Goal: Task Accomplishment & Management: Manage account settings

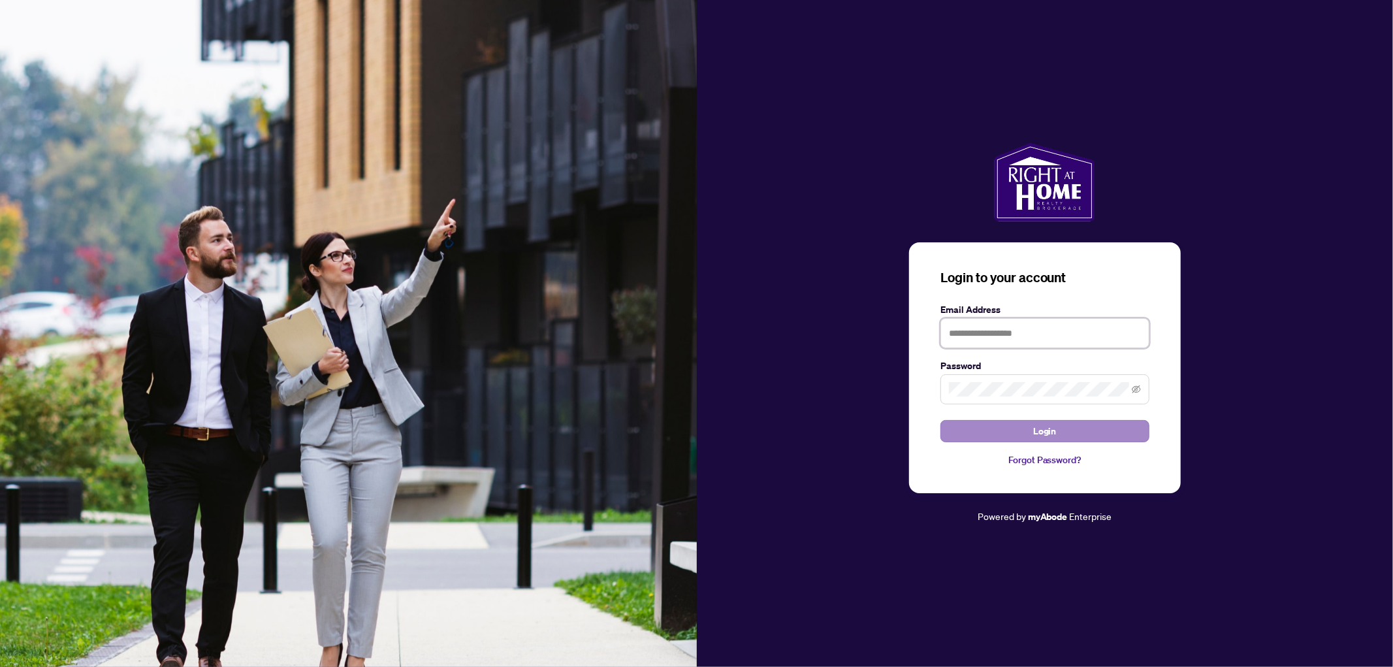
type input "**********"
click at [979, 434] on button "Login" at bounding box center [1045, 431] width 209 height 22
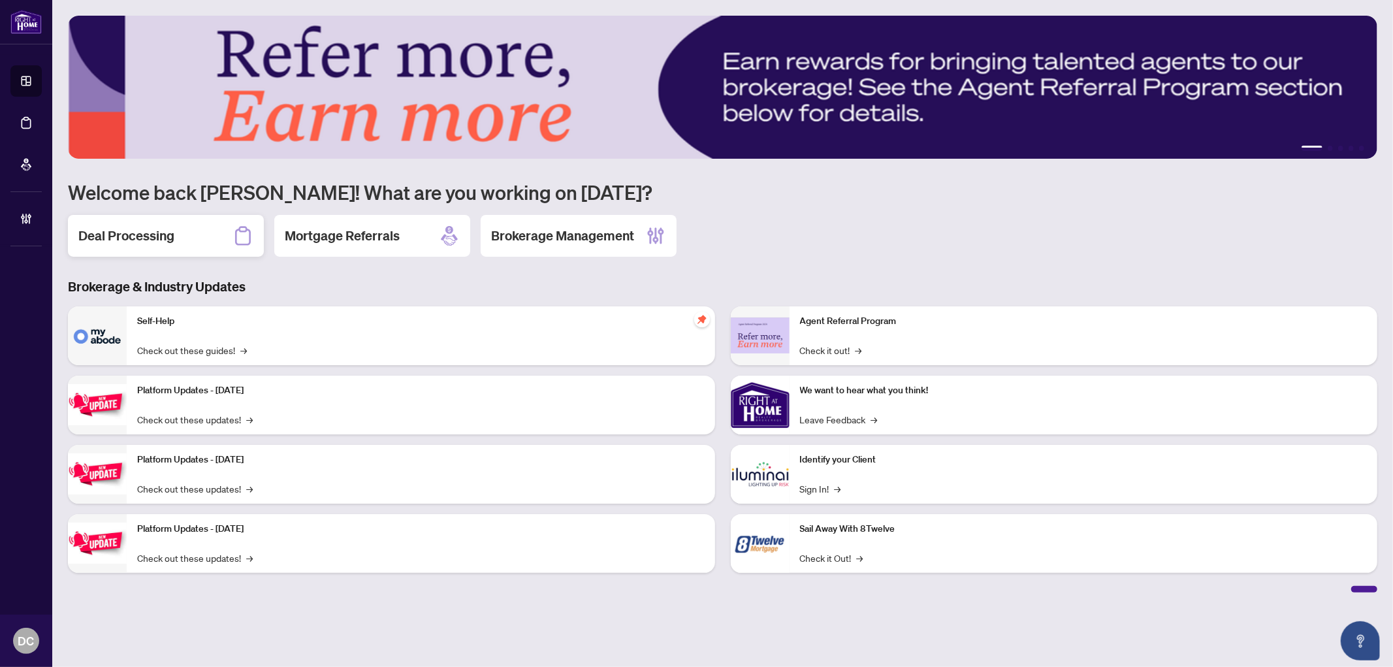
click at [174, 246] on div "Deal Processing" at bounding box center [166, 236] width 196 height 42
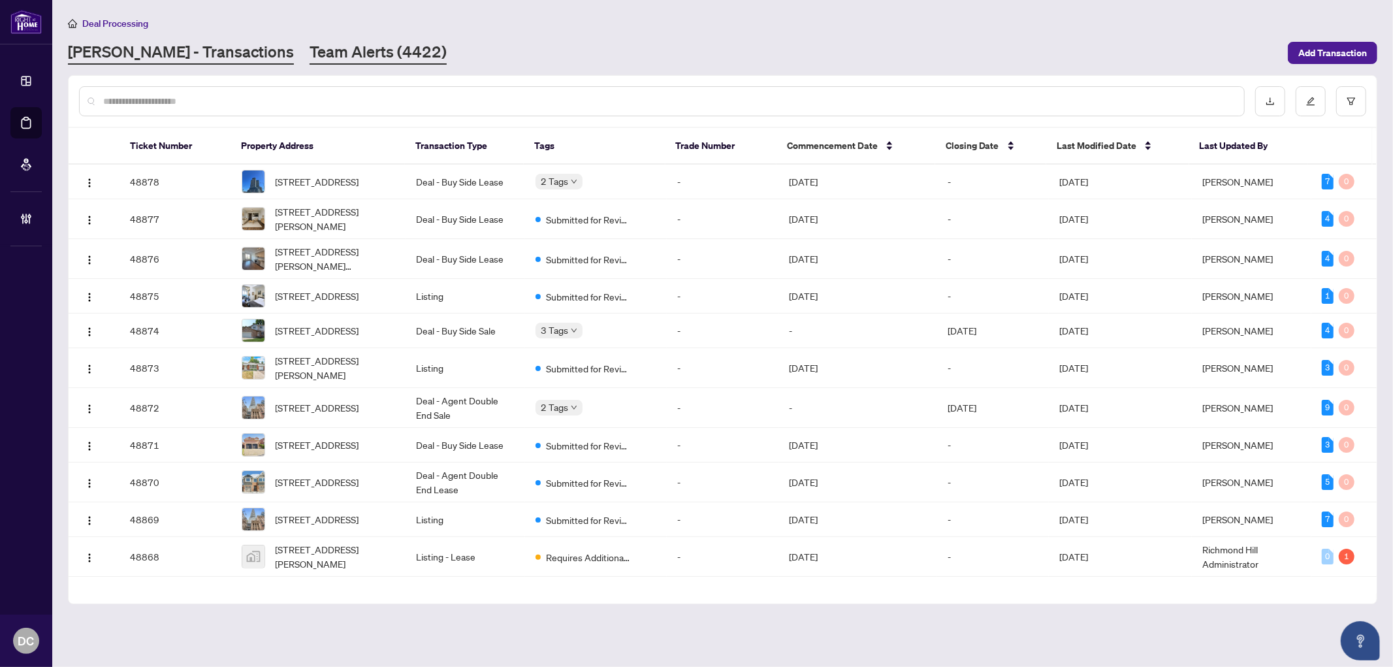
click at [314, 56] on link "Team Alerts (4422)" at bounding box center [378, 53] width 137 height 24
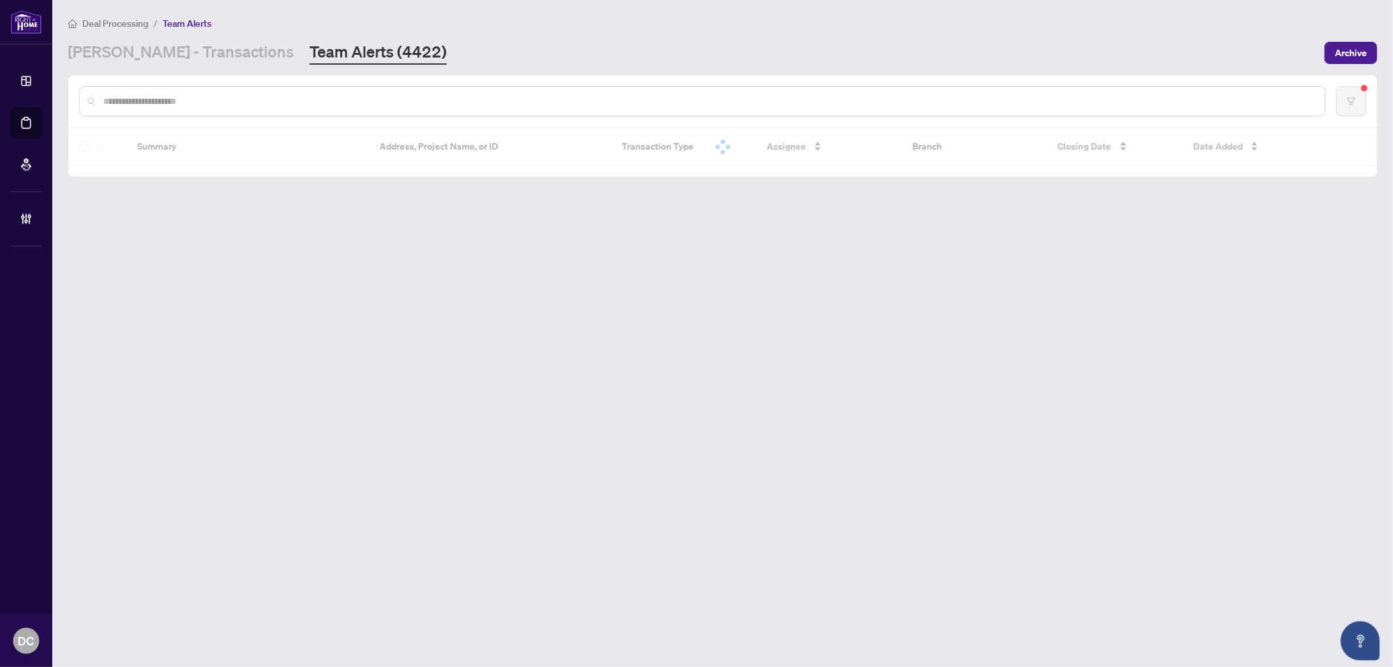
click at [496, 103] on input "text" at bounding box center [709, 101] width 1212 height 14
paste input "*******"
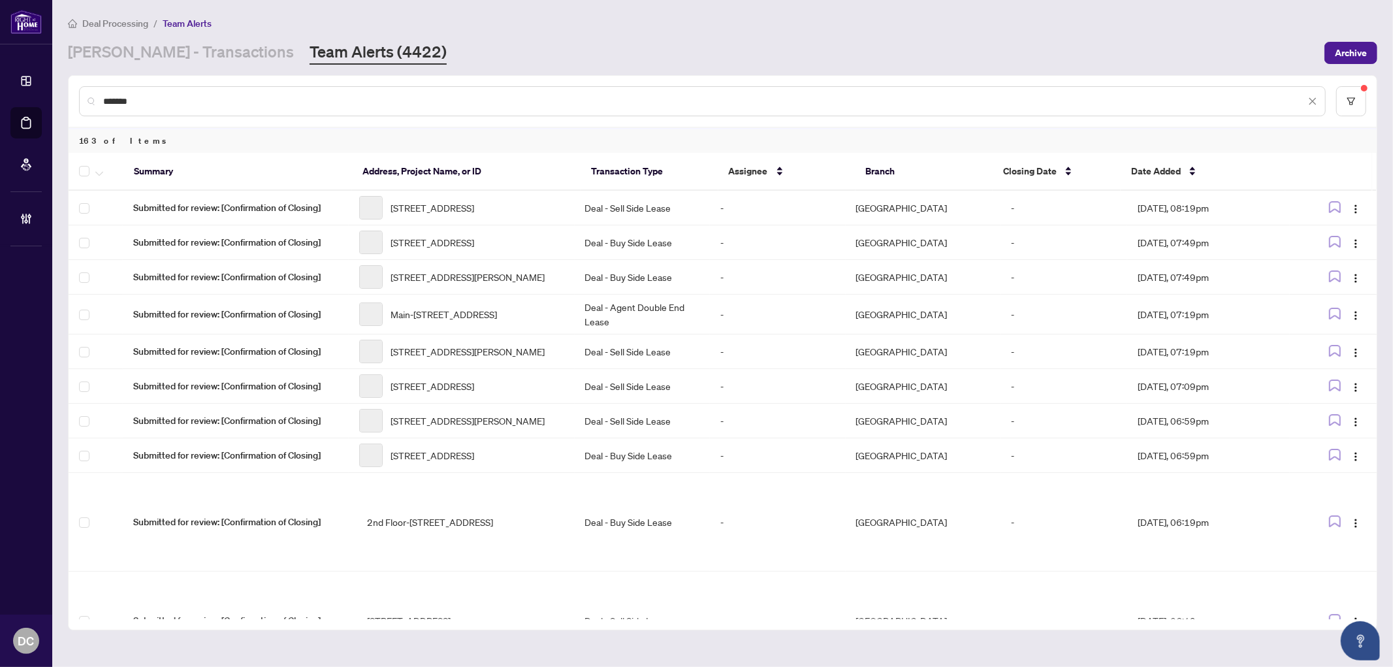
type input "*******"
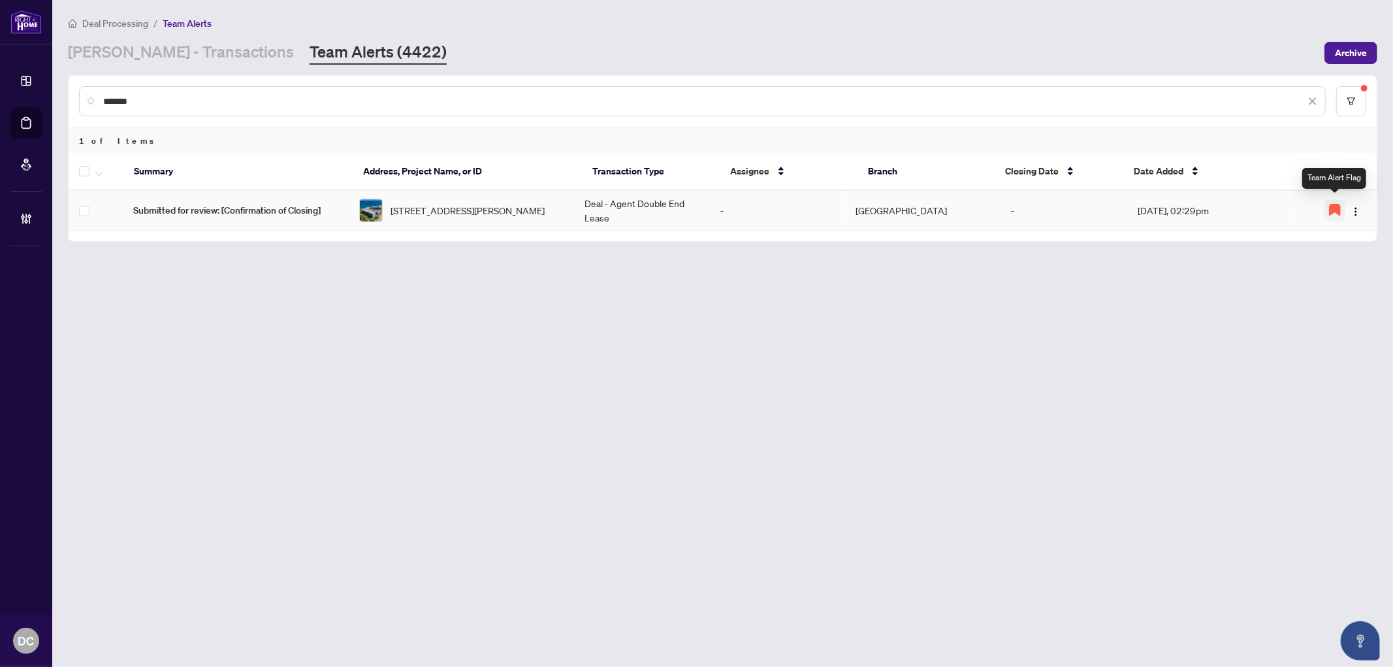
click at [1338, 211] on icon "button" at bounding box center [1335, 210] width 12 height 12
click at [1353, 208] on img "button" at bounding box center [1356, 211] width 10 height 10
click at [1343, 270] on span "Complete Item" at bounding box center [1325, 275] width 61 height 14
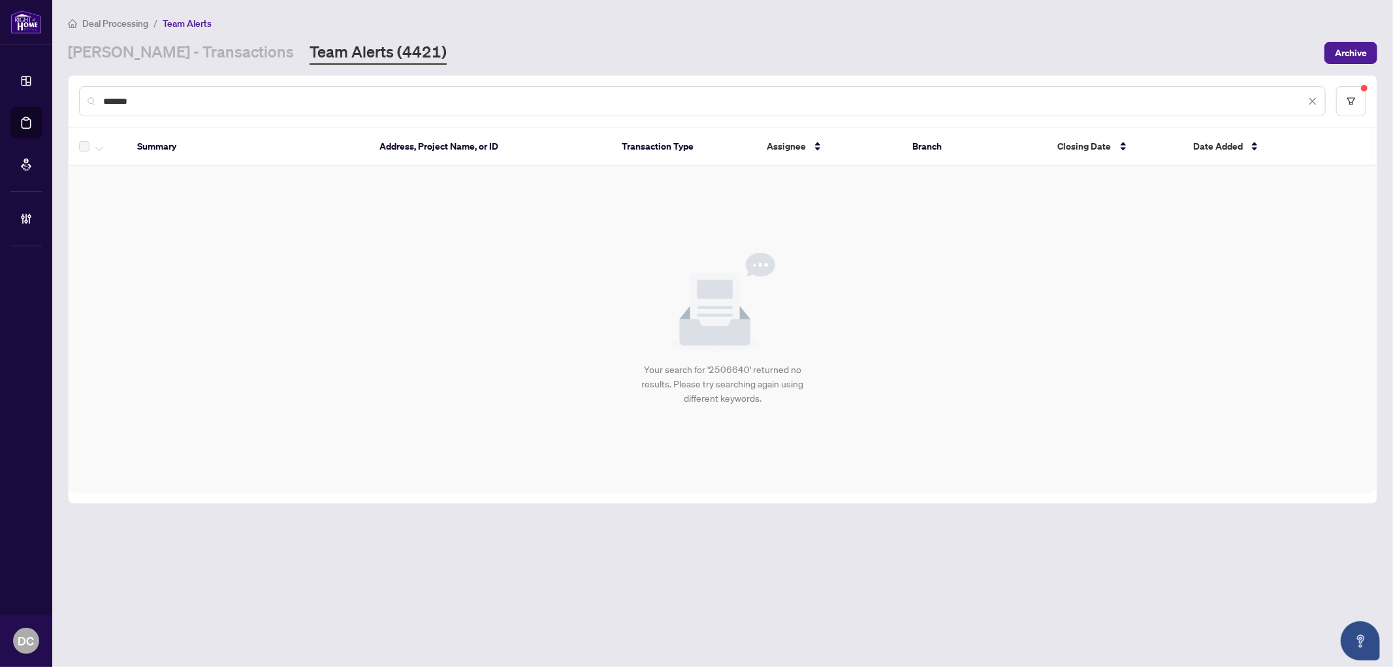
drag, startPoint x: 279, startPoint y: 97, endPoint x: 67, endPoint y: 93, distance: 211.7
click at [68, 93] on div "******* Summary Address, Project Name, or ID Transaction Type Assignee Branch C…" at bounding box center [723, 289] width 1310 height 429
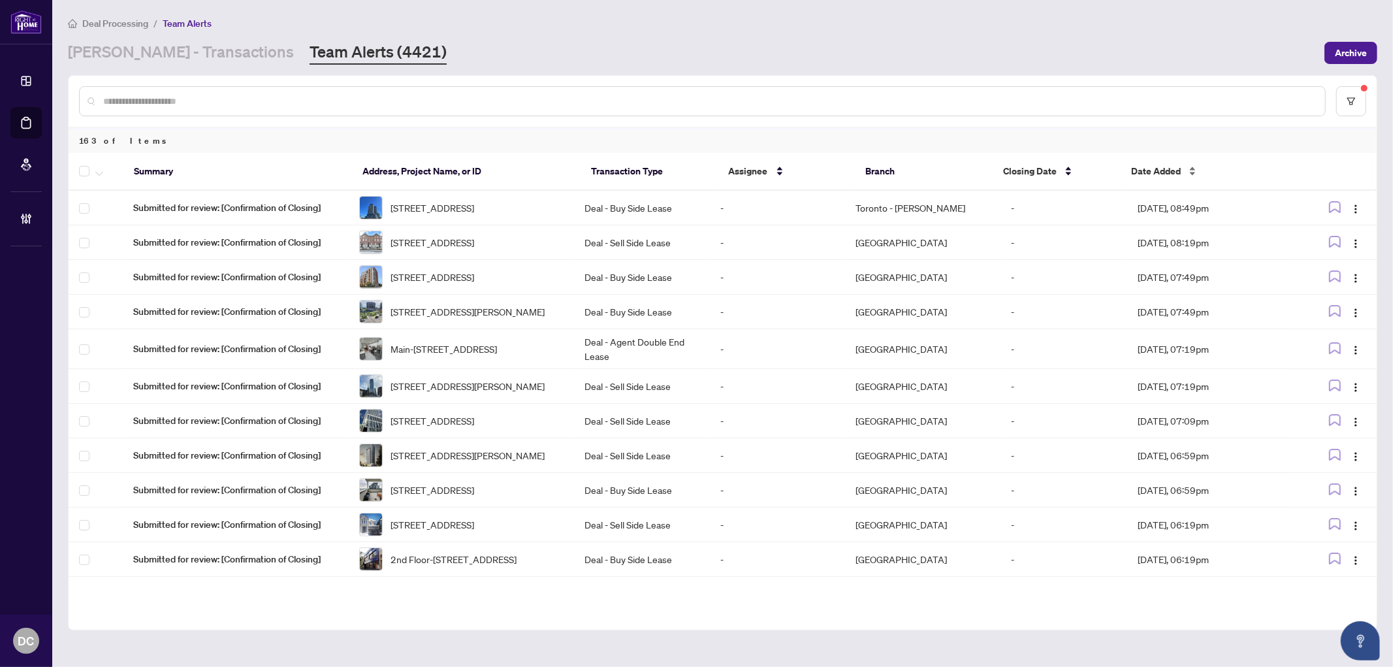
click at [1137, 165] on span "Date Added" at bounding box center [1156, 171] width 50 height 14
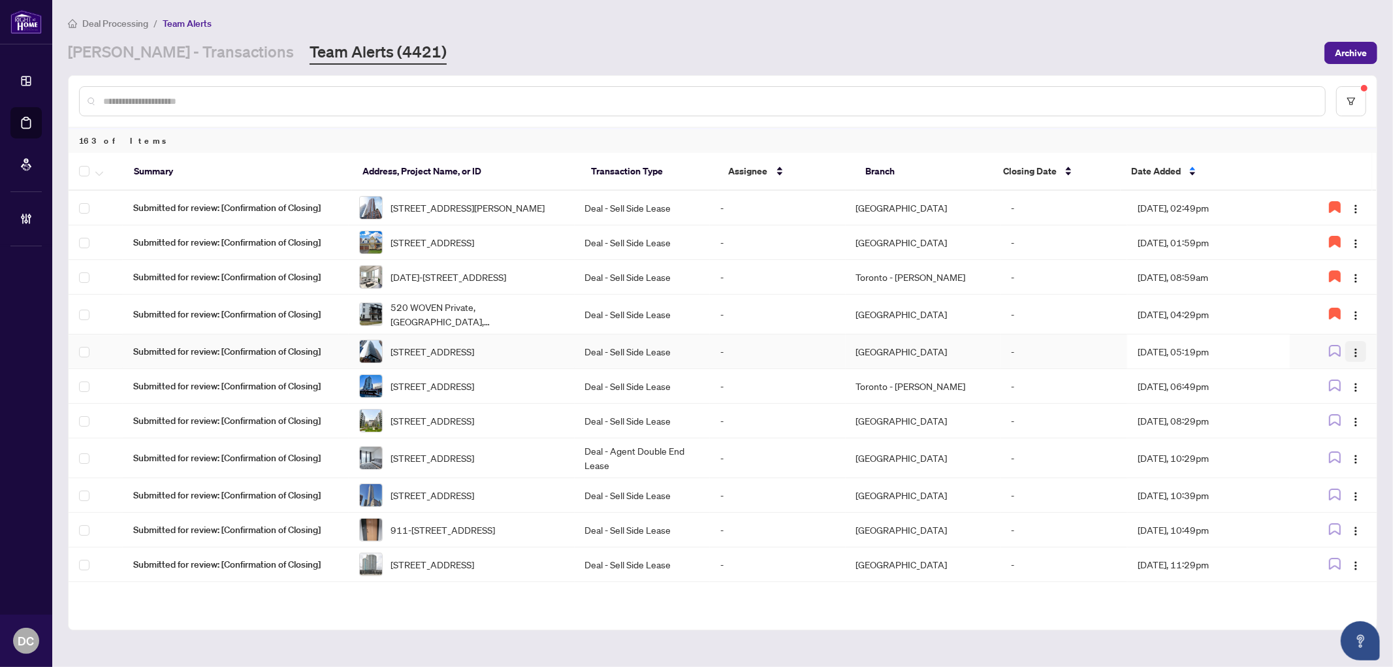
click at [1355, 359] on span "button" at bounding box center [1356, 351] width 10 height 14
click at [1339, 397] on span "Assign Myself" at bounding box center [1322, 393] width 61 height 14
click at [1215, 369] on td "Aug/11/2025, 05:19pm" at bounding box center [1209, 351] width 163 height 35
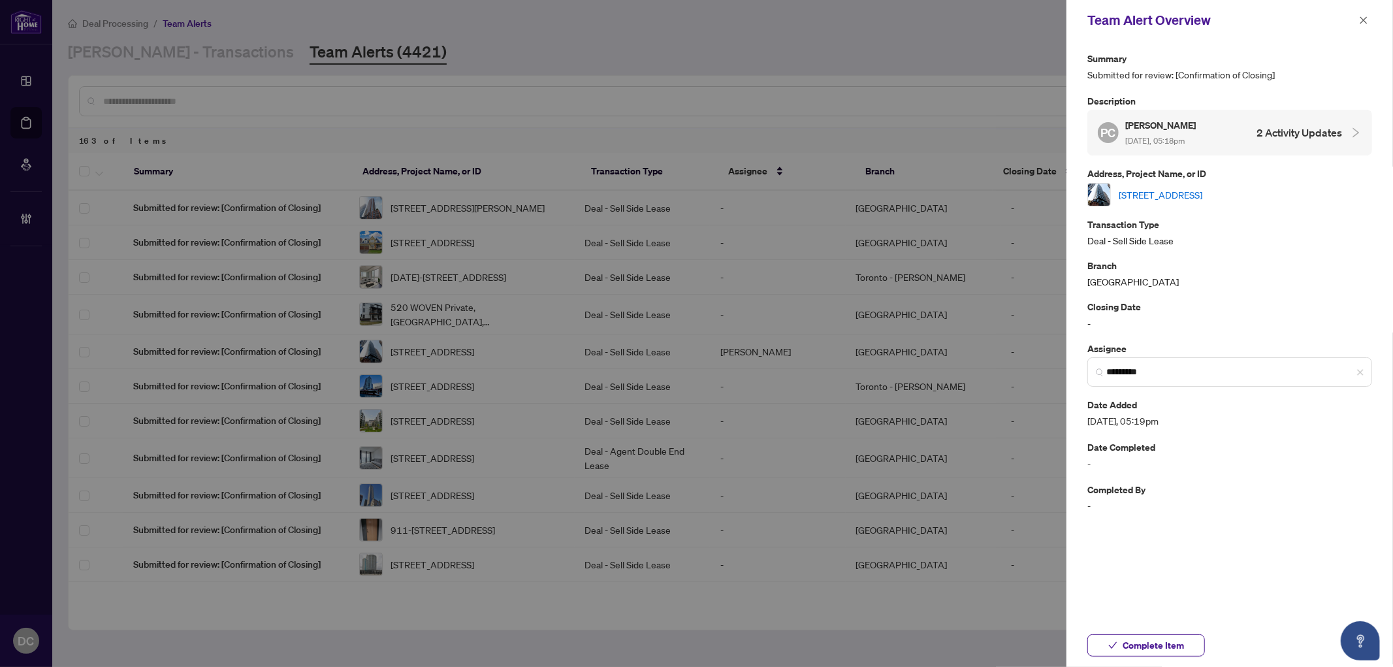
click at [1203, 193] on link "[STREET_ADDRESS]" at bounding box center [1161, 194] width 84 height 14
click at [1171, 639] on span "Complete Item" at bounding box center [1153, 645] width 61 height 21
click at [1357, 21] on button "button" at bounding box center [1364, 20] width 17 height 16
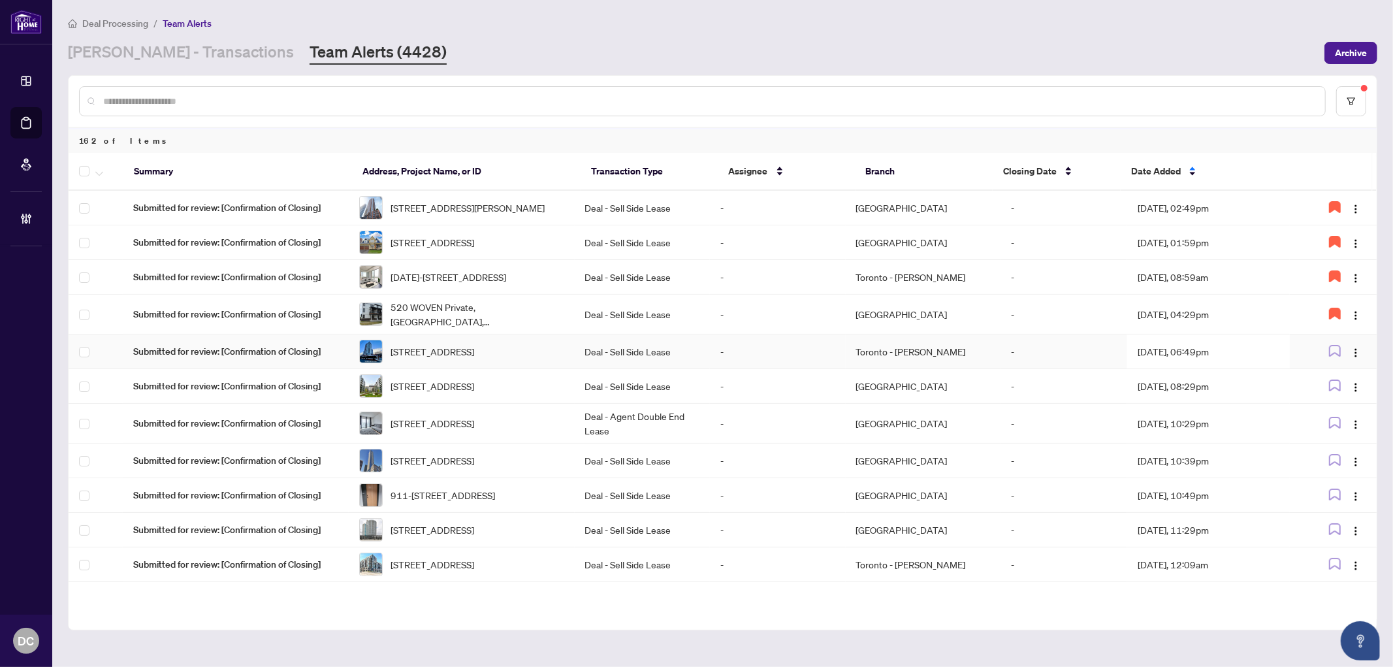
click at [1206, 369] on td "Aug/11/2025, 06:49pm" at bounding box center [1209, 351] width 163 height 35
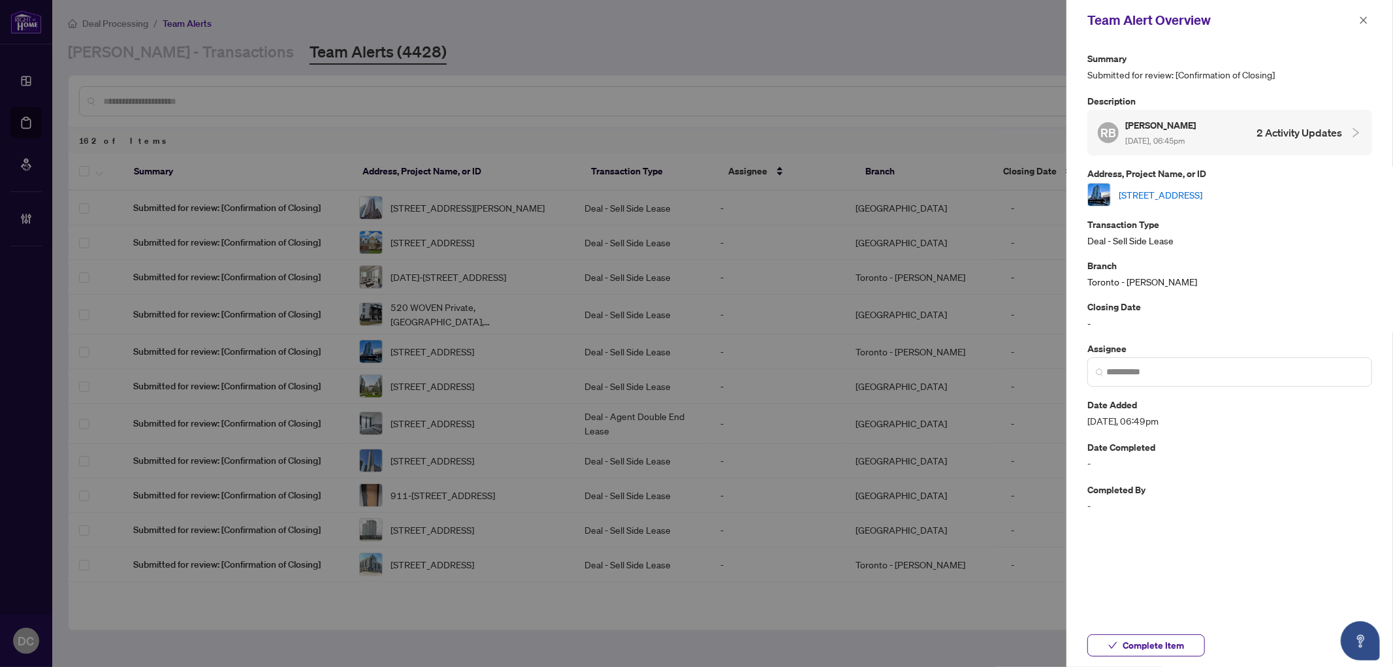
click at [1211, 201] on div "518-286 Main St, Toronto, Ontario M4C 4X4, Canada" at bounding box center [1230, 195] width 285 height 24
click at [1203, 197] on link "518-286 Main St, Toronto, Ontario M4C 4X4, Canada" at bounding box center [1161, 194] width 84 height 14
click at [1153, 643] on span "Complete Item" at bounding box center [1153, 645] width 61 height 21
click at [1366, 18] on icon "close" at bounding box center [1363, 20] width 9 height 9
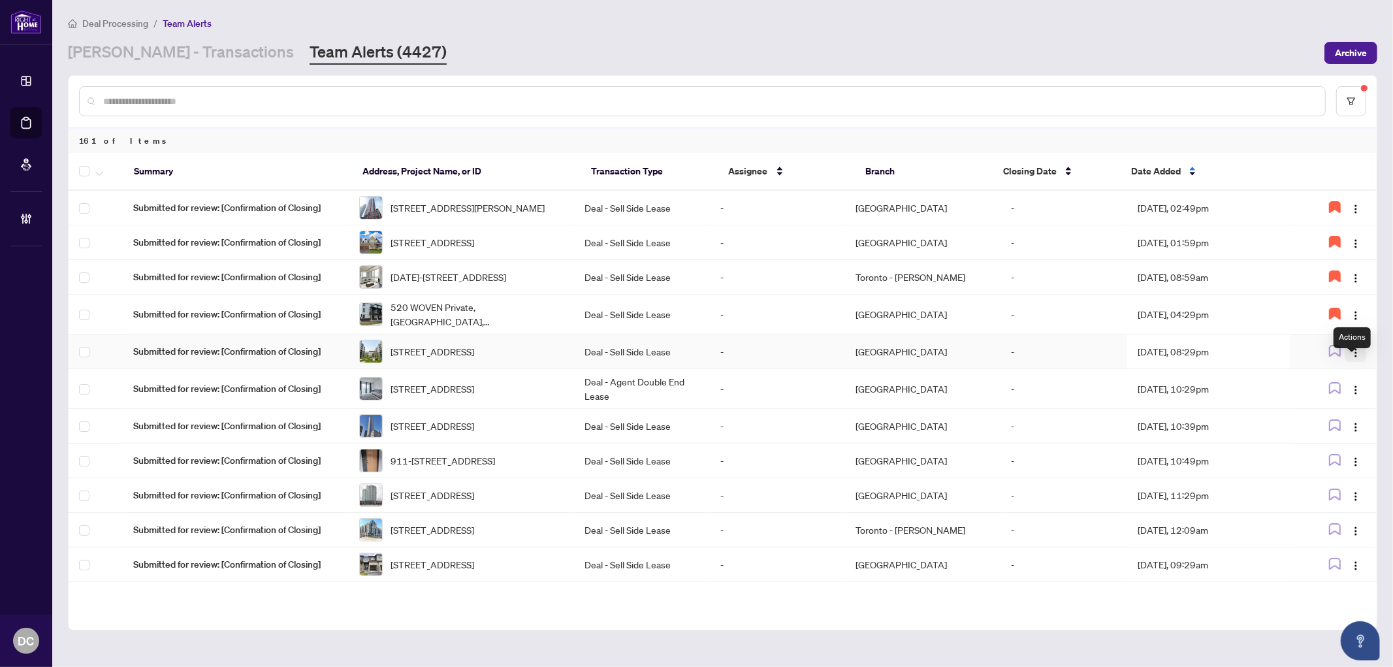
click at [1351, 358] on img "button" at bounding box center [1356, 353] width 10 height 10
click at [1312, 394] on span "Assign Myself" at bounding box center [1322, 393] width 61 height 14
click at [1211, 362] on td "Aug/11/2025, 08:29pm" at bounding box center [1209, 351] width 163 height 35
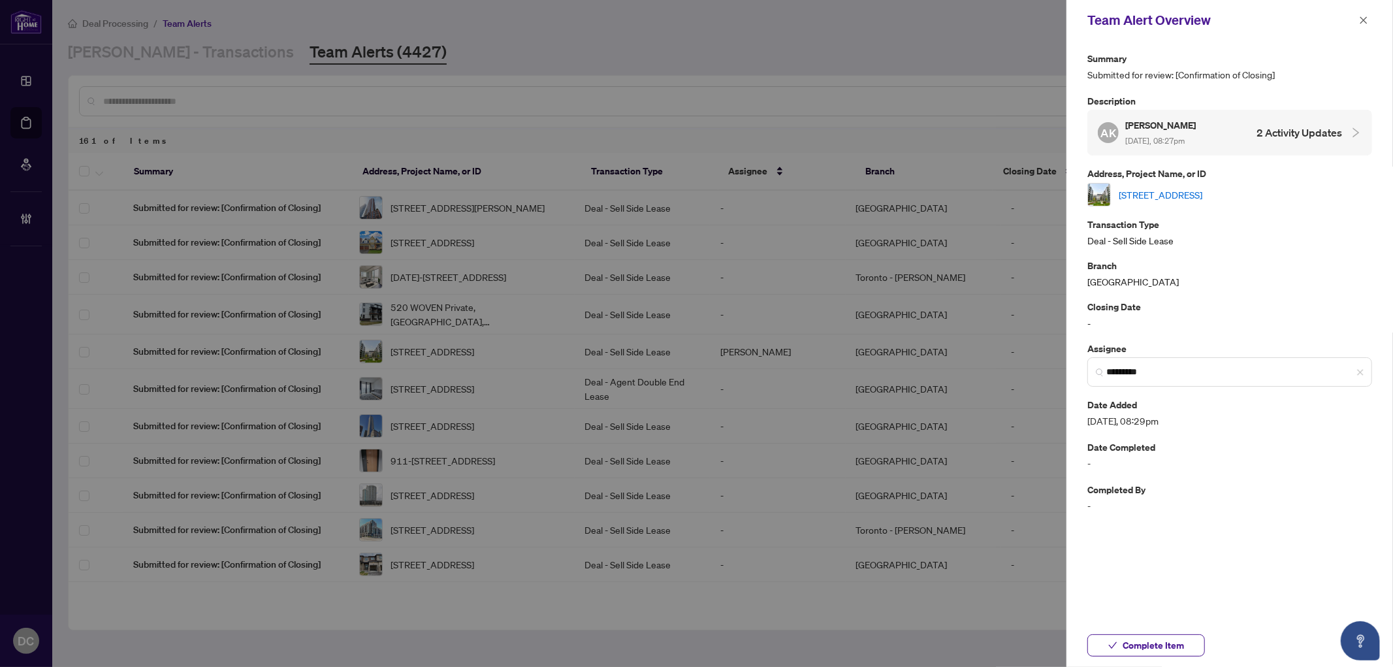
click at [1203, 187] on link "[STREET_ADDRESS]" at bounding box center [1161, 194] width 84 height 14
click at [1180, 642] on span "Complete Item" at bounding box center [1153, 645] width 61 height 21
click at [1356, 20] on button "button" at bounding box center [1364, 20] width 17 height 16
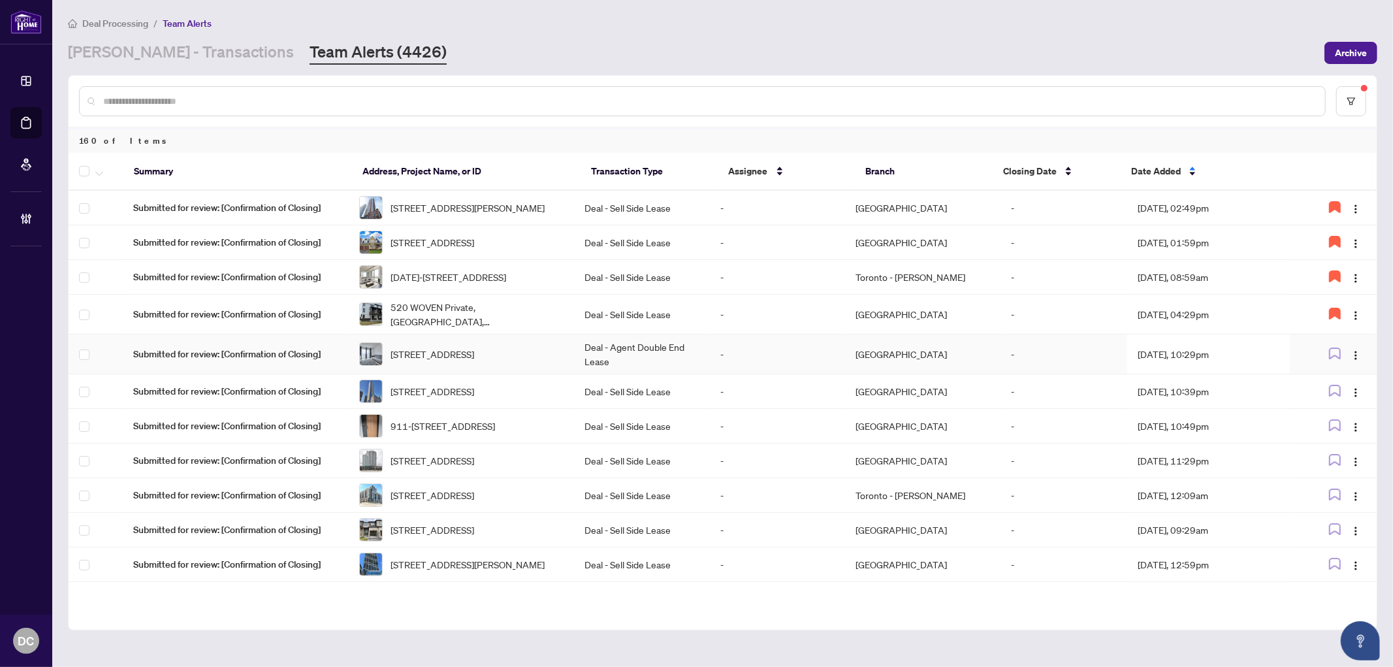
click at [1180, 366] on td "Aug/11/2025, 10:29pm" at bounding box center [1209, 354] width 163 height 40
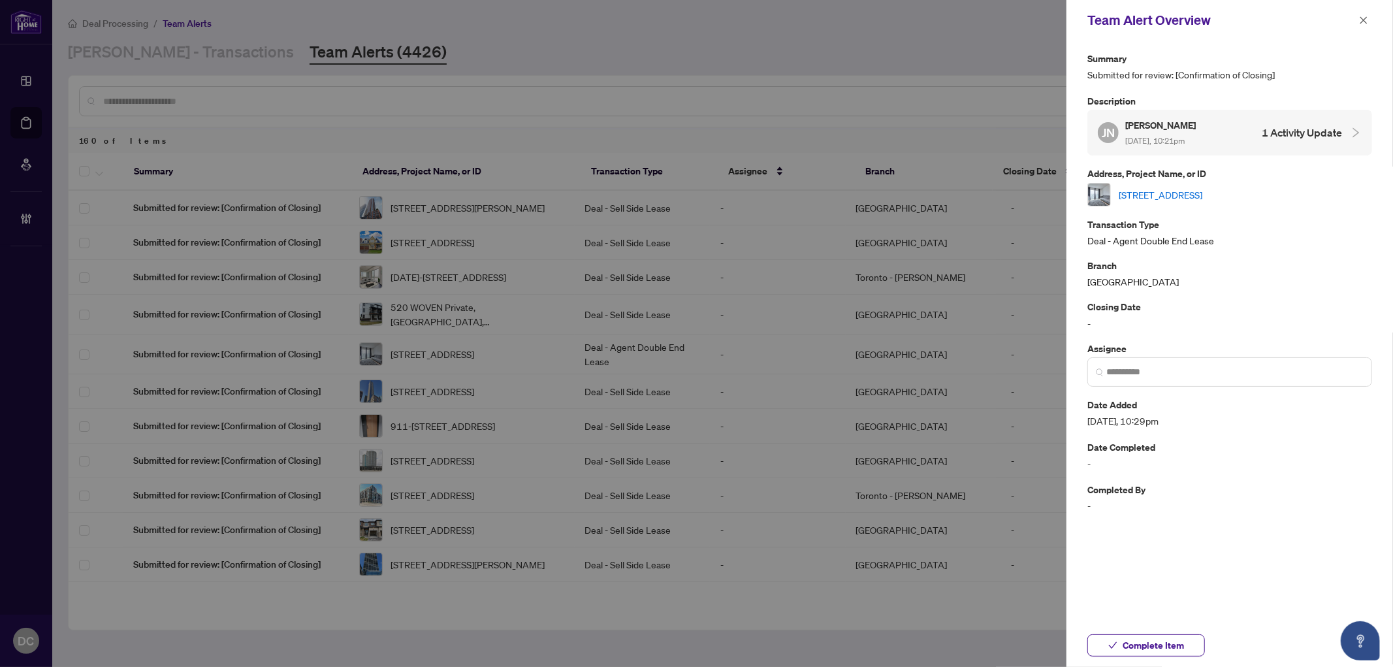
click at [1203, 189] on link "3201-8 Park Rd, Toronto, Ontario M4W 3S5, Canada" at bounding box center [1161, 194] width 84 height 14
click at [1177, 647] on span "Complete Item" at bounding box center [1153, 645] width 61 height 21
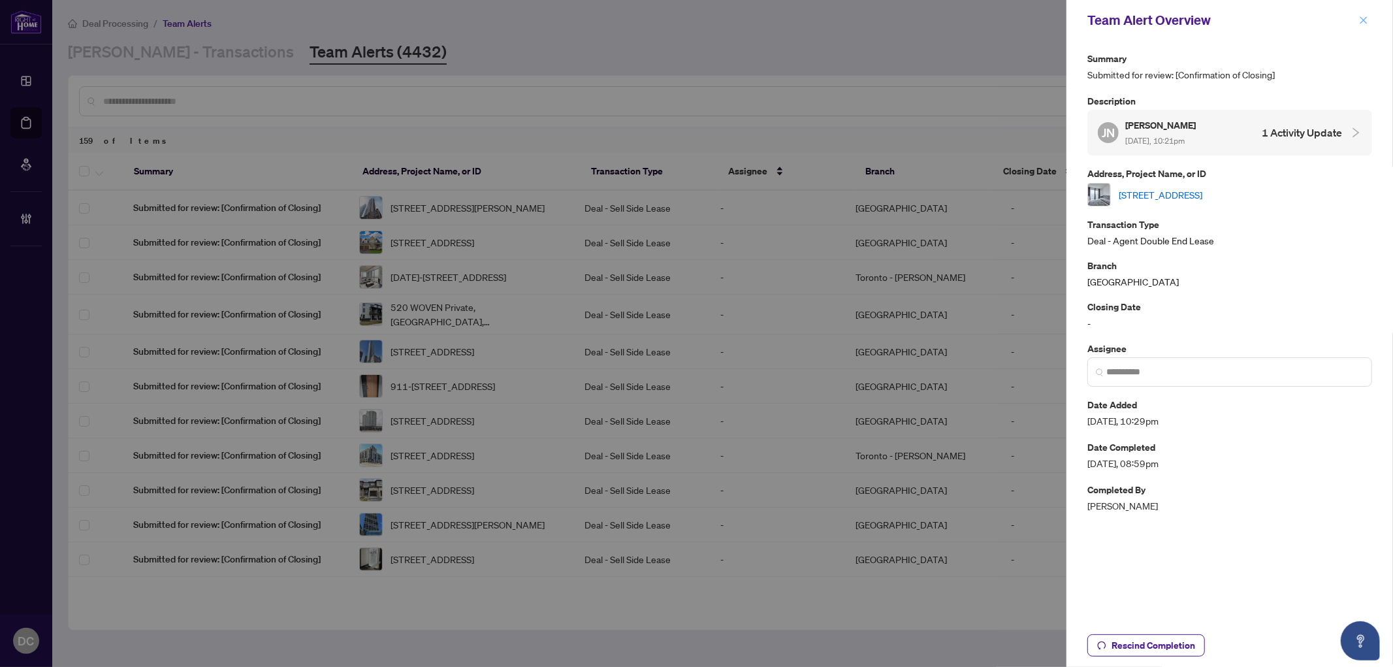
click at [1362, 21] on icon "close" at bounding box center [1363, 20] width 9 height 9
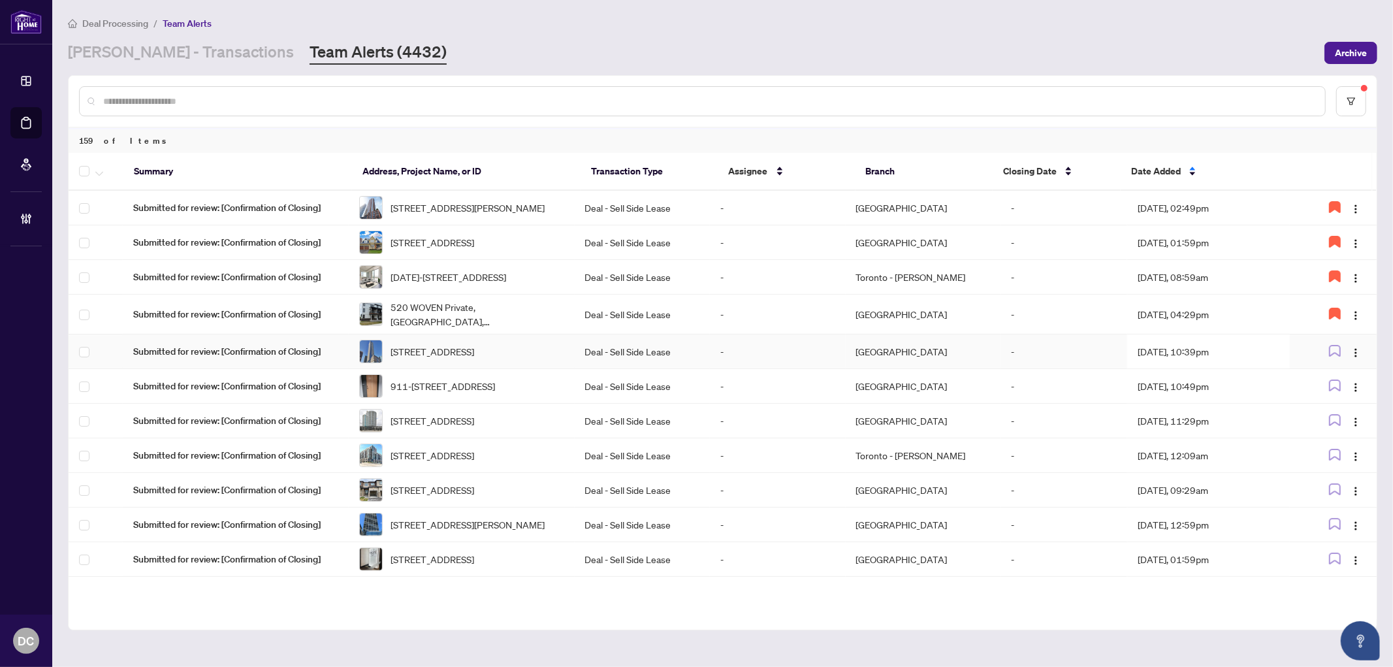
click at [1274, 367] on td "Aug/11/2025, 10:39pm" at bounding box center [1209, 351] width 163 height 35
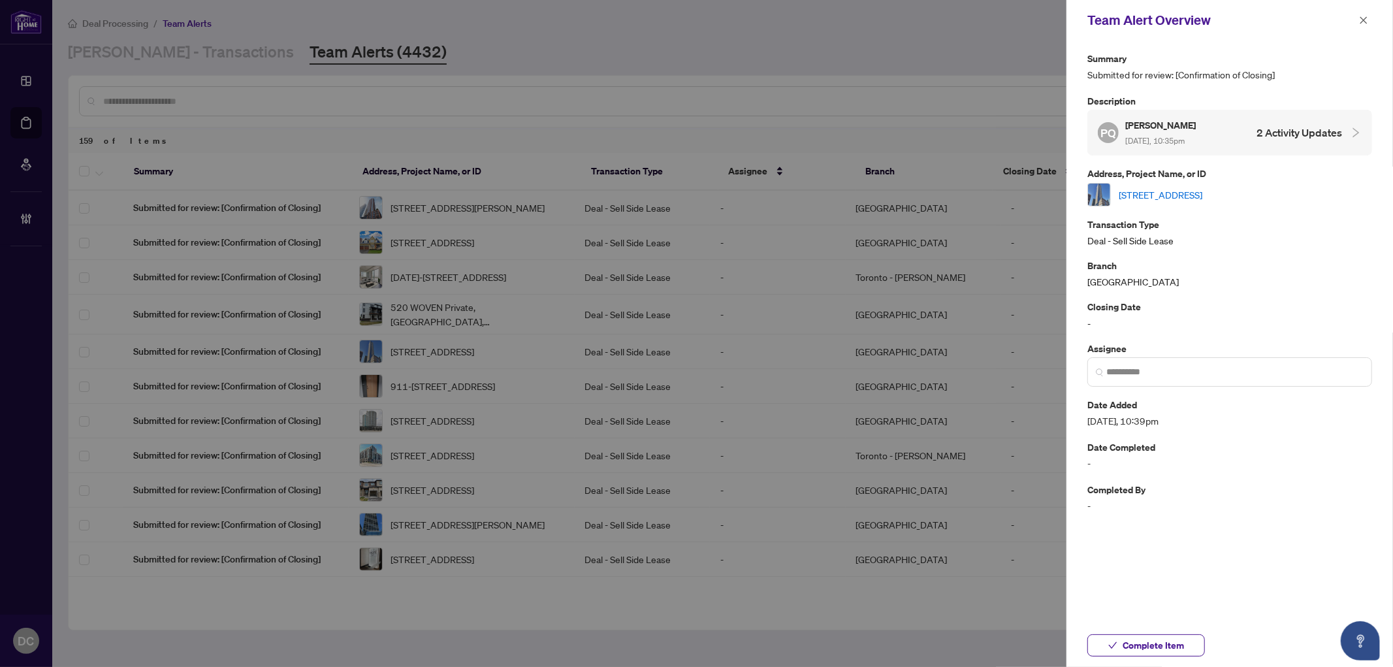
click at [1203, 196] on link "3307-1 Bloor St, Toronto, Ontario M4W 1A9, Canada" at bounding box center [1161, 194] width 84 height 14
click at [1146, 649] on span "Complete Item" at bounding box center [1153, 645] width 61 height 21
drag, startPoint x: 1363, startPoint y: 17, endPoint x: 1329, endPoint y: 18, distance: 34.6
click at [1363, 16] on icon "close" at bounding box center [1363, 20] width 9 height 9
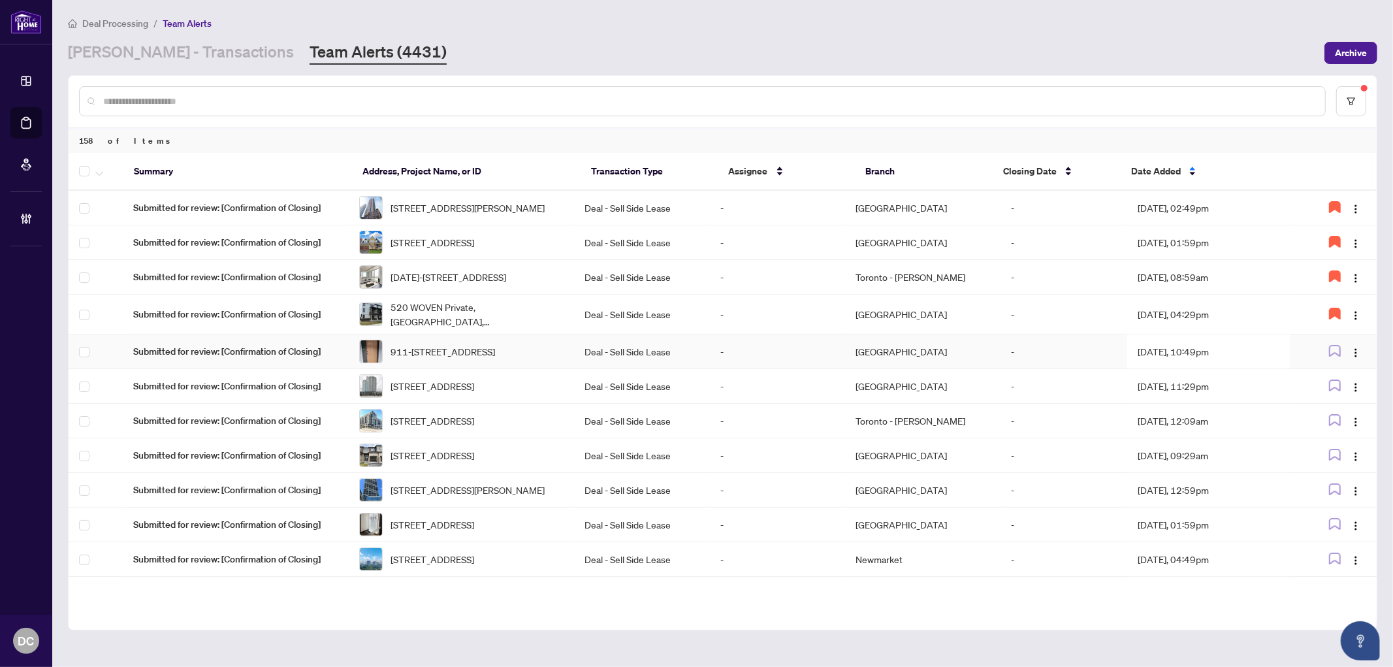
click at [1263, 368] on td "Aug/11/2025, 10:49pm" at bounding box center [1209, 351] width 163 height 35
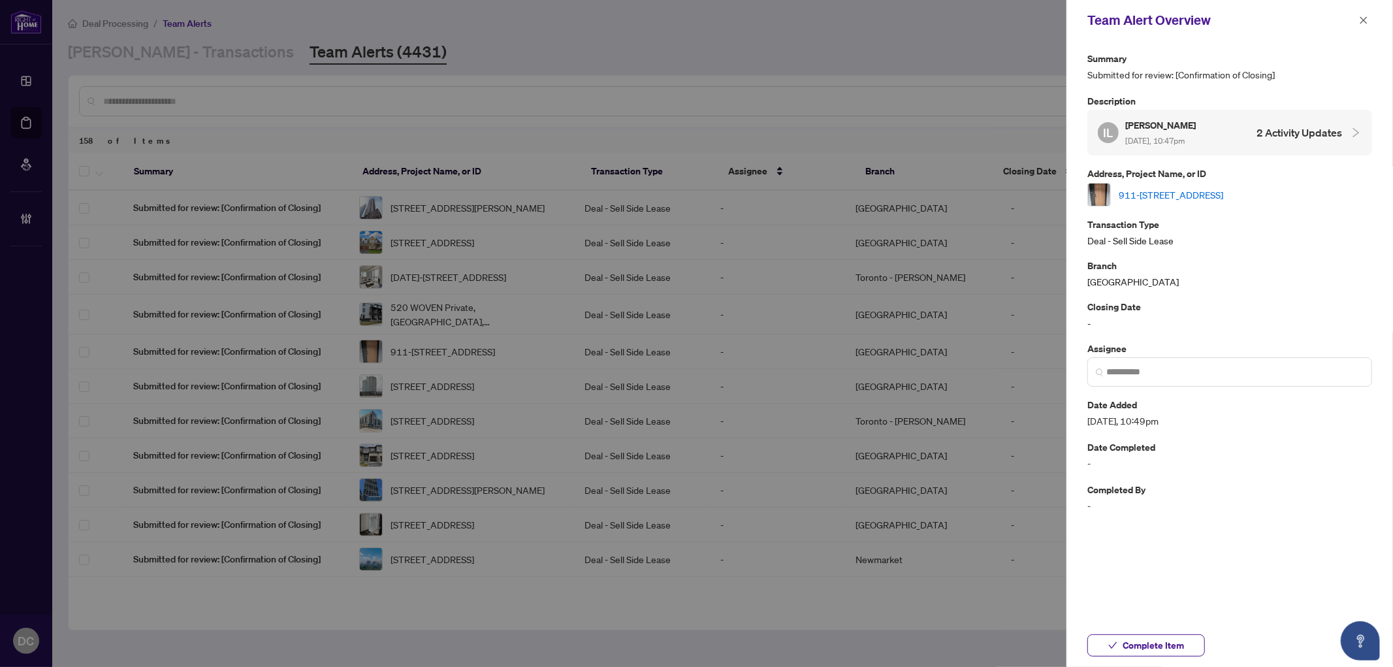
click at [1218, 192] on link "911-2495 Eglinton Ave W Ave, Mississauga, Ontario L5M 2T2, Canada" at bounding box center [1171, 194] width 105 height 14
click at [1187, 636] on button "Complete Item" at bounding box center [1147, 645] width 118 height 22
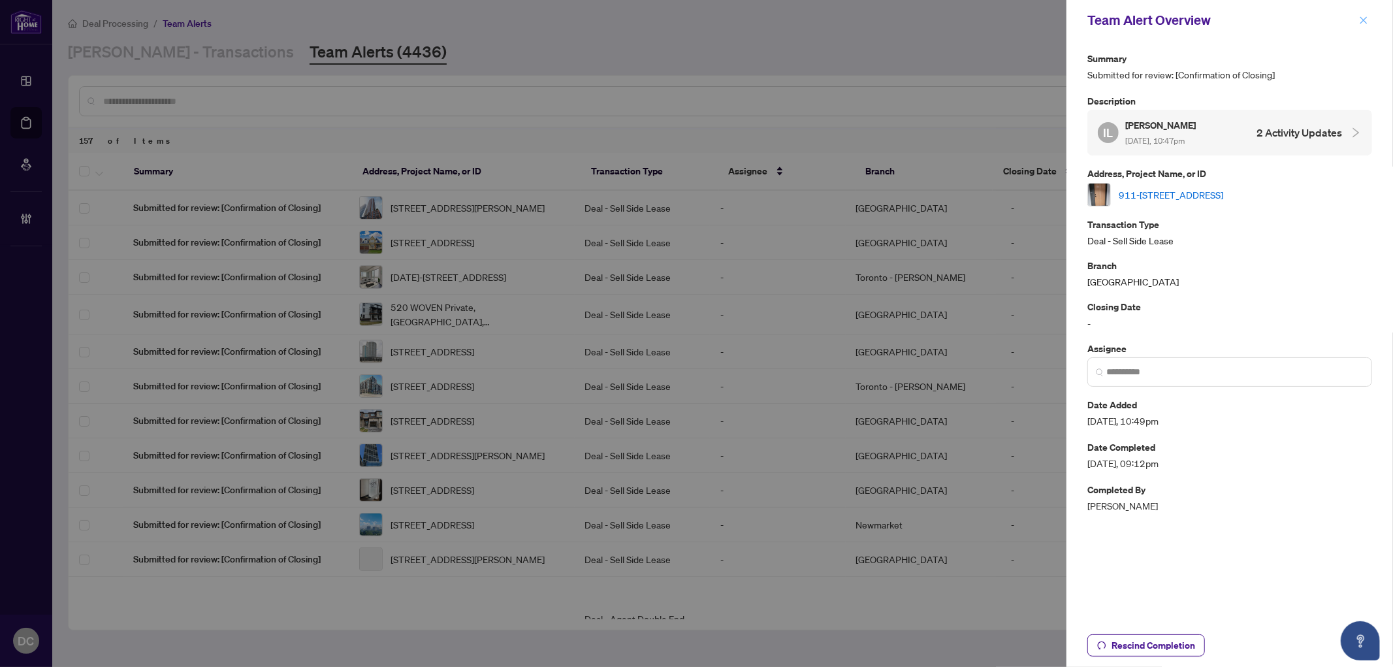
click at [1369, 22] on button "button" at bounding box center [1364, 20] width 17 height 16
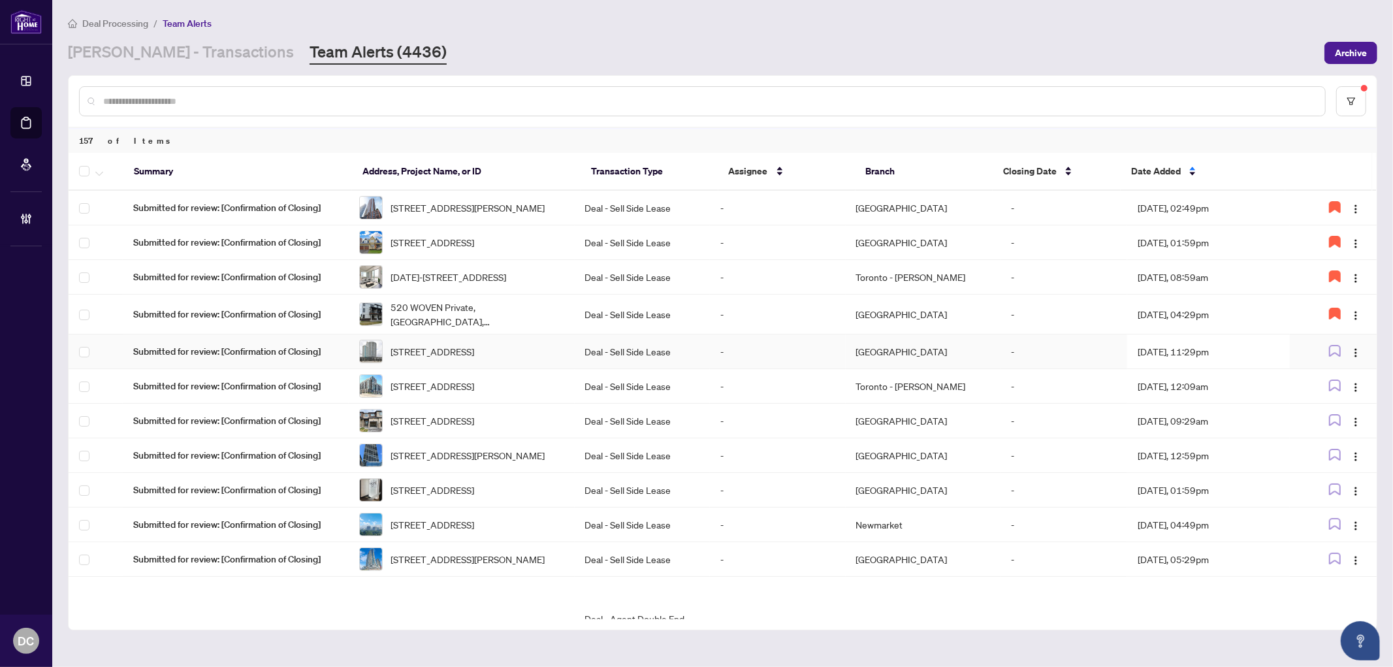
click at [1235, 363] on td "Aug/11/2025, 11:29pm" at bounding box center [1209, 351] width 163 height 35
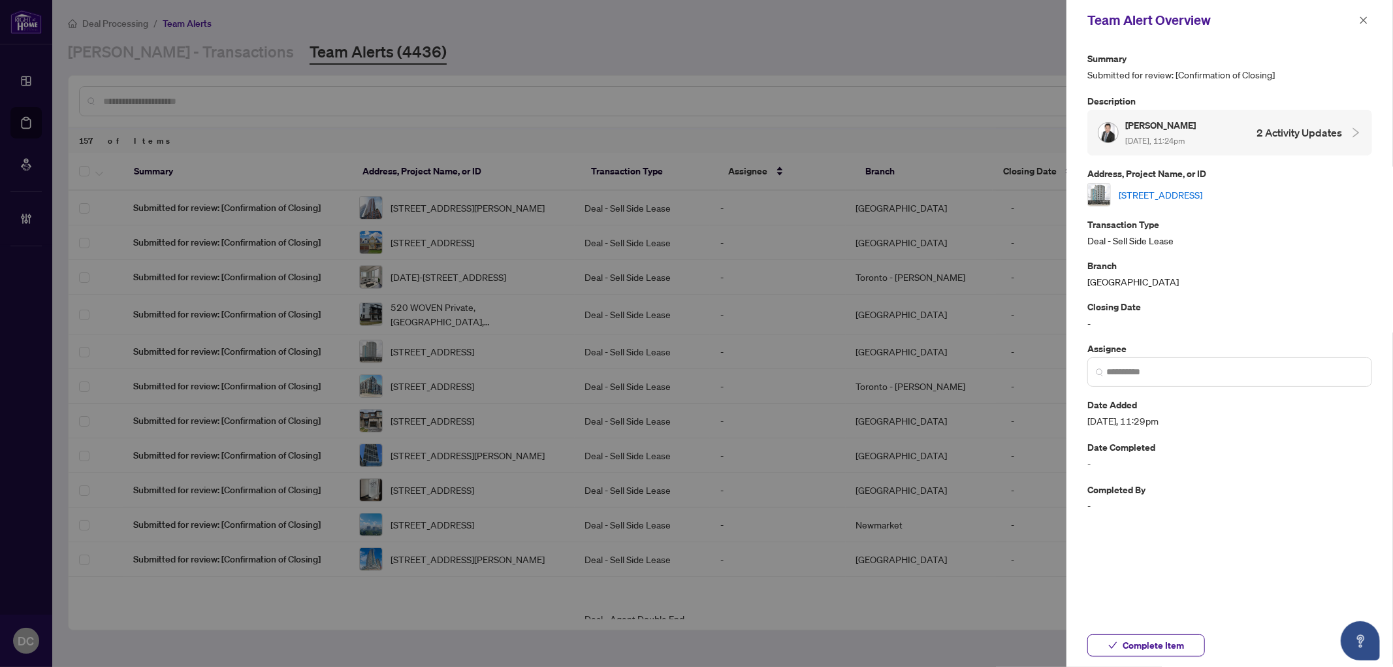
click at [1203, 197] on link "3406-83 Borough Dr, Toronto, Ontario M1P 5E4, Canada" at bounding box center [1161, 194] width 84 height 14
click at [1176, 638] on span "Complete Item" at bounding box center [1153, 645] width 61 height 21
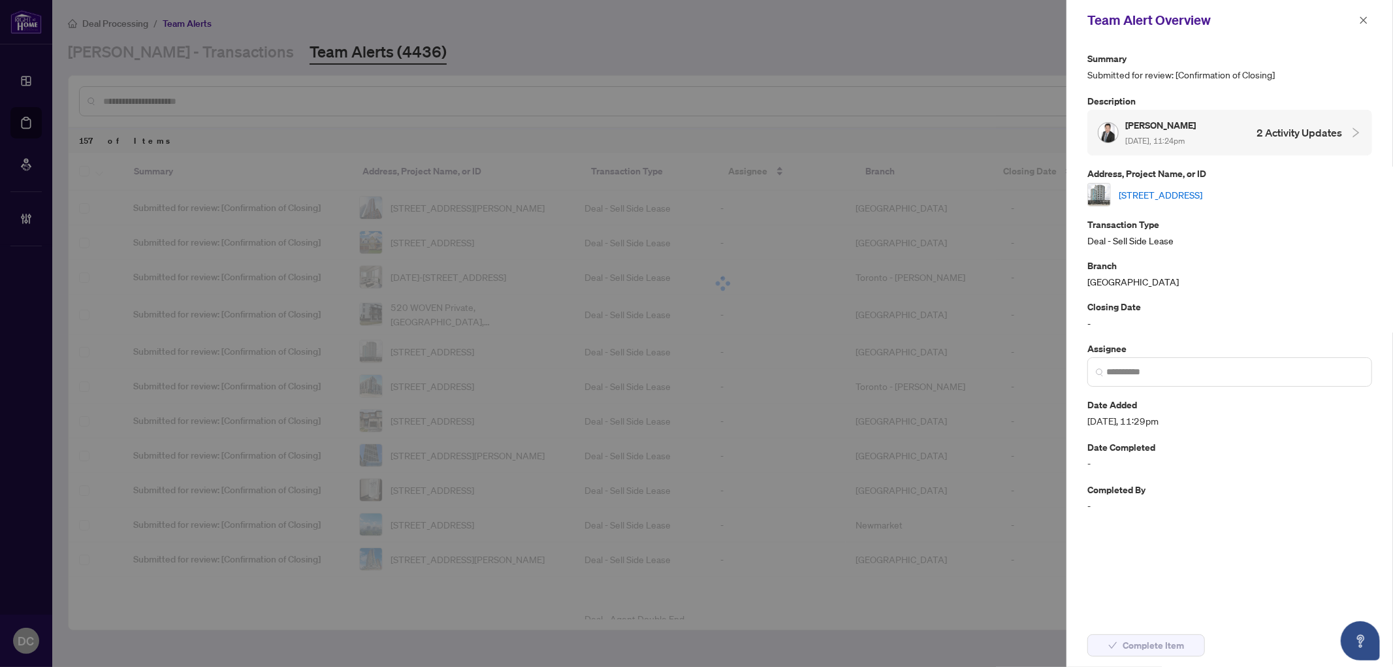
click at [1359, 17] on button "button" at bounding box center [1364, 20] width 17 height 16
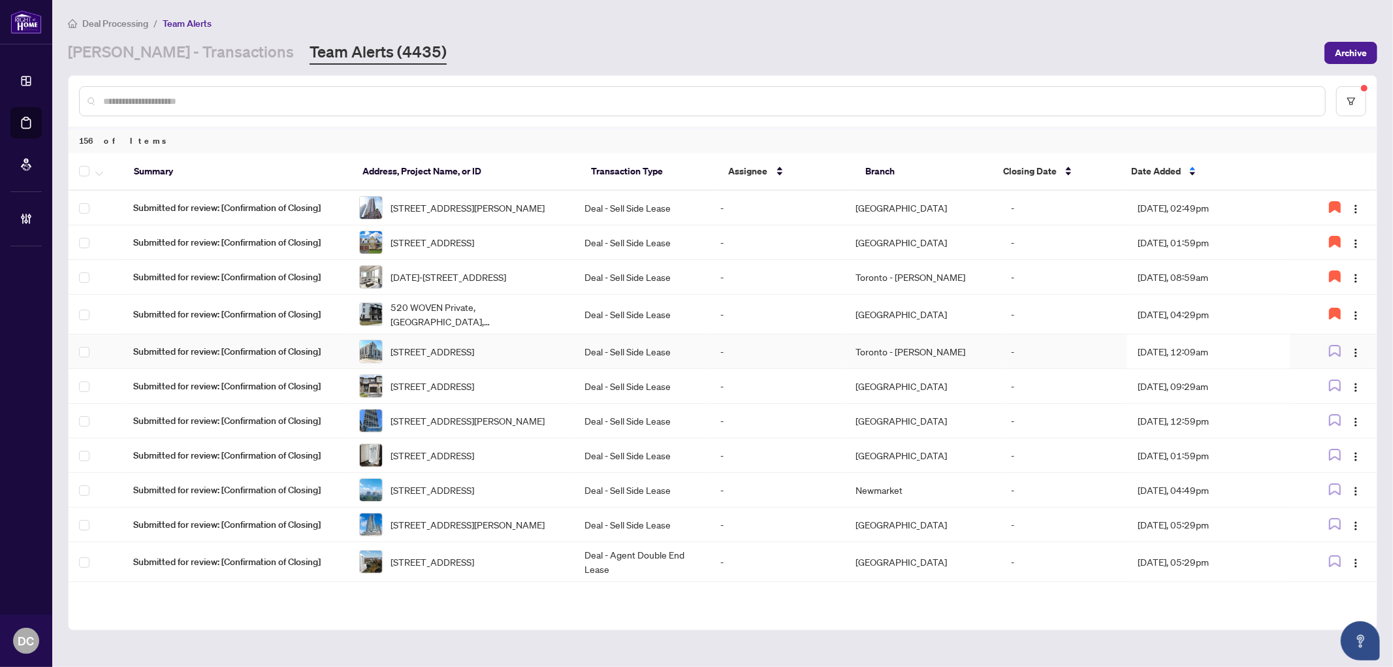
click at [1201, 369] on td "Aug/12/2025, 12:09am" at bounding box center [1209, 351] width 163 height 35
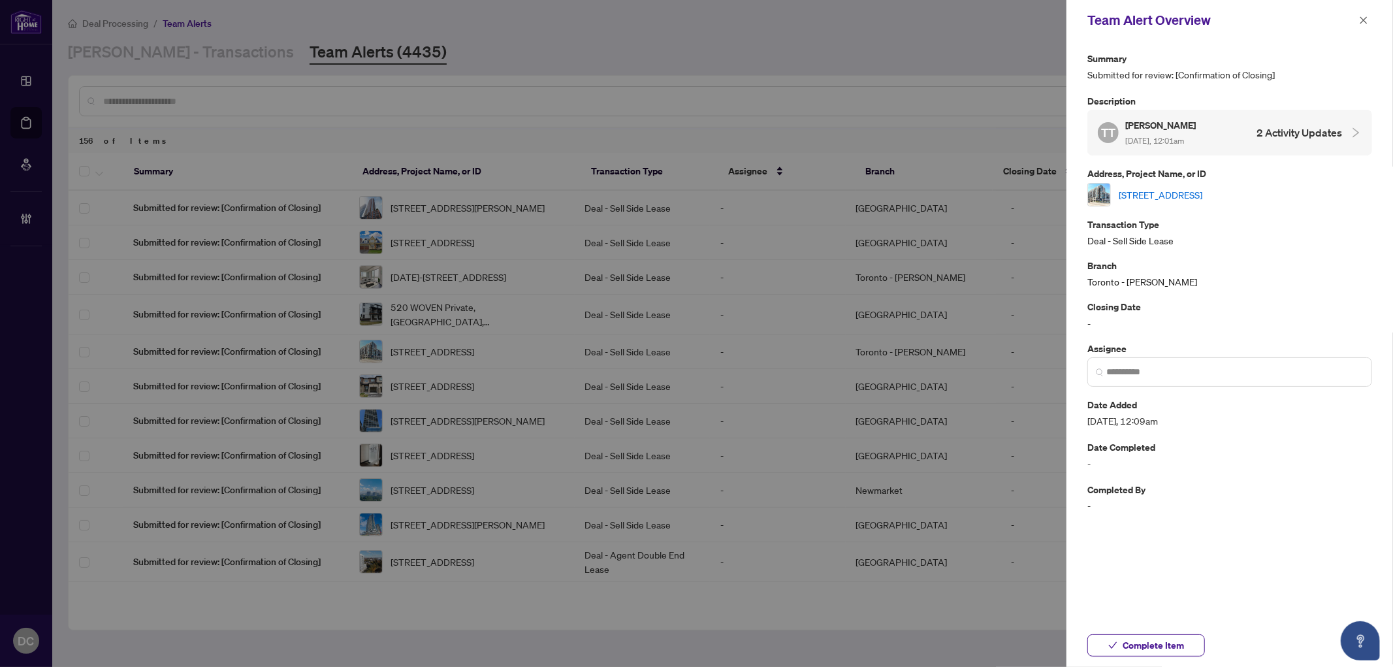
click at [1203, 187] on link "402-8130 Birchmount Rd, Markham, Ontario L6G 0E4, Canada" at bounding box center [1161, 194] width 84 height 14
drag, startPoint x: 1174, startPoint y: 639, endPoint x: 1215, endPoint y: 553, distance: 95.6
click at [1174, 641] on span "Complete Item" at bounding box center [1153, 645] width 61 height 21
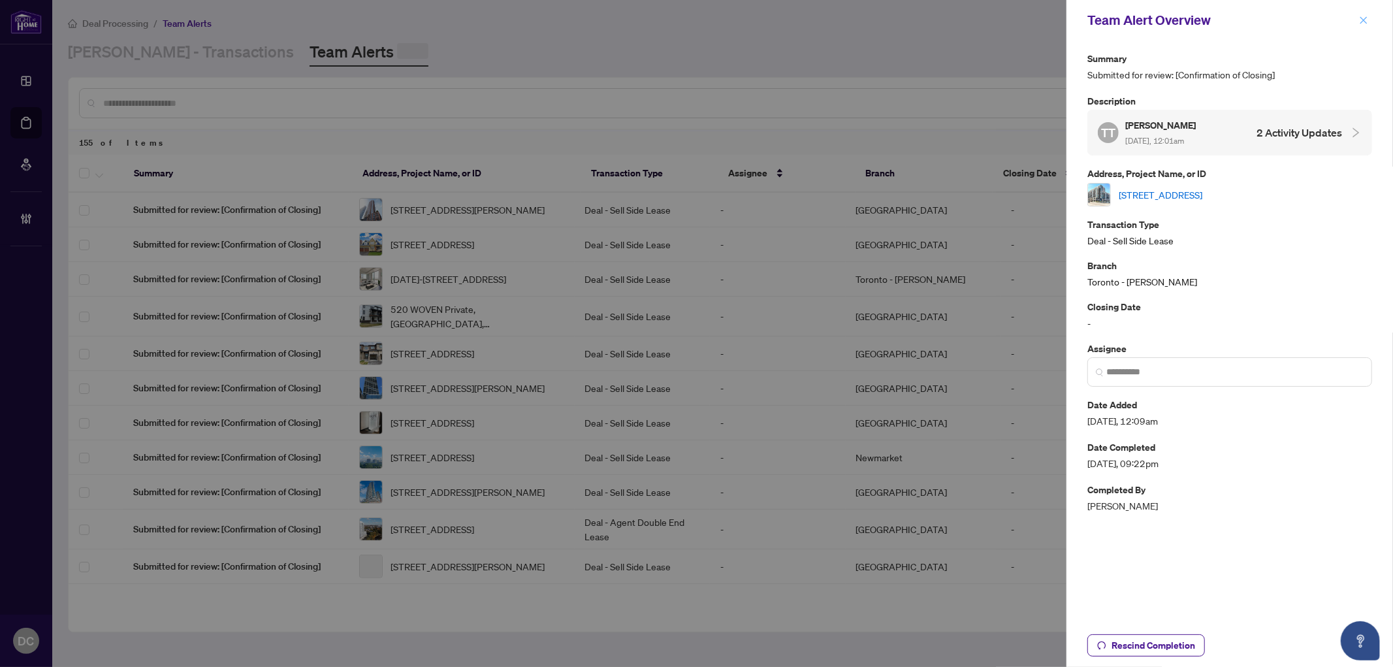
click at [1367, 20] on icon "close" at bounding box center [1363, 20] width 9 height 9
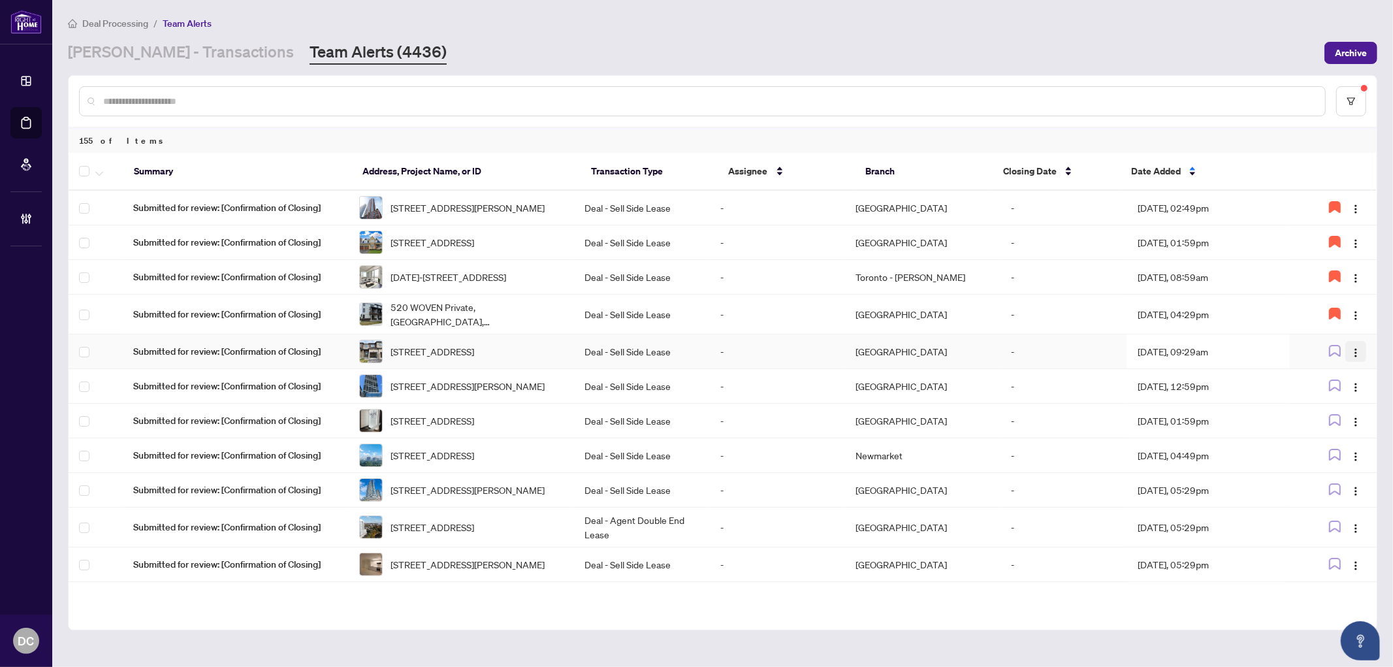
click at [1356, 358] on img "button" at bounding box center [1356, 353] width 10 height 10
click at [1336, 395] on span "Assign Myself" at bounding box center [1322, 393] width 61 height 14
click at [1084, 368] on td "-" at bounding box center [1064, 351] width 127 height 35
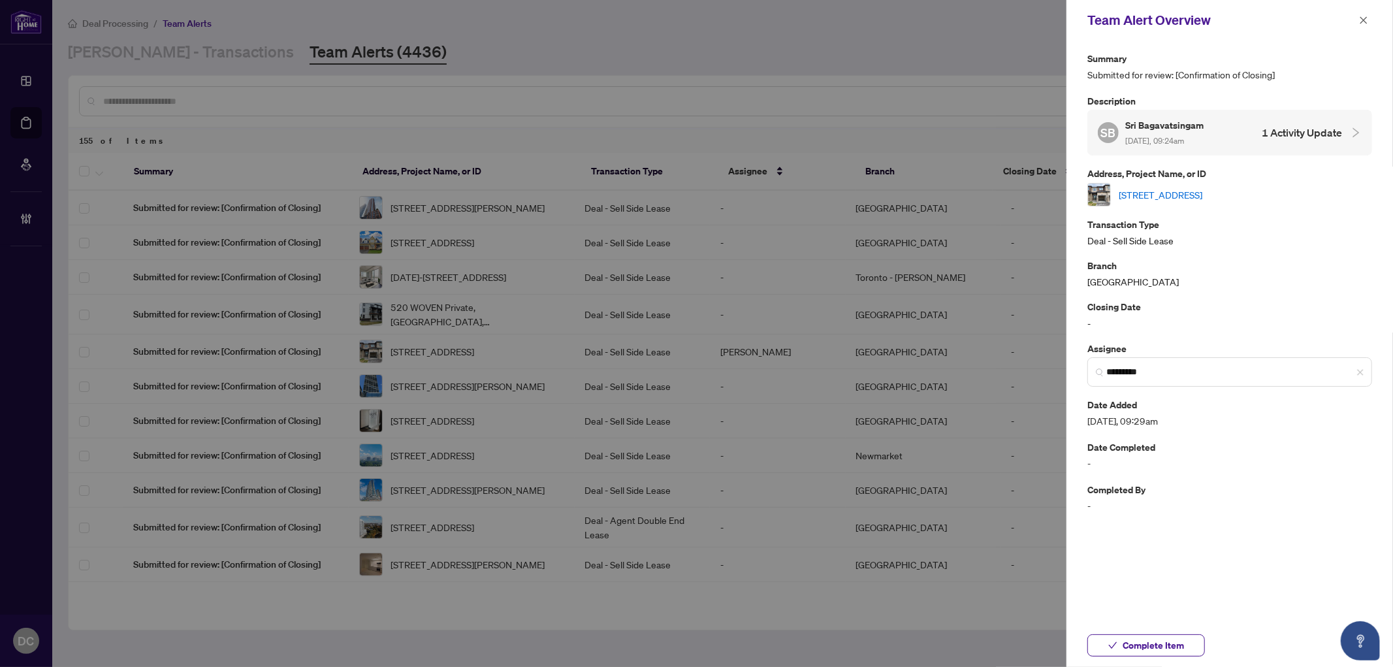
click at [1172, 197] on link "929 Athenry Crt, Ottawa, Ontario K2J 7C9, Canada" at bounding box center [1161, 194] width 84 height 14
click at [1167, 643] on span "Complete Item" at bounding box center [1153, 645] width 61 height 21
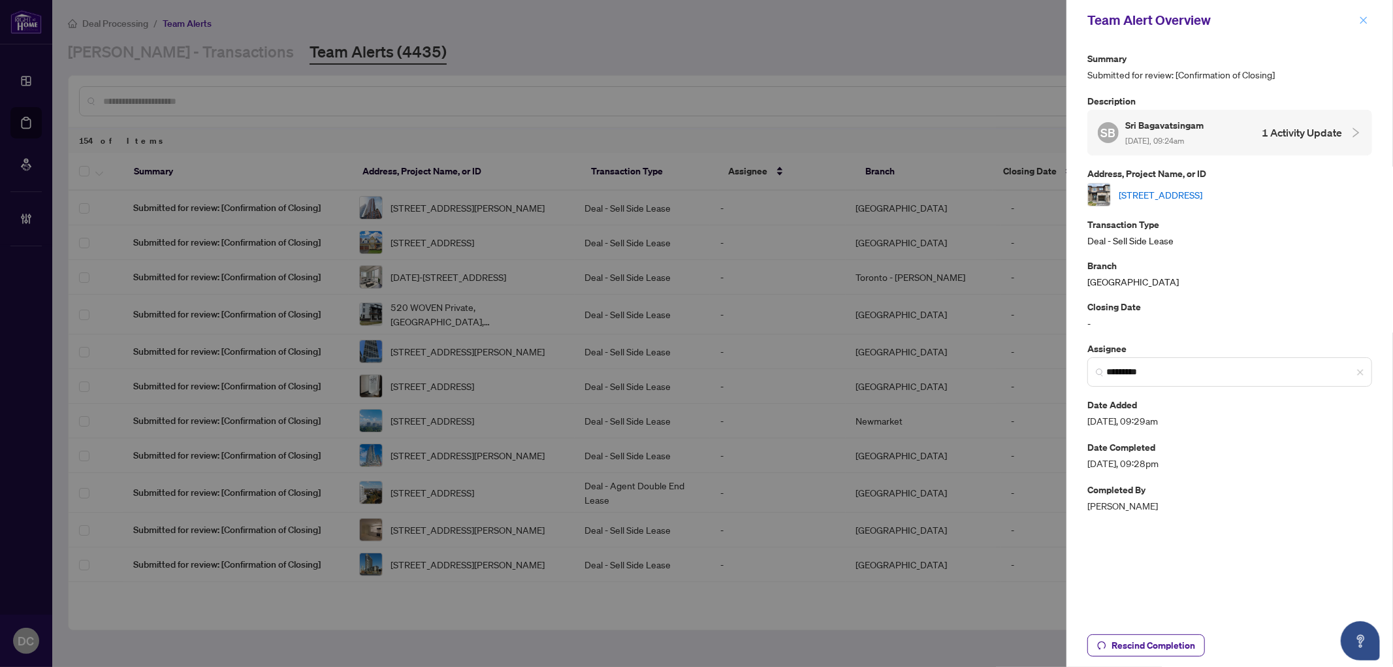
click at [1361, 21] on icon "close" at bounding box center [1363, 20] width 9 height 9
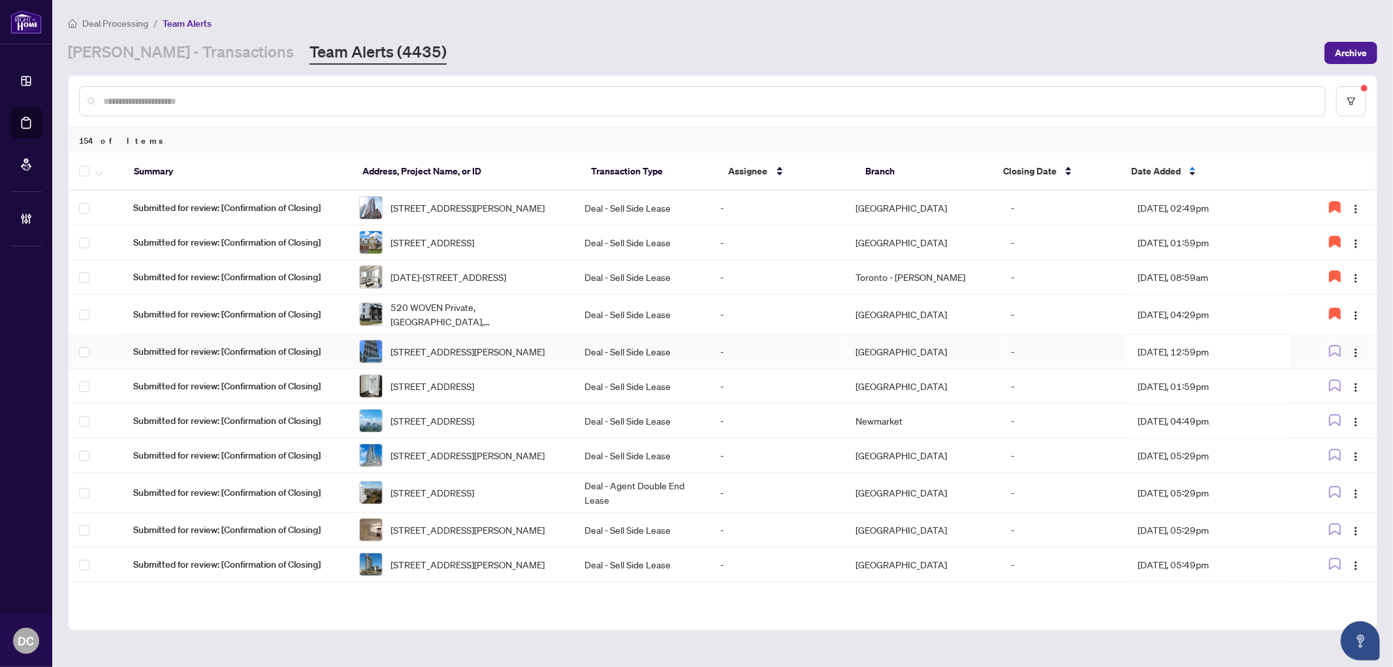
click at [1193, 360] on td "Aug/12/2025, 12:59pm" at bounding box center [1209, 351] width 163 height 35
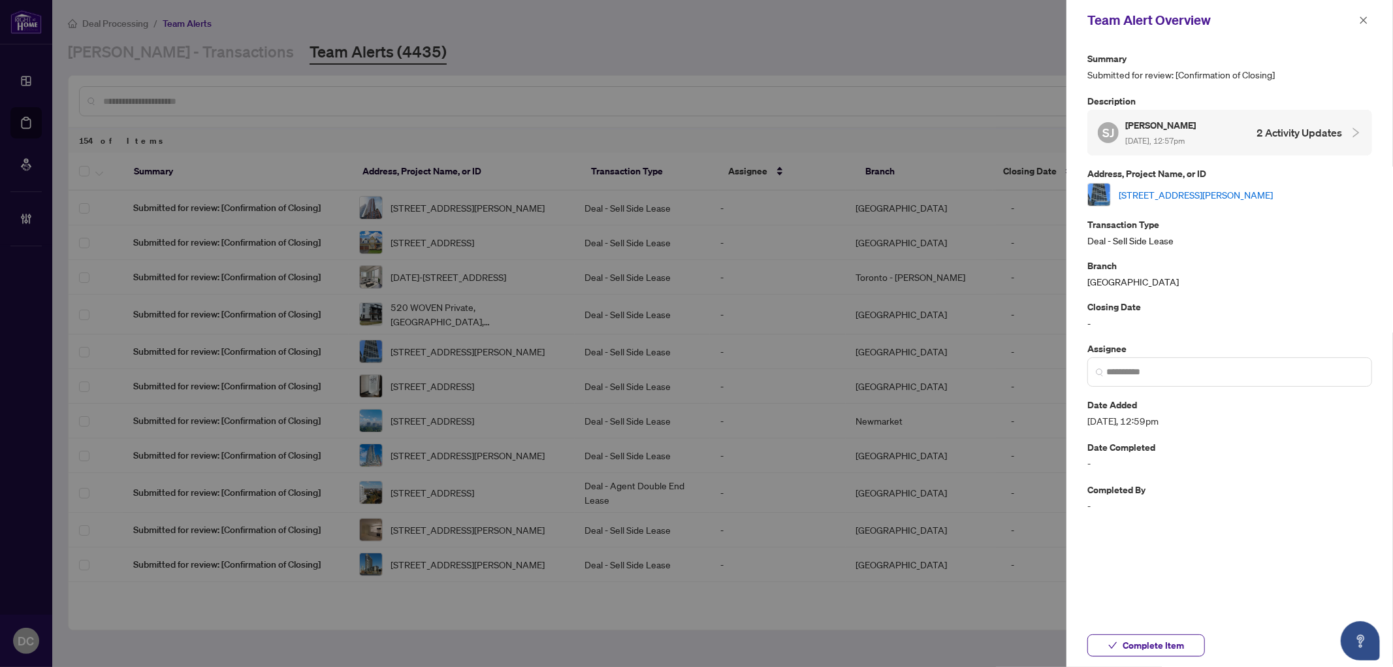
click at [1207, 200] on div "4315-1000 Portage Pkwy, Vaughan, Ontario L4K 0L1, Canada" at bounding box center [1230, 195] width 285 height 24
click at [1207, 194] on link "4315-1000 Portage Pkwy, Vaughan, Ontario L4K 0L1, Canada" at bounding box center [1196, 194] width 154 height 14
click at [1170, 647] on span "Complete Item" at bounding box center [1153, 645] width 61 height 21
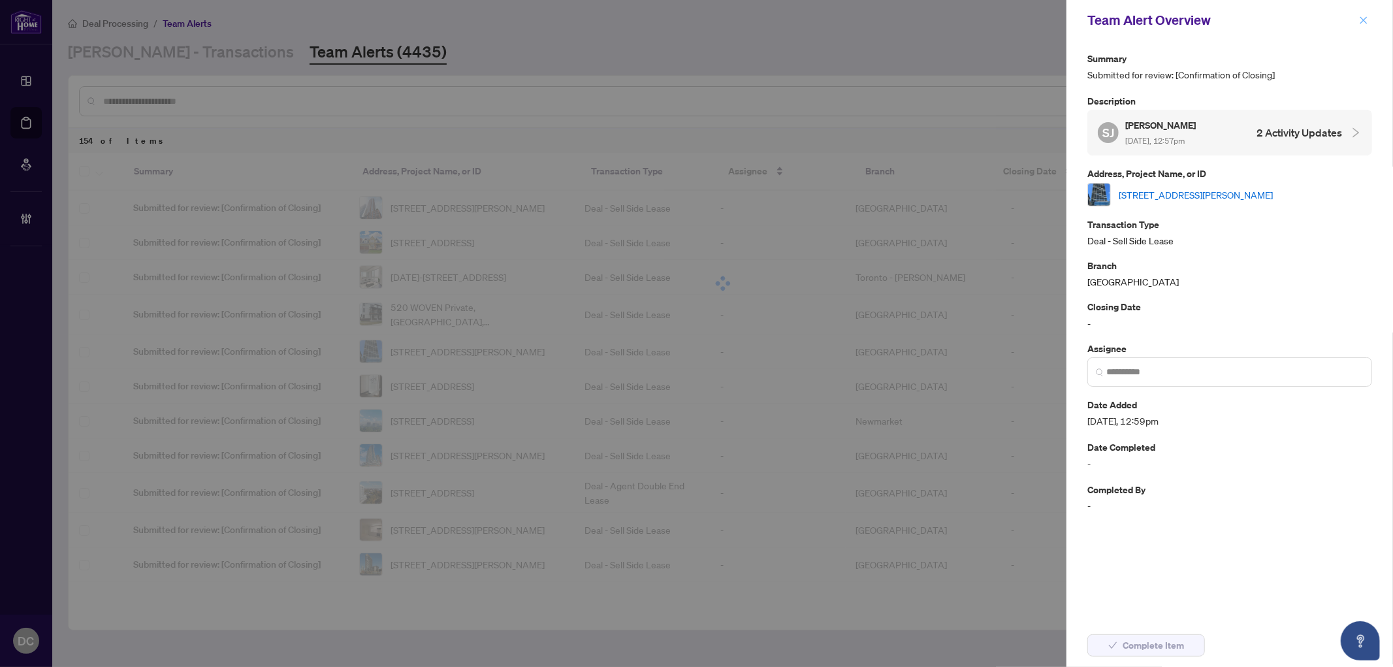
click at [1361, 23] on icon "close" at bounding box center [1363, 20] width 9 height 9
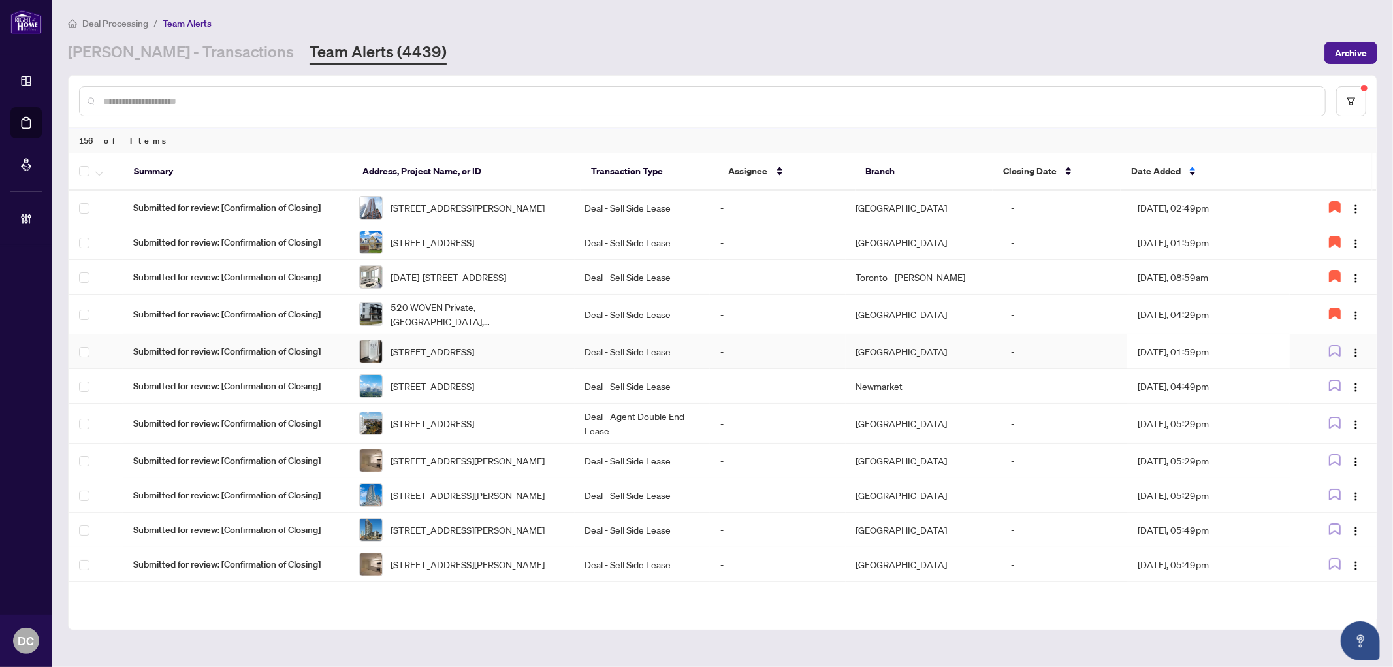
click at [1177, 369] on td "Aug/12/2025, 01:59pm" at bounding box center [1209, 351] width 163 height 35
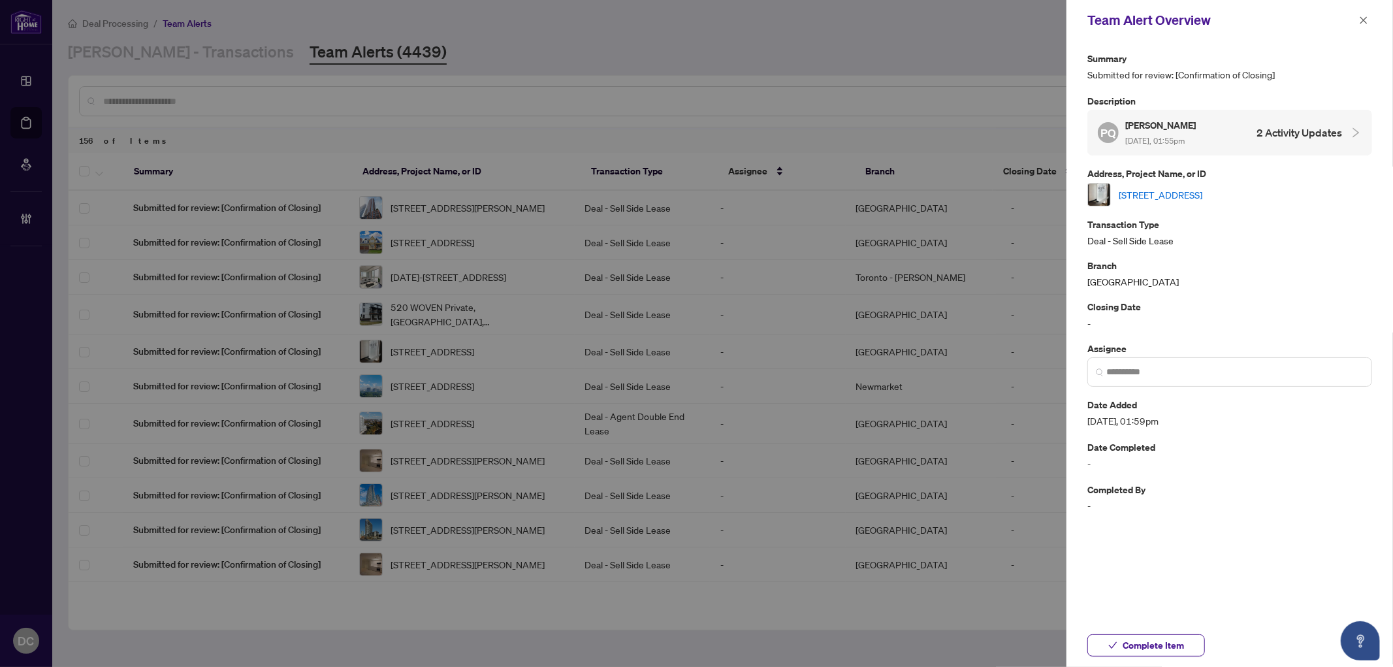
click at [1203, 191] on link "3504-8 Cumberland St, Toronto, Ontario M4W 0B6, Canada" at bounding box center [1161, 194] width 84 height 14
click at [1129, 636] on span "Complete Item" at bounding box center [1153, 645] width 61 height 21
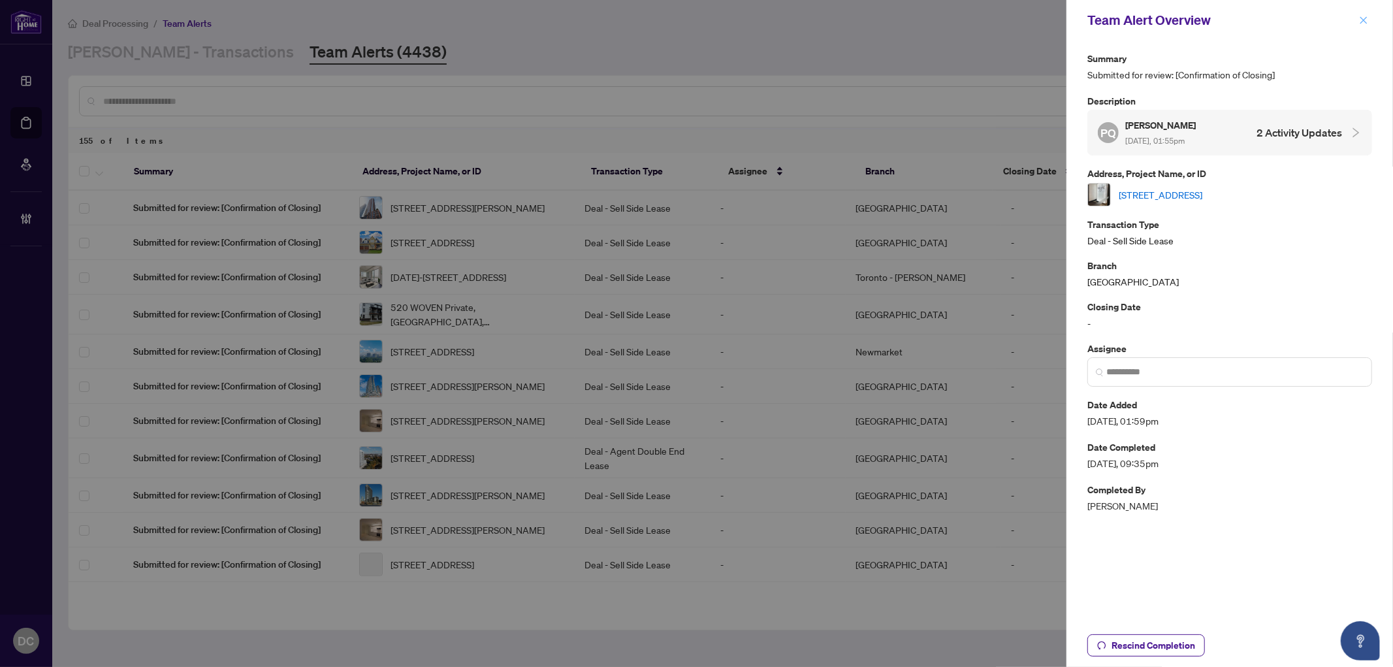
click at [1364, 16] on icon "close" at bounding box center [1363, 20] width 9 height 9
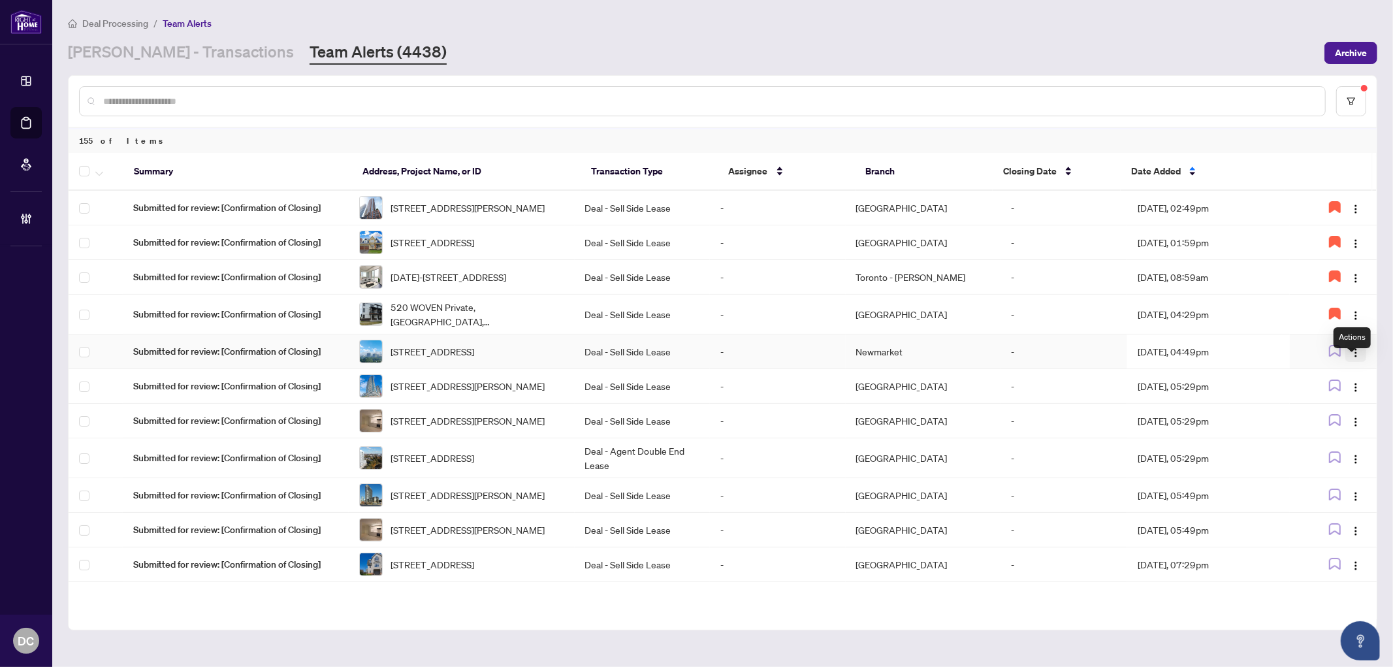
click at [1354, 357] on button "button" at bounding box center [1356, 351] width 21 height 21
click at [1239, 369] on td "Aug/12/2025, 04:49pm" at bounding box center [1209, 351] width 163 height 35
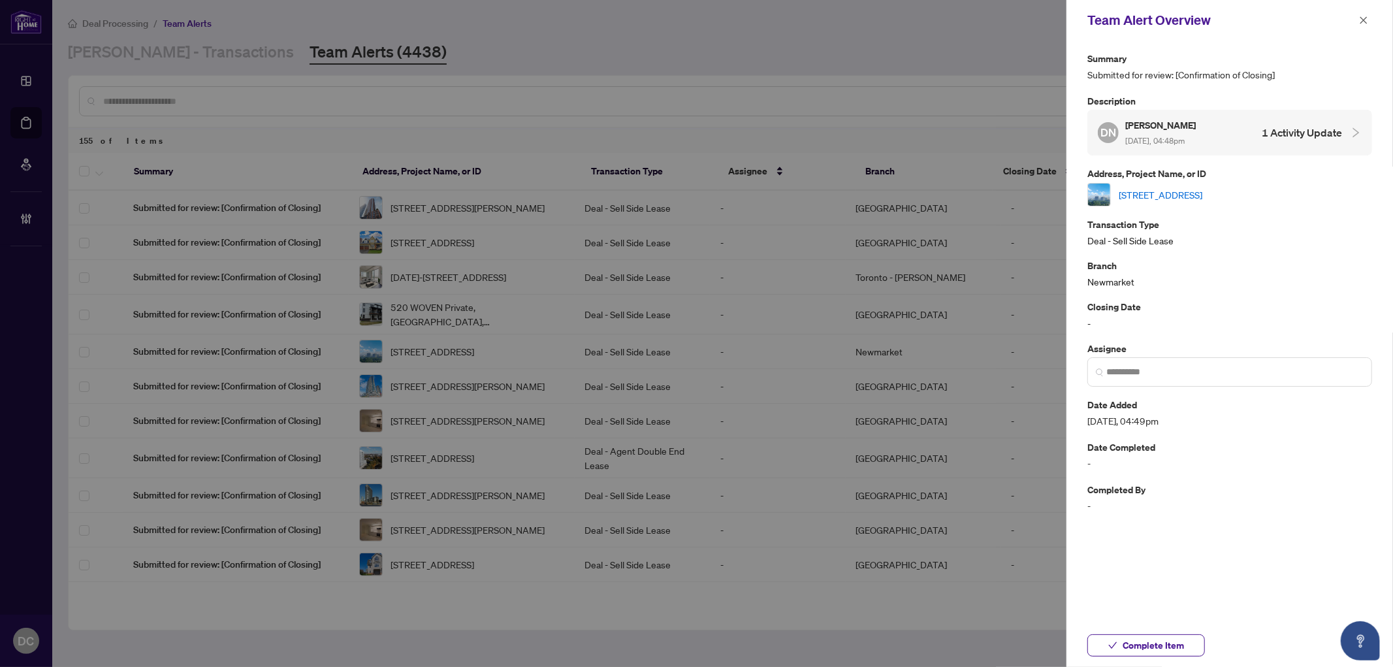
click at [1203, 197] on link "1206-75 The Donway, Toronto, Ontario M3C 2E9, Canada" at bounding box center [1161, 194] width 84 height 14
click at [1174, 645] on span "Complete Item" at bounding box center [1153, 645] width 61 height 21
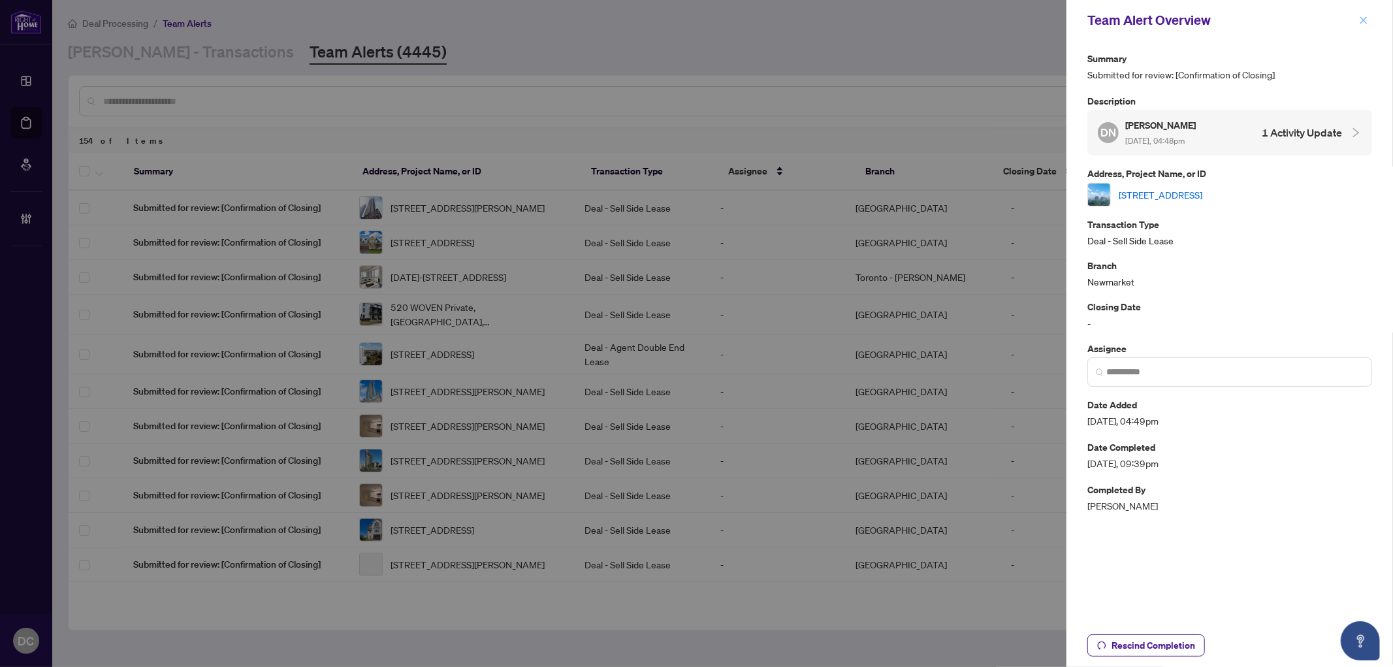
click at [1363, 26] on span "button" at bounding box center [1363, 20] width 9 height 21
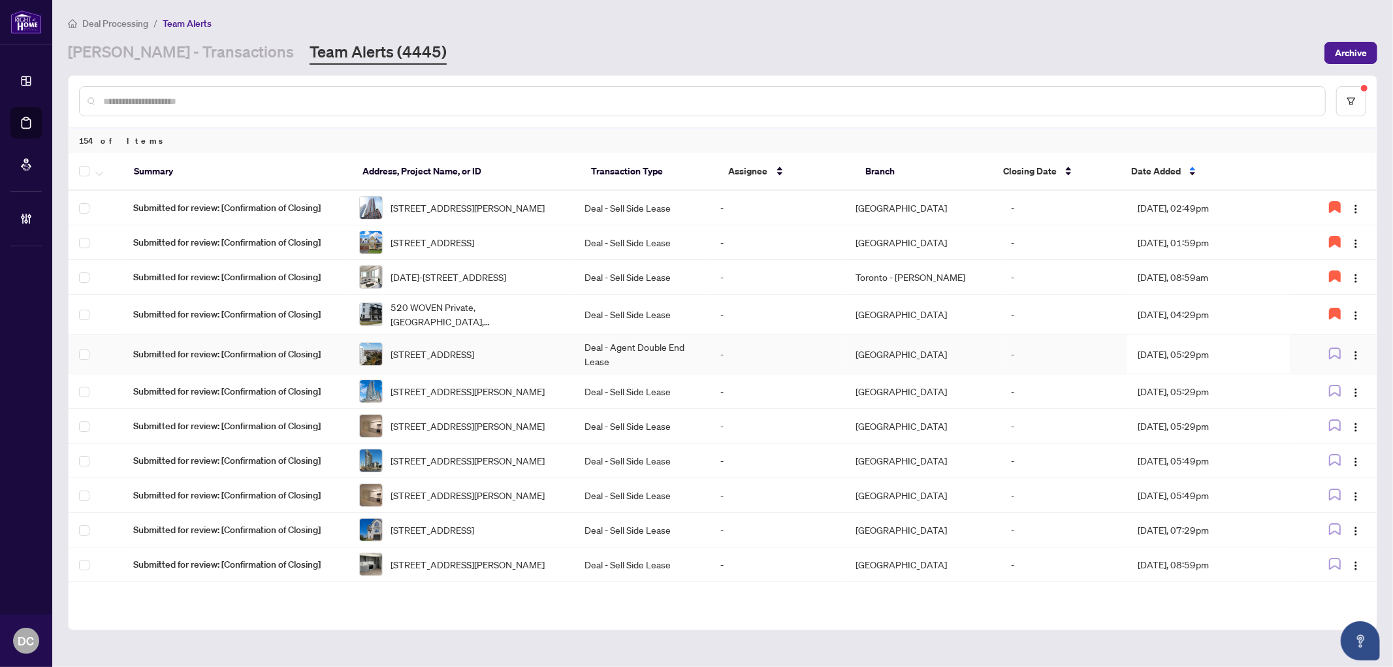
click at [1241, 363] on td "Aug/12/2025, 05:29pm" at bounding box center [1209, 354] width 163 height 40
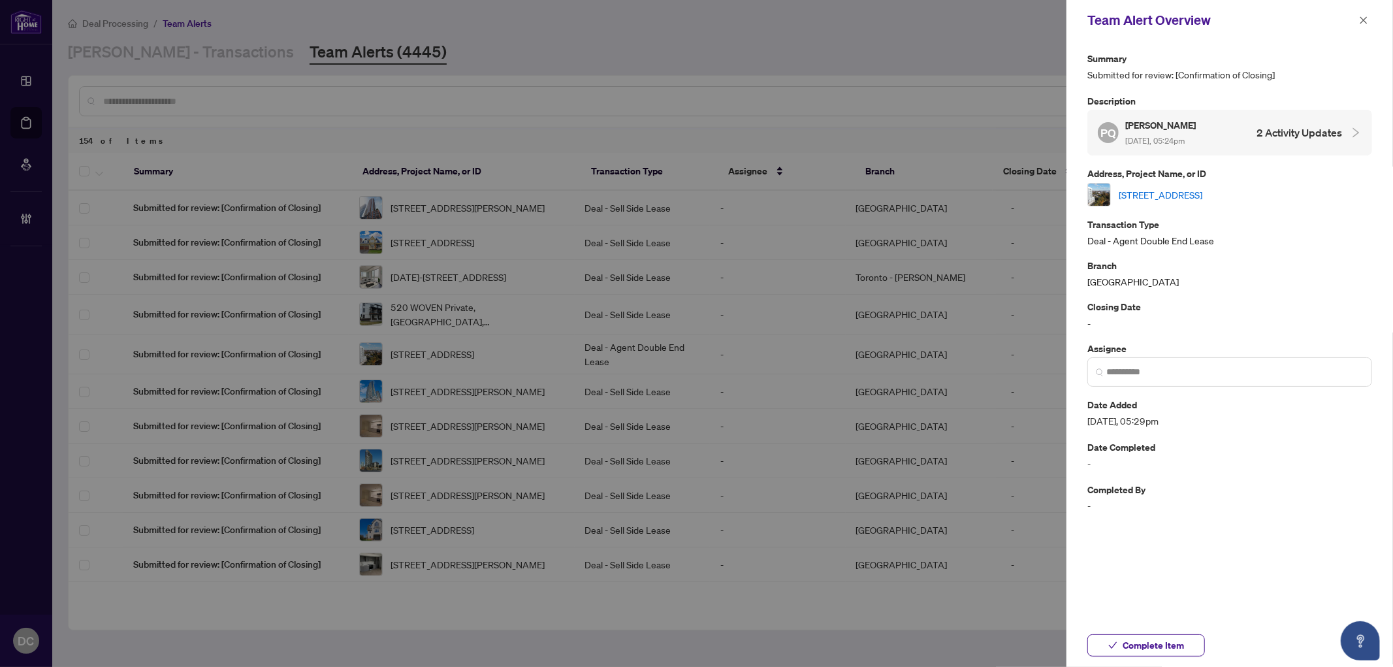
click at [1203, 191] on link "1801-S-10 Wilby Cres, Toronto, Ontario M9N 1E5, Canada" at bounding box center [1161, 194] width 84 height 14
click at [1178, 642] on span "Complete Item" at bounding box center [1153, 645] width 61 height 21
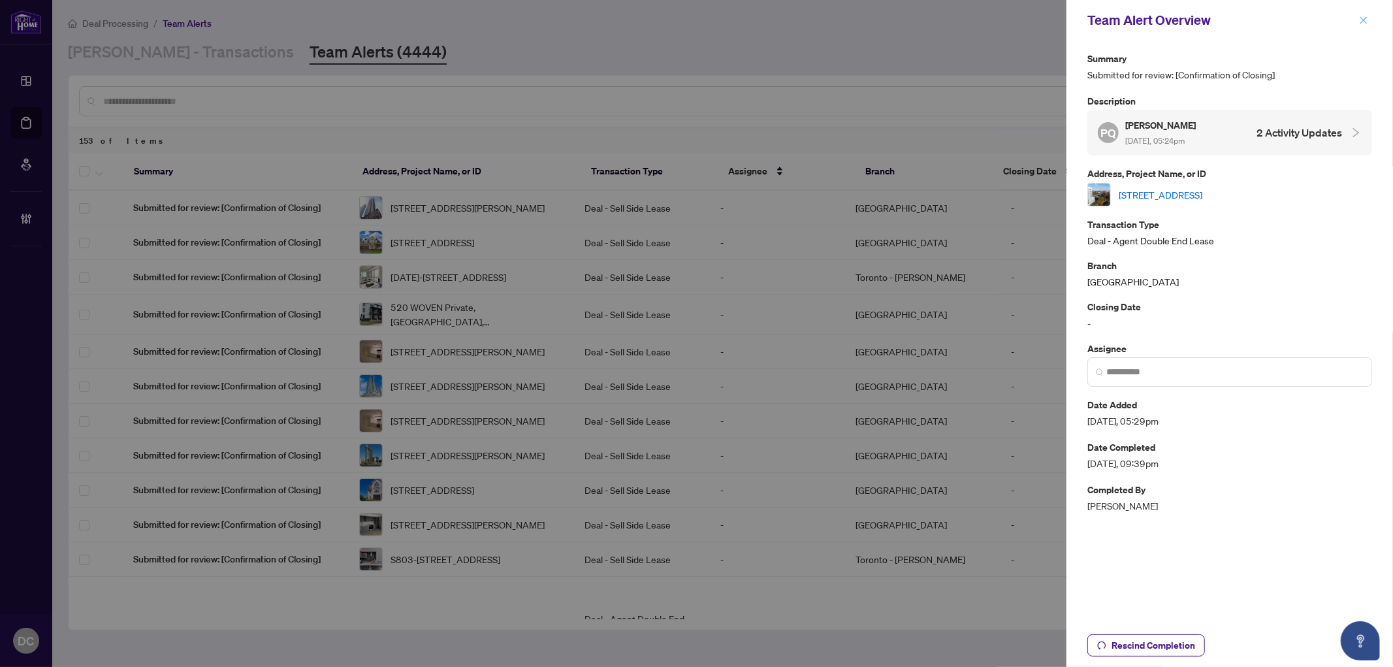
click at [1366, 21] on icon "close" at bounding box center [1363, 20] width 9 height 9
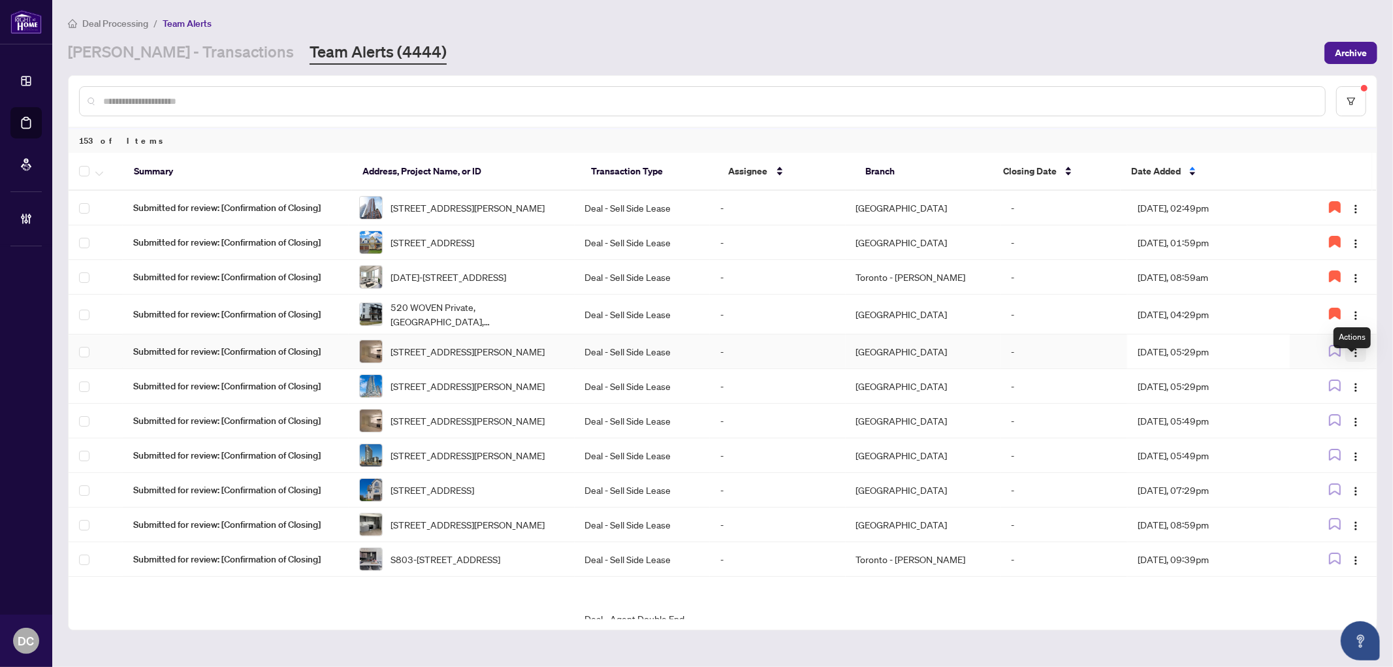
click at [1358, 362] on button "button" at bounding box center [1356, 351] width 21 height 21
click at [1199, 369] on td "Aug/12/2025, 05:29pm" at bounding box center [1209, 351] width 163 height 35
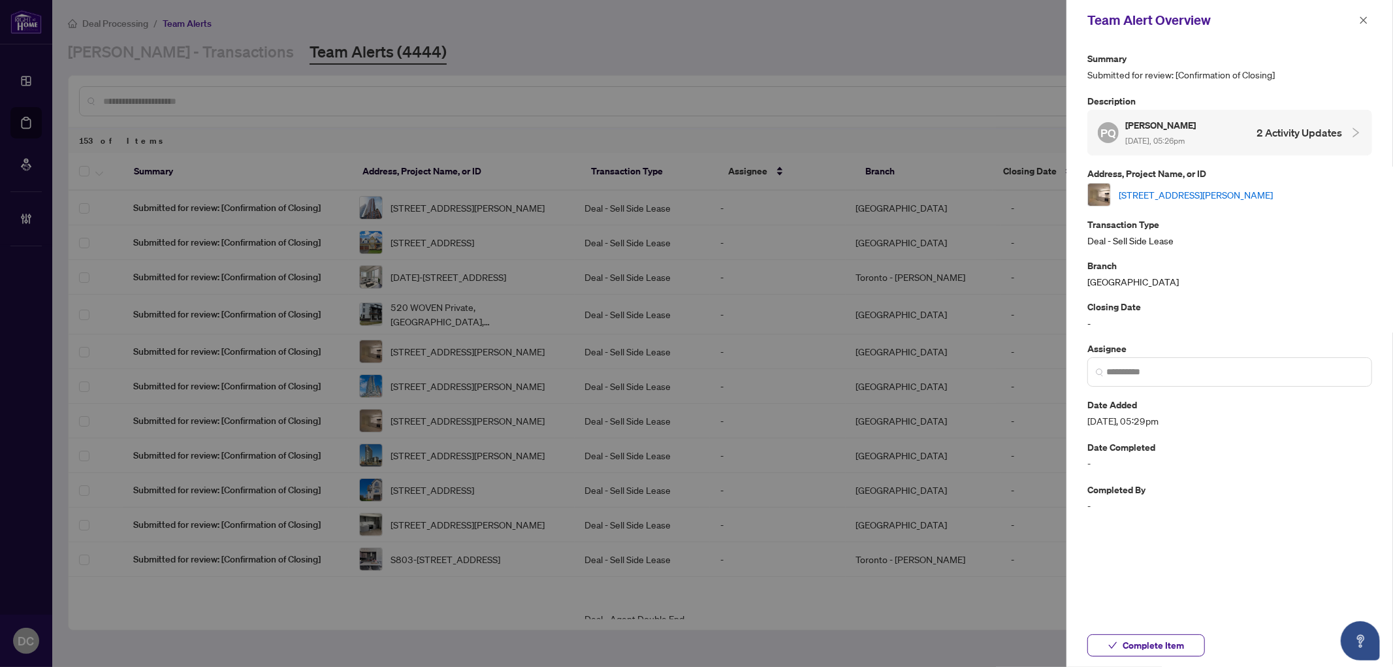
click at [1228, 193] on link "516-P-308 JARVIS St, Toronto, Ontario M5A 2P2, Canada" at bounding box center [1196, 194] width 154 height 14
drag, startPoint x: 1165, startPoint y: 644, endPoint x: 943, endPoint y: 449, distance: 295.3
click at [1165, 643] on span "Complete Item" at bounding box center [1153, 645] width 61 height 21
click at [1363, 12] on span "button" at bounding box center [1363, 20] width 9 height 21
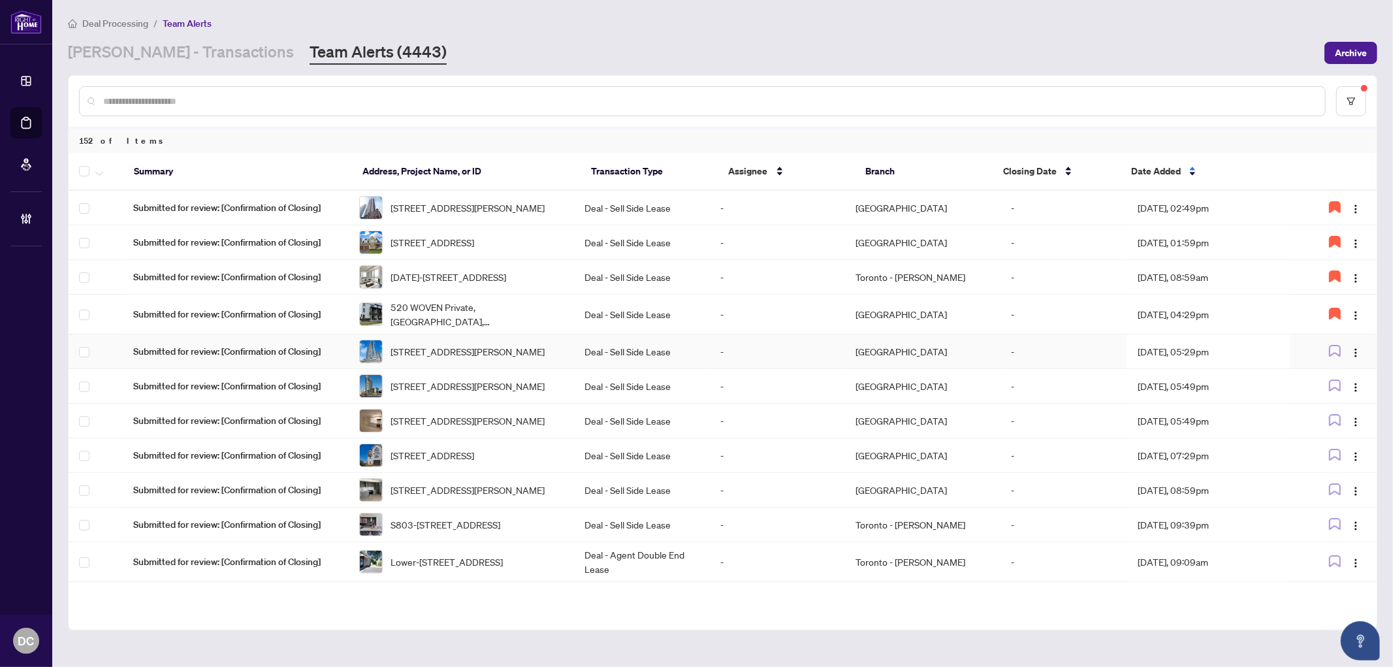
click at [1252, 361] on td "Aug/12/2025, 05:29pm" at bounding box center [1209, 351] width 163 height 35
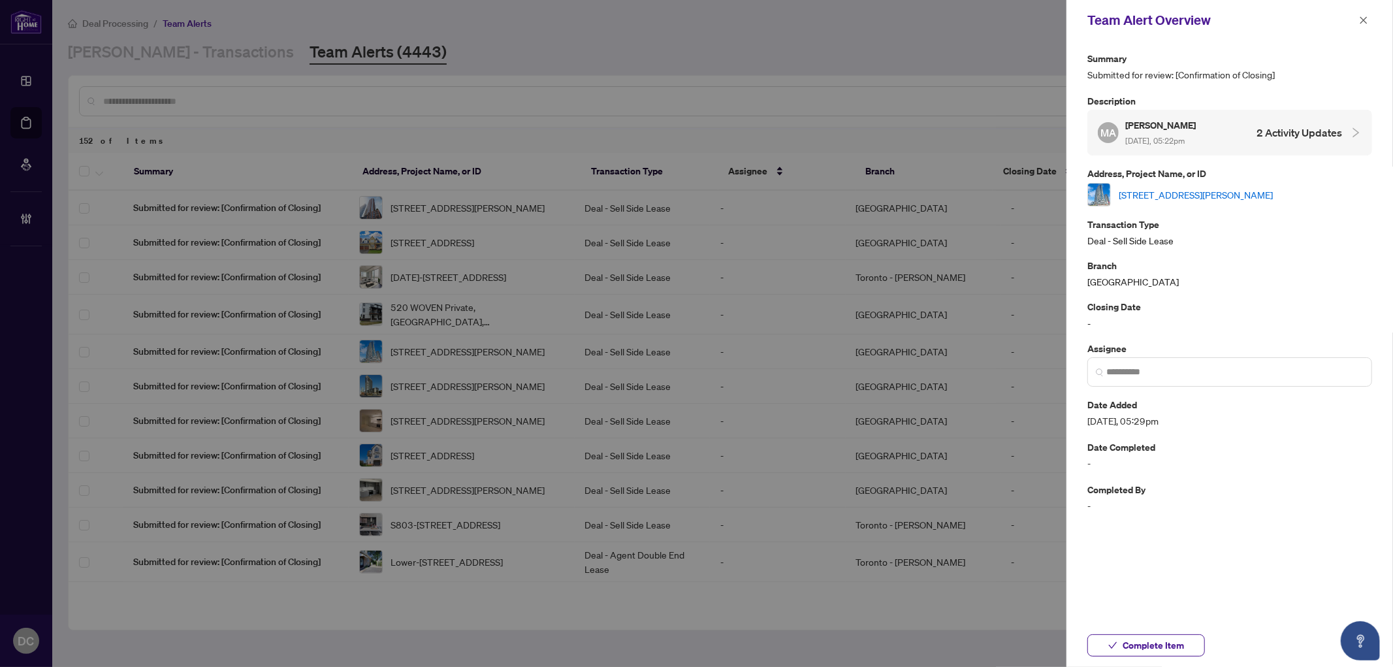
click at [1243, 193] on link "5015-195 Commerce St, Vaughan, Ontario L4K 0P9, Canada" at bounding box center [1196, 194] width 154 height 14
click at [1144, 641] on span "Complete Item" at bounding box center [1153, 645] width 61 height 21
click at [1367, 22] on icon "close" at bounding box center [1363, 20] width 9 height 9
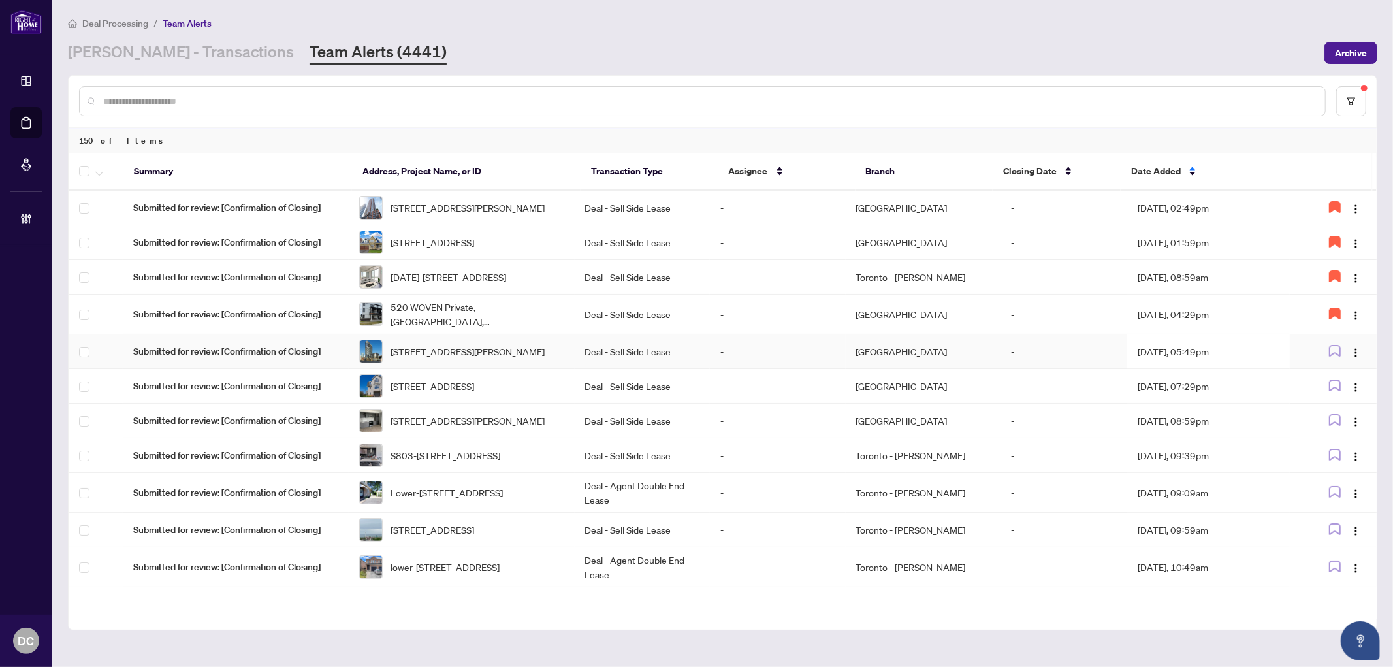
click at [1185, 368] on td "Aug/12/2025, 05:49pm" at bounding box center [1209, 351] width 163 height 35
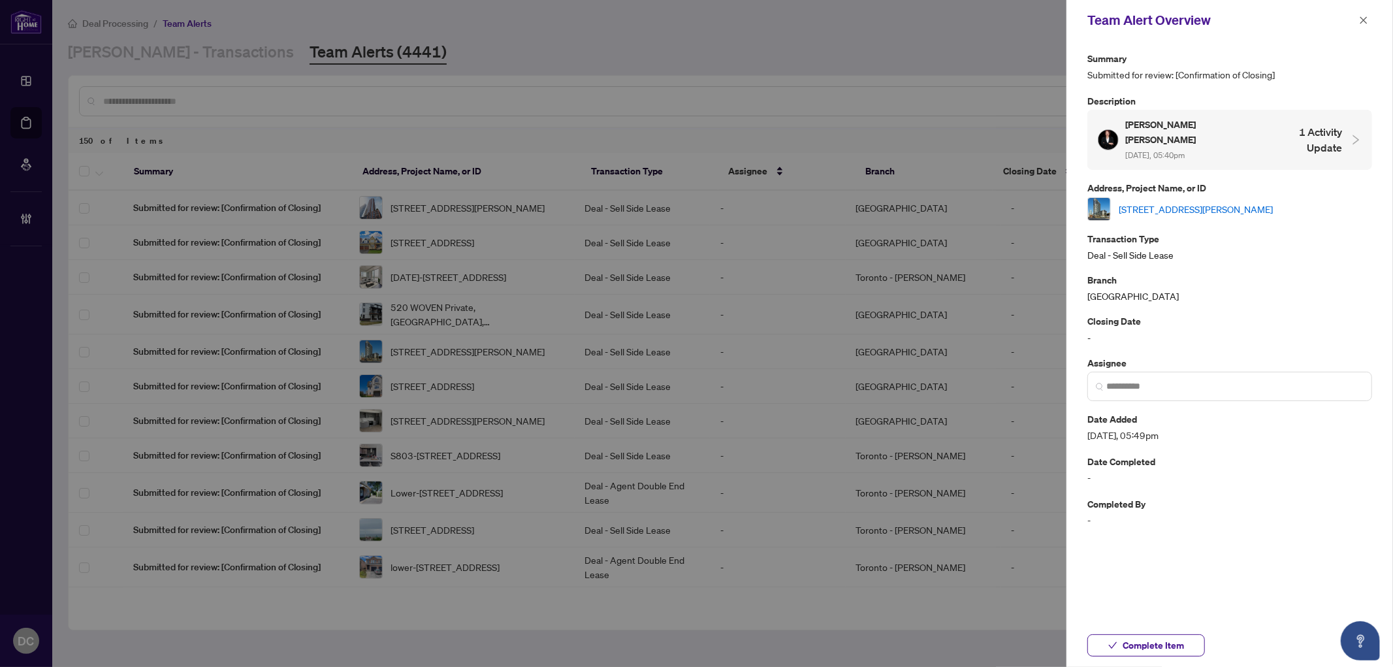
click at [1214, 202] on link "202-38 Dan Leckie Way, Toronto, Ontario M5V 2V6, Canada" at bounding box center [1196, 209] width 154 height 14
click at [1154, 642] on span "Complete Item" at bounding box center [1153, 645] width 61 height 21
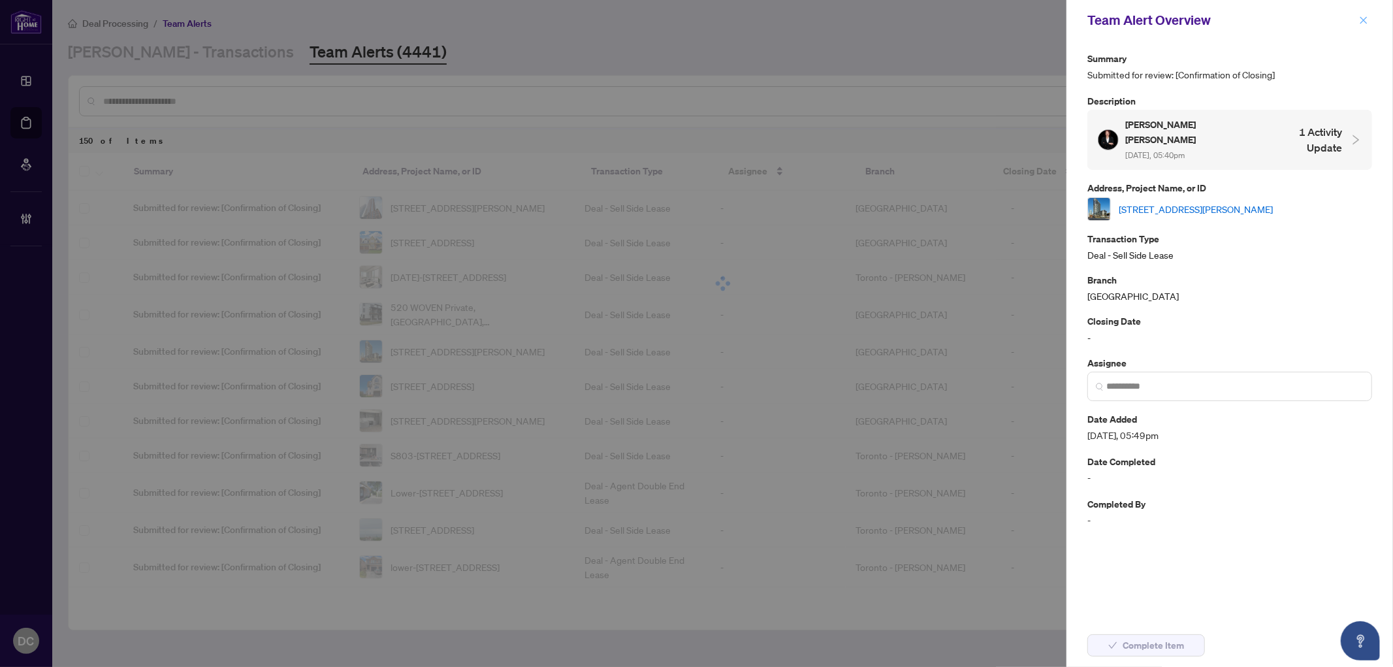
click at [1368, 18] on icon "close" at bounding box center [1363, 20] width 9 height 9
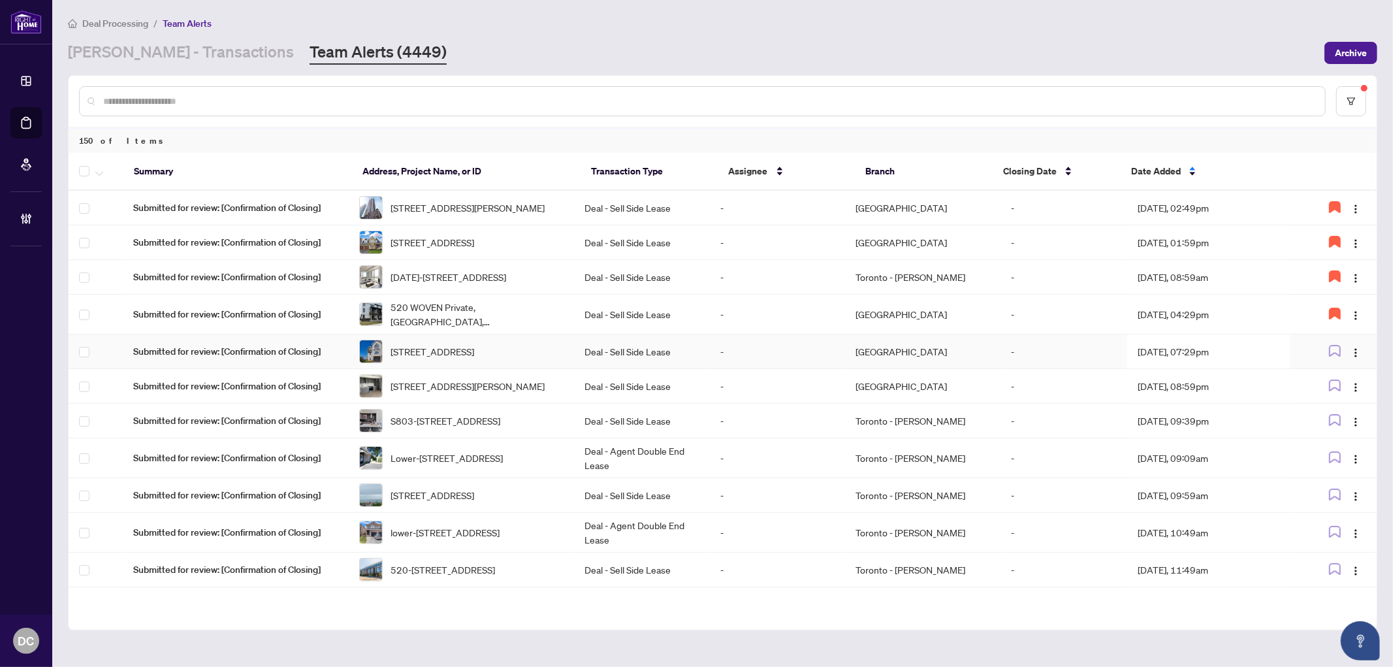
click at [1198, 365] on td "Aug/12/2025, 07:29pm" at bounding box center [1209, 351] width 163 height 35
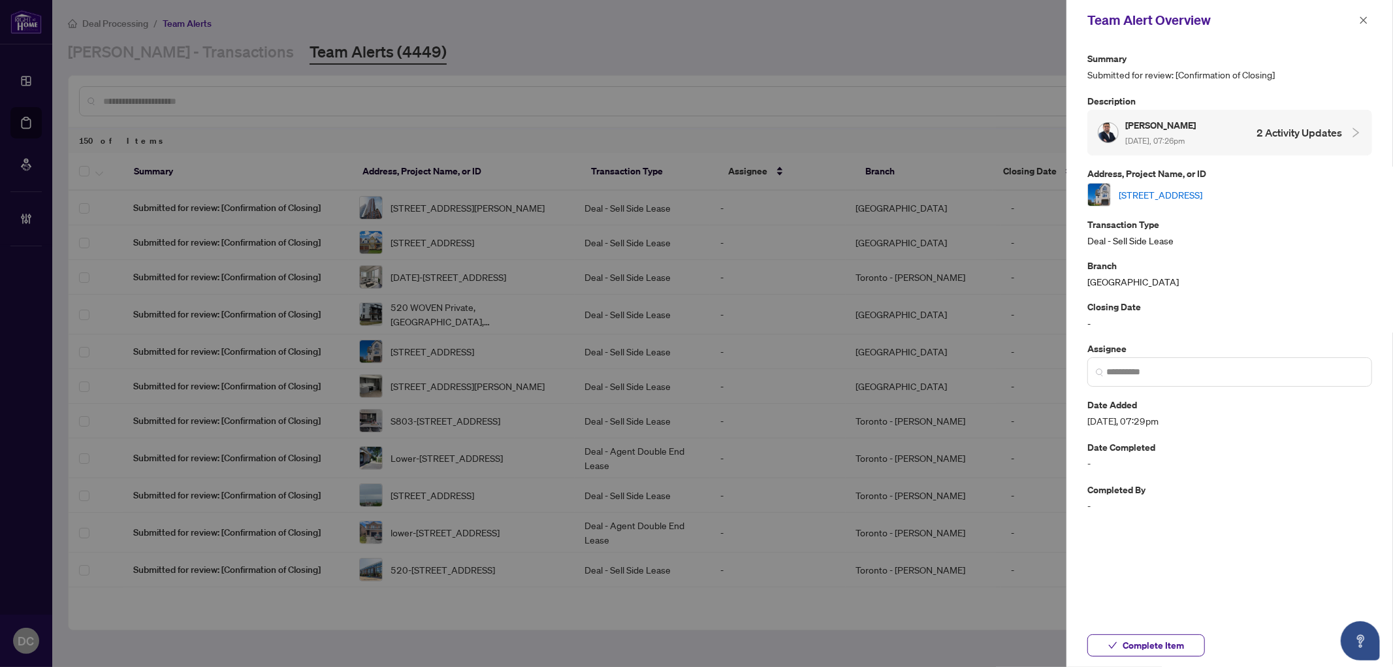
click at [1203, 199] on link "3823 Strandherd Dr, Ottawa, Ontario K2J 0K4, Canada" at bounding box center [1161, 194] width 84 height 14
click at [1173, 641] on span "Complete Item" at bounding box center [1153, 645] width 61 height 21
click at [1368, 21] on icon "close" at bounding box center [1363, 20] width 9 height 9
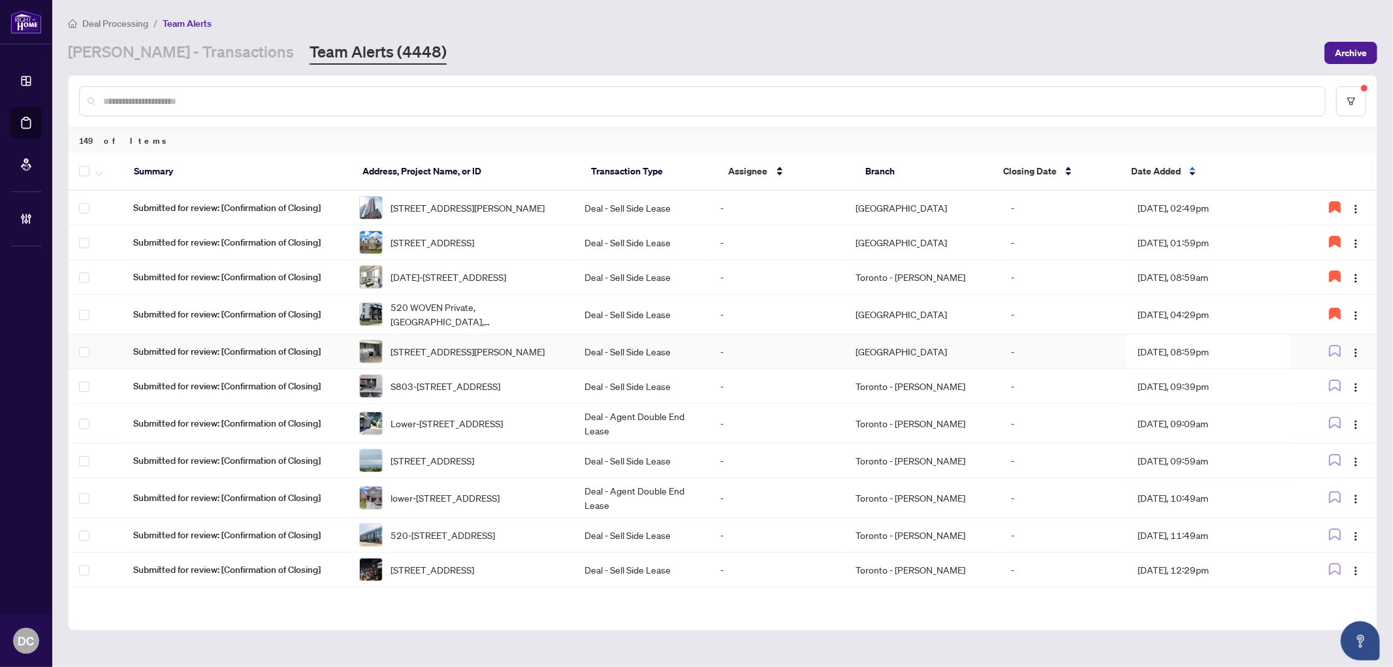
click at [1205, 366] on td "Aug/12/2025, 08:59pm" at bounding box center [1209, 351] width 163 height 35
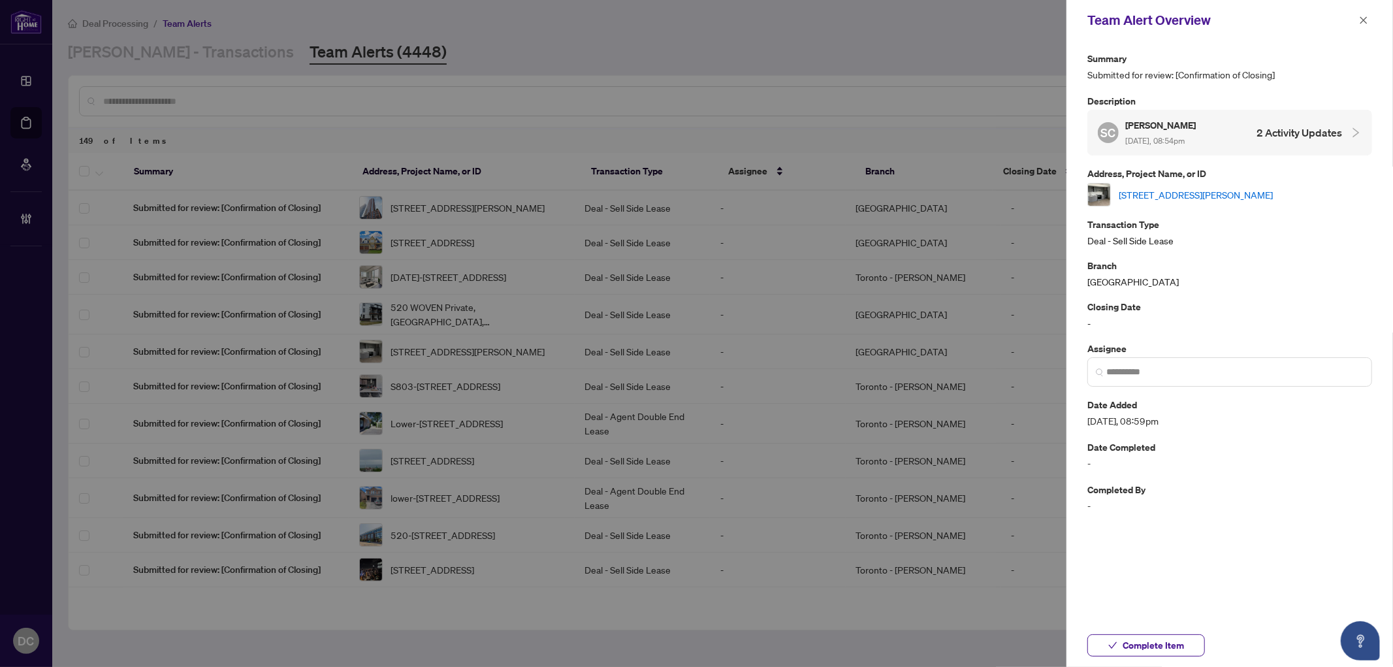
click at [1252, 191] on link "3118-50 Dunfield Ave, Toronto, Ontario M4S 0E4, Canada" at bounding box center [1196, 194] width 154 height 14
click at [1366, 22] on icon "close" at bounding box center [1364, 19] width 7 height 7
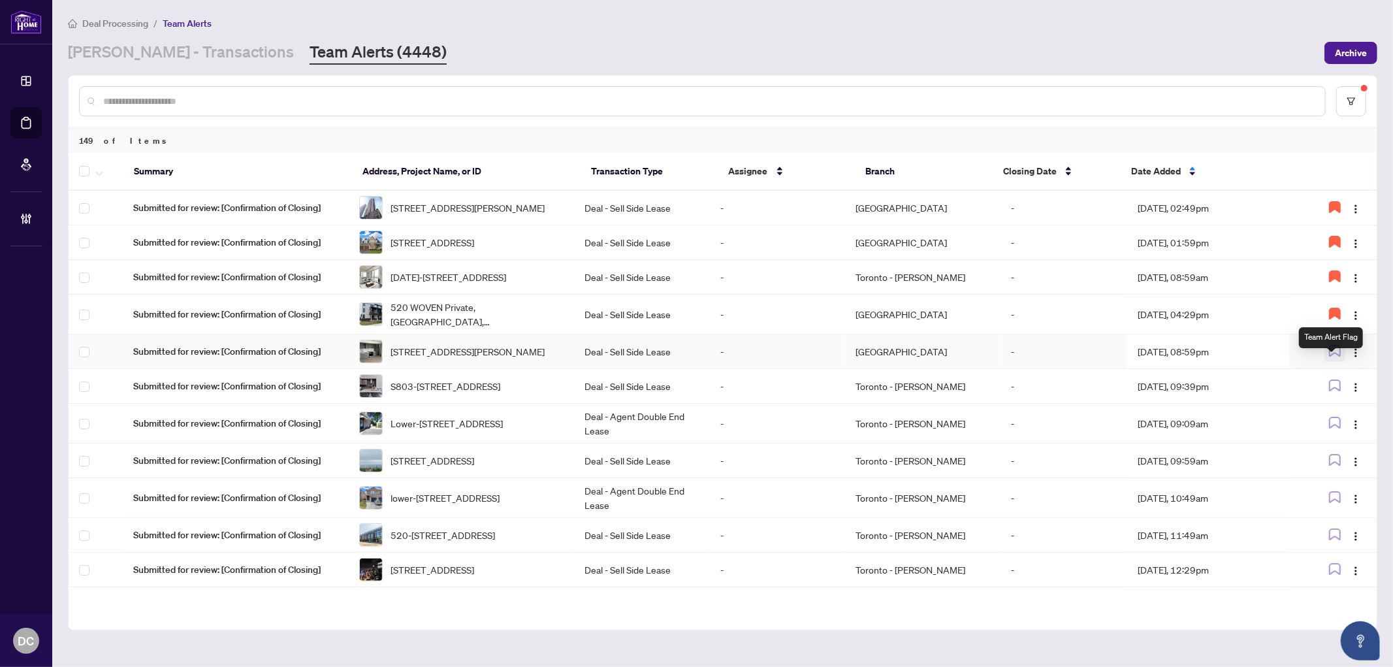
click at [1335, 357] on icon "button" at bounding box center [1335, 351] width 12 height 12
click at [1229, 404] on td "Aug/12/2025, 09:39pm" at bounding box center [1209, 386] width 163 height 35
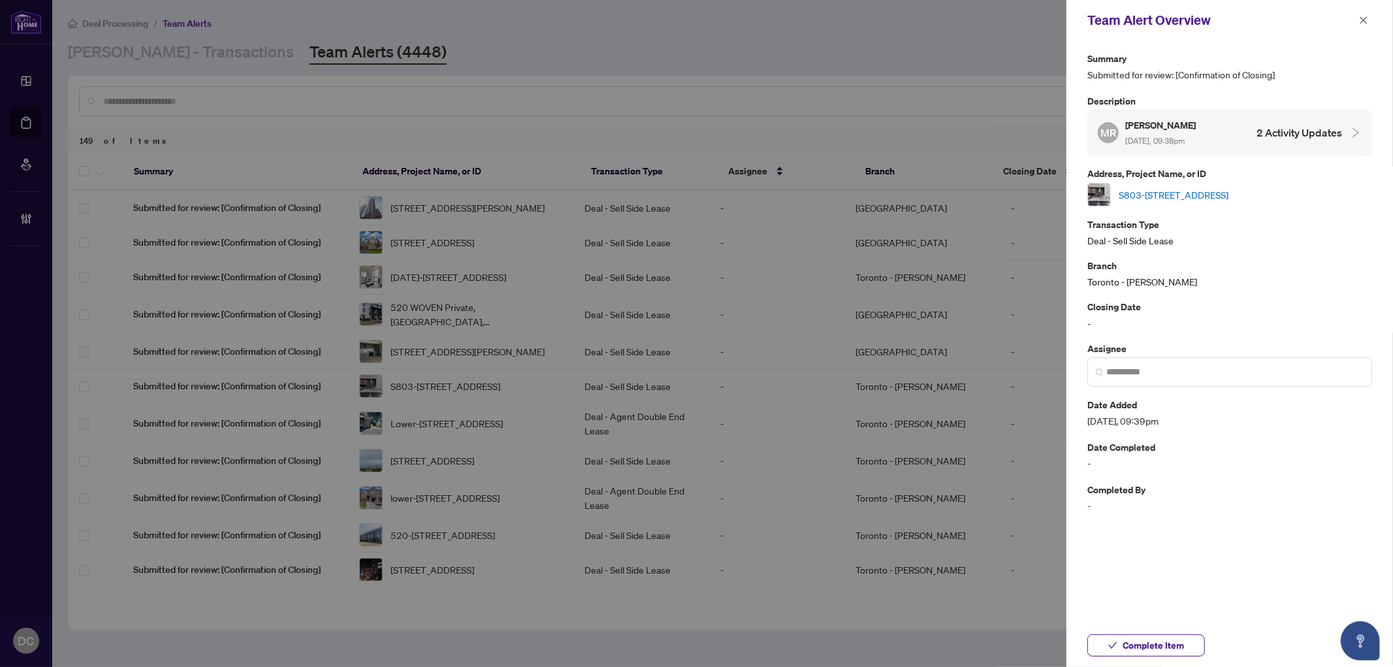
click at [1229, 188] on link "S803-120 Bayview Ave, Toronto, Ontario M5A 0G4, Canada" at bounding box center [1174, 194] width 110 height 14
click at [1166, 639] on span "Complete Item" at bounding box center [1153, 645] width 61 height 21
click at [1363, 13] on span "button" at bounding box center [1363, 20] width 9 height 21
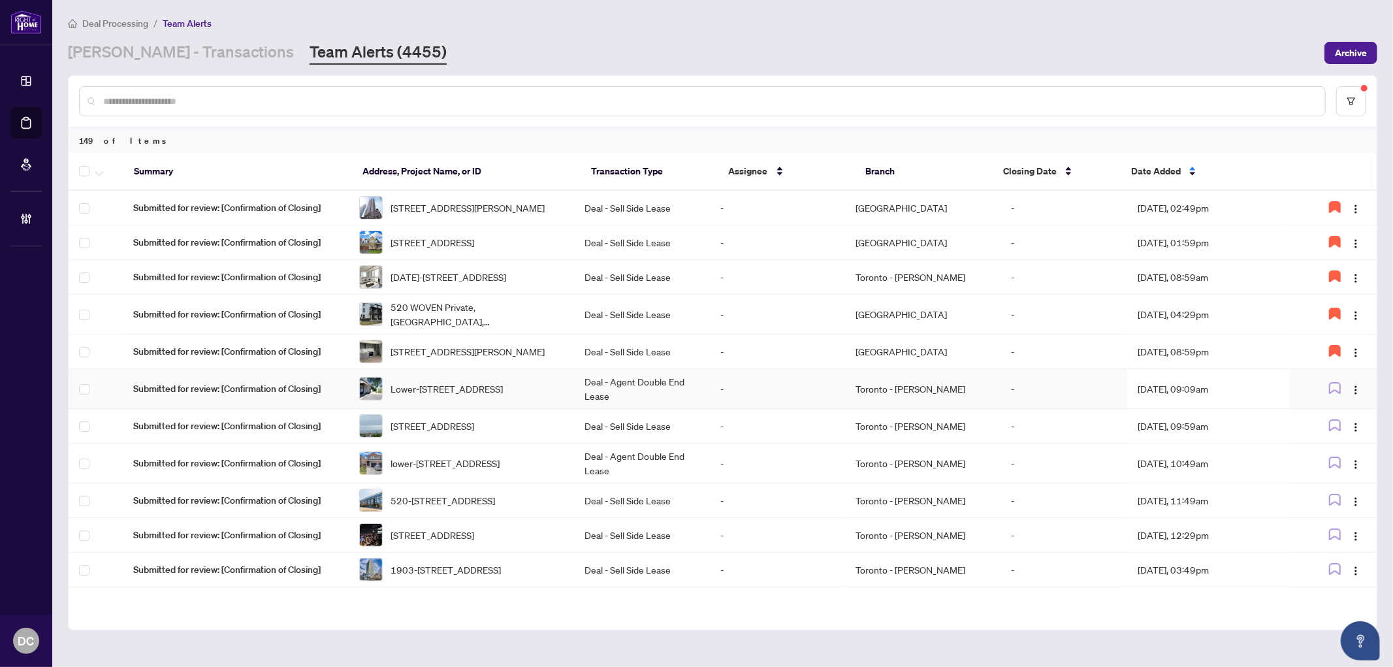
click at [1233, 409] on td "Aug/13/2025, 09:09am" at bounding box center [1209, 389] width 163 height 40
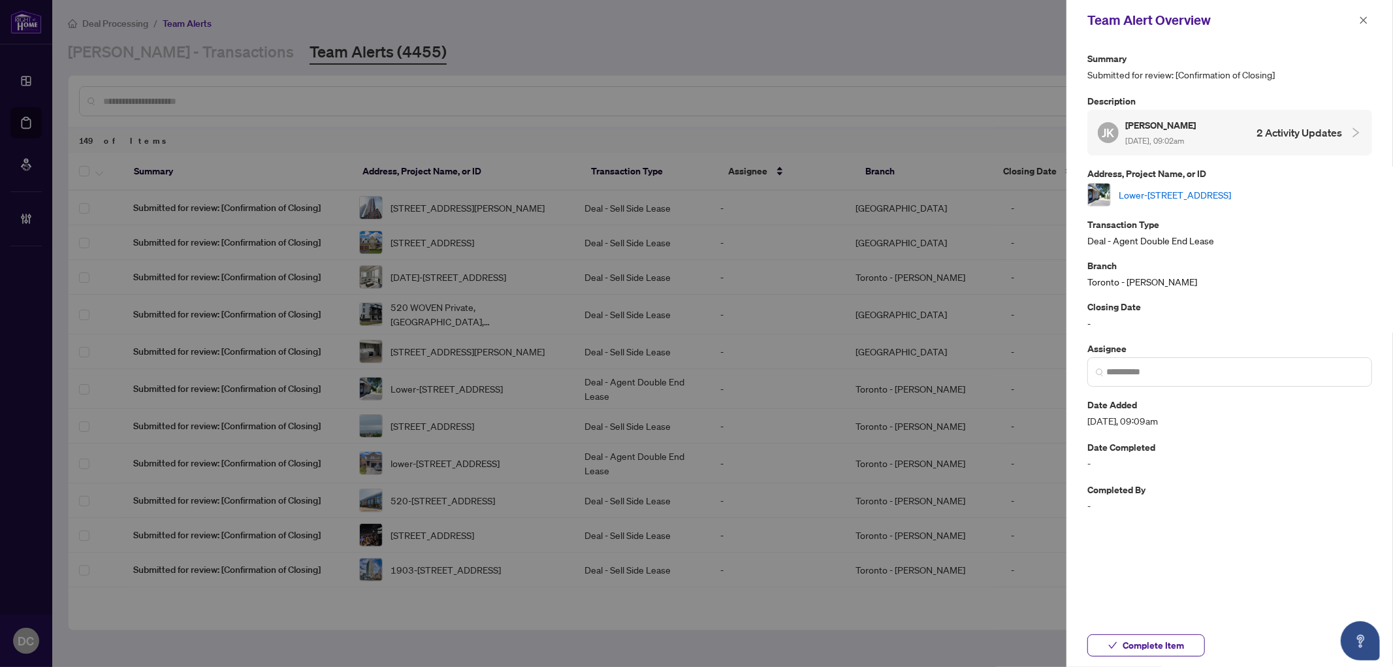
click at [1231, 197] on link "Lower-1053 somerville St, Oshawa, Ontario L1G 4K4, Canada" at bounding box center [1175, 194] width 112 height 14
click at [1160, 653] on span "Complete Item" at bounding box center [1153, 645] width 61 height 21
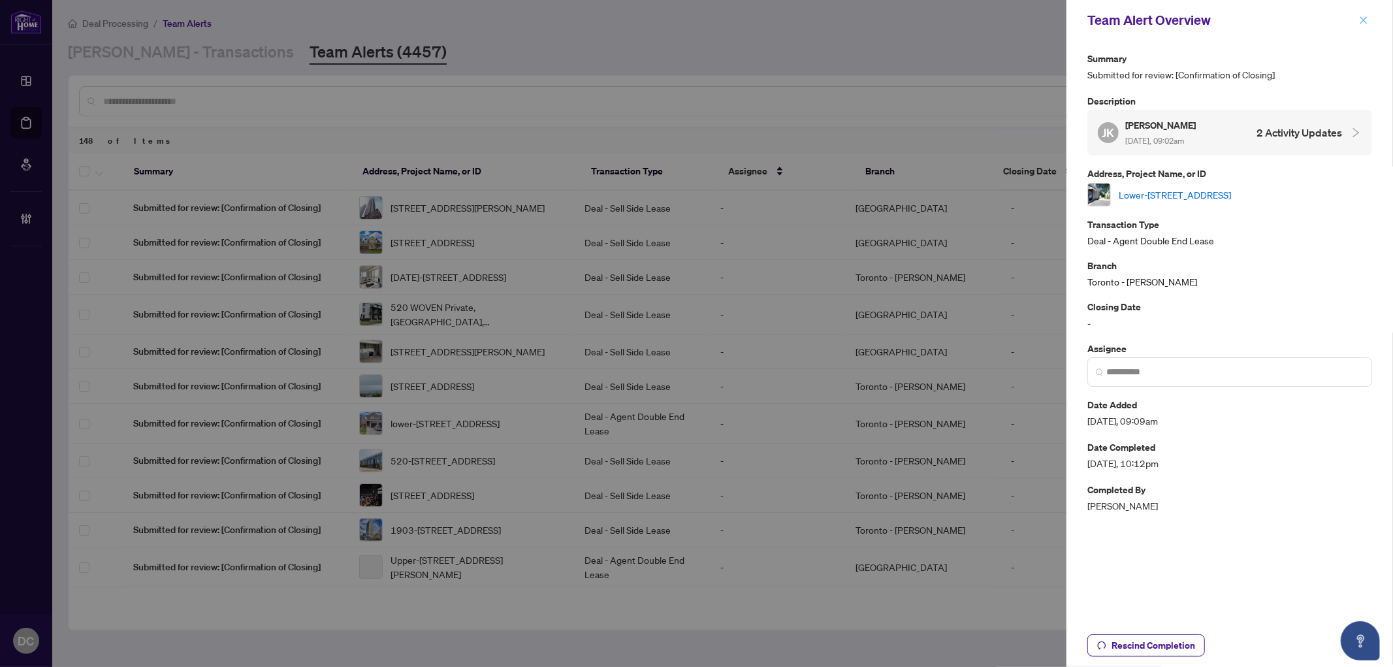
click at [1367, 24] on span "button" at bounding box center [1363, 20] width 9 height 21
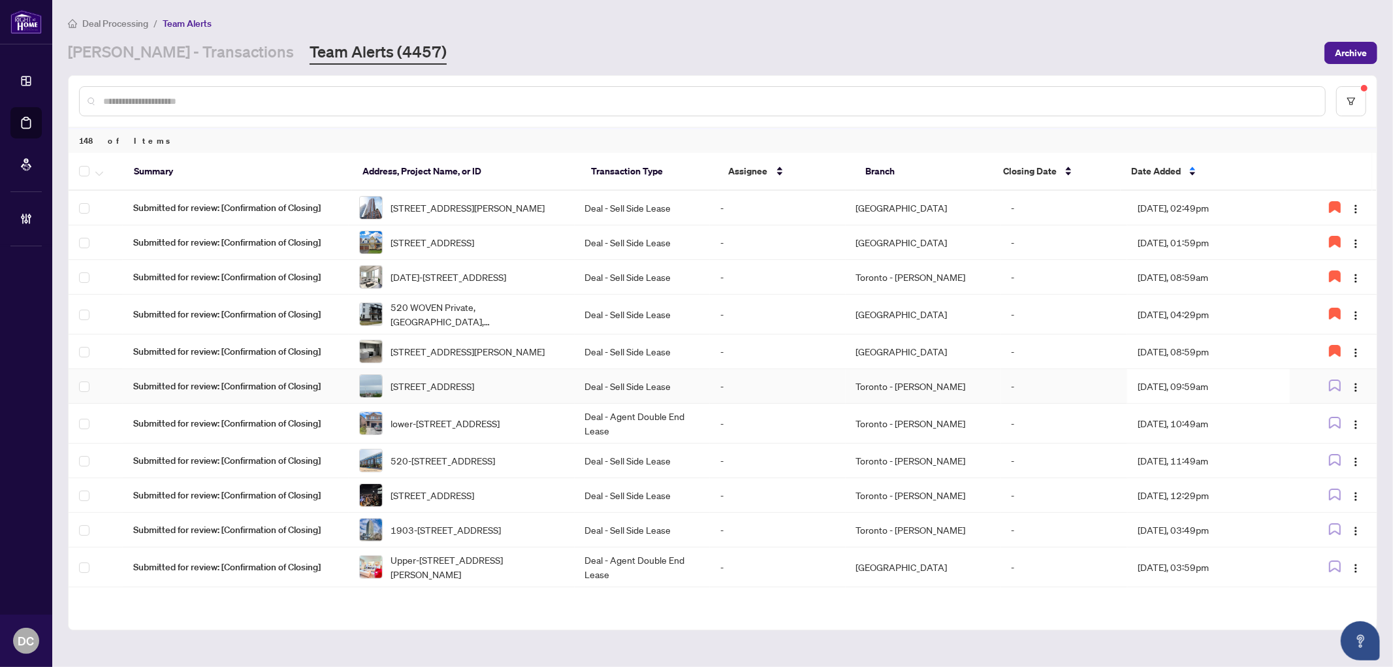
click at [1011, 404] on td "-" at bounding box center [1064, 386] width 127 height 35
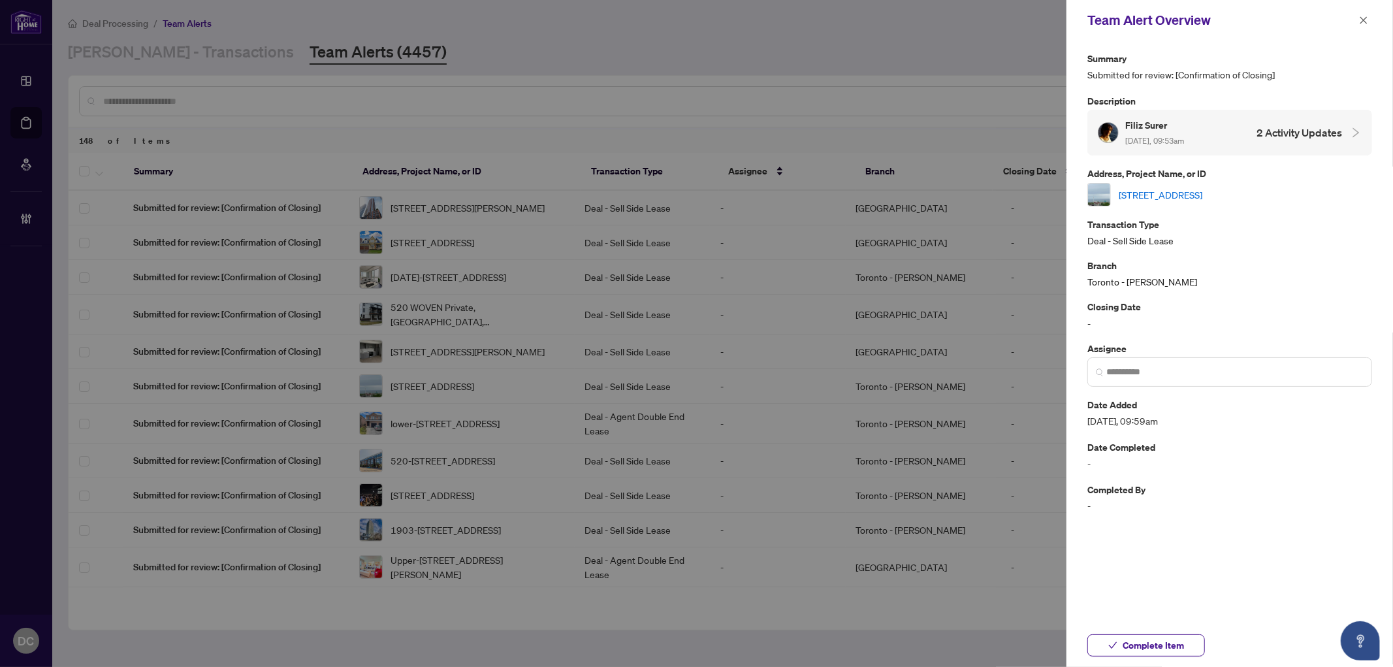
click at [1193, 193] on link "1112-285 Dufferin St, Toronto, Ontario M6K 1Z7, Canada" at bounding box center [1161, 194] width 84 height 14
click at [1172, 648] on span "Complete Item" at bounding box center [1153, 645] width 61 height 21
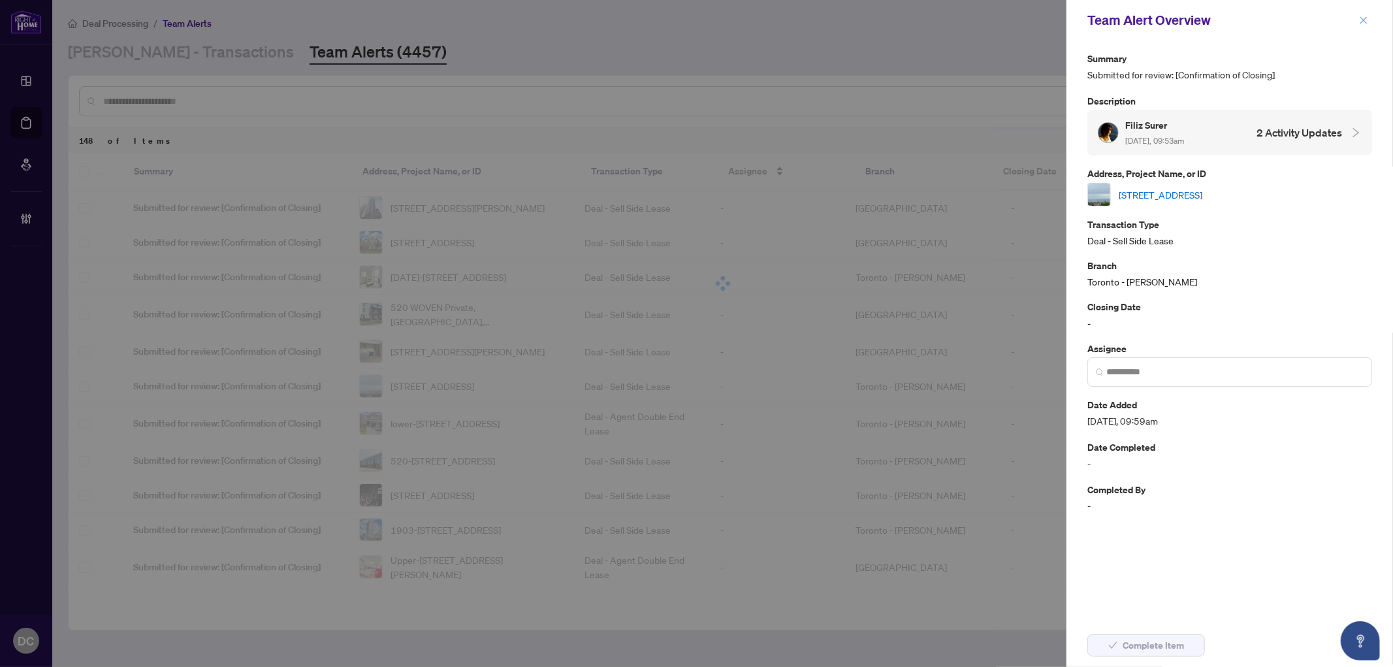
click at [1371, 21] on button "button" at bounding box center [1364, 20] width 17 height 16
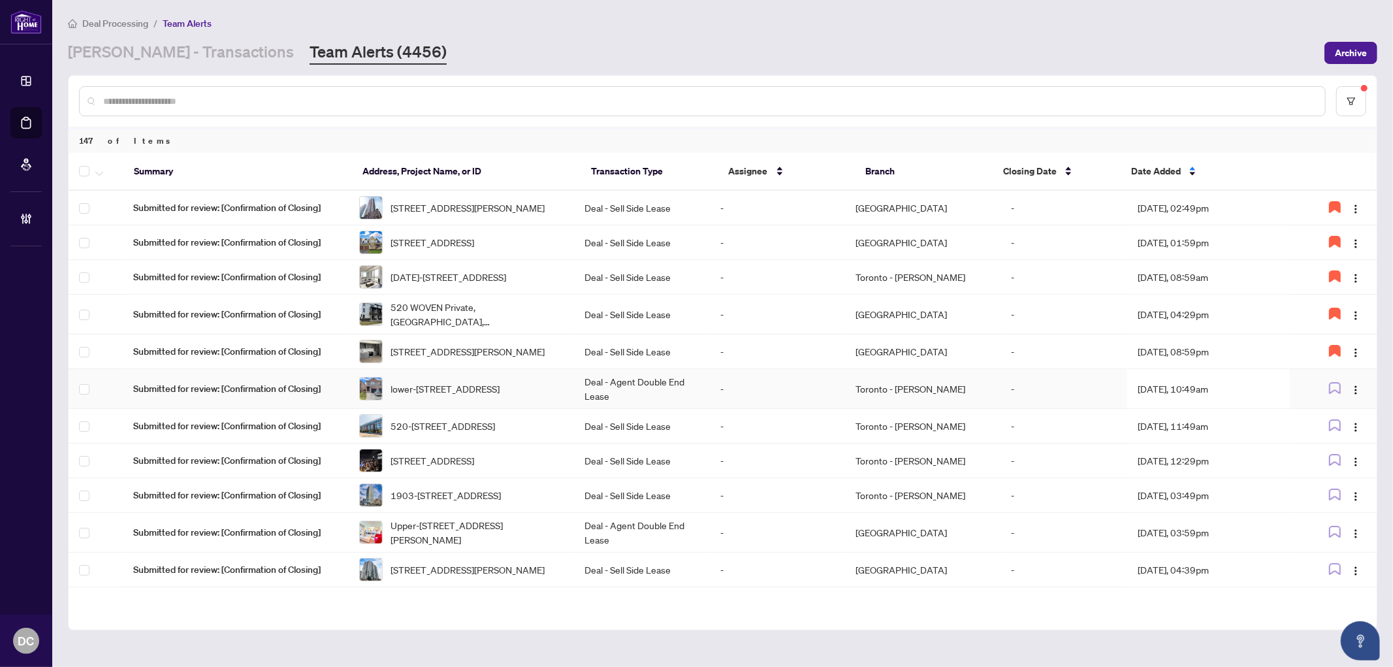
click at [1198, 409] on td "Aug/13/2025, 10:49am" at bounding box center [1209, 389] width 163 height 40
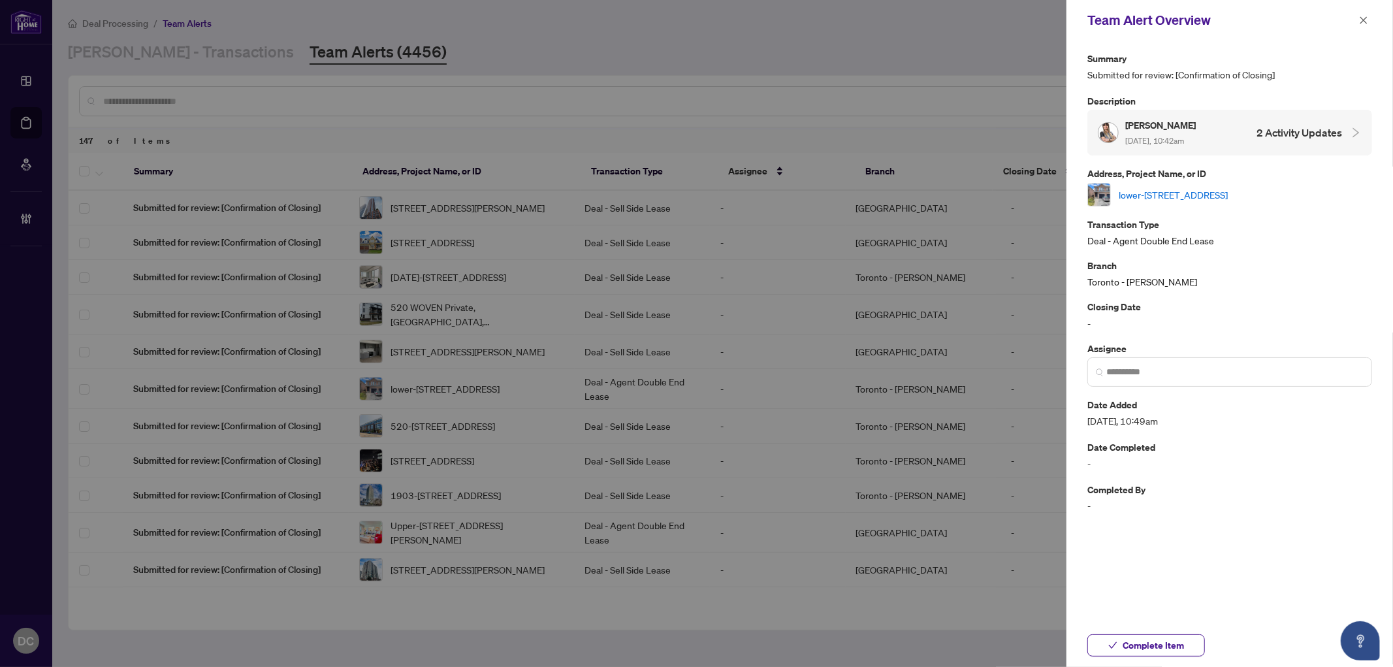
click at [1228, 189] on link "lower-3256 Equestrian Cres, Mississauga, Ontario L5M 6S9, Canada" at bounding box center [1173, 194] width 109 height 14
click at [1174, 643] on span "Complete Item" at bounding box center [1153, 645] width 61 height 21
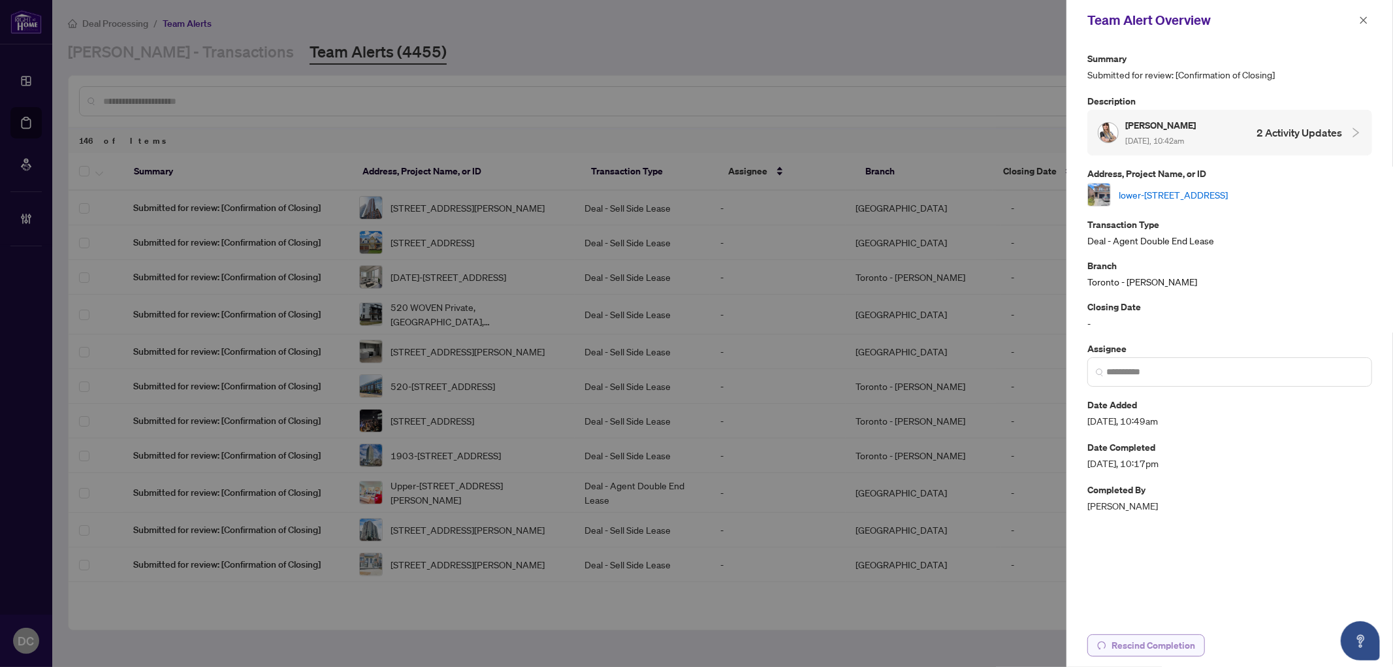
click at [1191, 638] on span "Rescind Completion" at bounding box center [1154, 645] width 84 height 21
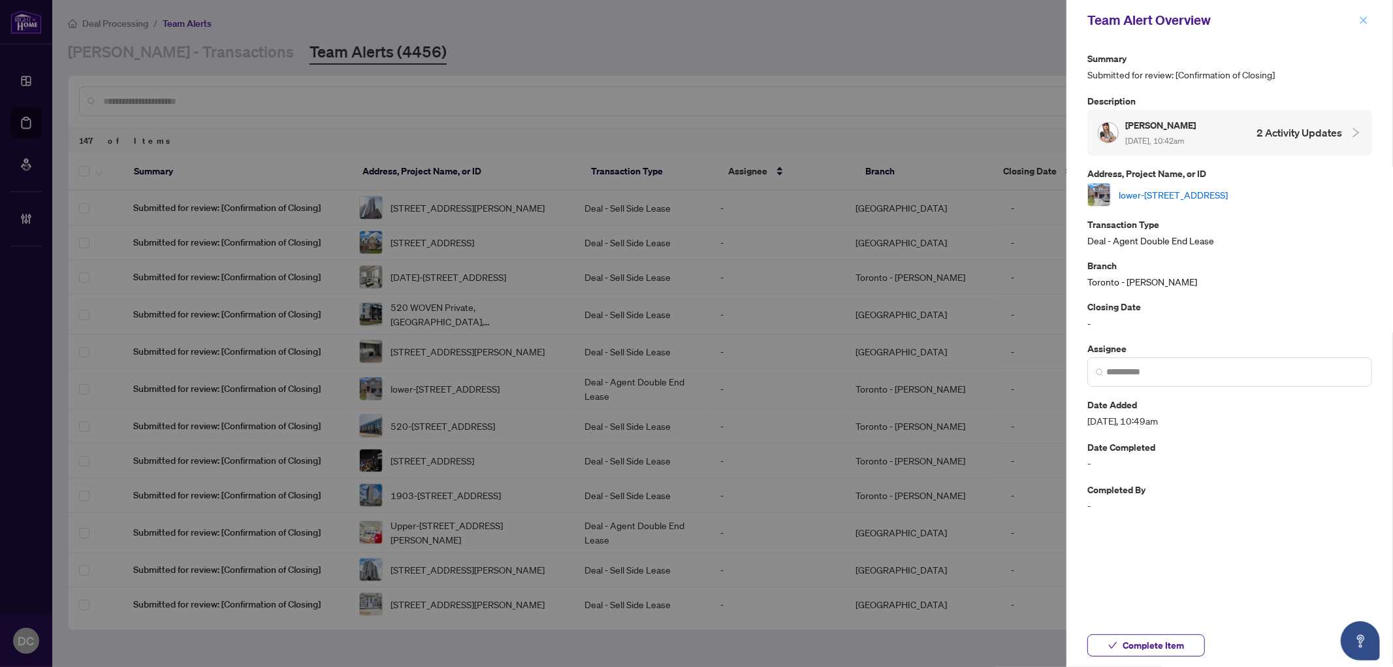
click at [1363, 16] on icon "close" at bounding box center [1363, 20] width 9 height 9
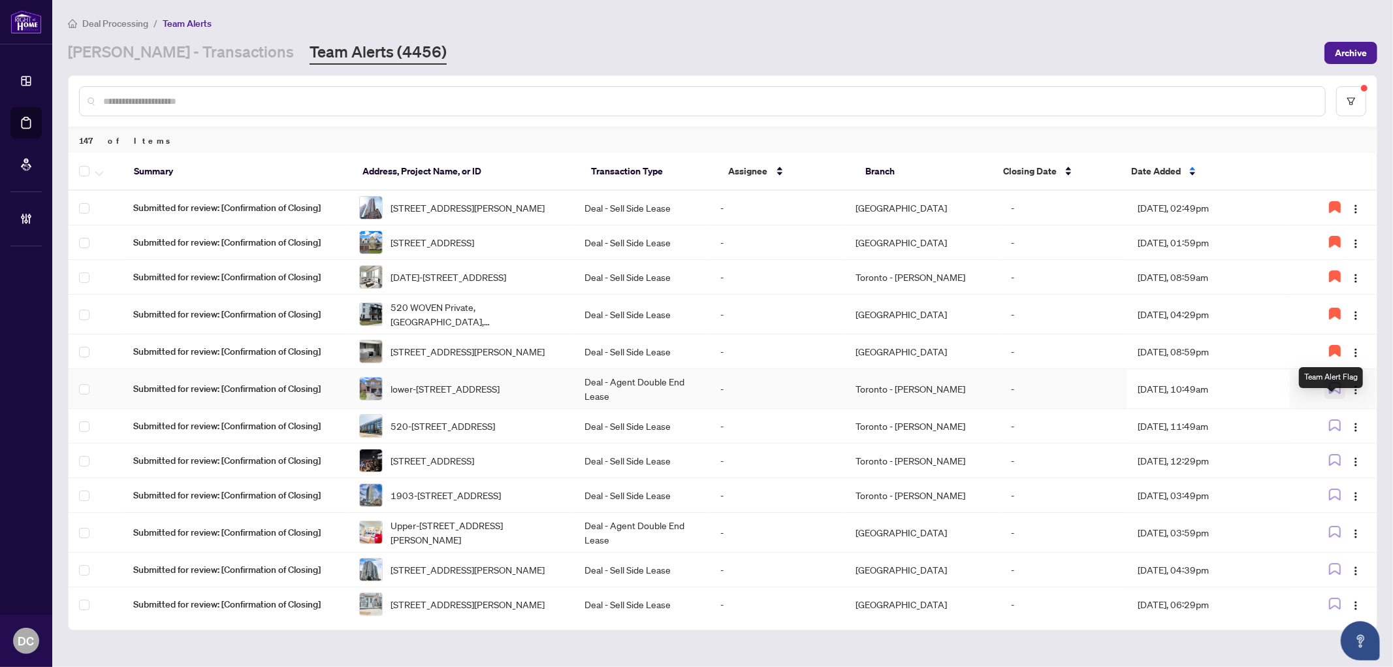
click at [1335, 393] on icon "button" at bounding box center [1335, 388] width 10 height 10
click at [1128, 444] on td "Aug/13/2025, 11:49am" at bounding box center [1209, 426] width 163 height 35
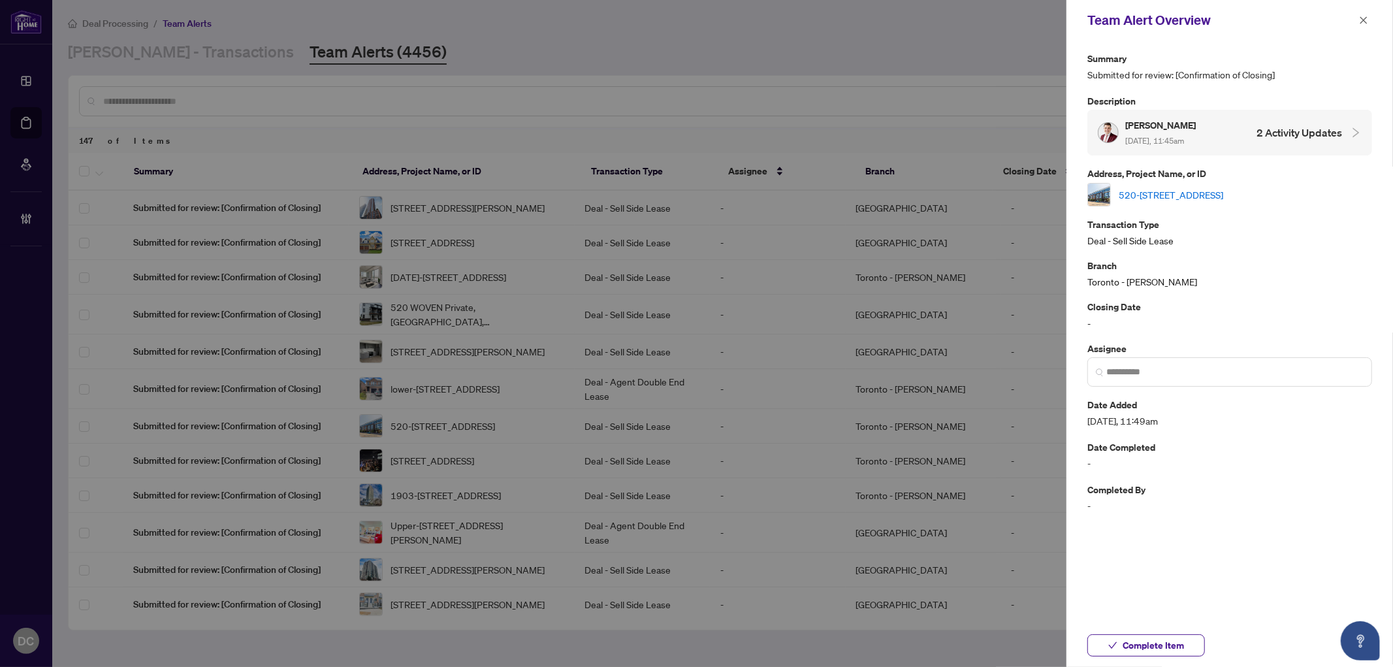
click at [1224, 191] on link "520-897 College St, Toronto, Ontario M6H 2C2, Canada" at bounding box center [1171, 194] width 105 height 14
click at [1191, 645] on button "Complete Item" at bounding box center [1147, 645] width 118 height 22
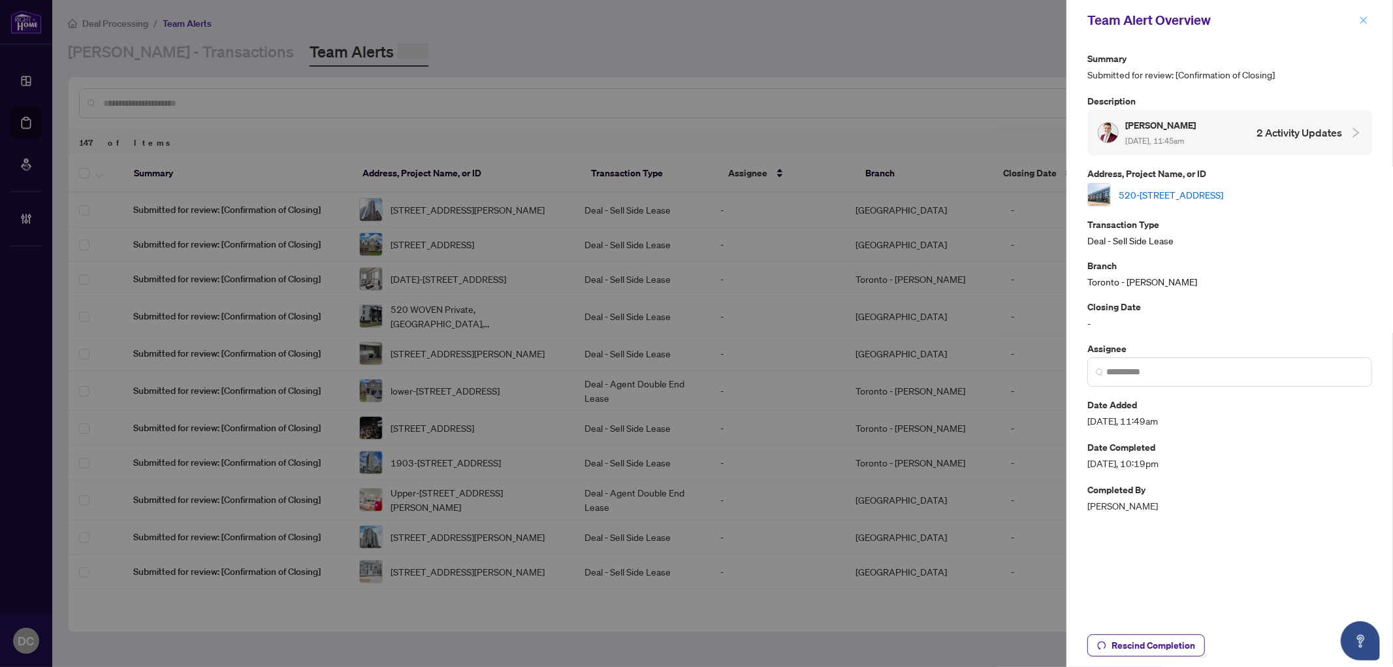
click at [1369, 16] on button "button" at bounding box center [1364, 20] width 17 height 16
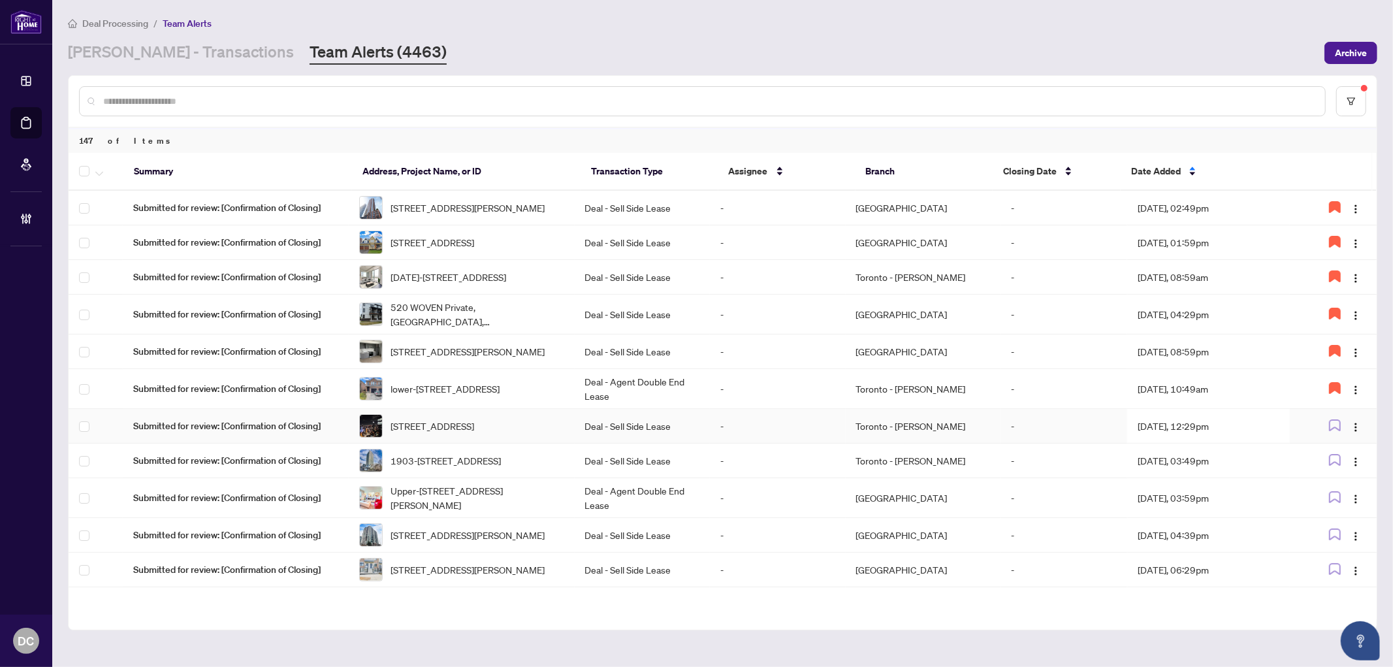
click at [1197, 440] on td "Aug/13/2025, 12:29pm" at bounding box center [1209, 426] width 163 height 35
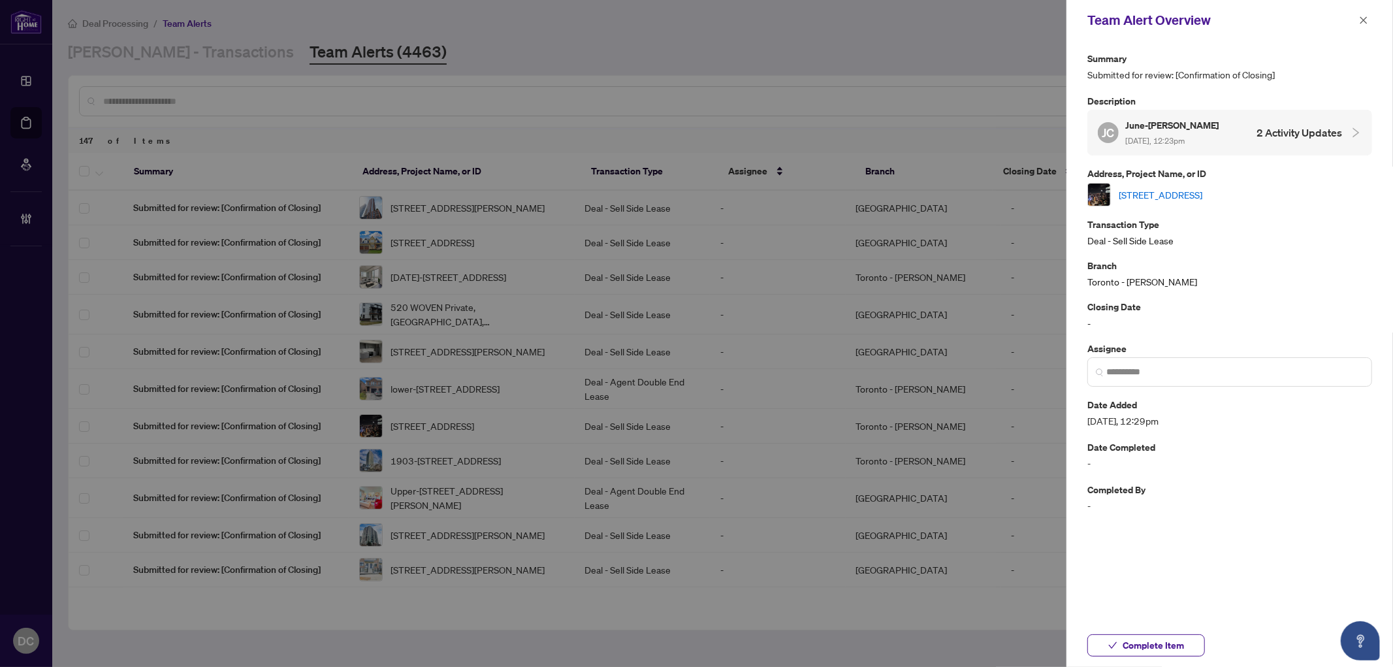
click at [1203, 199] on link "5601-181 Dundas St, Toronto, Ontario M5A 0N5, Canada" at bounding box center [1161, 194] width 84 height 14
click at [1361, 18] on icon "close" at bounding box center [1363, 20] width 9 height 9
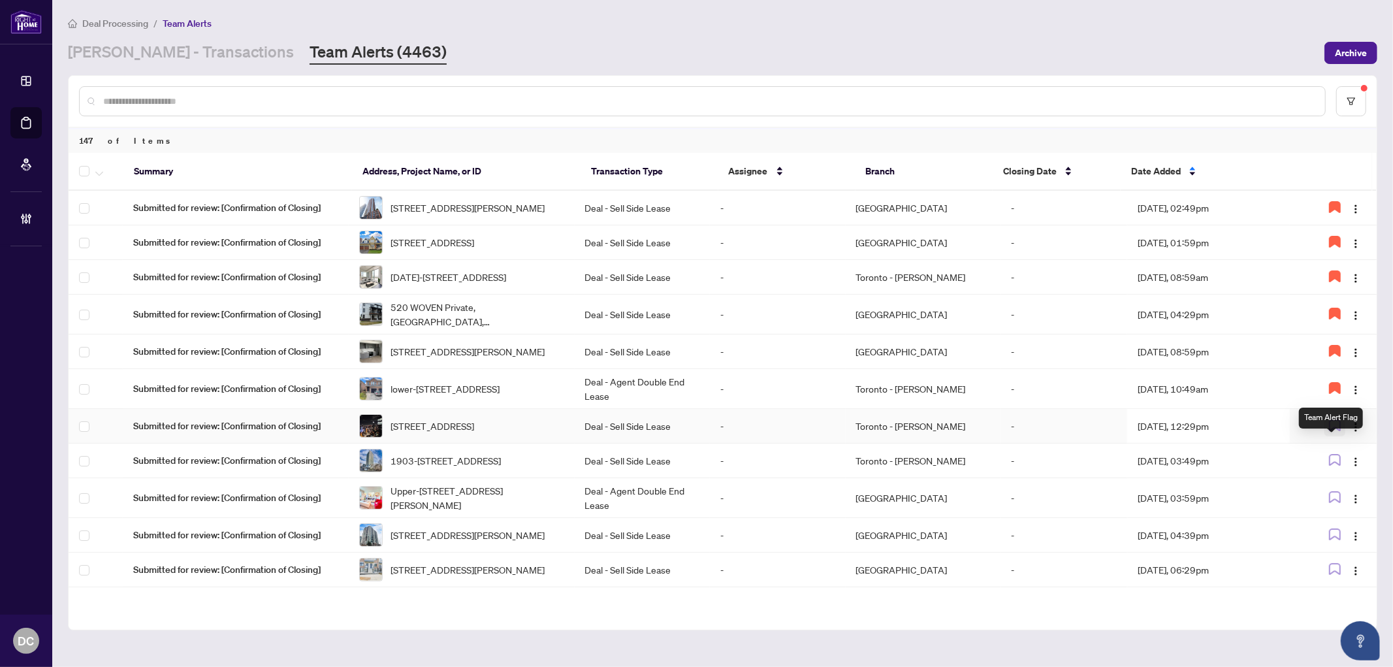
click at [1335, 431] on icon "button" at bounding box center [1335, 425] width 12 height 12
click at [1224, 478] on td "Aug/13/2025, 03:49pm" at bounding box center [1209, 461] width 163 height 35
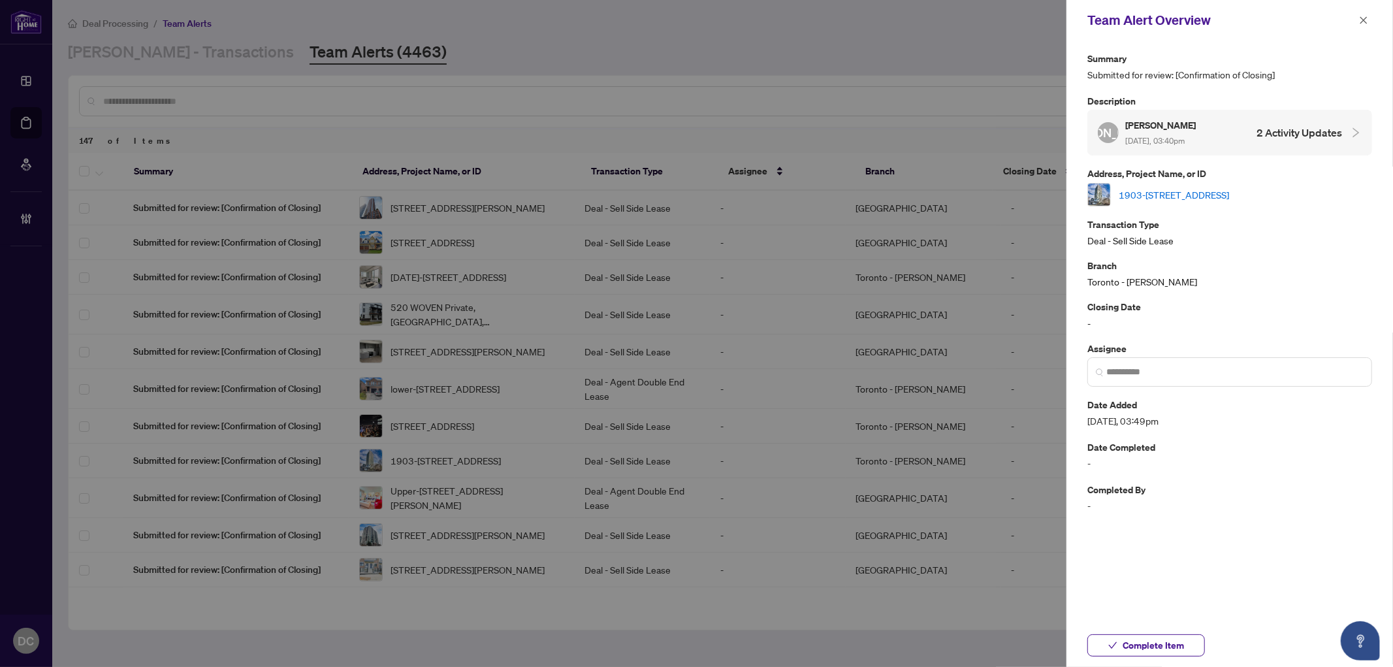
click at [1217, 193] on link "1903-1815 Yonge St, Toronto, Ontario M4T 2A4, Canada" at bounding box center [1174, 194] width 110 height 14
click at [1369, 18] on button "button" at bounding box center [1364, 20] width 17 height 16
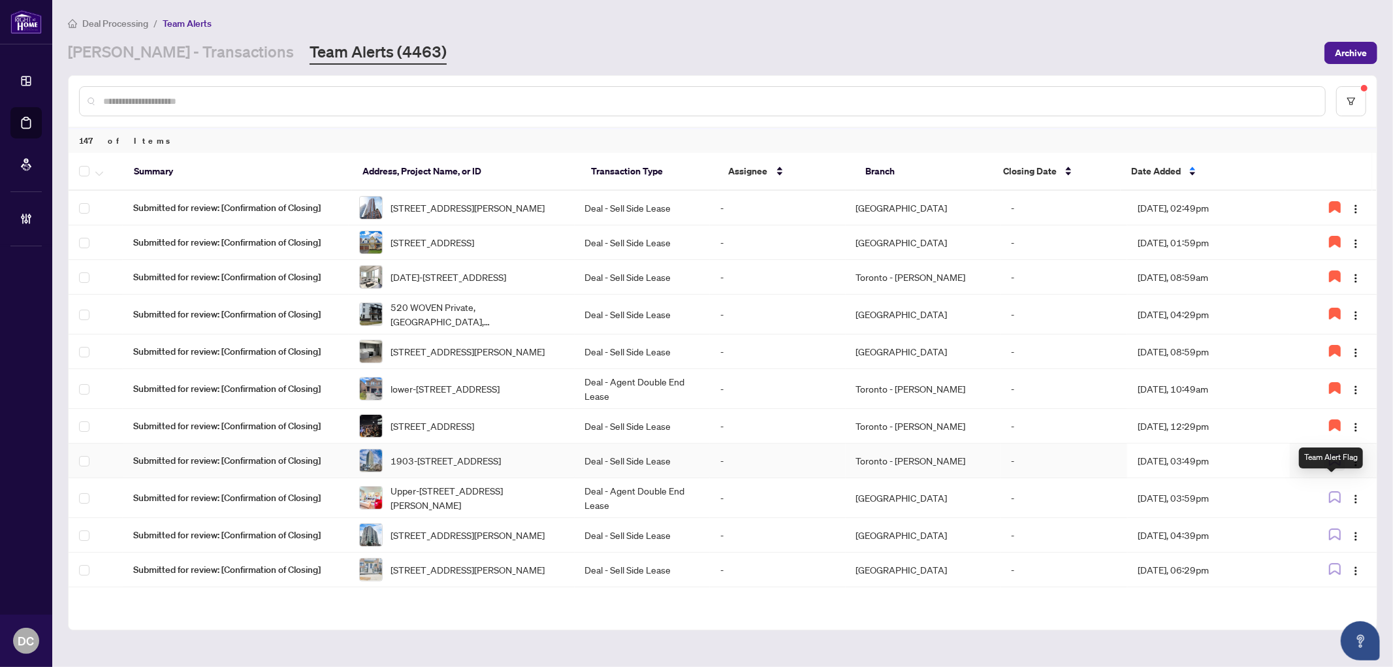
click at [1331, 466] on icon "button" at bounding box center [1335, 460] width 12 height 12
click at [1209, 478] on td "Aug/13/2025, 03:49pm" at bounding box center [1209, 461] width 163 height 35
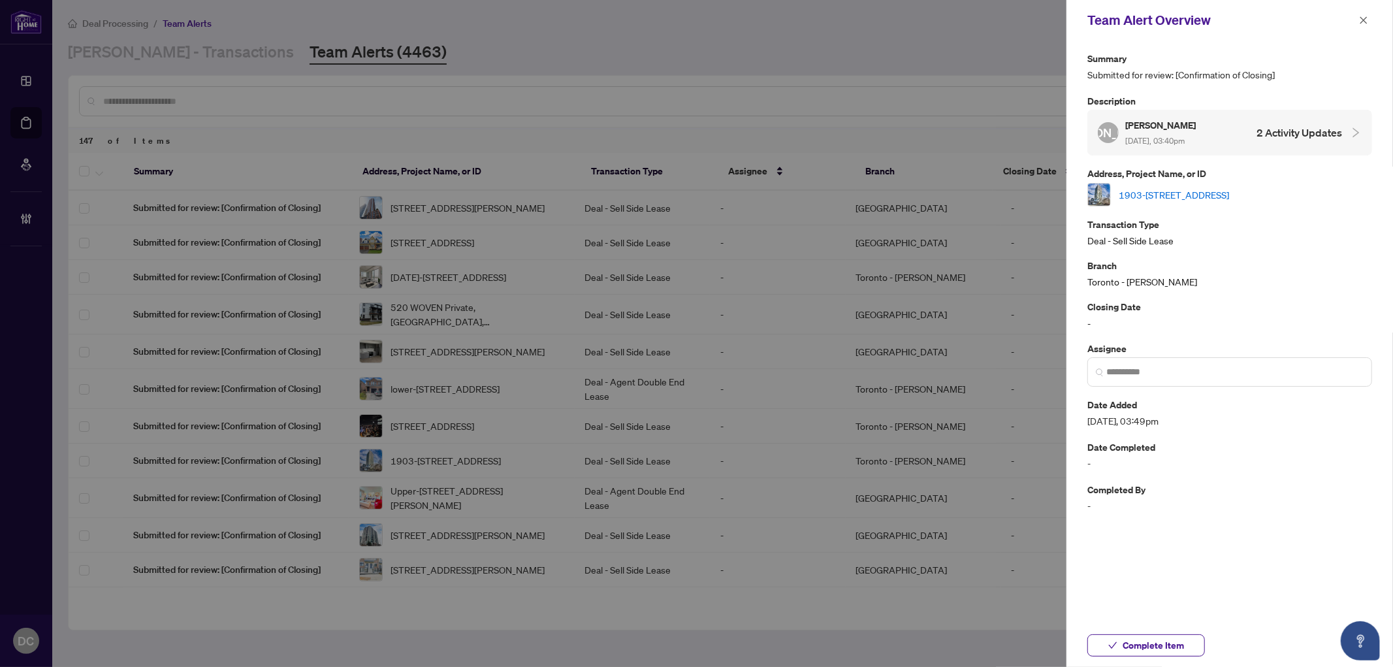
click at [1229, 191] on link "1903-1815 Yonge St, Toronto, Ontario M4T 2A4, Canada" at bounding box center [1174, 194] width 110 height 14
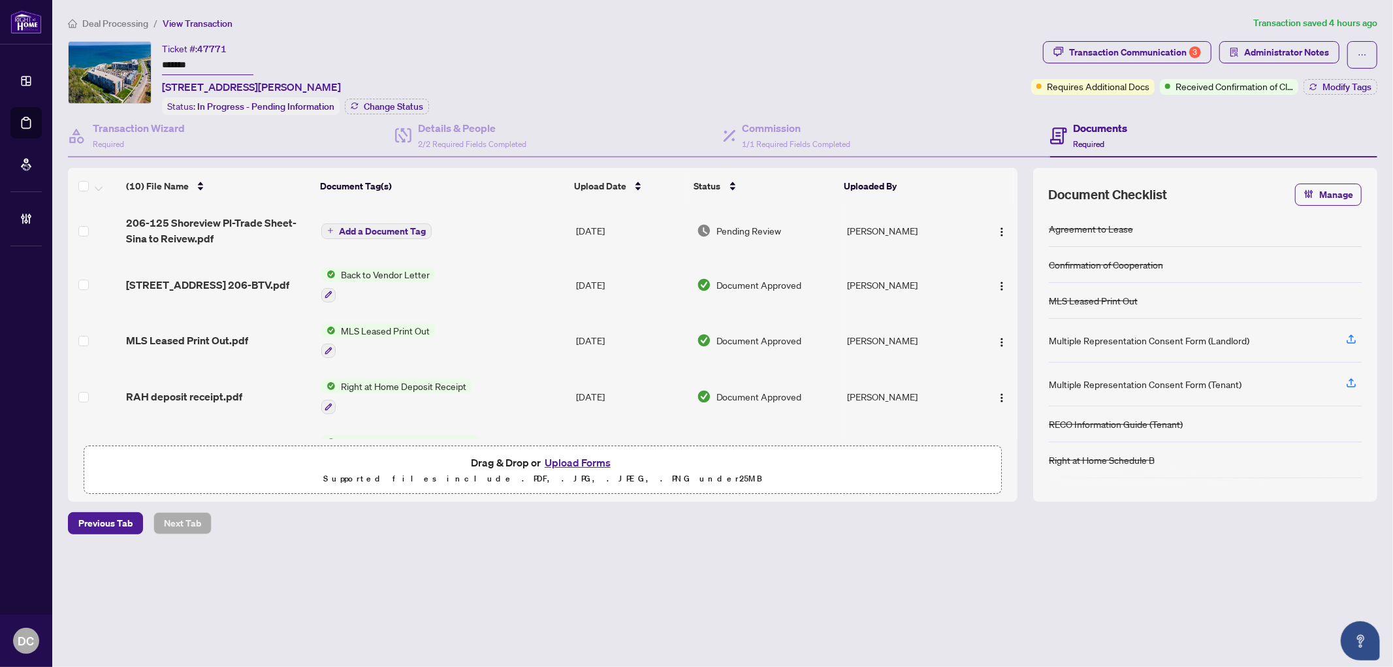
drag, startPoint x: 204, startPoint y: 67, endPoint x: 133, endPoint y: 66, distance: 71.9
click at [133, 66] on div "Ticket #: 47771 ******* 206-125 Shoreview Pl, Hamilton, Ontario L8E 0K3, Canada…" at bounding box center [547, 78] width 958 height 74
click at [1197, 56] on div "3" at bounding box center [1196, 52] width 12 height 12
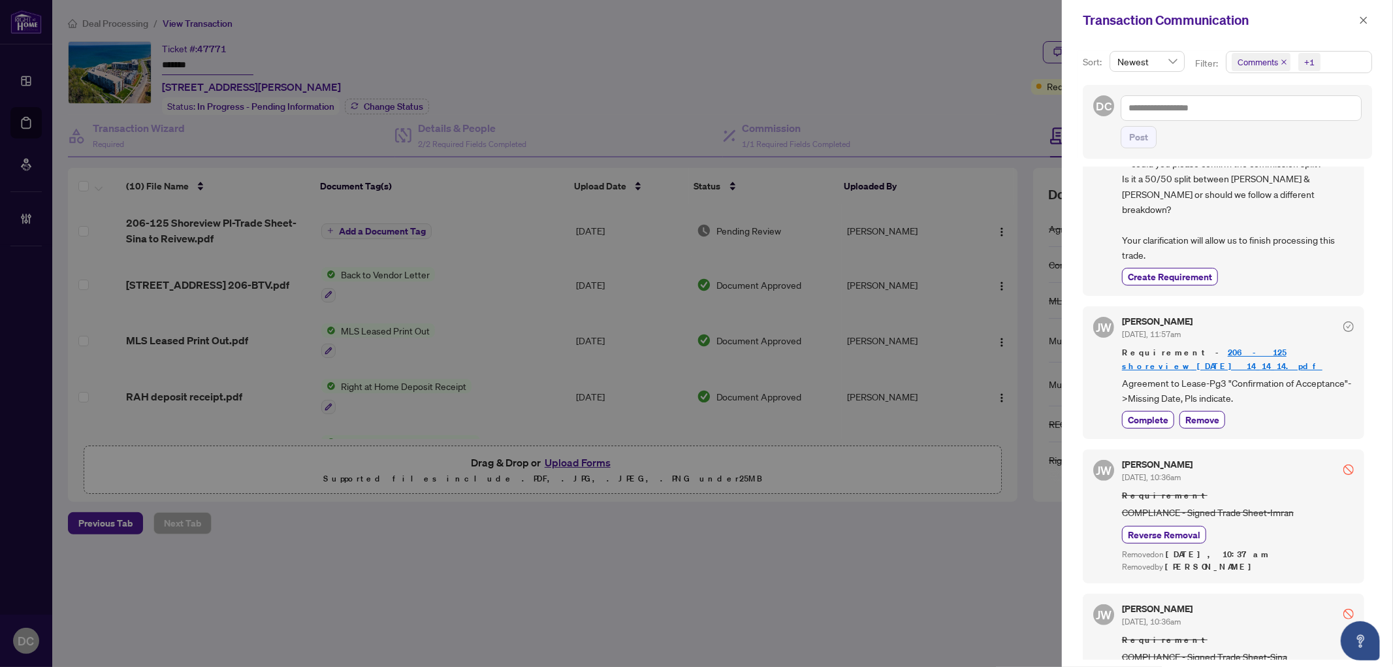
scroll to position [435, 0]
click at [1363, 12] on span "button" at bounding box center [1363, 20] width 9 height 21
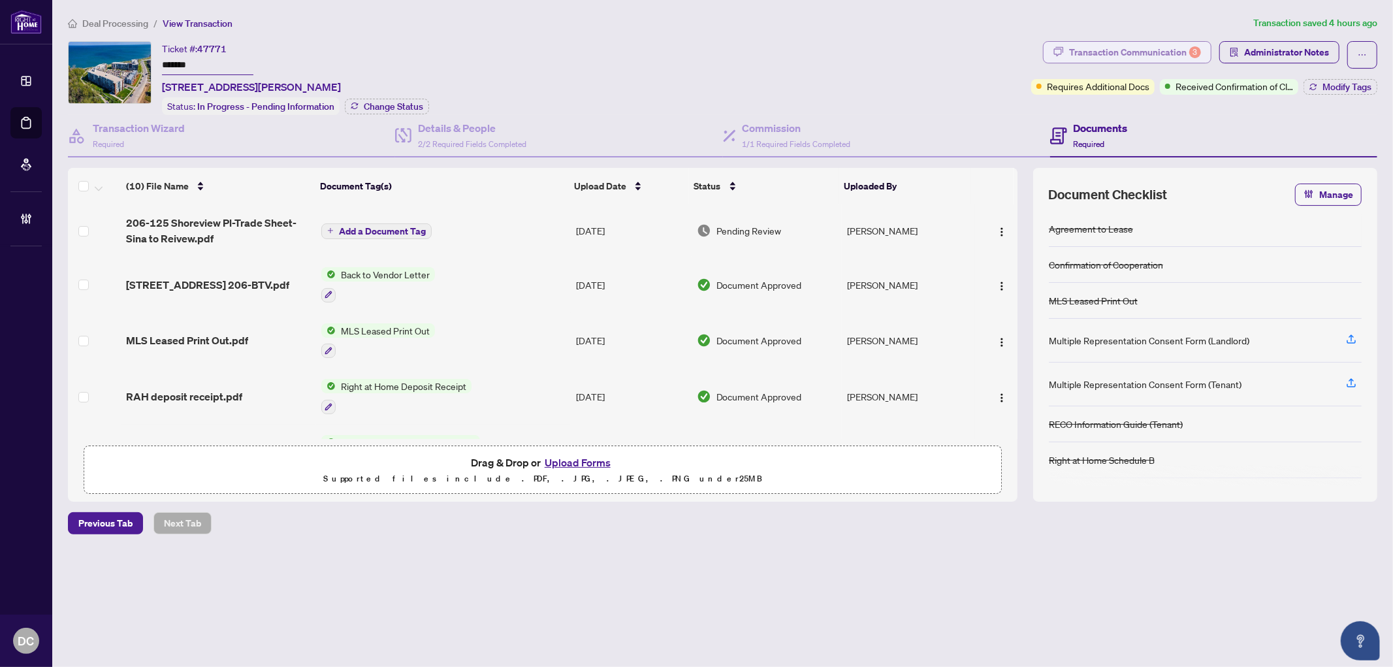
click at [1160, 48] on div "Transaction Communication 3" at bounding box center [1135, 52] width 132 height 21
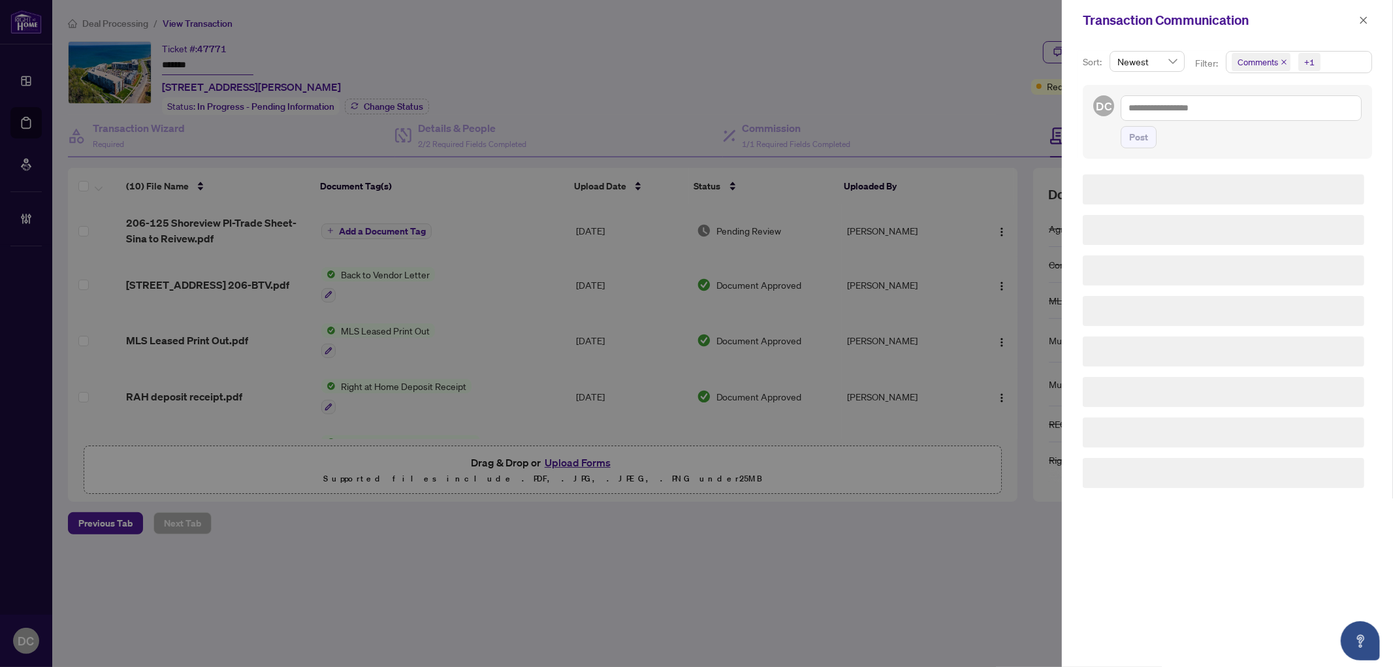
scroll to position [0, 0]
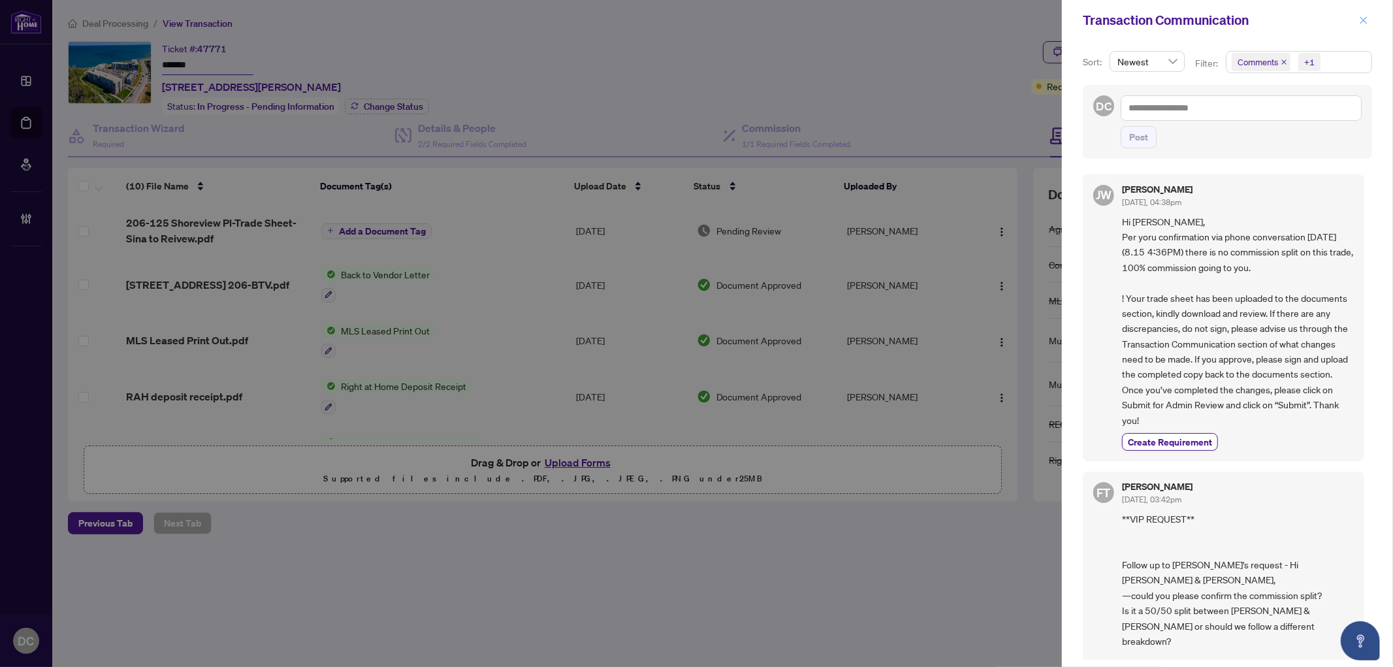
click at [1365, 16] on icon "close" at bounding box center [1363, 20] width 9 height 9
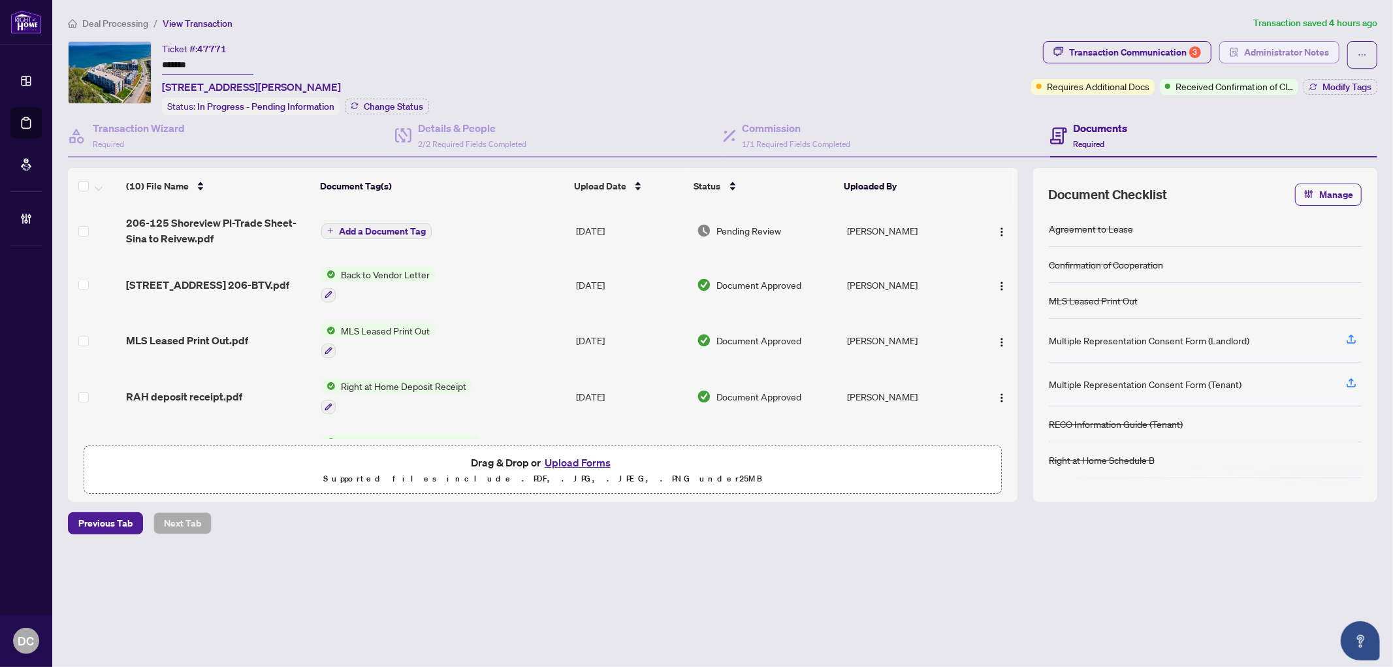
click at [1284, 57] on span "Administrator Notes" at bounding box center [1287, 52] width 85 height 21
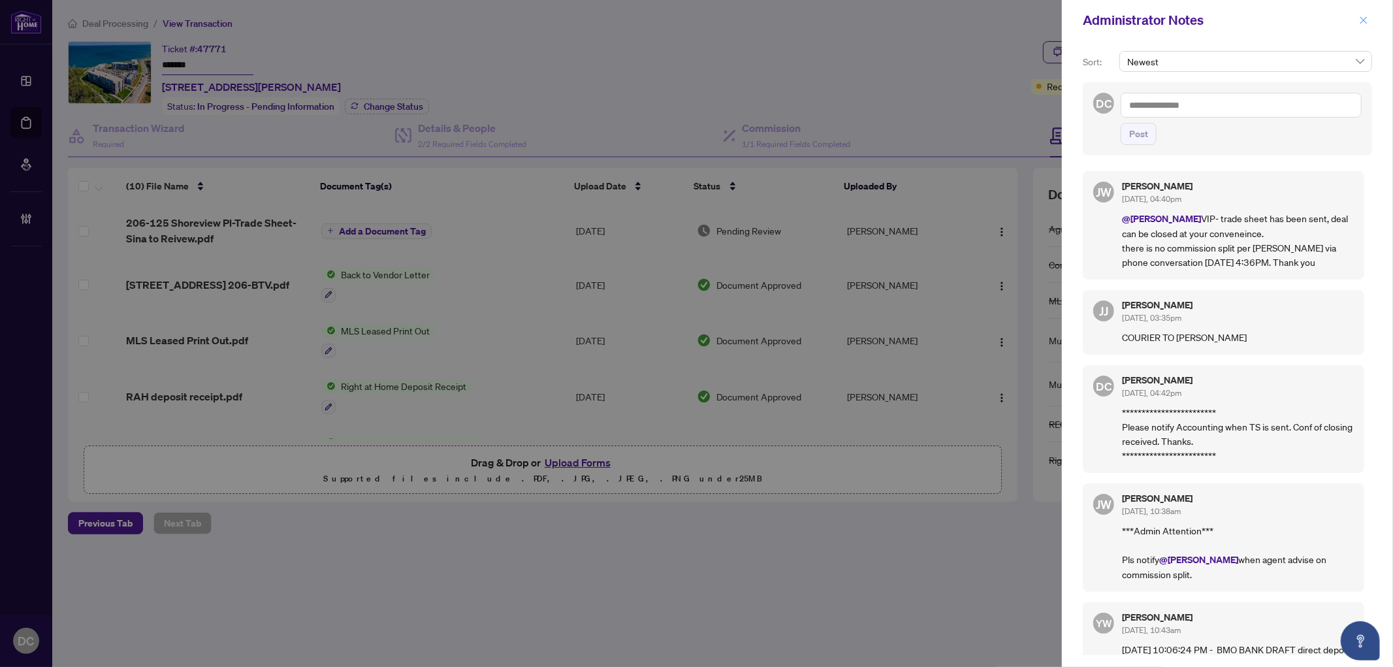
click at [1358, 20] on button "button" at bounding box center [1364, 20] width 17 height 16
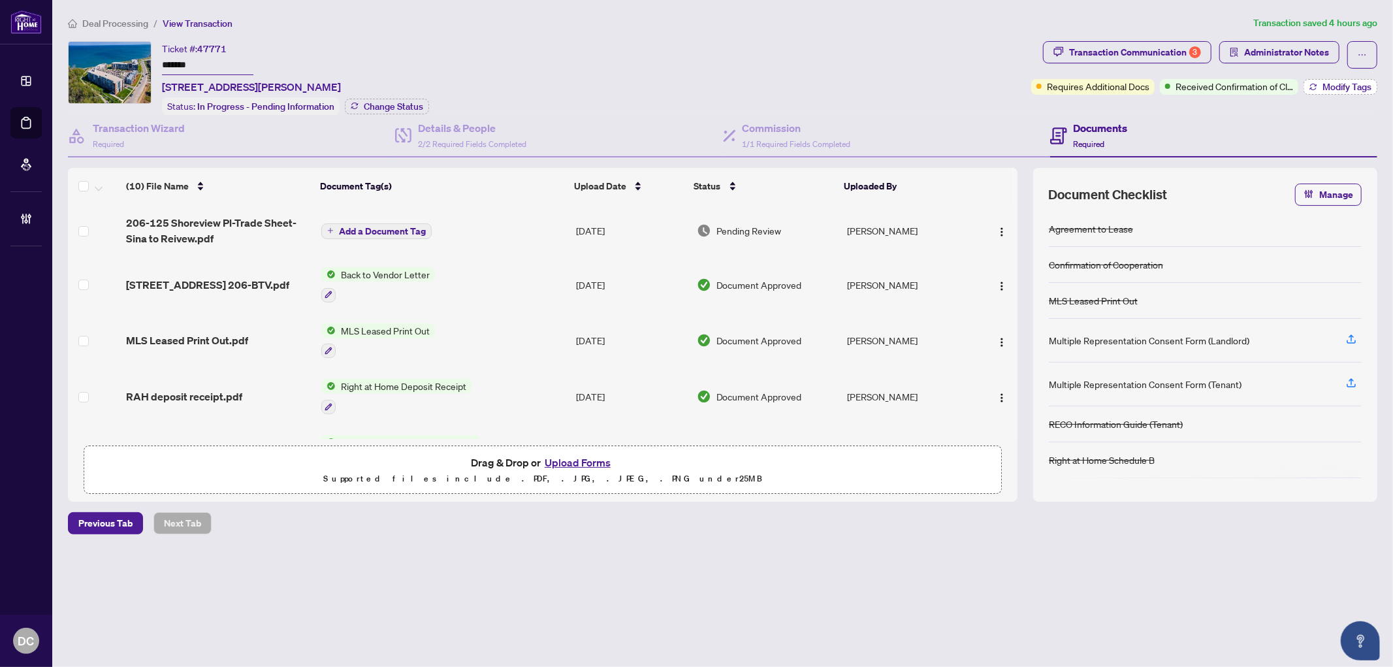
click at [1310, 80] on button "Modify Tags" at bounding box center [1341, 87] width 74 height 16
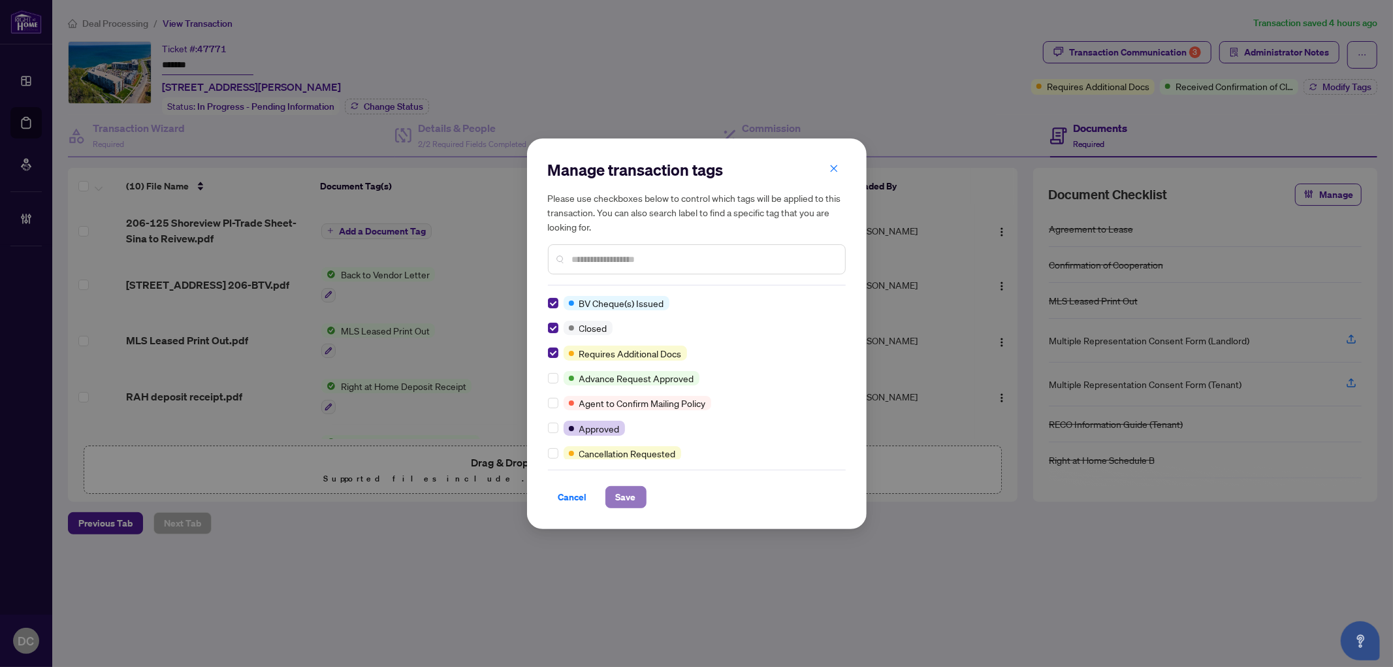
click at [625, 491] on span "Save" at bounding box center [626, 497] width 20 height 21
click at [1259, 48] on div "Manage transaction tags Please use checkboxes below to control which tags will …" at bounding box center [696, 333] width 1393 height 667
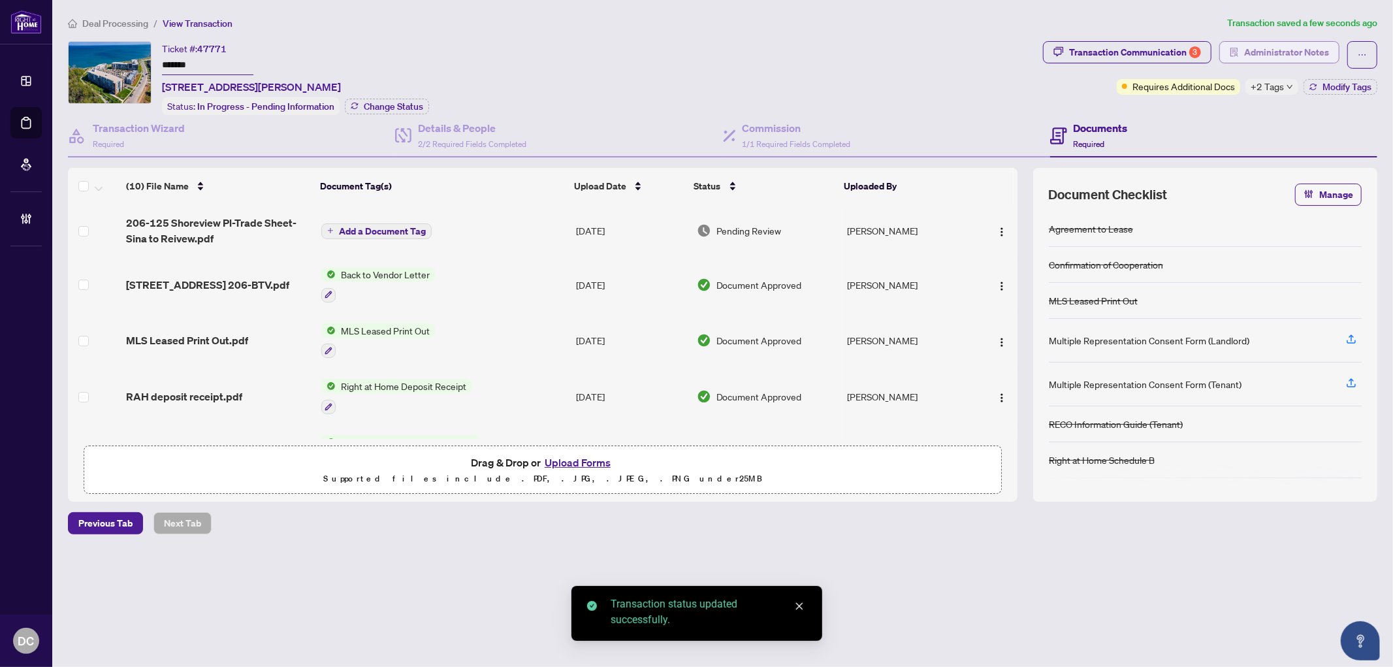
click at [1260, 56] on span "Administrator Notes" at bounding box center [1287, 52] width 85 height 21
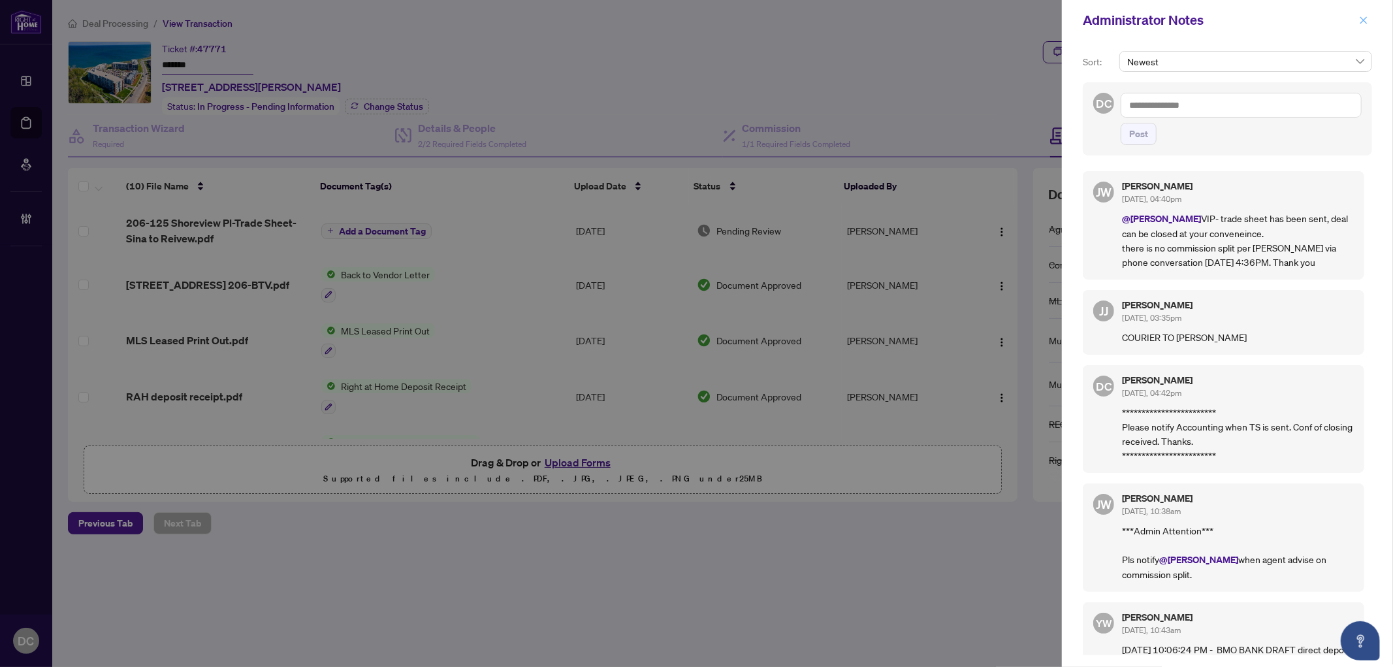
click at [1360, 20] on icon "close" at bounding box center [1363, 20] width 9 height 9
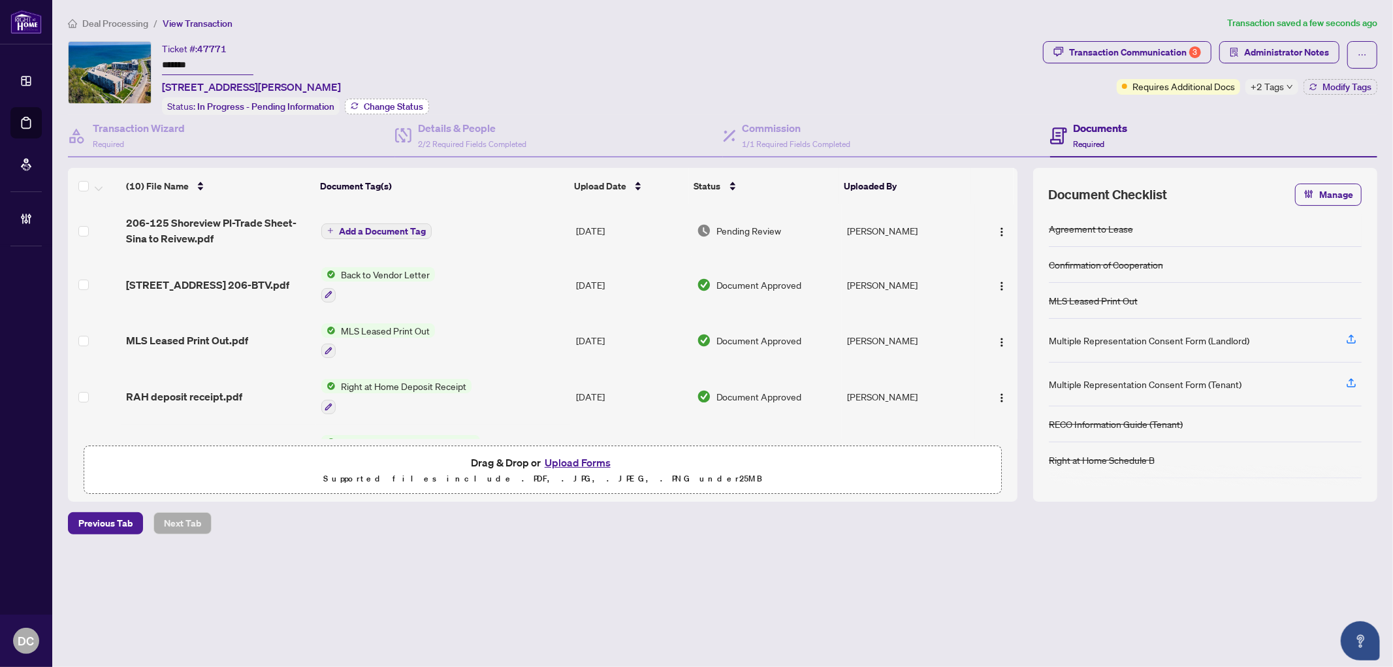
click at [401, 102] on span "Change Status" at bounding box center [393, 106] width 59 height 9
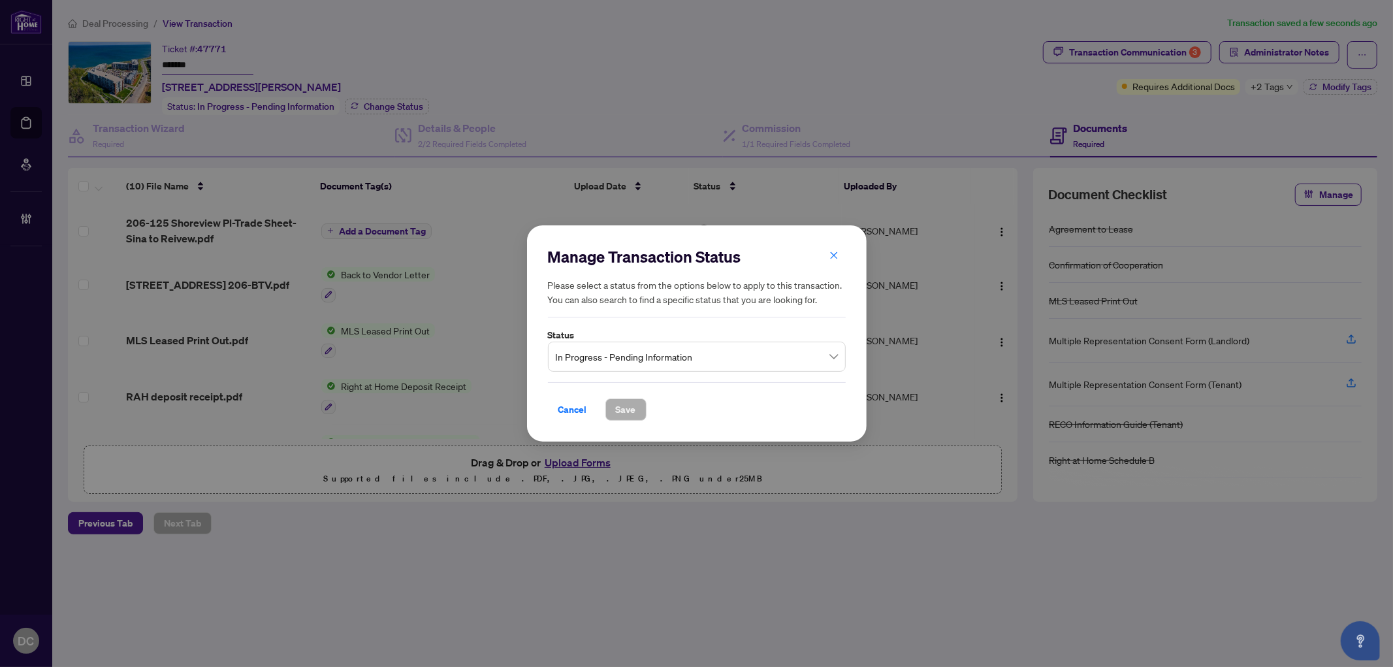
click at [617, 360] on span "In Progress - Pending Information" at bounding box center [697, 356] width 282 height 25
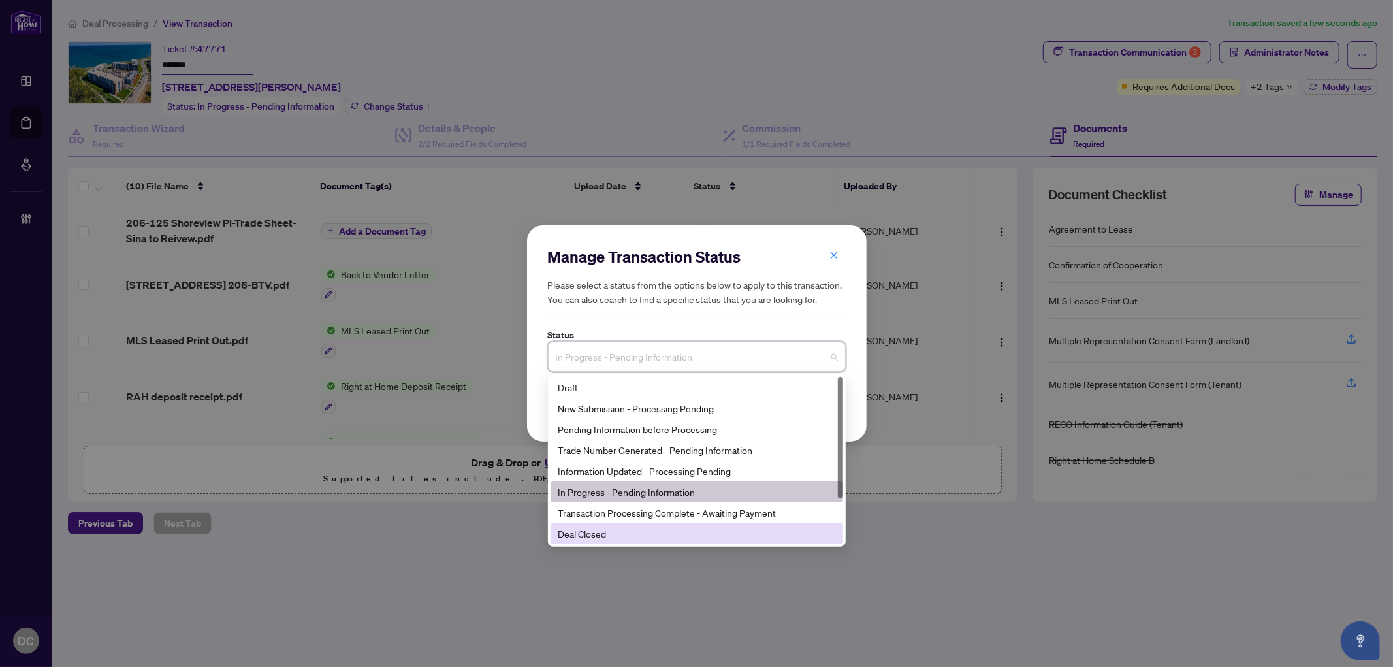
click at [616, 543] on div "Deal Closed" at bounding box center [697, 533] width 293 height 21
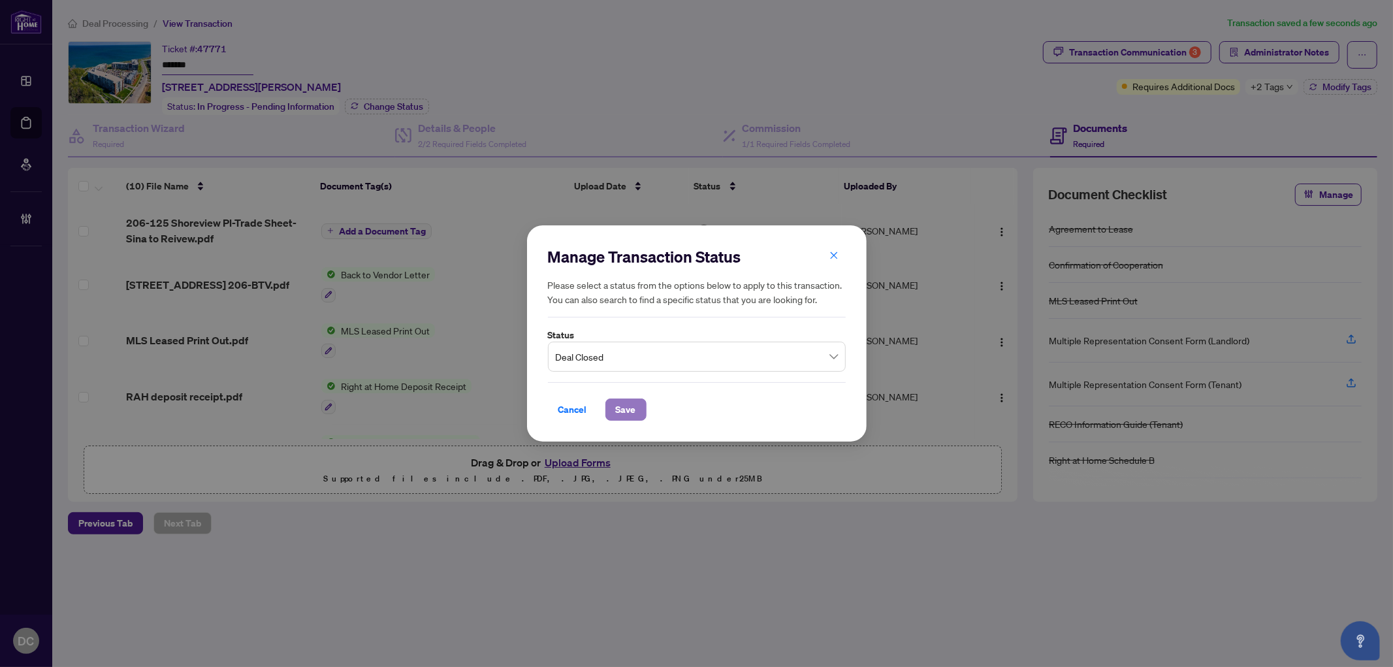
click at [630, 412] on span "Save" at bounding box center [626, 409] width 20 height 21
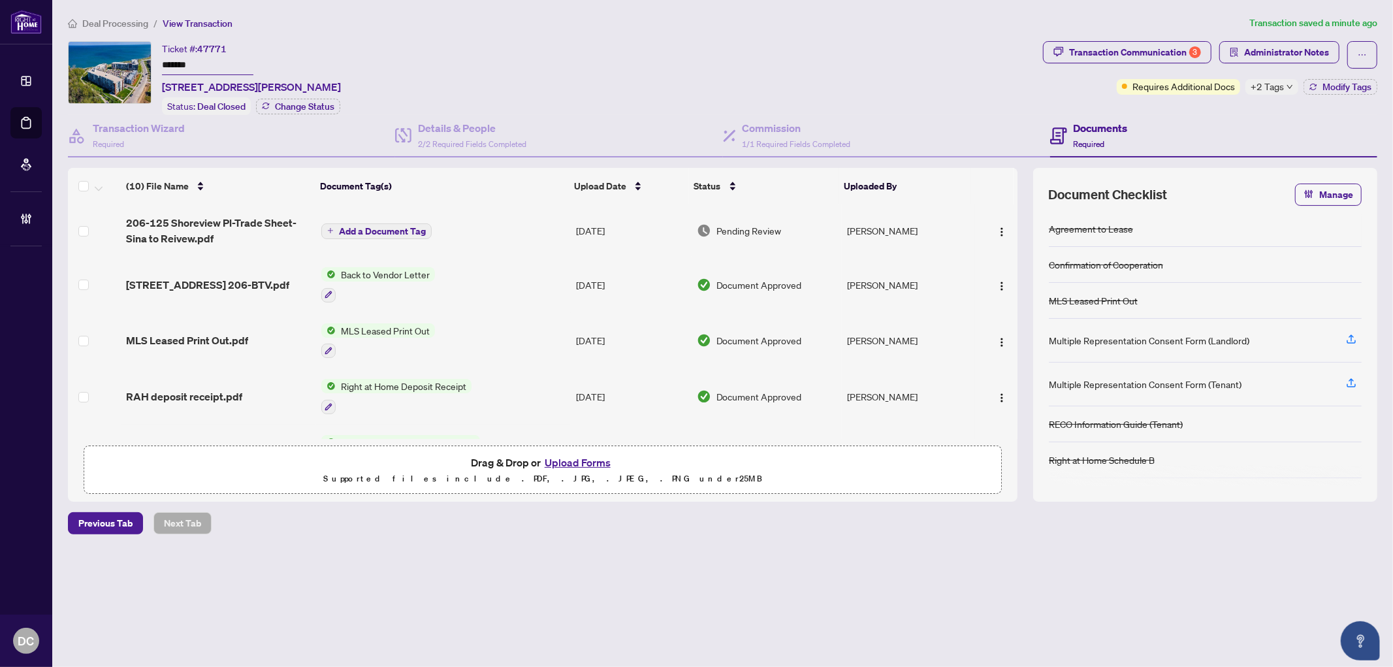
click at [125, 18] on span "Deal Processing" at bounding box center [115, 24] width 66 height 12
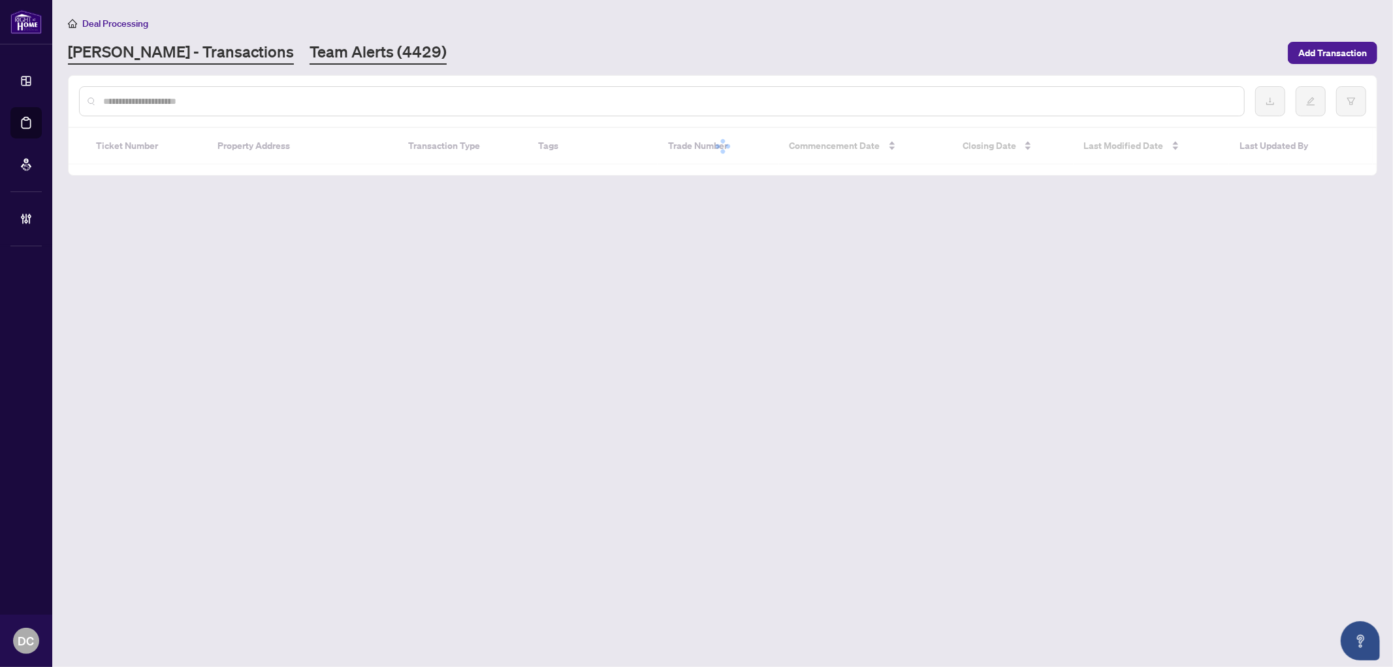
click at [310, 44] on link "Team Alerts (4429)" at bounding box center [378, 53] width 137 height 24
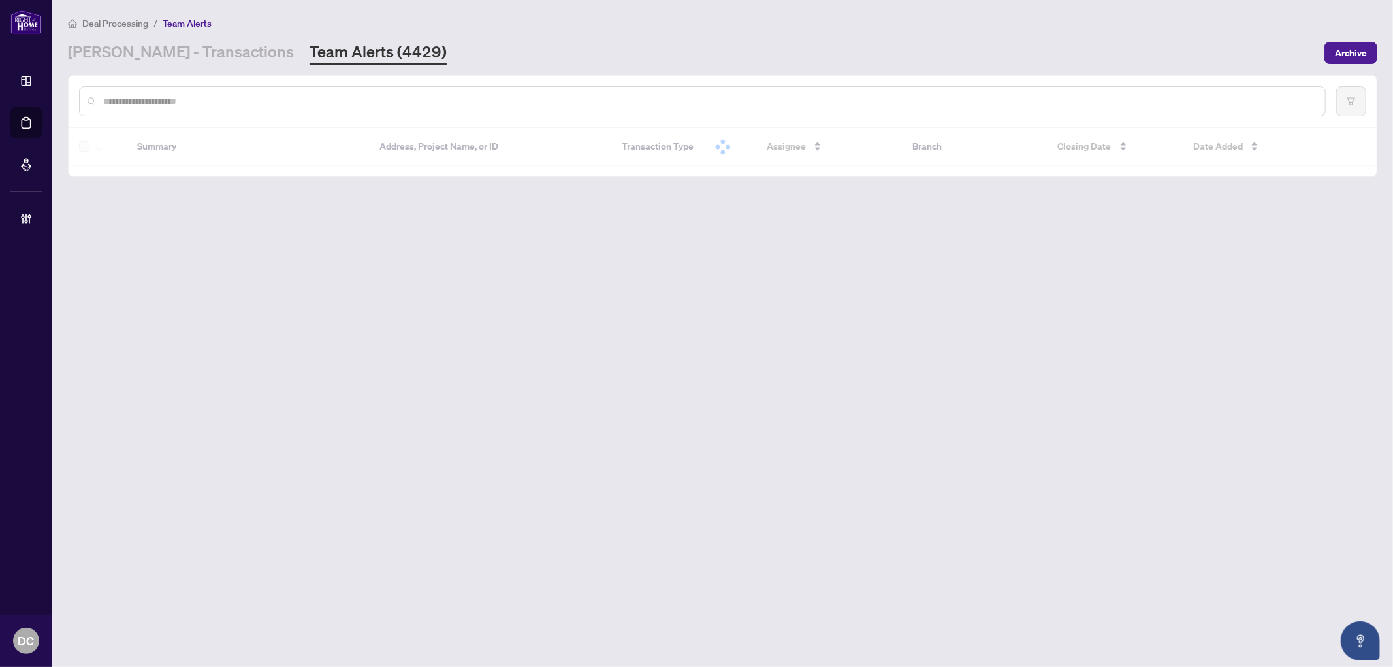
click at [291, 105] on input "text" at bounding box center [709, 101] width 1212 height 14
paste input "*******"
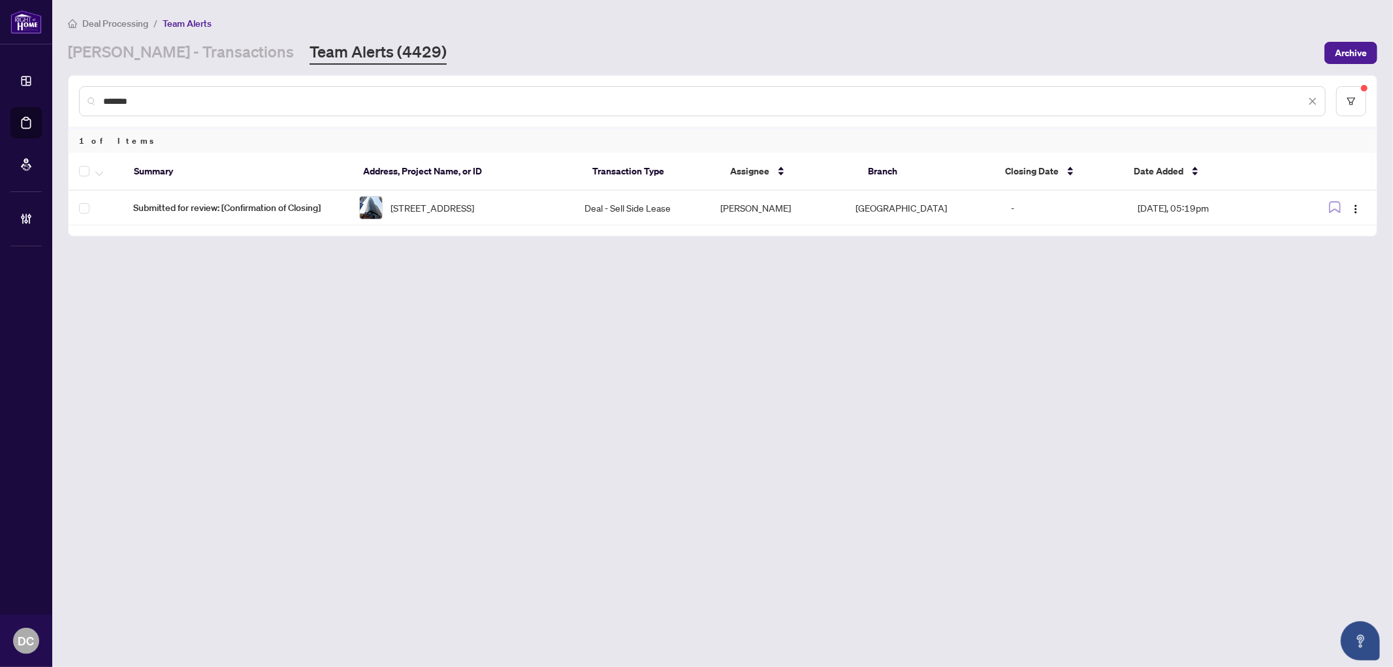
drag, startPoint x: 227, startPoint y: 101, endPoint x: 63, endPoint y: 95, distance: 164.1
click at [63, 95] on main "Deal Processing / Team Alerts RAHR - Transactions Team Alerts (4429) Archive **…" at bounding box center [722, 333] width 1341 height 667
paste input "text"
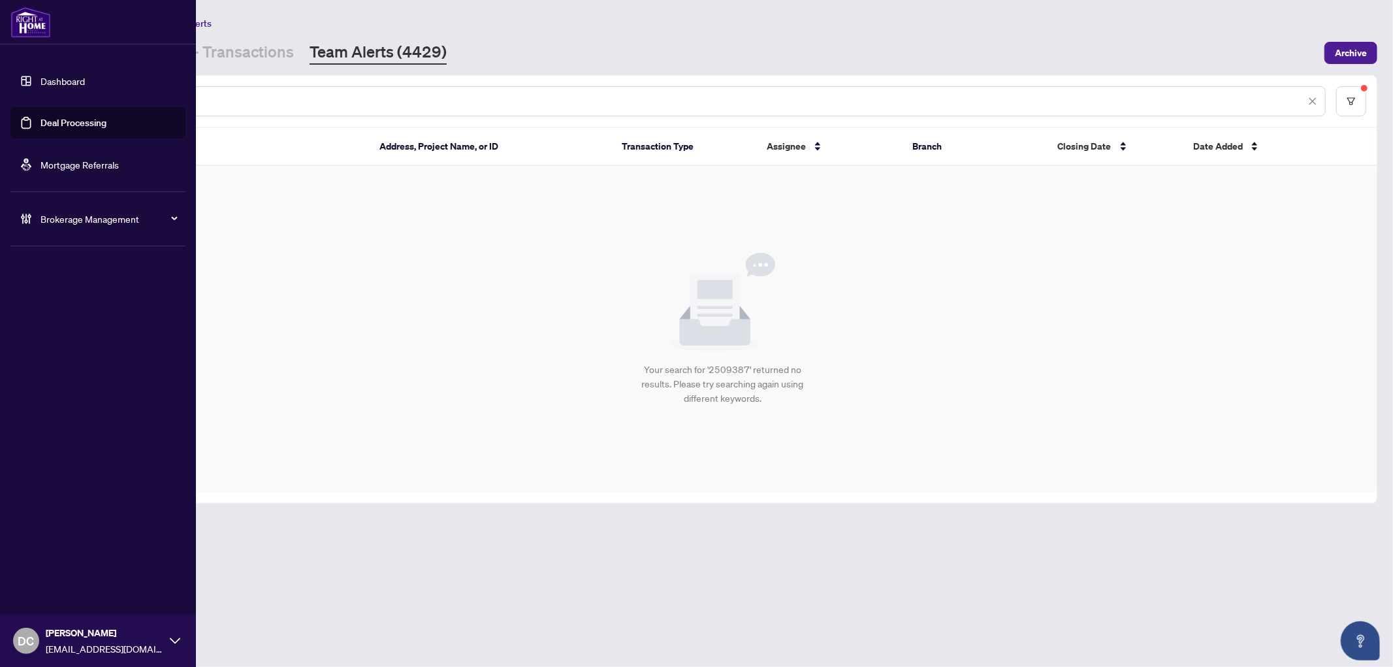
drag, startPoint x: 399, startPoint y: 103, endPoint x: 2, endPoint y: 96, distance: 397.3
click at [2, 96] on div "Dashboard Deal Processing Mortgage Referrals Brokerage Management DC Dawn Chan …" at bounding box center [696, 333] width 1393 height 667
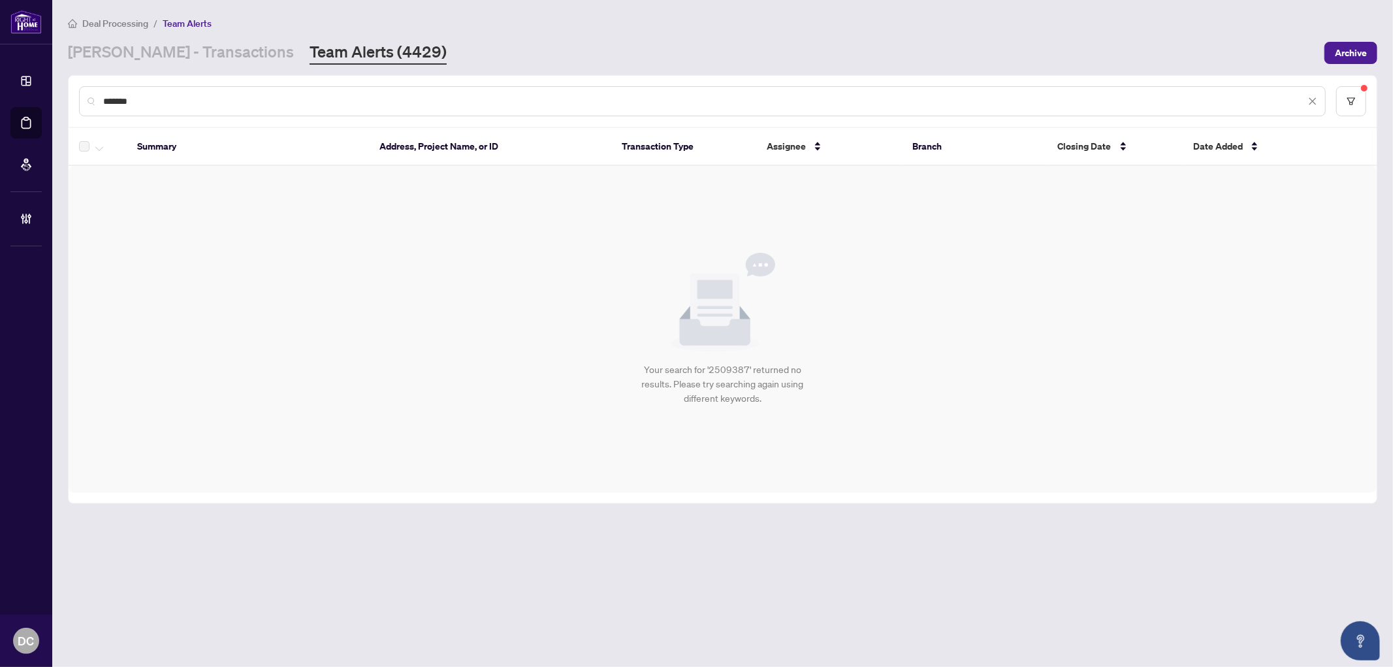
paste input "**********"
type input "**********"
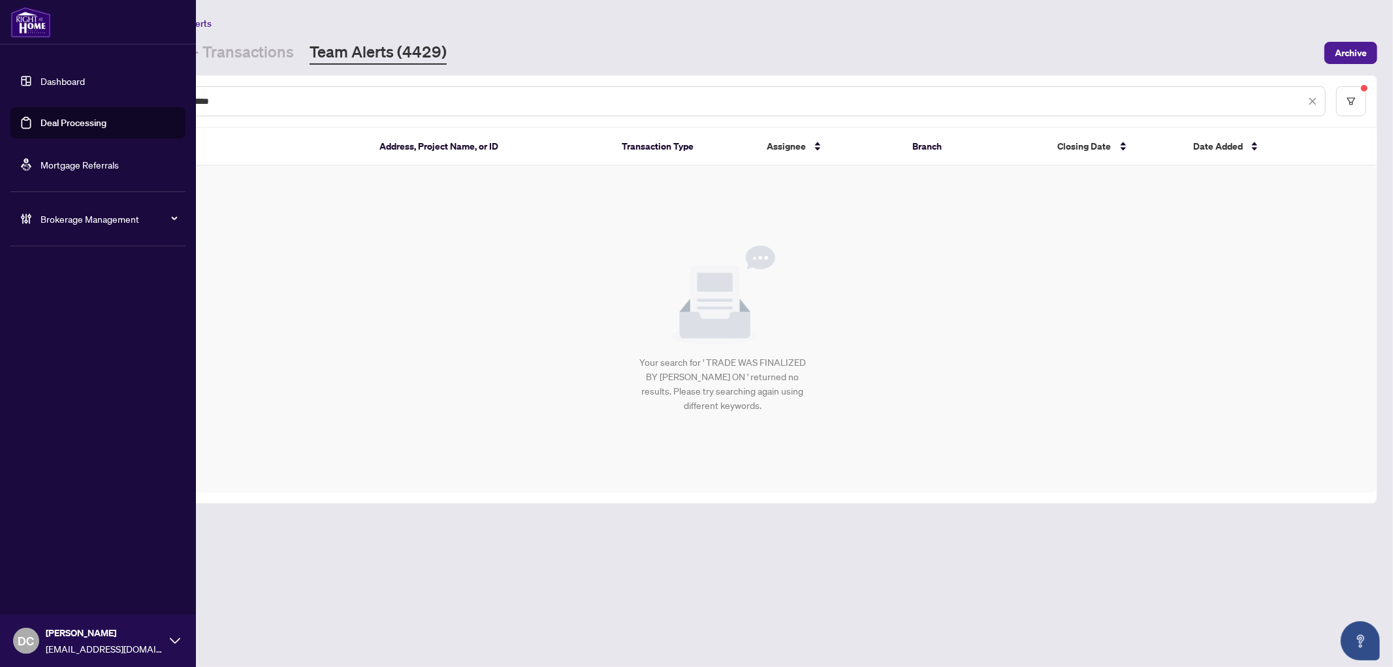
drag, startPoint x: 277, startPoint y: 101, endPoint x: -19, endPoint y: 89, distance: 296.2
click at [0, 89] on html "**********" at bounding box center [696, 333] width 1393 height 667
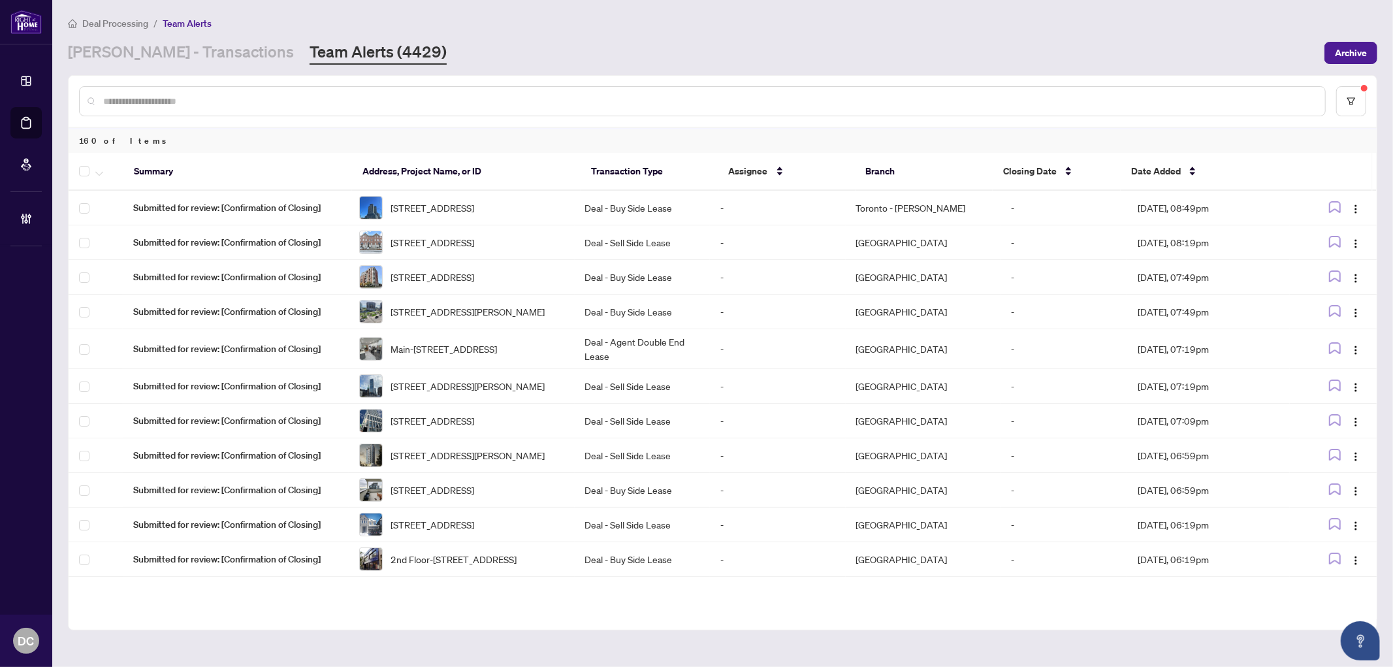
click at [382, 95] on input "text" at bounding box center [709, 101] width 1212 height 14
paste input "*******"
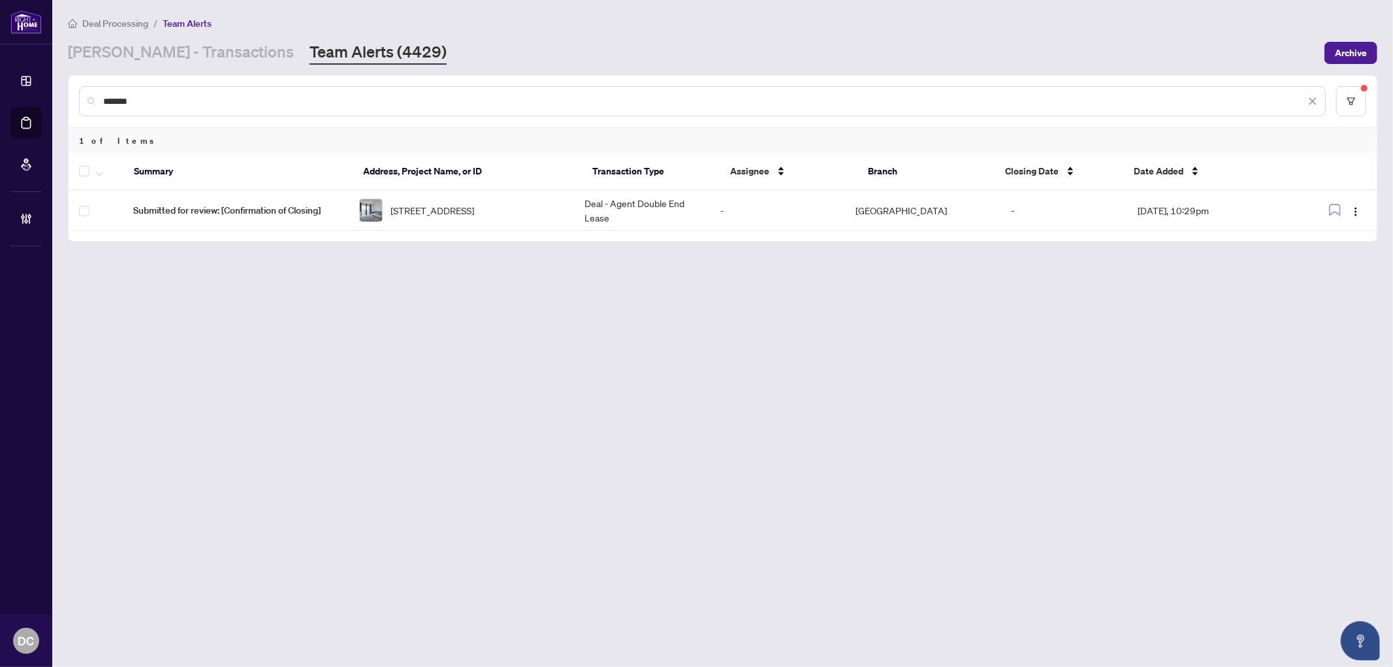
drag, startPoint x: 314, startPoint y: 86, endPoint x: 155, endPoint y: 95, distance: 159.0
click at [155, 95] on div "*******" at bounding box center [702, 101] width 1247 height 30
drag, startPoint x: 152, startPoint y: 95, endPoint x: 63, endPoint y: 95, distance: 88.2
click at [63, 95] on main "Deal Processing / Team Alerts RAHR - Transactions Team Alerts (4429) Archive **…" at bounding box center [722, 333] width 1341 height 667
paste input "text"
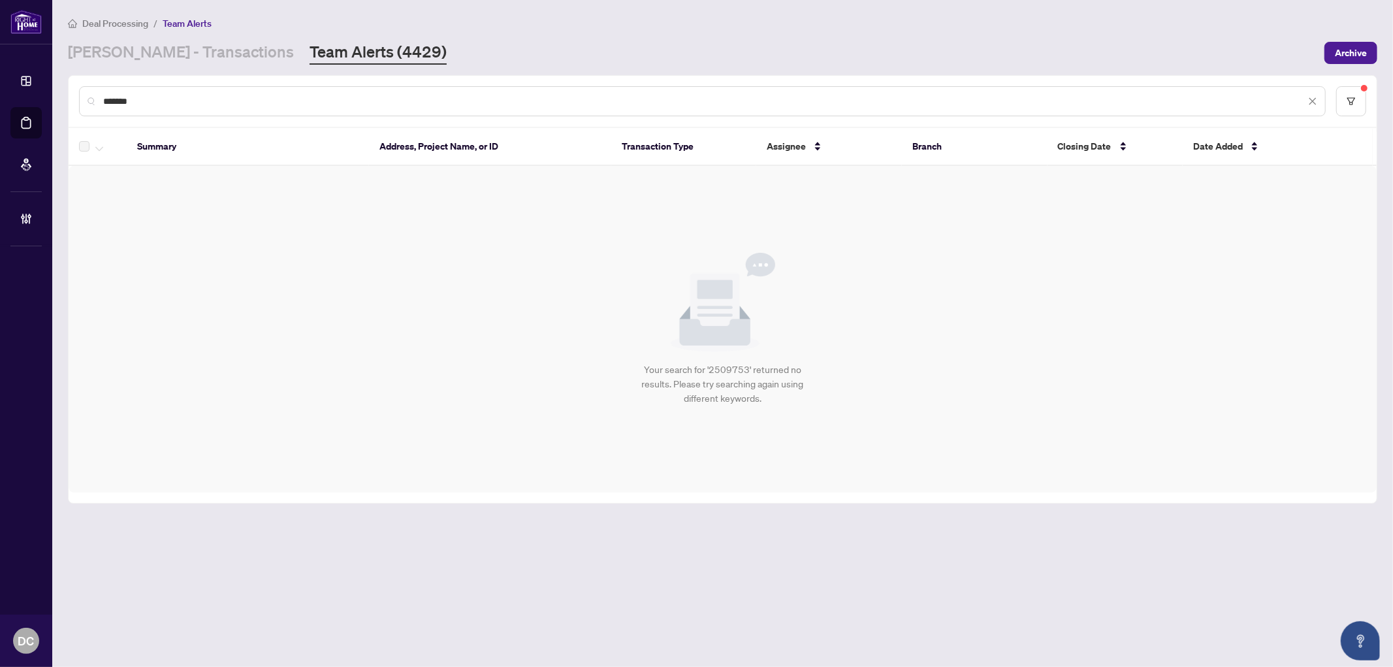
drag, startPoint x: 249, startPoint y: 95, endPoint x: 61, endPoint y: 101, distance: 188.2
click at [61, 101] on main "Deal Processing / Team Alerts RAHR - Transactions Team Alerts (4429) Archive **…" at bounding box center [722, 333] width 1341 height 667
paste input "text"
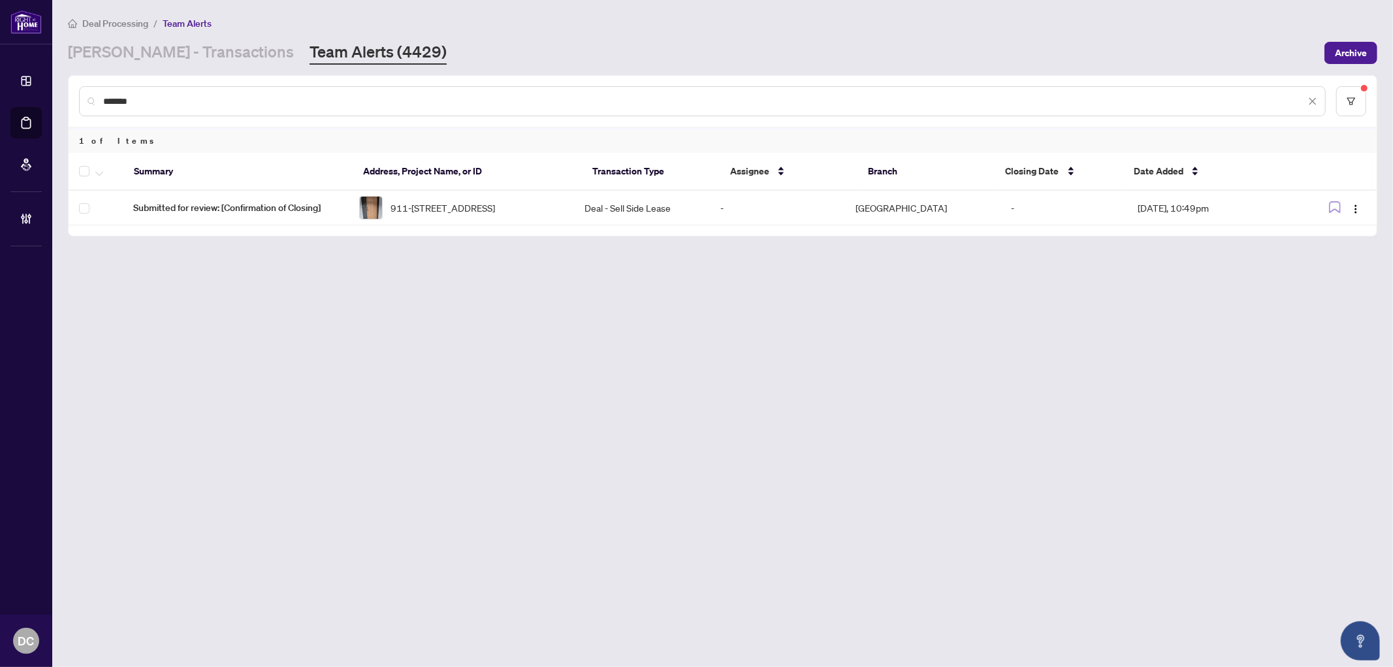
click at [185, 99] on input "*******" at bounding box center [704, 101] width 1203 height 14
drag, startPoint x: 179, startPoint y: 97, endPoint x: 64, endPoint y: 101, distance: 115.0
click at [51, 94] on div "Dashboard Deal Processing Mortgage Referrals Brokerage Management DC Dawn Chan …" at bounding box center [696, 333] width 1393 height 667
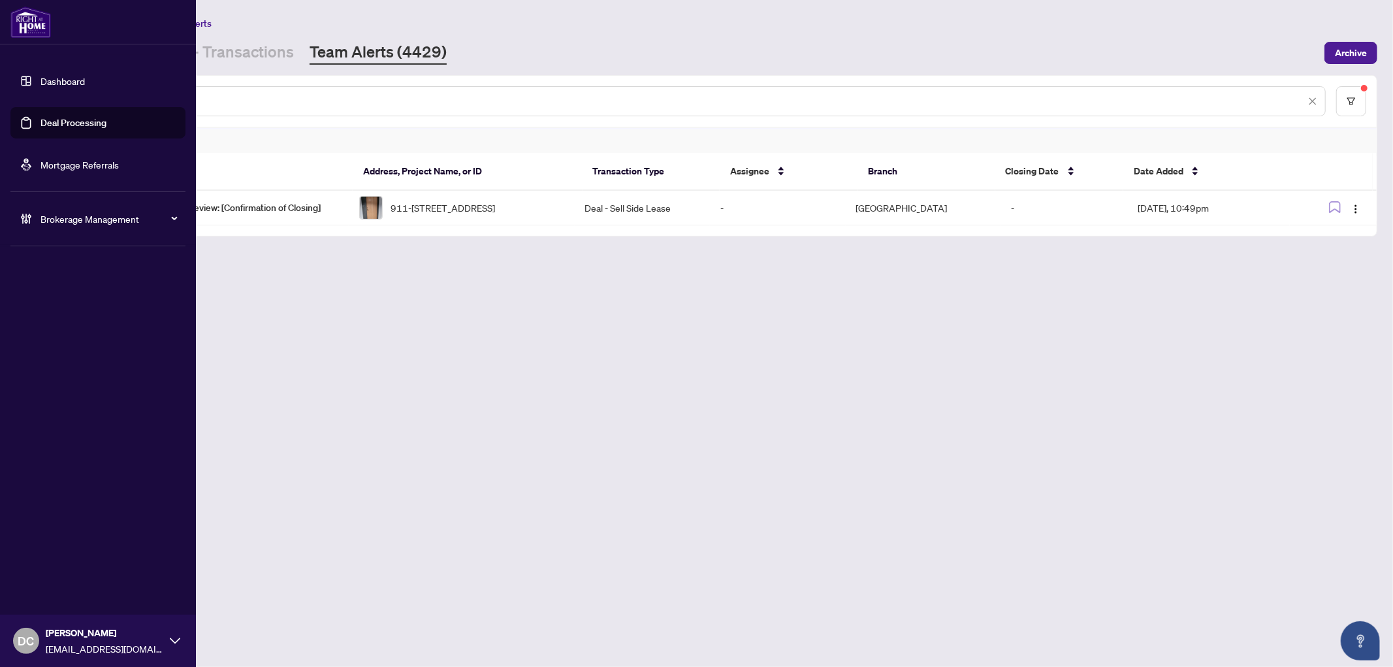
paste input "text"
drag, startPoint x: 173, startPoint y: 97, endPoint x: 25, endPoint y: 91, distance: 148.4
click at [25, 91] on div "Dashboard Deal Processing Mortgage Referrals Brokerage Management DC Dawn Chan …" at bounding box center [696, 333] width 1393 height 667
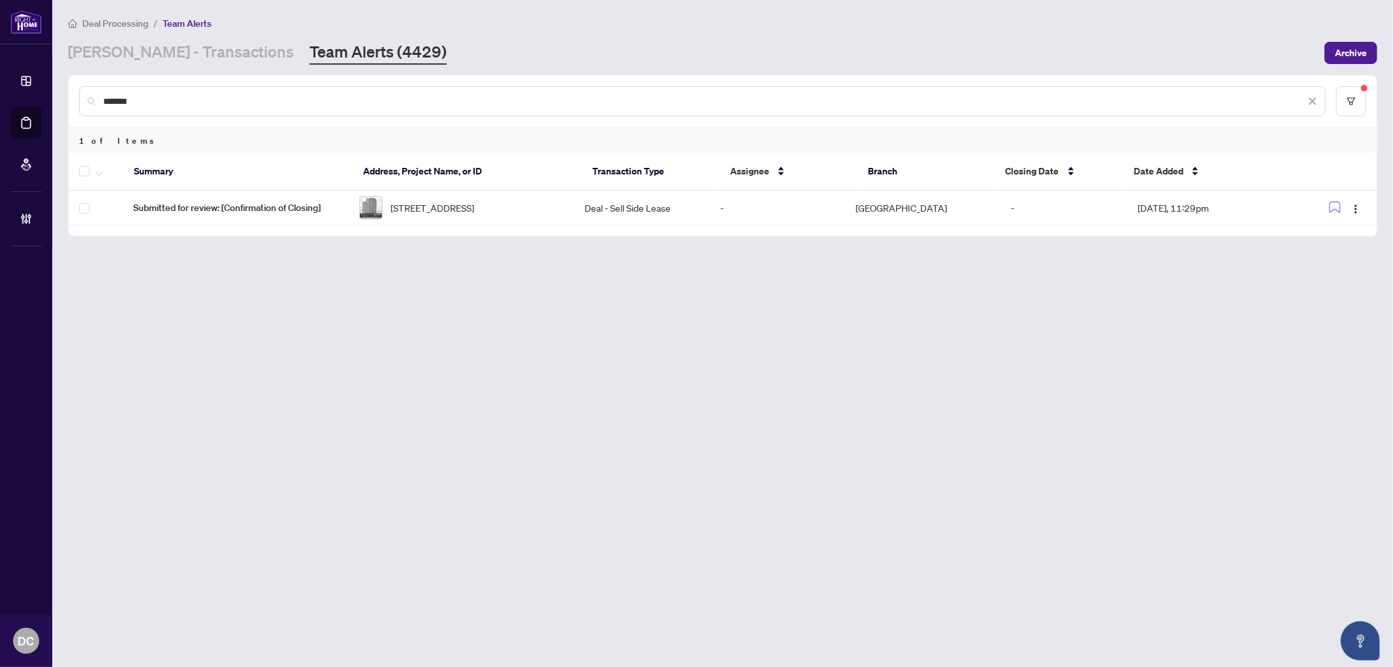
paste input "text"
drag, startPoint x: 155, startPoint y: 98, endPoint x: 52, endPoint y: 98, distance: 102.6
click at [52, 98] on main "Deal Processing / Team Alerts RAHR - Transactions Team Alerts (4429) Archive **…" at bounding box center [722, 333] width 1341 height 667
paste input "text"
drag, startPoint x: 165, startPoint y: 93, endPoint x: 99, endPoint y: 90, distance: 66.7
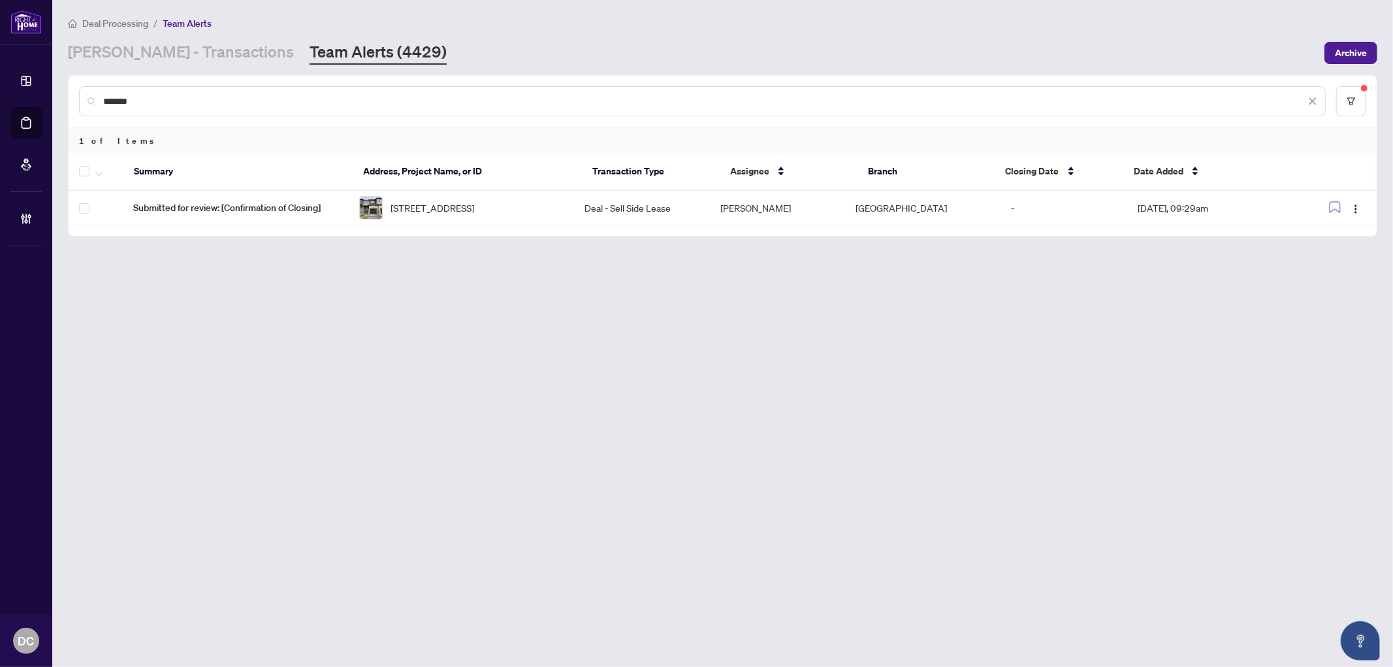
click at [99, 90] on div "*******" at bounding box center [702, 101] width 1247 height 30
click at [319, 105] on input "*******" at bounding box center [704, 101] width 1203 height 14
drag, startPoint x: 210, startPoint y: 93, endPoint x: 82, endPoint y: 94, distance: 128.1
click at [82, 94] on div "*******" at bounding box center [702, 101] width 1247 height 30
paste input "text"
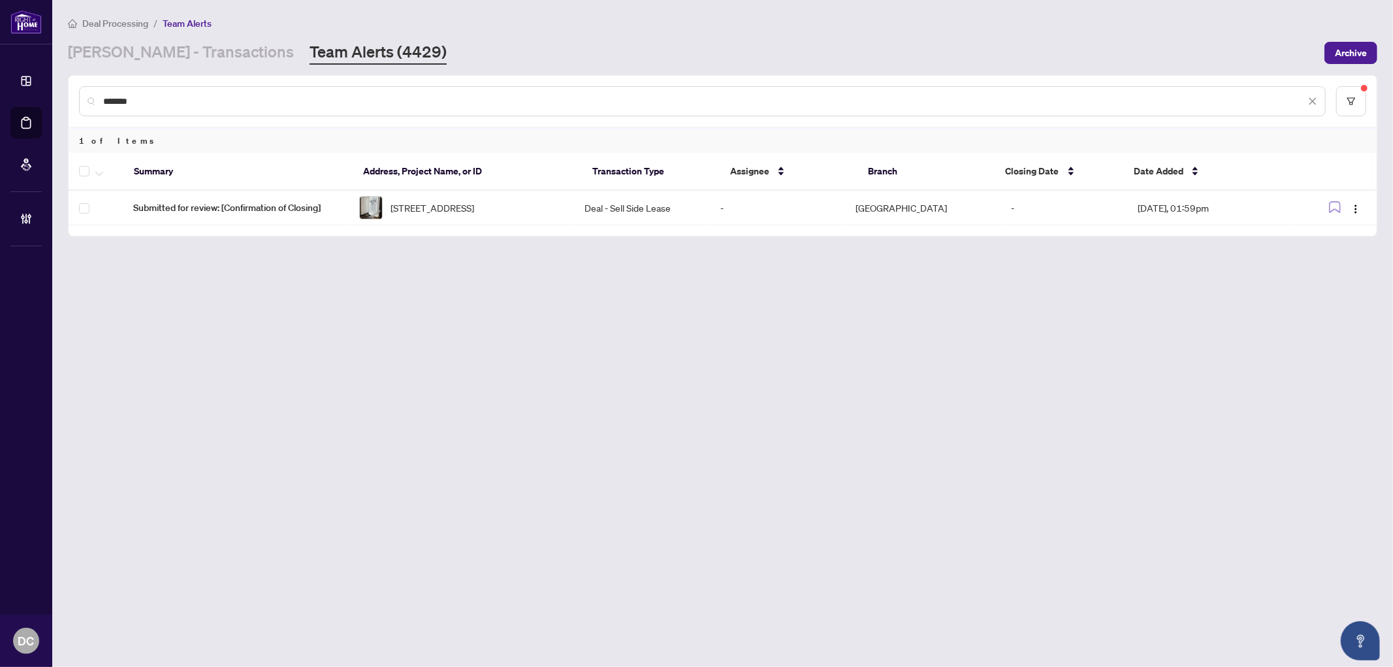
drag, startPoint x: 190, startPoint y: 96, endPoint x: 184, endPoint y: 95, distance: 6.6
click at [184, 95] on input "*******" at bounding box center [704, 101] width 1203 height 14
drag, startPoint x: 140, startPoint y: 95, endPoint x: 86, endPoint y: 93, distance: 53.6
click at [86, 93] on div "*******" at bounding box center [702, 101] width 1247 height 30
paste input "text"
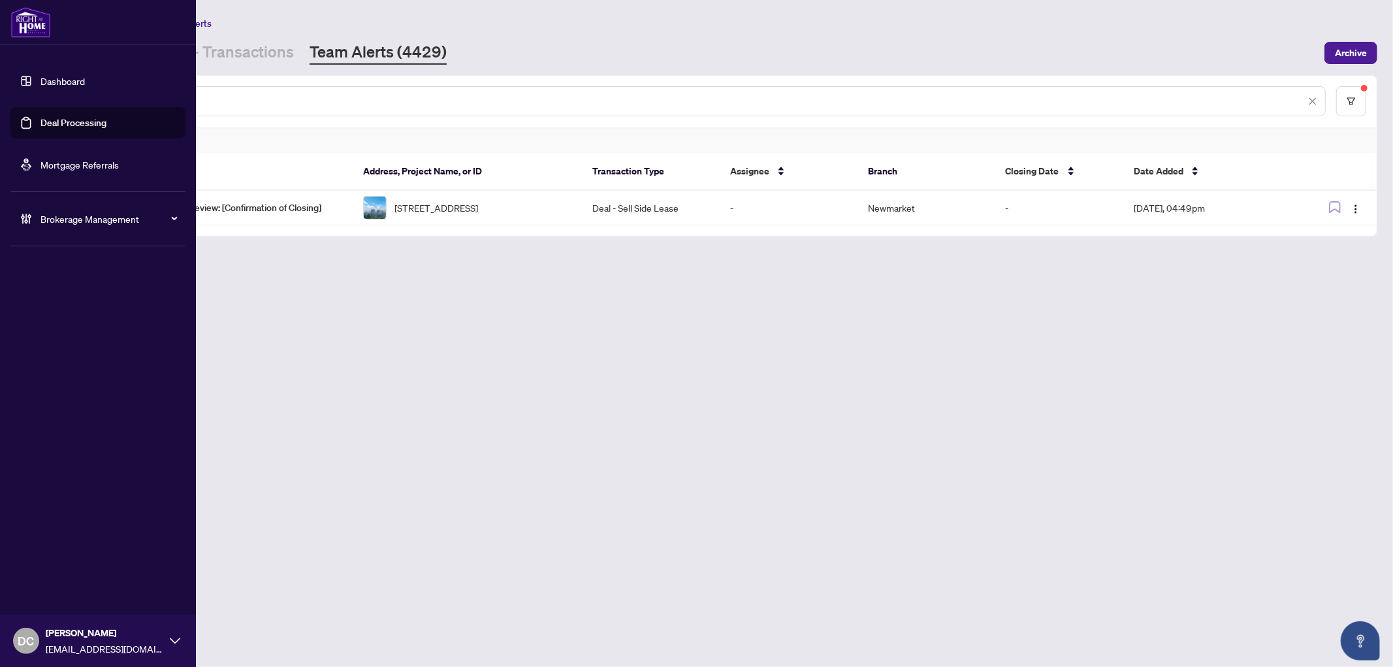
drag, startPoint x: 195, startPoint y: 100, endPoint x: 24, endPoint y: 97, distance: 171.2
click at [24, 97] on div "Dashboard Deal Processing Mortgage Referrals Brokerage Management DC Dawn Chan …" at bounding box center [696, 333] width 1393 height 667
paste input "text"
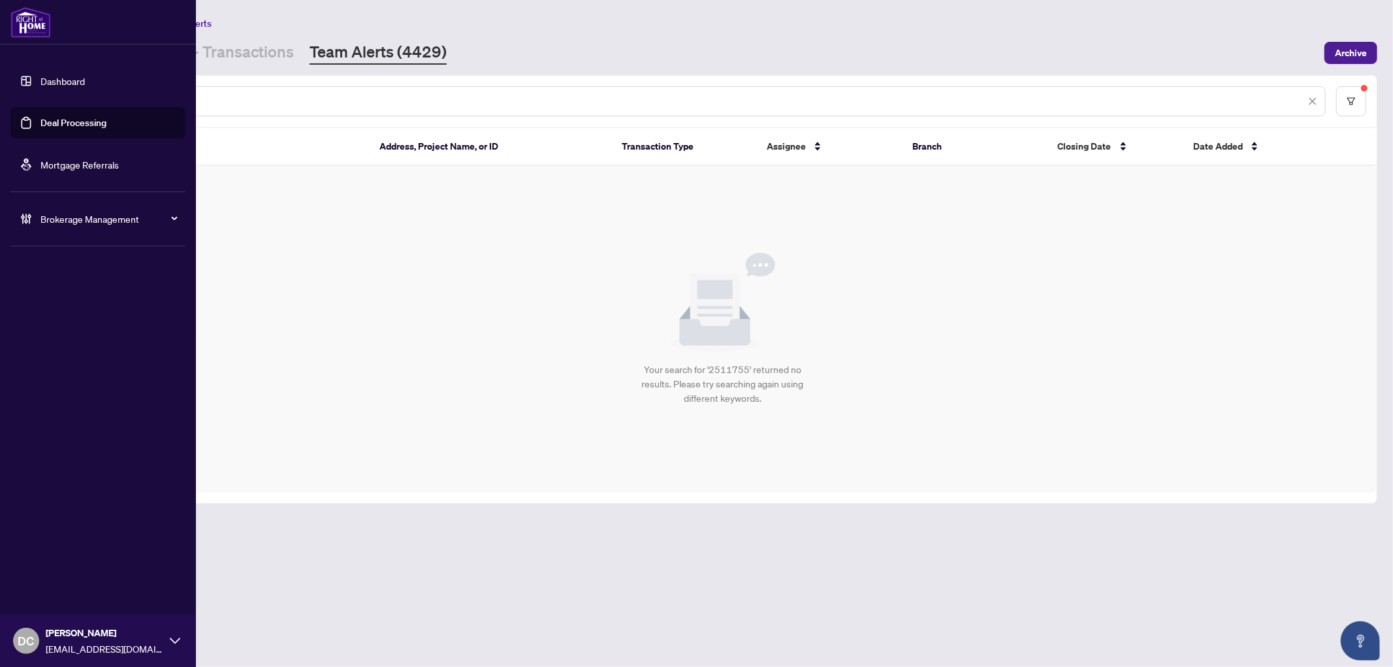
drag, startPoint x: 206, startPoint y: 96, endPoint x: 11, endPoint y: 93, distance: 195.4
click at [11, 93] on div "Dashboard Deal Processing Mortgage Referrals Brokerage Management DC Dawn Chan …" at bounding box center [696, 333] width 1393 height 667
paste input "text"
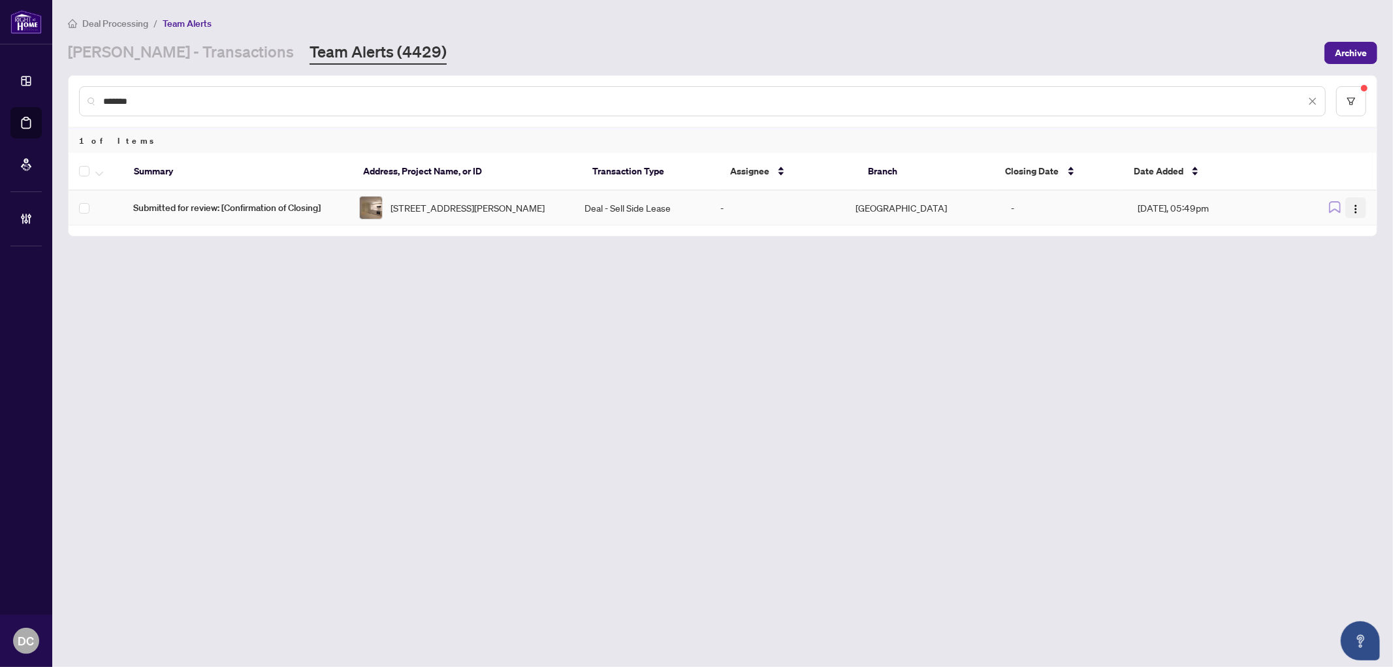
click at [1360, 210] on img "button" at bounding box center [1356, 209] width 10 height 10
click at [1336, 276] on span "Complete Item" at bounding box center [1325, 275] width 61 height 14
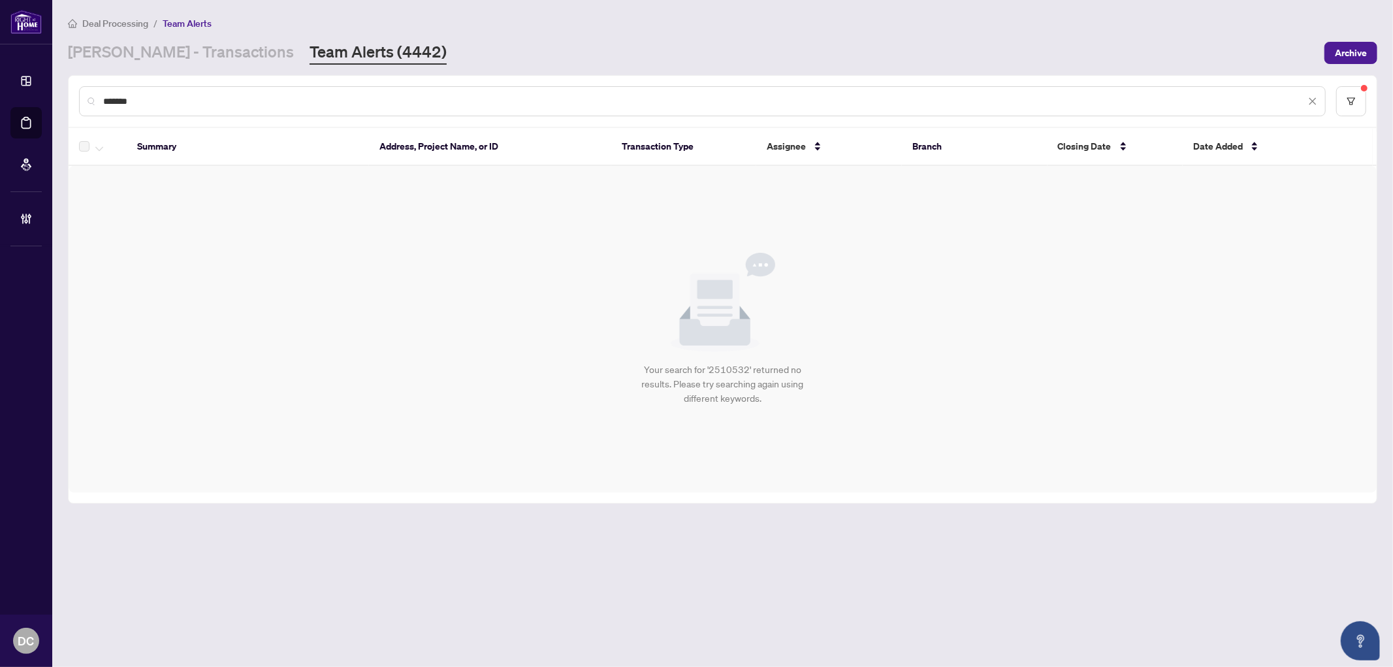
drag, startPoint x: 216, startPoint y: 97, endPoint x: 90, endPoint y: 94, distance: 125.5
click at [90, 94] on div "*******" at bounding box center [702, 101] width 1247 height 30
drag, startPoint x: 232, startPoint y: 95, endPoint x: 93, endPoint y: 105, distance: 138.8
click at [93, 105] on div "*******" at bounding box center [702, 101] width 1247 height 30
paste input "text"
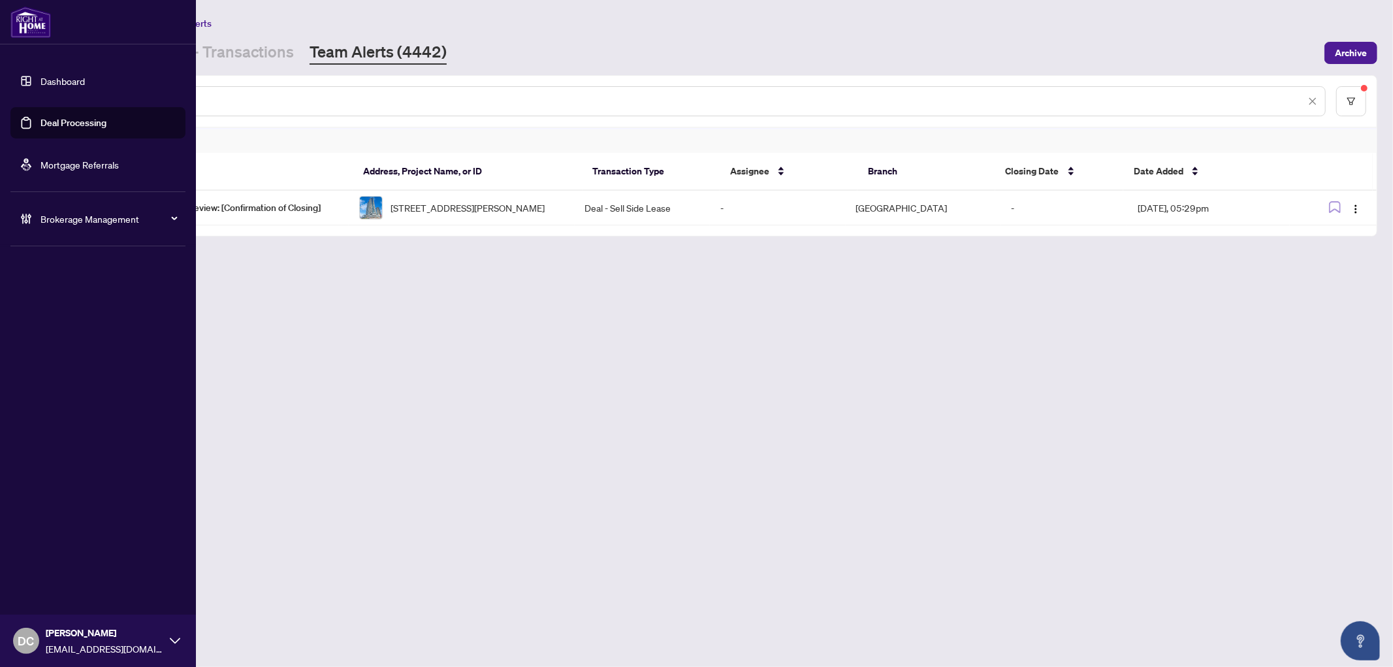
drag, startPoint x: 236, startPoint y: 100, endPoint x: 51, endPoint y: 89, distance: 185.9
click at [50, 90] on div "Dashboard Deal Processing Mortgage Referrals Brokerage Management DC Dawn Chan …" at bounding box center [696, 333] width 1393 height 667
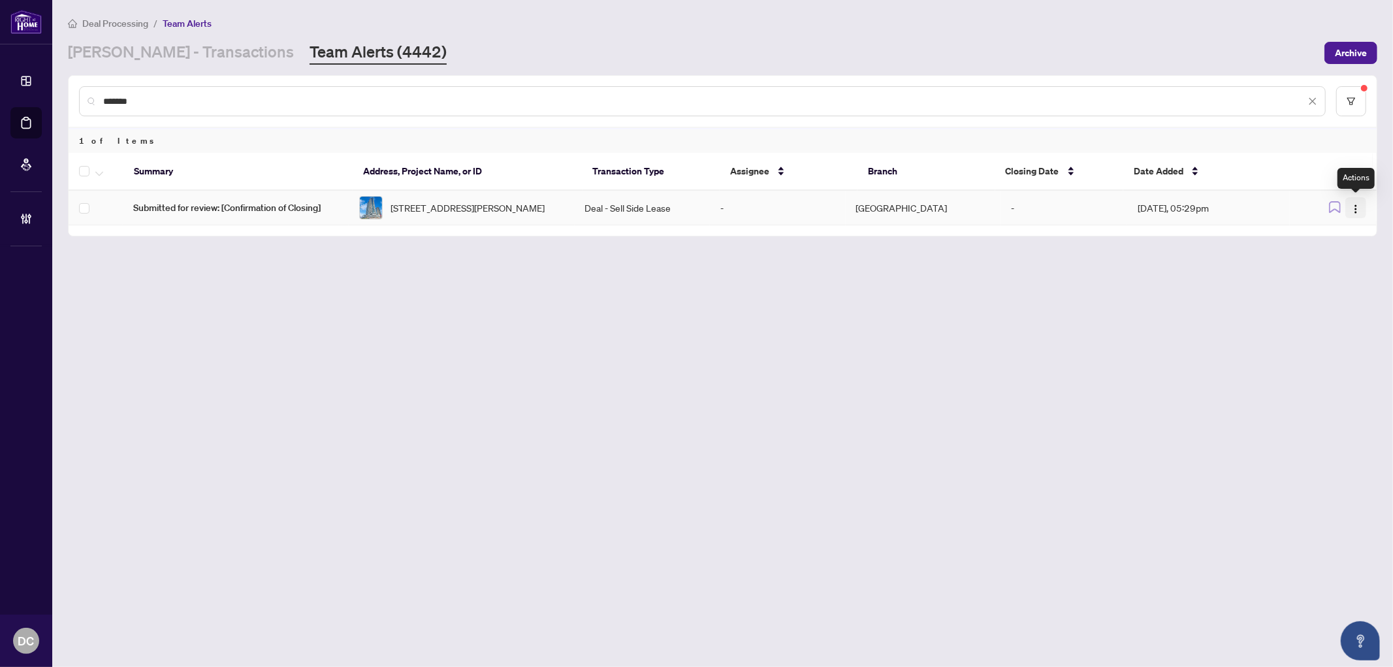
click at [1361, 211] on img "button" at bounding box center [1356, 209] width 10 height 10
click at [1145, 164] on span "Date Added" at bounding box center [1159, 171] width 50 height 14
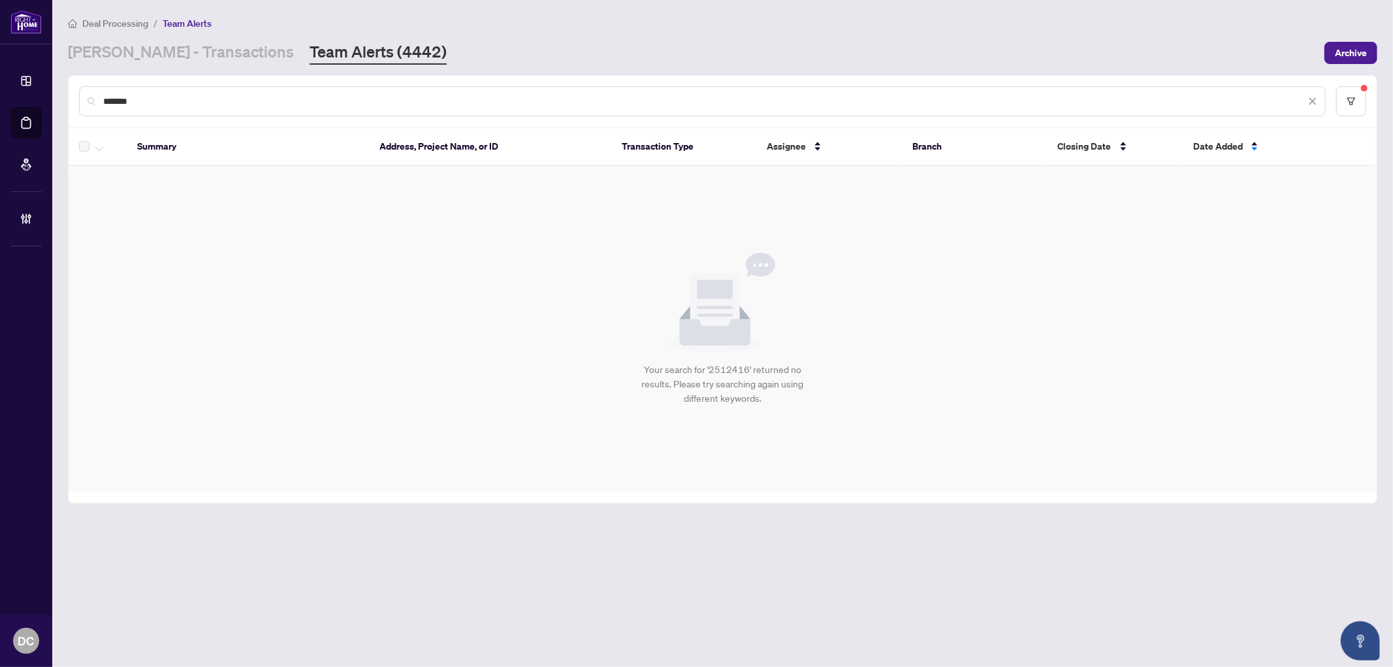
drag, startPoint x: 208, startPoint y: 94, endPoint x: 84, endPoint y: 92, distance: 124.1
click at [84, 92] on div "*******" at bounding box center [702, 101] width 1247 height 30
paste input "text"
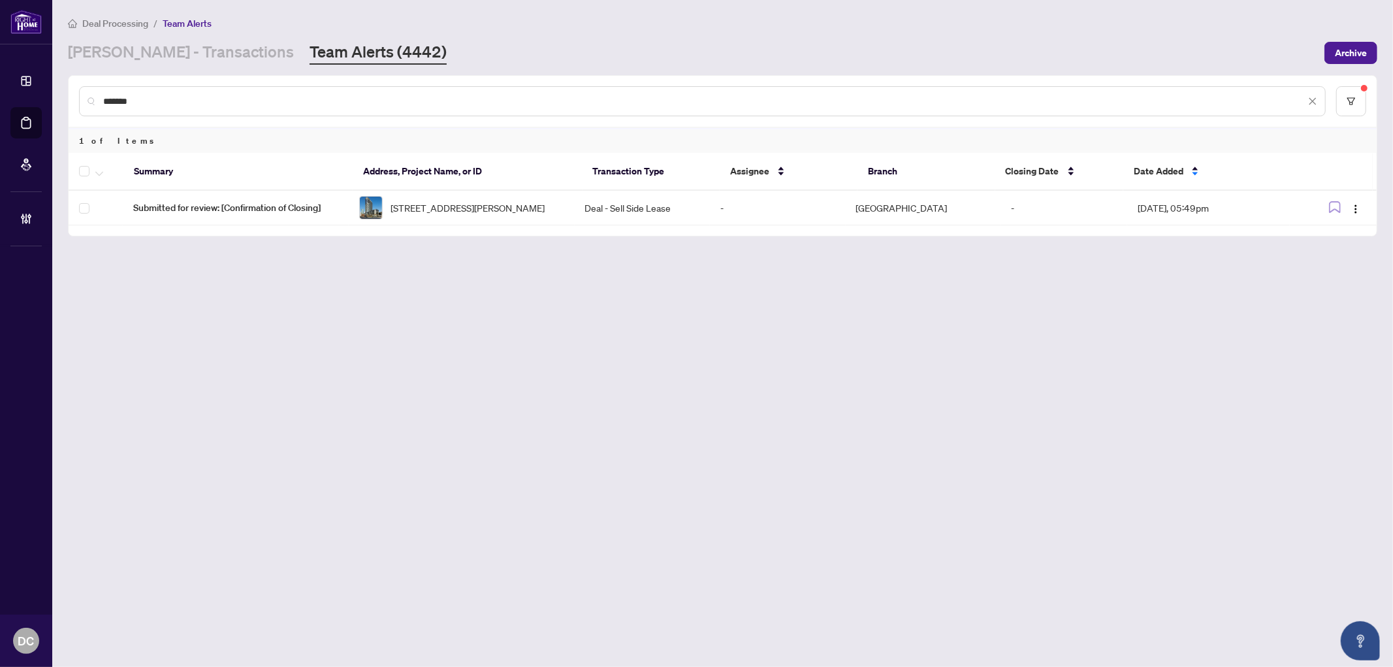
drag, startPoint x: 160, startPoint y: 105, endPoint x: 77, endPoint y: 105, distance: 83.0
click at [77, 105] on div "*******" at bounding box center [723, 101] width 1309 height 51
paste input "text"
type input "*******"
drag, startPoint x: 158, startPoint y: 59, endPoint x: 161, endPoint y: 66, distance: 7.0
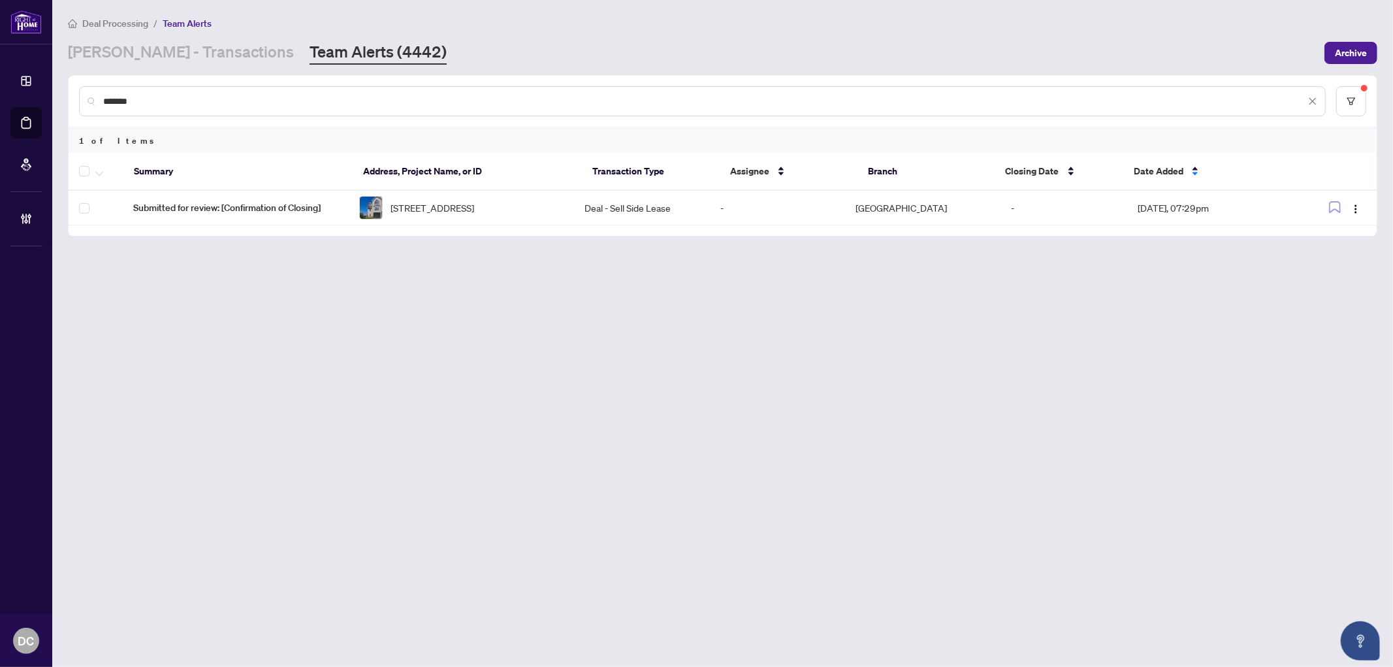
click at [158, 59] on link "RAHR - Transactions" at bounding box center [181, 53] width 226 height 24
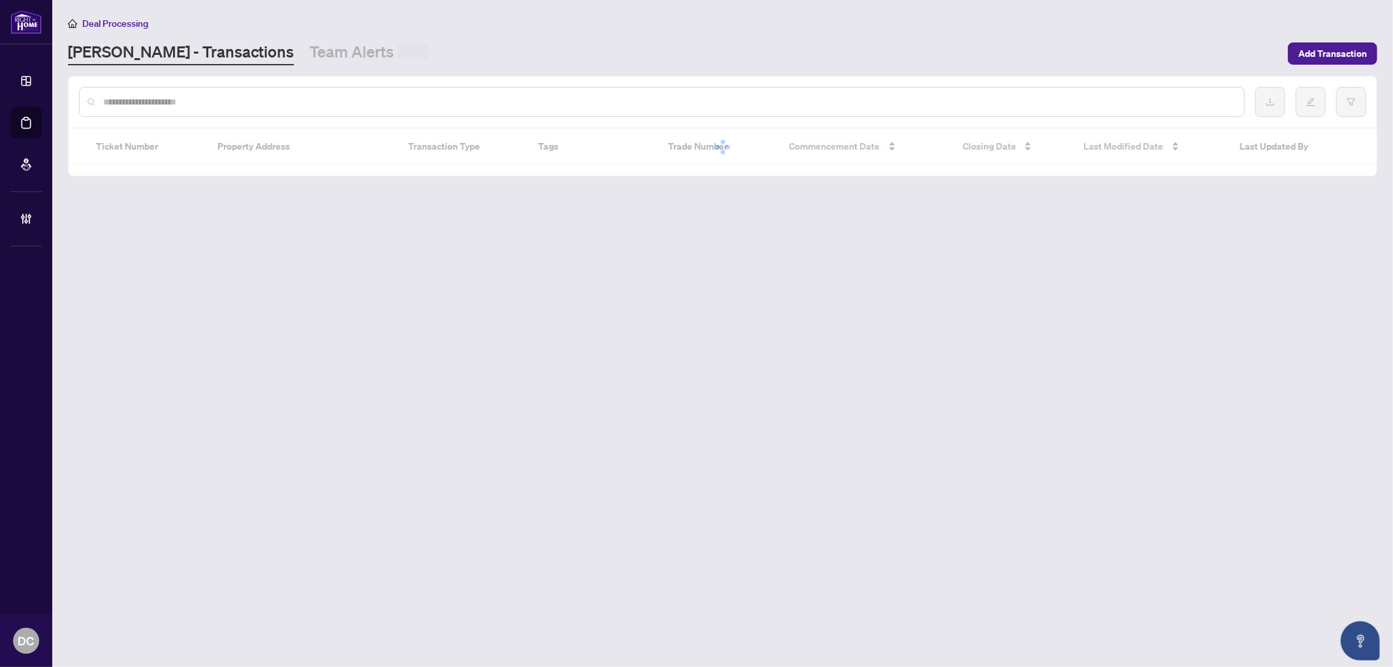
click at [199, 102] on input "text" at bounding box center [668, 102] width 1131 height 14
paste input "*******"
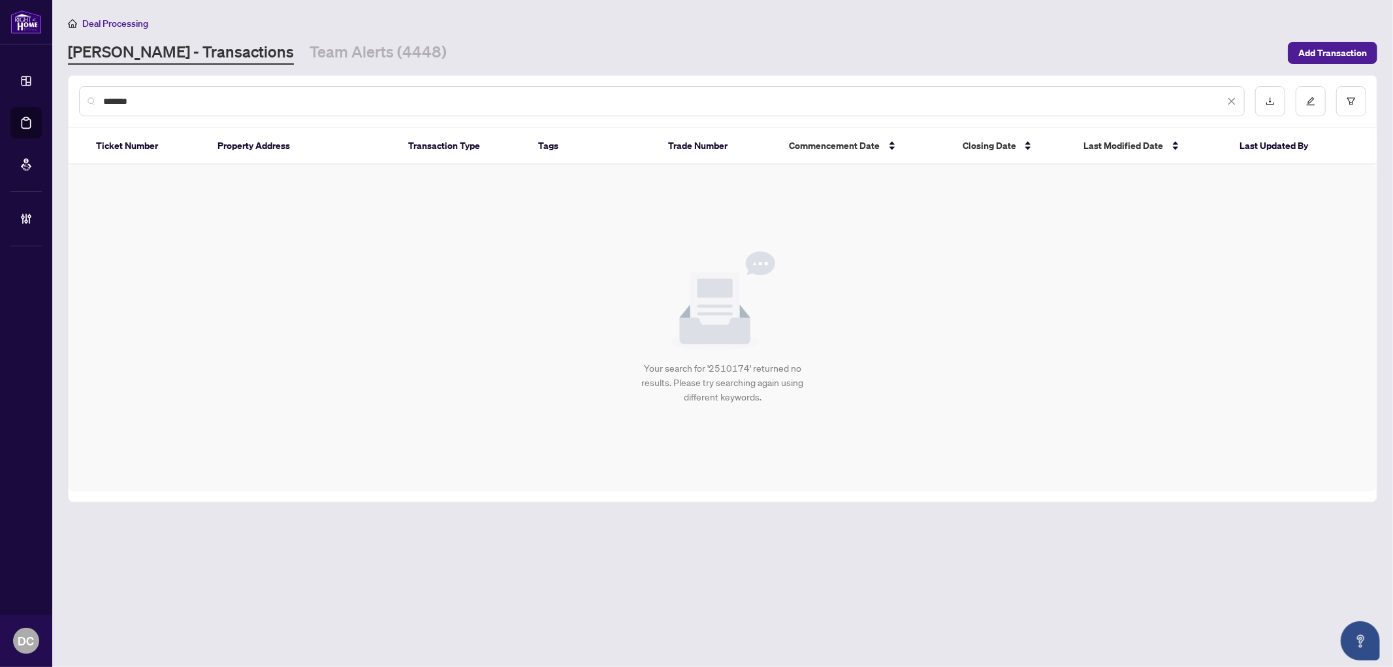
drag, startPoint x: 223, startPoint y: 100, endPoint x: 36, endPoint y: 98, distance: 186.9
click at [36, 98] on div "Dashboard Deal Processing Mortgage Referrals Brokerage Management DC Dawn Chan …" at bounding box center [696, 333] width 1393 height 667
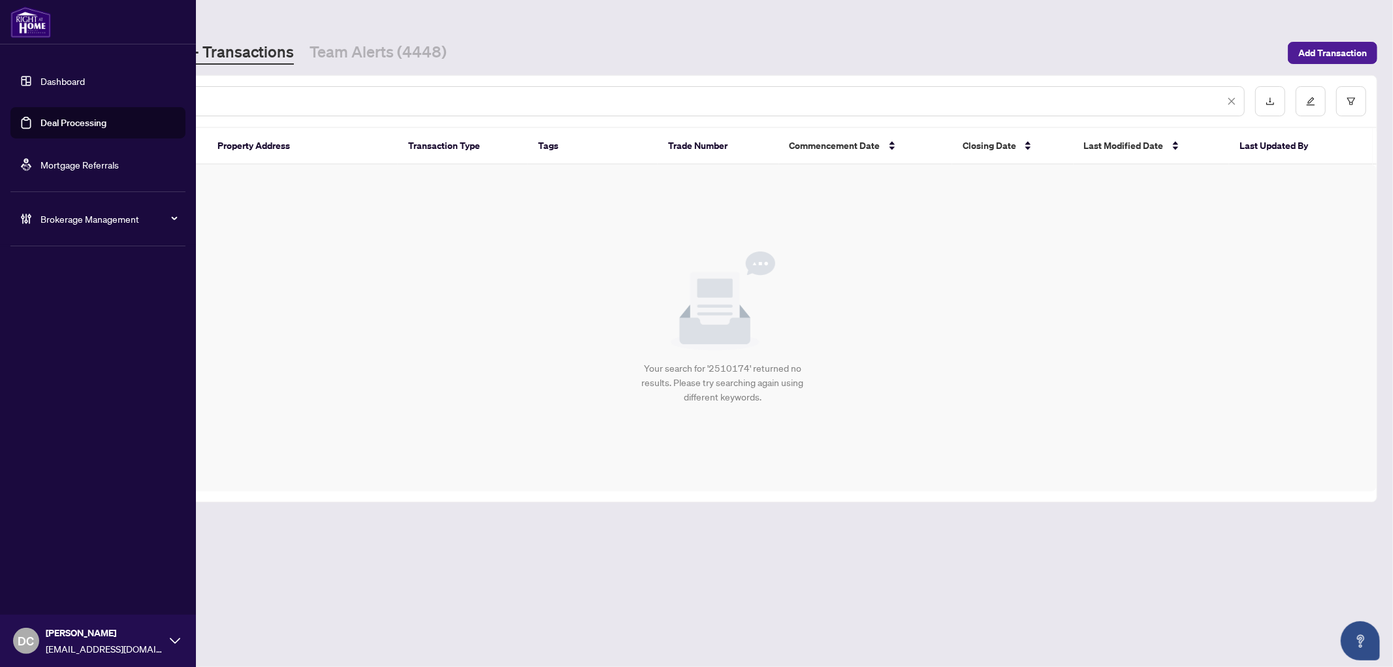
paste input "text"
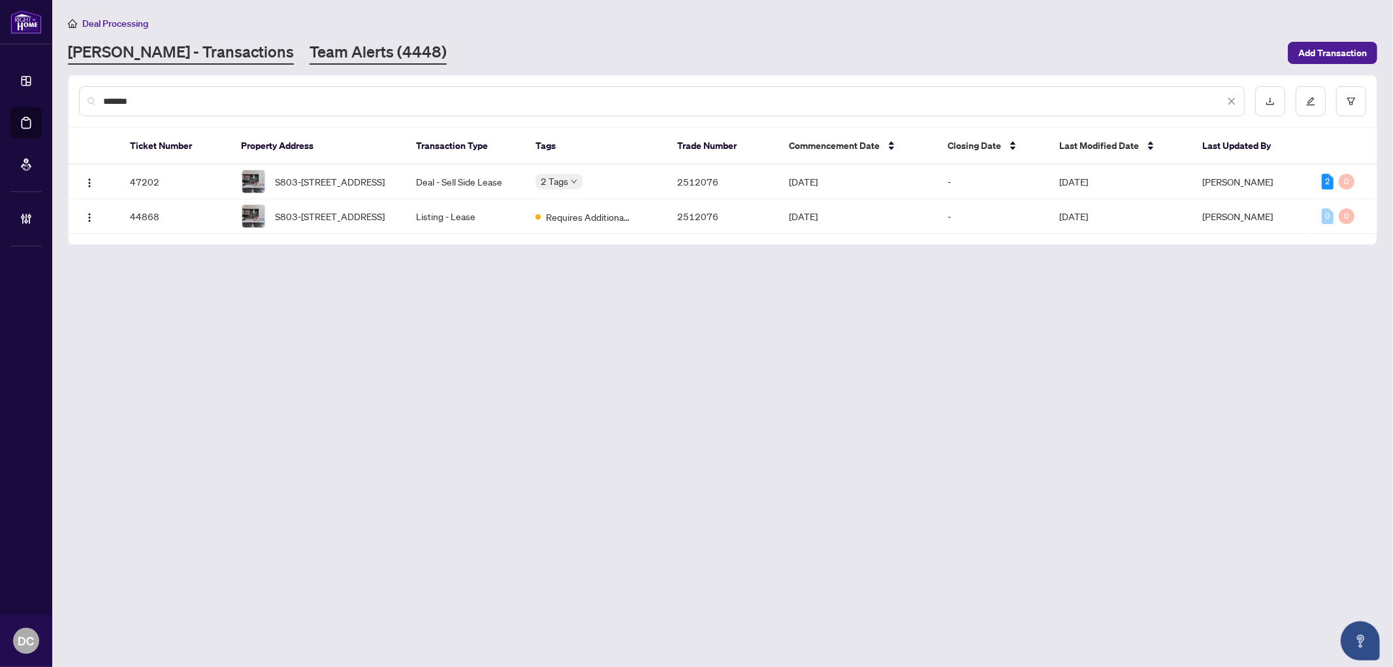
type input "*******"
click at [322, 54] on link "Team Alerts (4448)" at bounding box center [378, 53] width 137 height 24
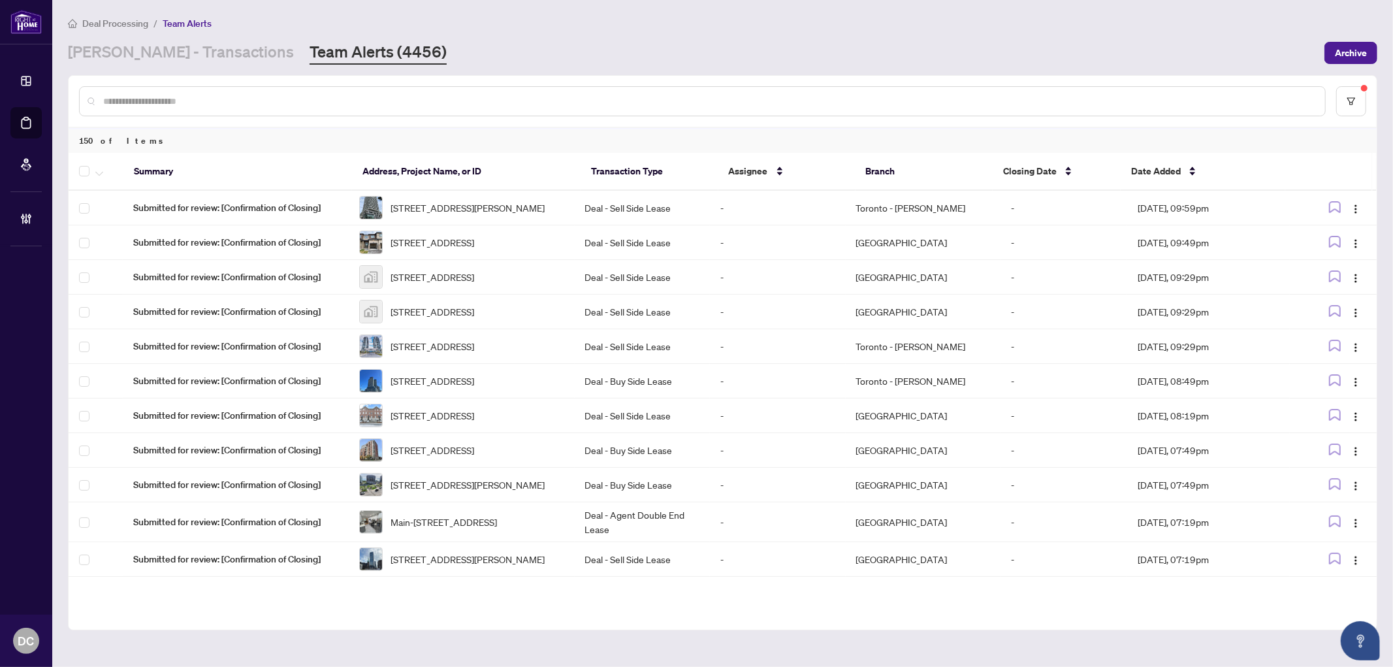
click at [359, 94] on input "text" at bounding box center [709, 101] width 1212 height 14
paste input "*******"
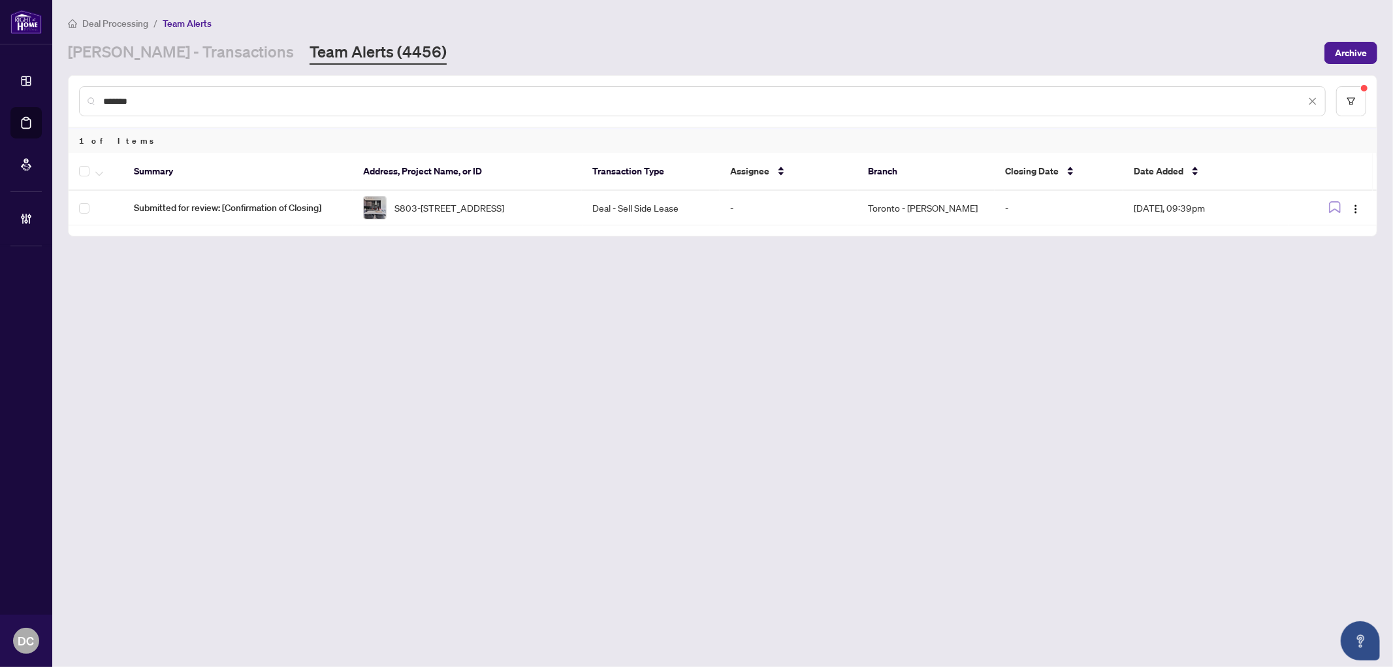
drag, startPoint x: 298, startPoint y: 96, endPoint x: 97, endPoint y: 100, distance: 201.3
click at [97, 100] on div "*******" at bounding box center [702, 101] width 1247 height 30
paste input "text"
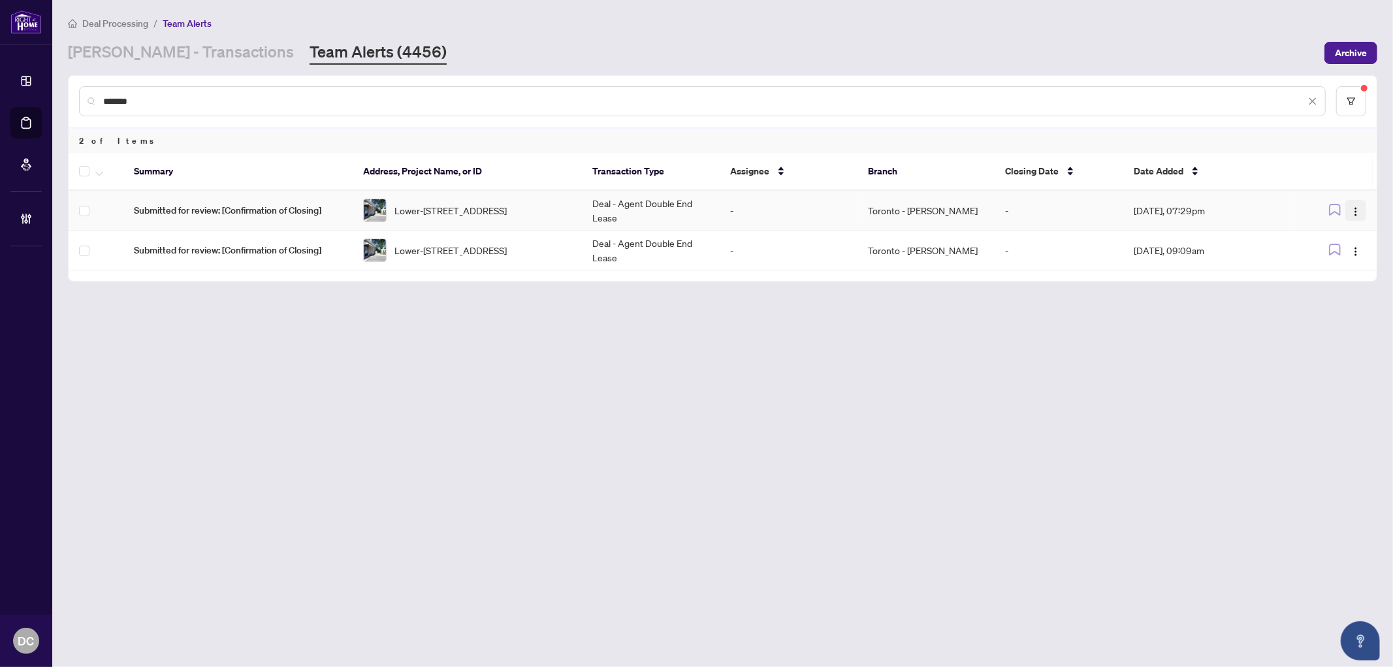
click at [1355, 203] on span "button" at bounding box center [1356, 210] width 10 height 14
click at [1339, 270] on span "Complete Item" at bounding box center [1325, 275] width 61 height 14
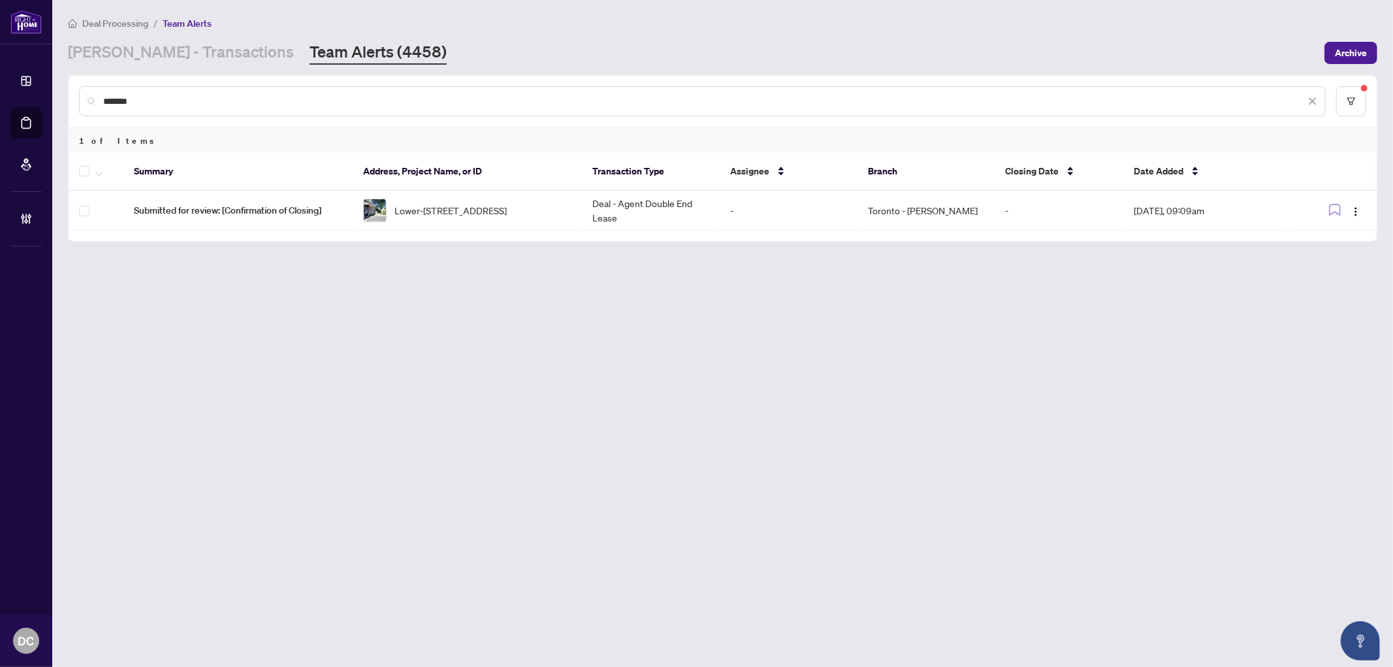
drag, startPoint x: 271, startPoint y: 93, endPoint x: 99, endPoint y: 97, distance: 172.5
click at [99, 97] on div "*******" at bounding box center [702, 101] width 1247 height 30
paste input "text"
type input "*******"
click at [426, 215] on span "1112-285 Dufferin St, Toronto, Ontario M6K 1Z7, Canada" at bounding box center [437, 208] width 84 height 14
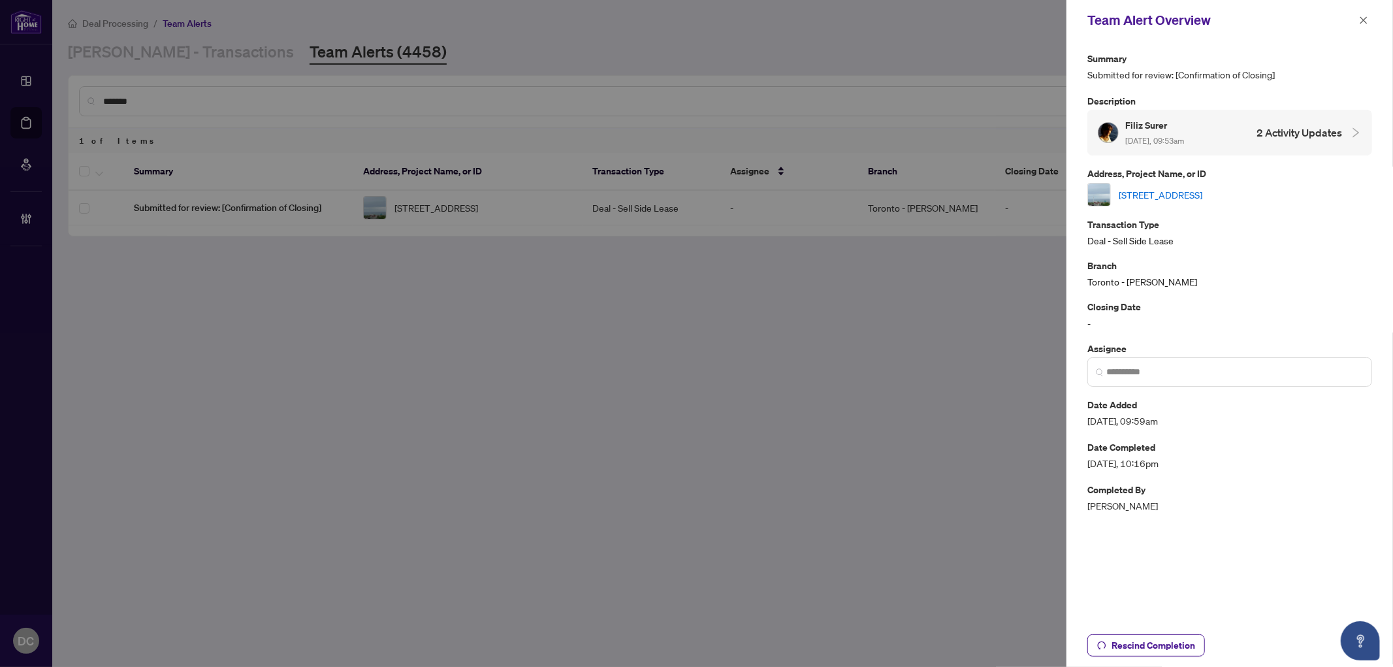
click at [1203, 198] on link "1112-285 Dufferin St, Toronto, Ontario M6K 1Z7, Canada" at bounding box center [1161, 194] width 84 height 14
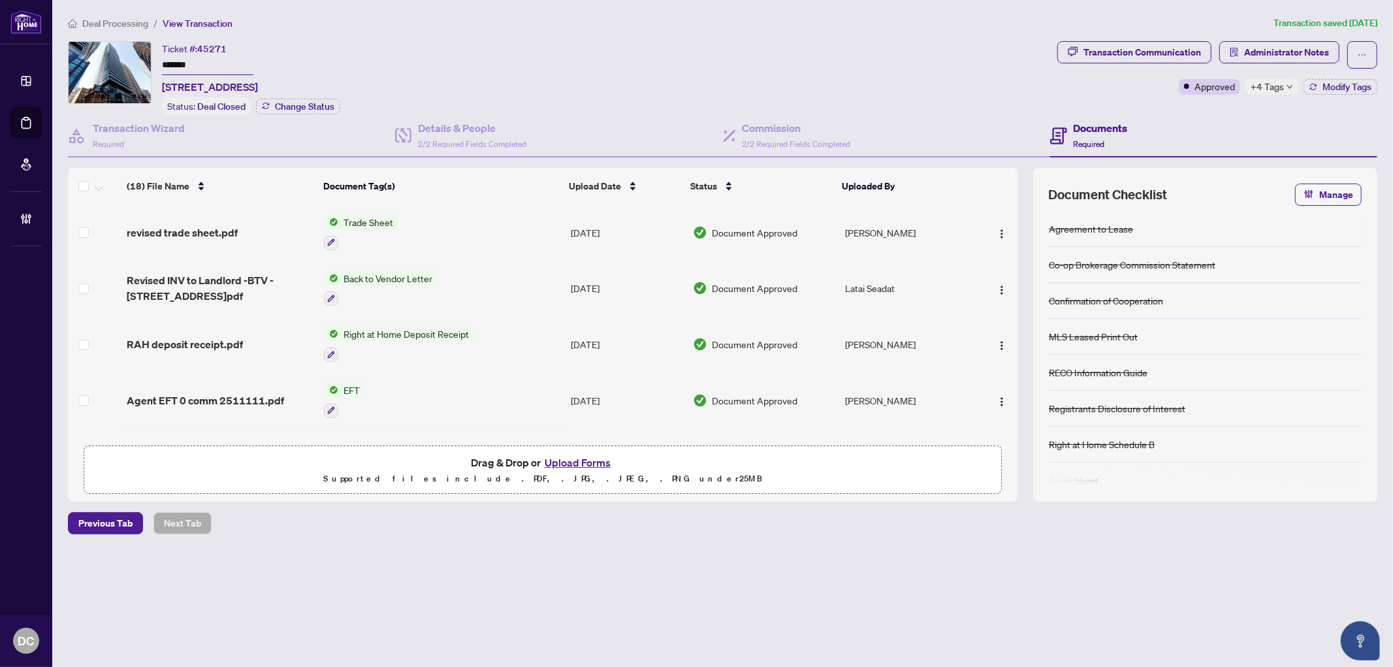
click at [155, 63] on div "Ticket #: 45271 ******* [STREET_ADDRESS] Status: Deal Closed Change Status" at bounding box center [560, 78] width 985 height 74
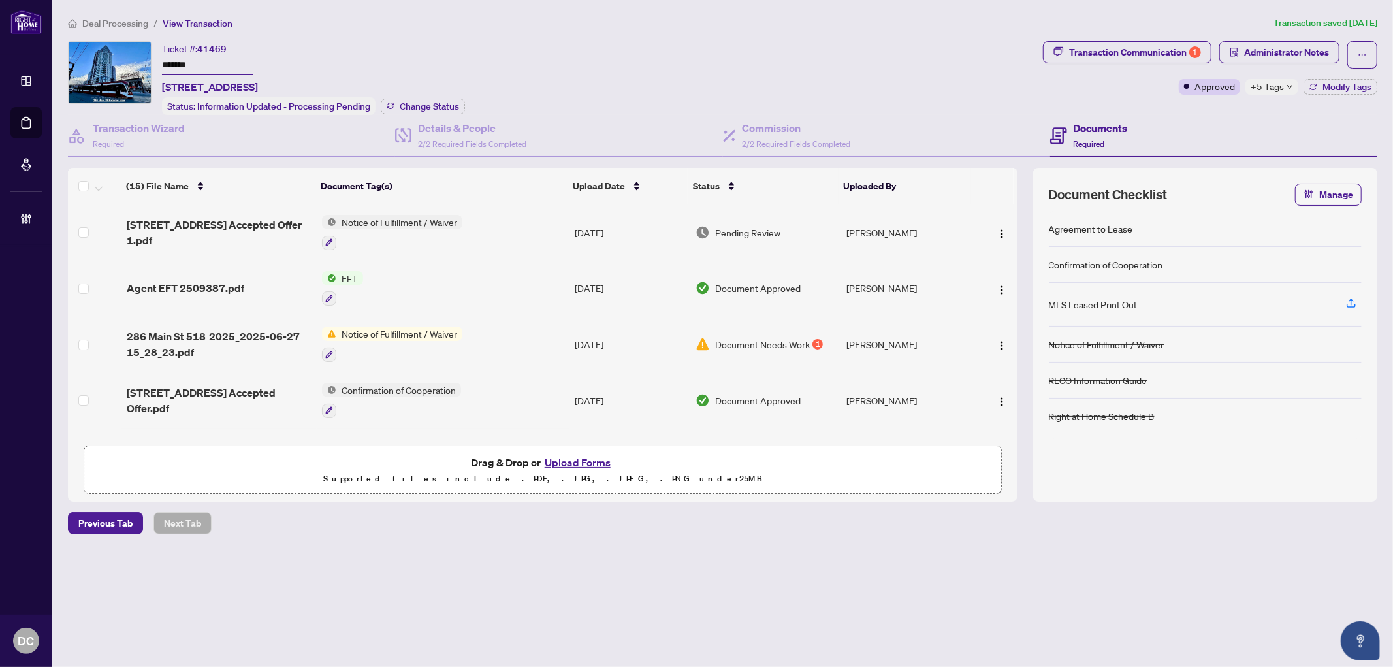
drag, startPoint x: 216, startPoint y: 57, endPoint x: 157, endPoint y: 57, distance: 58.8
click at [157, 57] on div "Ticket #: 41469 ******* 518-286 Main St, Toronto, Ontario M4C 4X4, Canada Statu…" at bounding box center [553, 78] width 970 height 74
click at [456, 102] on span "Change Status" at bounding box center [429, 106] width 59 height 9
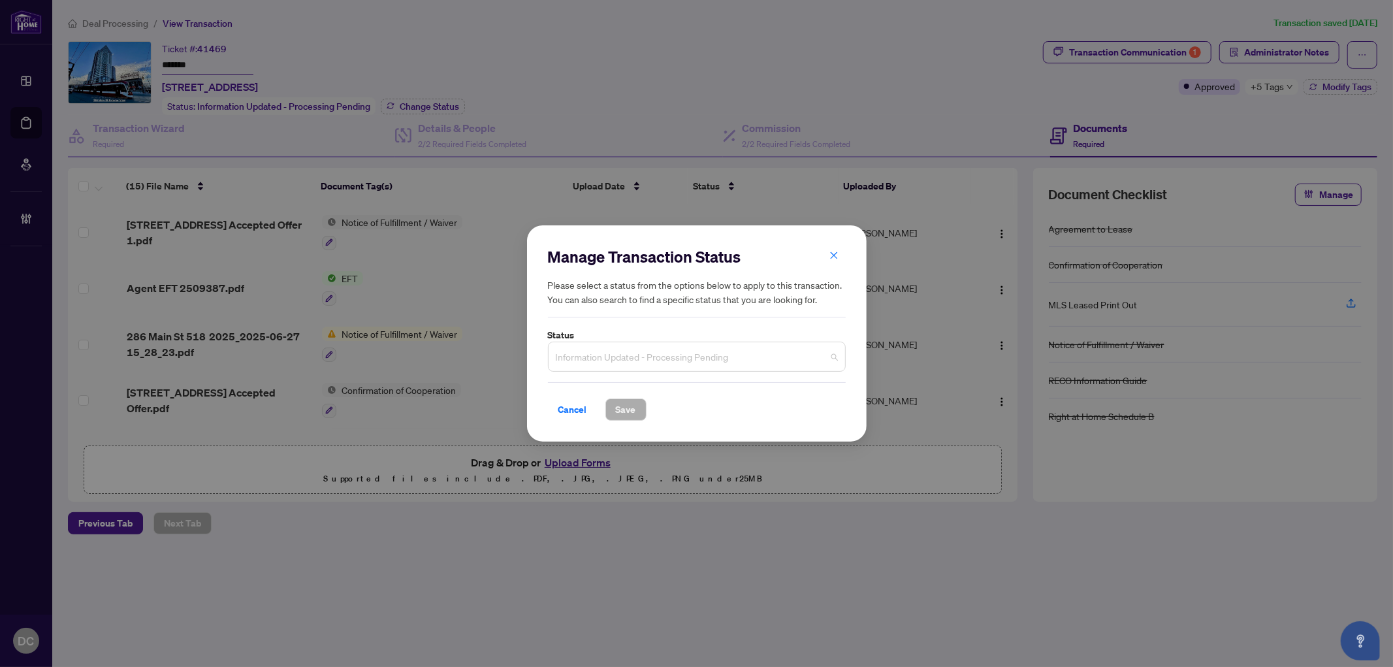
click at [726, 355] on span "Information Updated - Processing Pending" at bounding box center [697, 356] width 282 height 25
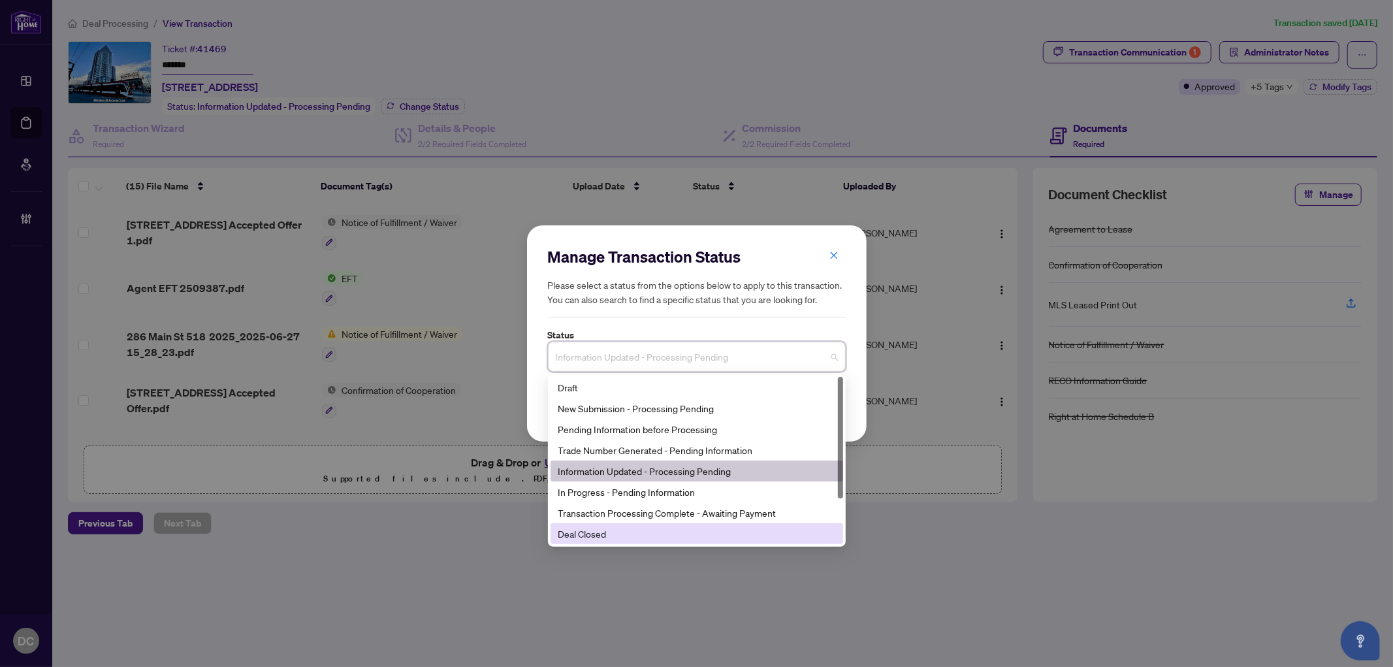
click at [617, 541] on div "Deal Closed" at bounding box center [697, 533] width 293 height 21
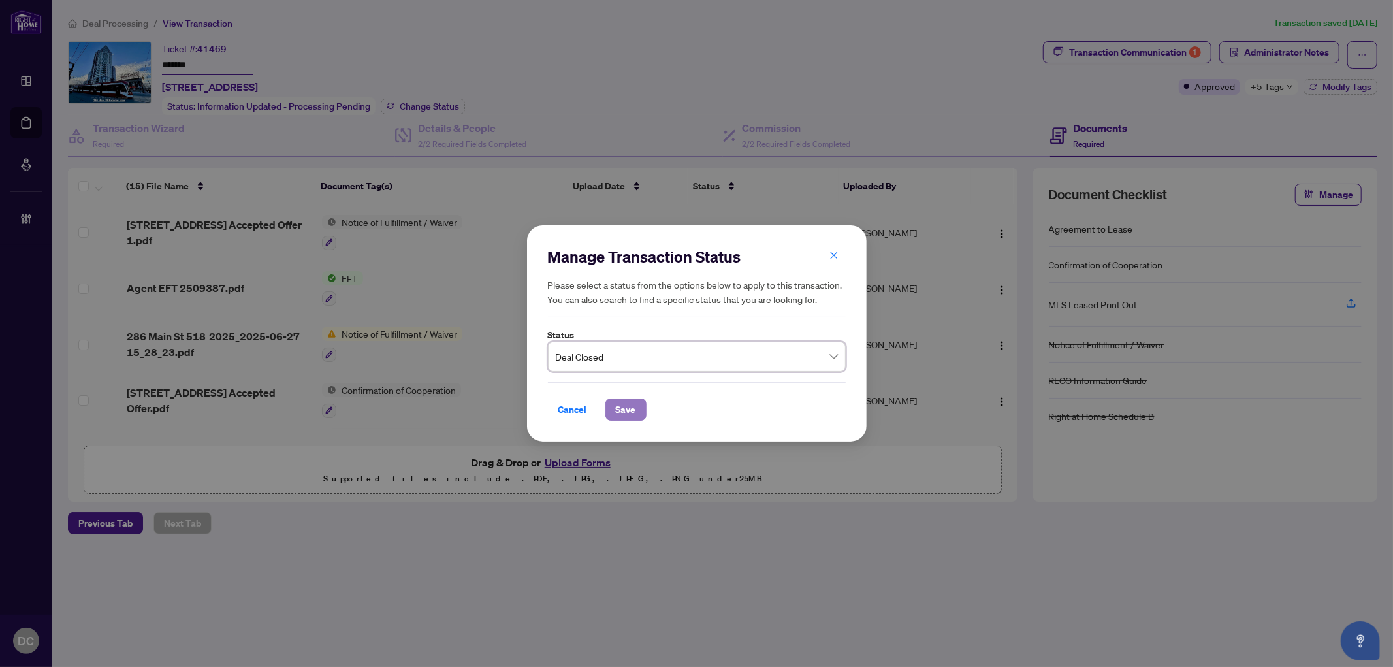
click at [627, 410] on span "Save" at bounding box center [626, 409] width 20 height 21
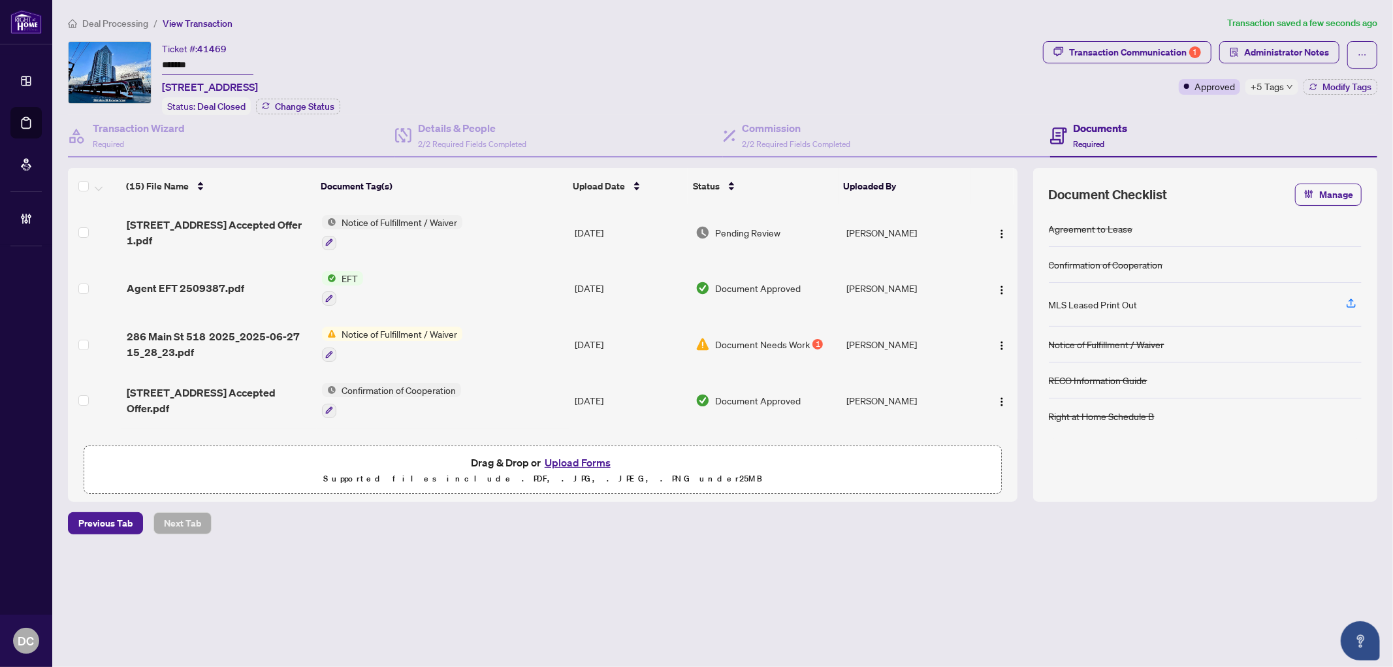
click at [218, 59] on input "*******" at bounding box center [207, 65] width 91 height 19
click at [1252, 79] on span "+5 Tags" at bounding box center [1267, 86] width 33 height 15
click at [1227, 115] on div "Documents Required" at bounding box center [1213, 136] width 327 height 42
click at [1315, 88] on icon "button" at bounding box center [1313, 89] width 7 height 3
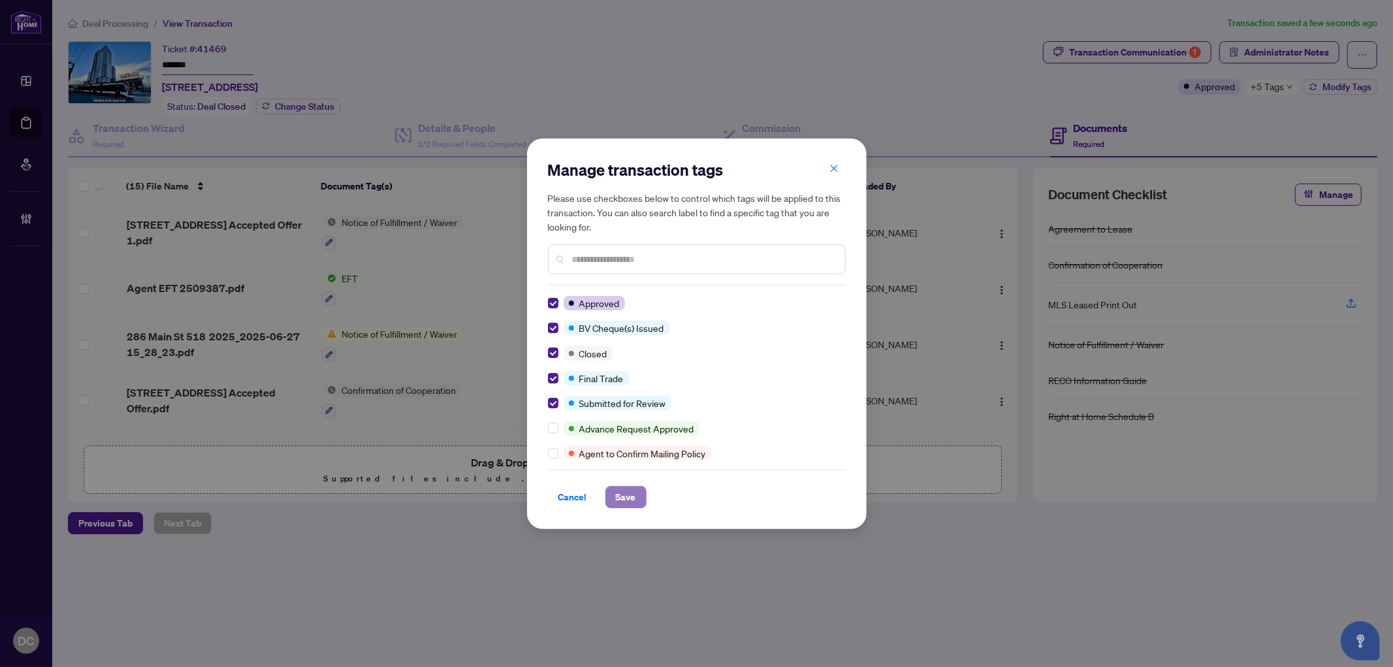
click at [616, 500] on span "Save" at bounding box center [626, 497] width 20 height 21
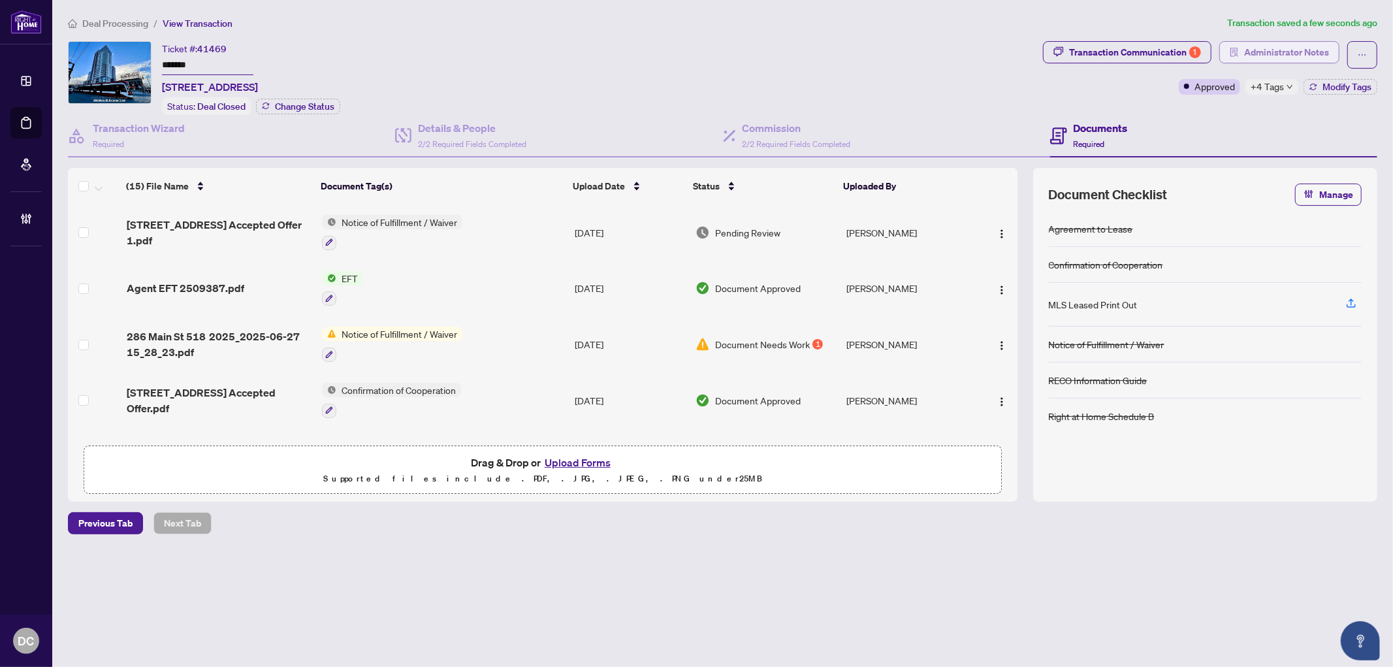
click at [1257, 43] on span "Administrator Notes" at bounding box center [1287, 52] width 85 height 21
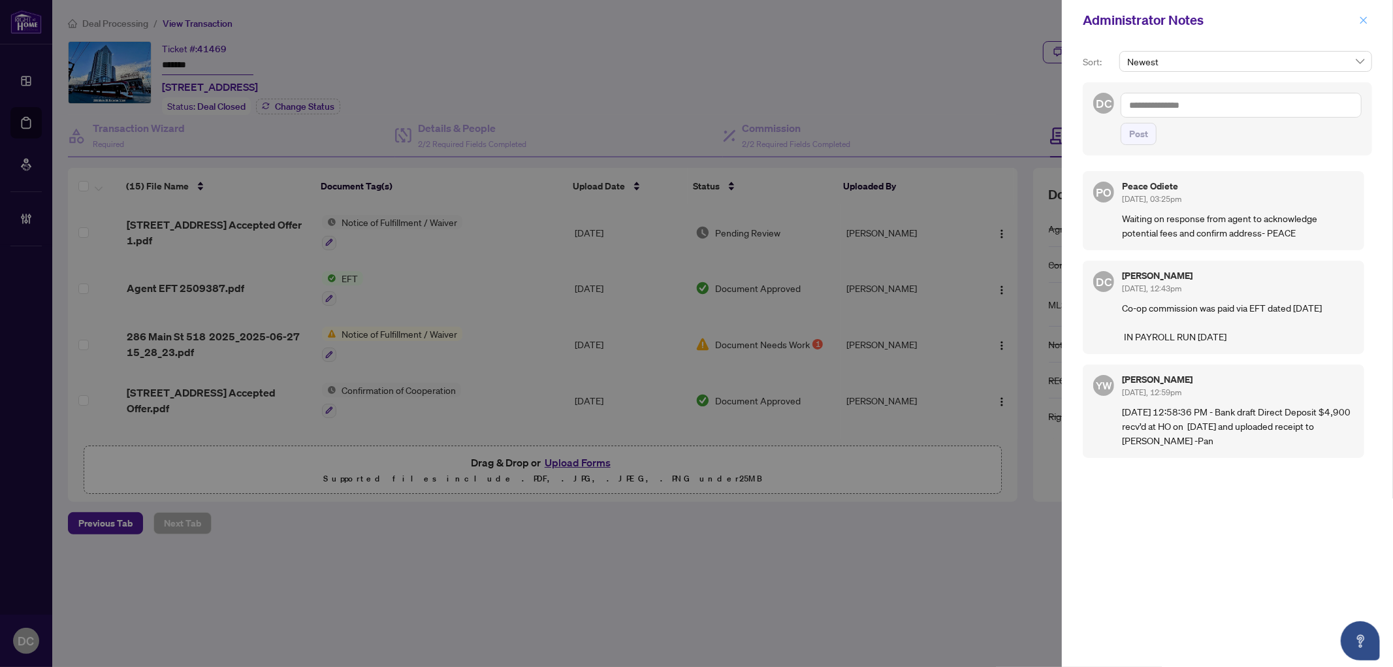
click at [1362, 18] on icon "close" at bounding box center [1363, 20] width 9 height 9
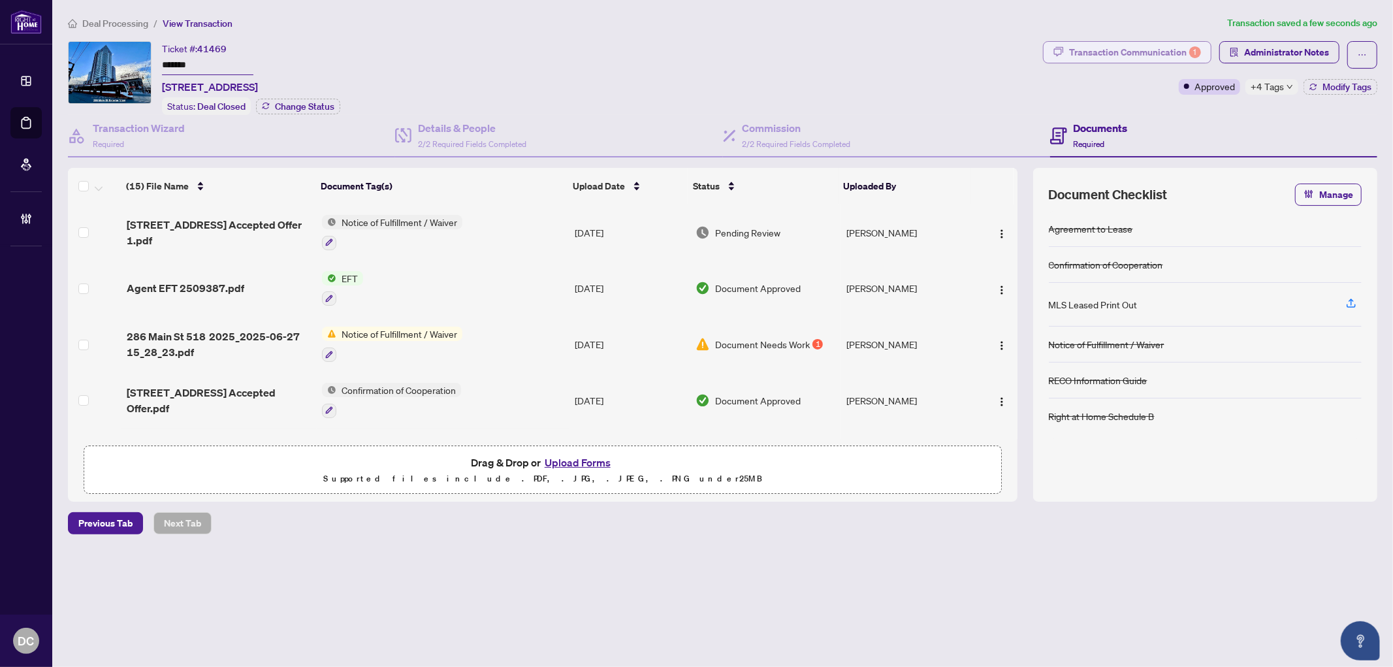
click at [1203, 48] on button "Transaction Communication 1" at bounding box center [1127, 52] width 169 height 22
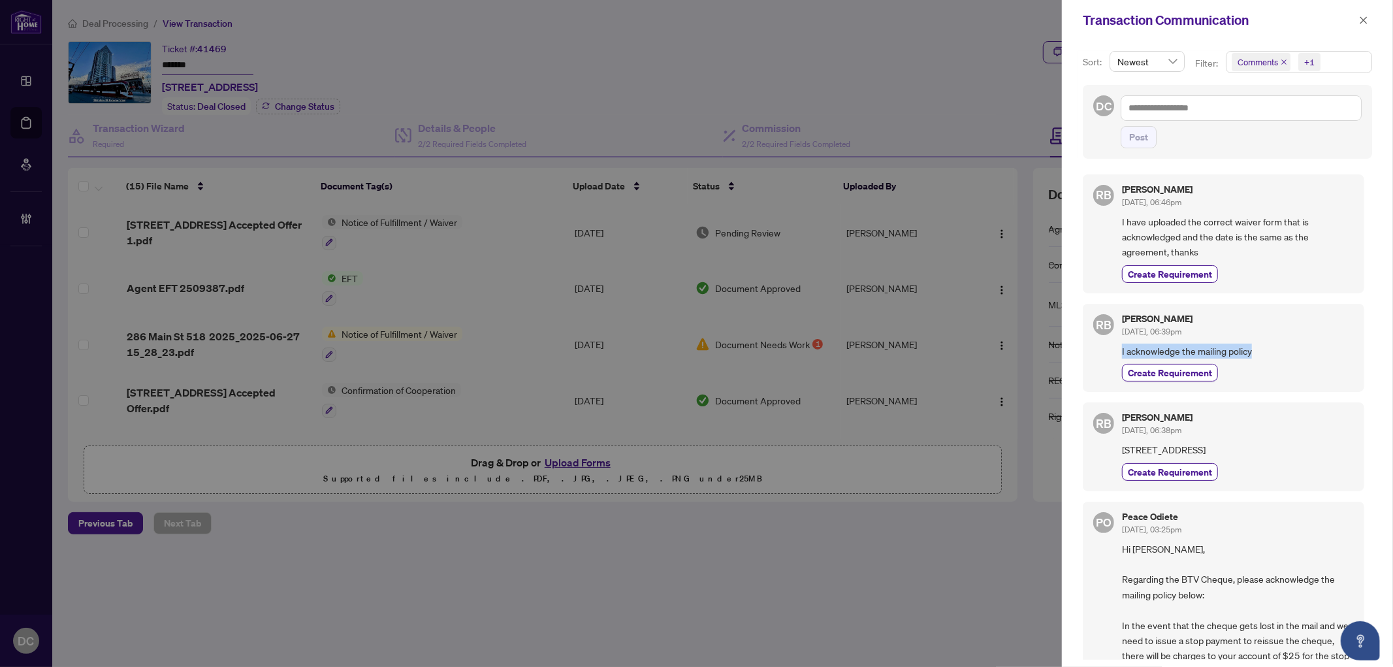
drag, startPoint x: 1269, startPoint y: 351, endPoint x: 1120, endPoint y: 353, distance: 148.3
click at [1120, 353] on div "RB Renee Bovos Aug/11/2025, 06:39pm I acknowledge the mailing policy Create Req…" at bounding box center [1224, 348] width 282 height 88
copy span "I acknowledge the mailing policy"
click at [1364, 21] on icon "close" at bounding box center [1364, 19] width 7 height 7
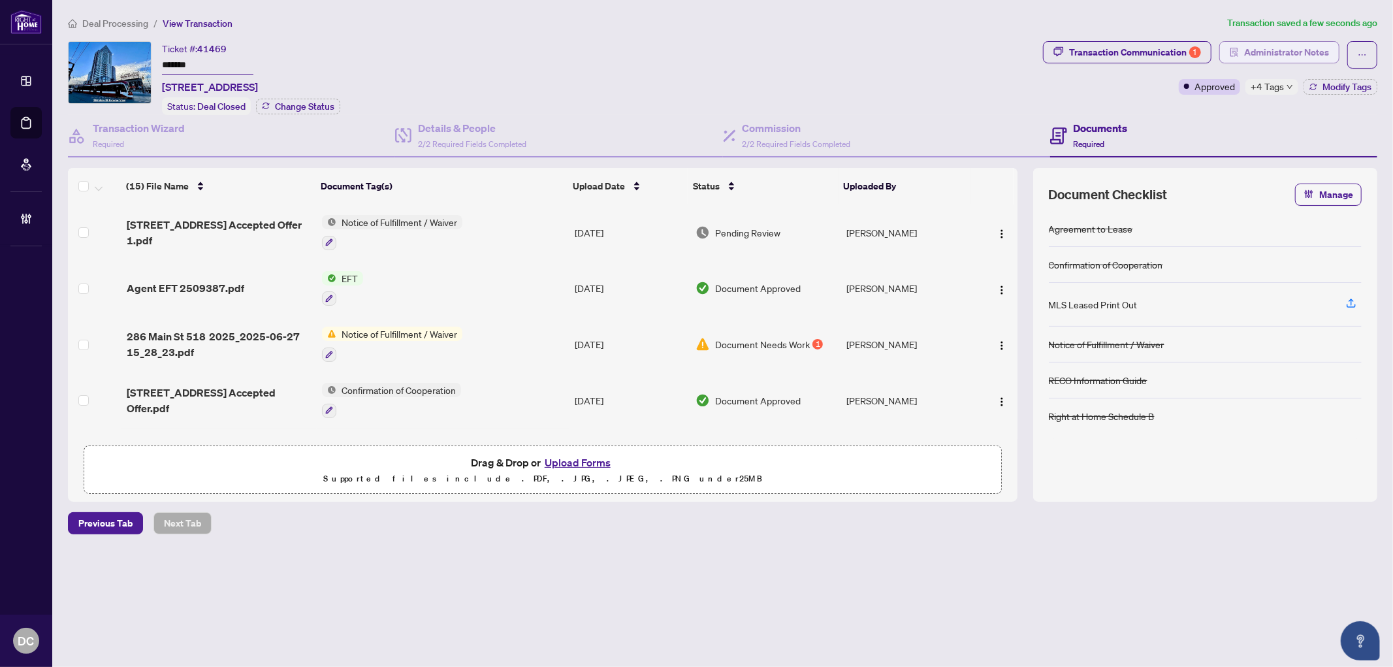
click at [1302, 50] on span "Administrator Notes" at bounding box center [1287, 52] width 85 height 21
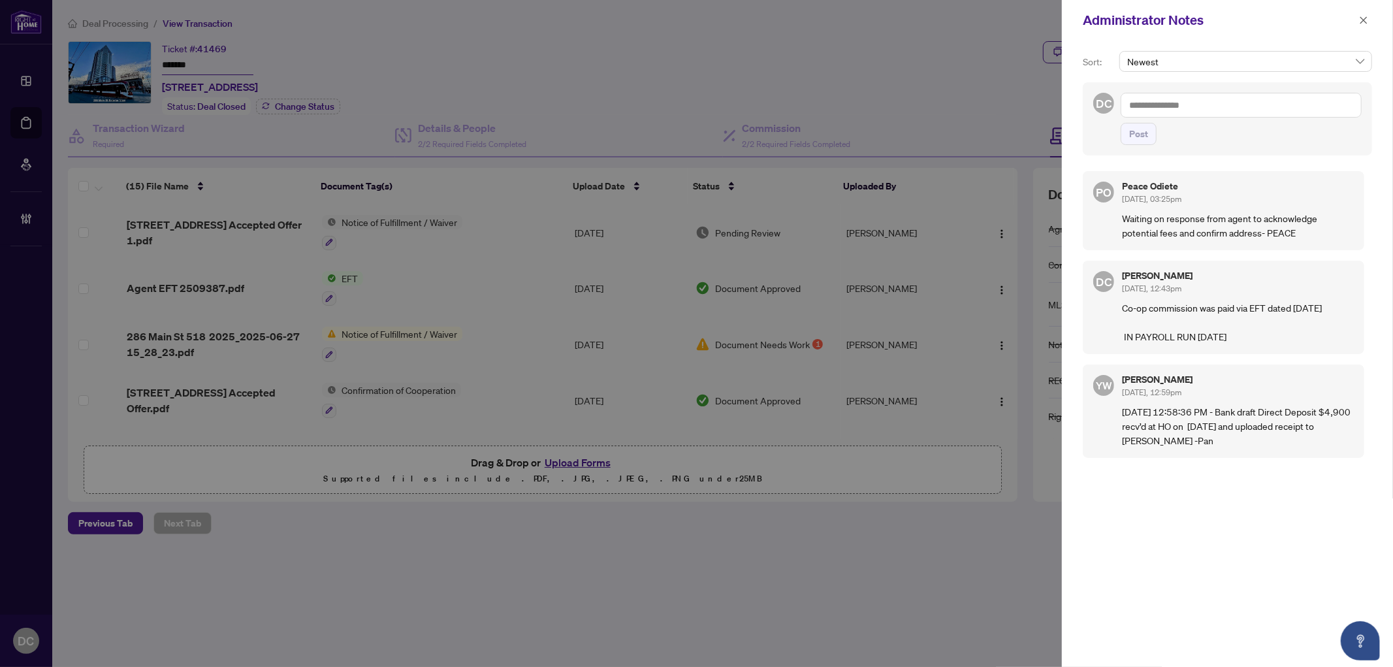
click at [1198, 73] on div "Newest" at bounding box center [1246, 66] width 258 height 31
click at [1203, 61] on span "Newest" at bounding box center [1246, 62] width 237 height 20
click at [1183, 67] on input "*****" at bounding box center [1240, 62] width 225 height 20
type input "*****"
click at [1152, 170] on div "PO Peace Odiete Aug/11/2025, 03:25pm Waiting on response from agent to acknowle…" at bounding box center [1227, 409] width 289 height 492
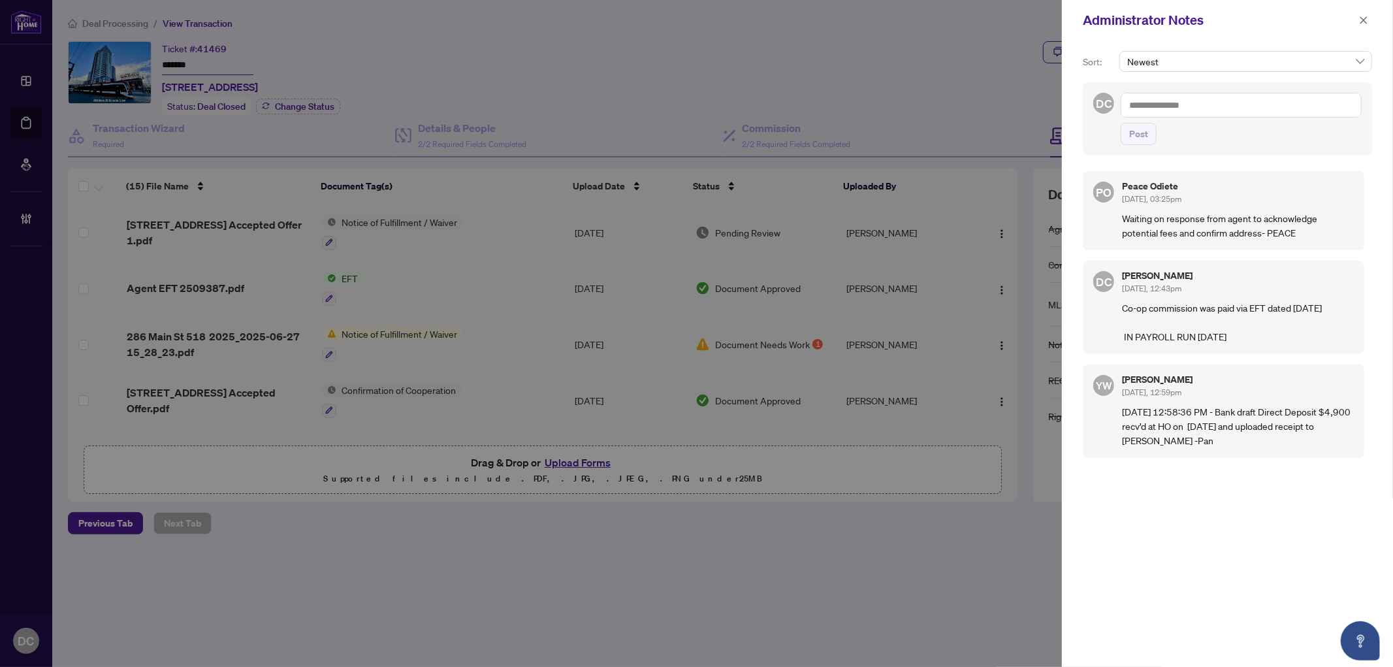
click at [1198, 107] on textarea at bounding box center [1241, 105] width 241 height 25
click at [1228, 112] on b "Inqui" at bounding box center [1238, 114] width 20 height 12
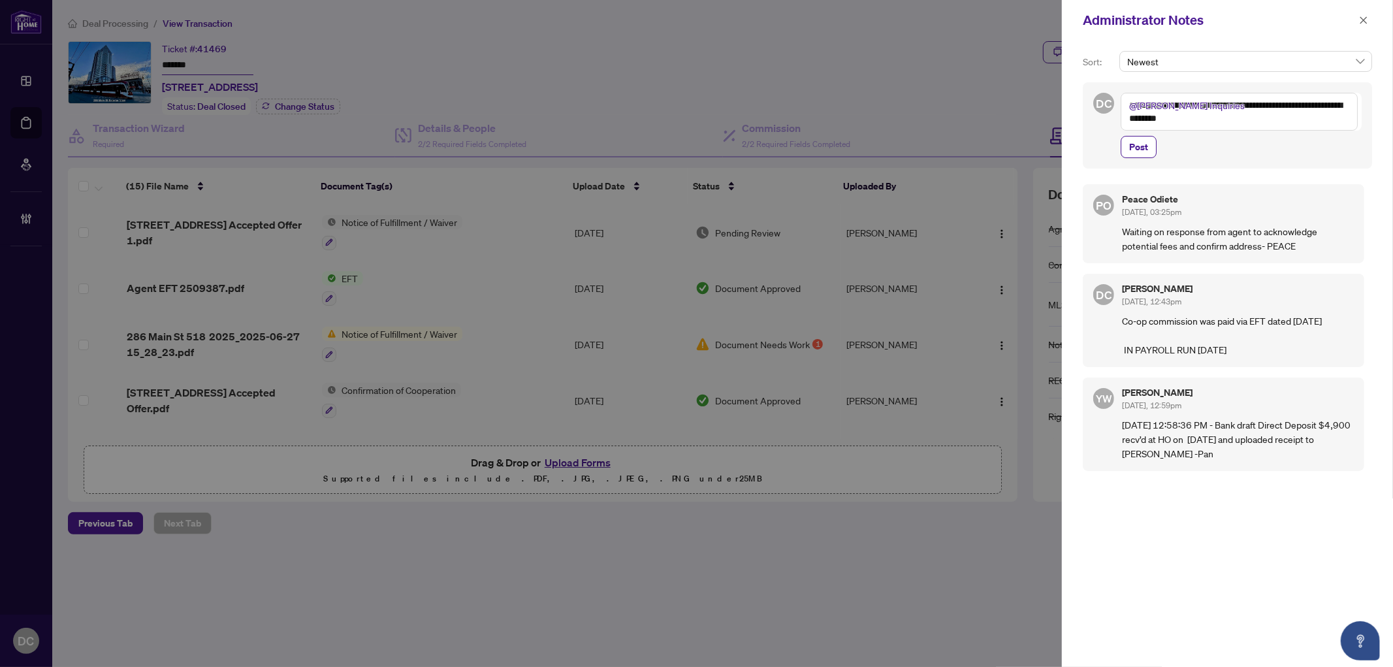
click at [1187, 123] on textarea "**********" at bounding box center [1239, 112] width 237 height 38
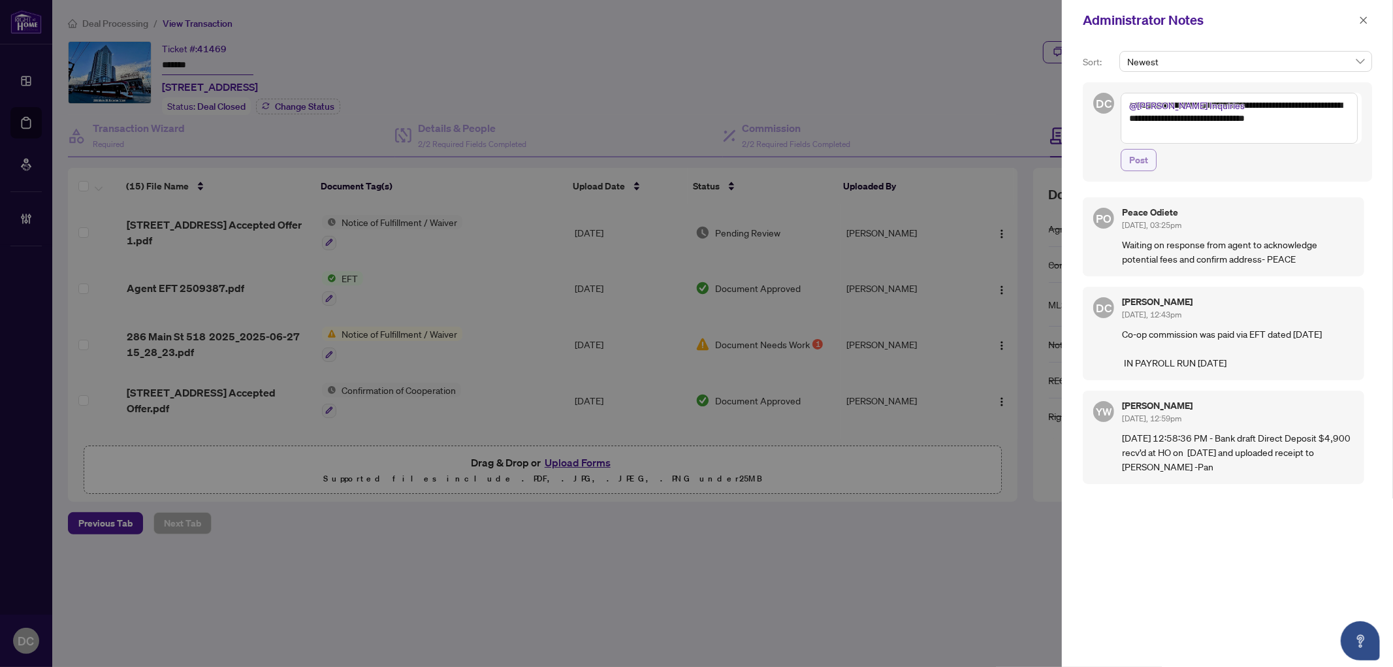
type textarea "**********"
click at [1146, 161] on span "Post" at bounding box center [1139, 160] width 19 height 21
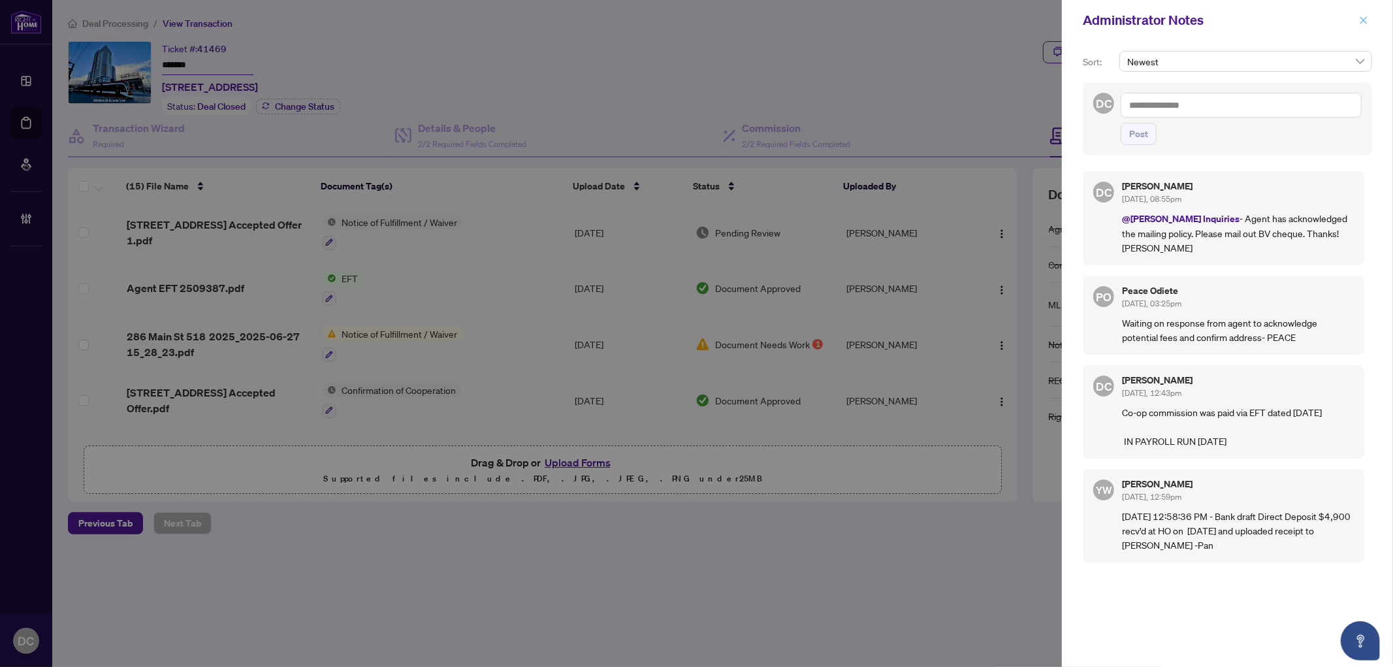
click at [1370, 18] on button "button" at bounding box center [1364, 20] width 17 height 16
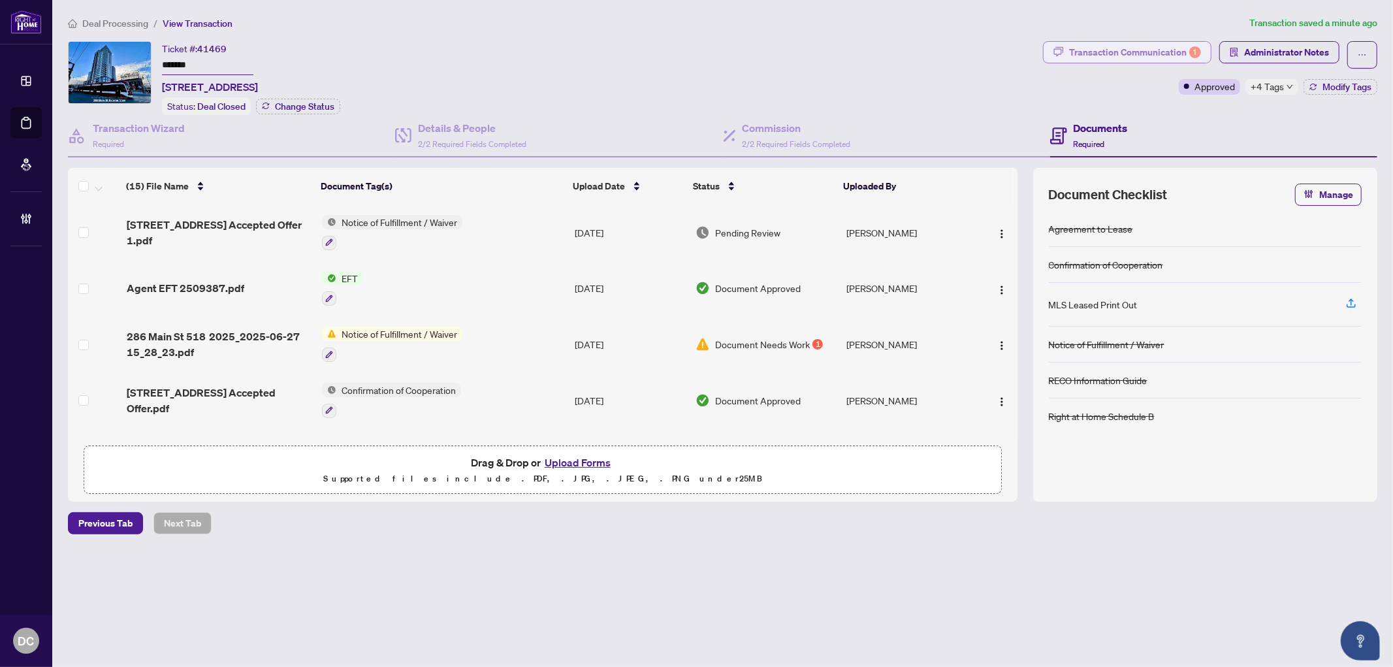
click at [1088, 55] on div "Transaction Communication 1" at bounding box center [1135, 52] width 132 height 21
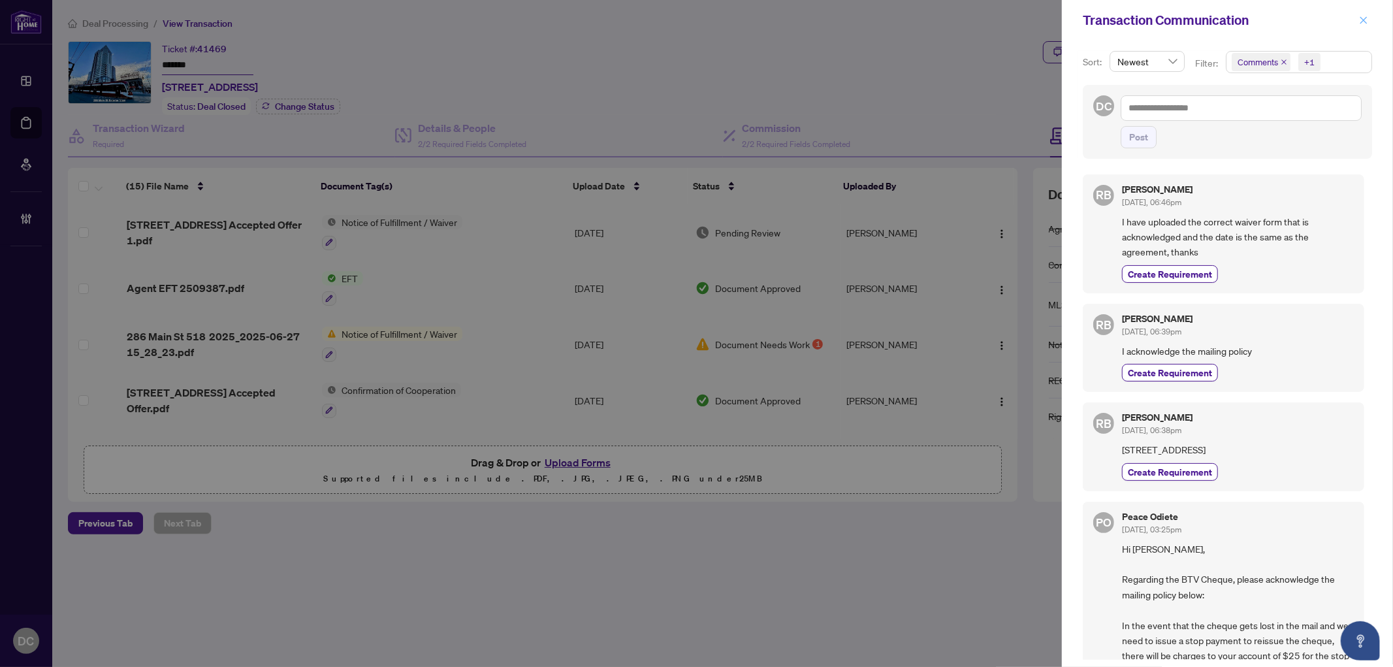
click at [1365, 21] on icon "close" at bounding box center [1364, 19] width 7 height 7
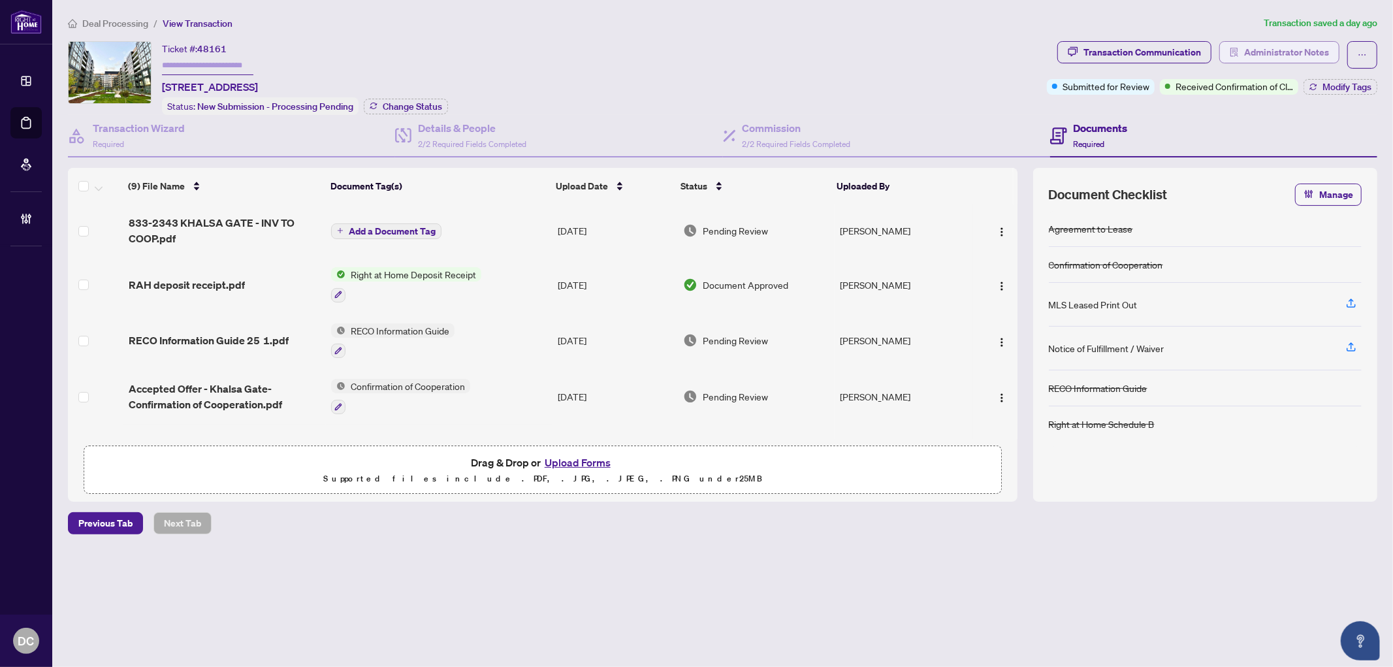
click at [1282, 54] on span "Administrator Notes" at bounding box center [1287, 52] width 85 height 21
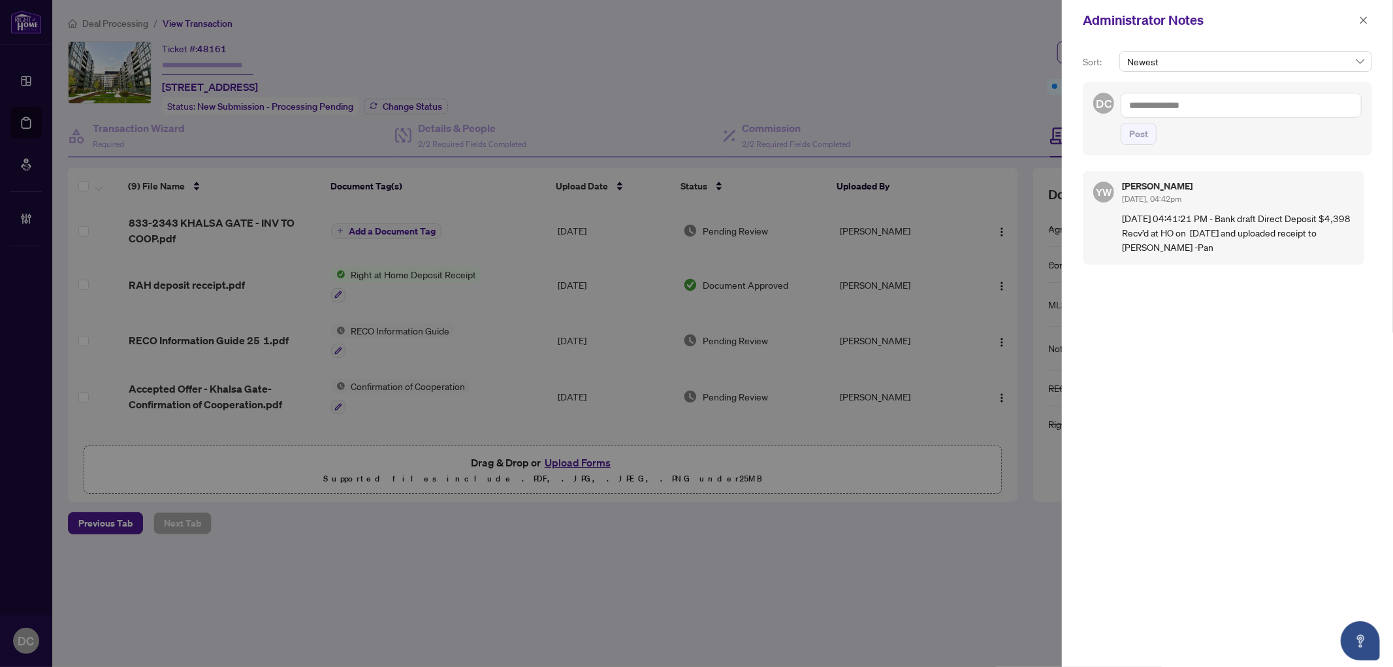
click at [1290, 67] on span "Newest" at bounding box center [1246, 62] width 237 height 20
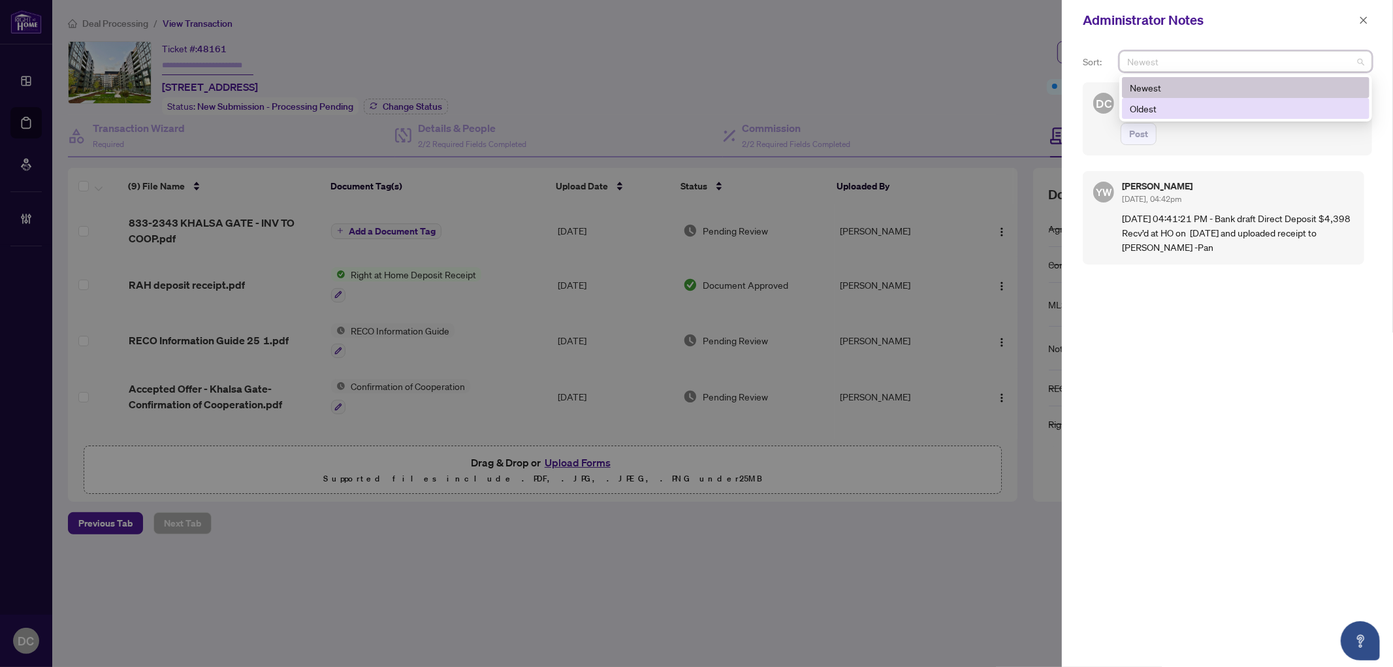
click at [1244, 157] on div "Sort: Newest desc asc Newest Oldest DC Post YW [PERSON_NAME] [DATE], 04:42pm [D…" at bounding box center [1227, 354] width 331 height 627
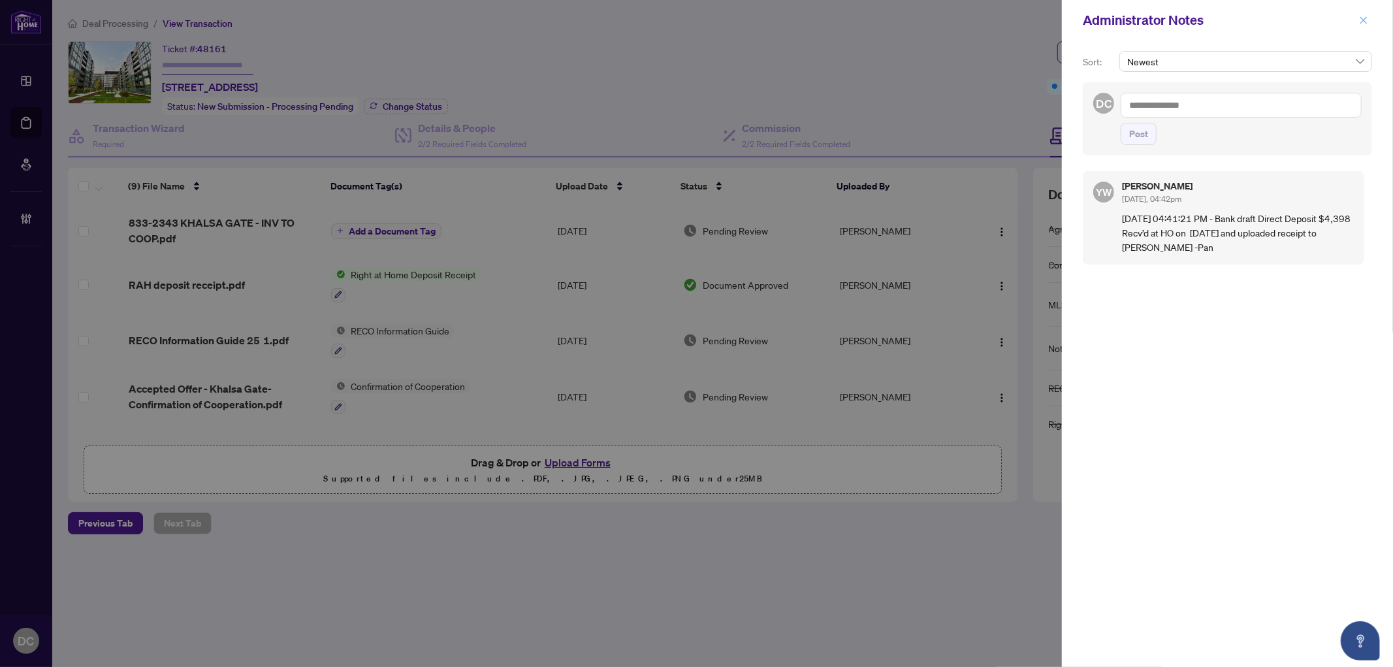
click at [1368, 21] on icon "close" at bounding box center [1363, 20] width 9 height 9
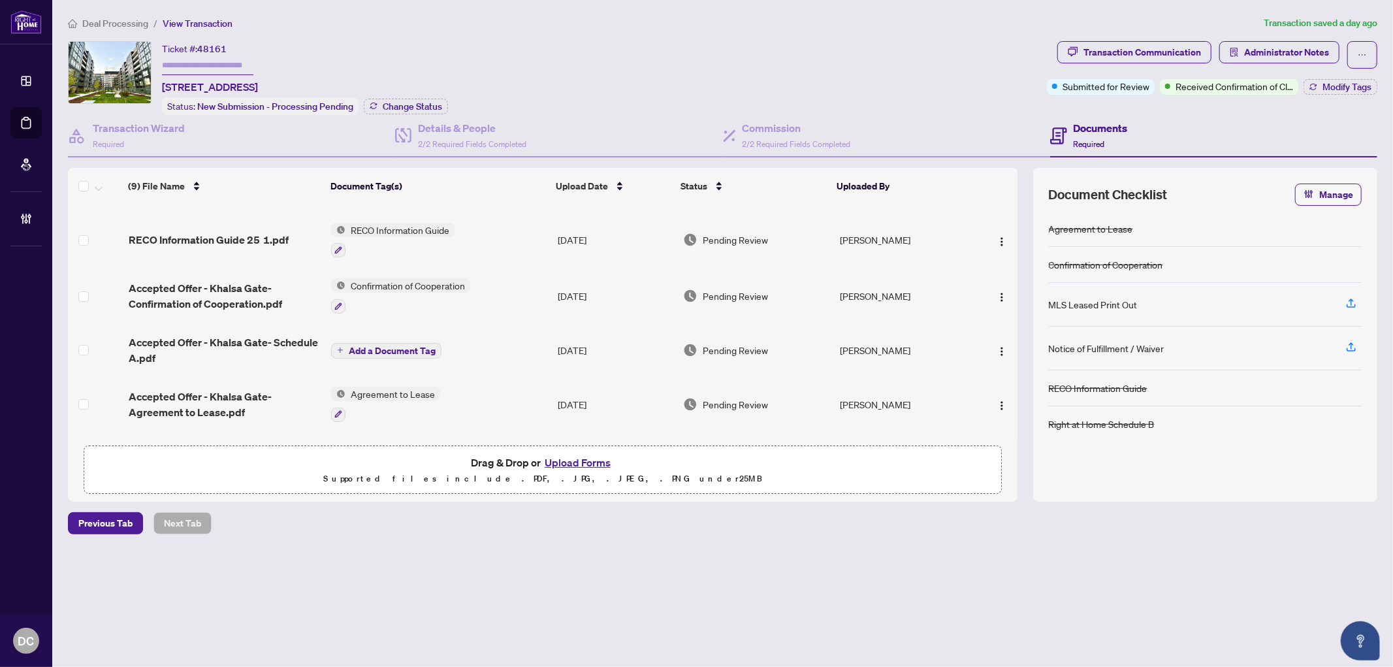
scroll to position [145, 0]
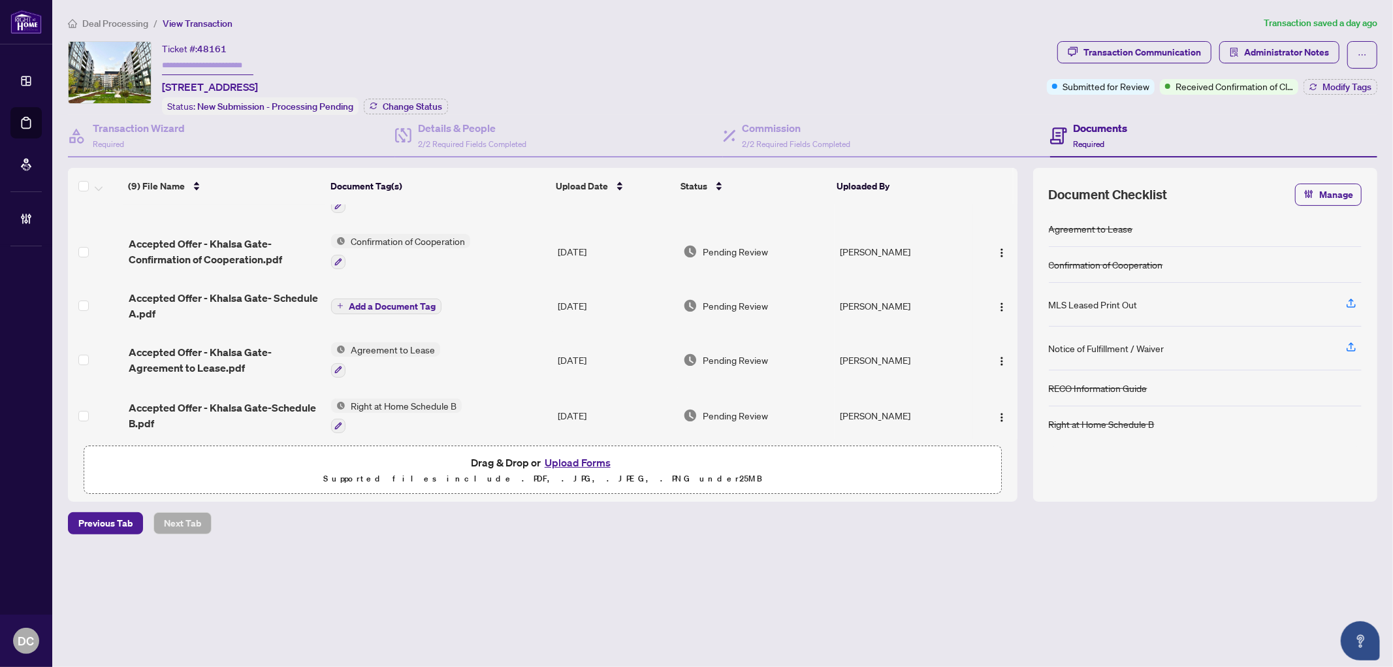
click at [530, 353] on td "Agreement to Lease" at bounding box center [439, 360] width 227 height 56
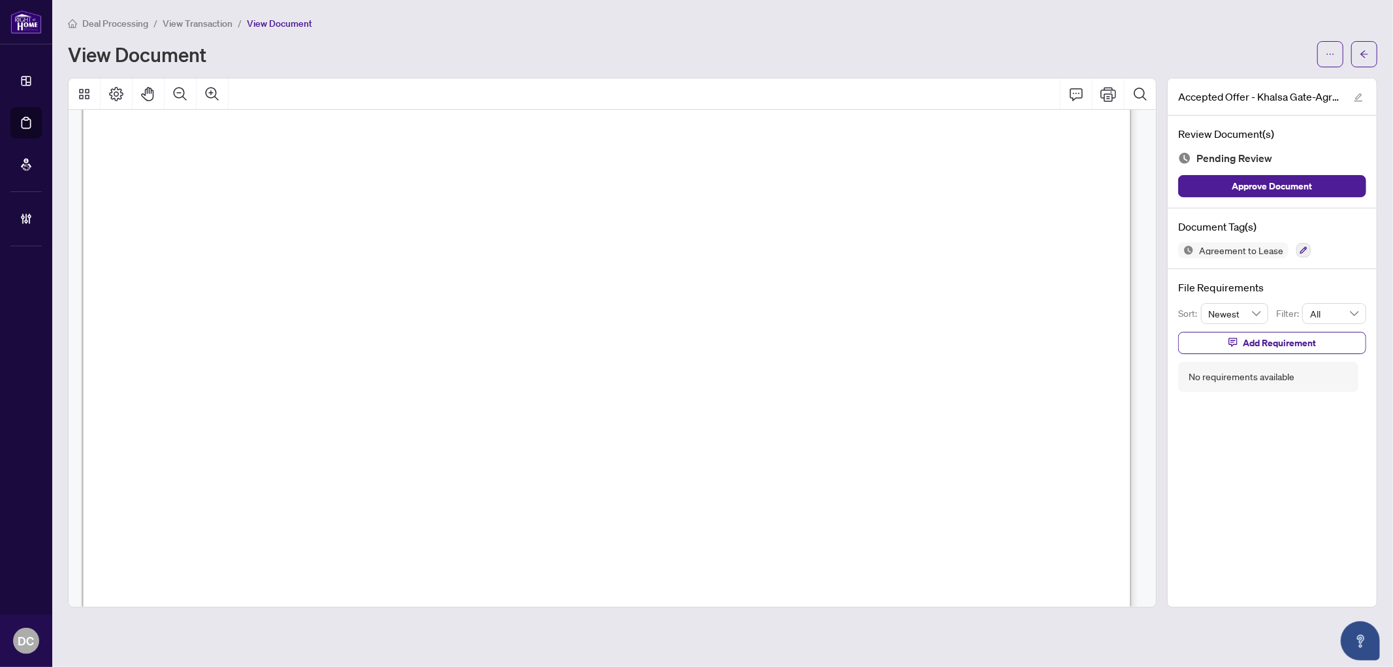
scroll to position [145, 0]
click at [1370, 56] on button "button" at bounding box center [1365, 54] width 26 height 26
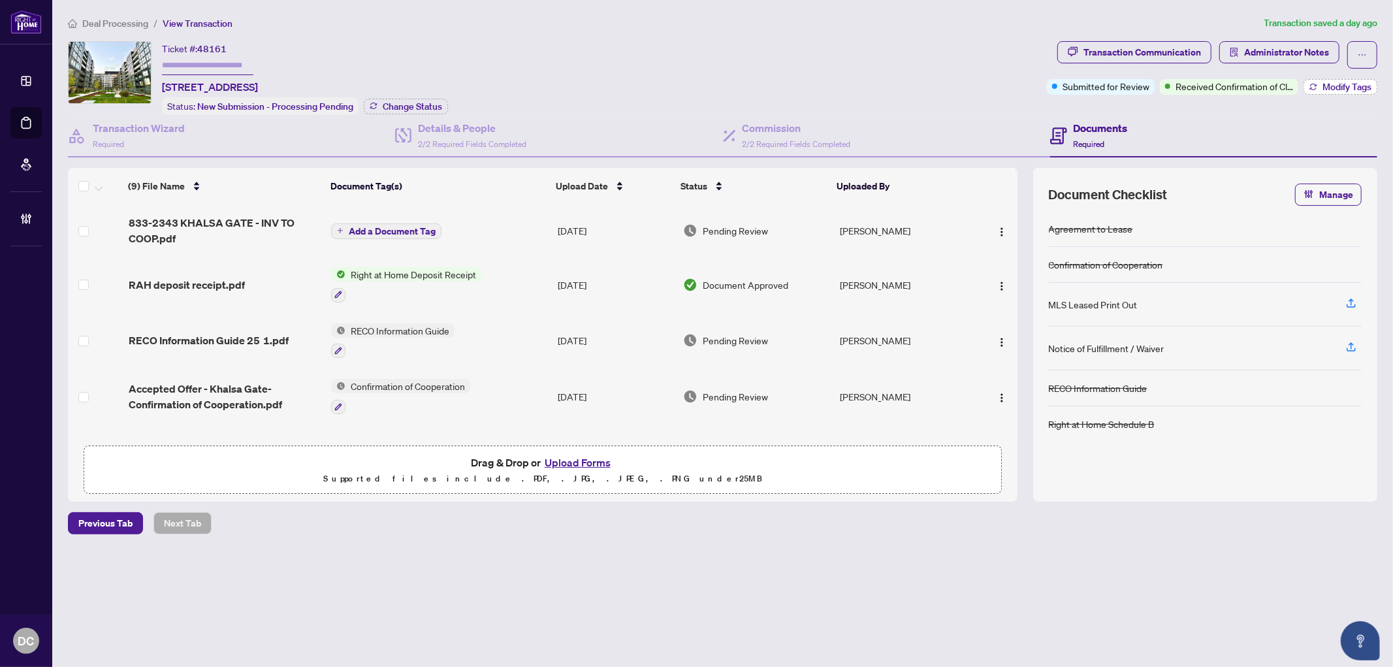
click at [1349, 84] on span "Modify Tags" at bounding box center [1347, 86] width 49 height 9
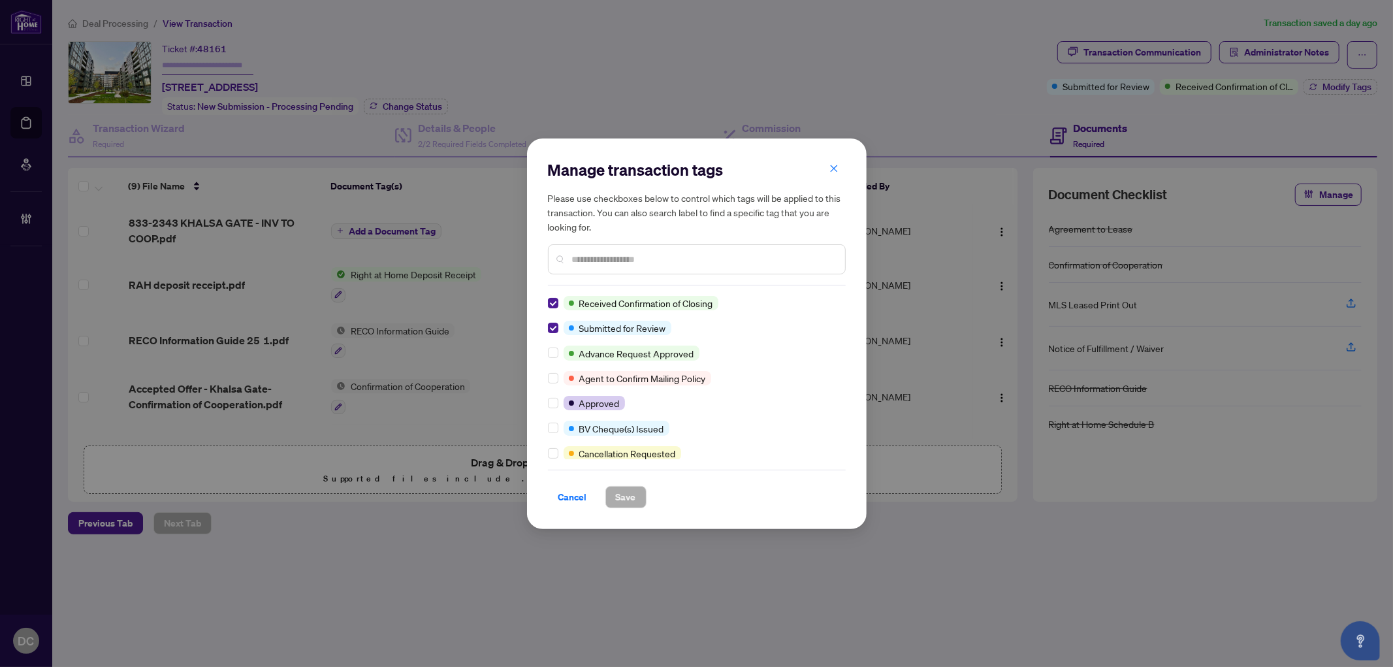
click at [545, 301] on div "Manage transaction tags Please use checkboxes below to control which tags will …" at bounding box center [697, 333] width 340 height 391
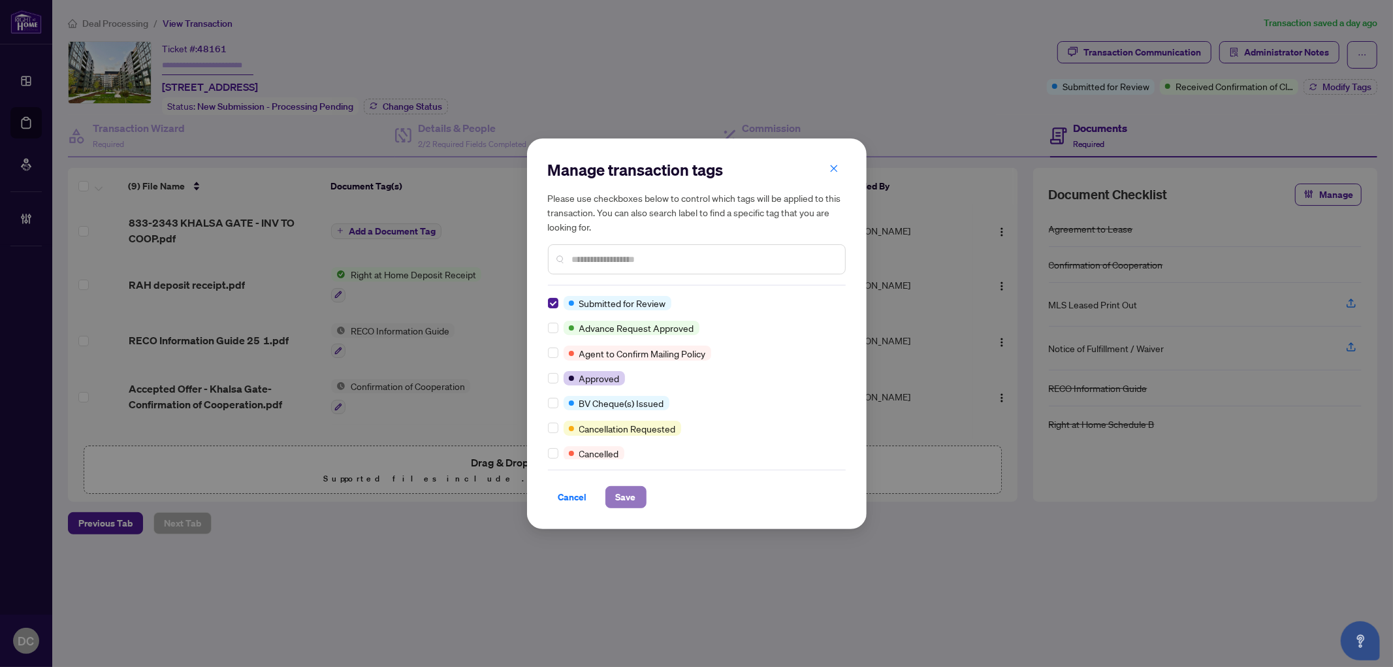
click at [619, 495] on span "Save" at bounding box center [626, 497] width 20 height 21
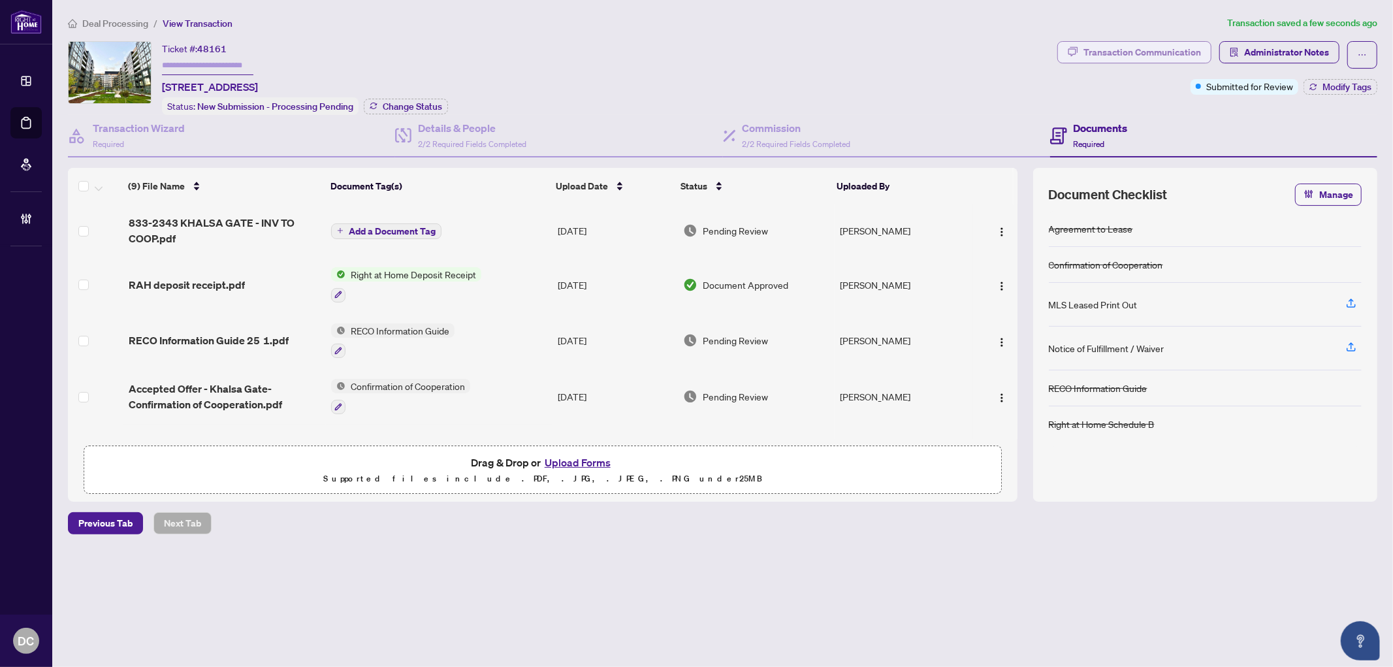
click at [1207, 46] on button "Transaction Communication" at bounding box center [1135, 52] width 154 height 22
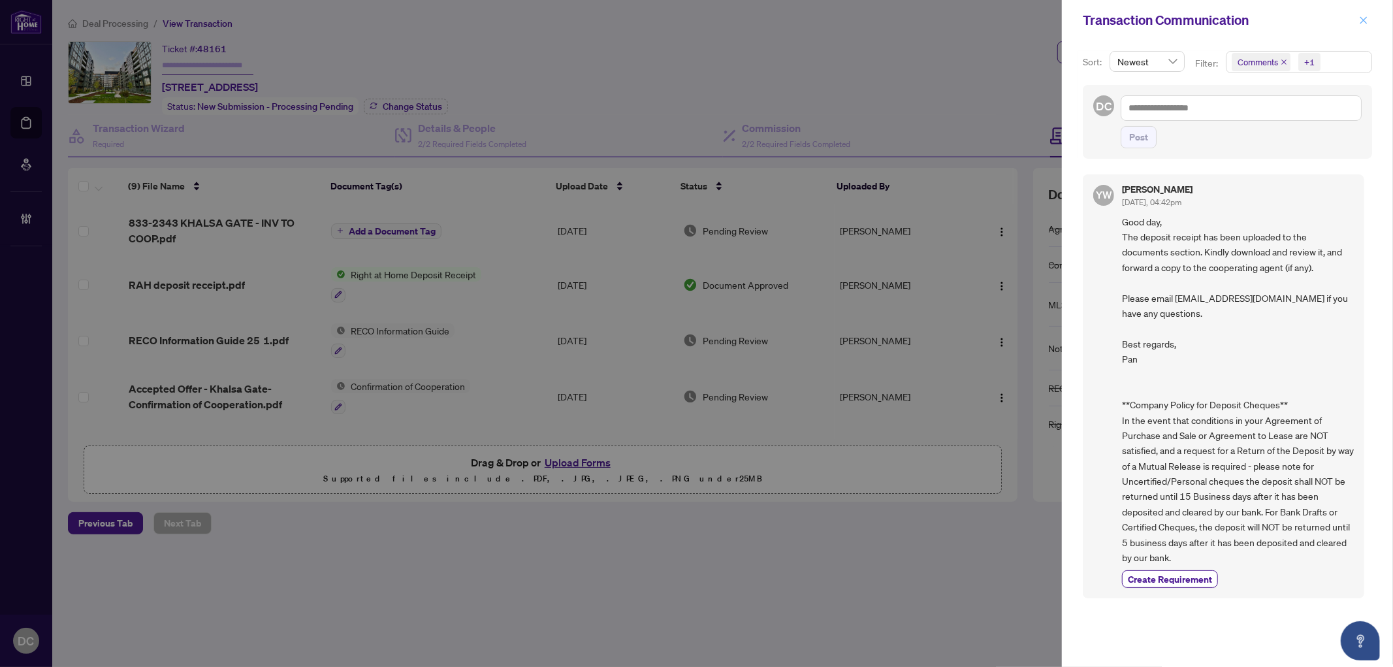
click at [1360, 22] on icon "close" at bounding box center [1363, 20] width 9 height 9
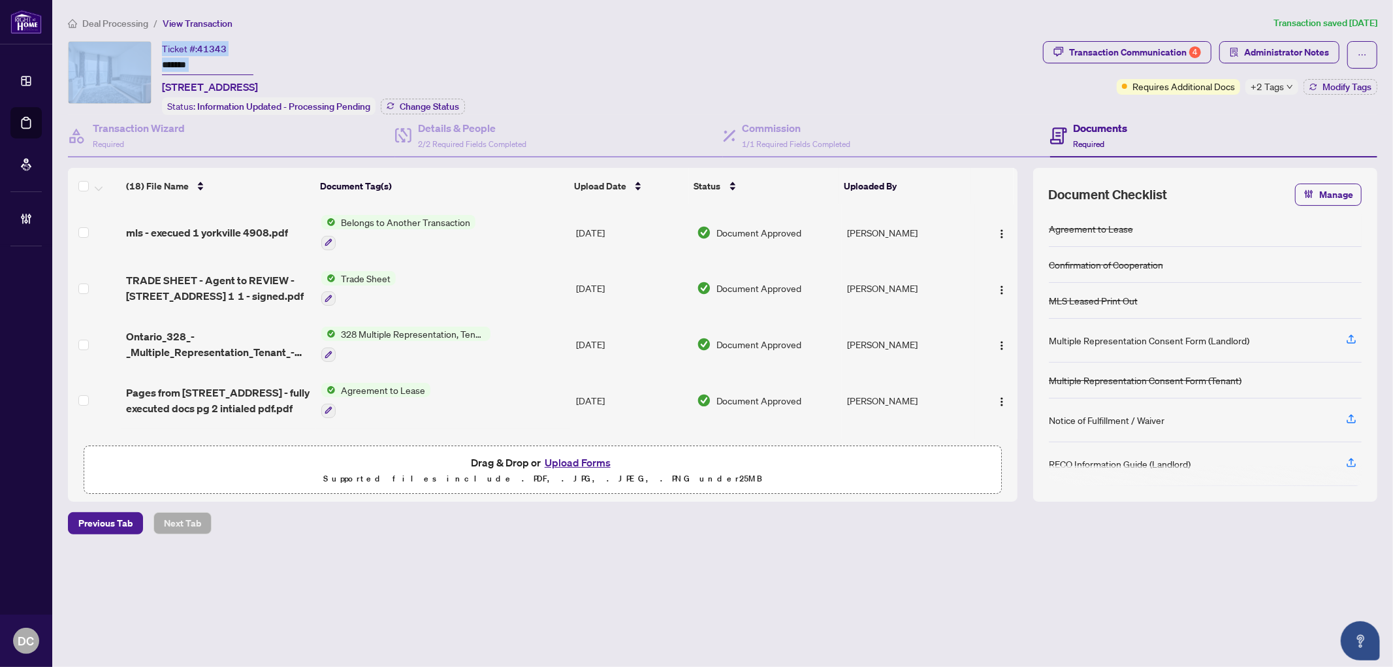
drag, startPoint x: 267, startPoint y: 57, endPoint x: 129, endPoint y: 57, distance: 137.8
click at [129, 57] on div "Ticket #: 41343 ******* [STREET_ADDRESS] Status: Information Updated - Processi…" at bounding box center [553, 78] width 970 height 74
click at [223, 56] on input "*******" at bounding box center [207, 65] width 91 height 19
drag, startPoint x: 218, startPoint y: 59, endPoint x: 148, endPoint y: 59, distance: 70.6
click at [148, 59] on div "Ticket #: 41343 ******* [STREET_ADDRESS] Status: Information Updated - Processi…" at bounding box center [553, 78] width 970 height 74
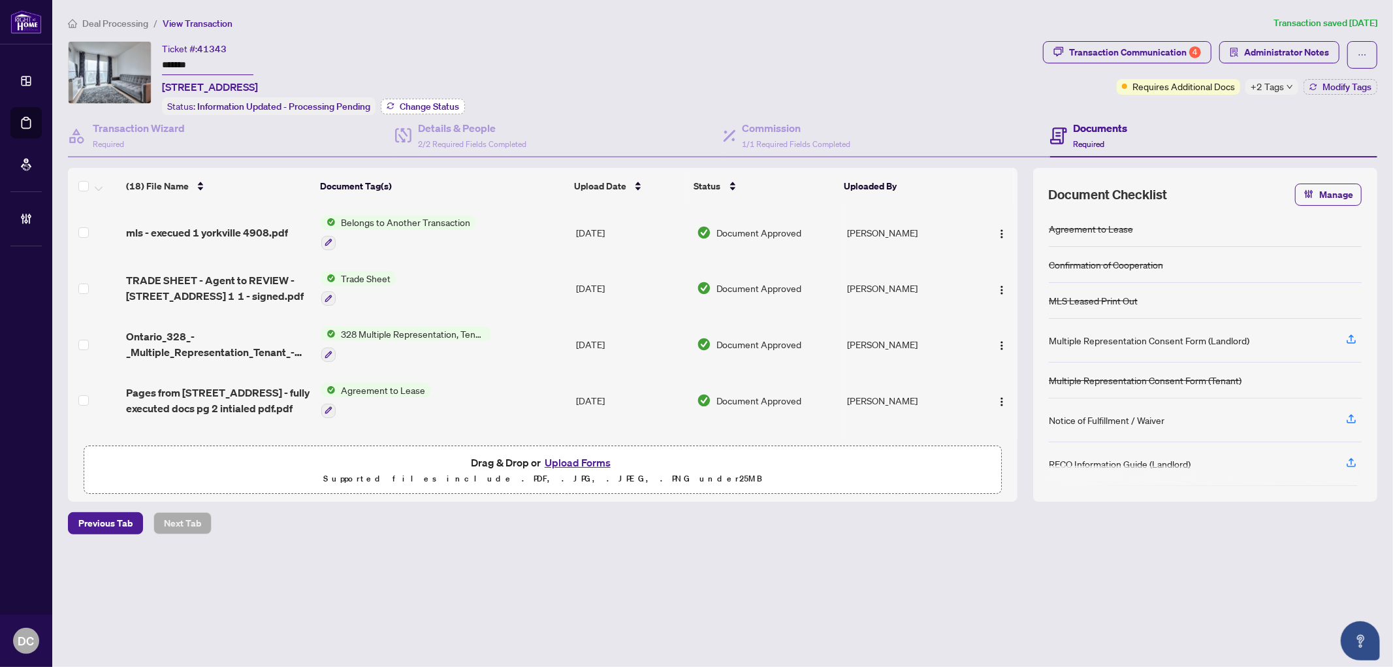
click at [407, 108] on span "Change Status" at bounding box center [429, 106] width 59 height 9
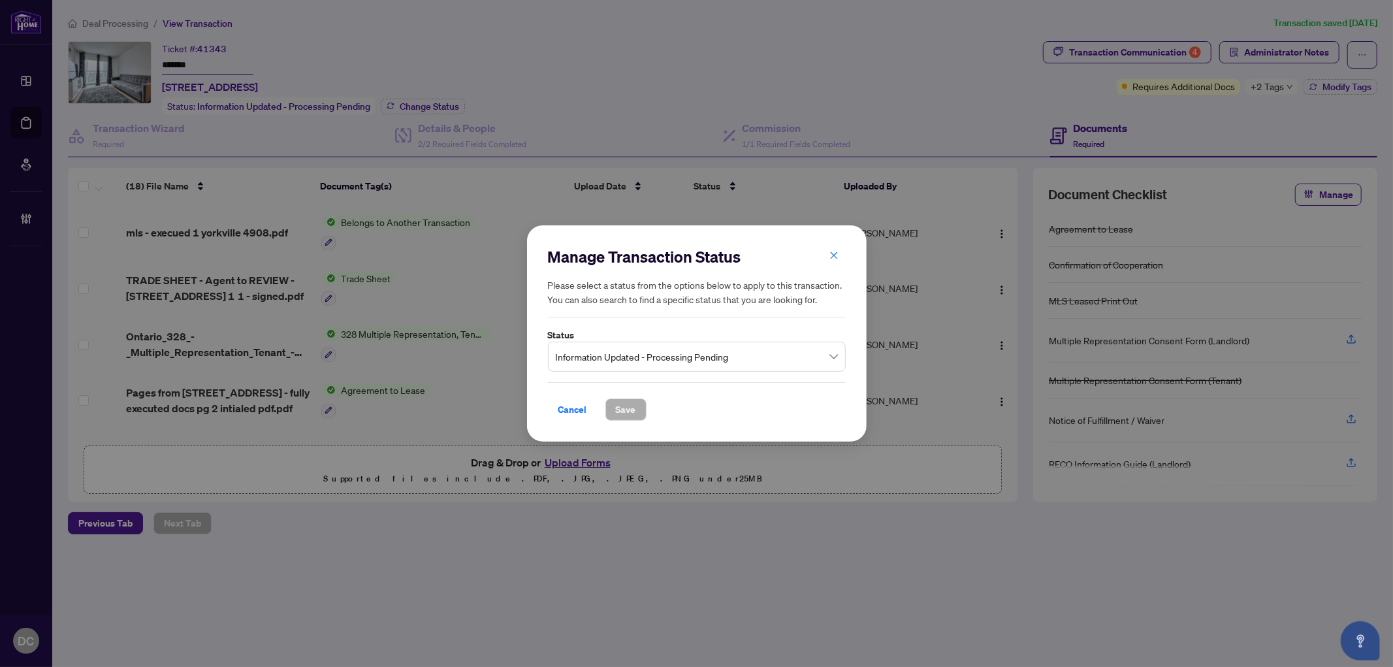
click at [621, 358] on span "Information Updated - Processing Pending" at bounding box center [697, 356] width 282 height 25
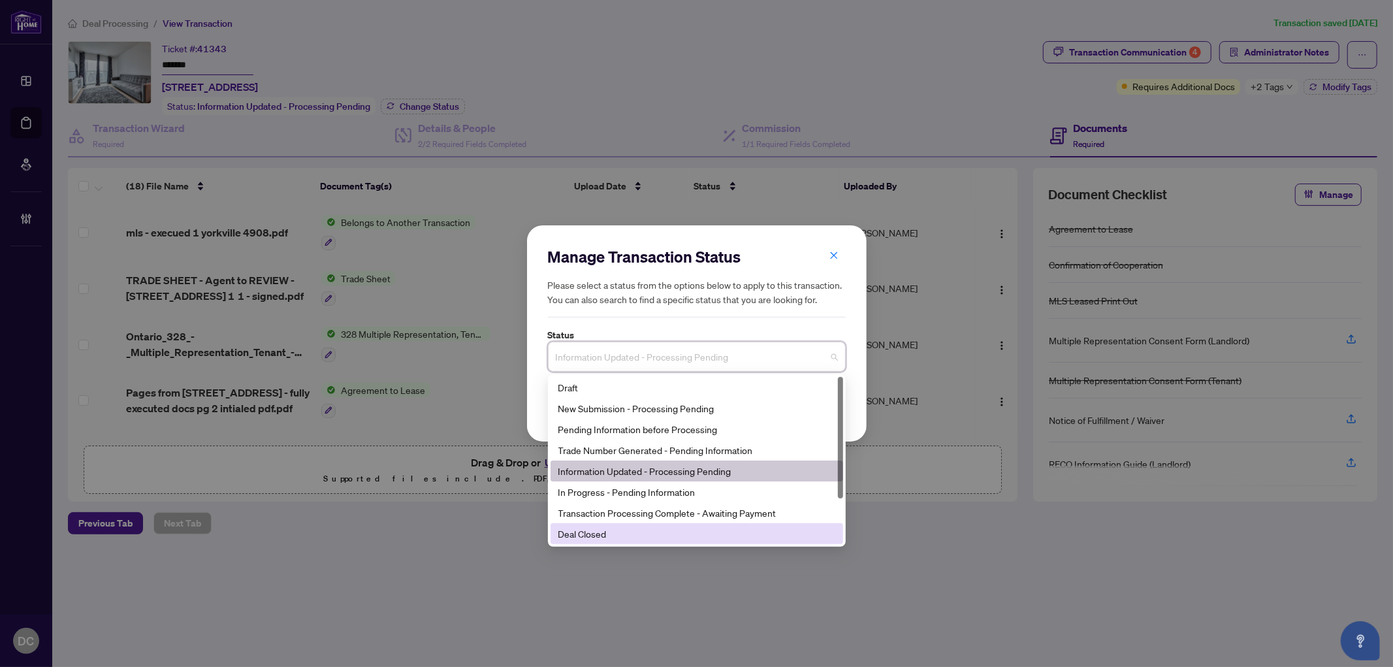
click at [635, 530] on div "Deal Closed" at bounding box center [697, 534] width 277 height 14
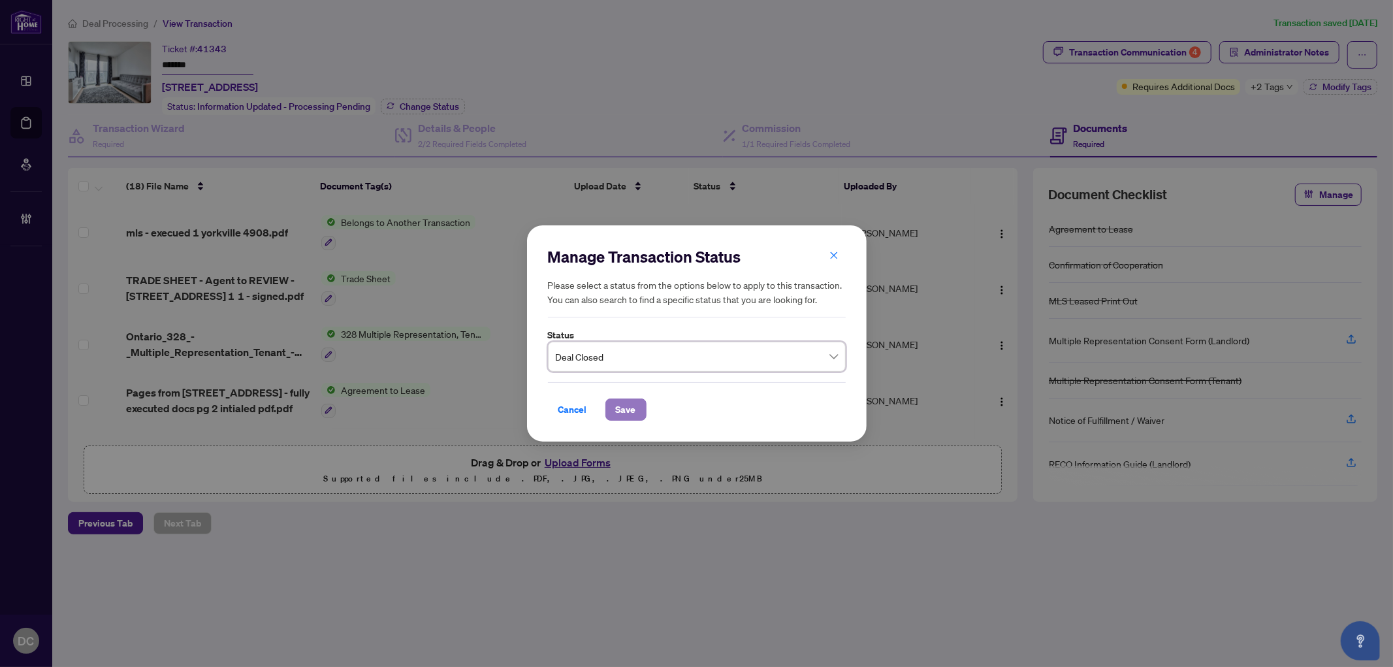
click at [626, 410] on span "Save" at bounding box center [626, 409] width 20 height 21
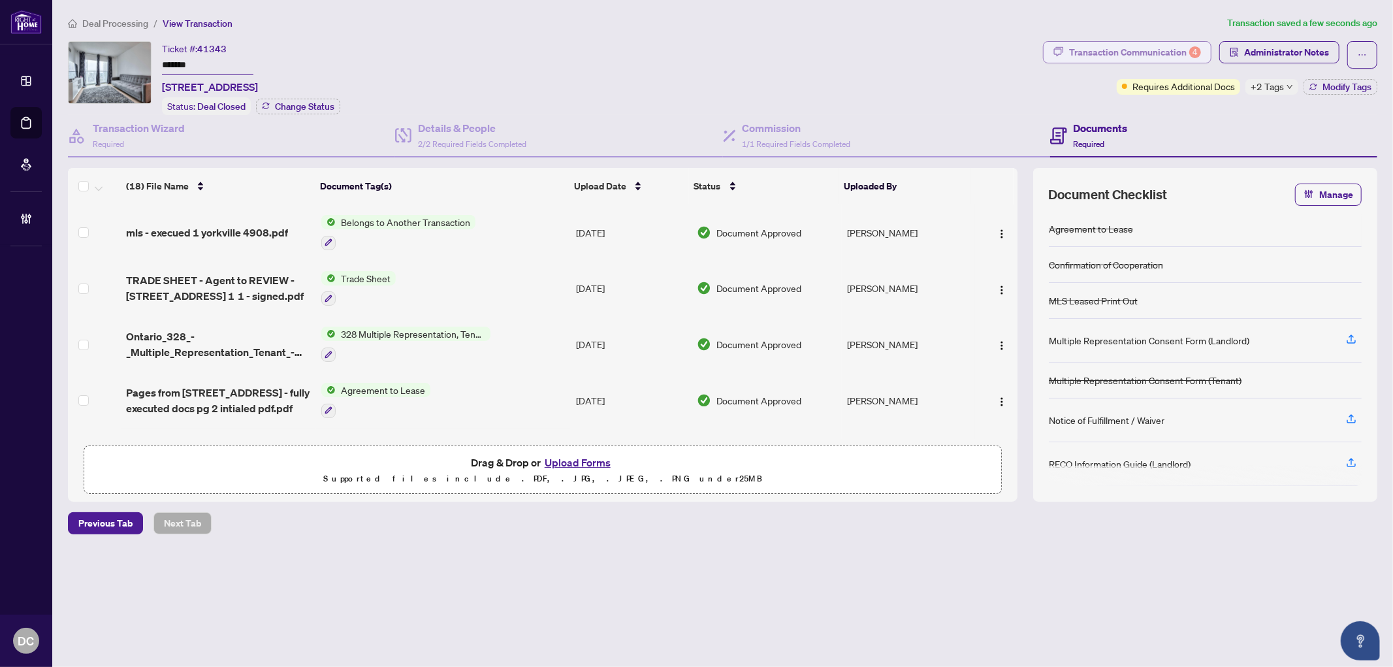
click at [1102, 57] on div "Transaction Communication 4" at bounding box center [1135, 52] width 132 height 21
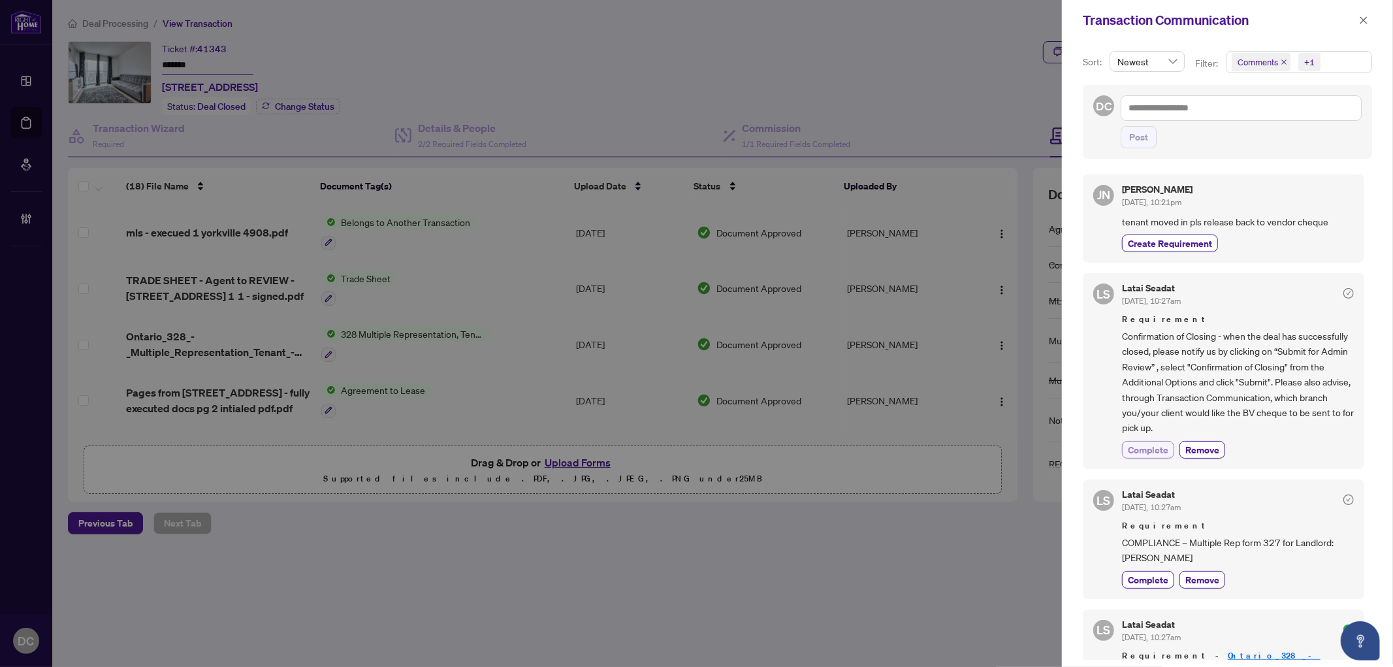
click at [1148, 448] on span "Complete" at bounding box center [1148, 450] width 41 height 14
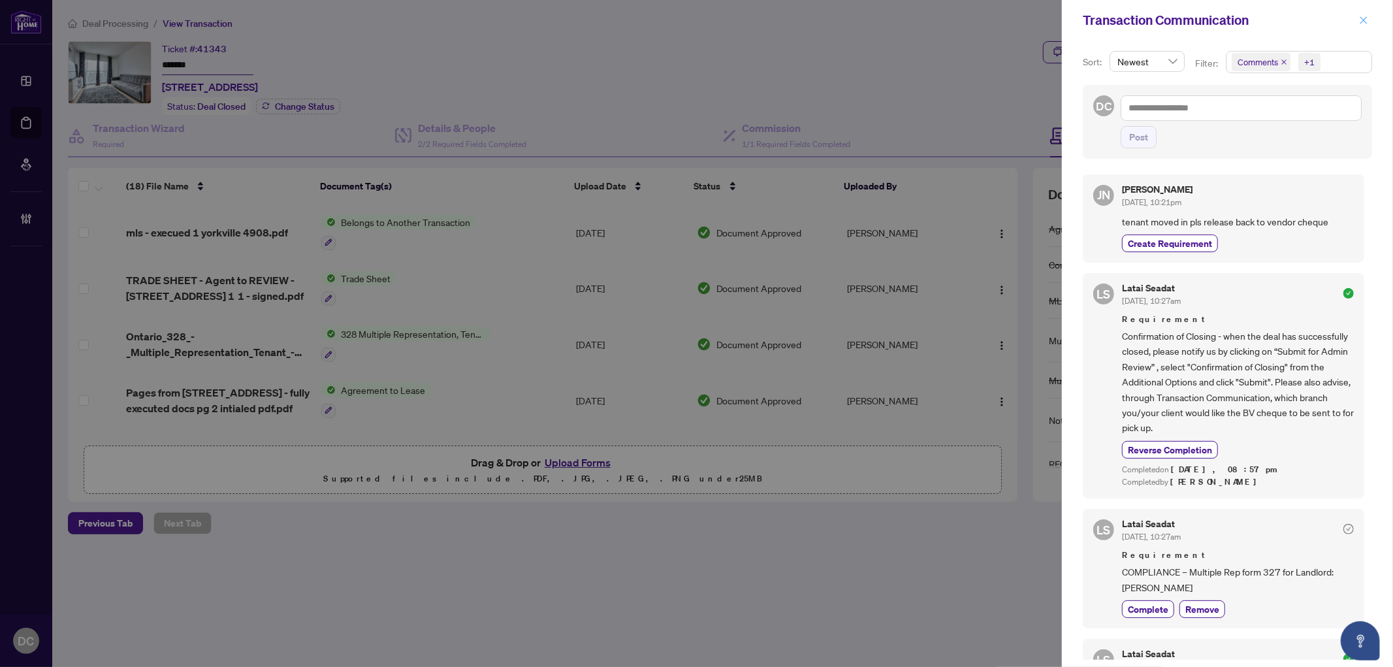
click at [1363, 17] on icon "close" at bounding box center [1363, 20] width 9 height 9
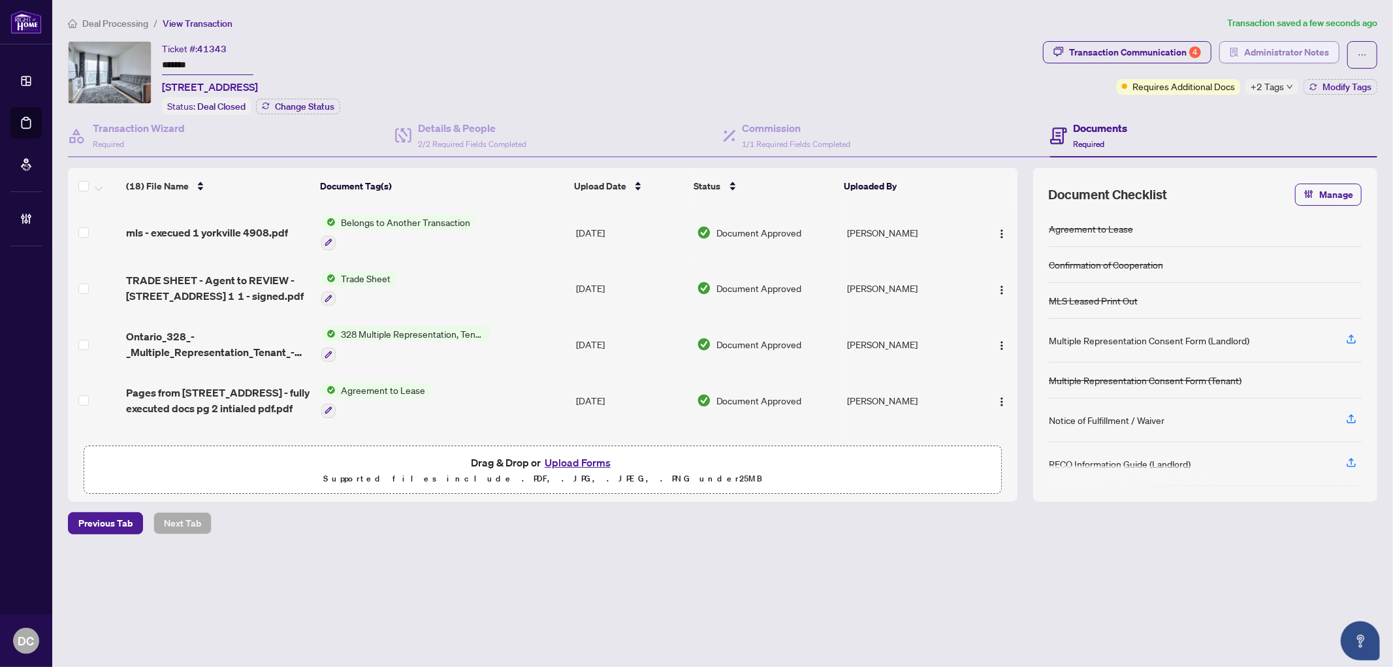
click at [1312, 55] on span "Administrator Notes" at bounding box center [1287, 52] width 85 height 21
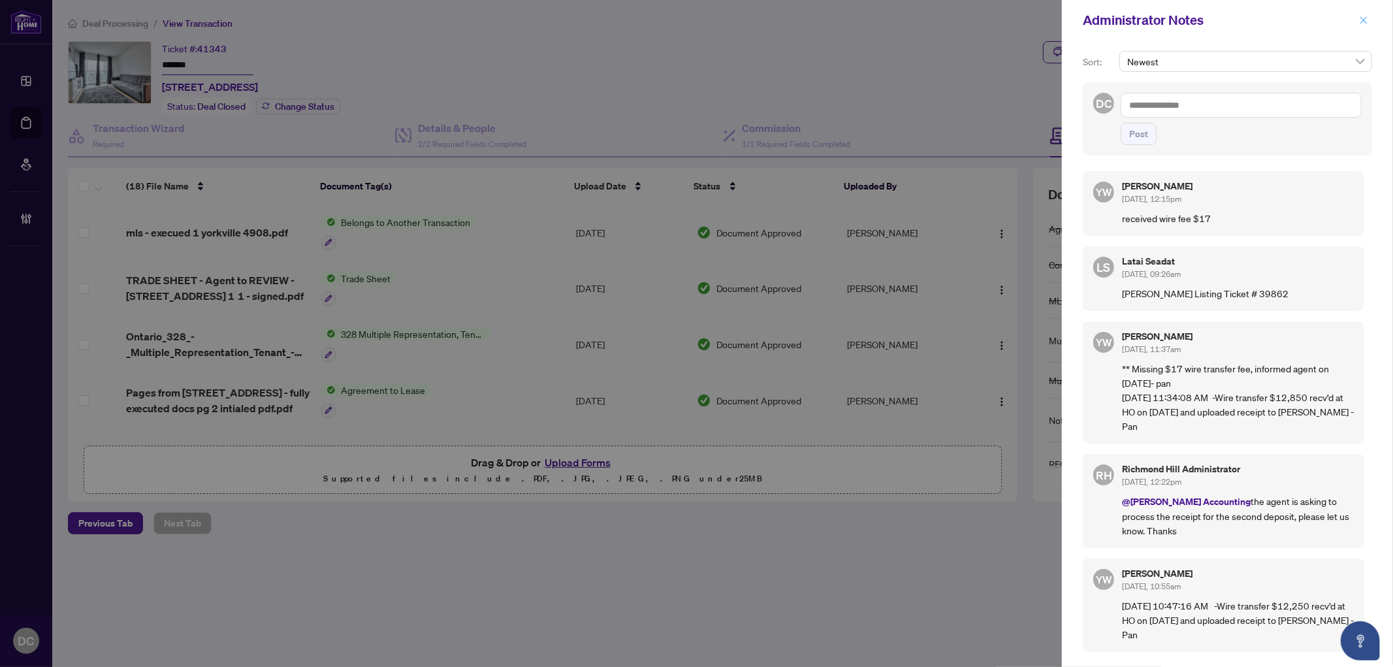
click at [1364, 26] on span "button" at bounding box center [1363, 20] width 9 height 21
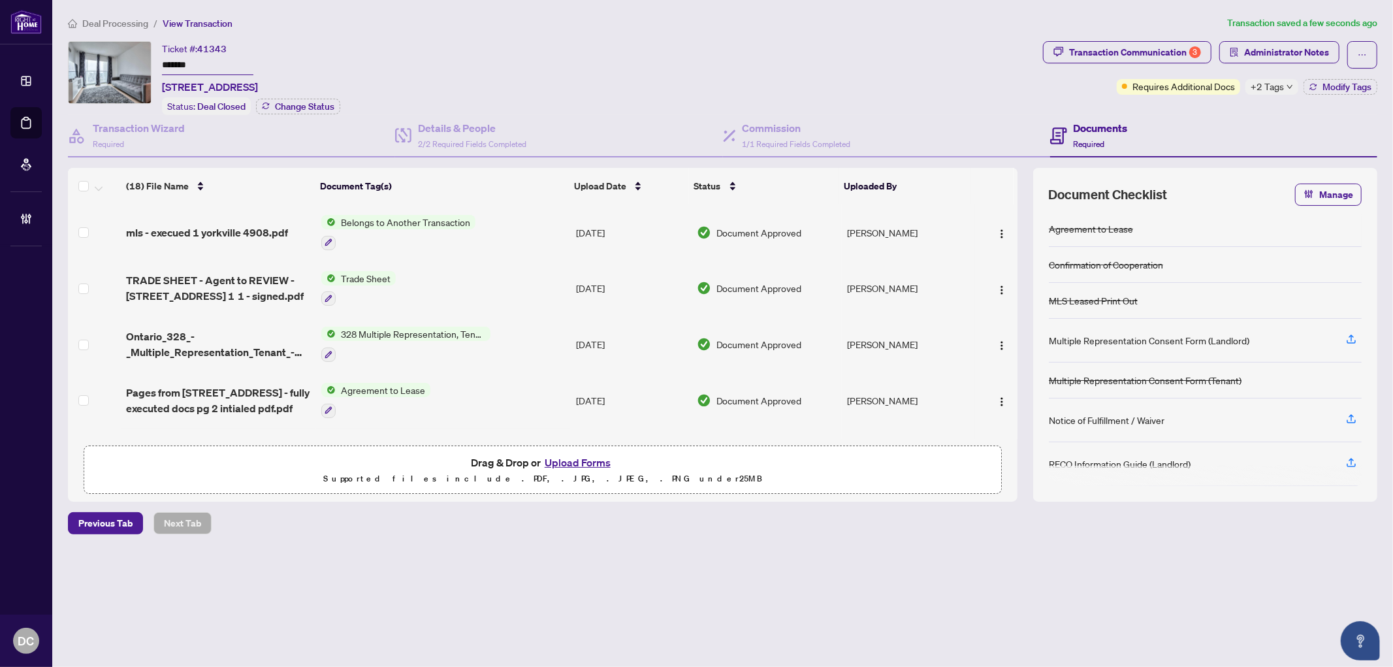
click at [479, 284] on td "Trade Sheet" at bounding box center [443, 289] width 255 height 56
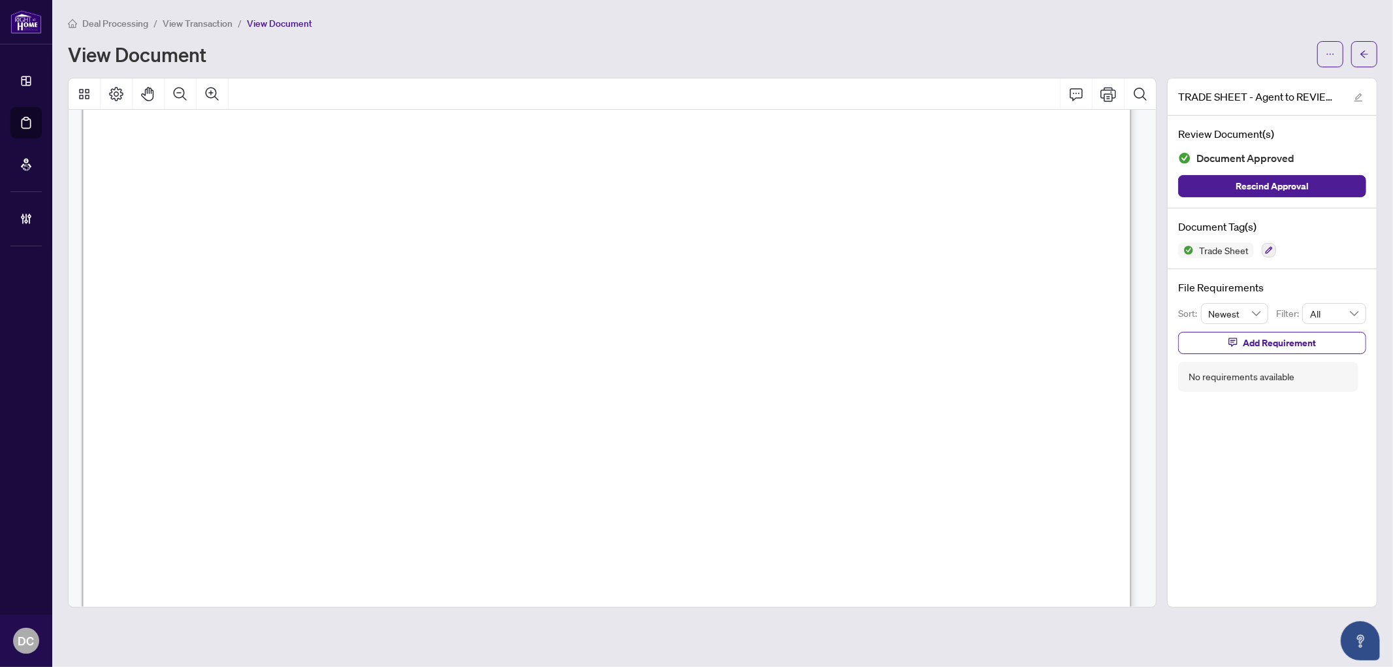
scroll to position [580, 0]
click at [1368, 62] on span "button" at bounding box center [1364, 54] width 9 height 21
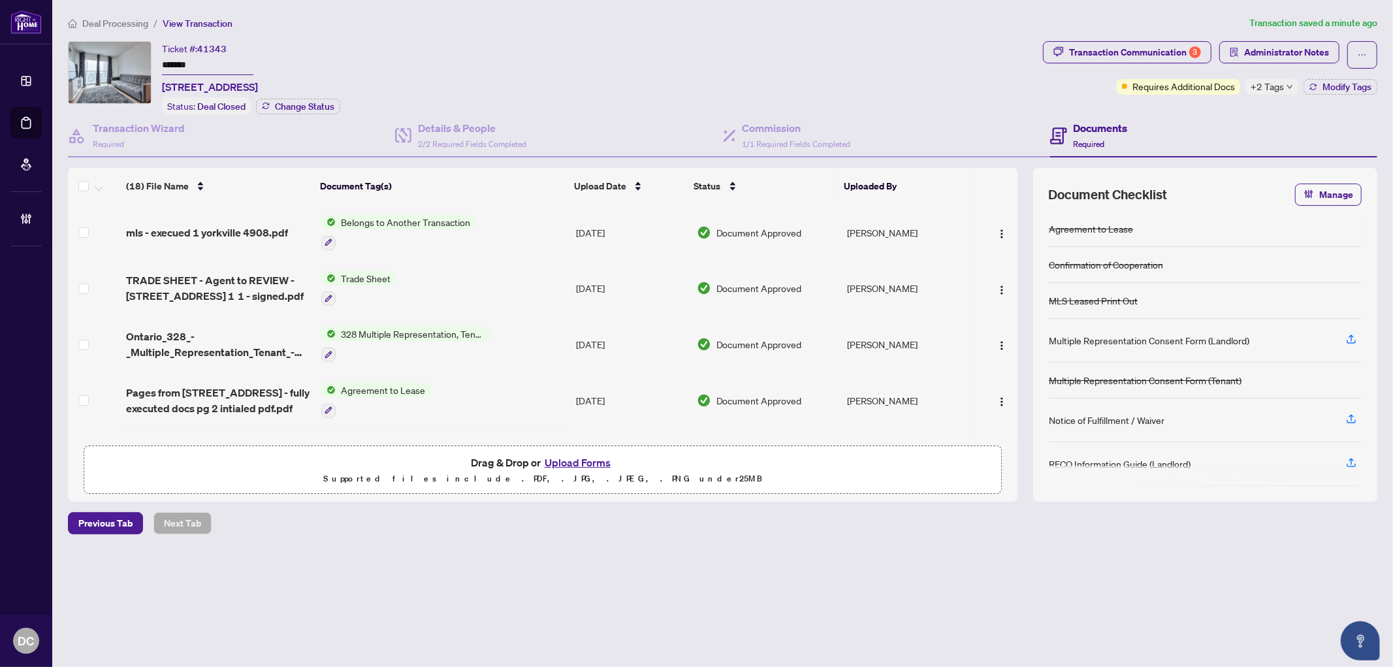
drag, startPoint x: 225, startPoint y: 70, endPoint x: 157, endPoint y: 69, distance: 68.0
click at [157, 69] on div "Ticket #: 41343 ******* 3201-8 Park Rd, Toronto, Ontario M4W 3S5, Canada Status…" at bounding box center [553, 78] width 970 height 74
click at [1287, 86] on icon "down" at bounding box center [1290, 87] width 7 height 7
click at [1219, 115] on div "Documents Required" at bounding box center [1213, 136] width 327 height 42
click at [1348, 91] on button "Modify Tags" at bounding box center [1341, 87] width 74 height 16
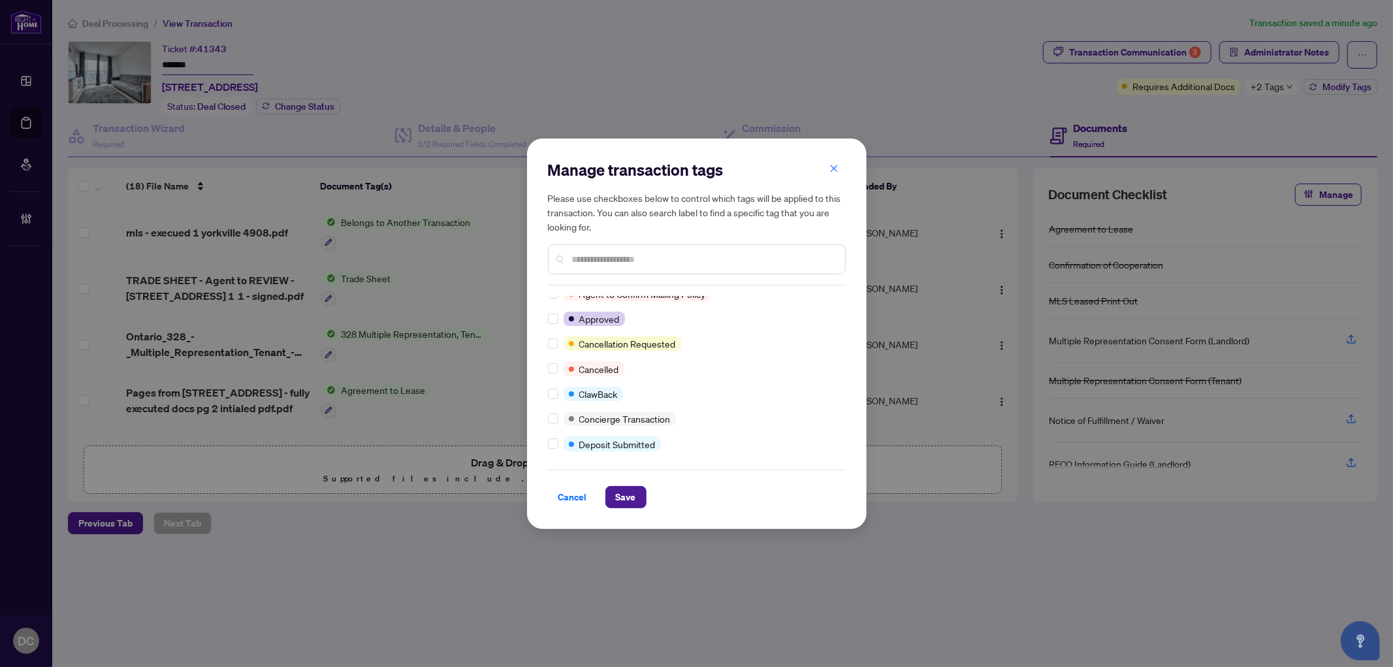
scroll to position [145, 0]
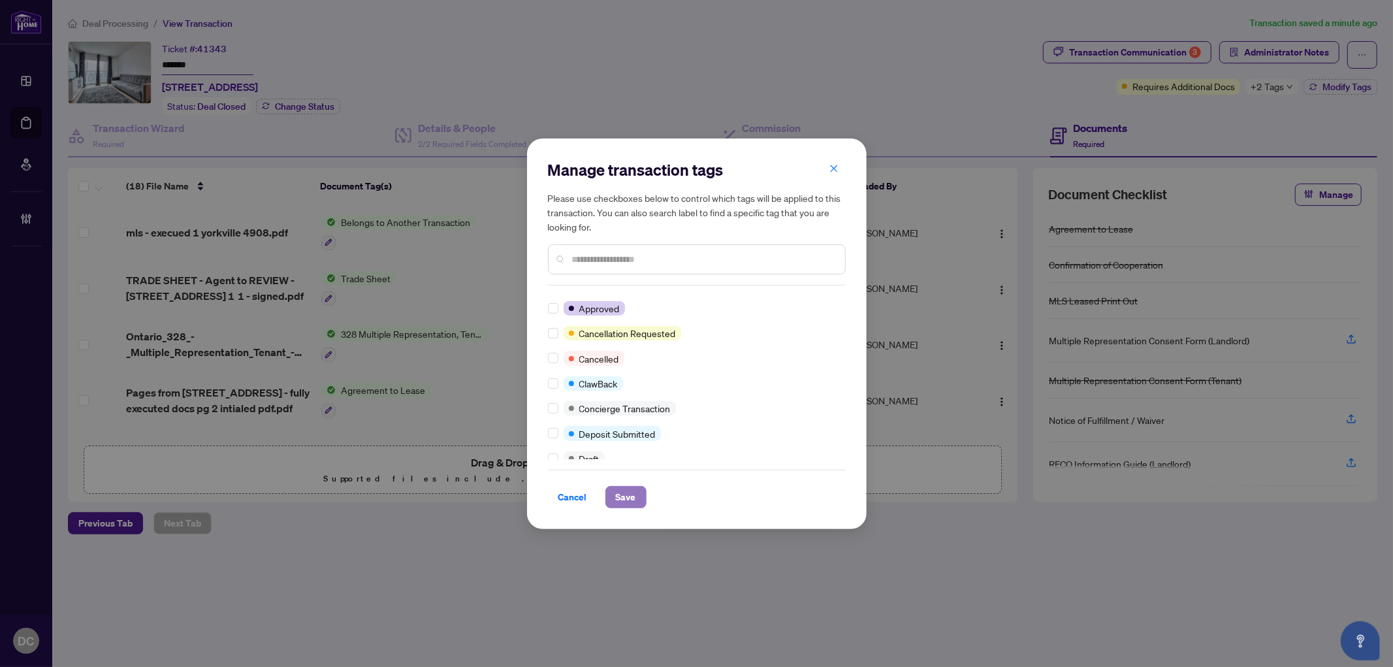
click at [623, 499] on span "Save" at bounding box center [626, 497] width 20 height 21
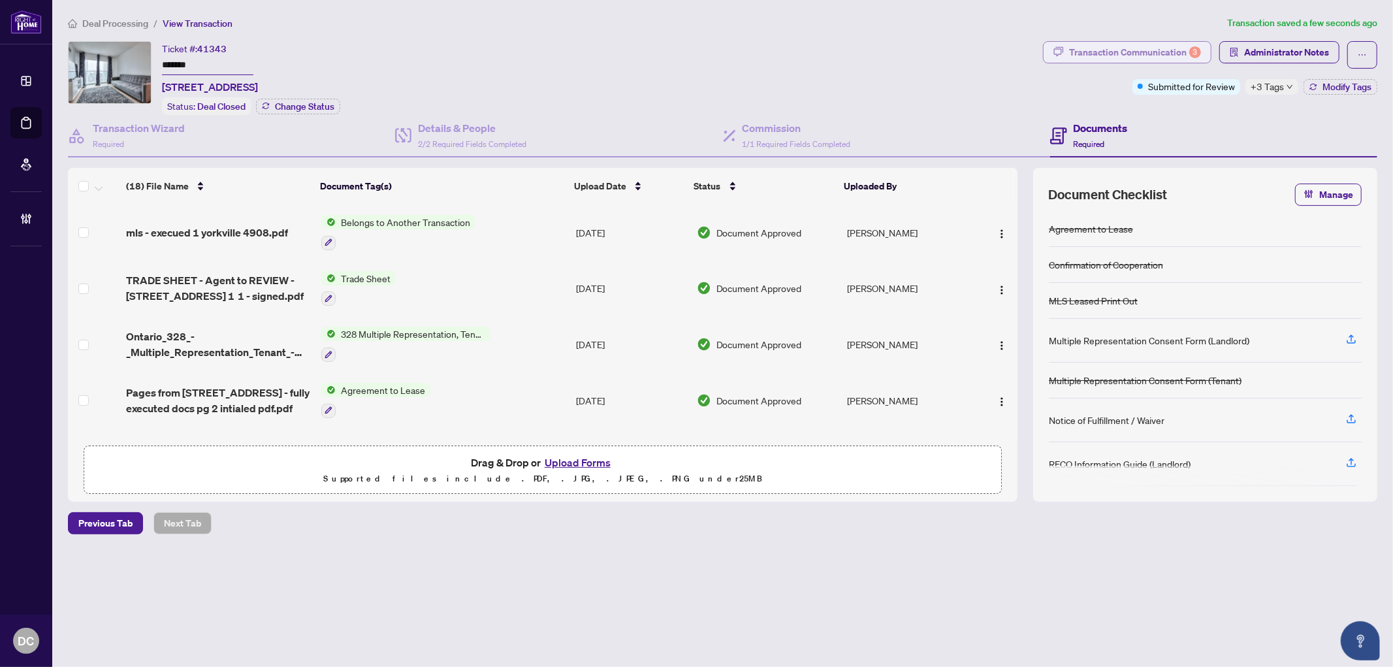
click at [1171, 52] on div "Transaction Communication 3" at bounding box center [1135, 52] width 132 height 21
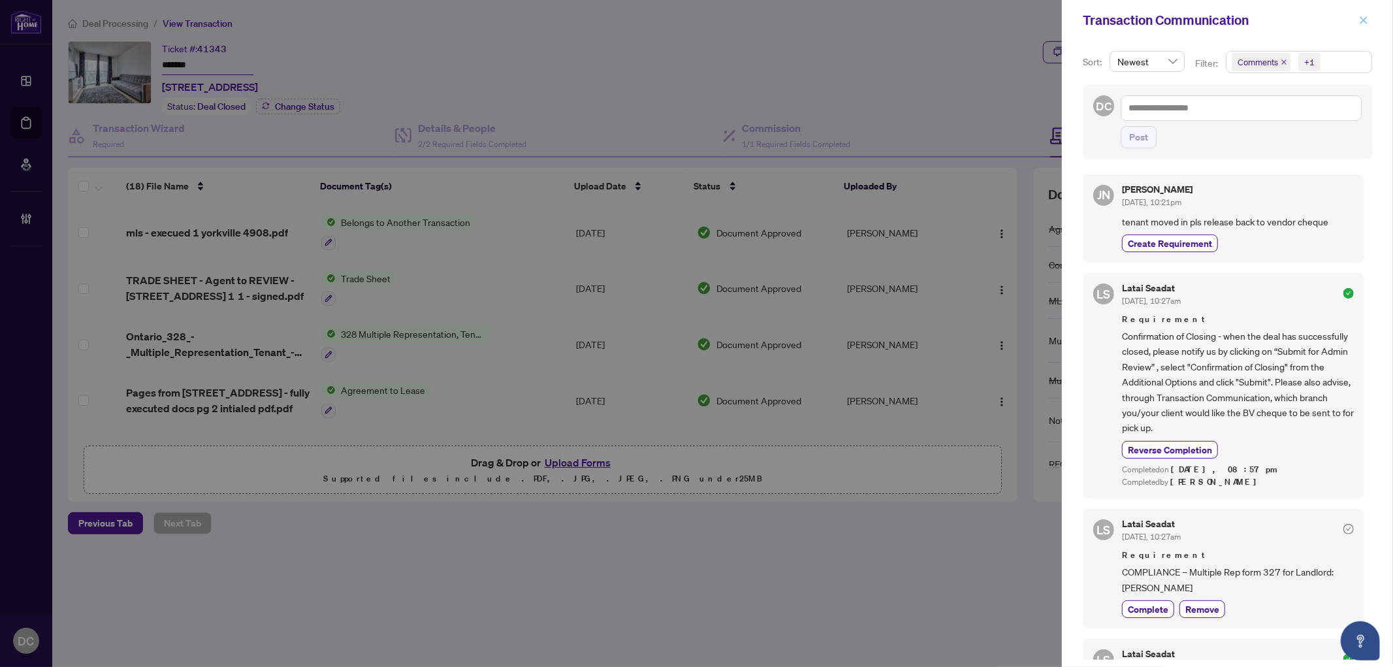
click at [1365, 20] on icon "close" at bounding box center [1363, 20] width 9 height 9
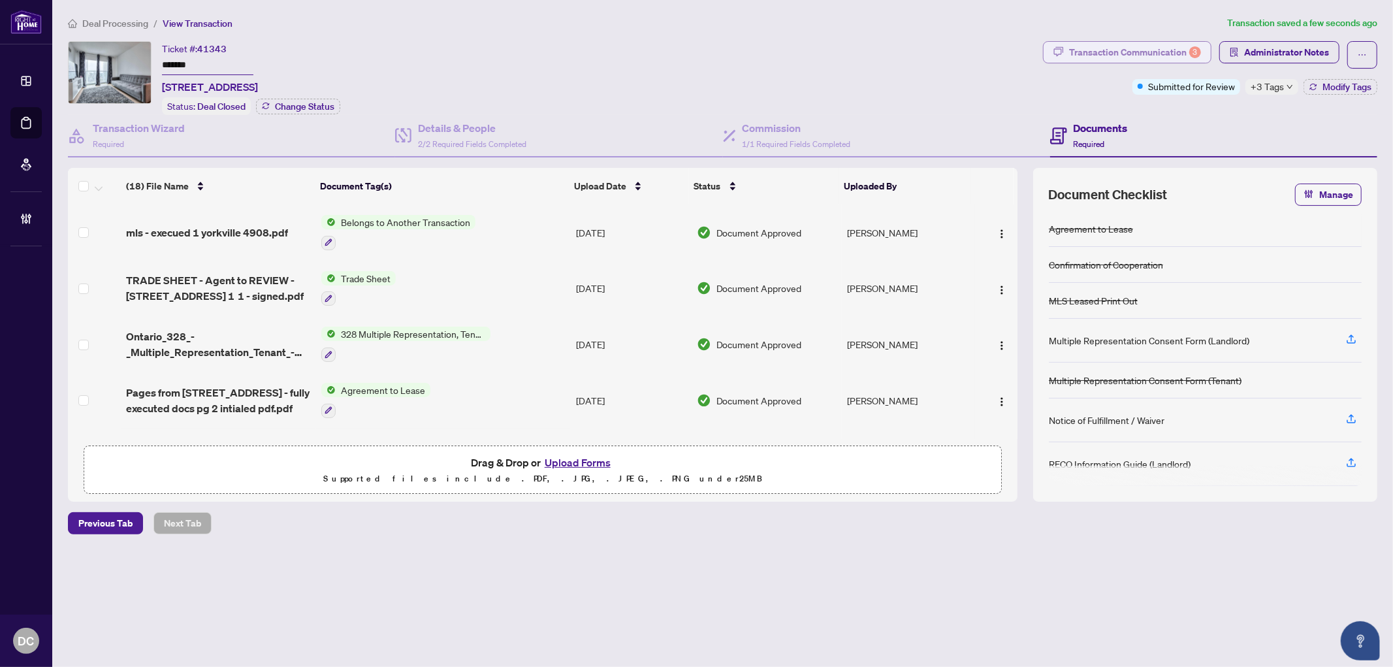
click at [1205, 54] on button "Transaction Communication 3" at bounding box center [1127, 52] width 169 height 22
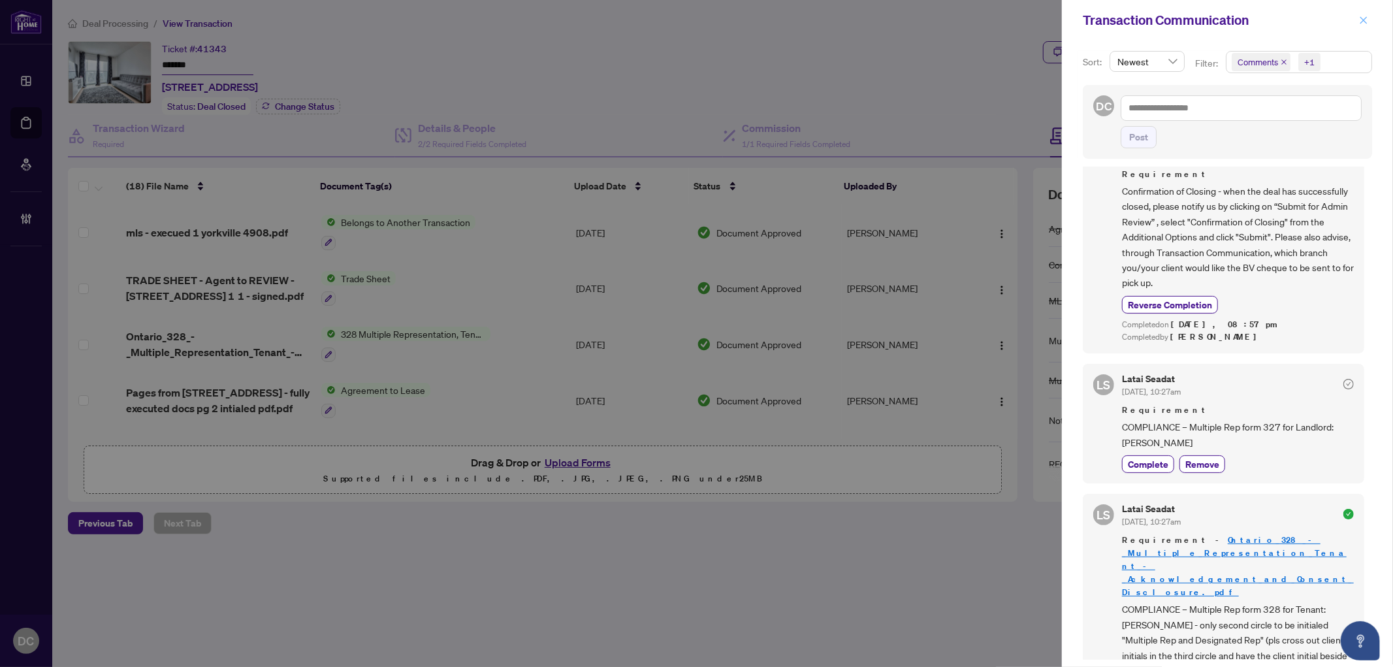
click at [1367, 20] on icon "close" at bounding box center [1363, 20] width 9 height 9
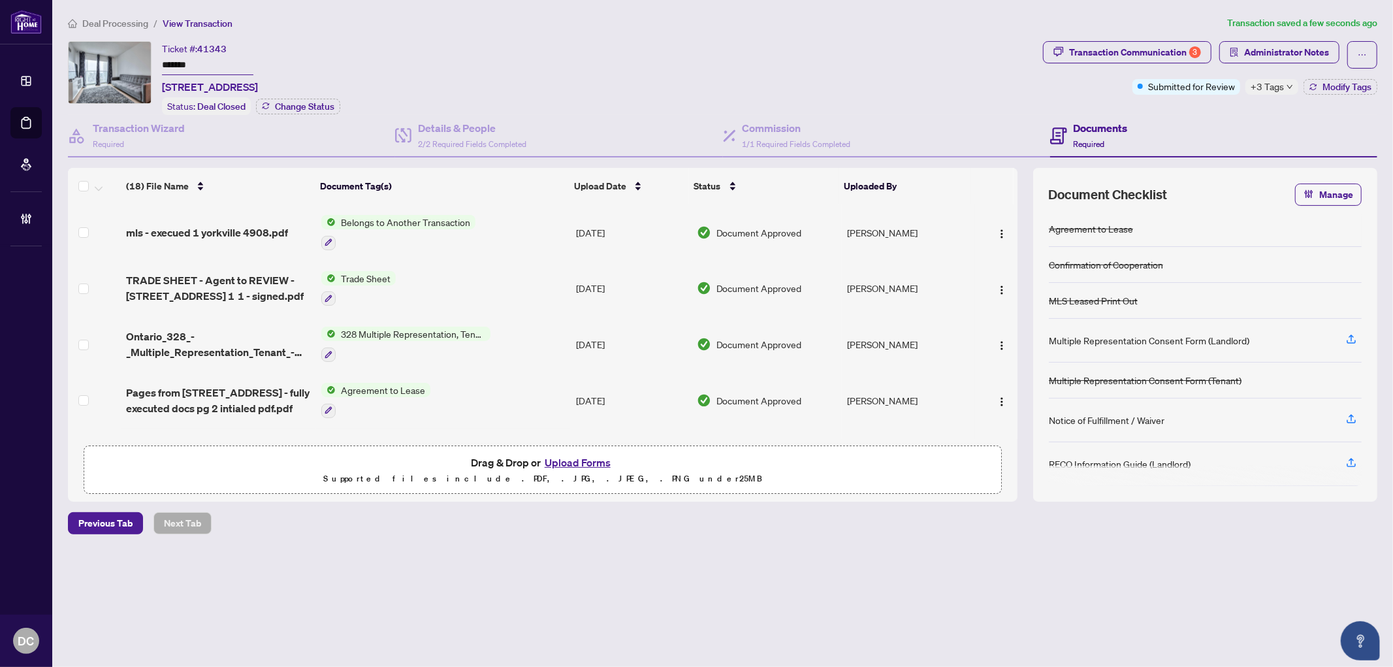
click at [559, 345] on td "328 Multiple Representation, Tenant - Acknowledgement & Consent Disclosure" at bounding box center [443, 344] width 255 height 56
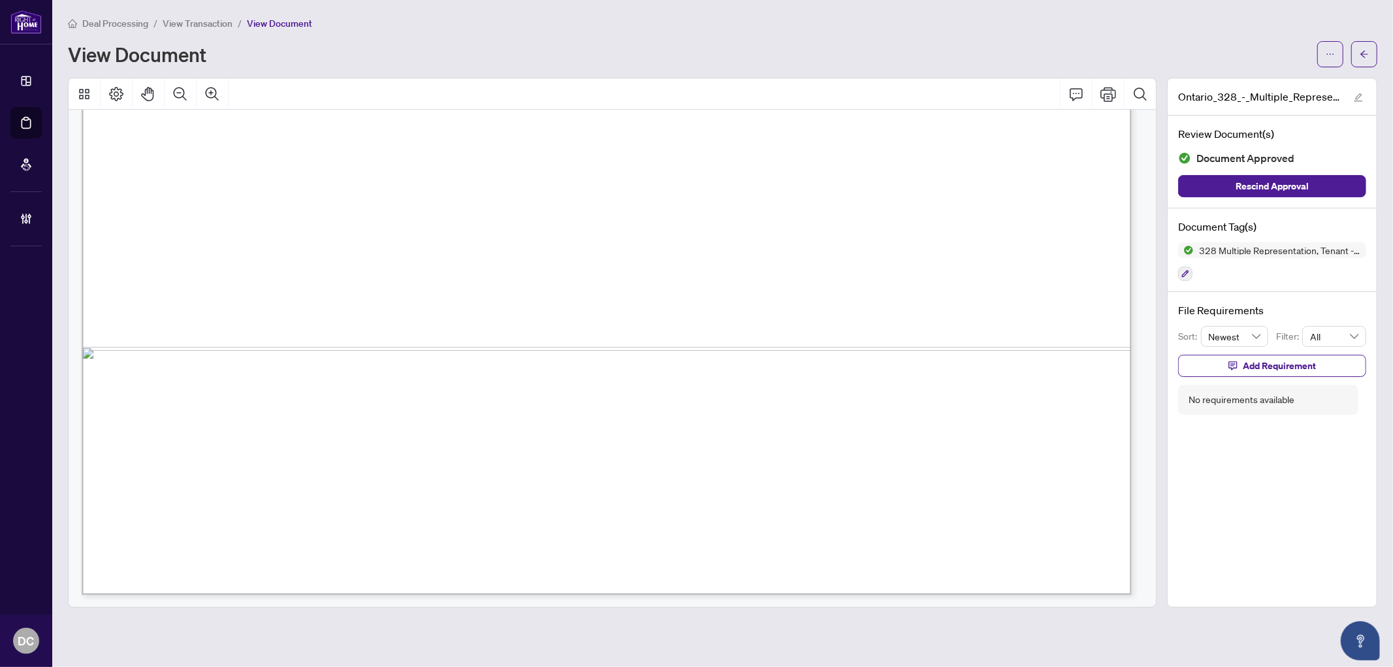
scroll to position [888, 0]
click at [1359, 46] on button "button" at bounding box center [1365, 54] width 26 height 26
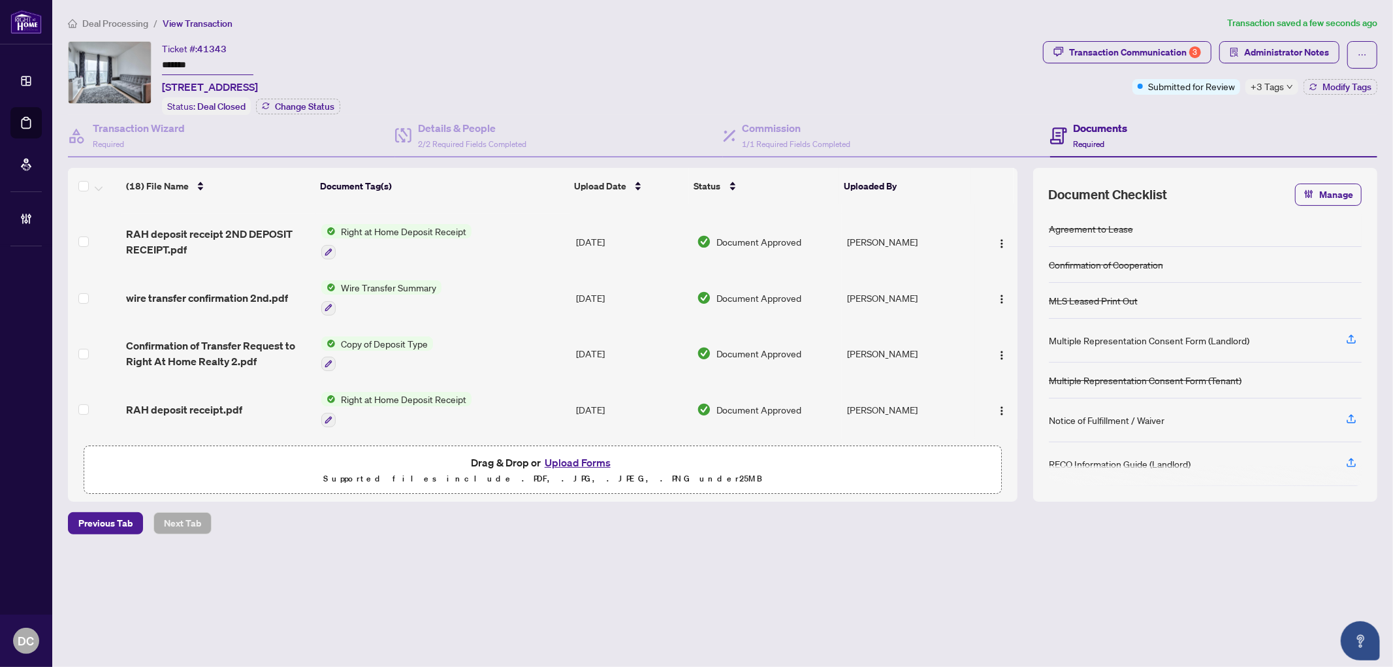
scroll to position [435, 0]
click at [1279, 88] on span "+3 Tags" at bounding box center [1267, 86] width 33 height 15
click at [1237, 106] on div "Transaction Communication 3 Administrator Notes Submitted for Review +3 Tags Mo…" at bounding box center [1211, 78] width 340 height 74
click at [1274, 87] on span "+3 Tags" at bounding box center [1267, 86] width 33 height 15
click at [1218, 109] on div "Transaction Communication 3 Administrator Notes Submitted for Review +3 Tags Mo…" at bounding box center [1211, 78] width 340 height 74
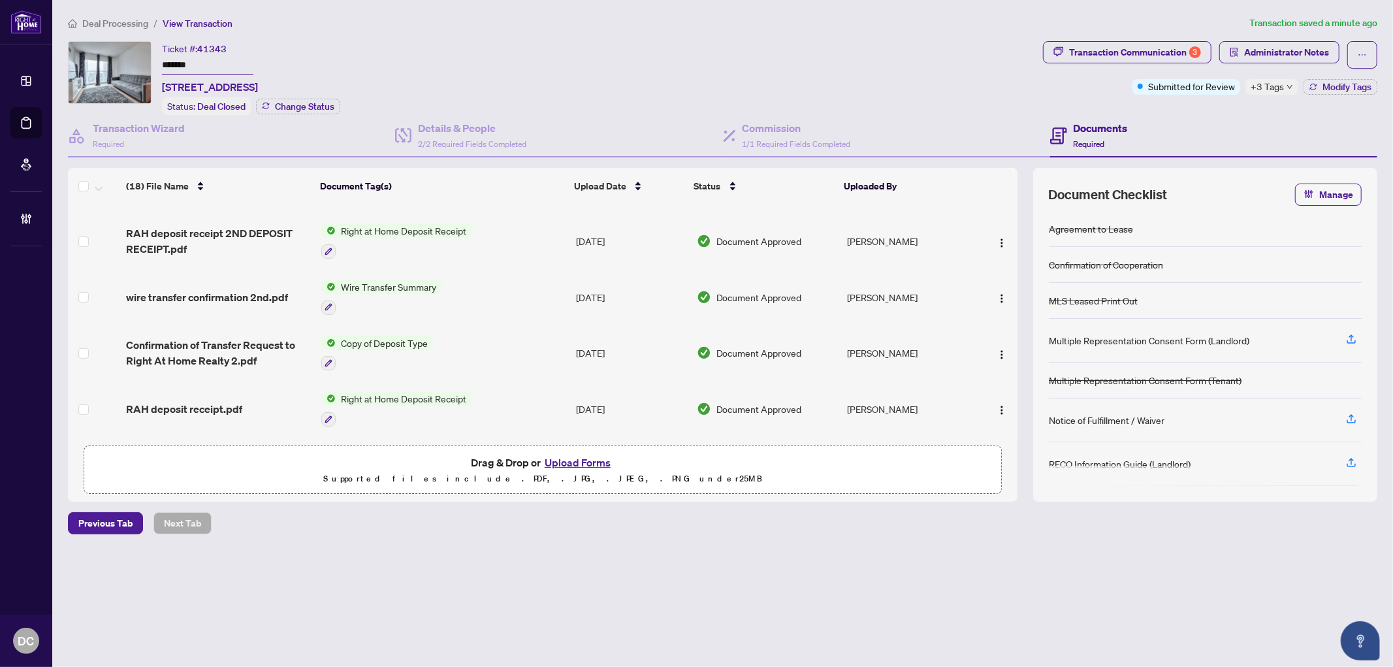
click at [131, 24] on span "Deal Processing" at bounding box center [115, 24] width 66 height 12
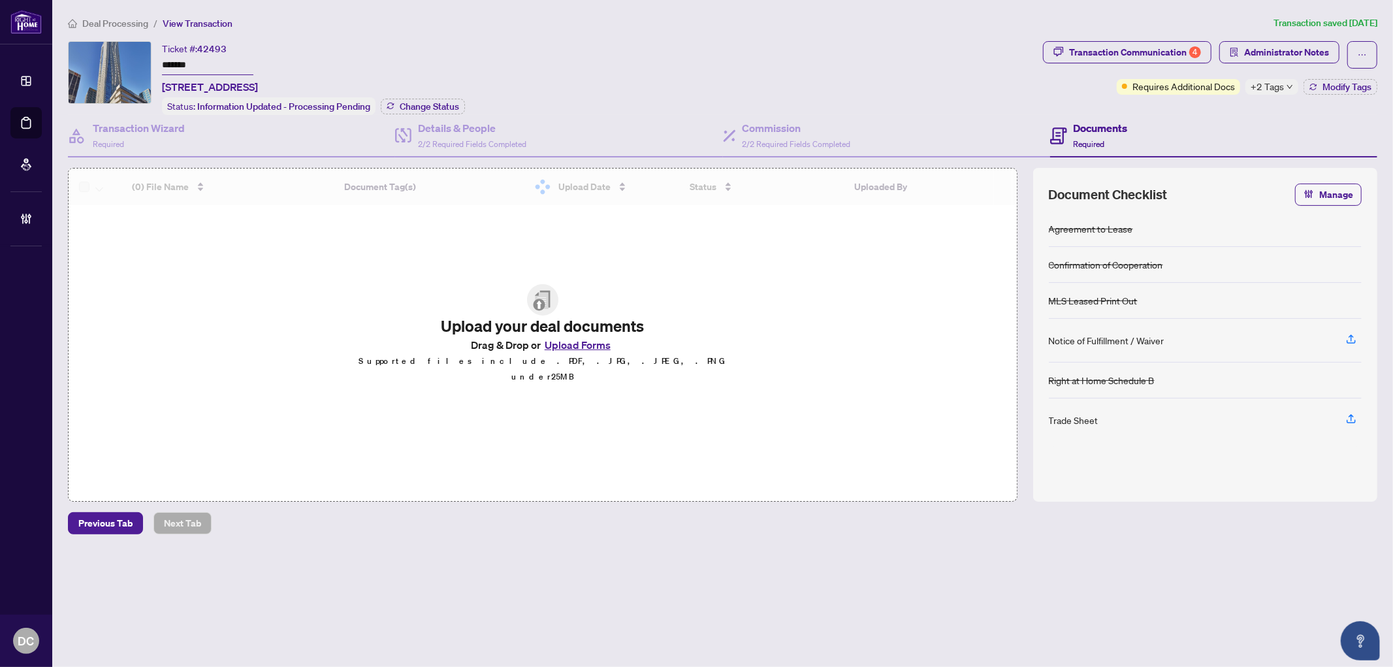
drag, startPoint x: 261, startPoint y: 61, endPoint x: 121, endPoint y: 64, distance: 140.5
click at [121, 64] on div "Ticket #: 42493 ******* [STREET_ADDRESS] Status: Information Updated - Processi…" at bounding box center [553, 78] width 970 height 74
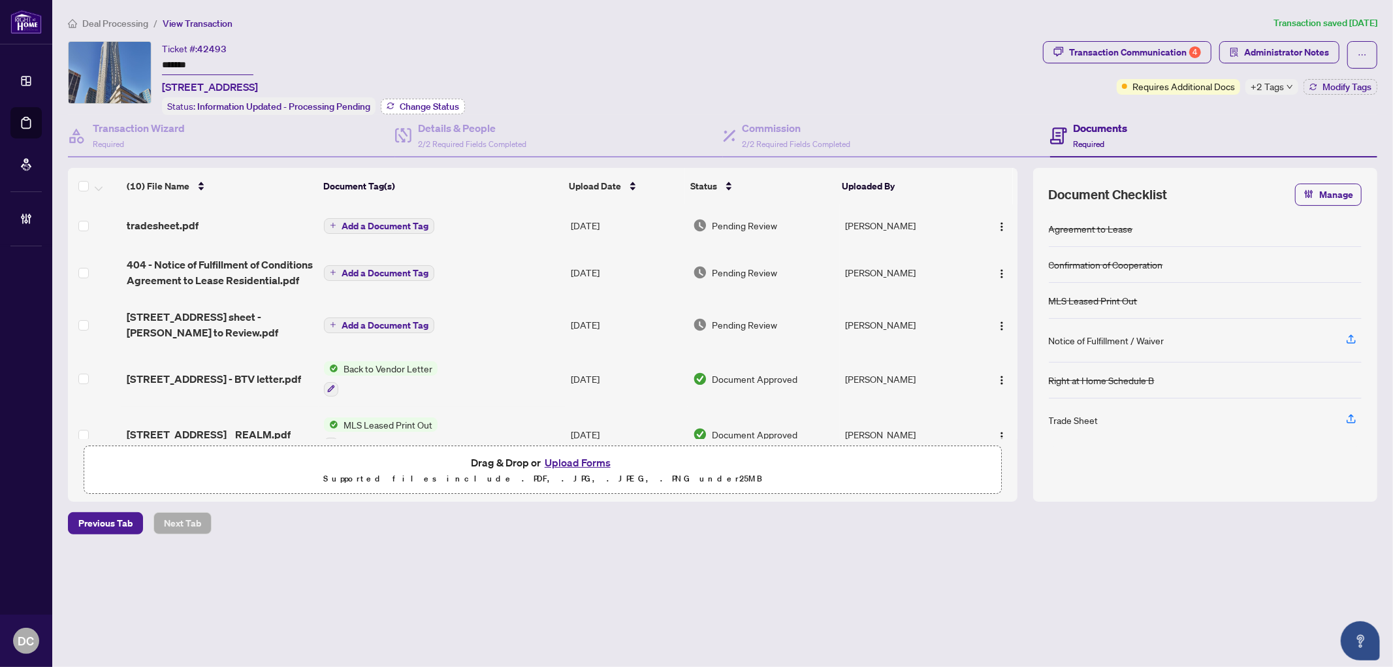
click at [441, 102] on span "Change Status" at bounding box center [429, 106] width 59 height 9
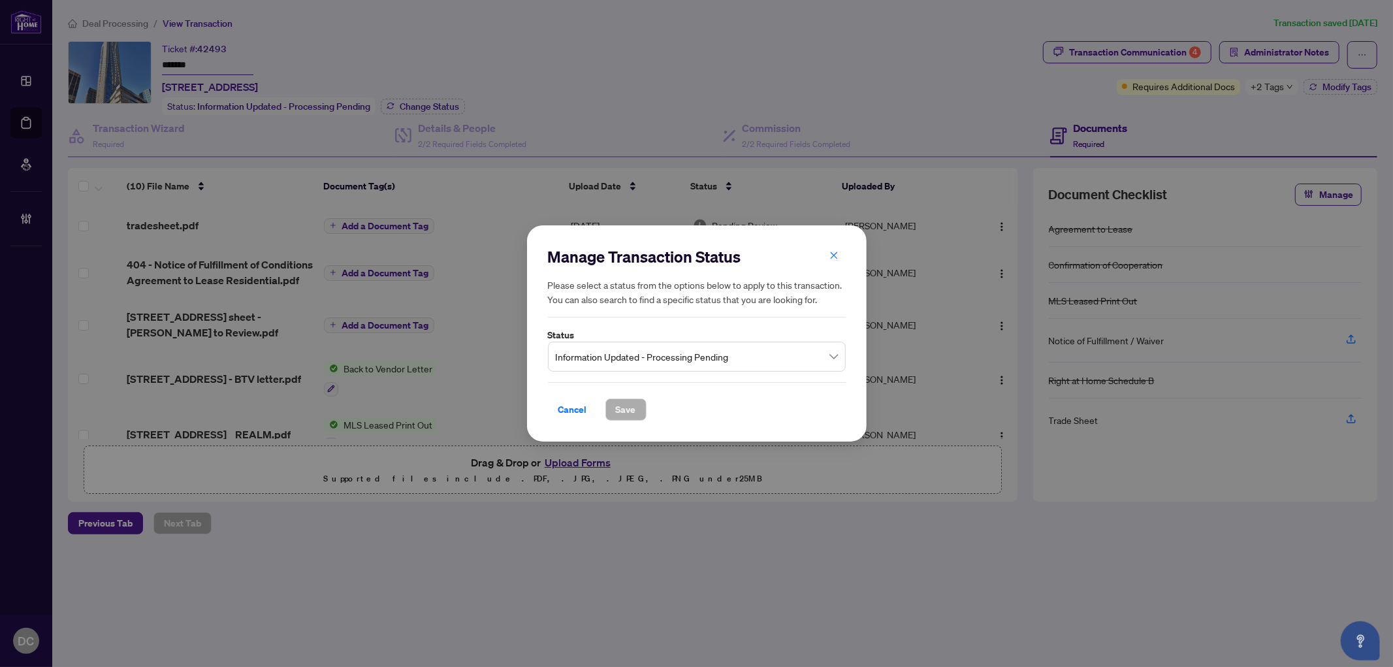
click at [650, 350] on span "Information Updated - Processing Pending" at bounding box center [697, 356] width 282 height 25
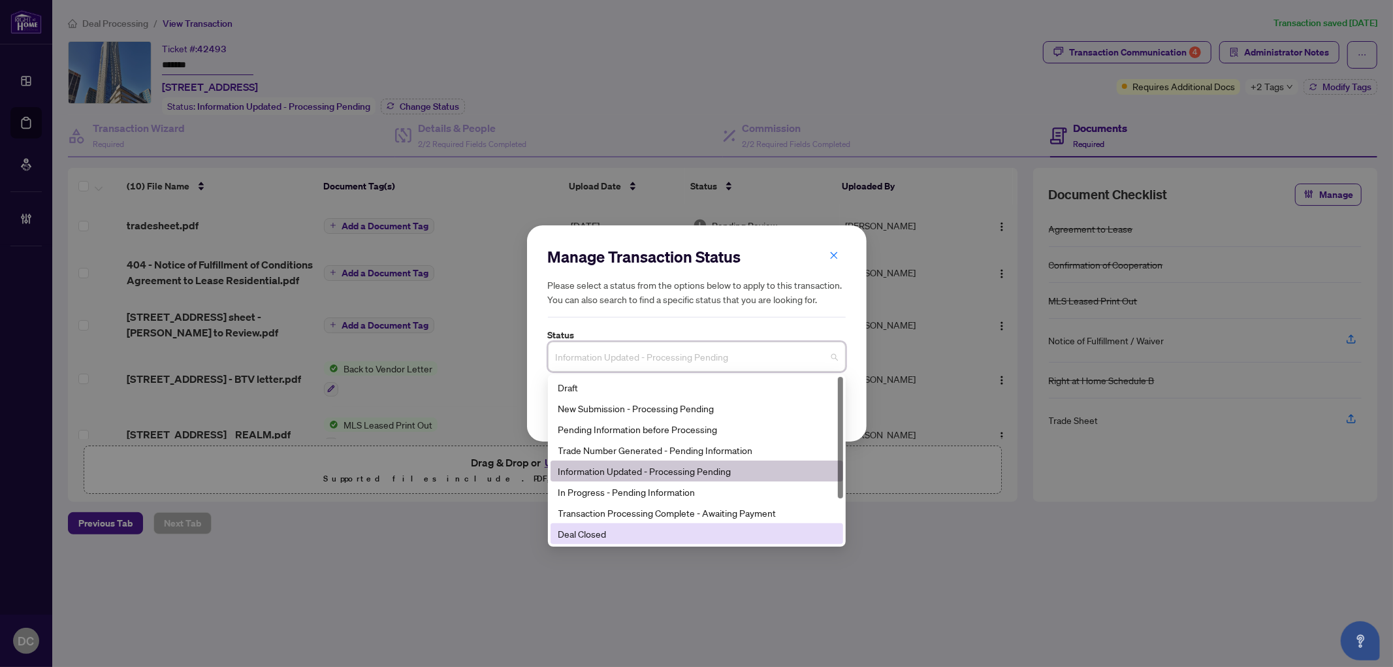
click at [589, 547] on div "Manage Transaction Status Please select a status from the options below to appl…" at bounding box center [696, 333] width 1393 height 667
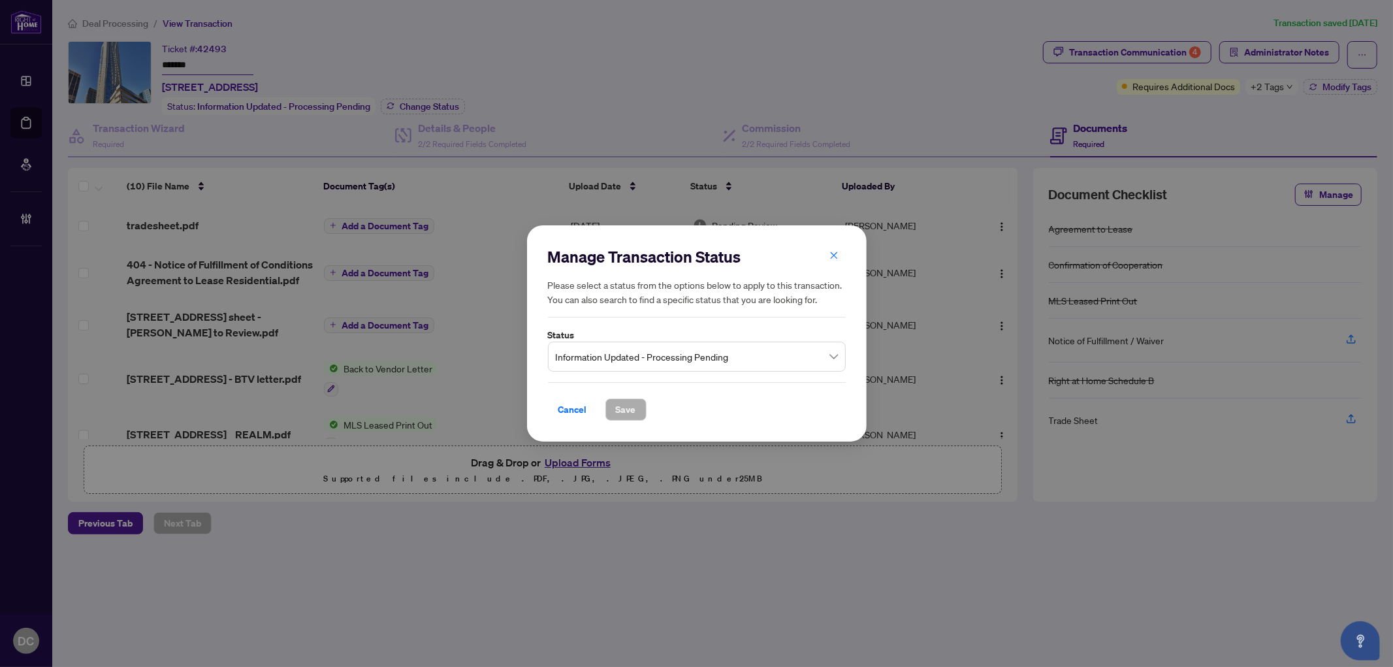
click at [638, 345] on span "Information Updated - Processing Pending" at bounding box center [697, 356] width 282 height 25
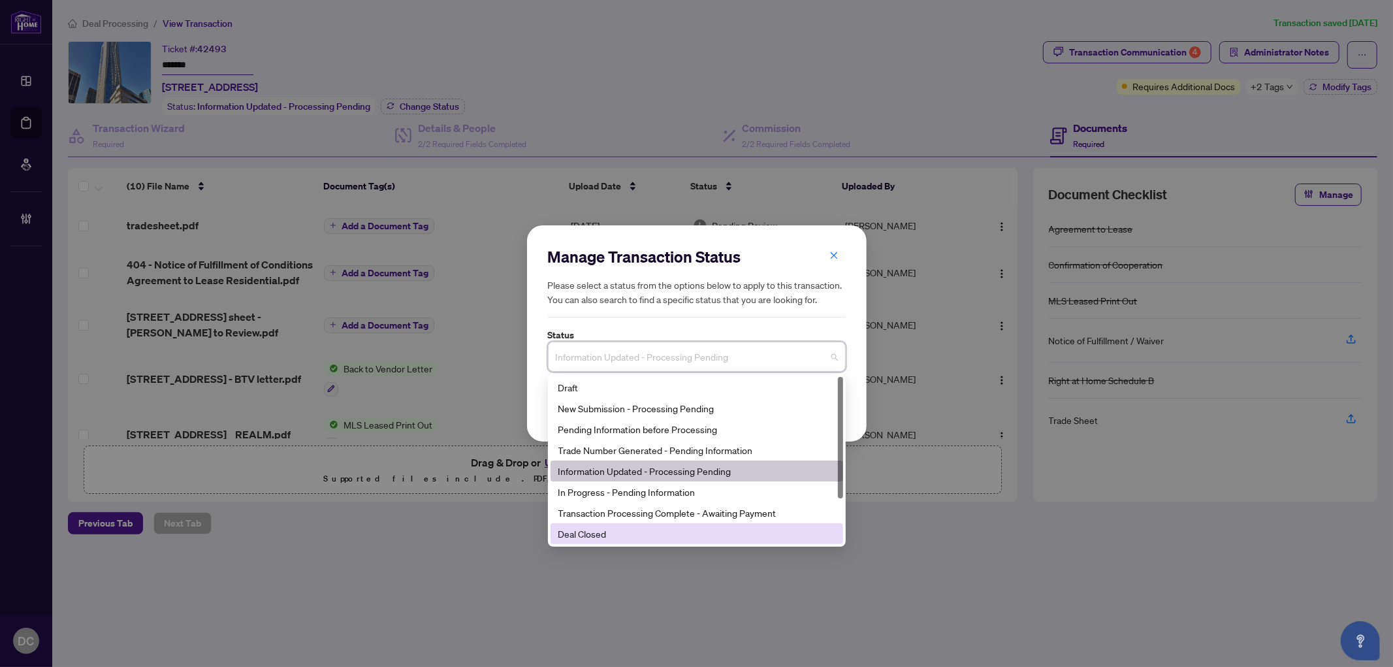
click at [595, 533] on div "Deal Closed" at bounding box center [697, 534] width 277 height 14
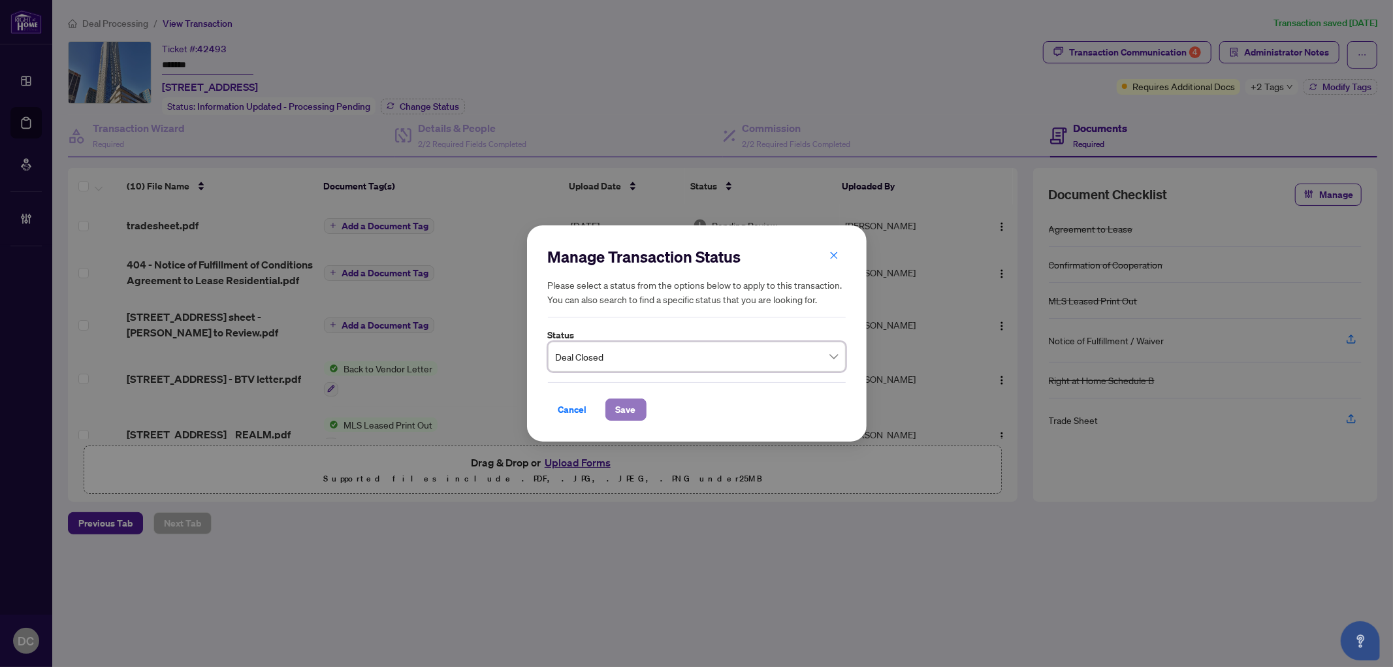
click at [610, 410] on button "Save" at bounding box center [626, 410] width 41 height 22
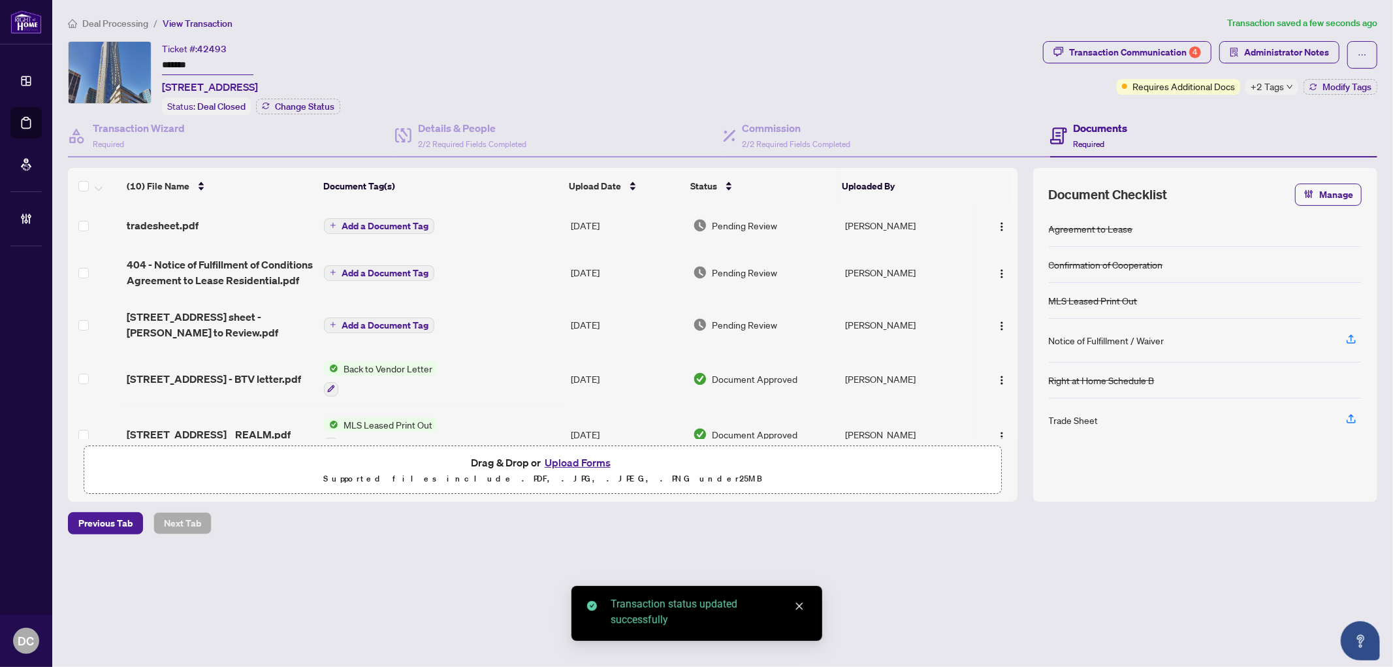
click at [1282, 82] on span "+2 Tags" at bounding box center [1267, 86] width 33 height 15
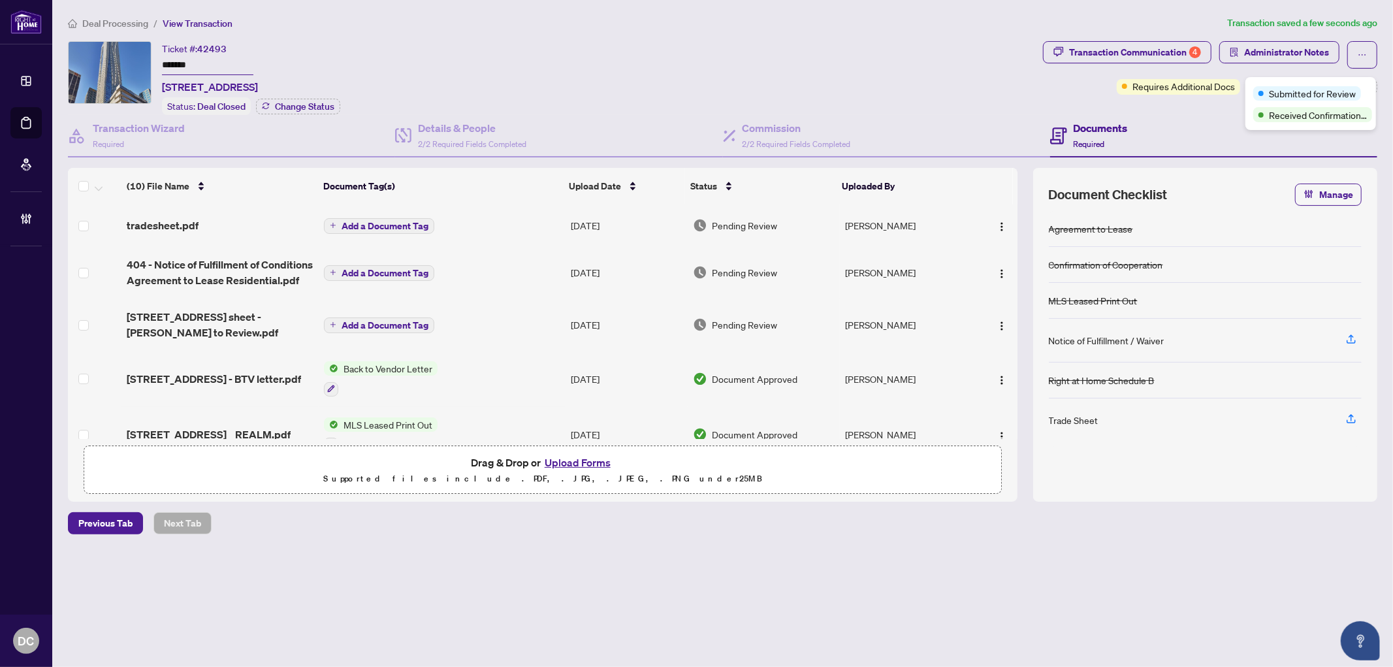
click at [1192, 107] on div "Transaction Communication 4 Administrator Notes Requires Additional Docs +2 Tag…" at bounding box center [1211, 78] width 340 height 74
click at [1329, 95] on div "Transaction Communication 4 Administrator Notes Requires Additional Docs +2 Tag…" at bounding box center [1211, 78] width 340 height 74
click at [1331, 90] on span "Modify Tags" at bounding box center [1347, 86] width 49 height 9
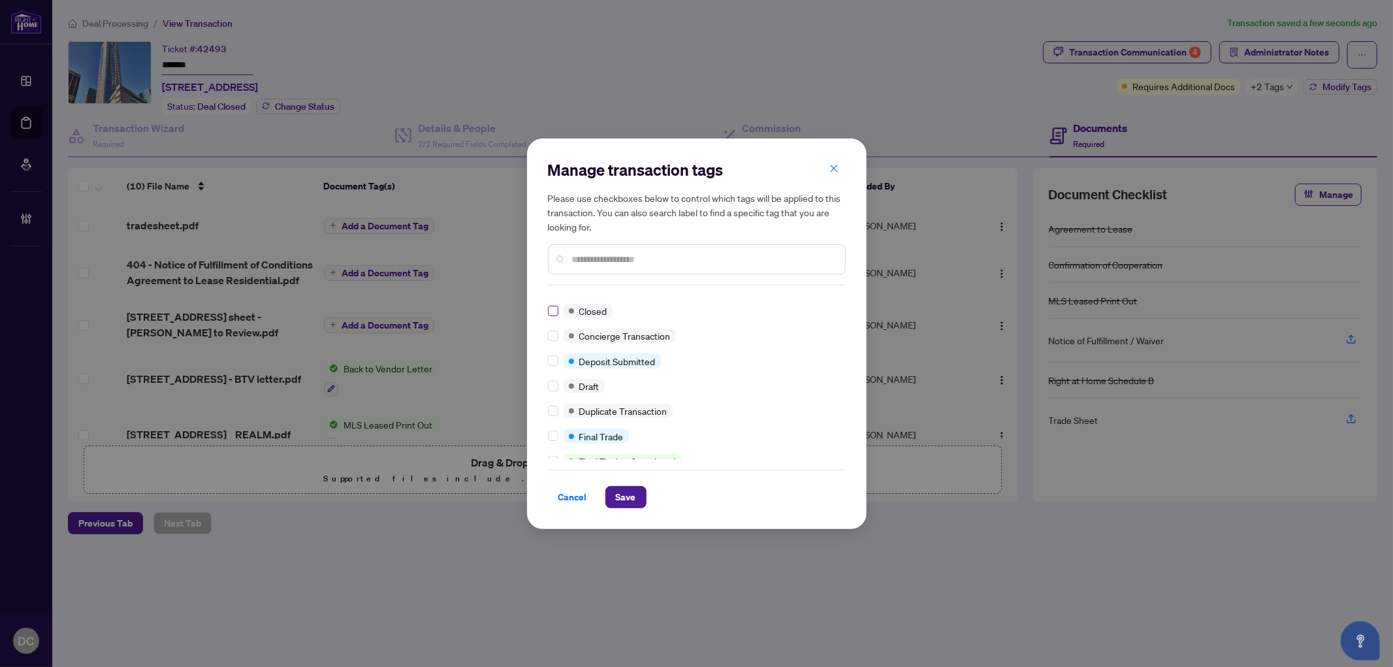
scroll to position [18, 0]
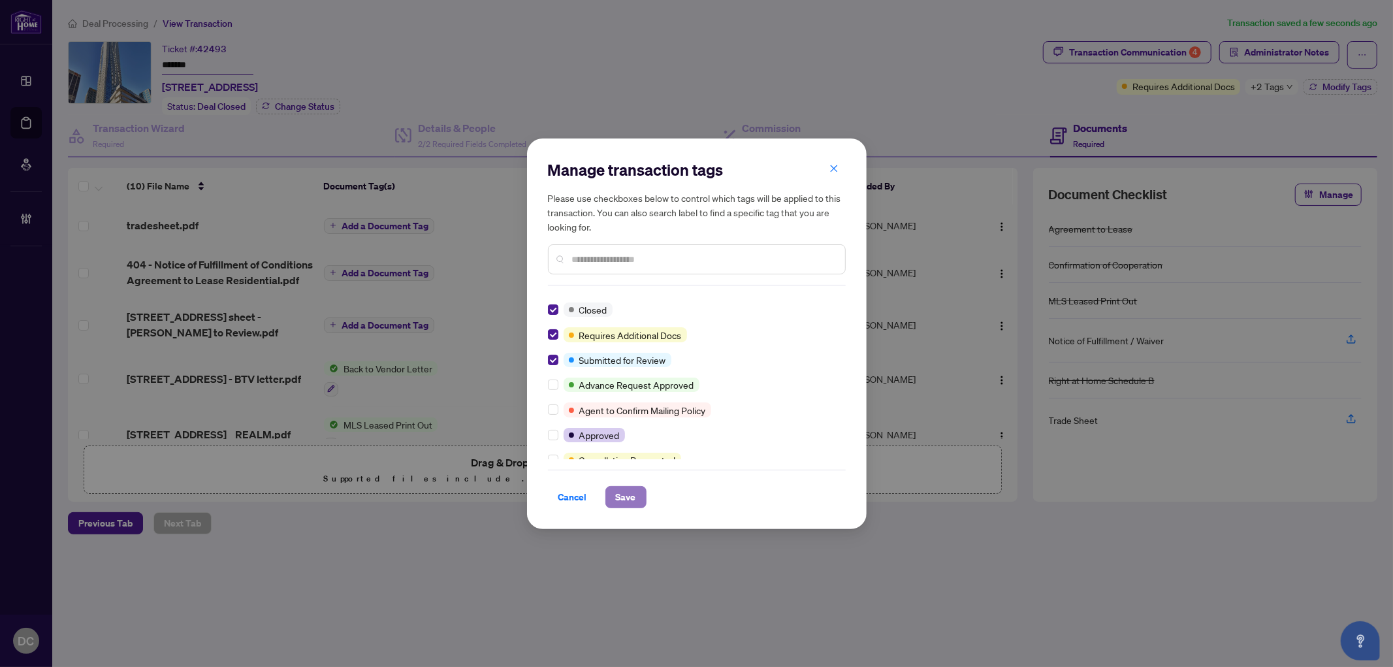
click at [619, 493] on span "Save" at bounding box center [626, 497] width 20 height 21
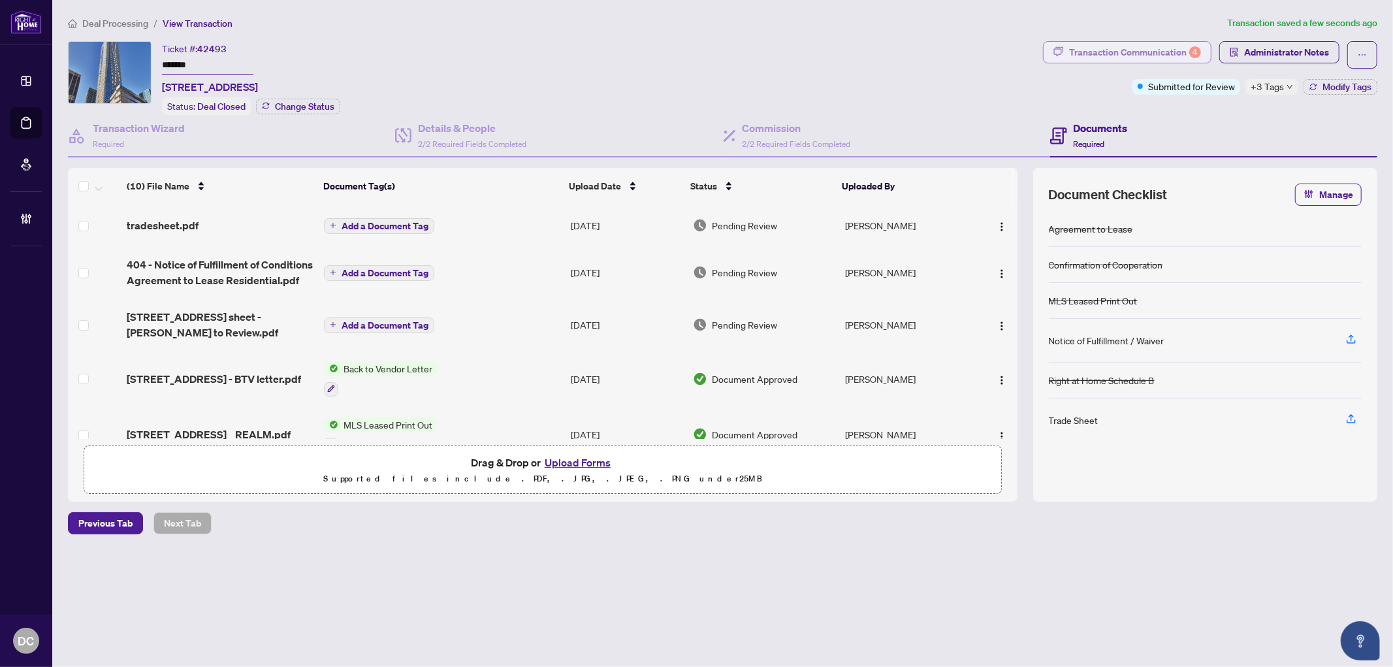
click at [1121, 51] on div "Transaction Communication 4" at bounding box center [1135, 52] width 132 height 21
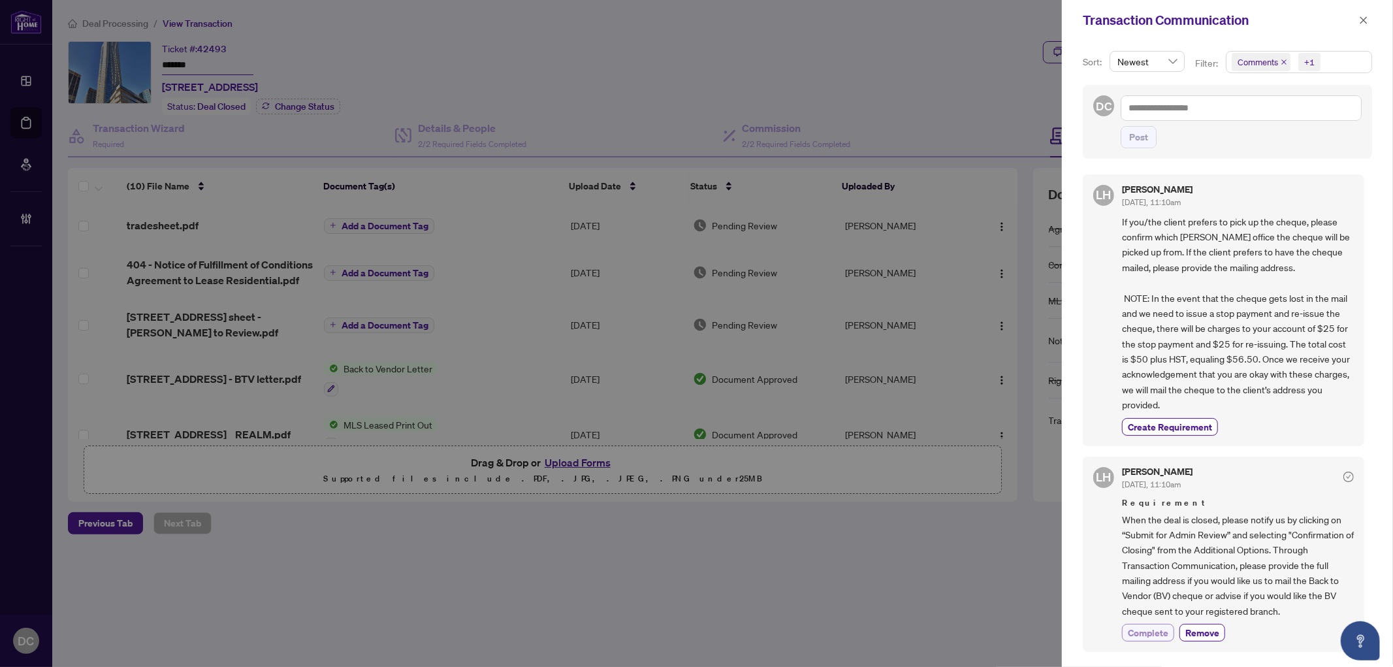
click at [1157, 632] on span "Complete" at bounding box center [1148, 633] width 41 height 14
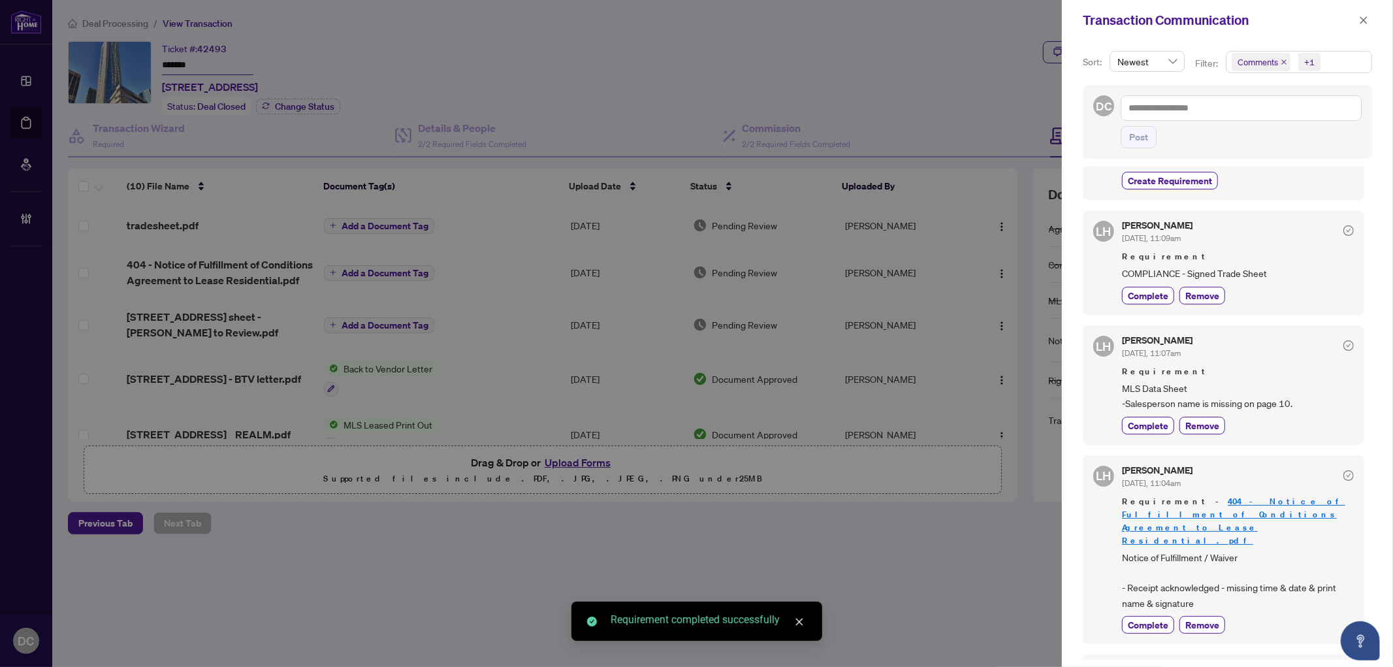
scroll to position [726, 0]
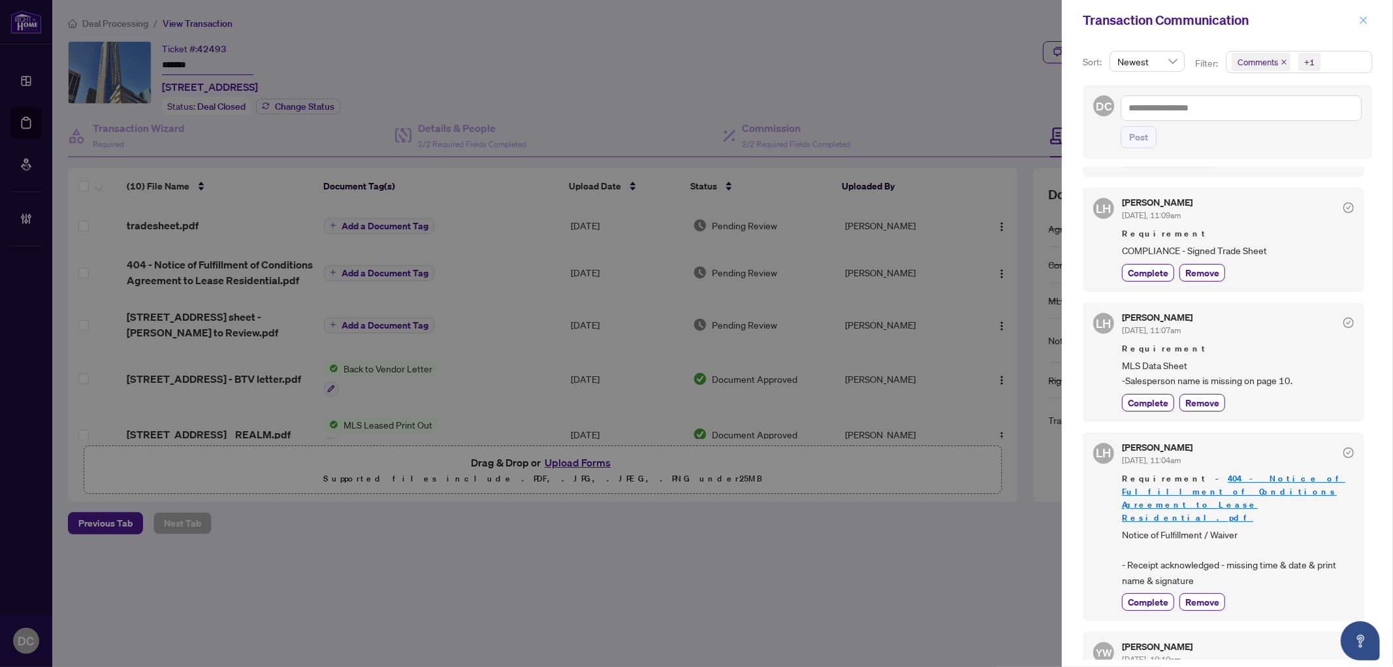
click at [1359, 18] on button "button" at bounding box center [1364, 20] width 17 height 16
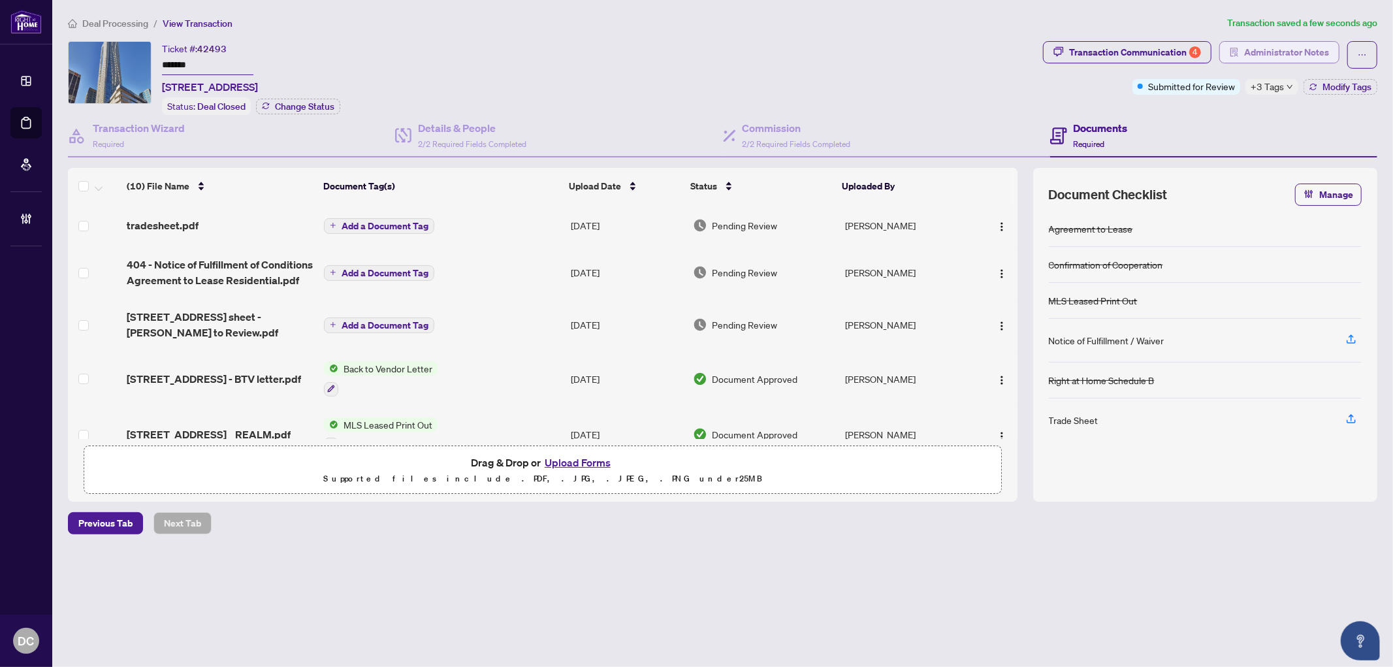
click at [1314, 50] on span "Administrator Notes" at bounding box center [1287, 52] width 85 height 21
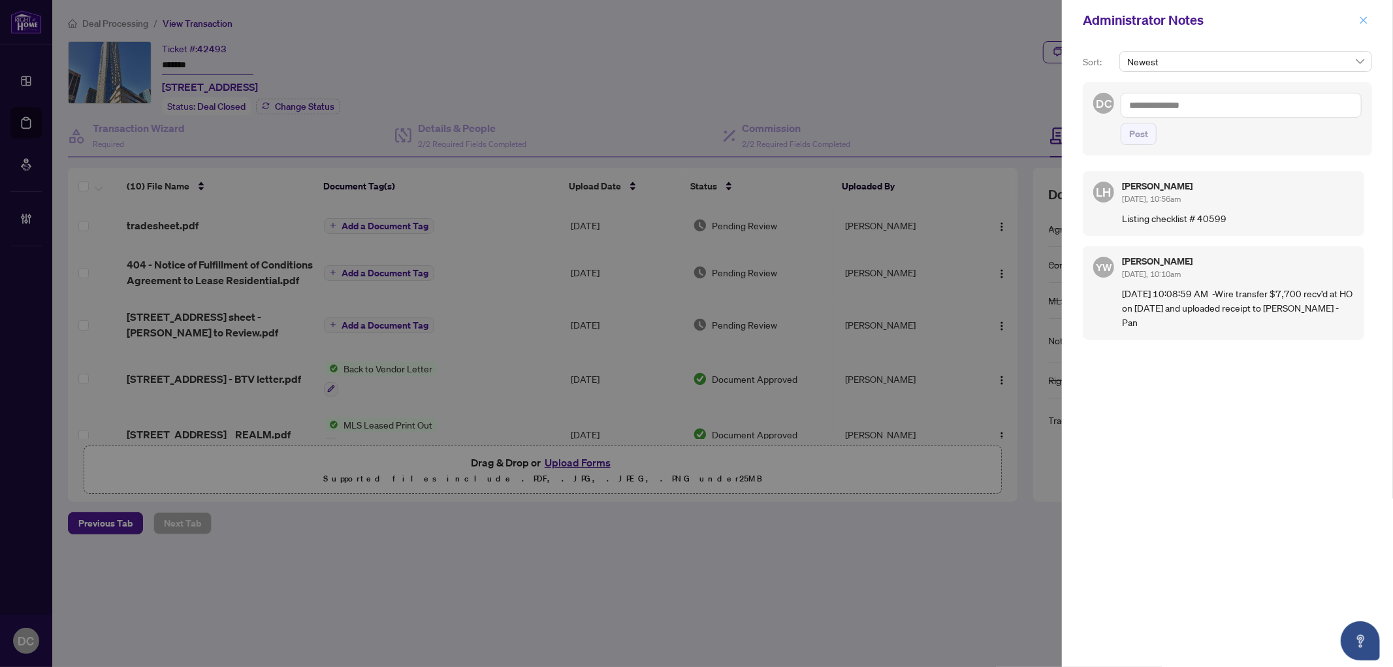
click at [1356, 18] on button "button" at bounding box center [1364, 20] width 17 height 16
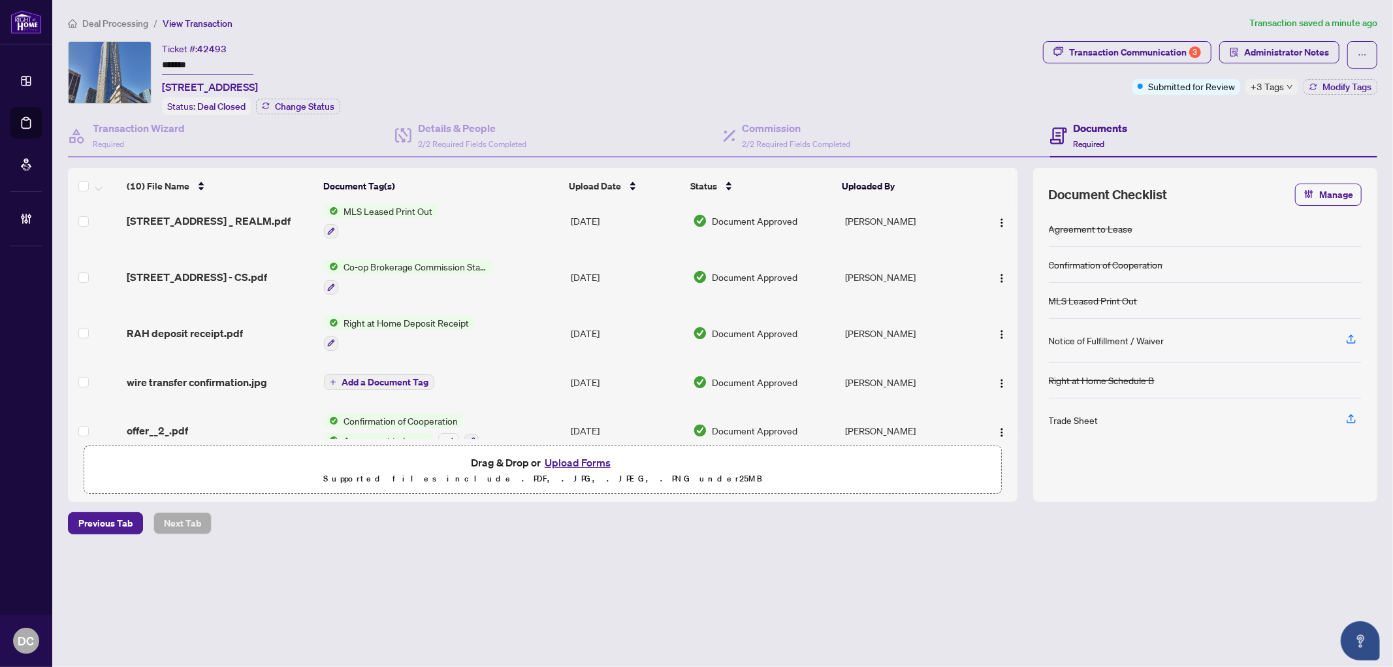
scroll to position [218, 0]
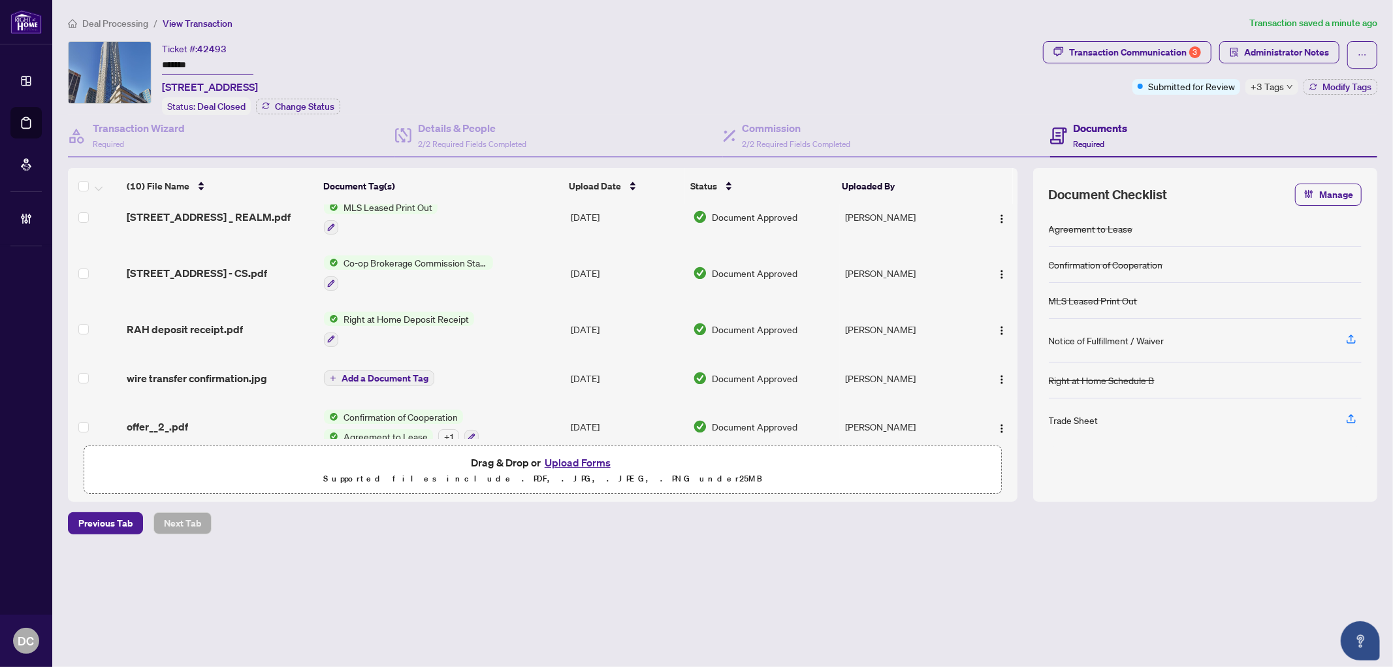
click at [572, 267] on td "Jul/21/2025" at bounding box center [627, 273] width 122 height 56
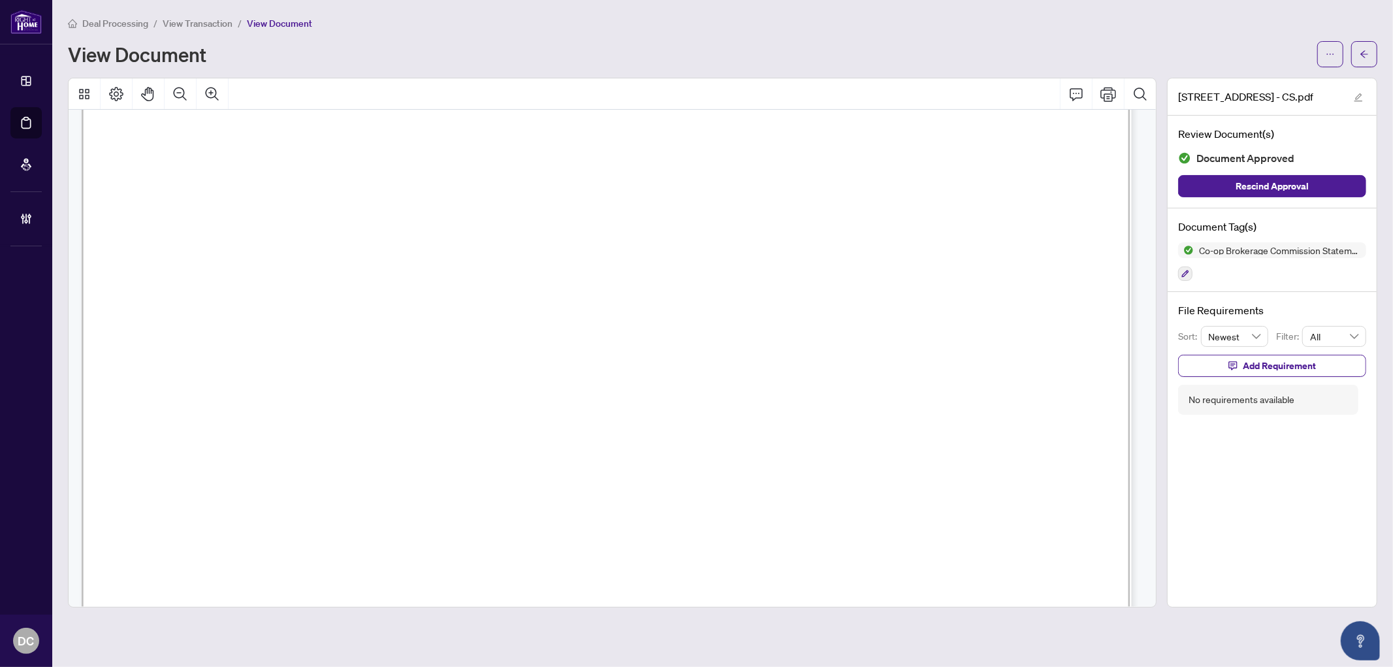
scroll to position [290, 0]
click at [1356, 63] on button "button" at bounding box center [1365, 54] width 26 height 26
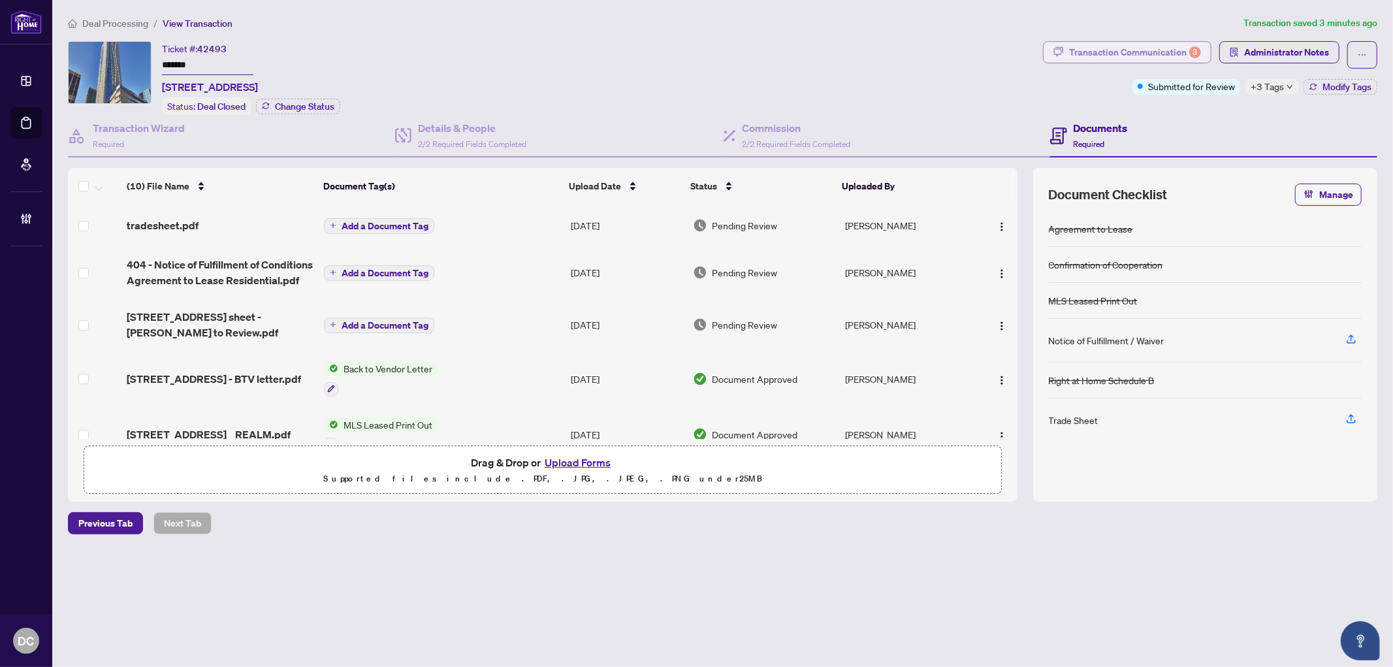
click at [1091, 48] on div "Transaction Communication 3" at bounding box center [1135, 52] width 132 height 21
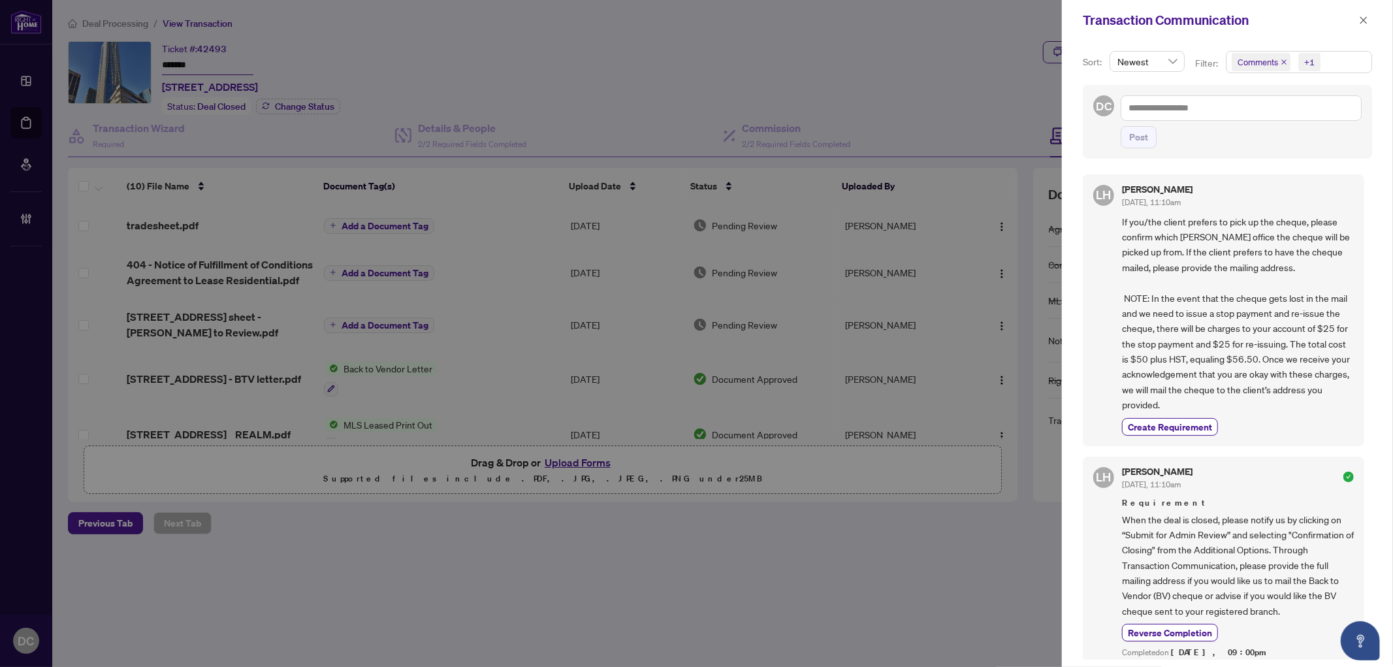
click at [1341, 65] on span "Comments +1" at bounding box center [1299, 62] width 145 height 21
click at [1307, 120] on span "Comments" at bounding box center [1305, 117] width 116 height 16
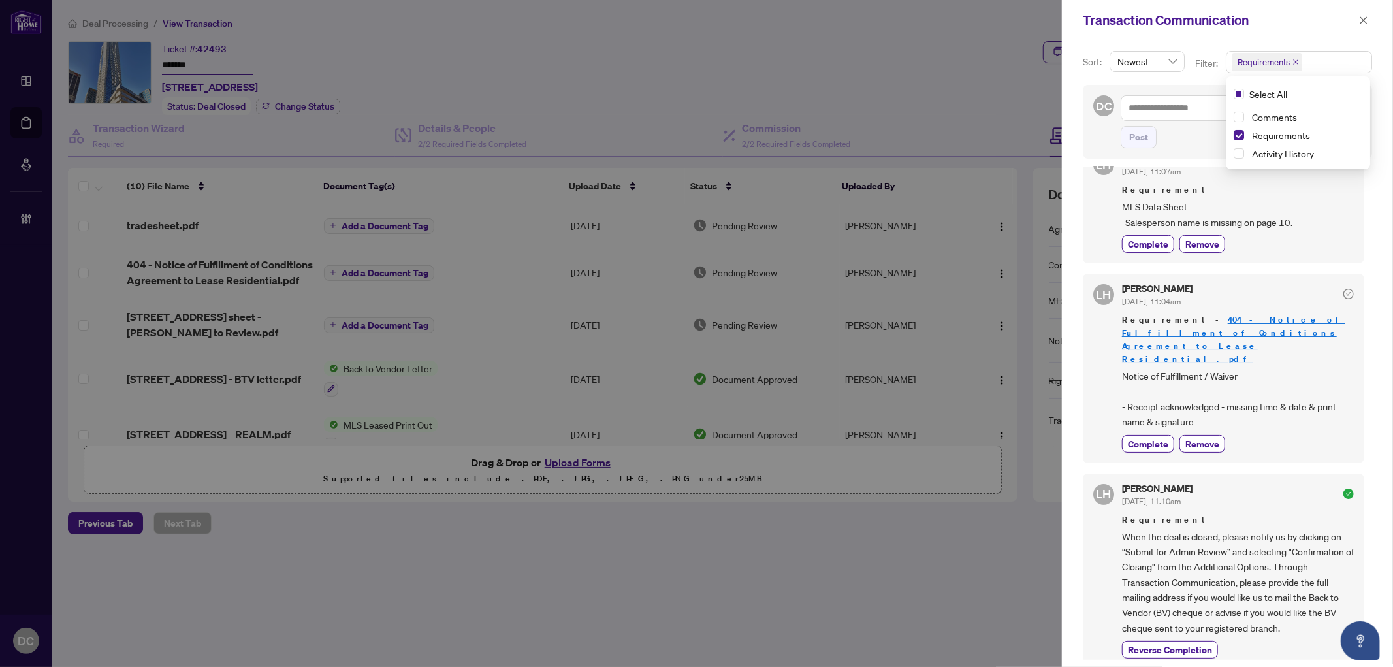
scroll to position [155, 0]
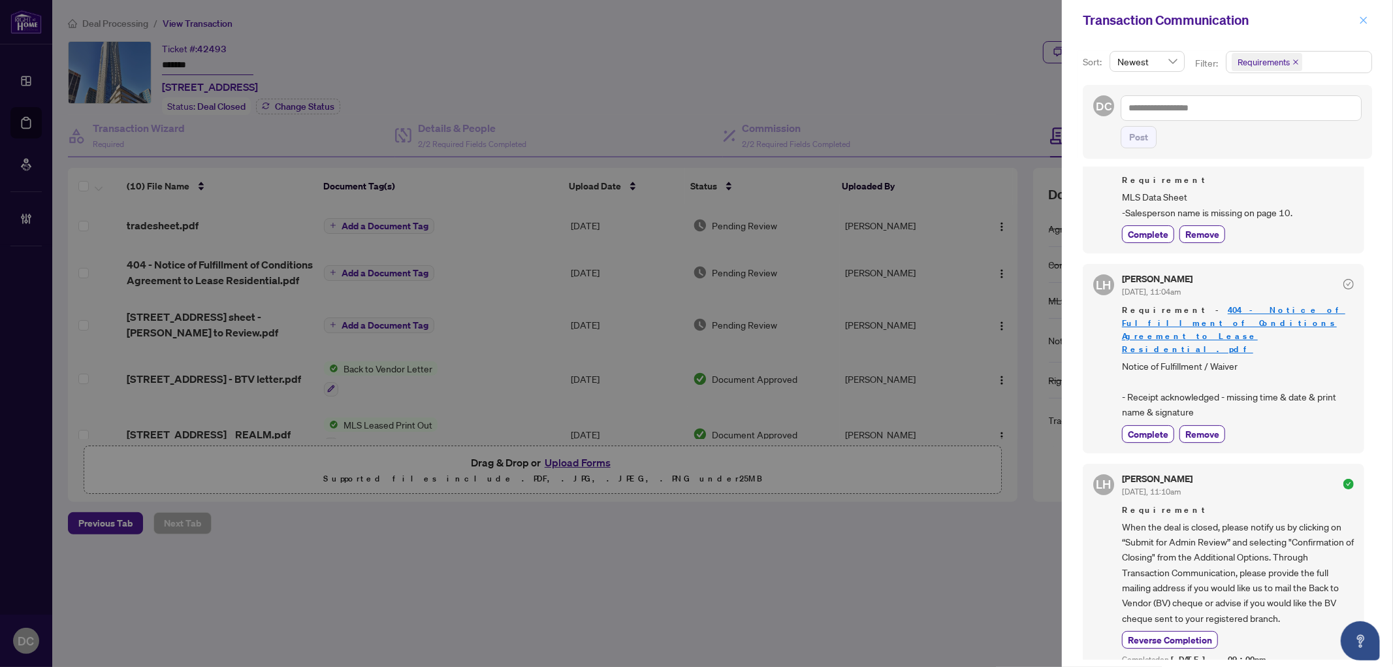
click at [1359, 20] on icon "close" at bounding box center [1363, 20] width 9 height 9
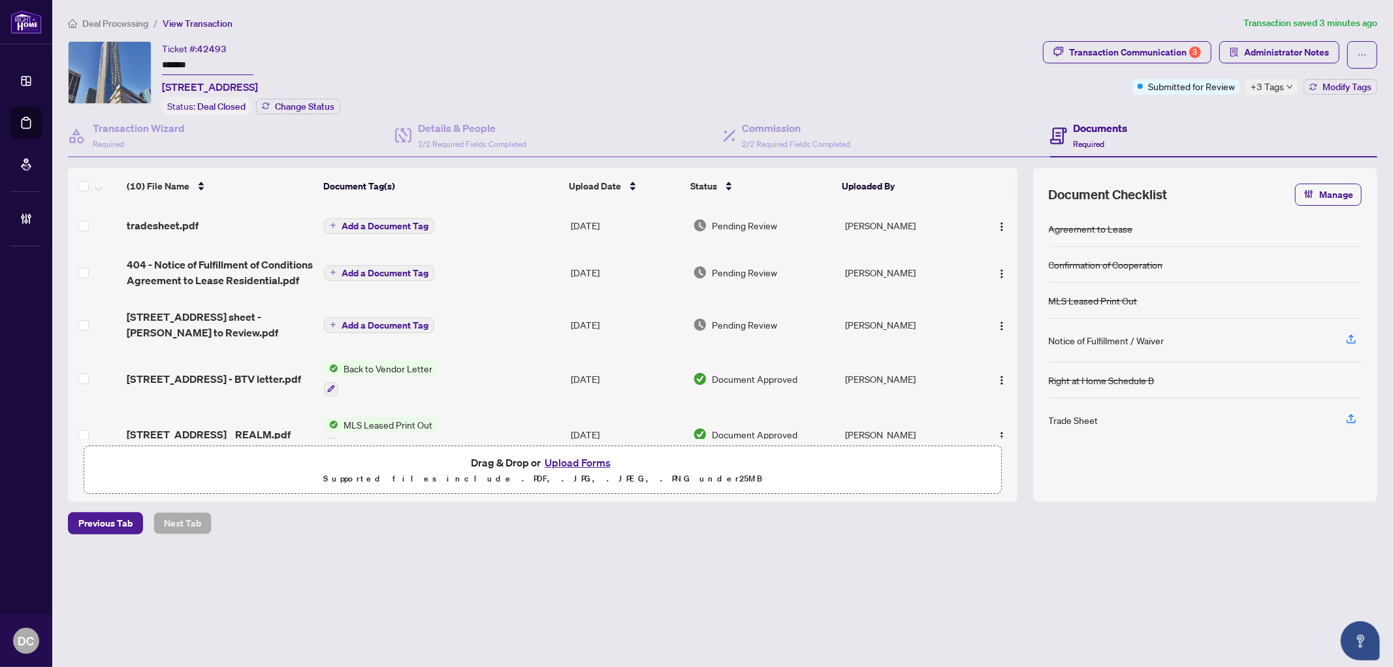
click at [472, 225] on td "Add a Document Tag" at bounding box center [442, 225] width 246 height 42
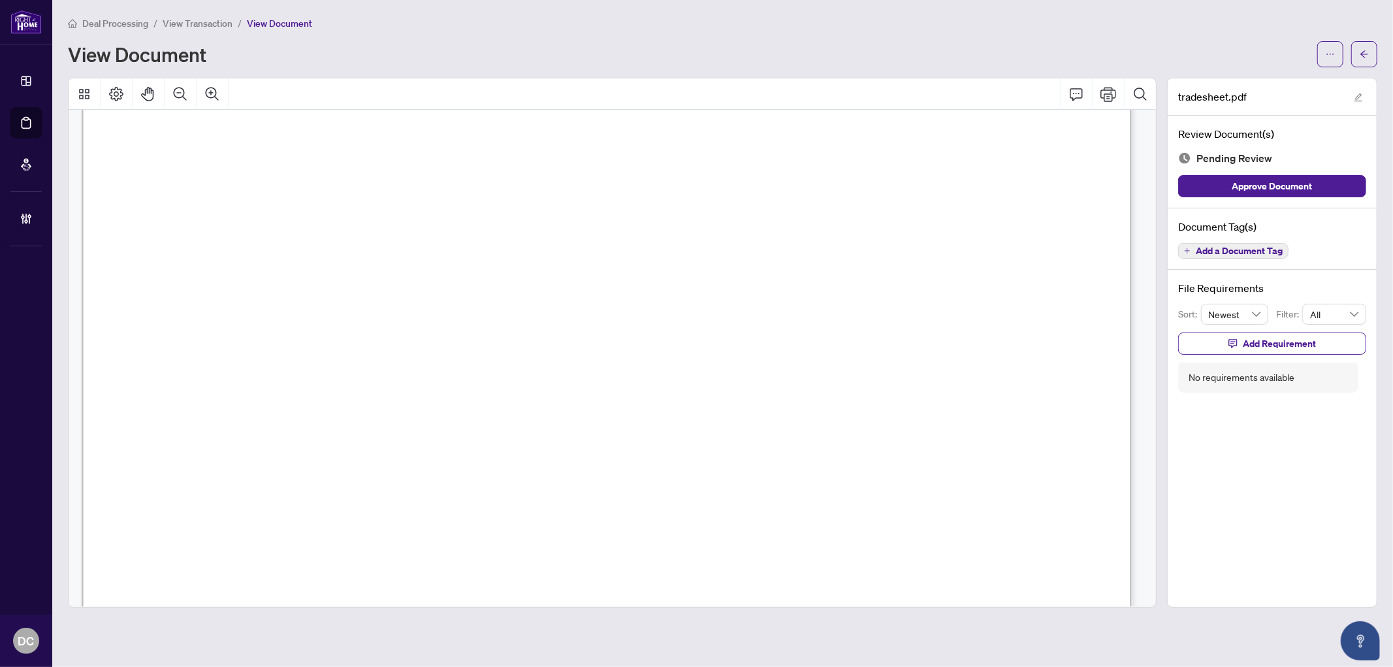
scroll to position [580, 0]
click at [1368, 55] on icon "arrow-left" at bounding box center [1364, 54] width 9 height 9
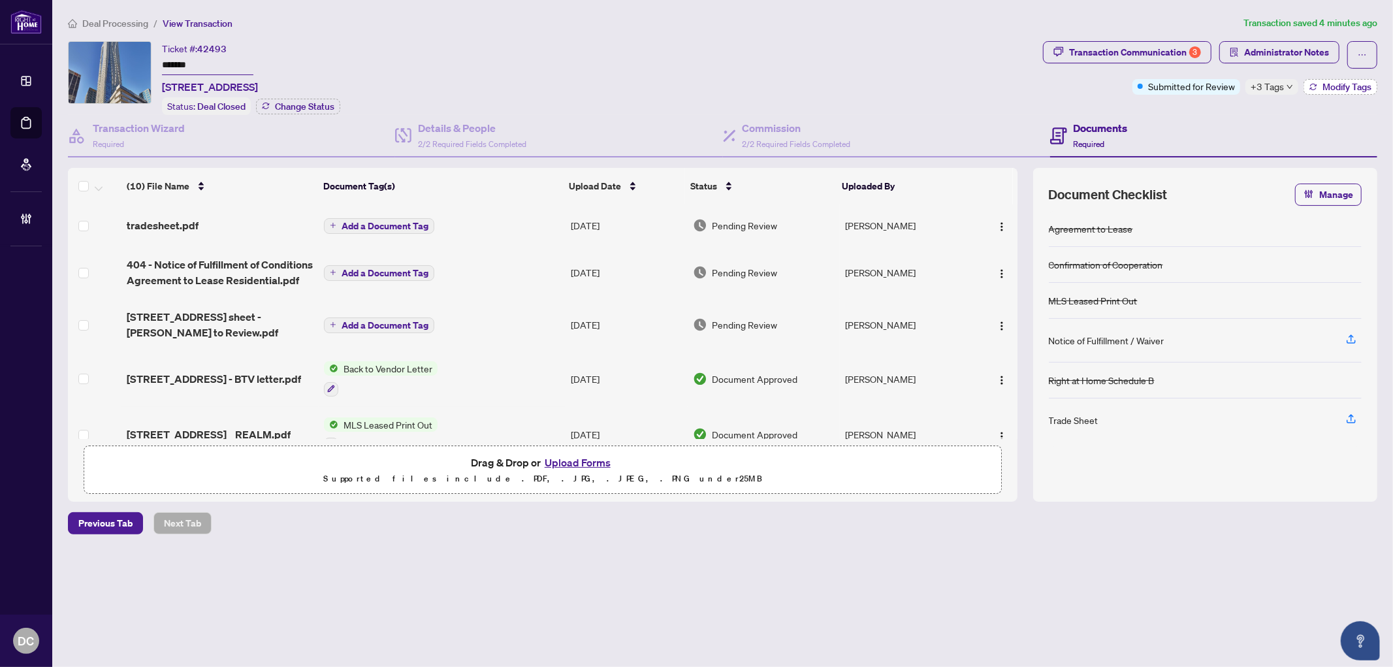
click at [1324, 90] on span "Modify Tags" at bounding box center [1347, 86] width 49 height 9
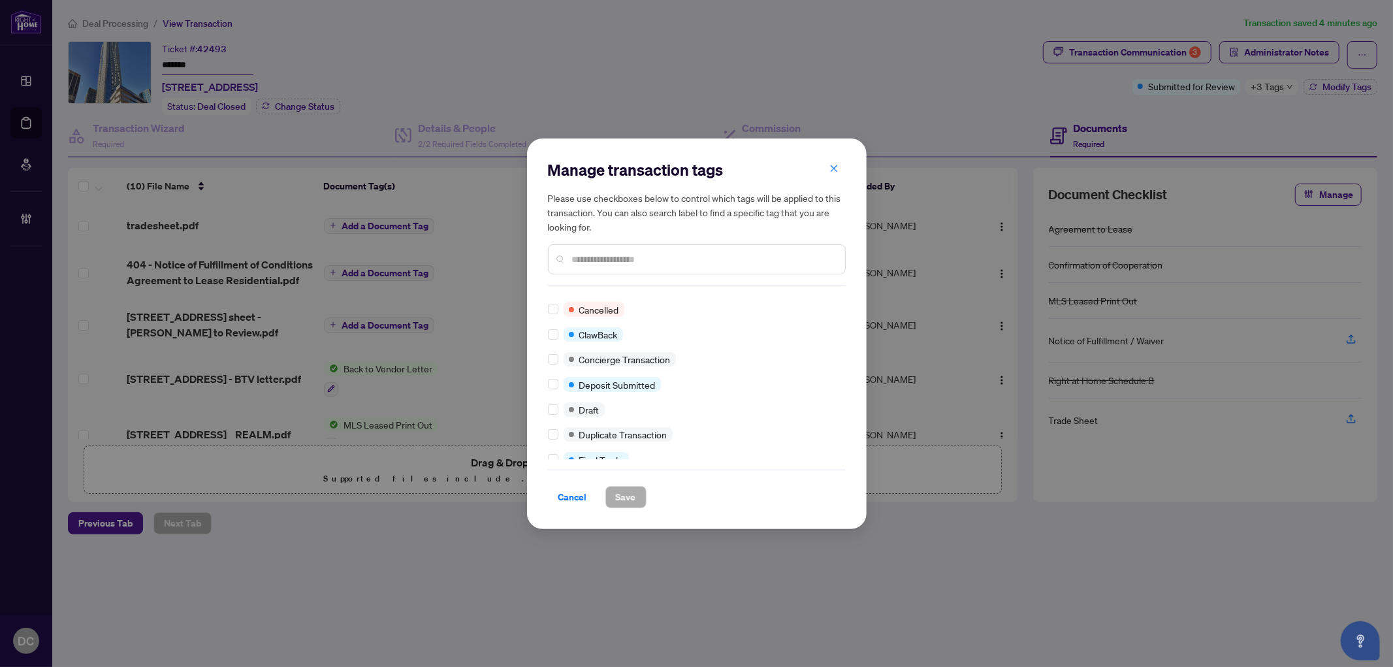
scroll to position [218, 0]
click at [556, 438] on label at bounding box center [553, 436] width 10 height 14
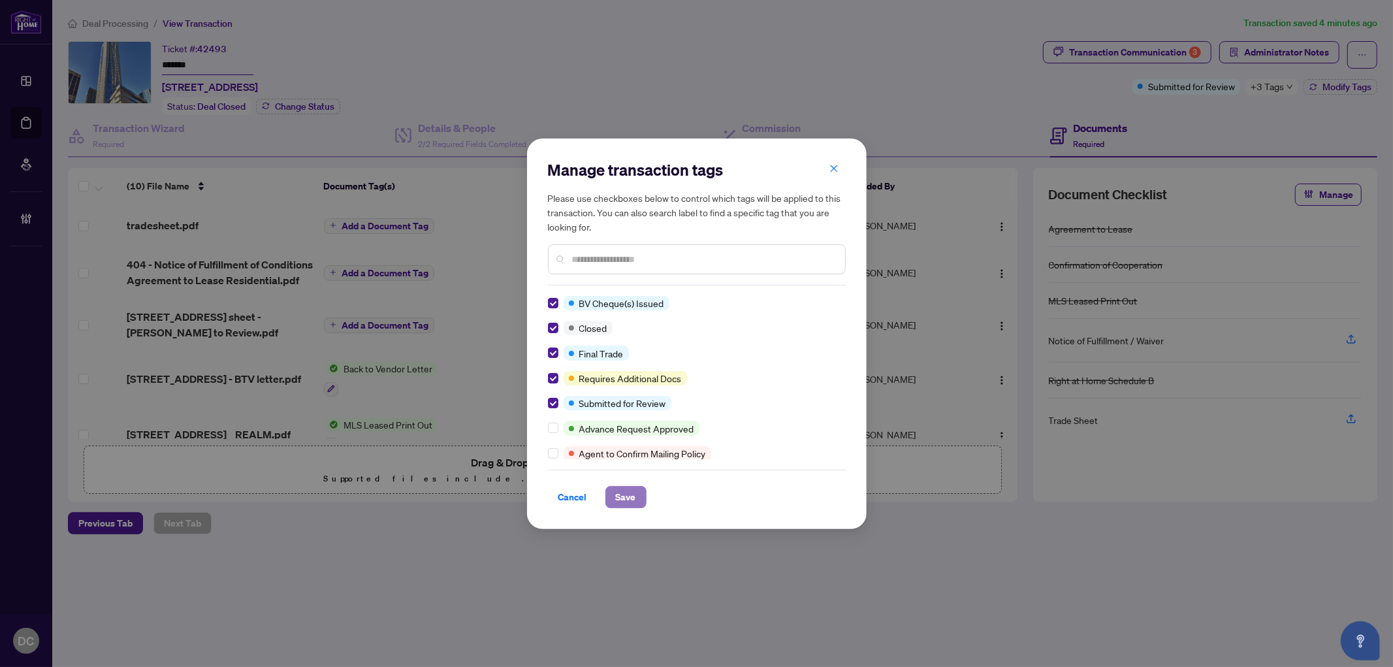
click at [623, 495] on span "Save" at bounding box center [626, 497] width 20 height 21
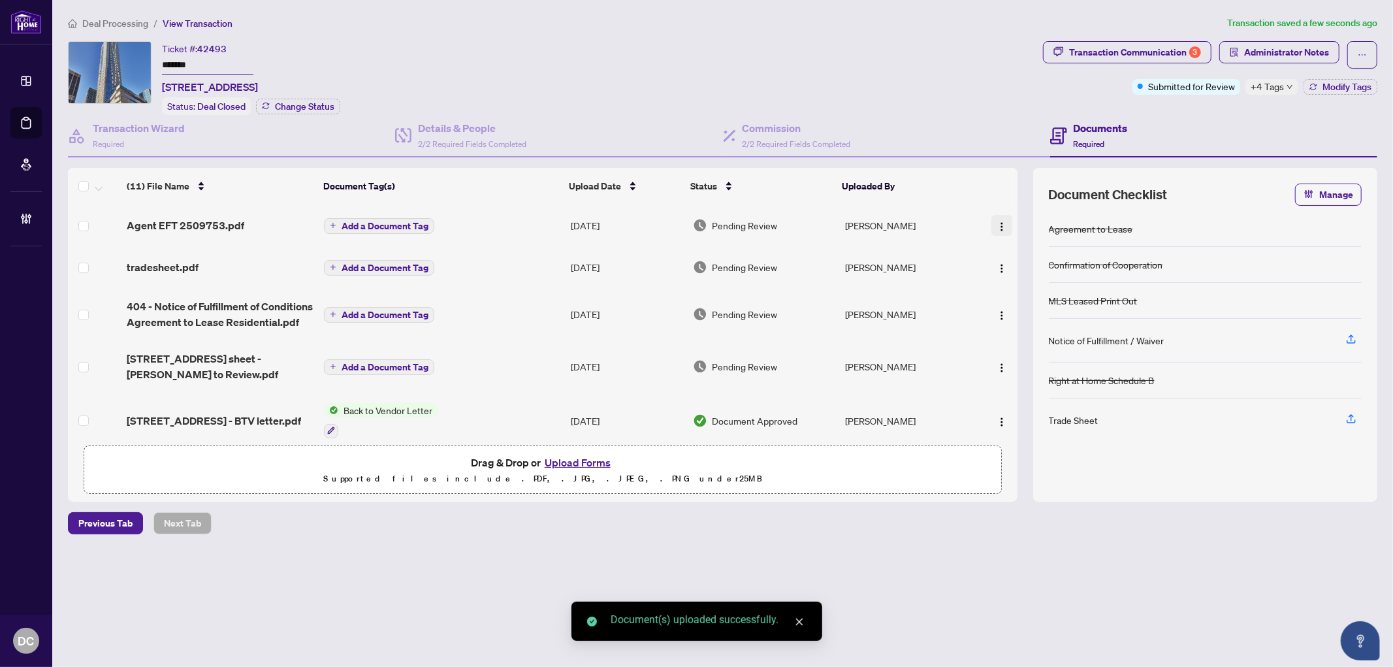
click at [1000, 221] on img "button" at bounding box center [1002, 226] width 10 height 10
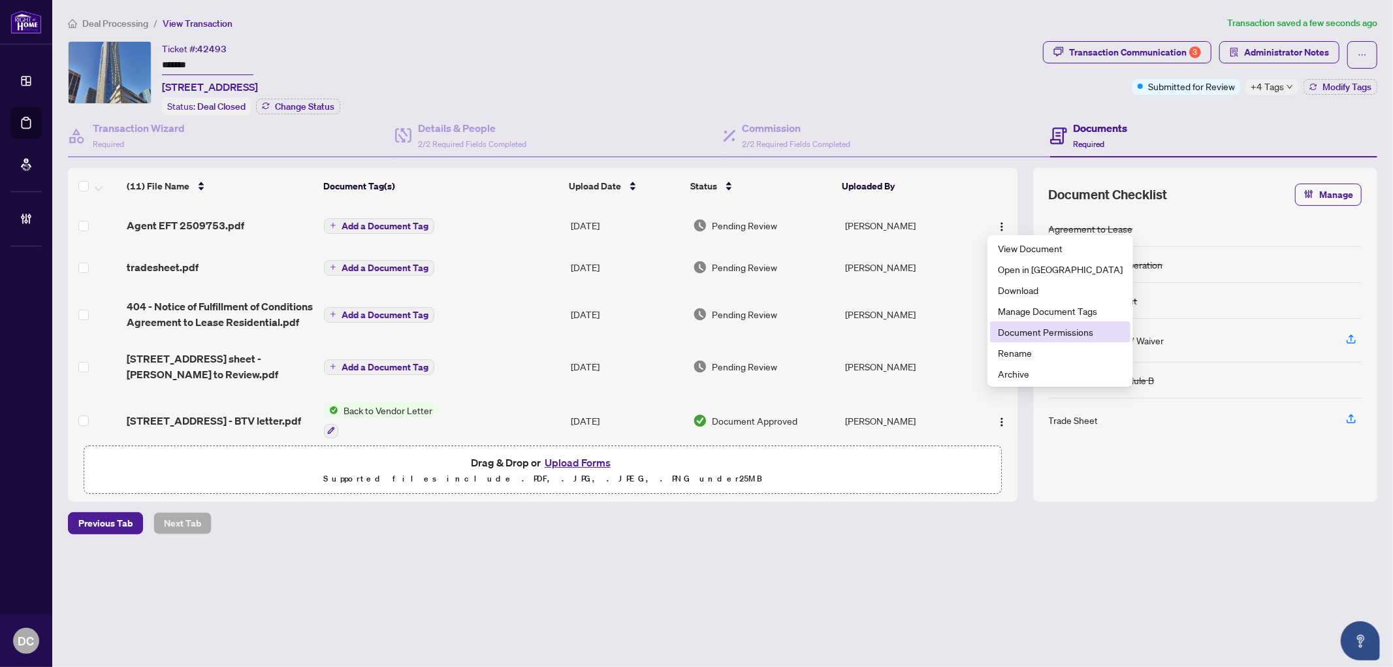
click at [1021, 332] on span "Document Permissions" at bounding box center [1060, 332] width 125 height 14
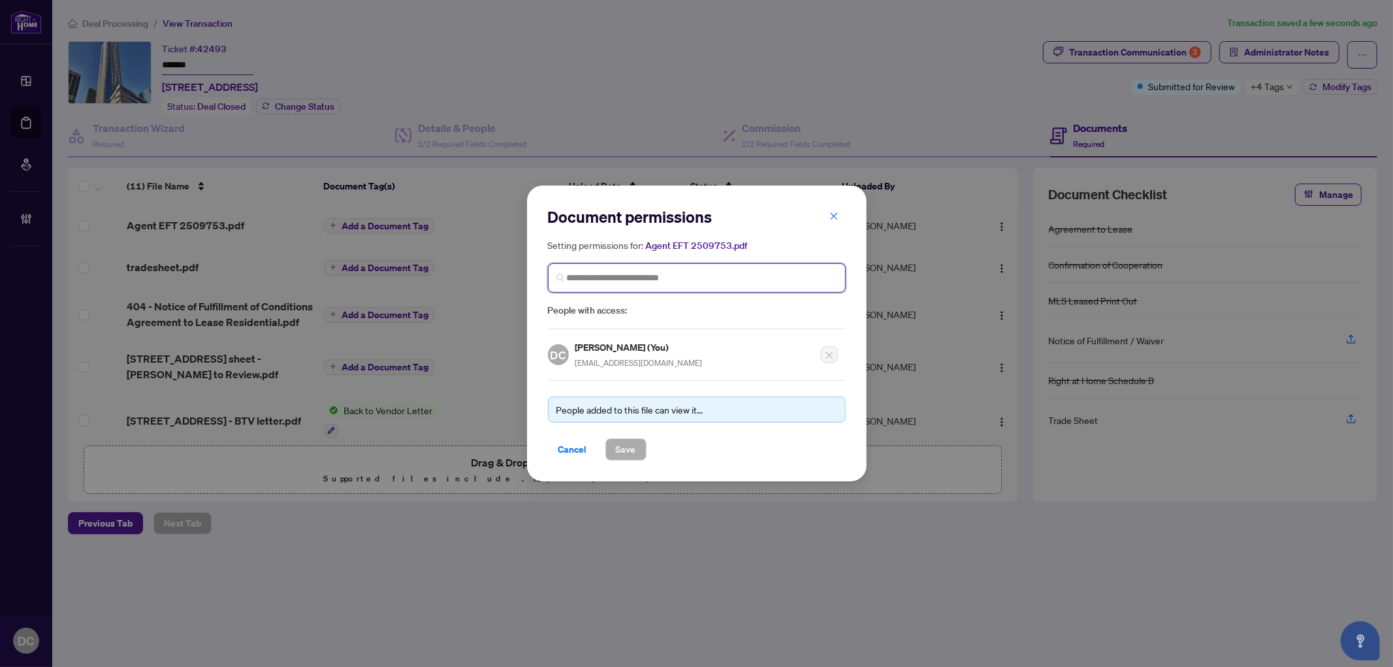
click at [685, 275] on input "search" at bounding box center [702, 278] width 270 height 14
type input "**********"
click at [672, 295] on div "6082 PQ Patrick Qin hello@patrickqin.com" at bounding box center [697, 316] width 298 height 42
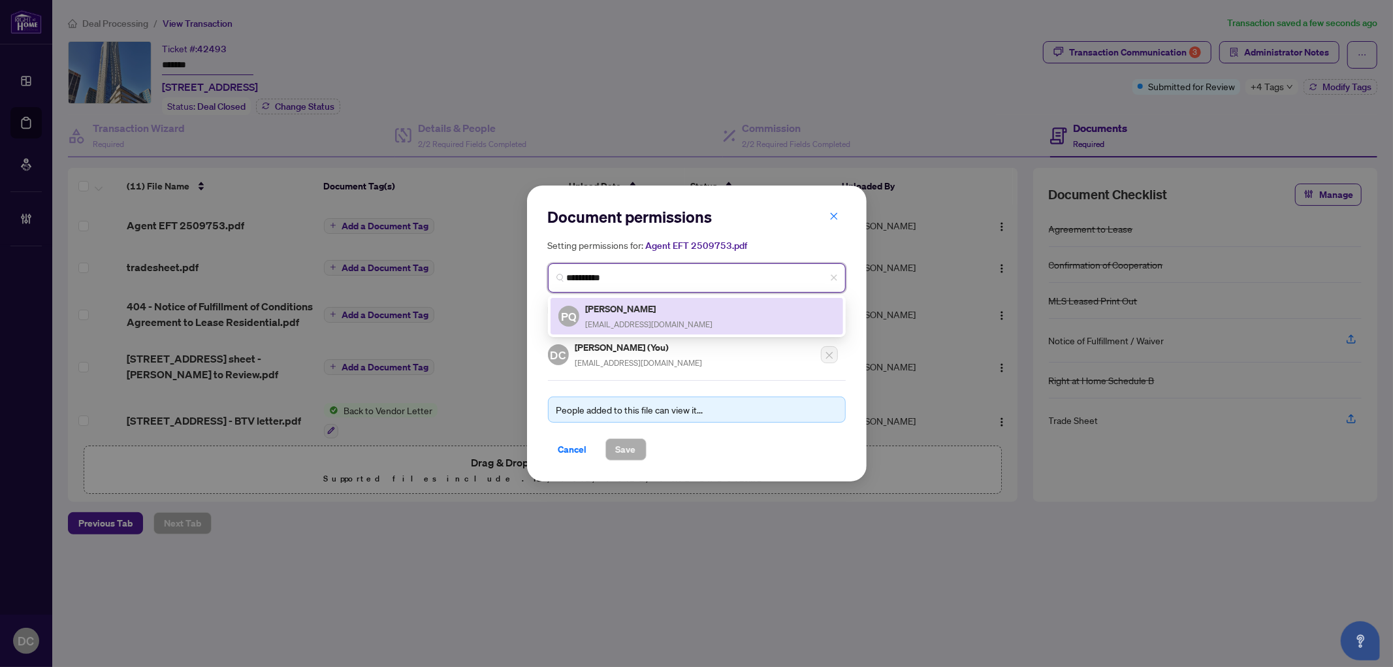
click at [649, 319] on span "hello@patrickqin.com" at bounding box center [649, 324] width 127 height 10
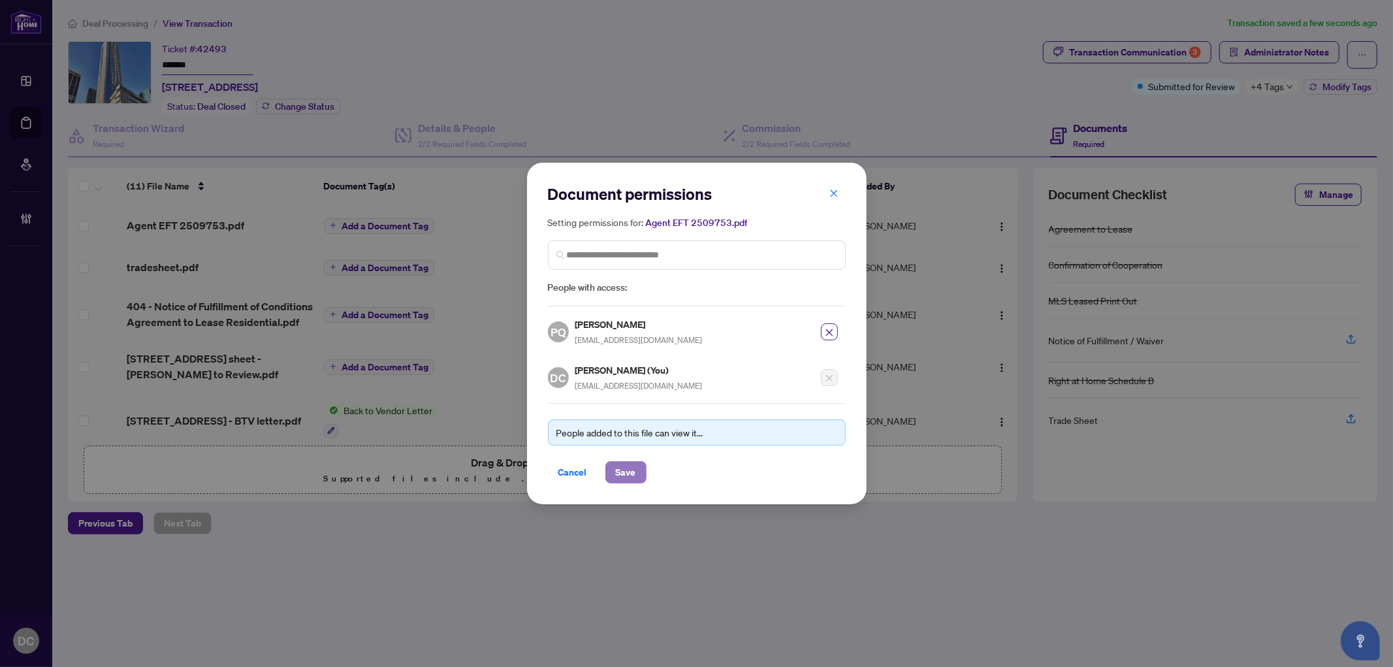
click at [636, 467] on button "Save" at bounding box center [626, 472] width 41 height 22
click at [412, 217] on div "Document permissions Setting permissions for: Agent EFT 2509753.pdf 6082 PQ Pat…" at bounding box center [696, 333] width 1393 height 667
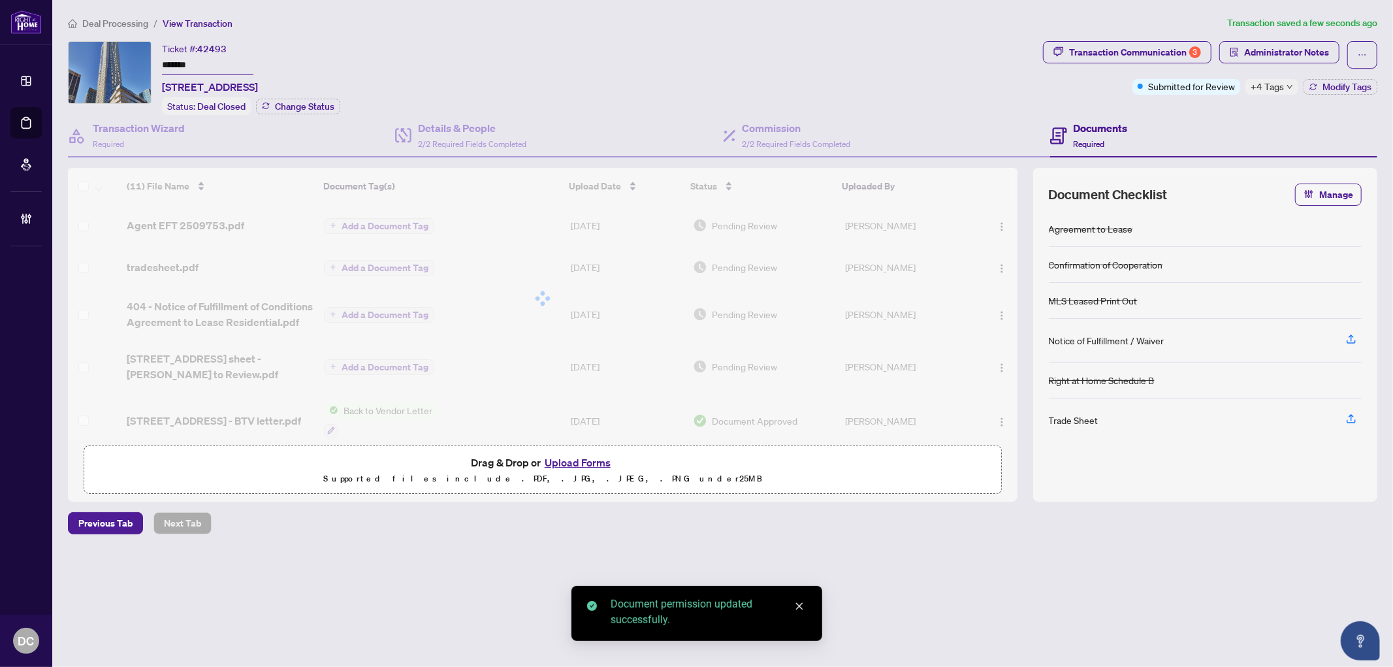
click at [414, 223] on span "Add a Document Tag" at bounding box center [385, 225] width 87 height 9
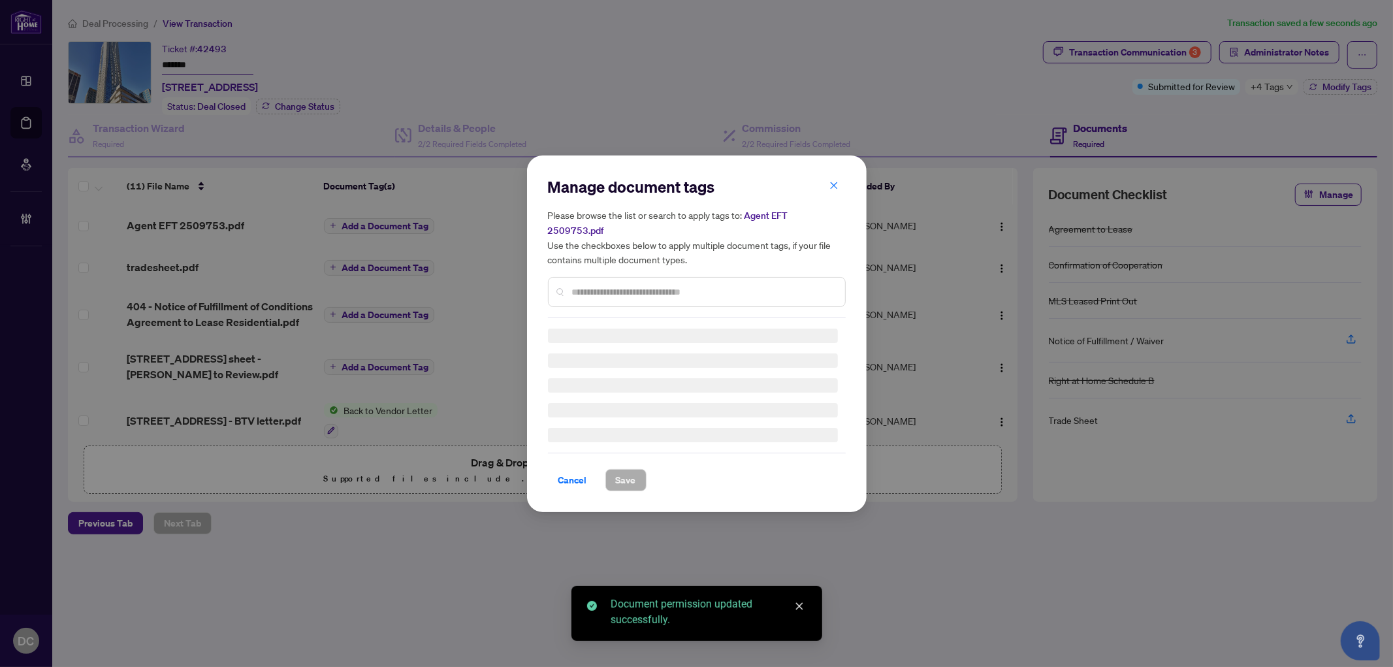
click at [713, 281] on div "Manage document tags Please browse the list or search to apply tags to: Agent E…" at bounding box center [697, 247] width 298 height 142
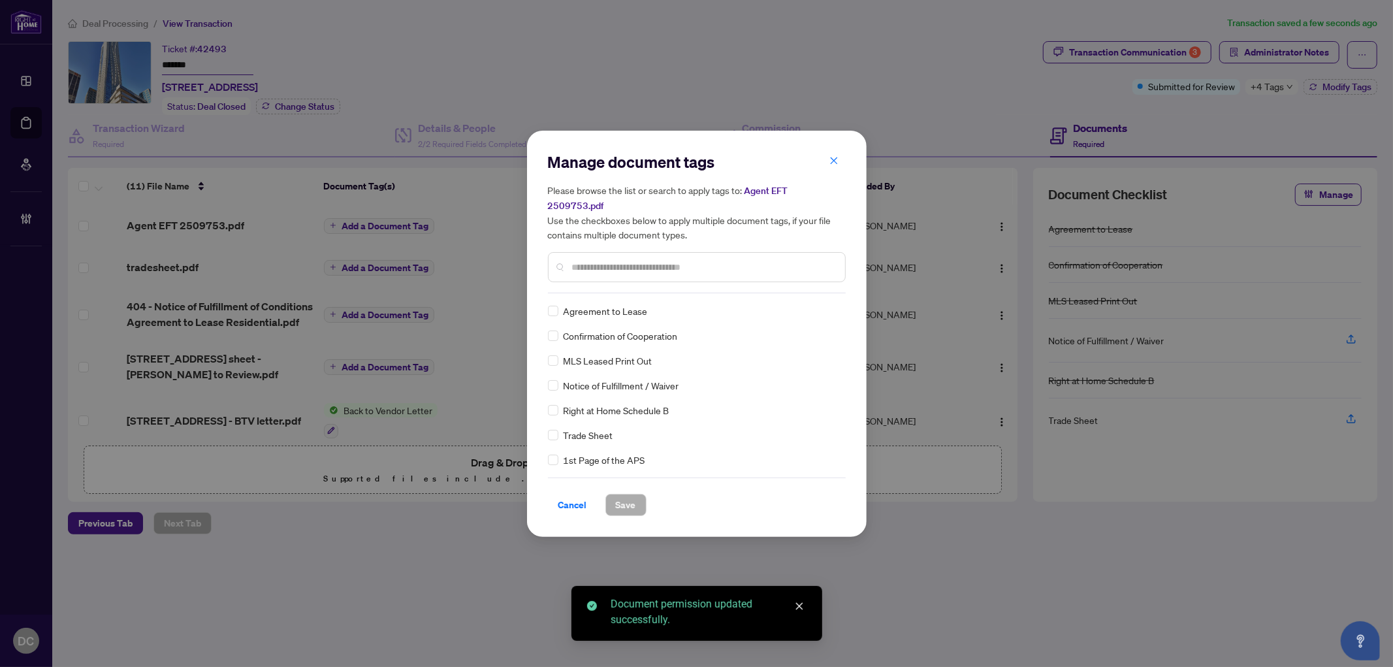
click at [728, 260] on input "text" at bounding box center [703, 267] width 263 height 14
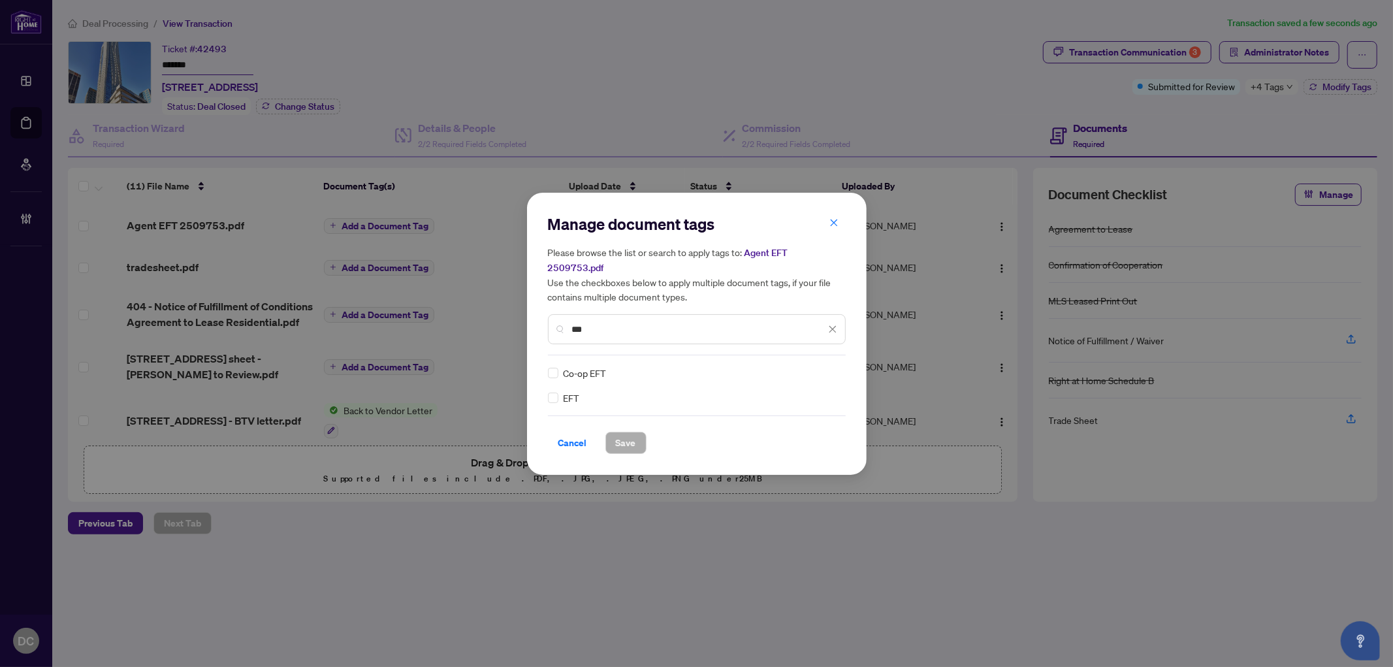
type input "***"
click at [546, 393] on div "Manage document tags Please browse the list or search to apply tags to: Agent E…" at bounding box center [697, 334] width 340 height 282
click at [828, 366] on div at bounding box center [825, 372] width 25 height 13
click at [777, 432] on div "Approved" at bounding box center [785, 428] width 84 height 14
click at [631, 440] on span "Save" at bounding box center [626, 442] width 20 height 21
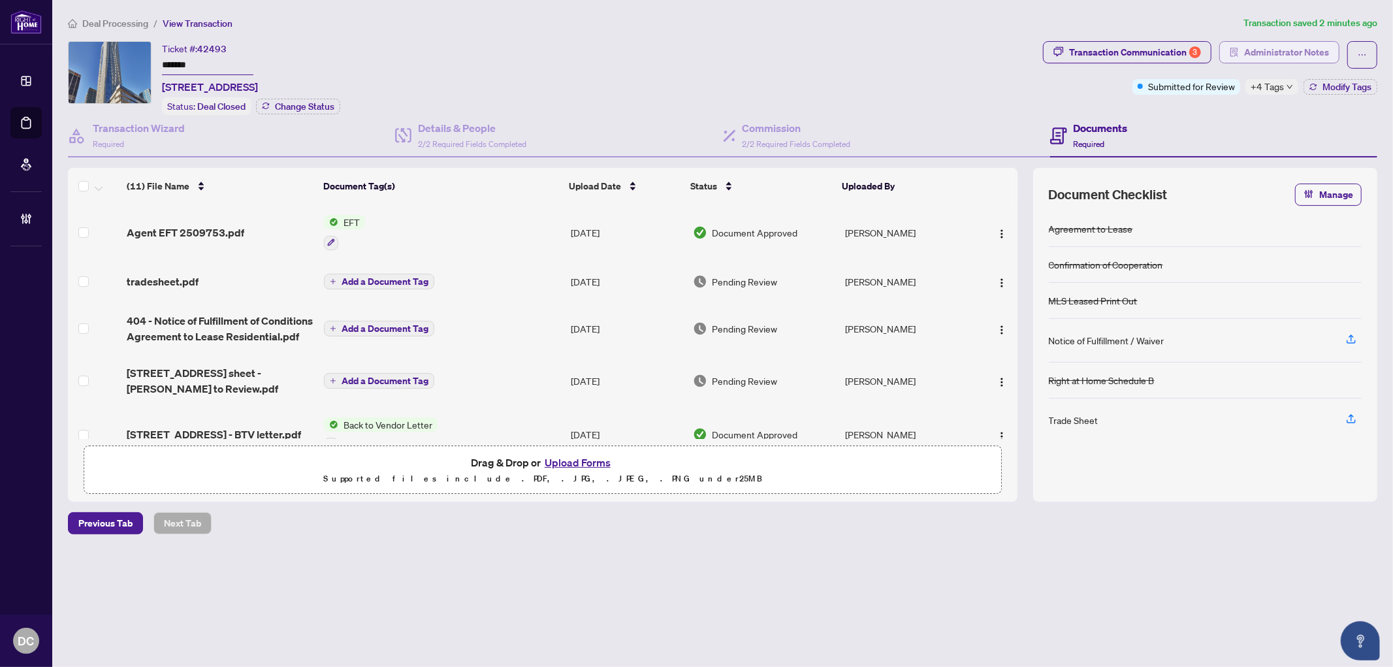
click at [1292, 54] on span "Administrator Notes" at bounding box center [1287, 52] width 85 height 21
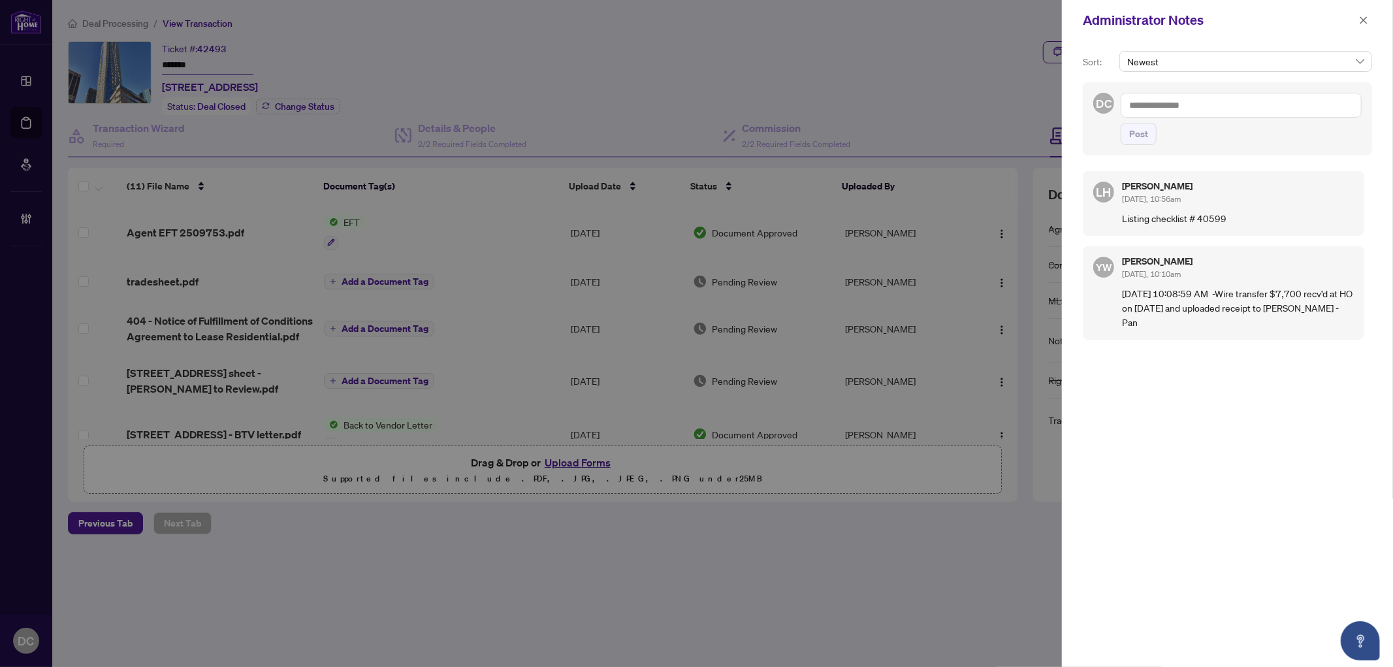
click at [1296, 100] on textarea at bounding box center [1241, 105] width 241 height 25
paste textarea "**********"
type textarea "**********"
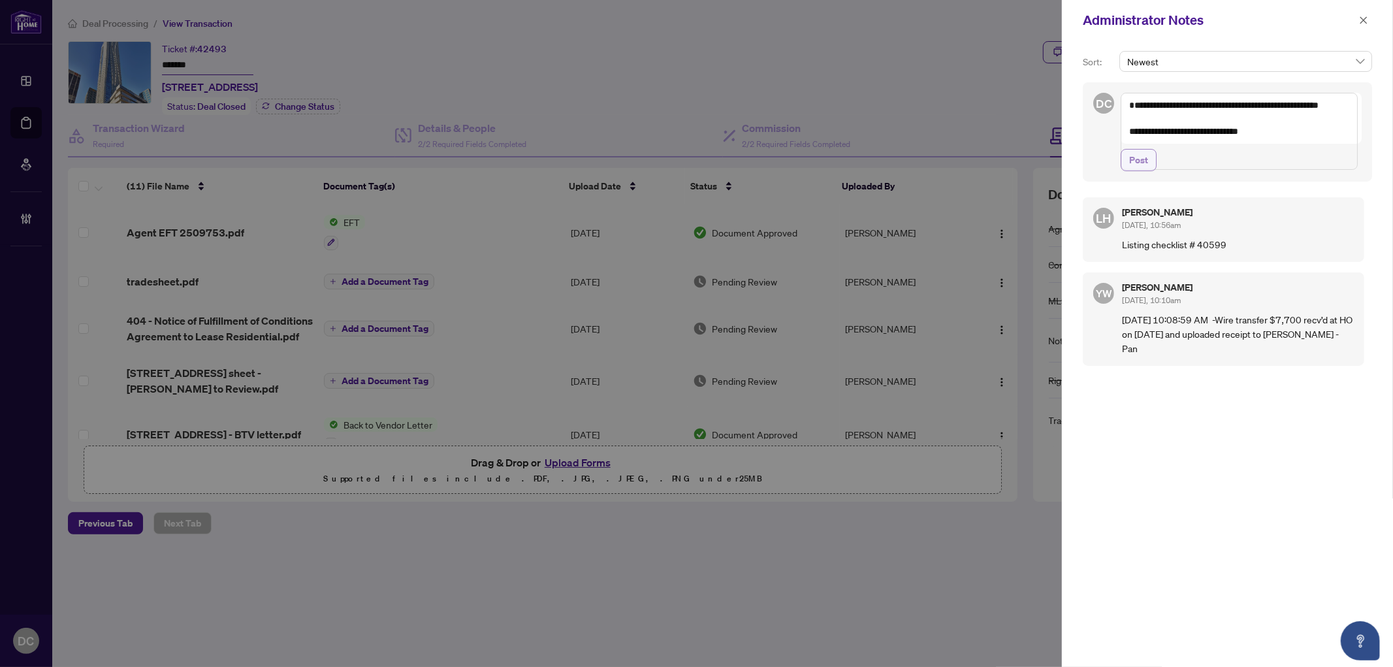
click at [1150, 171] on button "Post" at bounding box center [1139, 160] width 36 height 22
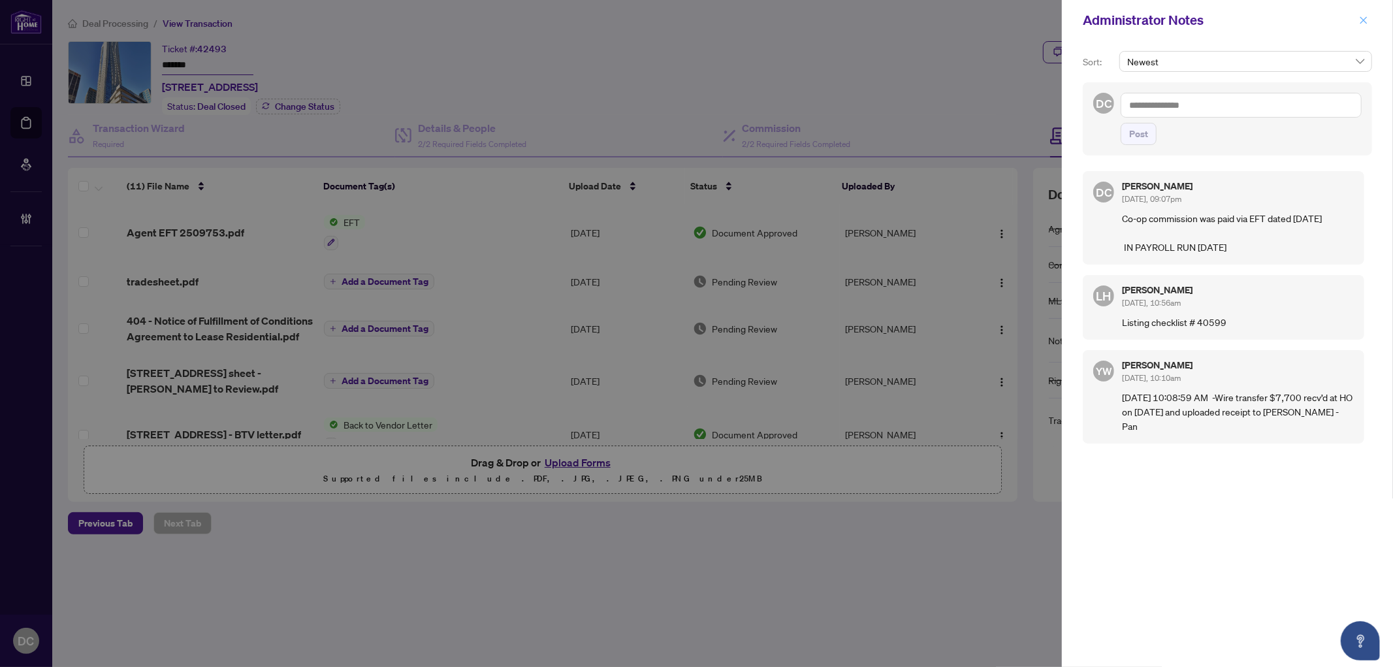
click at [1364, 18] on icon "close" at bounding box center [1363, 20] width 9 height 9
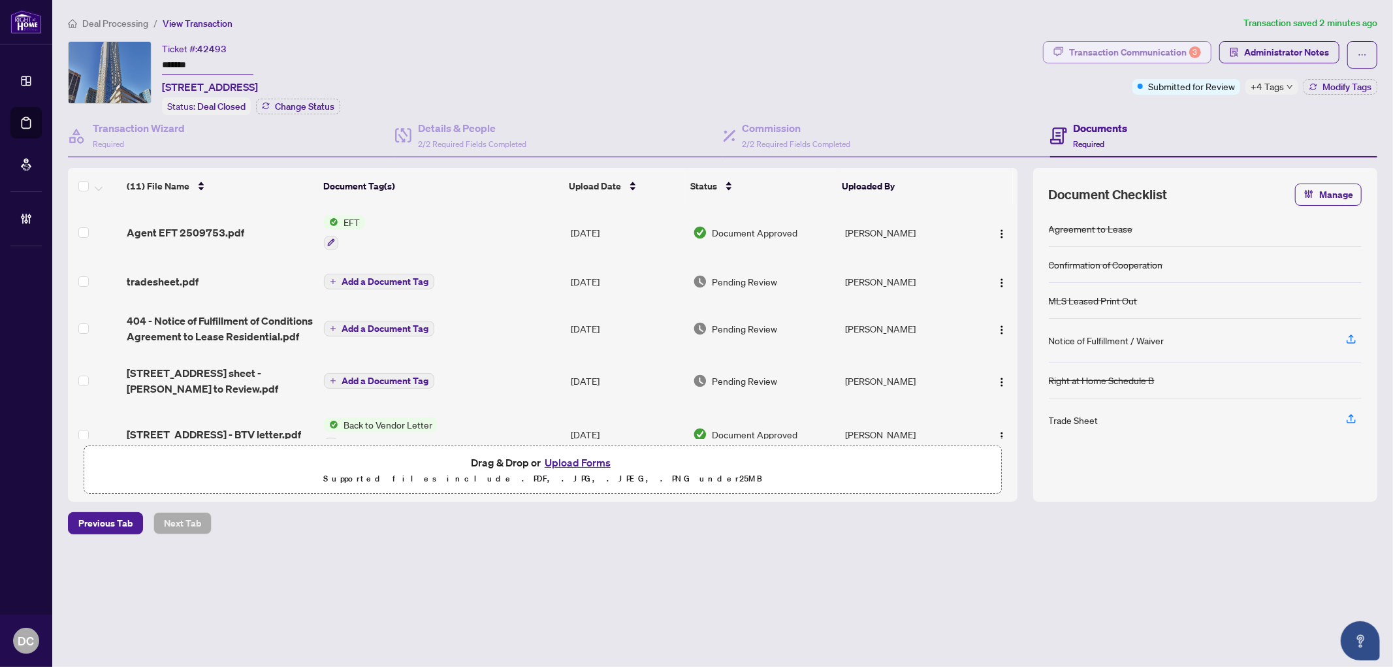
click at [1158, 61] on button "Transaction Communication 3" at bounding box center [1127, 52] width 169 height 22
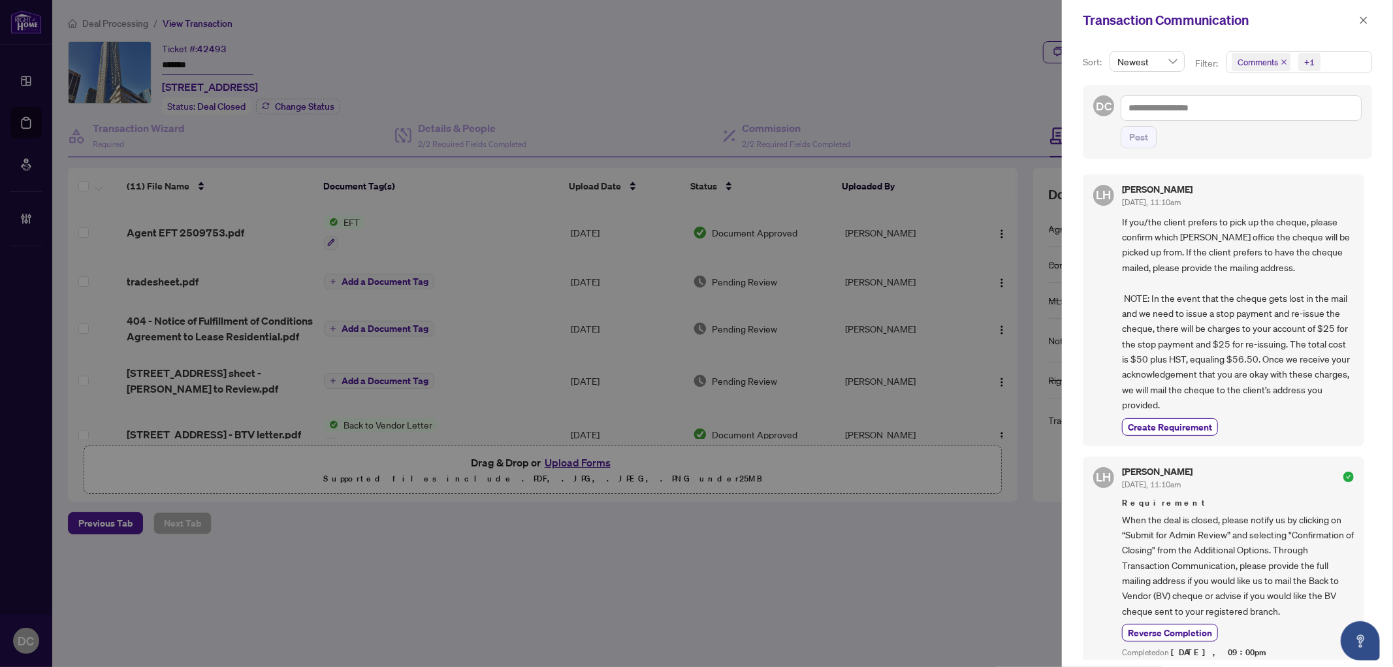
click at [1320, 57] on span "+1" at bounding box center [1310, 62] width 22 height 18
click at [1285, 123] on span "Comments" at bounding box center [1305, 117] width 116 height 16
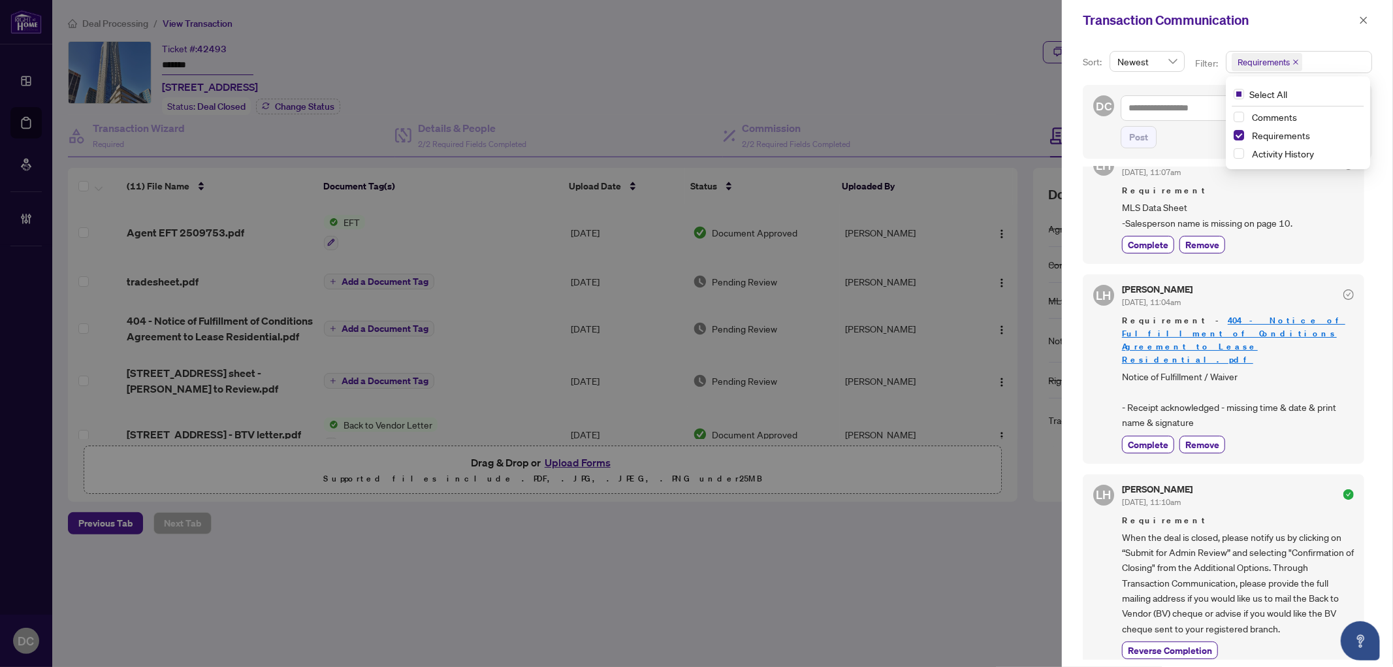
scroll to position [145, 0]
click at [1369, 18] on button "button" at bounding box center [1364, 20] width 17 height 16
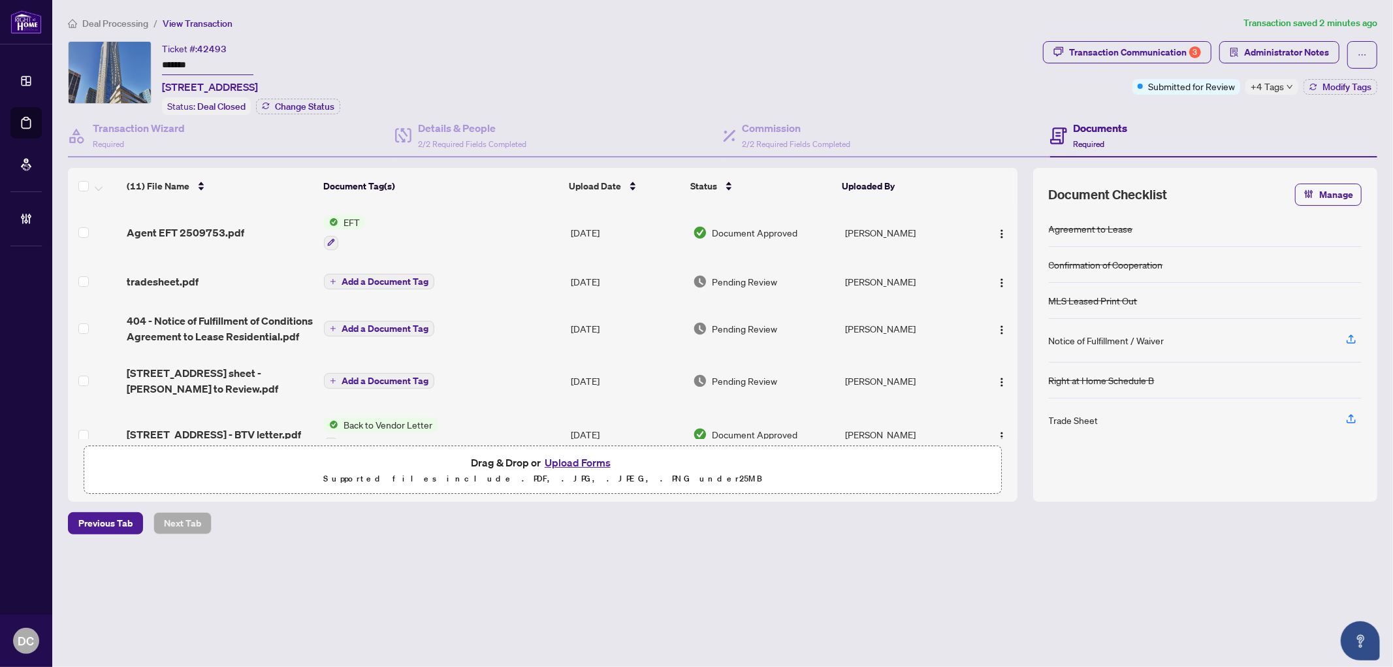
click at [188, 64] on input "*******" at bounding box center [207, 65] width 91 height 19
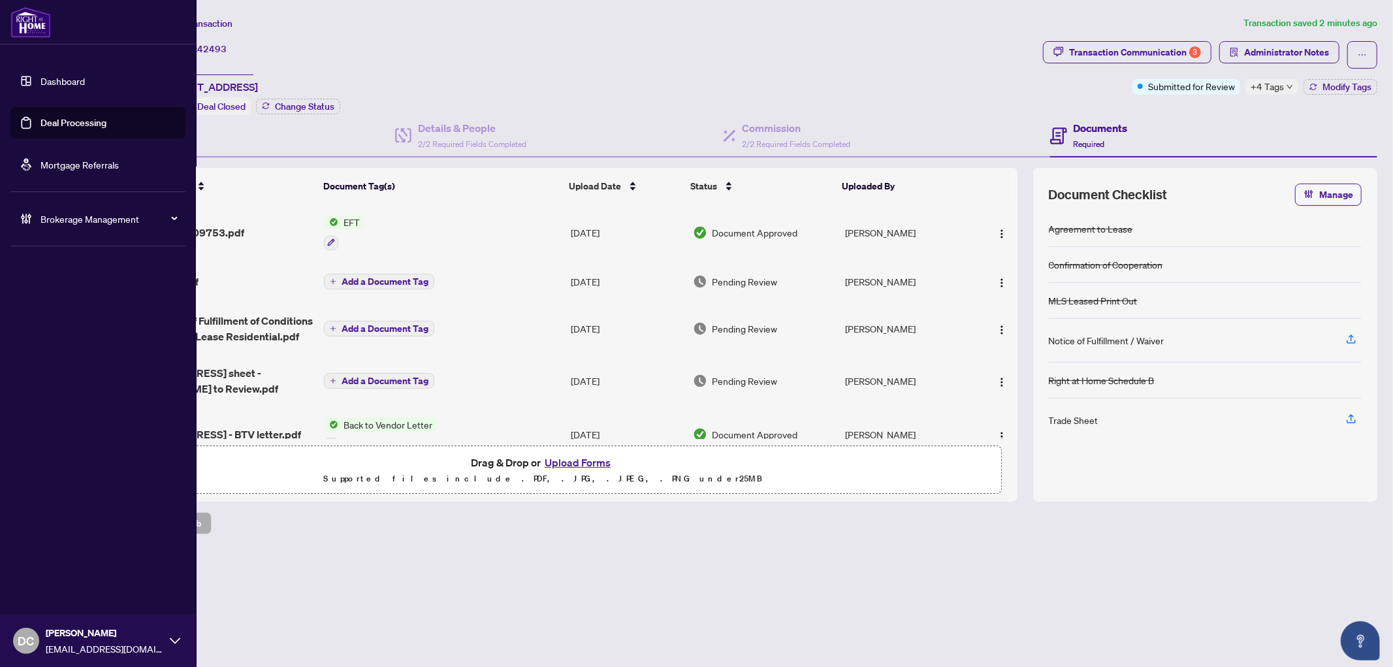
drag, startPoint x: 198, startPoint y: 63, endPoint x: 50, endPoint y: 57, distance: 147.8
click at [50, 57] on div "Dashboard Deal Processing Mortgage Referrals Brokerage Management DC Dawn Chan …" at bounding box center [696, 333] width 1393 height 667
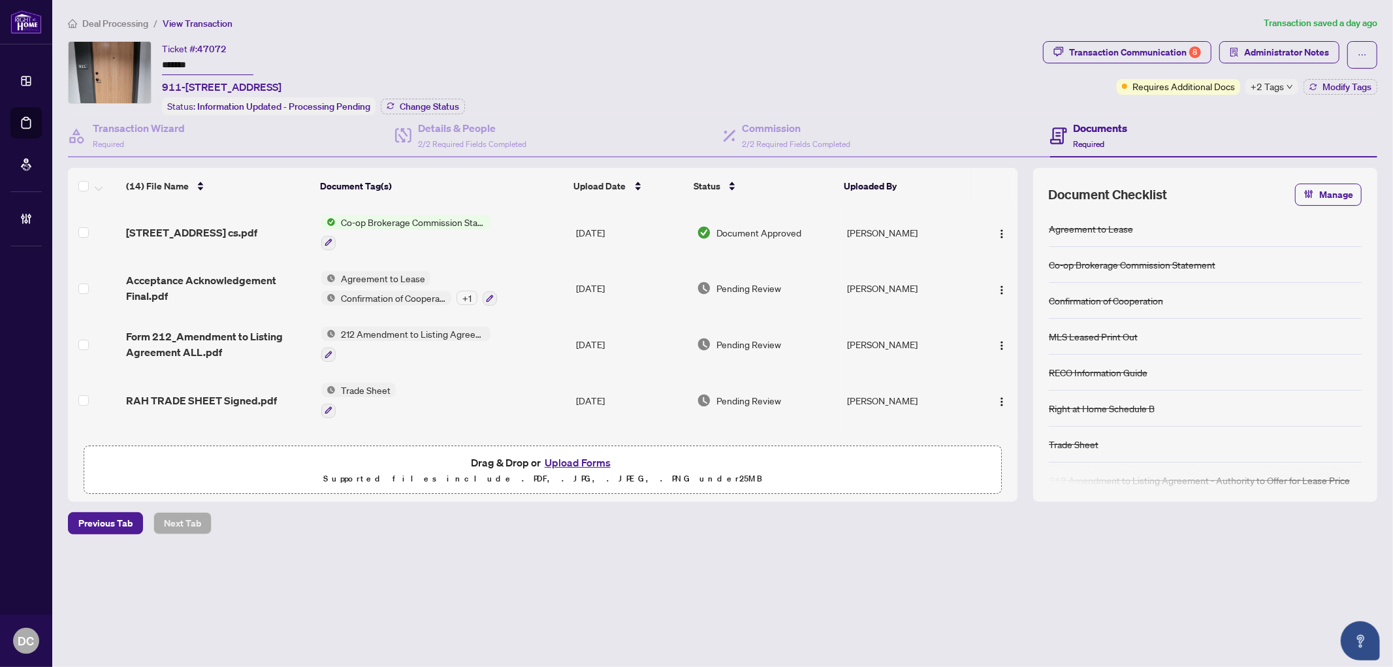
drag, startPoint x: 239, startPoint y: 68, endPoint x: 138, endPoint y: 67, distance: 100.6
click at [138, 67] on div "Ticket #: 47072 ******* [STREET_ADDRESS] Status: Information Updated - Processi…" at bounding box center [553, 78] width 970 height 74
click at [423, 102] on span "Change Status" at bounding box center [429, 106] width 59 height 9
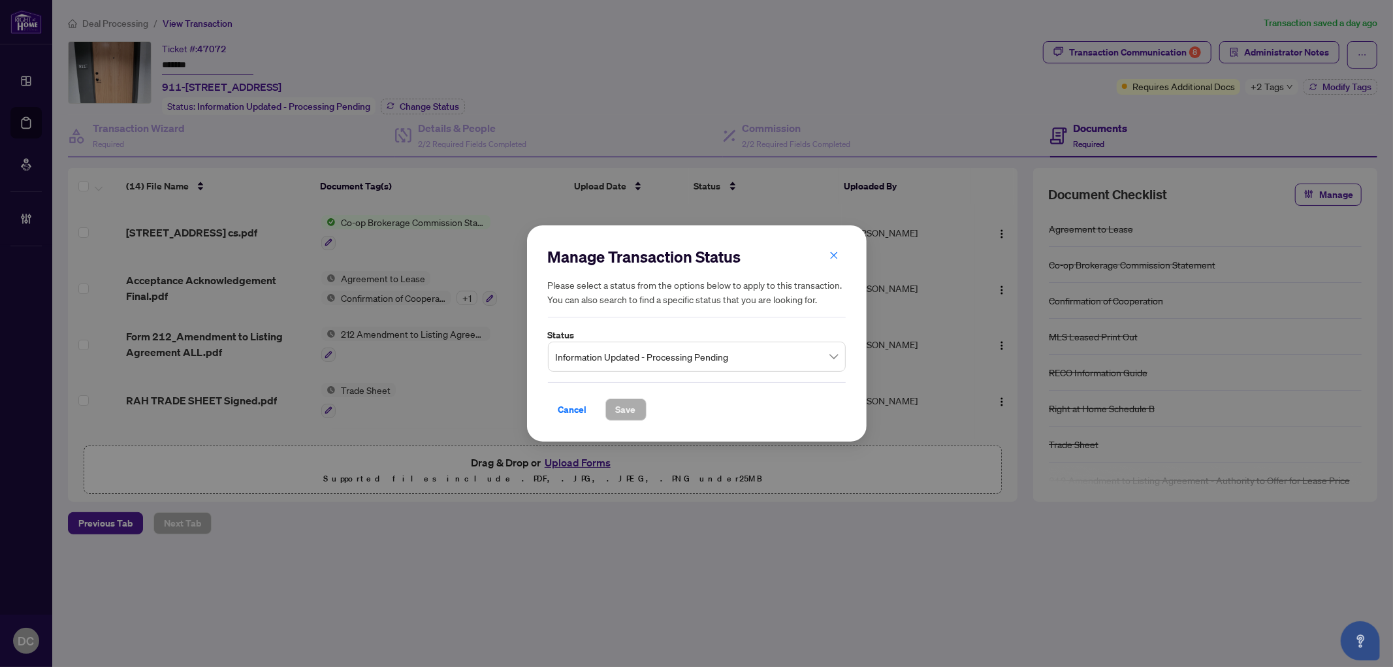
click at [754, 358] on span "Information Updated - Processing Pending" at bounding box center [697, 356] width 282 height 25
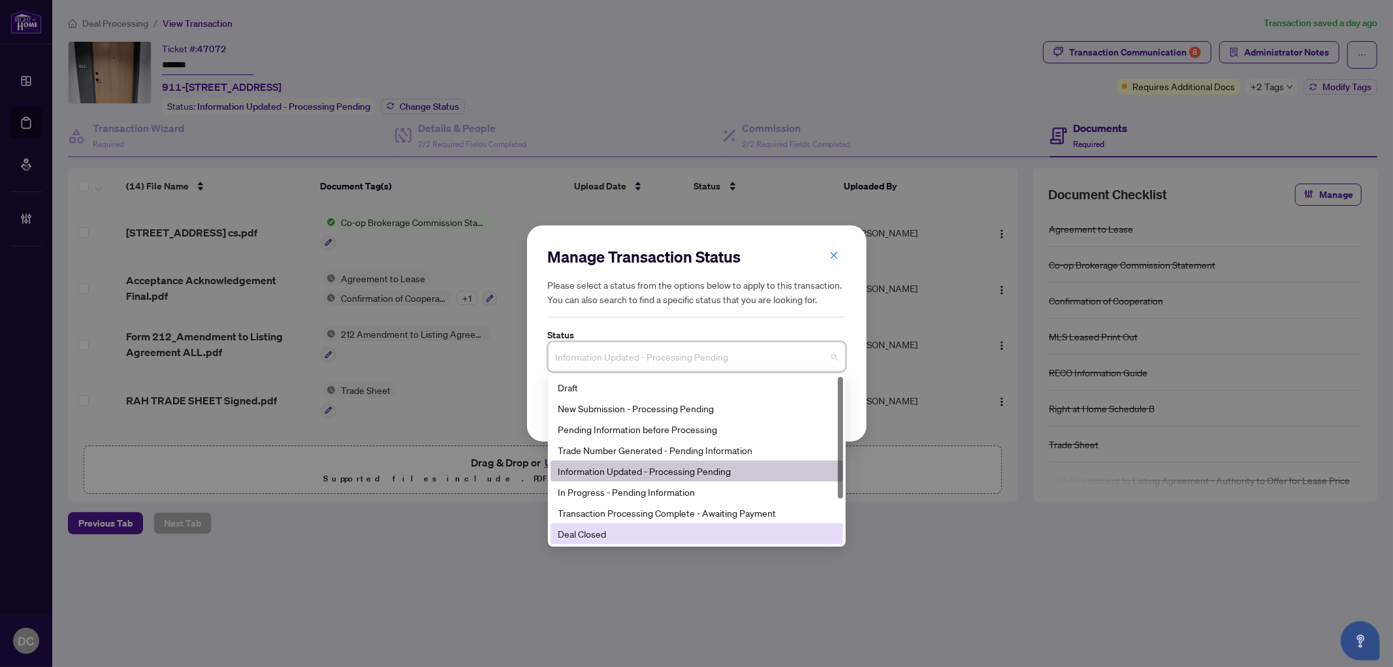
click at [585, 532] on div "Deal Closed" at bounding box center [697, 534] width 277 height 14
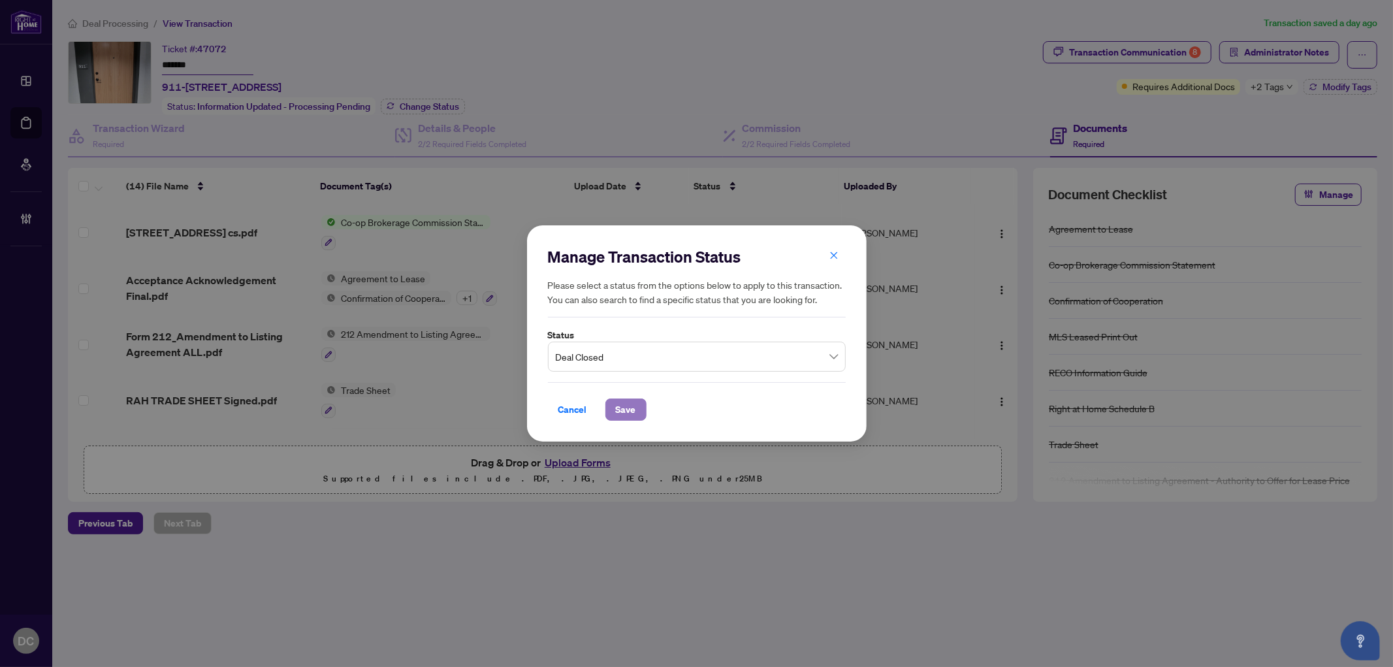
click at [613, 404] on button "Save" at bounding box center [626, 410] width 41 height 22
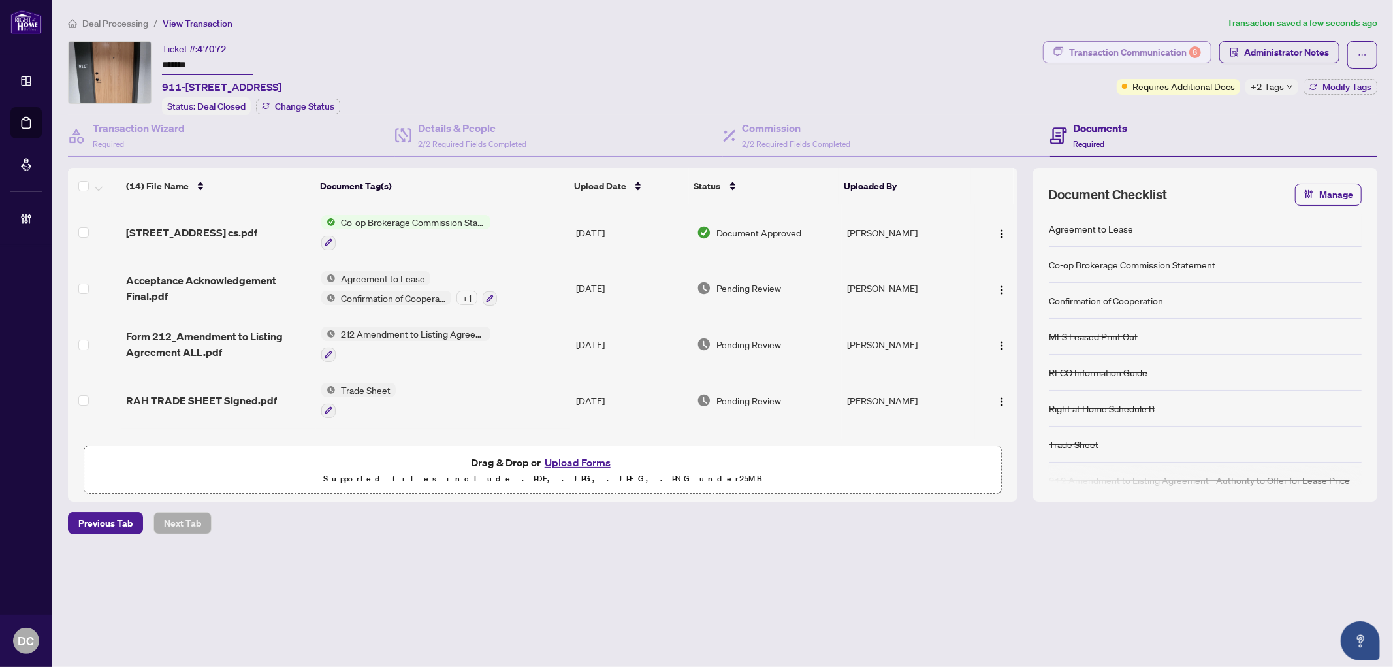
click at [1074, 56] on div "Transaction Communication 8" at bounding box center [1135, 52] width 132 height 21
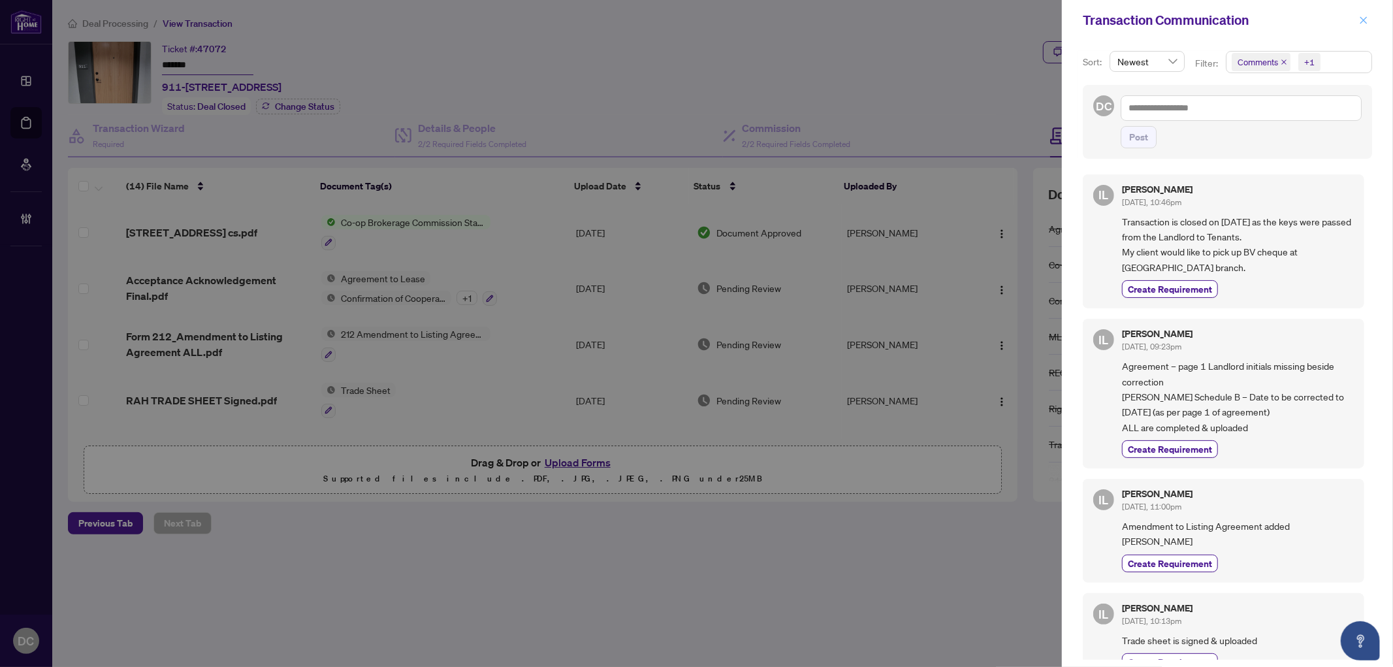
click at [1361, 22] on icon "close" at bounding box center [1363, 20] width 9 height 9
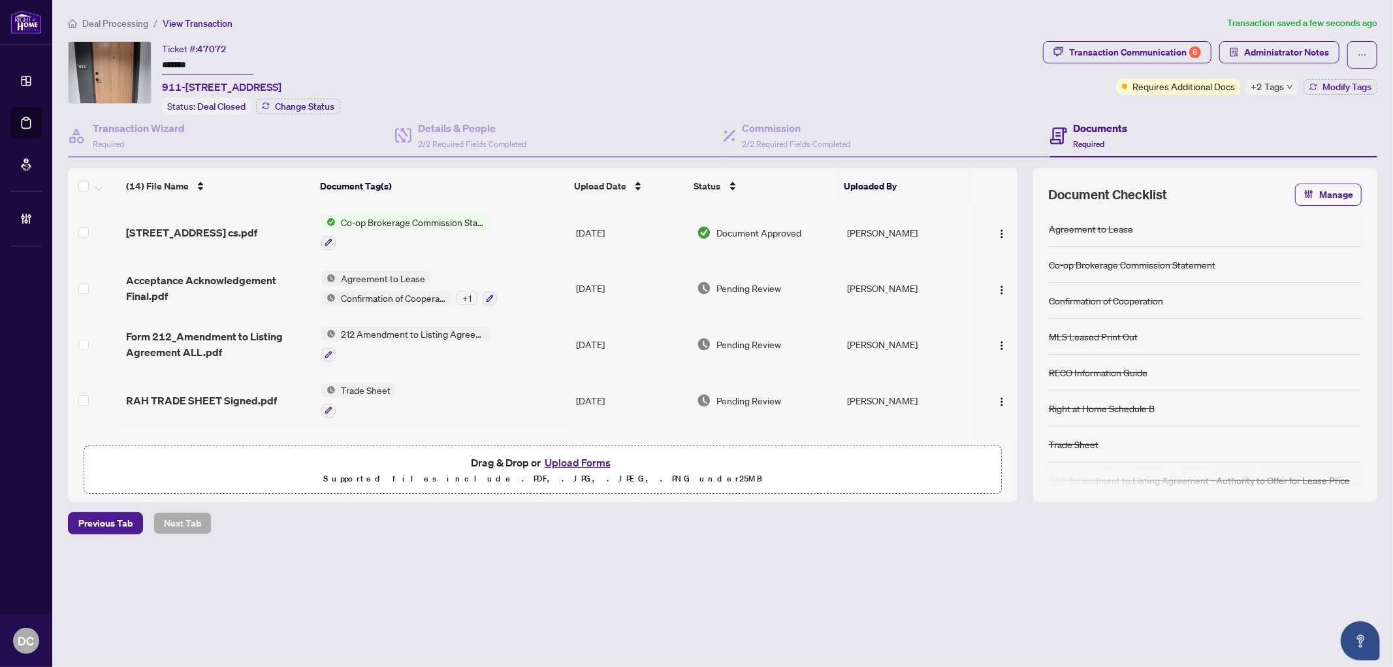
click at [505, 230] on td "Co-op Brokerage Commission Statement" at bounding box center [443, 232] width 255 height 56
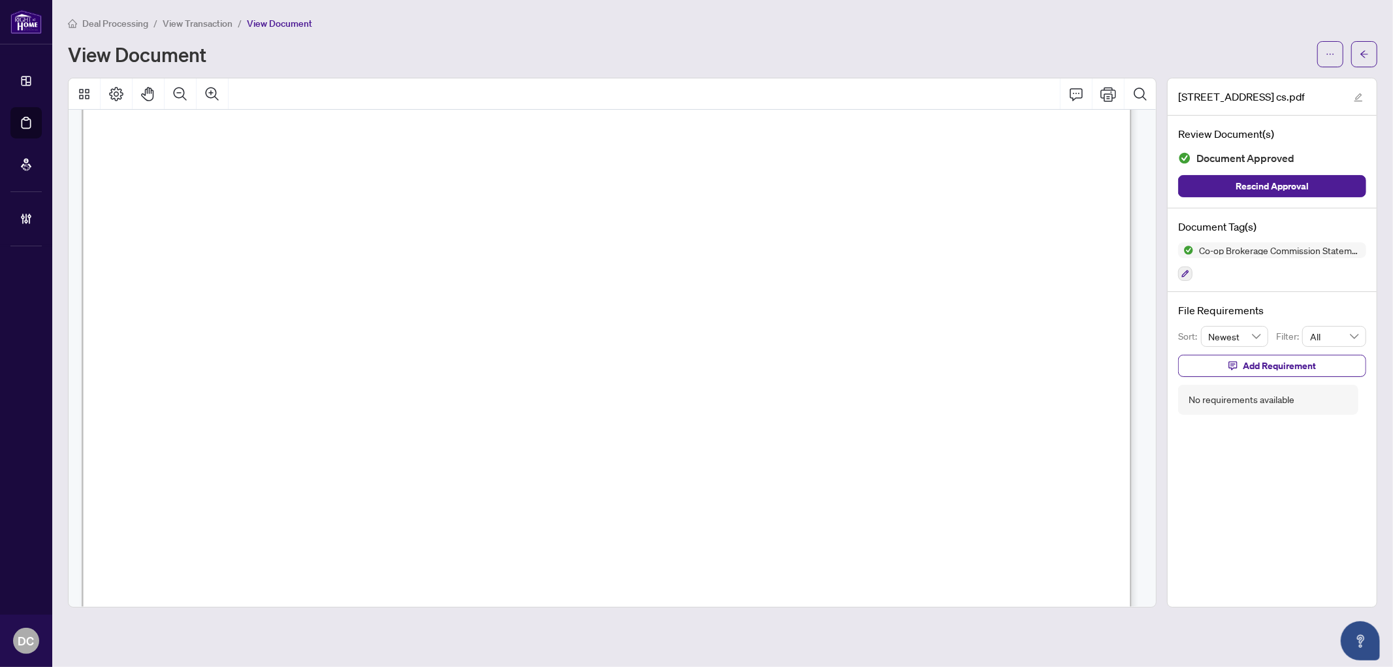
scroll to position [290, 0]
click at [1375, 60] on button "button" at bounding box center [1365, 54] width 26 height 26
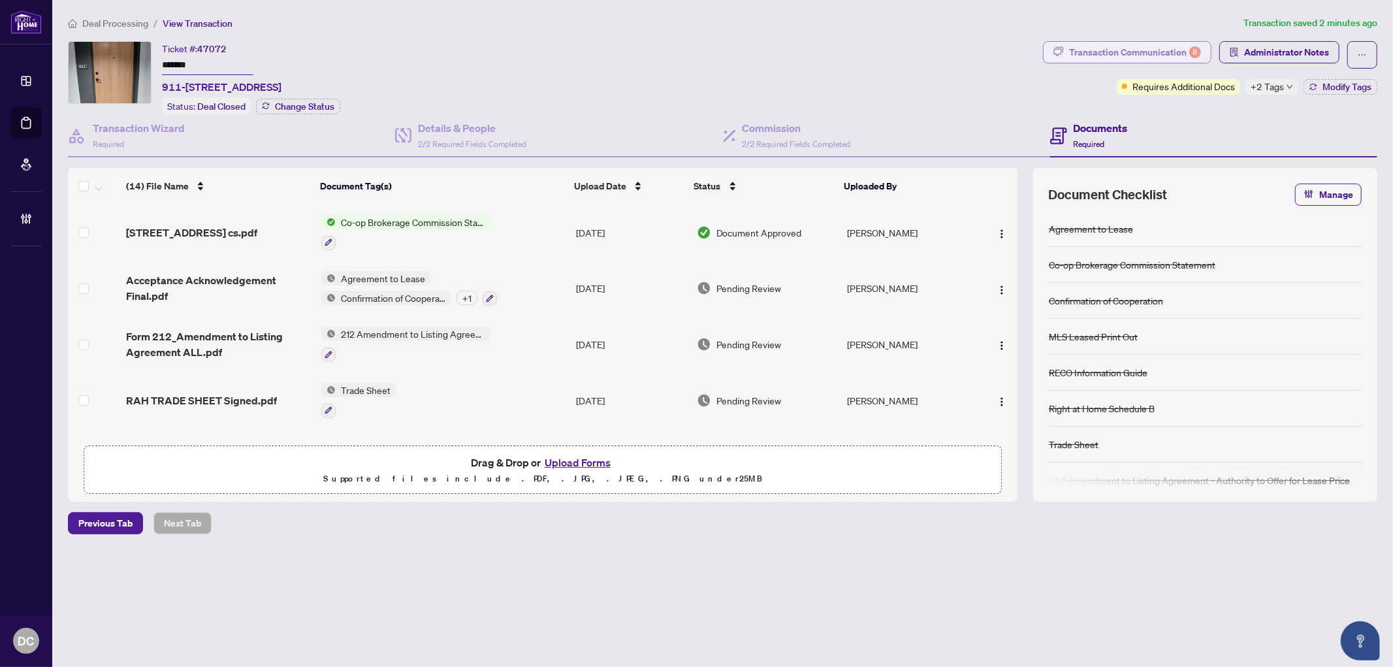
click at [1103, 54] on div "Transaction Communication 8" at bounding box center [1135, 52] width 132 height 21
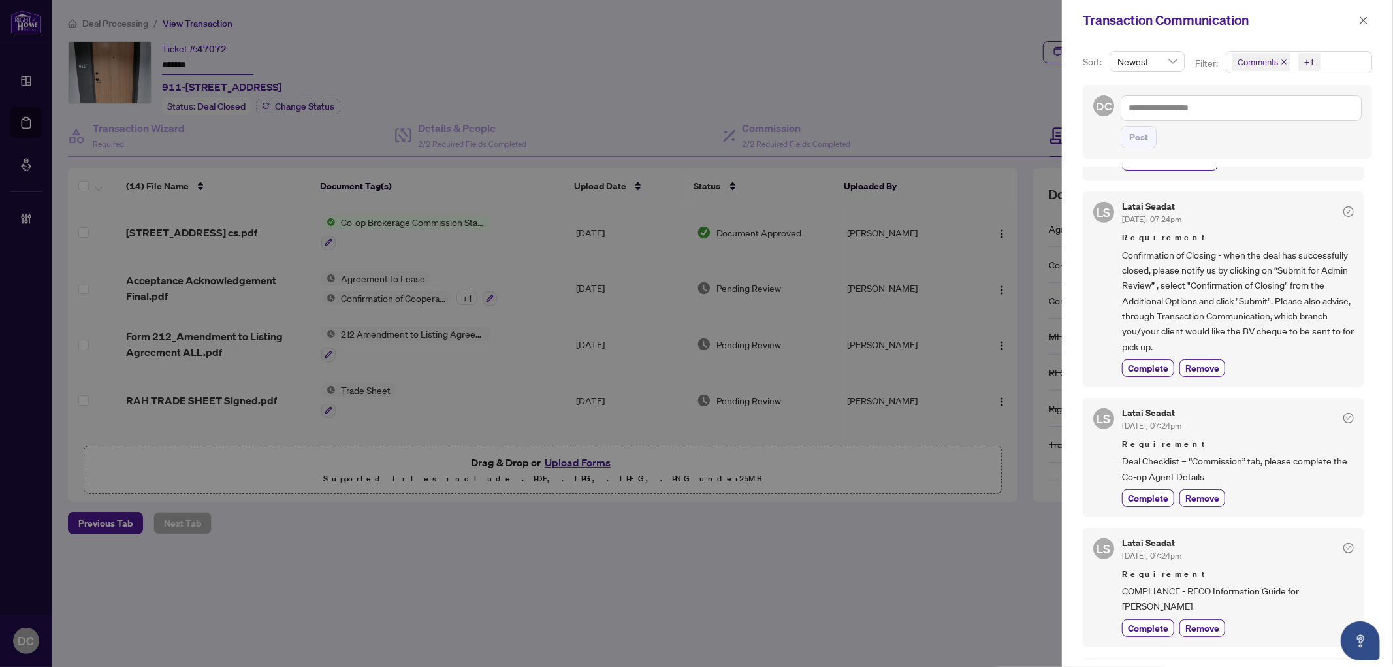
scroll to position [726, 0]
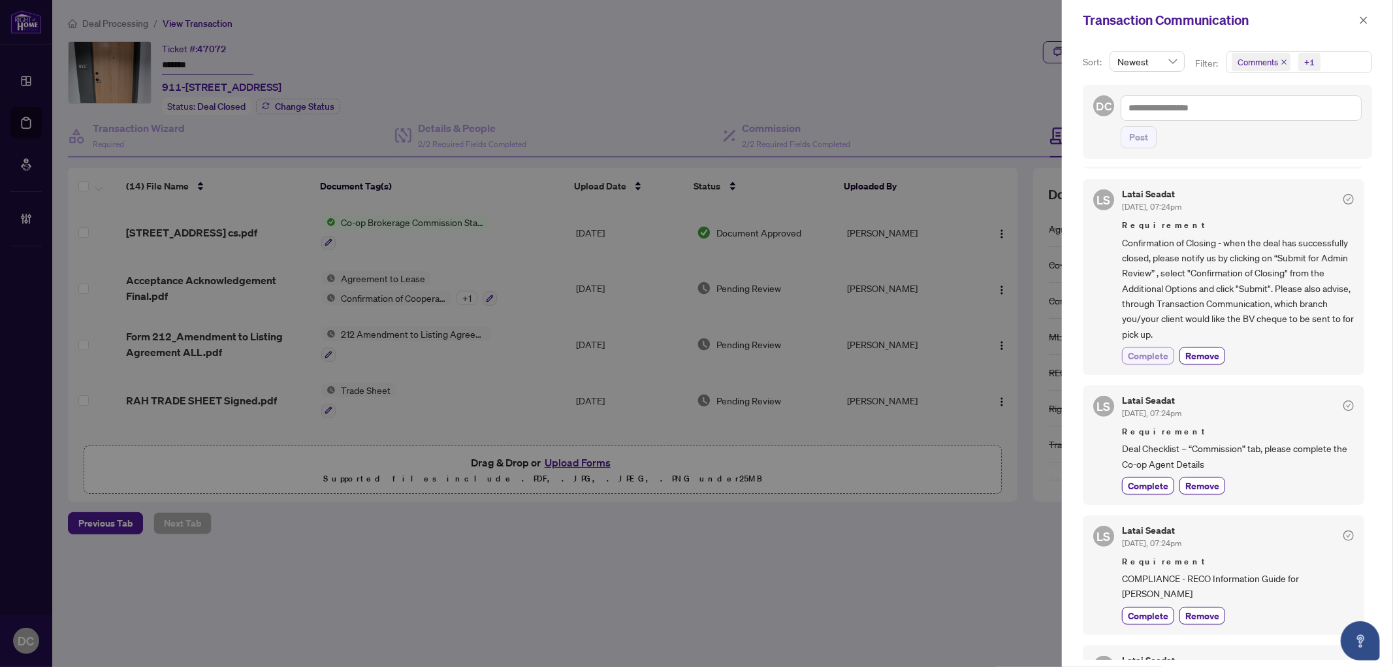
click at [1160, 358] on button "Complete" at bounding box center [1148, 356] width 52 height 18
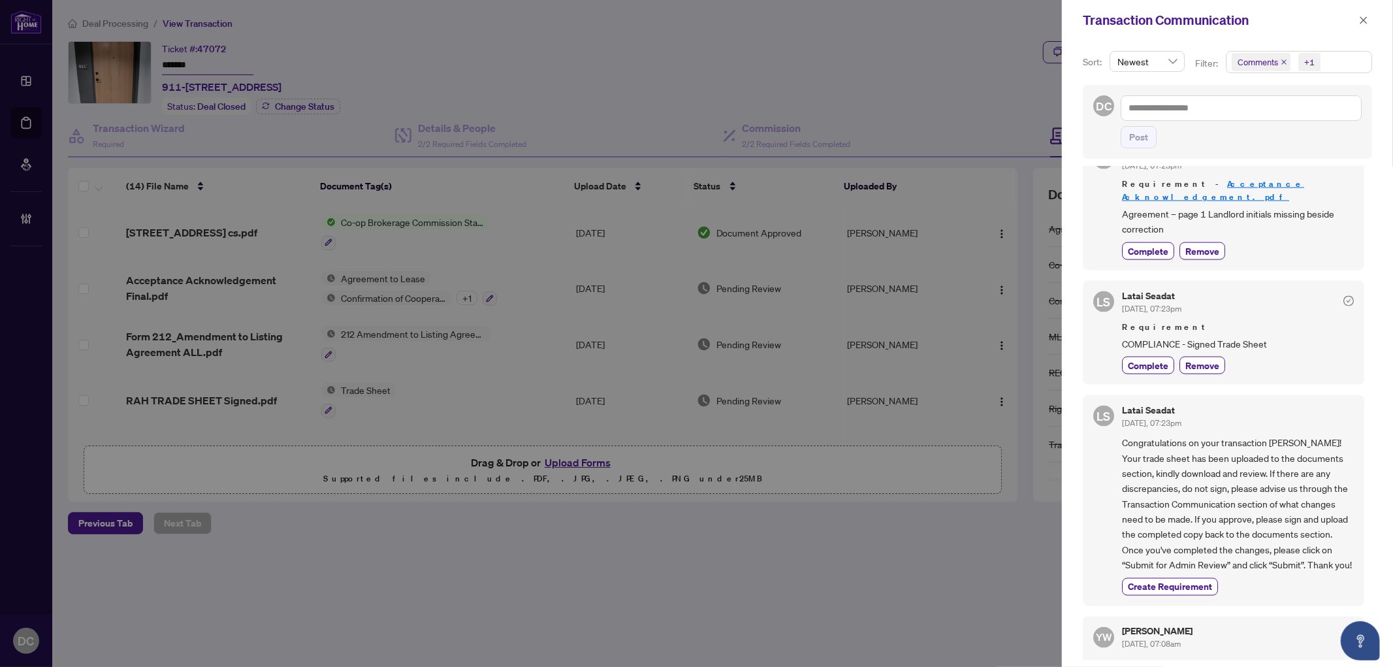
scroll to position [1452, 0]
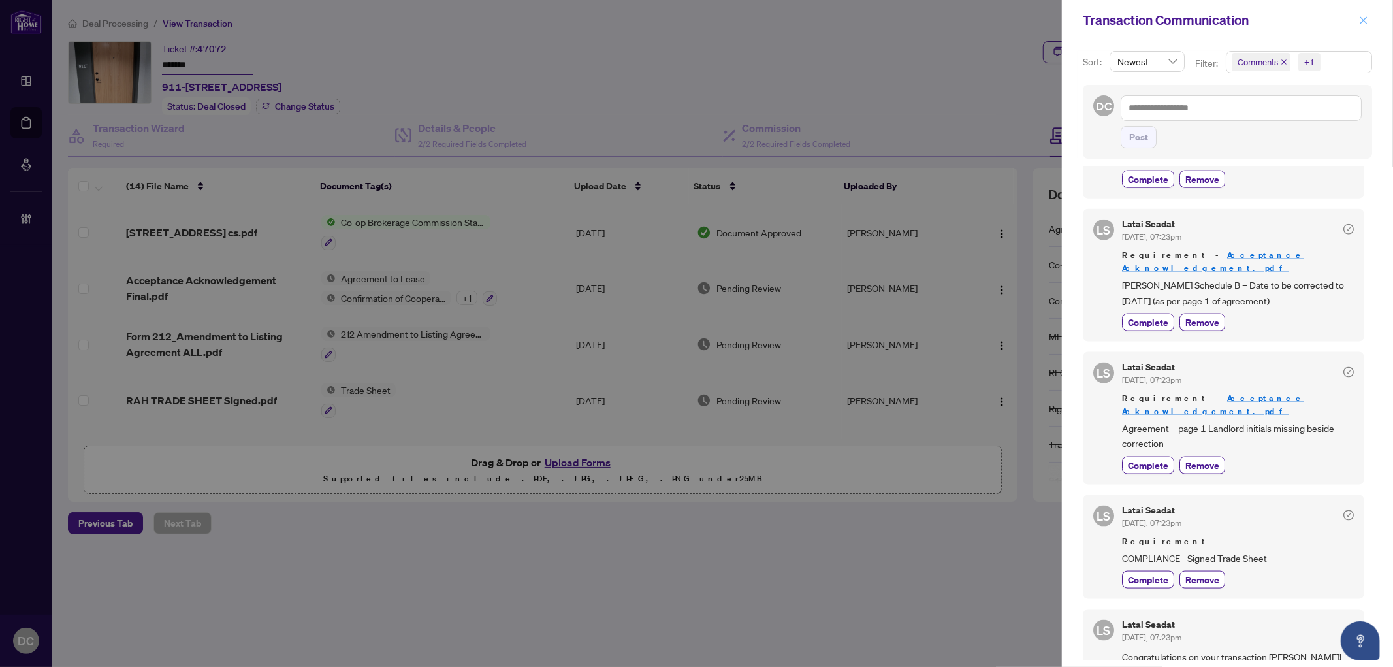
click at [1367, 23] on icon "close" at bounding box center [1364, 19] width 7 height 7
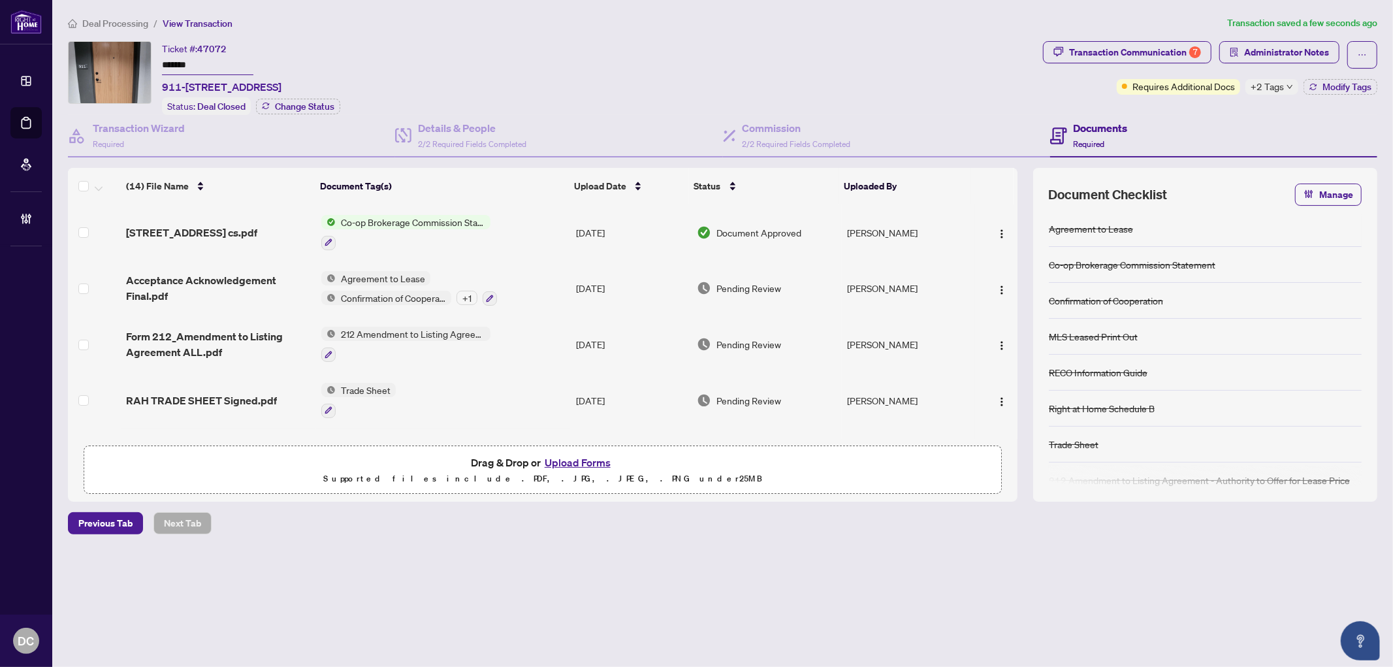
click at [519, 408] on td "Trade Sheet" at bounding box center [443, 400] width 255 height 56
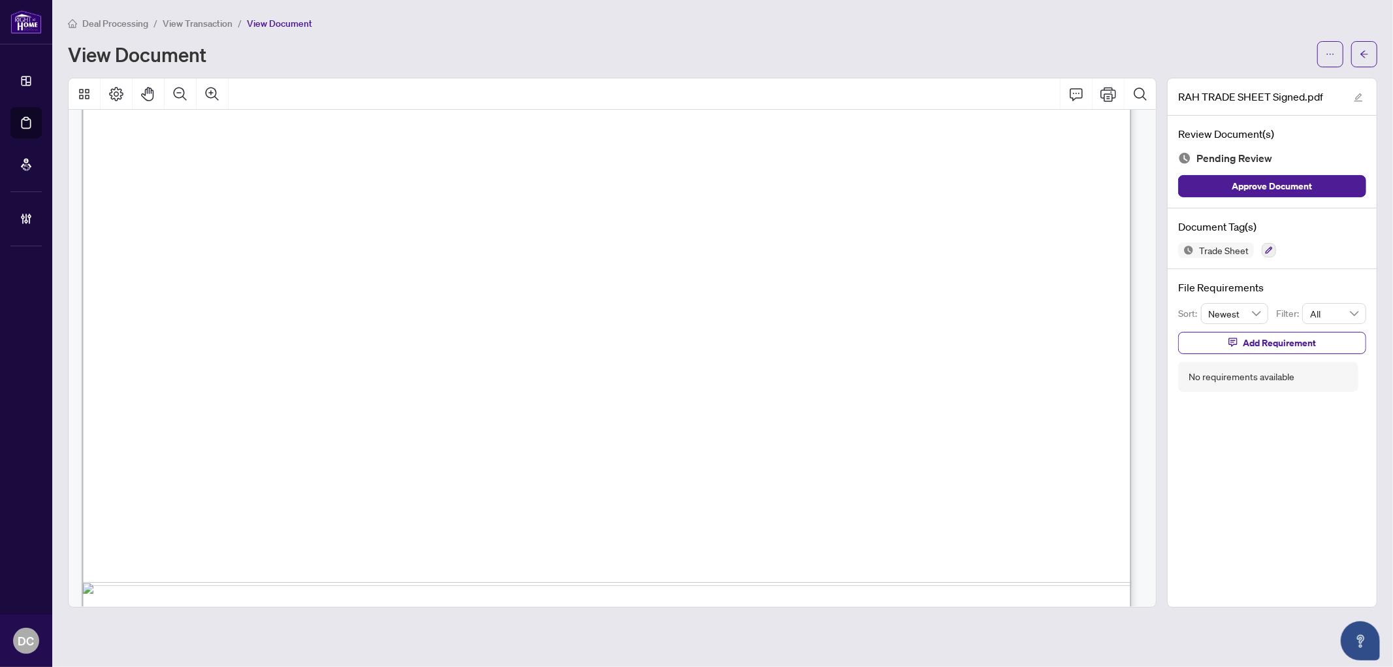
scroll to position [653, 0]
click at [1362, 54] on icon "arrow-left" at bounding box center [1365, 53] width 8 height 7
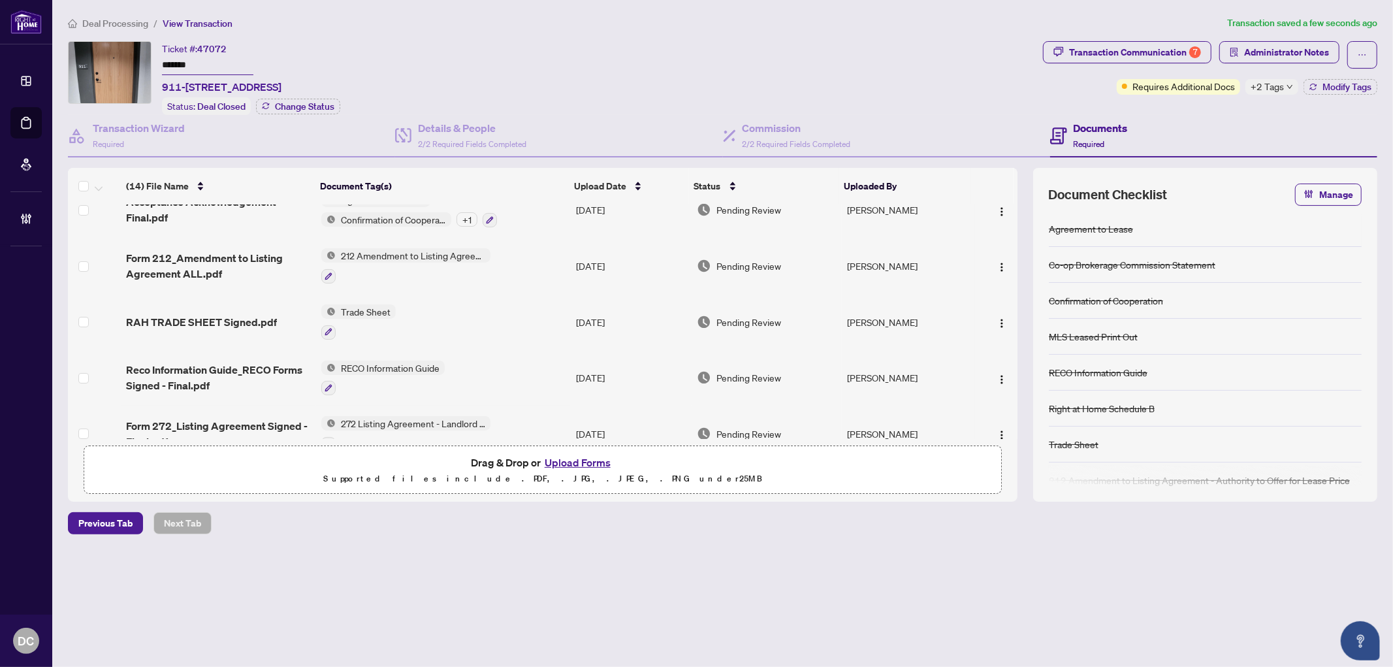
scroll to position [145, 0]
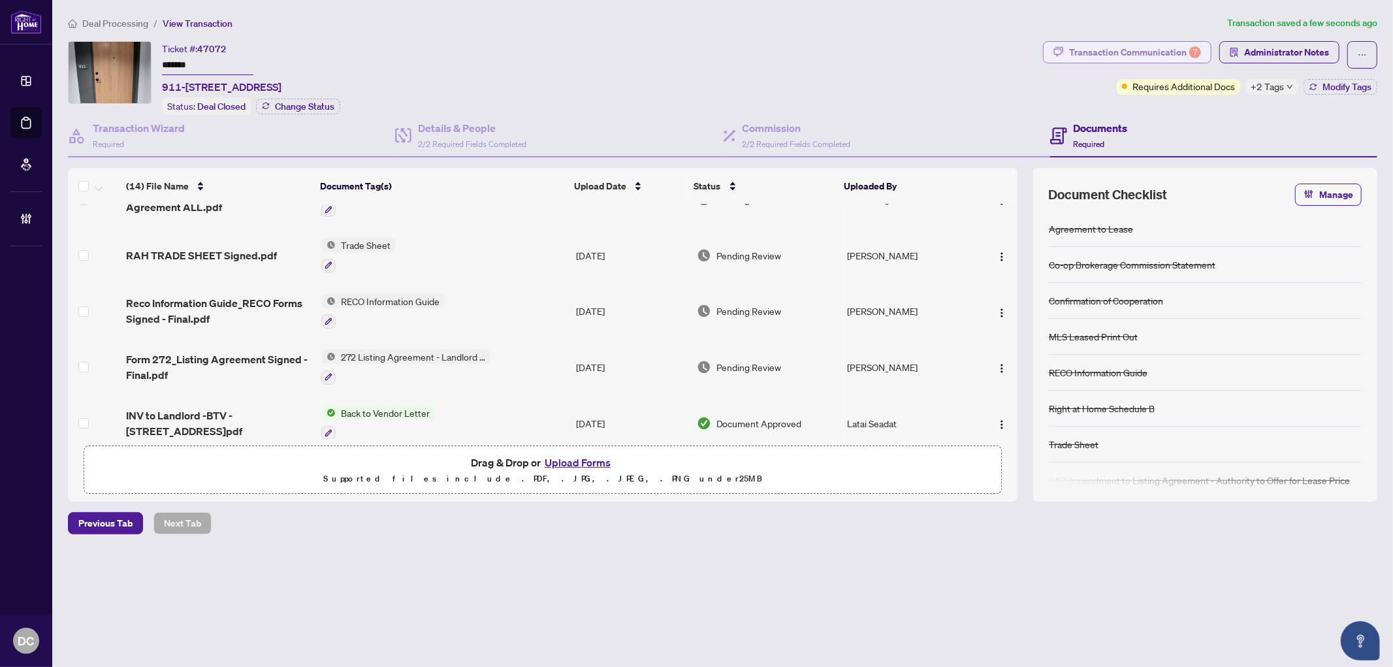
click at [1111, 56] on div "Transaction Communication 7" at bounding box center [1135, 52] width 132 height 21
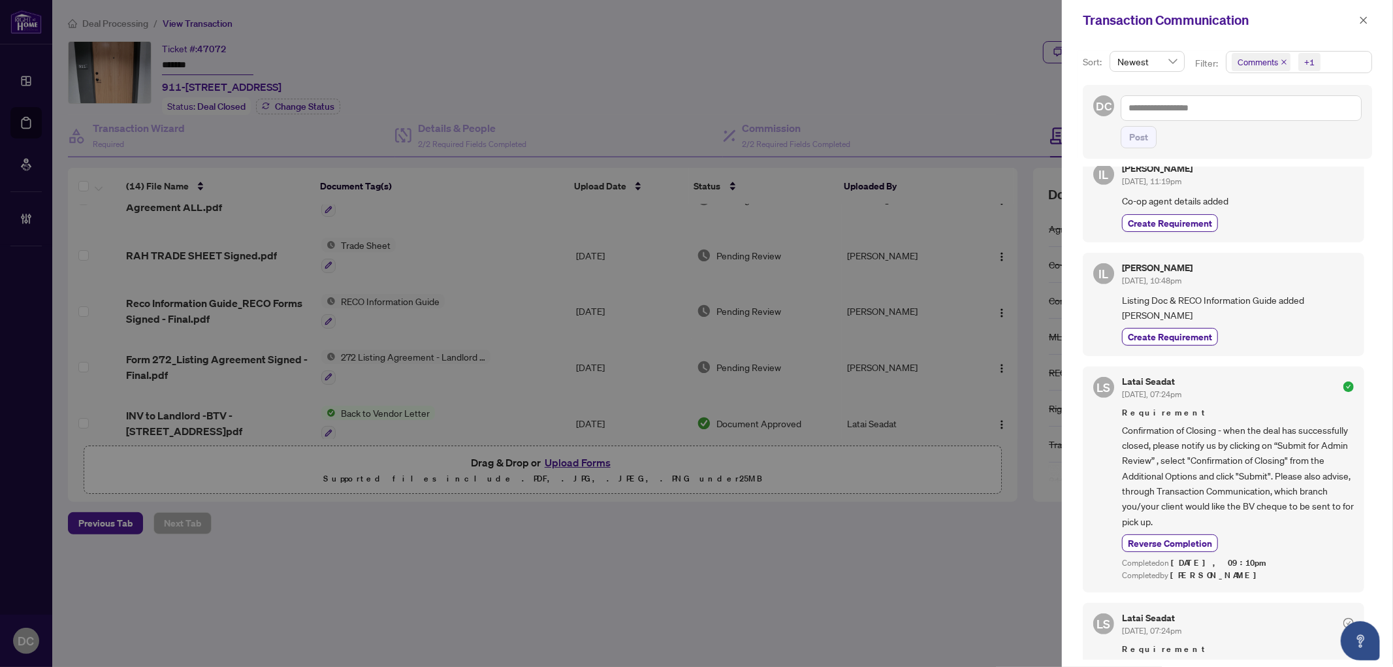
scroll to position [508, 0]
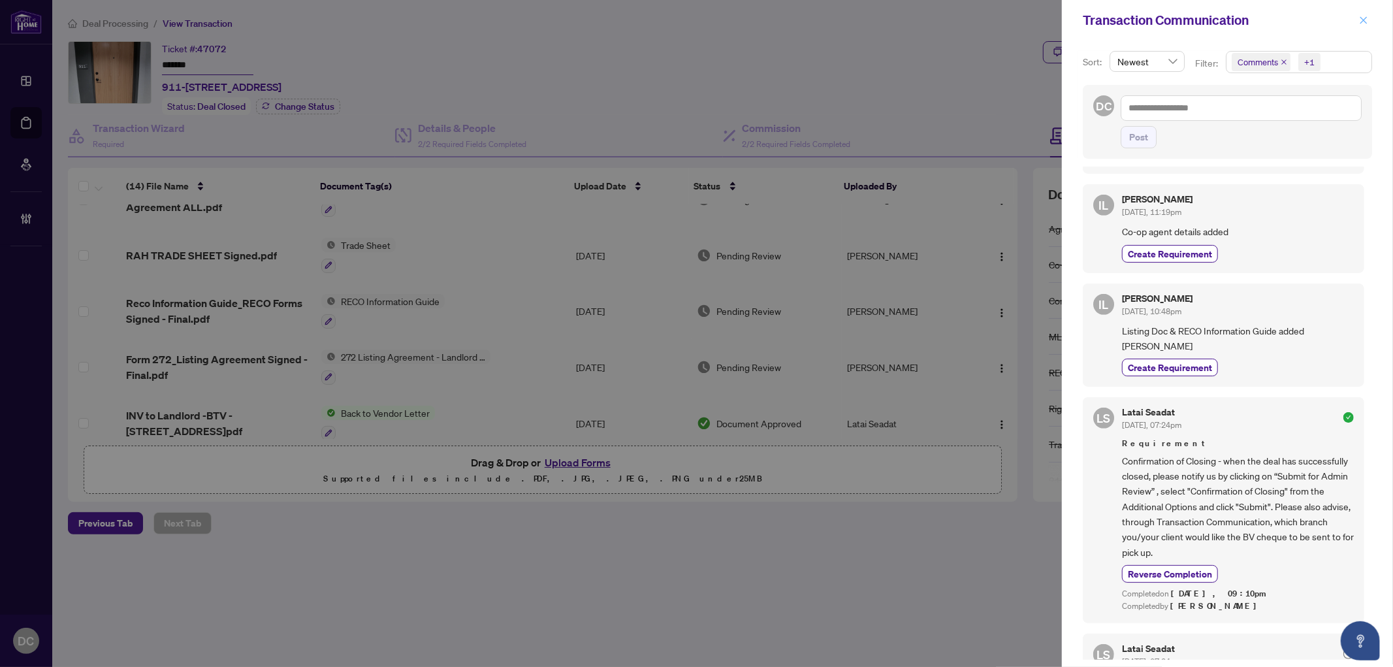
click at [1363, 16] on icon "close" at bounding box center [1363, 20] width 9 height 9
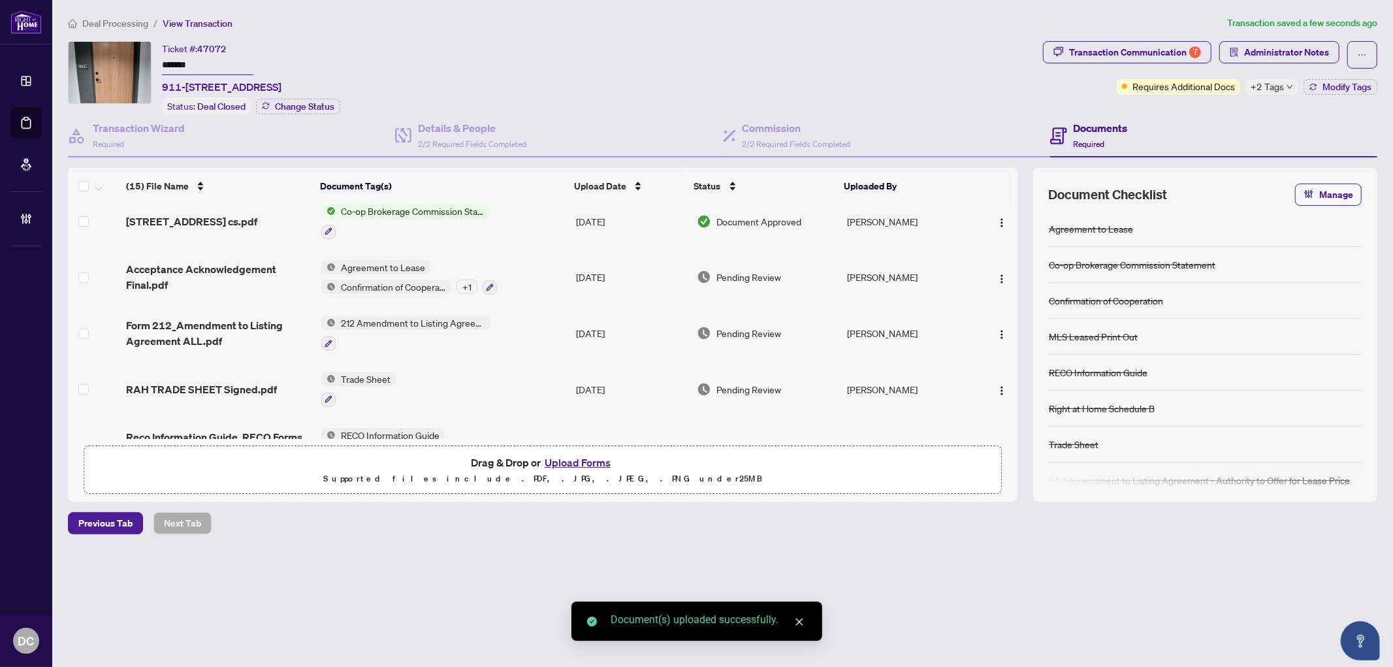
scroll to position [0, 0]
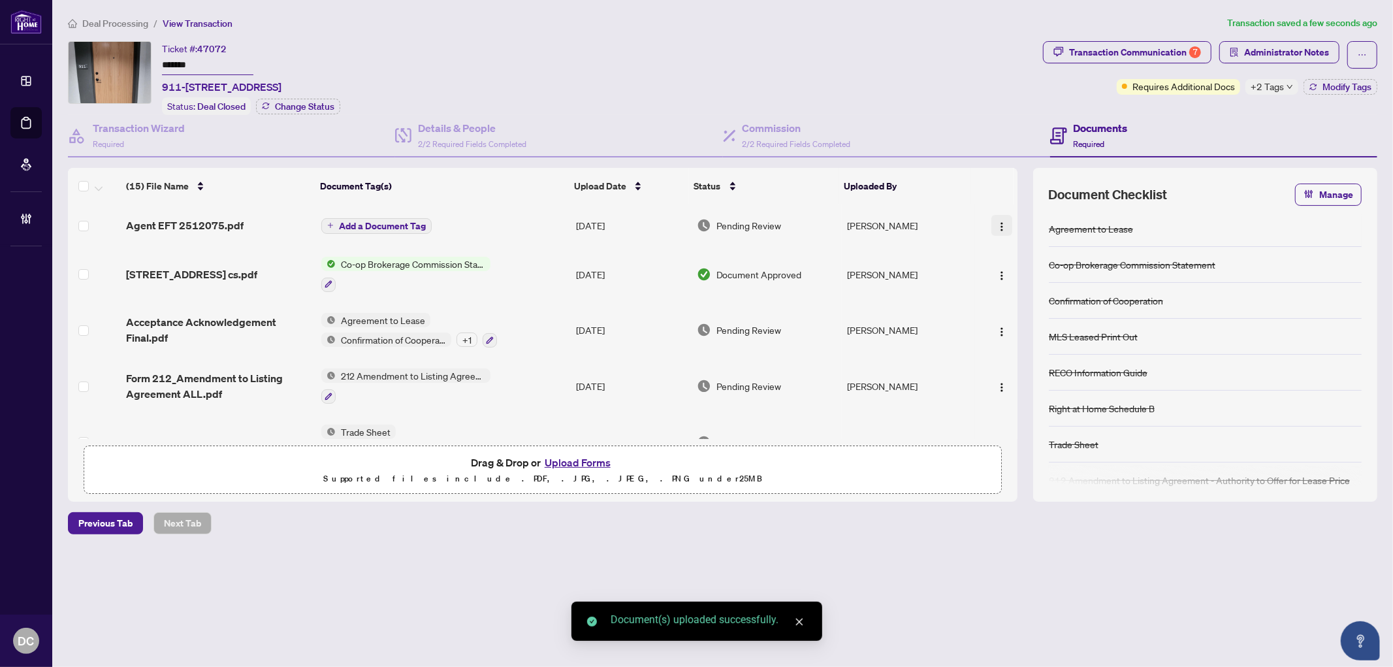
click at [1003, 227] on span "button" at bounding box center [1002, 225] width 10 height 14
click at [1028, 332] on span "Document Permissions" at bounding box center [1060, 332] width 125 height 14
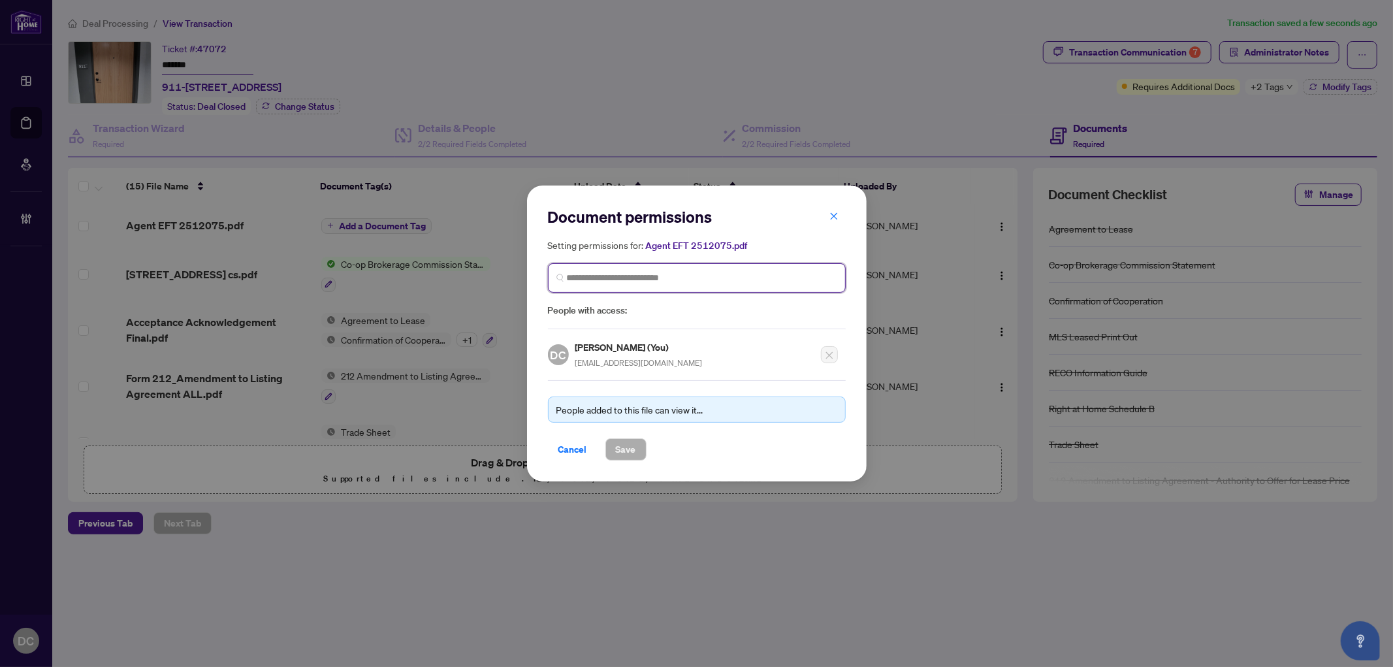
click at [696, 278] on input "search" at bounding box center [702, 278] width 270 height 14
type input "*******"
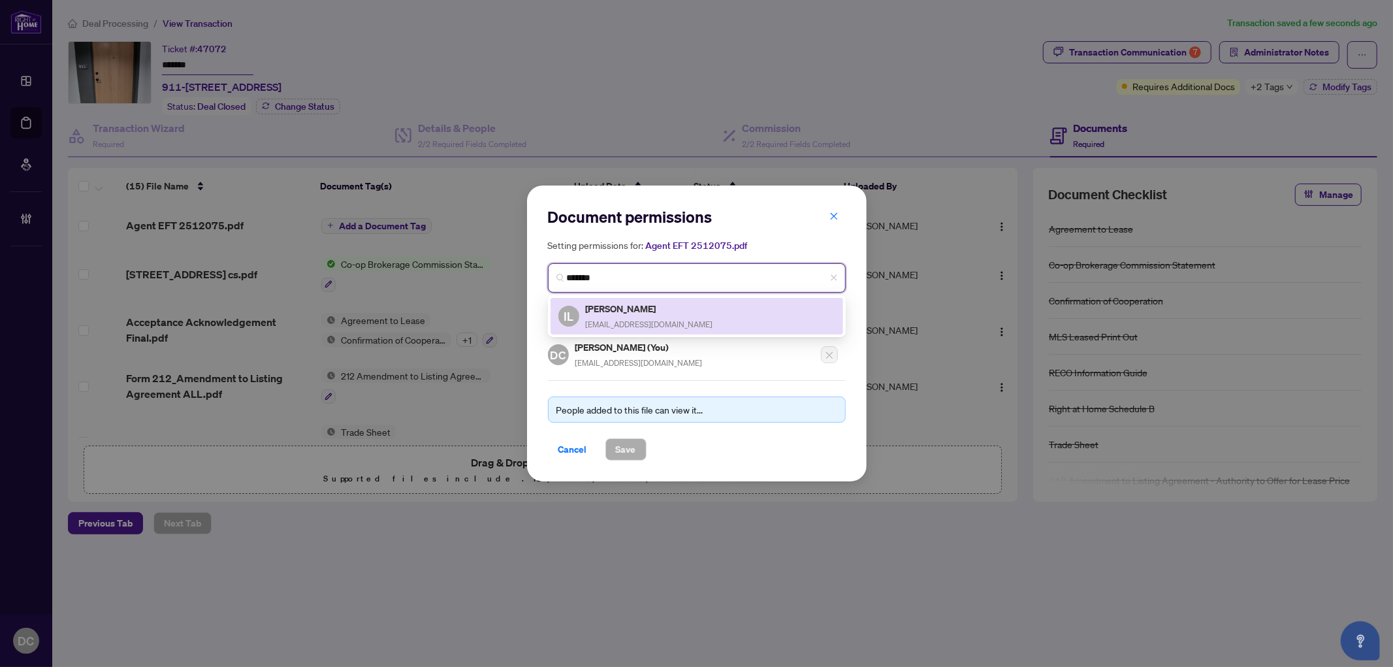
click at [664, 309] on div "IL Ivy Liu ivypsliu@gmail.com" at bounding box center [697, 316] width 277 height 30
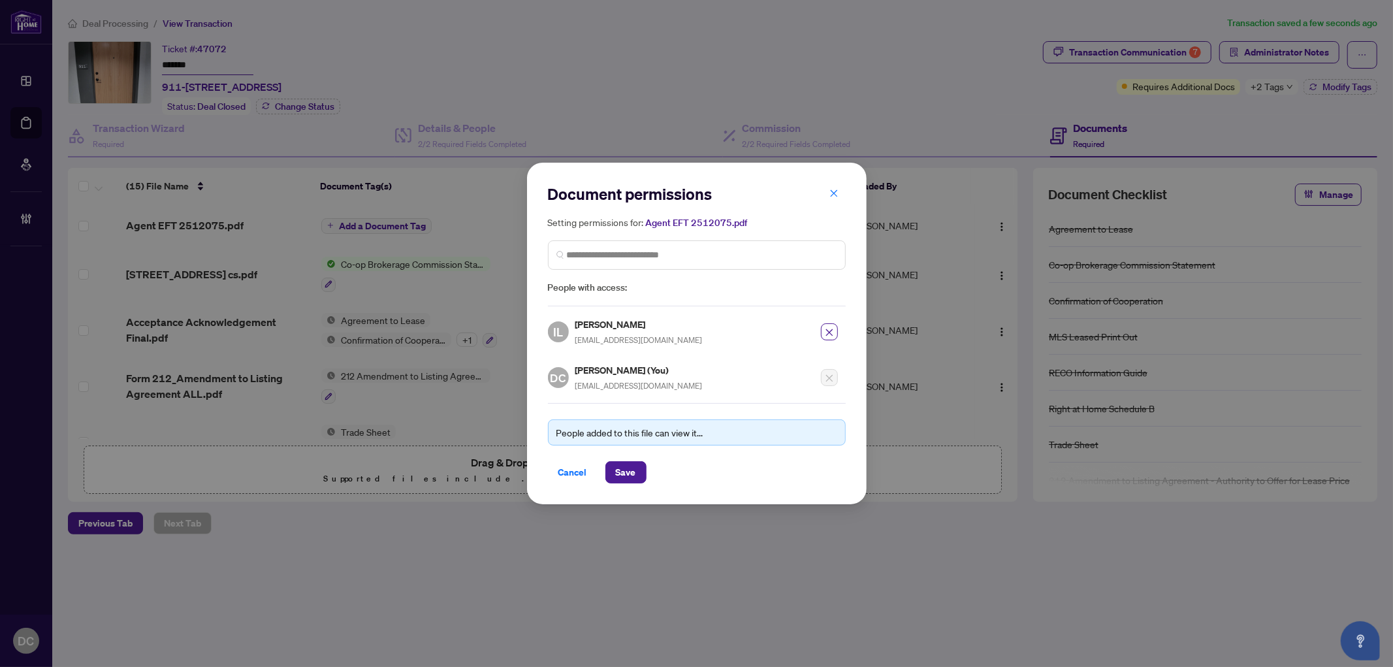
click at [649, 480] on div "Cancel Save" at bounding box center [697, 472] width 298 height 22
click at [643, 479] on button "Save" at bounding box center [626, 472] width 41 height 22
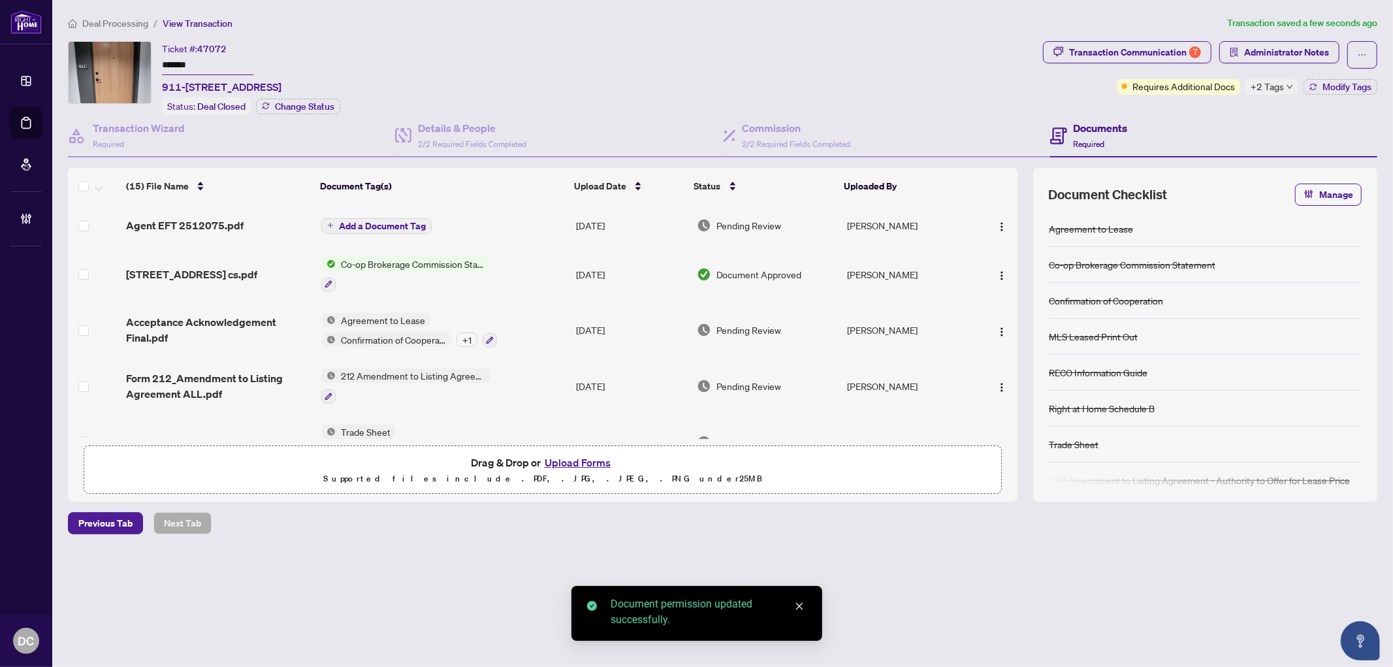
click at [374, 221] on span "Add a Document Tag" at bounding box center [382, 225] width 87 height 9
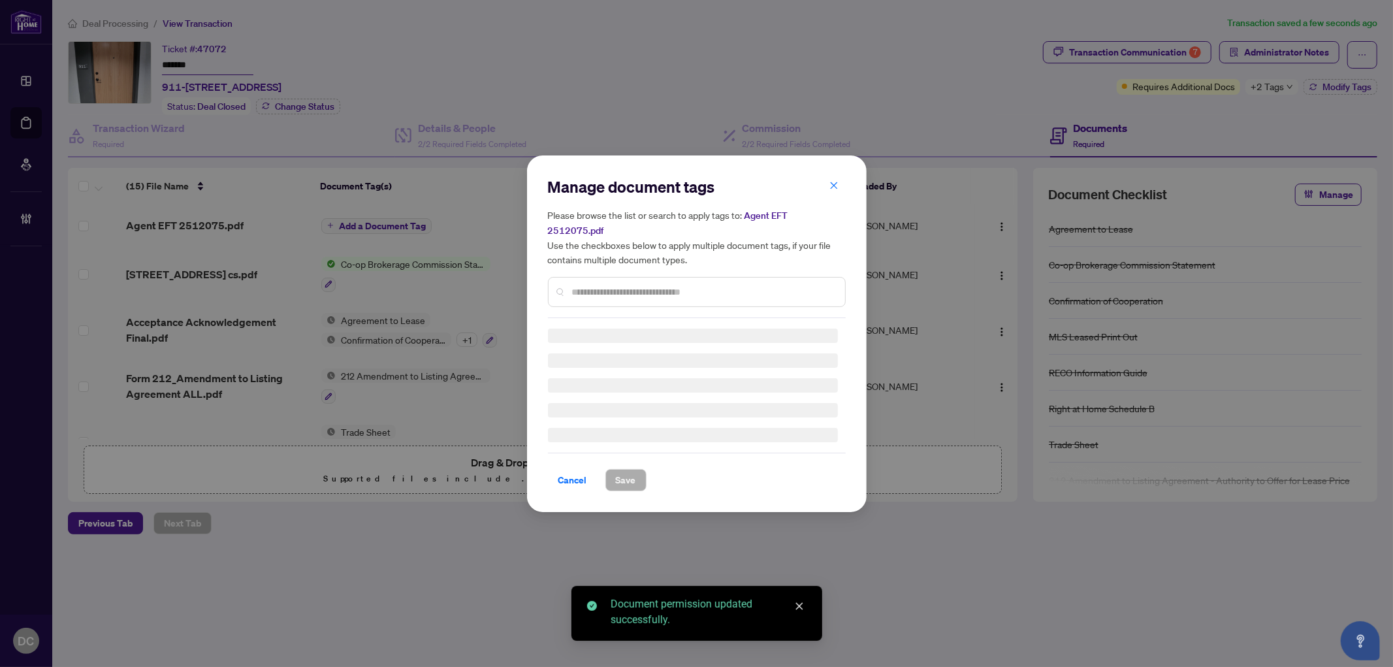
click at [784, 284] on div "Manage document tags Please browse the list or search to apply tags to: Agent E…" at bounding box center [697, 247] width 298 height 142
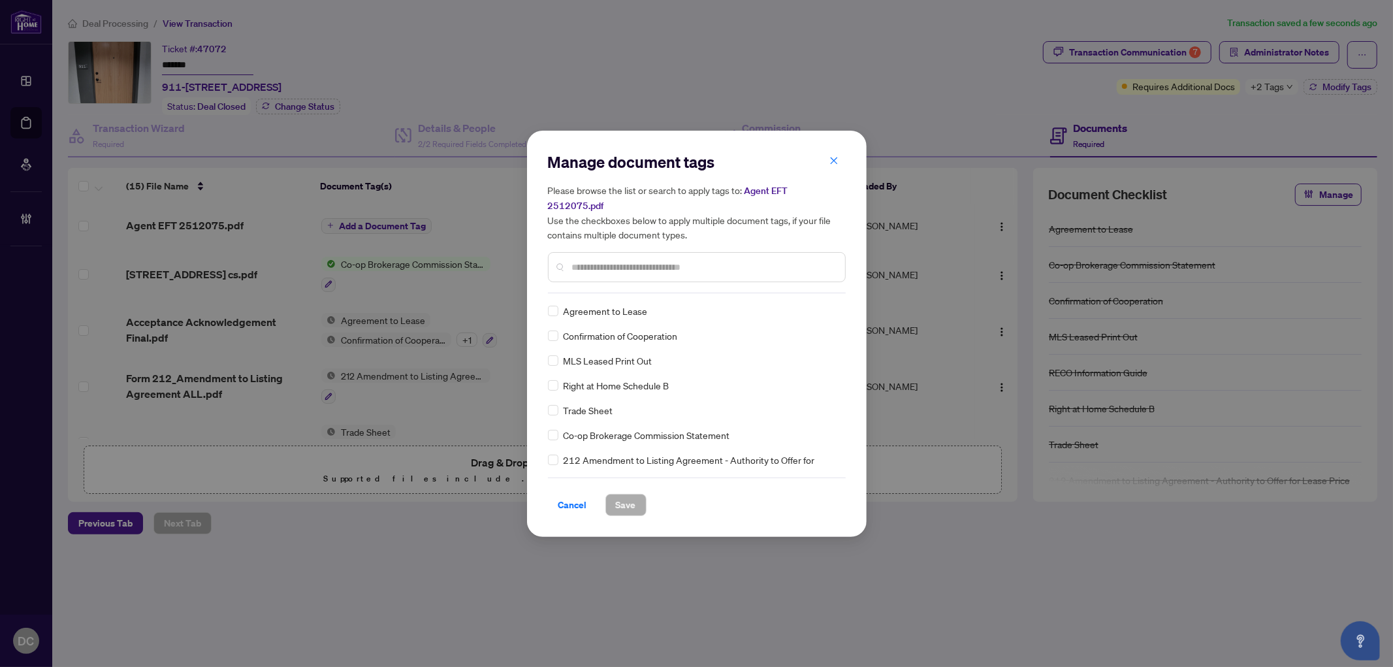
click at [692, 261] on input "text" at bounding box center [703, 267] width 263 height 14
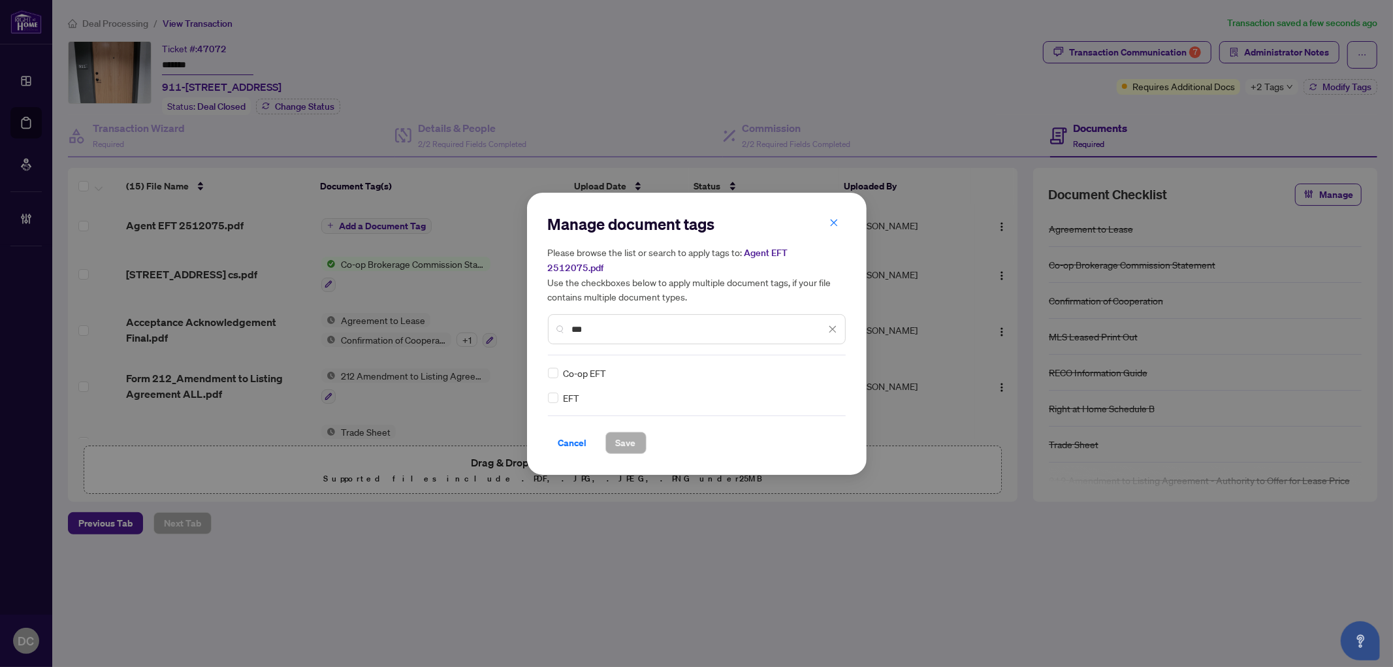
type input "***"
click at [807, 366] on div at bounding box center [821, 372] width 33 height 13
click at [770, 430] on div "Approved" at bounding box center [785, 428] width 84 height 14
click at [634, 432] on span "Save" at bounding box center [626, 442] width 20 height 21
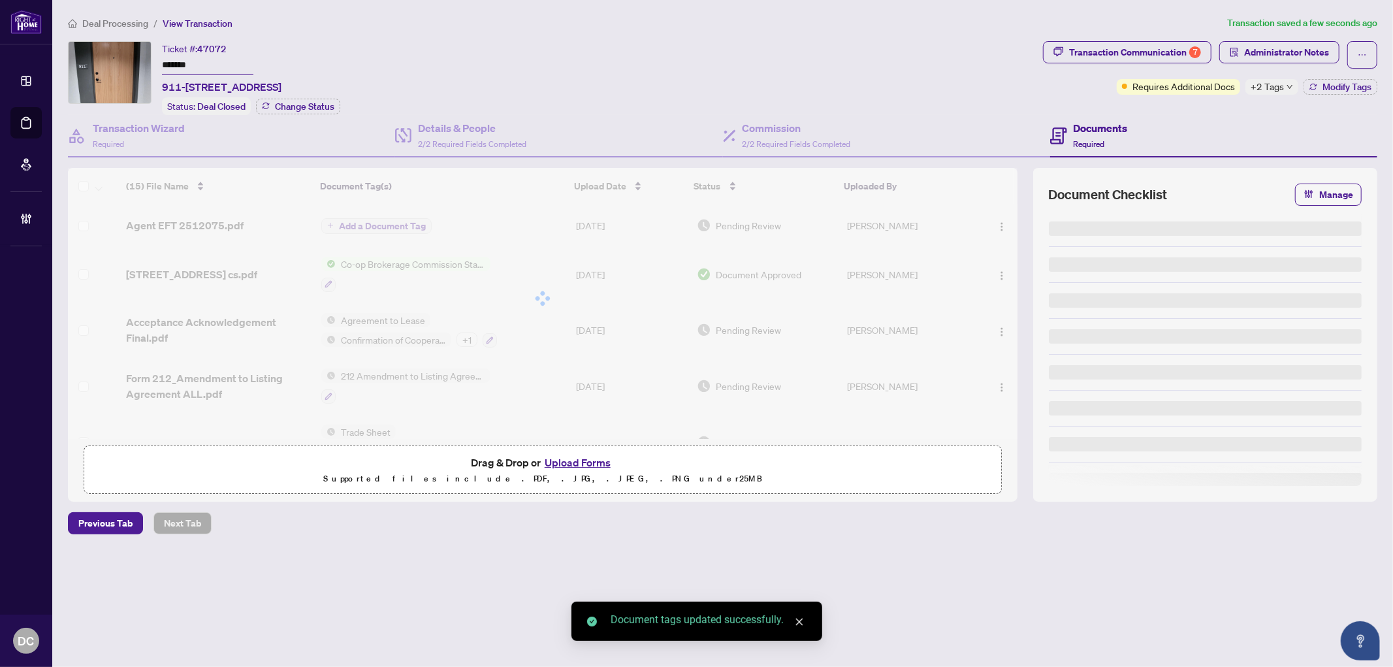
click at [1310, 50] on body "Dashboard Deal Processing Mortgage Referrals Brokerage Management DC Dawn Chan …" at bounding box center [696, 333] width 1393 height 667
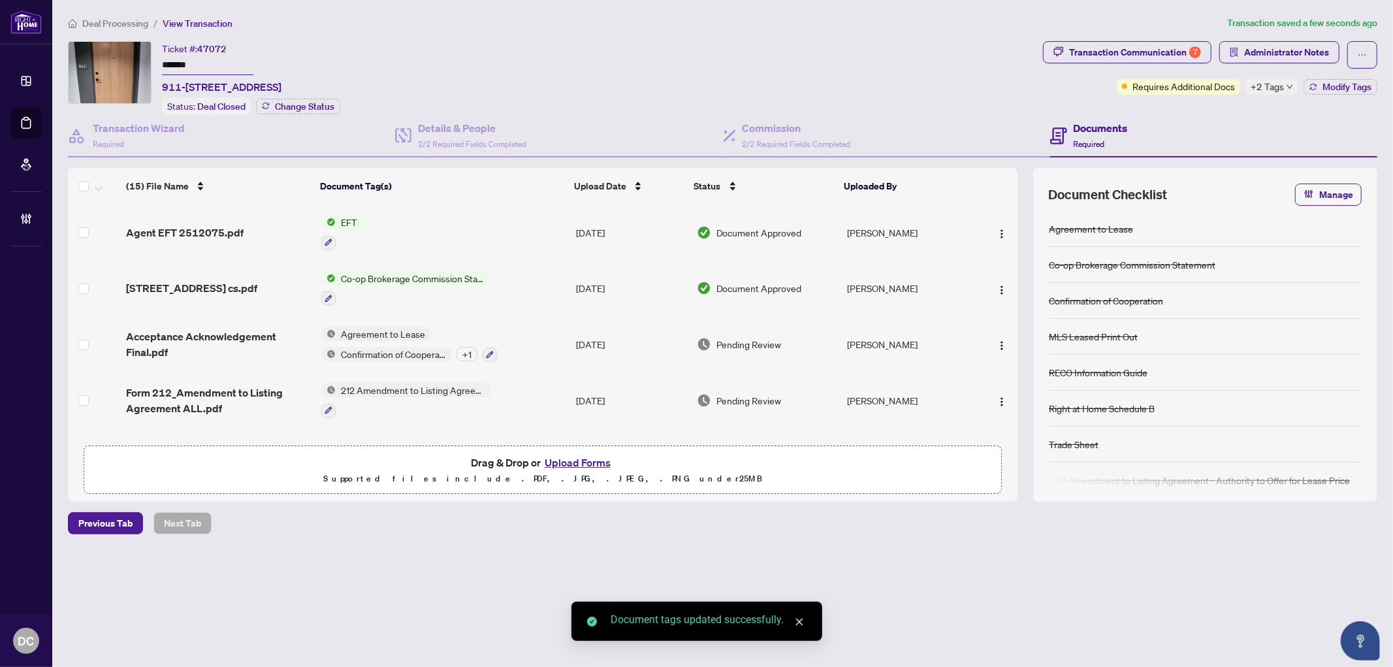
click at [1310, 50] on span "Administrator Notes" at bounding box center [1287, 52] width 85 height 21
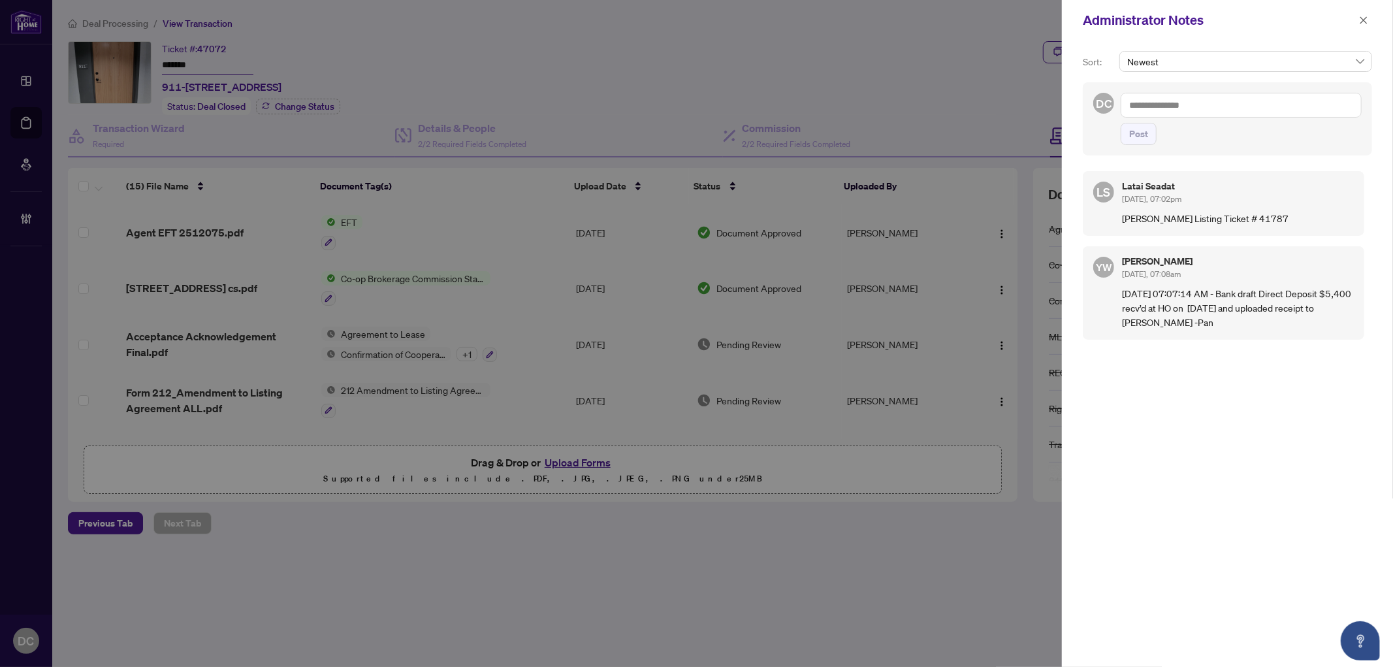
click at [1331, 105] on textarea at bounding box center [1241, 105] width 241 height 25
paste textarea "**********"
type textarea "**********"
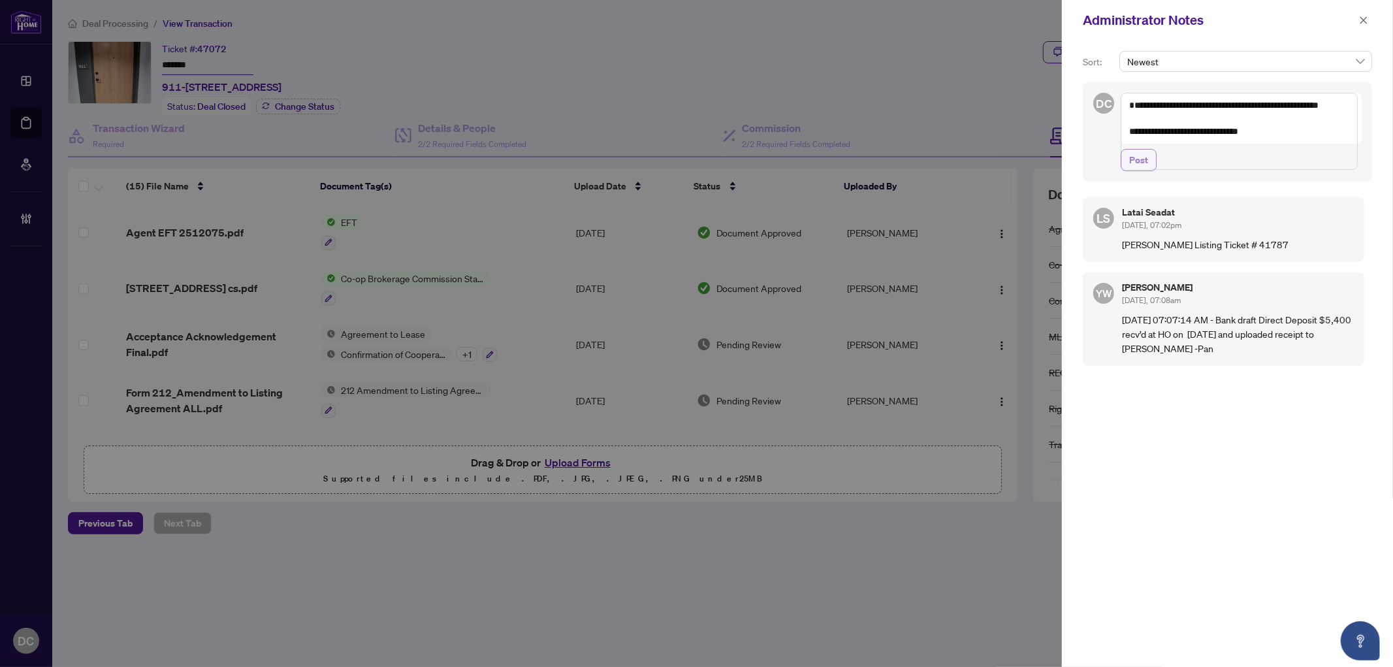
click at [1141, 171] on span "Post" at bounding box center [1139, 160] width 19 height 21
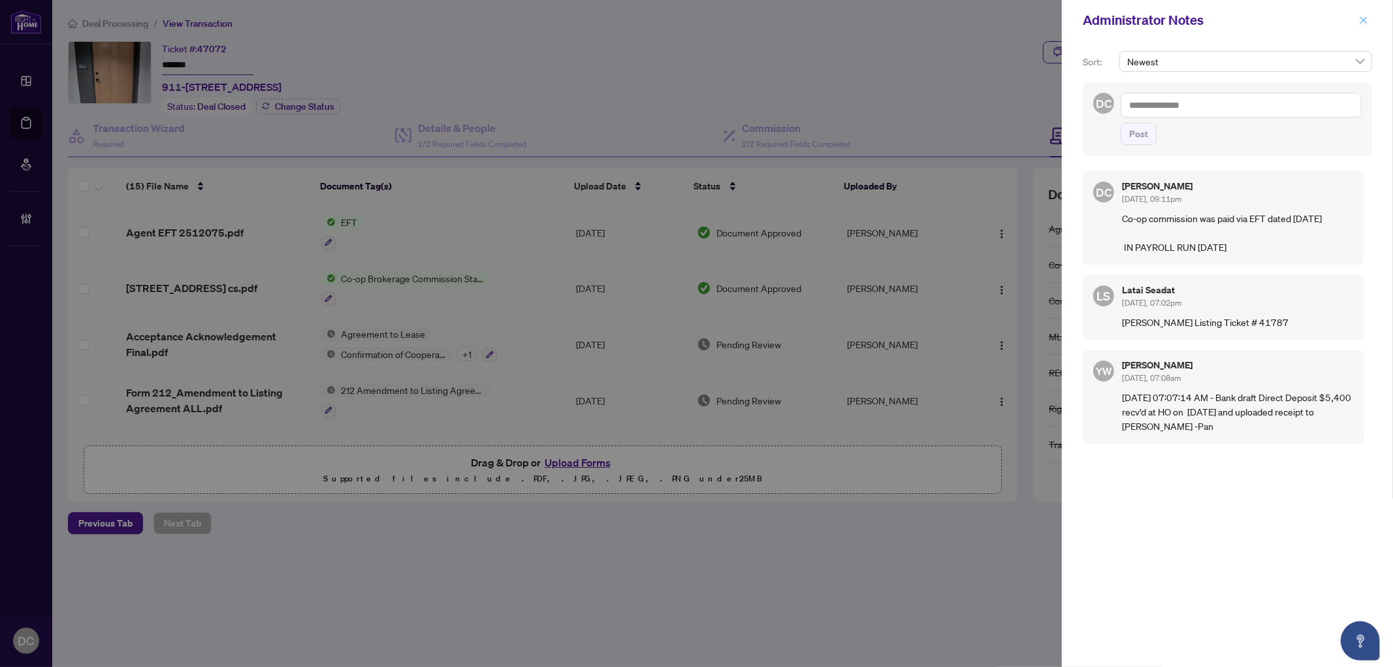
click at [1362, 16] on icon "close" at bounding box center [1363, 20] width 9 height 9
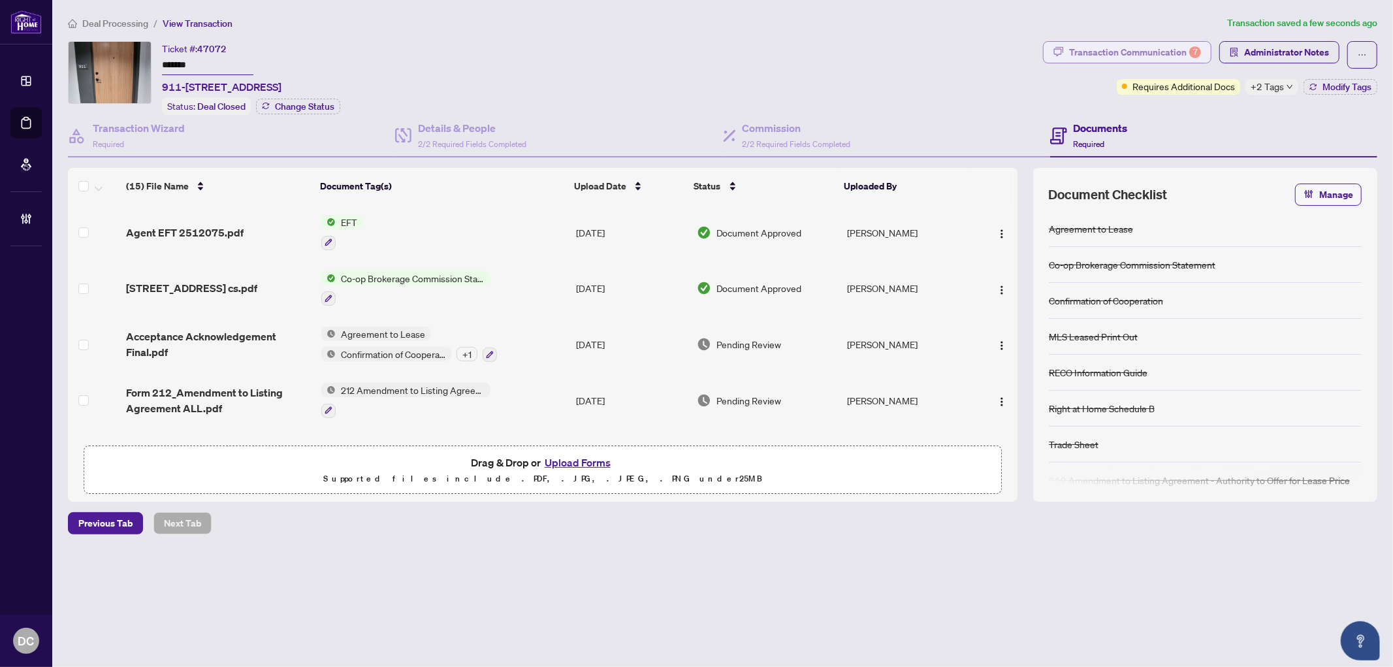
click at [1190, 50] on div "7" at bounding box center [1196, 52] width 12 height 12
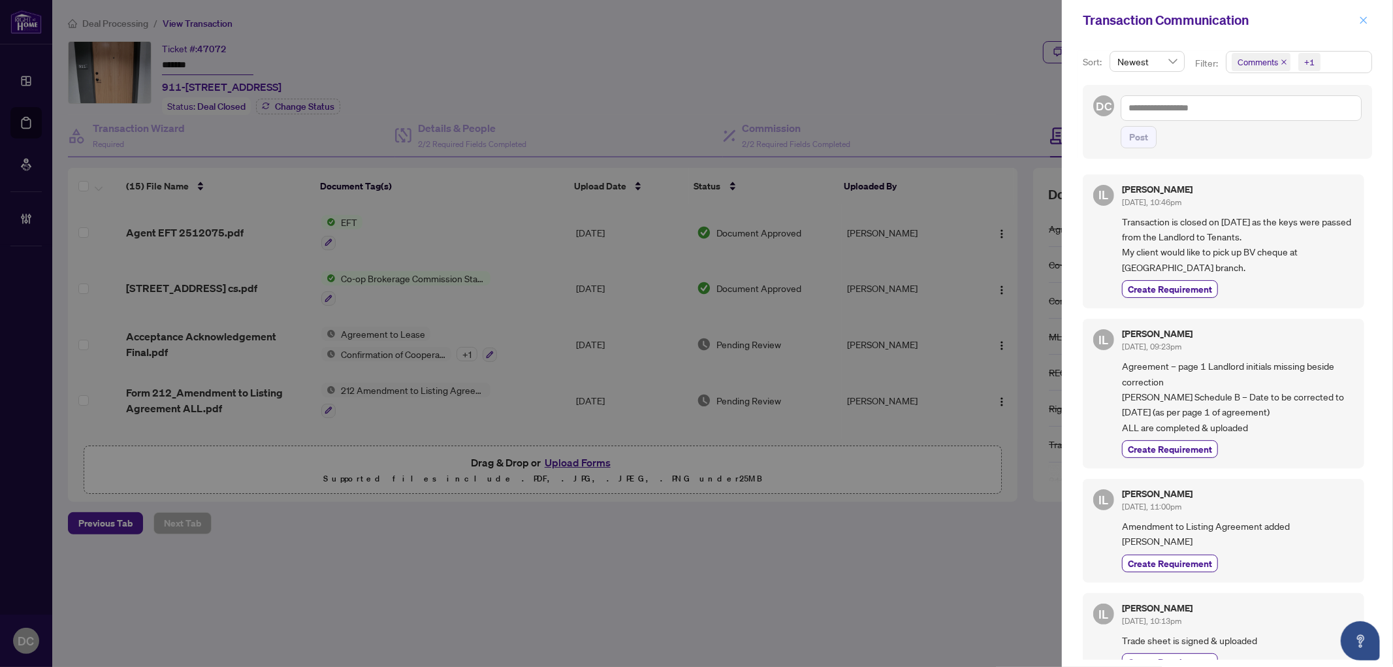
click at [1365, 20] on icon "close" at bounding box center [1363, 20] width 9 height 9
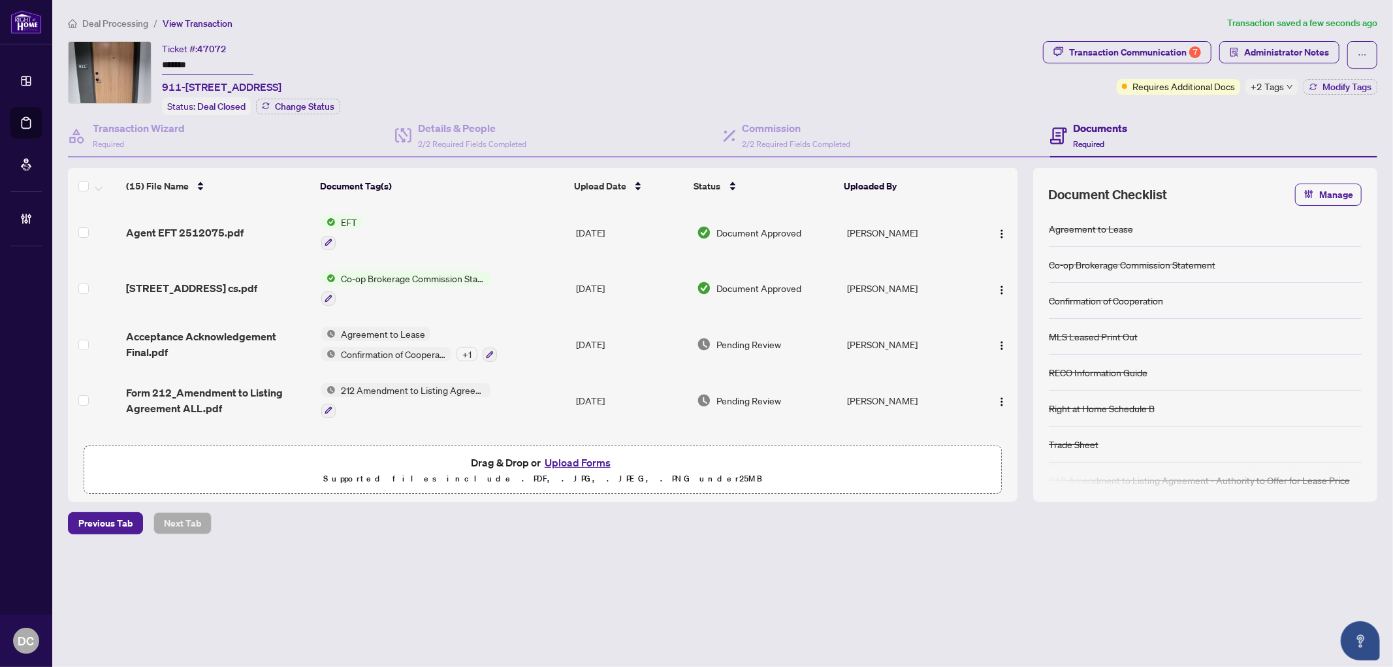
click at [1297, 64] on span "Administrator Notes" at bounding box center [1280, 54] width 120 height 27
click at [1297, 53] on span "Administrator Notes" at bounding box center [1287, 52] width 85 height 21
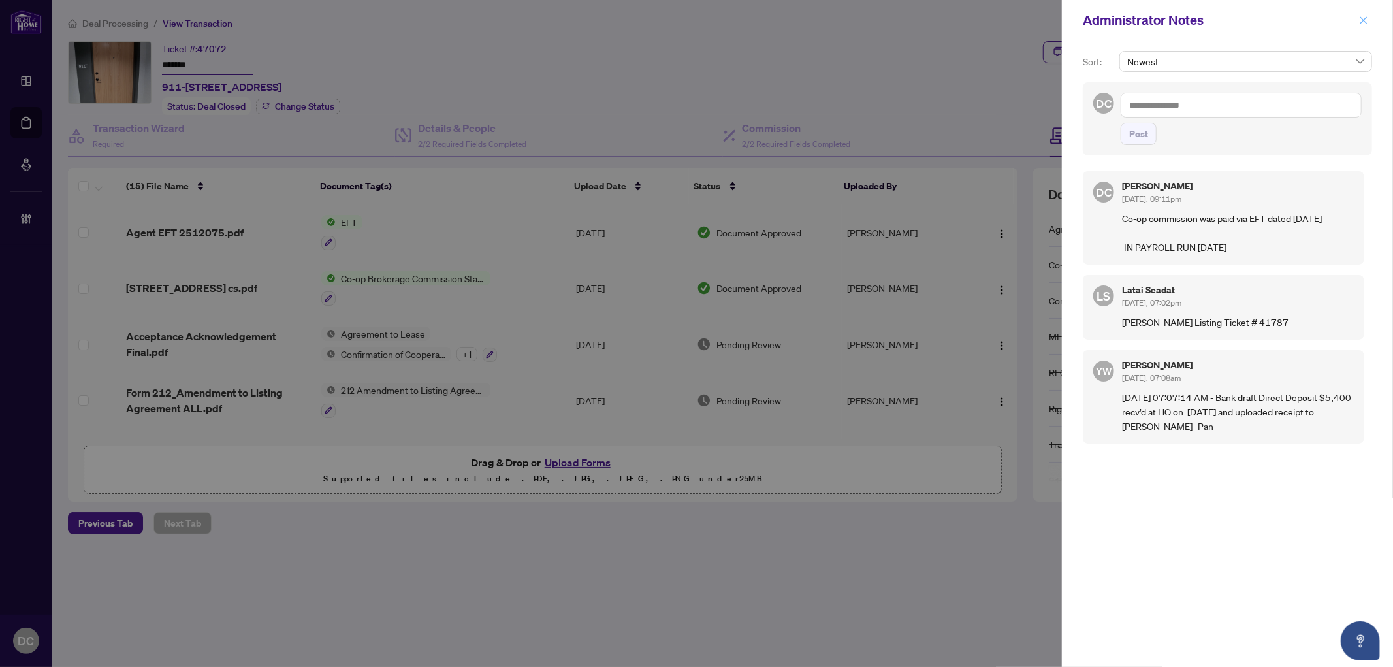
click at [1363, 16] on icon "close" at bounding box center [1363, 20] width 9 height 9
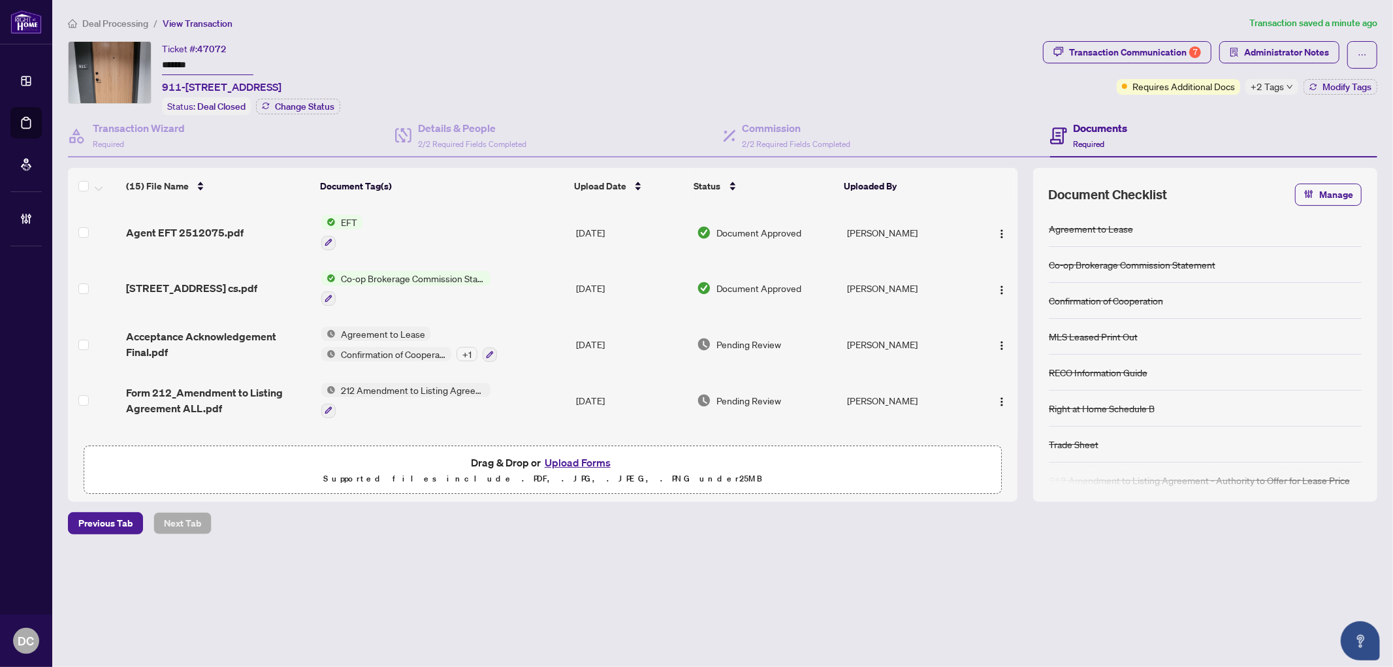
click at [1290, 85] on icon "down" at bounding box center [1290, 87] width 7 height 7
click at [1207, 105] on div "Transaction Communication 7 Administrator Notes Requires Additional Docs +2 Tag…" at bounding box center [1211, 78] width 340 height 74
click at [1305, 81] on button "Modify Tags" at bounding box center [1341, 87] width 74 height 16
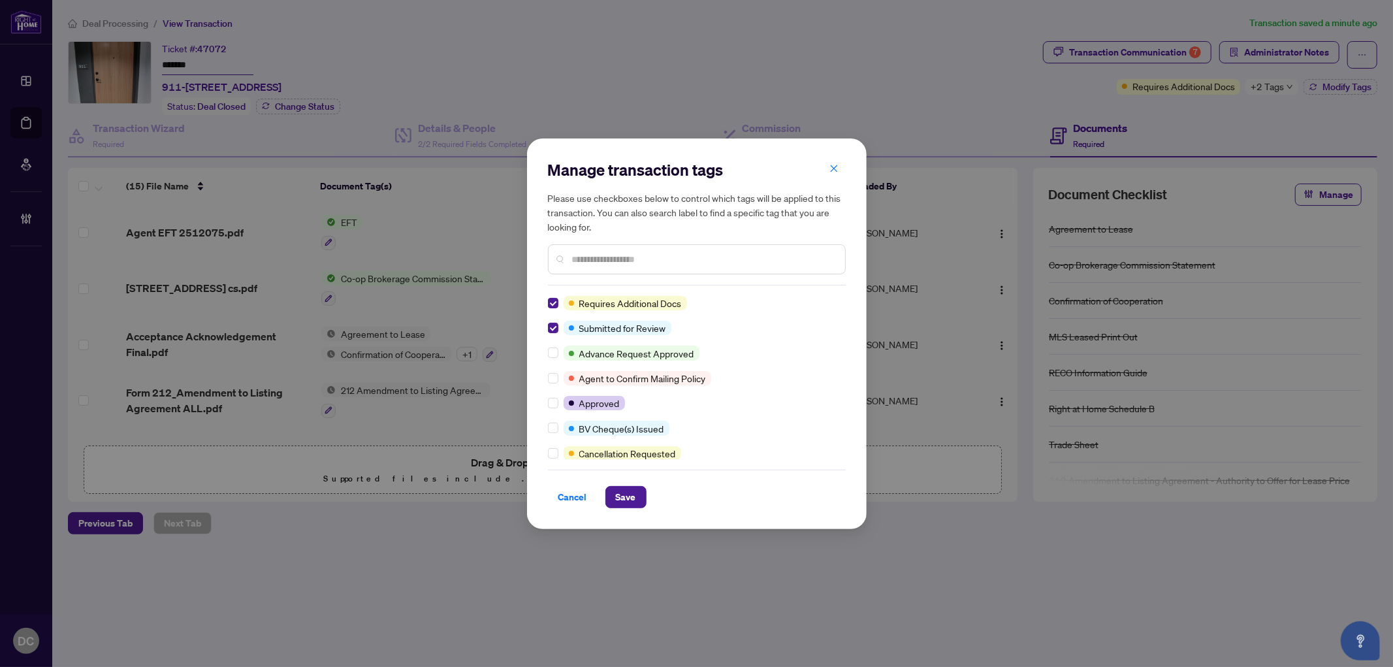
click at [561, 422] on div at bounding box center [556, 428] width 16 height 14
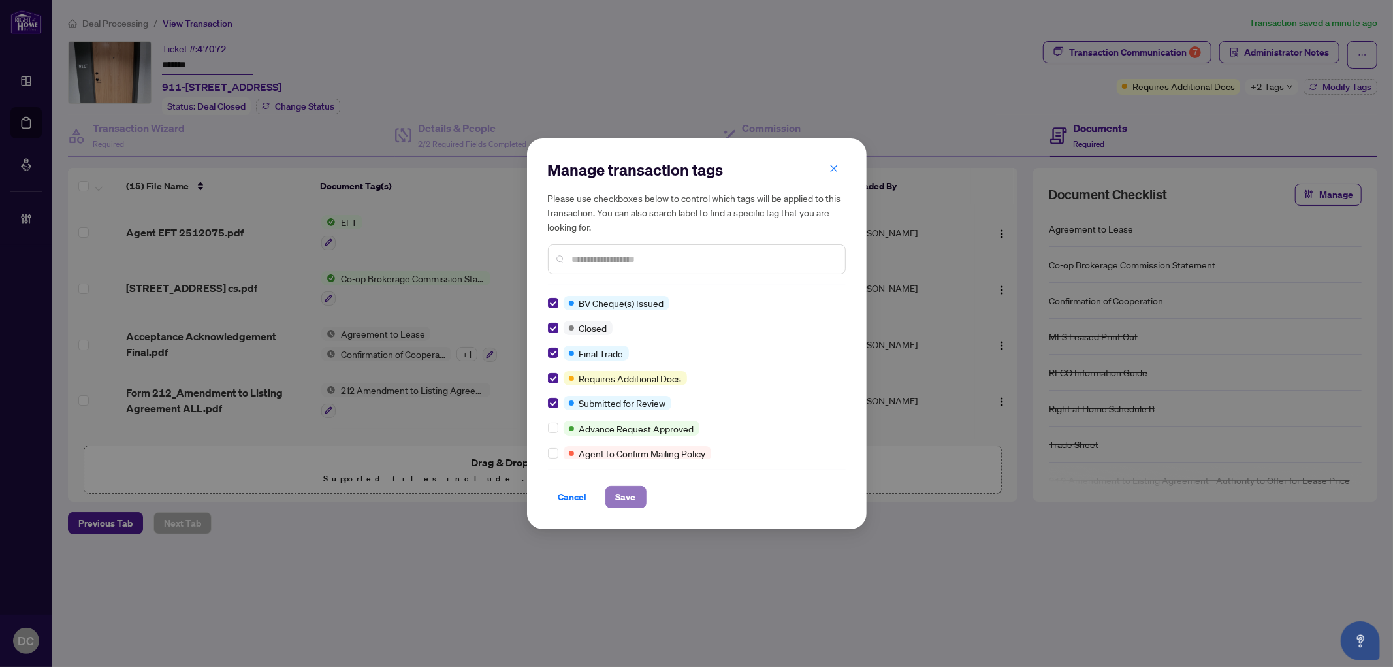
click at [616, 493] on span "Save" at bounding box center [626, 497] width 20 height 21
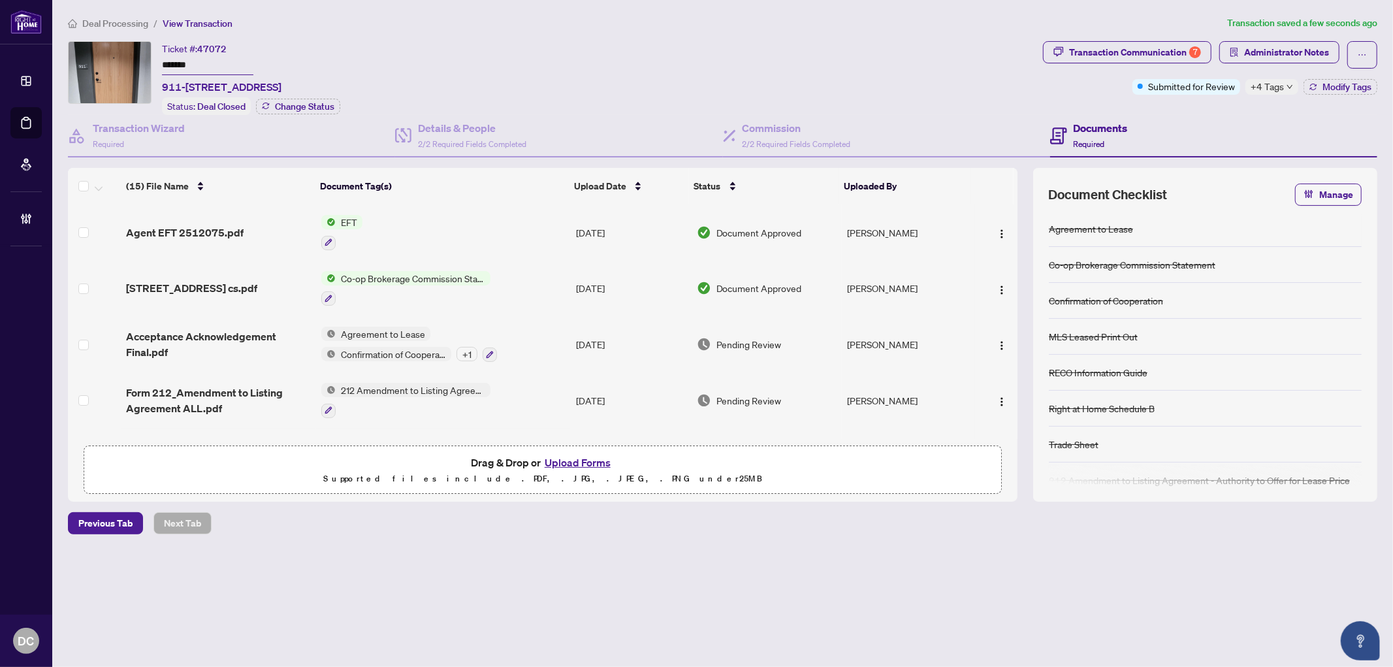
drag, startPoint x: 210, startPoint y: 61, endPoint x: 124, endPoint y: 61, distance: 86.2
click at [124, 61] on div "Ticket #: 47072 ******* 911-2495 Eglinton Ave W Ave, Mississauga, Ontario L5M 2…" at bounding box center [553, 78] width 970 height 74
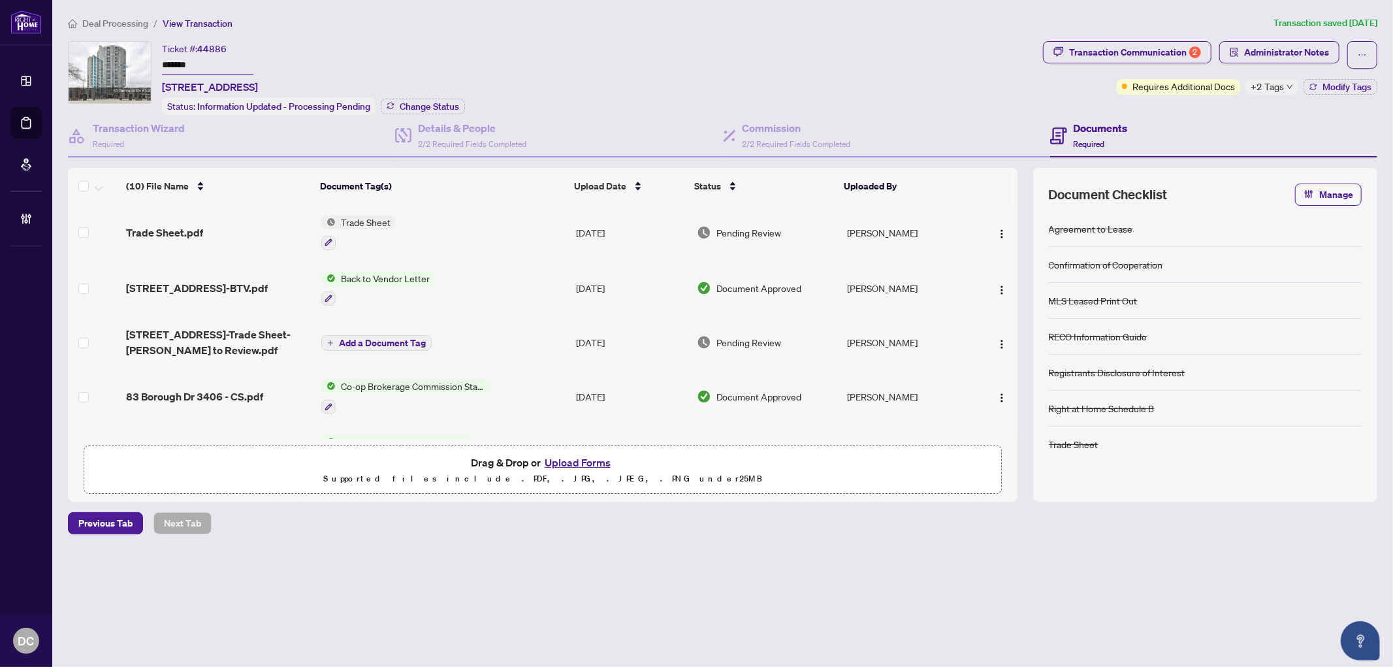
drag, startPoint x: 220, startPoint y: 67, endPoint x: 64, endPoint y: 62, distance: 155.5
click at [64, 62] on div "Ticket #: 44886 ******* [STREET_ADDRESS] Status: Information Updated - Processi…" at bounding box center [723, 271] width 1320 height 461
click at [423, 106] on span "Change Status" at bounding box center [429, 106] width 59 height 9
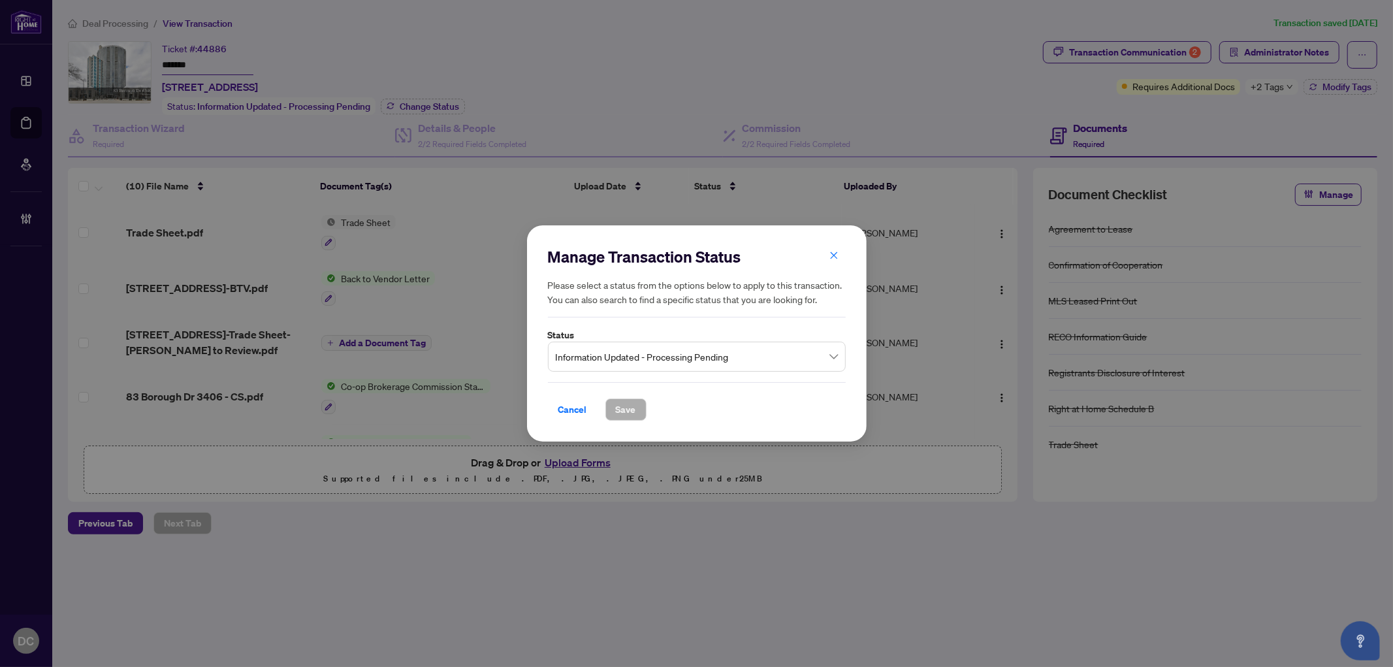
click at [677, 355] on span "Information Updated - Processing Pending" at bounding box center [697, 356] width 282 height 25
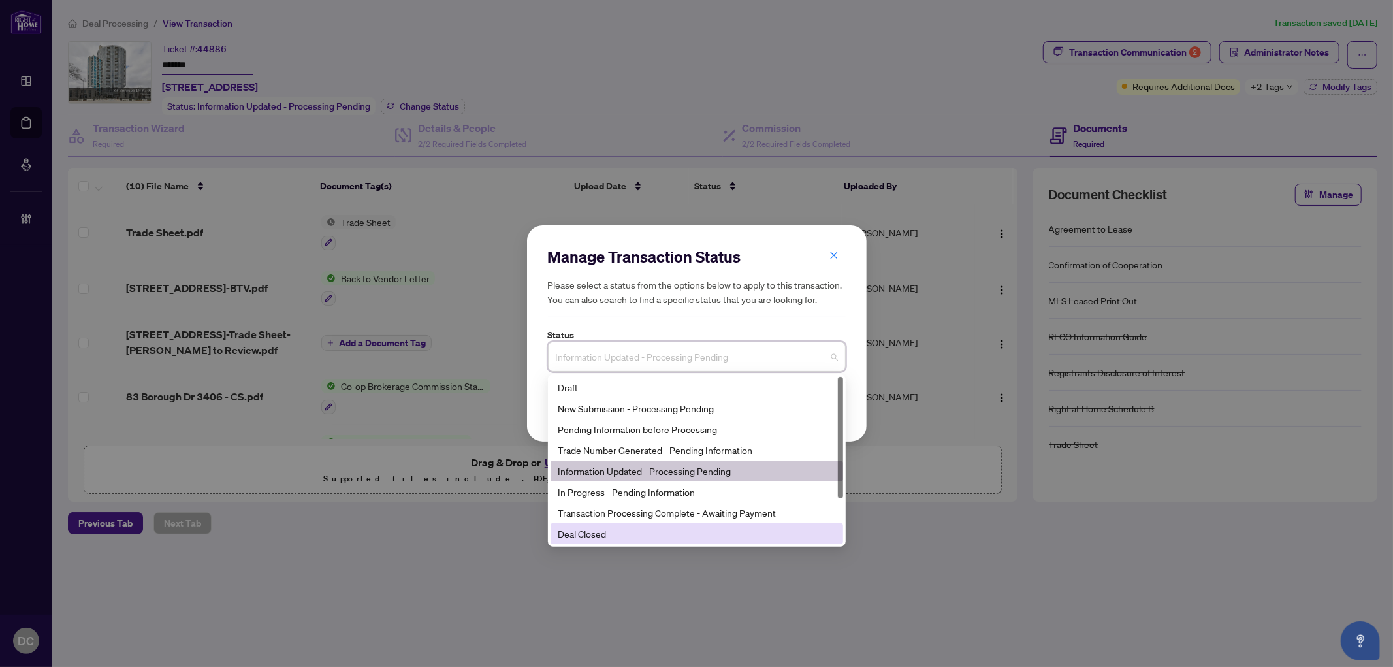
click at [637, 538] on div "Deal Closed" at bounding box center [697, 534] width 277 height 14
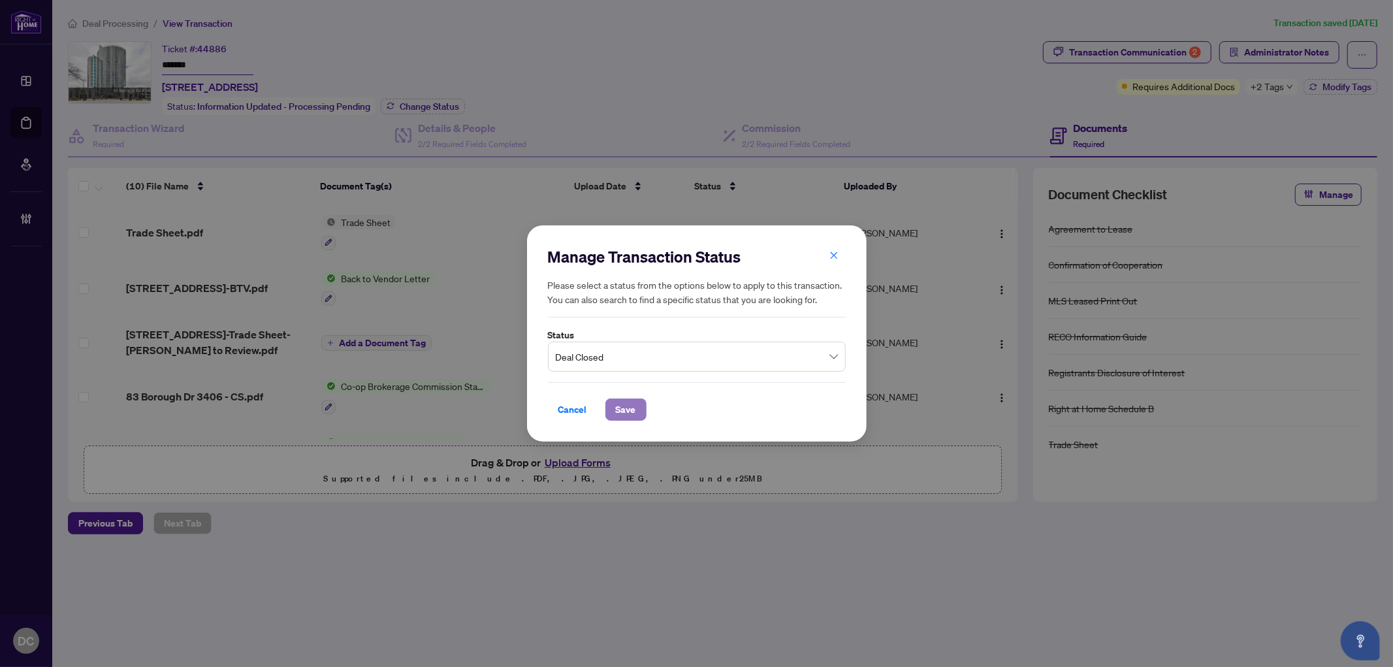
click at [634, 410] on span "Save" at bounding box center [626, 409] width 20 height 21
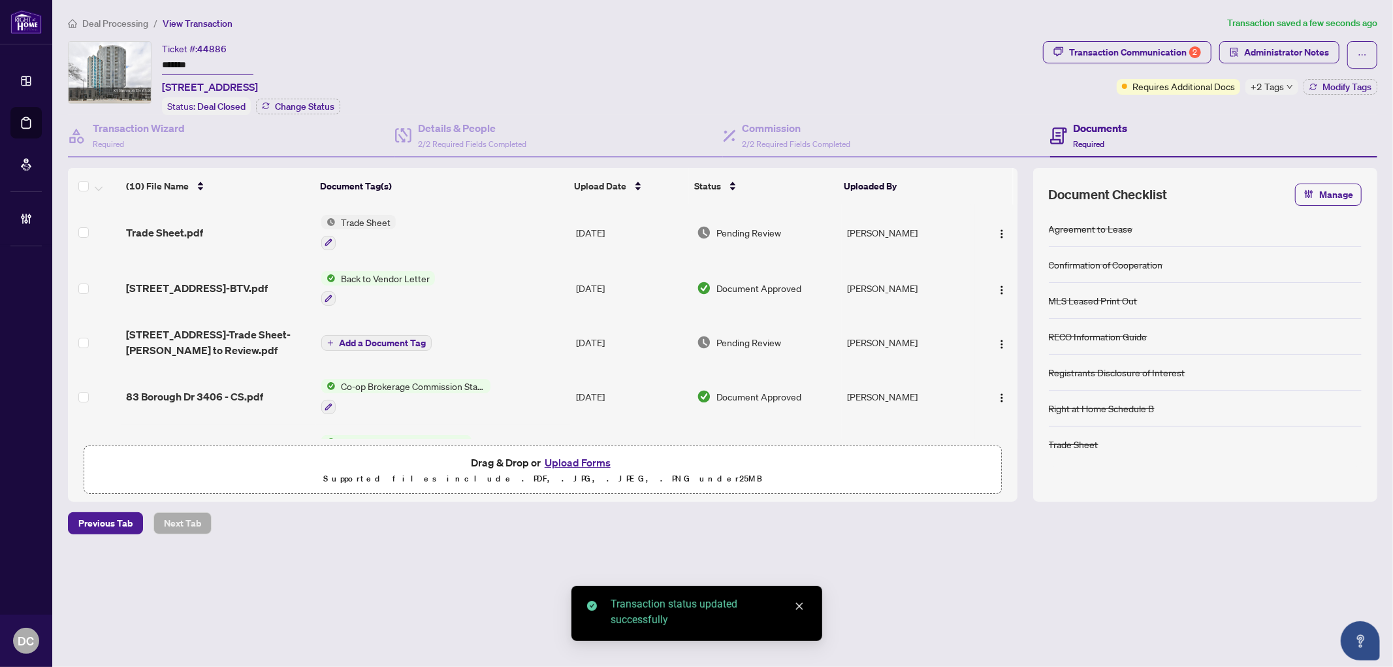
click at [1275, 88] on span "+2 Tags" at bounding box center [1267, 86] width 33 height 15
click at [1200, 115] on div "Documents Required" at bounding box center [1213, 136] width 327 height 42
click at [1335, 82] on span "Modify Tags" at bounding box center [1347, 86] width 49 height 9
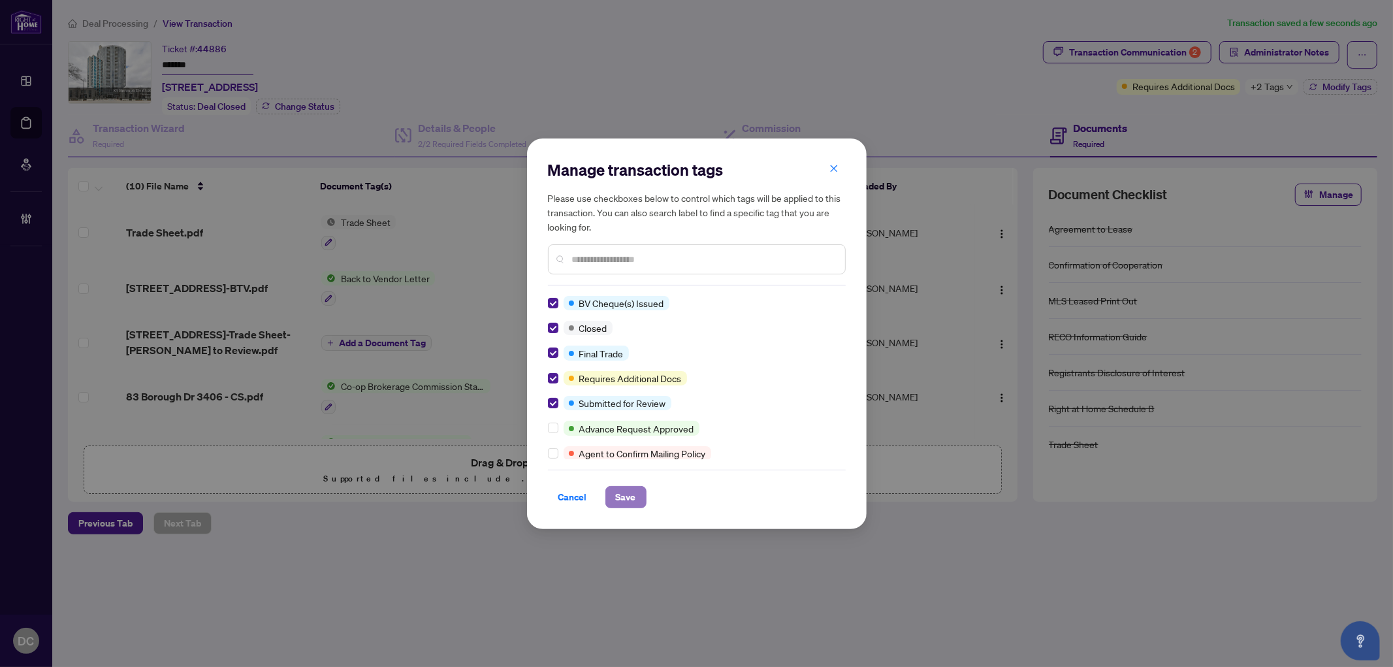
click at [621, 498] on span "Save" at bounding box center [626, 497] width 20 height 21
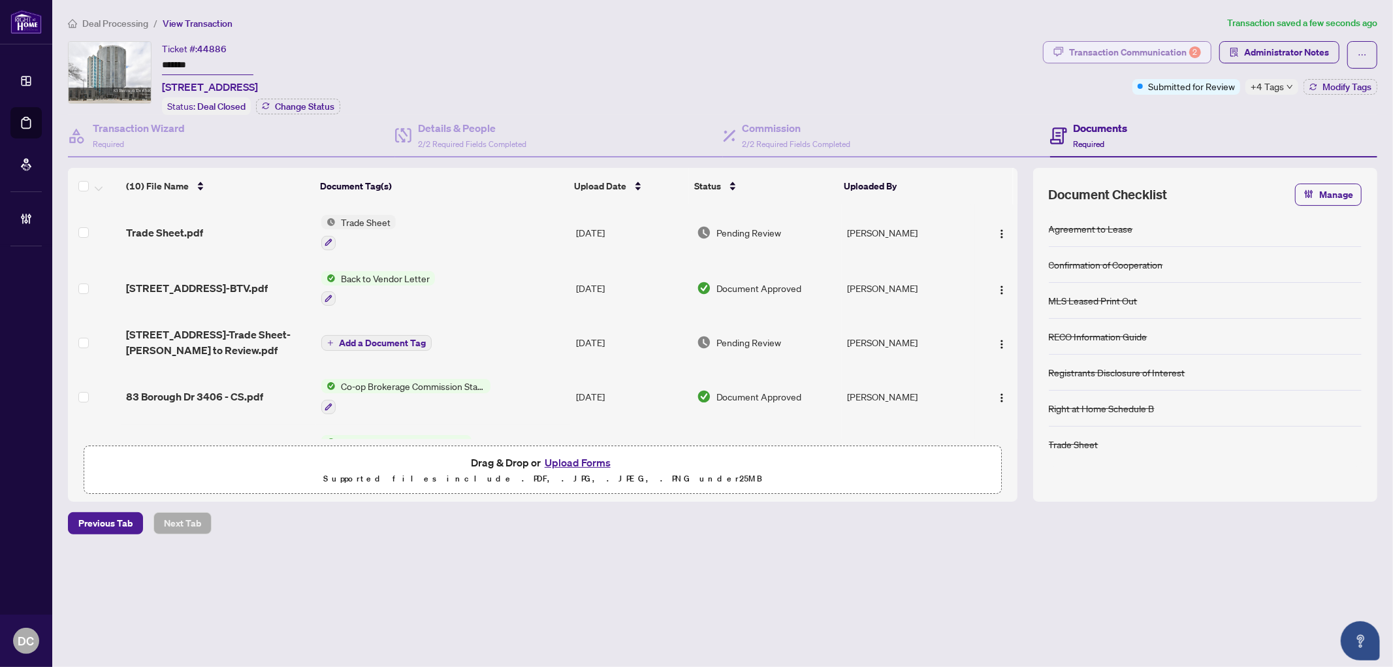
click at [1145, 48] on div "Transaction Communication 2" at bounding box center [1135, 52] width 132 height 21
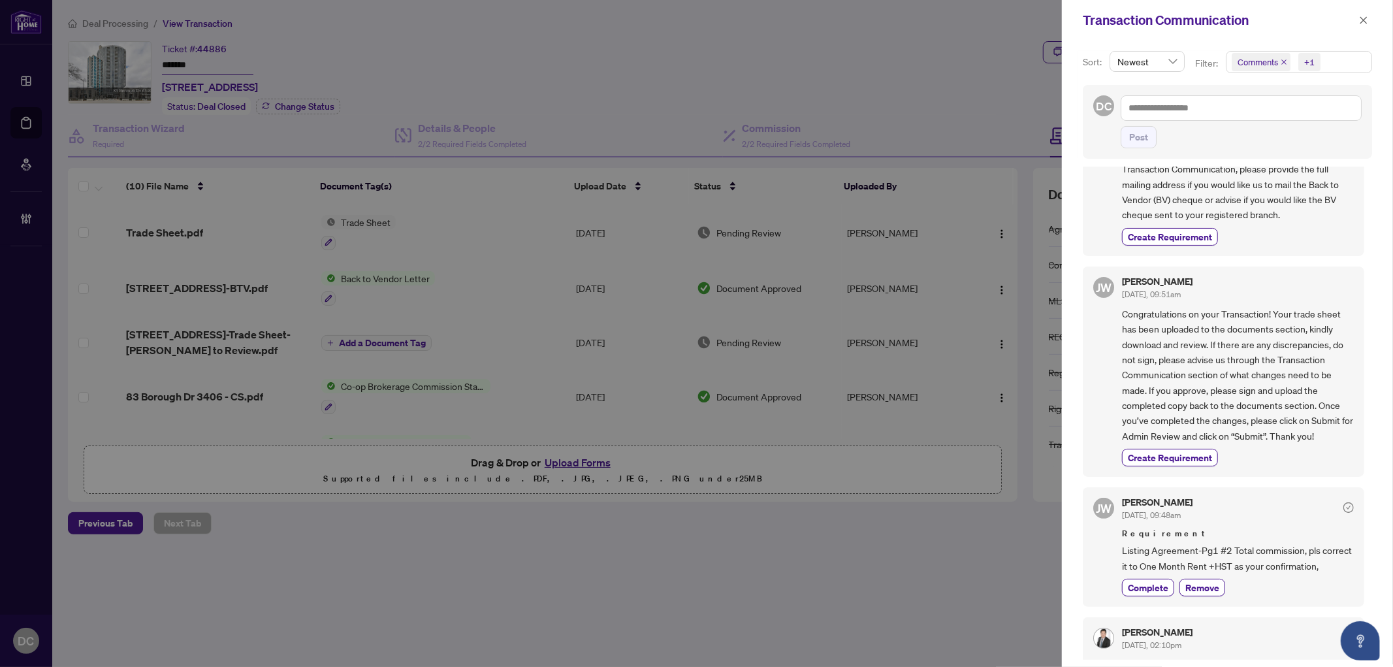
scroll to position [218, 0]
click at [1338, 67] on span "Comments +1" at bounding box center [1299, 62] width 145 height 21
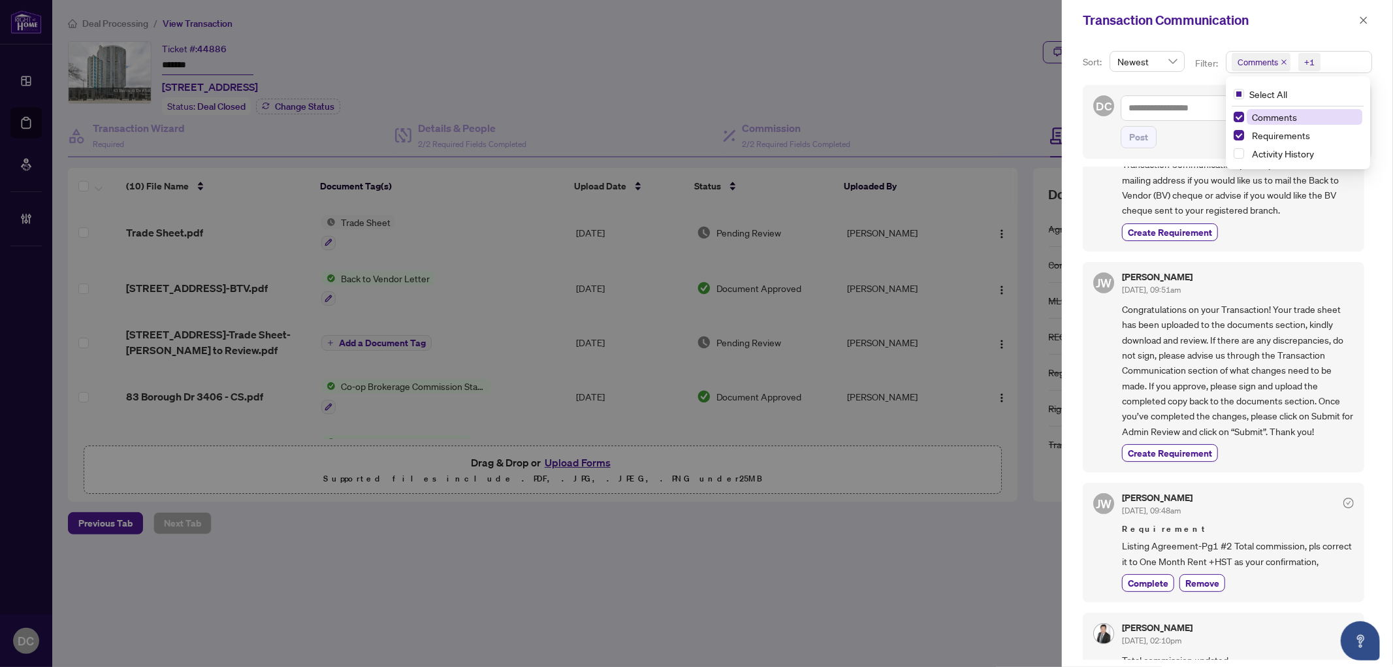
click at [1280, 114] on span "Comments" at bounding box center [1274, 117] width 45 height 12
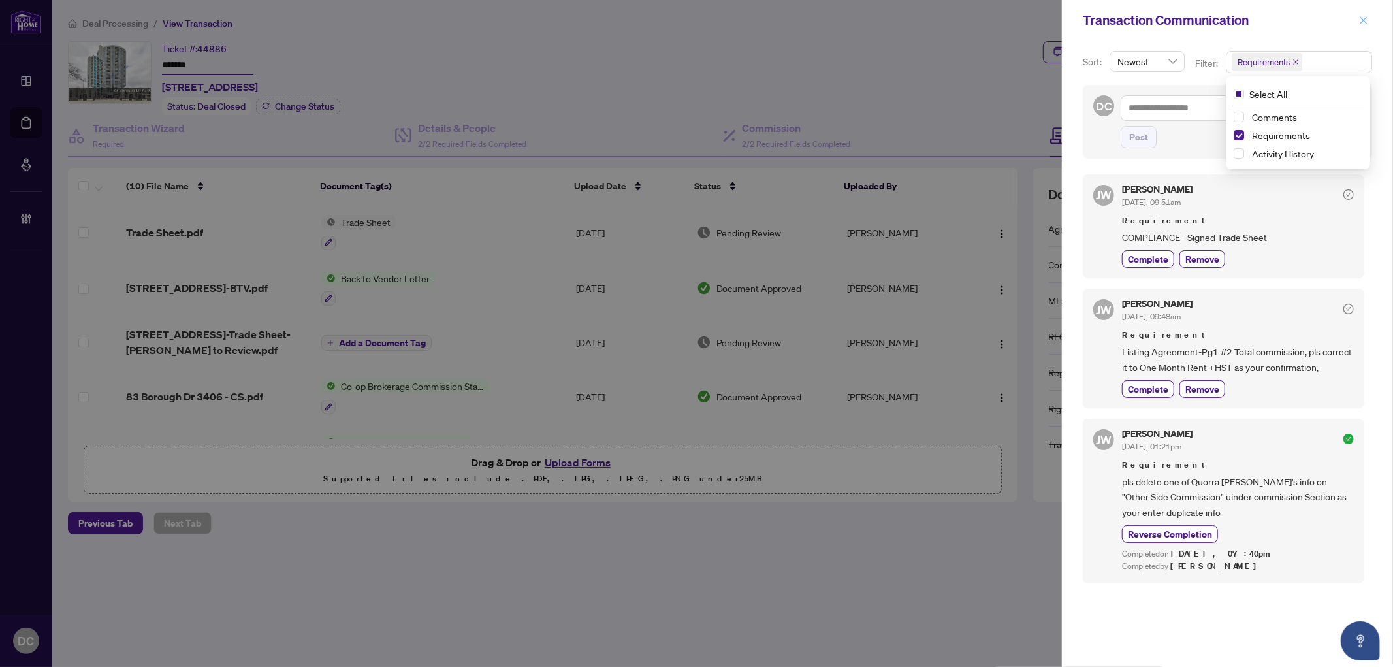
click at [1368, 17] on icon "close" at bounding box center [1363, 20] width 9 height 9
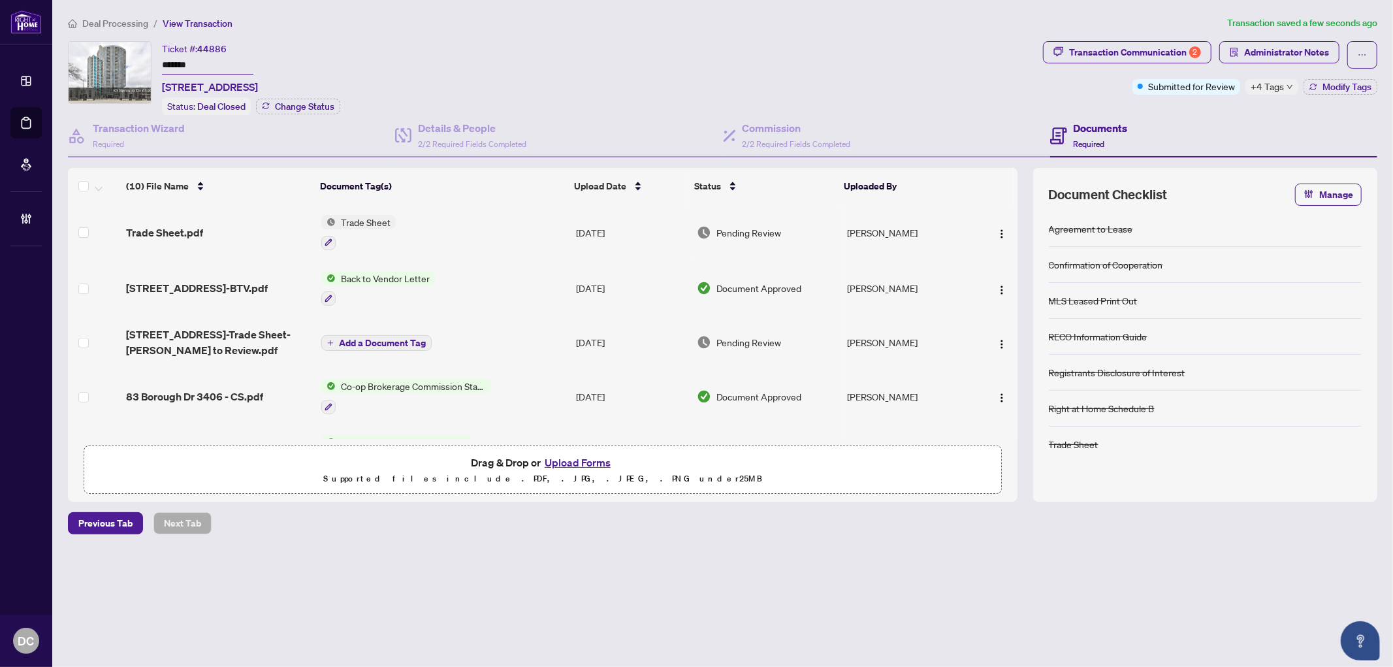
click at [523, 384] on td "Co-op Brokerage Commission Statement" at bounding box center [443, 396] width 255 height 56
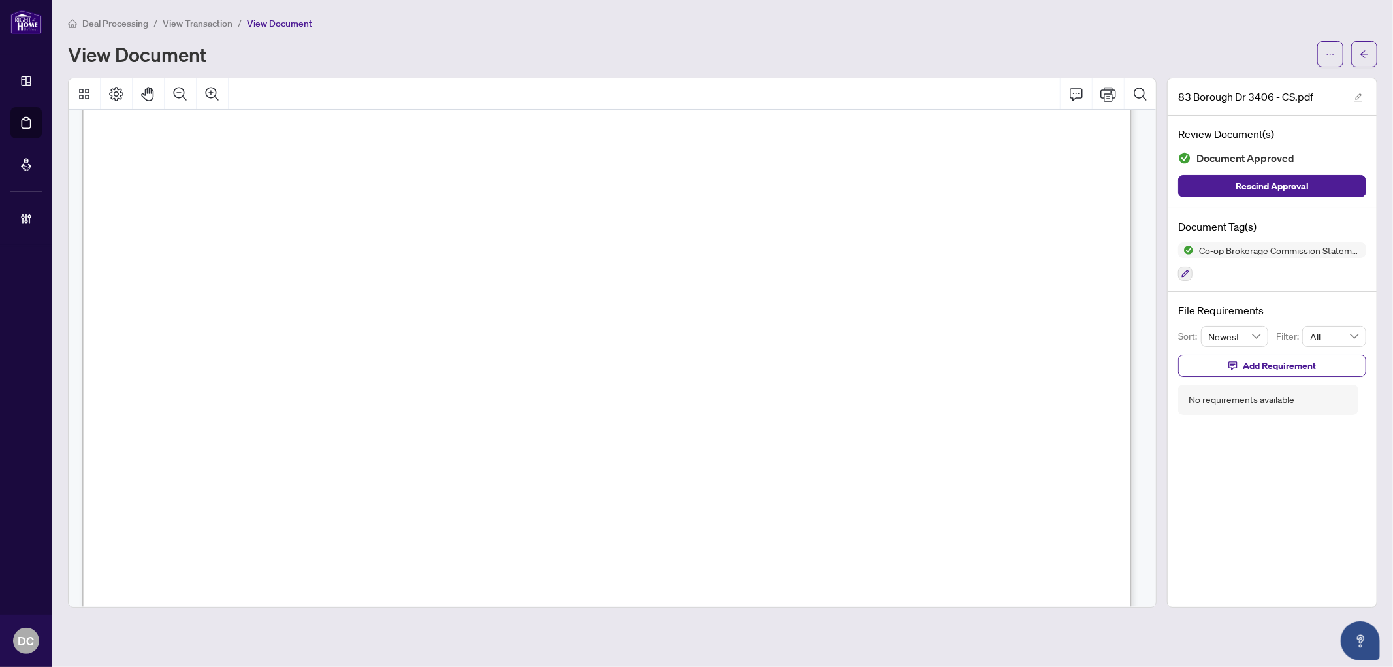
scroll to position [435, 0]
drag, startPoint x: 647, startPoint y: 448, endPoint x: 406, endPoint y: 451, distance: 241.7
click at [406, 451] on span "For our EFT details, please email to info.luminarealty@gmail.com" at bounding box center [408, 448] width 552 height 16
click at [1254, 463] on div "83 Borough Dr 3406 - CS.pdf Review Document(s) Document Approved Rescind Approv…" at bounding box center [1272, 343] width 210 height 530
click at [1363, 44] on span "button" at bounding box center [1364, 54] width 9 height 21
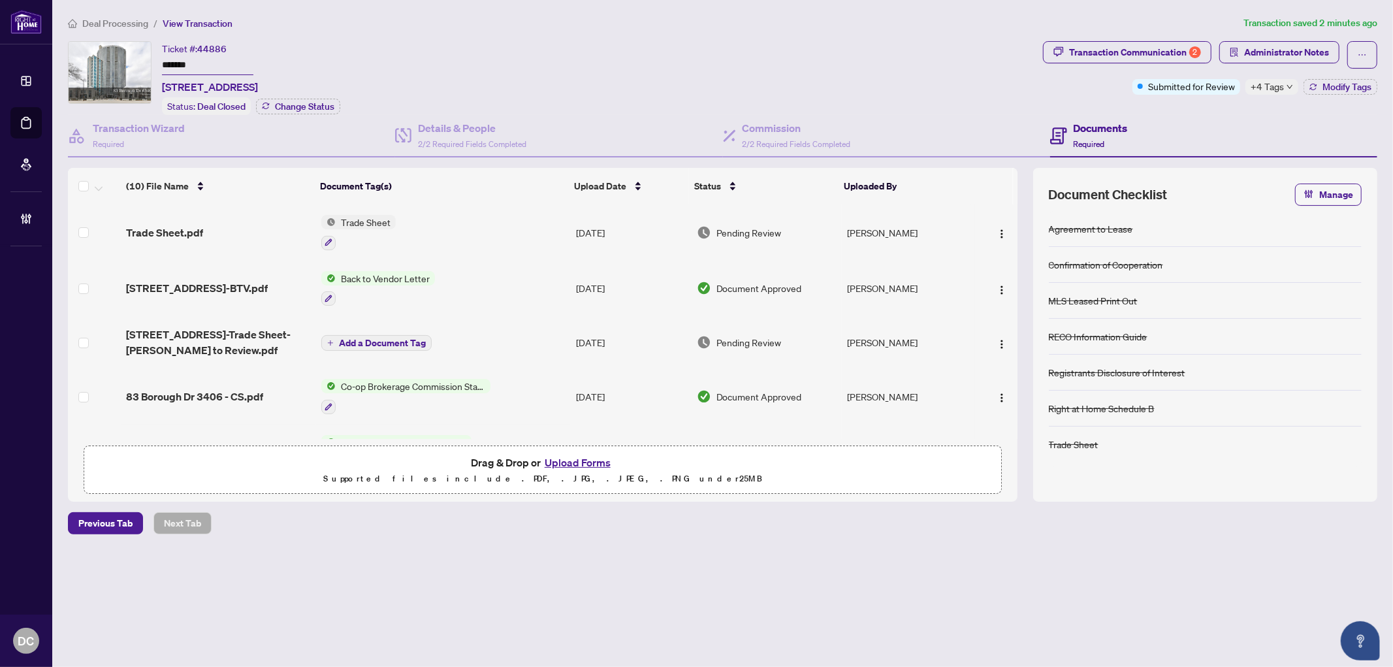
drag, startPoint x: 221, startPoint y: 64, endPoint x: 131, endPoint y: 61, distance: 89.5
click at [131, 61] on div "Ticket #: 44886 ******* 3406-83 Borough Dr, Toronto, Ontario M1P 5E4, Canada St…" at bounding box center [553, 78] width 970 height 74
drag, startPoint x: 259, startPoint y: 86, endPoint x: 160, endPoint y: 86, distance: 99.3
click at [160, 86] on div "Ticket #: 44886 ******* 3406-83 Borough Dr, Toronto, Ontario M1P 5E4, Canada St…" at bounding box center [553, 78] width 970 height 74
click at [408, 231] on td "Trade Sheet" at bounding box center [443, 232] width 255 height 56
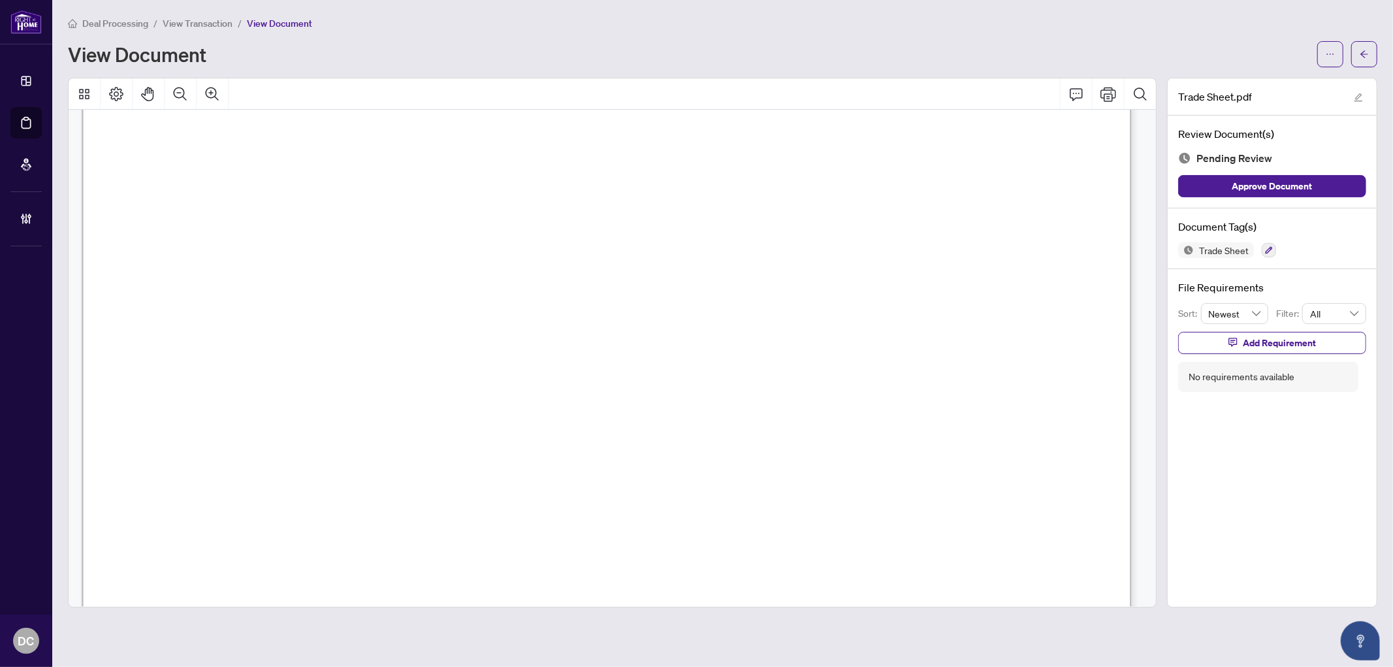
scroll to position [726, 0]
click at [1370, 56] on button "button" at bounding box center [1365, 54] width 26 height 26
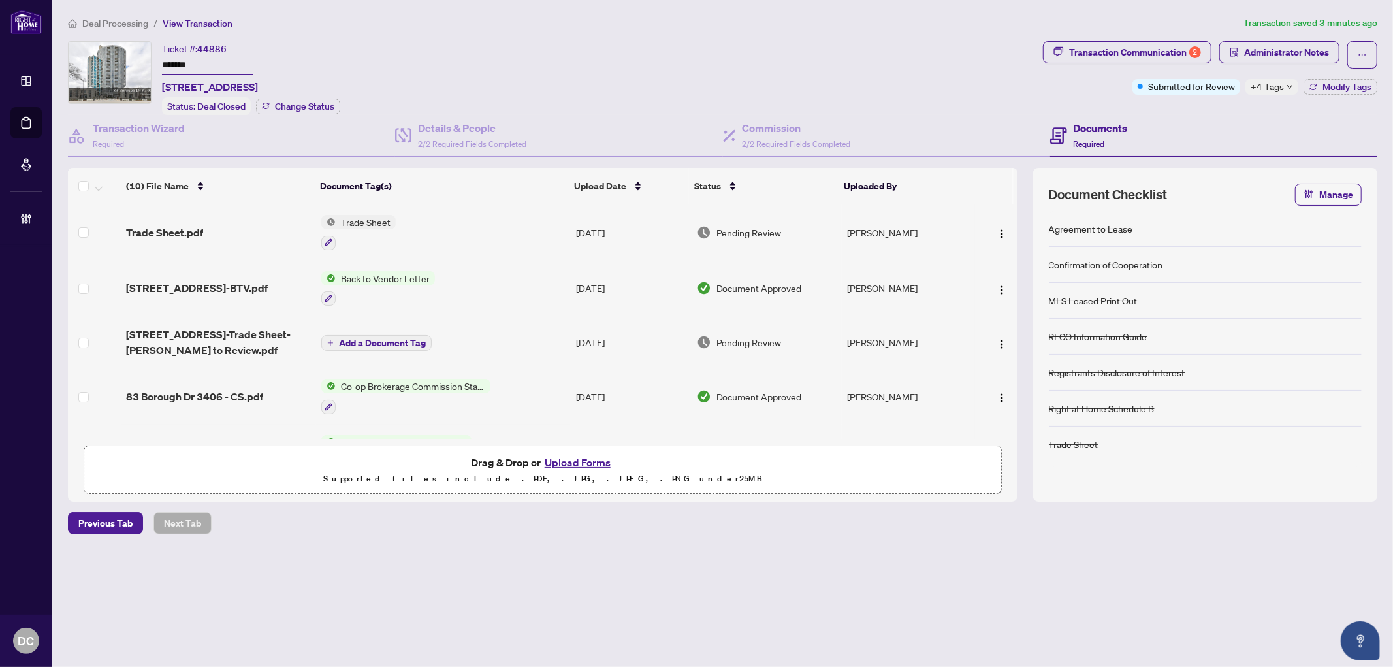
click at [457, 225] on td "Trade Sheet" at bounding box center [443, 232] width 255 height 56
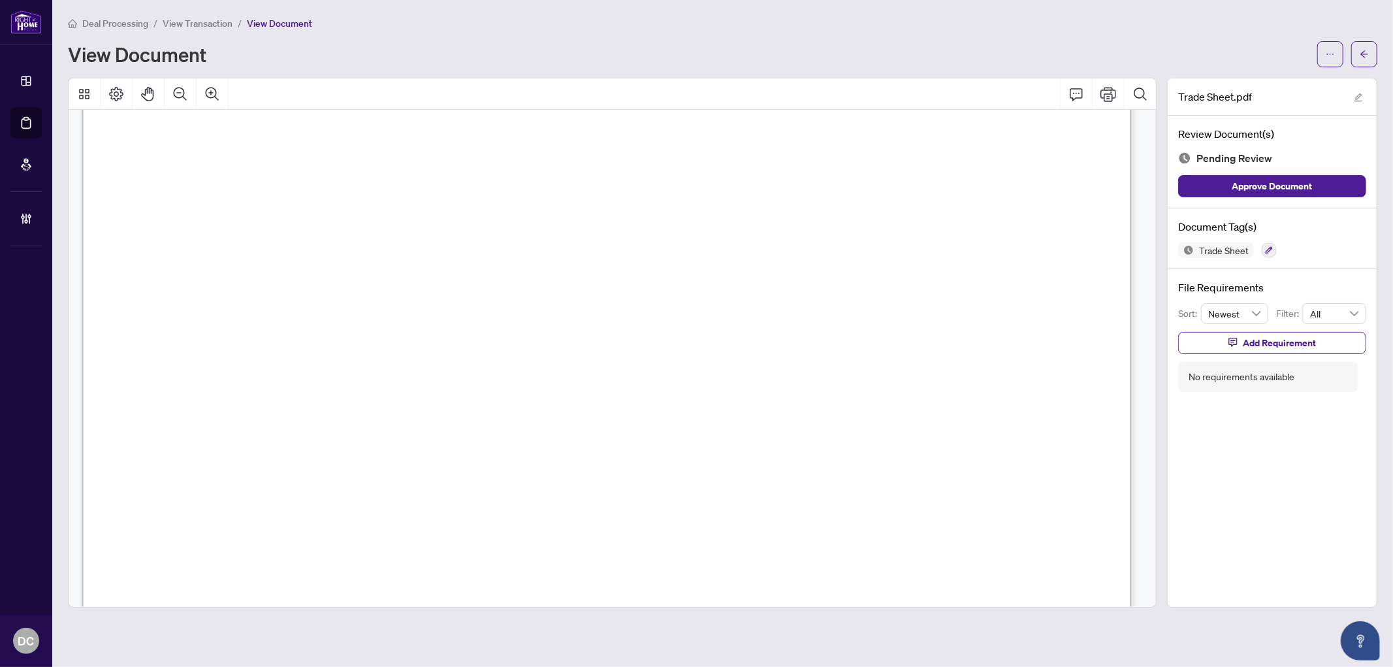
scroll to position [290, 0]
click at [1376, 47] on button "button" at bounding box center [1365, 54] width 26 height 26
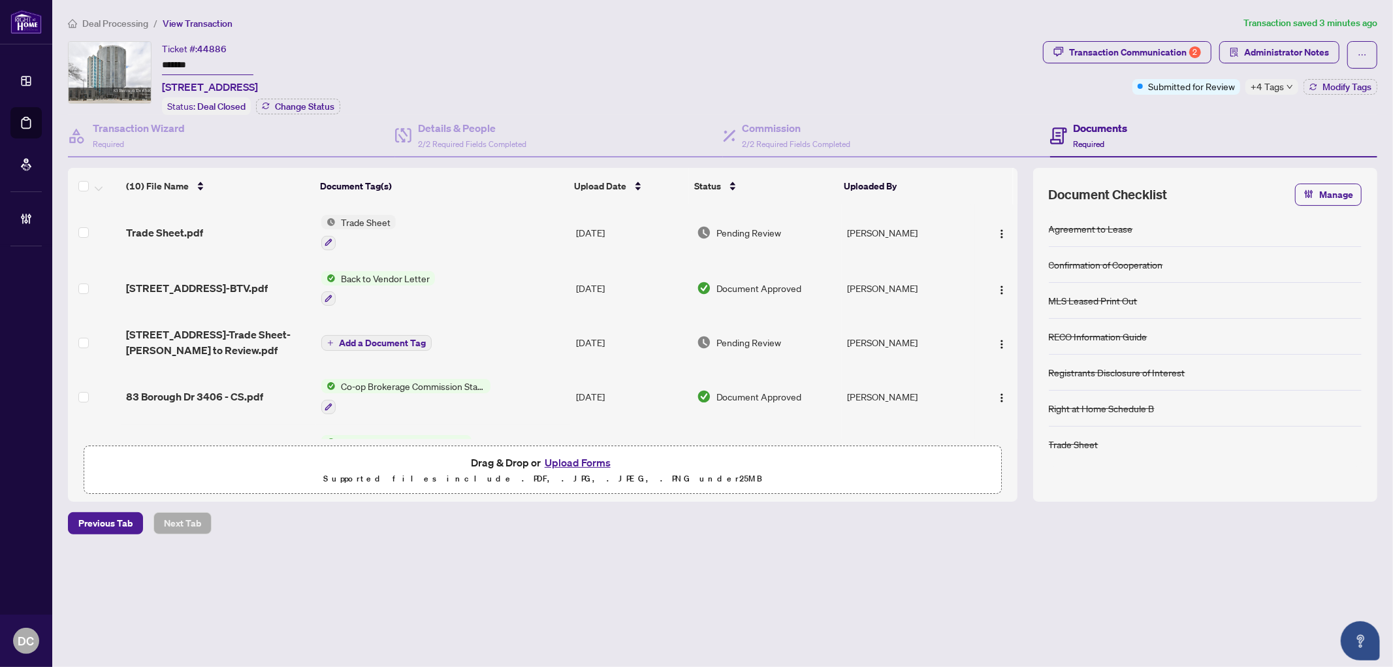
click at [1277, 91] on span "+4 Tags" at bounding box center [1267, 86] width 33 height 15
click at [1197, 119] on div "Documents Required" at bounding box center [1213, 136] width 327 height 42
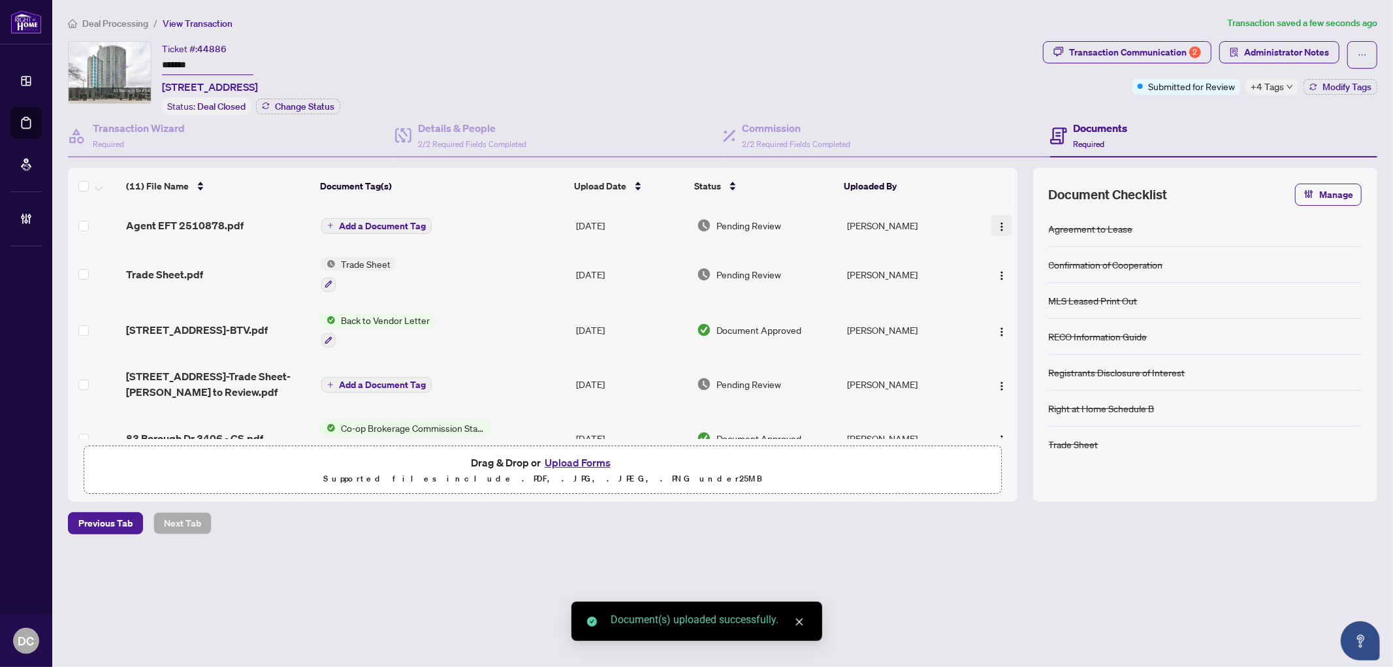
click at [1003, 230] on button "button" at bounding box center [1002, 225] width 21 height 21
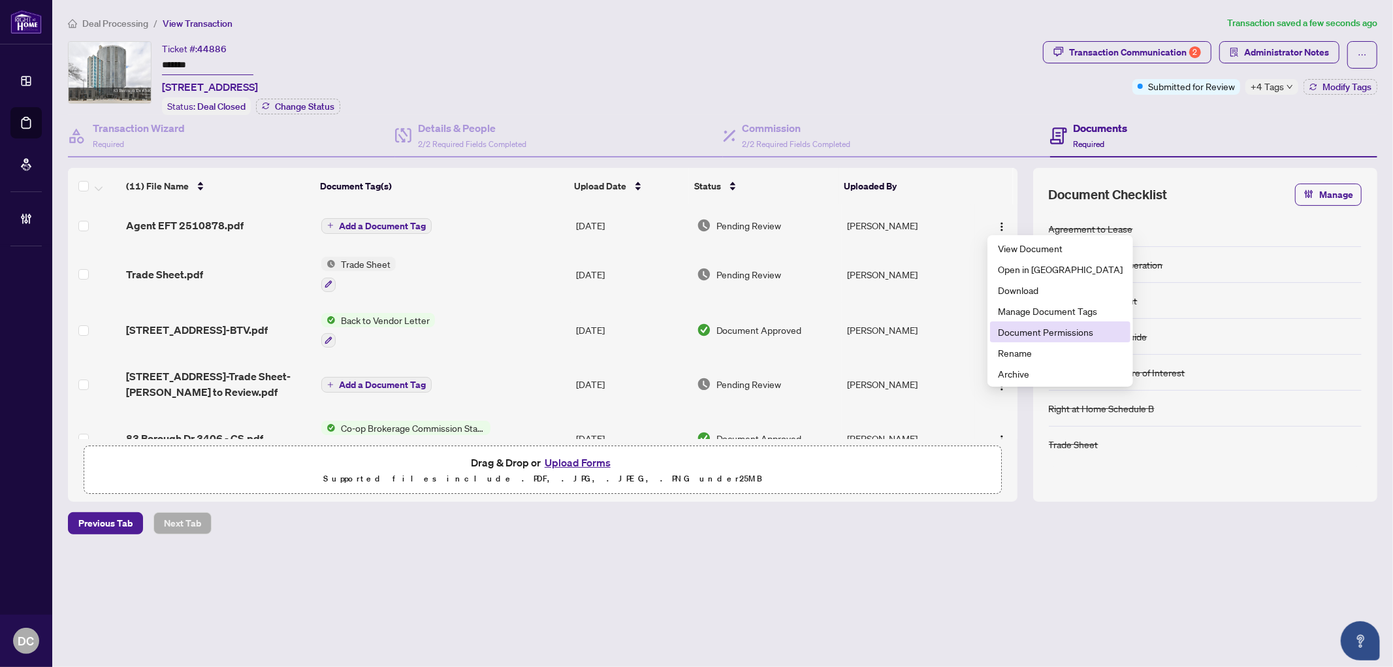
click at [1043, 331] on span "Document Permissions" at bounding box center [1060, 332] width 125 height 14
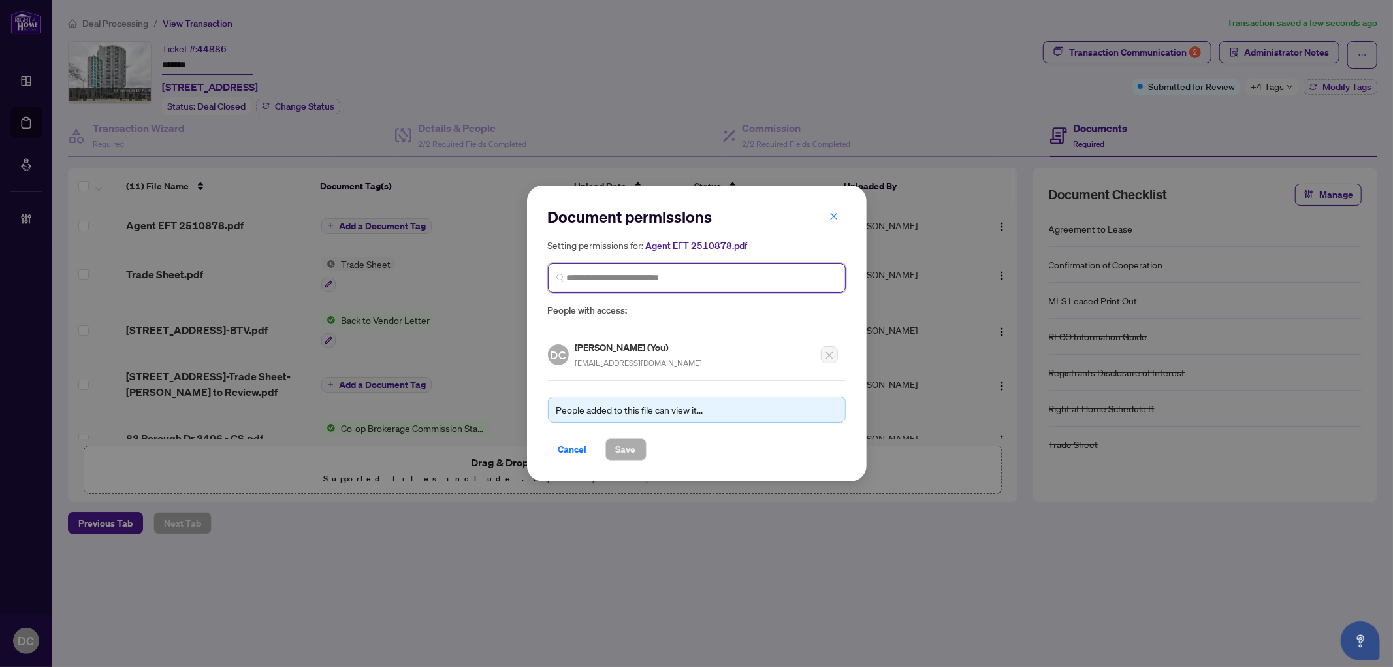
click at [701, 280] on input "search" at bounding box center [702, 278] width 270 height 14
type input "**********"
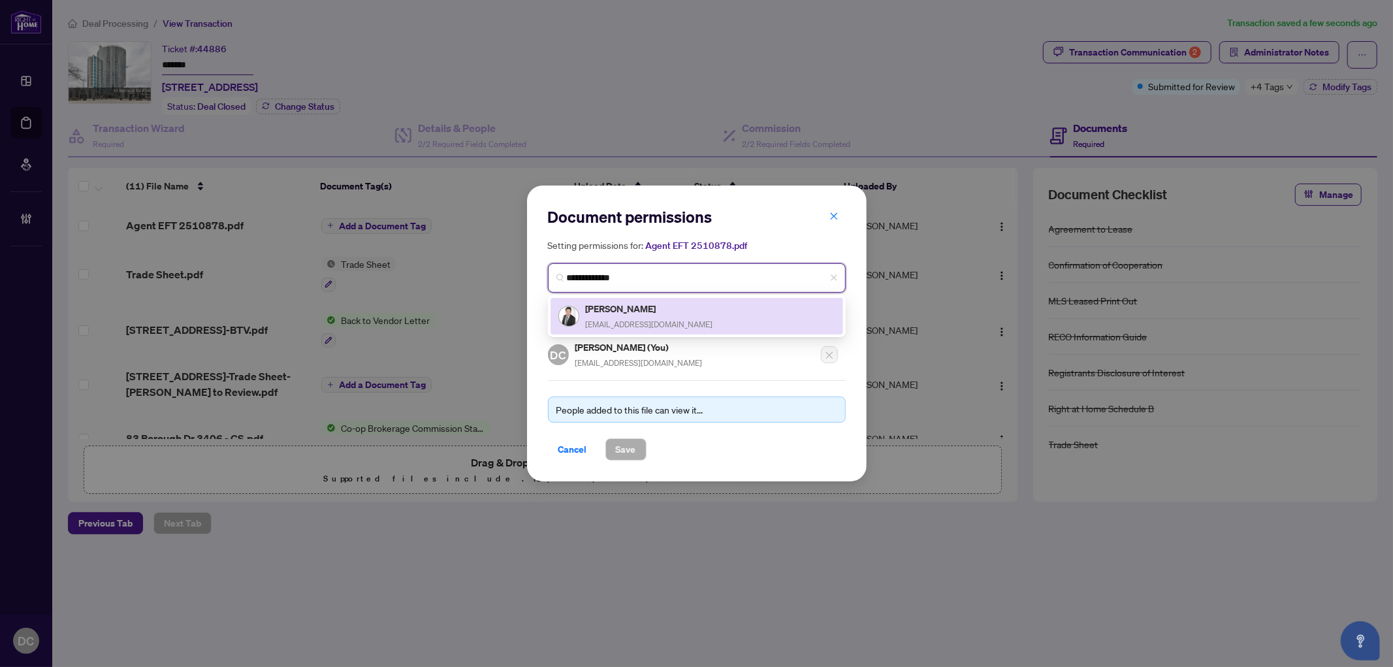
click at [666, 314] on h5 "Jonathan Chan" at bounding box center [649, 308] width 127 height 15
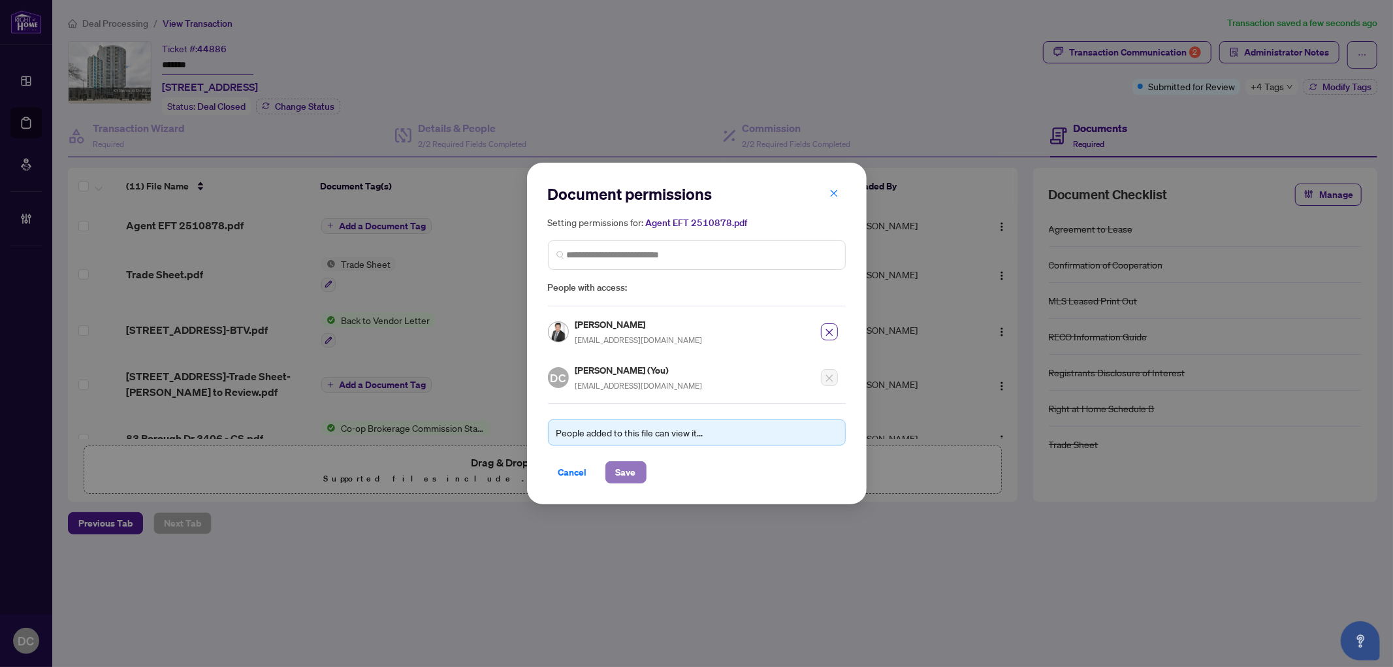
click at [634, 464] on span "Save" at bounding box center [626, 472] width 20 height 21
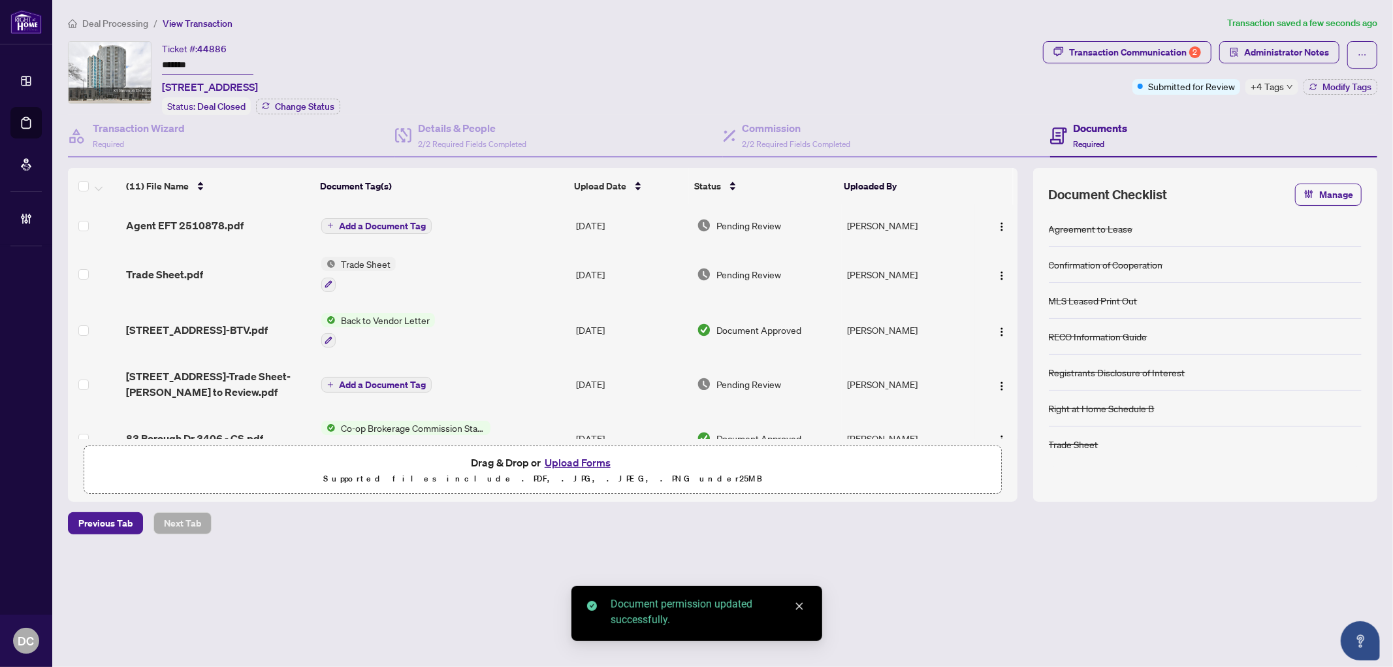
click at [406, 223] on span "Add a Document Tag" at bounding box center [382, 225] width 87 height 9
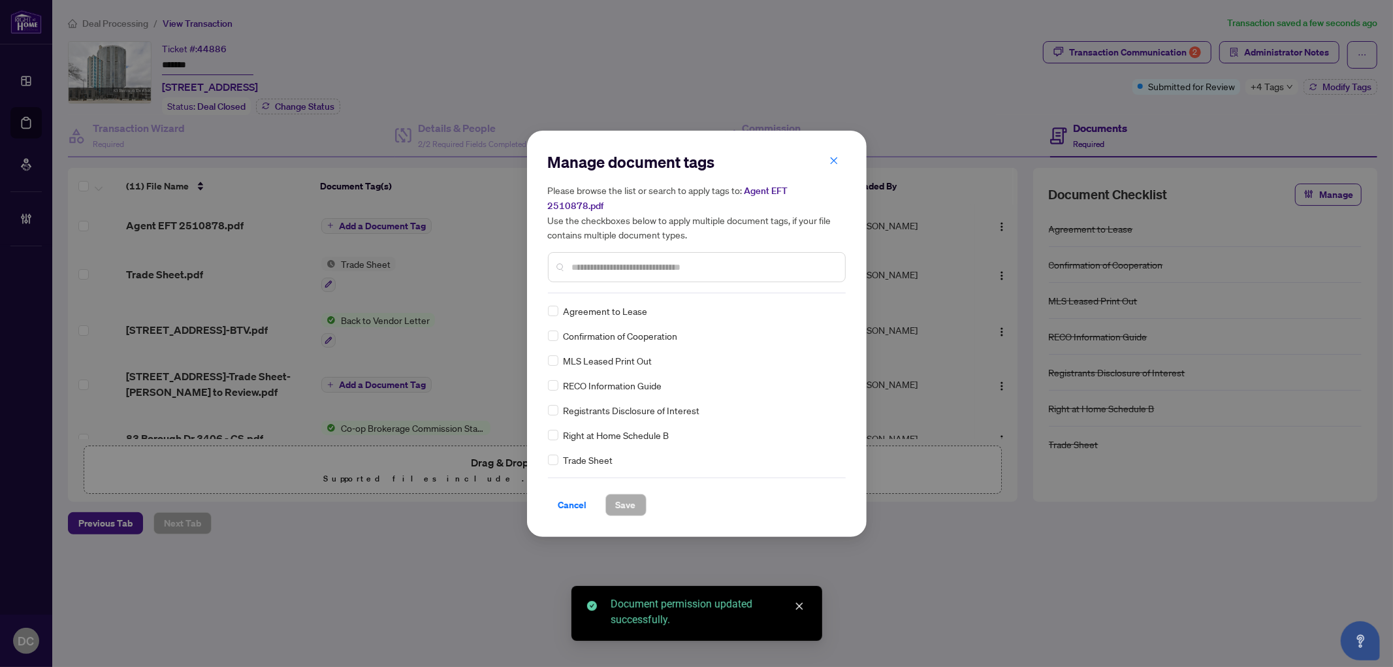
click at [740, 279] on div "Manage document tags Please browse the list or search to apply tags to: Agent E…" at bounding box center [697, 223] width 298 height 142
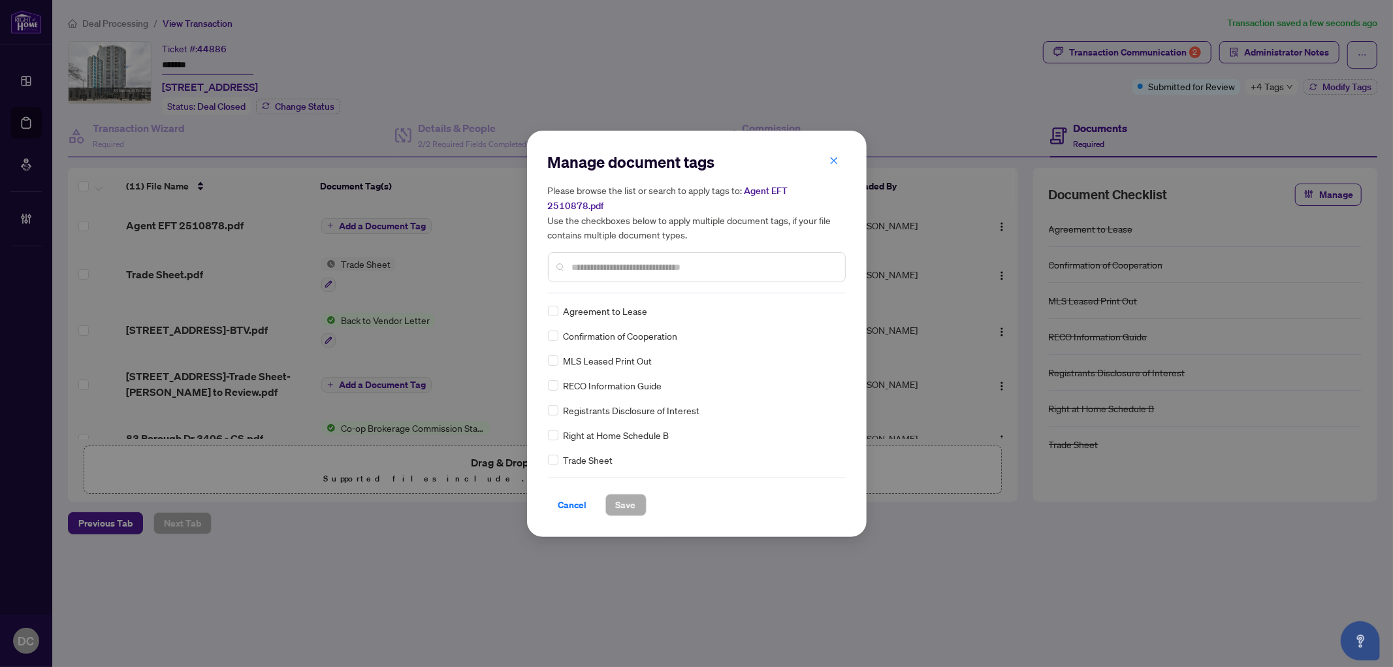
click at [752, 262] on input "text" at bounding box center [703, 267] width 263 height 14
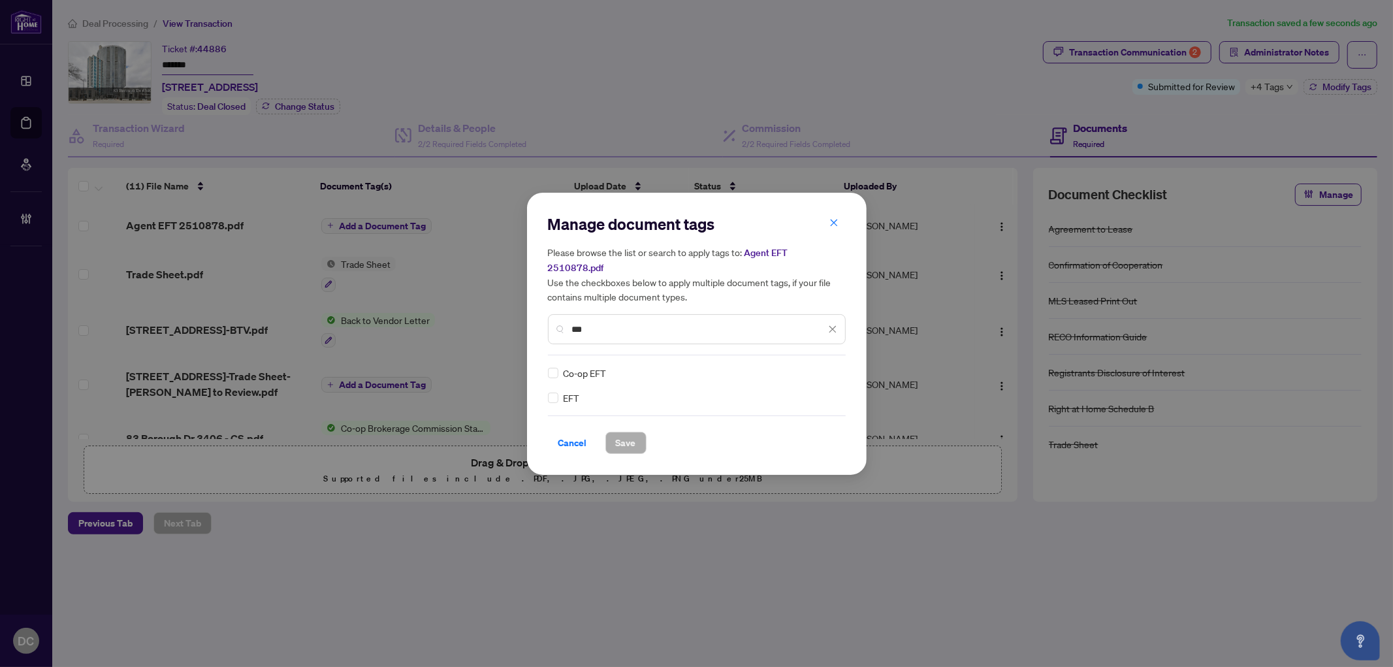
type input "***"
click at [830, 370] on icon at bounding box center [834, 372] width 8 height 5
click at [792, 422] on div "Approved" at bounding box center [785, 428] width 84 height 14
click at [634, 438] on span "Save" at bounding box center [626, 442] width 20 height 21
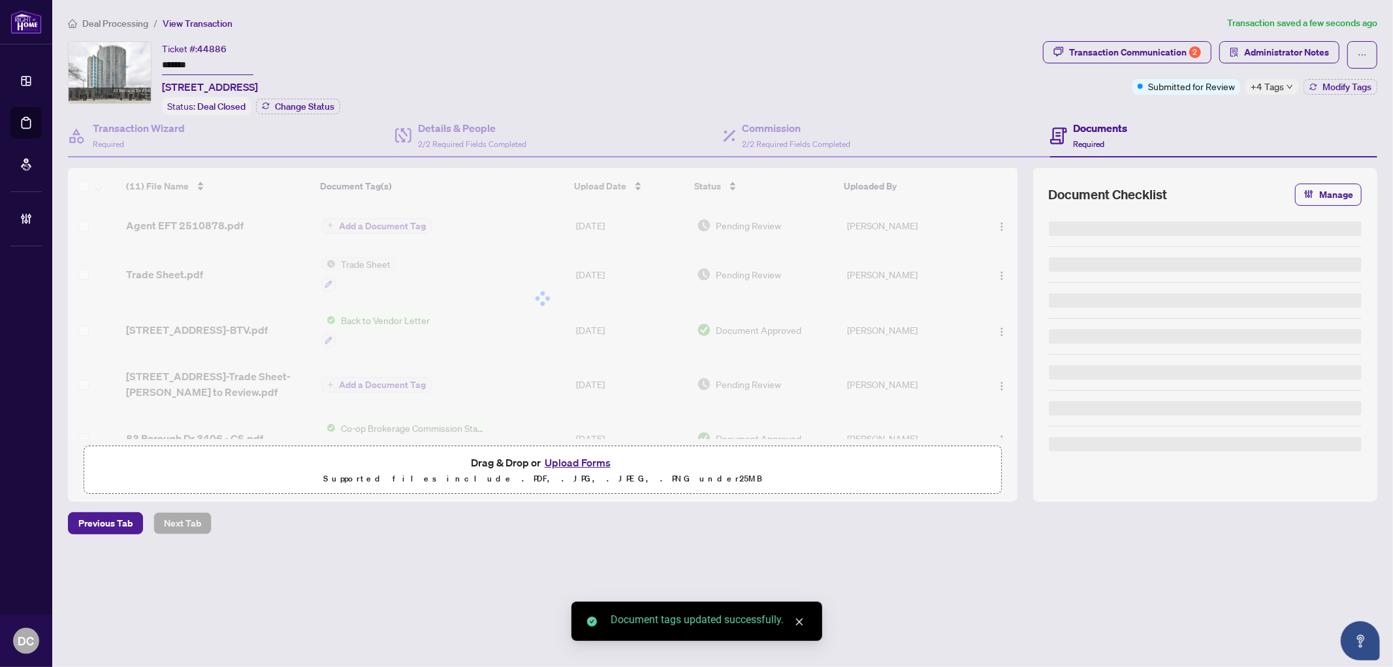
click at [1279, 90] on span "+4 Tags" at bounding box center [1267, 86] width 33 height 15
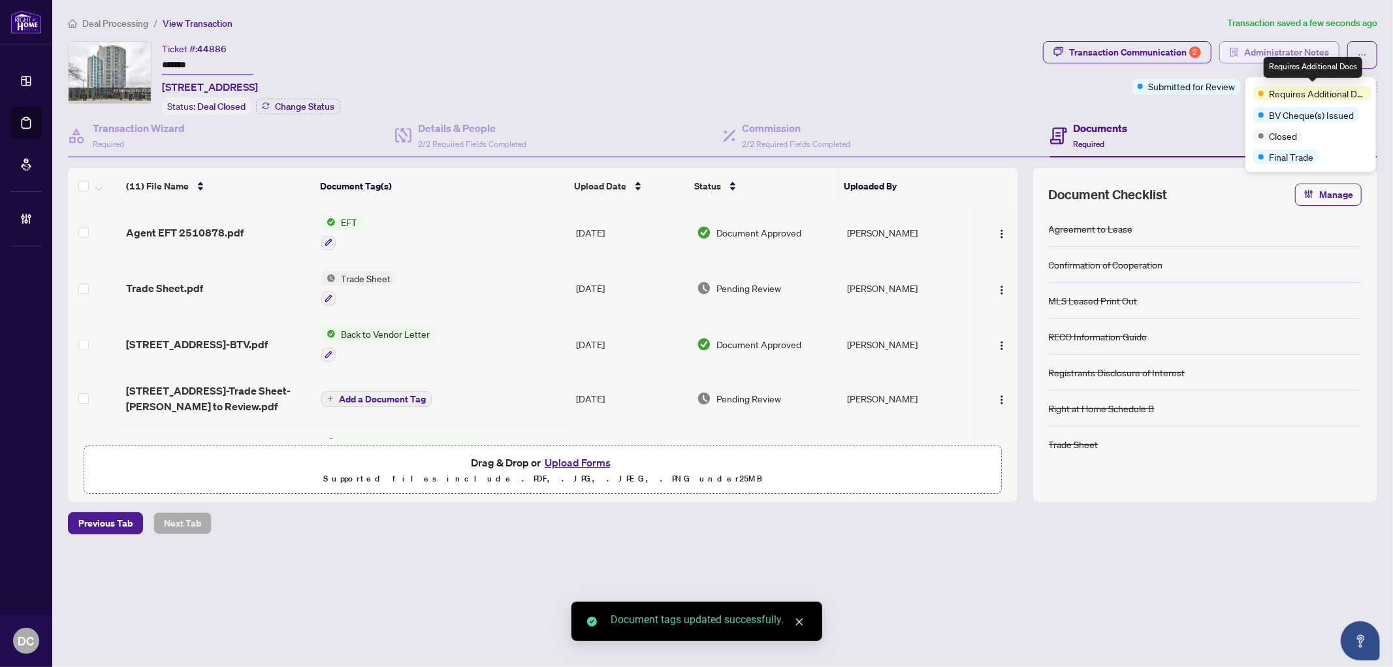
click at [1282, 49] on span "Administrator Notes" at bounding box center [1287, 52] width 85 height 21
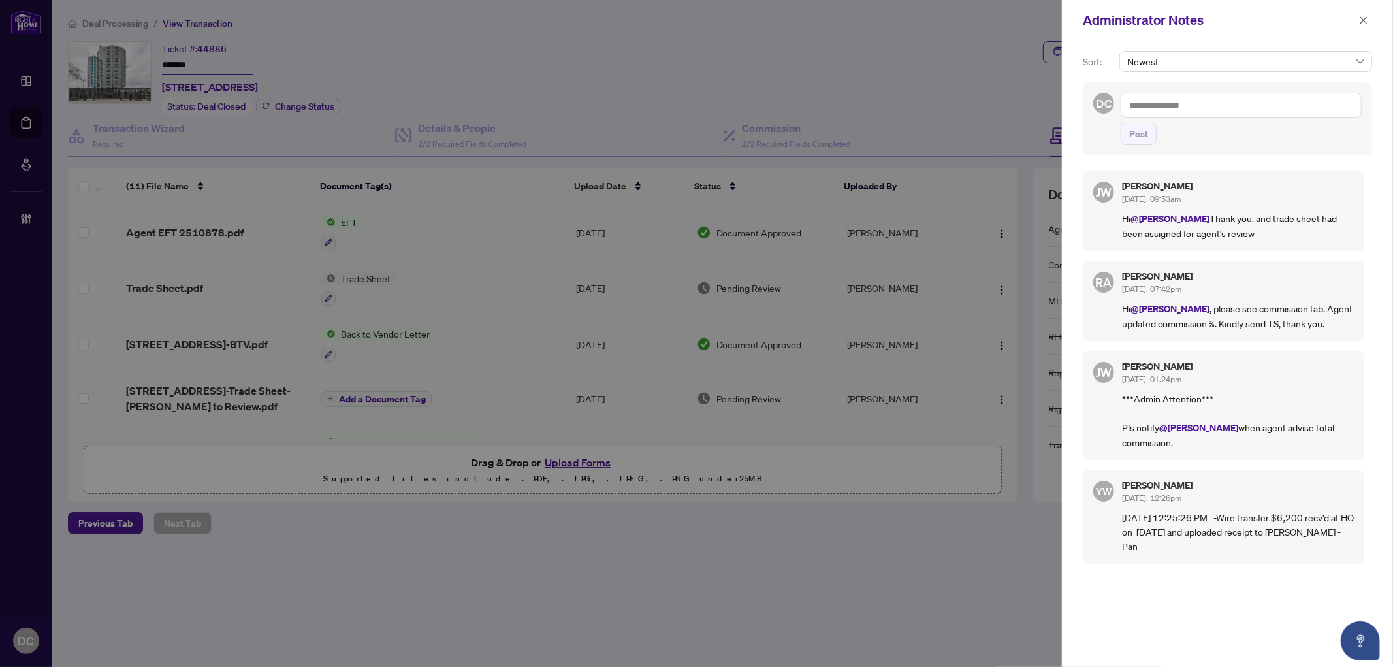
click at [1310, 112] on textarea at bounding box center [1241, 105] width 241 height 25
paste textarea "**********"
click at [1128, 108] on textarea "**********" at bounding box center [1241, 105] width 241 height 25
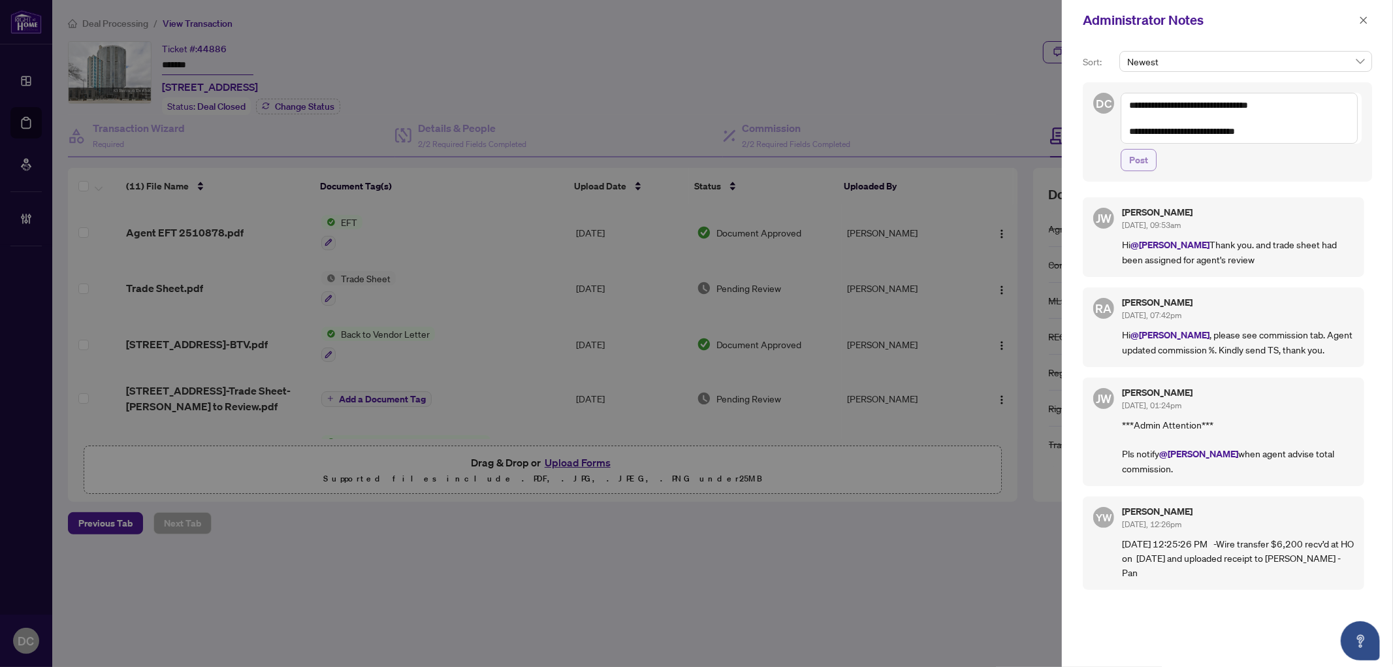
type textarea "**********"
click at [1148, 162] on span "Post" at bounding box center [1139, 160] width 19 height 21
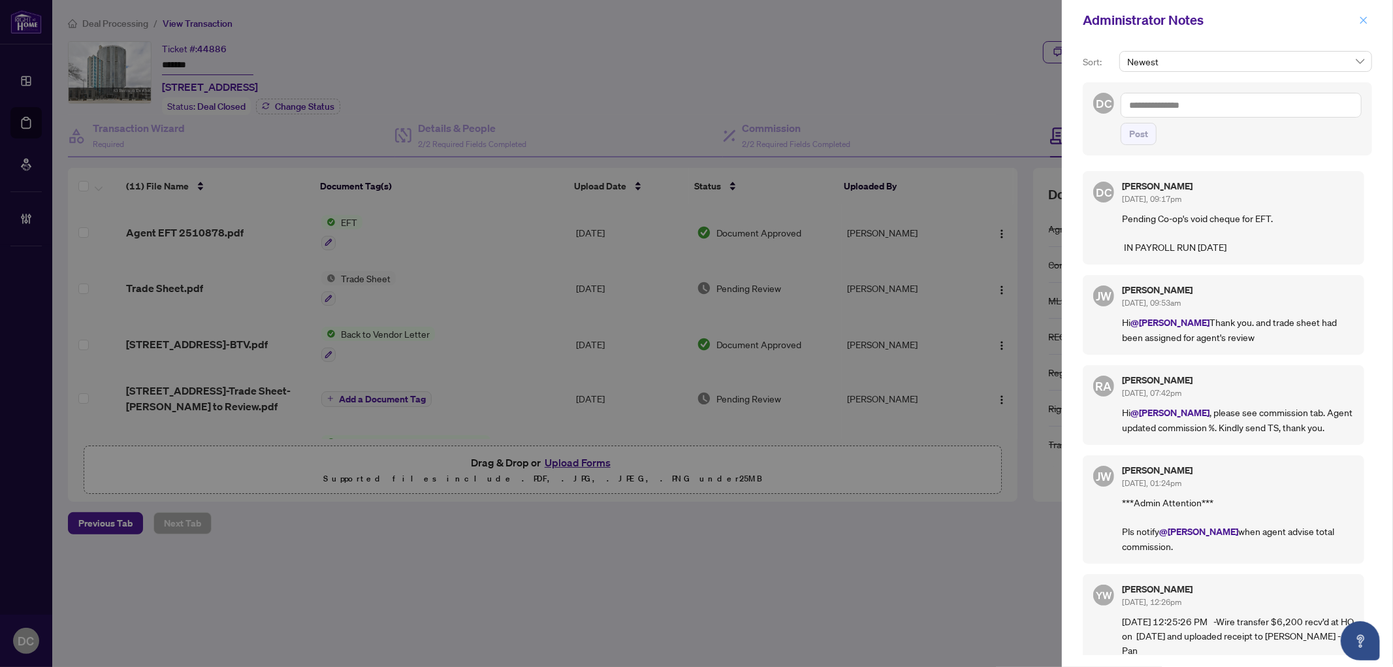
click at [1369, 16] on button "button" at bounding box center [1364, 20] width 17 height 16
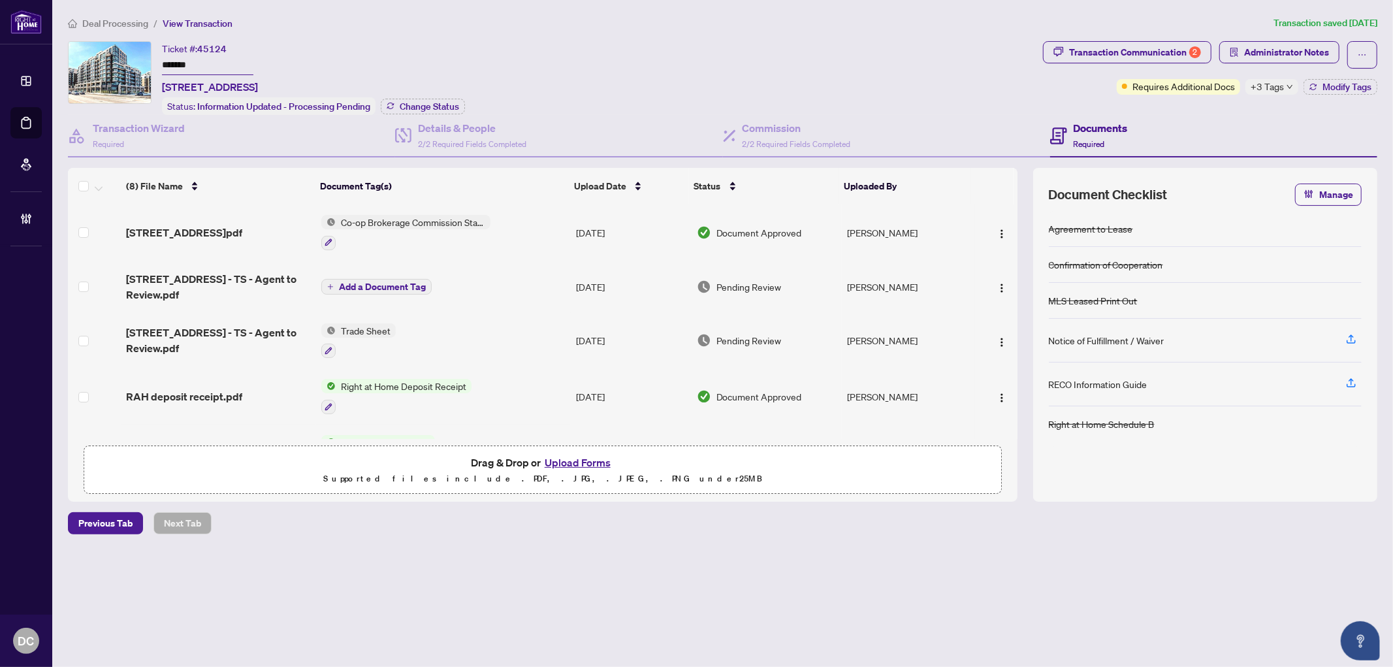
drag, startPoint x: 239, startPoint y: 65, endPoint x: 90, endPoint y: 65, distance: 149.6
click at [90, 65] on div "Ticket #: 45124 ******* 402-[STREET_ADDRESS] Status: Information Updated - Proc…" at bounding box center [553, 78] width 970 height 74
click at [451, 105] on span "Change Status" at bounding box center [429, 106] width 59 height 9
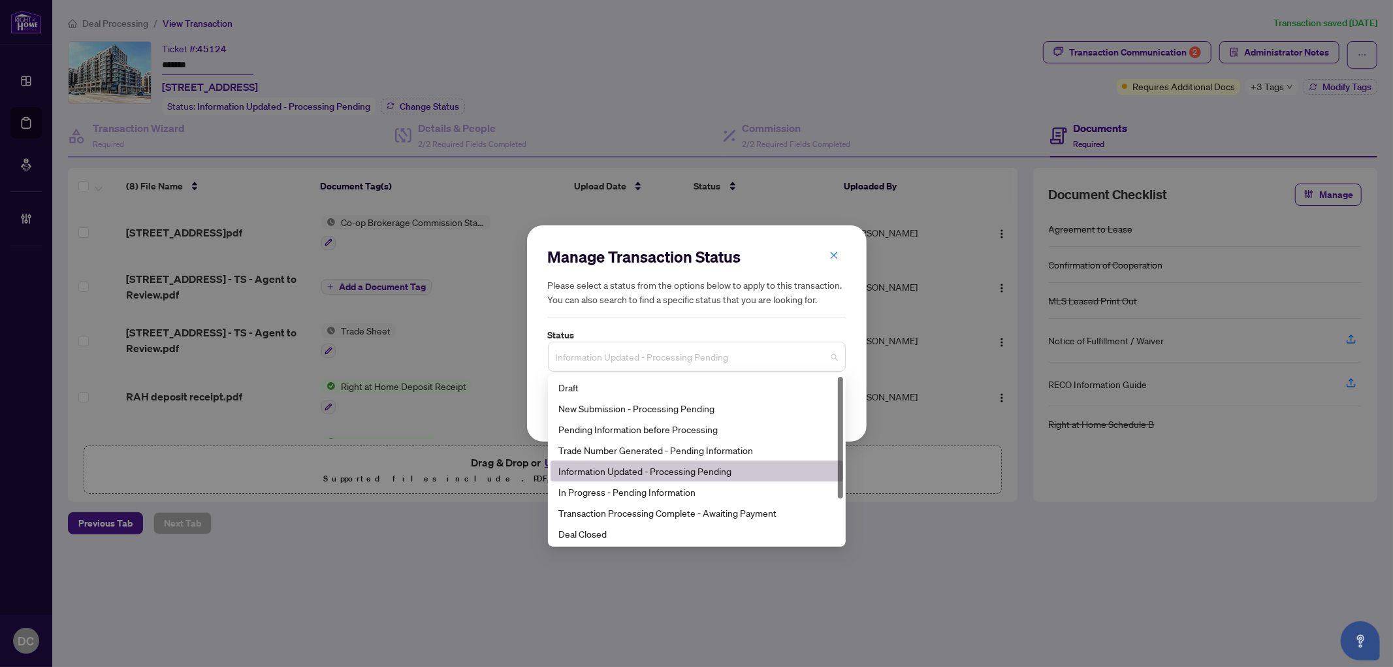
click at [636, 357] on span "Information Updated - Processing Pending" at bounding box center [697, 356] width 282 height 25
click at [583, 539] on div "Deal Closed" at bounding box center [697, 534] width 277 height 14
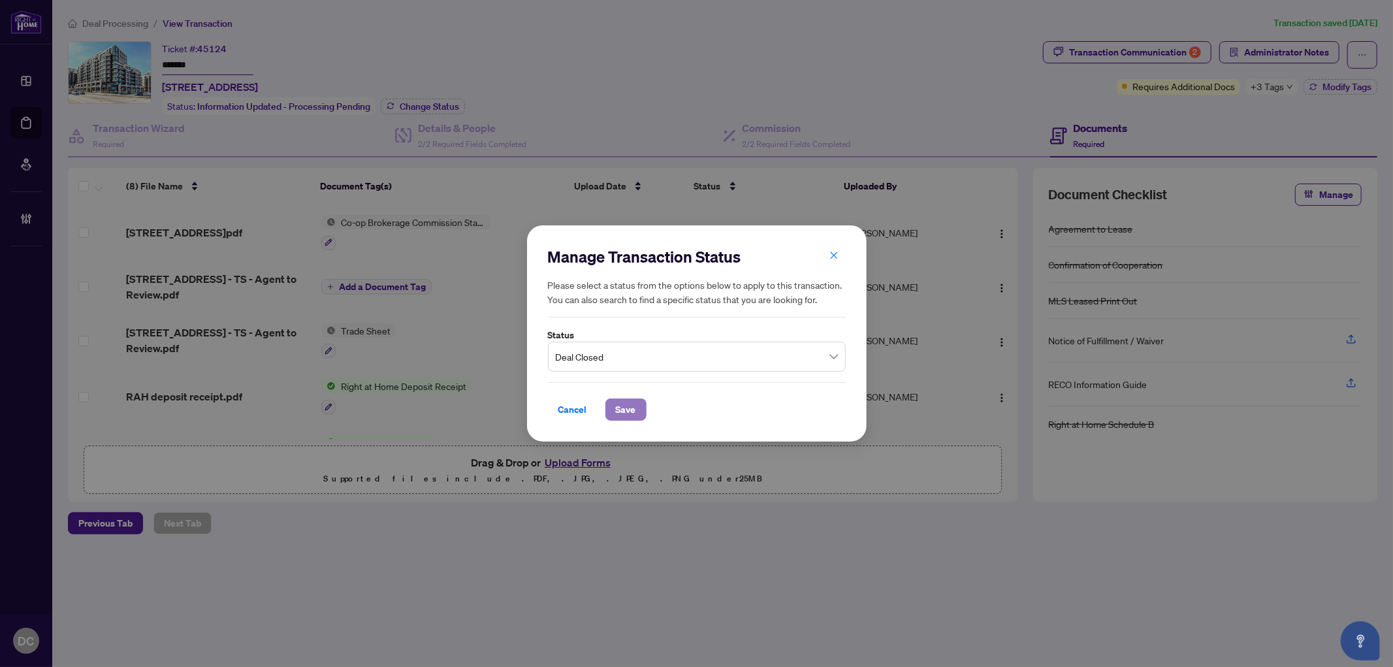
click at [627, 410] on span "Save" at bounding box center [626, 409] width 20 height 21
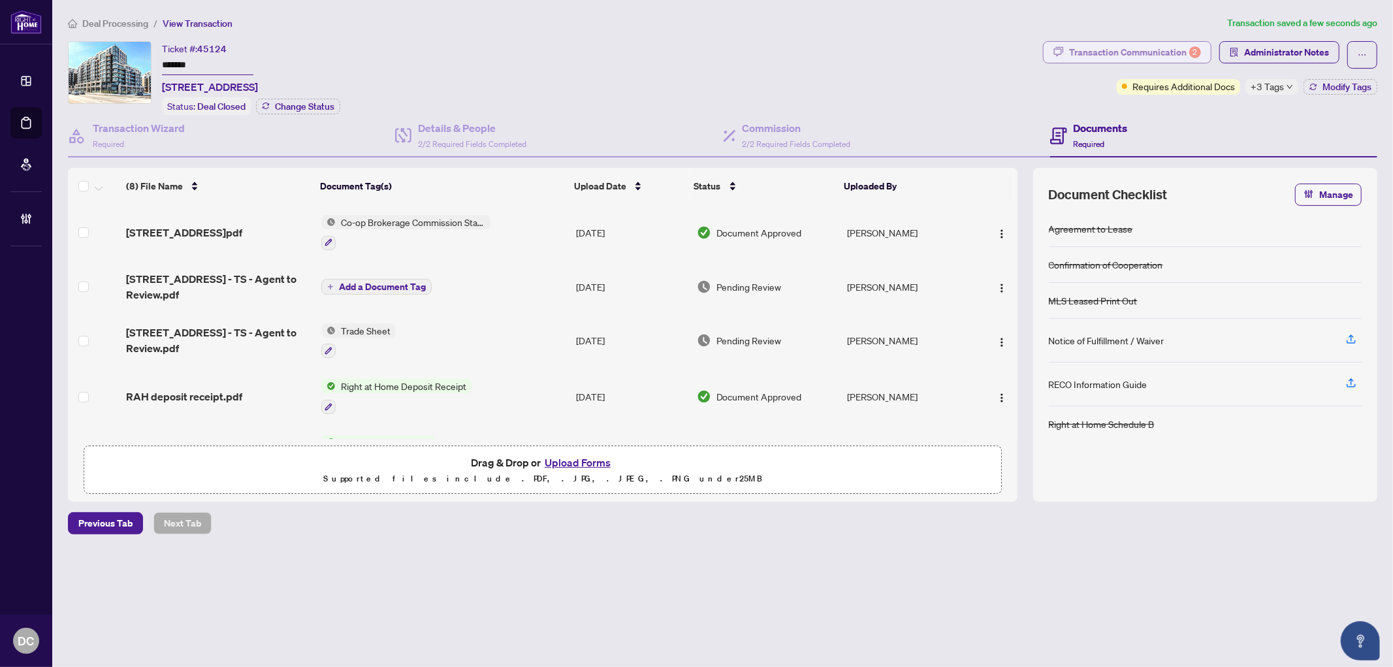
click at [1184, 50] on div "Transaction Communication 2" at bounding box center [1135, 52] width 132 height 21
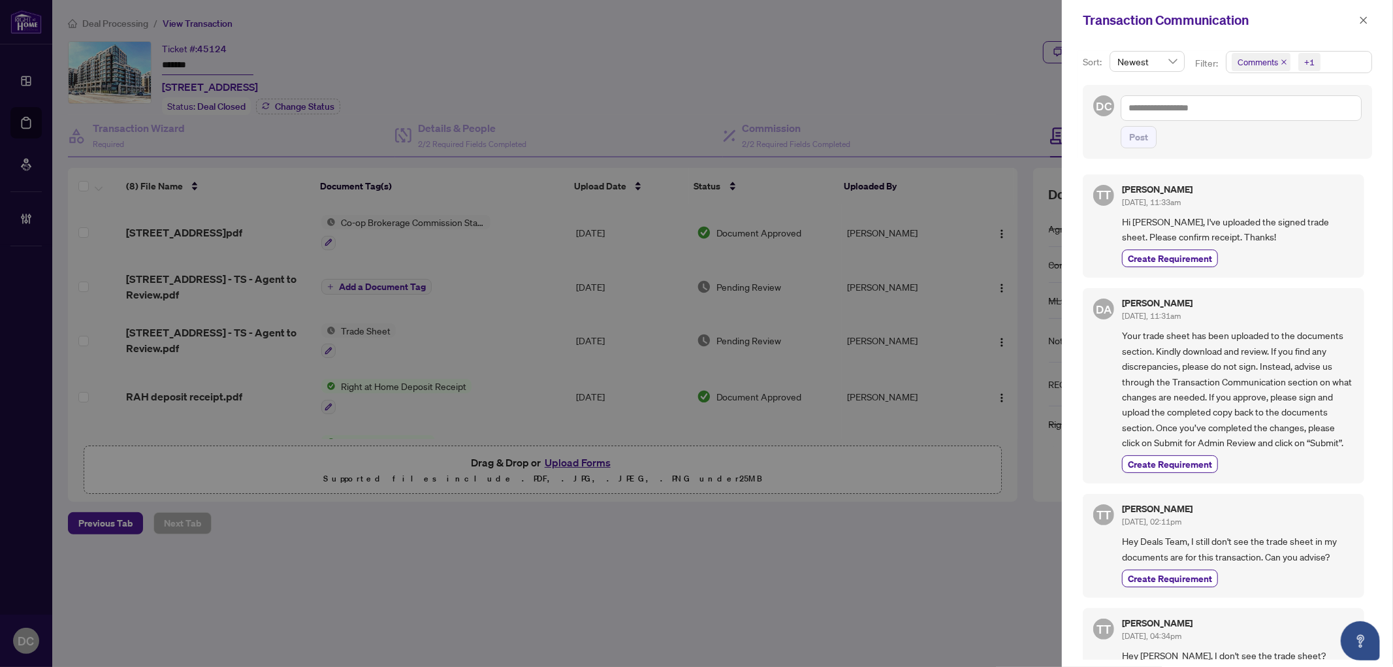
click at [1320, 67] on span "+1" at bounding box center [1310, 62] width 22 height 18
click at [1268, 116] on span "Comments" at bounding box center [1274, 117] width 45 height 12
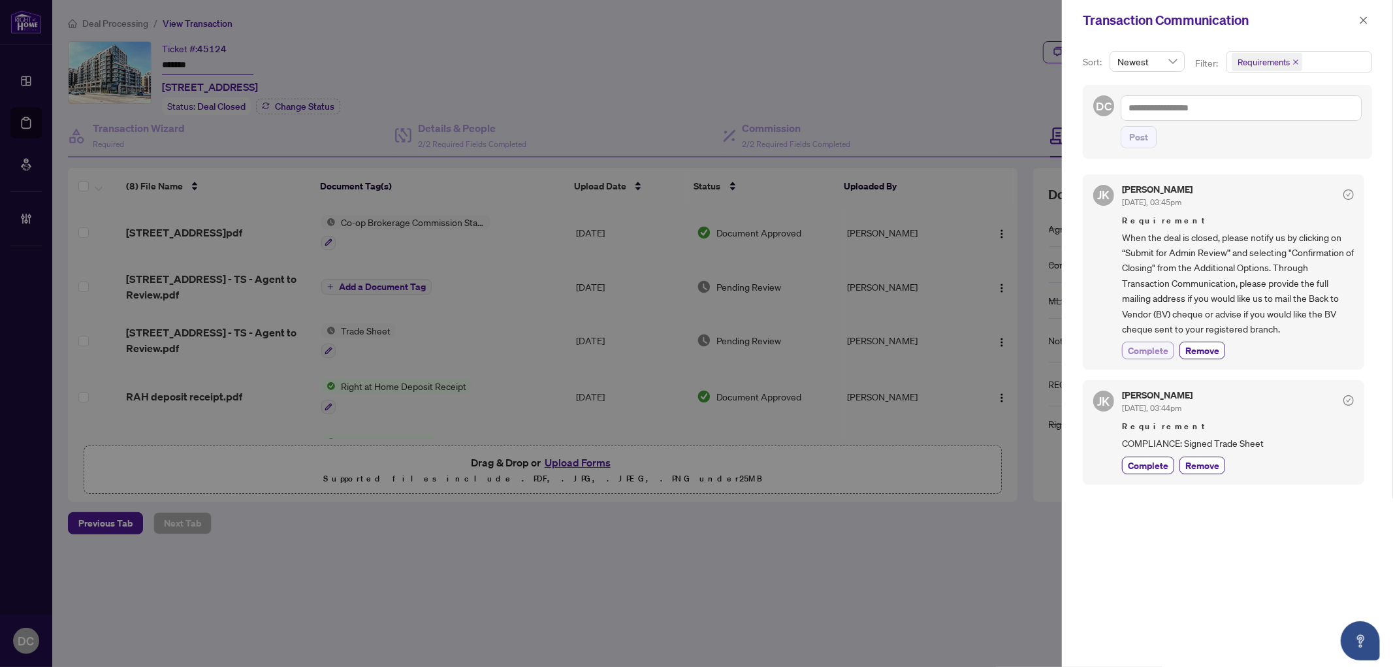
click at [1148, 353] on span "Complete" at bounding box center [1148, 351] width 41 height 14
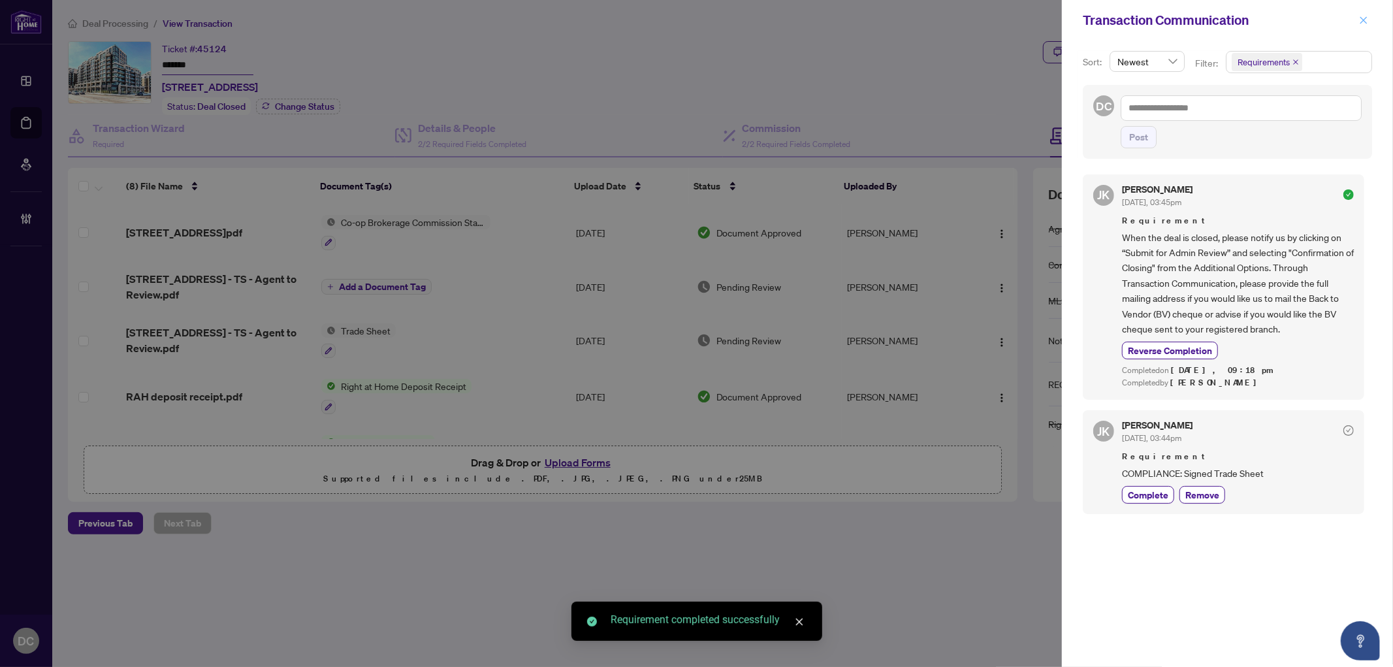
click at [1364, 17] on icon "close" at bounding box center [1363, 20] width 9 height 9
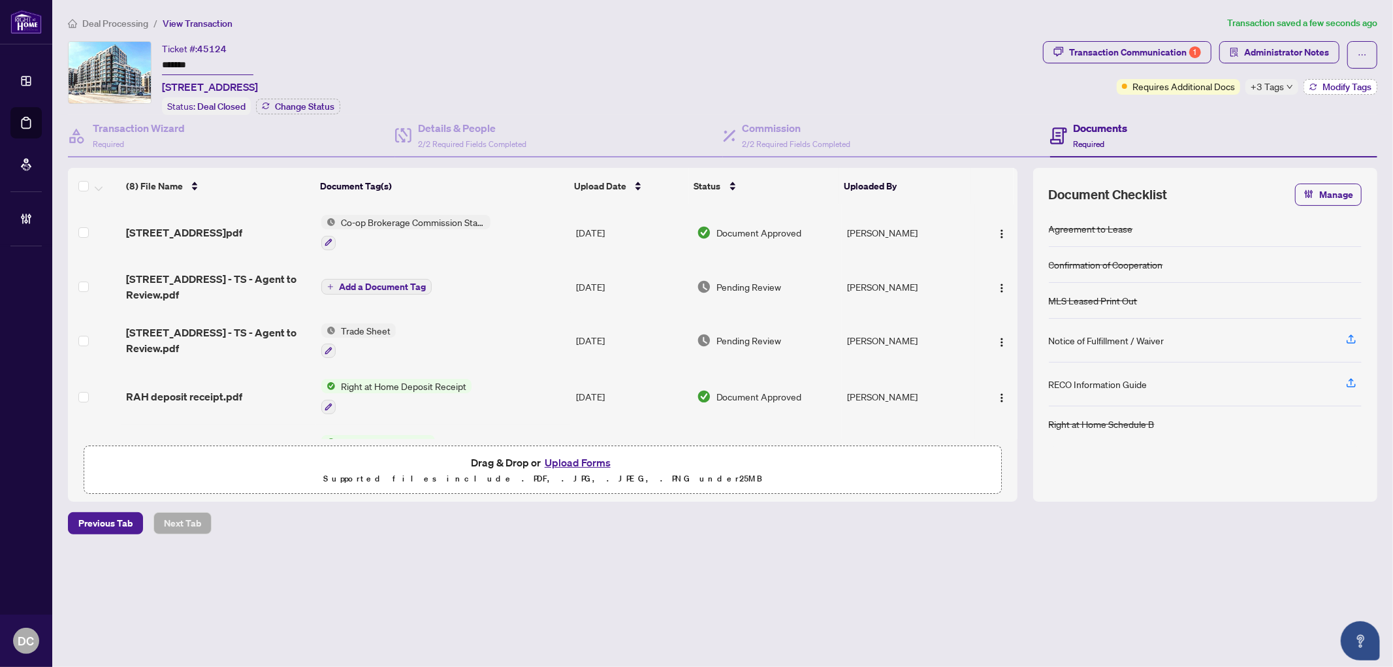
click at [1314, 85] on icon "button" at bounding box center [1314, 87] width 8 height 8
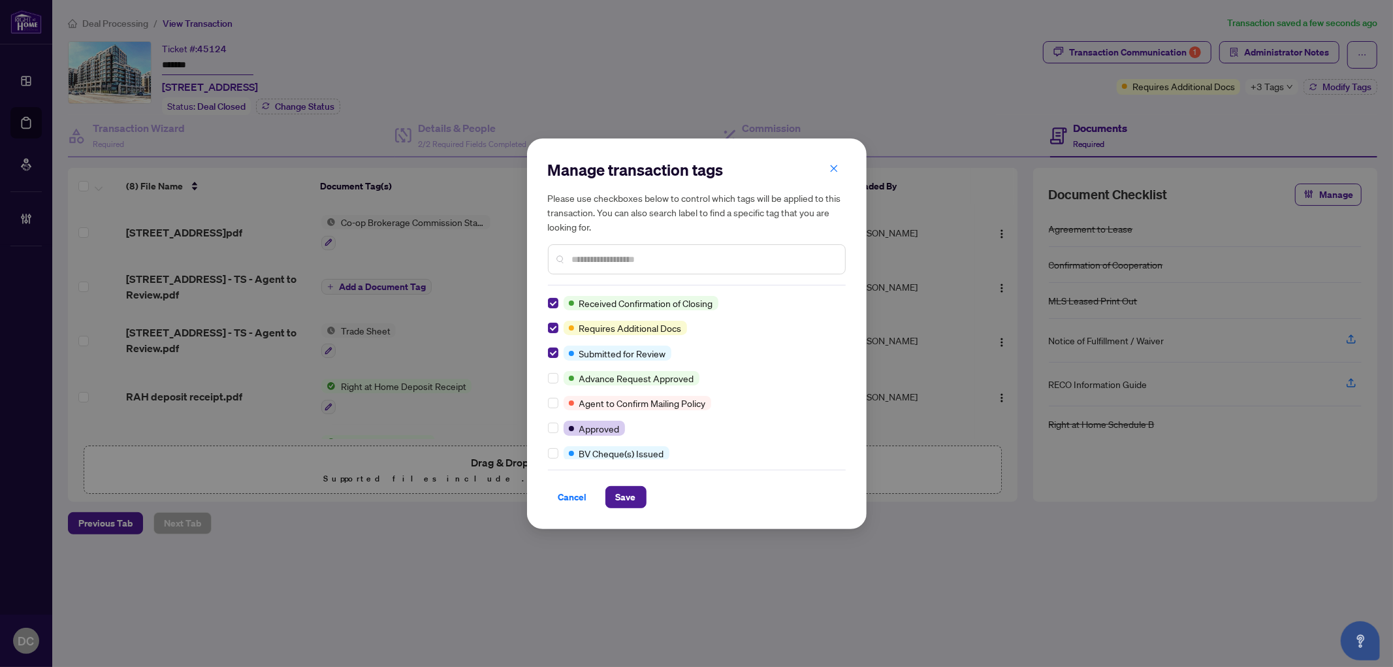
click at [554, 315] on div "Received Confirmation of Closing Requires Additional Docs Submitted for Review …" at bounding box center [697, 377] width 298 height 163
click at [553, 308] on label at bounding box center [553, 303] width 10 height 14
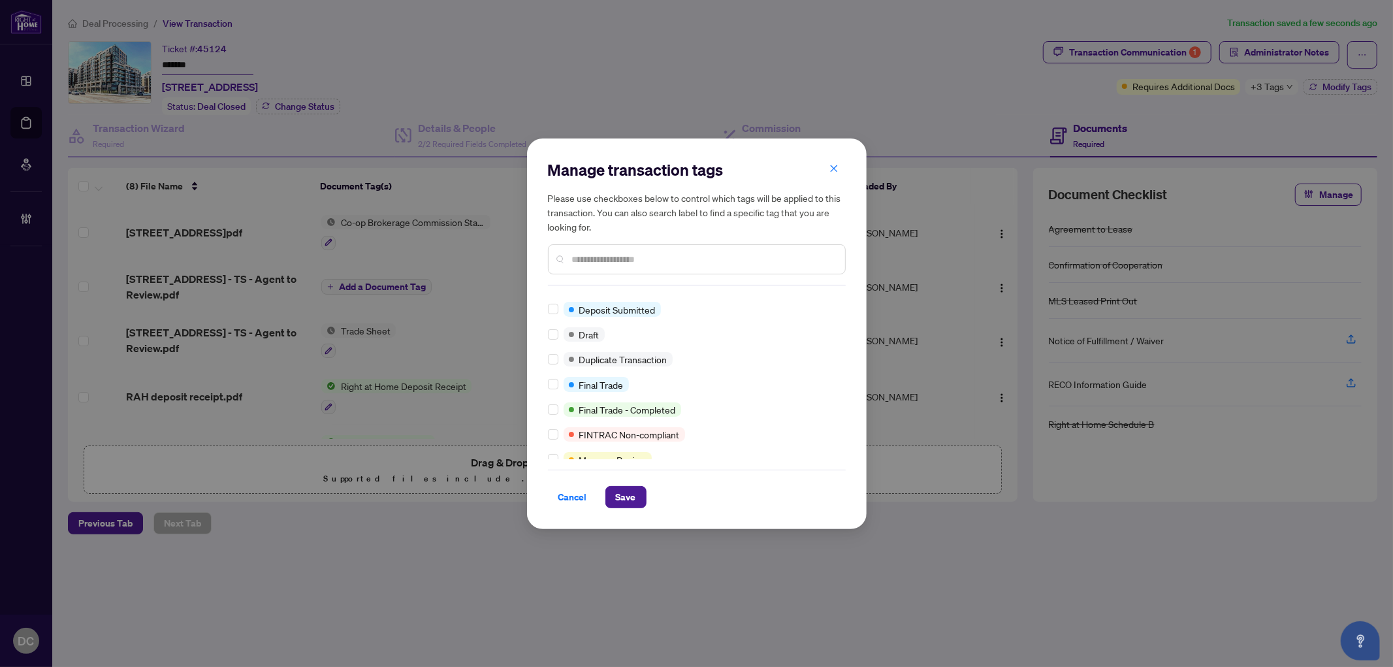
scroll to position [290, 0]
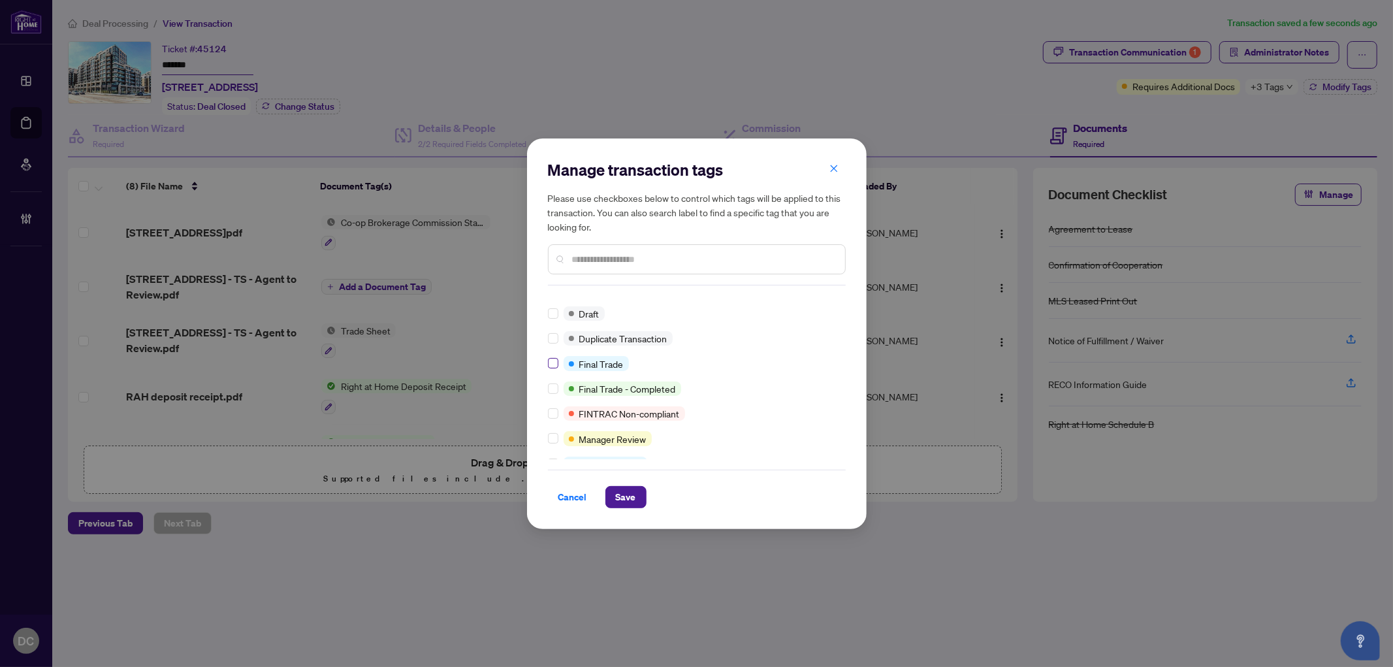
click at [553, 356] on label at bounding box center [553, 363] width 10 height 14
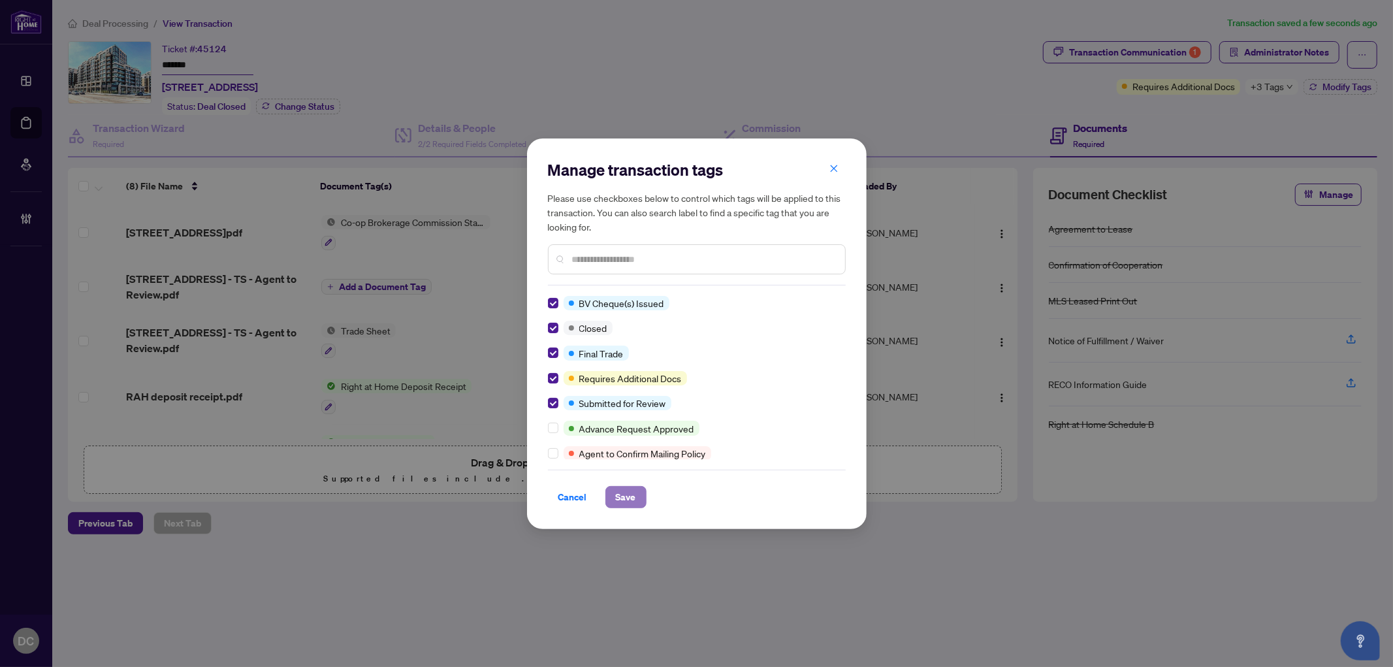
click at [615, 493] on button "Save" at bounding box center [626, 497] width 41 height 22
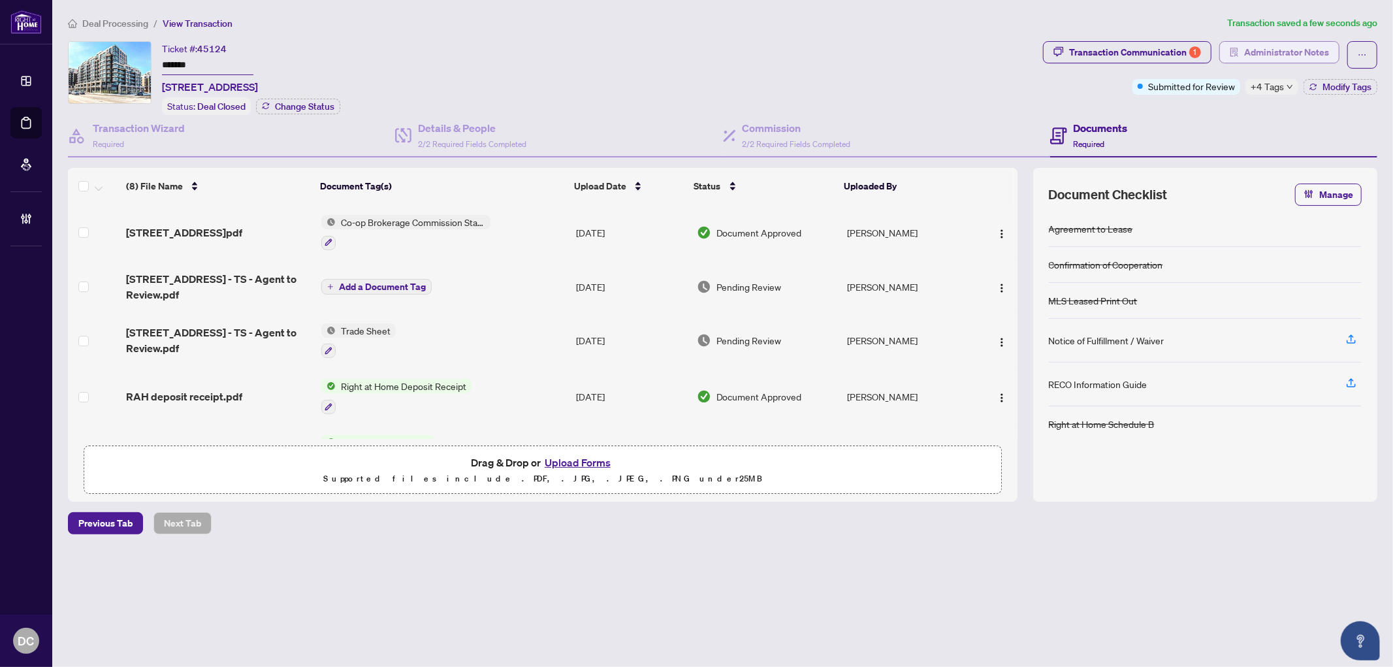
click at [1243, 48] on button "Administrator Notes" at bounding box center [1280, 52] width 120 height 22
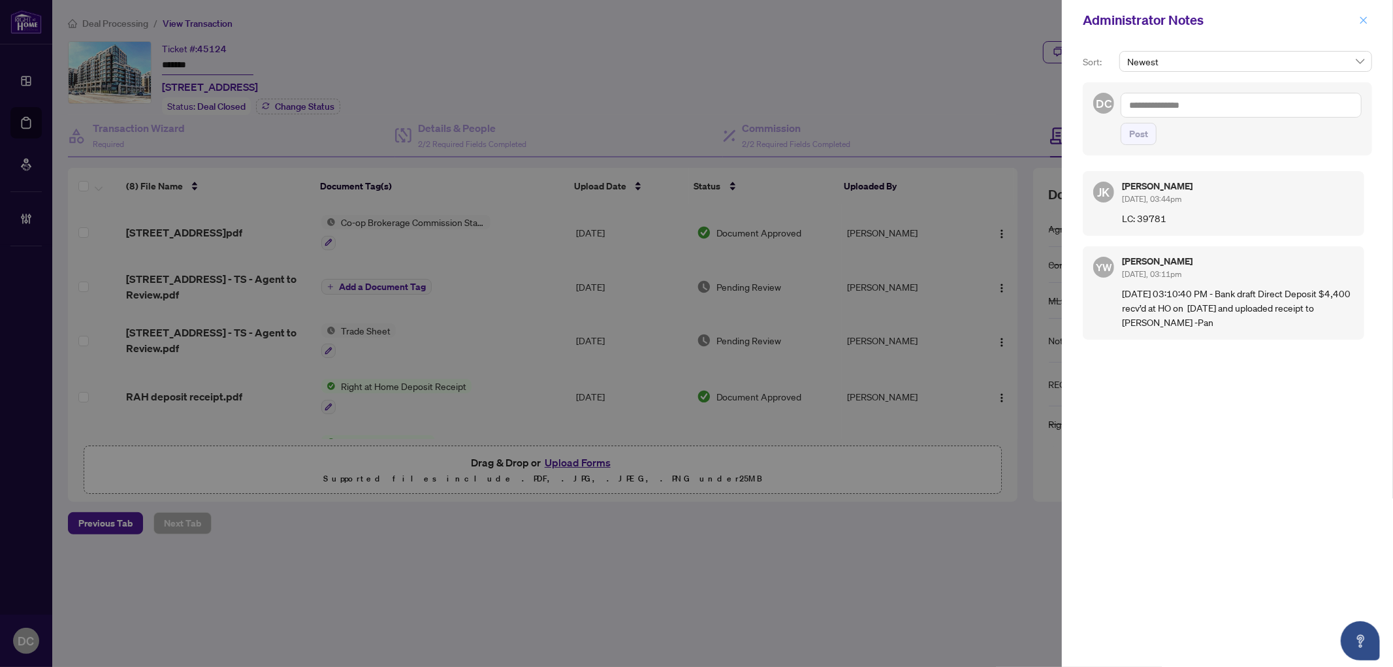
click at [1365, 22] on icon "close" at bounding box center [1364, 19] width 7 height 7
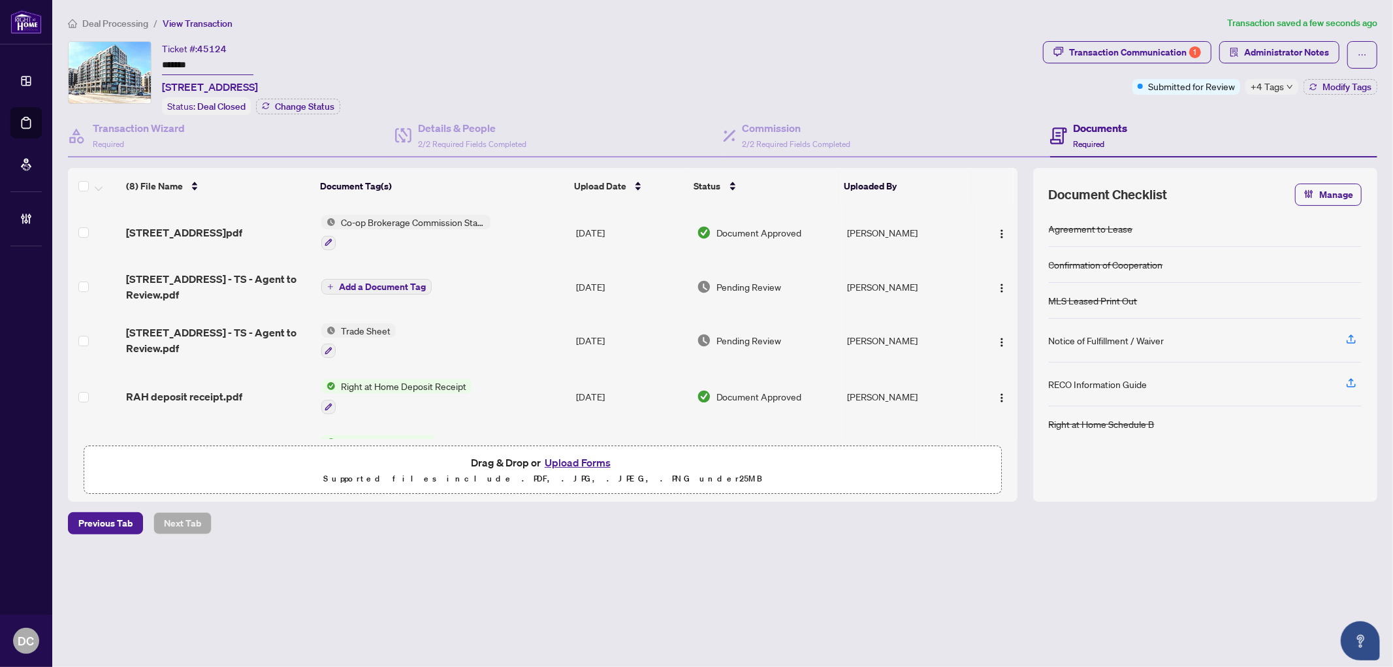
click at [1157, 64] on span "Transaction Communication 1" at bounding box center [1127, 54] width 169 height 27
click at [1157, 56] on div "Transaction Communication 1" at bounding box center [1135, 52] width 132 height 21
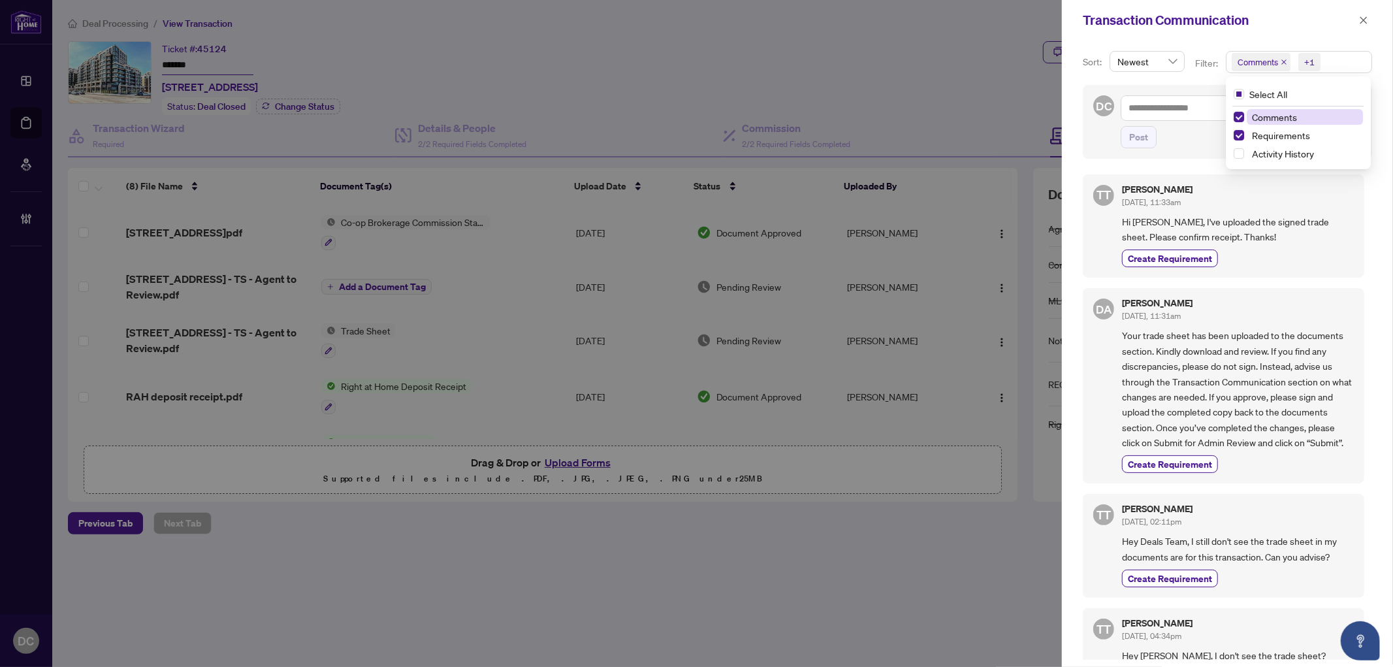
click at [1350, 59] on span "Comments +1" at bounding box center [1299, 62] width 145 height 21
click at [1301, 133] on span "Requirements" at bounding box center [1281, 135] width 58 height 12
click at [1367, 24] on icon "close" at bounding box center [1363, 20] width 9 height 9
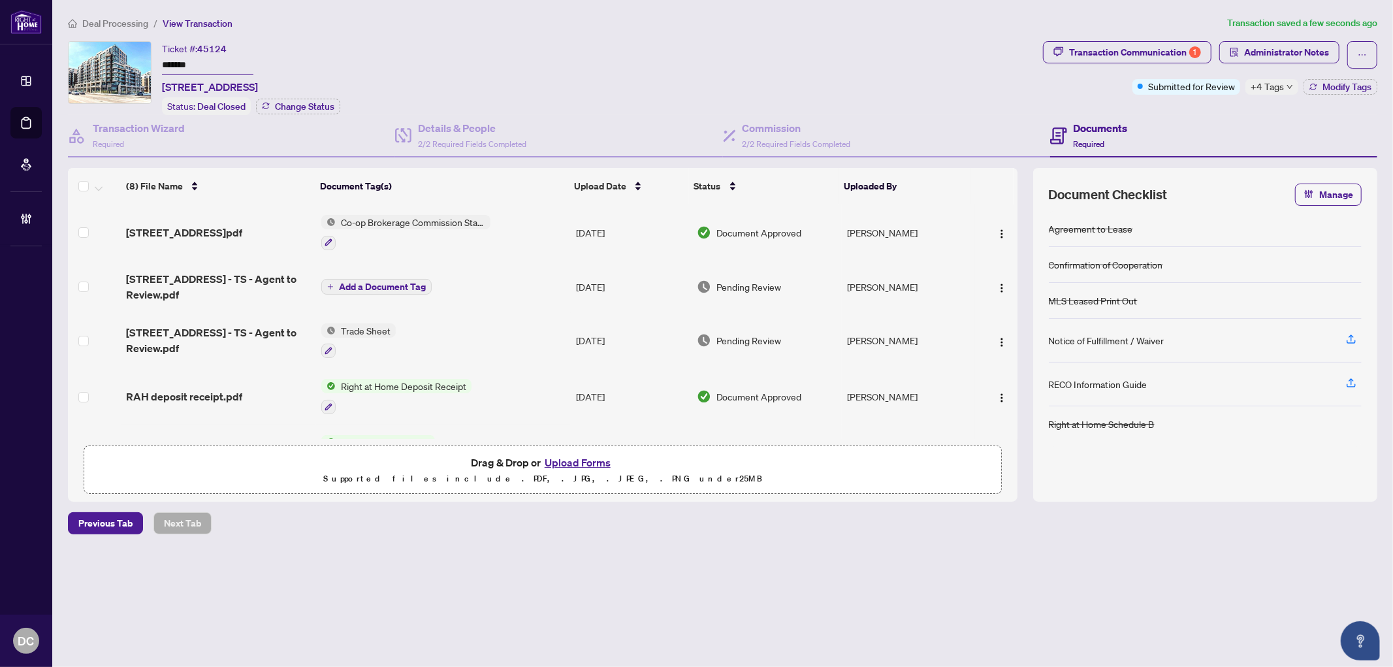
click at [552, 231] on td "Co-op Brokerage Commission Statement" at bounding box center [443, 232] width 255 height 56
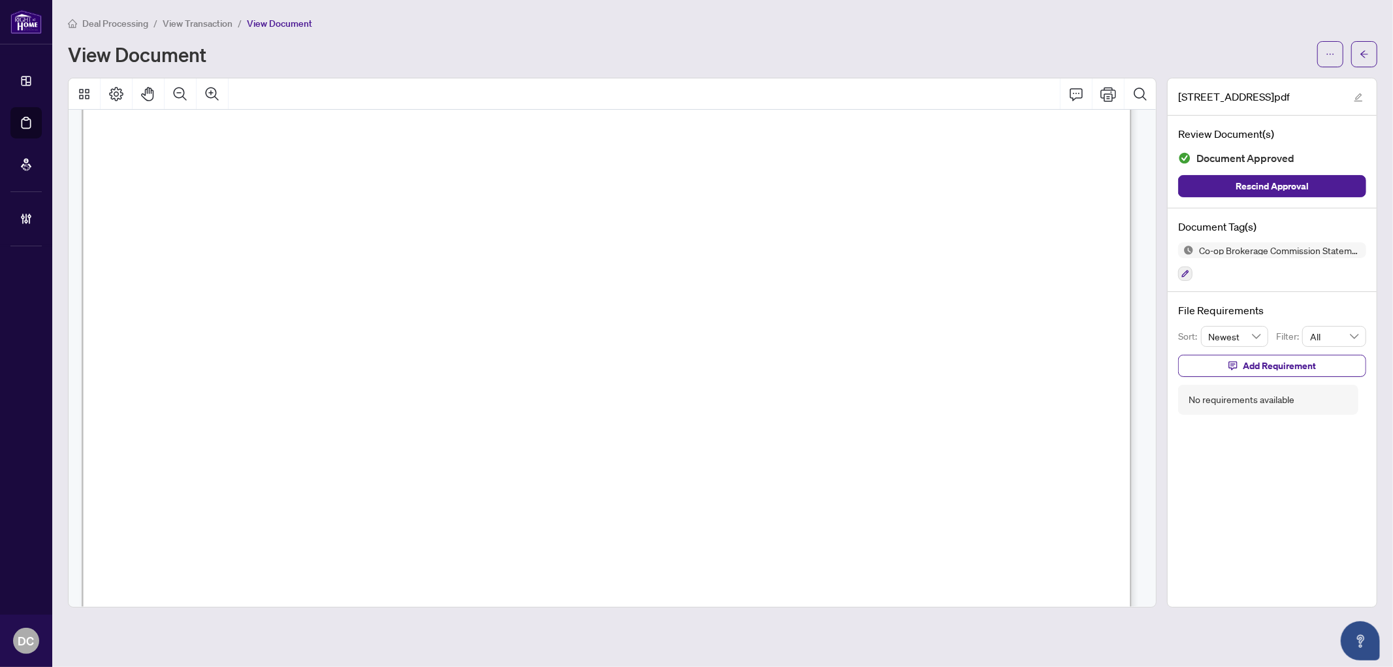
scroll to position [435, 0]
click at [1373, 47] on button "button" at bounding box center [1365, 54] width 26 height 26
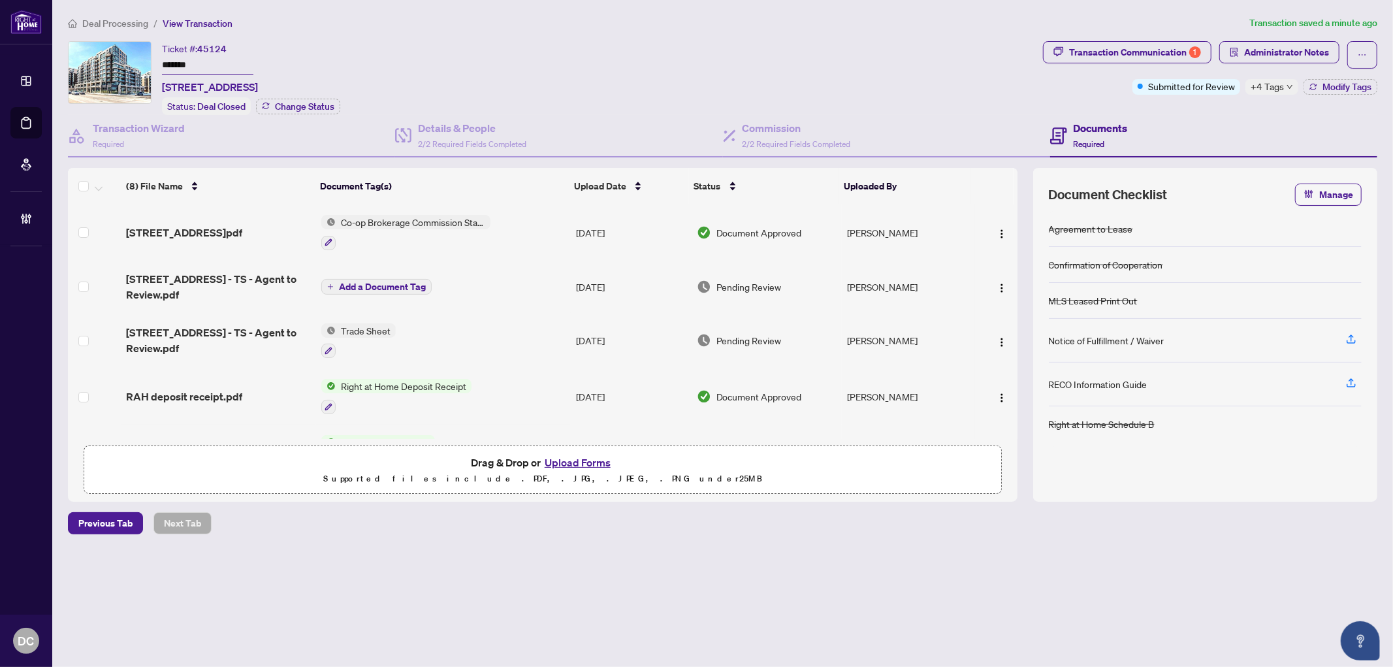
click at [1273, 86] on span "+4 Tags" at bounding box center [1267, 86] width 33 height 15
click at [1277, 56] on span "Administrator Notes" at bounding box center [1287, 52] width 85 height 21
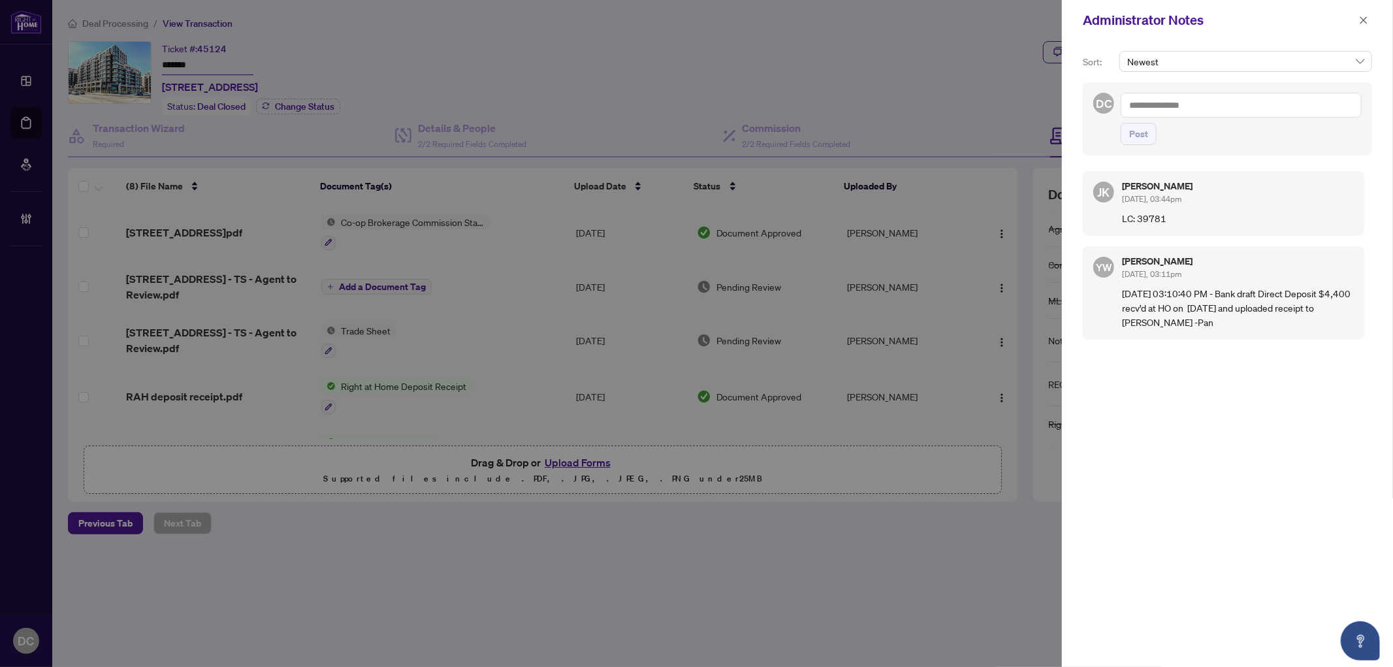
click at [1252, 106] on textarea at bounding box center [1241, 105] width 241 height 25
paste textarea "*******"
drag, startPoint x: 1188, startPoint y: 108, endPoint x: 1050, endPoint y: 106, distance: 137.2
click at [1050, 106] on div "Administrator Notes Sort: Newest DC 2511029 ******* Post JK Jaye Khosravi Aug/0…" at bounding box center [696, 333] width 1393 height 667
paste textarea "**********"
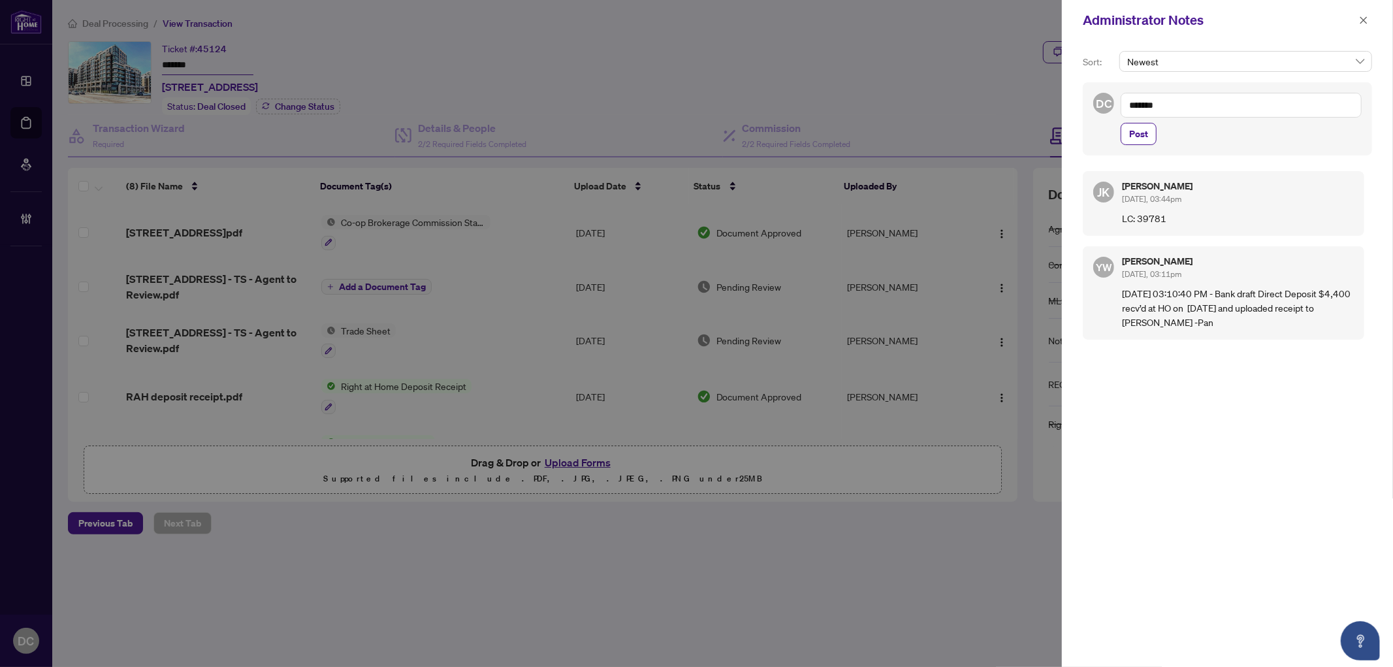
type textarea "**********"
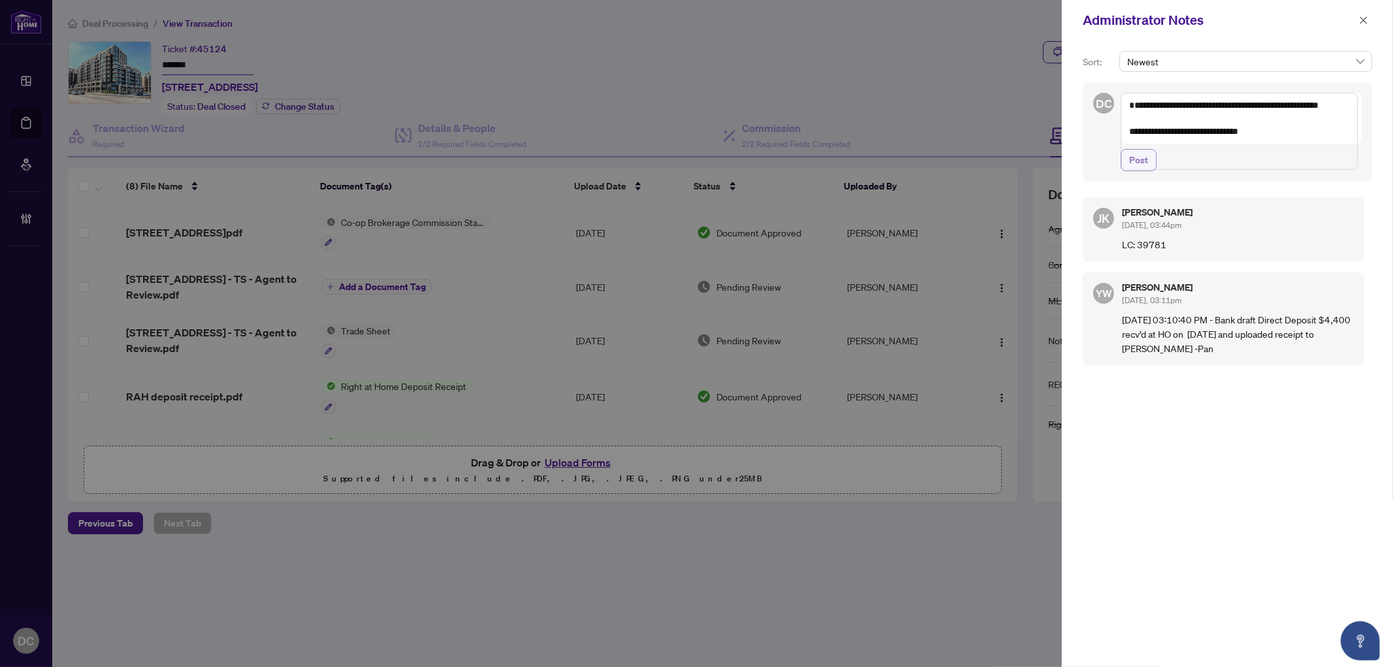
click at [1148, 171] on button "Post" at bounding box center [1139, 160] width 36 height 22
click at [1361, 20] on icon "close" at bounding box center [1363, 20] width 9 height 9
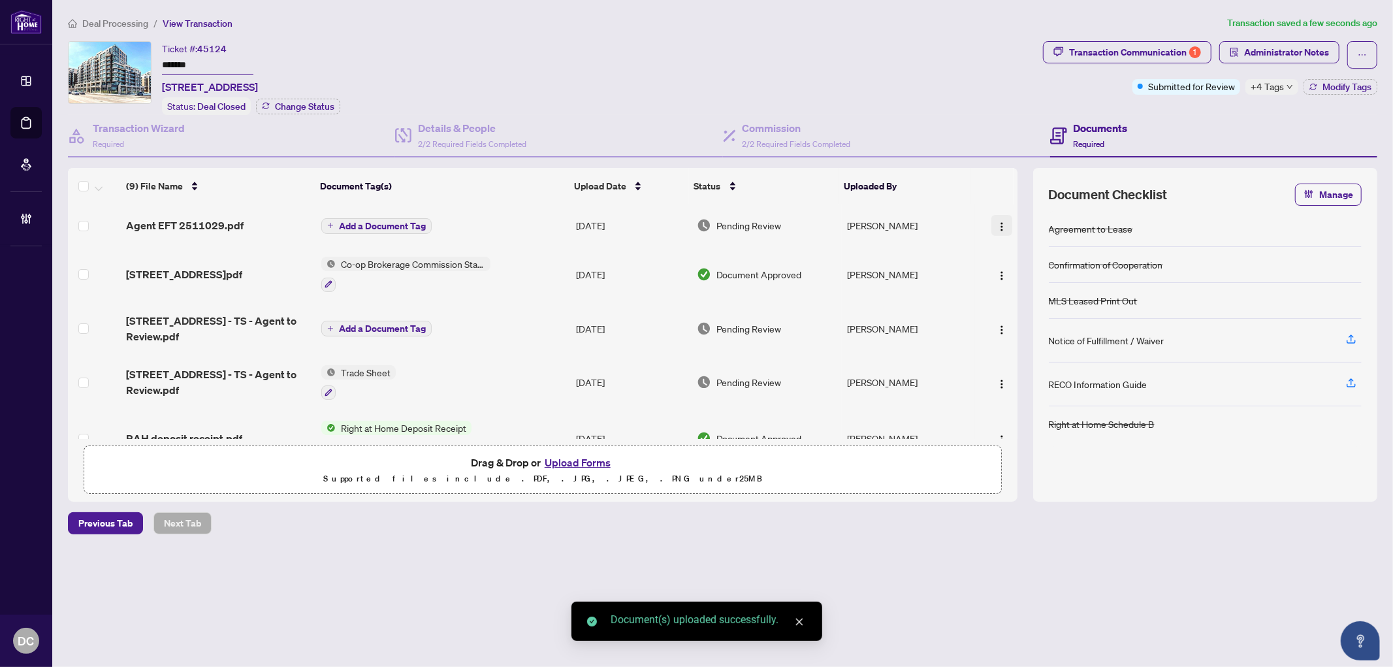
click at [992, 225] on button "button" at bounding box center [1002, 225] width 21 height 21
click at [1009, 325] on span "Document Permissions" at bounding box center [1060, 332] width 125 height 14
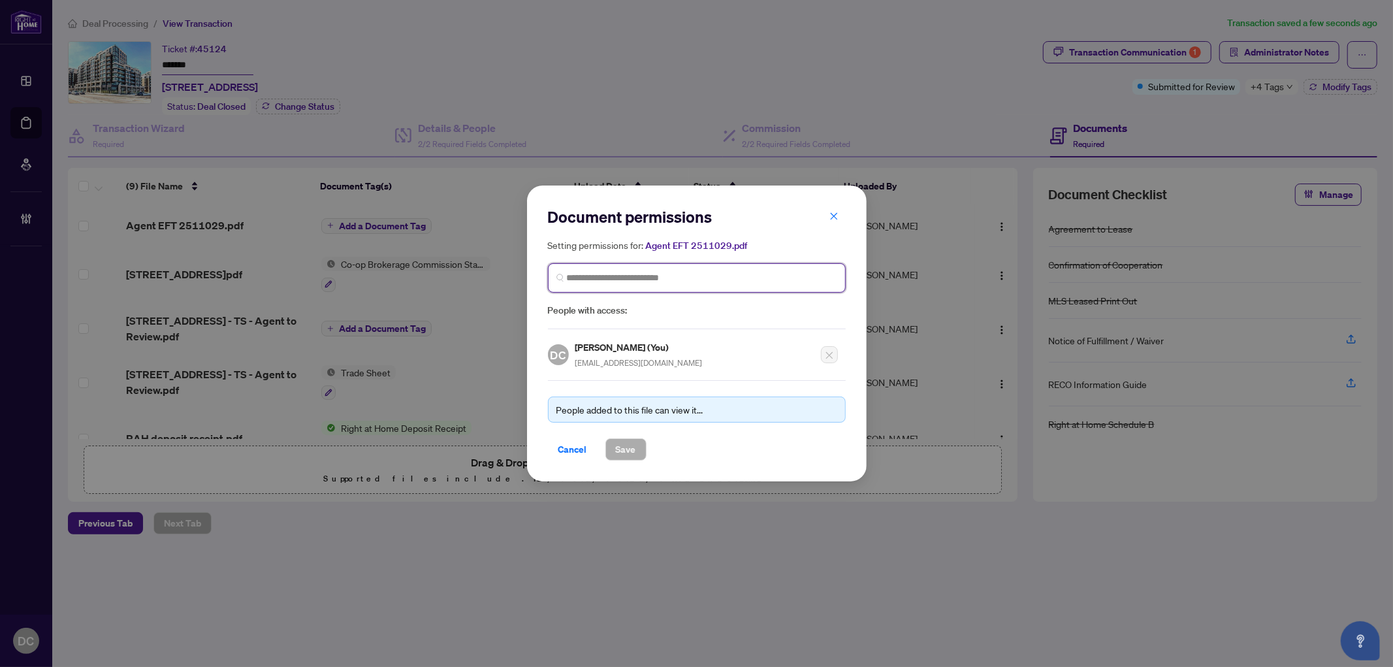
click at [755, 275] on input "search" at bounding box center [702, 278] width 270 height 14
type input "*********"
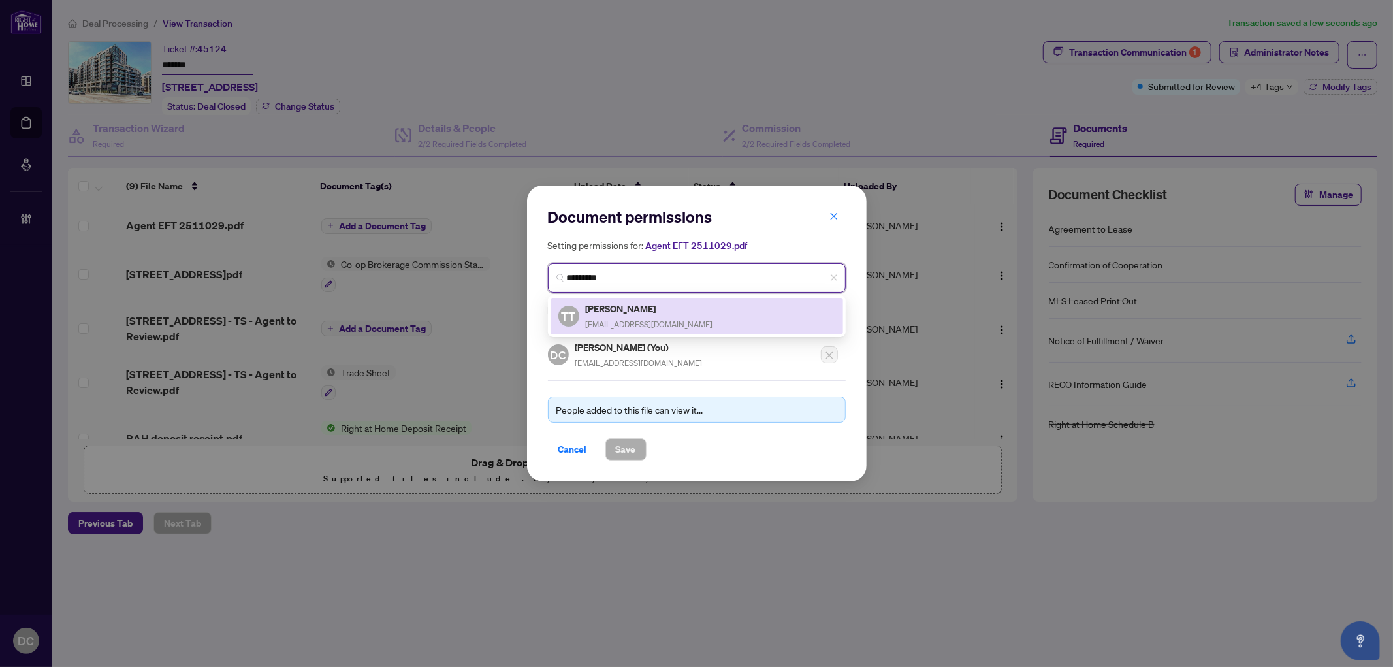
click at [716, 321] on div "TT Tristan Torralba tristan@themomentusgroup.com" at bounding box center [697, 316] width 277 height 30
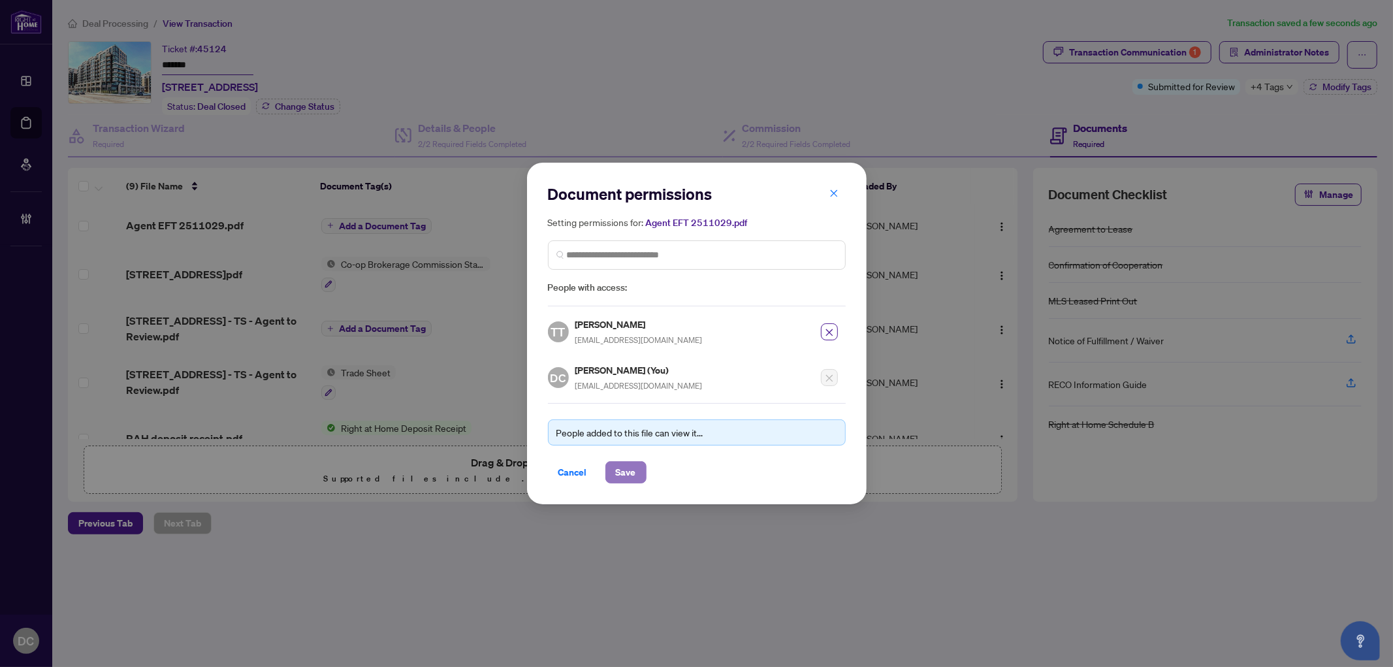
click at [629, 469] on span "Save" at bounding box center [626, 472] width 20 height 21
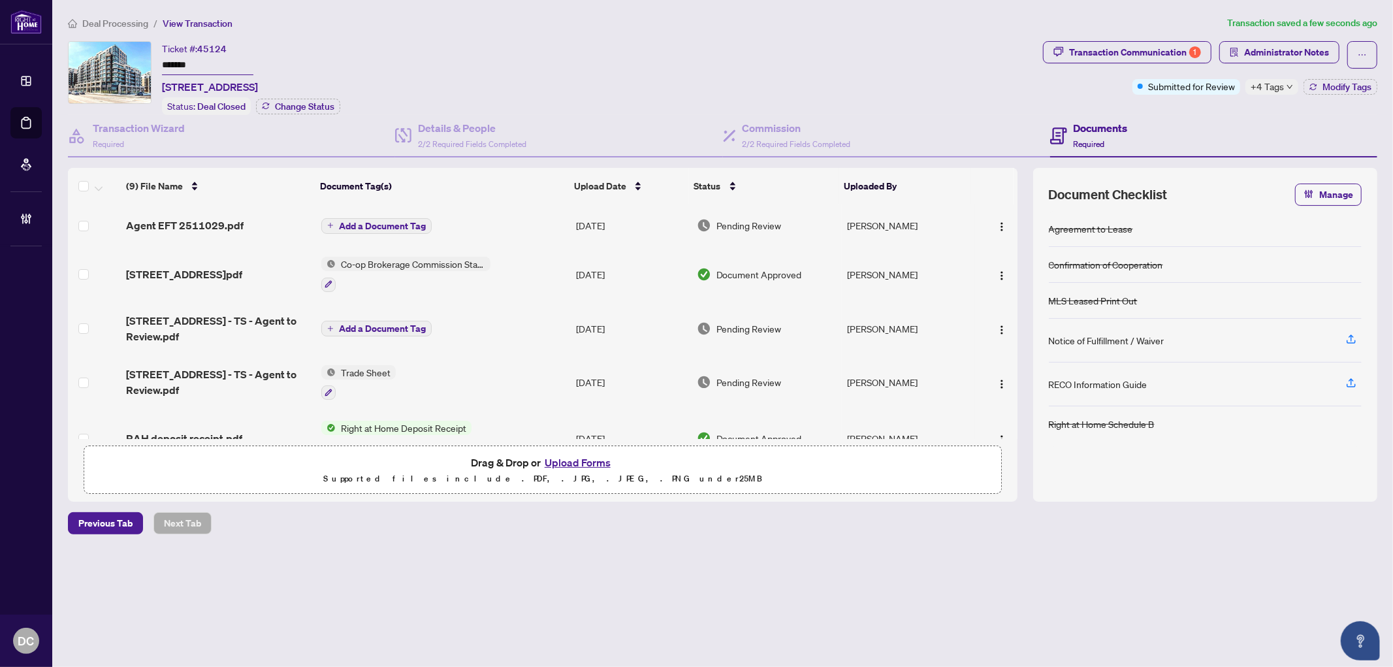
click at [386, 225] on span "Add a Document Tag" at bounding box center [382, 225] width 87 height 9
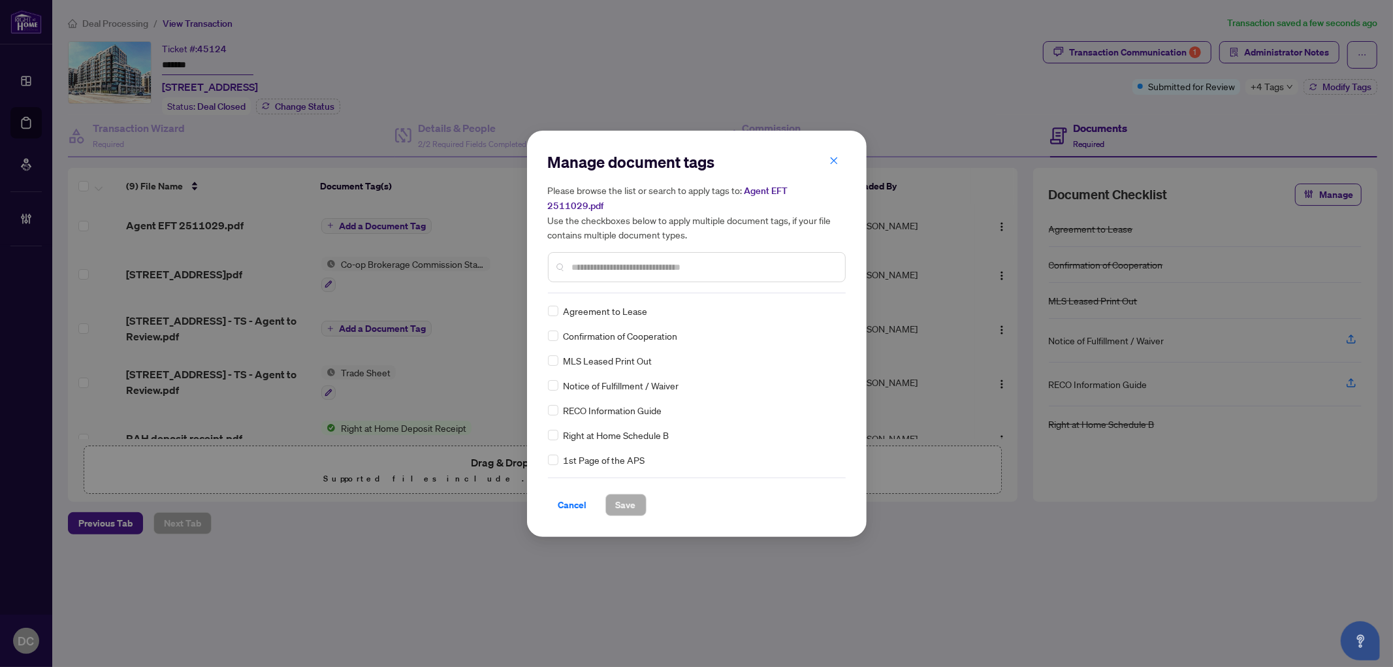
click at [664, 263] on input "text" at bounding box center [703, 267] width 263 height 14
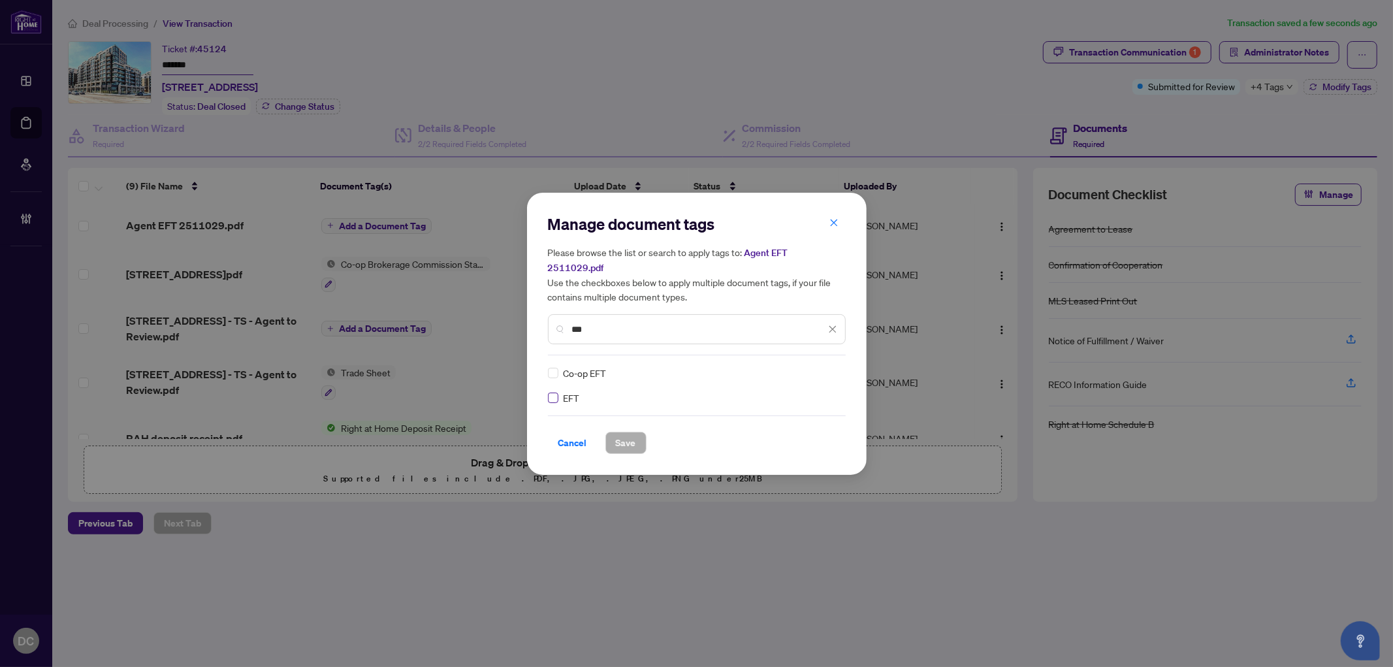
type input "***"
click at [835, 370] on icon at bounding box center [834, 372] width 8 height 5
click at [811, 420] on div "Approved" at bounding box center [785, 428] width 99 height 21
click at [636, 433] on button "Save" at bounding box center [626, 443] width 41 height 22
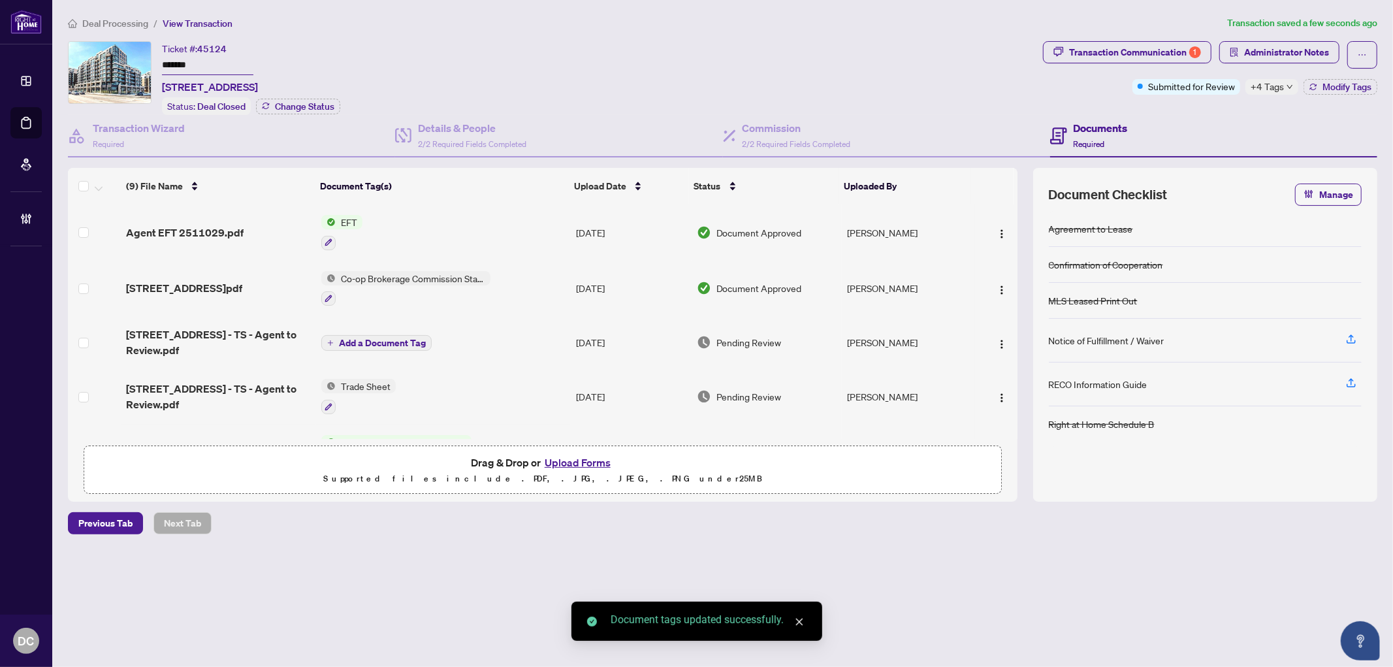
drag, startPoint x: 1294, startPoint y: 56, endPoint x: 1281, endPoint y: 86, distance: 32.8
click at [1281, 86] on div "Transaction Communication 1 Administrator Notes Submitted for Review +4 Tags Mo…" at bounding box center [1210, 68] width 334 height 54
click at [1281, 88] on span "+4 Tags" at bounding box center [1267, 86] width 33 height 15
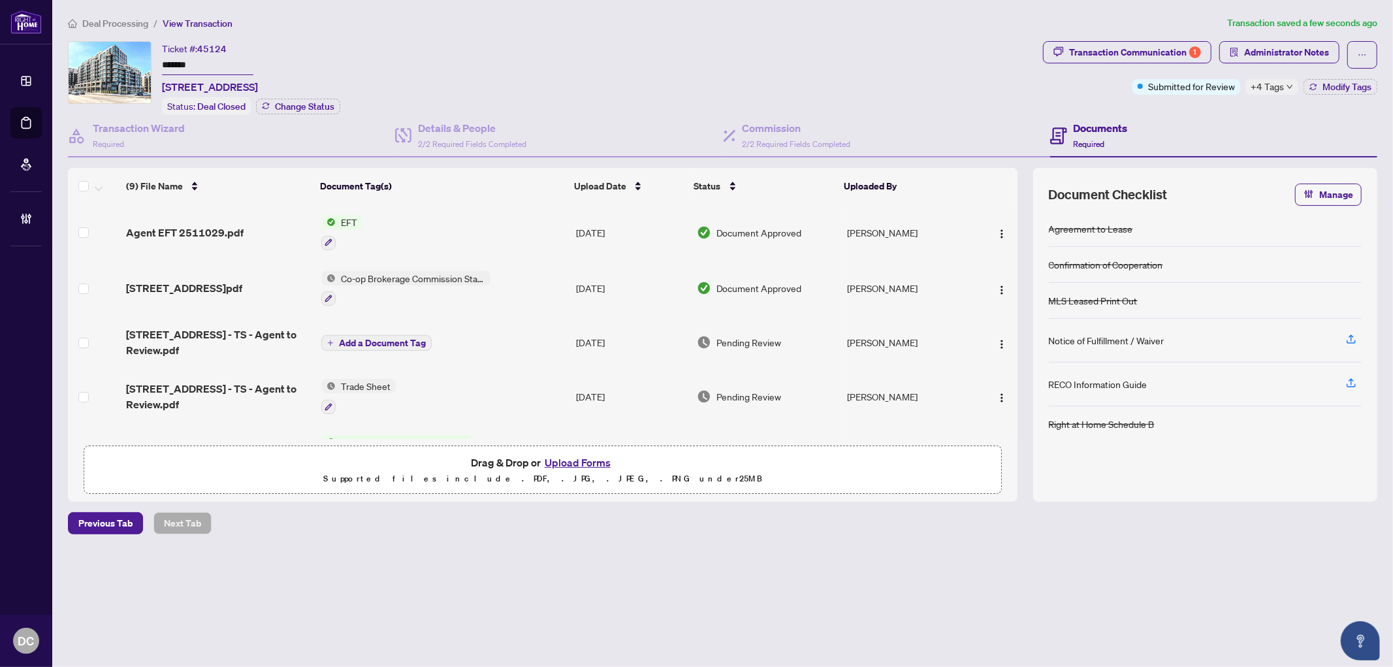
drag, startPoint x: 195, startPoint y: 63, endPoint x: 129, endPoint y: 59, distance: 66.1
click at [129, 59] on div "Ticket #: 45124 ******* 402-8130 Birchmount Rd, Markham, Ontario L6G 0E4, Canad…" at bounding box center [553, 78] width 970 height 74
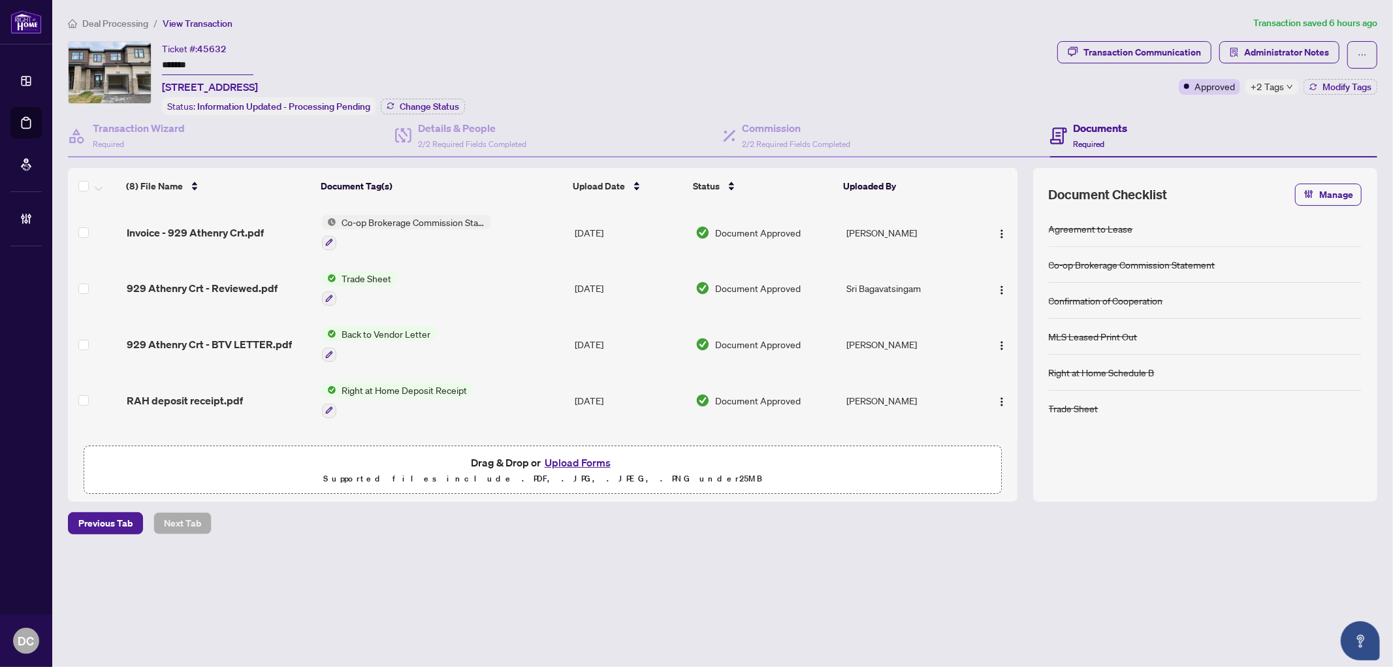
drag, startPoint x: 129, startPoint y: 62, endPoint x: 129, endPoint y: 83, distance: 20.9
click at [108, 62] on div "Ticket #: 45632 ******* [STREET_ADDRESS] Status: Information Updated - Processi…" at bounding box center [560, 78] width 985 height 74
click at [432, 102] on span "Change Status" at bounding box center [429, 106] width 59 height 9
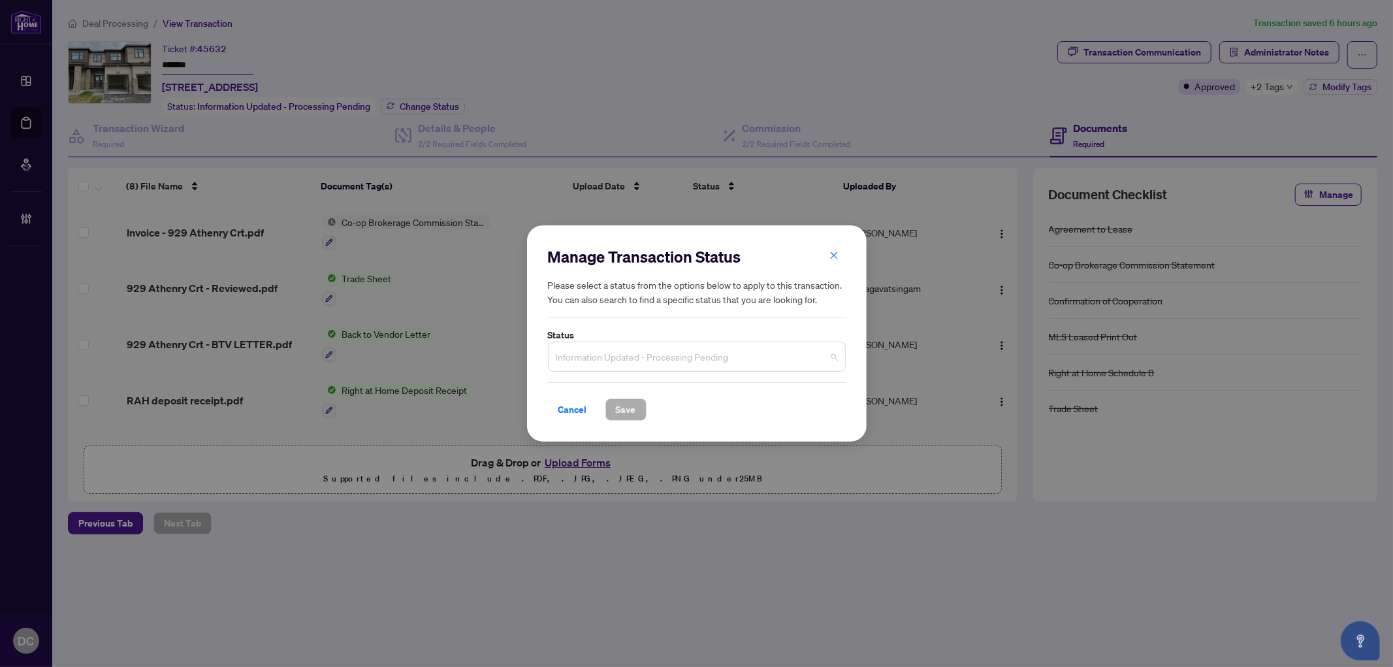
click at [606, 351] on span "Information Updated - Processing Pending" at bounding box center [697, 356] width 282 height 25
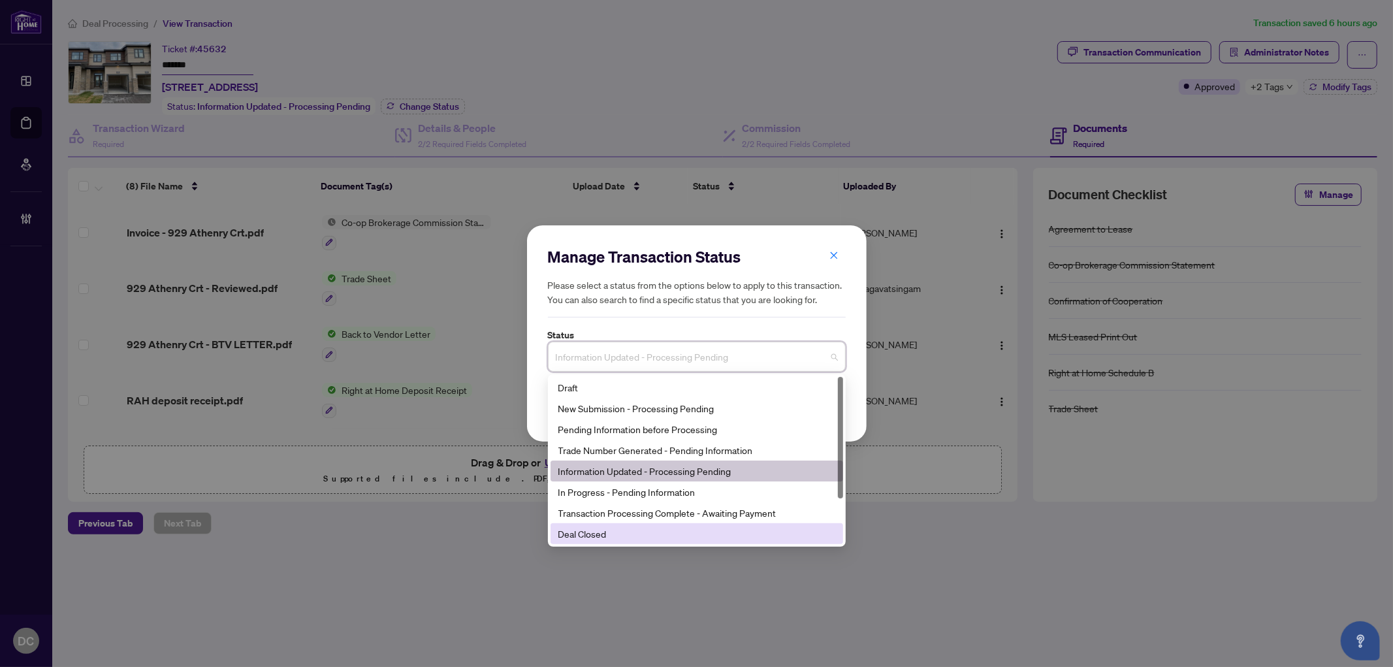
click at [599, 527] on div "Deal Closed" at bounding box center [697, 534] width 277 height 14
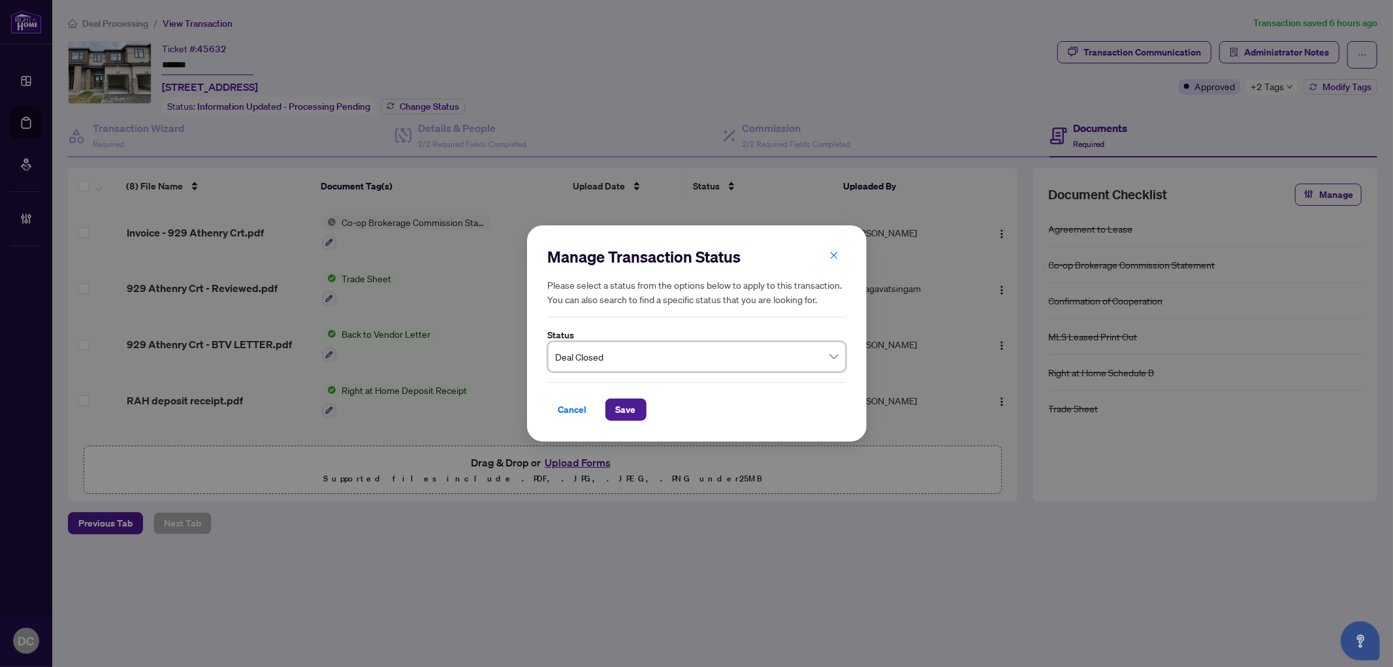
click at [623, 397] on div "Cancel Save" at bounding box center [697, 401] width 298 height 39
click at [623, 404] on span "Save" at bounding box center [626, 409] width 20 height 21
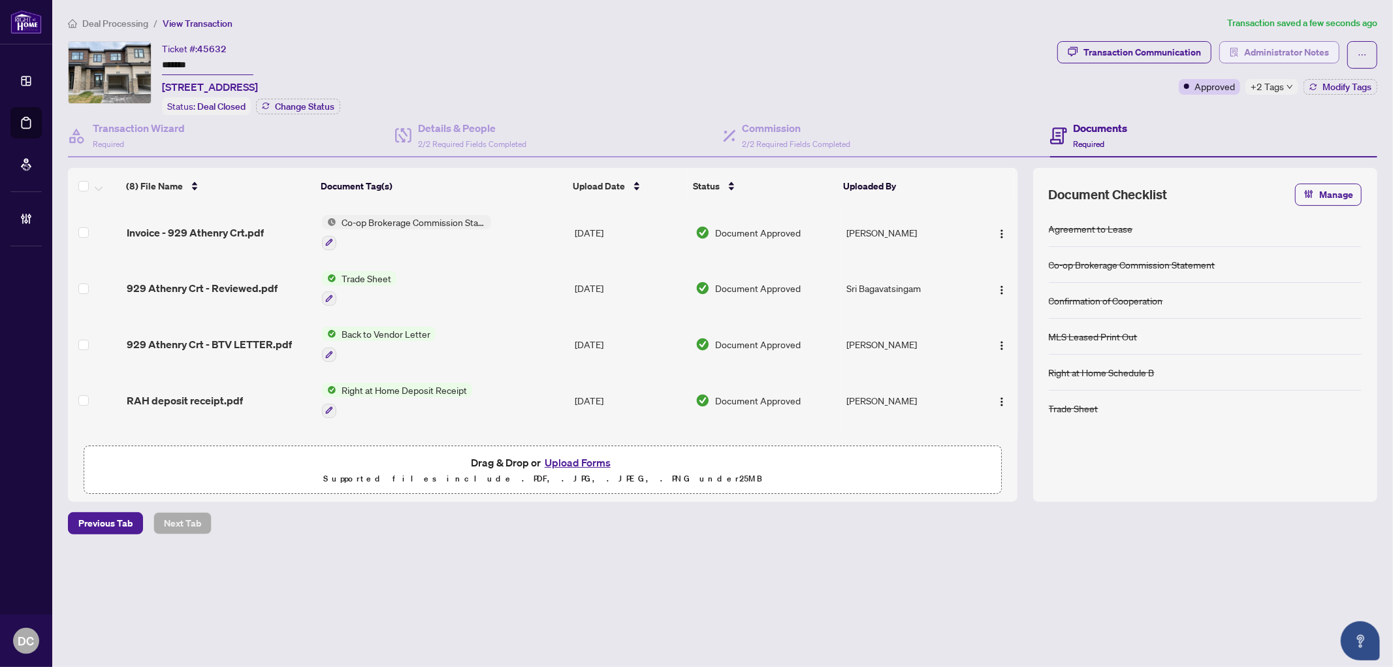
click at [1276, 53] on span "Administrator Notes" at bounding box center [1287, 52] width 85 height 21
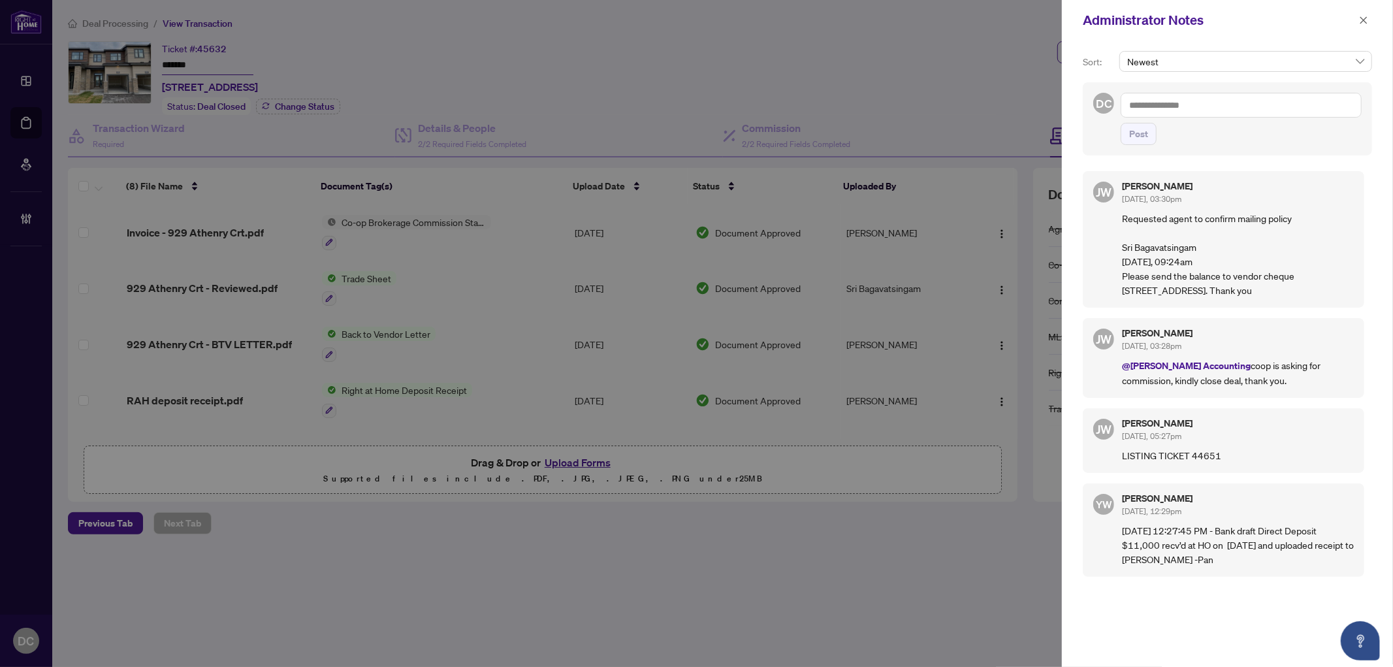
drag, startPoint x: 1335, startPoint y: 301, endPoint x: 1122, endPoint y: 246, distance: 219.1
click at [1122, 246] on div "[PERSON_NAME] [DATE], 03:30pm Requested agent to confirm mailing policy Sri Bag…" at bounding box center [1224, 239] width 282 height 137
click at [1222, 269] on p "Requested agent to confirm mailing policy Sri Bagavatsingam [DATE], 09:24am Ple…" at bounding box center [1238, 254] width 232 height 86
drag, startPoint x: 1295, startPoint y: 274, endPoint x: 1180, endPoint y: 289, distance: 116.6
click at [1182, 288] on p "Requested agent to confirm mailing policy Sri Bagavatsingam [DATE], 09:24am Ple…" at bounding box center [1238, 254] width 232 height 86
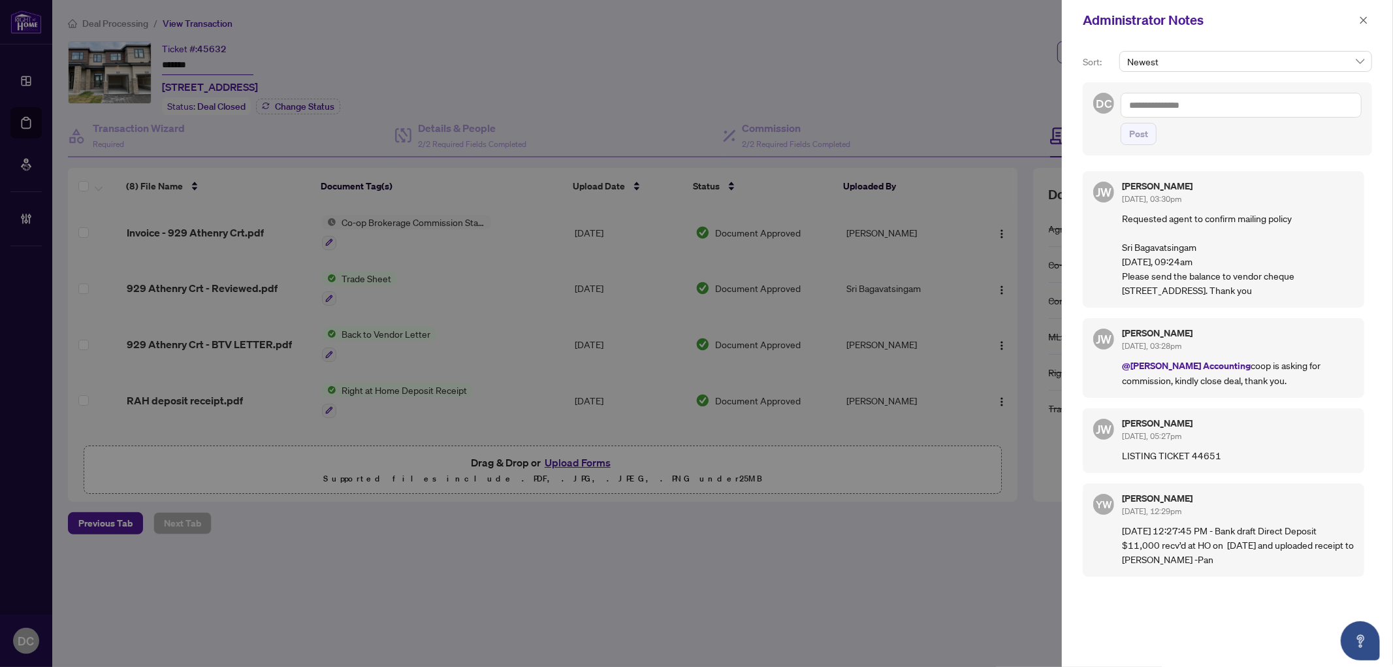
copy p "[STREET_ADDRESS],"
click at [1237, 289] on p "Requested agent to confirm mailing policy Sri Bagavatsingam [DATE], 09:24am Ple…" at bounding box center [1238, 254] width 232 height 86
drag, startPoint x: 1250, startPoint y: 286, endPoint x: 1218, endPoint y: 289, distance: 32.1
click at [1218, 289] on p "Requested agent to confirm mailing policy Sri Bagavatsingam [DATE], 09:24am Ple…" at bounding box center [1238, 254] width 232 height 86
copy p "K2J 0Z4"
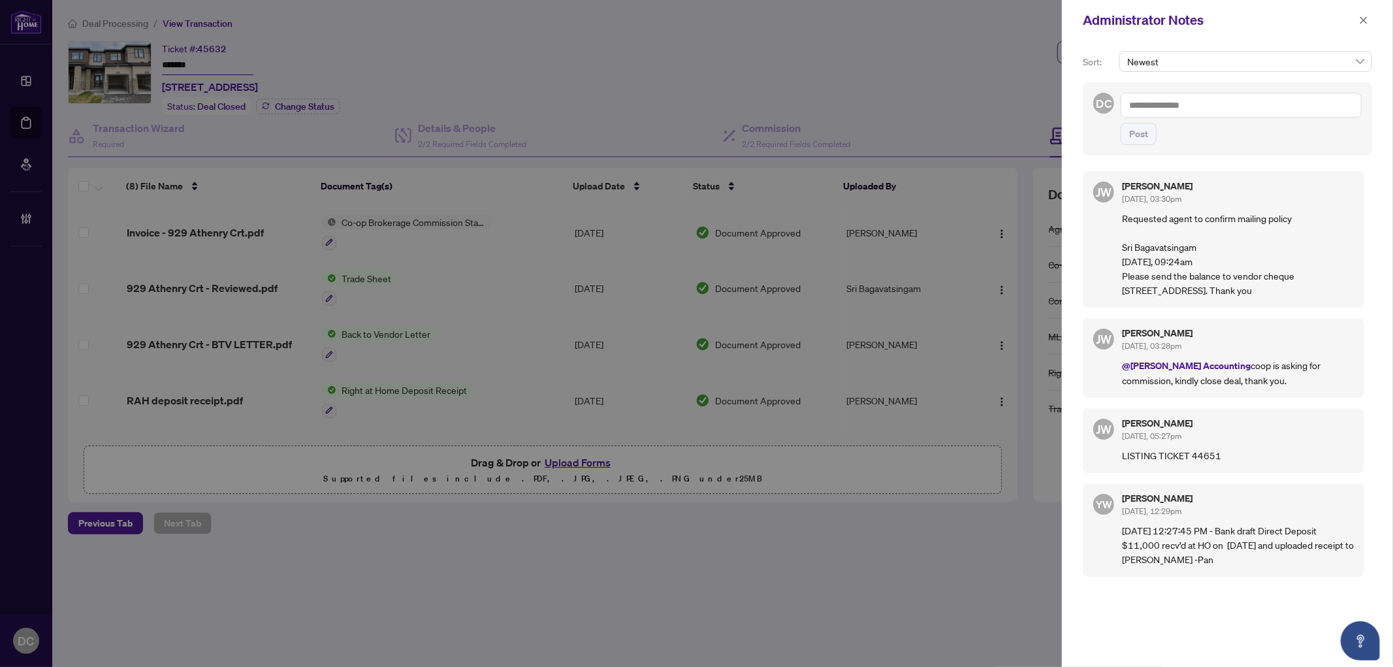
drag, startPoint x: 1362, startPoint y: 18, endPoint x: 1353, endPoint y: 18, distance: 9.1
click at [1362, 18] on icon "close" at bounding box center [1364, 19] width 7 height 7
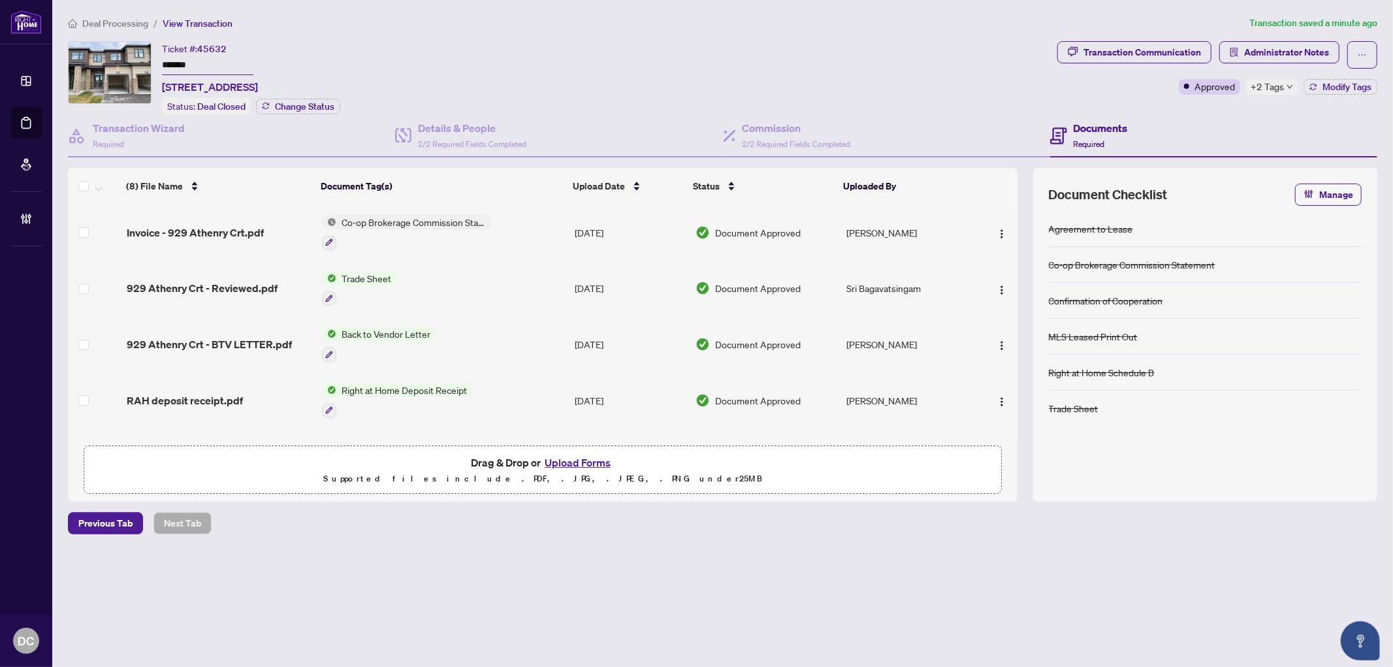
drag, startPoint x: 233, startPoint y: 61, endPoint x: 99, endPoint y: 59, distance: 133.9
click at [99, 59] on div "Ticket #: 45632 ******* 929 Athenry Crt, Ottawa, Ontario K2J 7C9, Canada Status…" at bounding box center [560, 78] width 985 height 74
click at [529, 221] on td "Co-op Brokerage Commission Statement" at bounding box center [443, 232] width 253 height 56
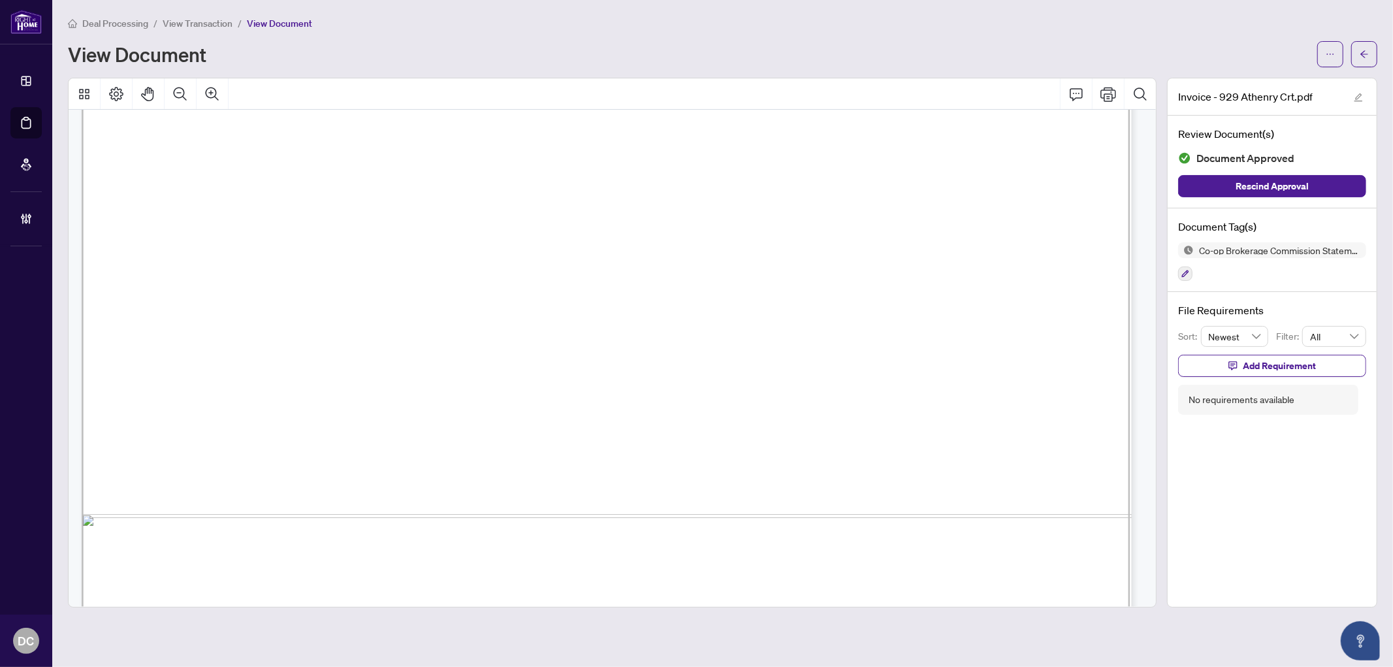
scroll to position [726, 0]
click at [1356, 52] on button "button" at bounding box center [1365, 54] width 26 height 26
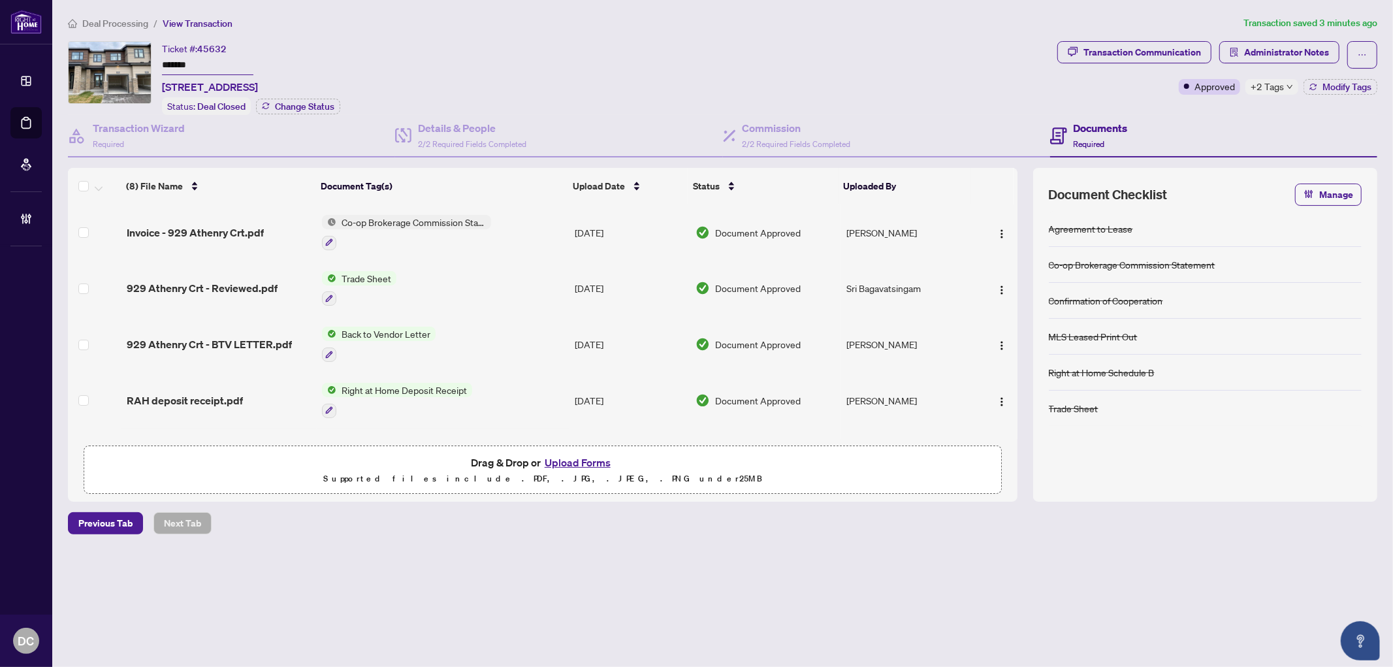
drag, startPoint x: 223, startPoint y: 63, endPoint x: 118, endPoint y: 59, distance: 105.3
click at [118, 59] on div "Ticket #: 45632 ******* 929 Athenry Crt, Ottawa, Ontario K2J 7C9, Canada Status…" at bounding box center [560, 78] width 985 height 74
click at [755, 524] on div "Previous Tab Next Tab" at bounding box center [723, 523] width 1310 height 22
drag, startPoint x: 238, startPoint y: 62, endPoint x: 103, endPoint y: 64, distance: 135.2
click at [103, 64] on div "Ticket #: 45632 ******* 929 Athenry Crt, Ottawa, Ontario K2J 7C9, Canada Status…" at bounding box center [560, 78] width 985 height 74
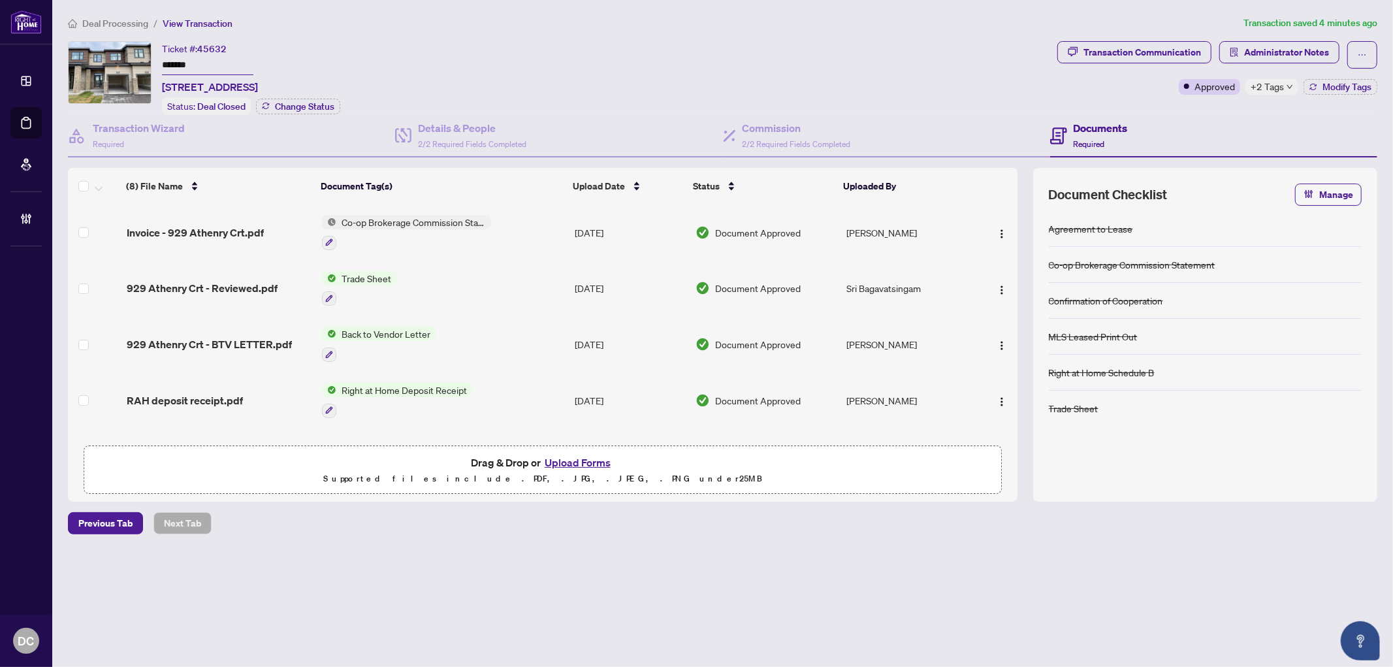
click at [1261, 82] on span "+2 Tags" at bounding box center [1267, 86] width 33 height 15
click at [1211, 103] on div "Transaction Communication Administrator Notes Approved +2 Tags Modify Tags" at bounding box center [1217, 78] width 325 height 74
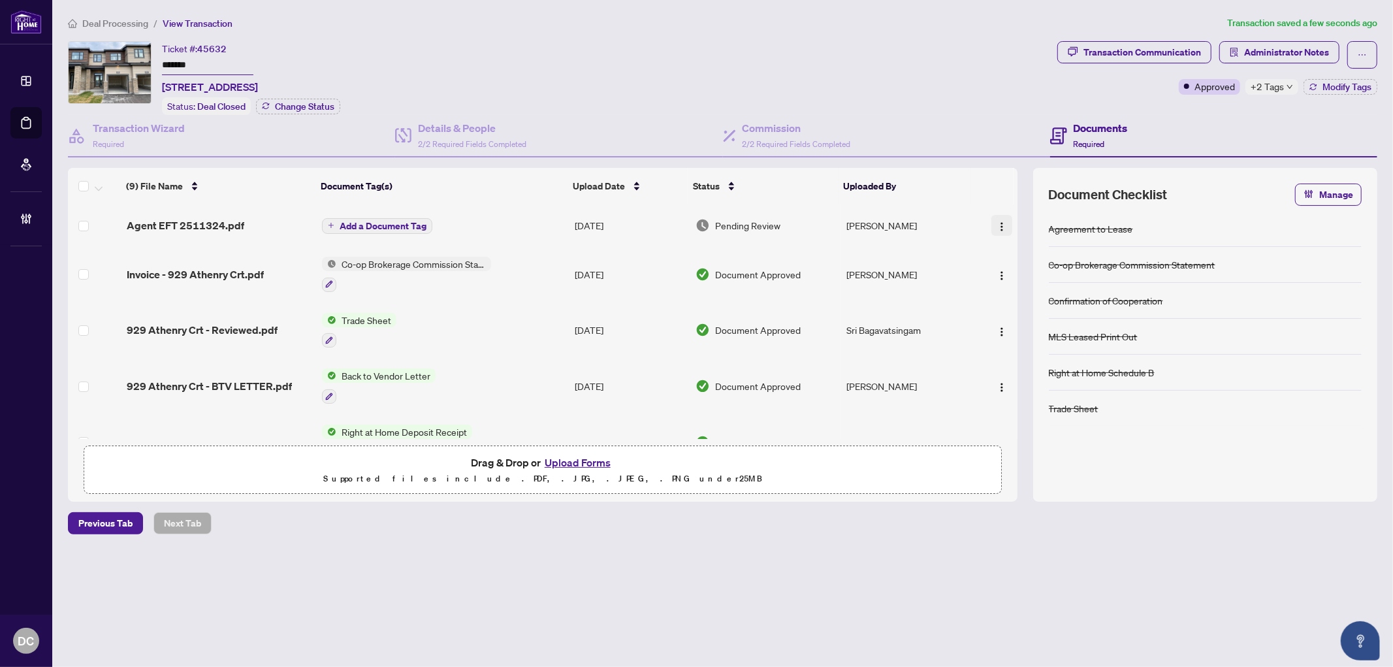
click at [992, 220] on button "button" at bounding box center [1002, 225] width 21 height 21
click at [1020, 336] on span "Document Permissions" at bounding box center [1060, 332] width 125 height 14
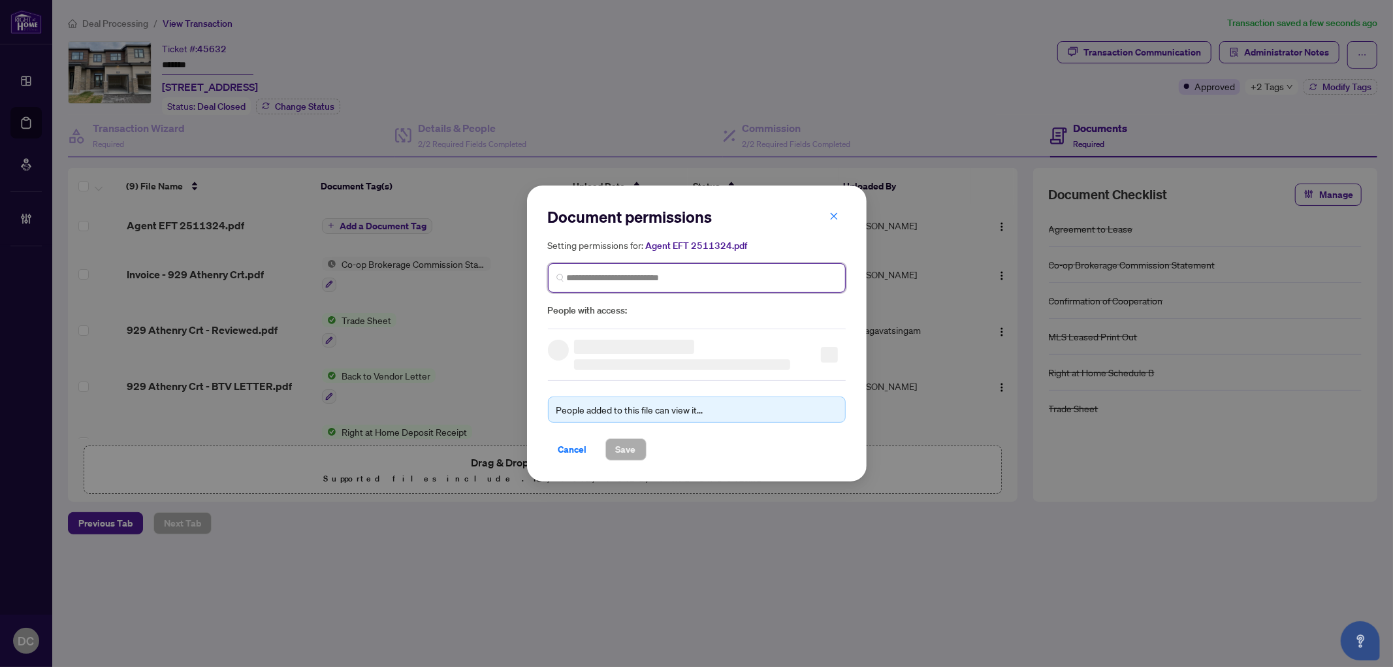
click at [743, 278] on input "search" at bounding box center [702, 278] width 270 height 14
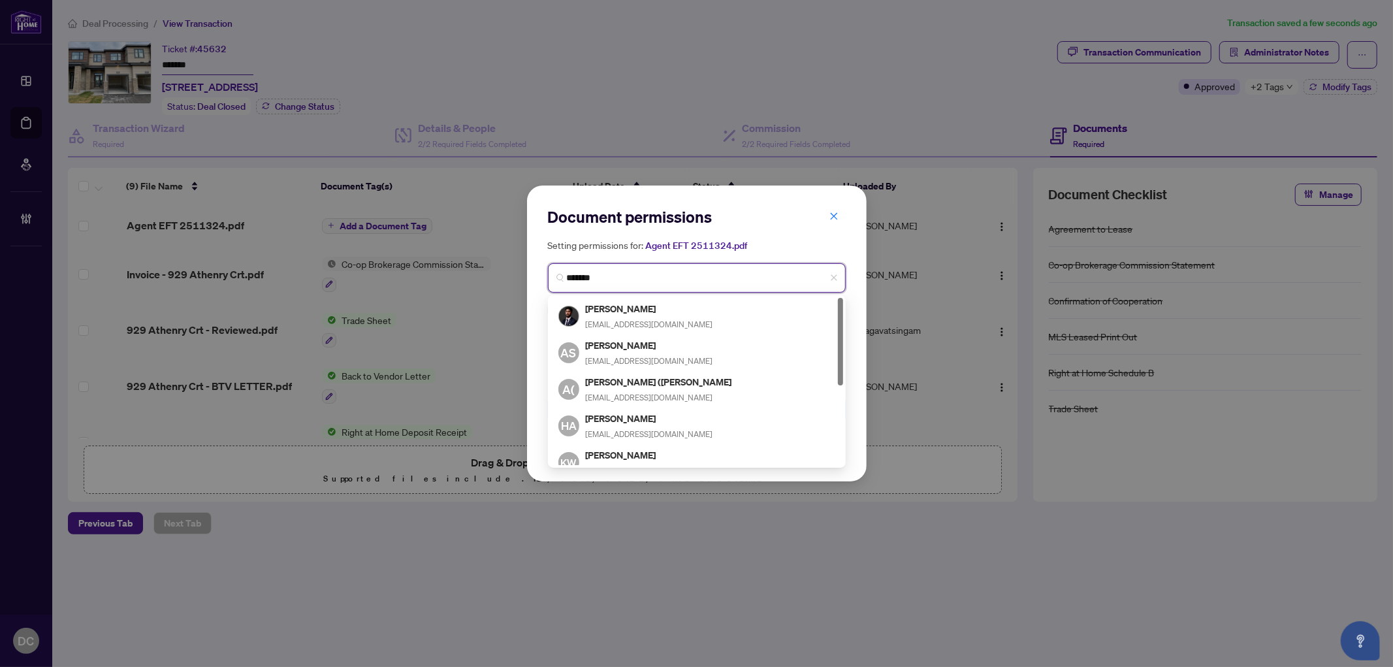
type input "********"
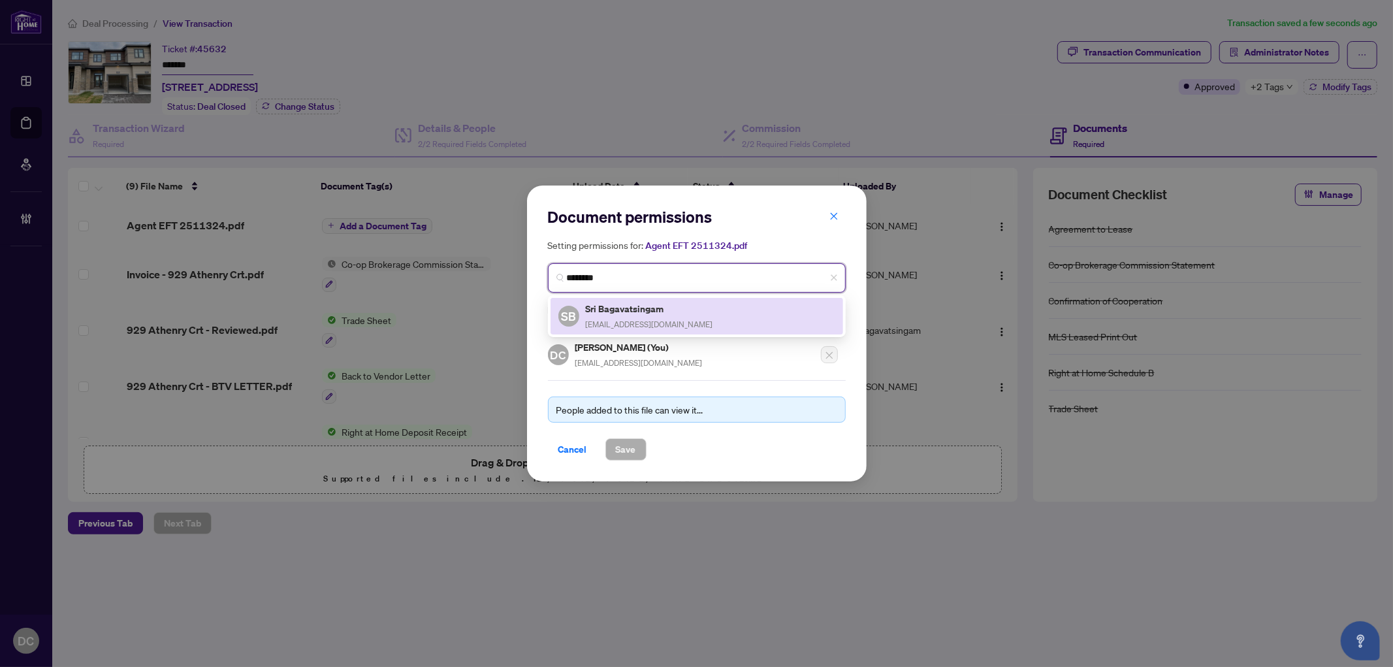
click at [694, 312] on div "SB Sri Bagavatsingam sbaga@yahoo.com" at bounding box center [697, 316] width 277 height 30
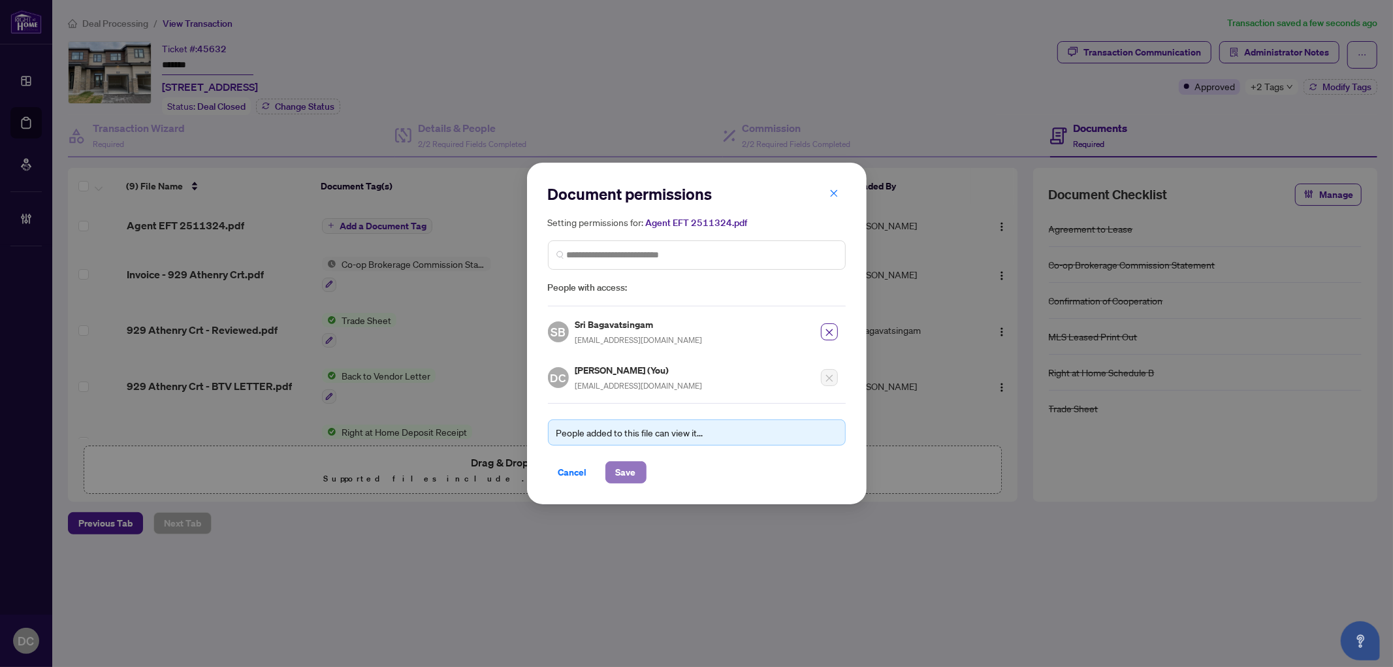
click at [636, 469] on button "Save" at bounding box center [626, 472] width 41 height 22
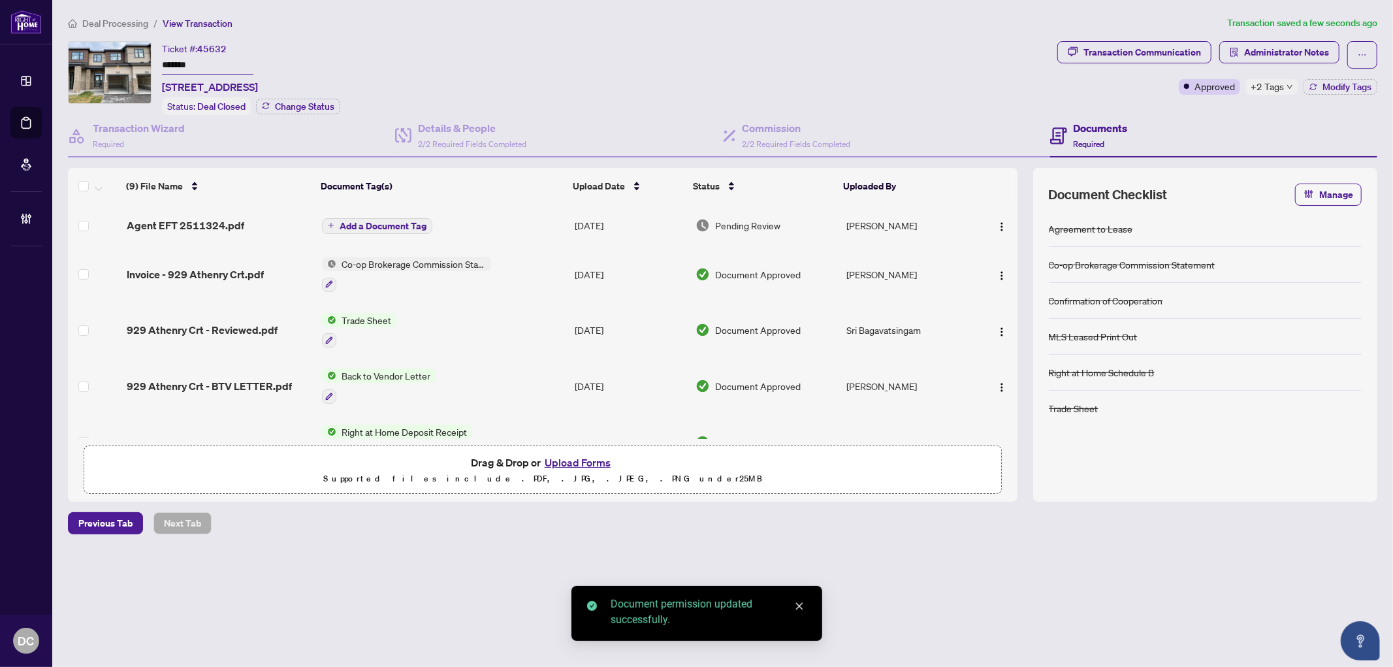
click at [394, 225] on span "Add a Document Tag" at bounding box center [383, 225] width 87 height 9
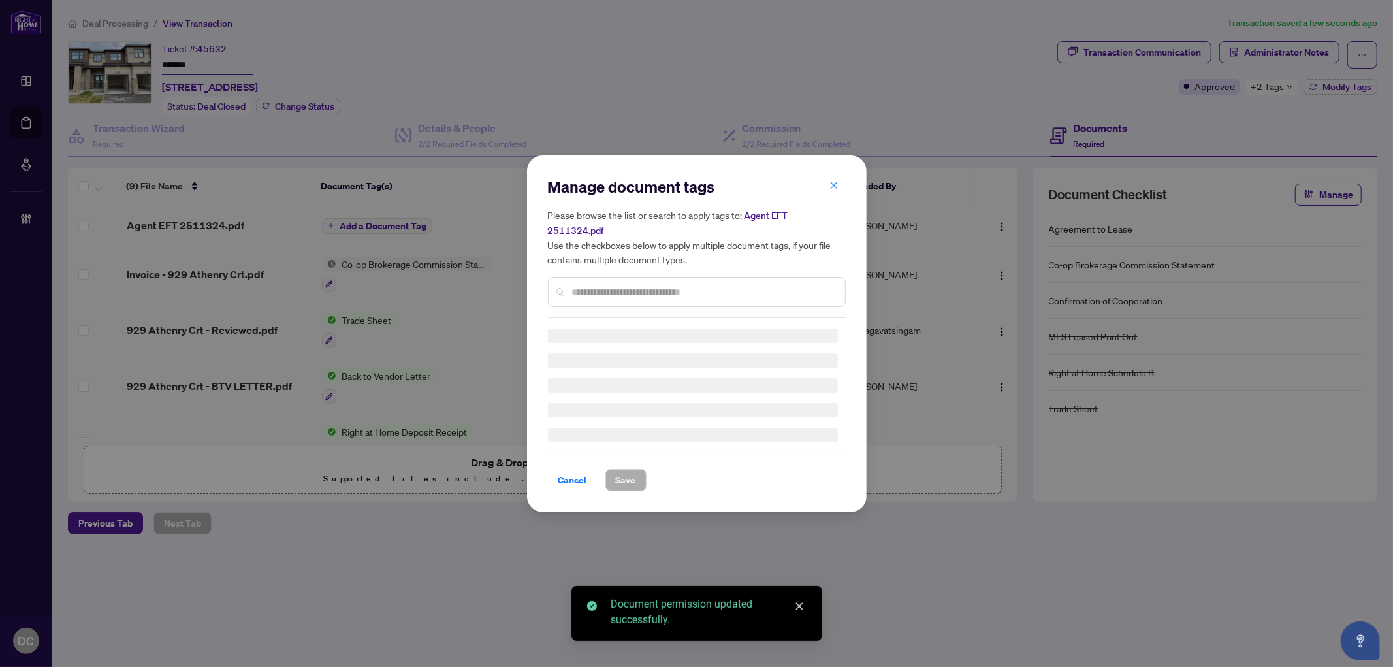
click at [670, 282] on div "Manage document tags Please browse the list or search to apply tags to: Agent E…" at bounding box center [697, 247] width 298 height 142
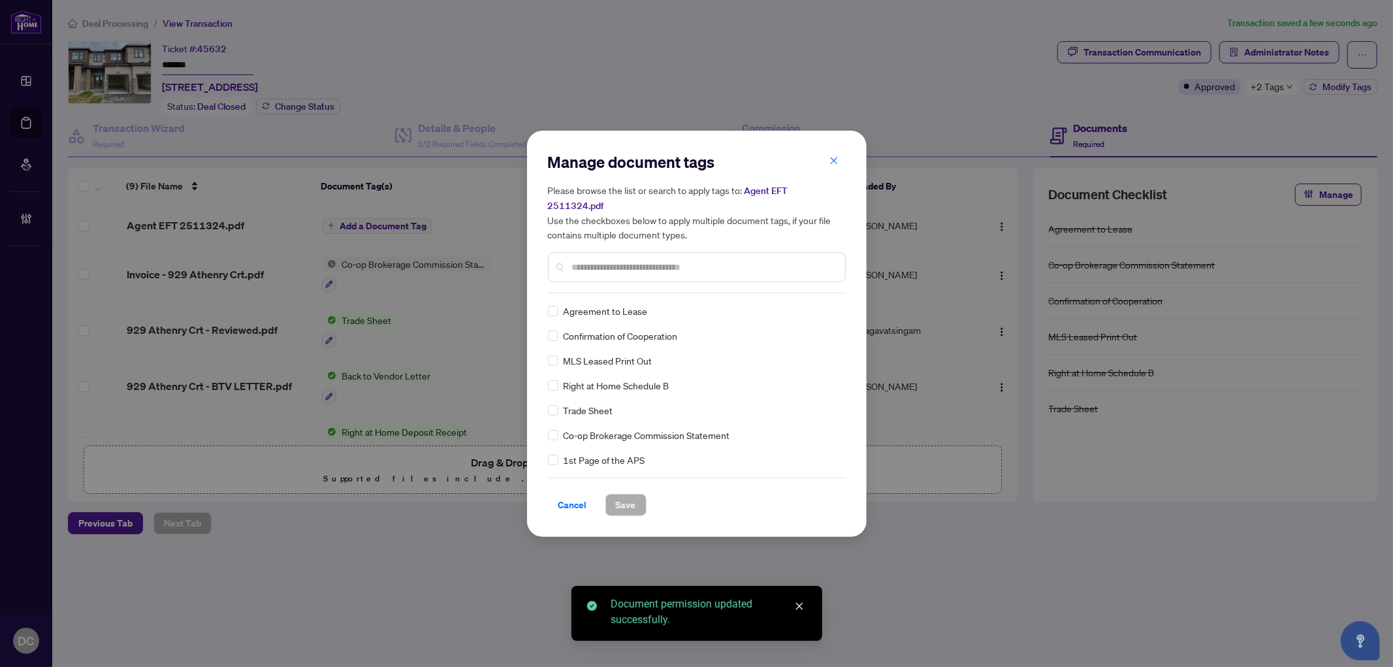
click at [709, 260] on input "text" at bounding box center [703, 267] width 263 height 14
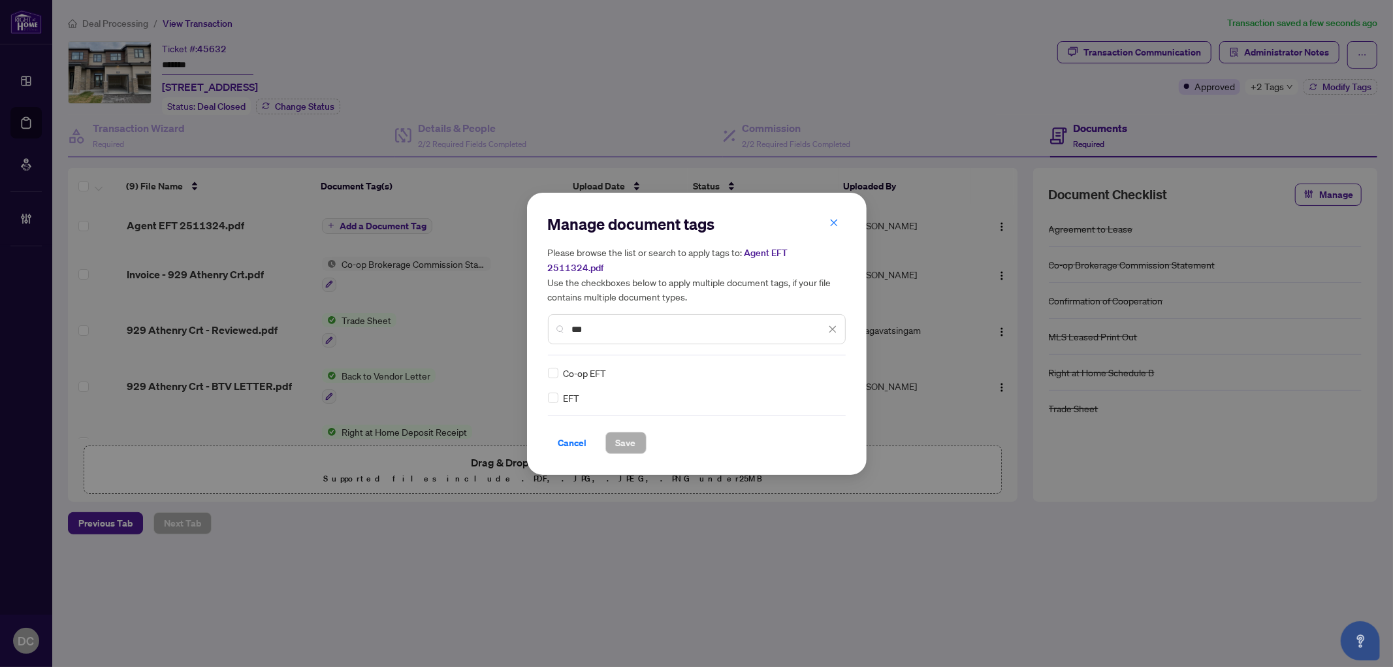
type input "***"
click at [826, 366] on div at bounding box center [825, 372] width 25 height 13
click at [804, 427] on div "Approved" at bounding box center [785, 428] width 84 height 14
click at [638, 434] on button "Save" at bounding box center [626, 443] width 41 height 22
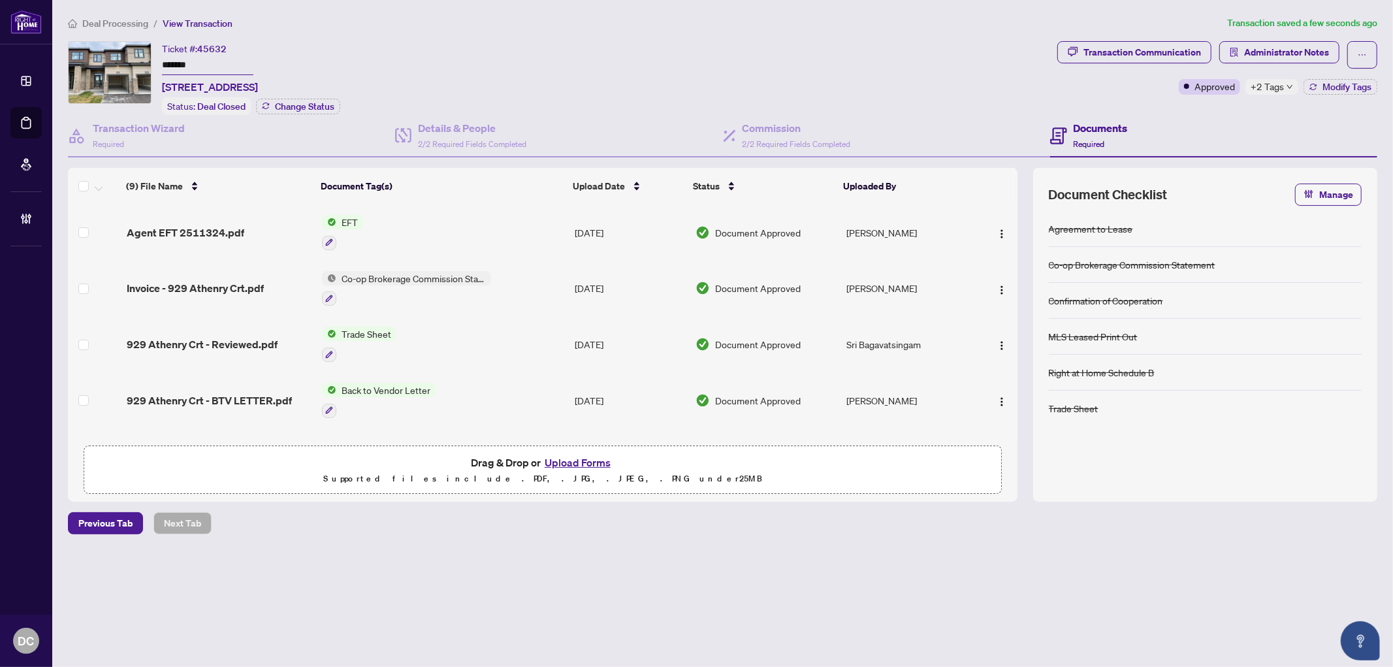
click at [1275, 82] on span "+2 Tags" at bounding box center [1267, 86] width 33 height 15
click at [1218, 115] on div "Documents Required" at bounding box center [1213, 136] width 327 height 42
click at [1351, 89] on span "Modify Tags" at bounding box center [1347, 86] width 49 height 9
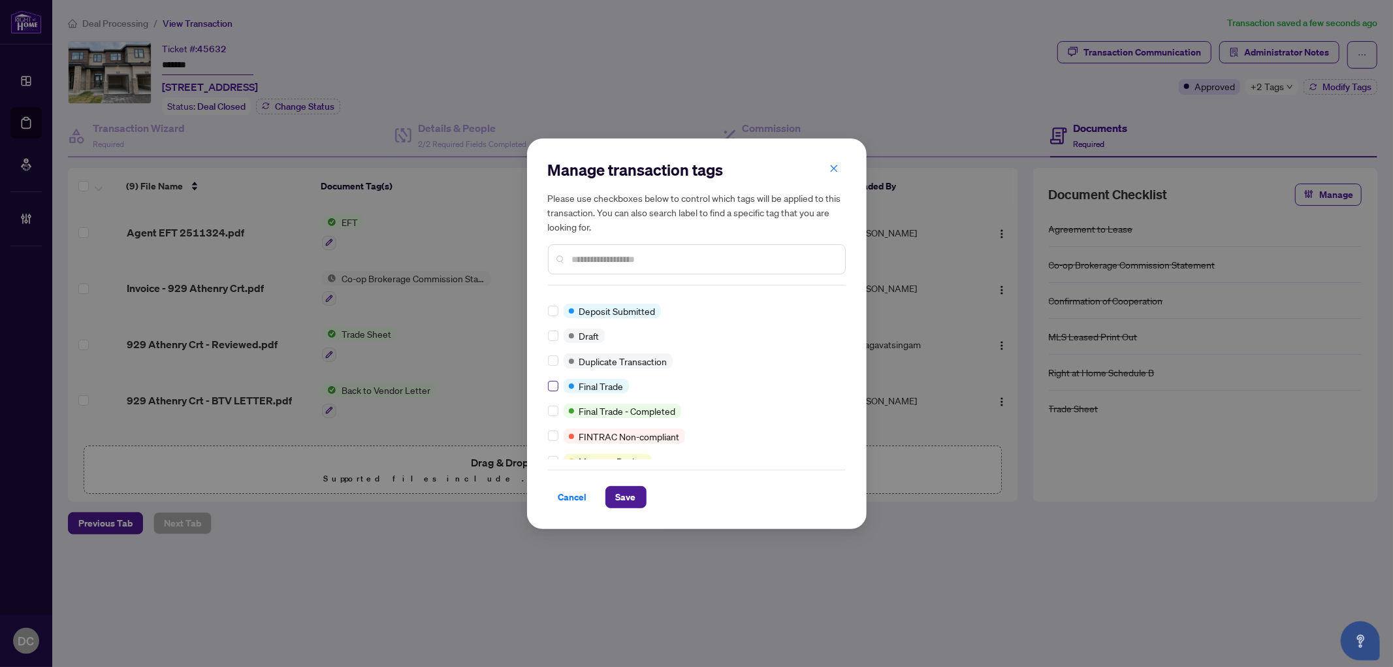
scroll to position [20, 0]
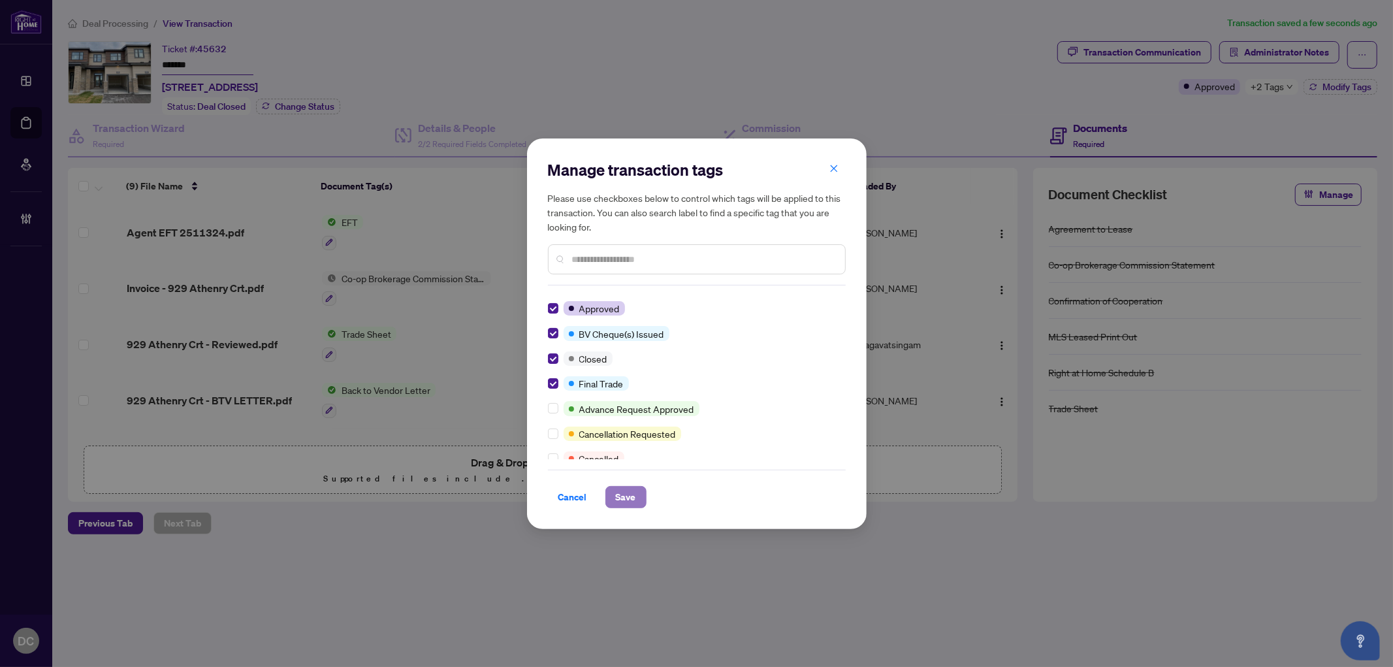
click at [621, 499] on span "Save" at bounding box center [626, 497] width 20 height 21
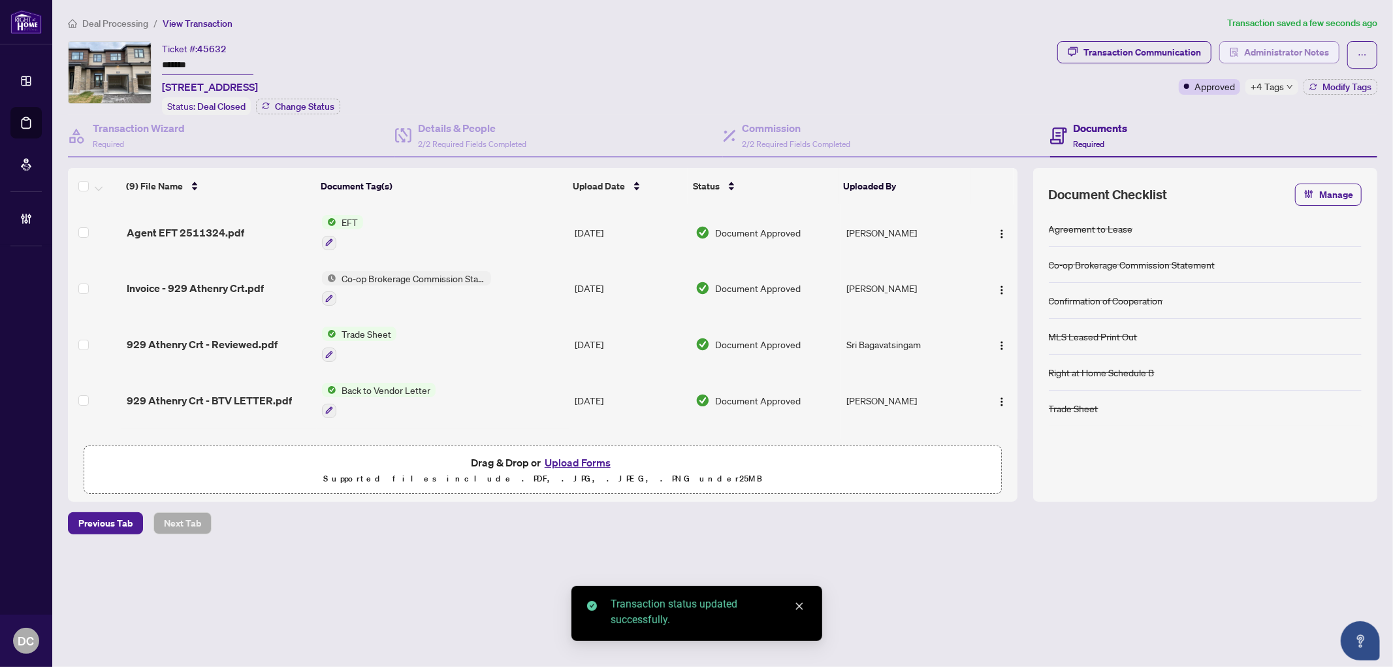
click at [1267, 54] on span "Administrator Notes" at bounding box center [1287, 52] width 85 height 21
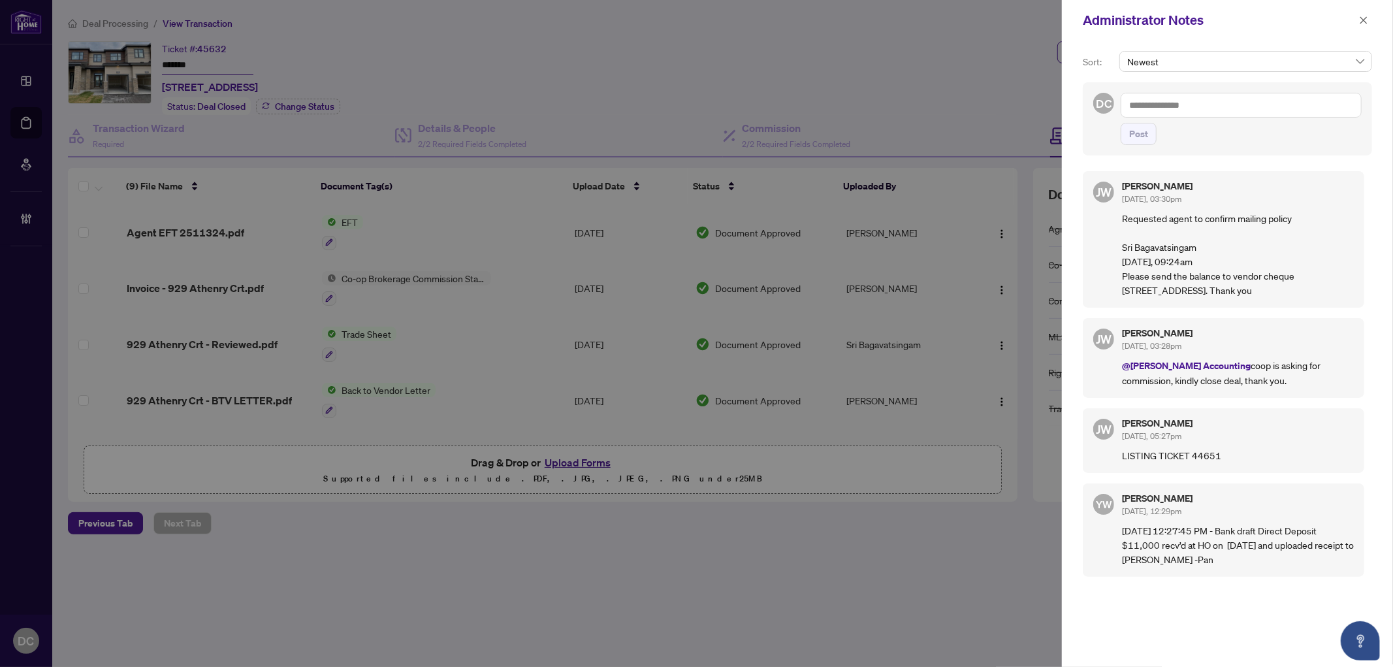
click at [1220, 108] on textarea at bounding box center [1241, 105] width 241 height 25
paste textarea "**********"
type textarea "**********"
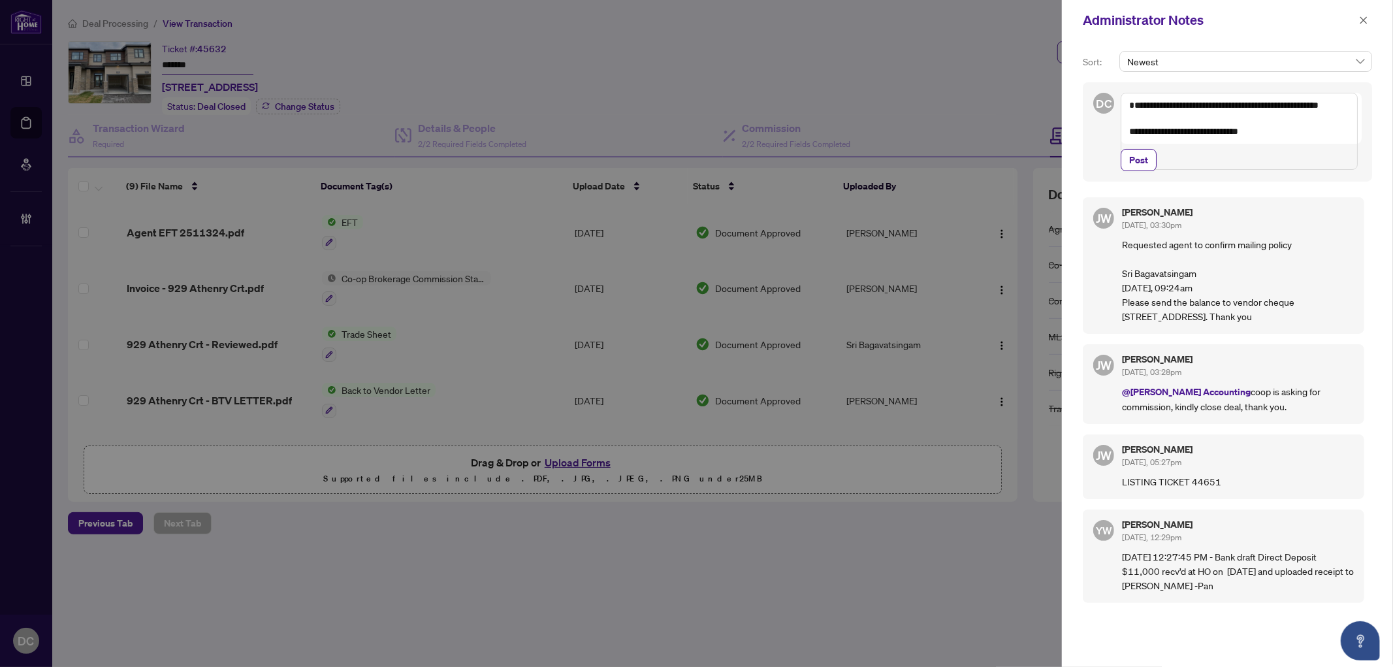
click at [1161, 171] on span "Post" at bounding box center [1241, 160] width 241 height 22
click at [1148, 182] on div "**********" at bounding box center [1227, 131] width 289 height 99
click at [1150, 171] on button "Post" at bounding box center [1139, 160] width 36 height 22
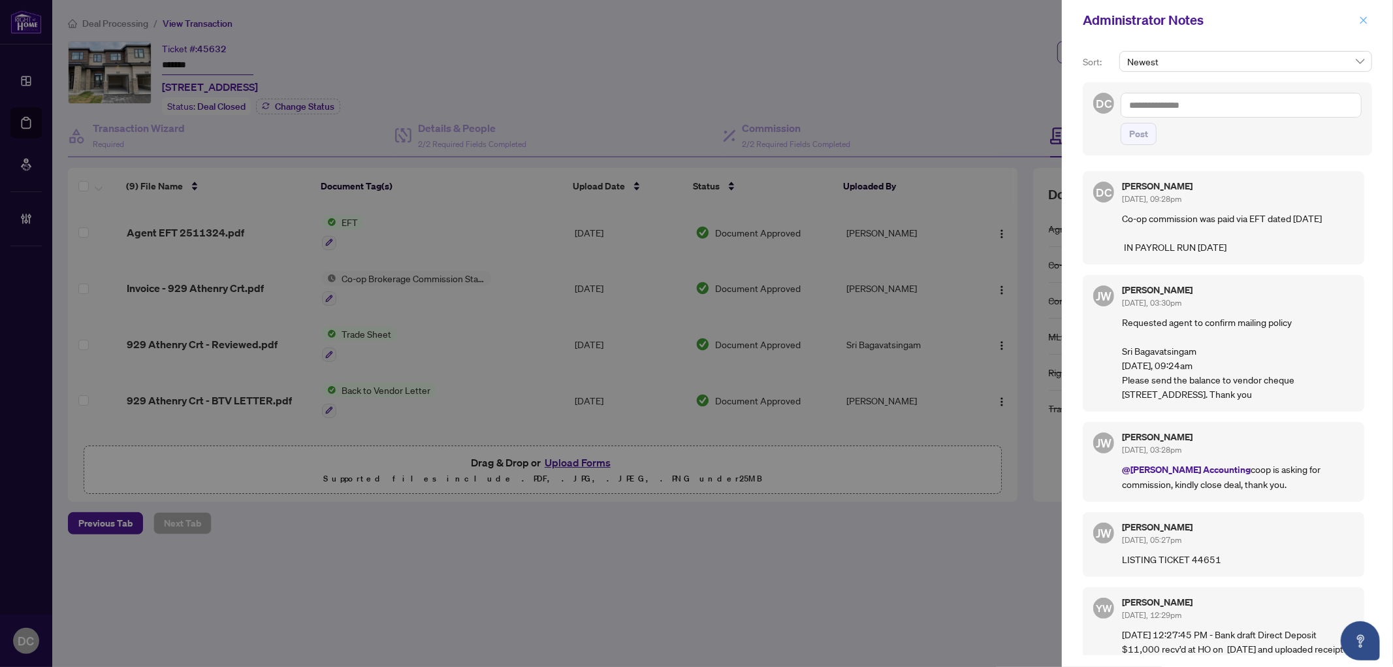
click at [1364, 20] on icon "close" at bounding box center [1364, 19] width 7 height 7
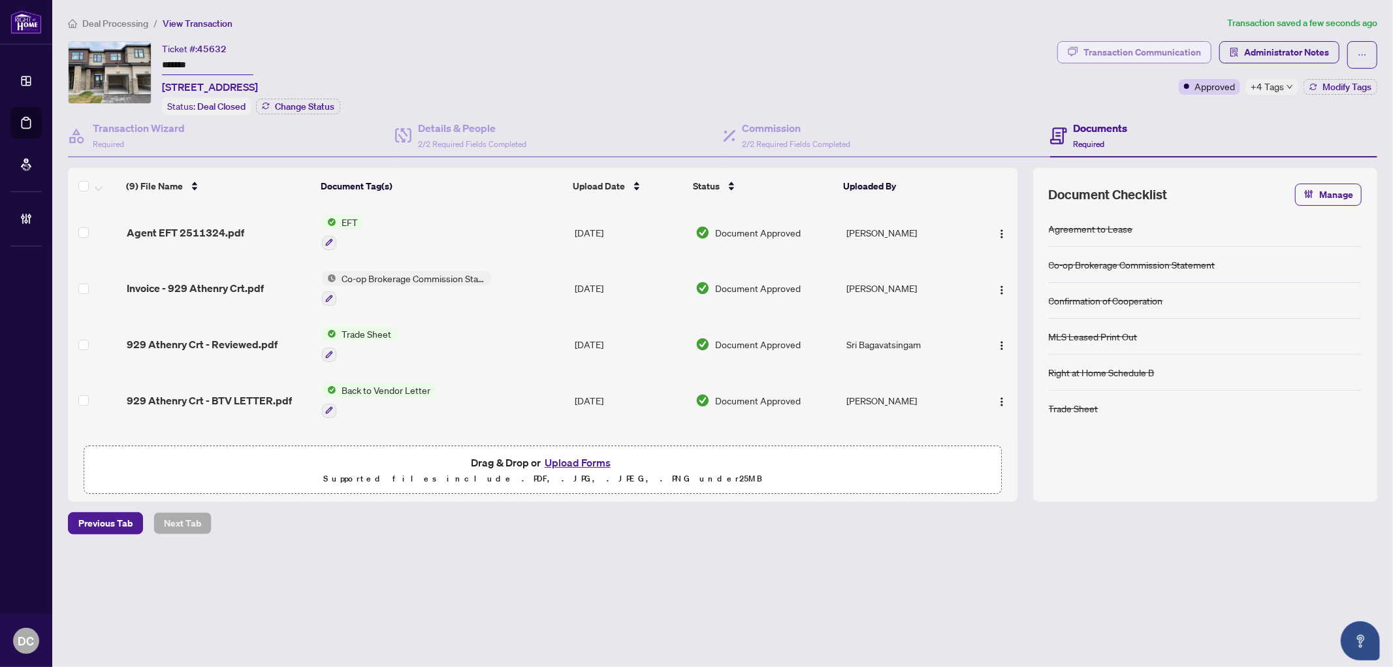
click at [1107, 56] on div "Transaction Communication" at bounding box center [1143, 52] width 118 height 21
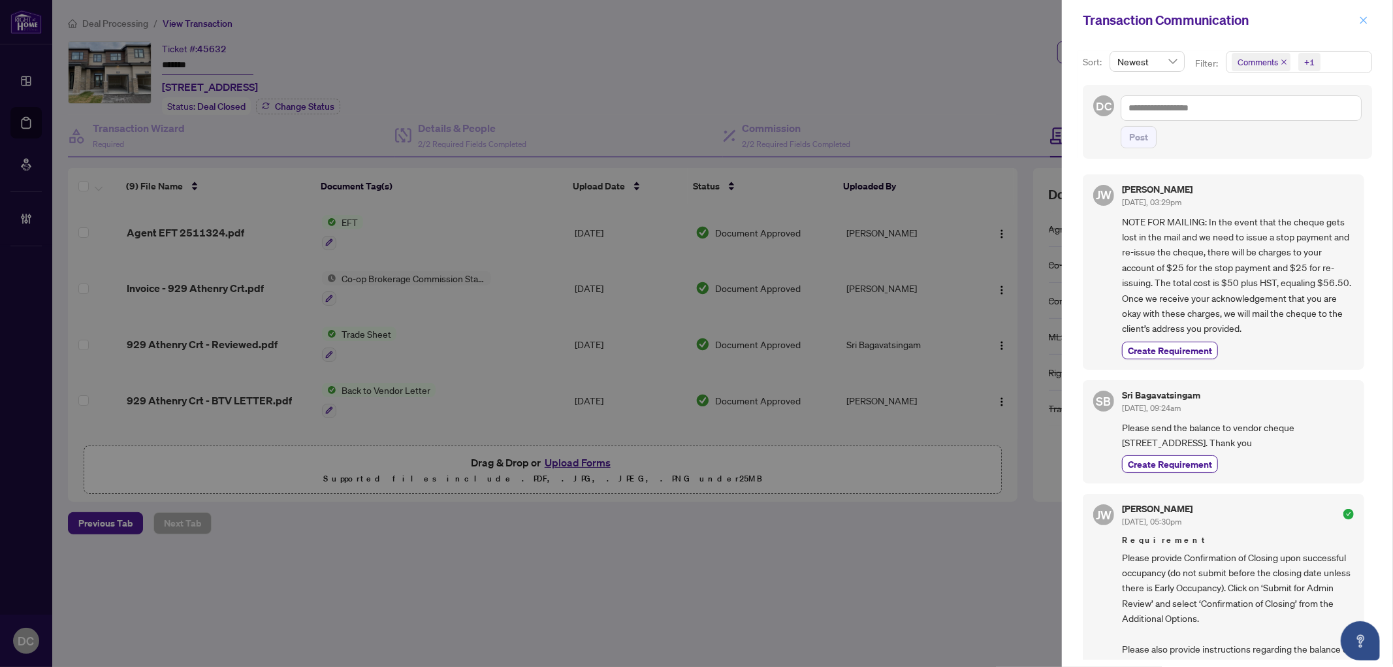
click at [1361, 18] on icon "close" at bounding box center [1363, 20] width 9 height 9
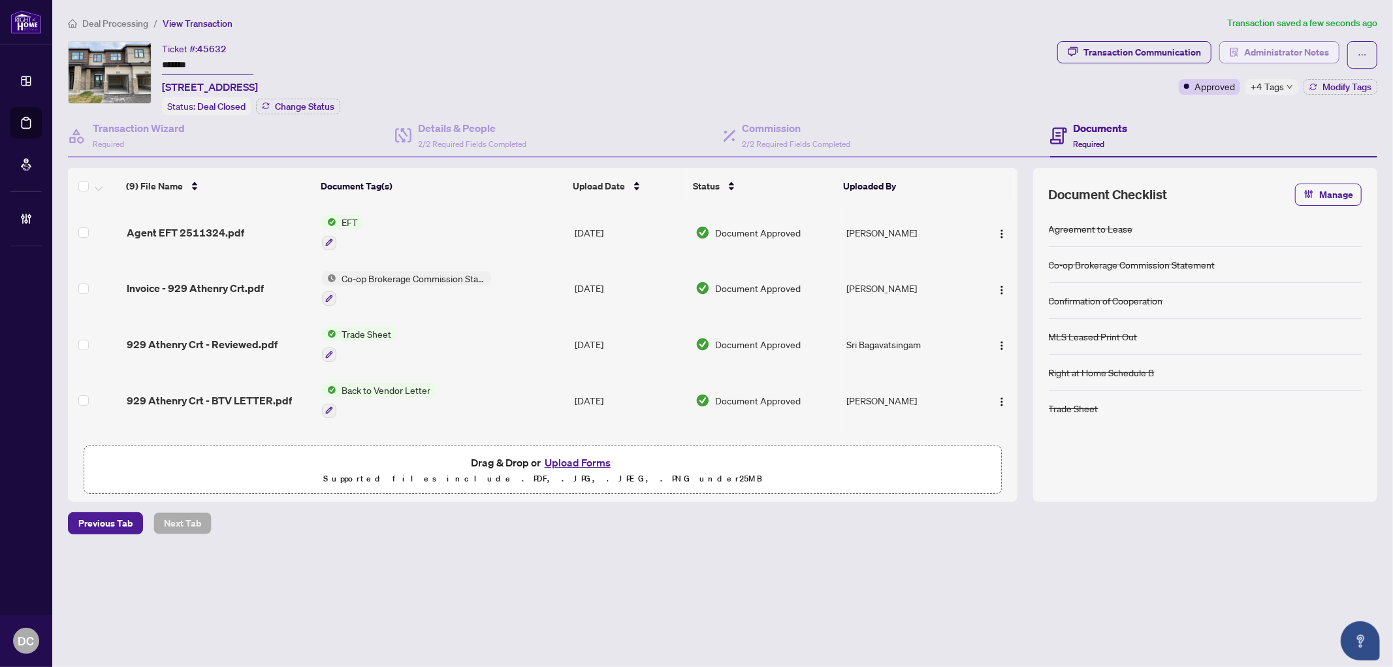
click at [1321, 55] on span "Administrator Notes" at bounding box center [1287, 52] width 85 height 21
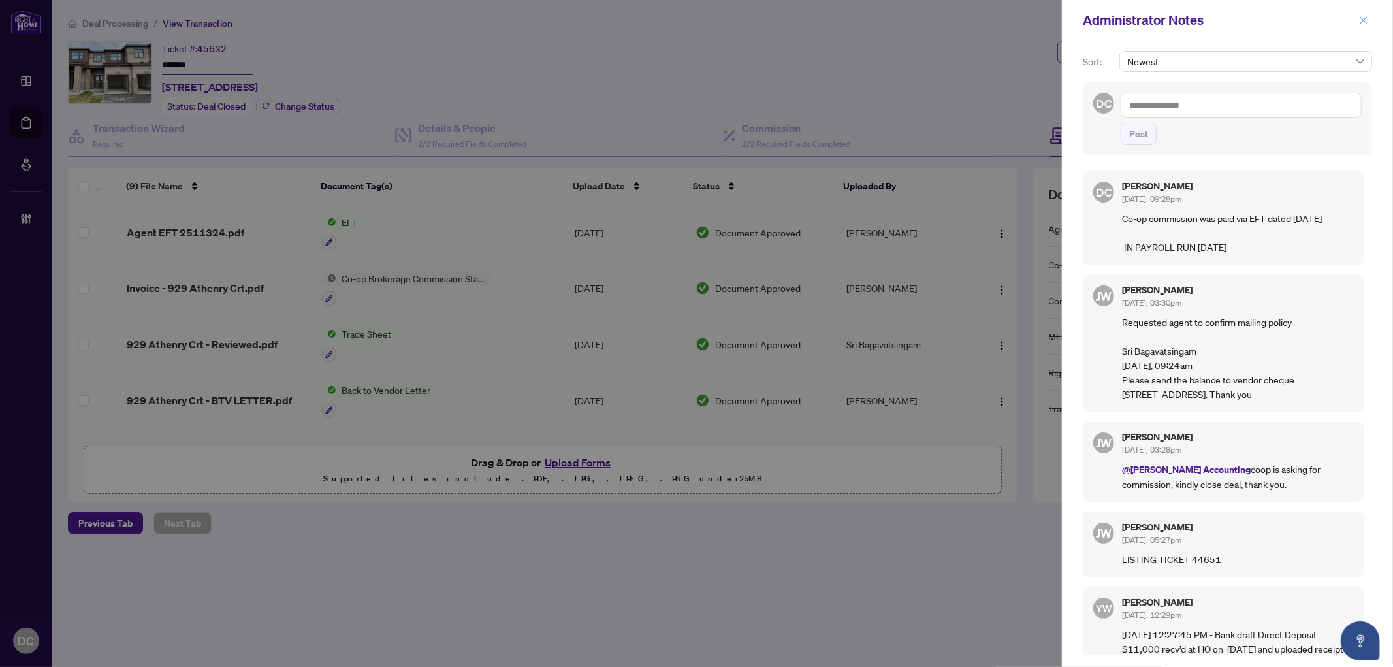
click at [1363, 14] on span "button" at bounding box center [1363, 20] width 9 height 21
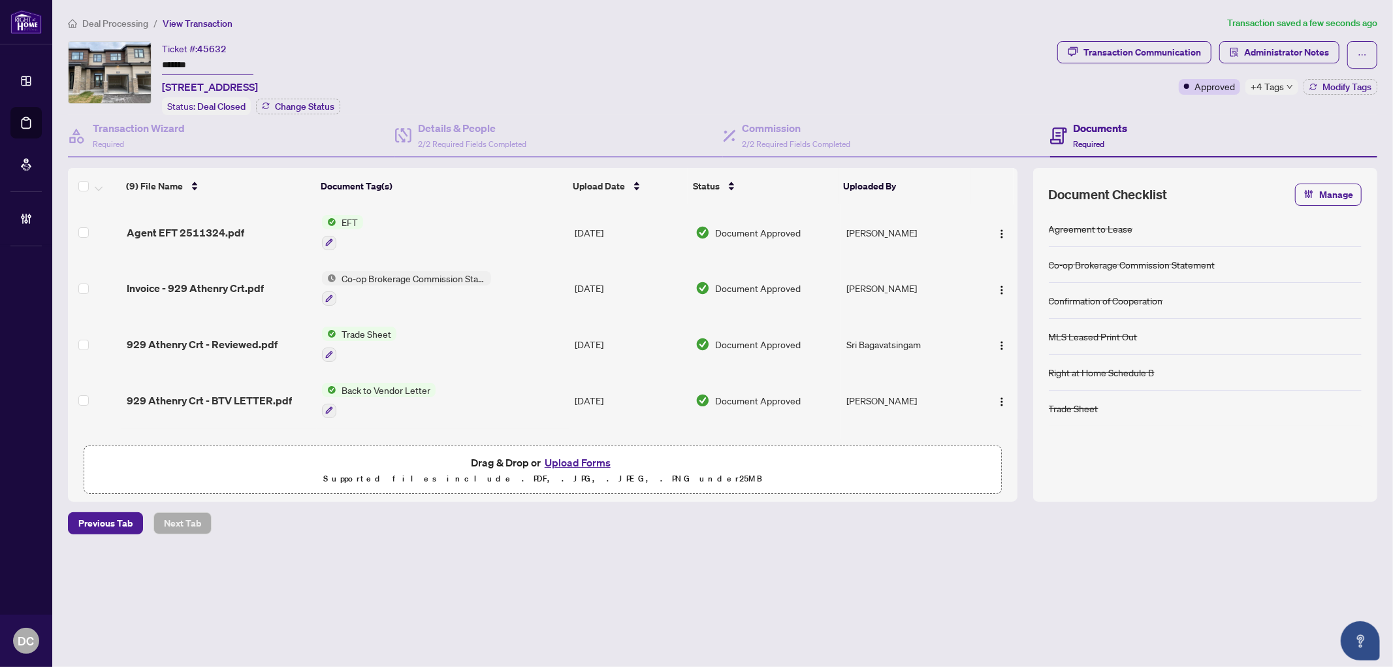
drag, startPoint x: 223, startPoint y: 60, endPoint x: 136, endPoint y: 56, distance: 87.7
click at [136, 56] on div "Ticket #: 45632 ******* 929 Athenry Crt, Ottawa, Ontario K2J 7C9, Canada Status…" at bounding box center [560, 78] width 985 height 74
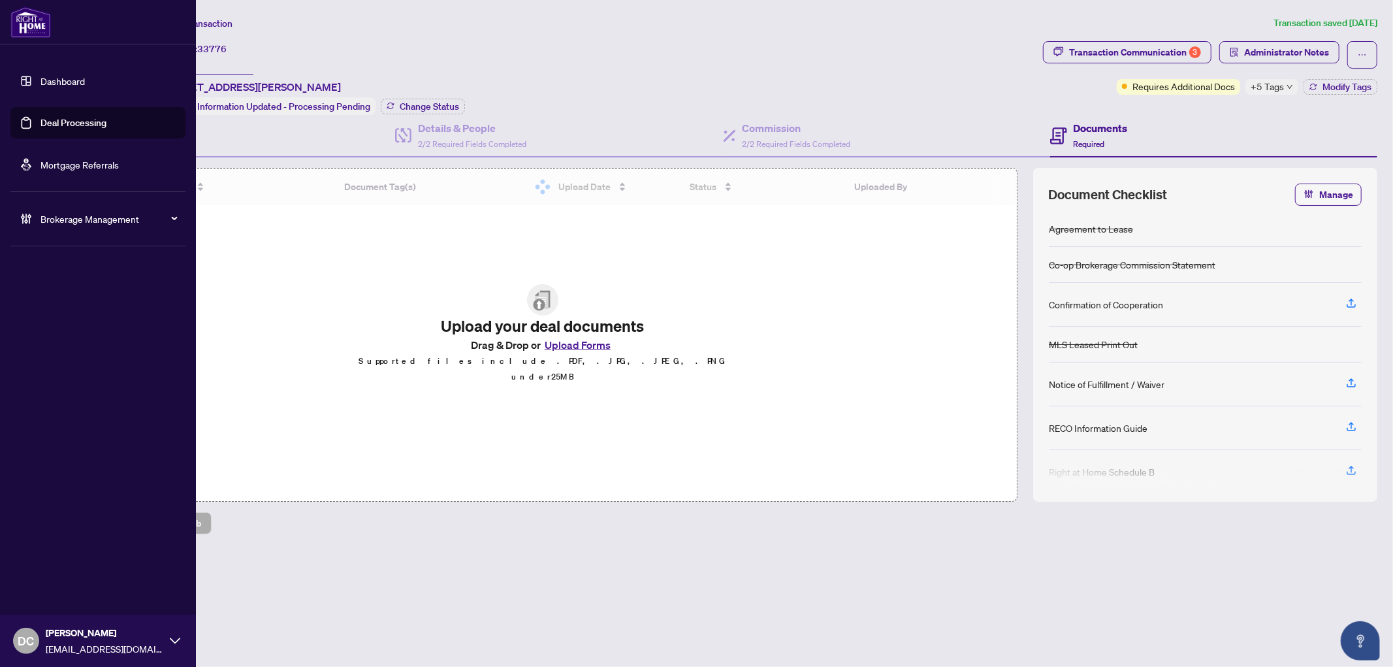
drag, startPoint x: 214, startPoint y: 66, endPoint x: 61, endPoint y: 71, distance: 152.3
click at [28, 53] on div "Dashboard Deal Processing Mortgage Referrals Brokerage Management DC [PERSON_NA…" at bounding box center [696, 333] width 1393 height 667
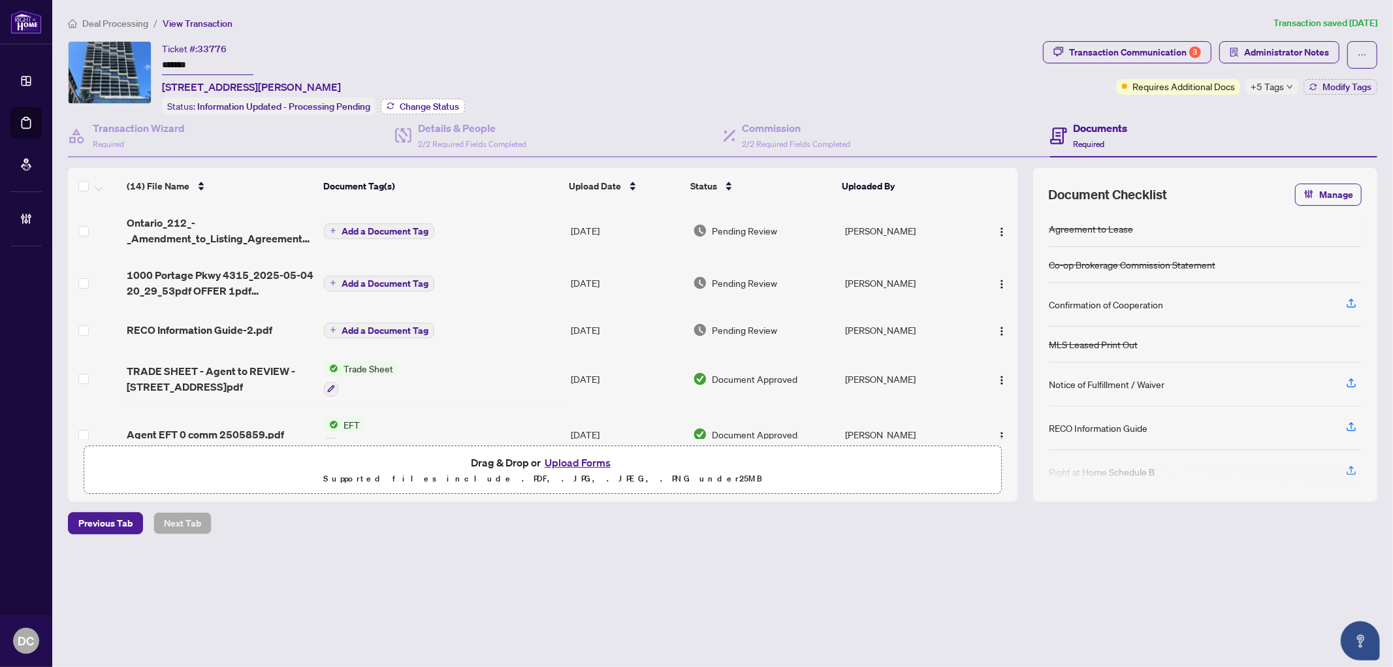
click at [432, 105] on span "Change Status" at bounding box center [429, 106] width 59 height 9
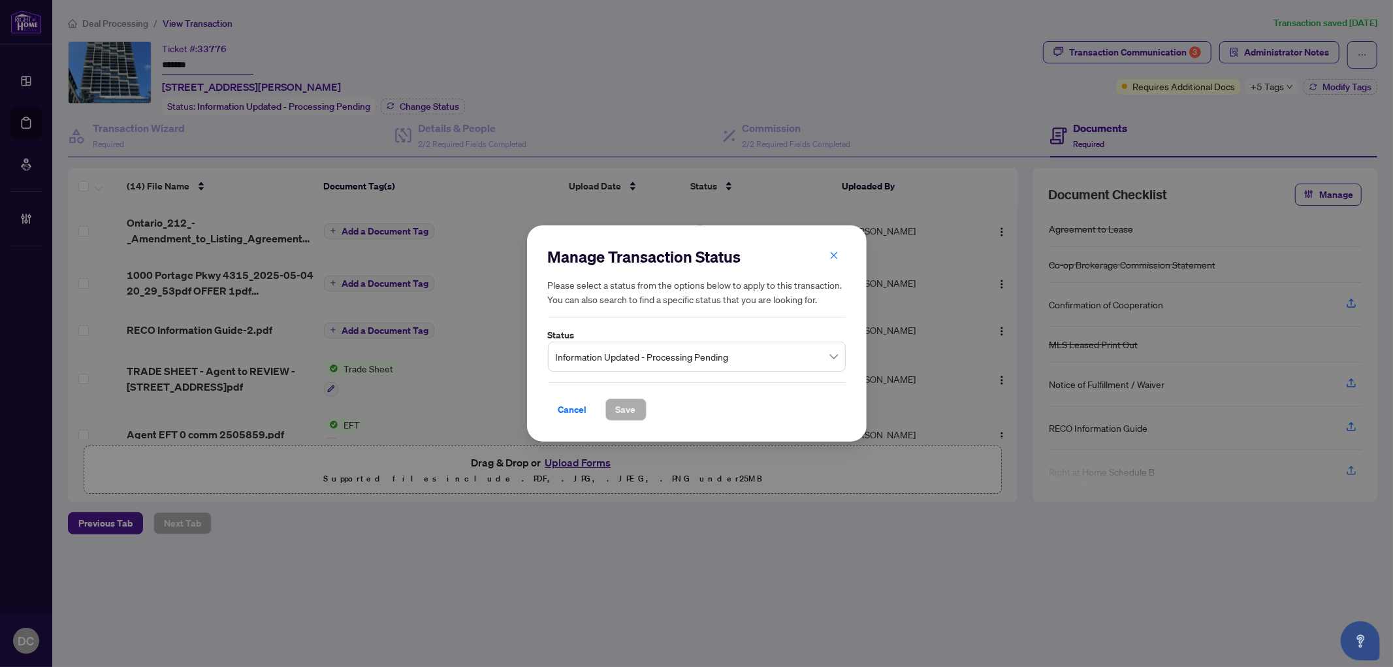
click at [693, 351] on span "Information Updated - Processing Pending" at bounding box center [697, 356] width 282 height 25
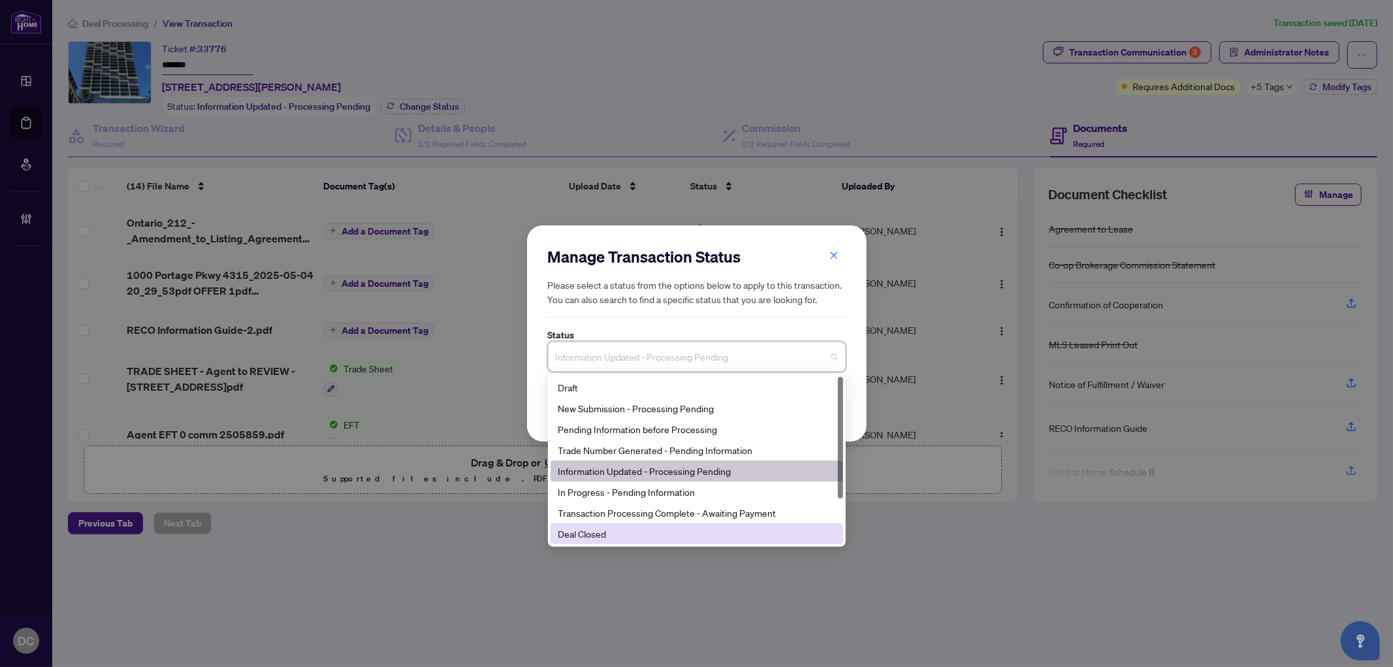
click at [615, 542] on div "Deal Closed" at bounding box center [697, 533] width 293 height 21
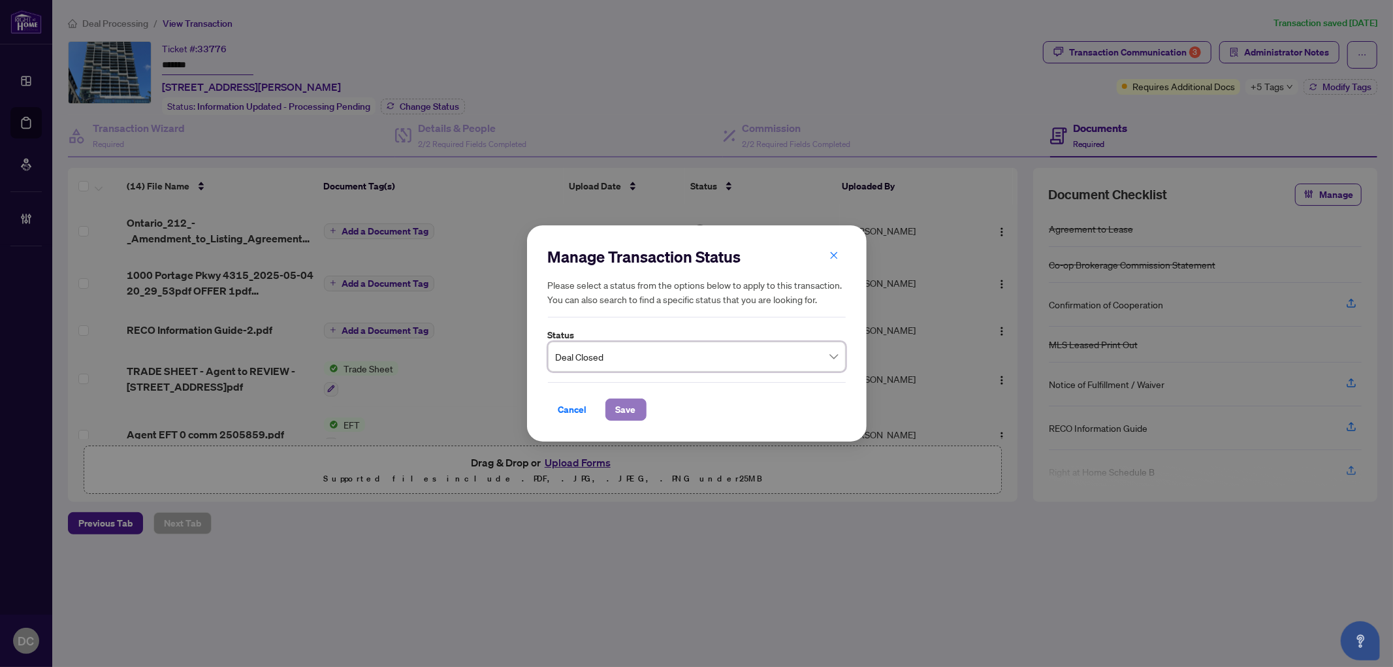
click at [623, 407] on span "Save" at bounding box center [626, 409] width 20 height 21
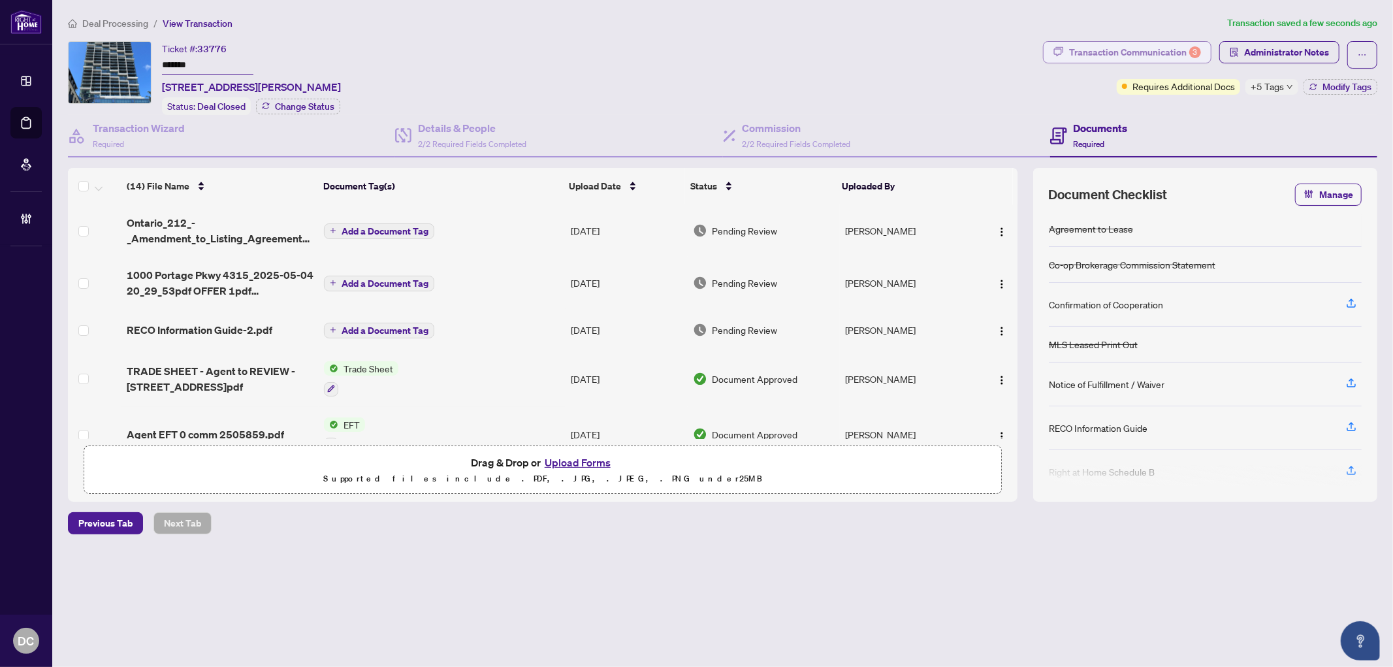
click at [1138, 50] on div "Transaction Communication 3" at bounding box center [1135, 52] width 132 height 21
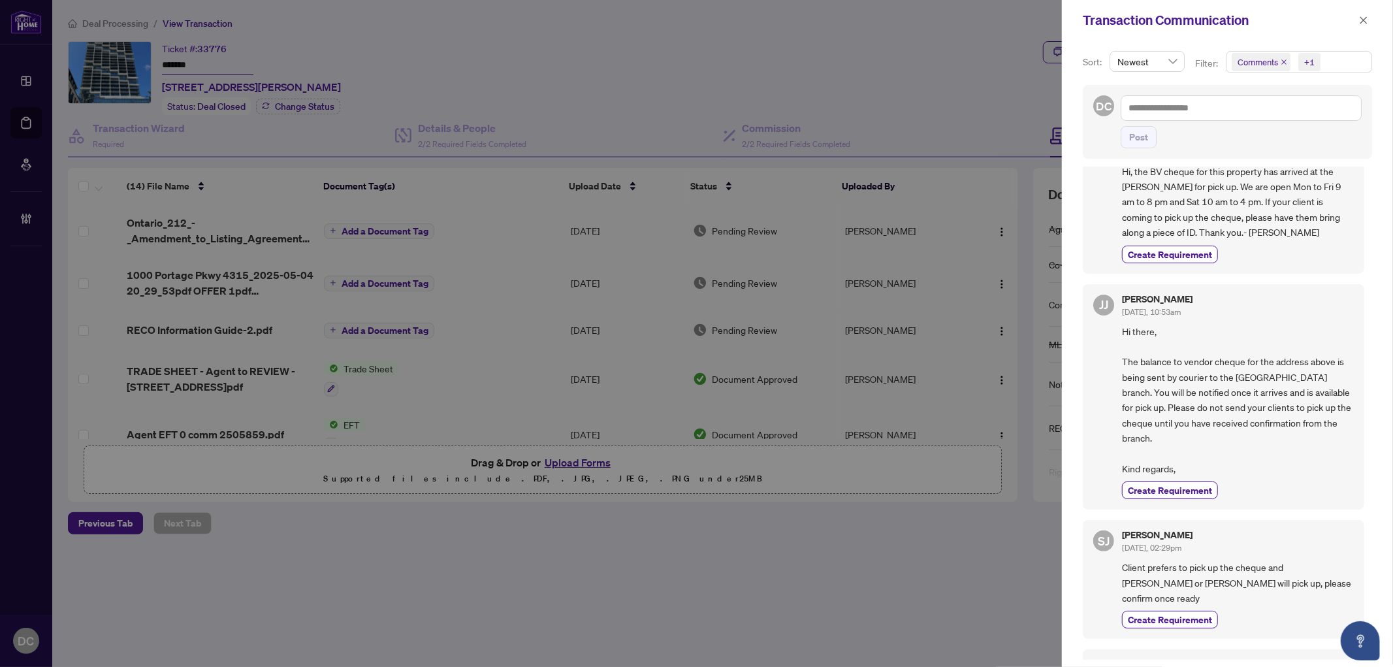
scroll to position [145, 0]
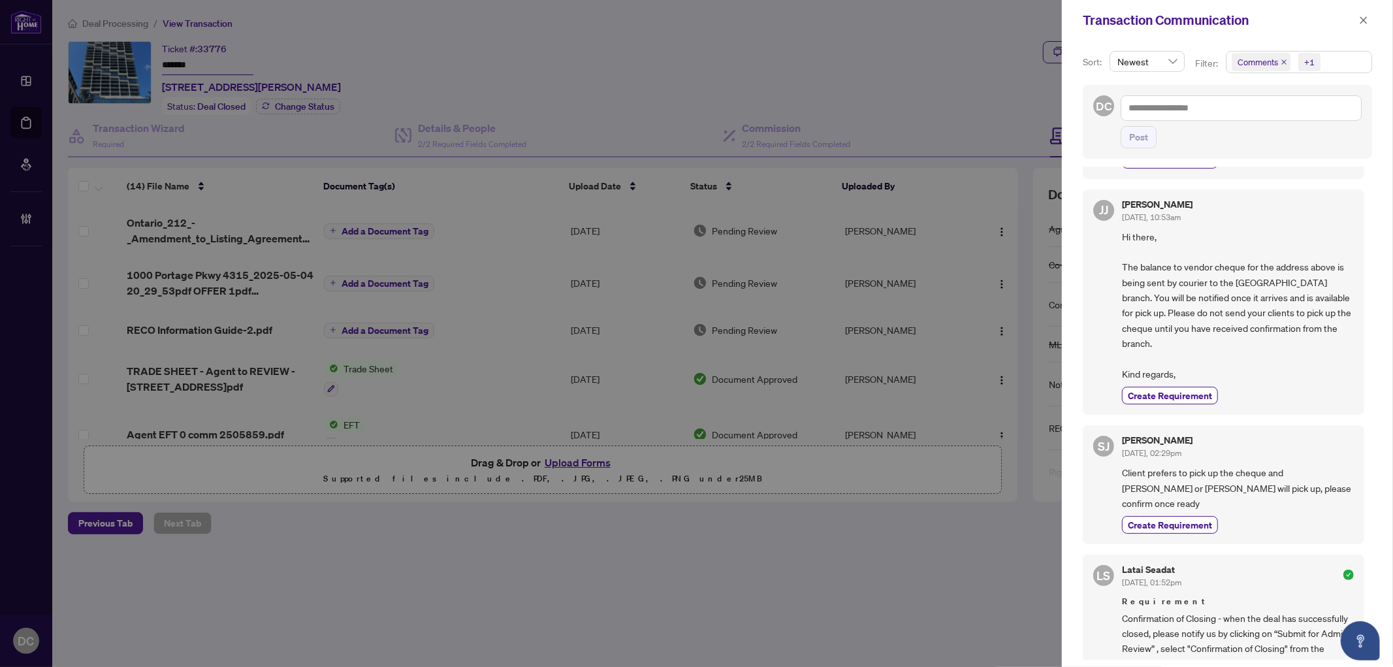
click at [1355, 63] on span "Comments +1" at bounding box center [1299, 62] width 145 height 21
click at [1294, 118] on span "Comments" at bounding box center [1274, 117] width 45 height 12
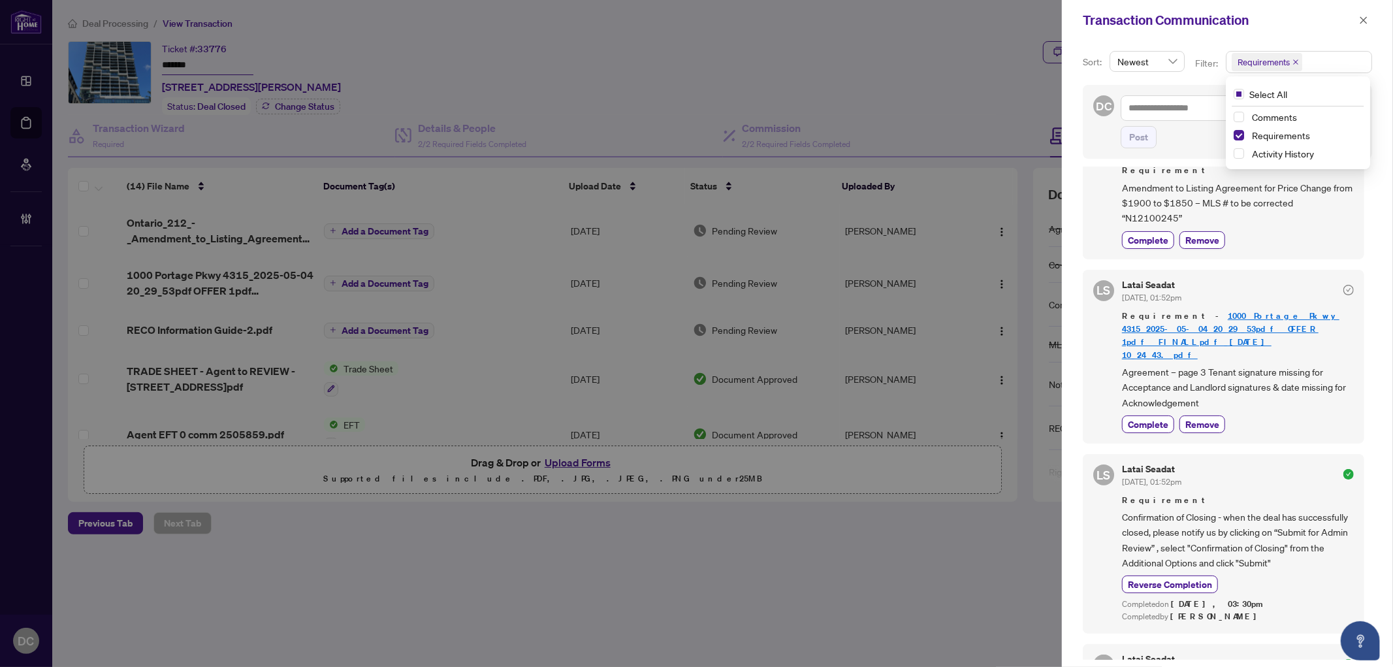
scroll to position [218, 0]
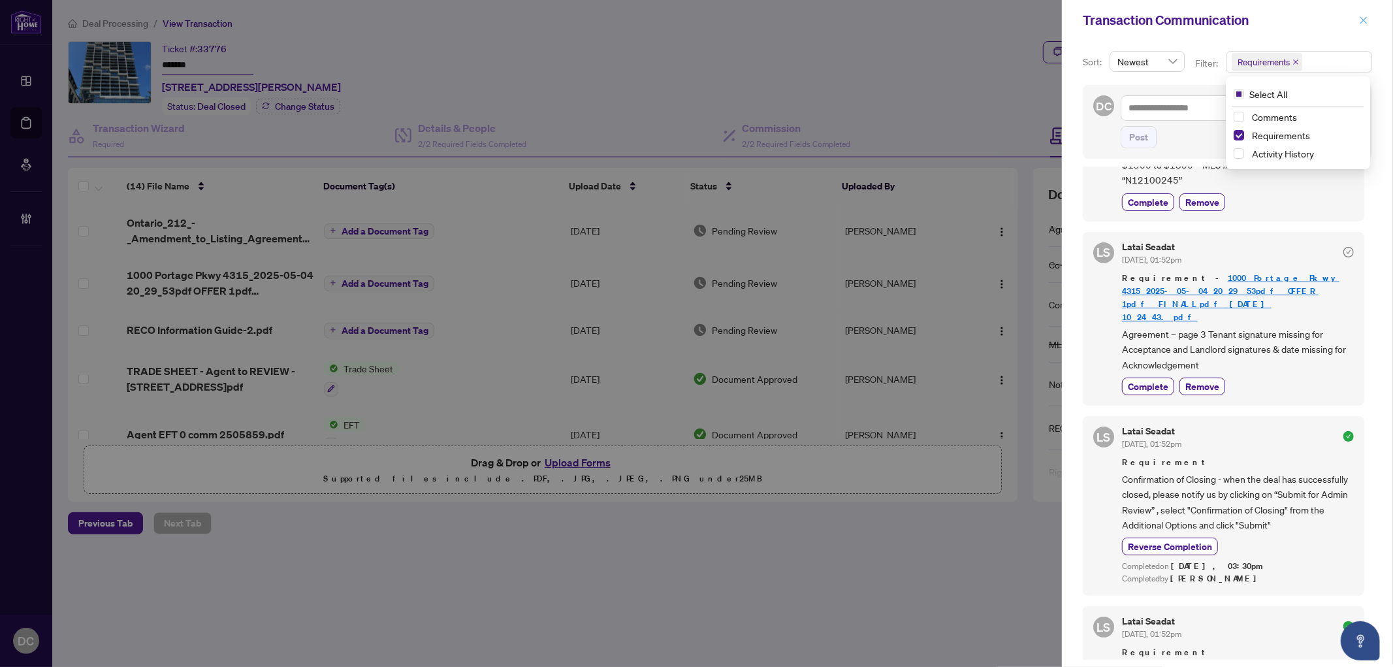
click at [1367, 22] on icon "close" at bounding box center [1363, 20] width 9 height 9
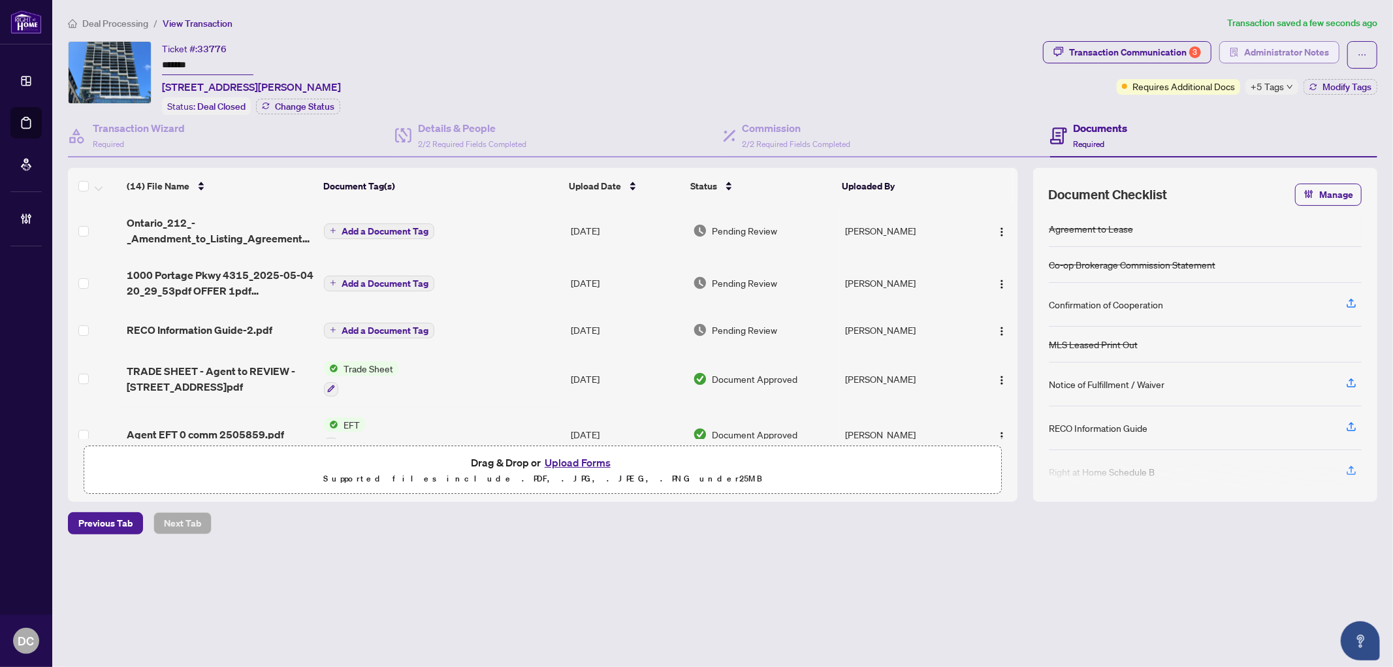
click at [1323, 46] on span "Administrator Notes" at bounding box center [1287, 52] width 85 height 21
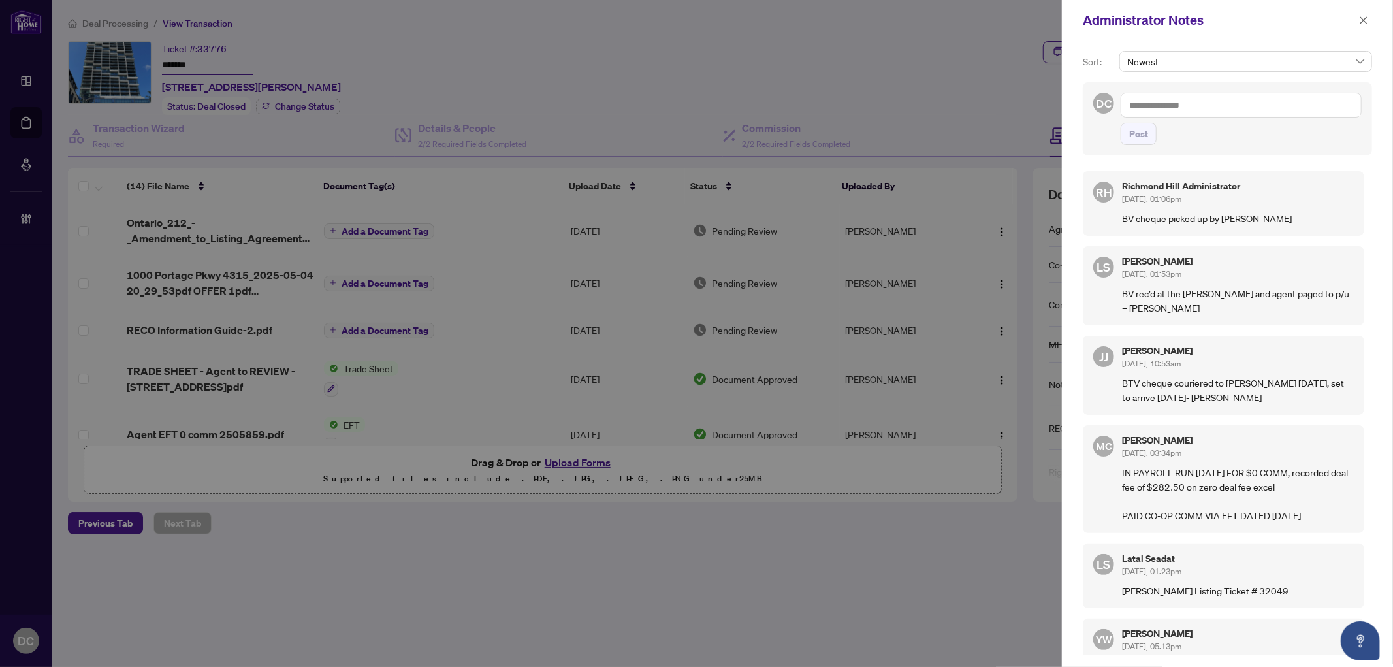
drag, startPoint x: 1364, startPoint y: 11, endPoint x: 1062, endPoint y: 11, distance: 302.5
click at [1364, 12] on span "button" at bounding box center [1363, 20] width 9 height 21
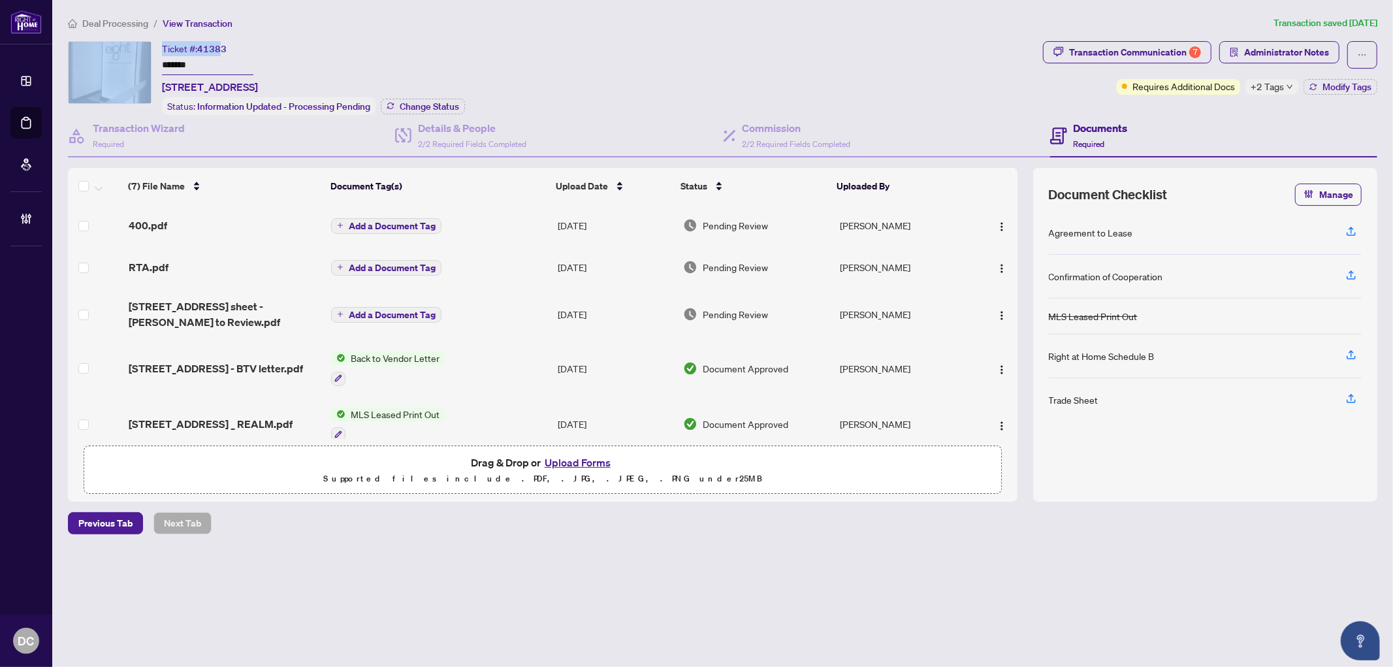
drag, startPoint x: 222, startPoint y: 54, endPoint x: 98, endPoint y: 53, distance: 124.1
click at [98, 53] on div "Ticket #: 41383 ******* [STREET_ADDRESS] Status: Information Updated - Processi…" at bounding box center [553, 78] width 970 height 74
click at [98, 53] on img at bounding box center [110, 72] width 82 height 61
drag, startPoint x: 223, startPoint y: 61, endPoint x: 144, endPoint y: 62, distance: 79.1
click at [144, 62] on div "Ticket #: 41383 ******* [STREET_ADDRESS] Status: Information Updated - Processi…" at bounding box center [553, 78] width 970 height 74
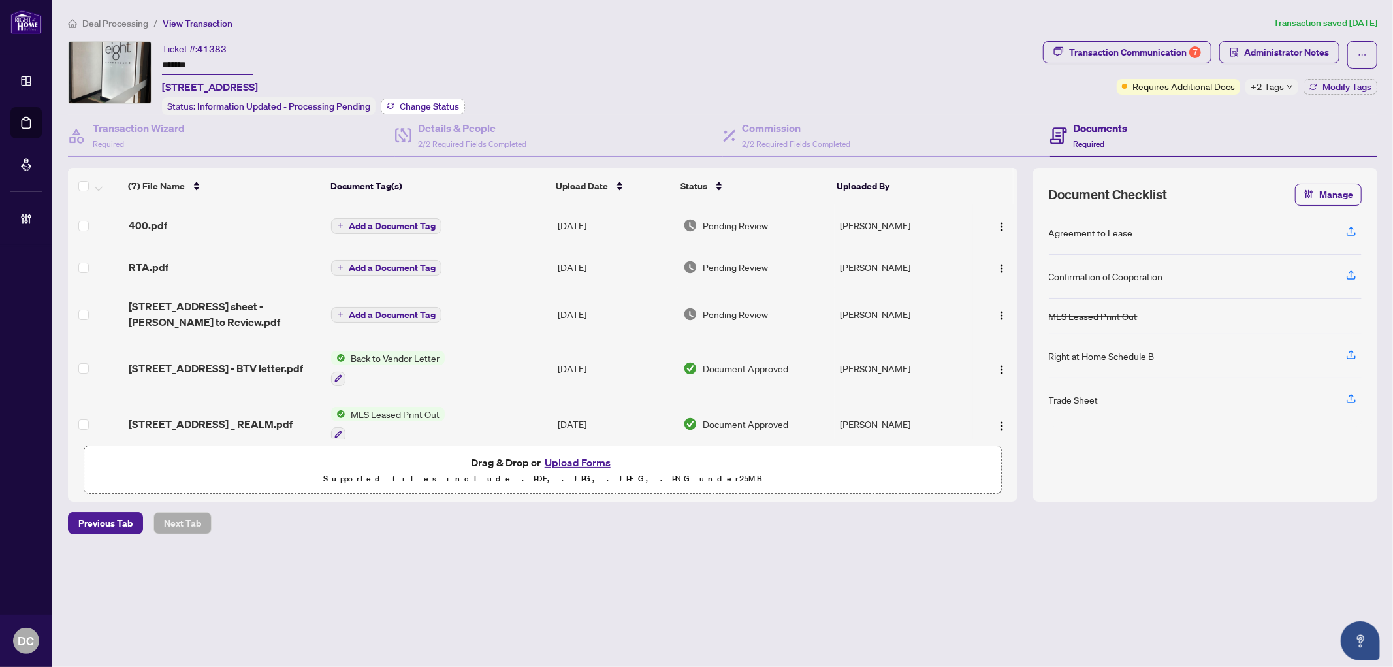
click at [434, 105] on span "Change Status" at bounding box center [429, 106] width 59 height 9
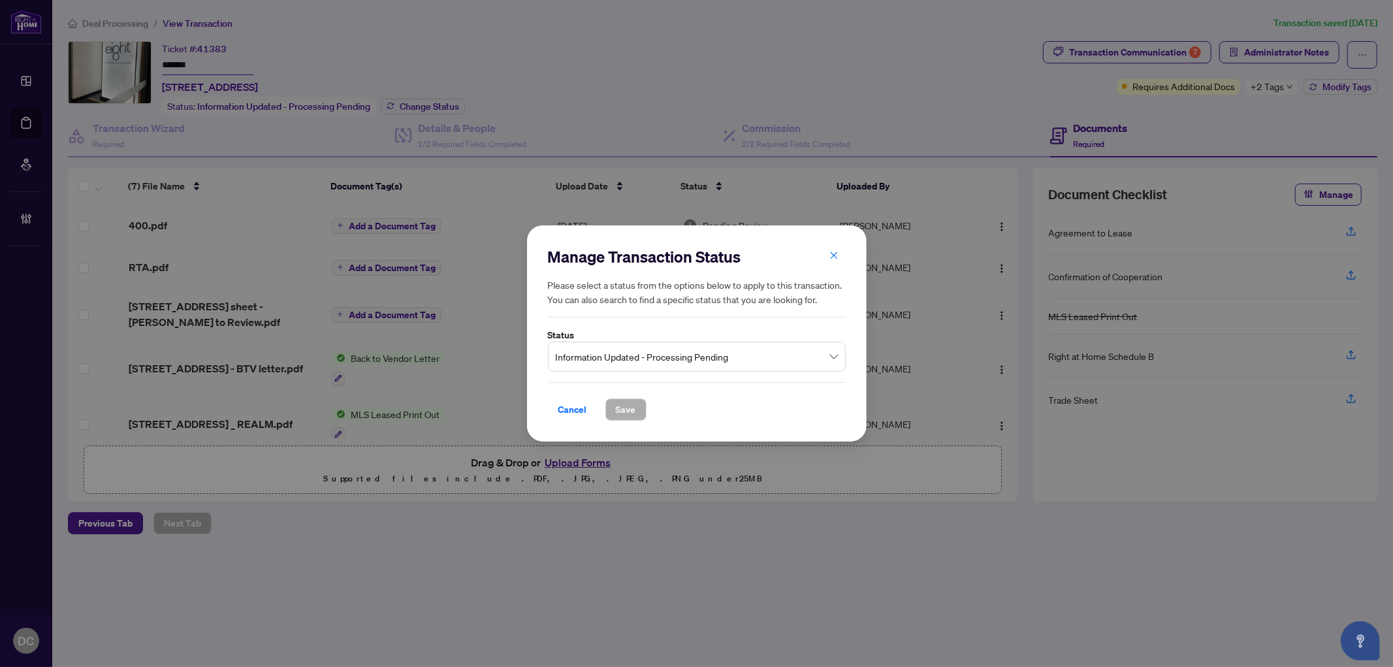
drag, startPoint x: 745, startPoint y: 351, endPoint x: 721, endPoint y: 363, distance: 27.2
click at [745, 350] on span "Information Updated - Processing Pending" at bounding box center [697, 356] width 282 height 25
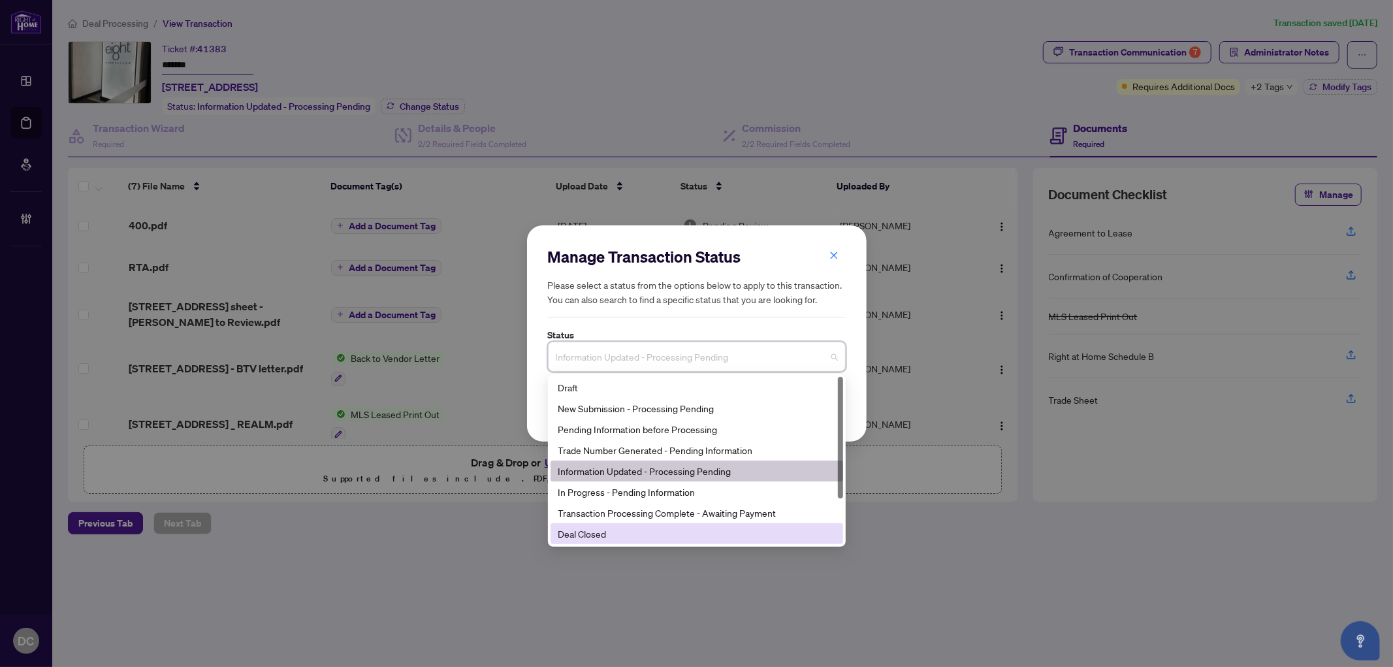
click at [599, 538] on div "Deal Closed" at bounding box center [697, 534] width 277 height 14
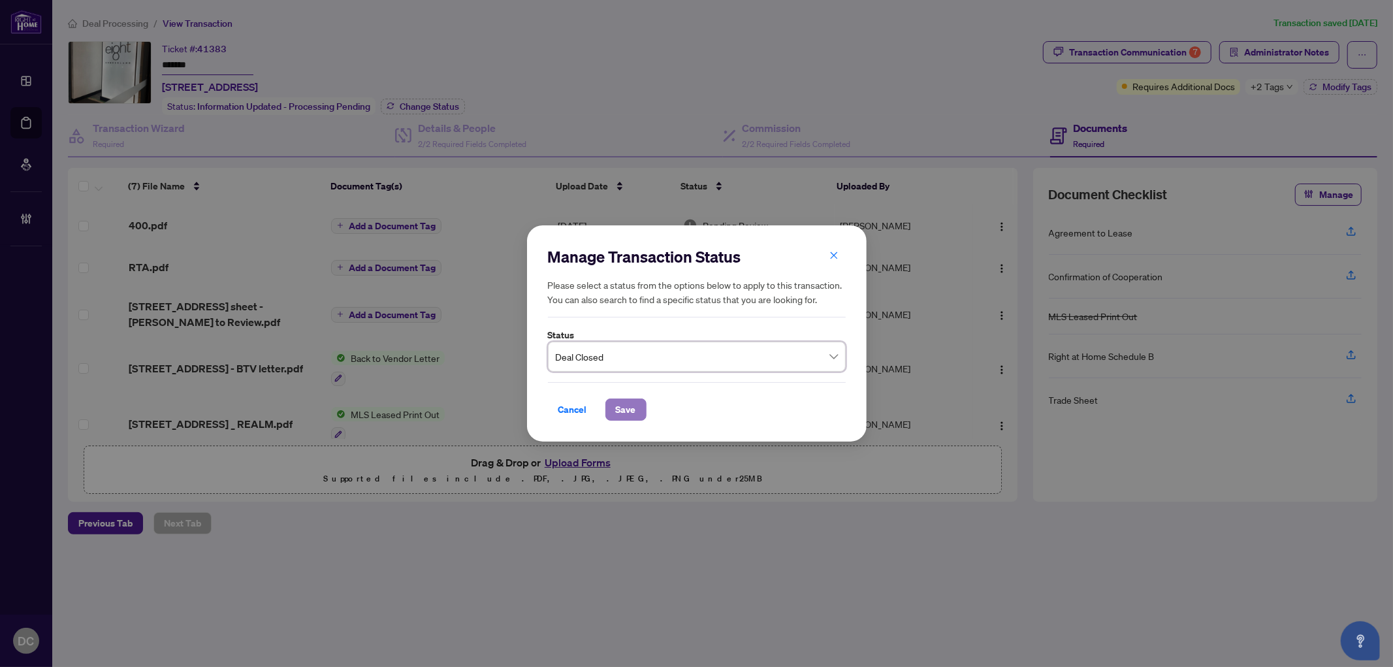
click at [616, 405] on span "Save" at bounding box center [626, 409] width 20 height 21
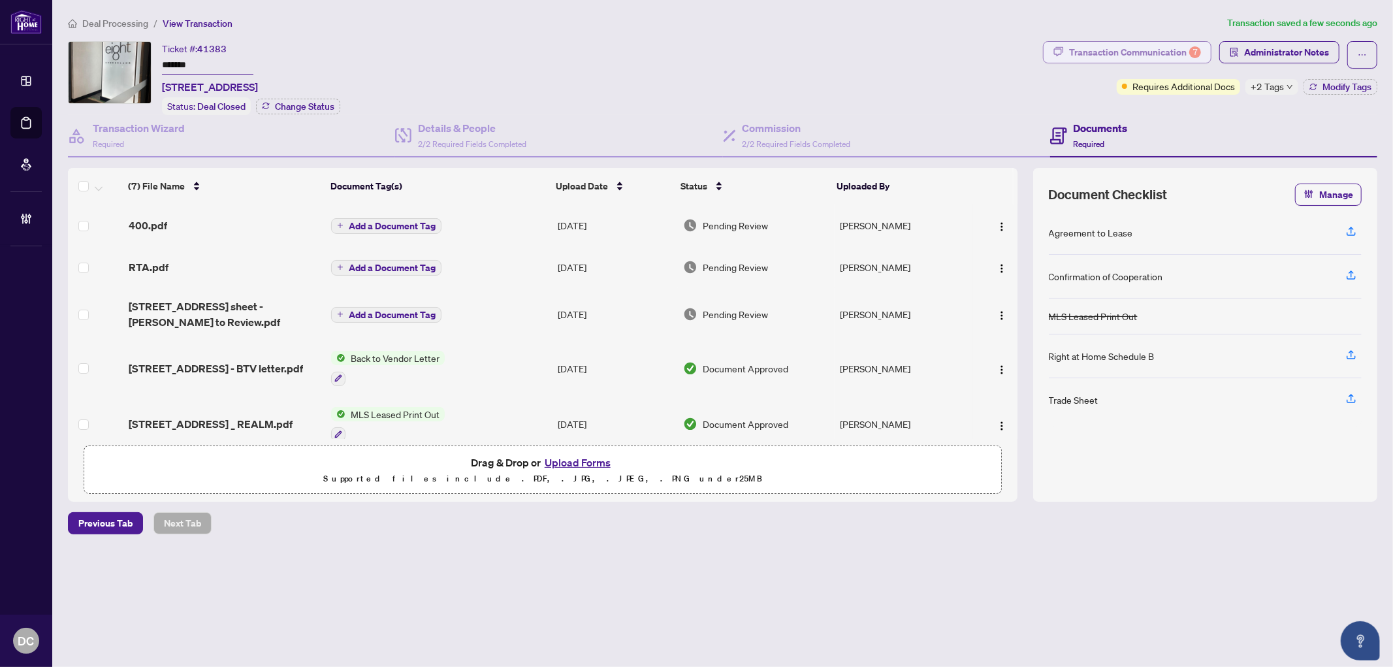
click at [1133, 51] on div "Transaction Communication 7" at bounding box center [1135, 52] width 132 height 21
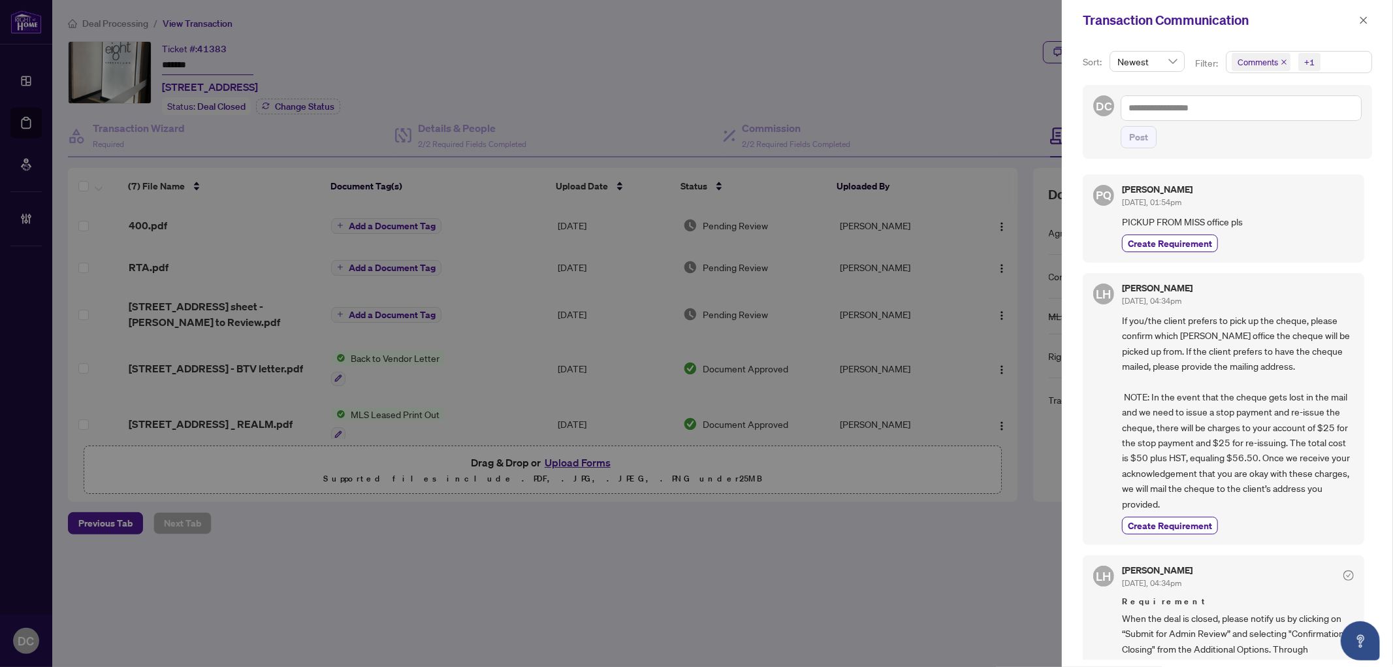
drag, startPoint x: 1368, startPoint y: 22, endPoint x: 1358, endPoint y: 57, distance: 37.4
click at [1358, 57] on div "Transaction Communication Sort: Newest Filter: Comments +1 DC Post PQ Patrick Q…" at bounding box center [1227, 333] width 331 height 667
click at [1348, 63] on span "Comments +1" at bounding box center [1299, 62] width 145 height 21
drag, startPoint x: 1295, startPoint y: 119, endPoint x: 1282, endPoint y: 115, distance: 13.6
click at [1295, 118] on span "Comments" at bounding box center [1274, 117] width 45 height 12
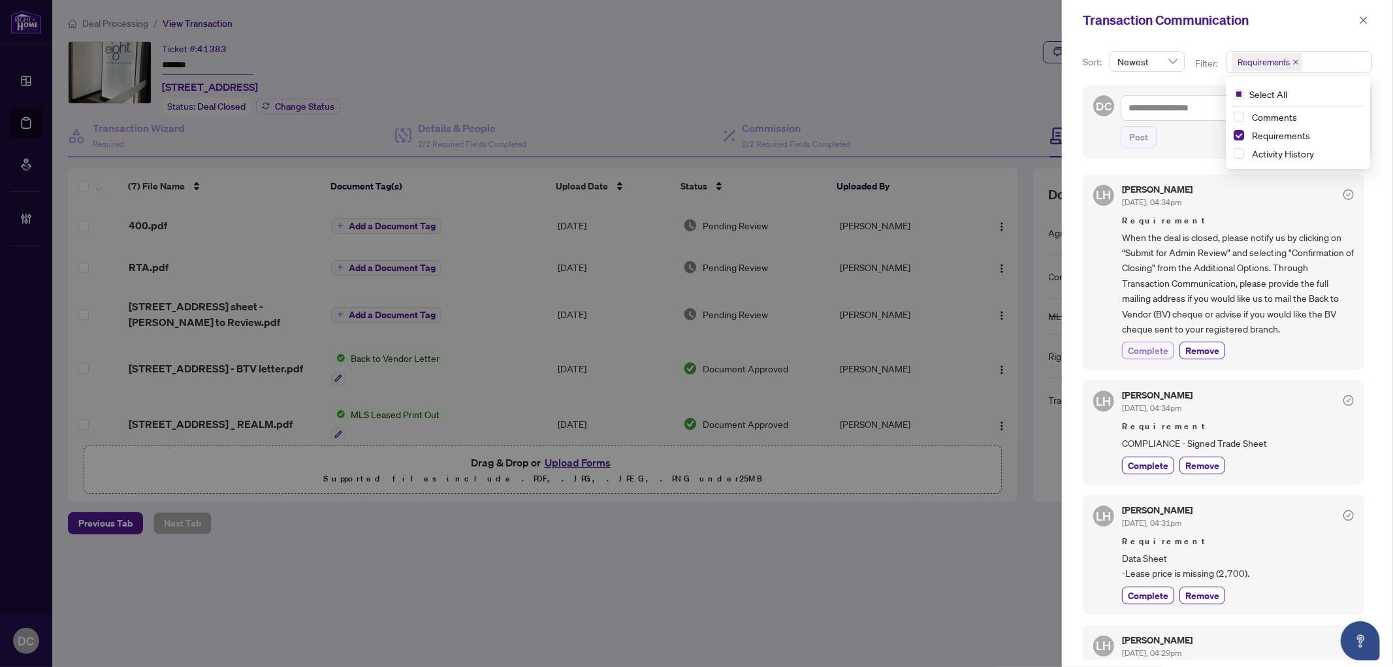
drag, startPoint x: 1157, startPoint y: 344, endPoint x: 1125, endPoint y: 341, distance: 32.1
click at [1157, 344] on span "Complete" at bounding box center [1148, 351] width 41 height 14
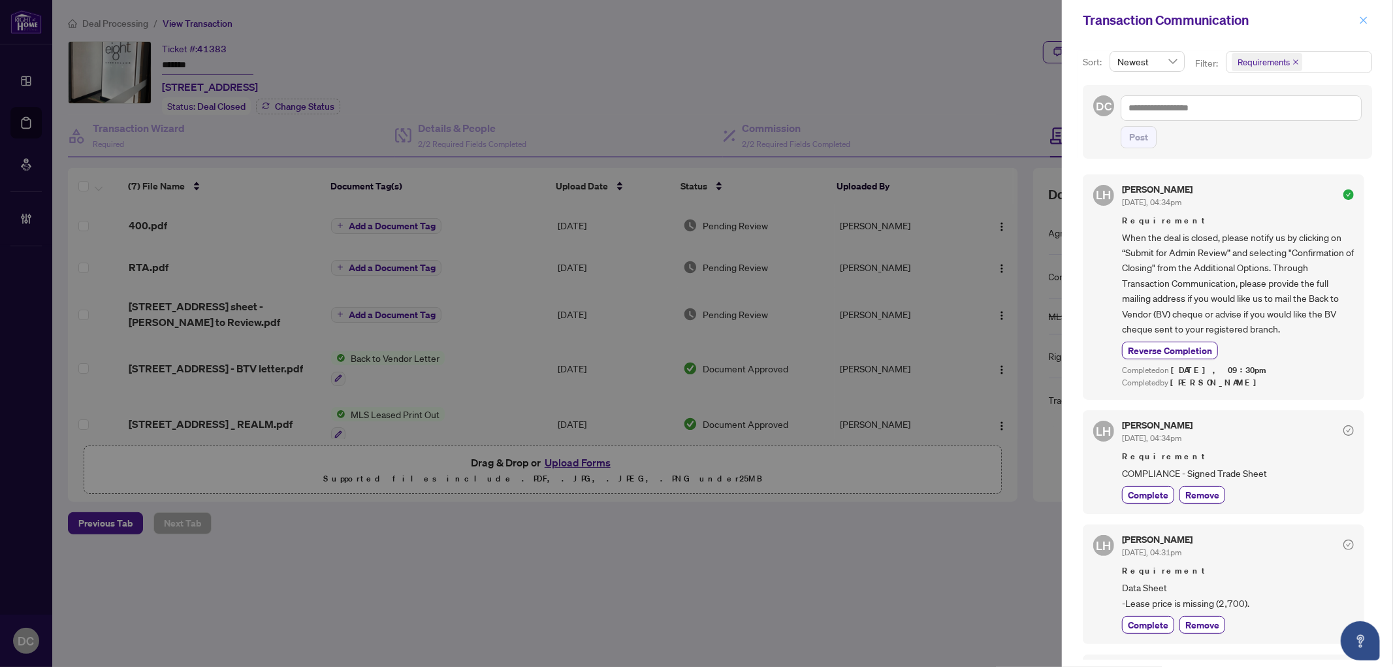
click at [1362, 18] on icon "close" at bounding box center [1364, 19] width 7 height 7
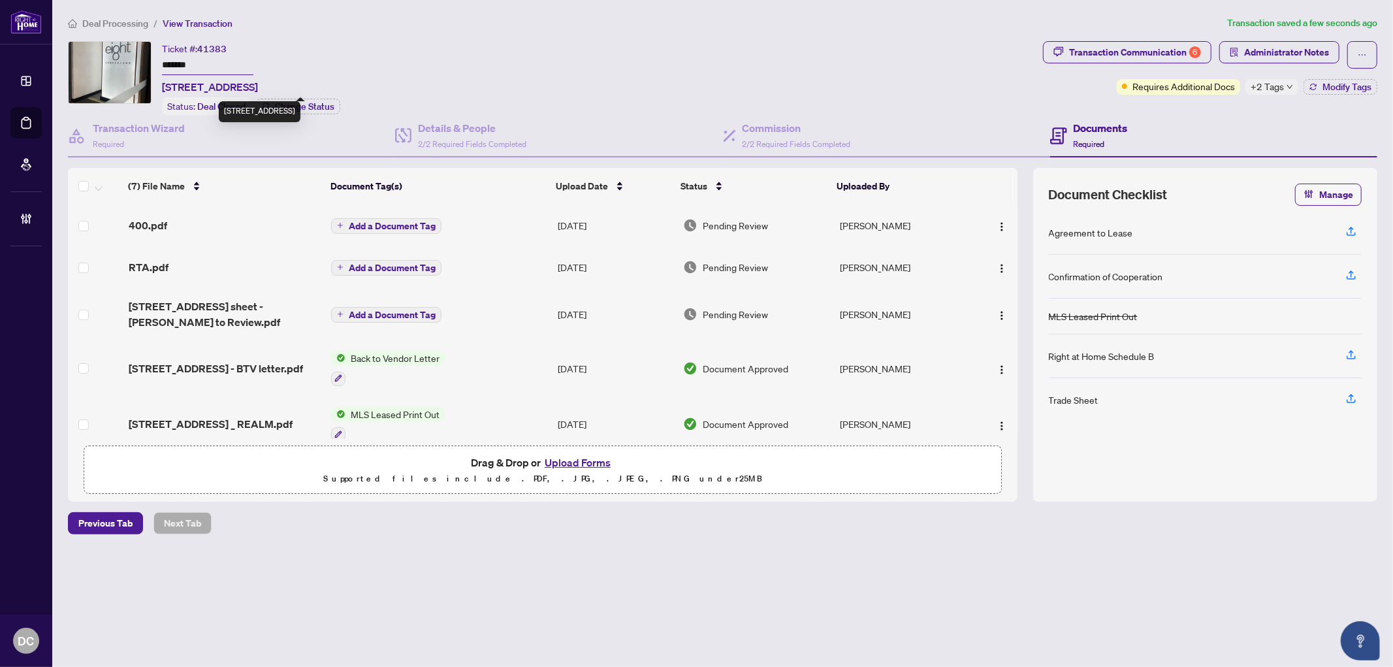
drag, startPoint x: 268, startPoint y: 84, endPoint x: 190, endPoint y: 82, distance: 77.8
click at [190, 82] on span "3504-8 Cumberland St, Toronto, Ontario M4W 0B6, Canada" at bounding box center [210, 87] width 96 height 16
copy span "8 Cumberland S"
click at [1284, 416] on div "Trade Sheet" at bounding box center [1205, 399] width 313 height 43
click at [233, 227] on div "400.pdf" at bounding box center [225, 226] width 192 height 16
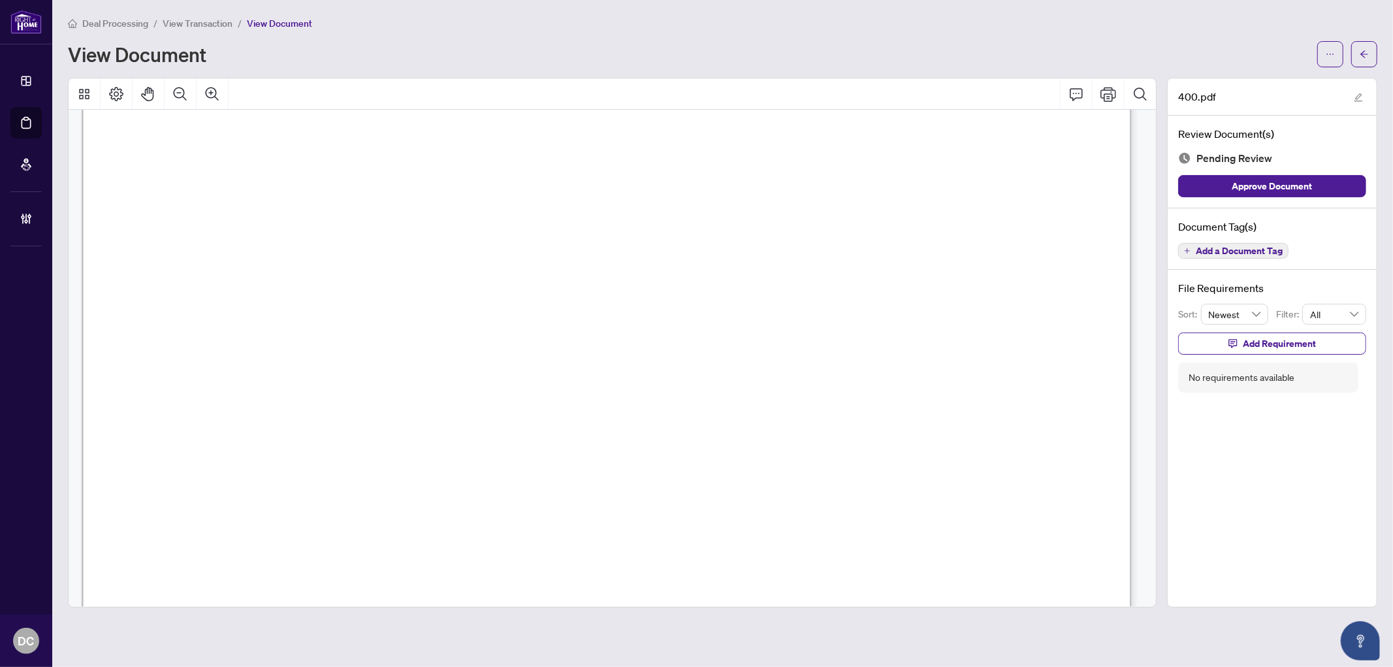
scroll to position [3121, 0]
click at [1354, 50] on button "button" at bounding box center [1365, 54] width 26 height 26
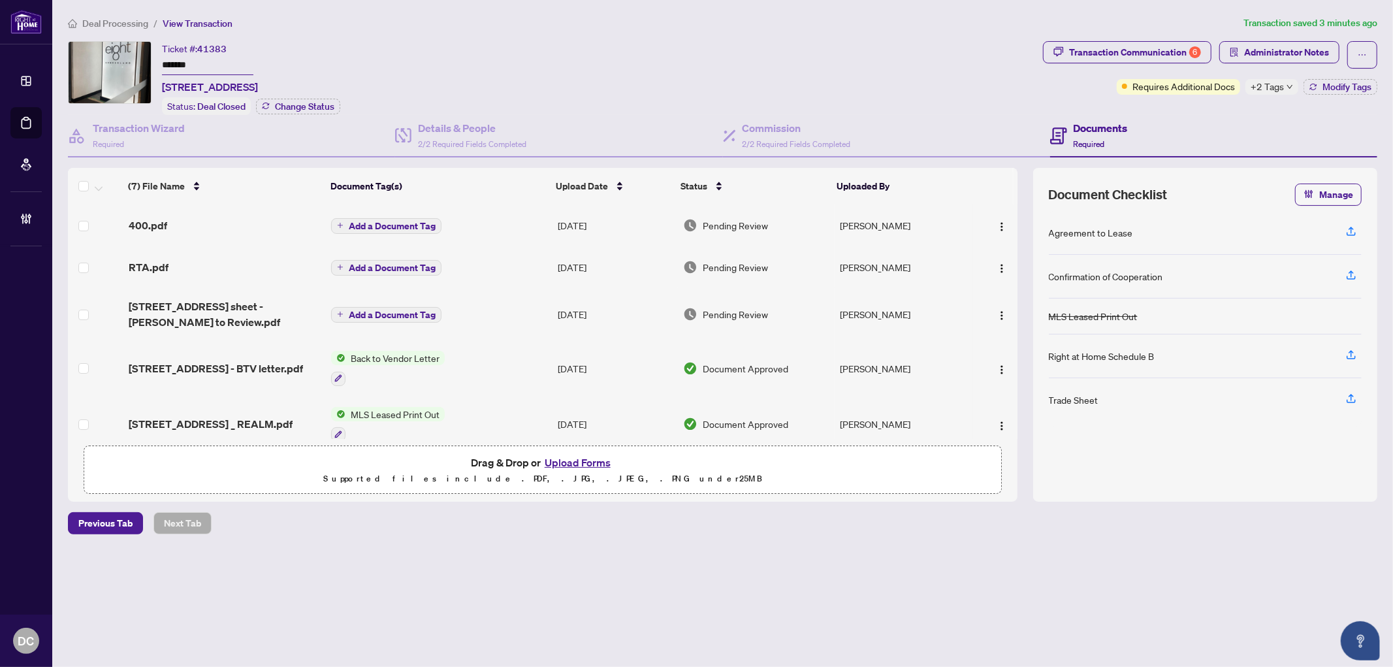
drag, startPoint x: 220, startPoint y: 63, endPoint x: 113, endPoint y: 60, distance: 107.2
click at [113, 60] on div "Ticket #: 41383 ******* 3504-8 Cumberland St, Toronto, Ontario M4W 0B6, Canada …" at bounding box center [553, 78] width 970 height 74
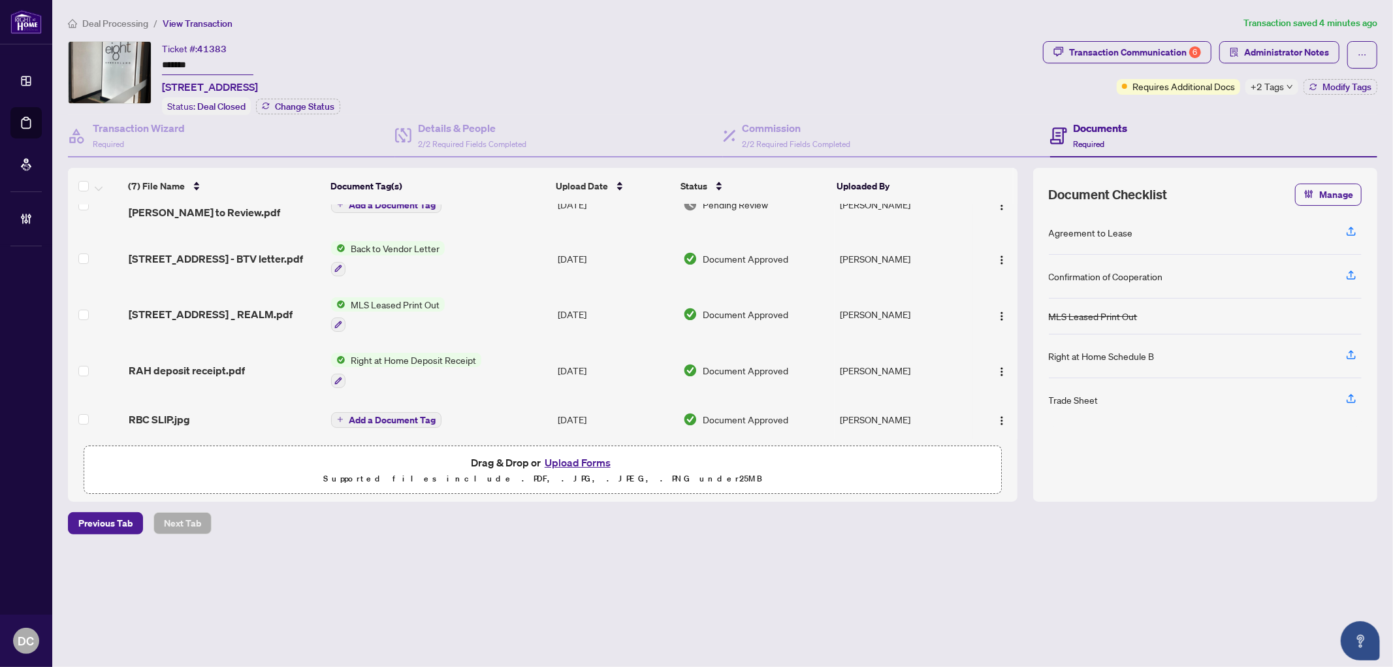
scroll to position [112, 0]
click at [1287, 86] on icon "down" at bounding box center [1290, 87] width 7 height 7
click at [1213, 115] on div "Documents Required" at bounding box center [1213, 136] width 327 height 42
click at [1341, 90] on span "Modify Tags" at bounding box center [1347, 86] width 49 height 9
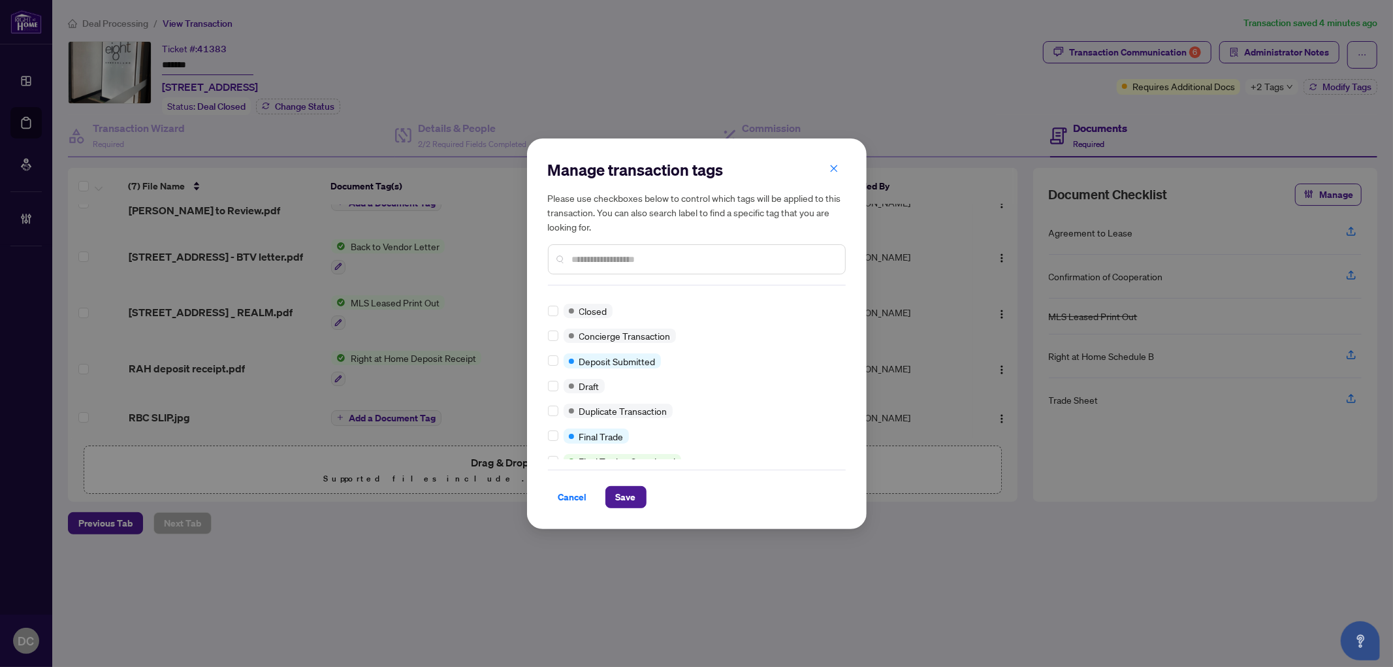
scroll to position [18, 0]
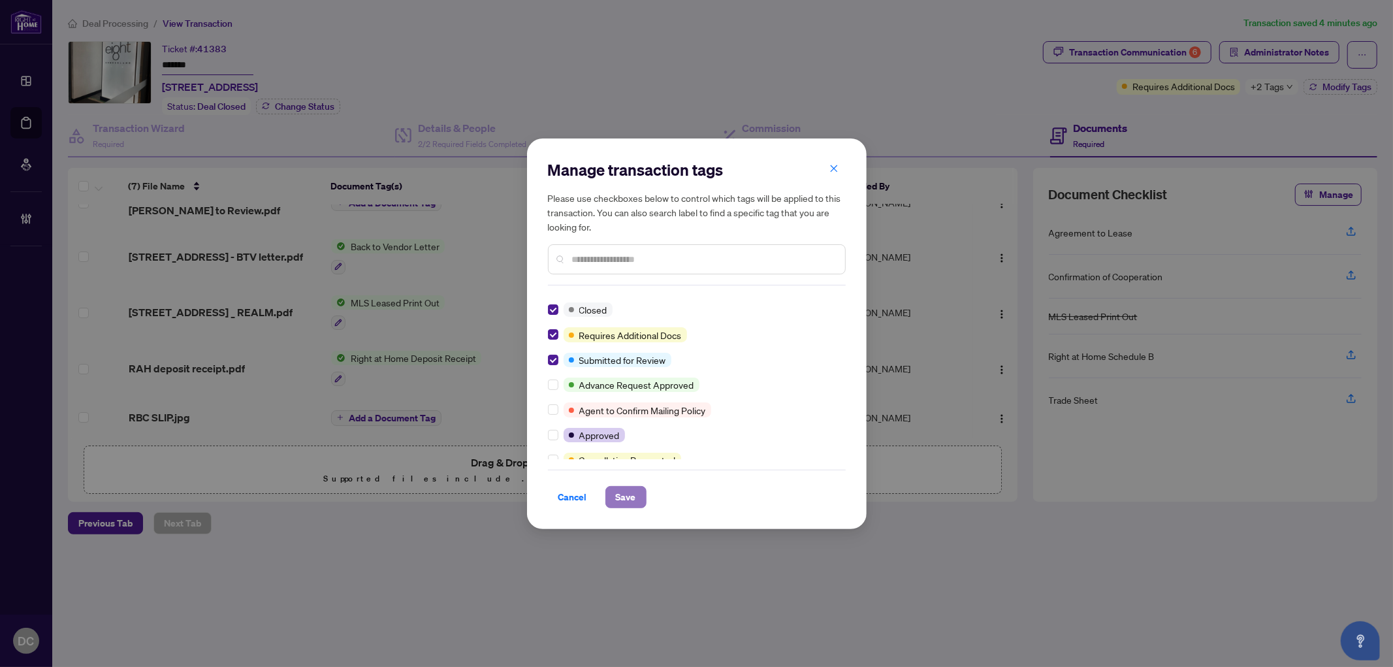
click at [630, 488] on span "Save" at bounding box center [626, 497] width 20 height 21
click at [1245, 54] on body "Dashboard Deal Processing Mortgage Referrals Brokerage Management DC Dawn Chan …" at bounding box center [696, 333] width 1393 height 667
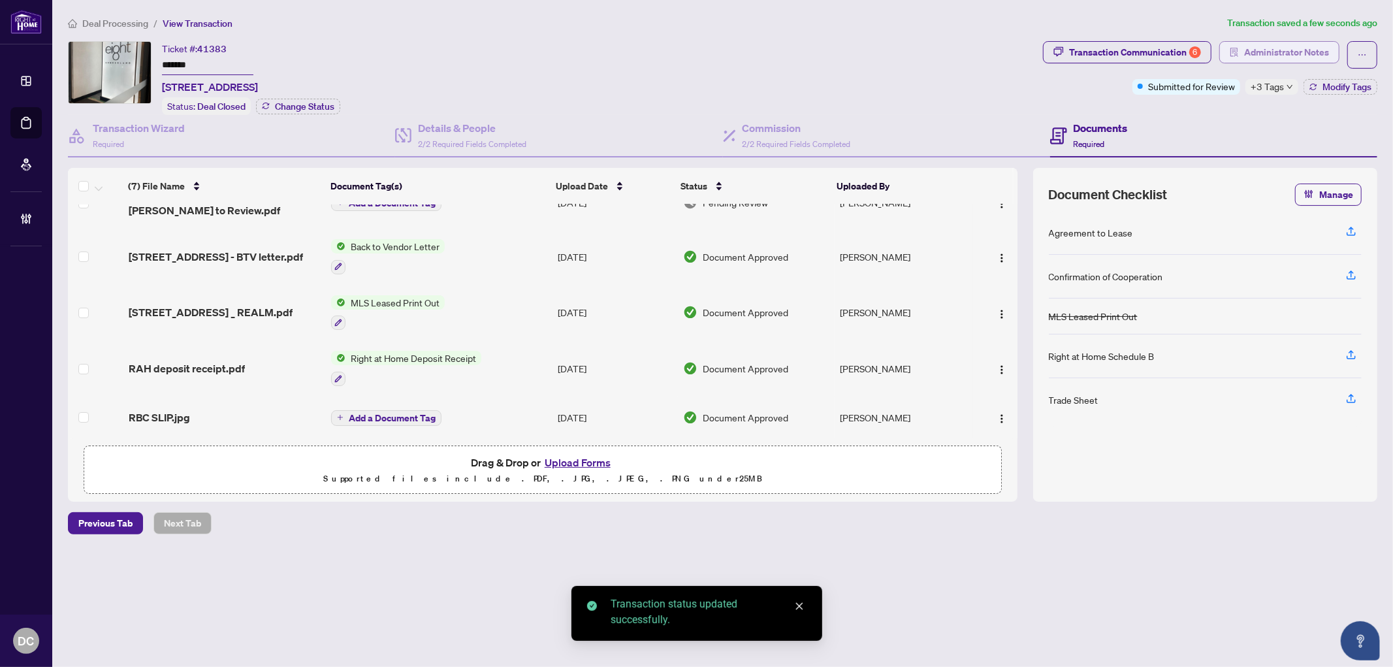
click at [1261, 54] on span "Administrator Notes" at bounding box center [1287, 52] width 85 height 21
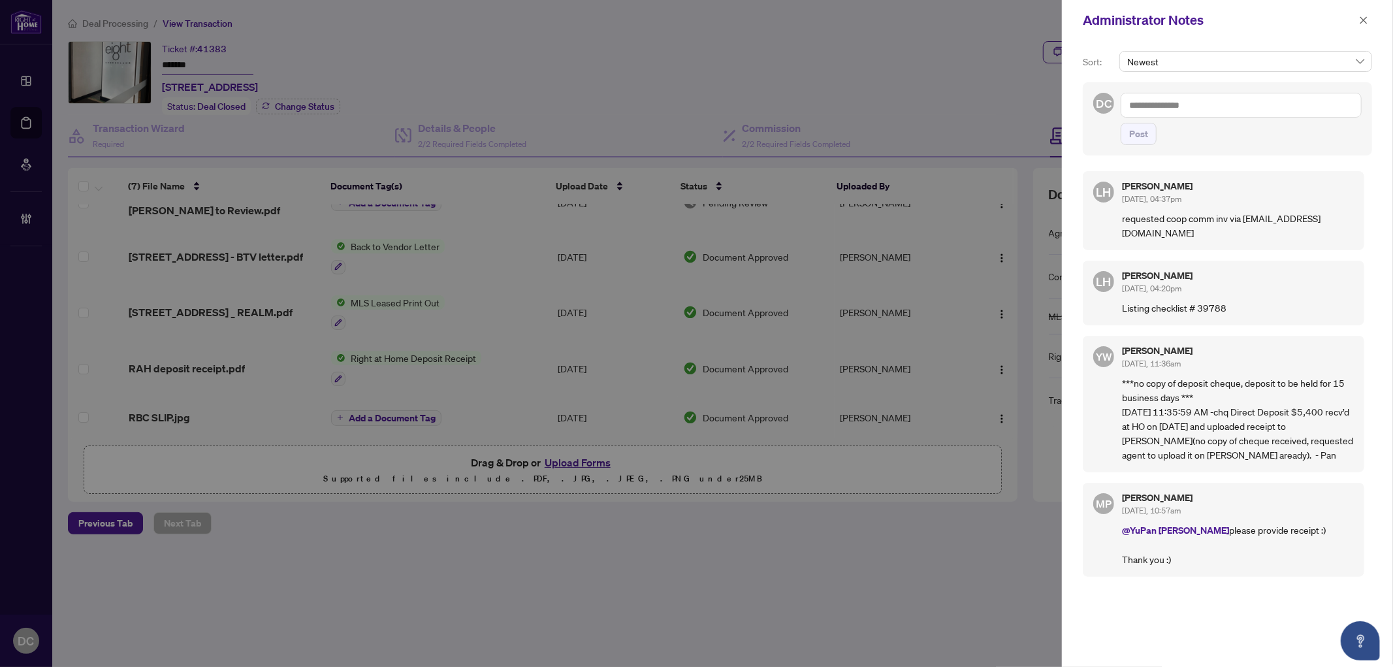
click at [1237, 98] on textarea at bounding box center [1241, 105] width 241 height 25
paste textarea "**********"
type textarea "**********"
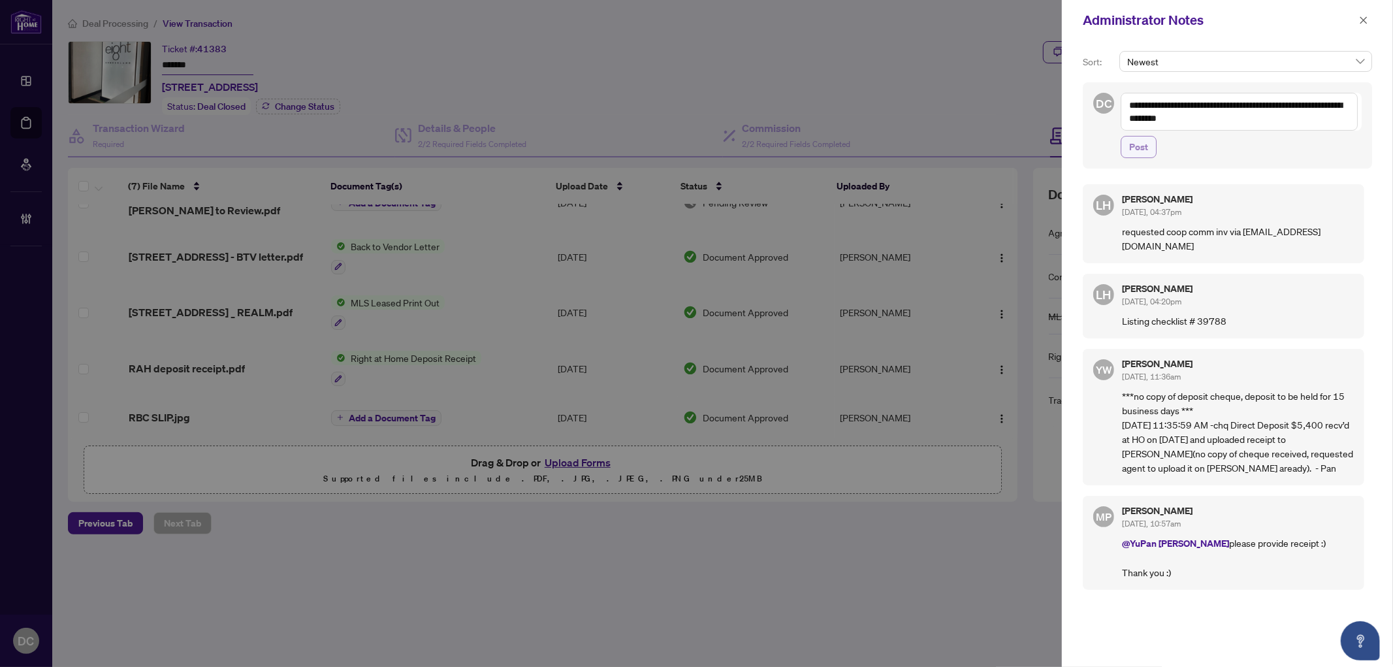
click at [1130, 146] on span "Post" at bounding box center [1139, 147] width 19 height 21
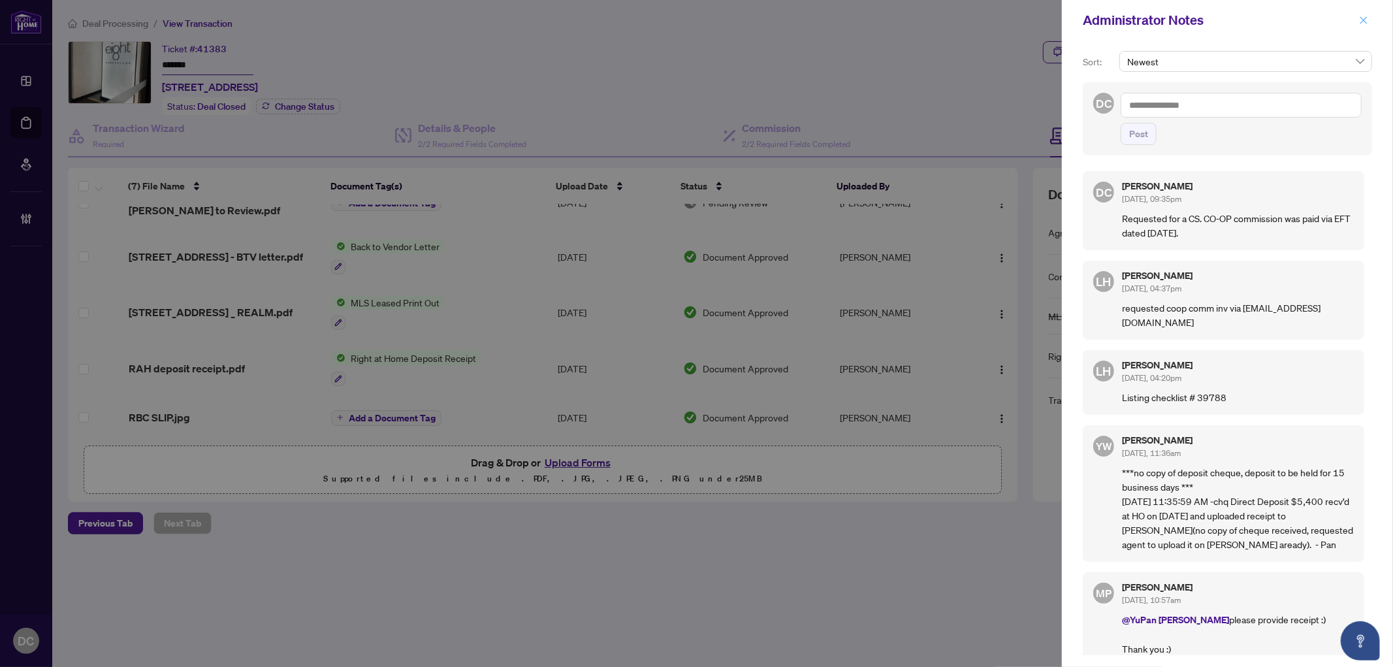
click at [1359, 20] on icon "close" at bounding box center [1363, 20] width 9 height 9
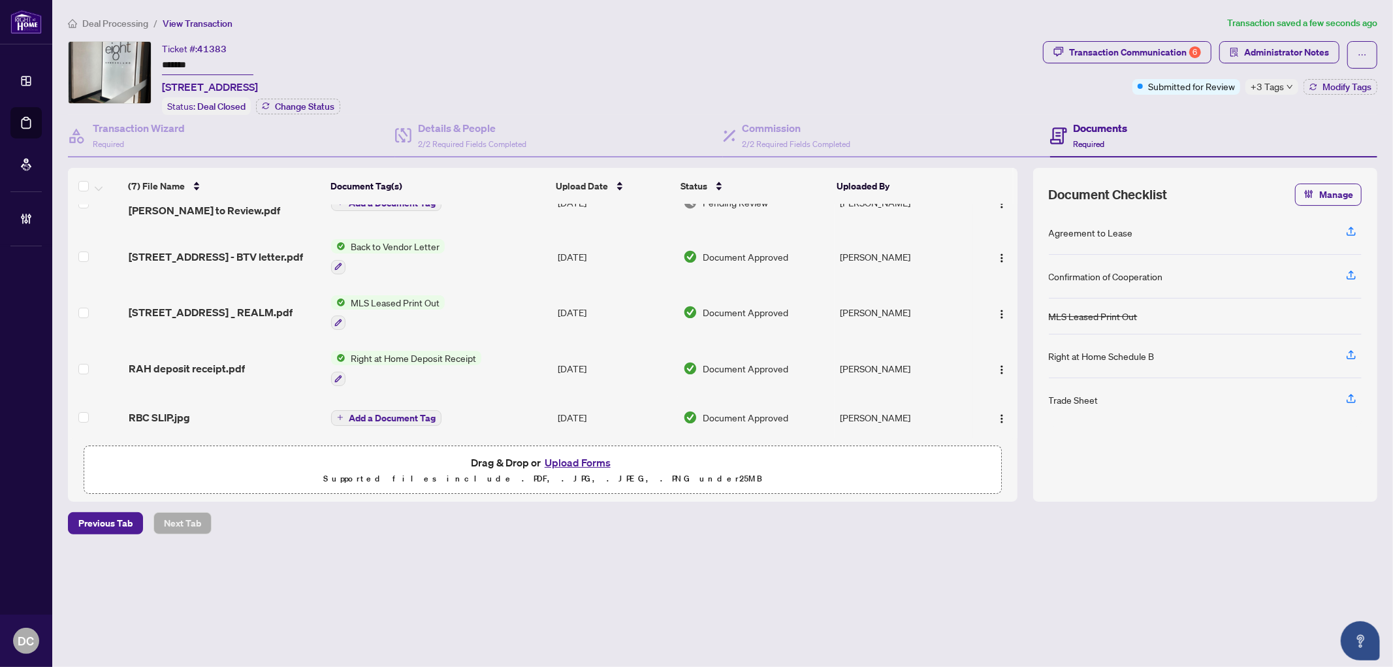
drag, startPoint x: 222, startPoint y: 61, endPoint x: 127, endPoint y: 74, distance: 95.5
click at [118, 61] on div "Ticket #: 41383 ******* 3504-8 Cumberland St, Toronto, Ontario M4W 0B6, Canada …" at bounding box center [553, 78] width 970 height 74
click at [1263, 86] on span "+3 Tags" at bounding box center [1267, 86] width 33 height 15
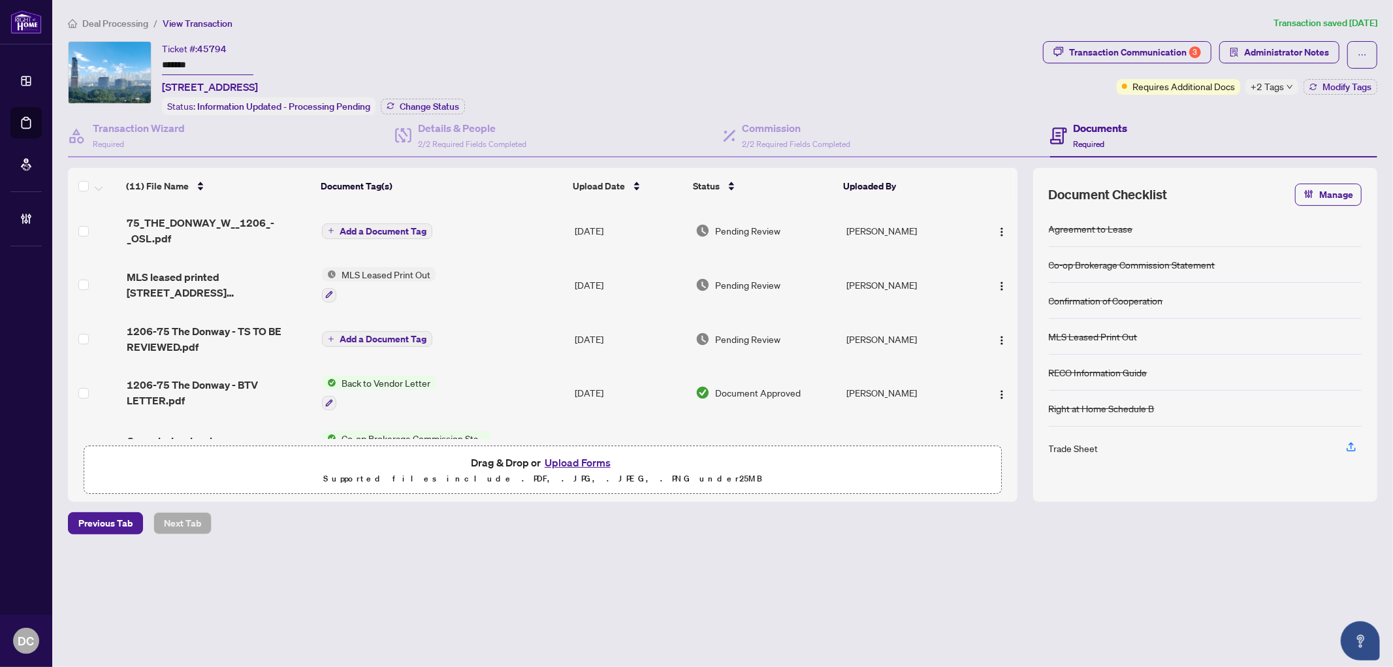
drag, startPoint x: 218, startPoint y: 63, endPoint x: 95, endPoint y: 56, distance: 123.6
click at [95, 56] on div "Ticket #: 45794 ******* [STREET_ADDRESS] Status: Information Updated - Processi…" at bounding box center [553, 78] width 970 height 74
click at [426, 102] on span "Change Status" at bounding box center [429, 106] width 59 height 9
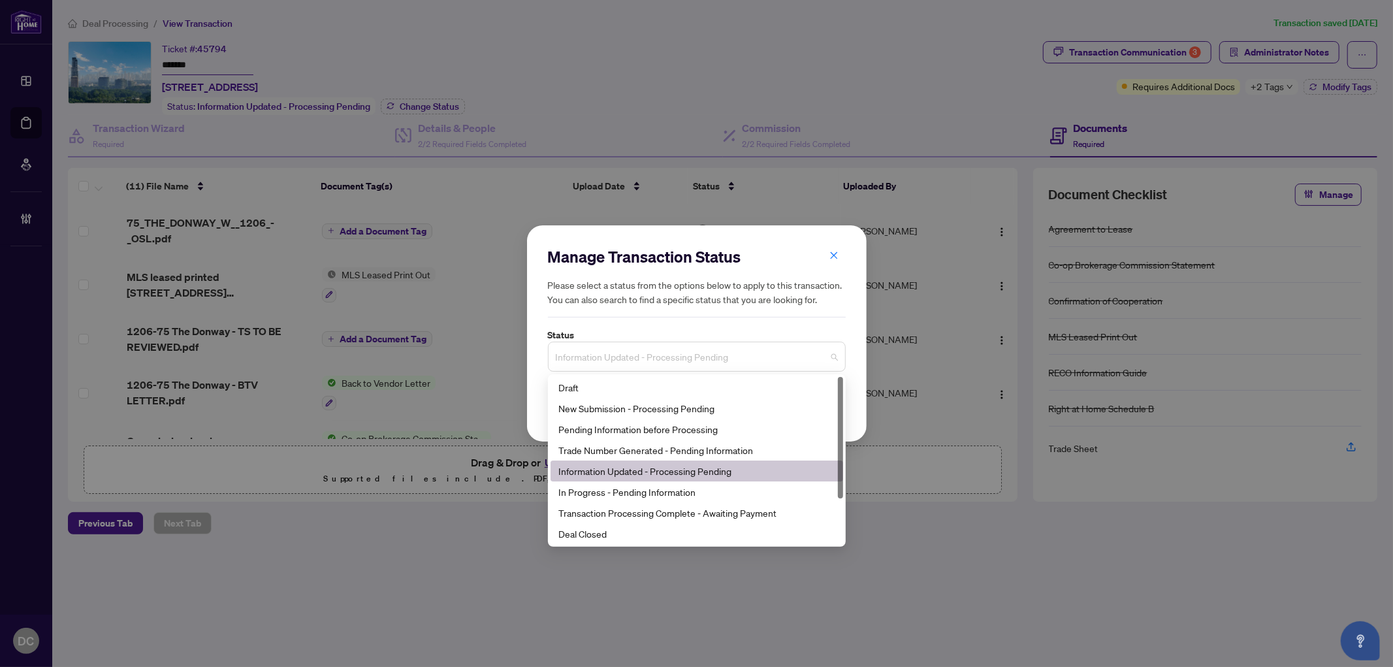
click at [702, 361] on span "Information Updated - Processing Pending" at bounding box center [697, 356] width 282 height 25
click at [656, 531] on div "Deal Closed" at bounding box center [697, 534] width 277 height 14
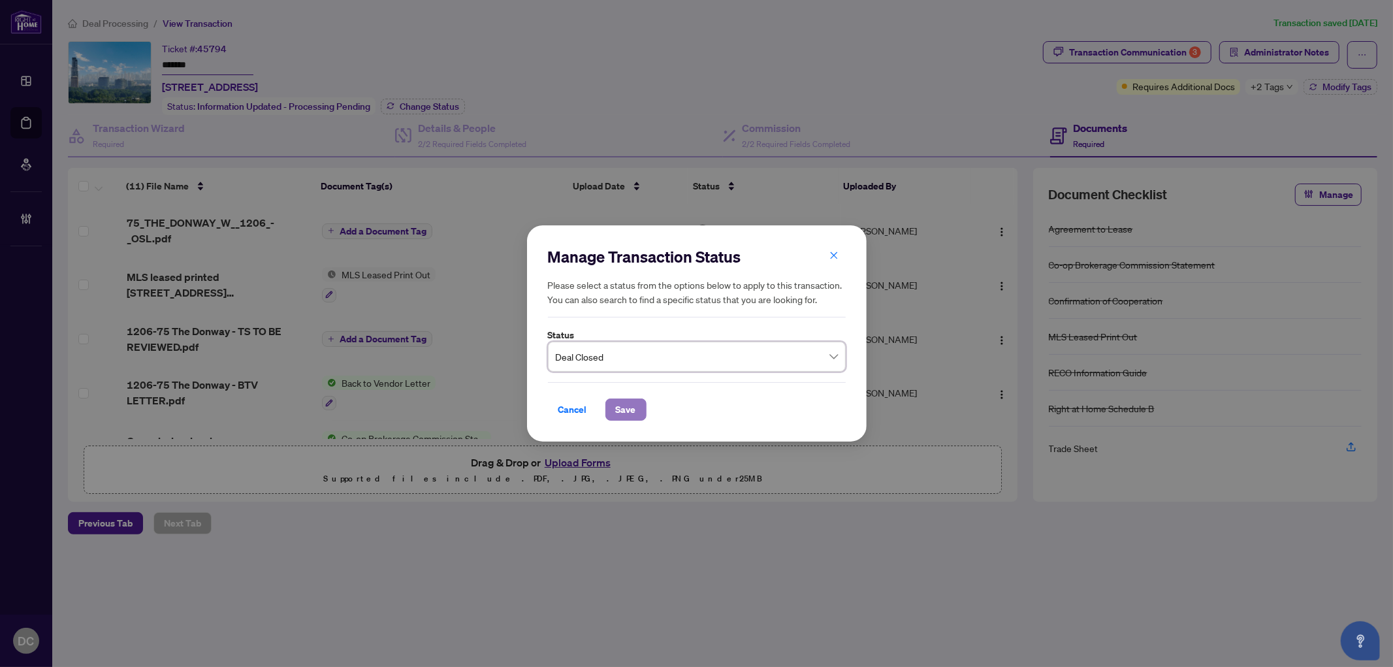
click at [631, 414] on span "Save" at bounding box center [626, 409] width 20 height 21
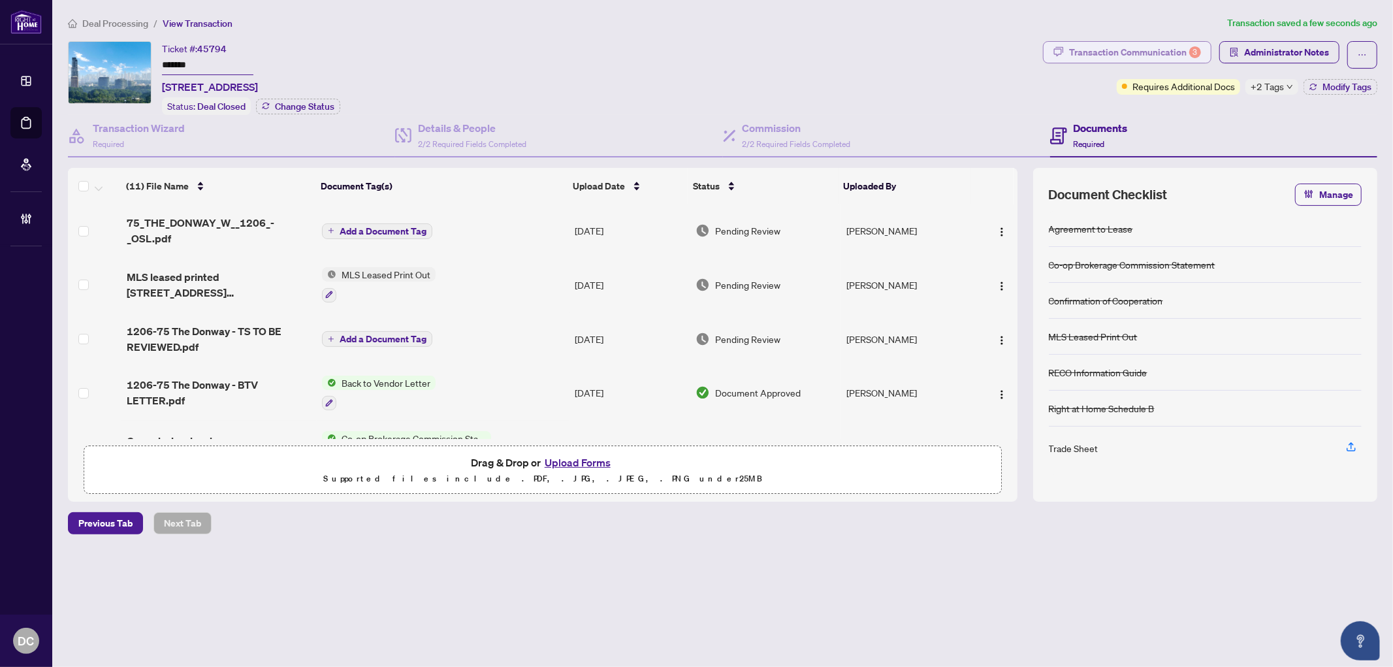
click at [1089, 52] on div "Transaction Communication 3" at bounding box center [1135, 52] width 132 height 21
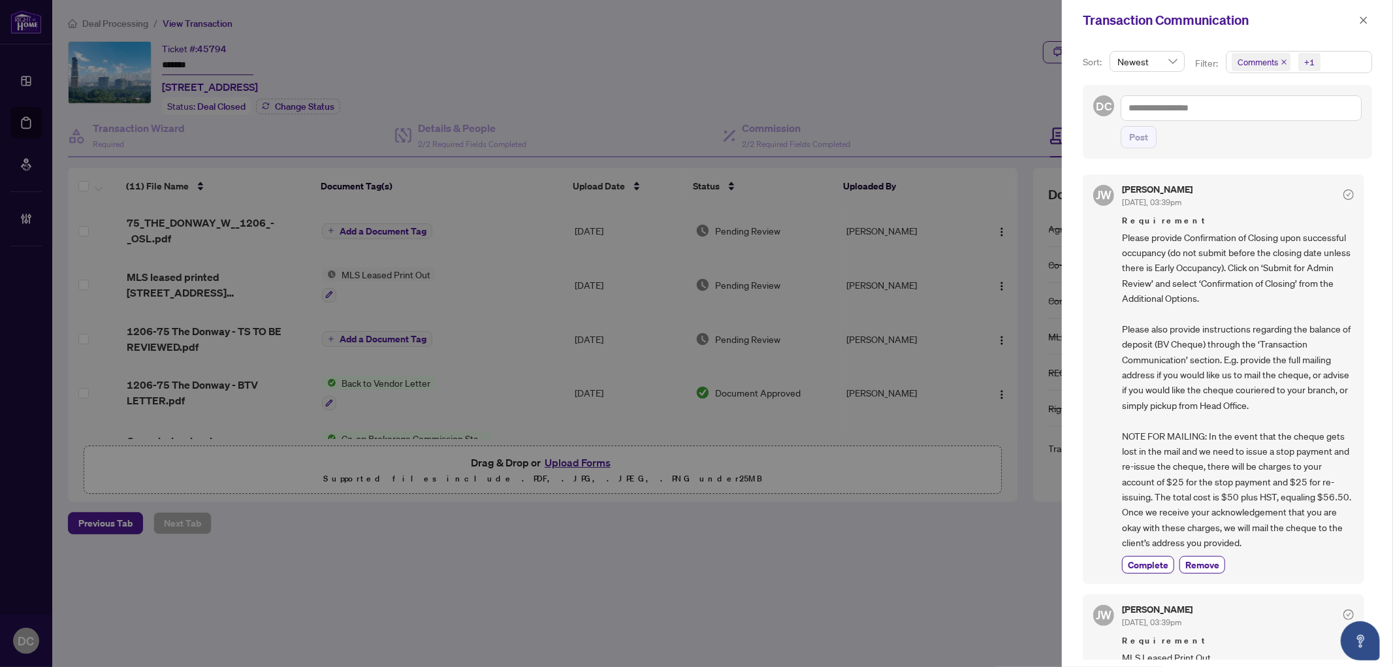
drag, startPoint x: 1147, startPoint y: 566, endPoint x: 1166, endPoint y: 514, distance: 55.0
click at [1147, 565] on span "Complete" at bounding box center [1148, 565] width 41 height 14
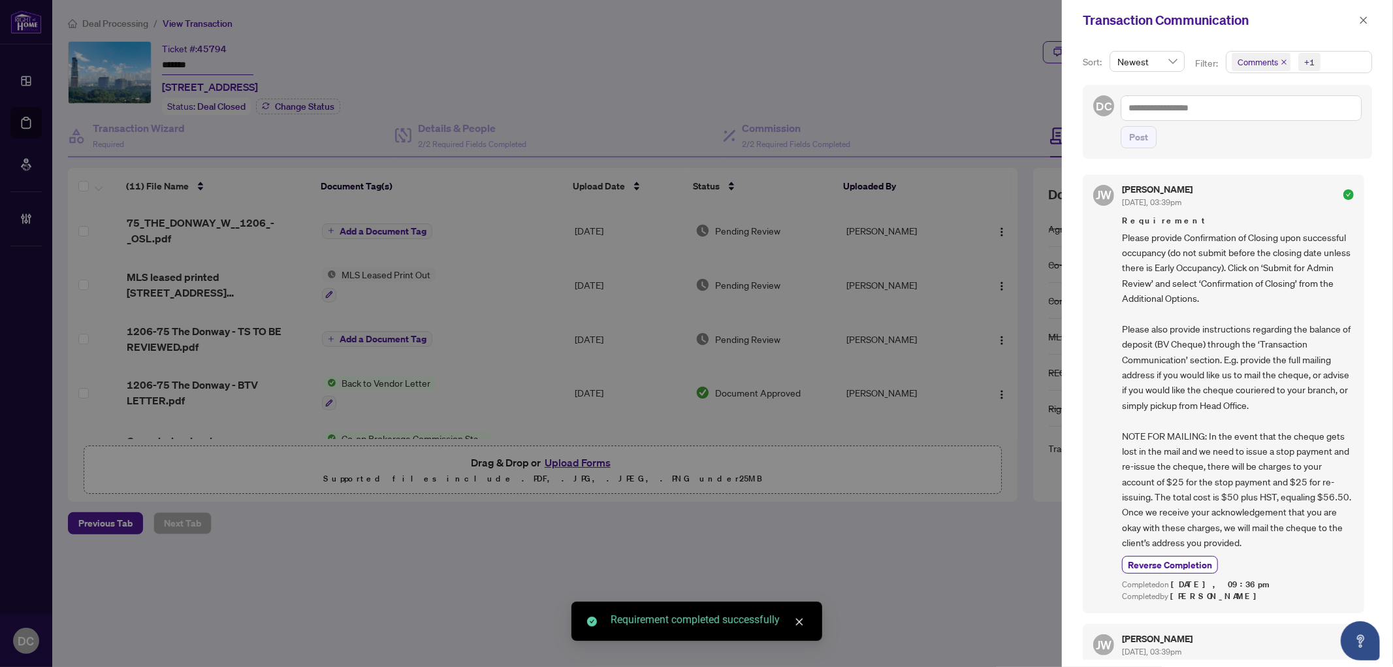
click at [1327, 55] on span "Comments +1" at bounding box center [1299, 62] width 145 height 21
click at [1290, 112] on span "Comments" at bounding box center [1274, 117] width 45 height 12
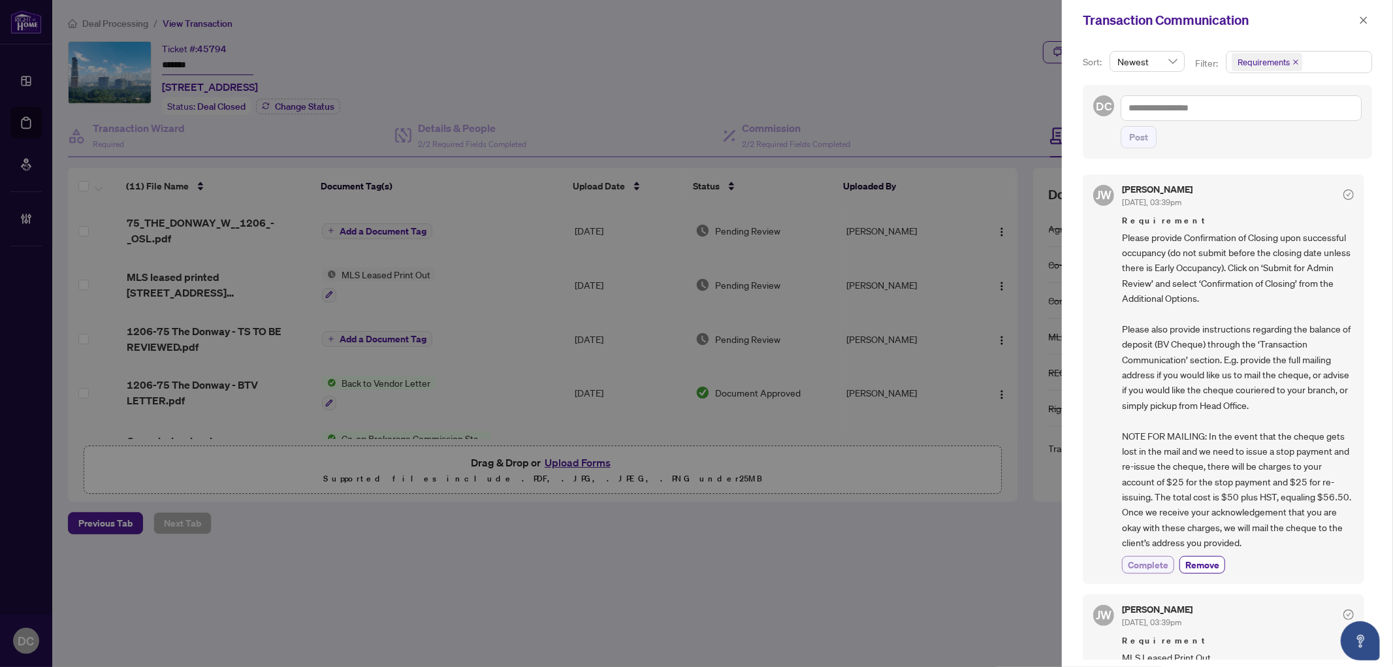
click at [1156, 558] on span "Complete" at bounding box center [1148, 565] width 41 height 14
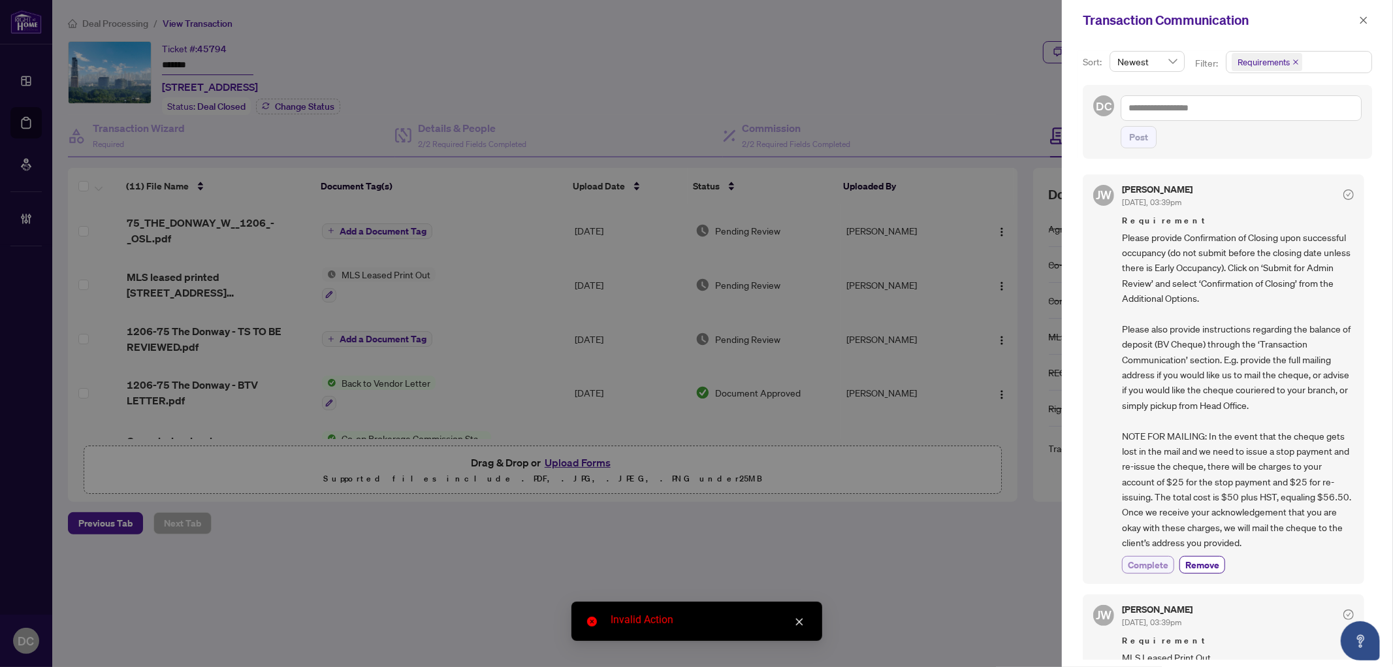
click at [1154, 558] on span "Complete" at bounding box center [1148, 565] width 41 height 14
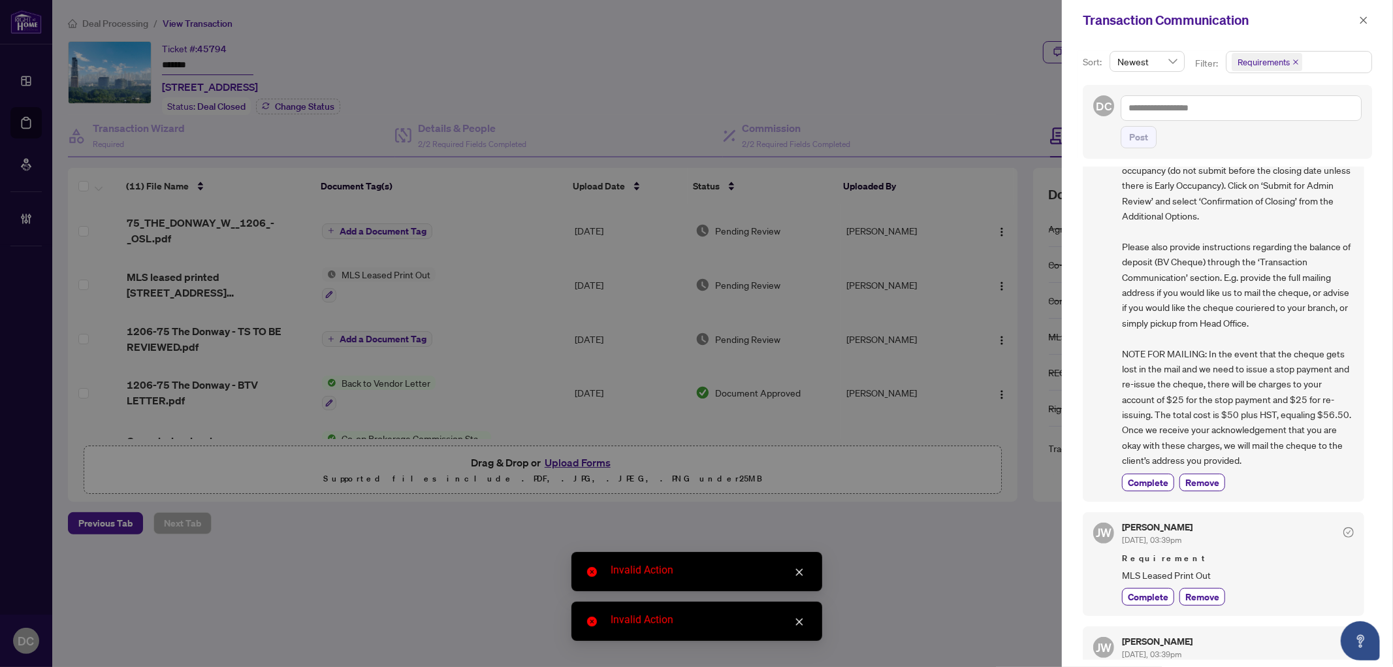
scroll to position [145, 0]
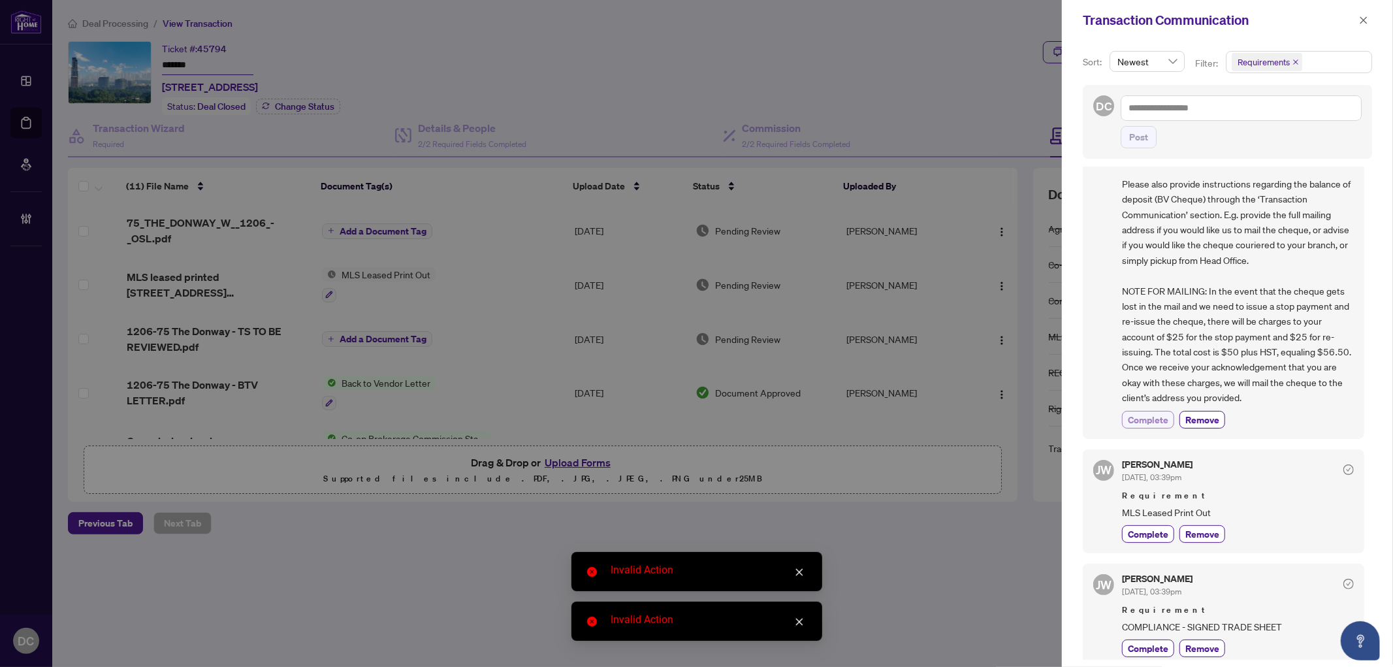
click at [1165, 419] on span "Complete" at bounding box center [1148, 420] width 41 height 14
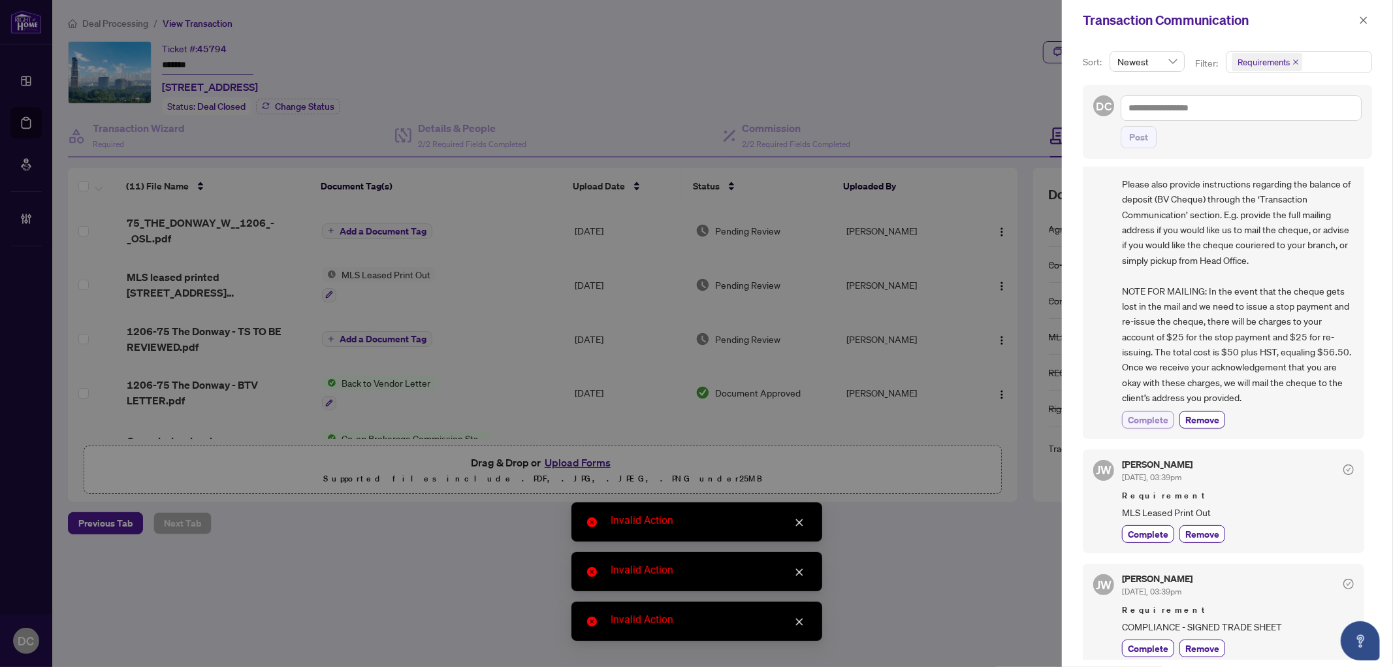
click at [1165, 419] on span "Complete" at bounding box center [1148, 420] width 41 height 14
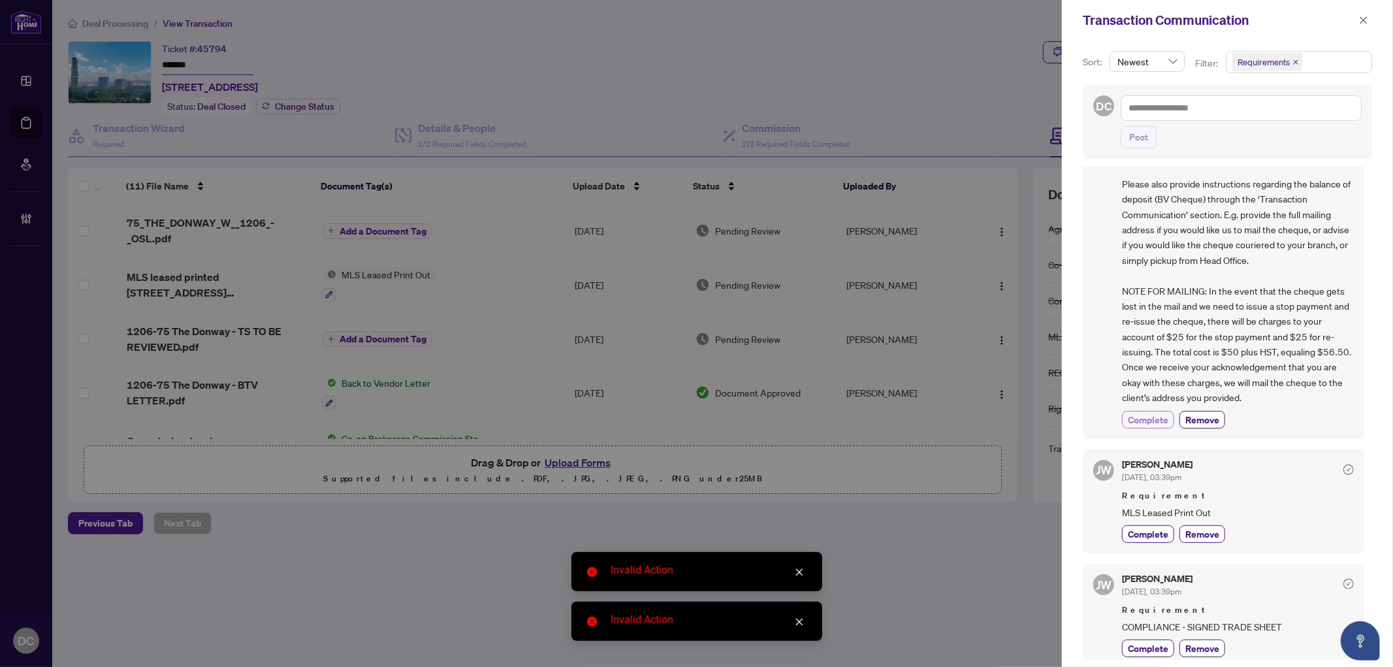
click at [1158, 411] on button "Complete" at bounding box center [1148, 420] width 52 height 18
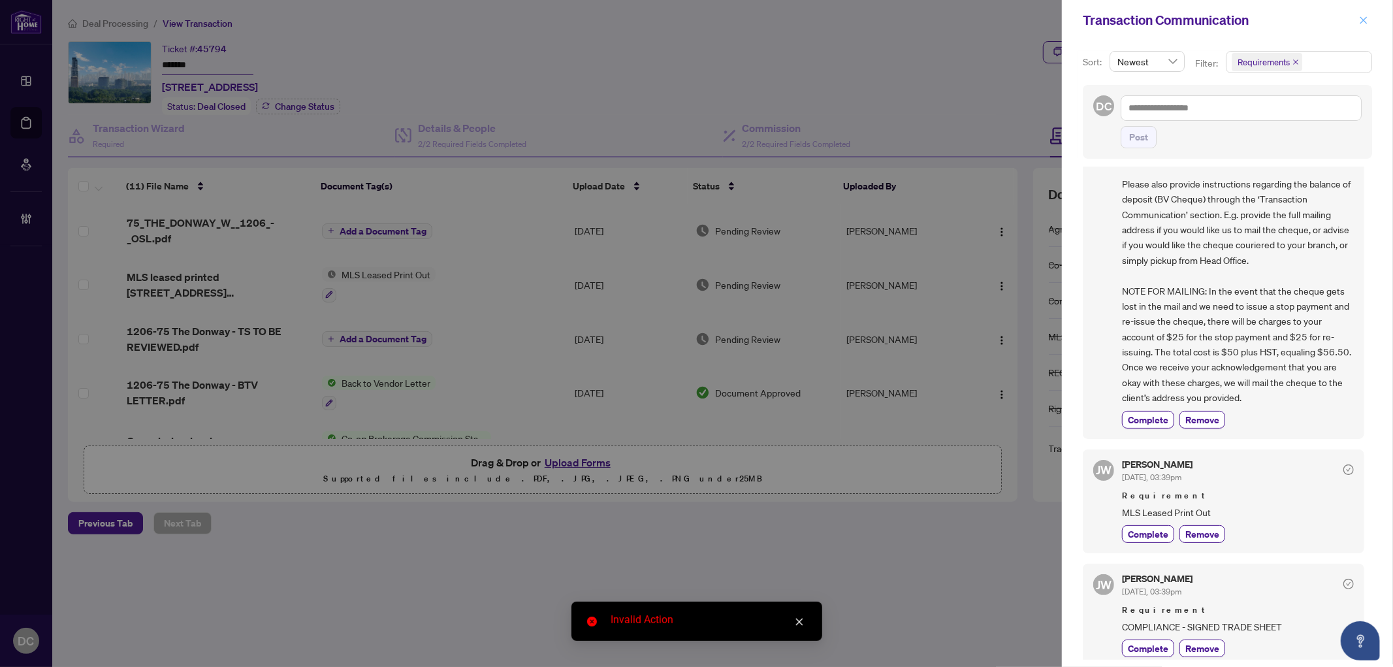
click at [1369, 20] on button "button" at bounding box center [1364, 20] width 17 height 16
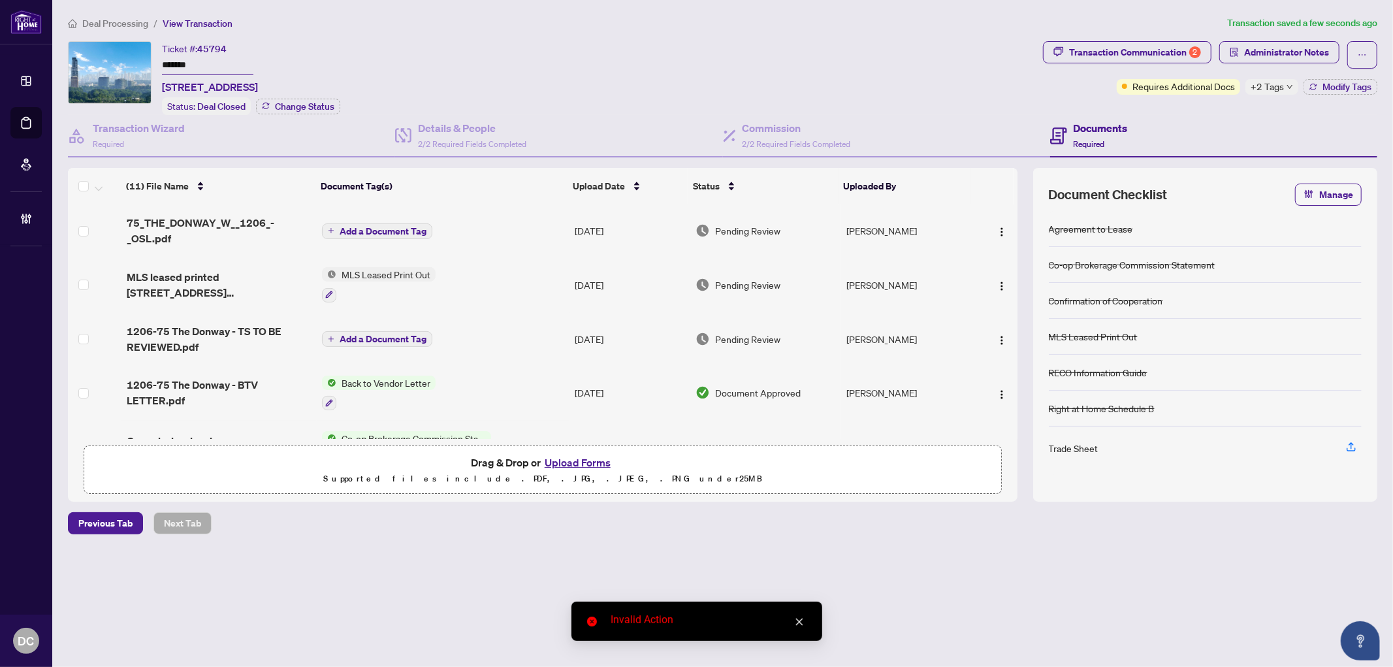
click at [1177, 54] on div "Transaction Communication 2" at bounding box center [1135, 52] width 132 height 21
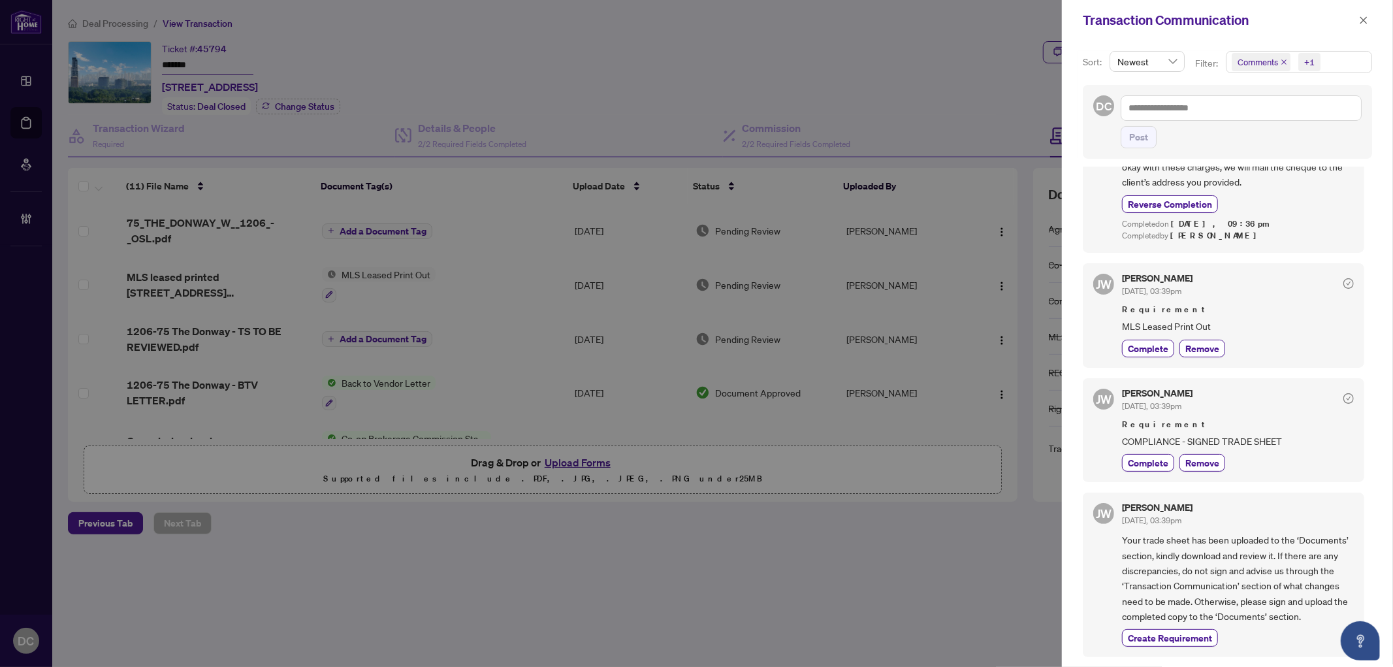
scroll to position [508, 0]
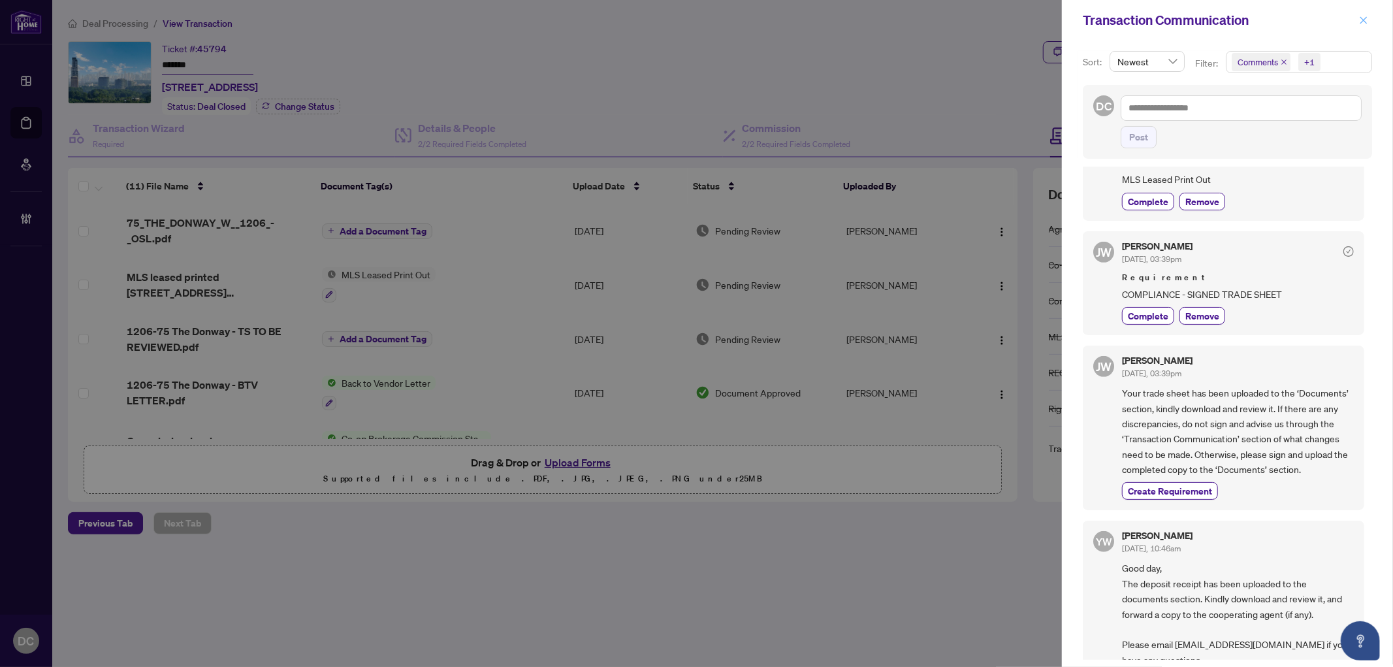
click at [1367, 25] on span "button" at bounding box center [1363, 20] width 9 height 21
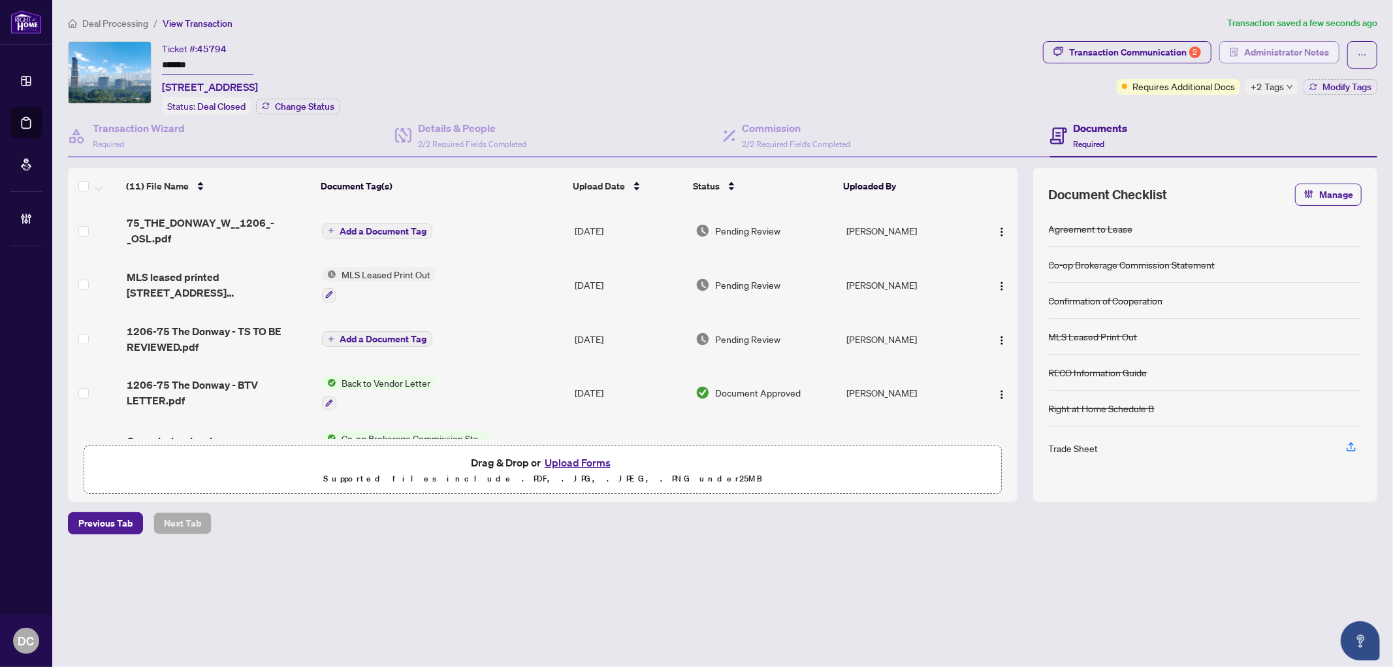
click at [1322, 56] on span "Administrator Notes" at bounding box center [1287, 52] width 85 height 21
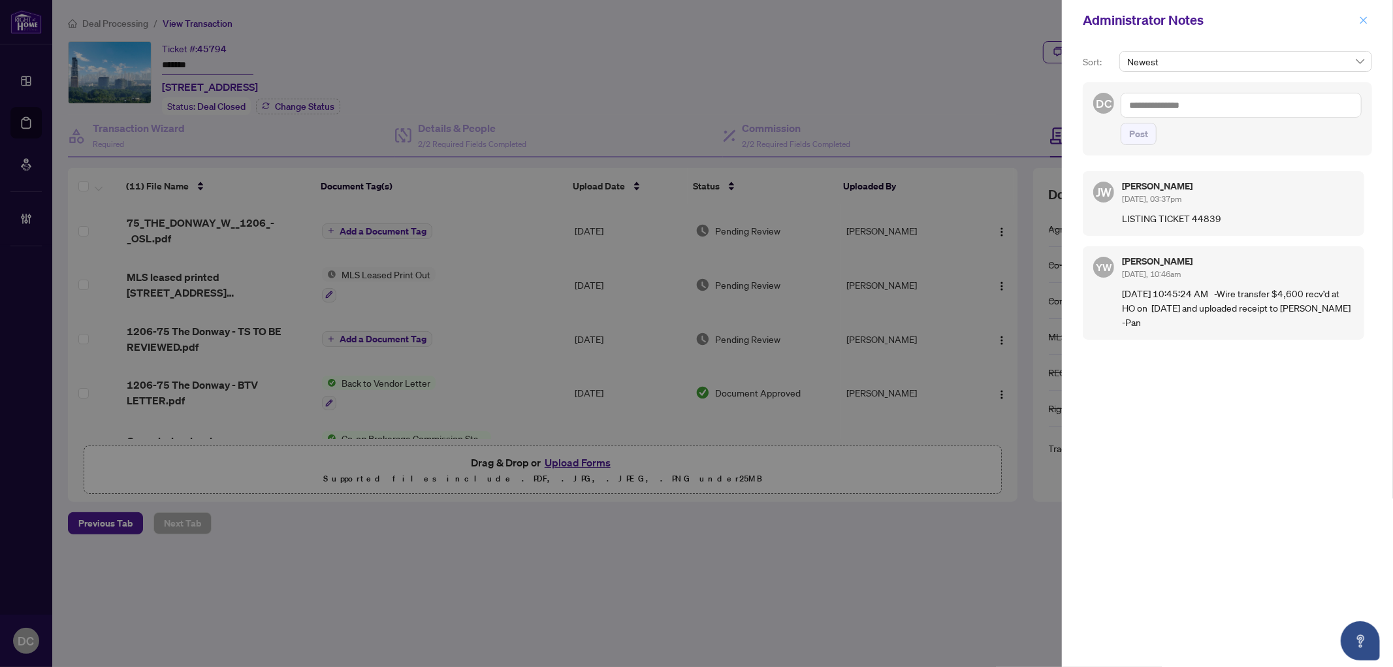
click at [1367, 16] on icon "close" at bounding box center [1363, 20] width 9 height 9
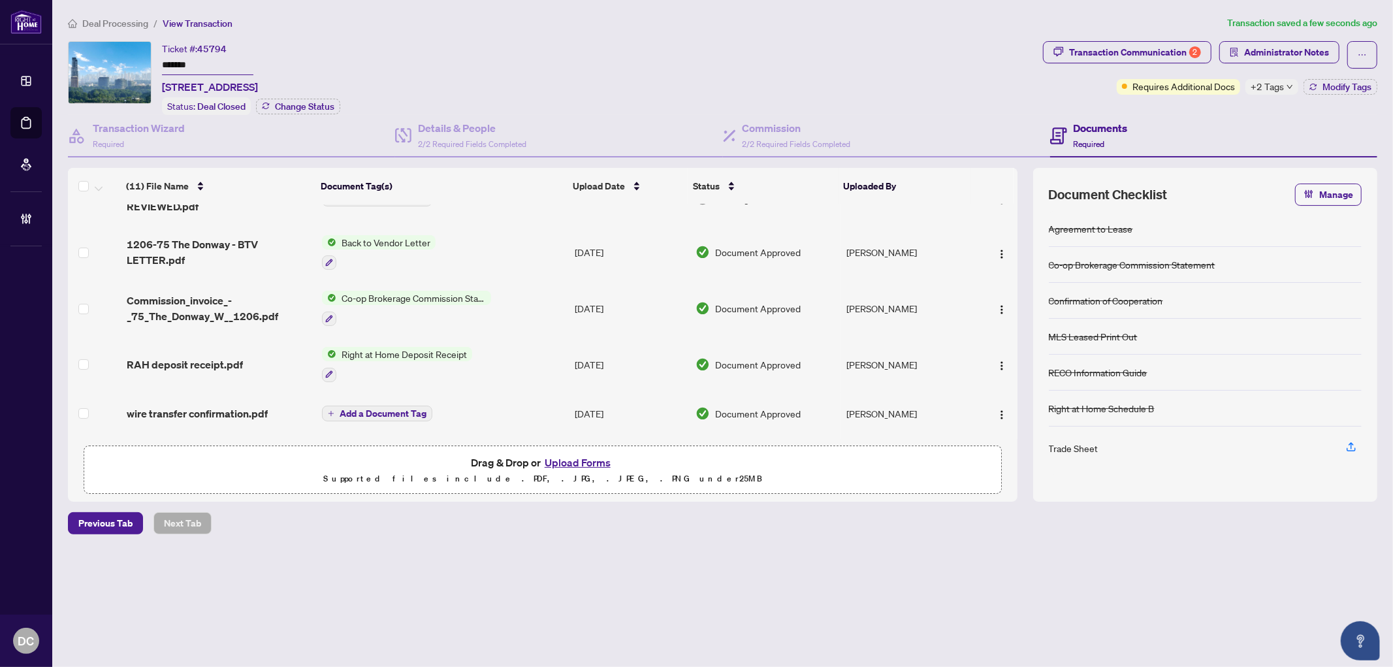
scroll to position [145, 0]
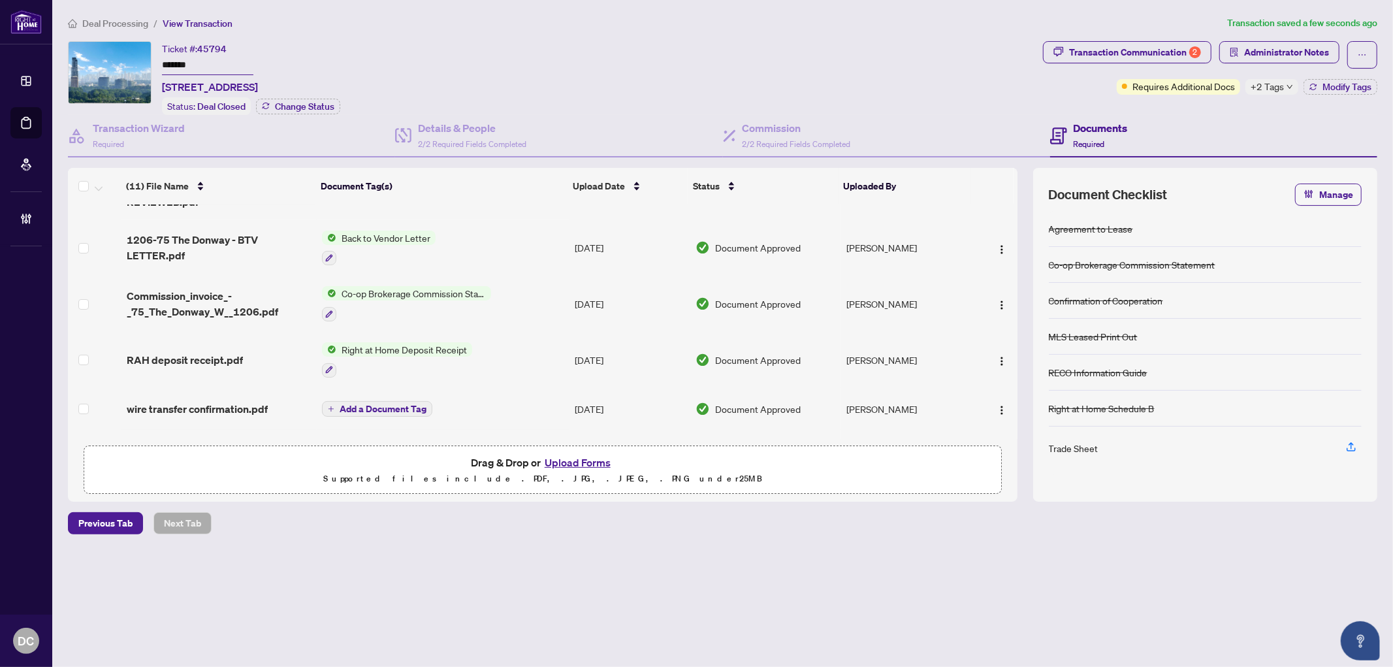
click at [521, 287] on td "Co-op Brokerage Commission Statement" at bounding box center [443, 304] width 253 height 56
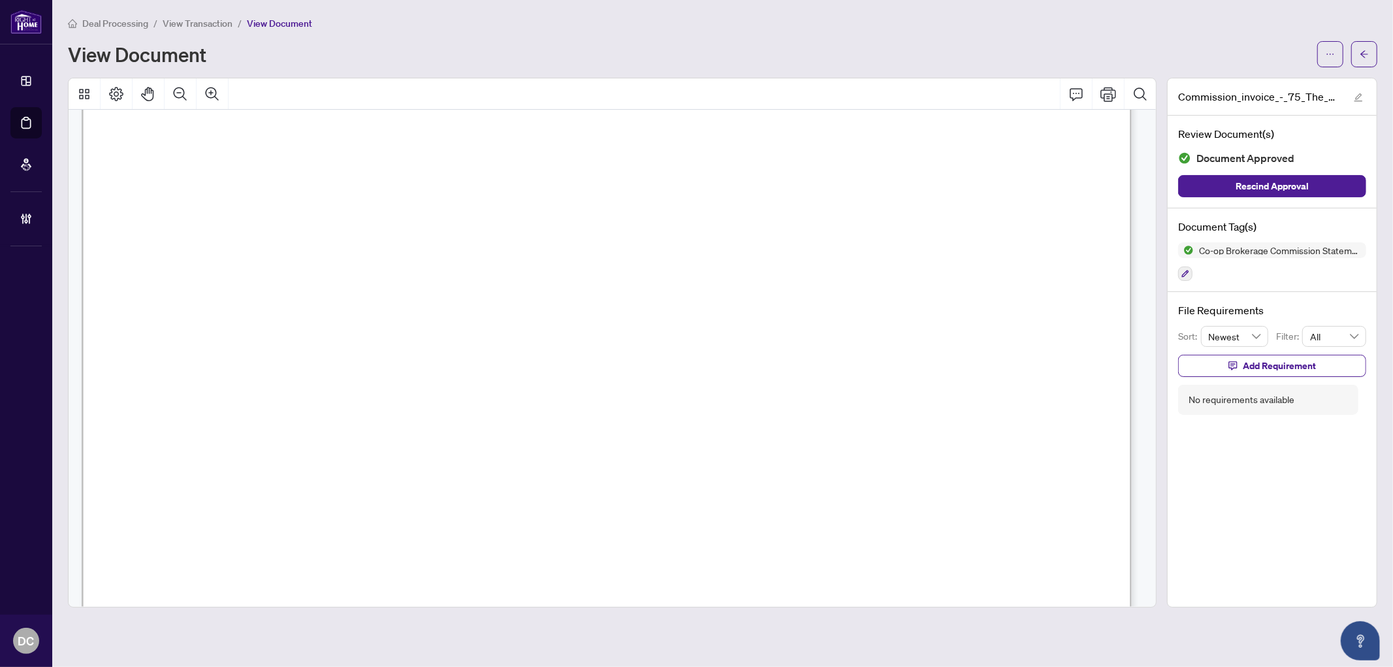
scroll to position [580, 0]
drag, startPoint x: 1368, startPoint y: 56, endPoint x: 14, endPoint y: 309, distance: 1377.7
click at [1368, 56] on icon "arrow-left" at bounding box center [1364, 54] width 9 height 9
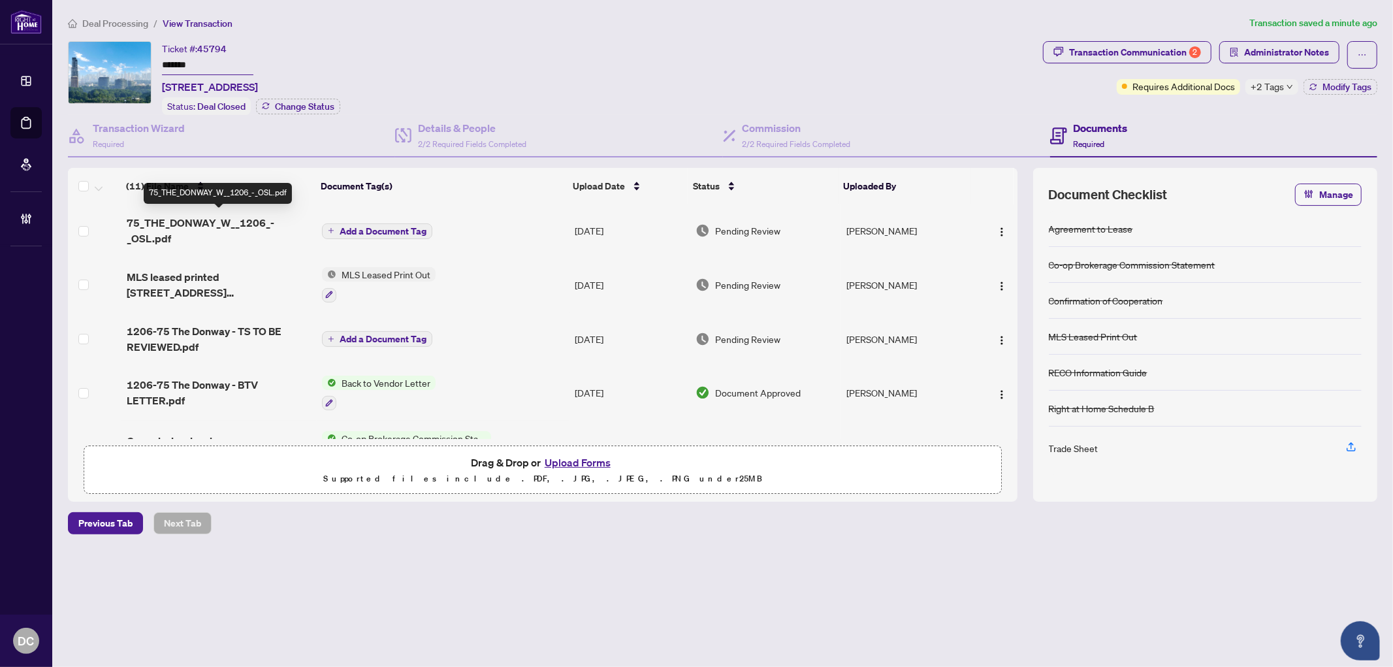
click at [242, 226] on span "75_THE_DONWAY_W__1206_-_OSL.pdf" at bounding box center [219, 230] width 185 height 31
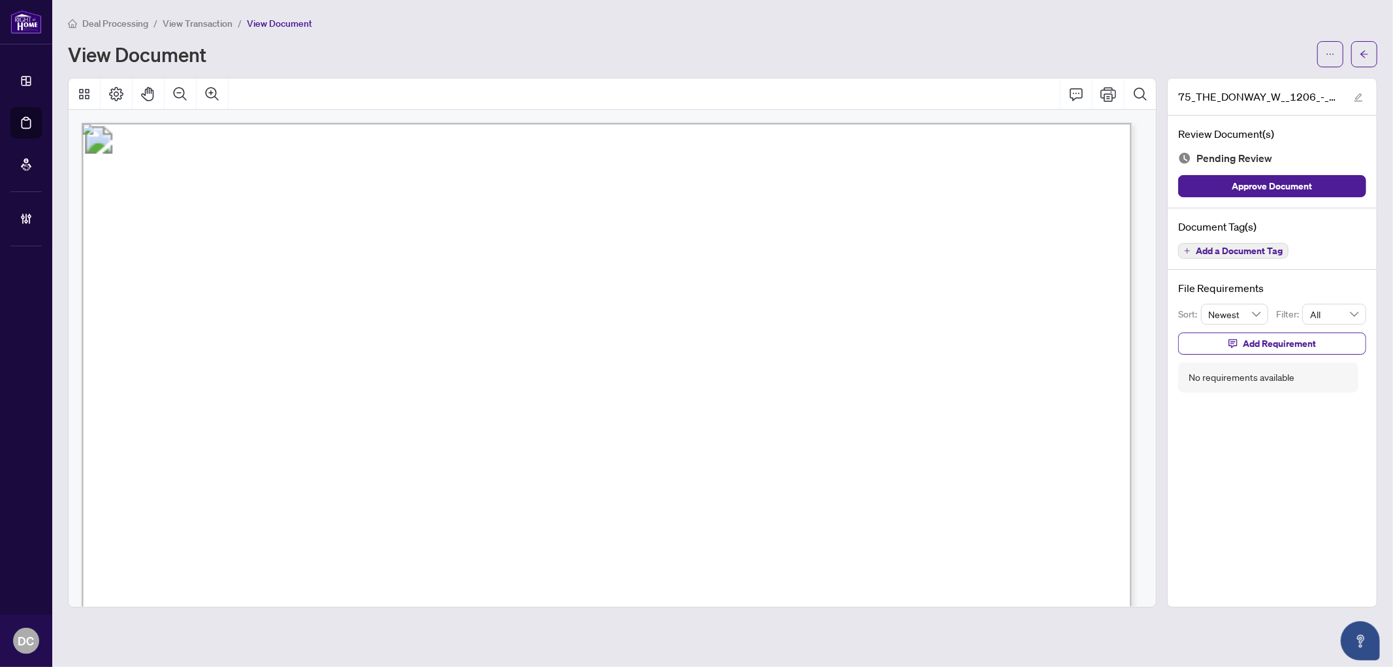
click at [1367, 37] on div "Deal Processing / View Transaction / View Document View Document" at bounding box center [723, 42] width 1310 height 52
click at [1362, 57] on icon "arrow-left" at bounding box center [1364, 54] width 9 height 9
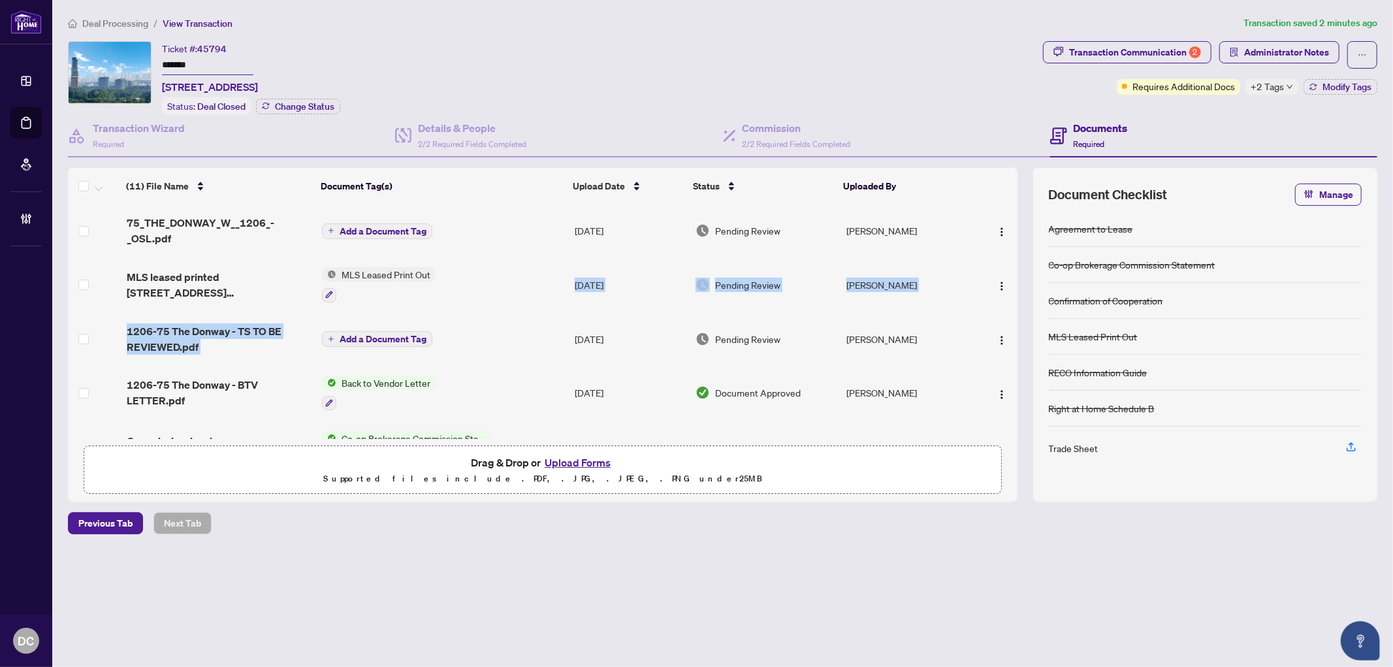
drag, startPoint x: 528, startPoint y: 272, endPoint x: 511, endPoint y: 332, distance: 61.8
click at [511, 332] on tbody "75_THE_DONWAY_W__1206_-_OSL.pdf Add a Document Tag [DATE] Pending Review Douman…" at bounding box center [543, 493] width 950 height 579
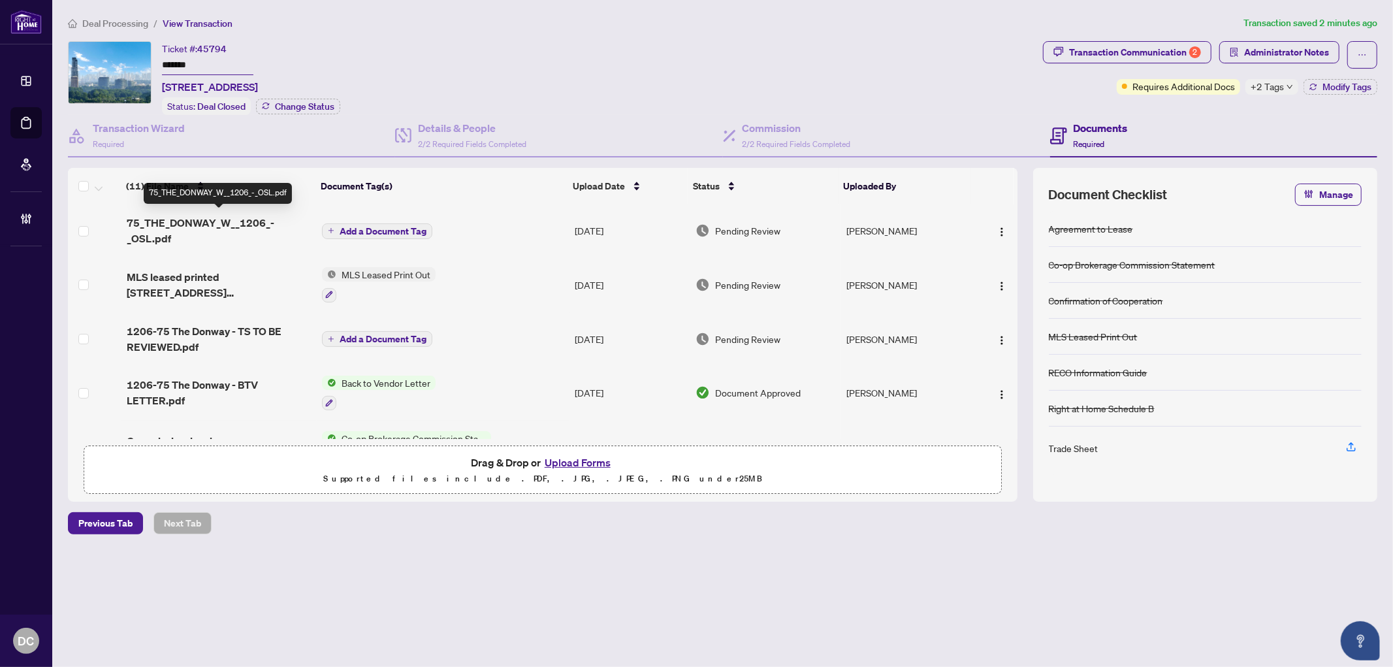
click at [171, 220] on span "75_THE_DONWAY_W__1206_-_OSL.pdf" at bounding box center [219, 230] width 185 height 31
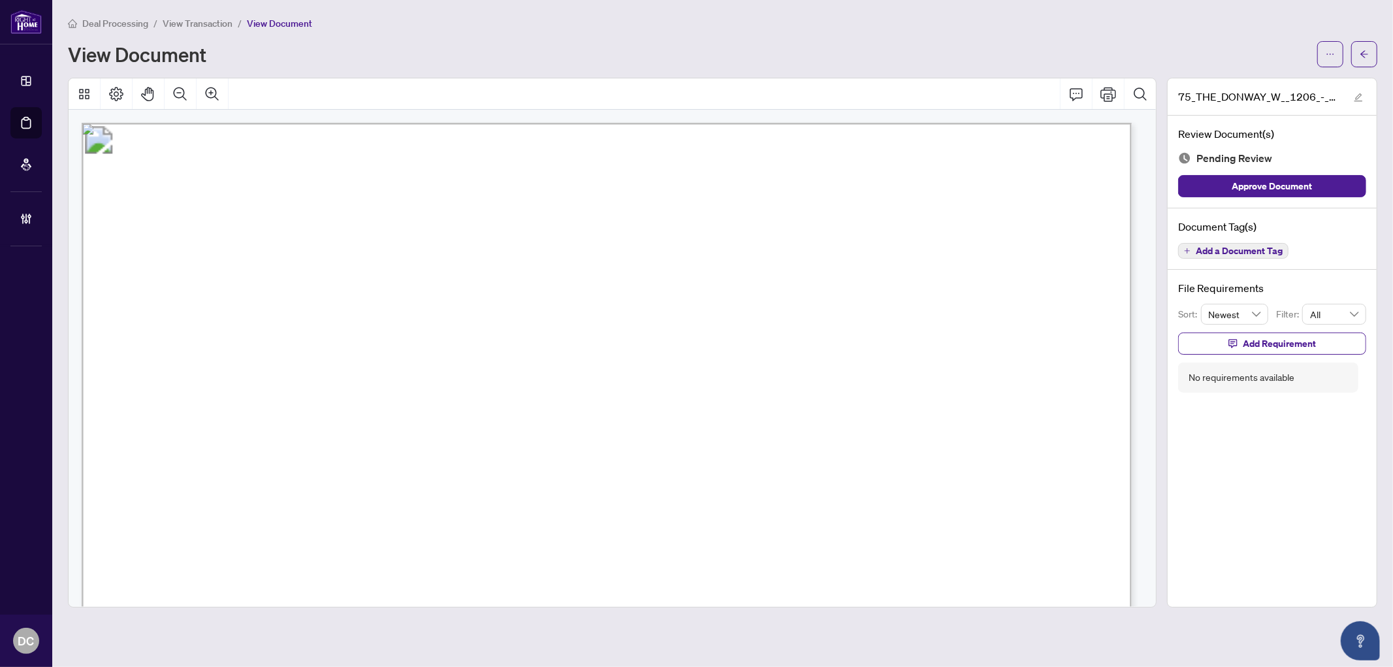
drag, startPoint x: 1361, startPoint y: 51, endPoint x: 23, endPoint y: 26, distance: 1338.2
click at [1361, 50] on icon "arrow-left" at bounding box center [1364, 54] width 9 height 9
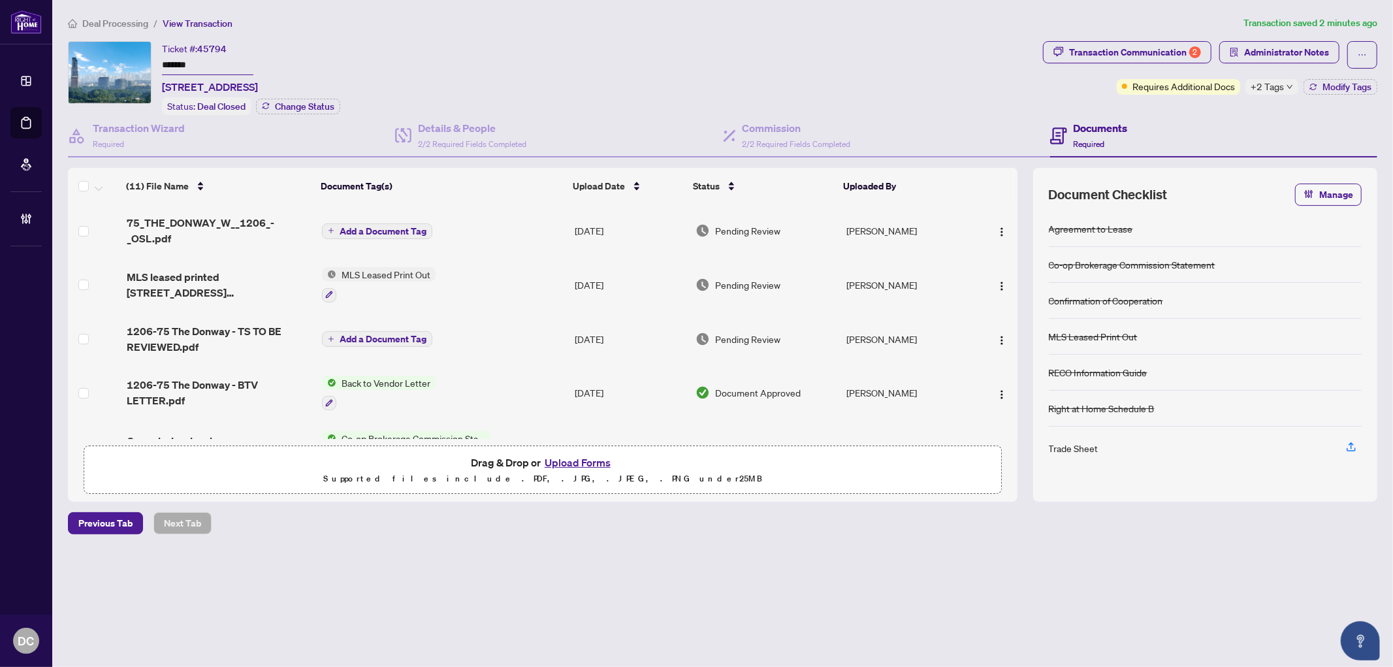
click at [479, 275] on td "MLS Leased Print Out" at bounding box center [443, 285] width 253 height 56
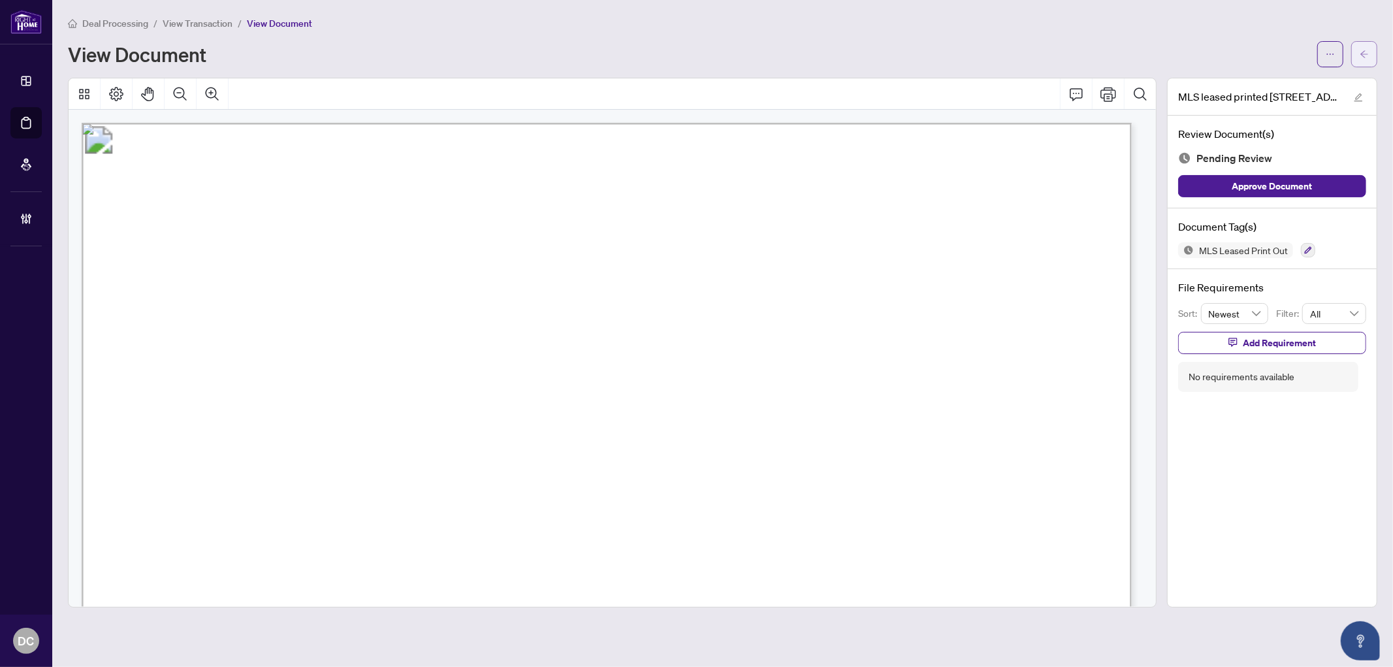
click at [1366, 63] on span "button" at bounding box center [1364, 54] width 9 height 21
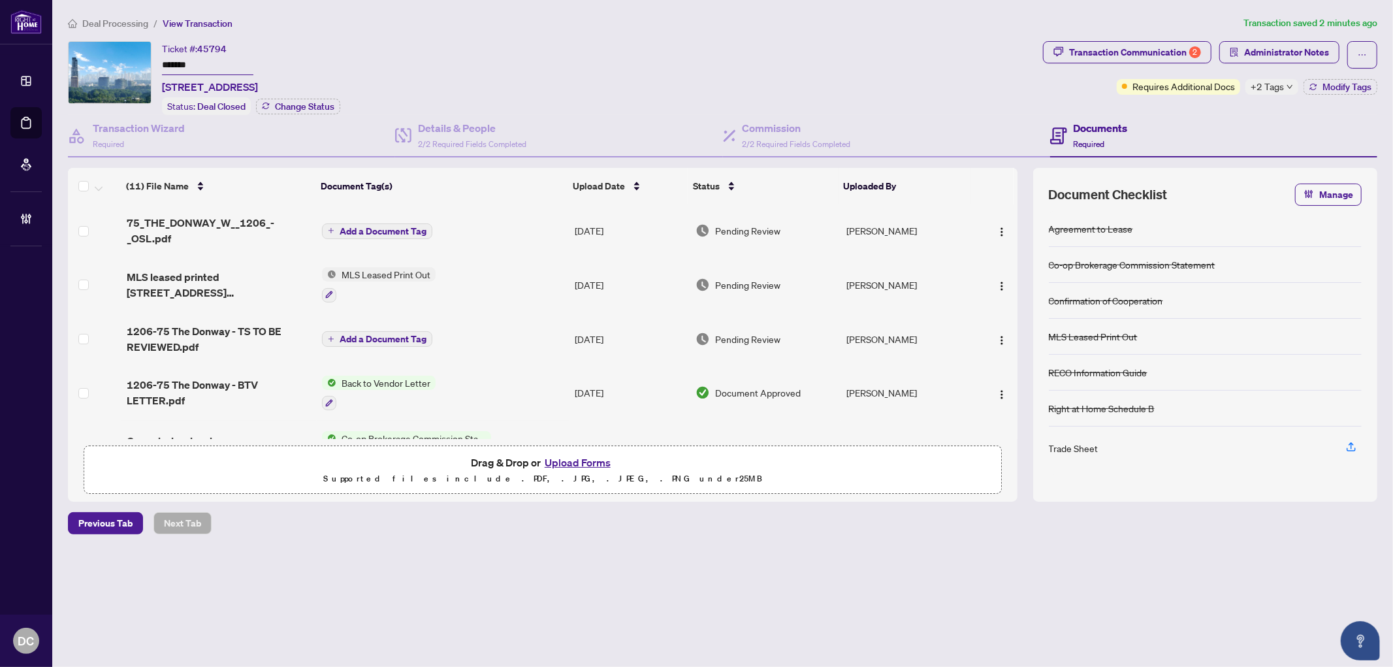
click at [1287, 88] on icon "down" at bounding box center [1290, 87] width 7 height 7
click at [1207, 115] on div "Documents Required" at bounding box center [1213, 136] width 327 height 42
click at [1364, 84] on span "Modify Tags" at bounding box center [1347, 86] width 49 height 9
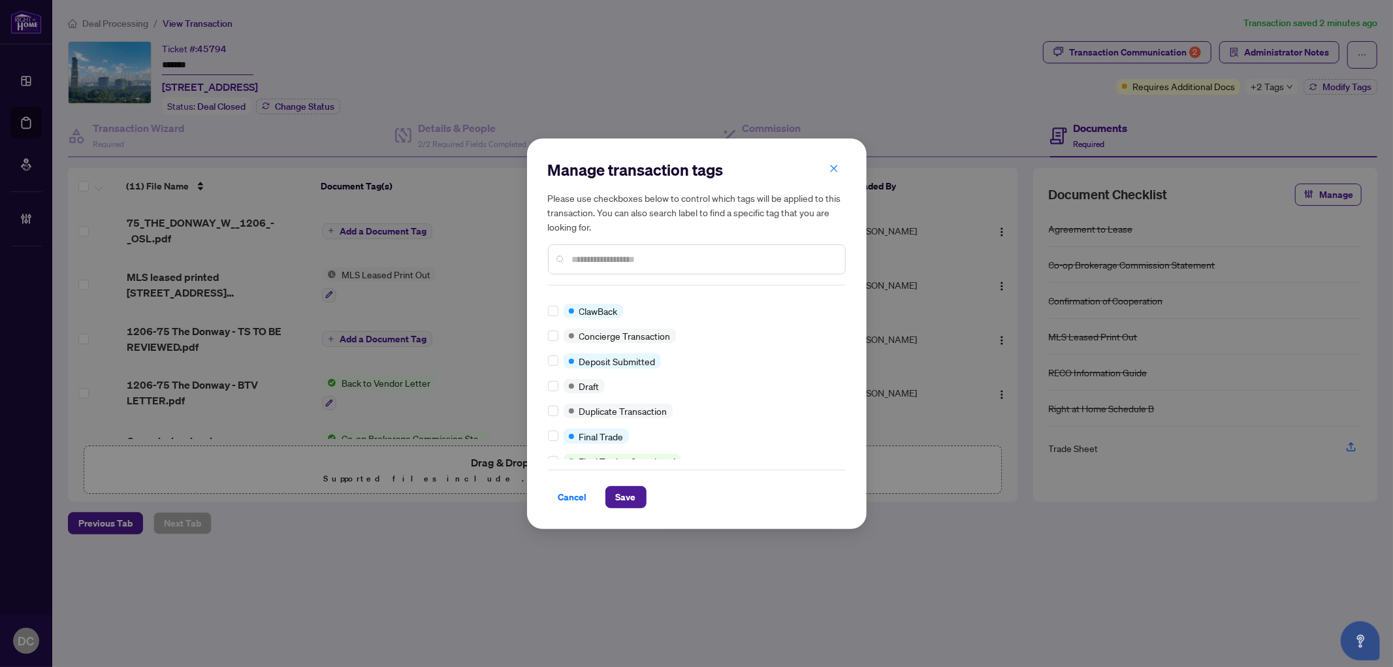
scroll to position [18, 0]
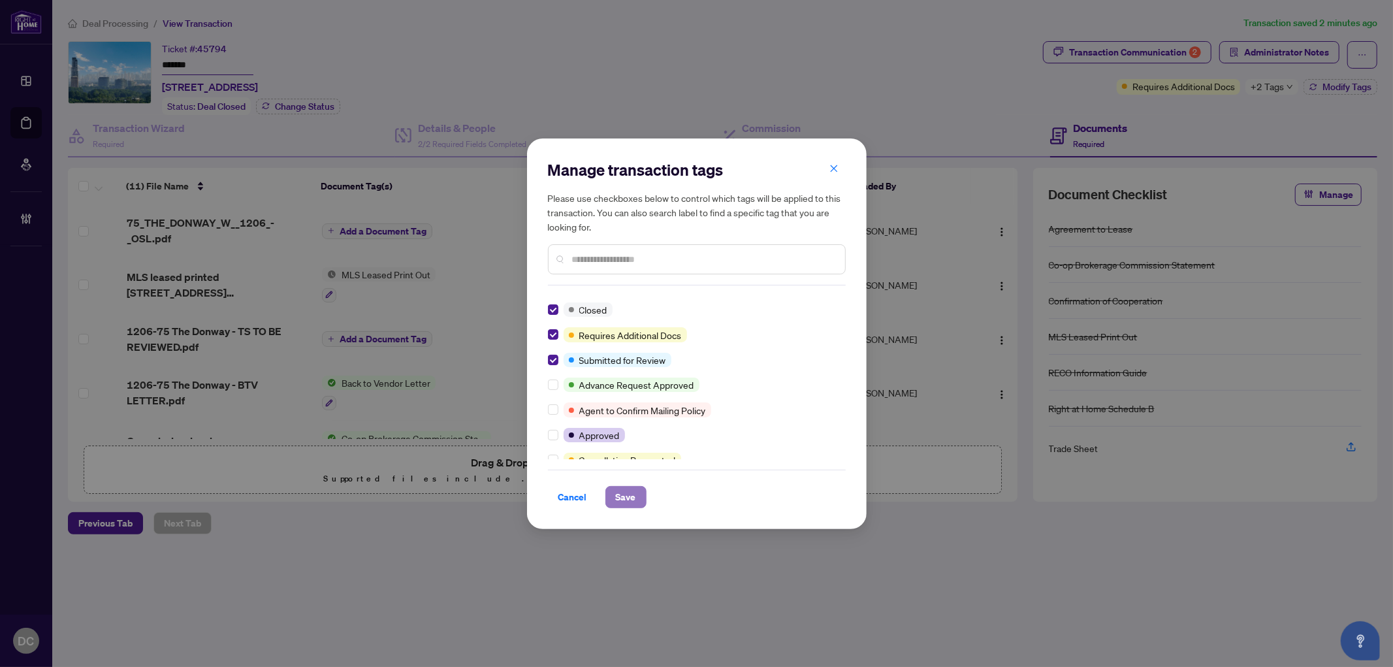
click at [619, 493] on span "Save" at bounding box center [626, 497] width 20 height 21
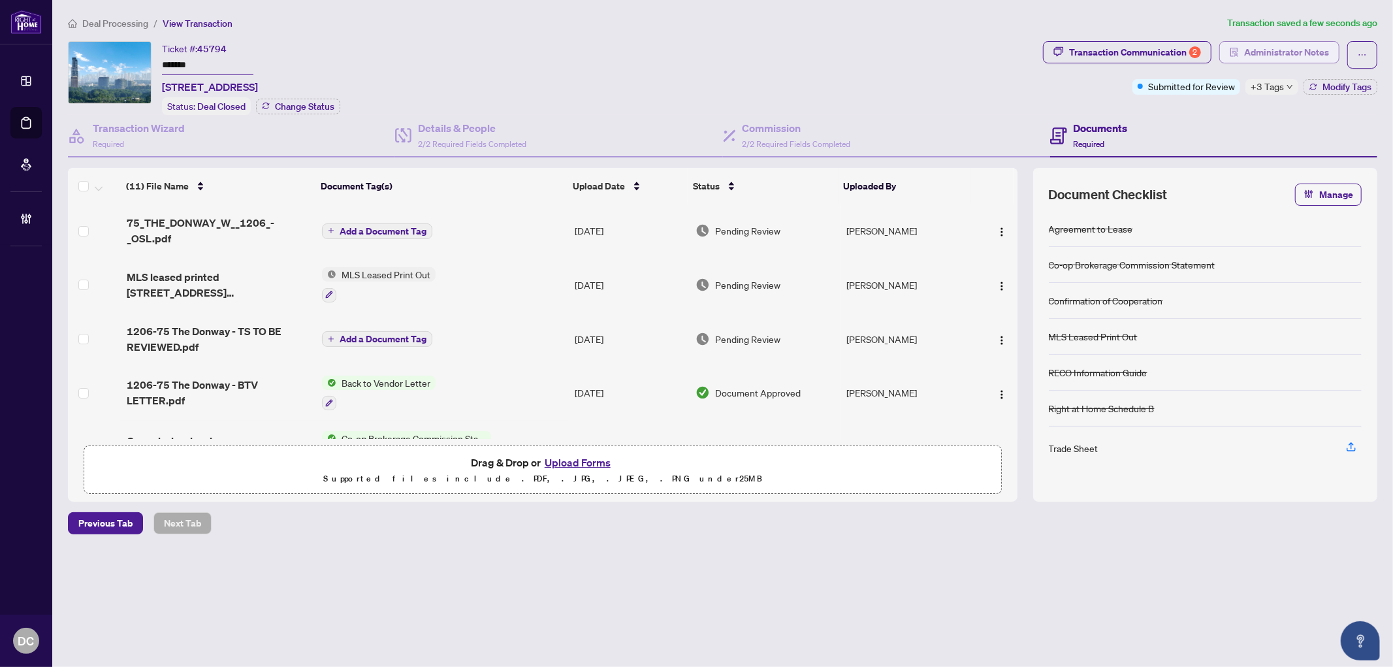
click at [1269, 53] on span "Administrator Notes" at bounding box center [1287, 52] width 85 height 21
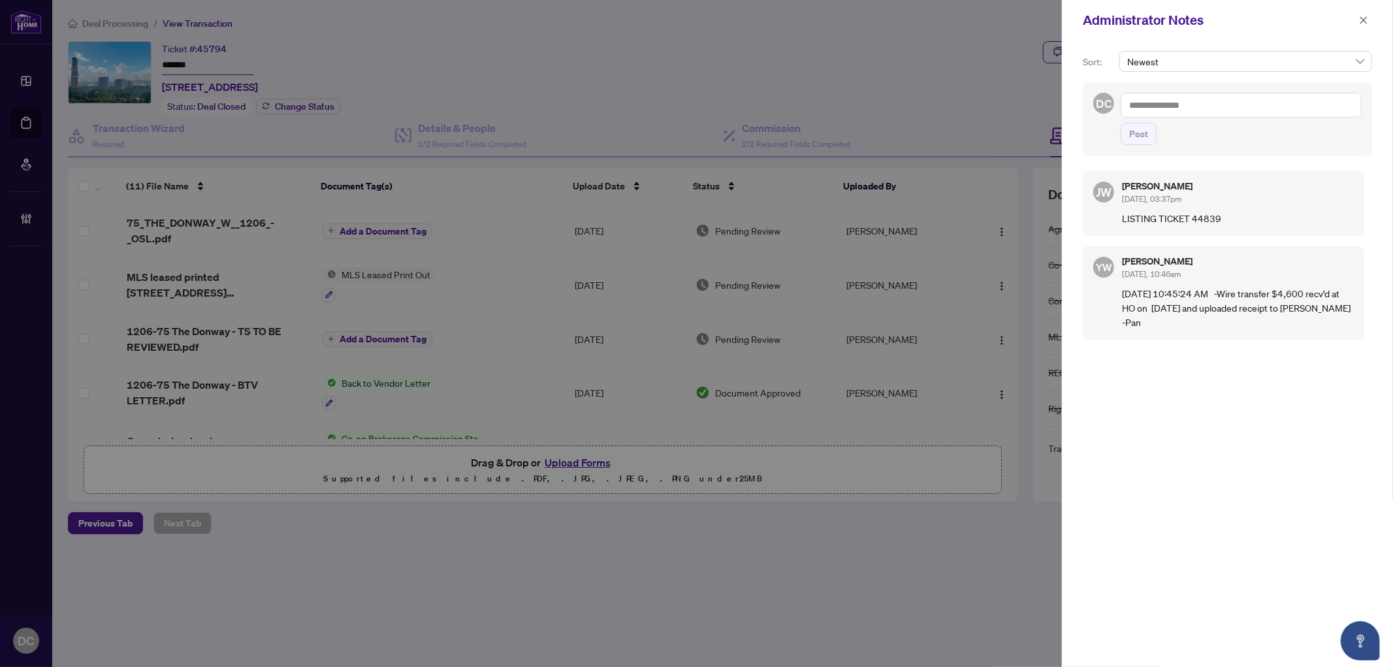
click at [1263, 105] on textarea at bounding box center [1241, 105] width 241 height 25
paste textarea "**********"
type textarea "**********"
click at [1146, 144] on span "Post" at bounding box center [1139, 133] width 19 height 21
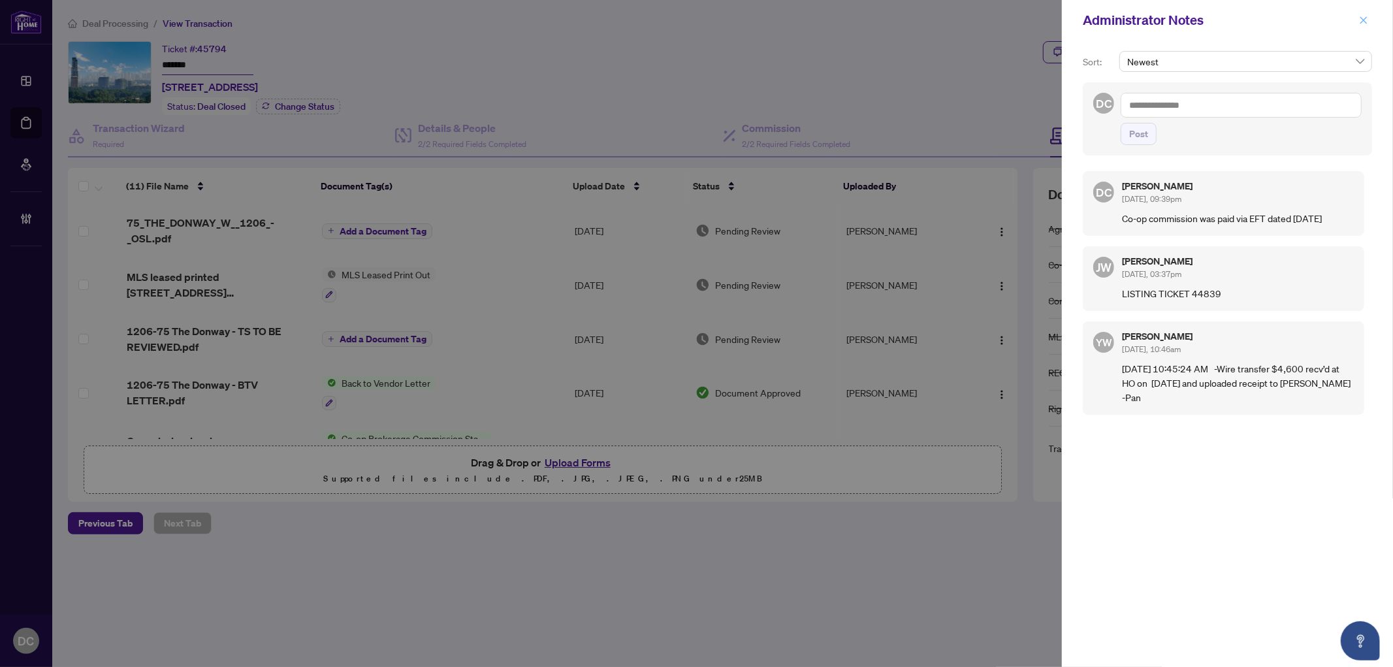
click at [1368, 22] on icon "close" at bounding box center [1363, 20] width 9 height 9
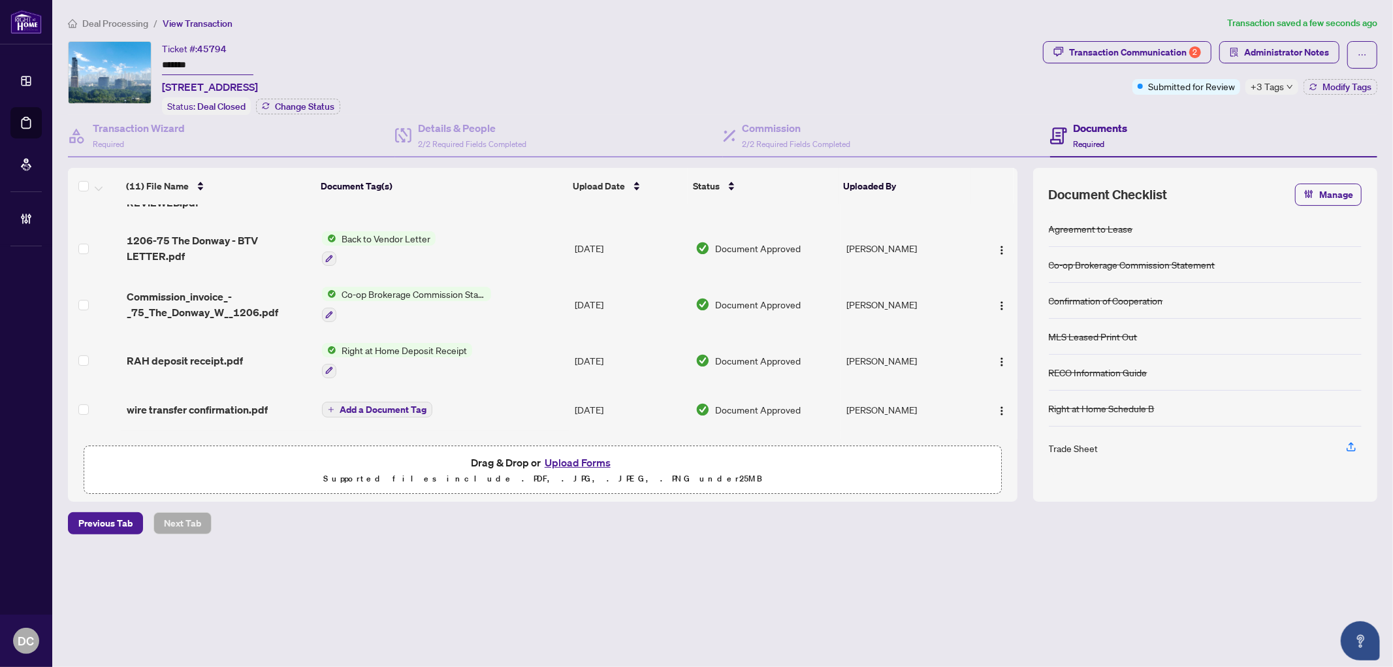
scroll to position [145, 0]
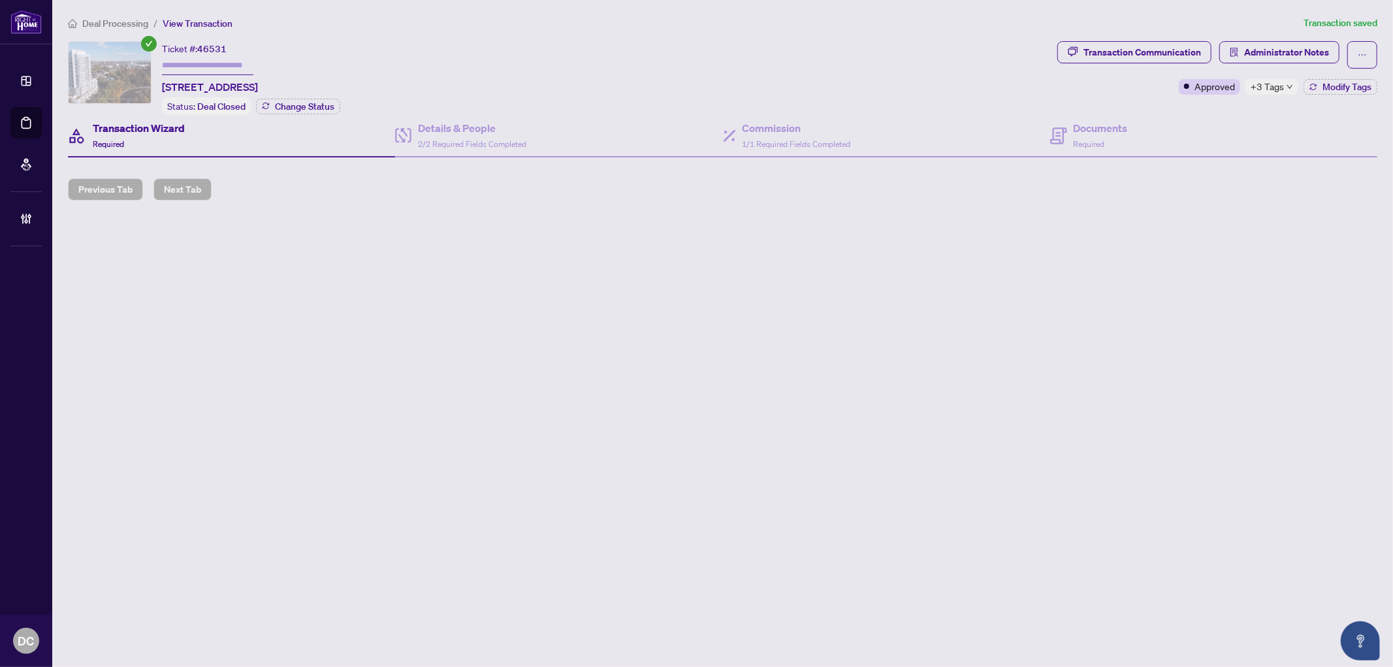
type input "*******"
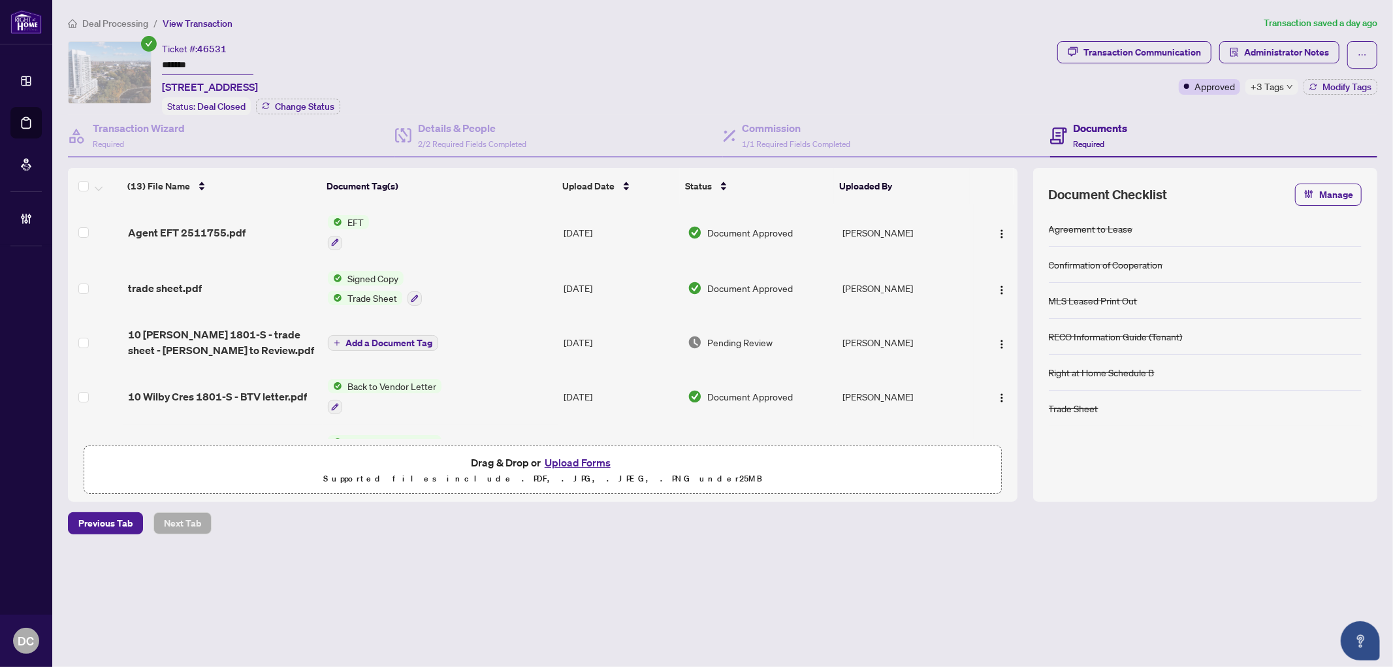
drag, startPoint x: 220, startPoint y: 63, endPoint x: 101, endPoint y: 61, distance: 118.9
click at [101, 61] on div "Ticket #: 46531 ******* [STREET_ADDRESS] Status: Deal Closed Change Status" at bounding box center [560, 78] width 985 height 74
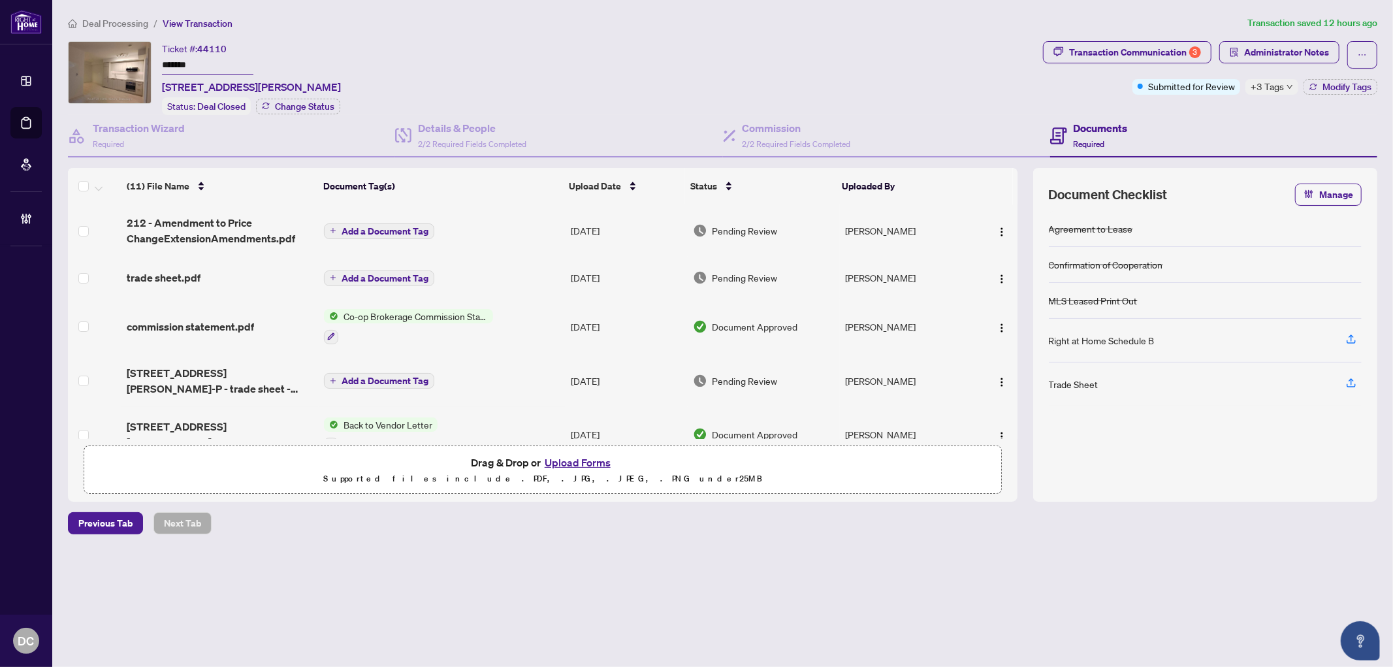
drag, startPoint x: 201, startPoint y: 59, endPoint x: 133, endPoint y: 63, distance: 68.1
click at [133, 63] on div "Ticket #: 44110 ******* [STREET_ADDRESS][PERSON_NAME] Status: Deal Closed Chang…" at bounding box center [553, 78] width 970 height 74
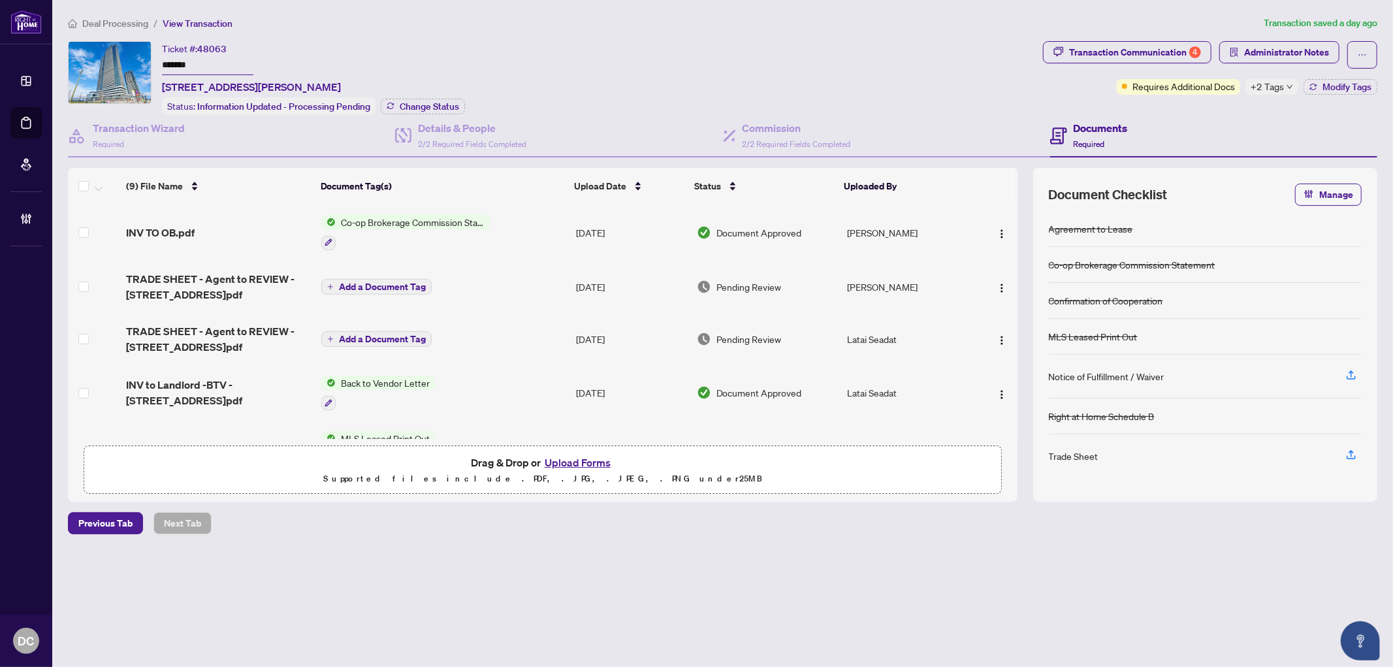
drag, startPoint x: 210, startPoint y: 66, endPoint x: 125, endPoint y: 63, distance: 84.3
click at [125, 63] on div "Ticket #: 48063 ******* 5015-195 Commerce St, Vaughan, Ontario L4K 0P9, Canada …" at bounding box center [553, 78] width 970 height 74
click at [414, 105] on span "Change Status" at bounding box center [429, 106] width 59 height 9
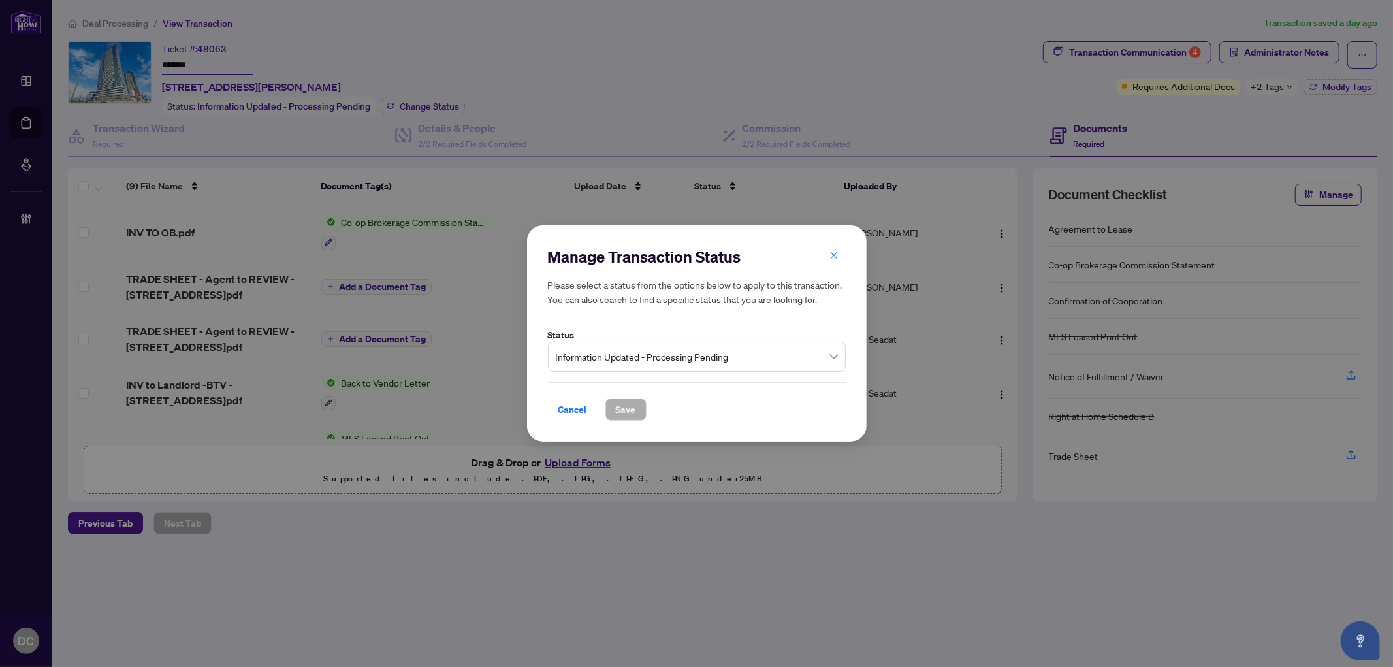
click at [653, 348] on span "Information Updated - Processing Pending" at bounding box center [697, 356] width 282 height 25
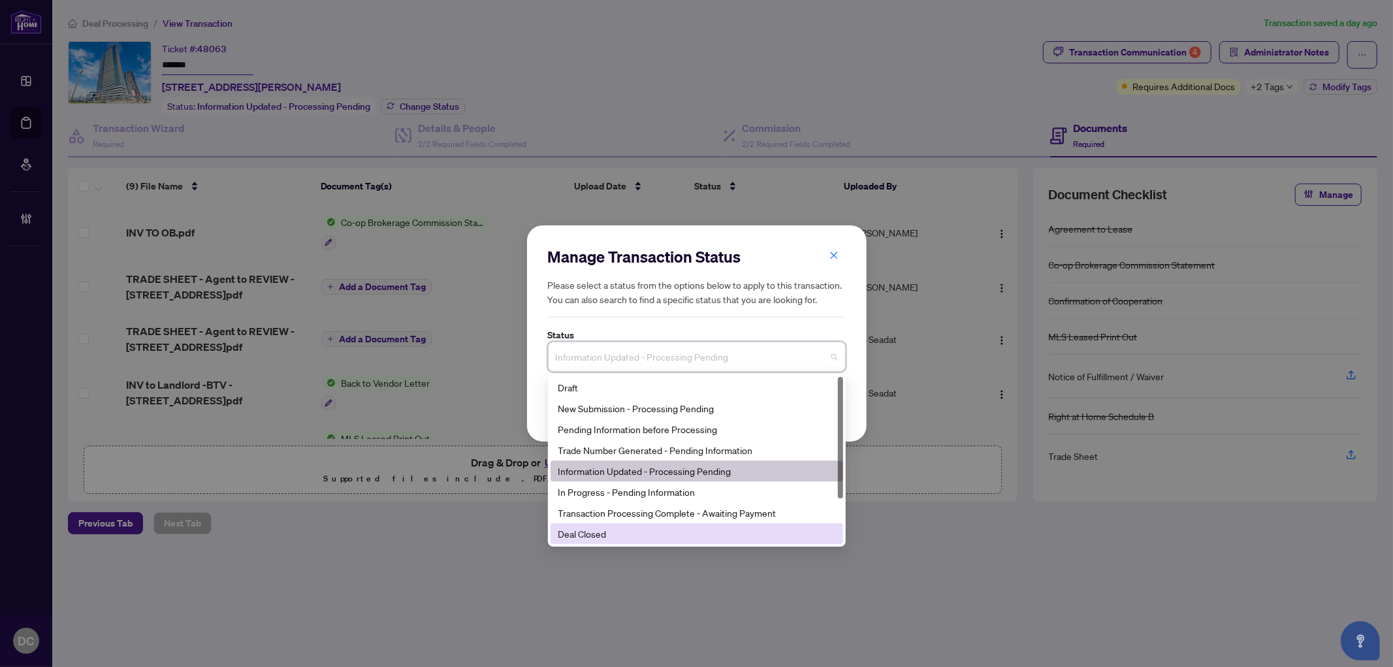
click at [639, 536] on div "Deal Closed" at bounding box center [697, 534] width 277 height 14
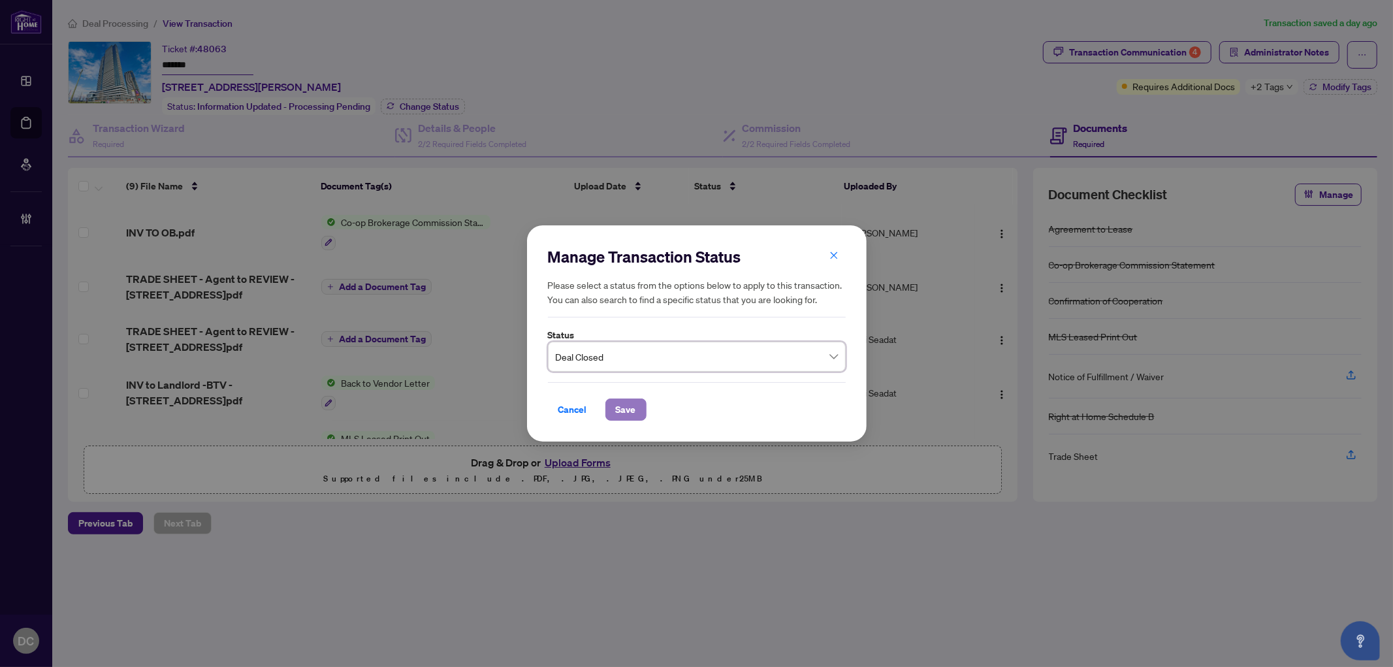
click at [630, 407] on span "Save" at bounding box center [626, 409] width 20 height 21
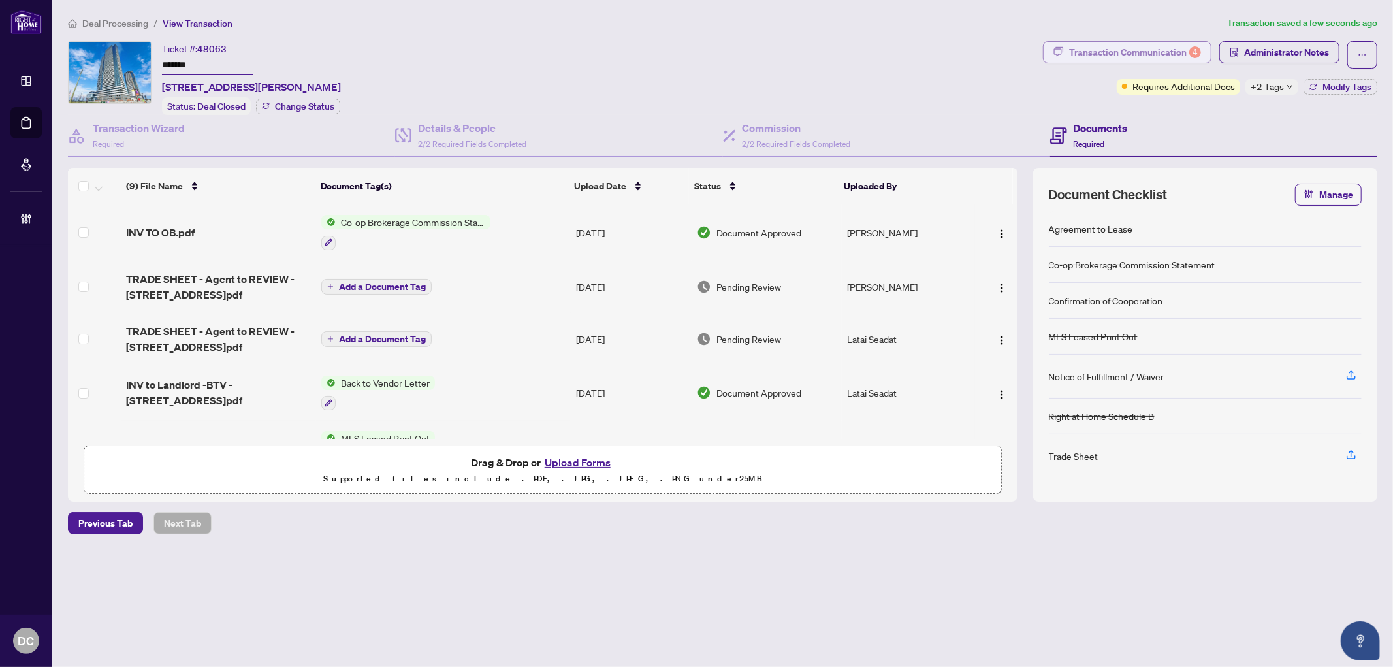
click at [1144, 48] on div "Transaction Communication 4" at bounding box center [1135, 52] width 132 height 21
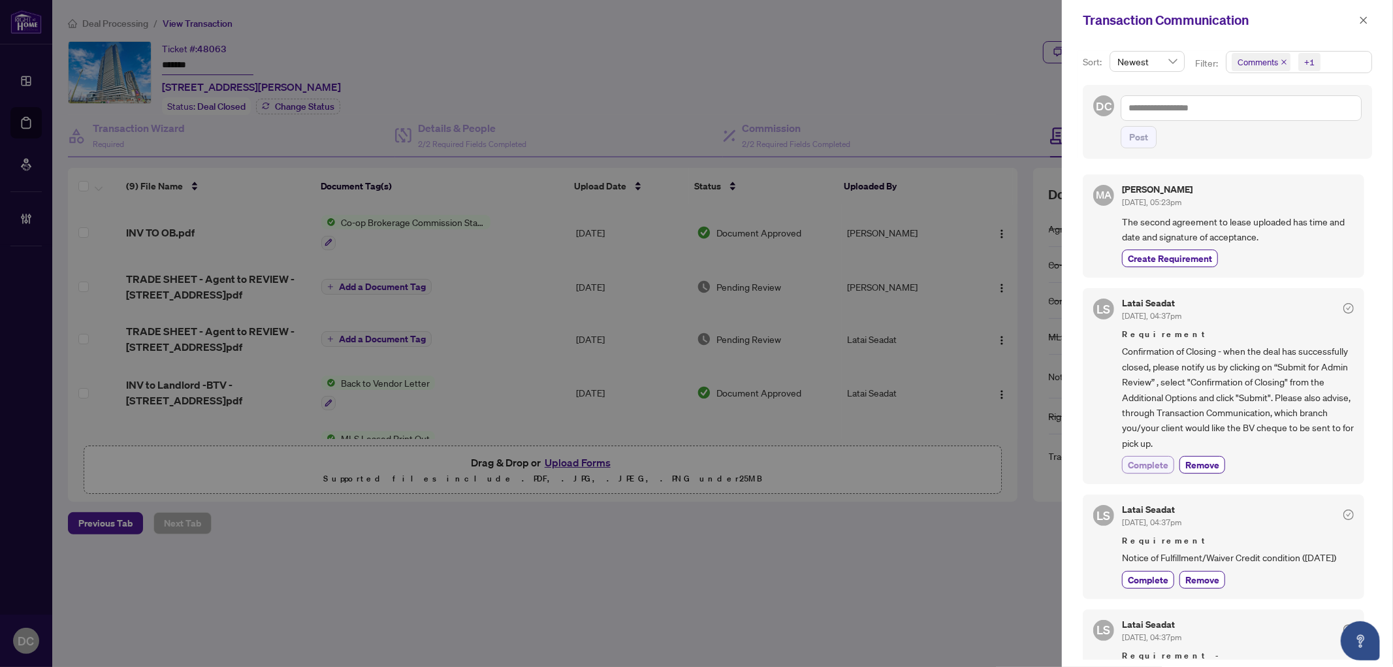
click at [1153, 464] on span "Complete" at bounding box center [1148, 465] width 41 height 14
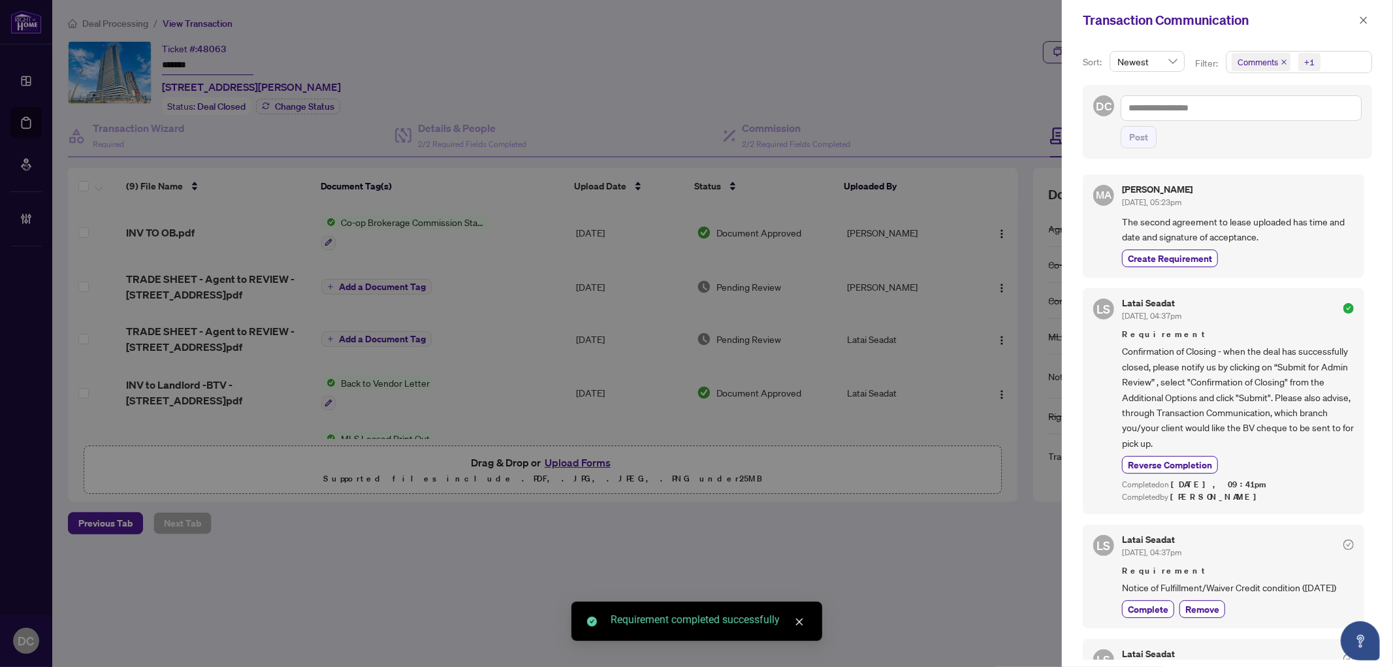
click at [1344, 59] on span "Comments +1" at bounding box center [1299, 62] width 145 height 21
click at [1277, 131] on span "Requirements" at bounding box center [1281, 135] width 58 height 12
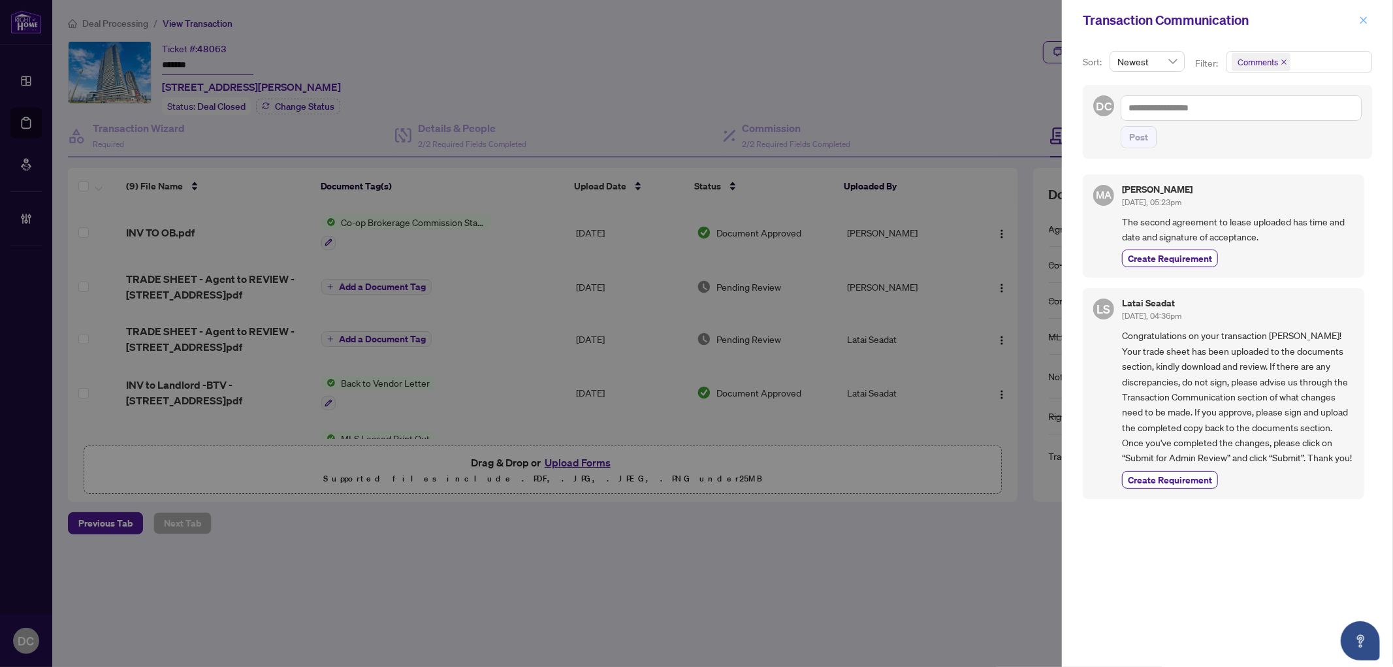
click at [1361, 16] on icon "close" at bounding box center [1363, 20] width 9 height 9
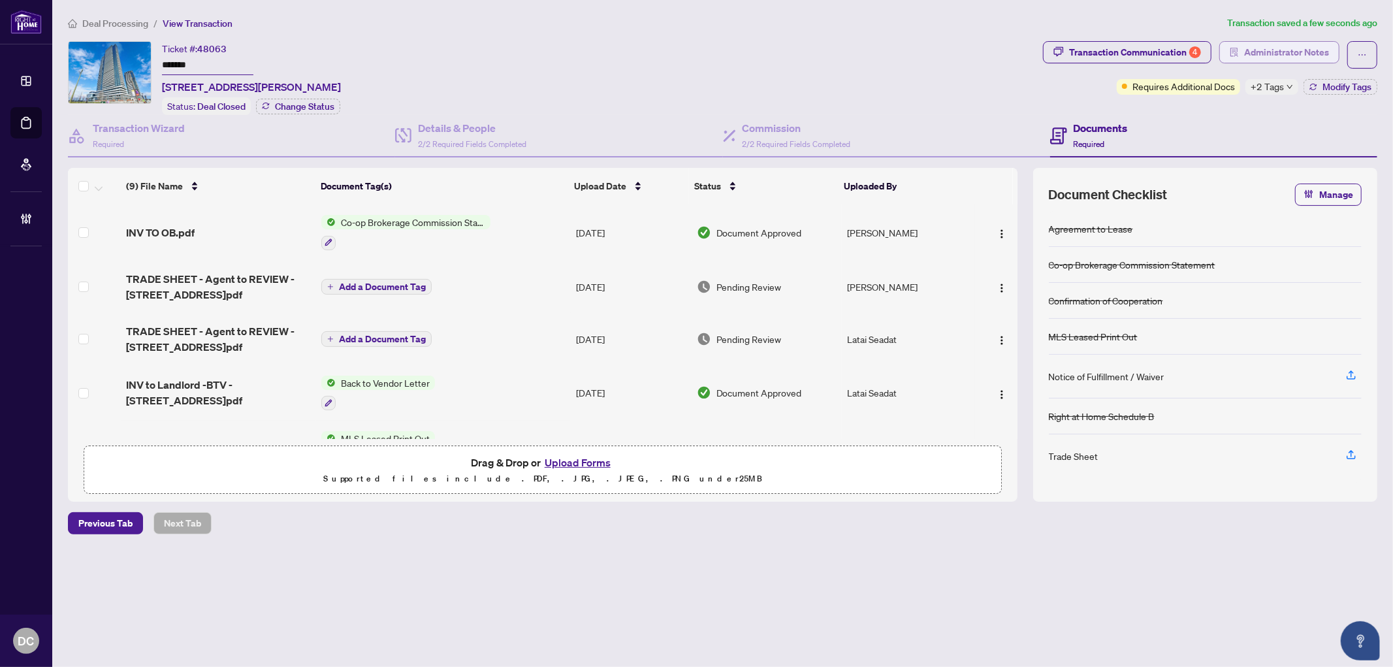
click at [1317, 47] on span "Administrator Notes" at bounding box center [1287, 52] width 85 height 21
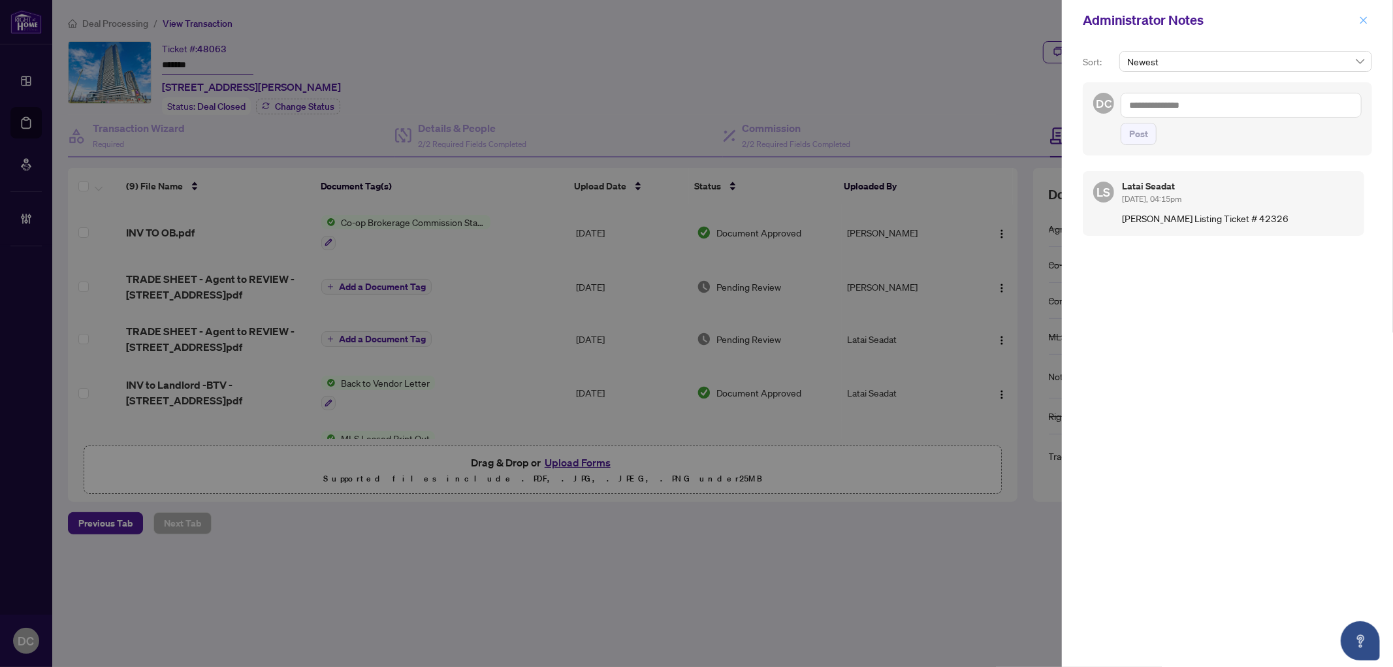
click at [1362, 17] on icon "close" at bounding box center [1363, 20] width 9 height 9
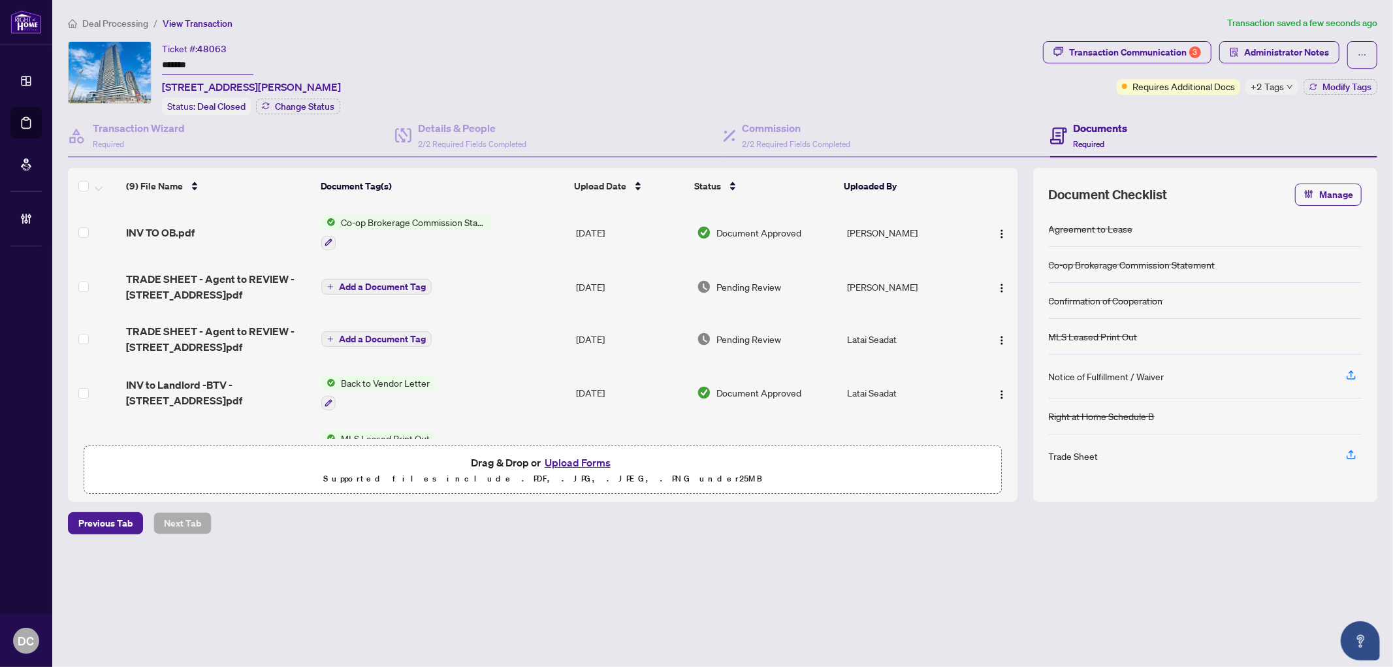
click at [1282, 88] on span "+2 Tags" at bounding box center [1267, 86] width 33 height 15
click at [1207, 112] on div "Transaction Communication 3 Administrator Notes Requires Additional Docs +2 Tag…" at bounding box center [1211, 78] width 340 height 74
click at [1324, 91] on button "Modify Tags" at bounding box center [1341, 87] width 74 height 16
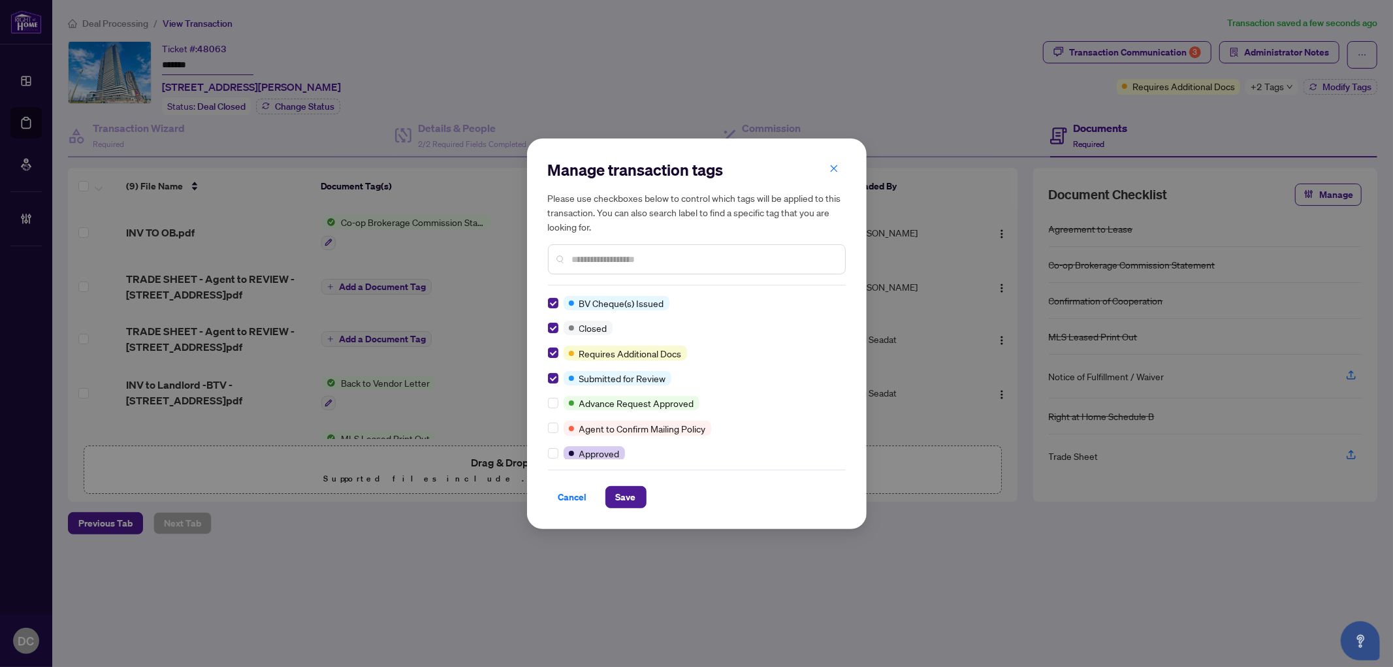
drag, startPoint x: 630, startPoint y: 495, endPoint x: 12, endPoint y: 399, distance: 626.0
click at [629, 493] on span "Save" at bounding box center [626, 497] width 20 height 21
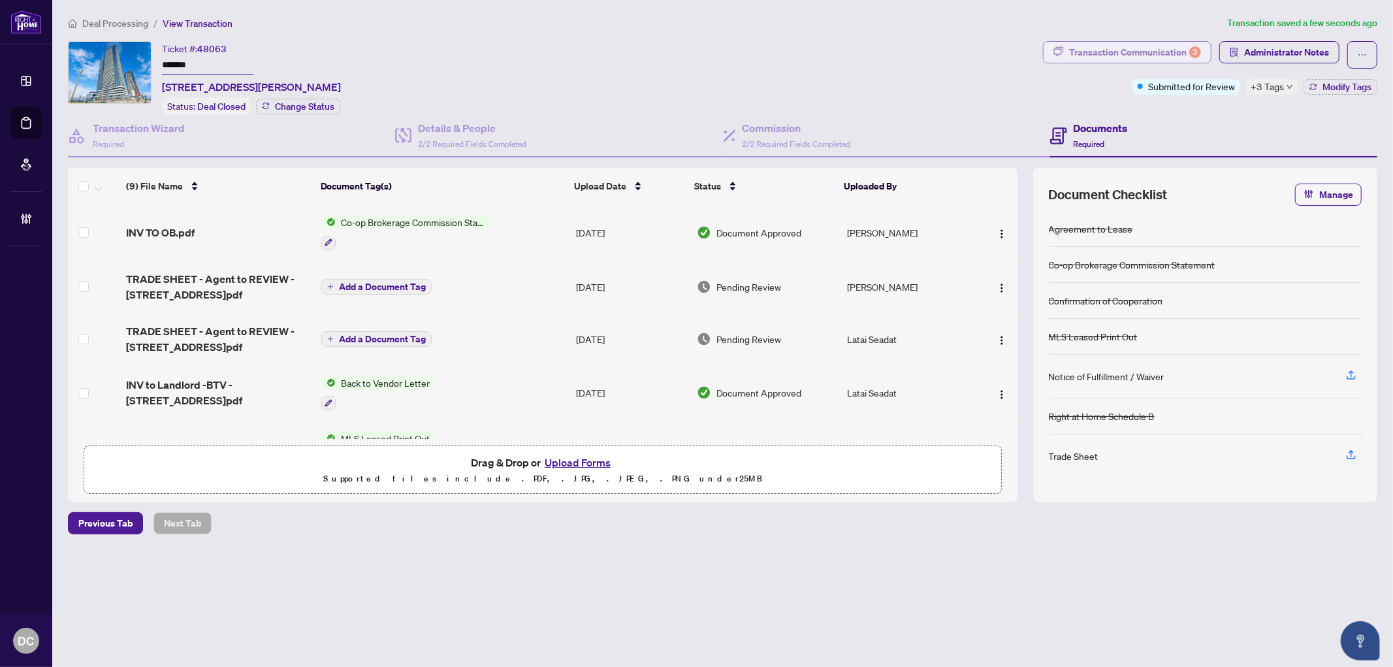
click at [1095, 57] on div "Transaction Communication 3" at bounding box center [1135, 52] width 132 height 21
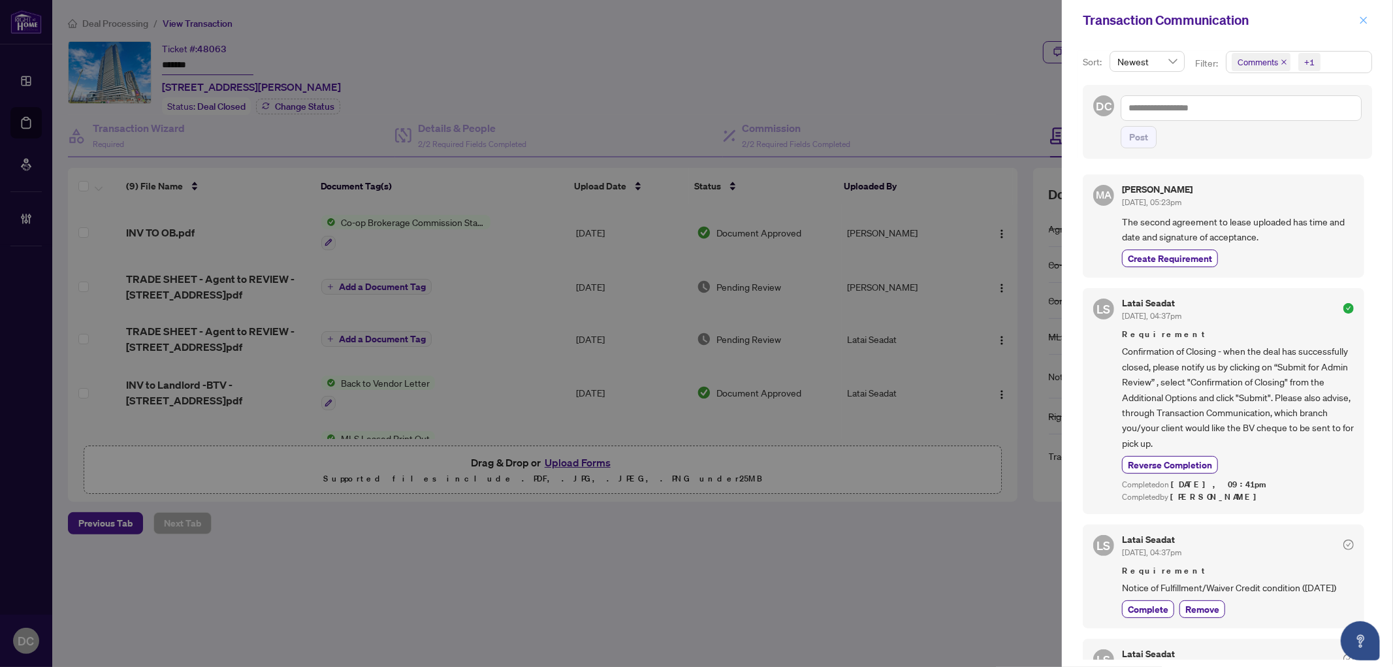
click at [1361, 16] on icon "close" at bounding box center [1363, 20] width 9 height 9
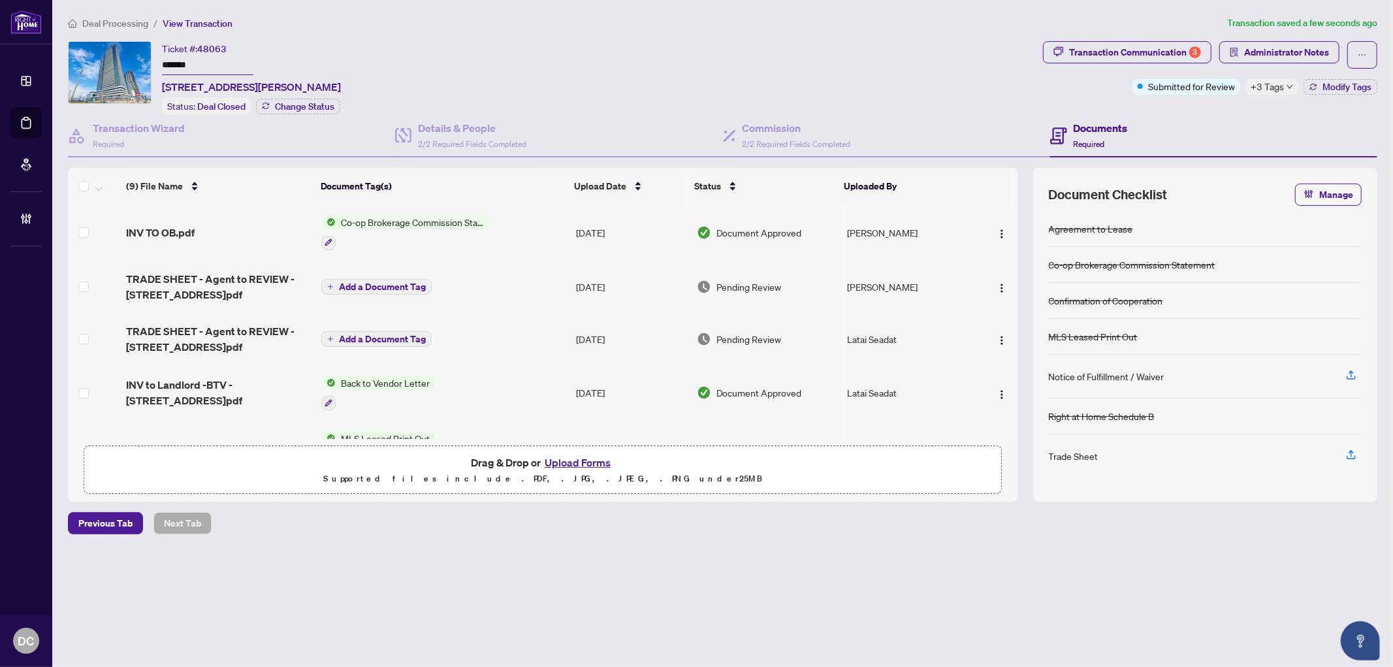
click at [544, 240] on td "Co-op Brokerage Commission Statement" at bounding box center [443, 232] width 255 height 56
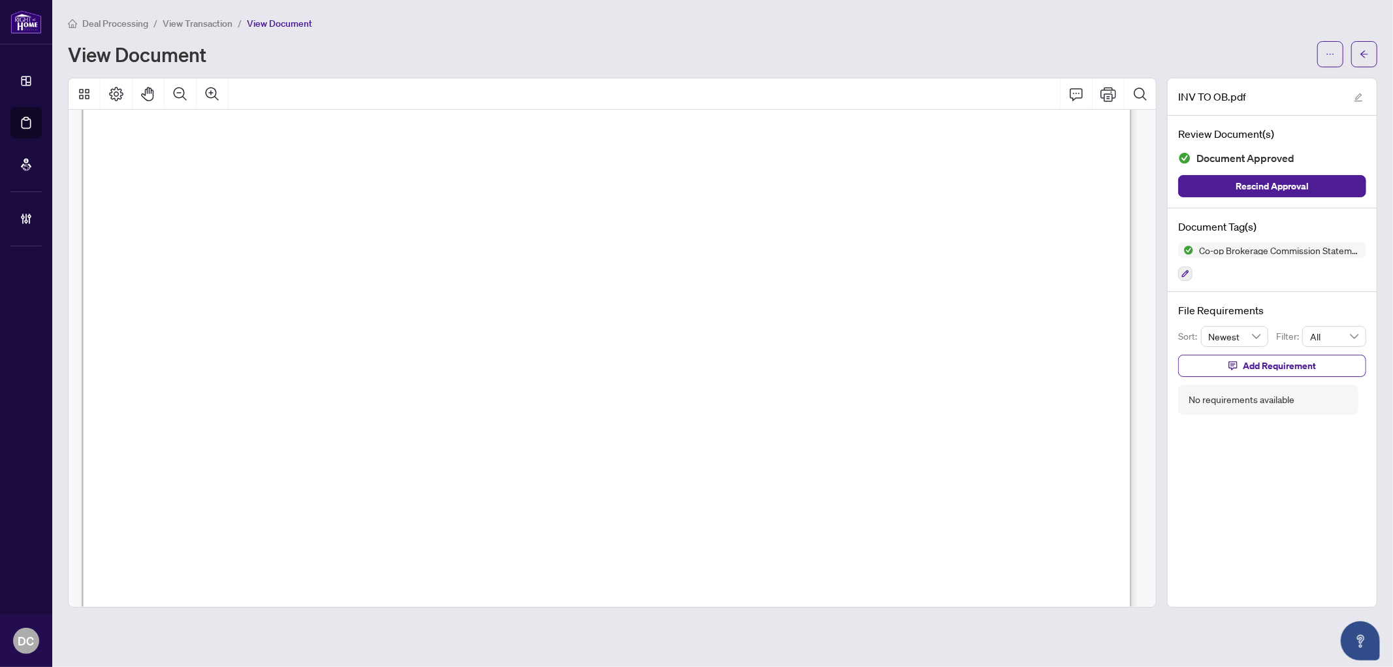
scroll to position [508, 0]
click at [1368, 53] on icon "arrow-left" at bounding box center [1364, 54] width 9 height 9
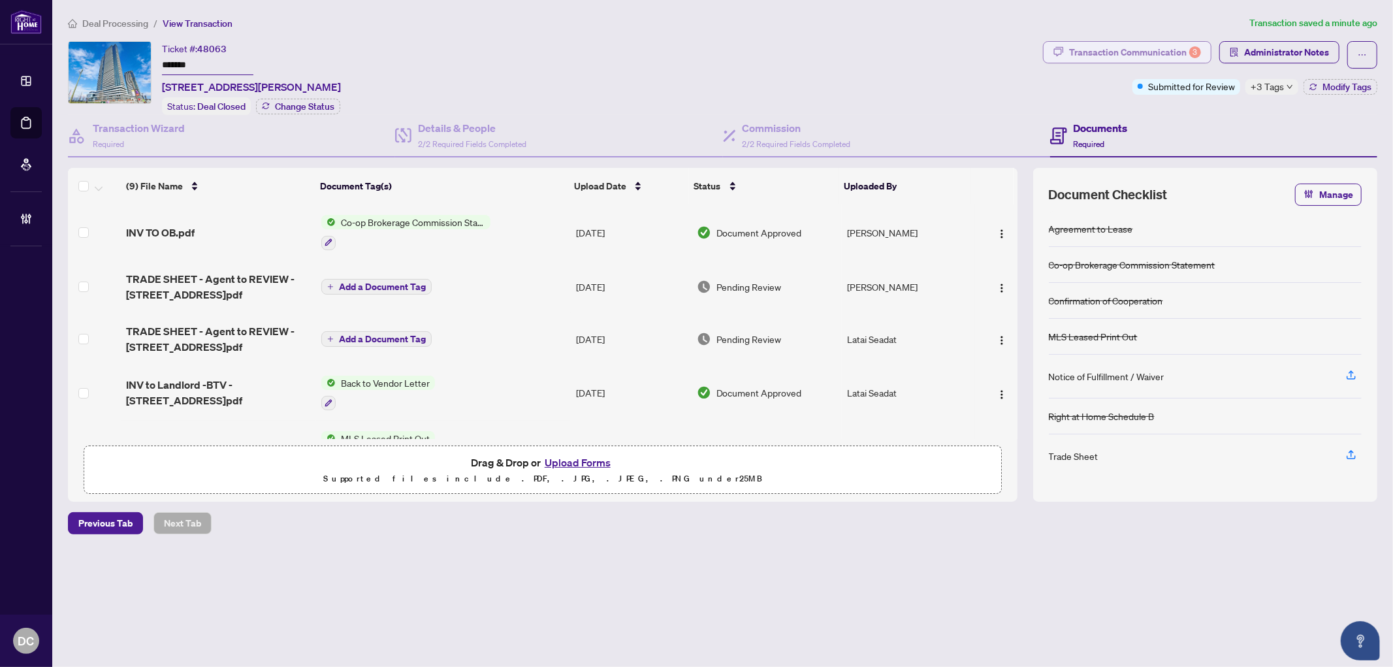
click at [1173, 44] on div "Transaction Communication 3" at bounding box center [1135, 52] width 132 height 21
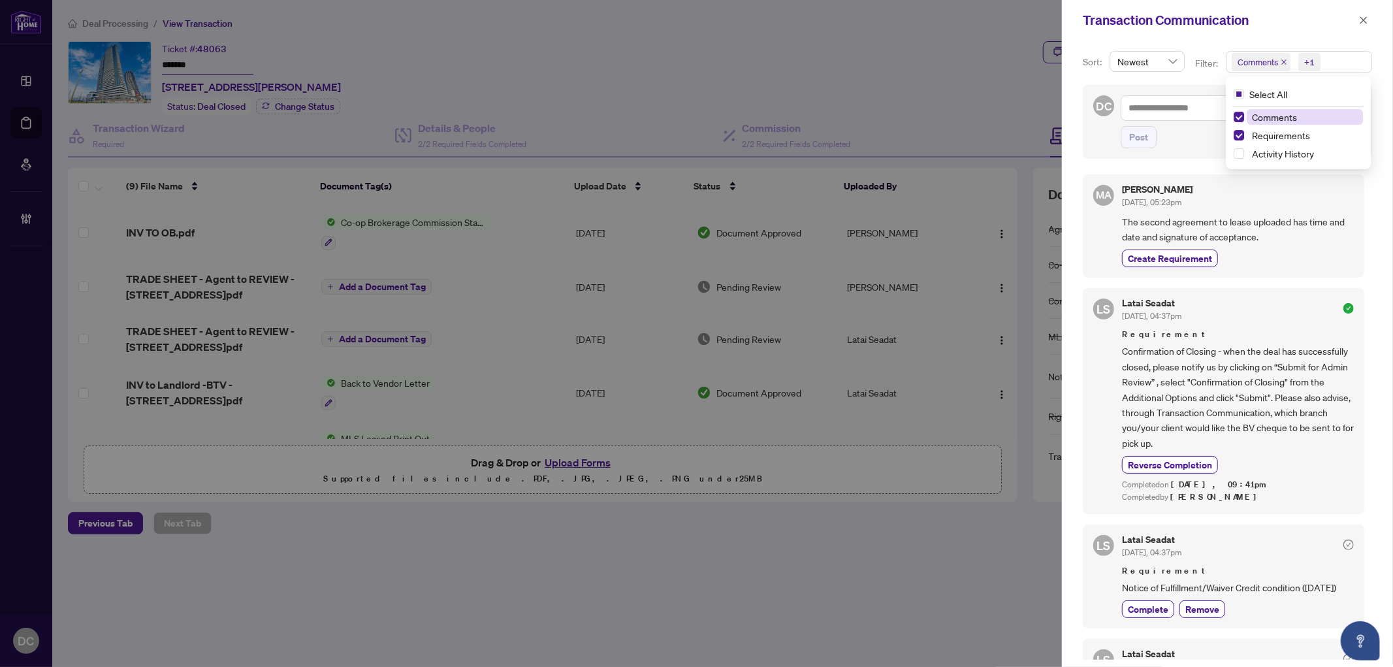
click at [1346, 57] on span "Comments +1" at bounding box center [1299, 62] width 145 height 21
click at [1304, 113] on span "Comments" at bounding box center [1305, 117] width 116 height 16
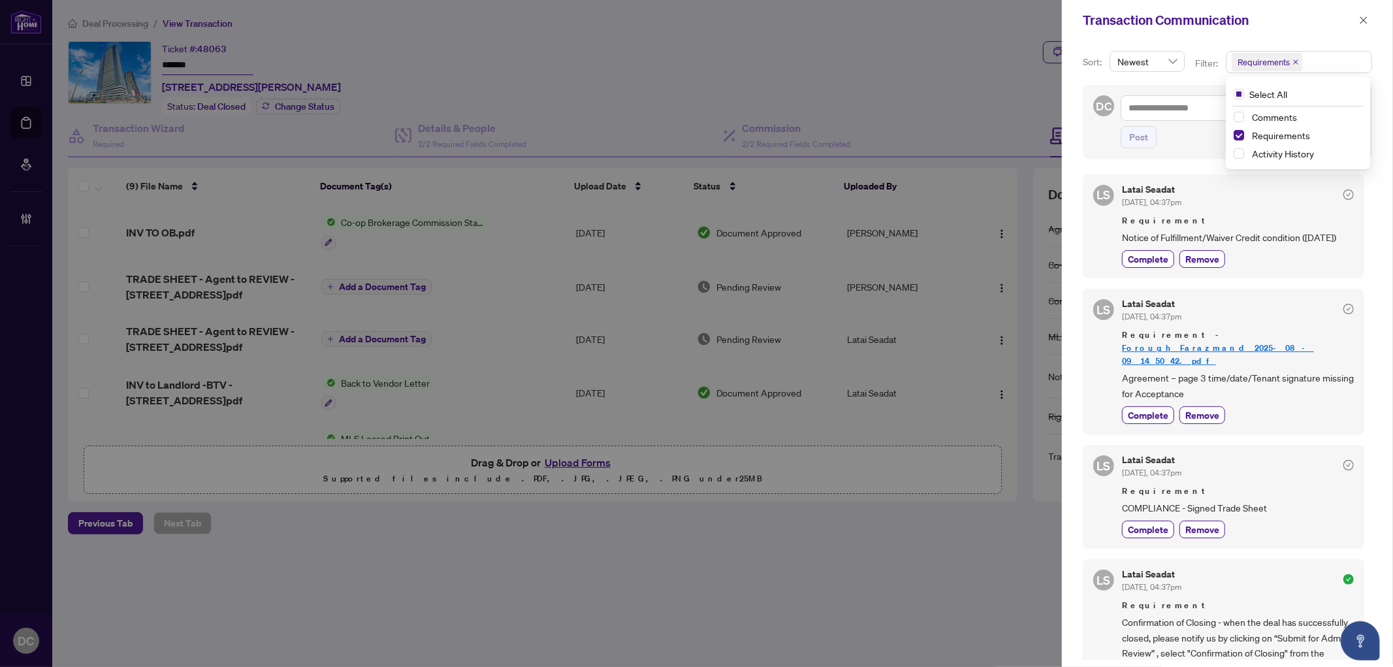
click at [1354, 17] on div "Transaction Communication" at bounding box center [1219, 20] width 272 height 20
click at [1354, 16] on div "Transaction Communication" at bounding box center [1219, 20] width 272 height 20
click at [1361, 17] on icon "close" at bounding box center [1364, 19] width 7 height 7
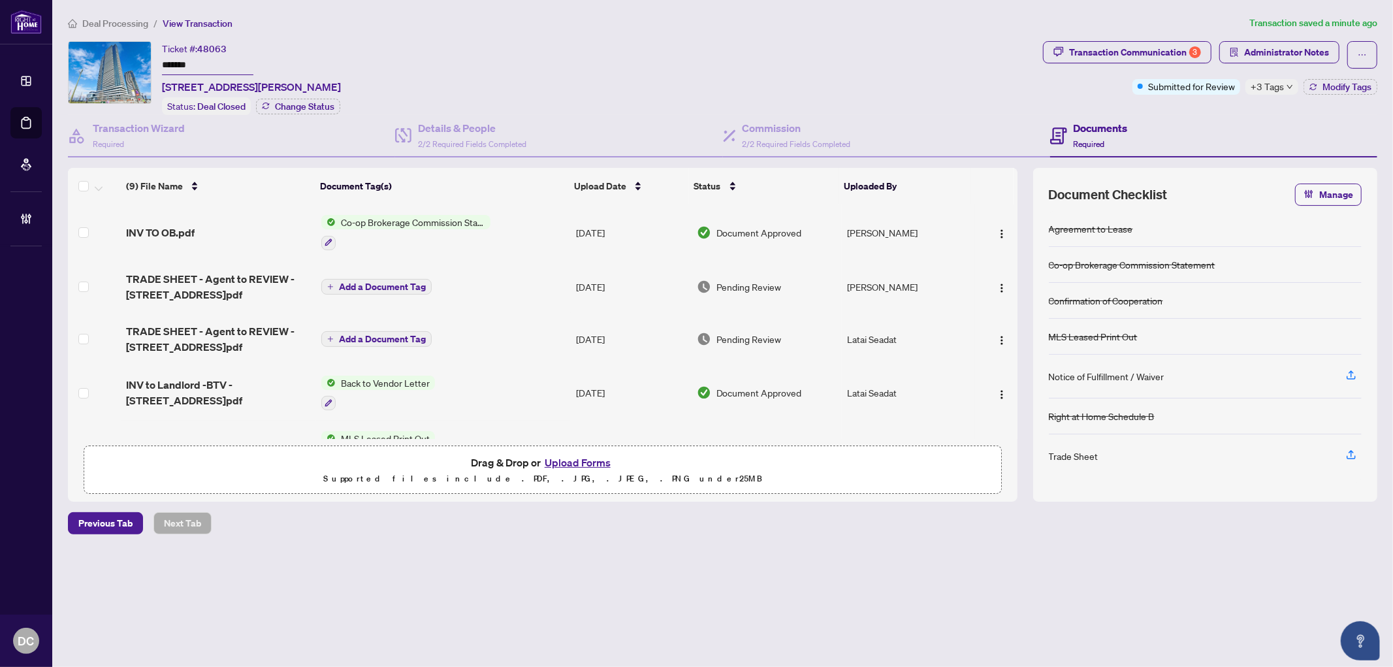
click at [555, 282] on td "Add a Document Tag" at bounding box center [443, 287] width 255 height 52
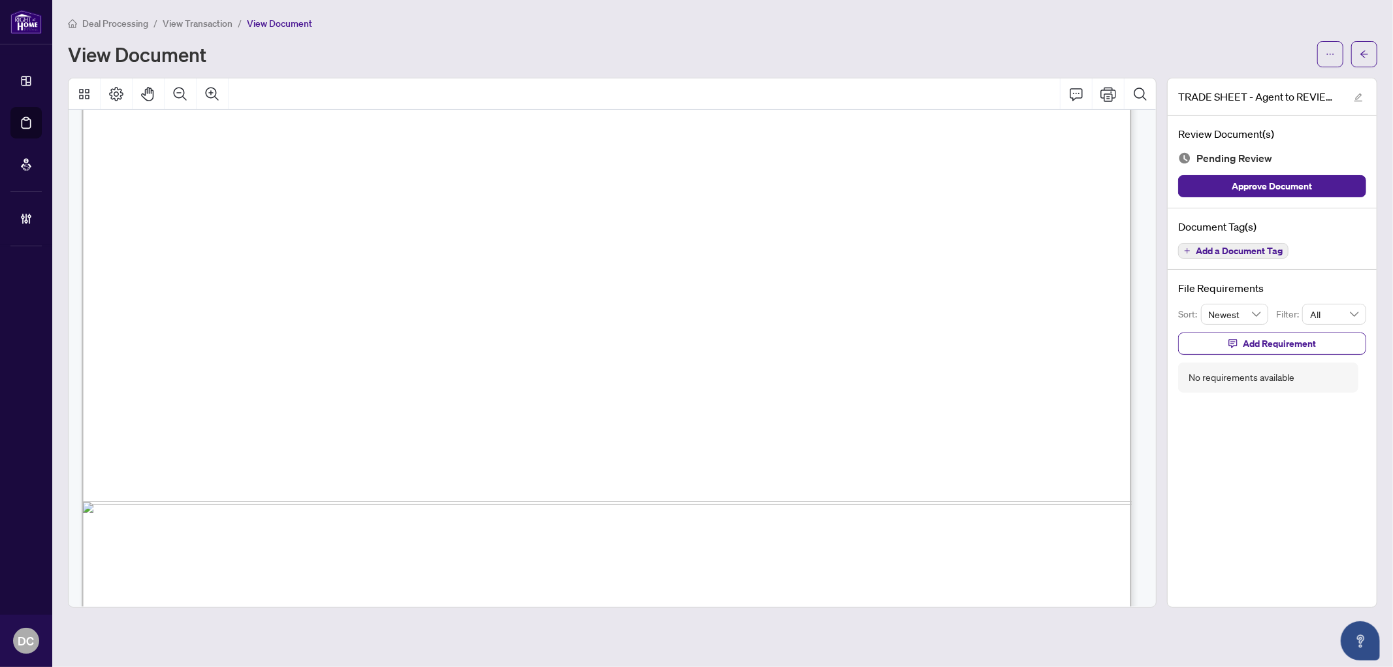
scroll to position [580, 0]
click at [1369, 52] on icon "arrow-left" at bounding box center [1364, 54] width 9 height 9
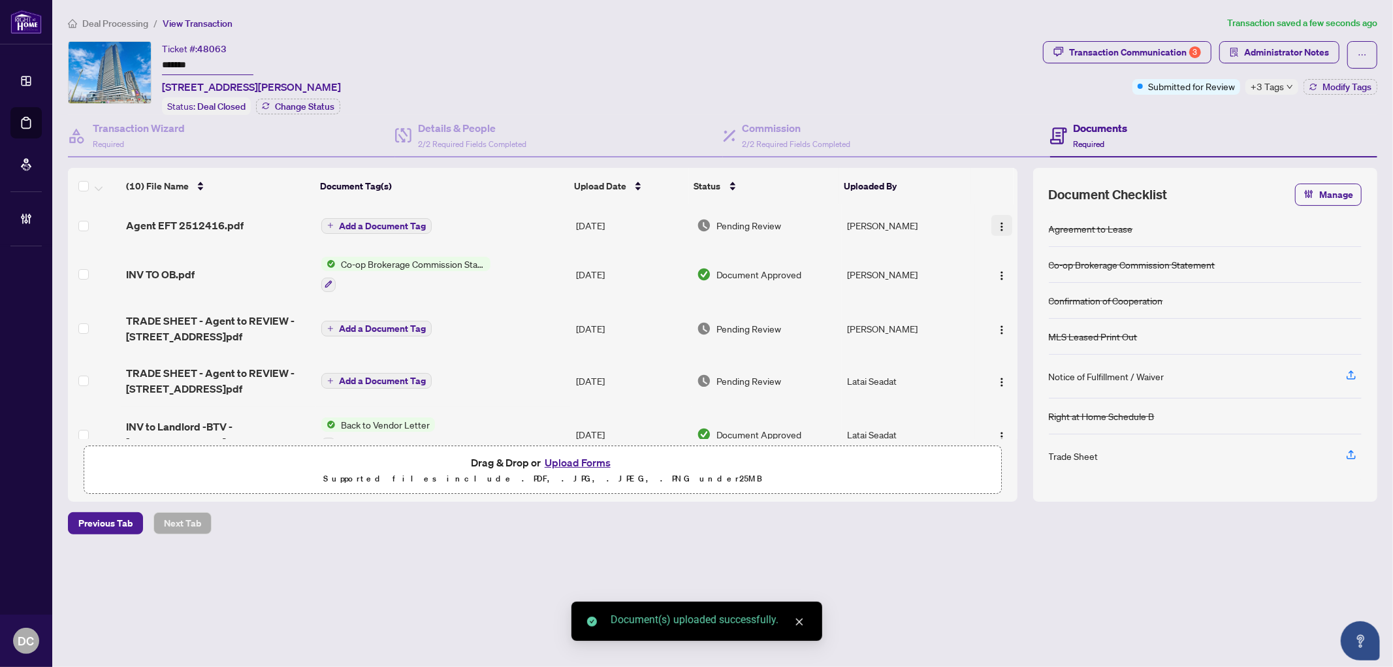
click at [998, 221] on img "button" at bounding box center [1002, 226] width 10 height 10
click at [1040, 329] on span "Document Permissions" at bounding box center [1060, 332] width 125 height 14
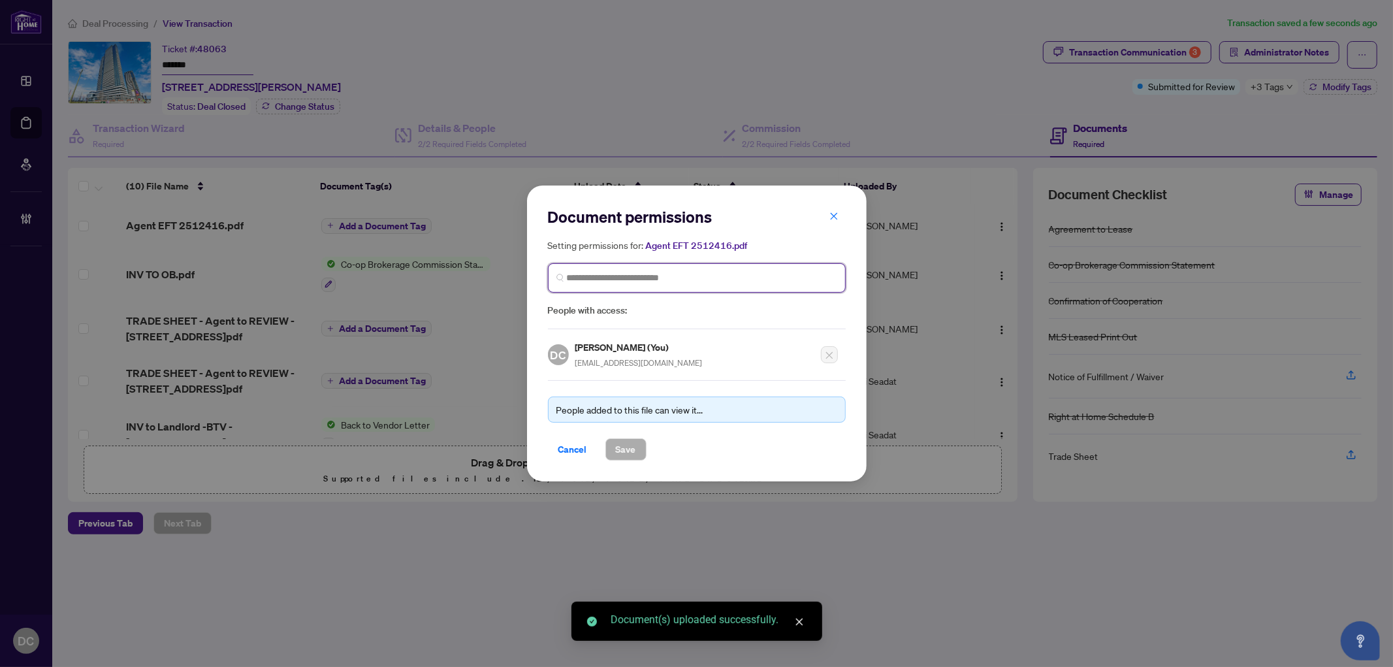
click at [689, 281] on input "search" at bounding box center [702, 278] width 270 height 14
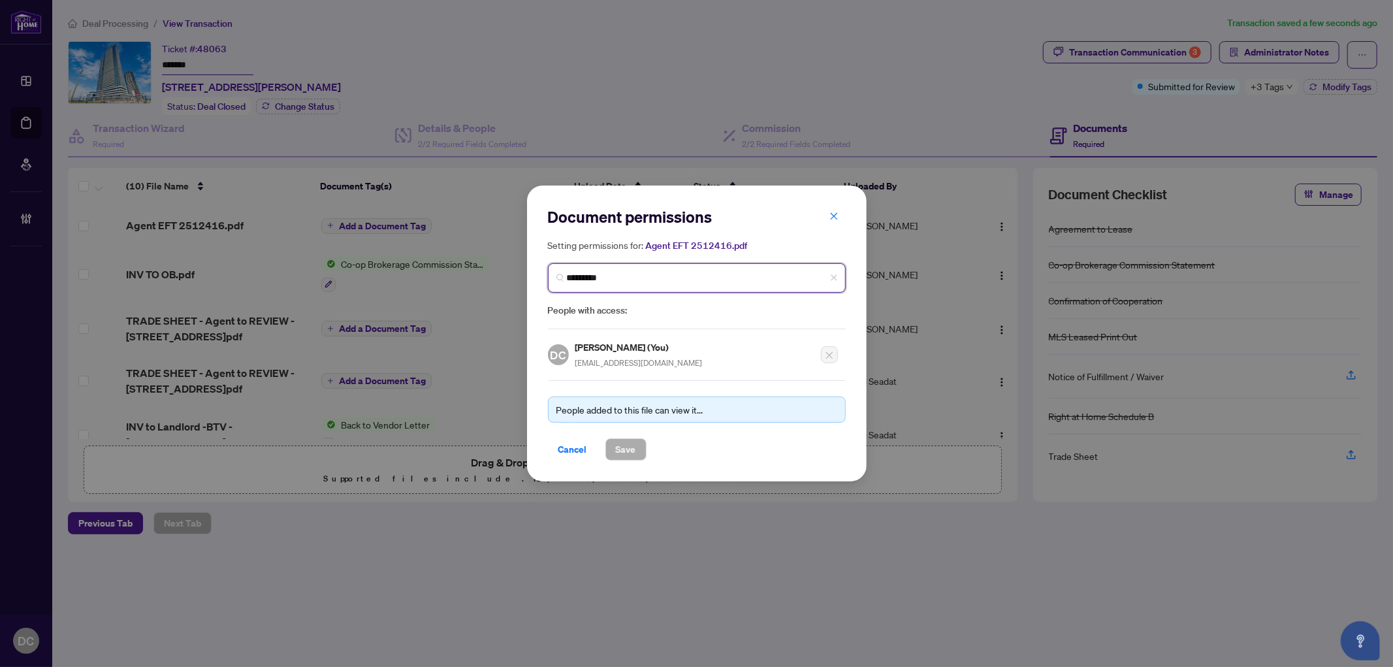
type input "**********"
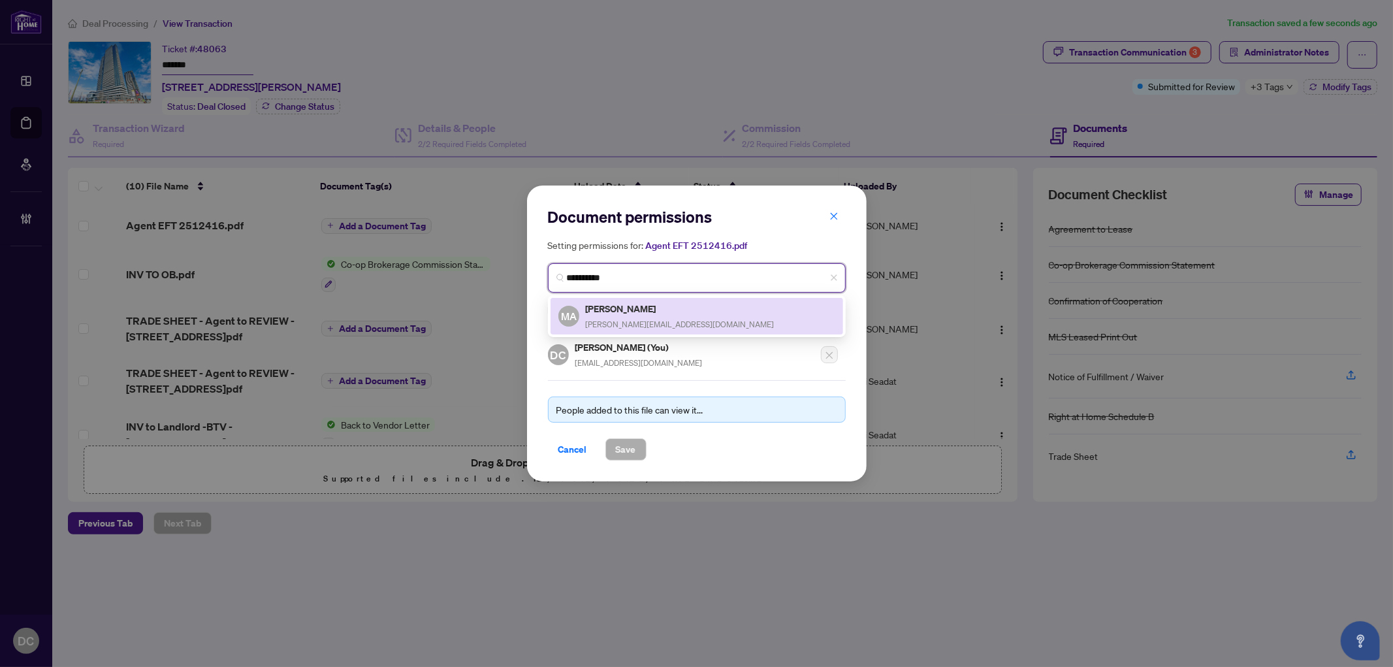
click at [658, 310] on h5 "Mary Amini" at bounding box center [680, 308] width 189 height 15
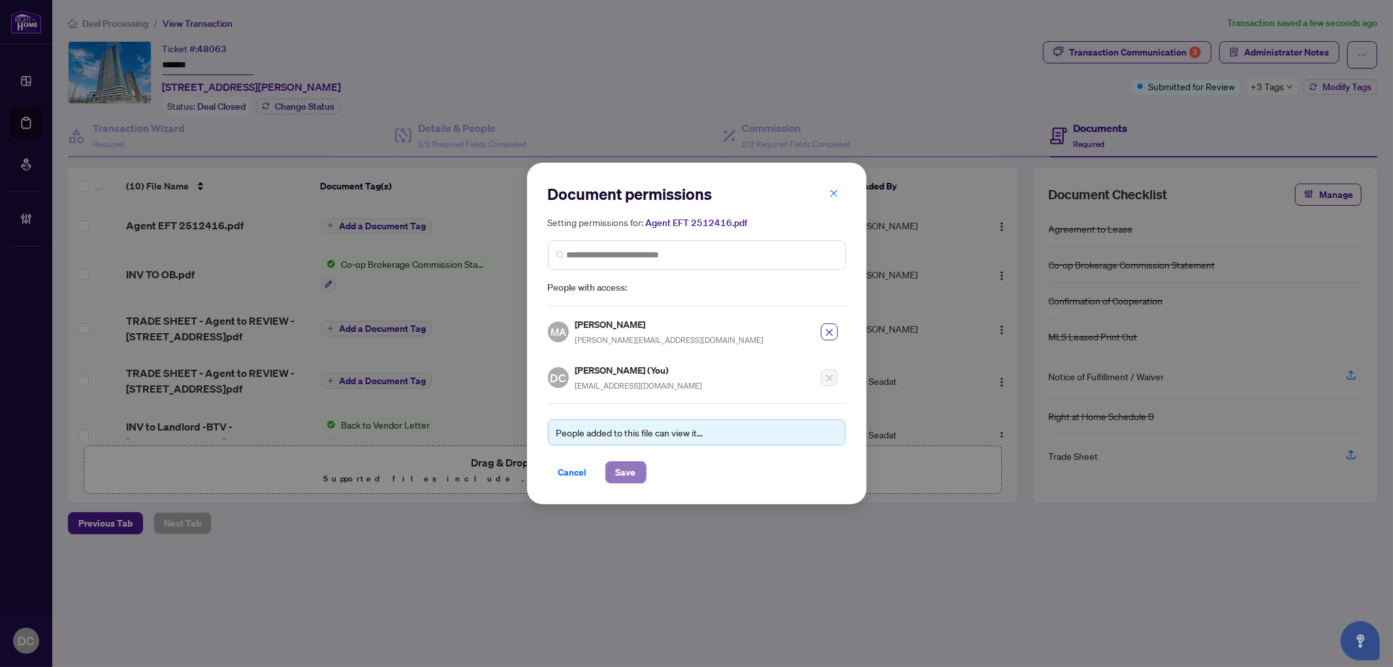
click at [634, 463] on span "Save" at bounding box center [626, 472] width 20 height 21
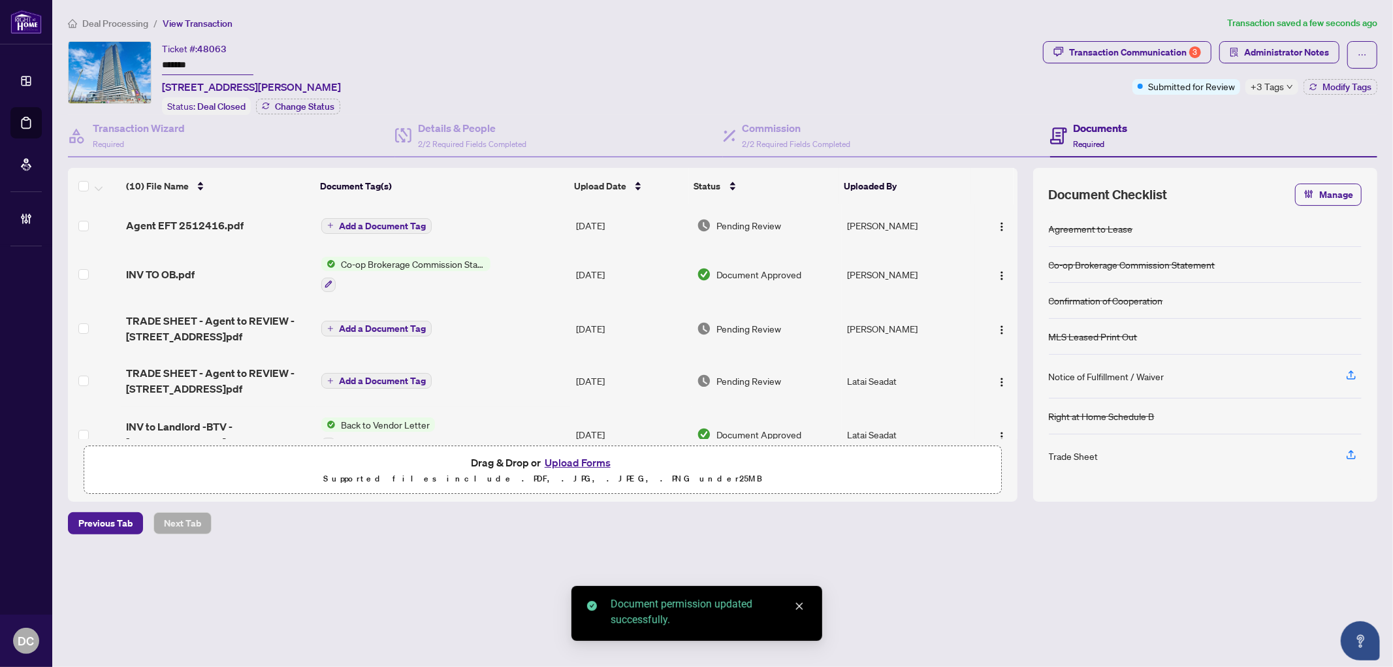
click at [387, 223] on span "Add a Document Tag" at bounding box center [382, 225] width 87 height 9
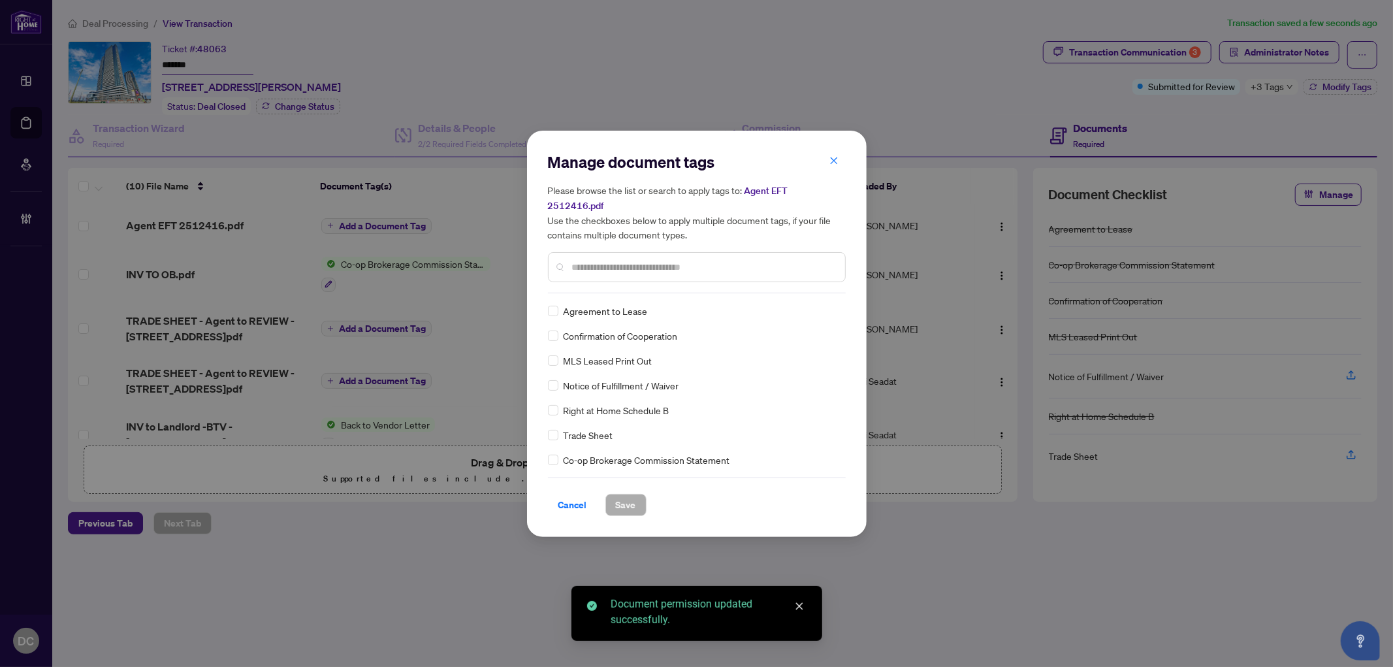
click at [697, 260] on input "text" at bounding box center [703, 267] width 263 height 14
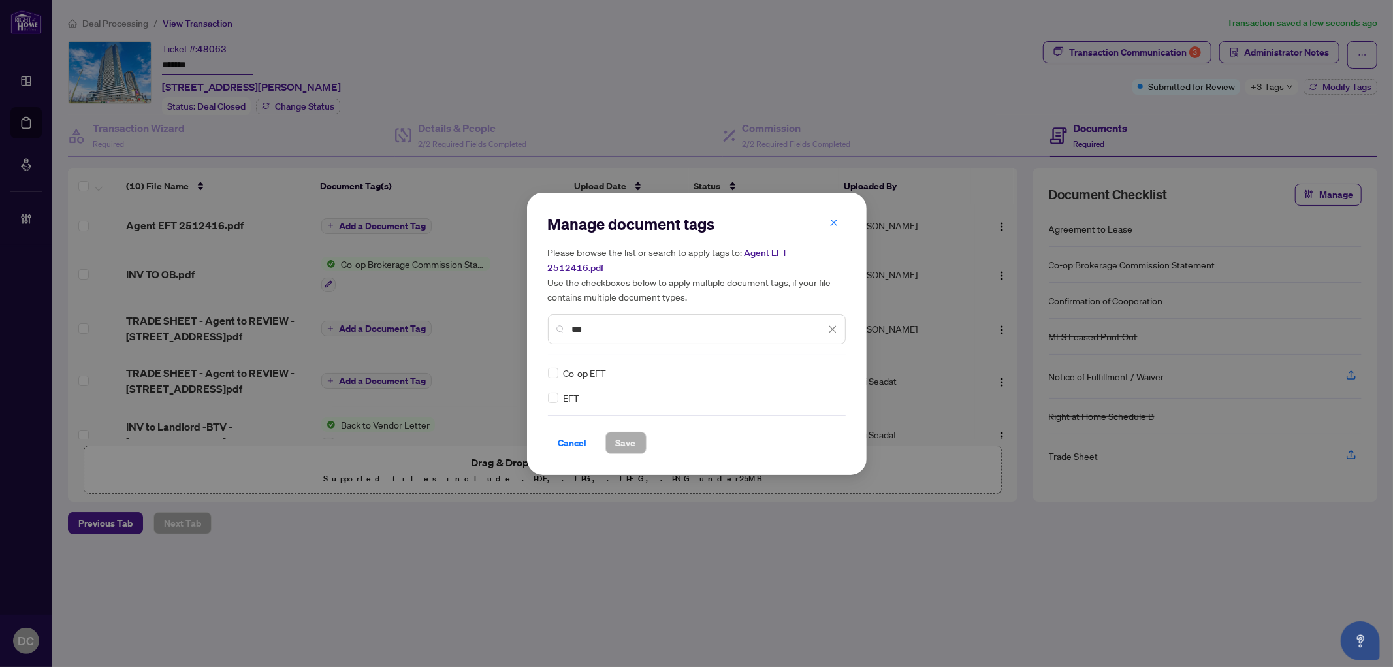
type input "***"
click at [839, 366] on div "EFT Co-op EFT" at bounding box center [697, 385] width 298 height 39
click at [832, 370] on icon at bounding box center [834, 372] width 8 height 5
click at [789, 436] on div "Approved" at bounding box center [785, 428] width 99 height 21
click at [632, 441] on span "Save" at bounding box center [626, 442] width 20 height 21
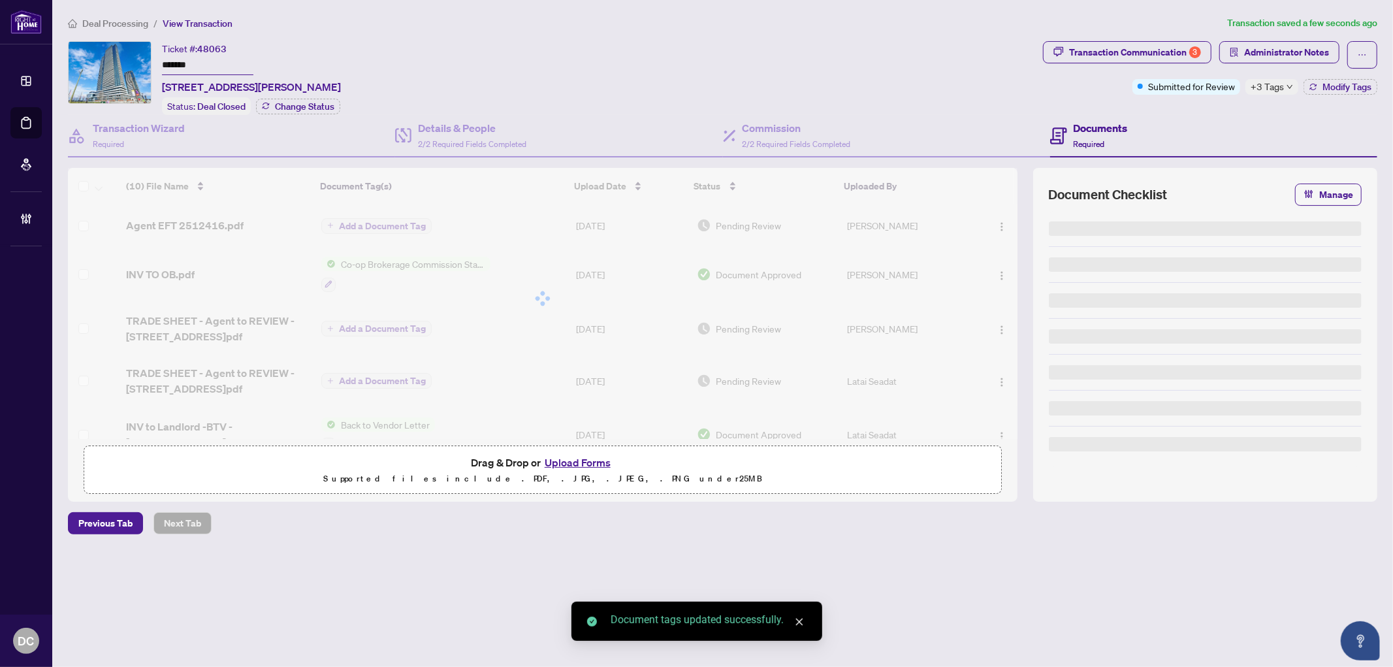
click at [1290, 90] on body "Dashboard Deal Processing Mortgage Referrals Brokerage Management DC Dawn Chan …" at bounding box center [696, 333] width 1393 height 667
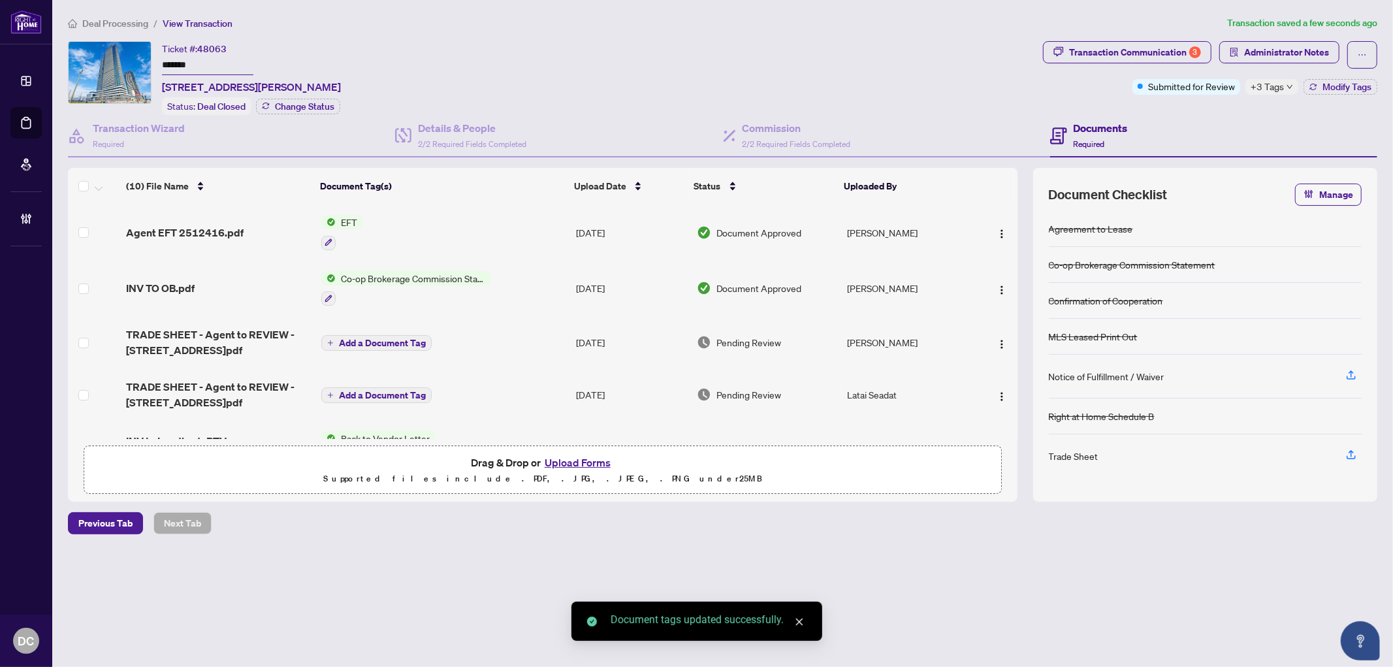
click at [1270, 88] on span "+3 Tags" at bounding box center [1267, 86] width 33 height 15
click at [1179, 125] on div "Documents Required" at bounding box center [1213, 136] width 327 height 42
click at [1341, 90] on span "Modify Tags" at bounding box center [1347, 86] width 49 height 9
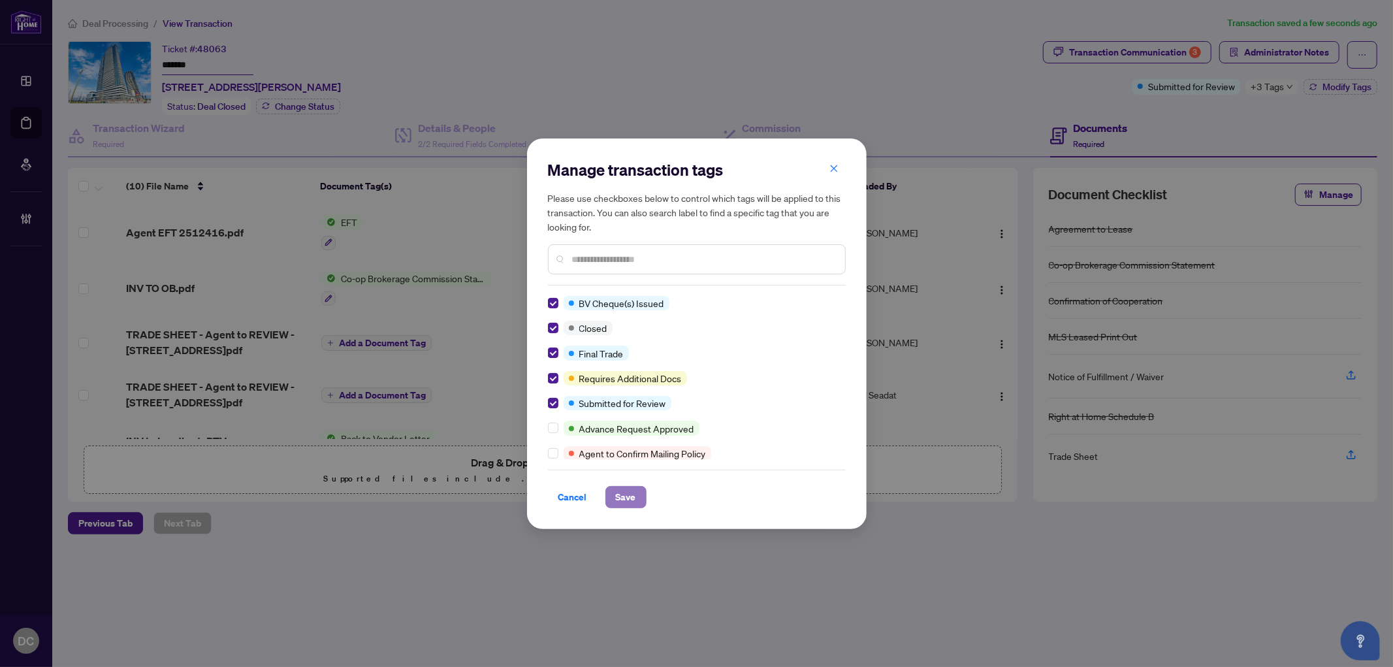
click at [621, 494] on span "Save" at bounding box center [626, 497] width 20 height 21
click at [1166, 51] on div "Manage transaction tags Please use checkboxes below to control which tags will …" at bounding box center [696, 333] width 1393 height 667
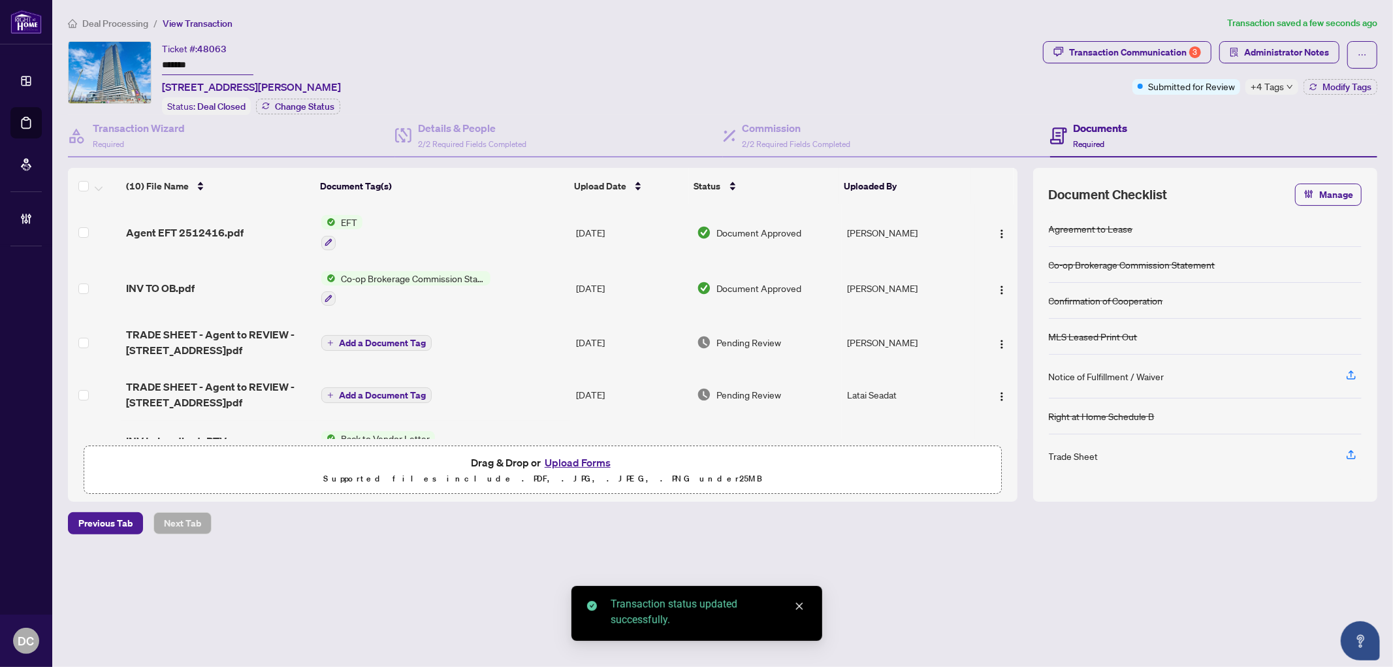
click at [1166, 51] on div "Transaction Communication 3" at bounding box center [1135, 52] width 132 height 21
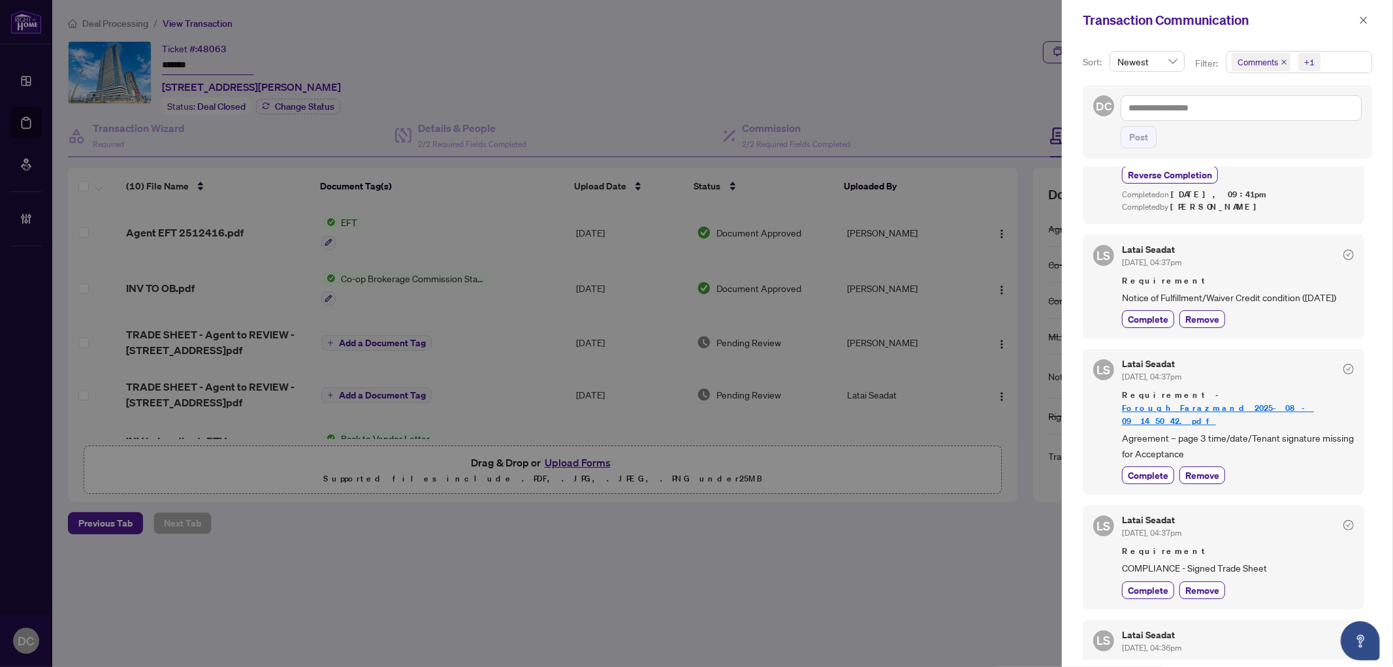
scroll to position [435, 0]
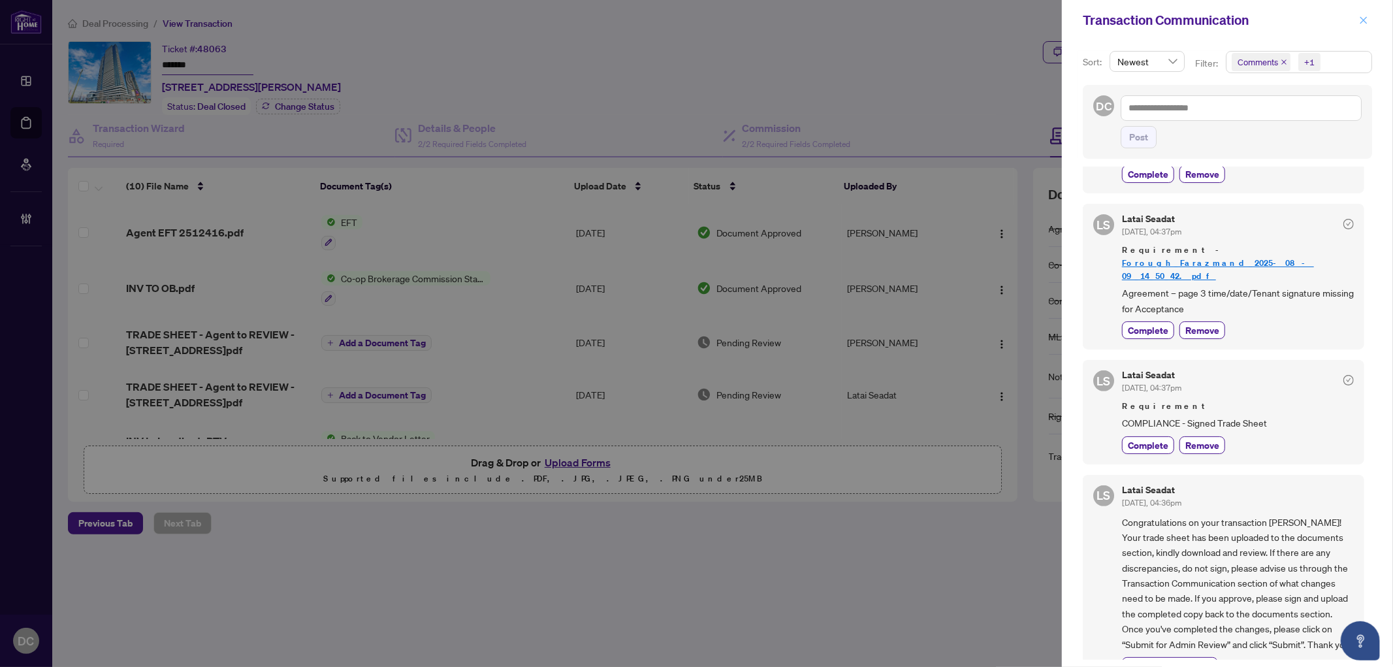
click at [1368, 20] on icon "close" at bounding box center [1363, 20] width 9 height 9
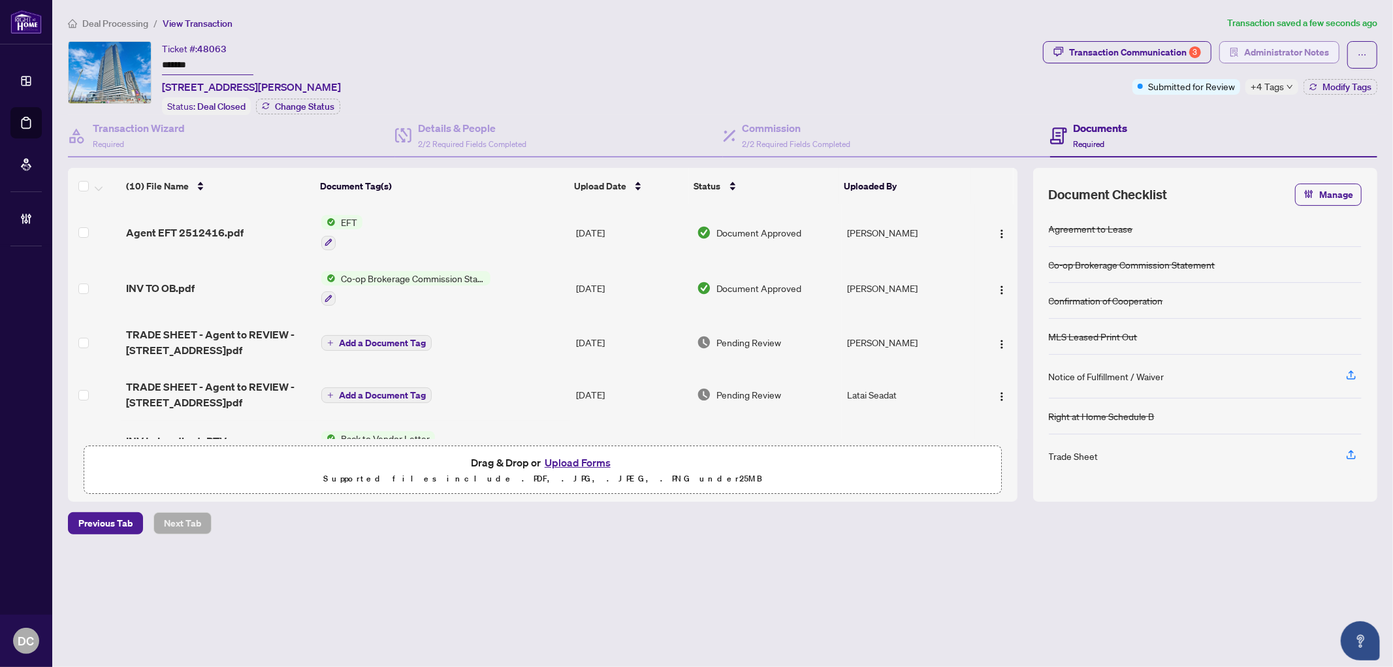
click at [1288, 50] on span "Administrator Notes" at bounding box center [1287, 52] width 85 height 21
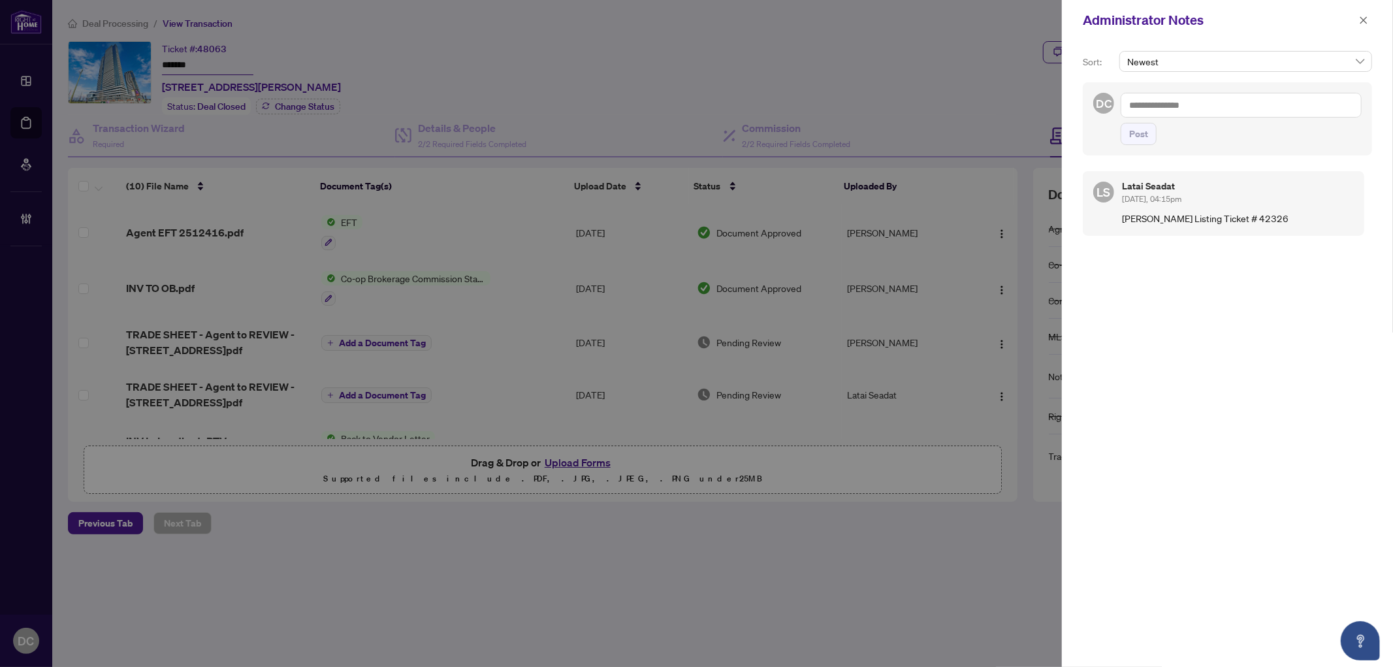
click at [1227, 103] on textarea at bounding box center [1241, 105] width 241 height 25
paste textarea "**********"
type textarea "**********"
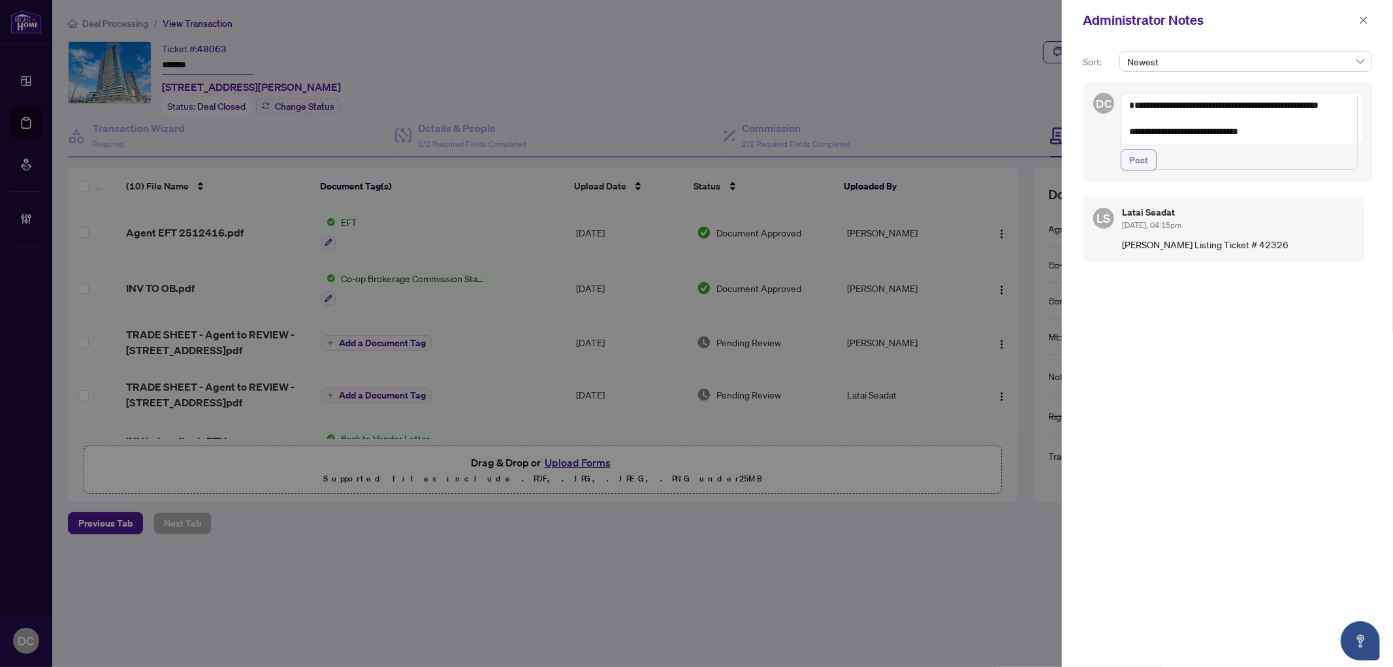
click at [1147, 171] on span "Post" at bounding box center [1139, 160] width 19 height 21
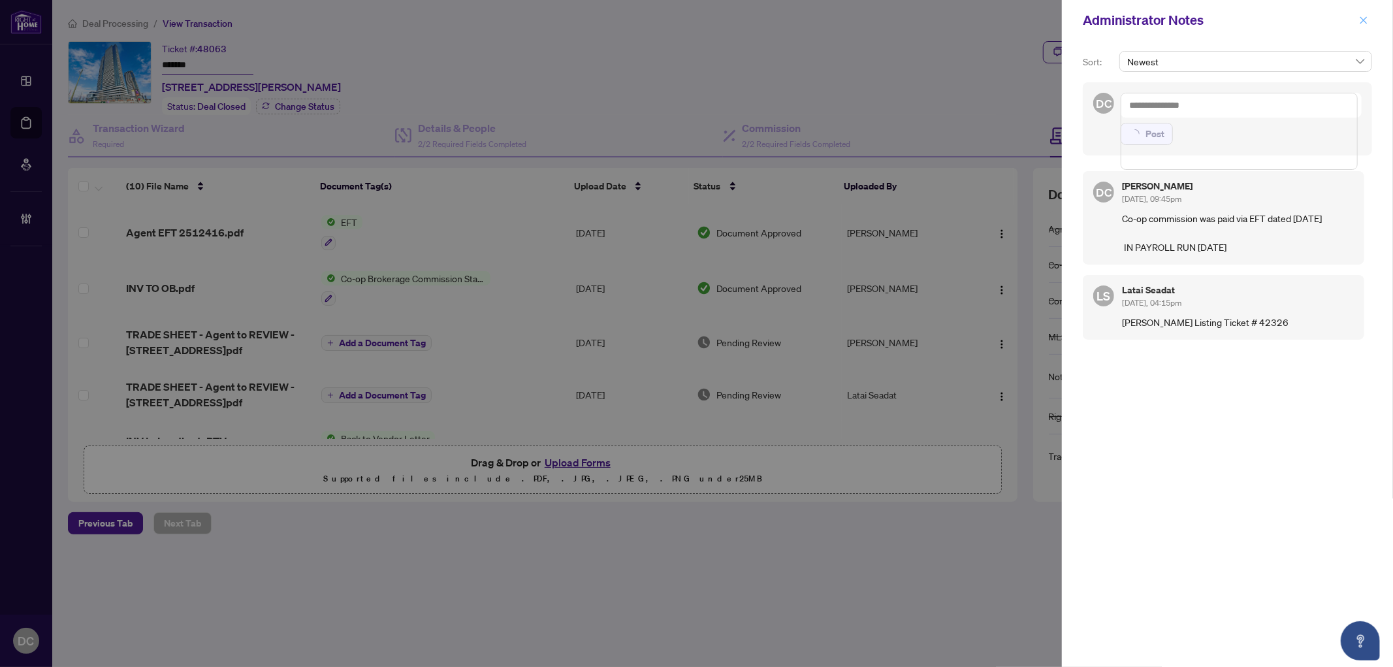
click at [1362, 25] on span "button" at bounding box center [1363, 20] width 9 height 21
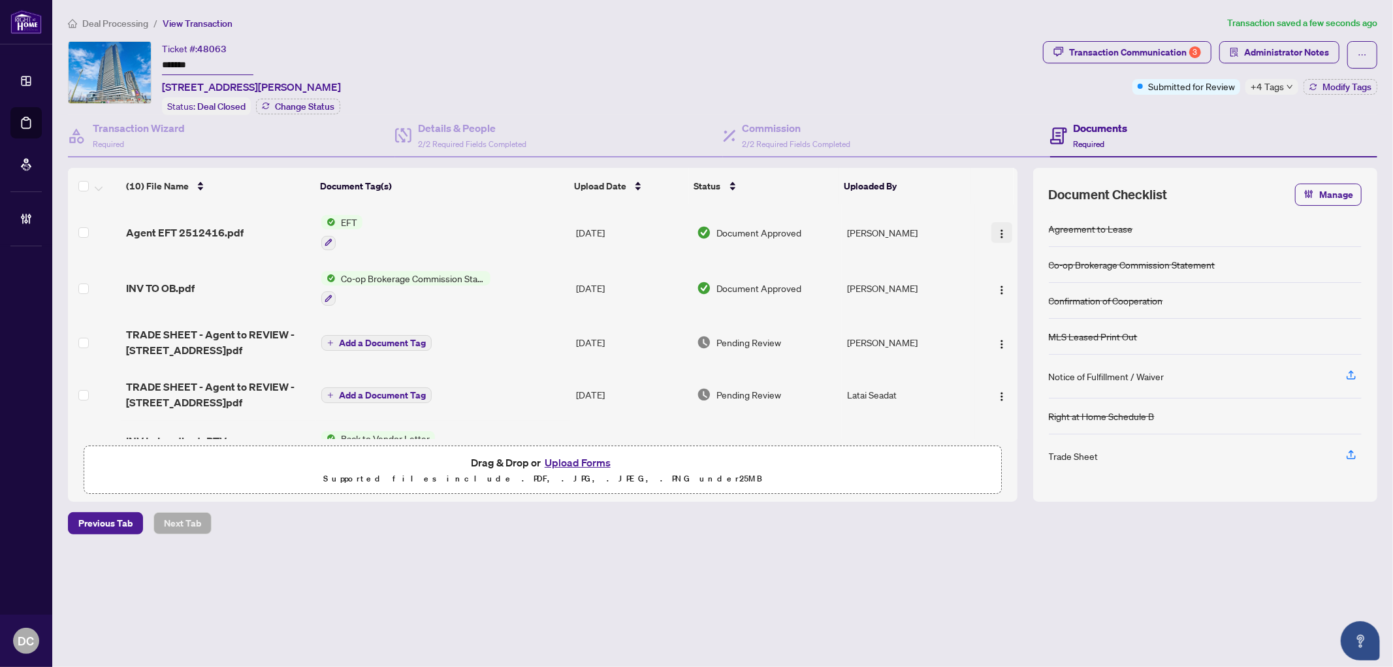
click at [1000, 229] on img "button" at bounding box center [1002, 234] width 10 height 10
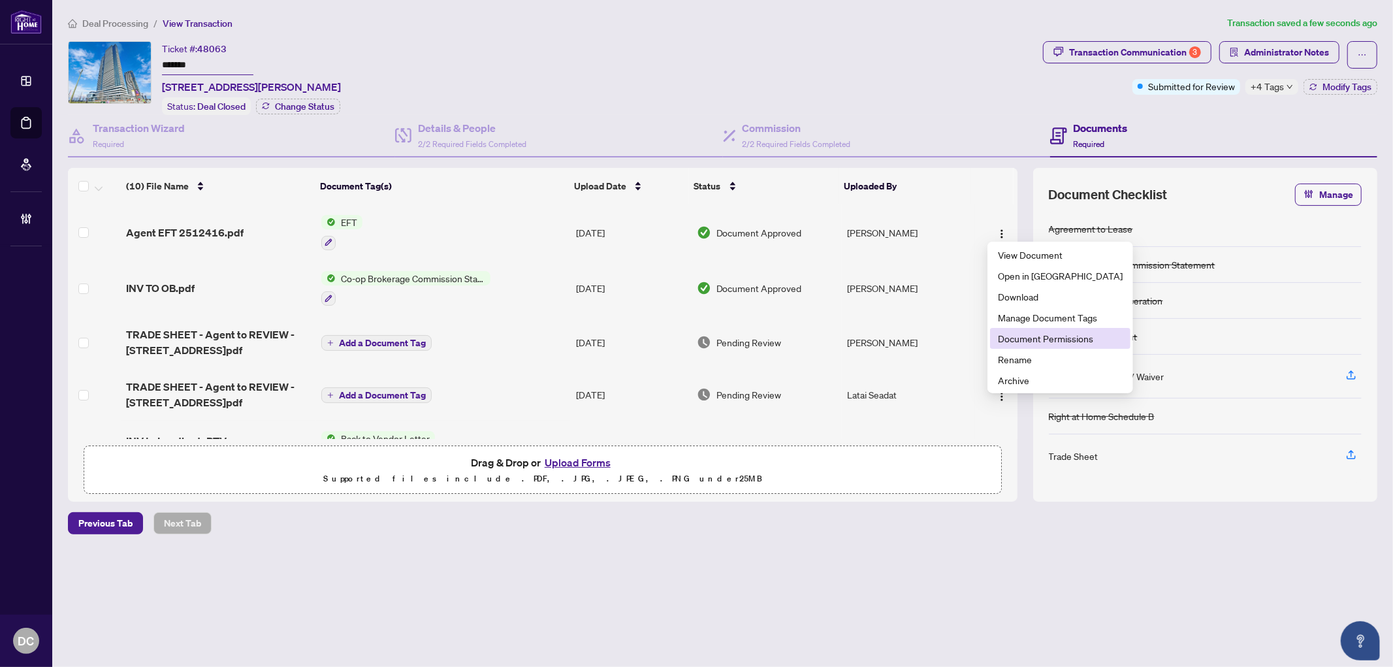
click at [1001, 338] on span "Document Permissions" at bounding box center [1060, 338] width 125 height 14
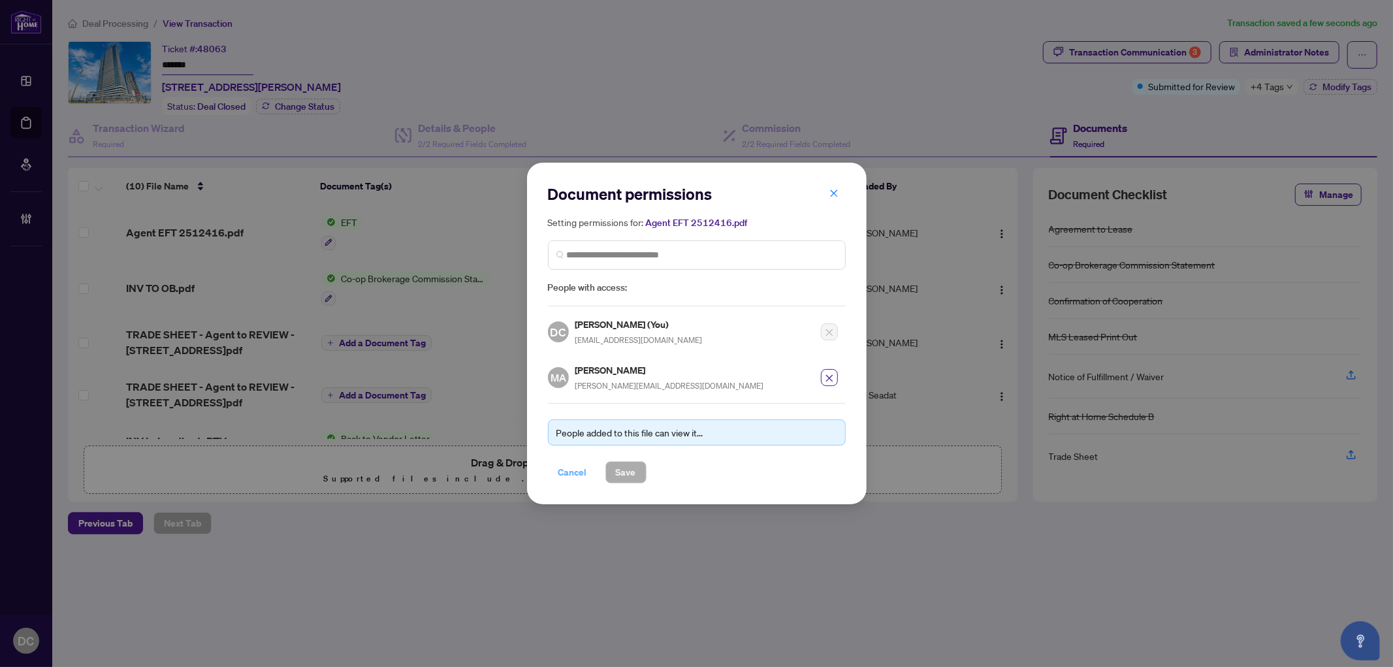
click at [561, 469] on span "Cancel" at bounding box center [573, 472] width 29 height 21
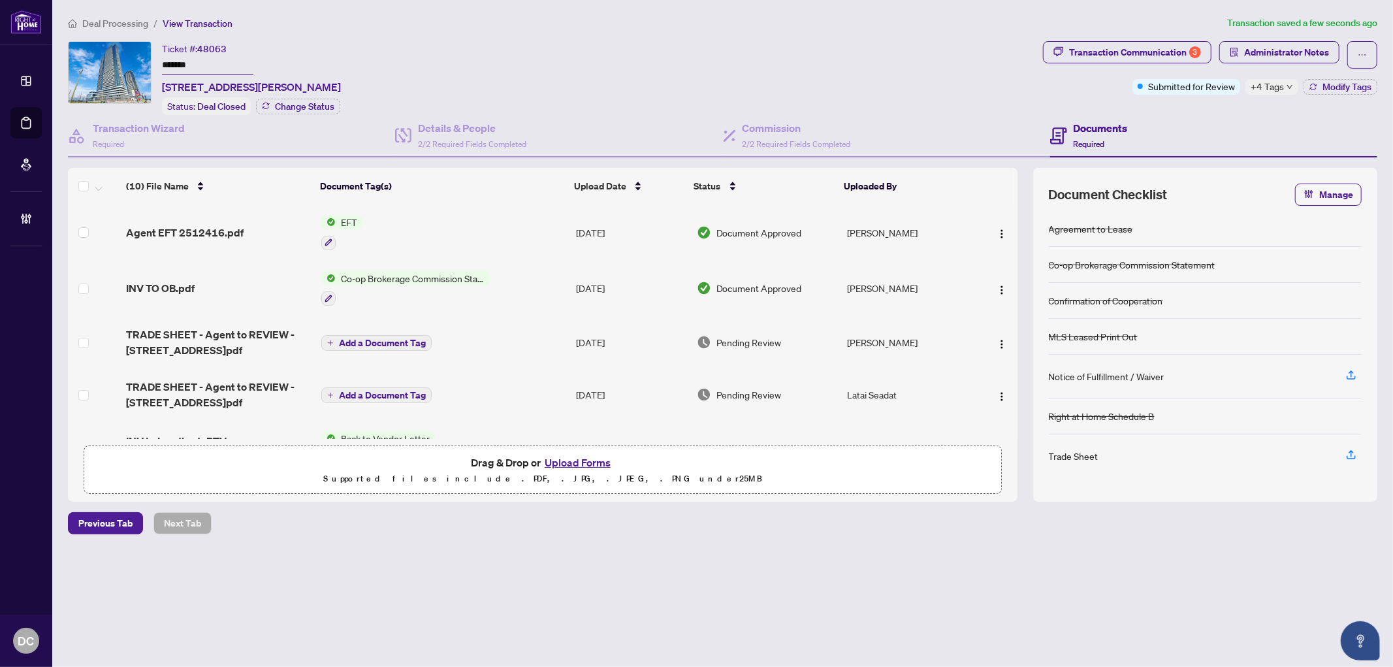
drag, startPoint x: 1139, startPoint y: 48, endPoint x: 1030, endPoint y: 76, distance: 112.8
click at [1042, 78] on div "Transaction Communication 3 Administrator Notes Submitted for Review +4 Tags Mo…" at bounding box center [1211, 78] width 340 height 74
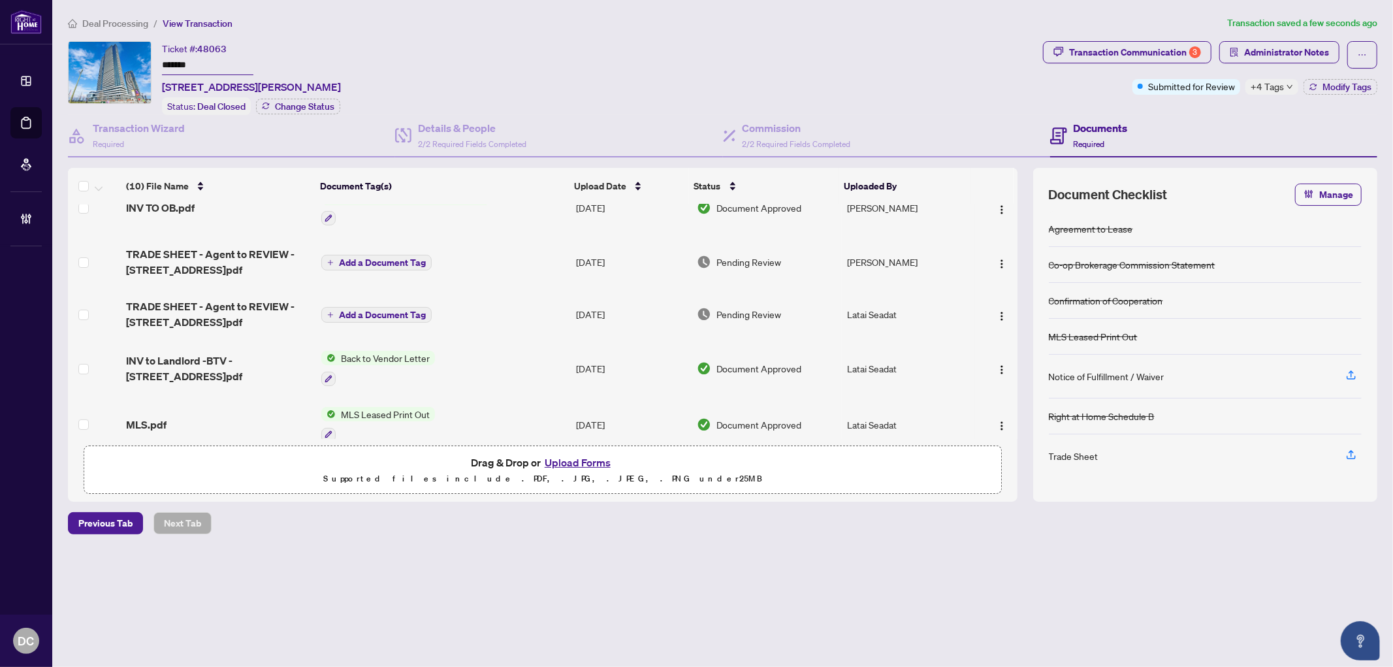
scroll to position [0, 0]
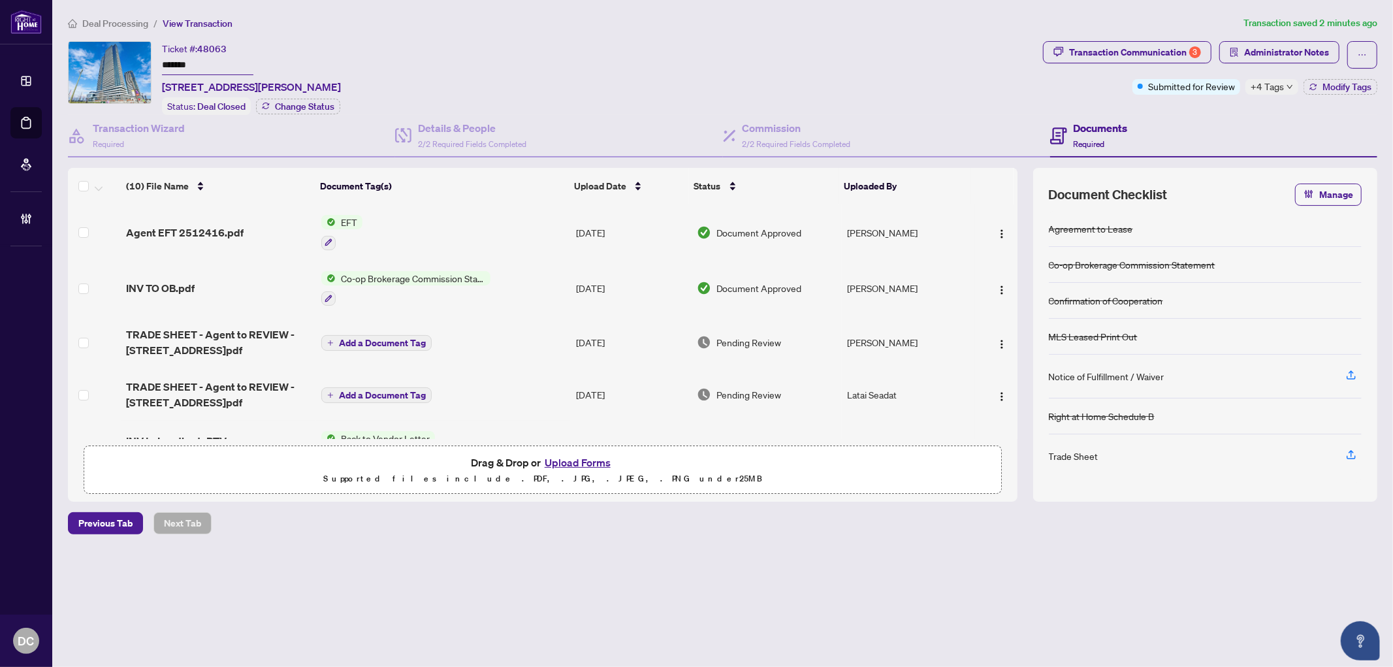
drag, startPoint x: 205, startPoint y: 56, endPoint x: 119, endPoint y: 59, distance: 86.3
click at [119, 59] on div "Ticket #: 48063 ******* 5015-195 Commerce St, Vaughan, Ontario L4K 0P9, Canada …" at bounding box center [553, 78] width 970 height 74
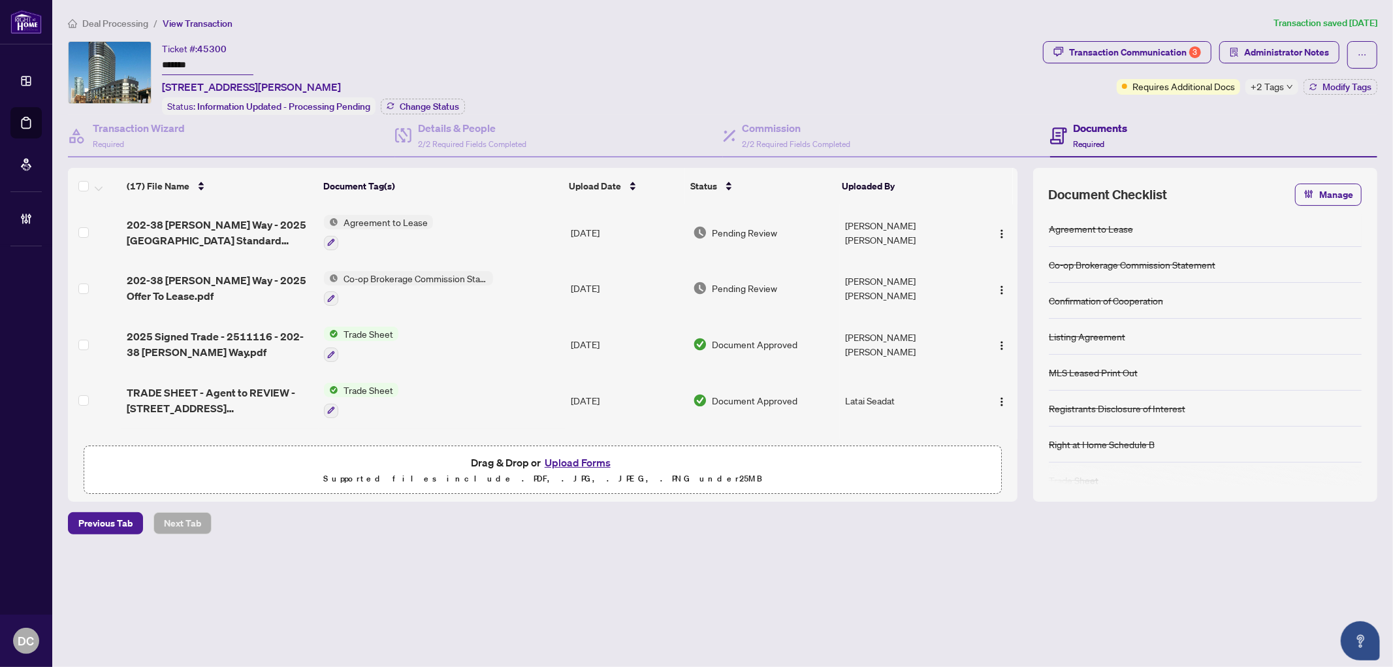
drag, startPoint x: 226, startPoint y: 67, endPoint x: 162, endPoint y: 63, distance: 64.1
click at [162, 63] on input "*******" at bounding box center [207, 65] width 91 height 19
click at [443, 103] on span "Change Status" at bounding box center [429, 106] width 59 height 9
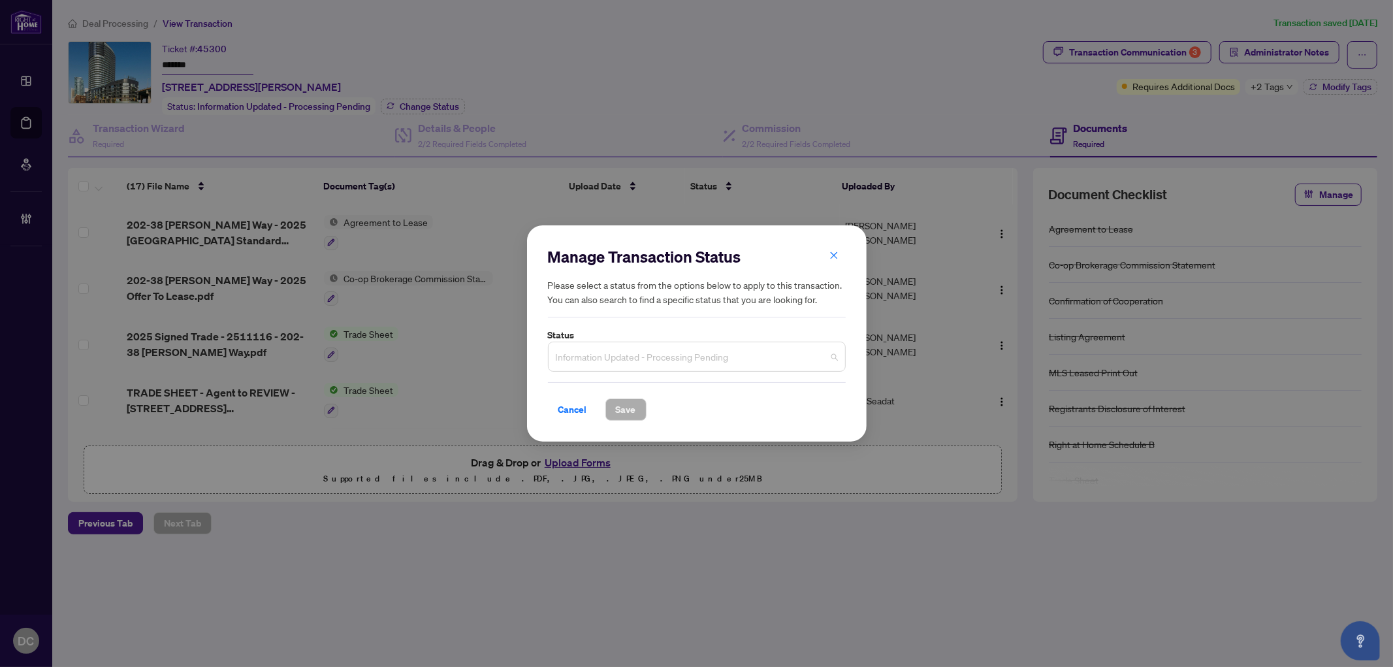
click at [770, 355] on span "Information Updated - Processing Pending" at bounding box center [697, 356] width 282 height 25
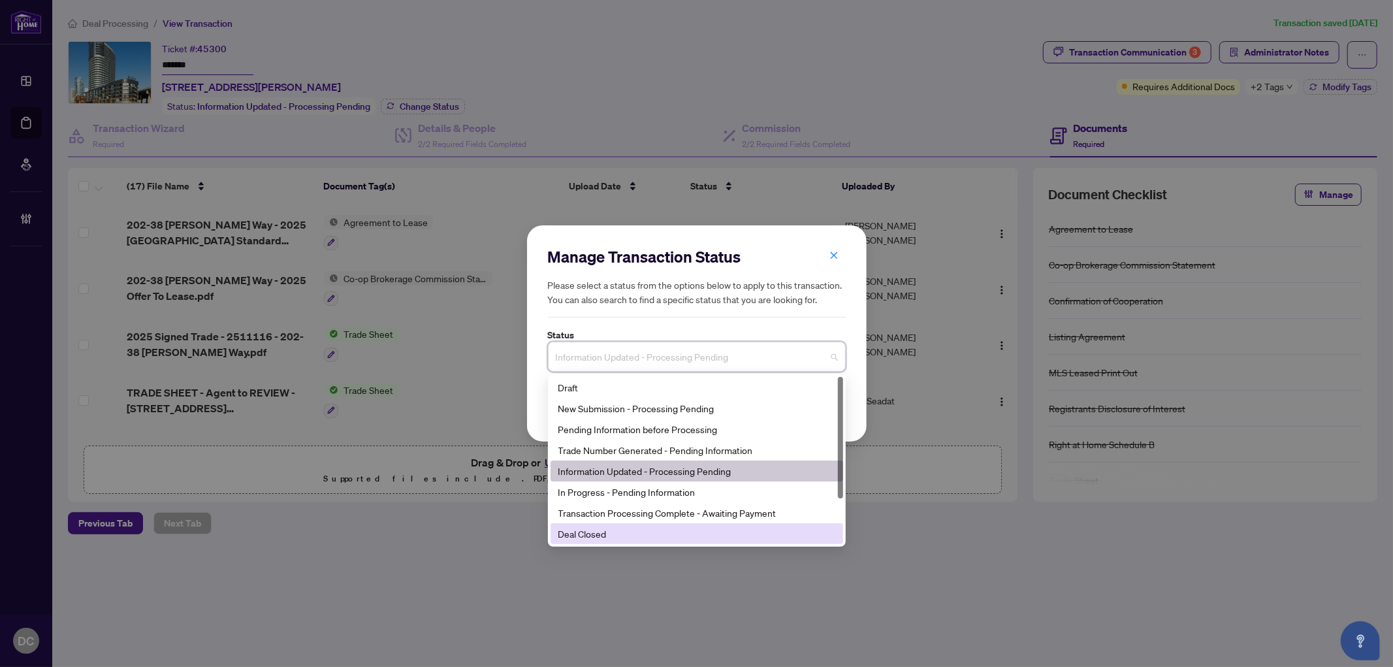
click at [651, 534] on div "Deal Closed" at bounding box center [697, 534] width 277 height 14
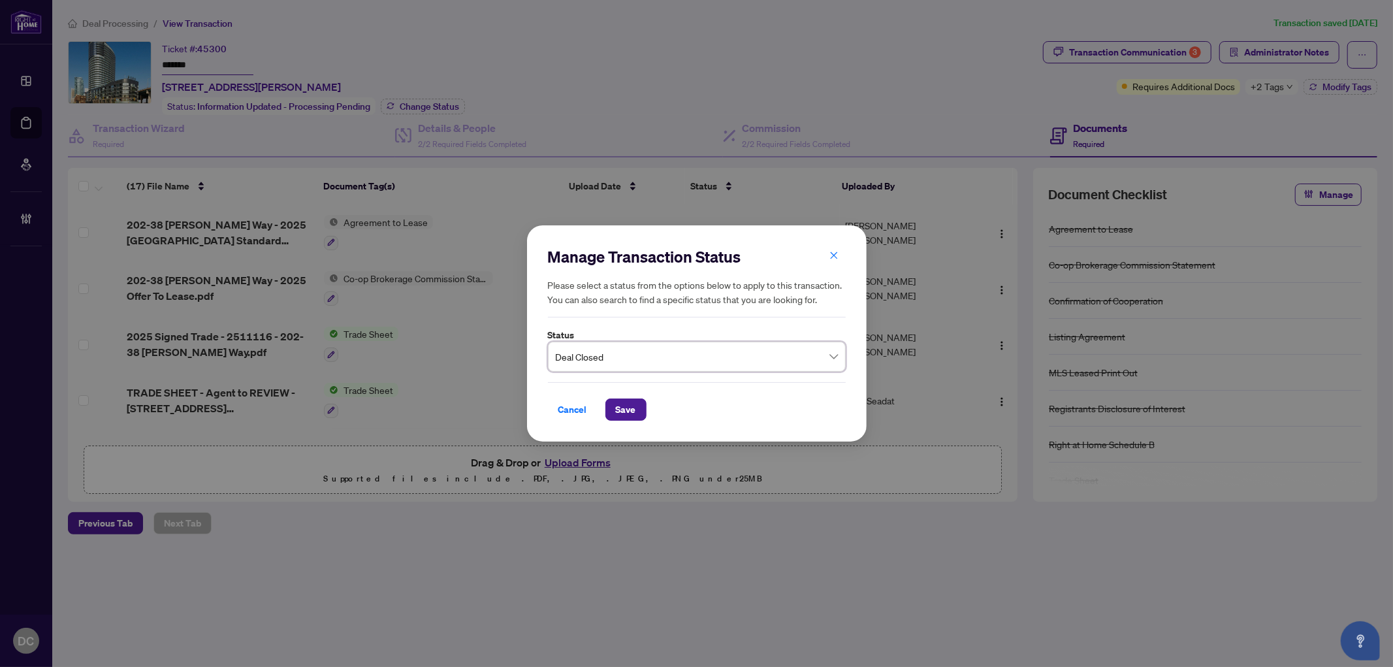
drag, startPoint x: 623, startPoint y: 409, endPoint x: 590, endPoint y: 396, distance: 35.8
click at [623, 408] on span "Save" at bounding box center [626, 409] width 20 height 21
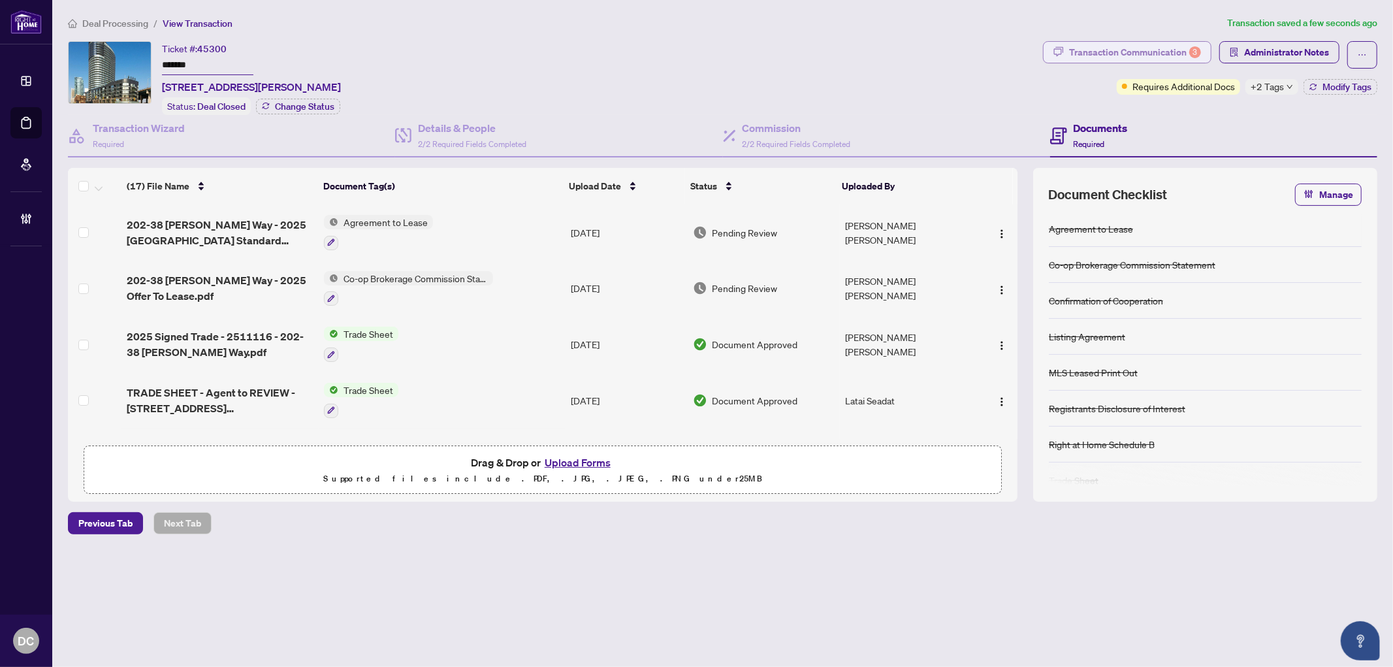
click at [1096, 54] on div "Transaction Communication 3" at bounding box center [1135, 52] width 132 height 21
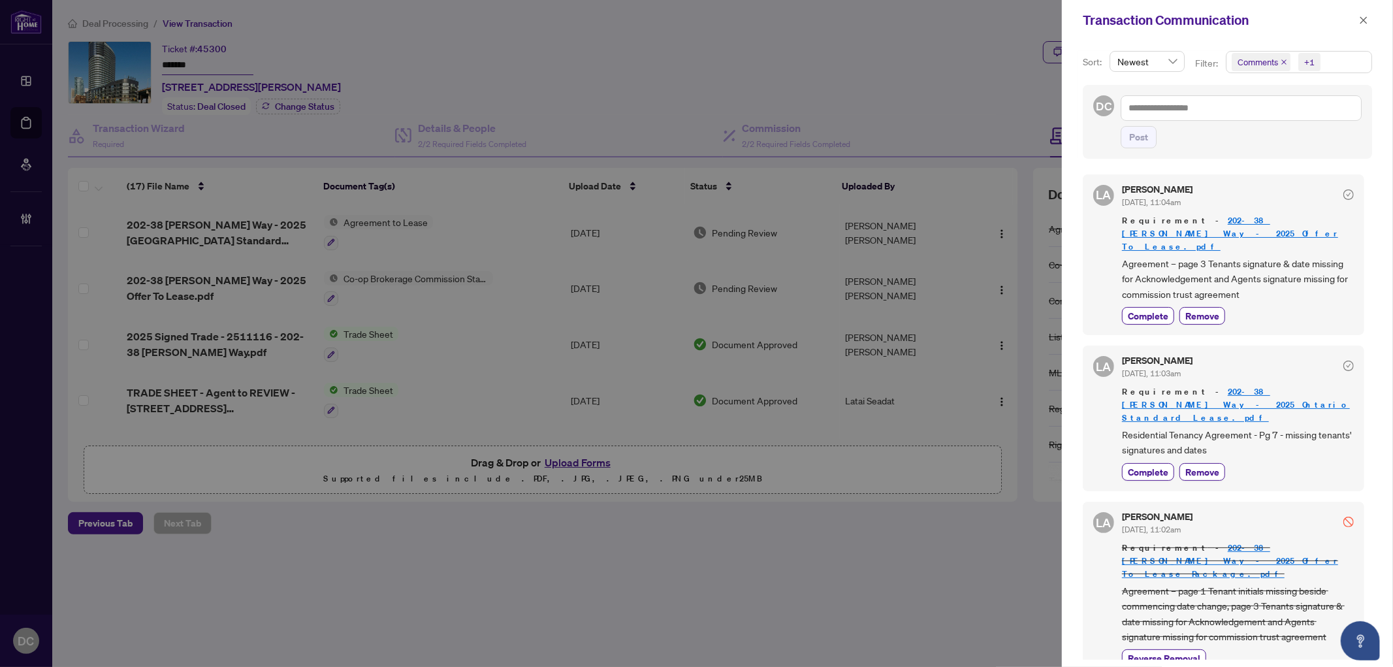
click at [1330, 61] on span "Comments +1" at bounding box center [1299, 62] width 145 height 21
click at [1270, 131] on span "Requirements" at bounding box center [1281, 135] width 58 height 12
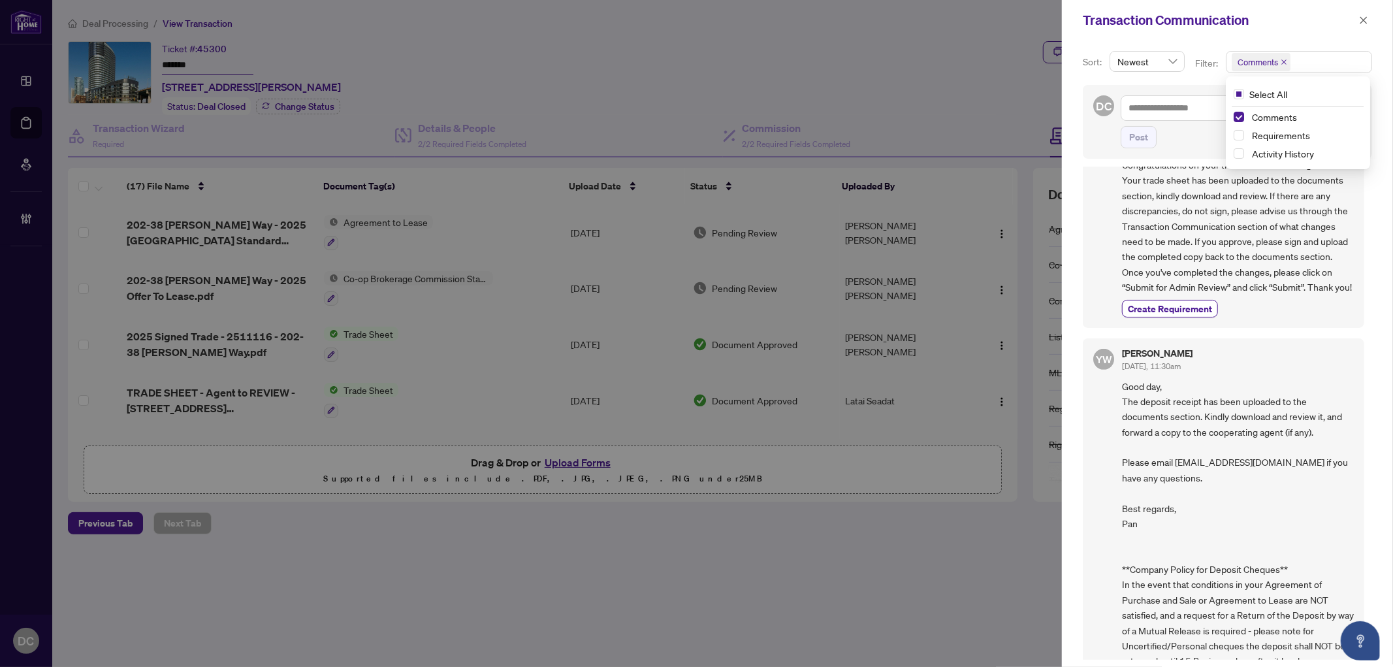
scroll to position [363, 0]
drag, startPoint x: 1368, startPoint y: 18, endPoint x: 1237, endPoint y: 26, distance: 130.9
click at [1367, 18] on icon "close" at bounding box center [1363, 20] width 9 height 9
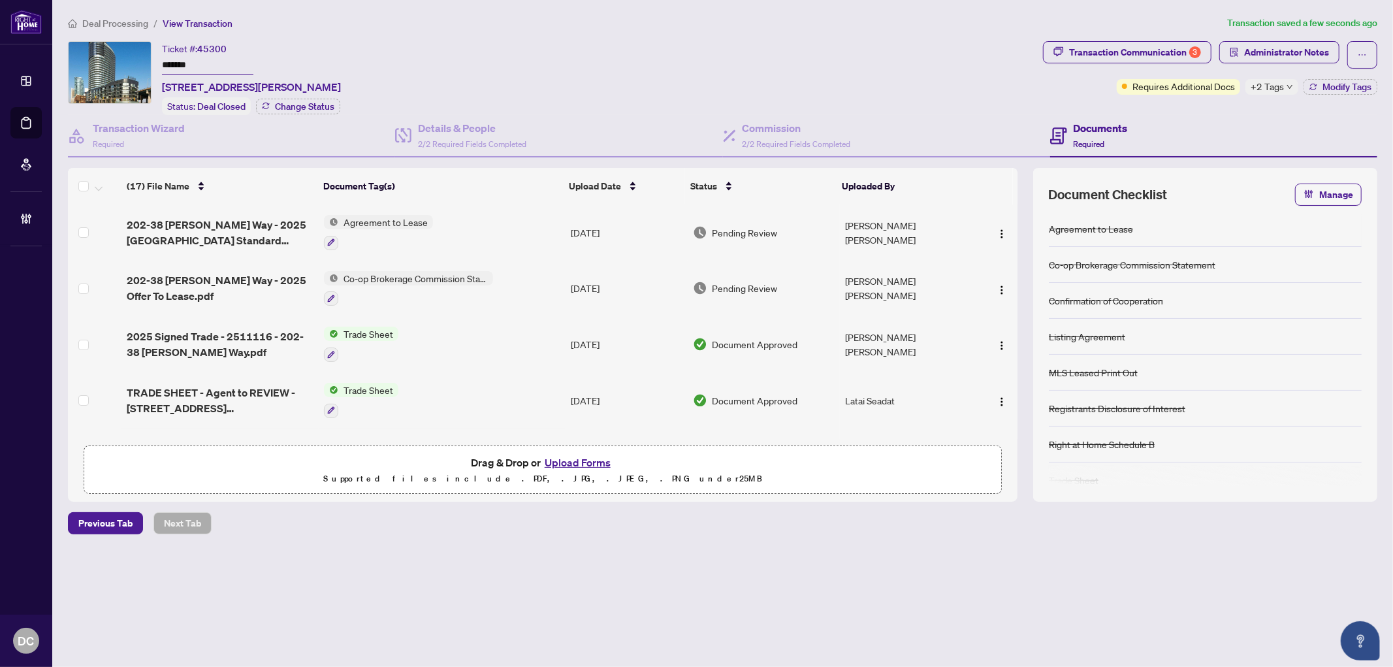
click at [540, 279] on td "Co-op Brokerage Commission Statement" at bounding box center [442, 289] width 246 height 56
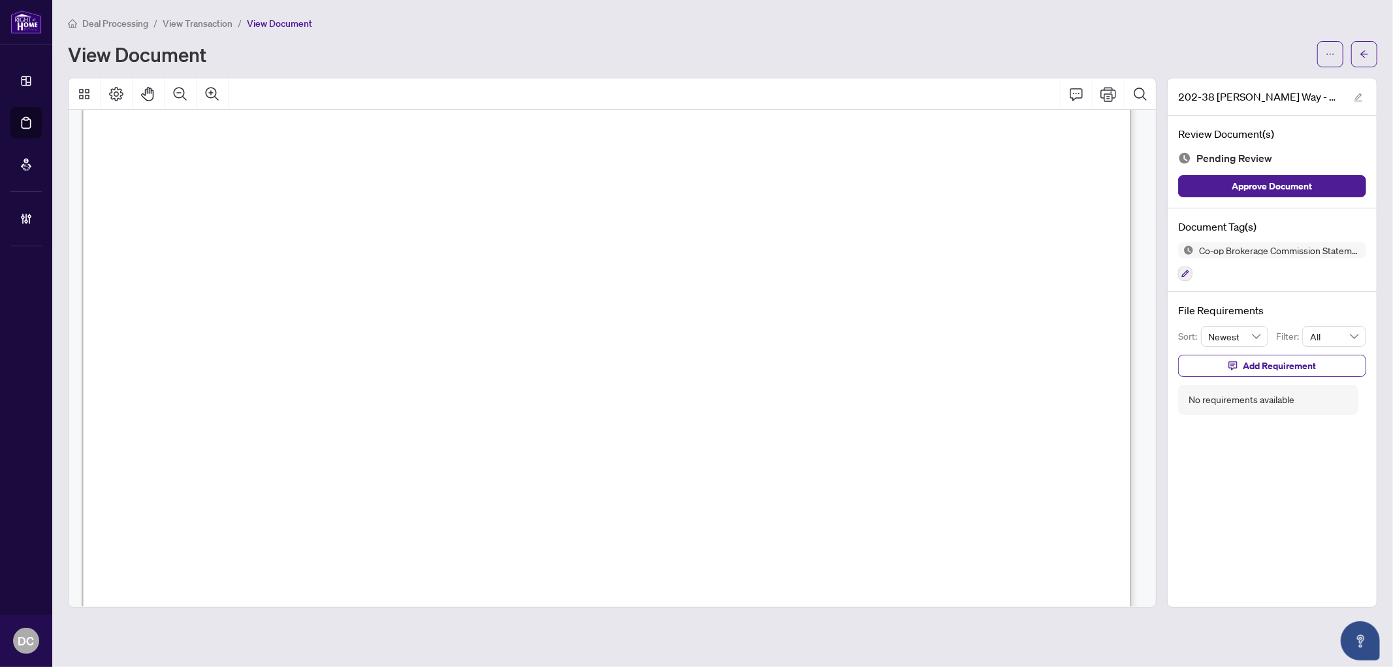
scroll to position [580, 0]
click at [1368, 54] on icon "arrow-left" at bounding box center [1364, 54] width 9 height 9
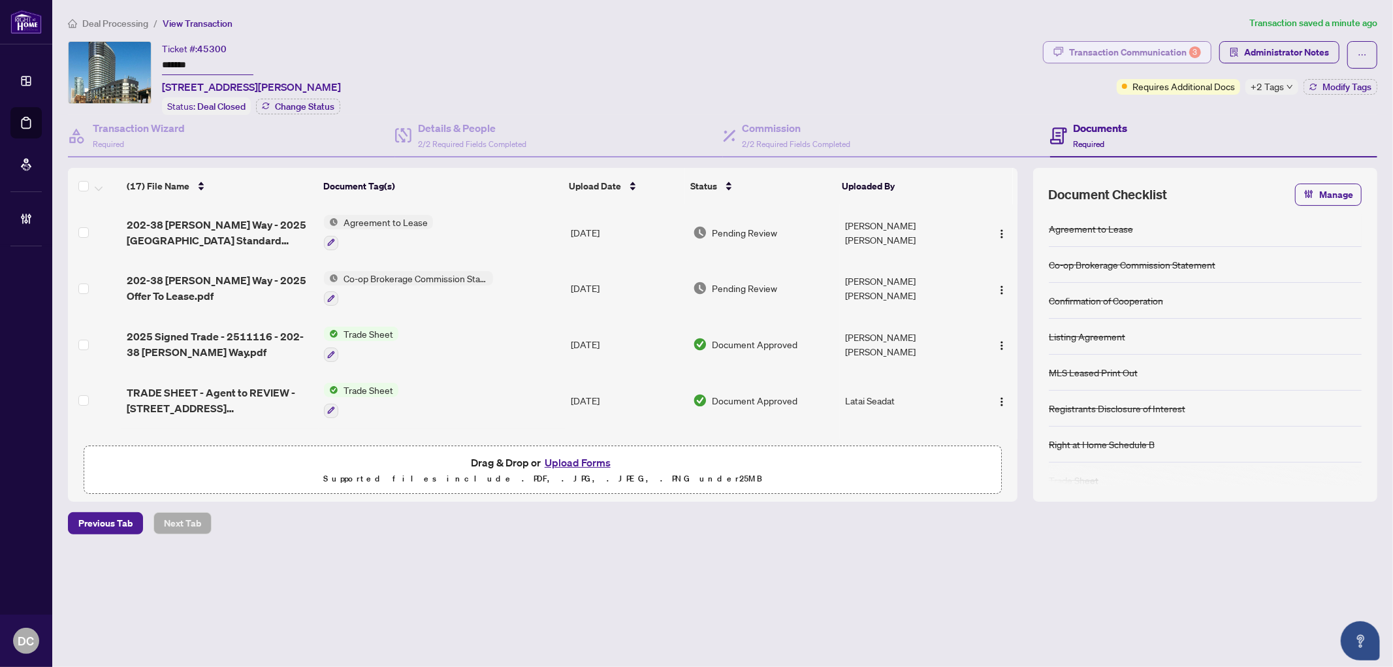
click at [1096, 53] on div "Transaction Communication 3" at bounding box center [1135, 52] width 132 height 21
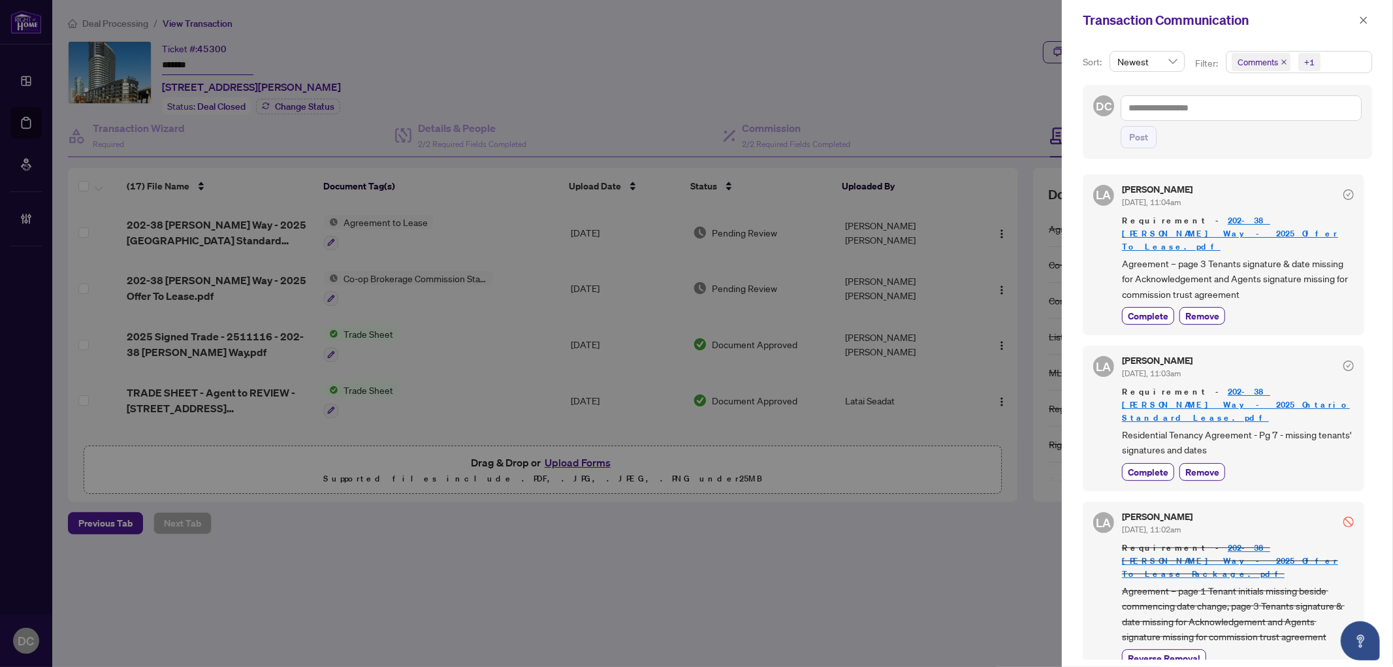
click at [1312, 56] on div "+1" at bounding box center [1310, 62] width 10 height 13
click at [1301, 114] on span "Comments" at bounding box center [1305, 117] width 116 height 16
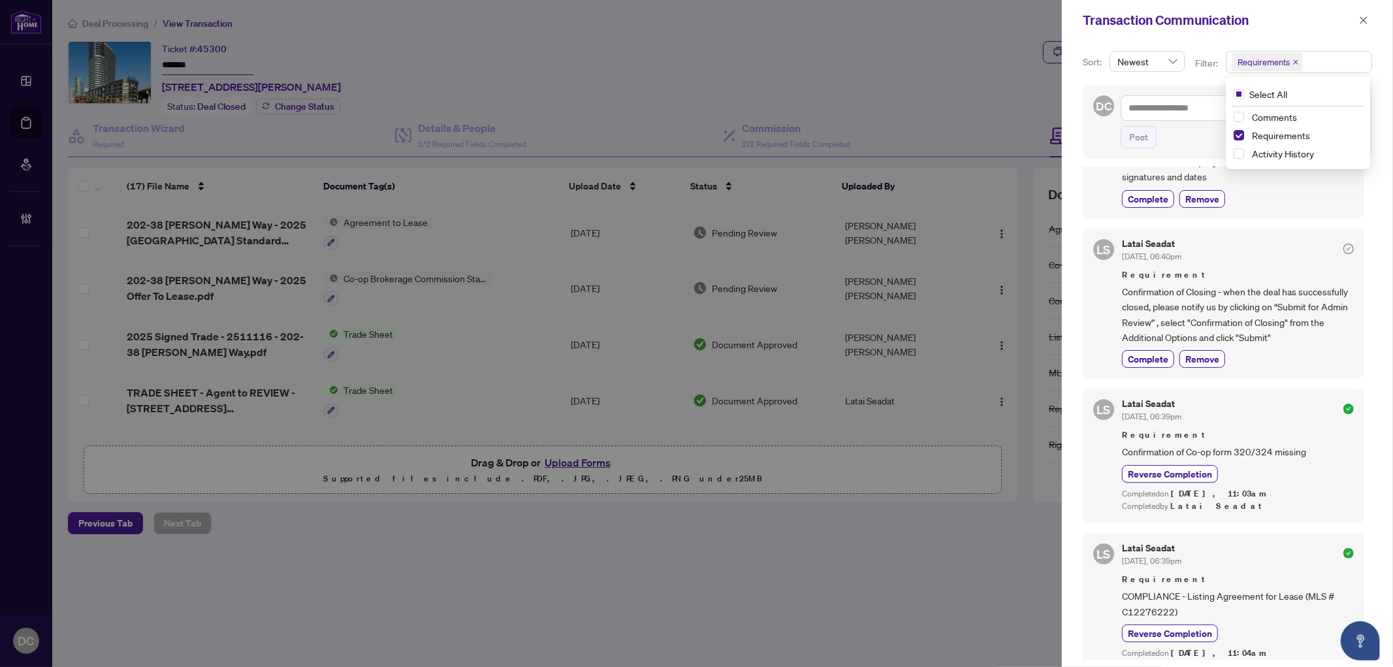
scroll to position [290, 0]
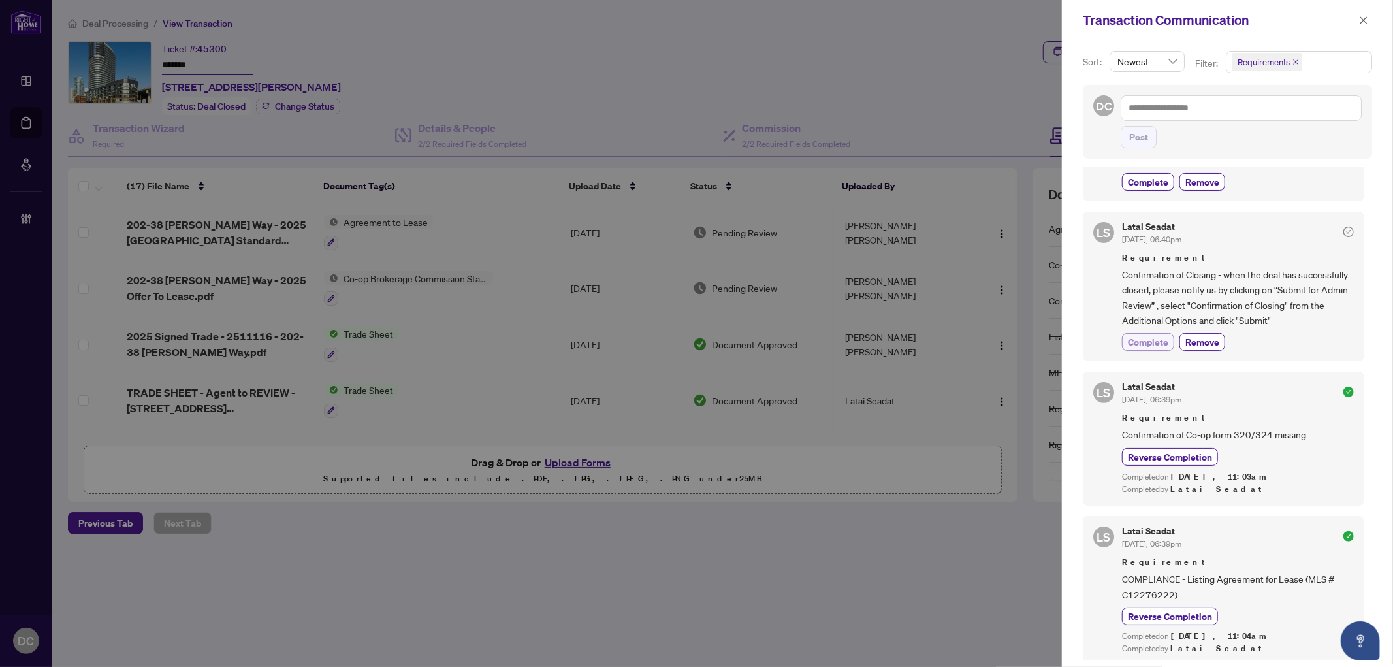
click at [1158, 335] on span "Complete" at bounding box center [1148, 342] width 41 height 14
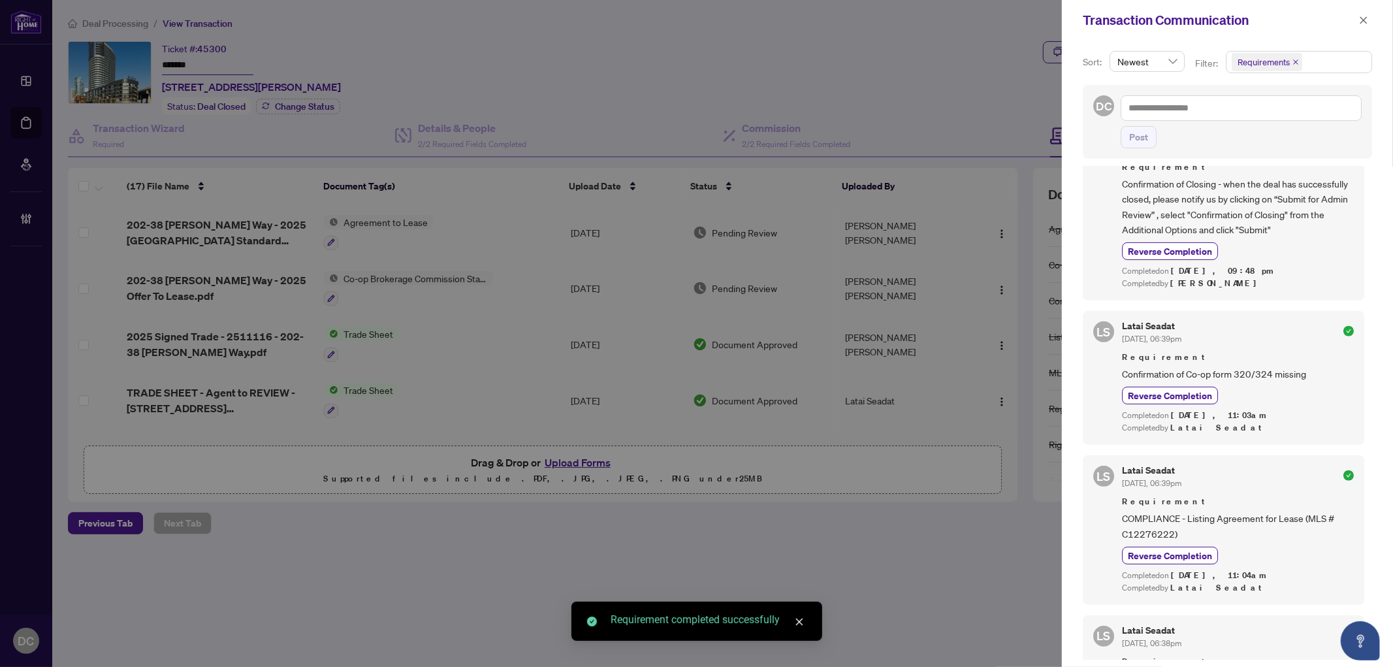
scroll to position [580, 0]
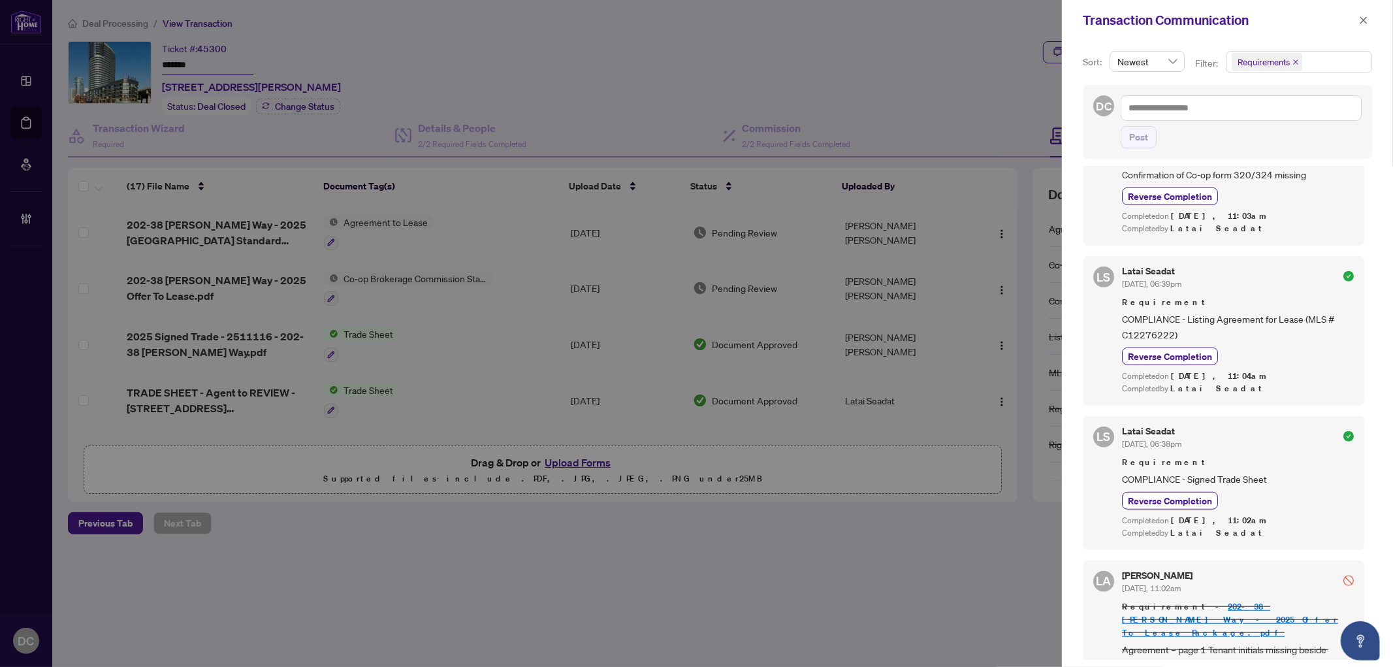
drag, startPoint x: 1364, startPoint y: 22, endPoint x: 86, endPoint y: 56, distance: 1278.3
click at [1363, 22] on icon "close" at bounding box center [1363, 20] width 9 height 9
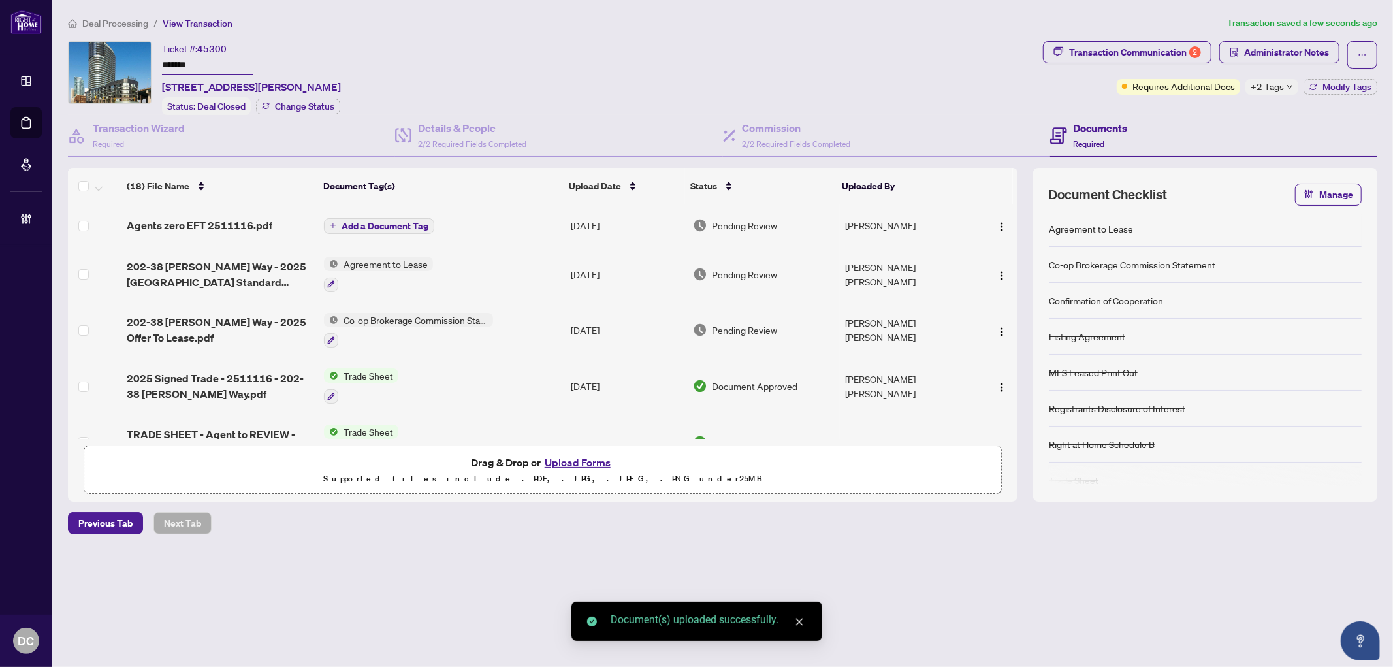
click at [389, 225] on span "Add a Document Tag" at bounding box center [385, 225] width 87 height 9
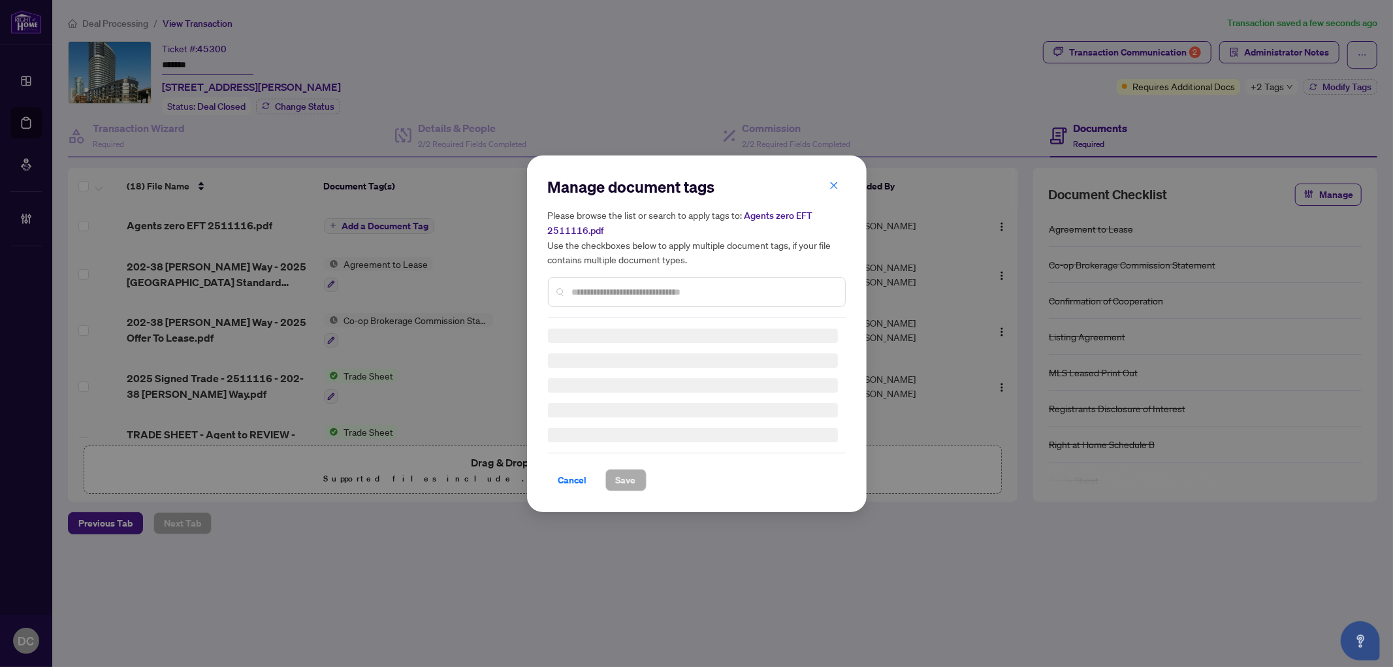
click at [632, 291] on div "Manage document tags Please browse the list or search to apply tags to: Agents …" at bounding box center [697, 247] width 298 height 142
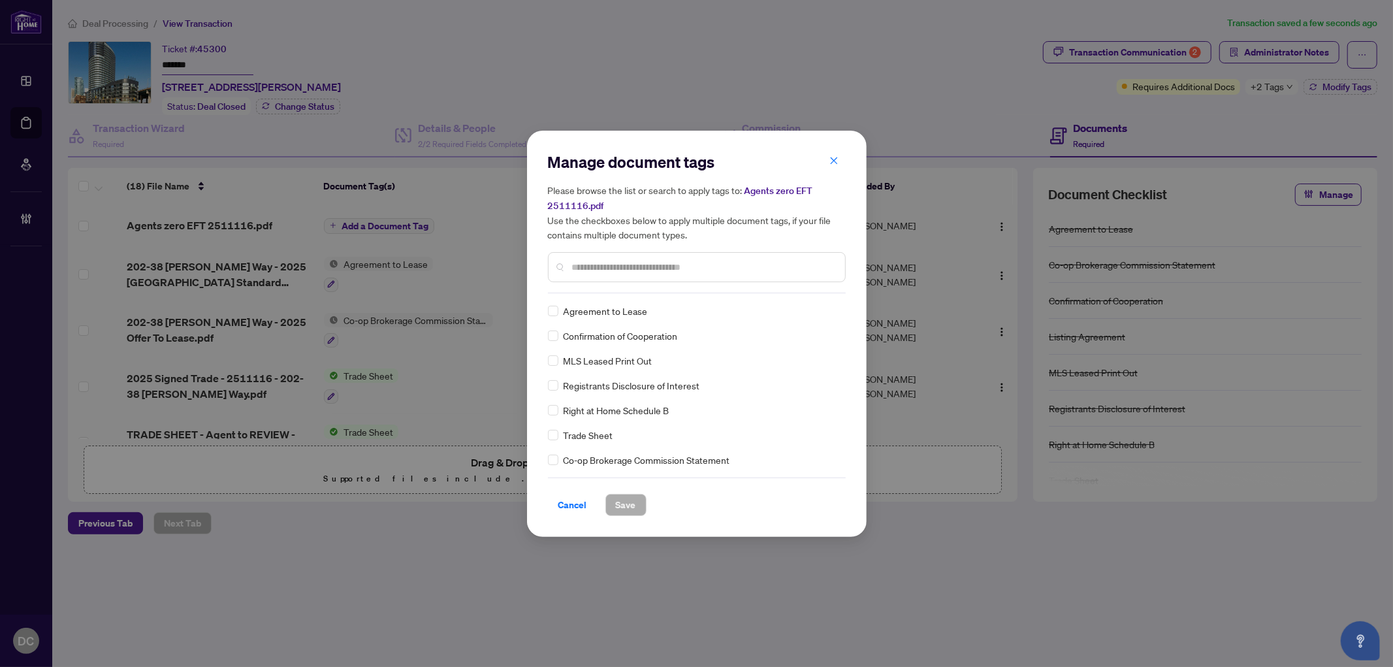
click at [683, 261] on input "text" at bounding box center [703, 267] width 263 height 14
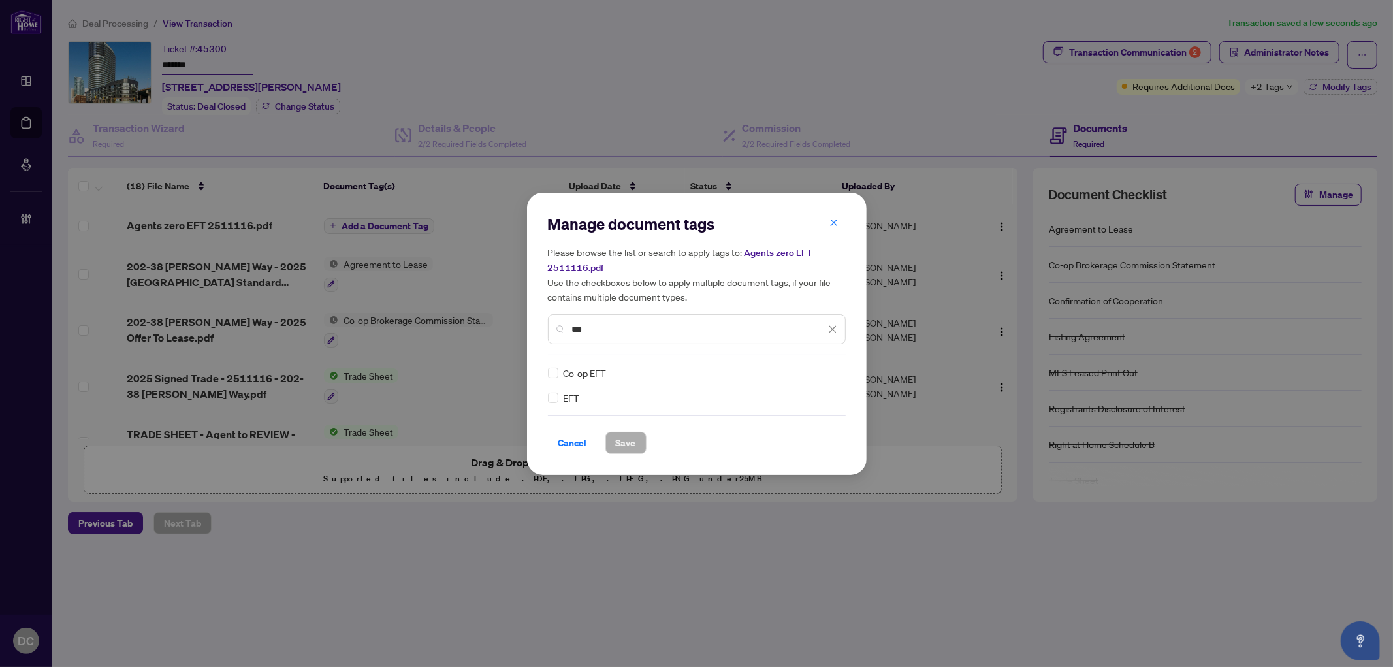
type input "***"
click at [820, 369] on img at bounding box center [819, 372] width 13 height 13
click at [804, 432] on div "Approved" at bounding box center [785, 436] width 84 height 14
click at [627, 446] on span "Save" at bounding box center [626, 442] width 20 height 21
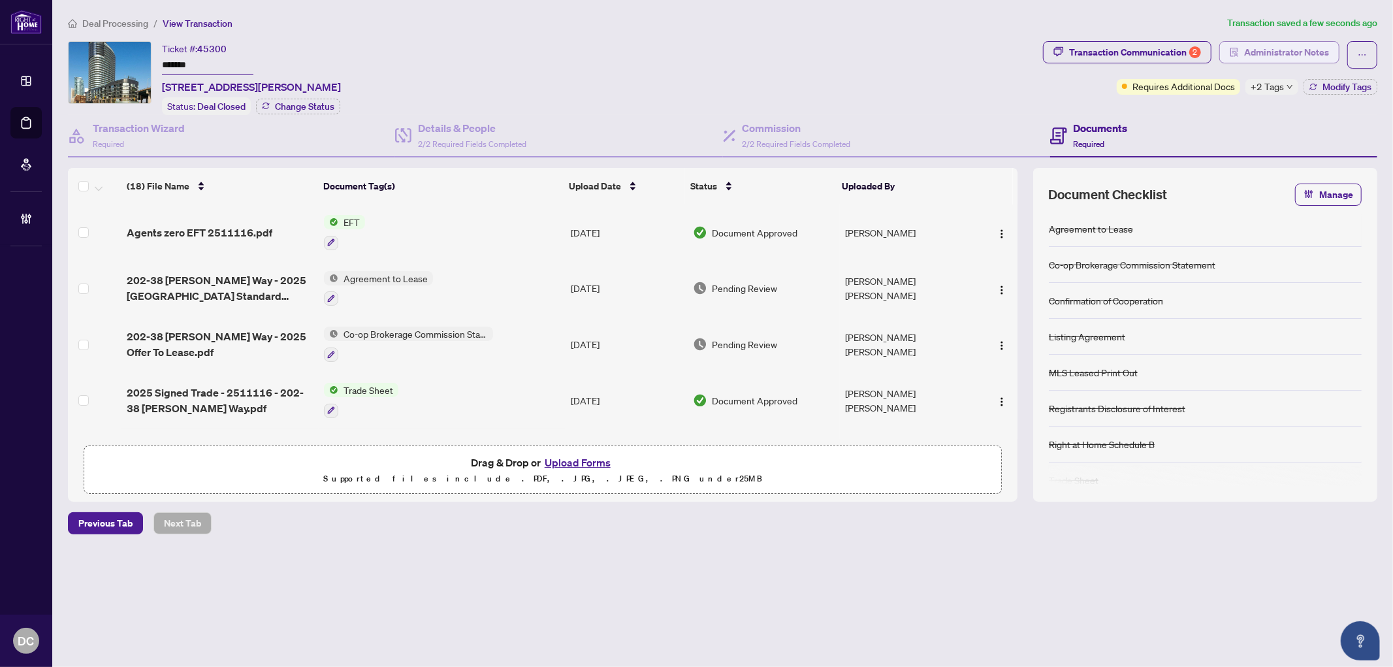
click at [1297, 50] on span "Administrator Notes" at bounding box center [1287, 52] width 85 height 21
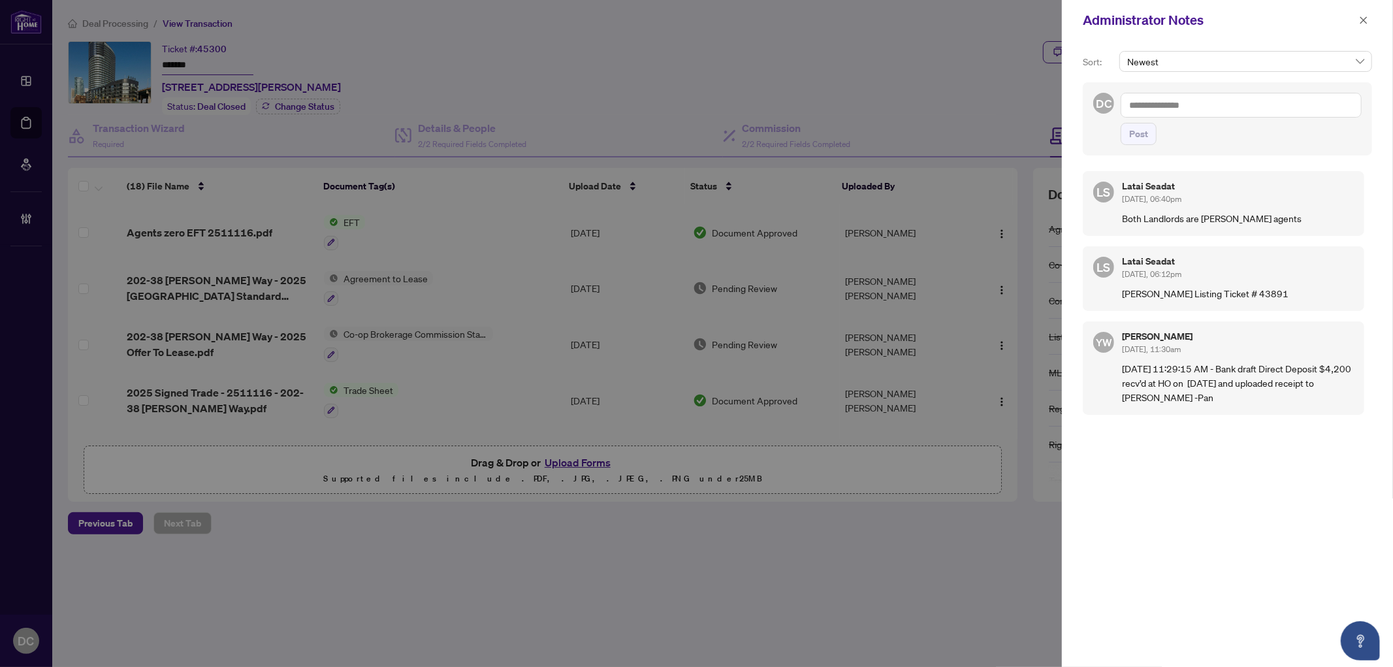
click at [1196, 108] on textarea at bounding box center [1241, 105] width 241 height 25
paste textarea "**********"
type textarea "**********"
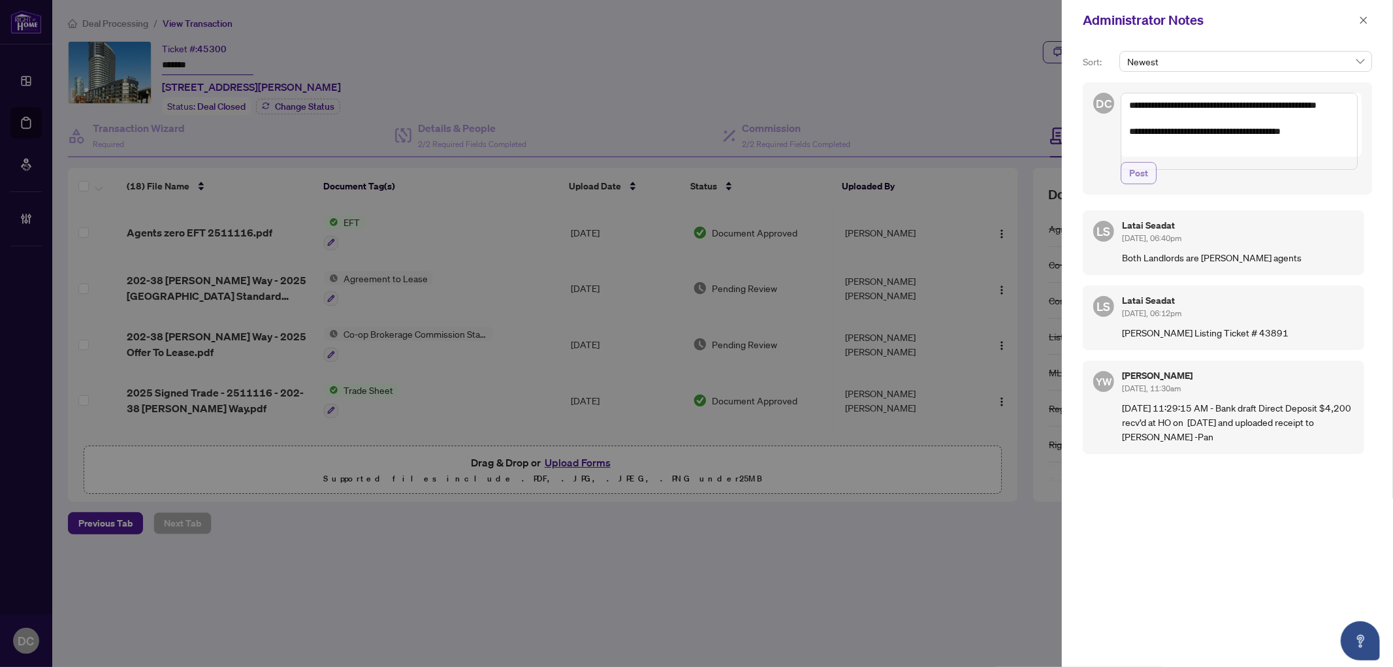
click at [1146, 184] on span "Post" at bounding box center [1139, 173] width 19 height 21
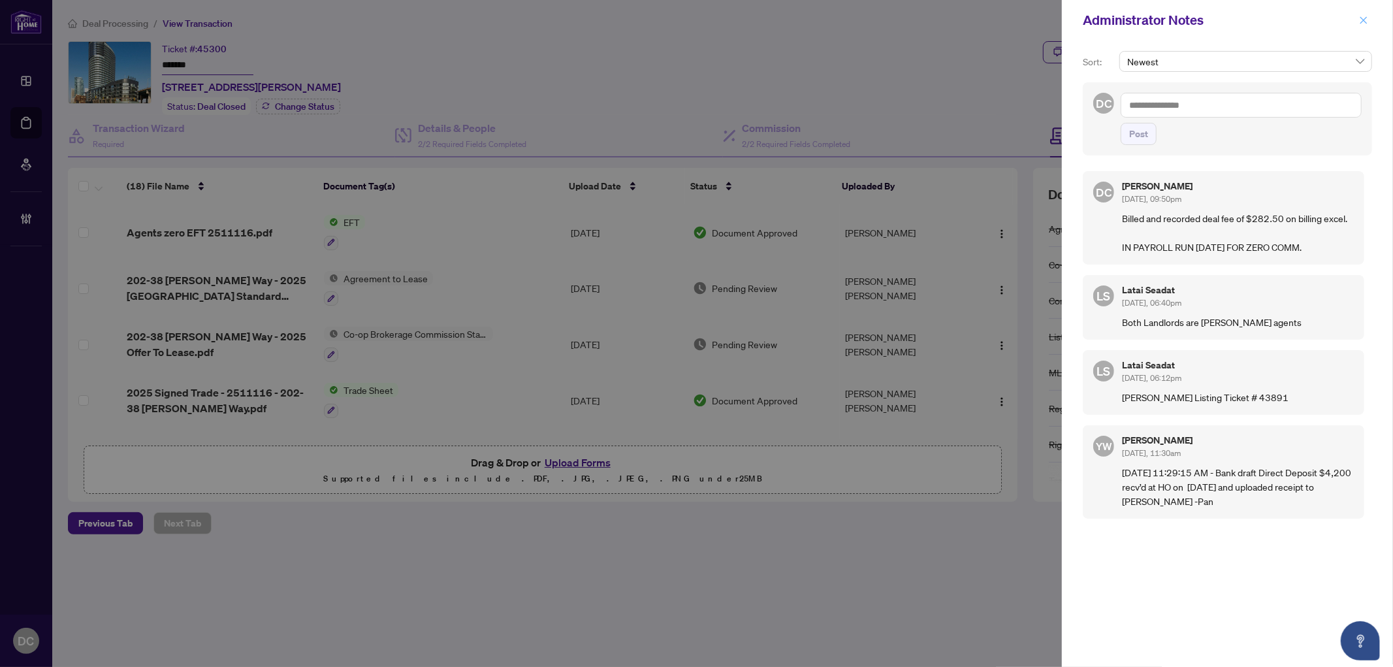
click at [1369, 18] on button "button" at bounding box center [1364, 20] width 17 height 16
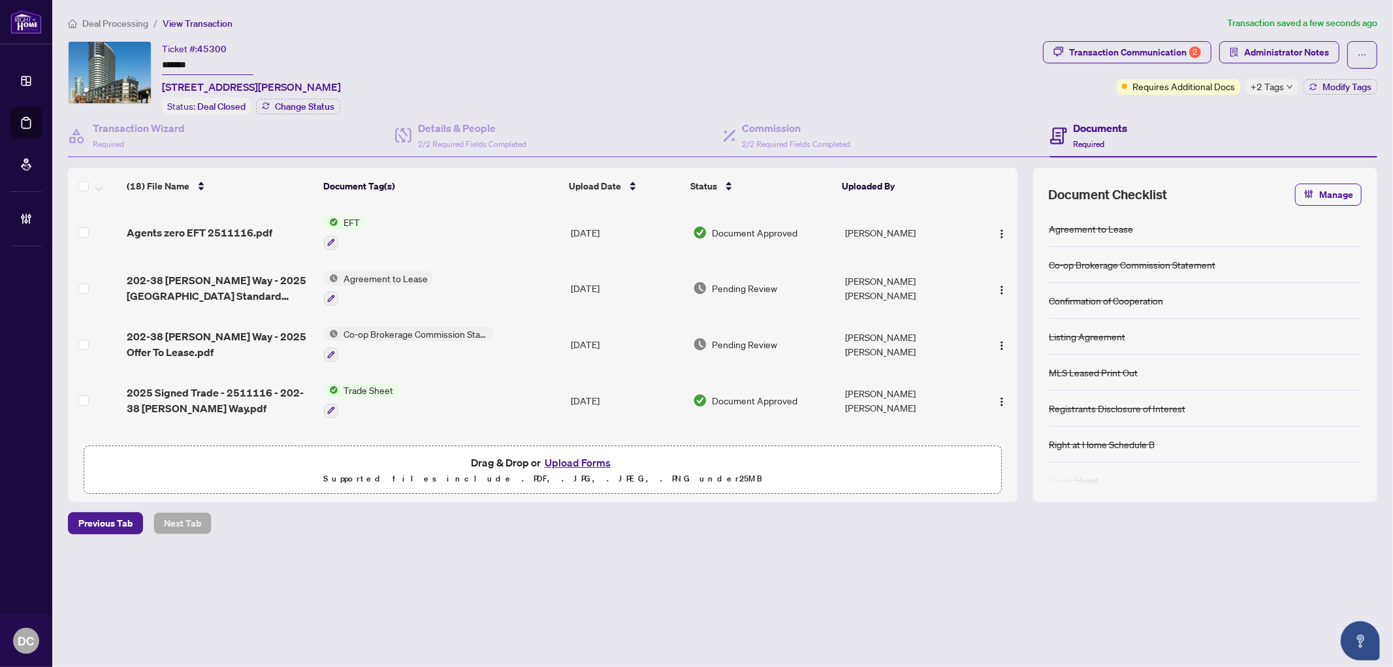
click at [1282, 81] on span "+2 Tags" at bounding box center [1267, 86] width 33 height 15
click at [1226, 106] on div "Transaction Communication 2 Administrator Notes Requires Additional Docs +2 Tag…" at bounding box center [1211, 78] width 340 height 74
click at [1346, 88] on span "Modify Tags" at bounding box center [1347, 86] width 49 height 9
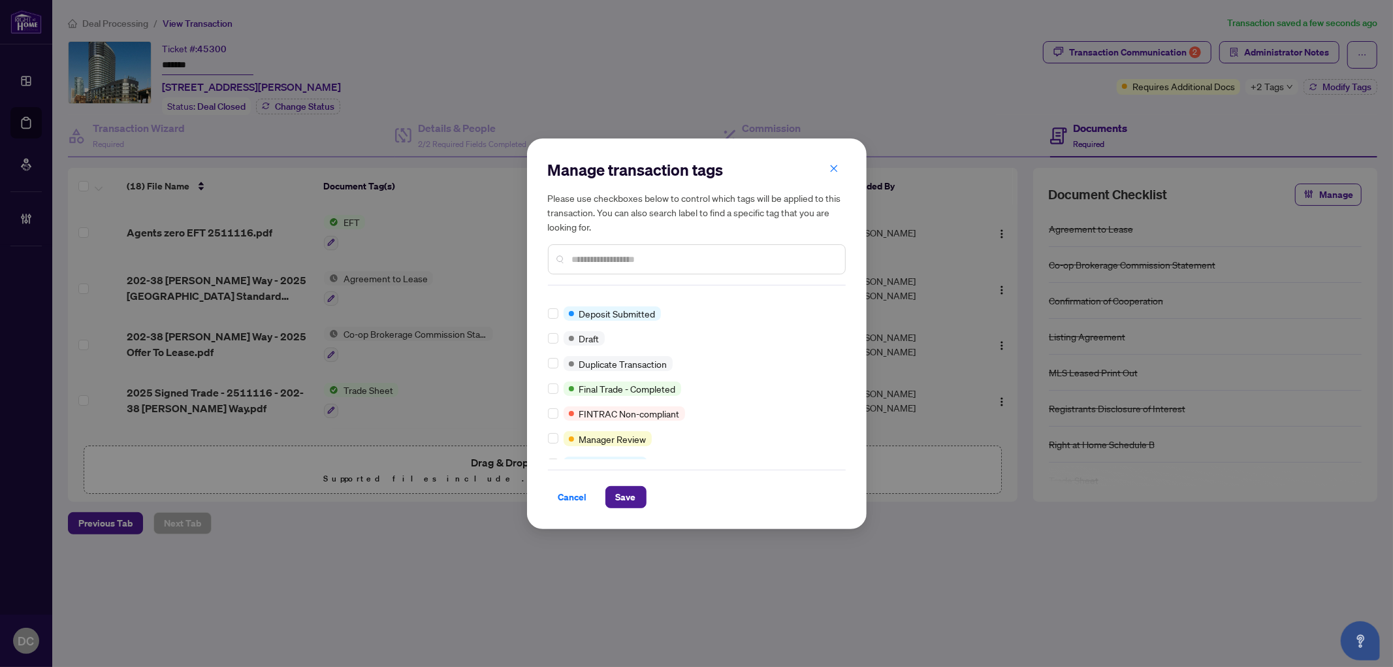
scroll to position [0, 0]
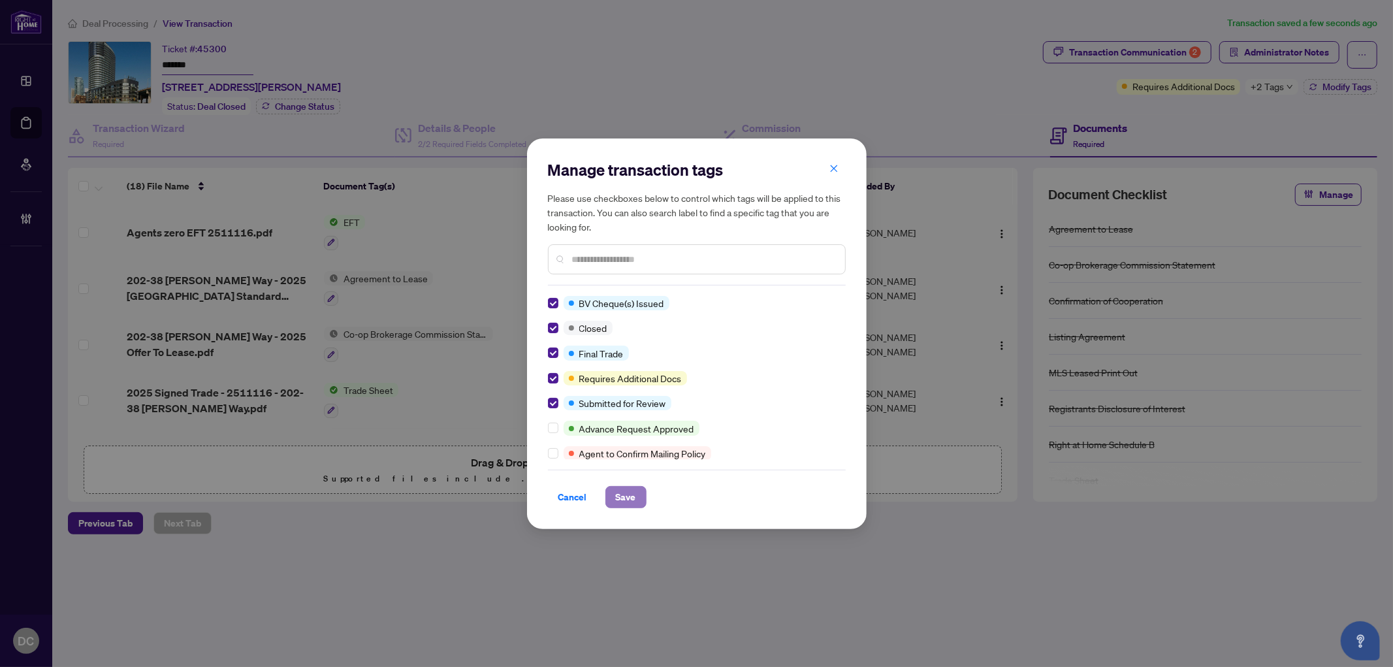
click at [621, 487] on span "Save" at bounding box center [626, 497] width 20 height 21
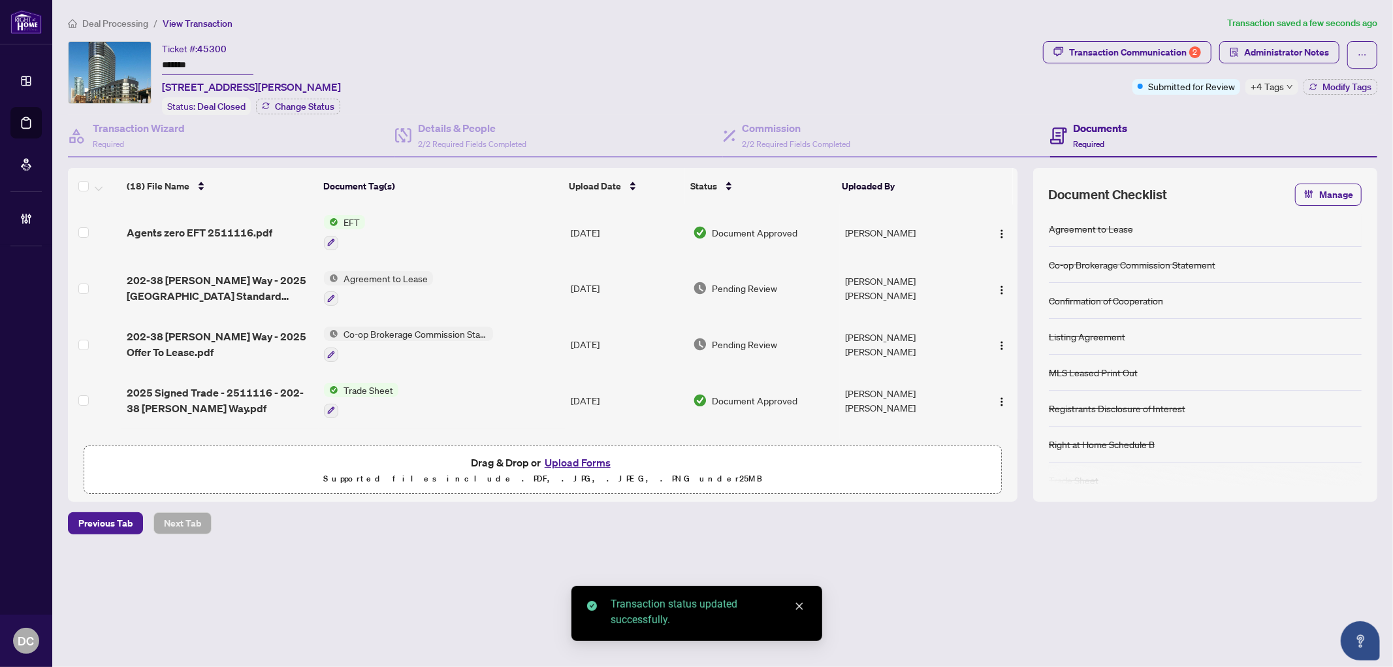
drag, startPoint x: 233, startPoint y: 64, endPoint x: 144, endPoint y: 64, distance: 88.8
click at [144, 64] on div "Ticket #: 45300 ******* 202-38 Dan Leckie Way, Toronto, Ontario M5V 2V6, Canada…" at bounding box center [553, 78] width 970 height 74
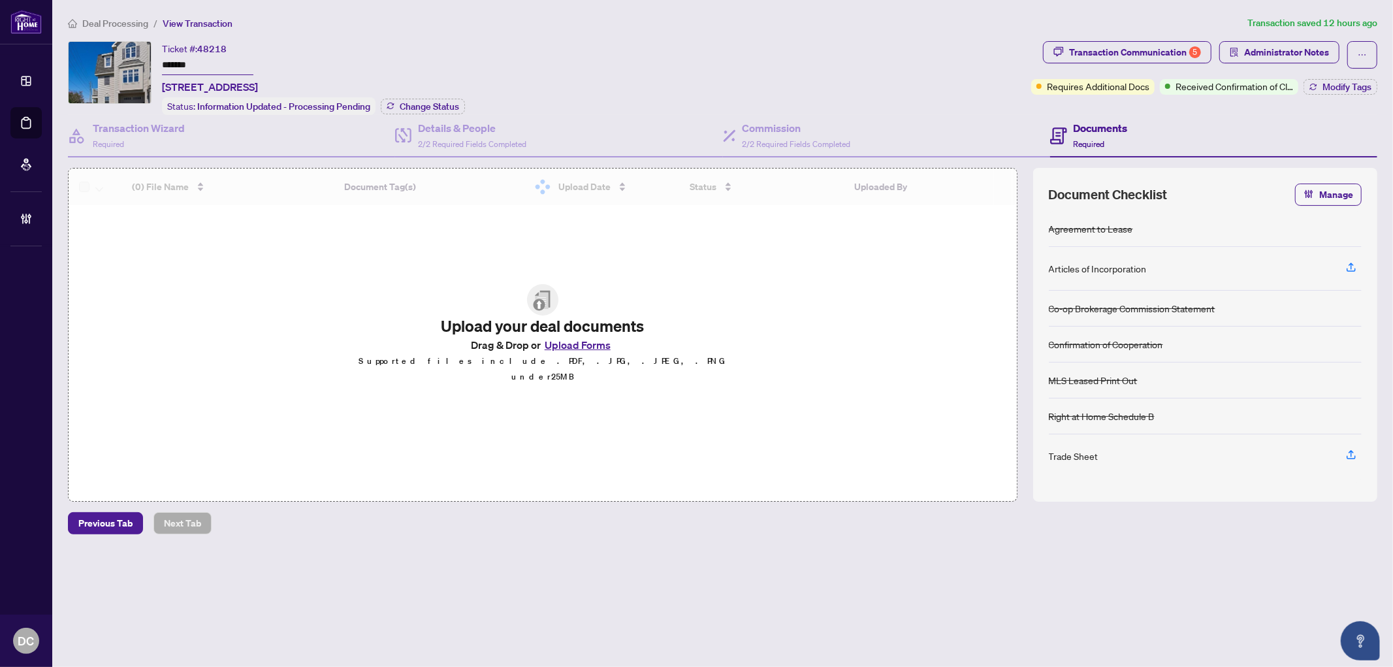
drag, startPoint x: 233, startPoint y: 67, endPoint x: 144, endPoint y: 69, distance: 89.5
click at [144, 68] on div "Ticket #: 48218 ******* [STREET_ADDRESS] Status: Information Updated - Processi…" at bounding box center [547, 78] width 958 height 74
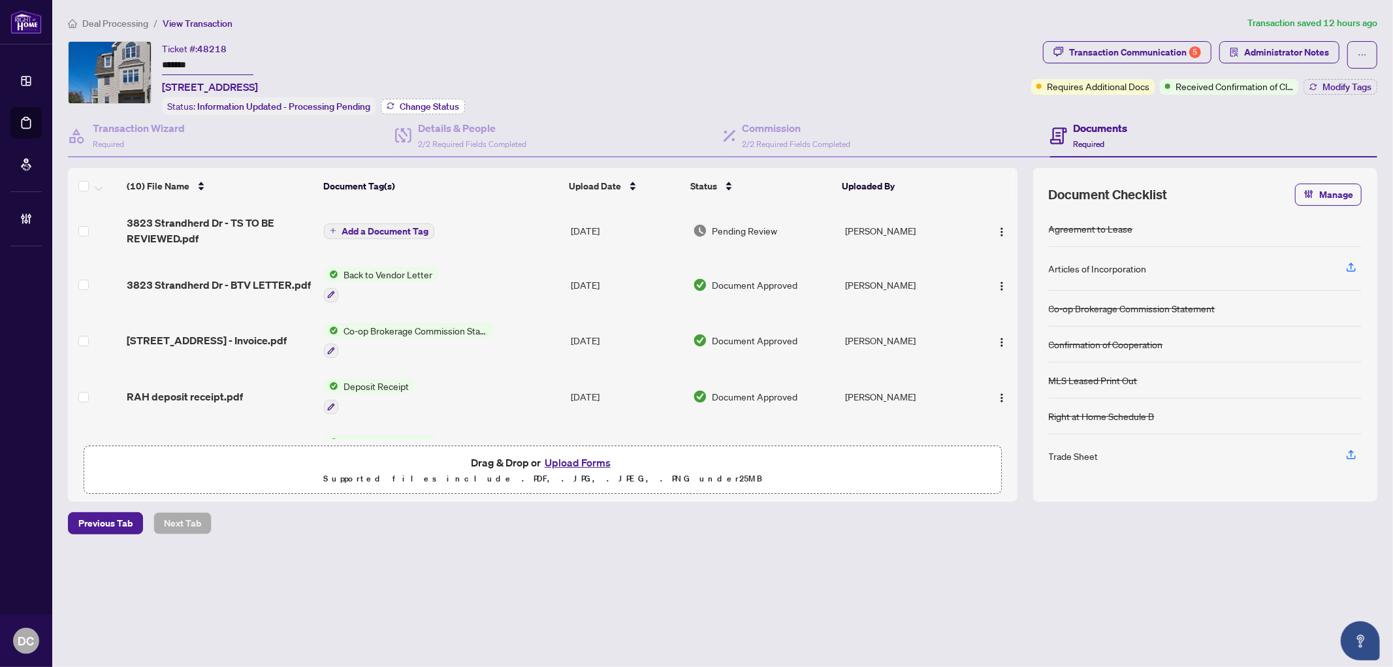
click at [428, 102] on span "Change Status" at bounding box center [429, 106] width 59 height 9
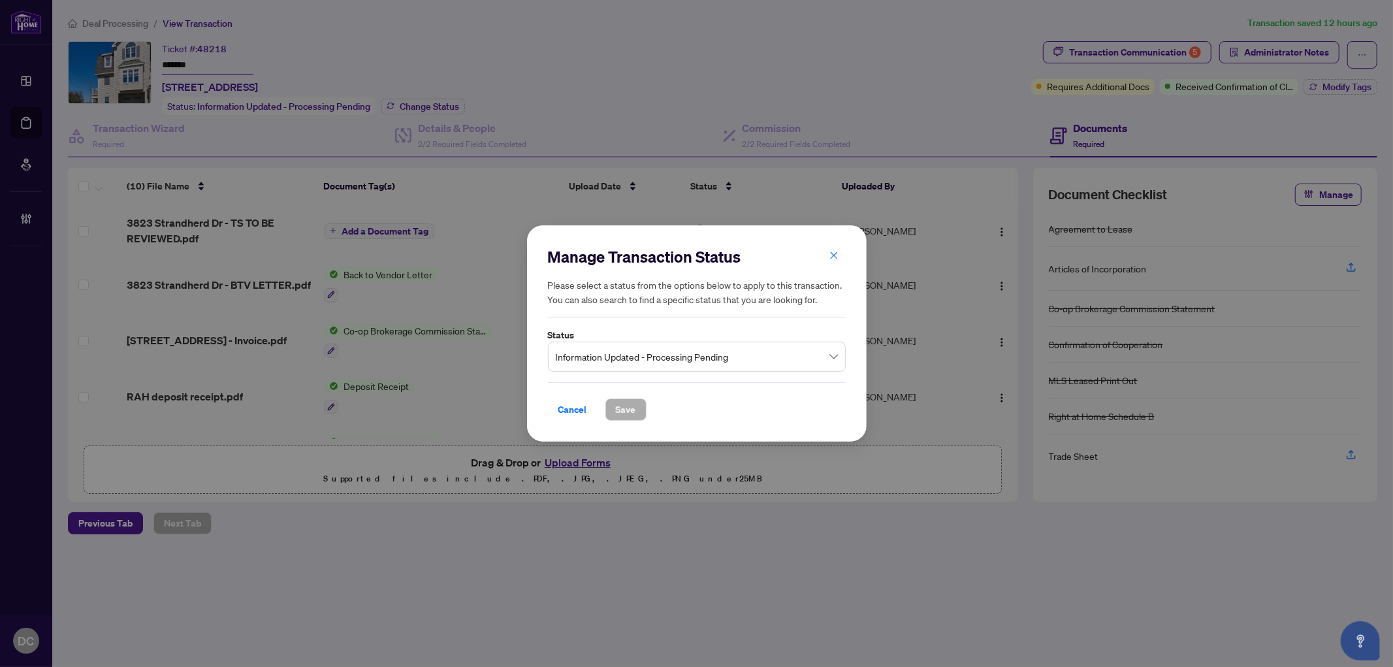
click at [608, 353] on span "Information Updated - Processing Pending" at bounding box center [697, 356] width 282 height 25
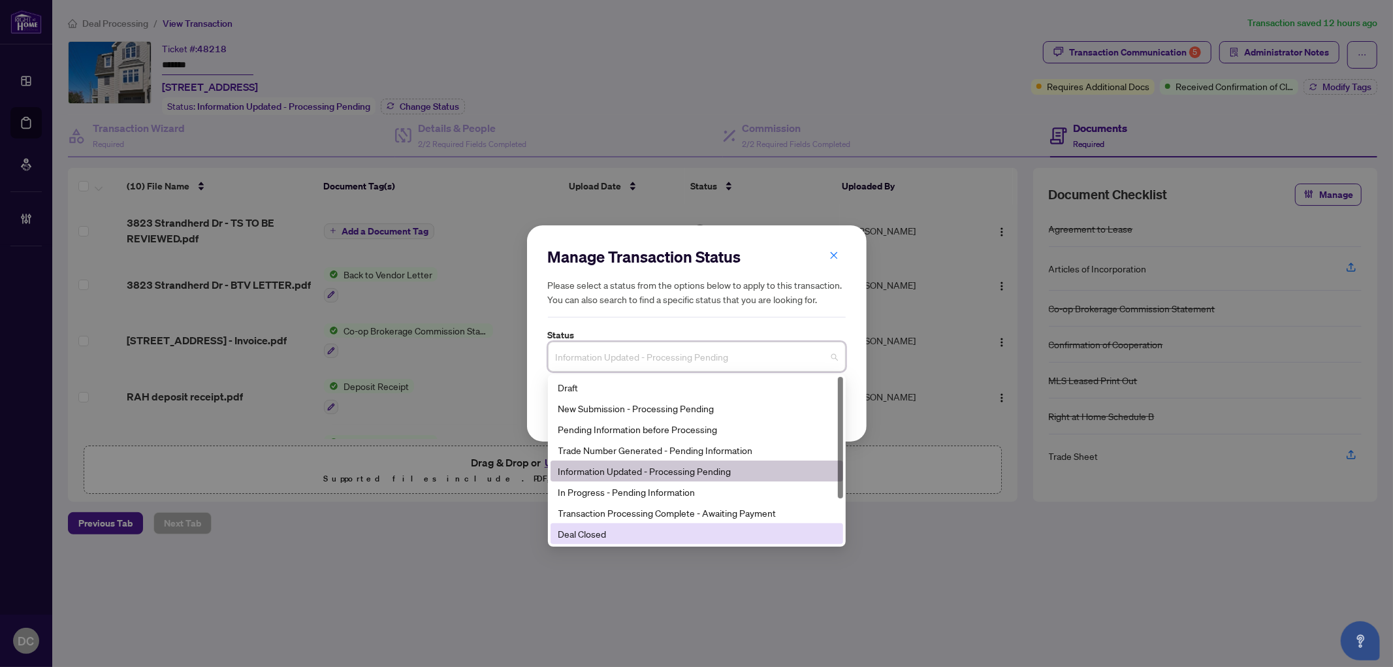
click at [623, 530] on div "Deal Closed" at bounding box center [697, 534] width 277 height 14
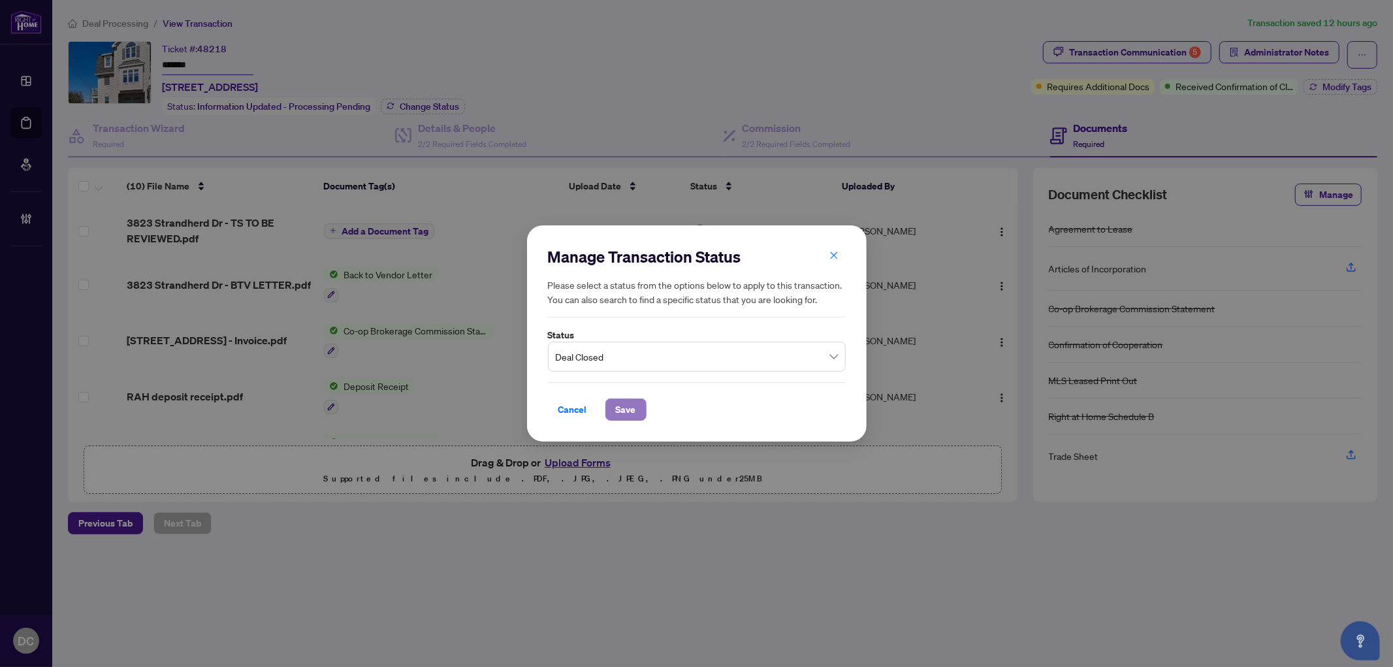
click at [637, 400] on button "Save" at bounding box center [626, 410] width 41 height 22
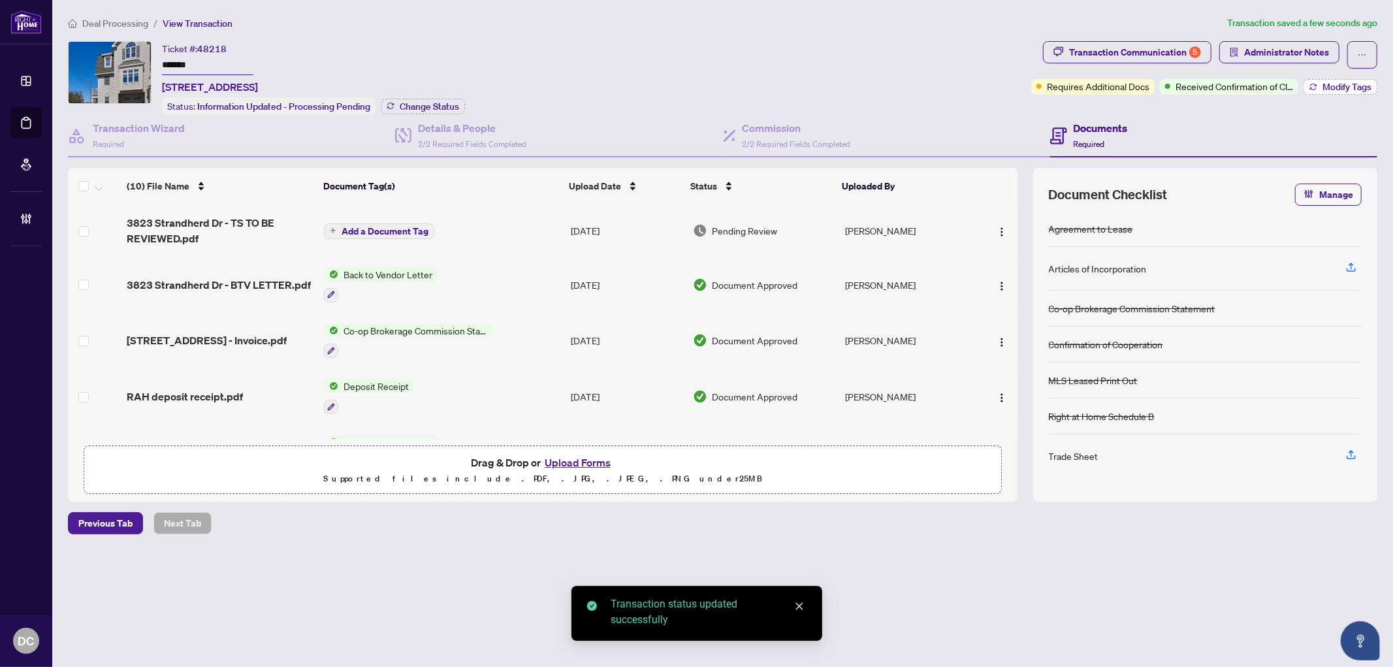
click at [1336, 88] on span "Modify Tags" at bounding box center [1347, 86] width 49 height 9
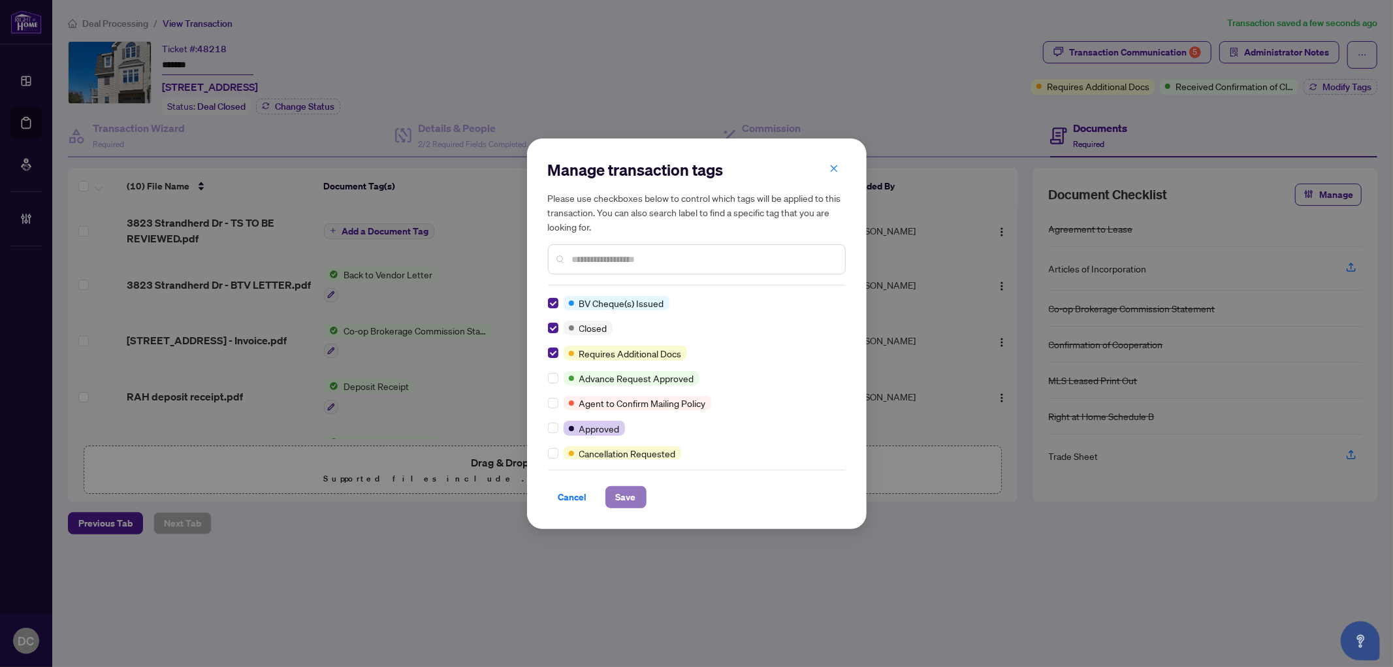
click at [606, 490] on button "Save" at bounding box center [626, 497] width 41 height 22
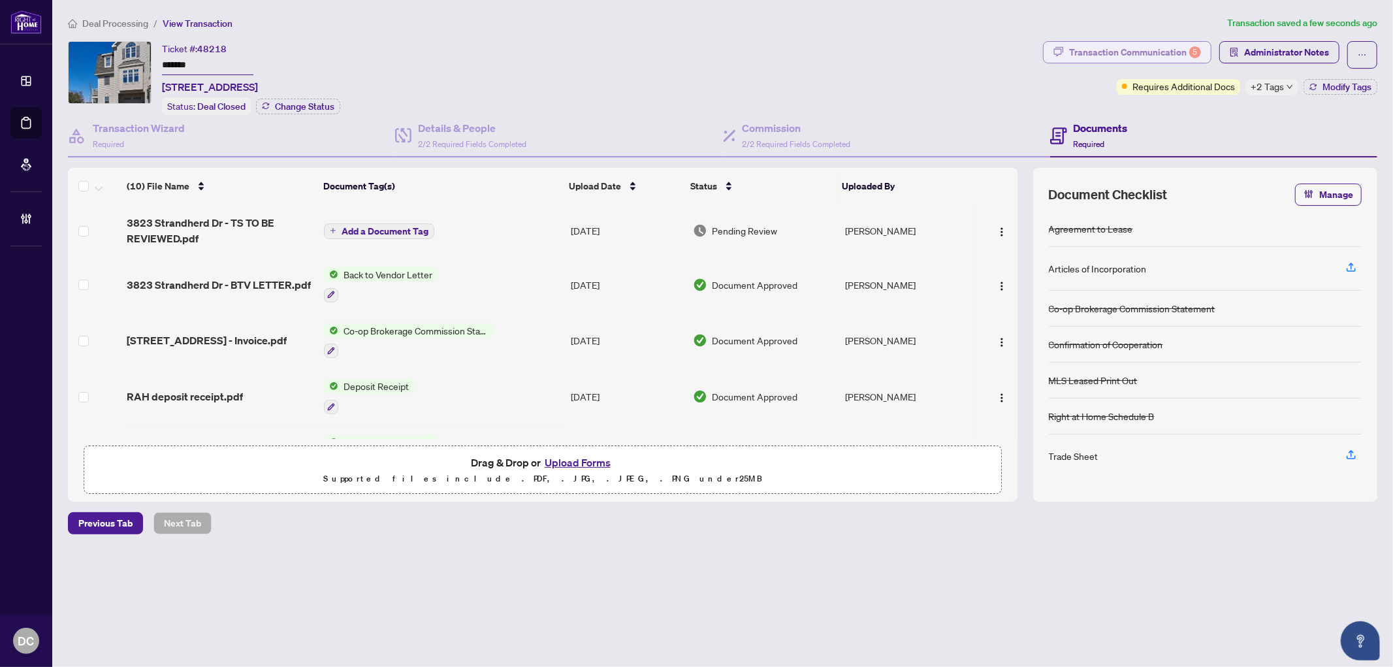
click at [1139, 48] on div "Transaction Communication 5" at bounding box center [1135, 52] width 132 height 21
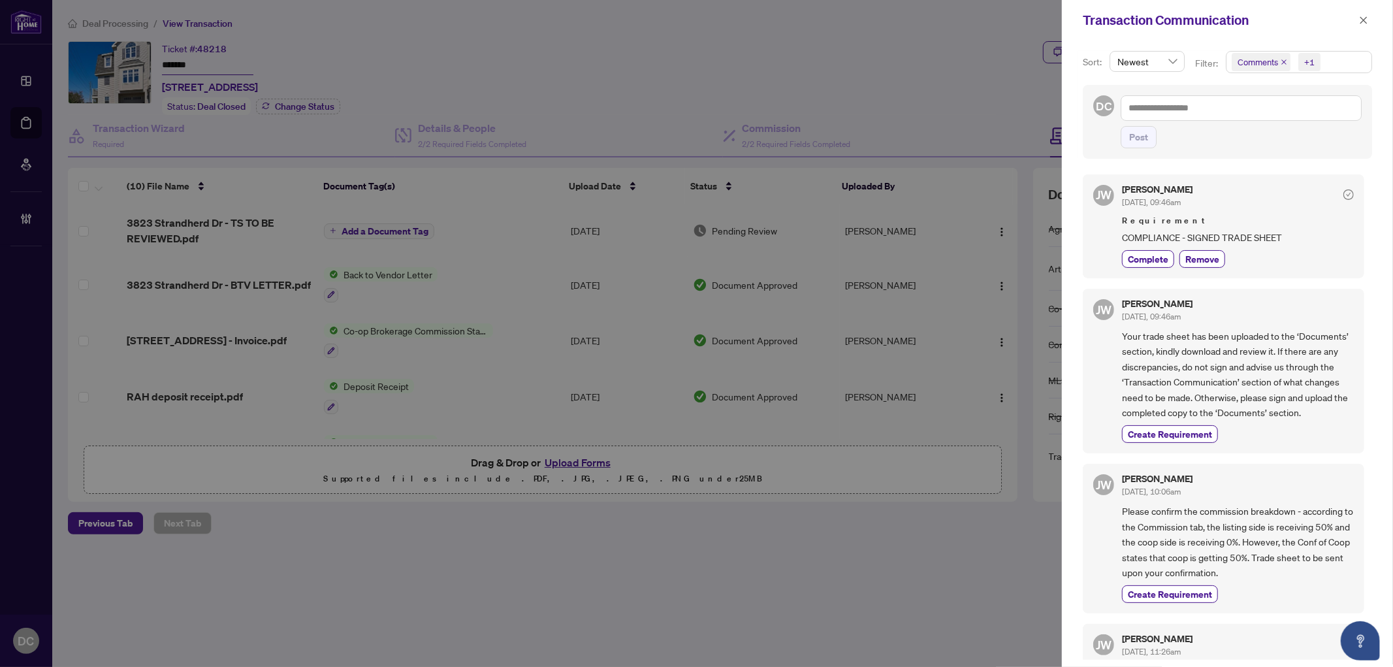
click at [1290, 53] on div "Comments" at bounding box center [1260, 62] width 67 height 21
click at [1286, 134] on span "Requirements" at bounding box center [1281, 135] width 58 height 12
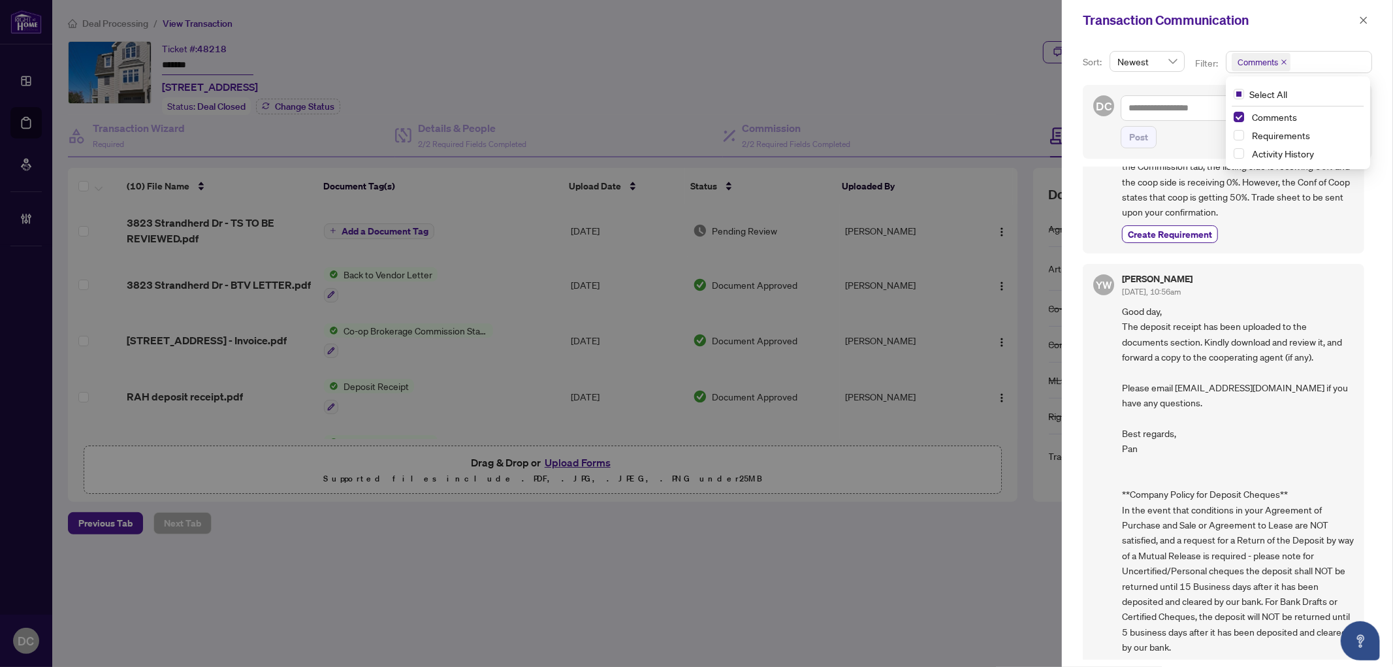
scroll to position [272, 0]
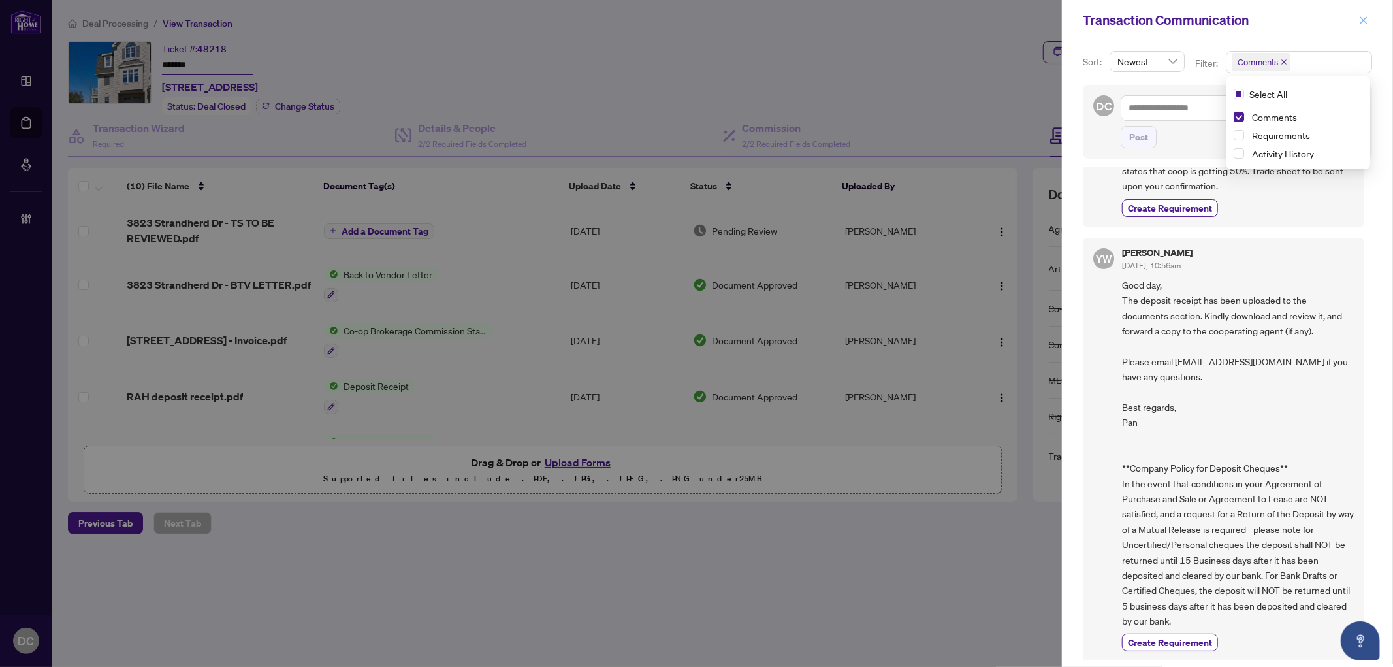
click at [1366, 20] on span "button" at bounding box center [1363, 20] width 9 height 21
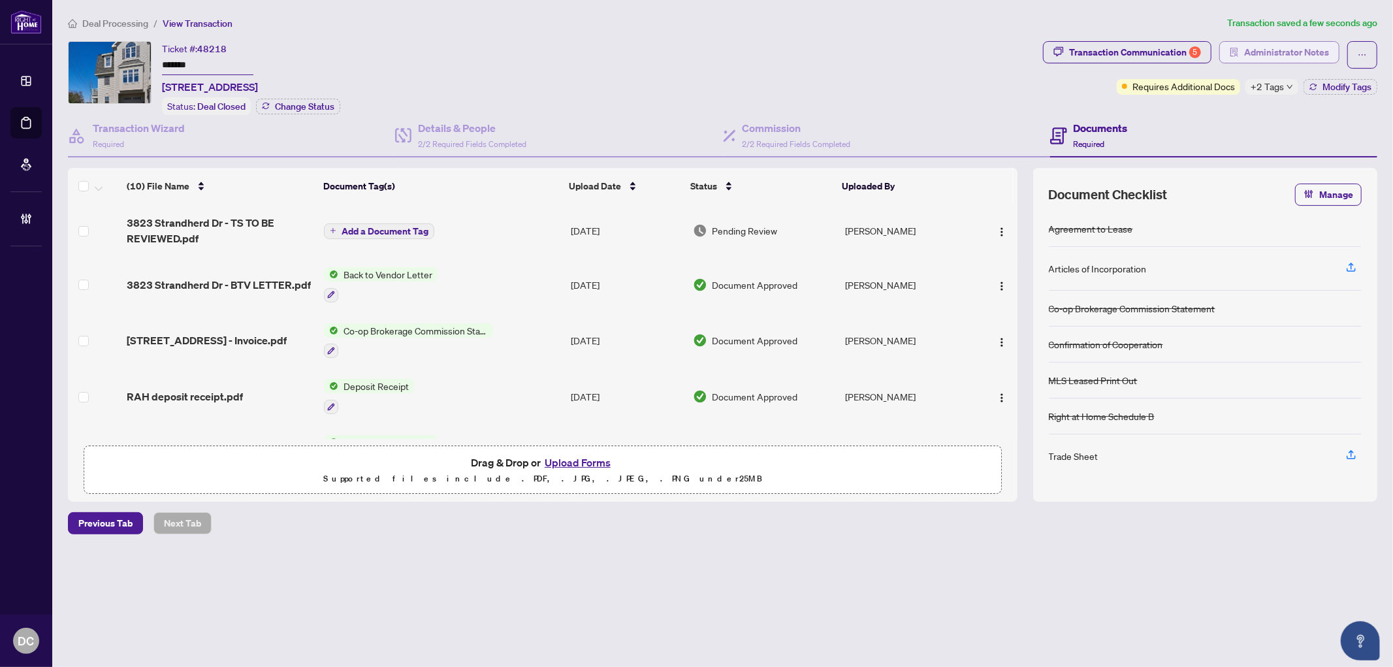
click at [1314, 51] on span "Administrator Notes" at bounding box center [1287, 52] width 85 height 21
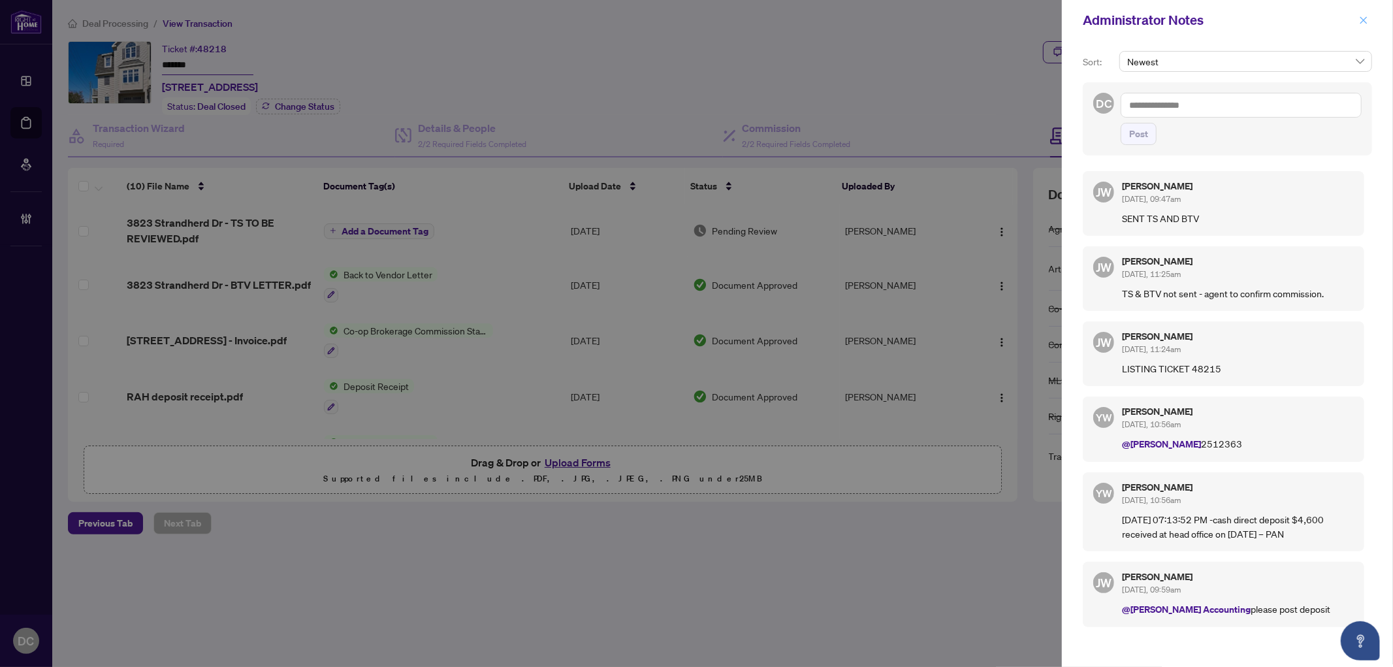
click at [1373, 20] on button "button" at bounding box center [1364, 20] width 17 height 16
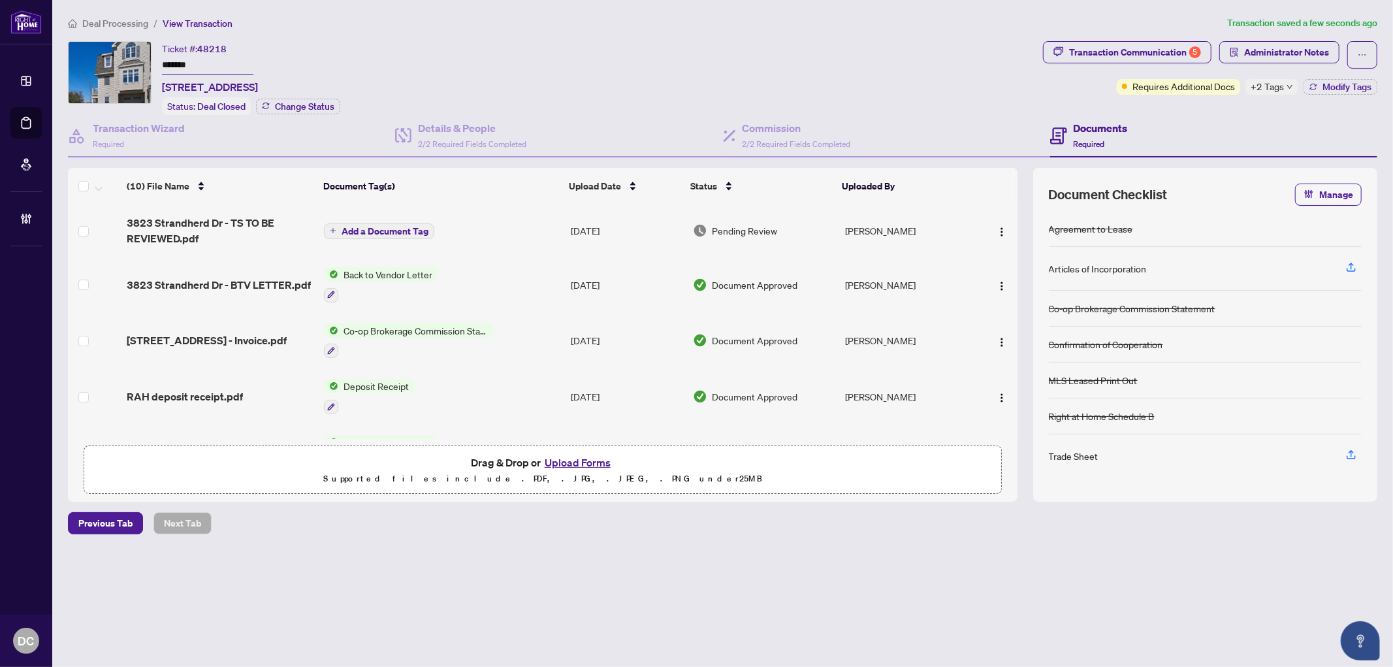
click at [566, 333] on td "Aug/13/2025" at bounding box center [627, 341] width 122 height 56
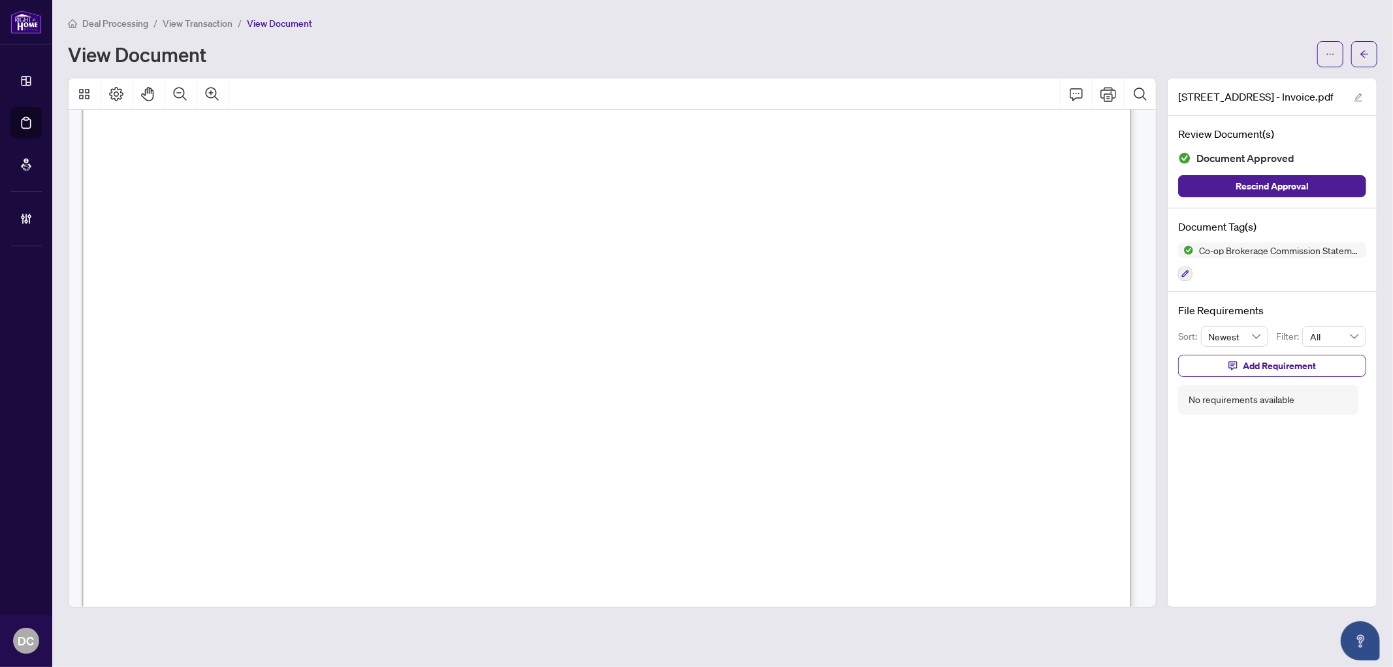
scroll to position [363, 0]
click at [1361, 56] on icon "arrow-left" at bounding box center [1364, 54] width 9 height 9
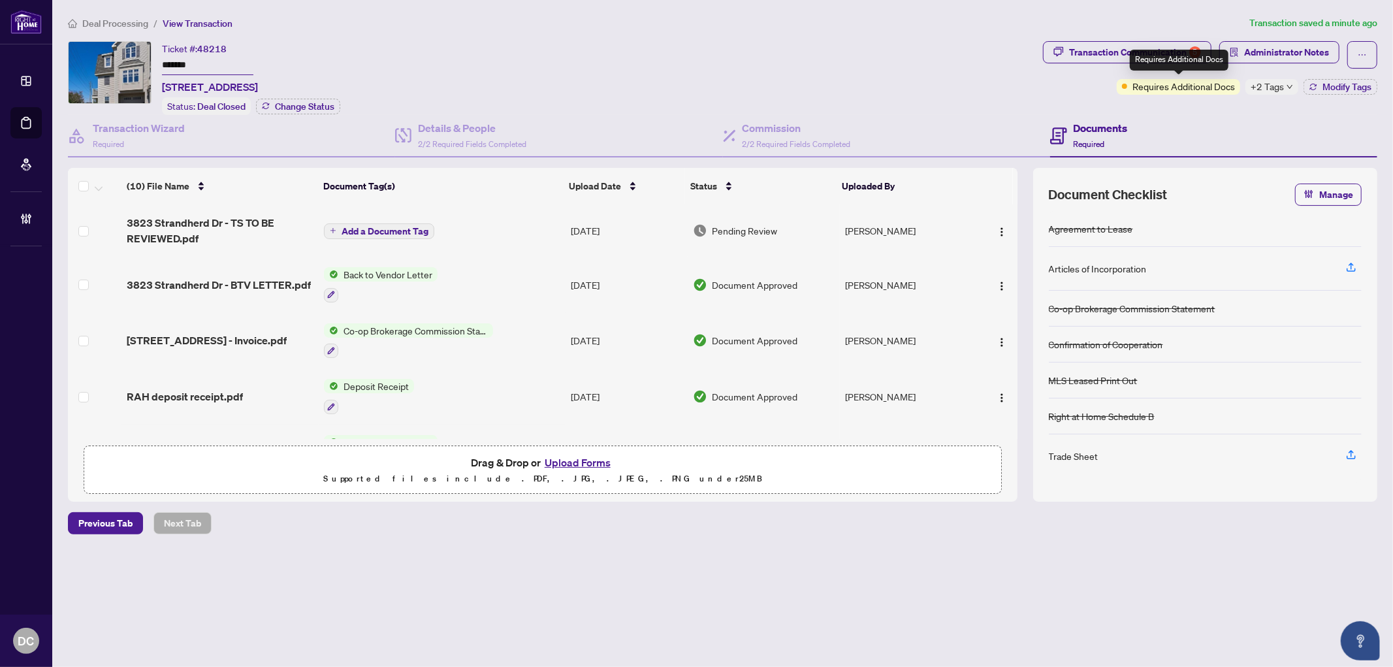
click at [1188, 59] on div "Requires Additional Docs" at bounding box center [1179, 60] width 99 height 21
click at [1162, 50] on div "Requires Additional Docs" at bounding box center [1179, 60] width 99 height 21
click at [1098, 48] on div "Transaction Communication 5" at bounding box center [1135, 52] width 132 height 21
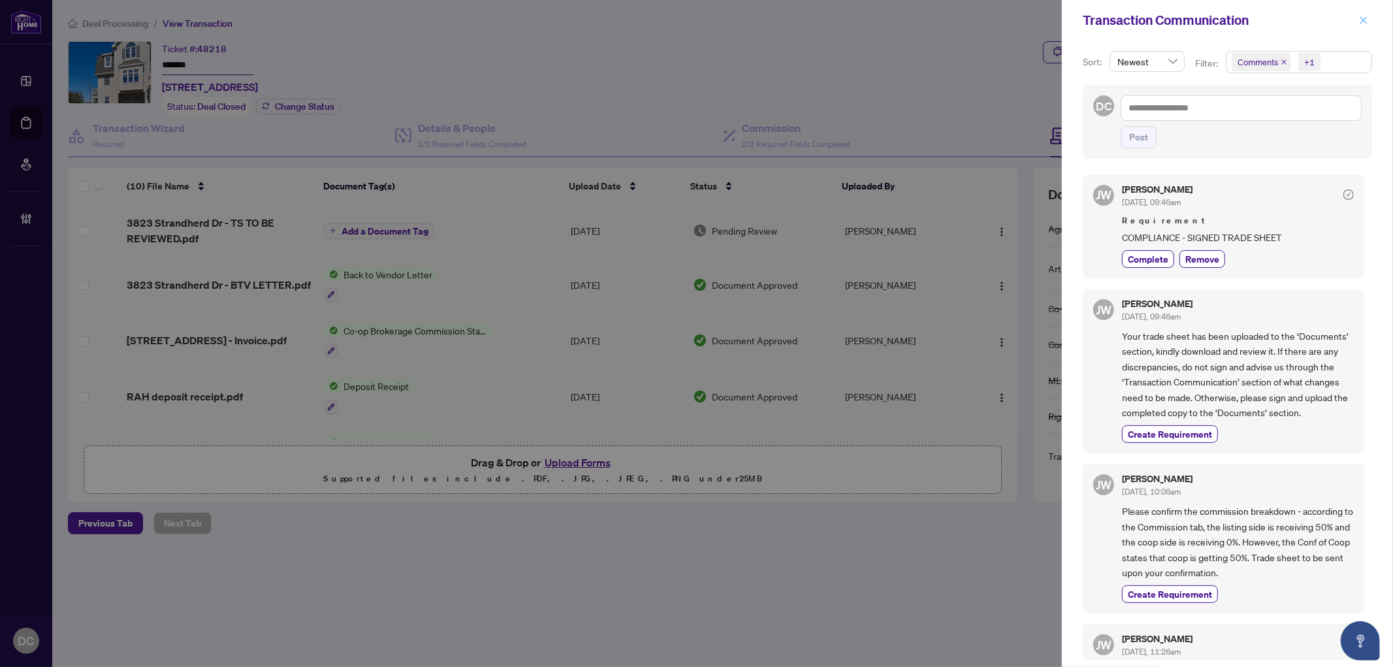
click at [1363, 18] on div "Transaction Communication" at bounding box center [1227, 20] width 331 height 41
click at [1363, 18] on icon "close" at bounding box center [1363, 20] width 9 height 9
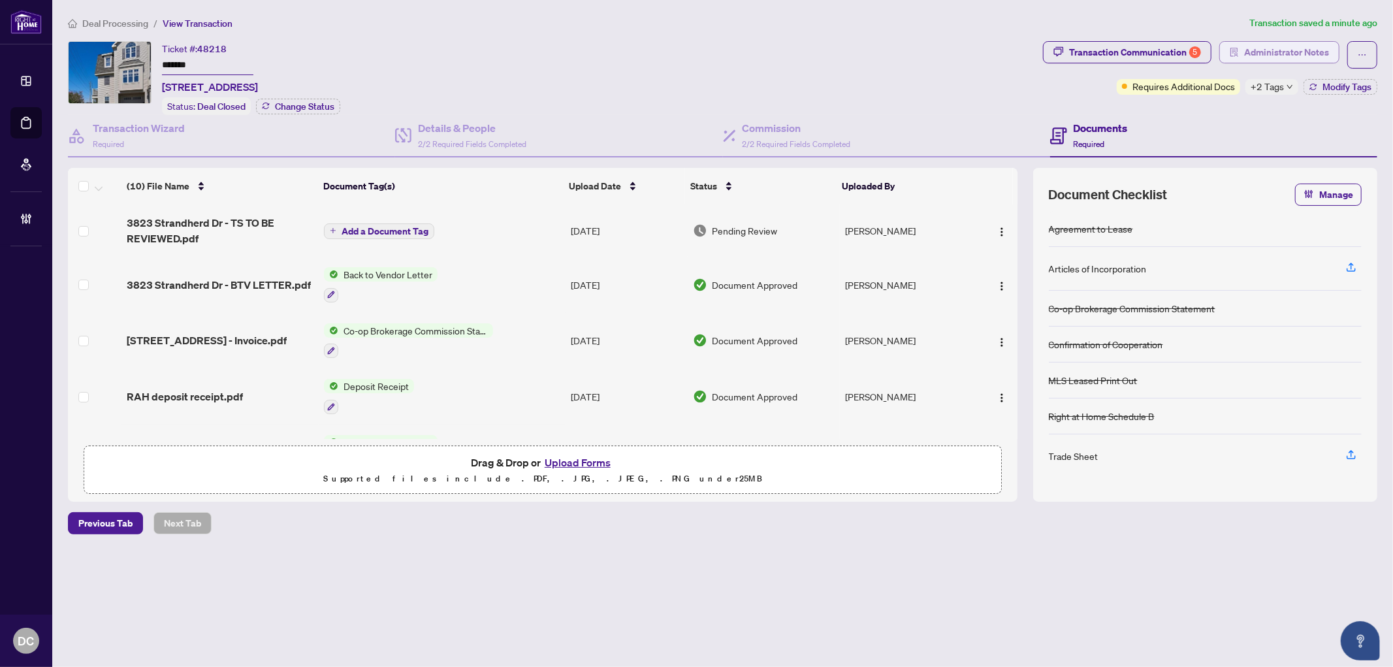
click at [1316, 57] on span "Administrator Notes" at bounding box center [1287, 52] width 85 height 21
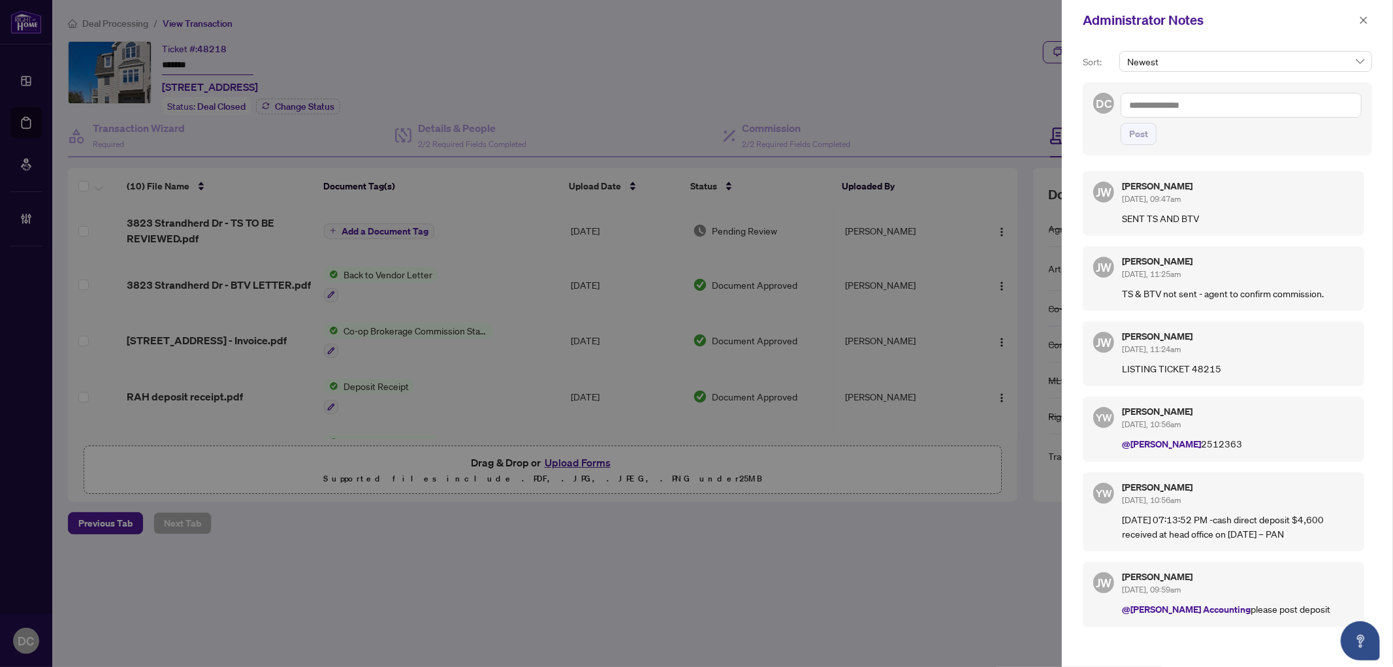
click at [1290, 105] on textarea at bounding box center [1241, 105] width 241 height 25
paste textarea "**********"
type textarea "**********"
click at [1152, 145] on button "Post" at bounding box center [1139, 134] width 36 height 22
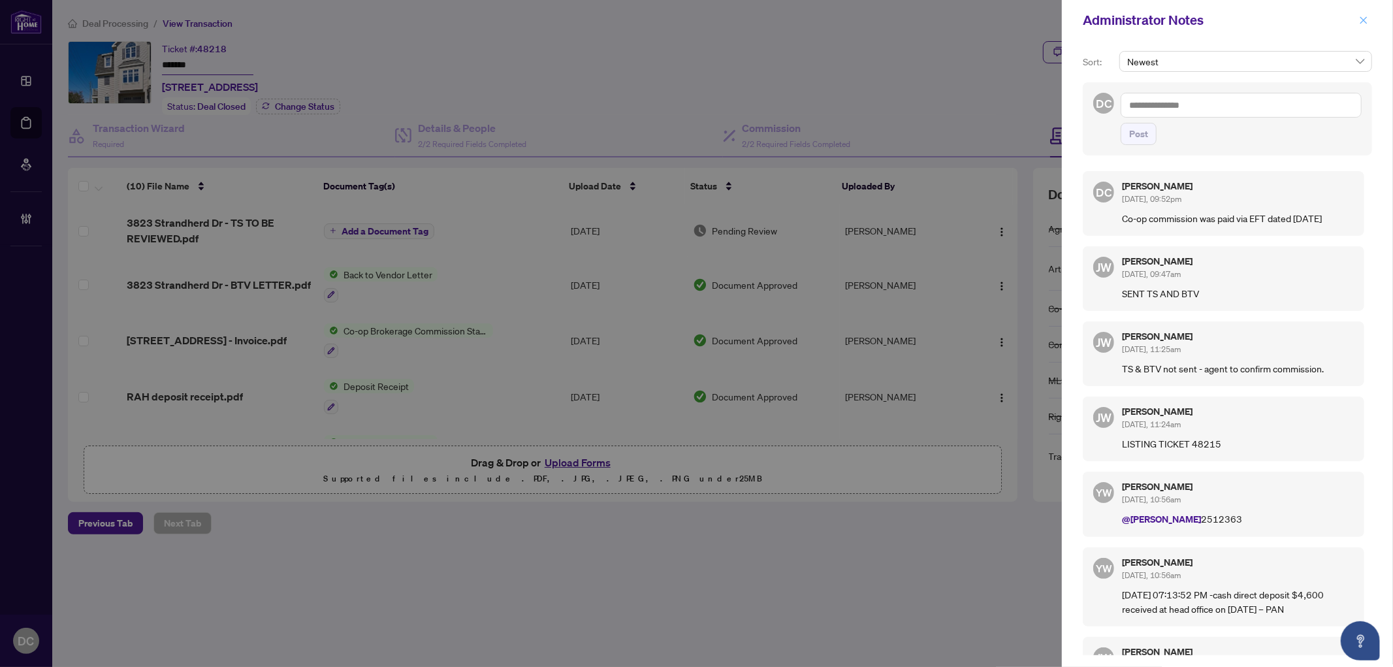
click at [1367, 20] on icon "close" at bounding box center [1363, 20] width 9 height 9
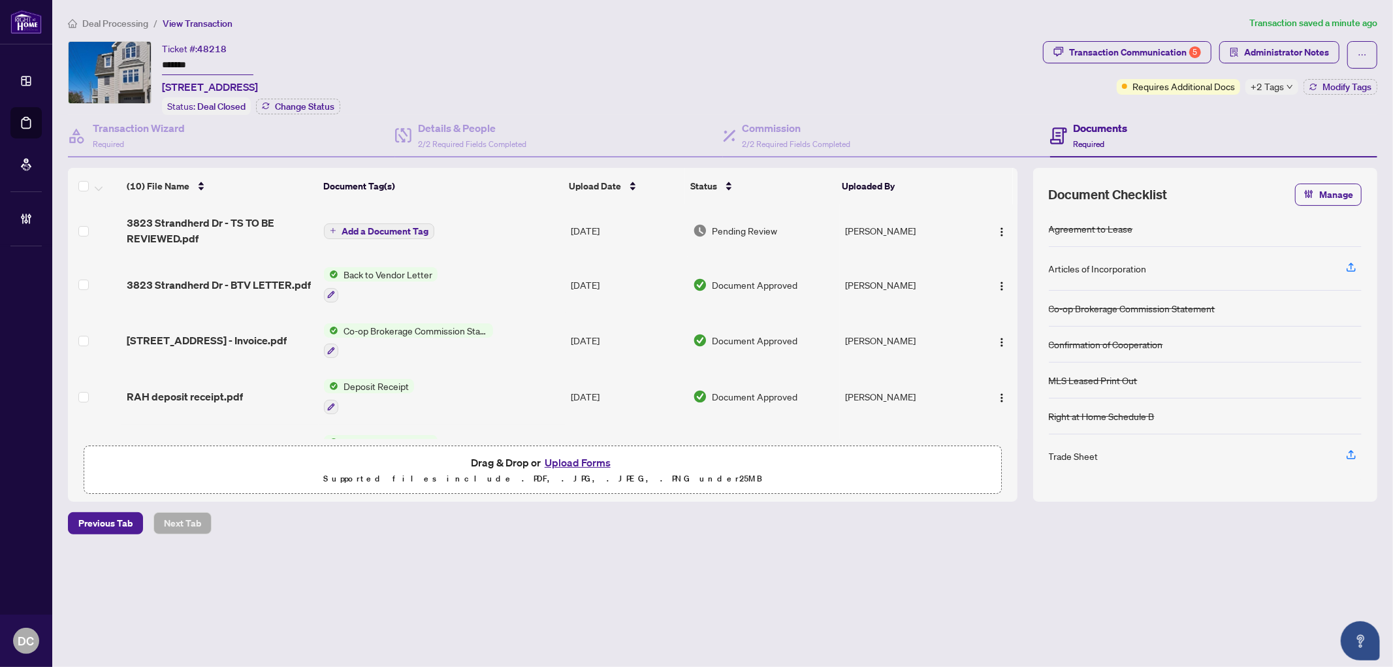
click at [1275, 89] on span "+2 Tags" at bounding box center [1267, 86] width 33 height 15
click at [1186, 115] on div "Documents Required" at bounding box center [1213, 136] width 327 height 42
click at [1245, 56] on span "Administrator Notes" at bounding box center [1287, 52] width 85 height 21
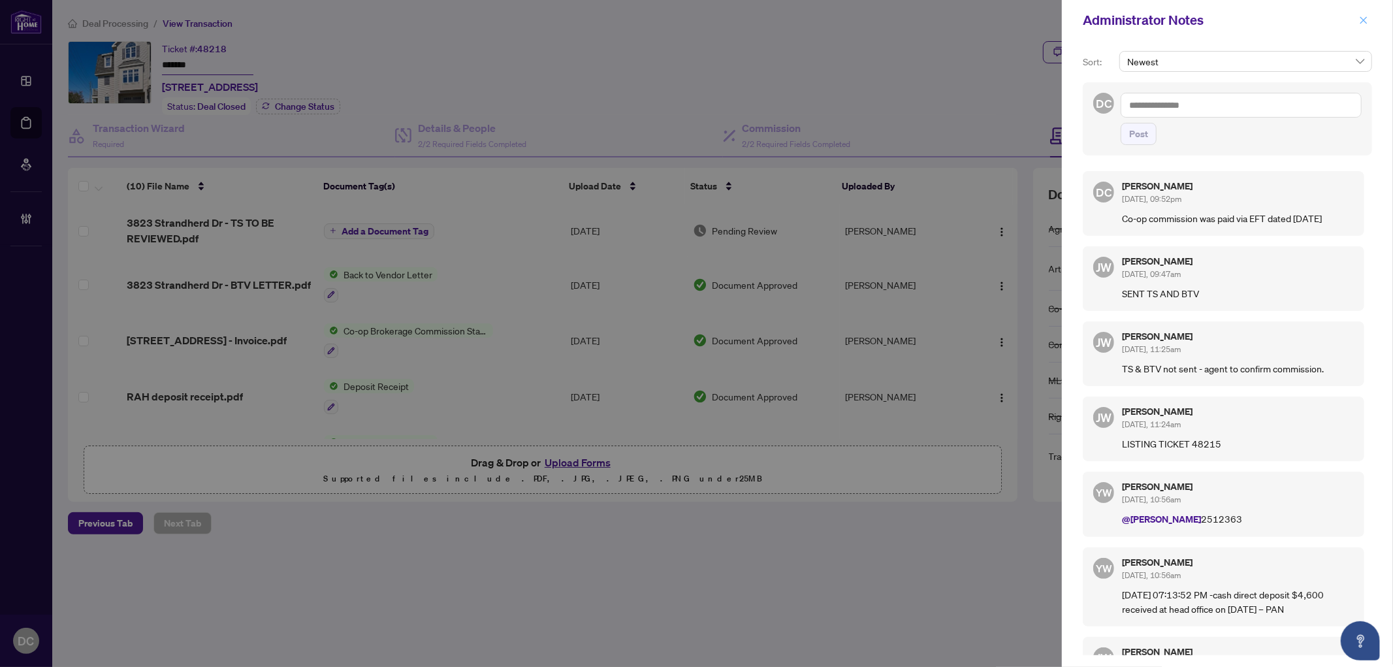
click at [1364, 20] on icon "close" at bounding box center [1364, 19] width 7 height 7
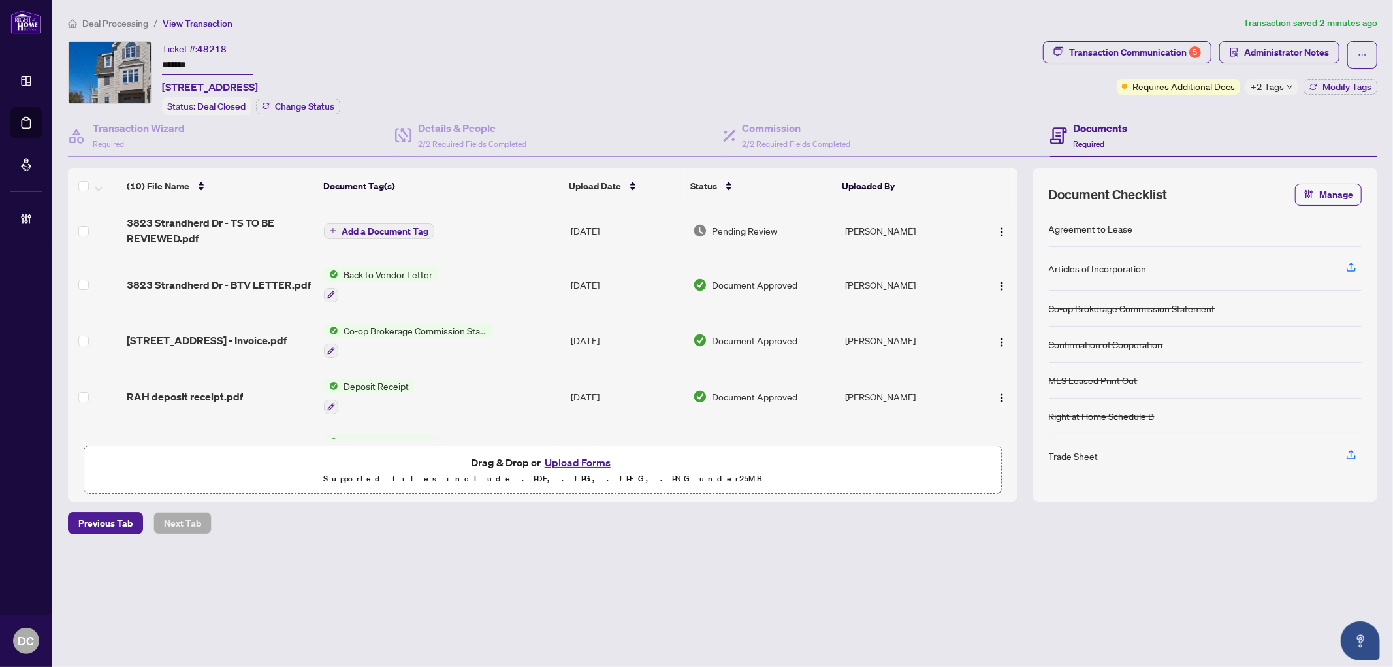
drag, startPoint x: 236, startPoint y: 57, endPoint x: 144, endPoint y: 61, distance: 92.9
click at [144, 61] on div "Ticket #: 48218 ******* 3823 Strandherd Dr, Ottawa, Ontario K2J 0K4, Canada Sta…" at bounding box center [553, 78] width 970 height 74
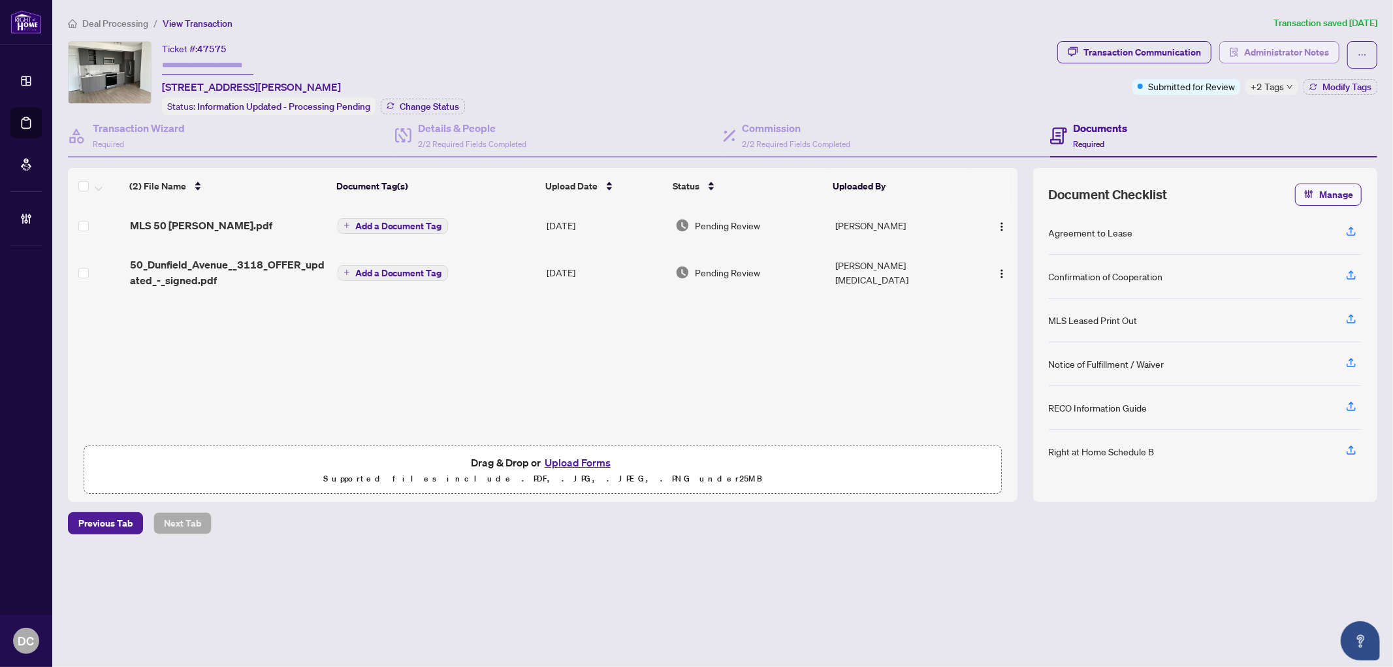
click at [1324, 50] on span "Administrator Notes" at bounding box center [1287, 52] width 85 height 21
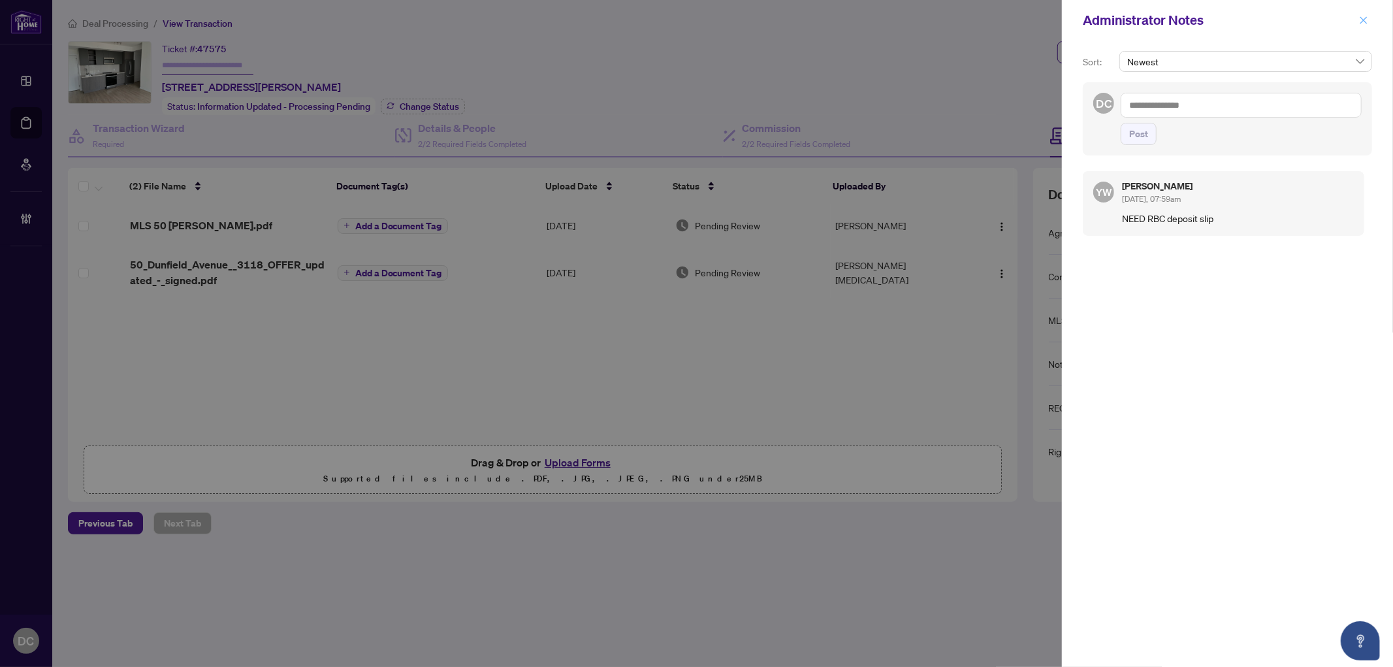
click at [1360, 17] on icon "close" at bounding box center [1363, 20] width 9 height 9
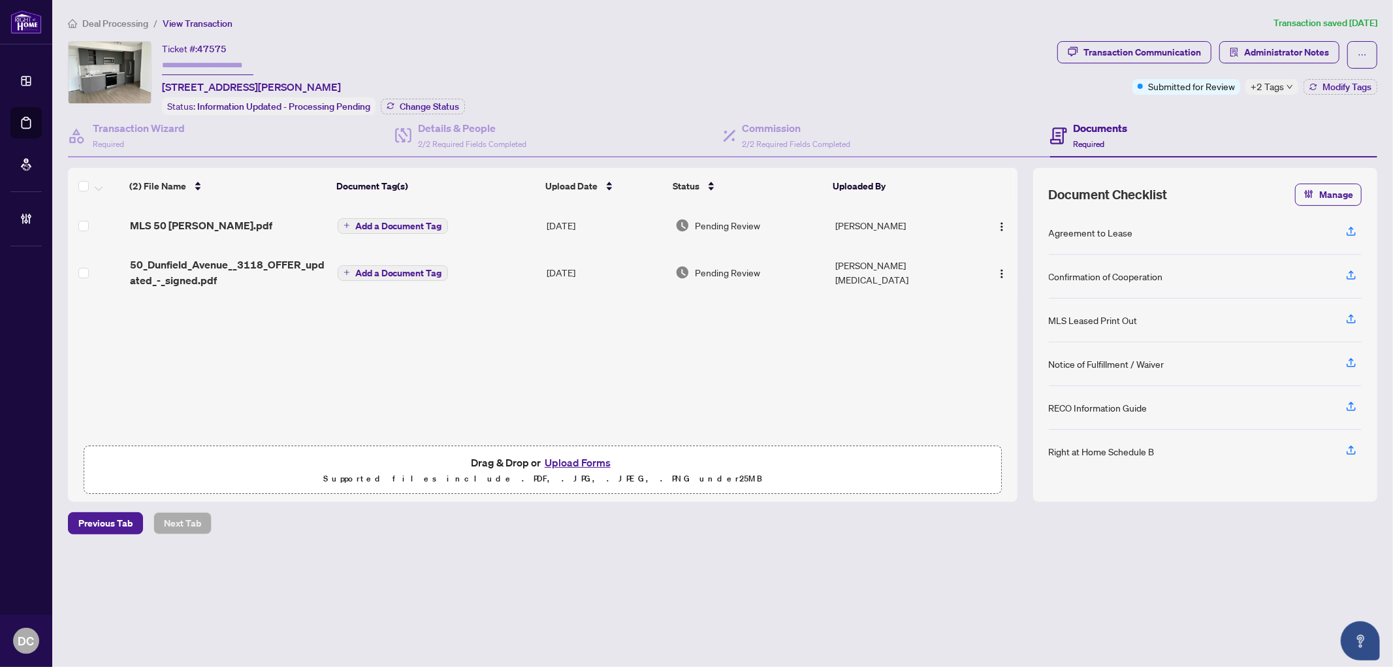
click at [281, 271] on span "50_Dunfield_Avenue__3118_OFFER_updated_-_signed.pdf" at bounding box center [228, 272] width 197 height 31
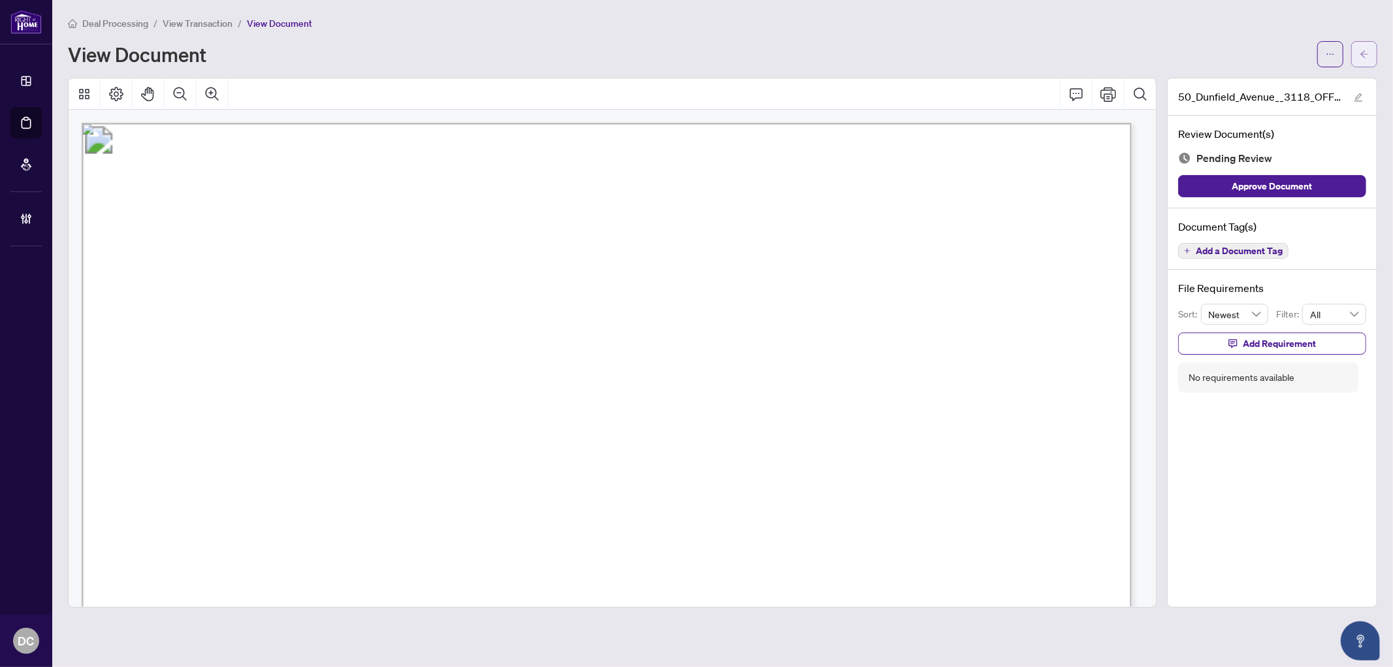
click at [1375, 52] on button "button" at bounding box center [1365, 54] width 26 height 26
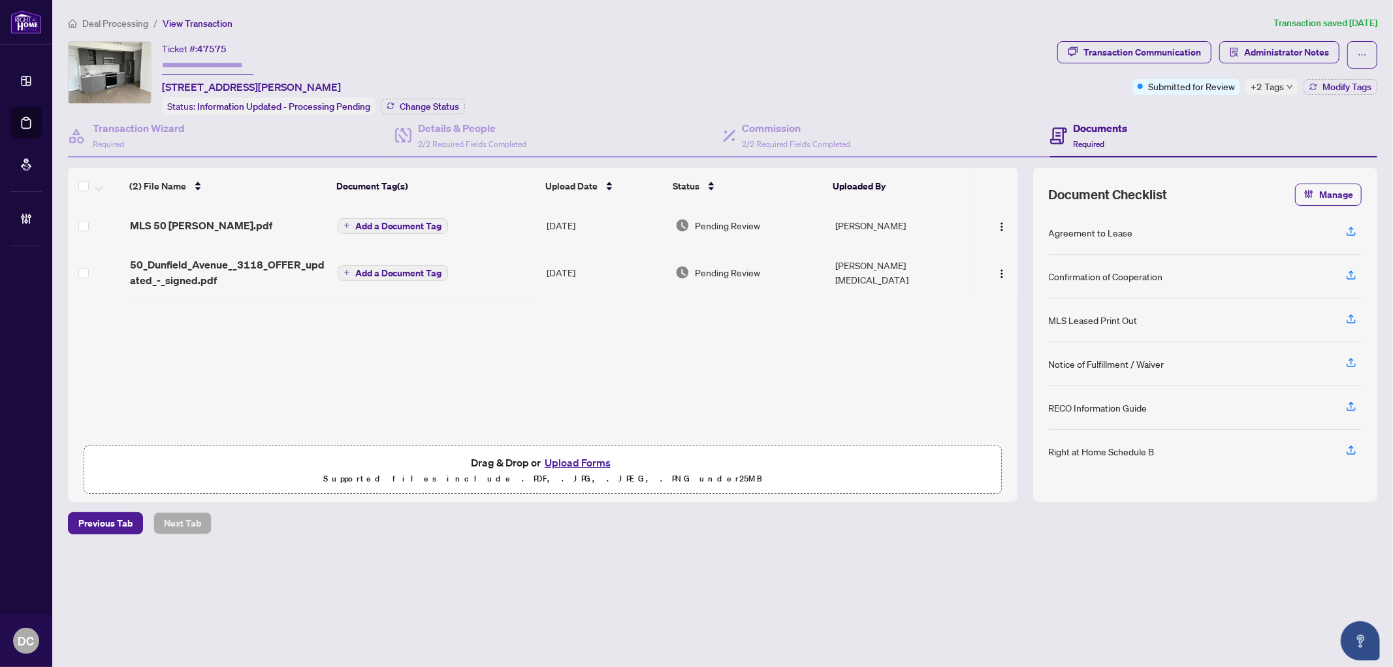
click at [547, 223] on td "[DATE]" at bounding box center [606, 225] width 129 height 42
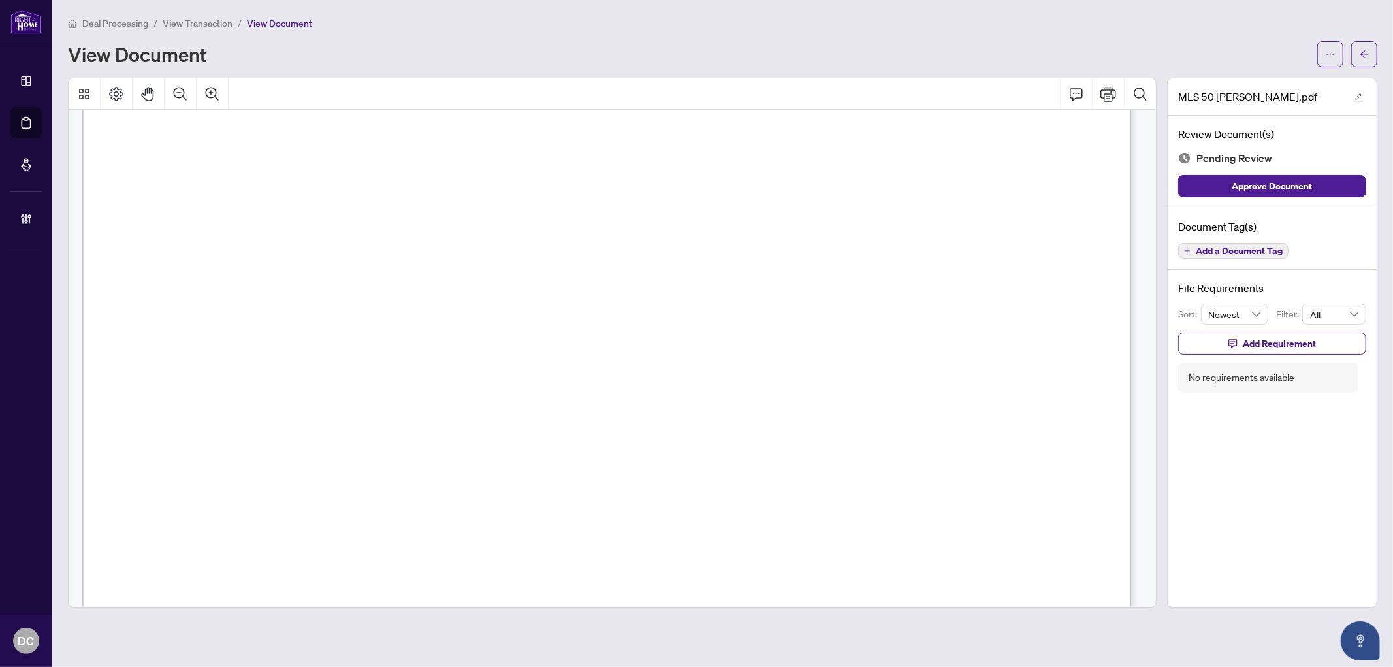
scroll to position [17613, 0]
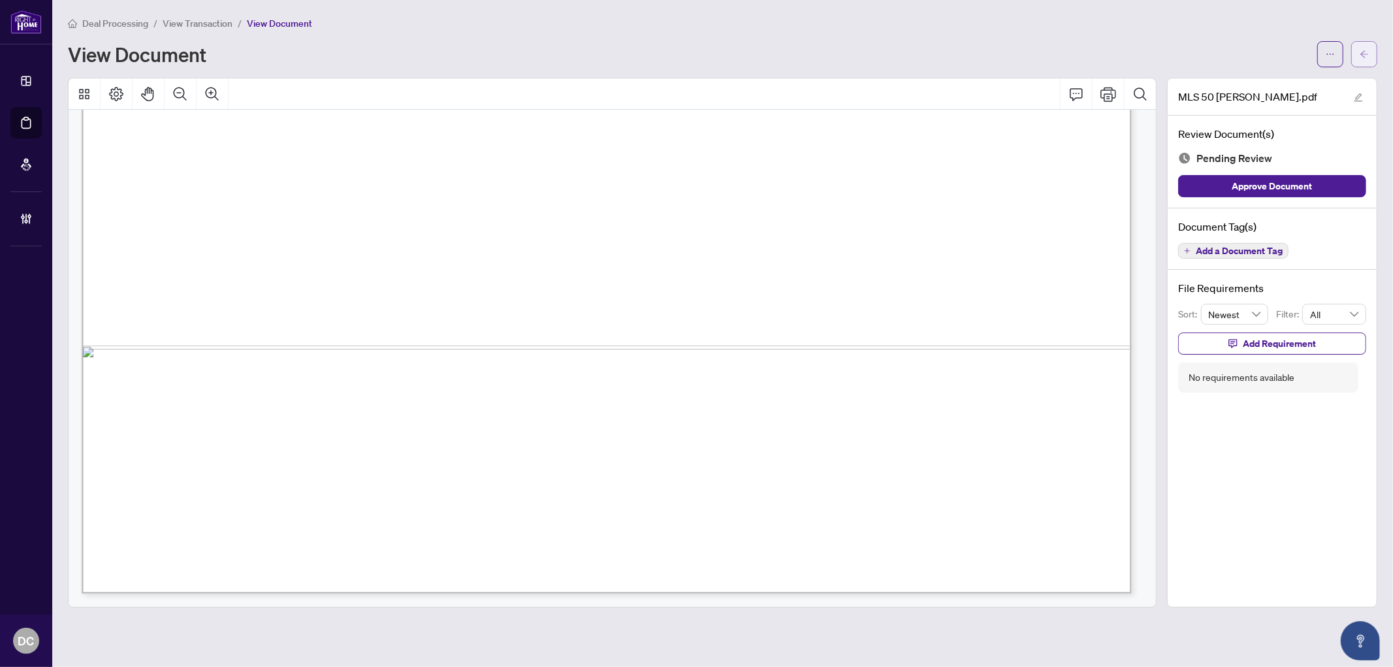
click at [1369, 52] on icon "arrow-left" at bounding box center [1364, 54] width 9 height 9
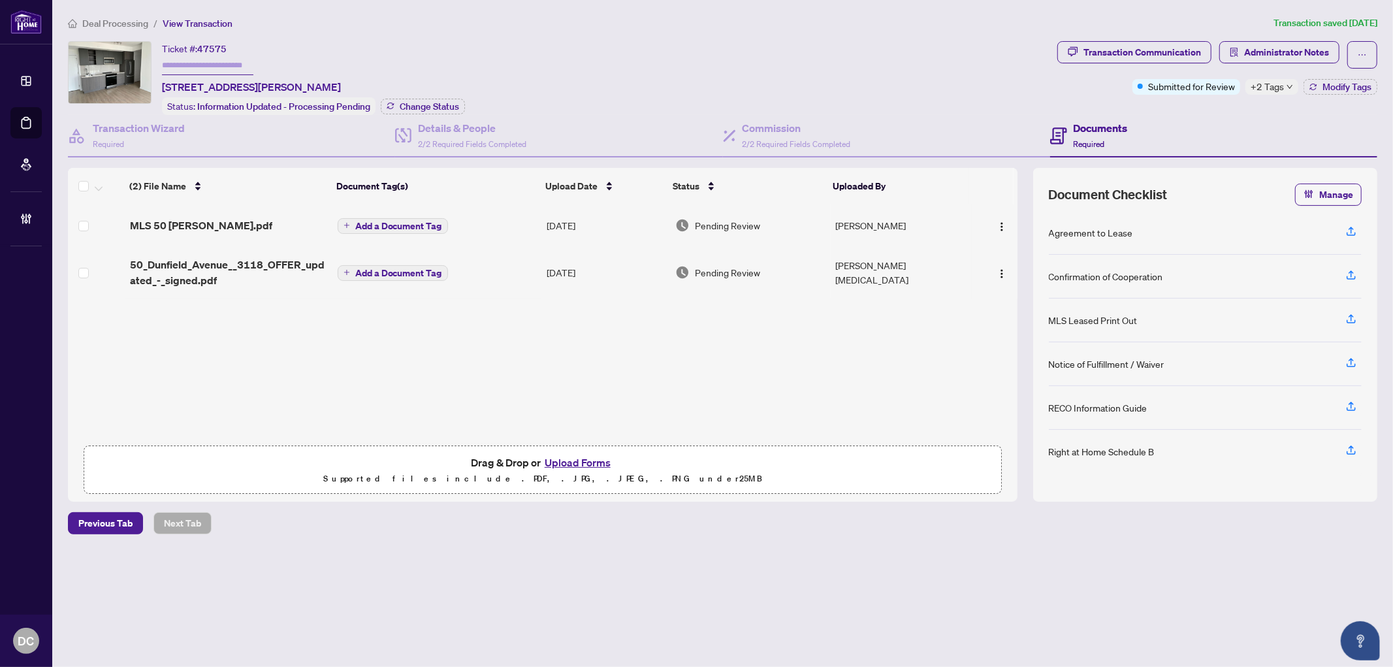
click at [236, 265] on span "50_Dunfield_Avenue__3118_OFFER_updated_-_signed.pdf" at bounding box center [228, 272] width 197 height 31
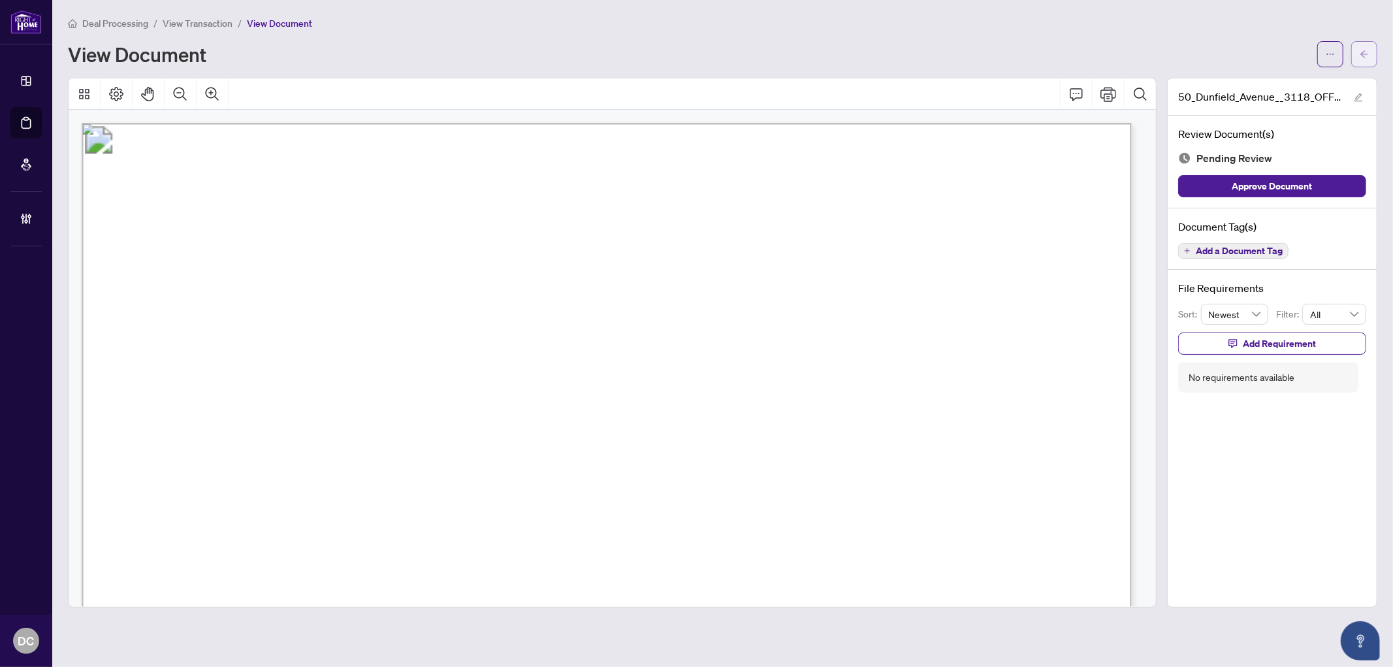
click at [1361, 57] on icon "arrow-left" at bounding box center [1364, 54] width 9 height 9
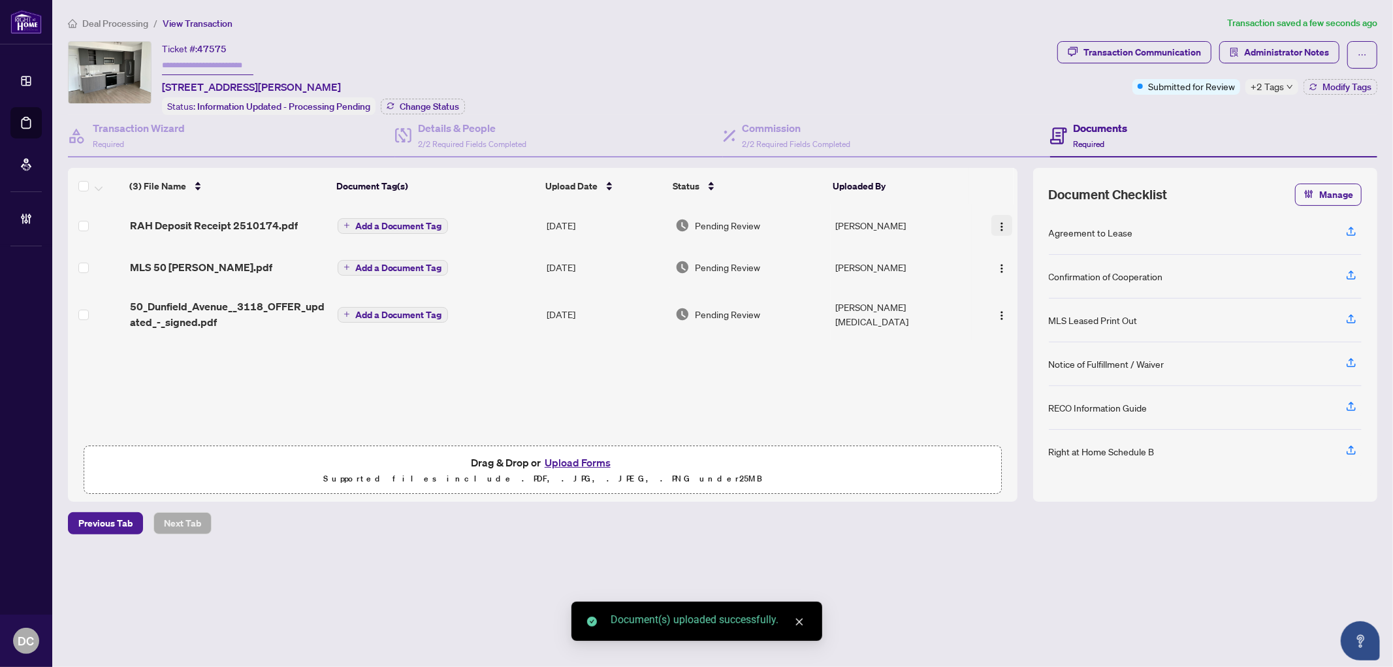
click at [1001, 221] on img "button" at bounding box center [1002, 226] width 10 height 10
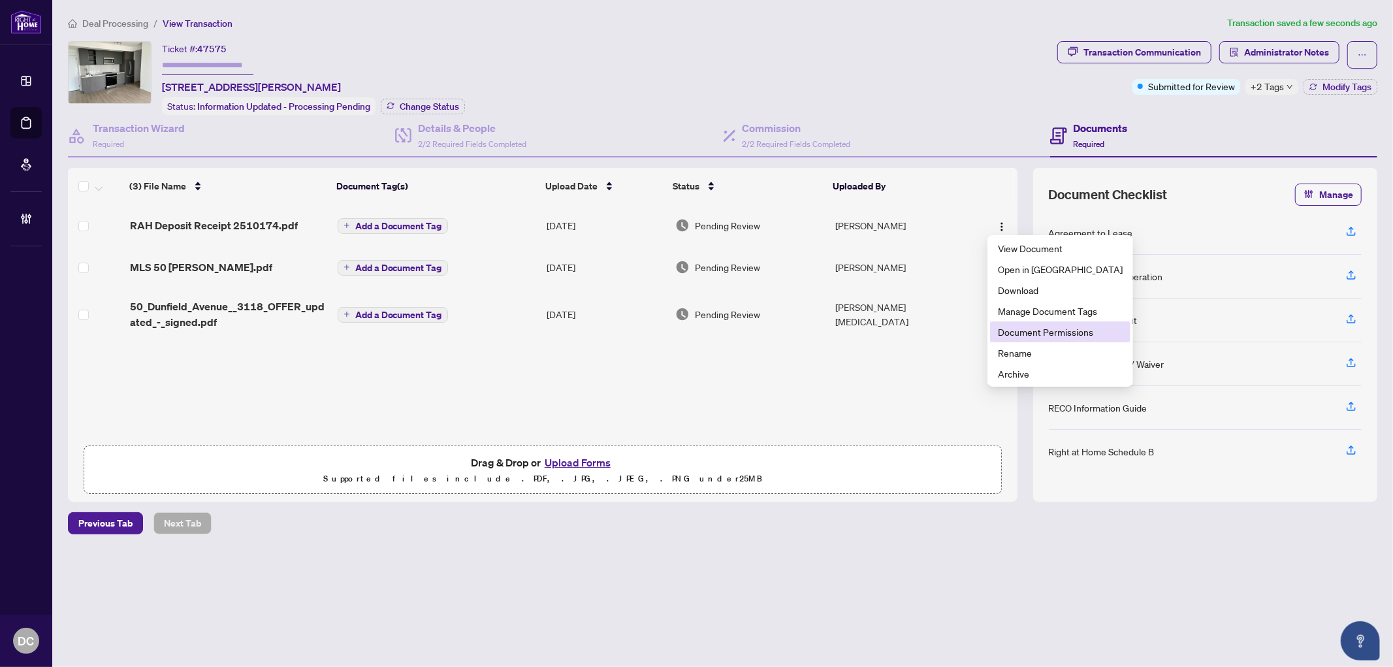
click at [1052, 331] on span "Document Permissions" at bounding box center [1060, 332] width 125 height 14
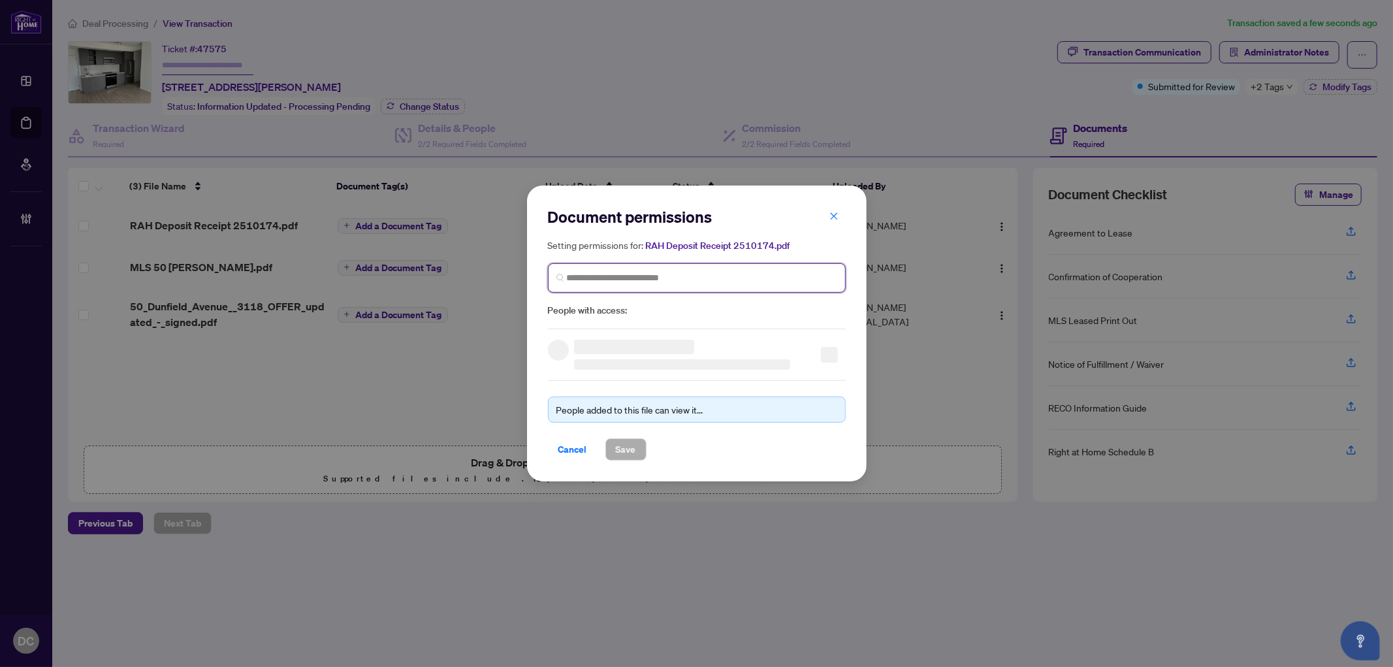
click at [768, 273] on input "search" at bounding box center [702, 278] width 270 height 14
type input "**********"
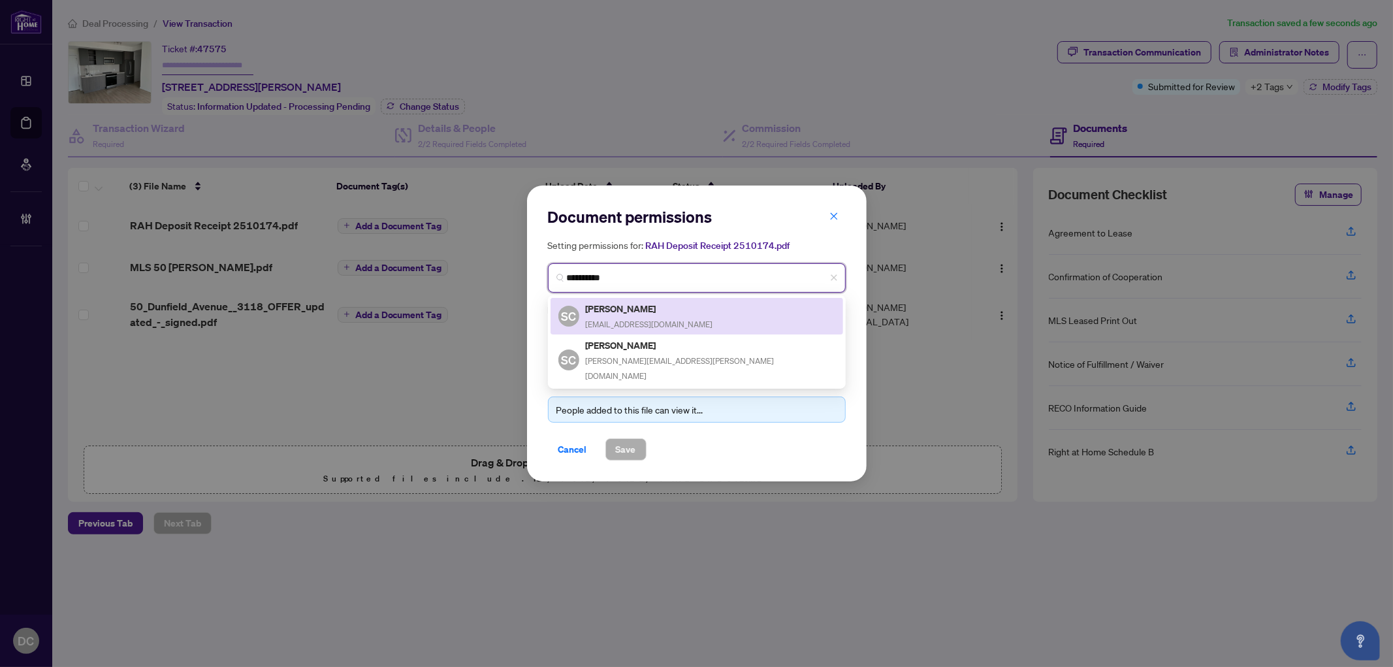
click at [674, 308] on div "SC Stanley Chan stan1685@gmail.com" at bounding box center [697, 316] width 277 height 30
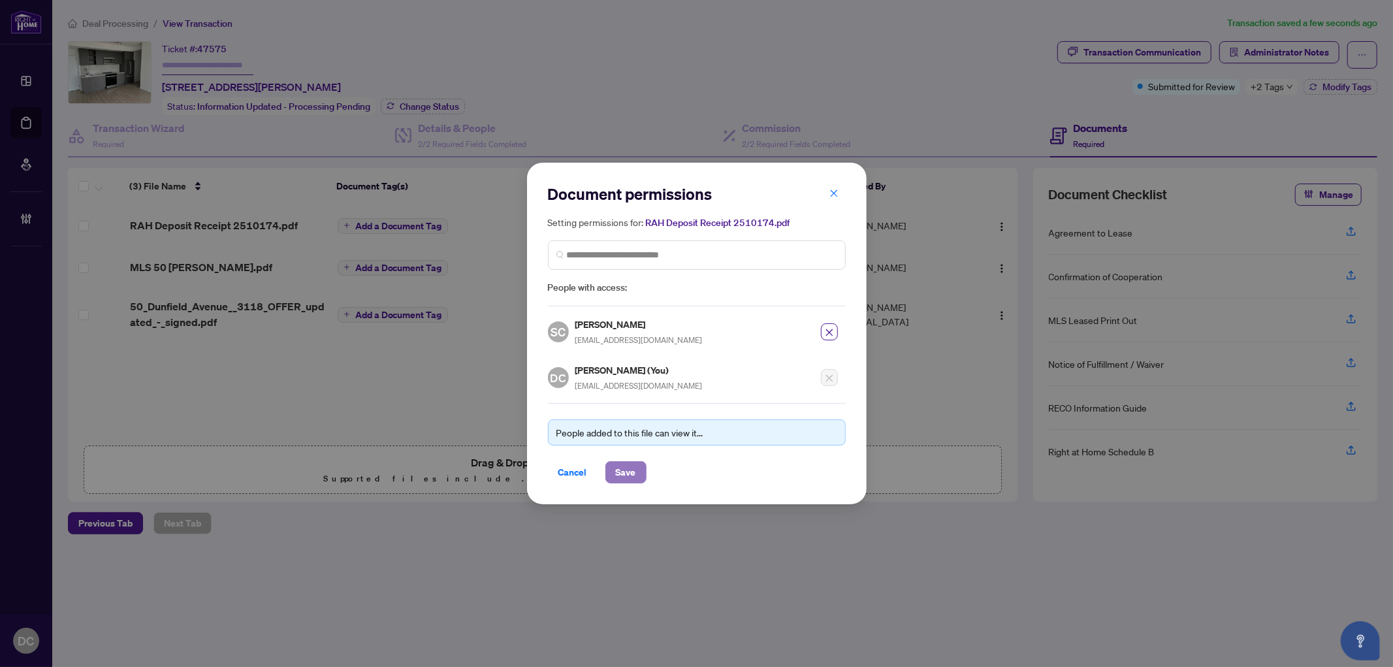
click at [623, 462] on span "Save" at bounding box center [626, 472] width 20 height 21
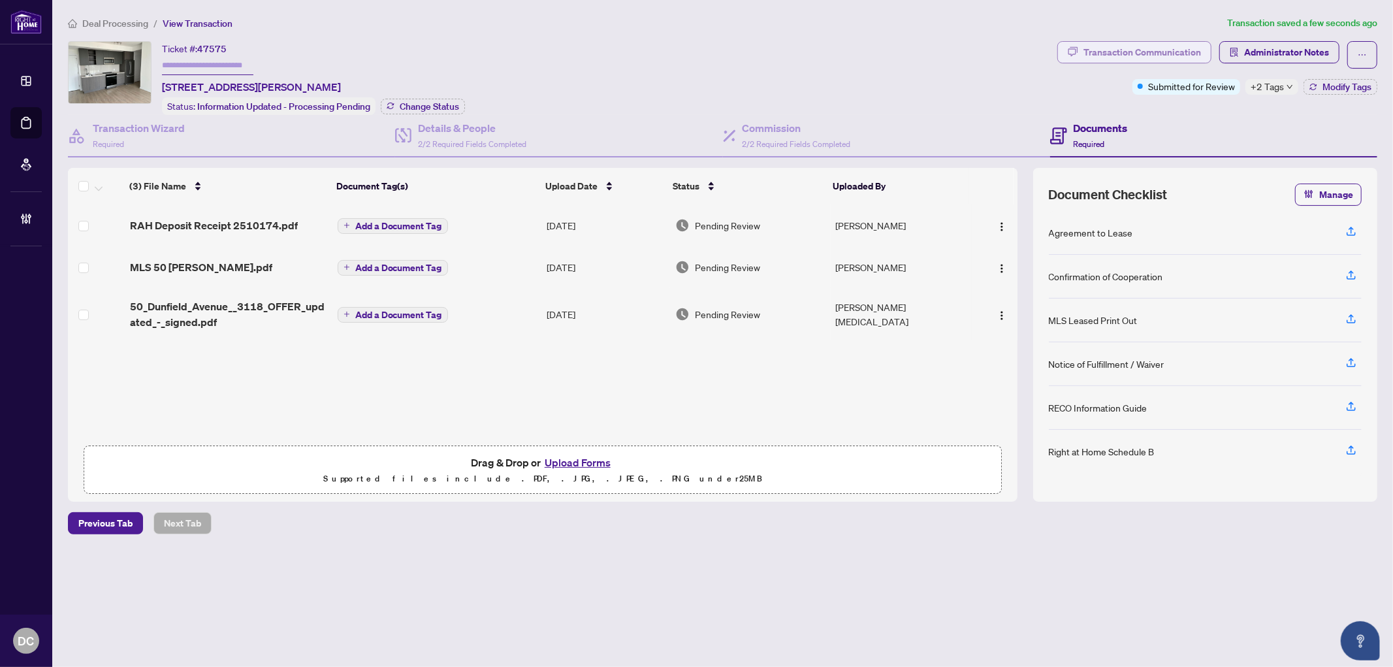
click at [1111, 57] on div "Transaction Communication" at bounding box center [1143, 52] width 118 height 21
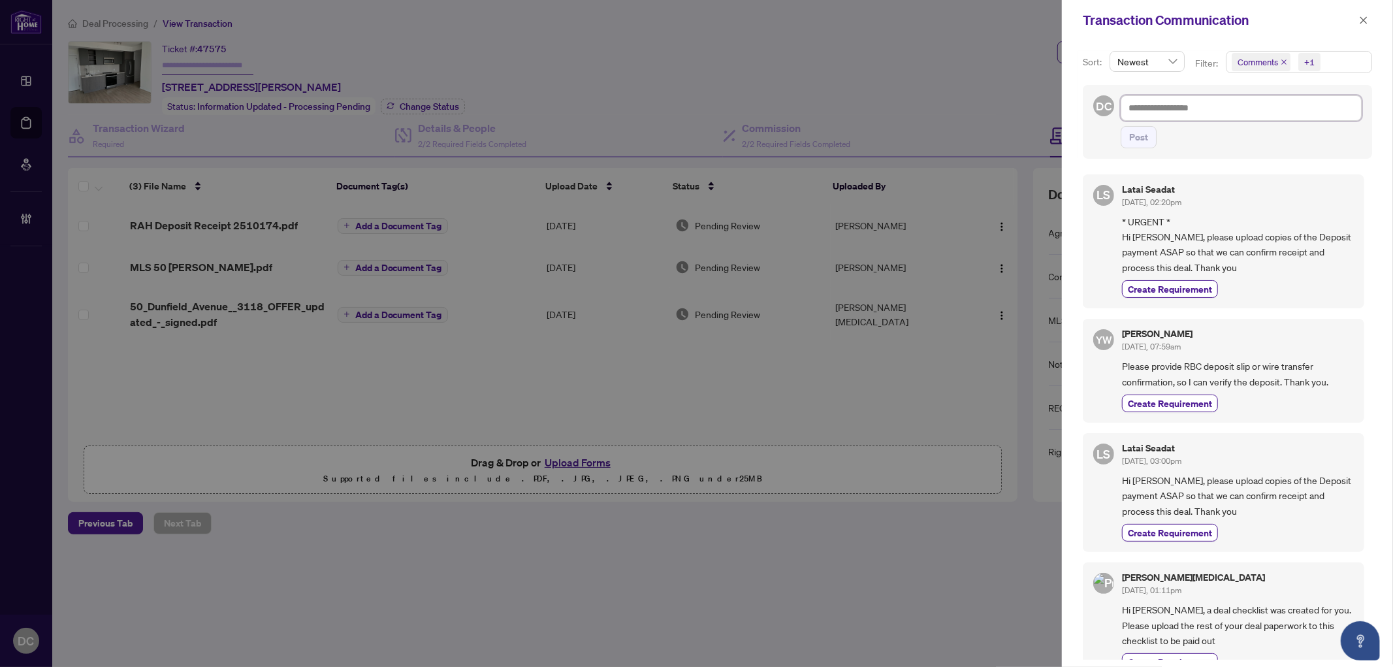
click at [1213, 109] on textarea at bounding box center [1241, 107] width 241 height 25
paste textarea "**********"
type textarea "**********"
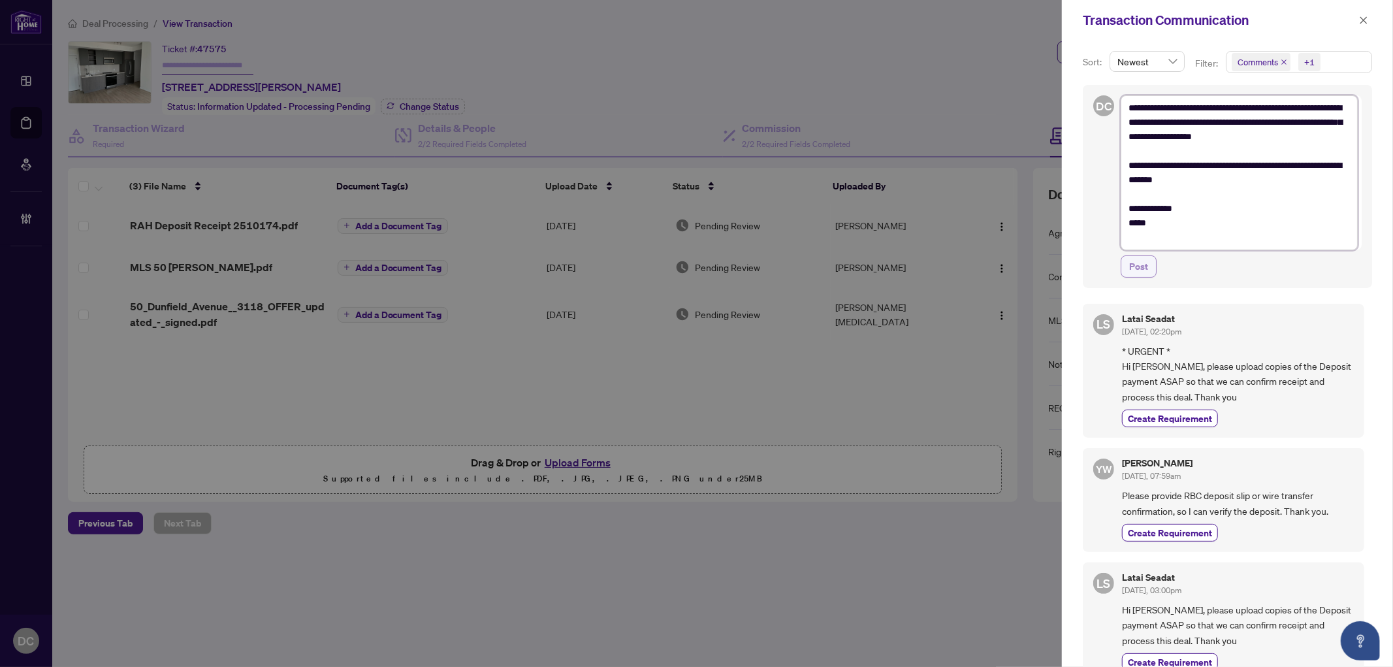
type textarea "**********"
click at [1145, 265] on span "Post" at bounding box center [1139, 266] width 19 height 21
type textarea "**********"
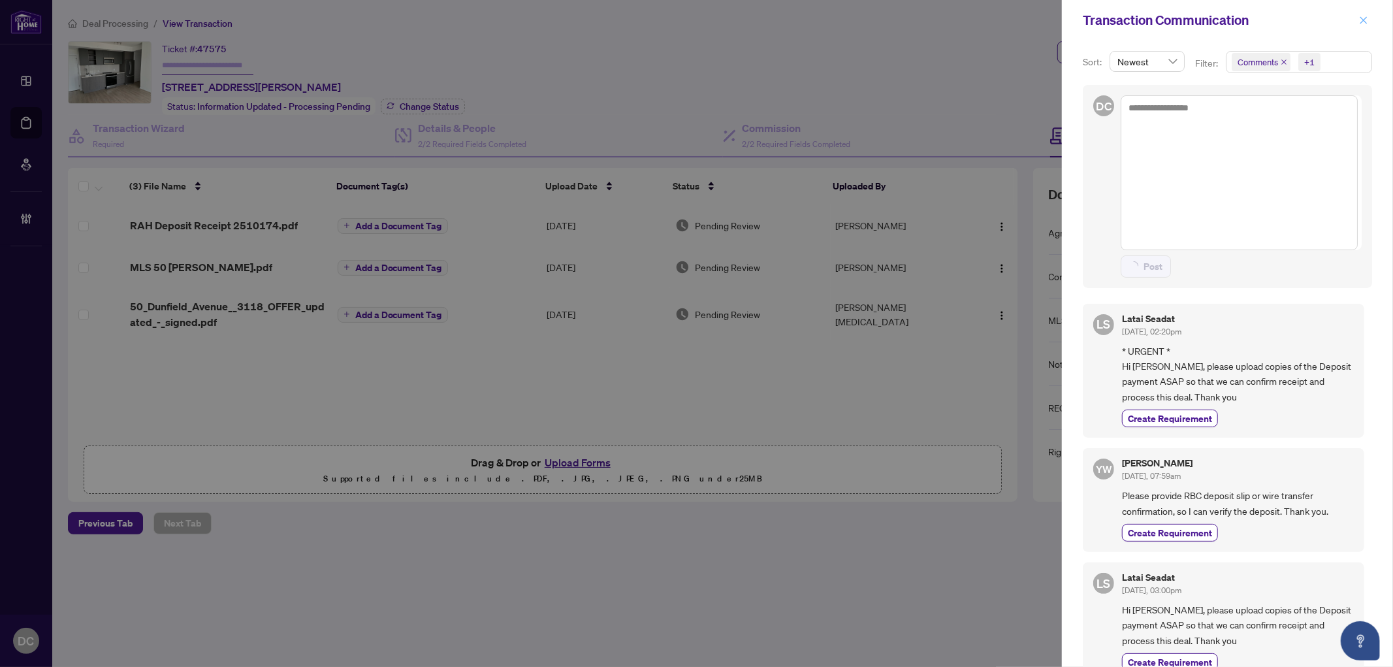
click at [1361, 24] on icon "close" at bounding box center [1363, 20] width 9 height 9
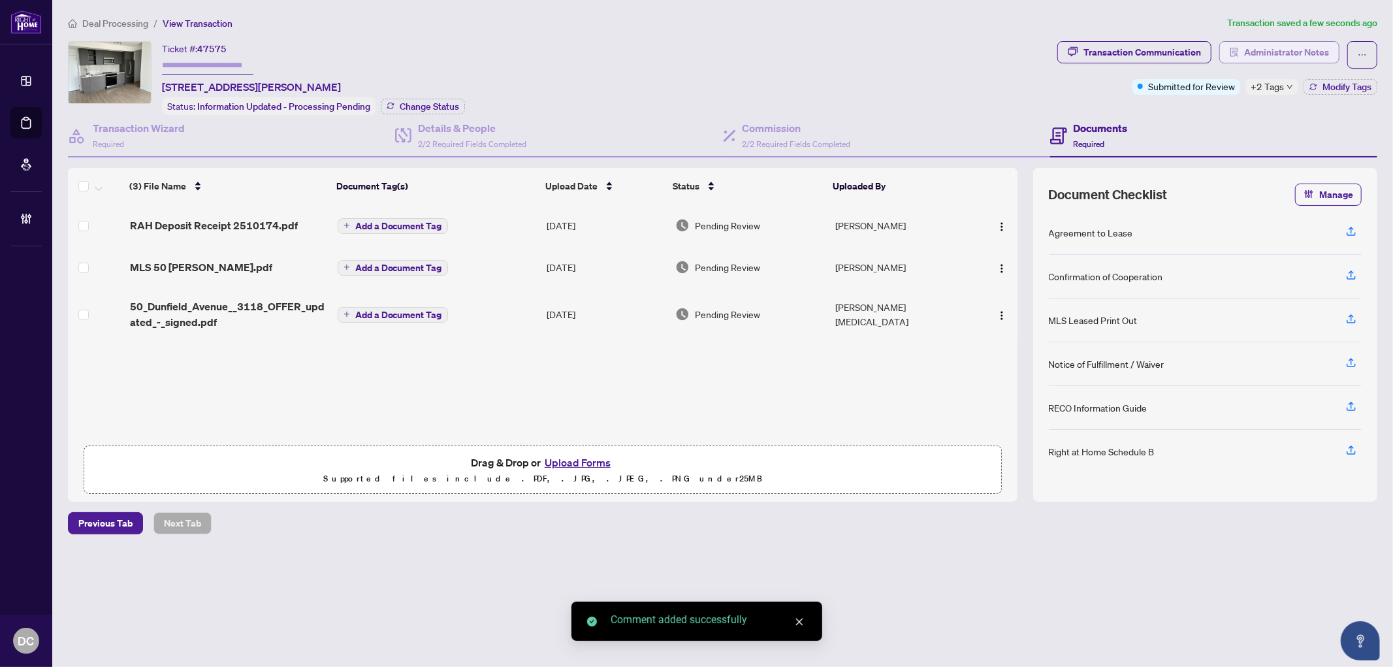
click at [1301, 56] on span "Administrator Notes" at bounding box center [1287, 52] width 85 height 21
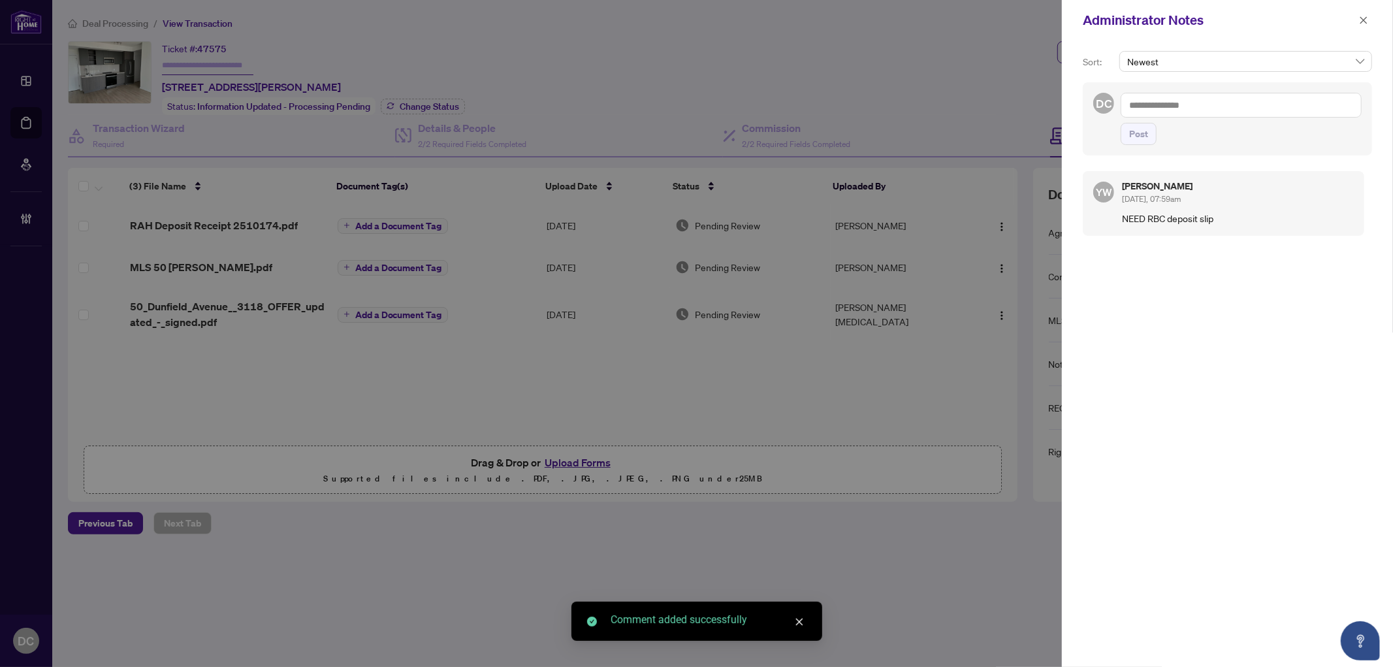
click at [1233, 102] on textarea at bounding box center [1241, 105] width 241 height 25
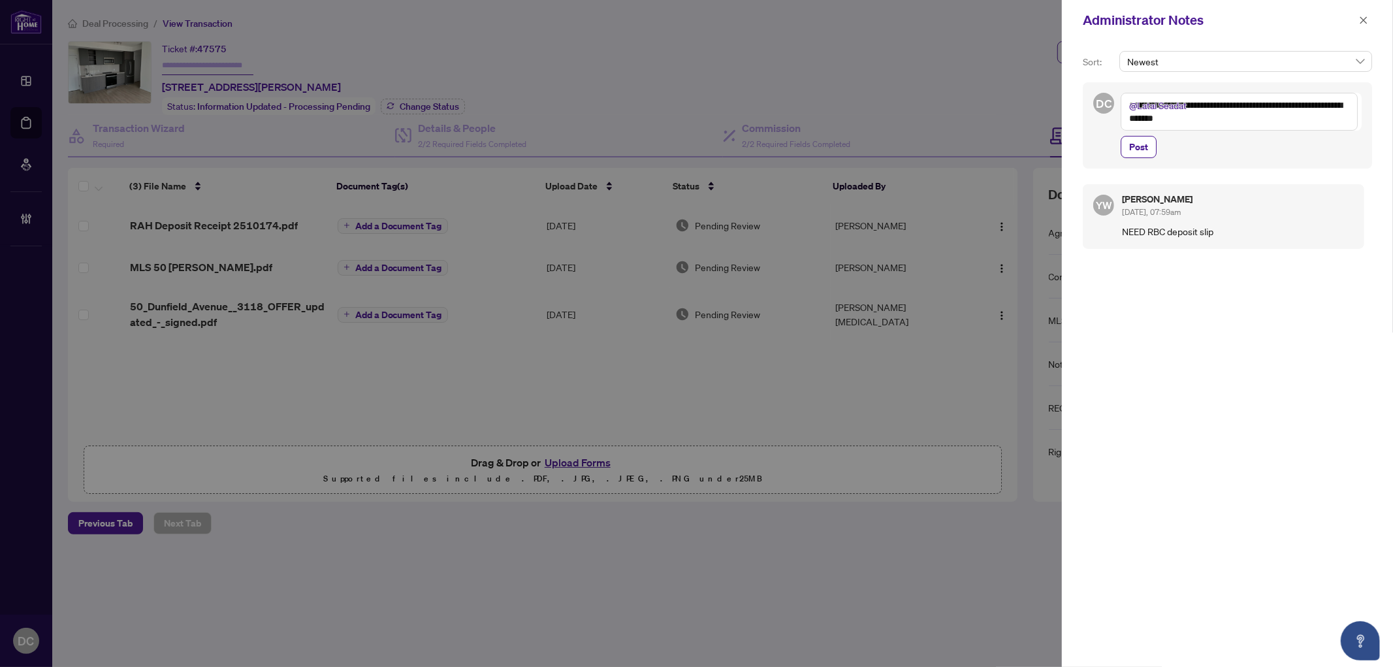
drag, startPoint x: 1145, startPoint y: 148, endPoint x: 1239, endPoint y: 167, distance: 95.3
click at [1239, 167] on div "**********" at bounding box center [1227, 125] width 289 height 86
click at [1270, 125] on textarea "**********" at bounding box center [1239, 112] width 237 height 38
paste textarea "**********"
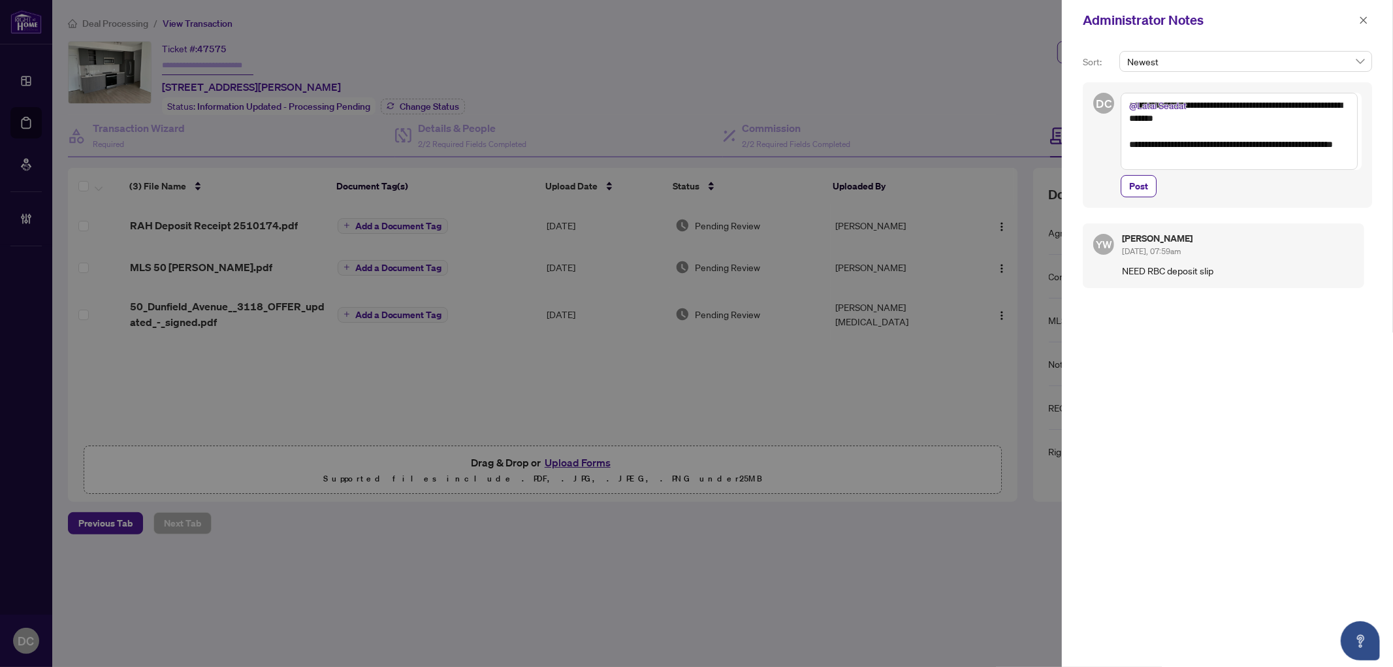
click at [1126, 144] on textarea "**********" at bounding box center [1239, 131] width 237 height 77
type textarea "**********"
click at [1145, 186] on span "Post" at bounding box center [1139, 186] width 19 height 21
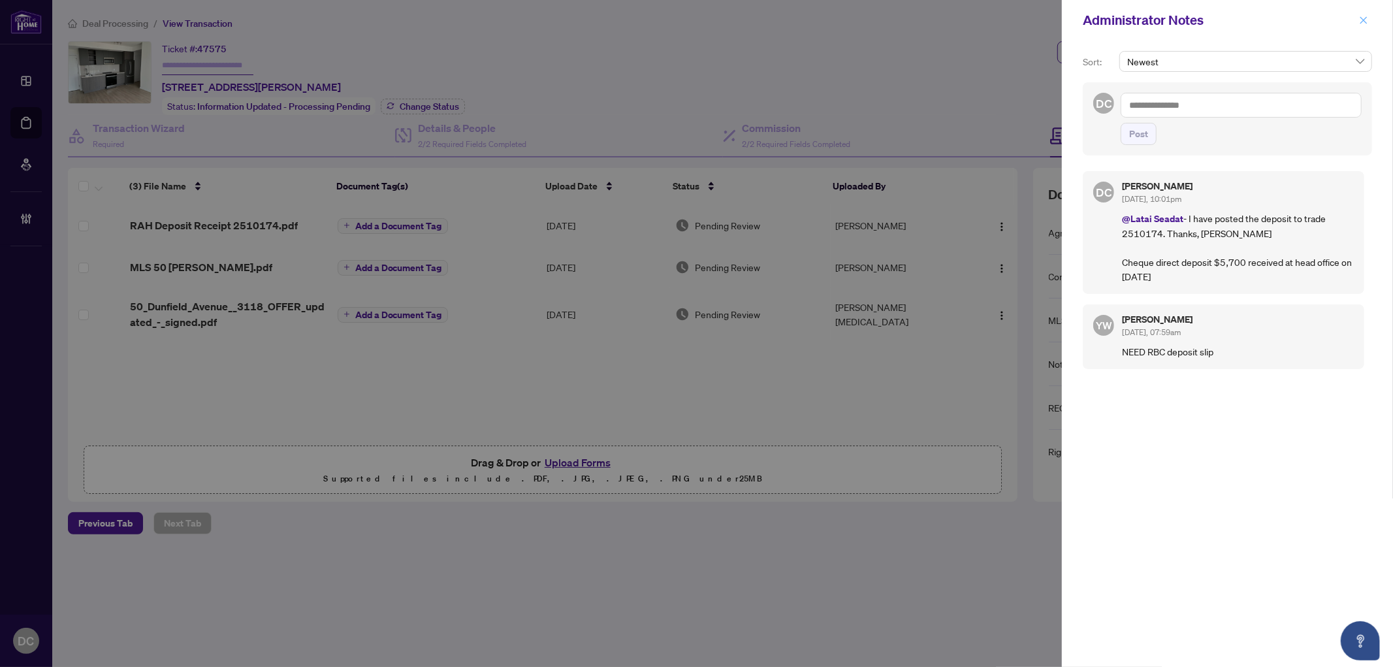
click at [1362, 20] on icon "close" at bounding box center [1363, 20] width 9 height 9
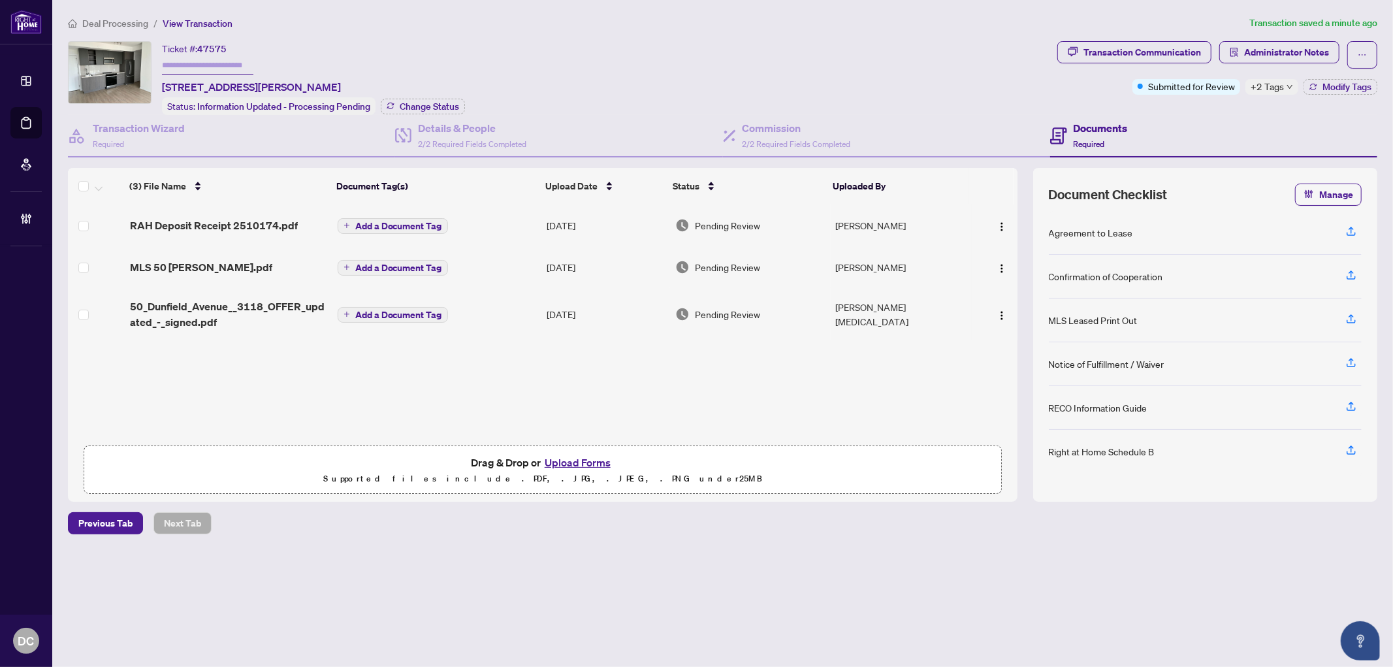
click at [397, 223] on span "Add a Document Tag" at bounding box center [398, 225] width 87 height 9
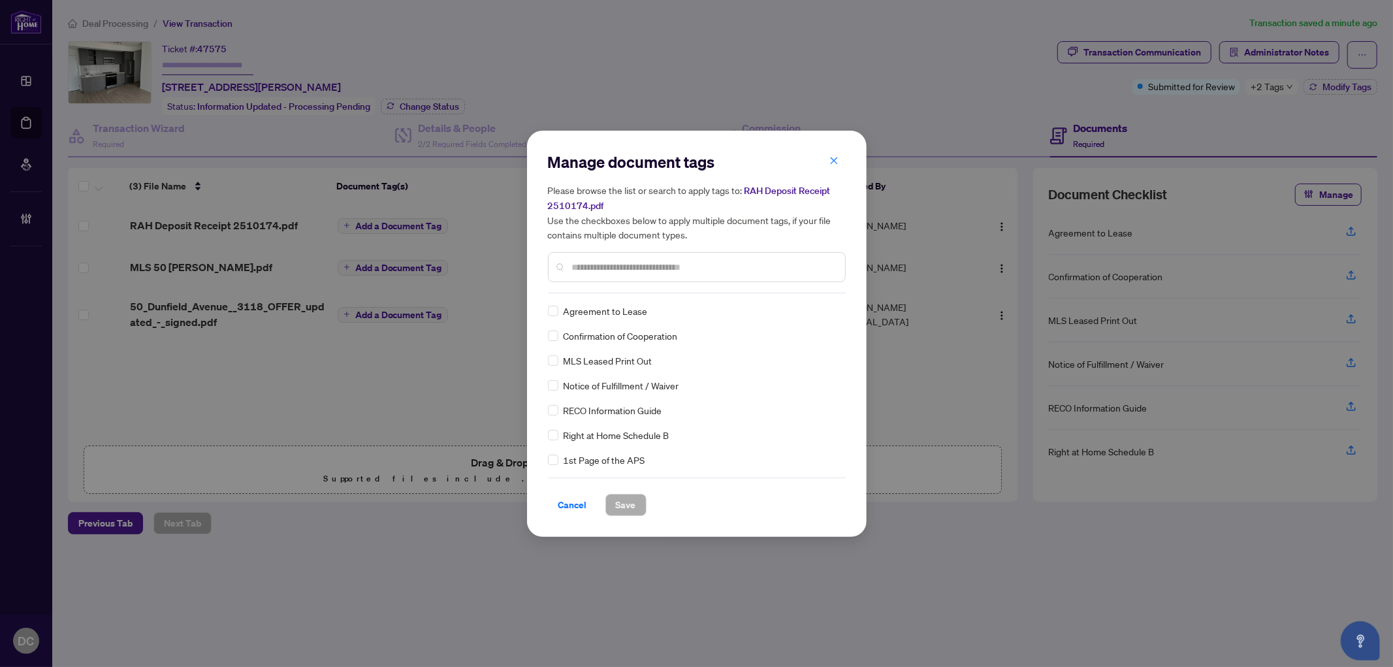
click at [690, 265] on input "text" at bounding box center [703, 267] width 263 height 14
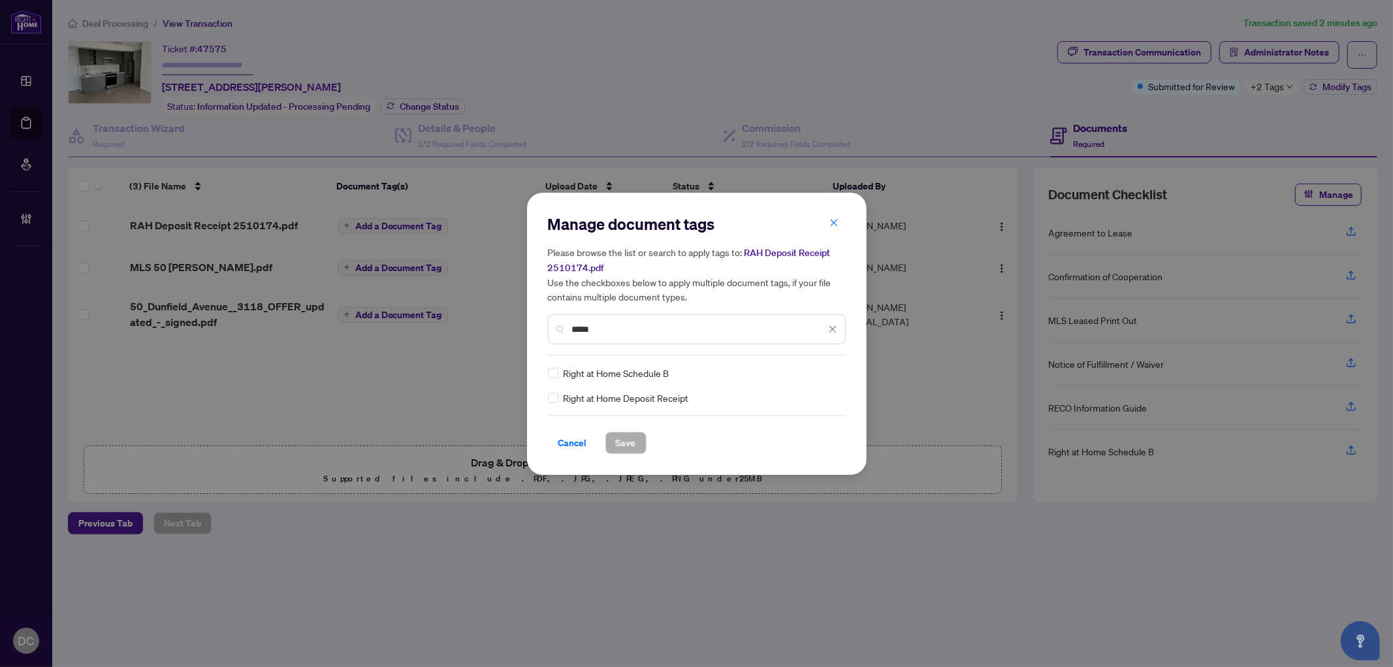
type input "*****"
click at [824, 369] on img at bounding box center [819, 372] width 13 height 13
click at [802, 434] on div "Approved" at bounding box center [785, 436] width 84 height 14
click at [617, 436] on span "Save" at bounding box center [626, 442] width 20 height 21
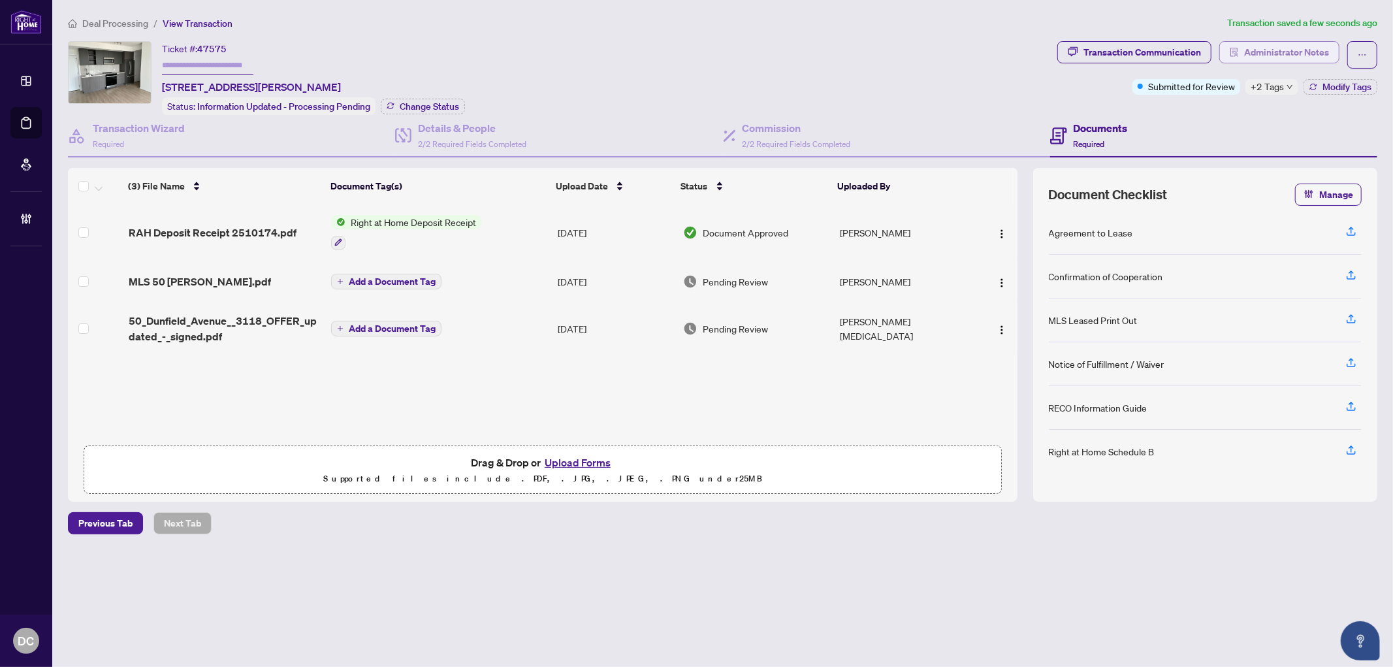
click at [1277, 46] on span "Administrator Notes" at bounding box center [1287, 52] width 85 height 21
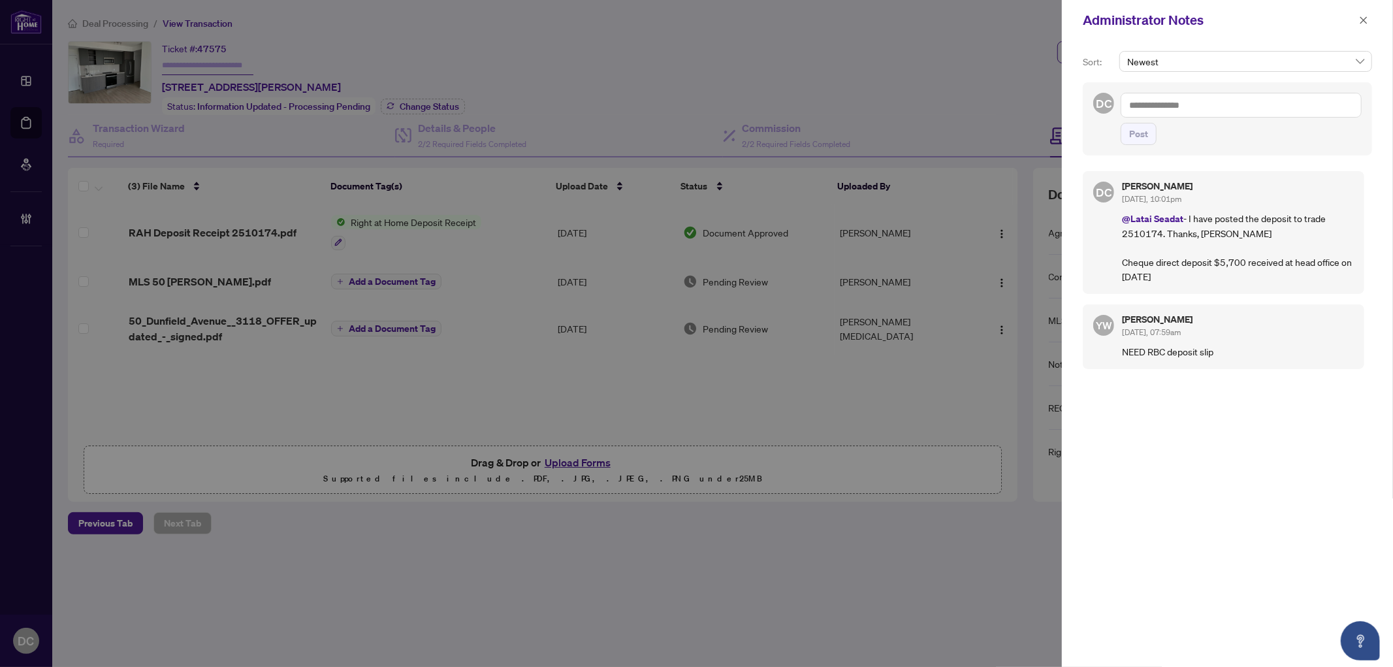
click at [1292, 112] on textarea at bounding box center [1241, 105] width 241 height 25
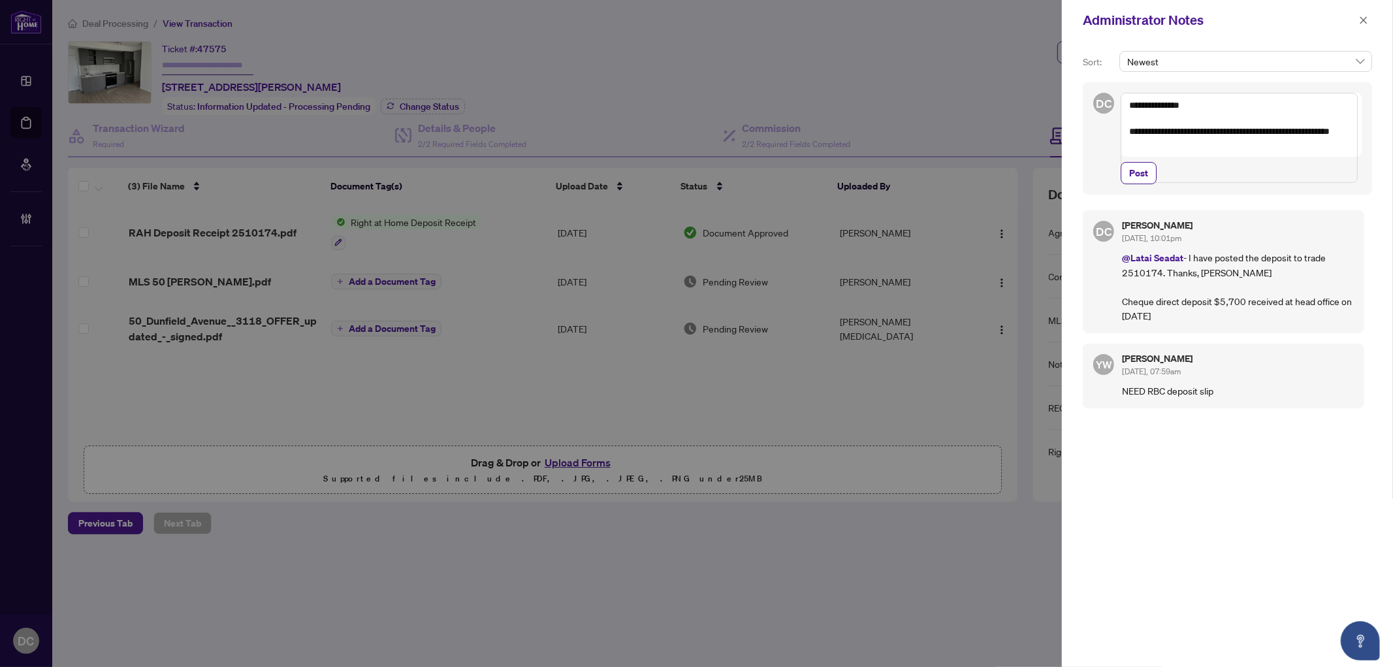
drag, startPoint x: 1292, startPoint y: 112, endPoint x: 1131, endPoint y: 106, distance: 160.8
click at [1131, 106] on textarea "**********" at bounding box center [1239, 138] width 237 height 90
click at [1169, 172] on textarea "**********" at bounding box center [1239, 138] width 237 height 90
paste textarea "**********"
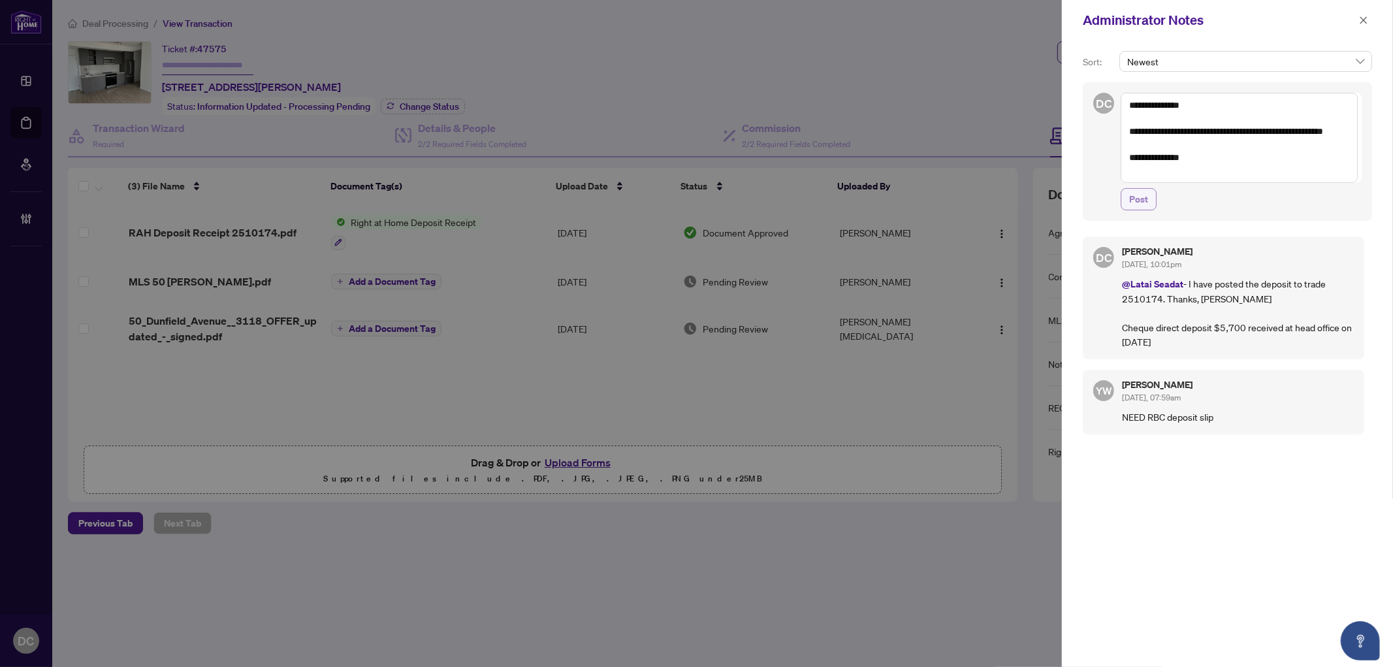
type textarea "**********"
drag, startPoint x: 1139, startPoint y: 195, endPoint x: 1173, endPoint y: 183, distance: 35.9
click at [1139, 195] on span "Post" at bounding box center [1139, 199] width 19 height 21
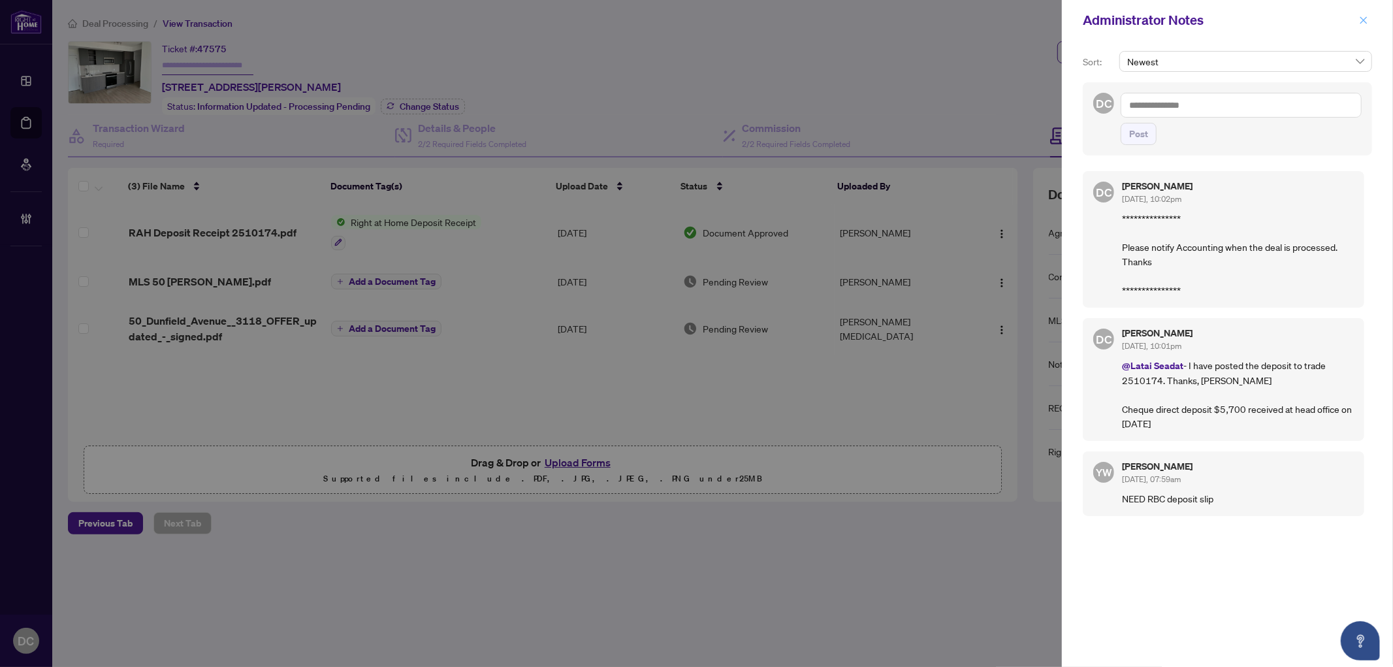
click at [1366, 22] on icon "close" at bounding box center [1364, 19] width 7 height 7
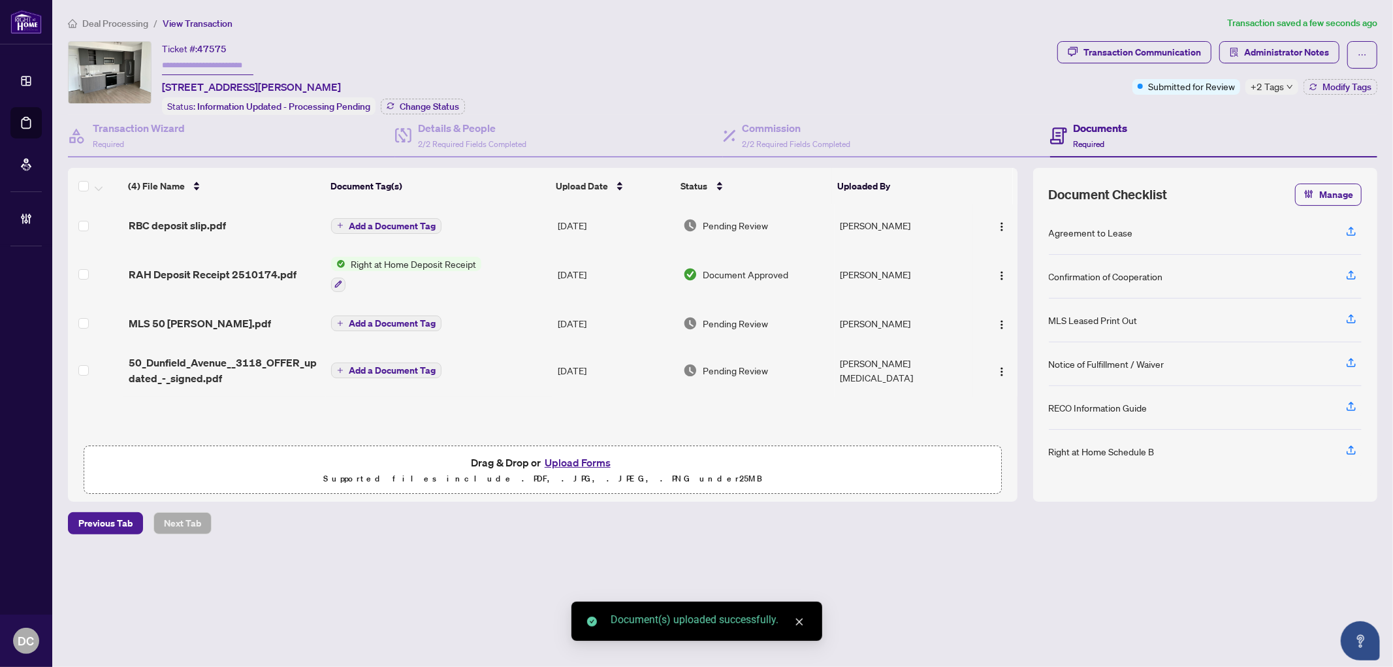
click at [414, 218] on button "Add a Document Tag" at bounding box center [386, 226] width 110 height 16
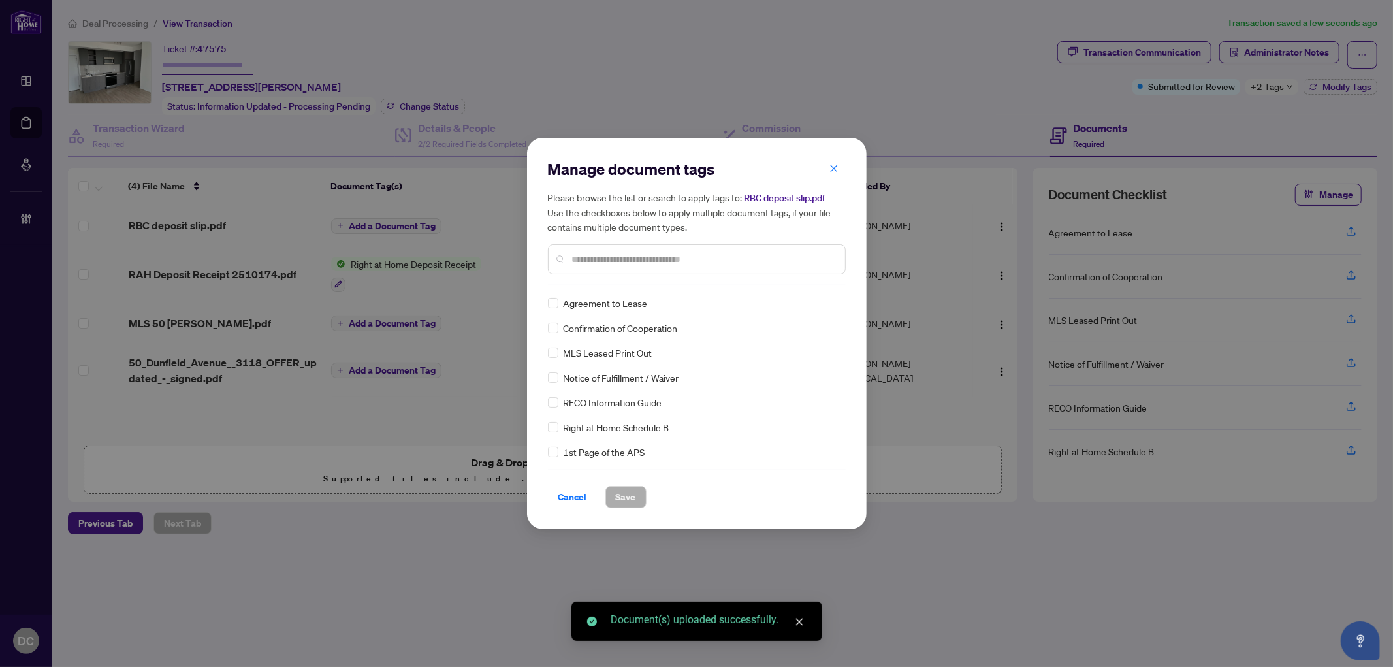
click at [602, 289] on div "Manage document tags Please browse the list or search to apply tags to: RBC dep…" at bounding box center [697, 334] width 298 height 350
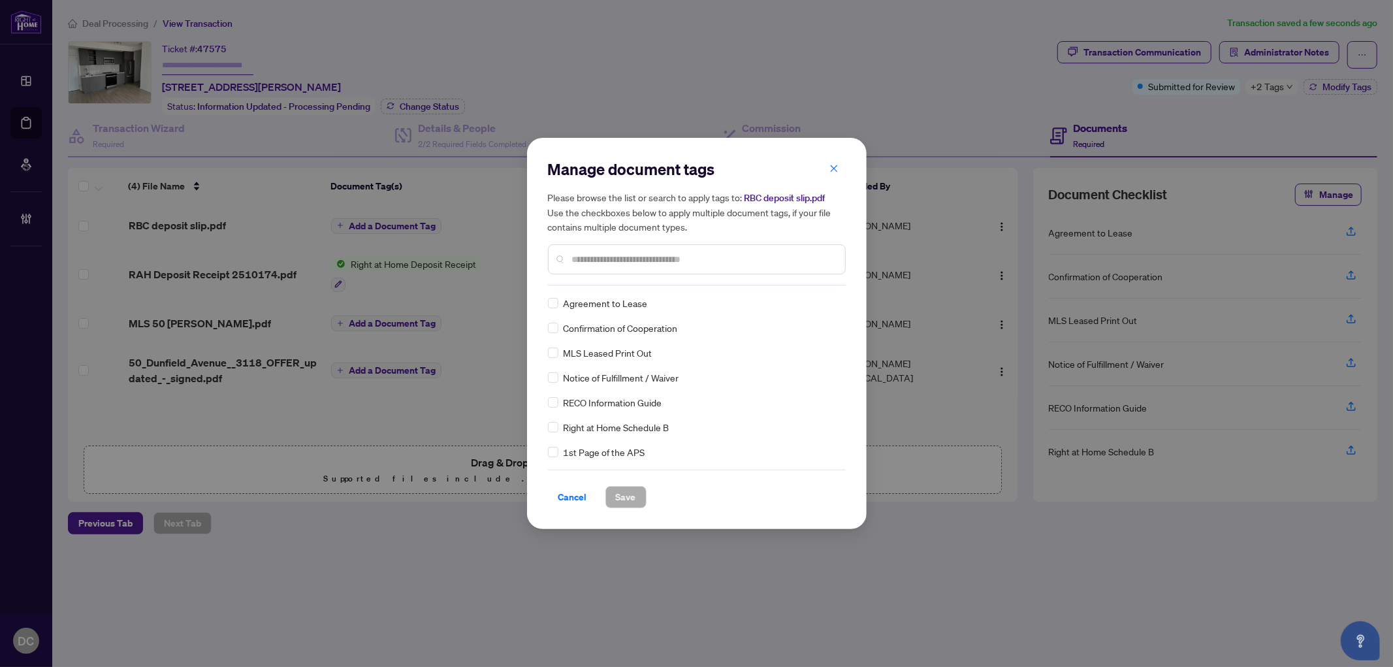
click at [648, 255] on input "text" at bounding box center [703, 259] width 263 height 14
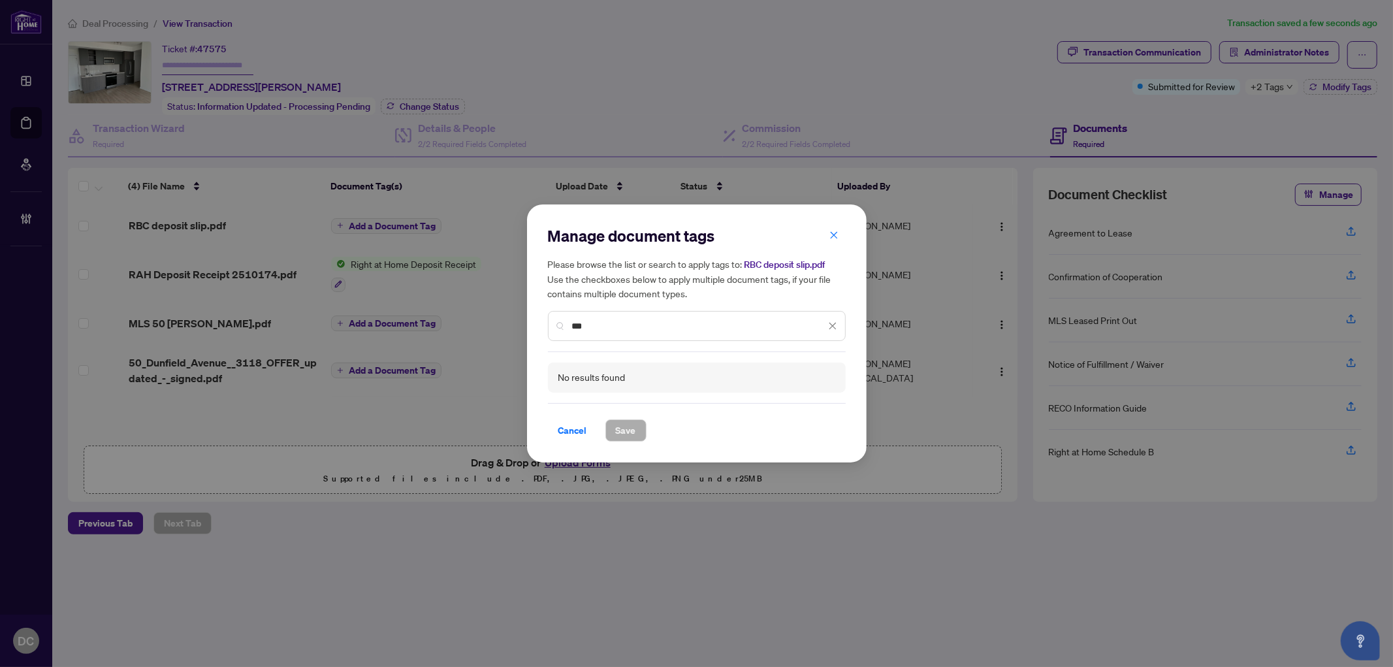
drag, startPoint x: 606, startPoint y: 329, endPoint x: 529, endPoint y: 336, distance: 77.5
click at [529, 336] on div "Manage document tags Please browse the list or search to apply tags to: RBC dep…" at bounding box center [697, 333] width 340 height 258
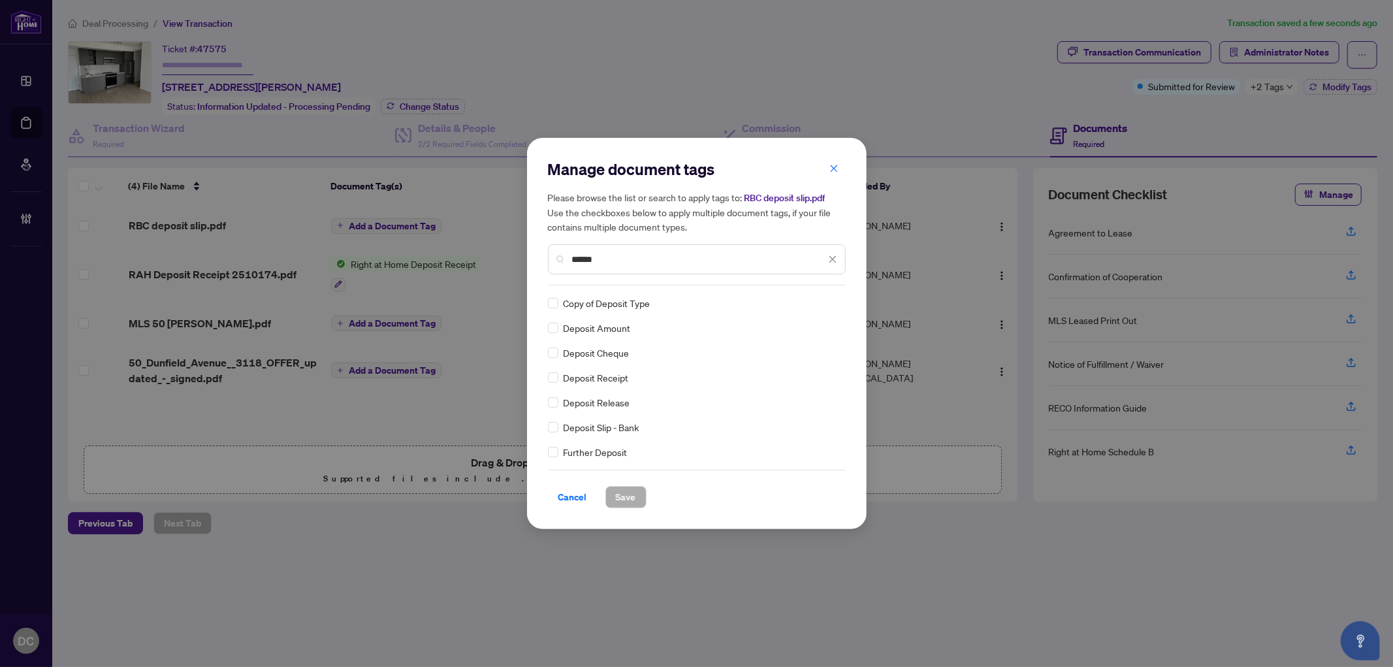
type input "******"
click at [823, 305] on div at bounding box center [825, 303] width 25 height 13
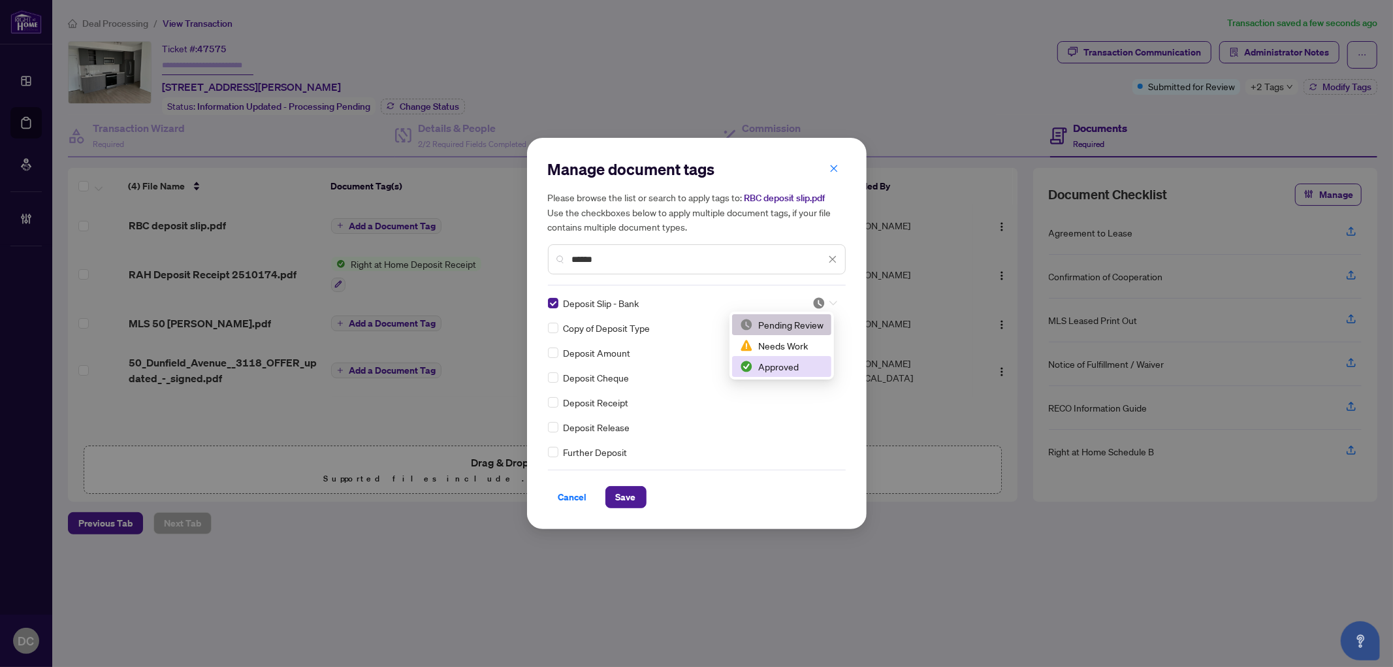
click at [798, 366] on div "Approved" at bounding box center [782, 366] width 84 height 14
click at [632, 491] on span "Save" at bounding box center [626, 497] width 20 height 21
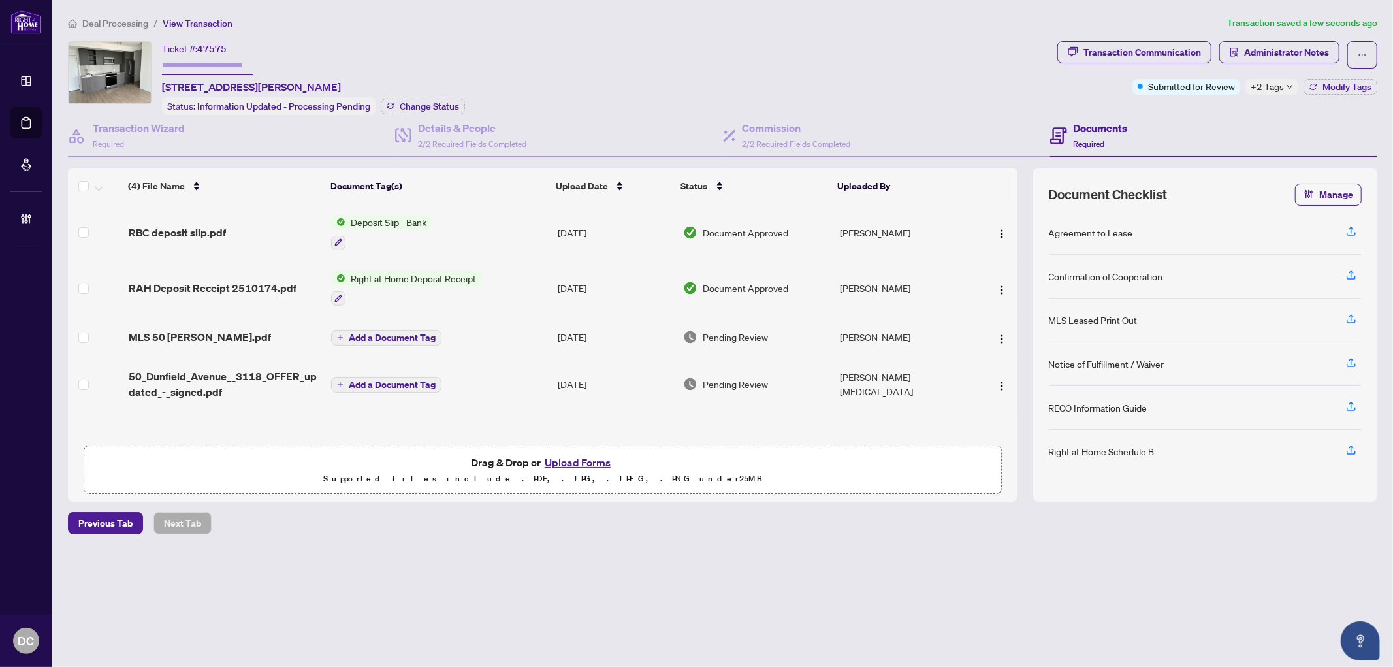
click at [1263, 90] on span "+2 Tags" at bounding box center [1267, 86] width 33 height 15
click at [1196, 118] on div "Documents Required" at bounding box center [1213, 136] width 327 height 42
click at [1265, 80] on span "+2 Tags" at bounding box center [1267, 86] width 33 height 15
click at [1276, 93] on span "Pending Deposit" at bounding box center [1303, 93] width 68 height 14
click at [1211, 115] on div "Documents Required" at bounding box center [1213, 136] width 327 height 42
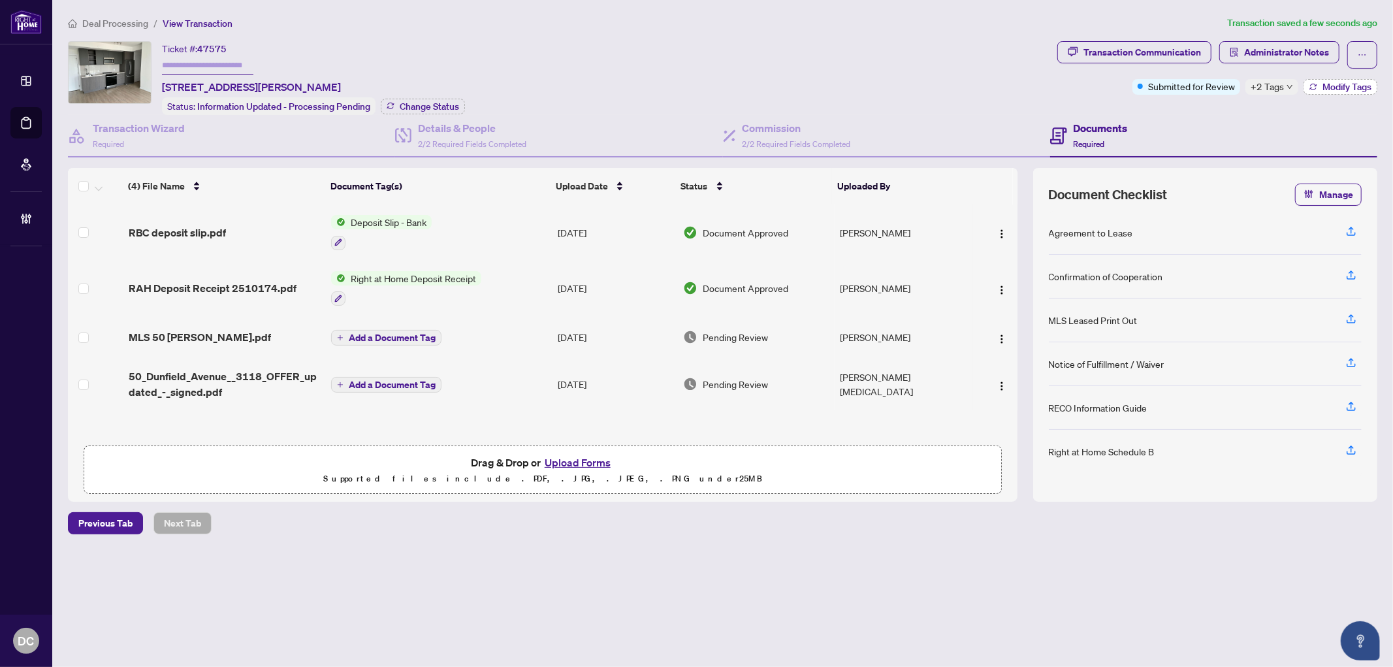
click at [1316, 88] on icon "button" at bounding box center [1313, 89] width 7 height 3
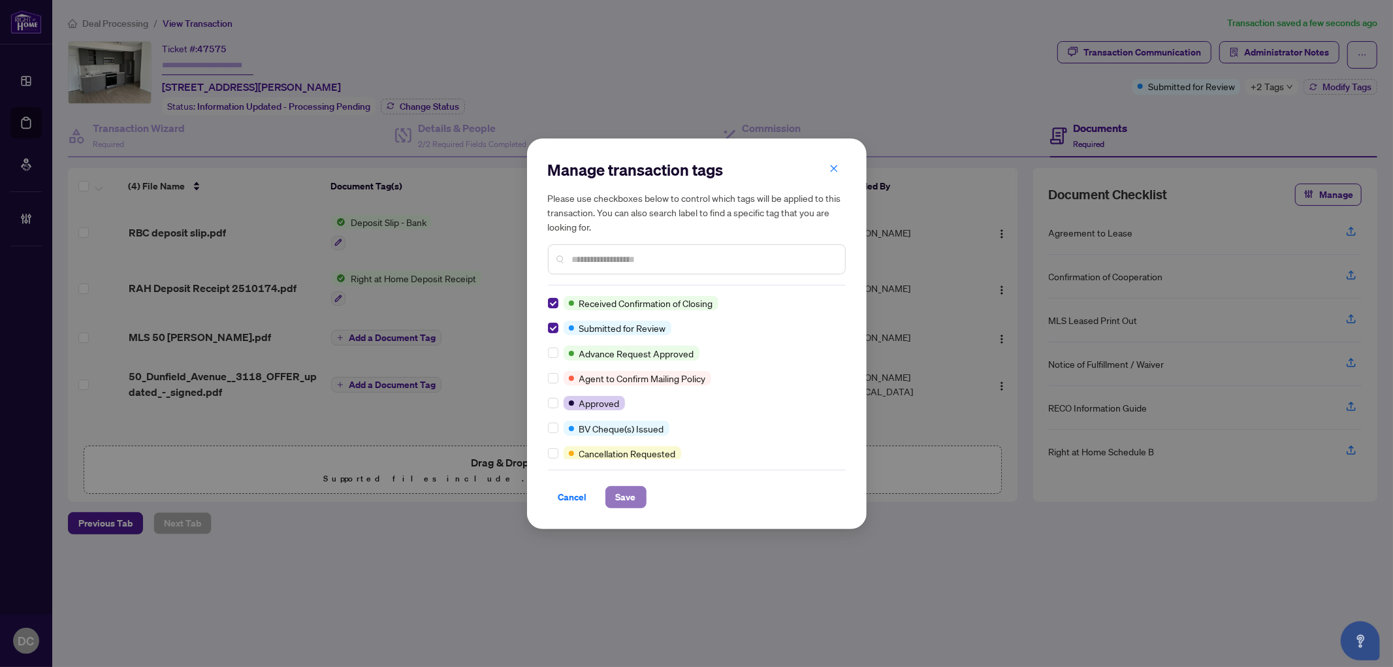
click at [627, 498] on span "Save" at bounding box center [626, 497] width 20 height 21
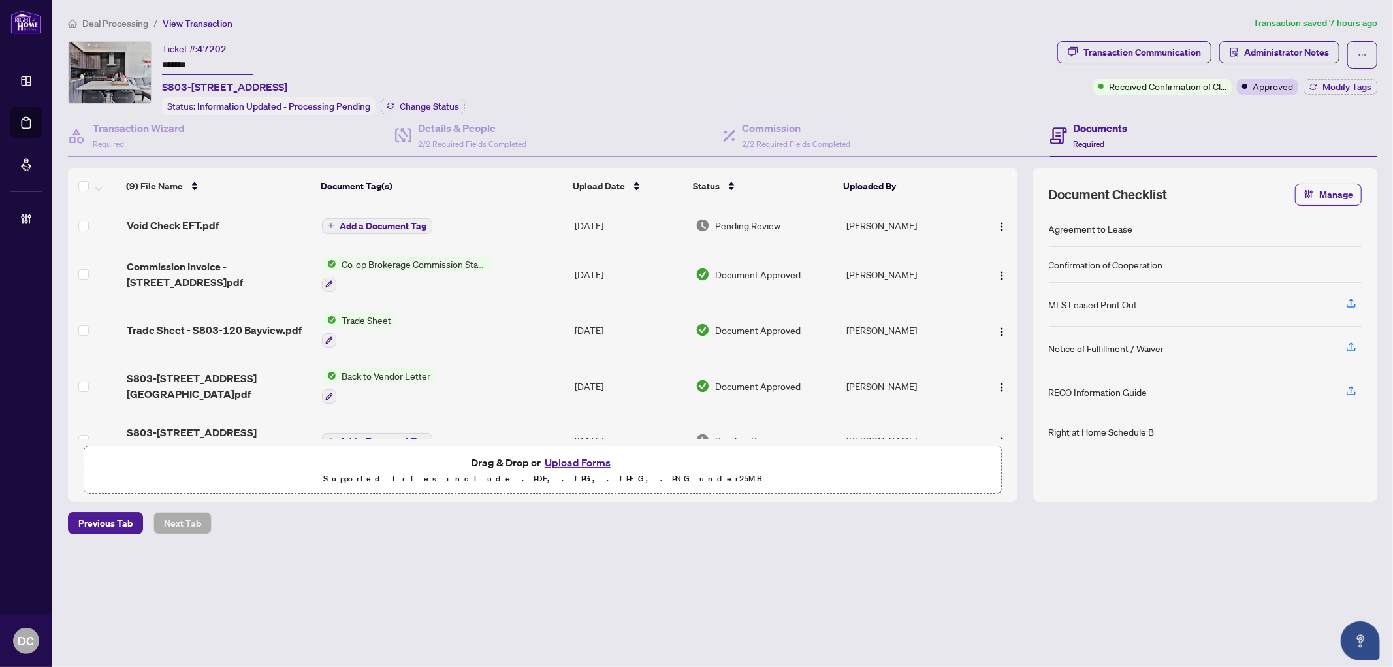
drag, startPoint x: 236, startPoint y: 67, endPoint x: 92, endPoint y: 64, distance: 143.8
click at [92, 64] on div "Ticket #: 47202 ******* S803-[STREET_ADDRESS] Status: Information Updated - Pro…" at bounding box center [560, 78] width 985 height 74
click at [421, 105] on span "Change Status" at bounding box center [429, 106] width 59 height 9
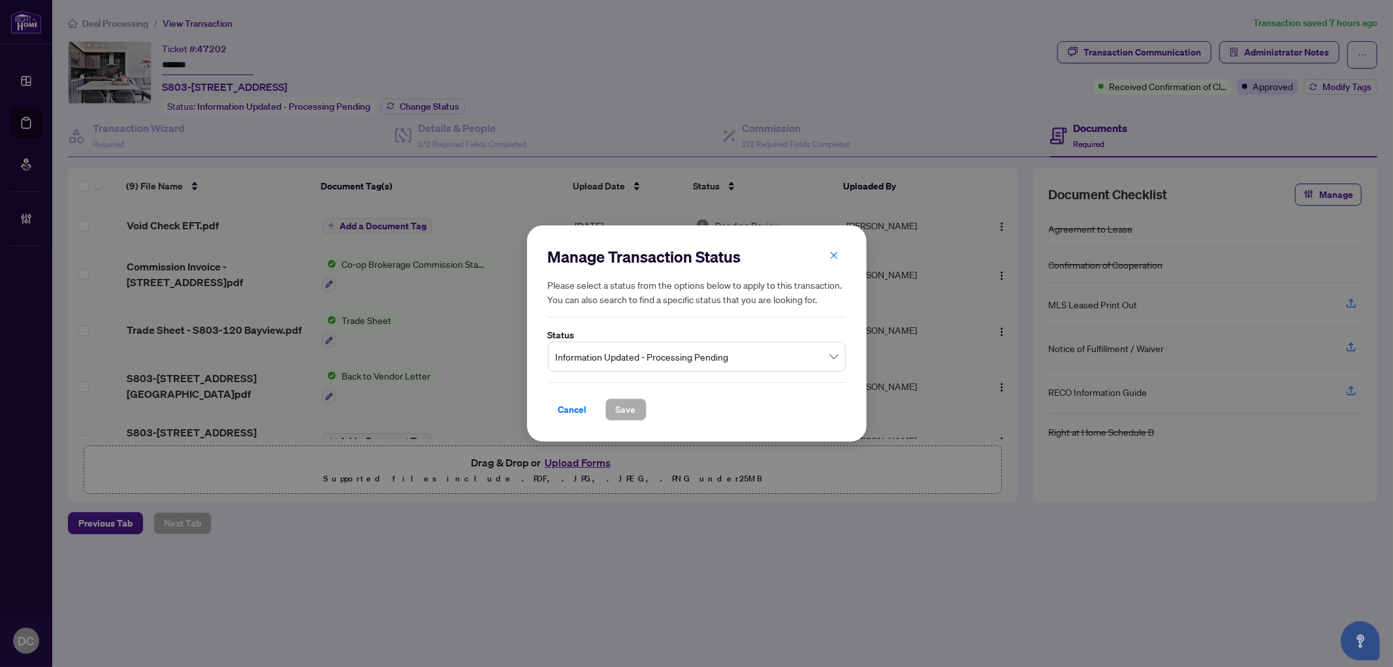
click at [610, 357] on span "Information Updated - Processing Pending" at bounding box center [697, 356] width 282 height 25
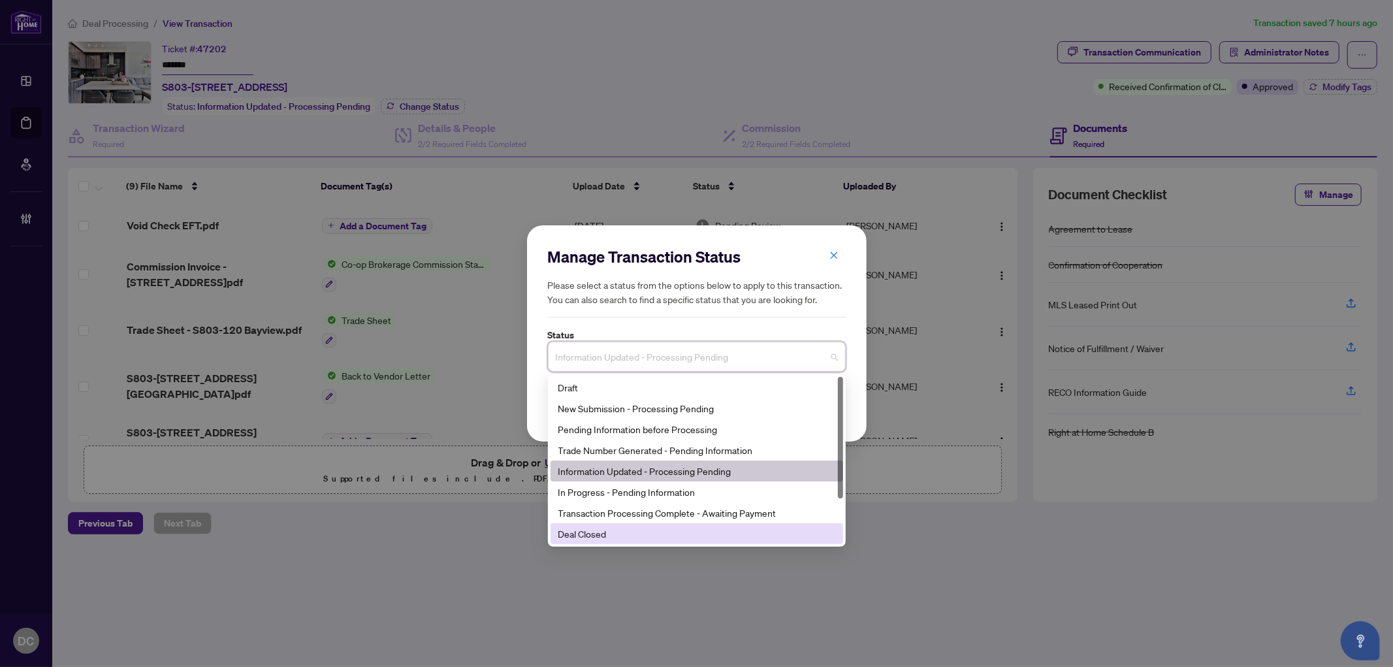
click at [612, 533] on div "Deal Closed" at bounding box center [697, 534] width 277 height 14
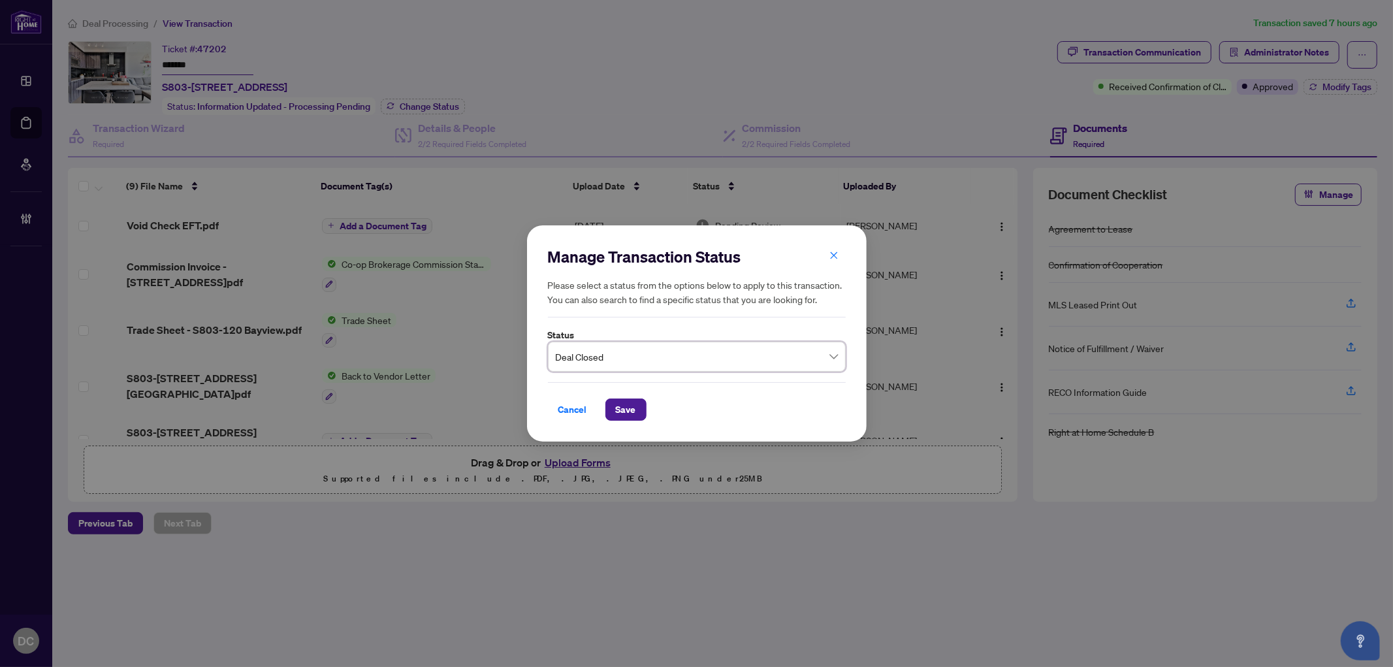
click at [647, 413] on div "Cancel Save" at bounding box center [697, 410] width 298 height 22
click at [632, 409] on span "Save" at bounding box center [626, 409] width 20 height 21
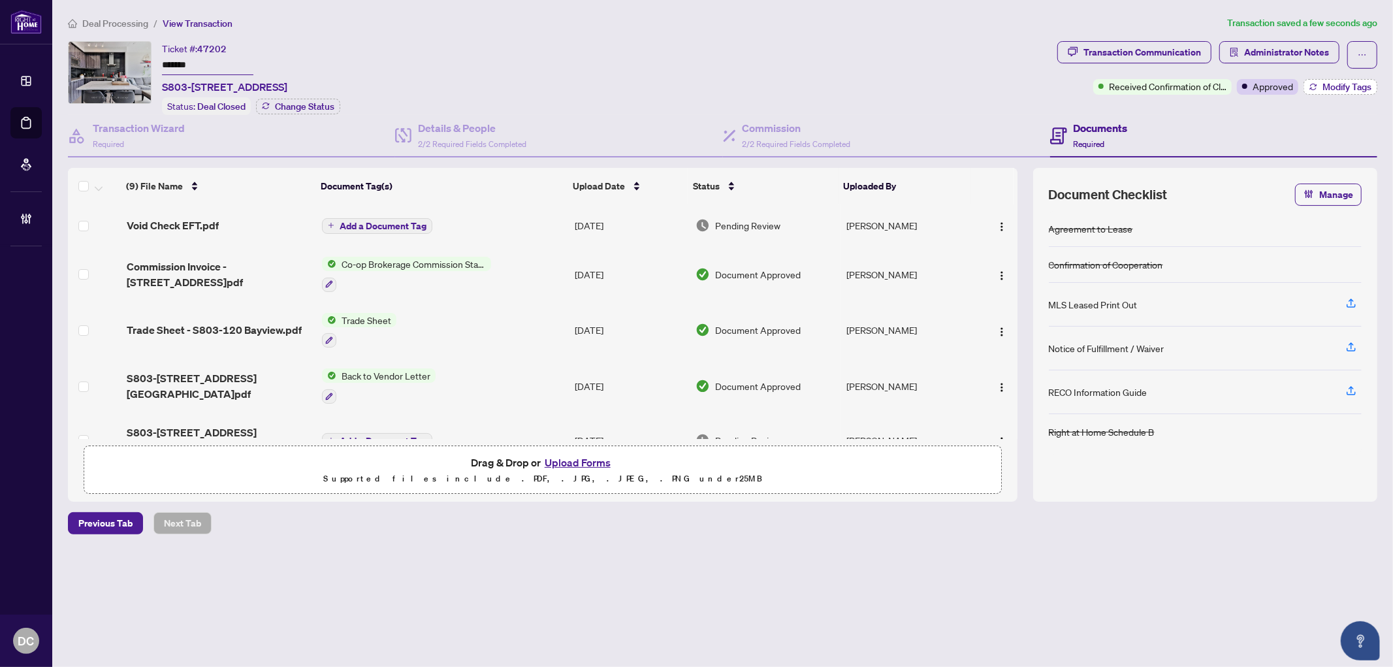
click at [1331, 83] on span "Modify Tags" at bounding box center [1347, 86] width 49 height 9
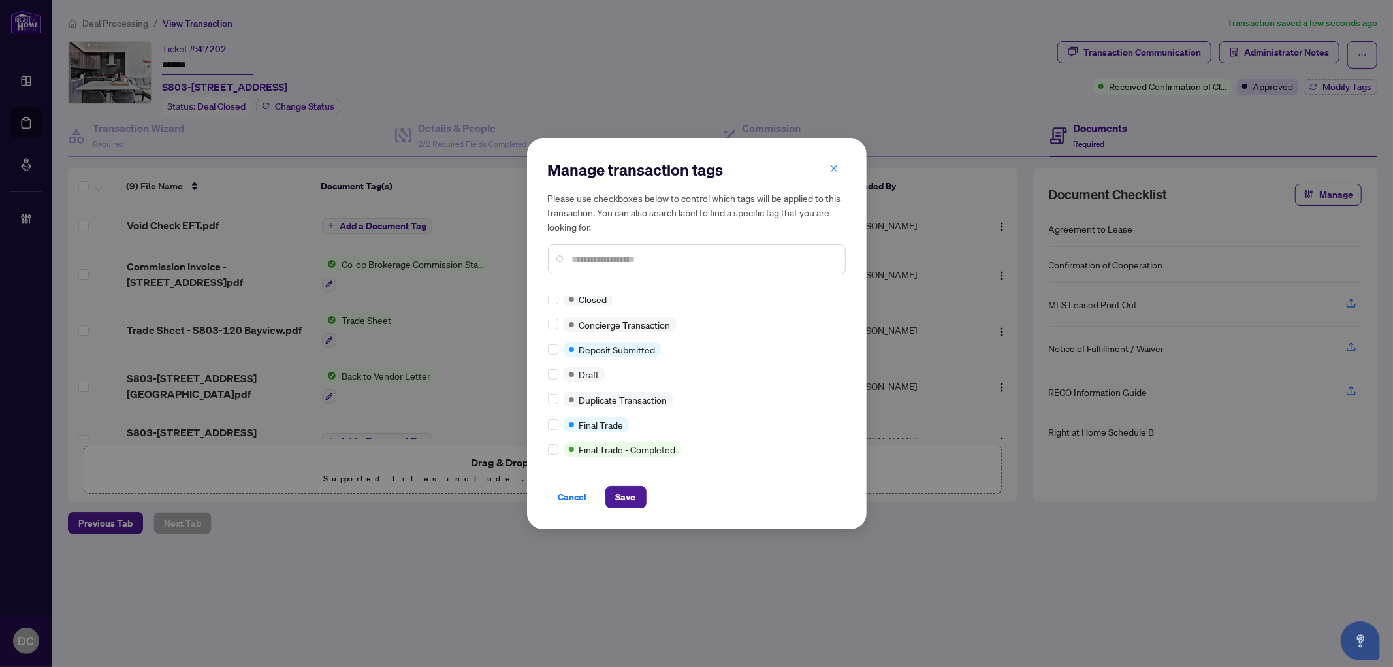
scroll to position [218, 0]
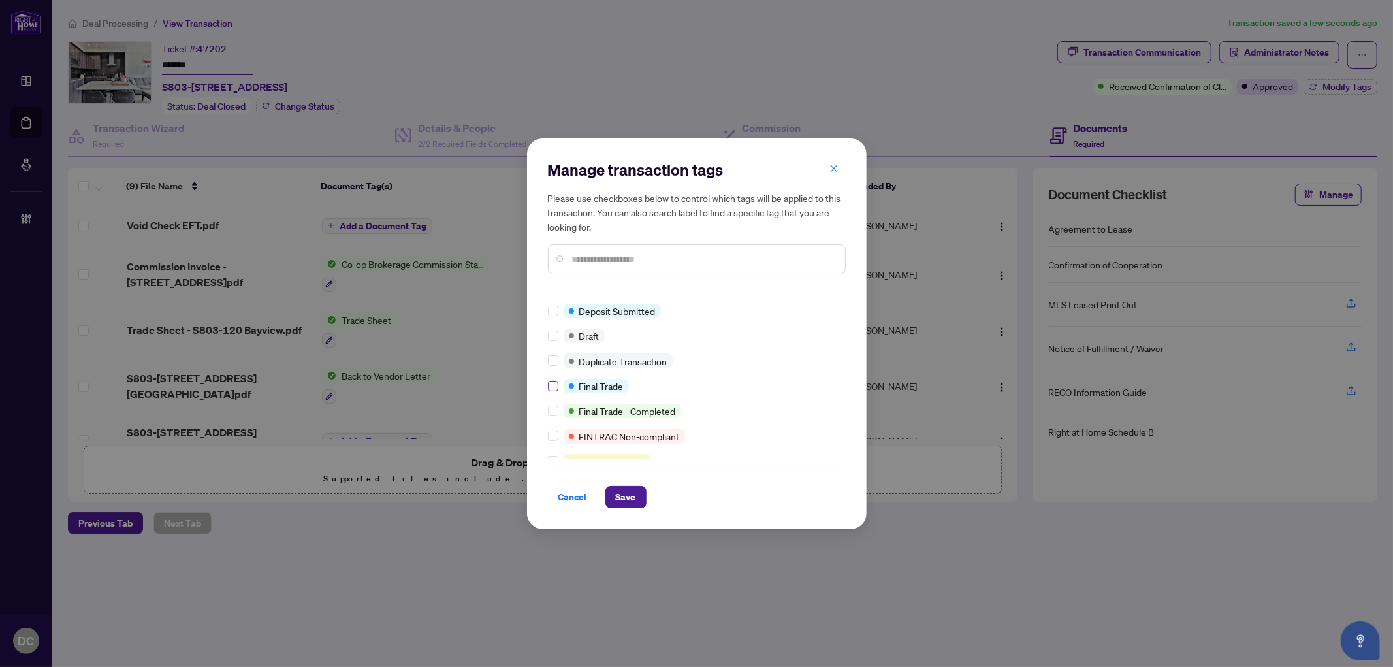
click at [554, 382] on div "Approved BV Cheque(s) Issued Advance Request Approved Agent to Confirm Mailing …" at bounding box center [697, 377] width 298 height 163
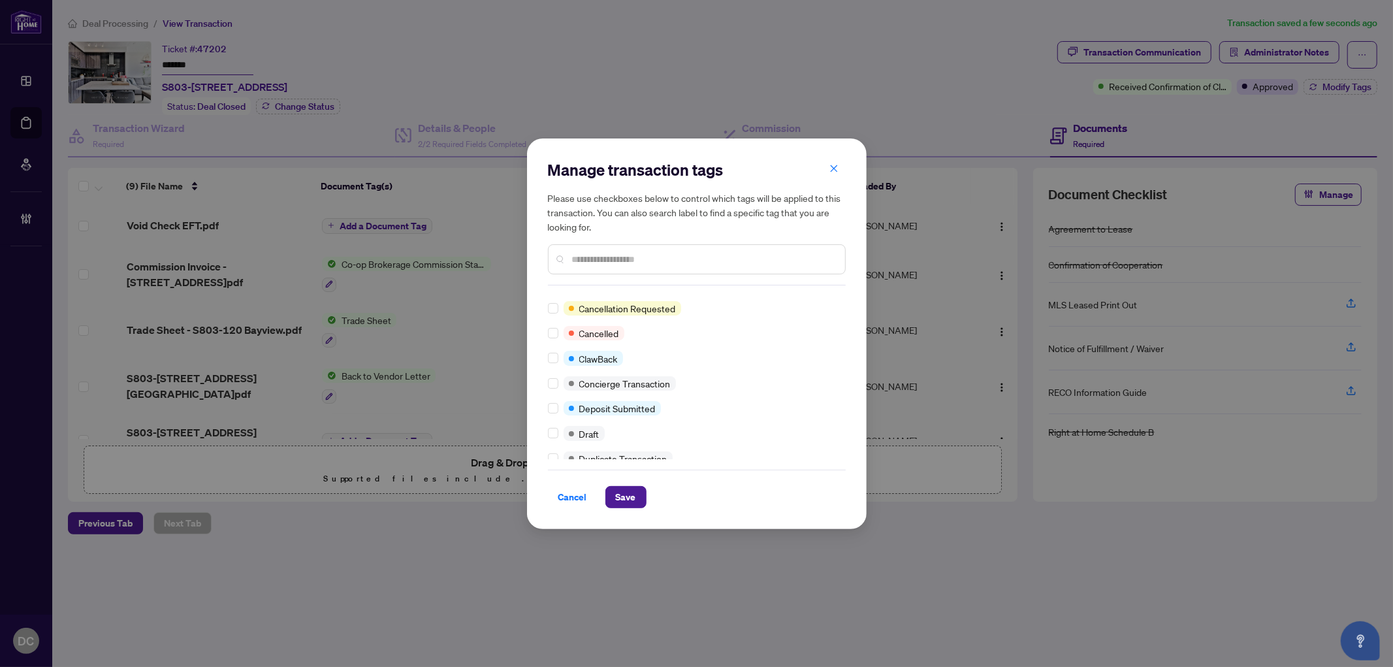
scroll to position [0, 0]
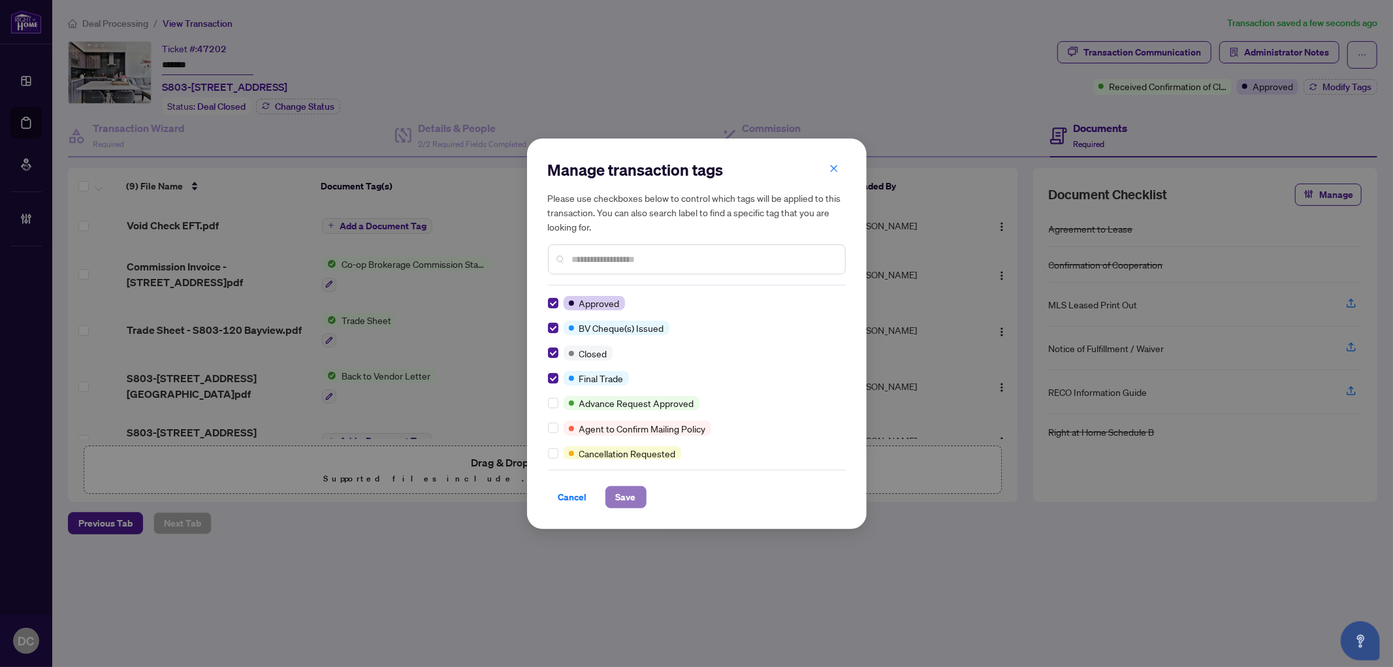
click at [630, 493] on span "Save" at bounding box center [626, 497] width 20 height 21
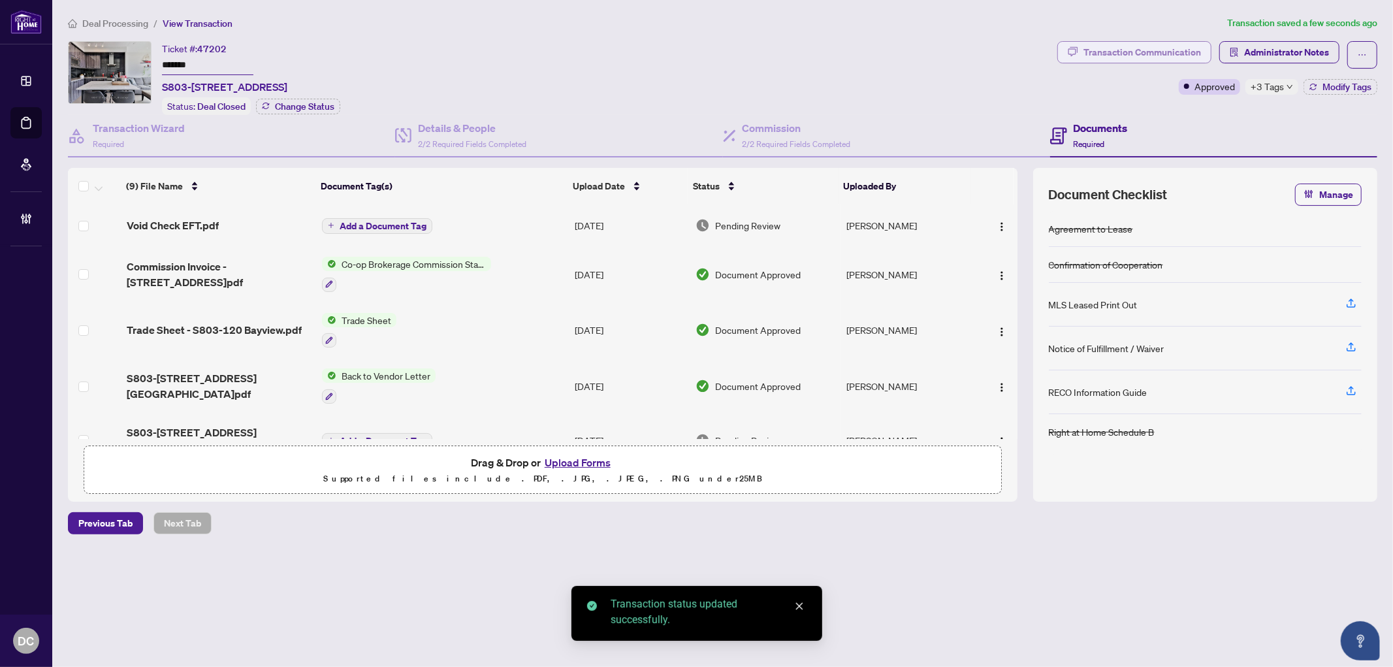
click at [1133, 51] on div "Transaction Communication" at bounding box center [1143, 52] width 118 height 21
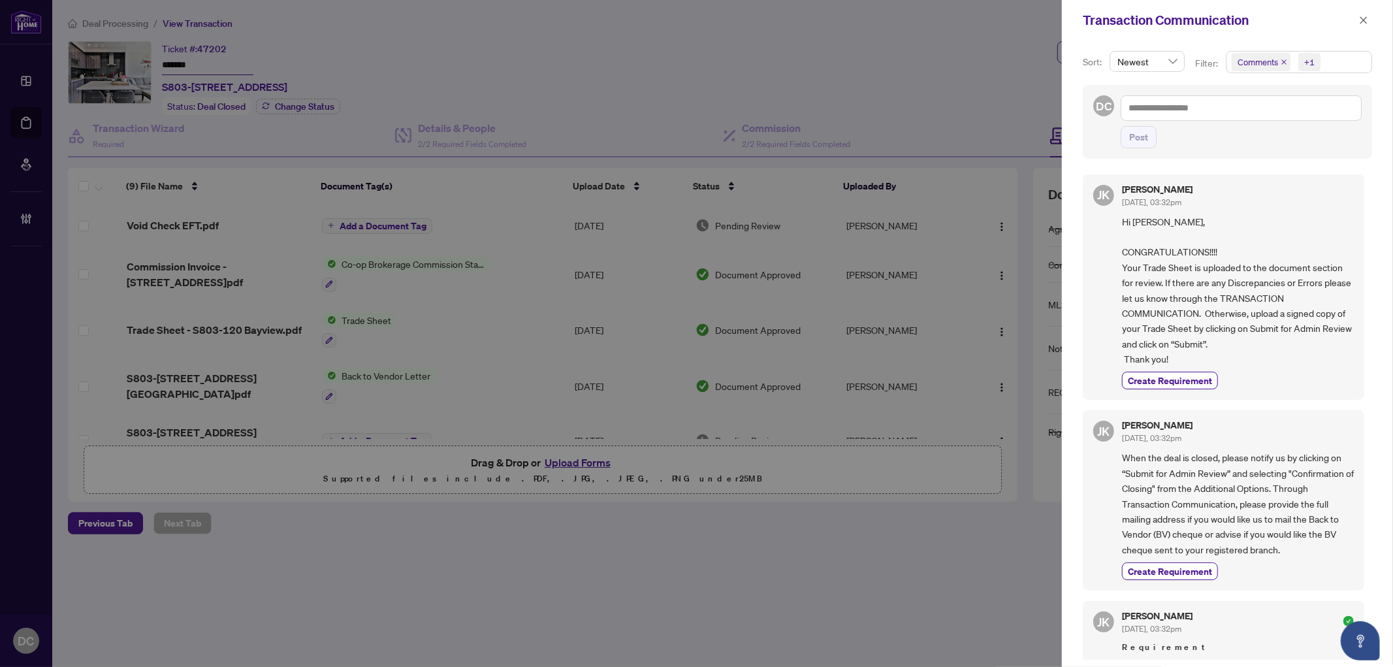
click at [1329, 63] on span "Comments +1" at bounding box center [1299, 62] width 145 height 21
click at [1275, 131] on span "Requirements" at bounding box center [1281, 135] width 58 height 12
drag, startPoint x: 1367, startPoint y: 25, endPoint x: 1294, endPoint y: 27, distance: 73.9
click at [1367, 25] on span "button" at bounding box center [1363, 20] width 9 height 21
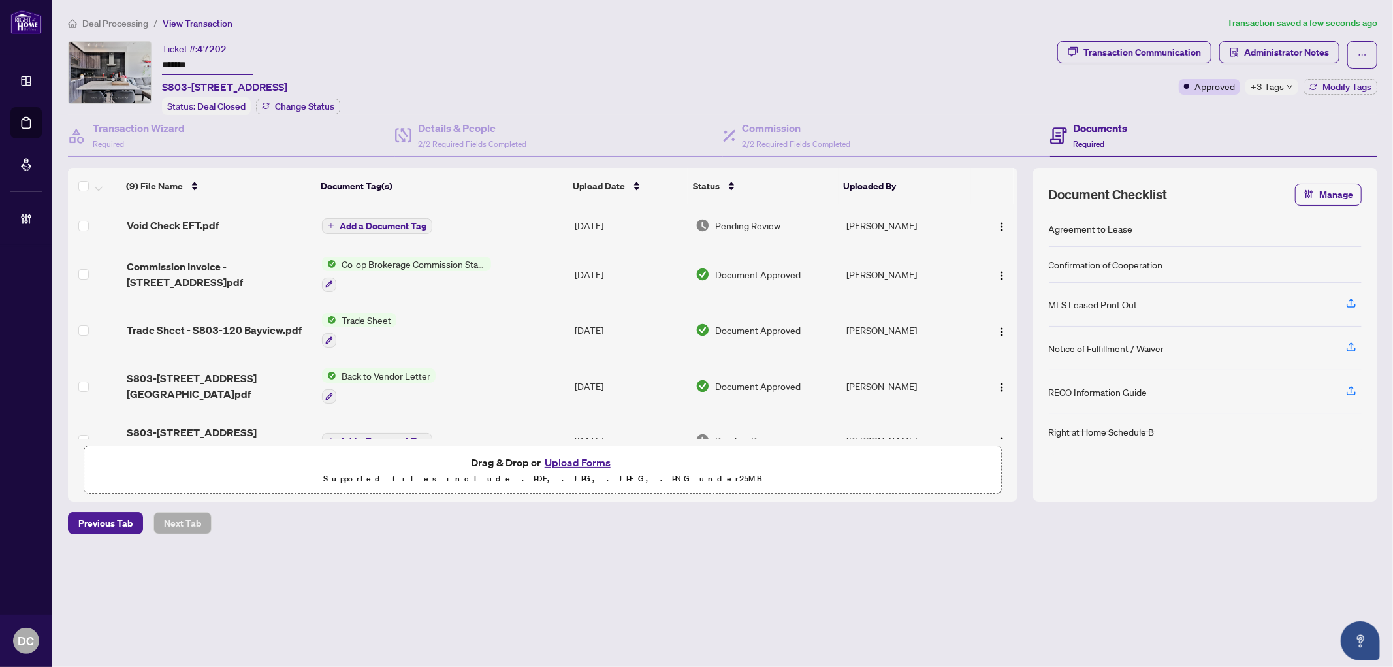
click at [545, 270] on td "Co-op Brokerage Commission Statement" at bounding box center [443, 274] width 253 height 56
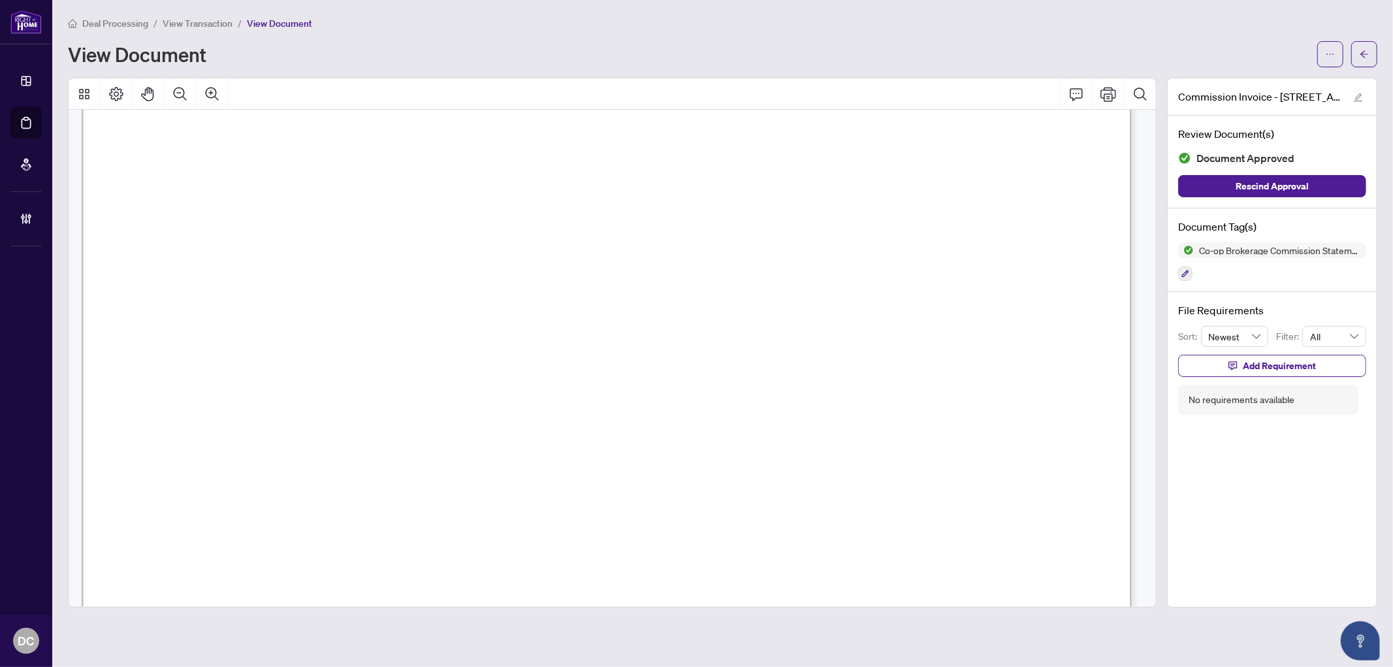
scroll to position [290, 0]
click at [1362, 50] on icon "arrow-left" at bounding box center [1364, 54] width 9 height 9
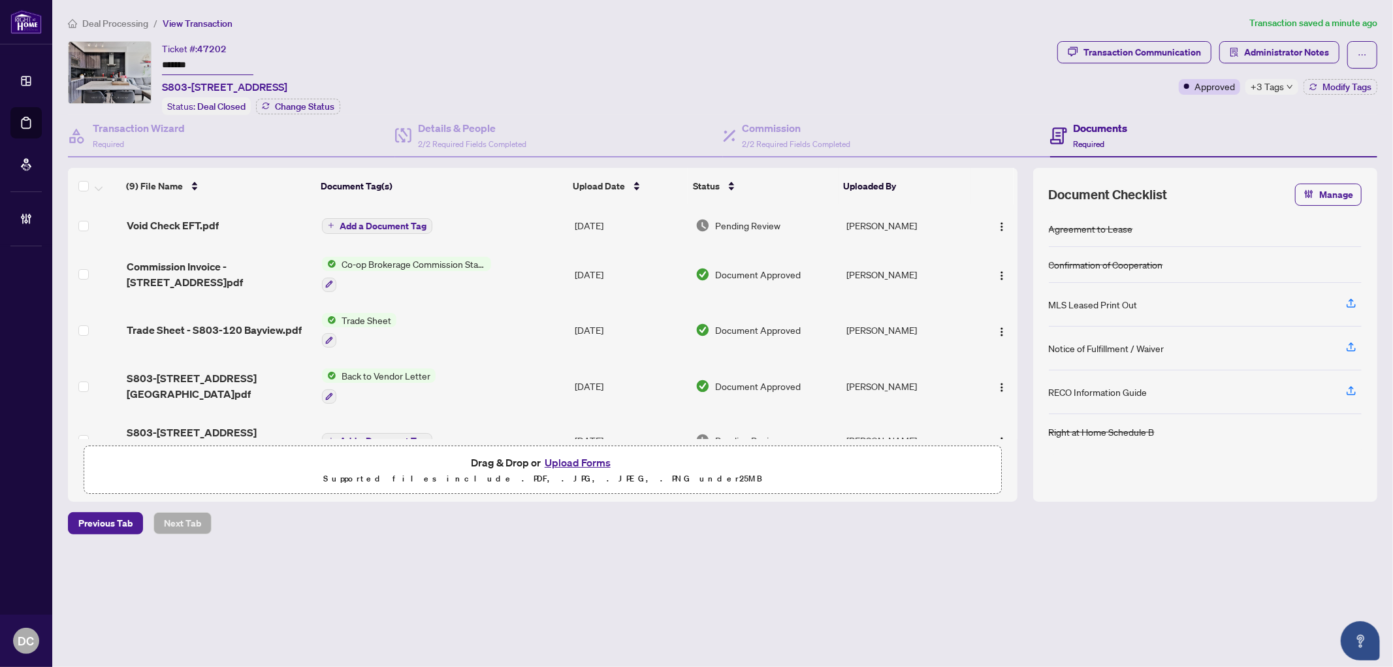
click at [511, 222] on td "Add a Document Tag" at bounding box center [443, 225] width 253 height 42
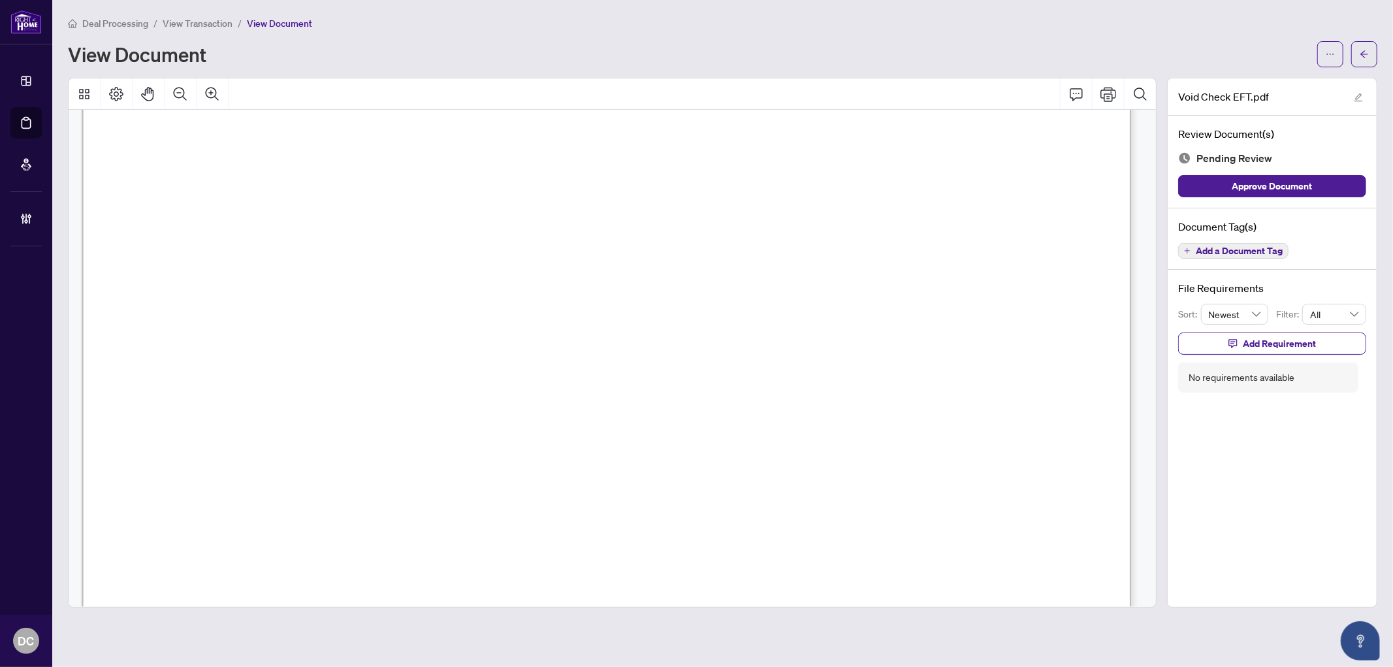
scroll to position [435, 0]
click at [1360, 50] on icon "arrow-left" at bounding box center [1364, 54] width 9 height 9
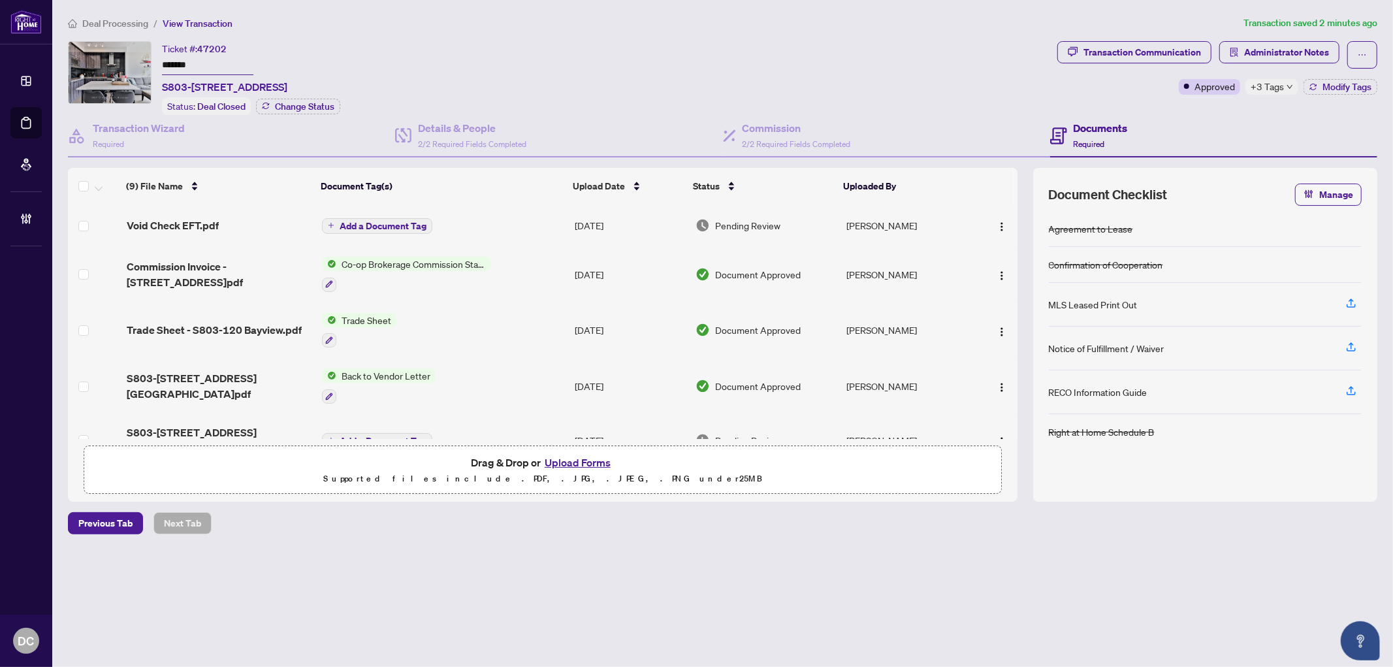
click at [1265, 88] on span "+3 Tags" at bounding box center [1267, 86] width 33 height 15
click at [1233, 105] on div "Transaction Communication Administrator Notes Approved +3 Tags Modify Tags" at bounding box center [1217, 78] width 325 height 74
click at [1256, 56] on span "Administrator Notes" at bounding box center [1287, 52] width 85 height 21
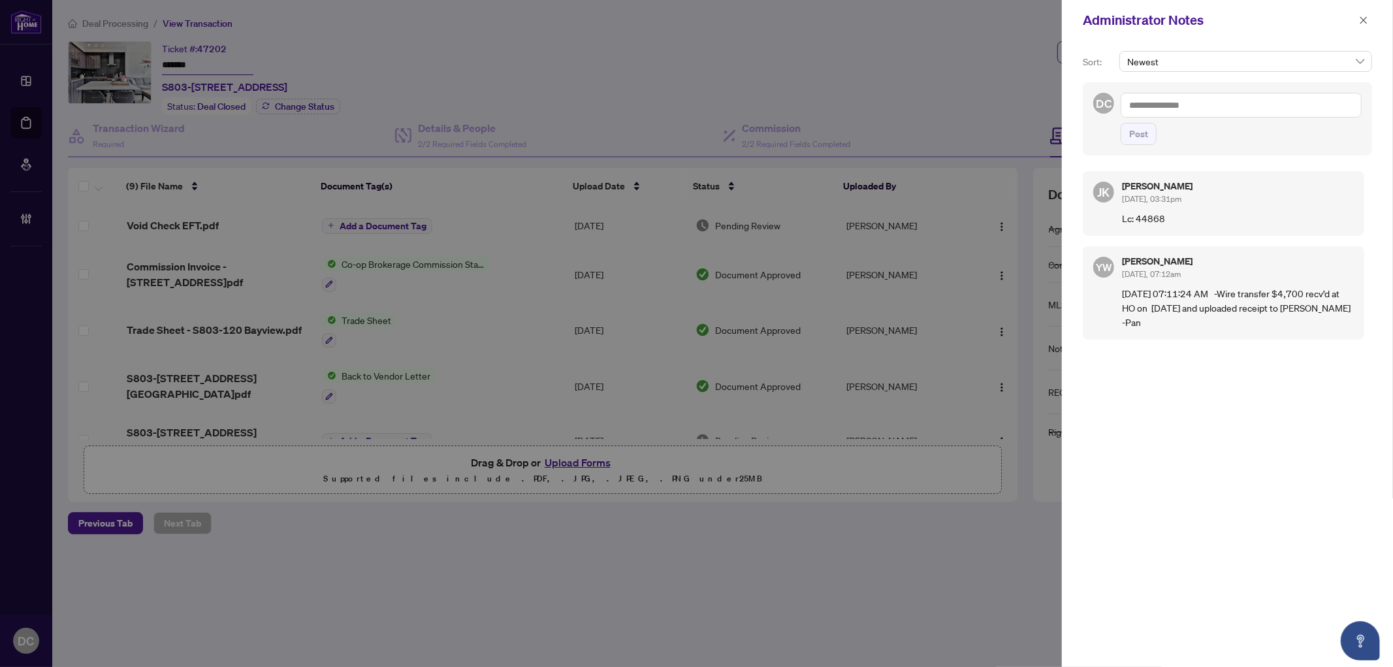
click at [1333, 110] on textarea at bounding box center [1241, 105] width 241 height 25
paste textarea "**********"
type textarea "**********"
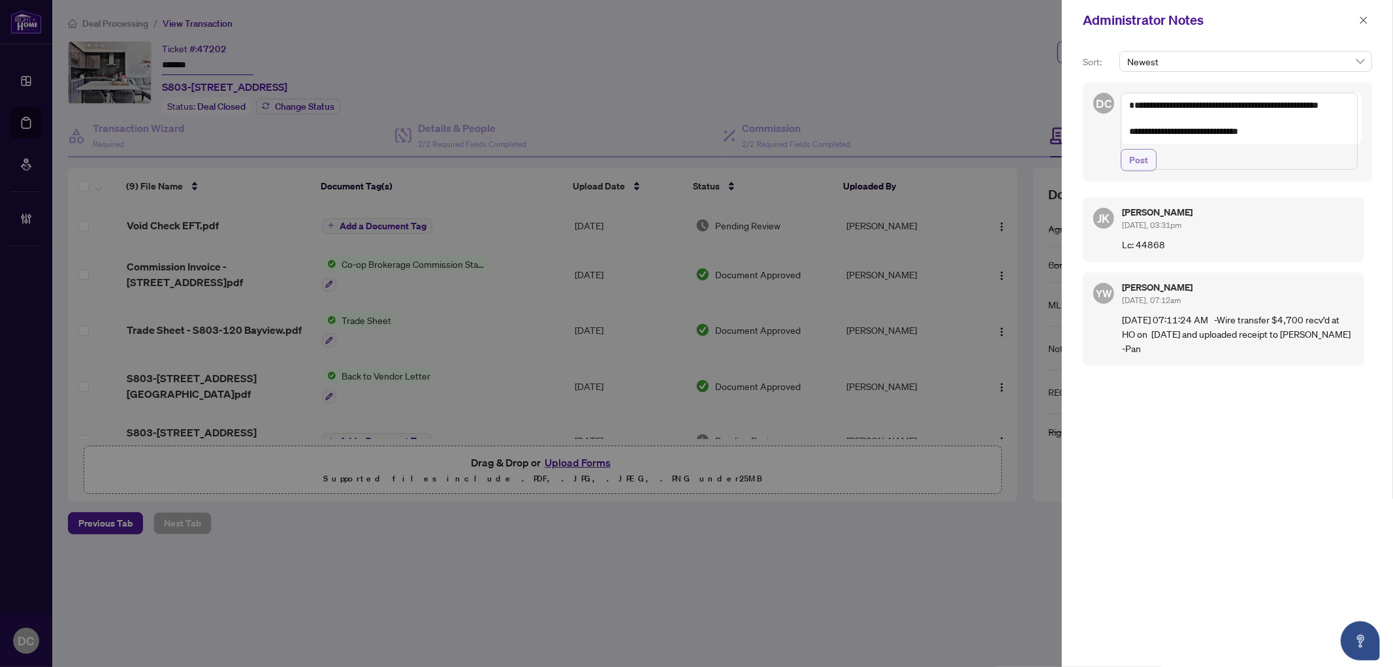
click at [1153, 171] on button "Post" at bounding box center [1139, 160] width 36 height 22
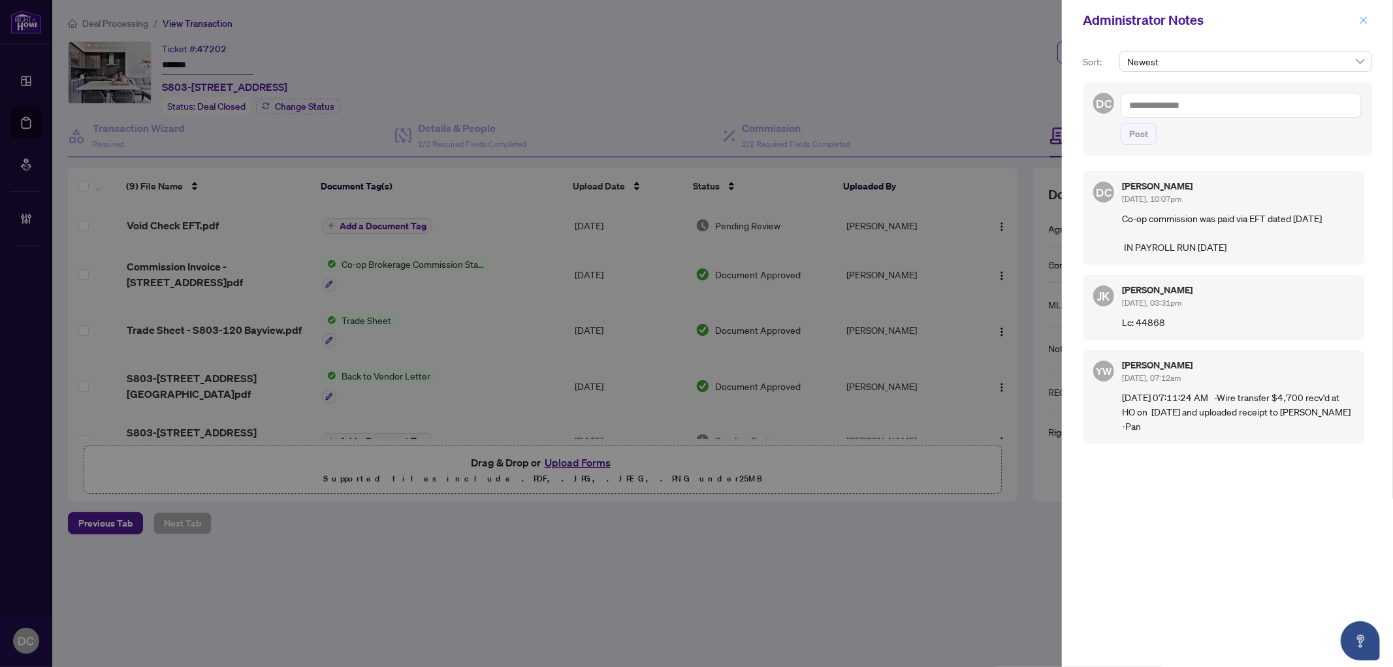
click at [1365, 16] on icon "close" at bounding box center [1363, 20] width 9 height 9
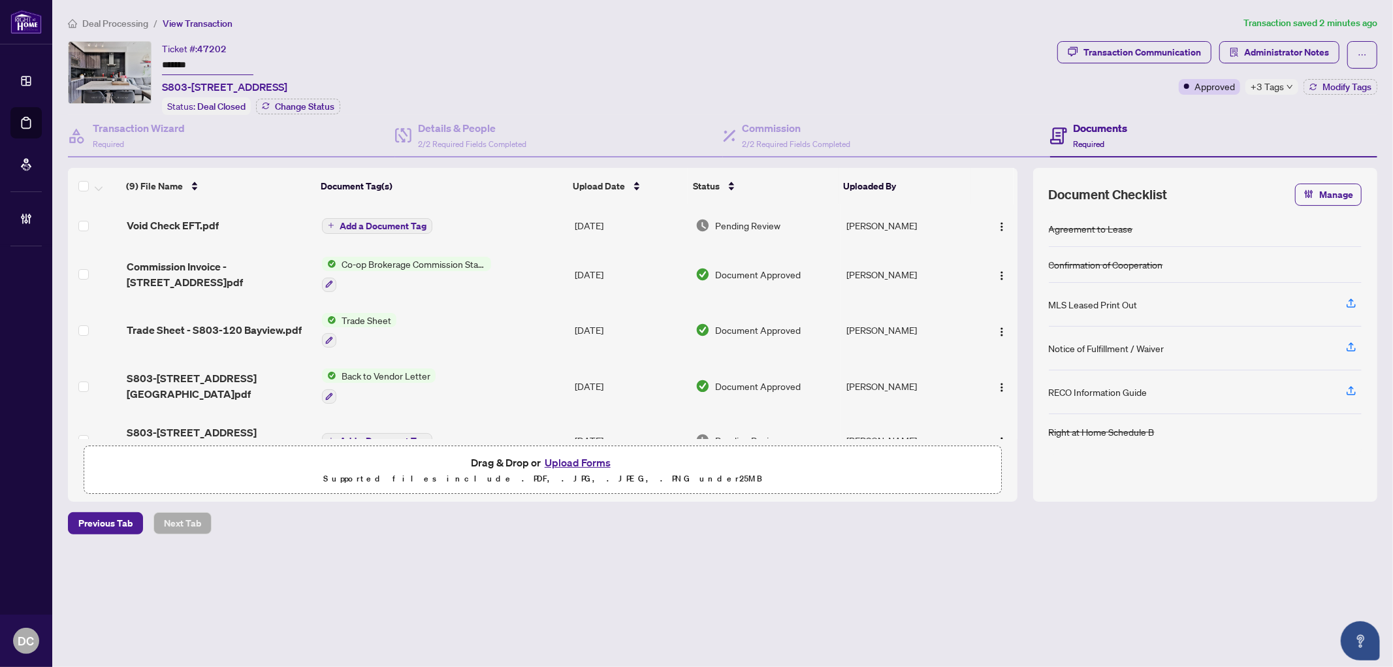
drag, startPoint x: 214, startPoint y: 66, endPoint x: 105, endPoint y: 56, distance: 109.5
click at [105, 56] on div "Ticket #: 47202 ******* S803-120 Bayview Ave, Toronto, Ontario M5A 0G4, Canada …" at bounding box center [560, 78] width 985 height 74
click at [1258, 86] on span "+3 Tags" at bounding box center [1267, 86] width 33 height 15
click at [1266, 50] on span "Administrator Notes" at bounding box center [1287, 52] width 85 height 21
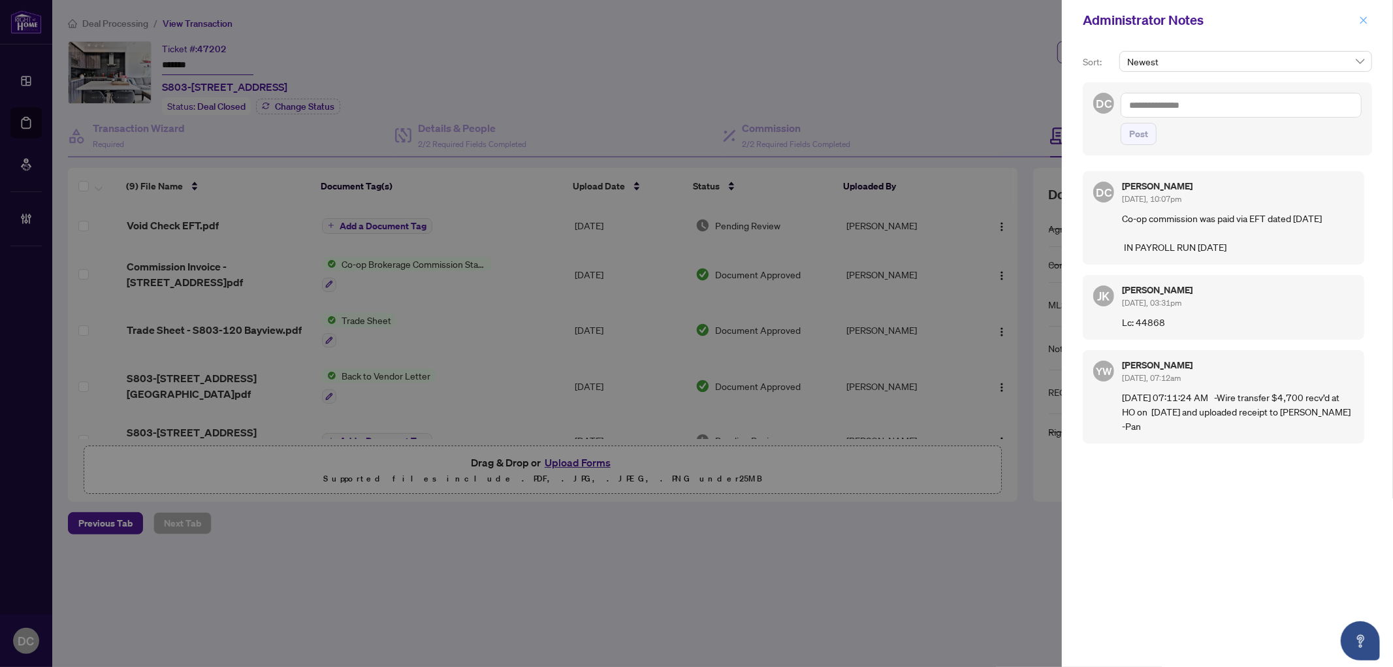
click at [1364, 20] on icon "close" at bounding box center [1364, 19] width 7 height 7
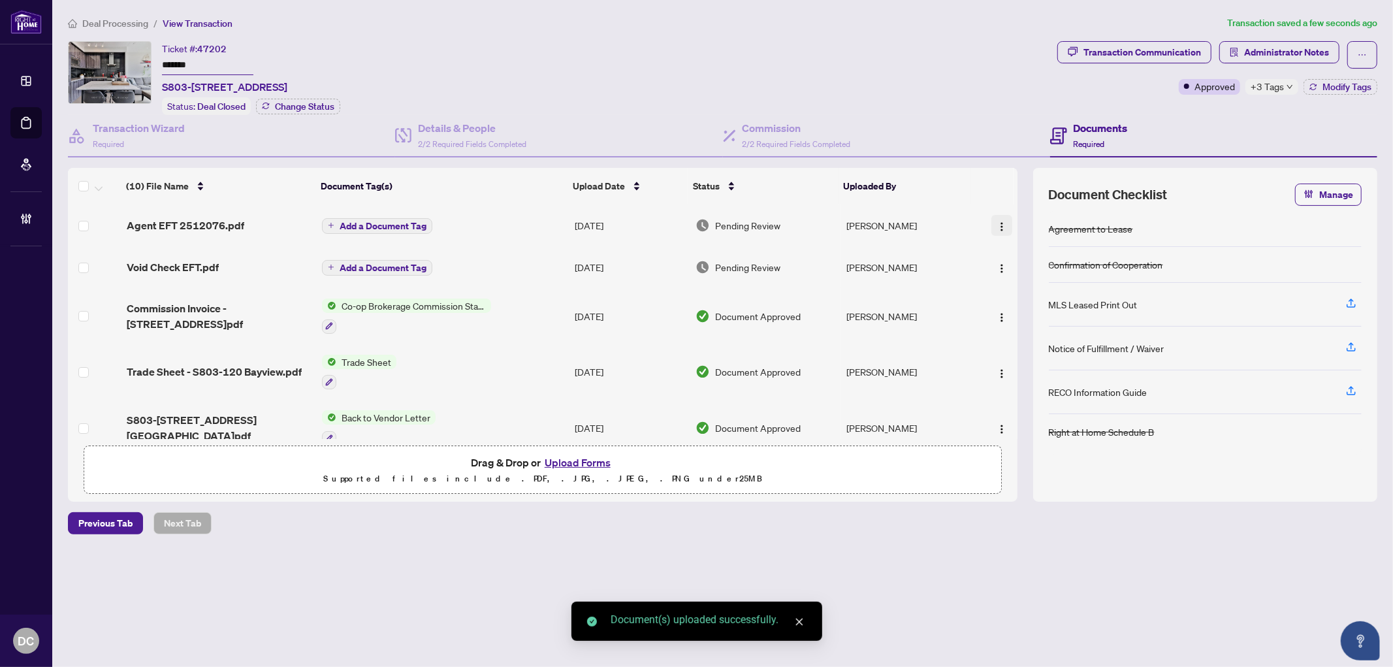
click at [992, 227] on button "button" at bounding box center [1002, 225] width 21 height 21
click at [1043, 329] on span "Document Permissions" at bounding box center [1060, 332] width 125 height 14
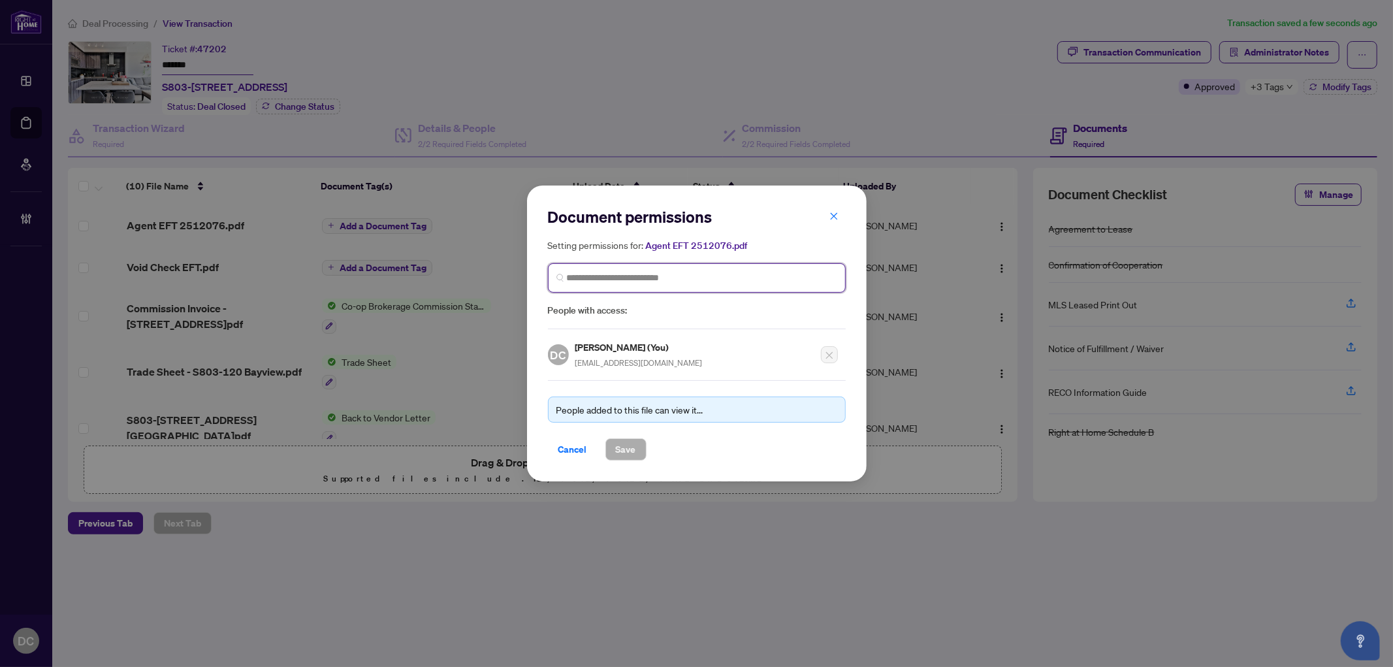
click at [773, 279] on input "search" at bounding box center [702, 278] width 270 height 14
type input "******"
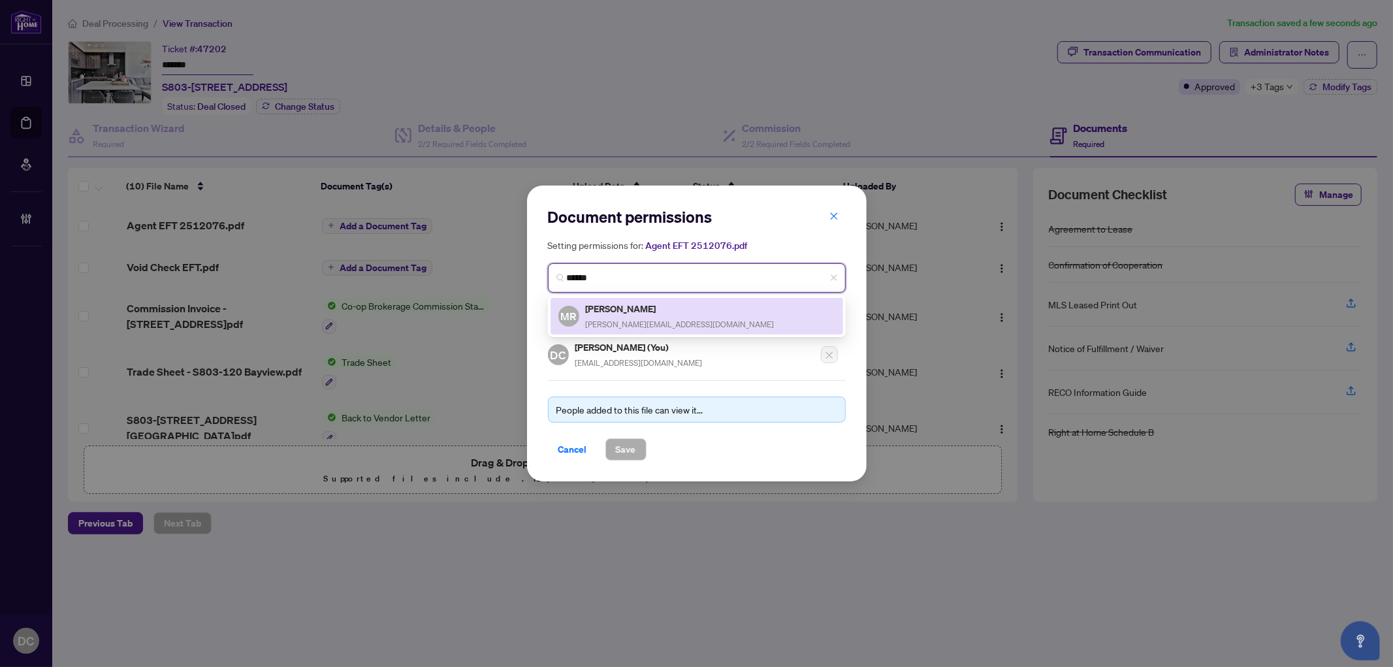
click at [735, 306] on div "MR Marianne Radman m.radman@live.ca" at bounding box center [697, 316] width 277 height 30
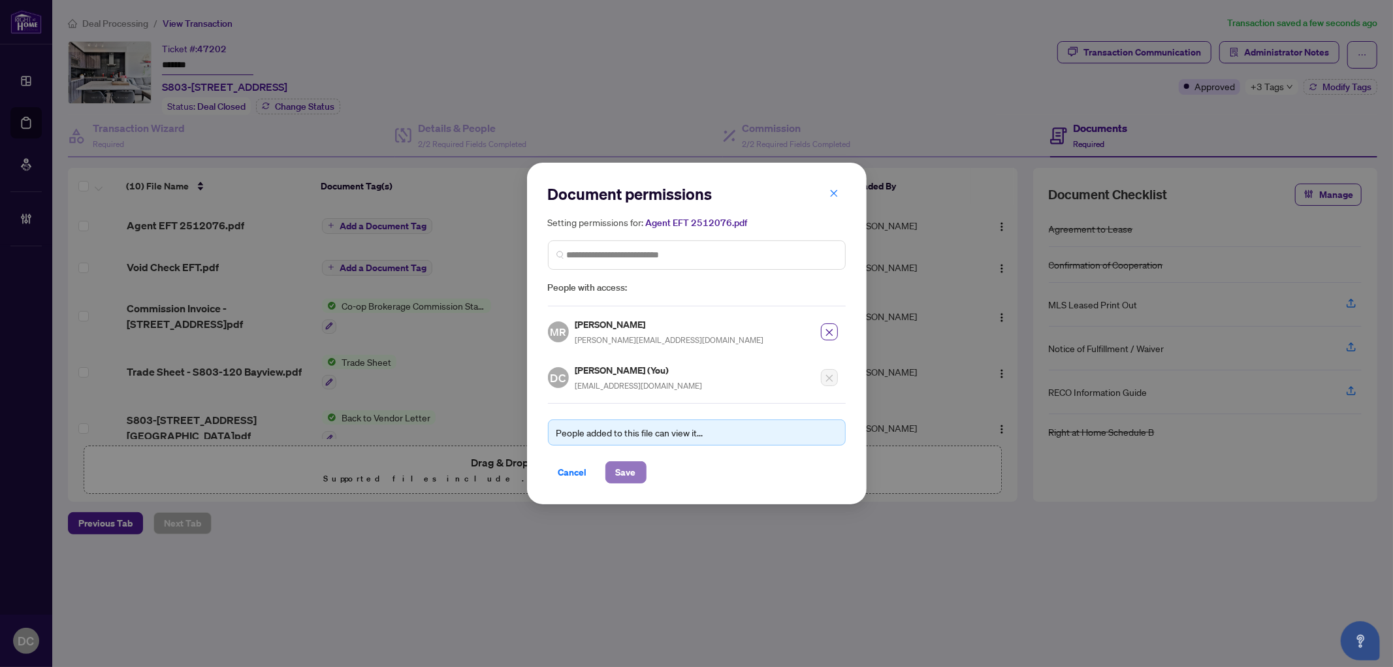
click at [630, 474] on span "Save" at bounding box center [626, 472] width 20 height 21
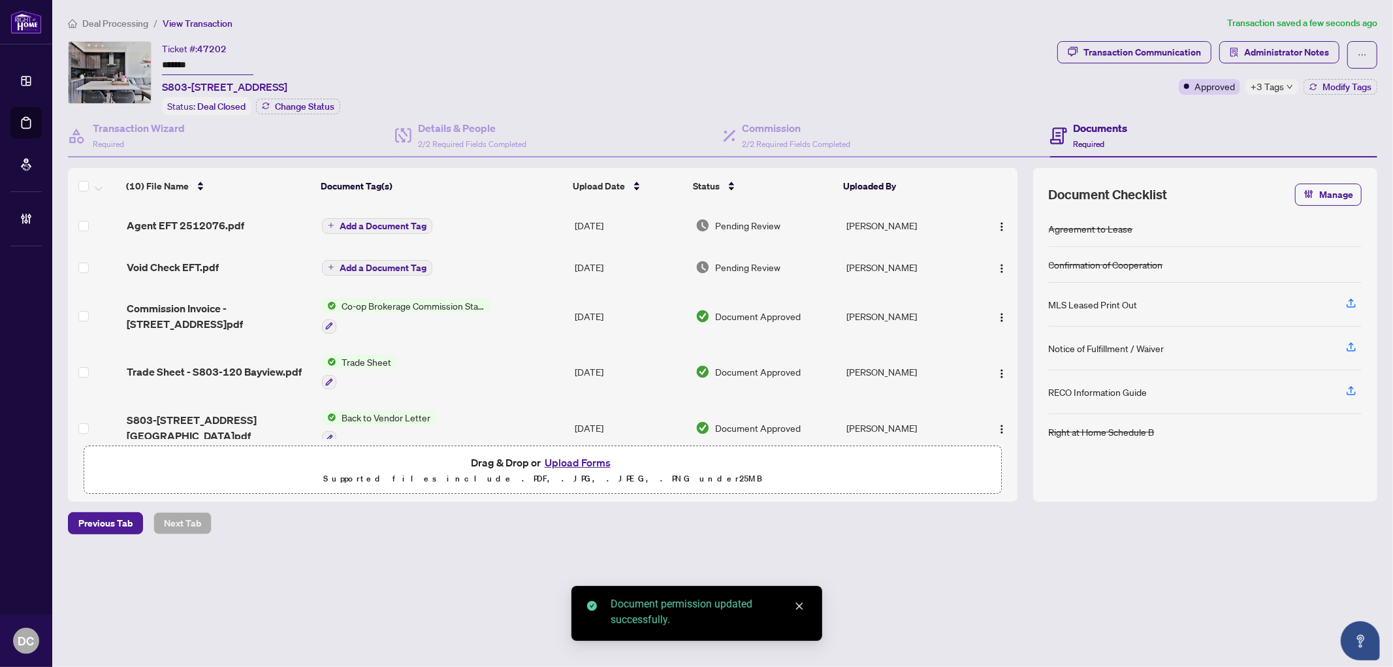
click at [397, 223] on span "Add a Document Tag" at bounding box center [383, 225] width 87 height 9
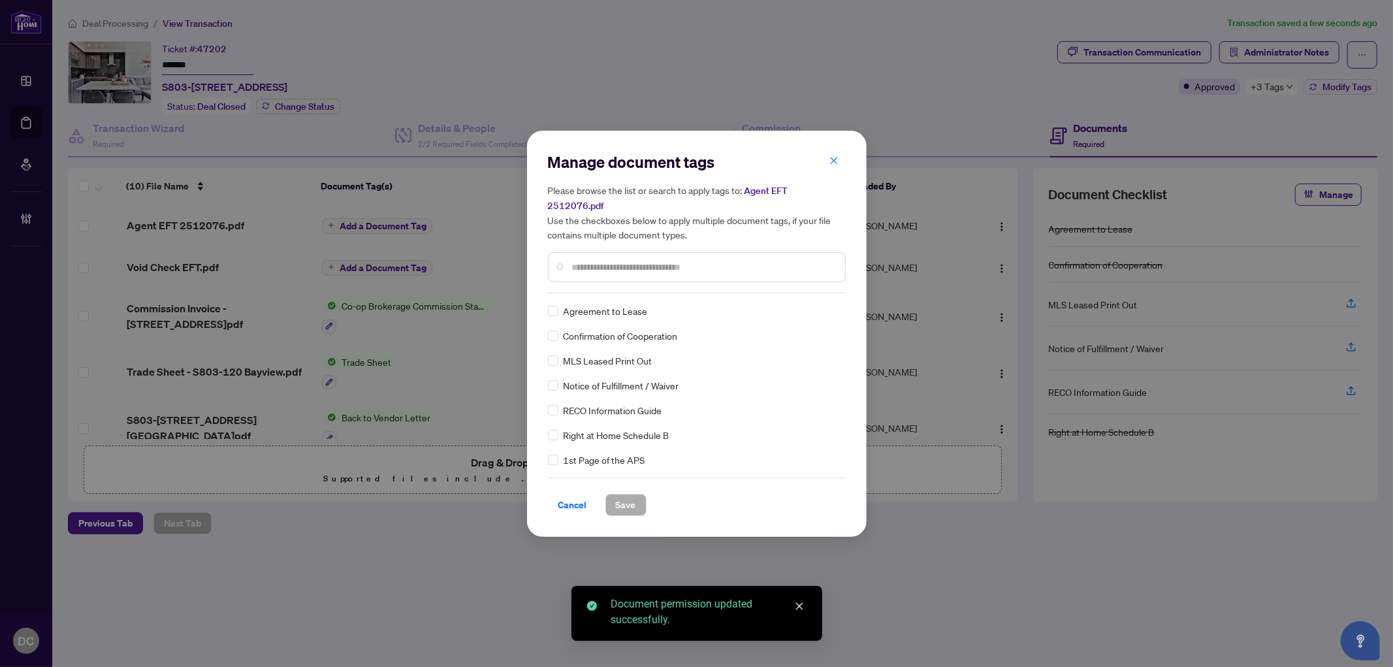
click at [771, 260] on input "text" at bounding box center [703, 267] width 263 height 14
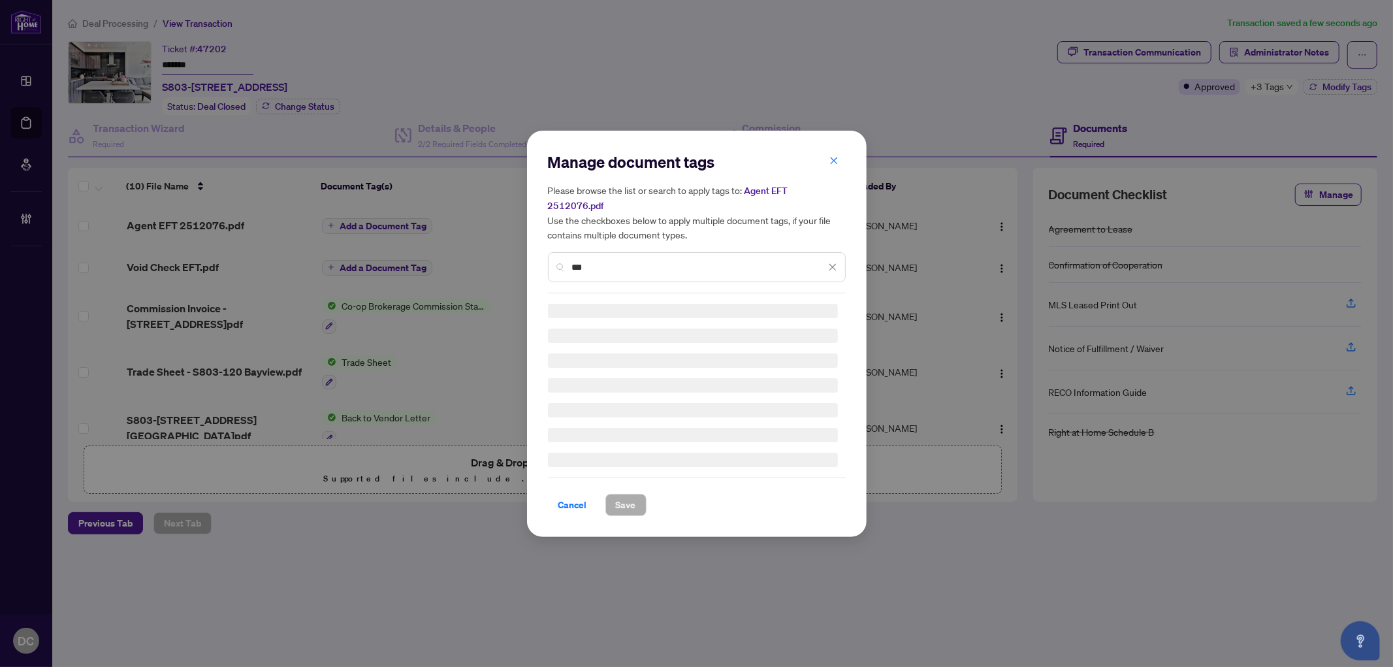
type input "***"
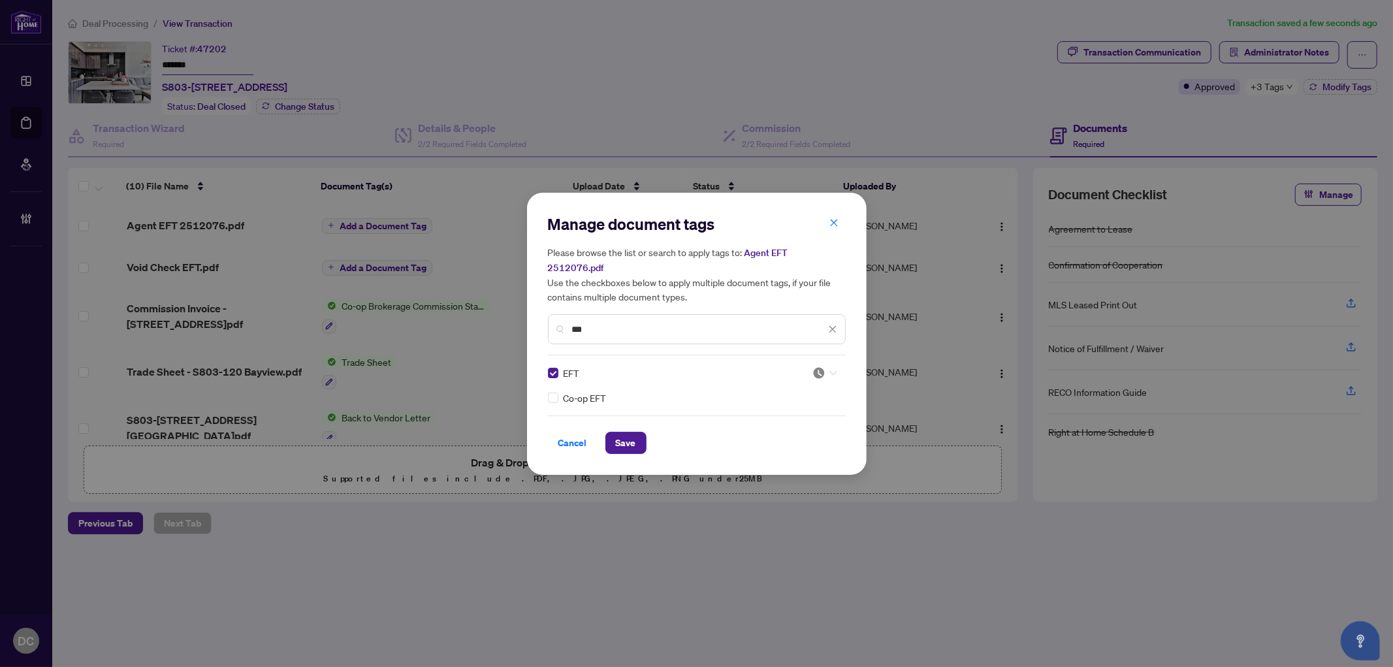
click at [830, 370] on icon at bounding box center [834, 372] width 8 height 5
click at [781, 429] on div "Approved" at bounding box center [785, 428] width 84 height 14
click at [644, 434] on button "Save" at bounding box center [626, 443] width 41 height 22
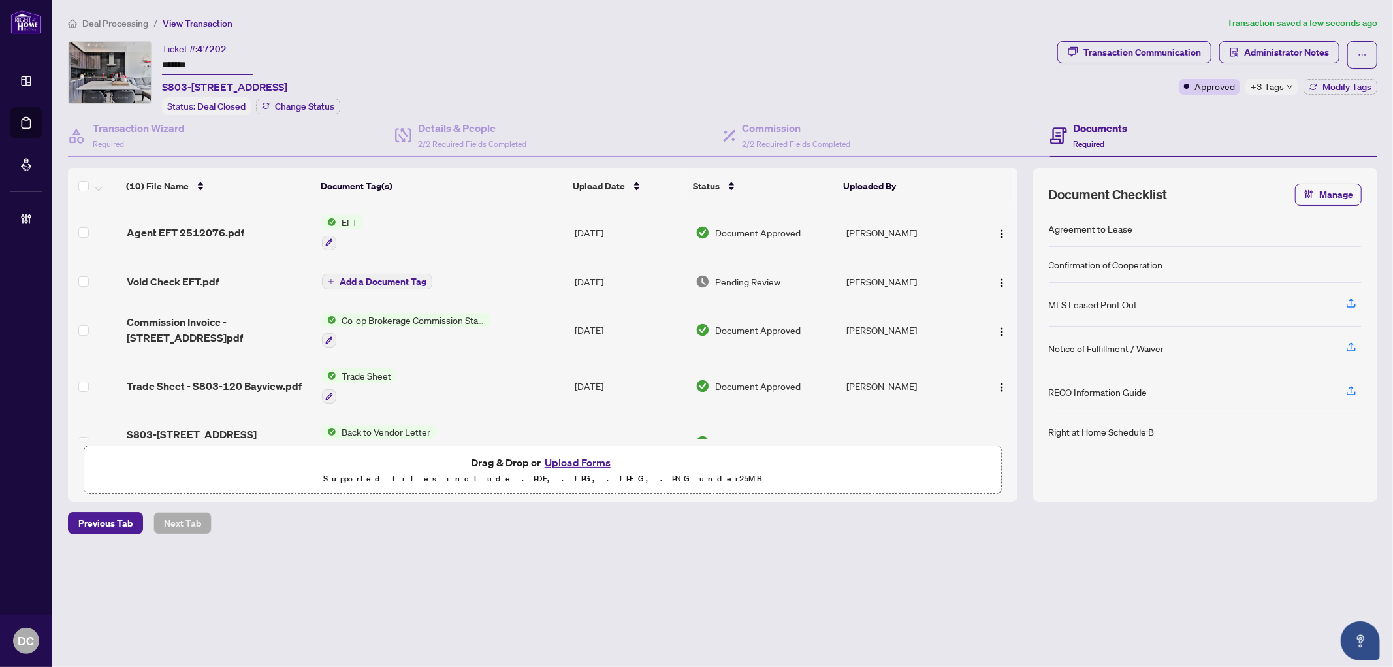
drag, startPoint x: 246, startPoint y: 60, endPoint x: 97, endPoint y: 63, distance: 149.6
click at [97, 63] on div "Ticket #: 47202 ******* S803-120 Bayview Ave, Toronto, Ontario M5A 0G4, Canada …" at bounding box center [560, 78] width 985 height 74
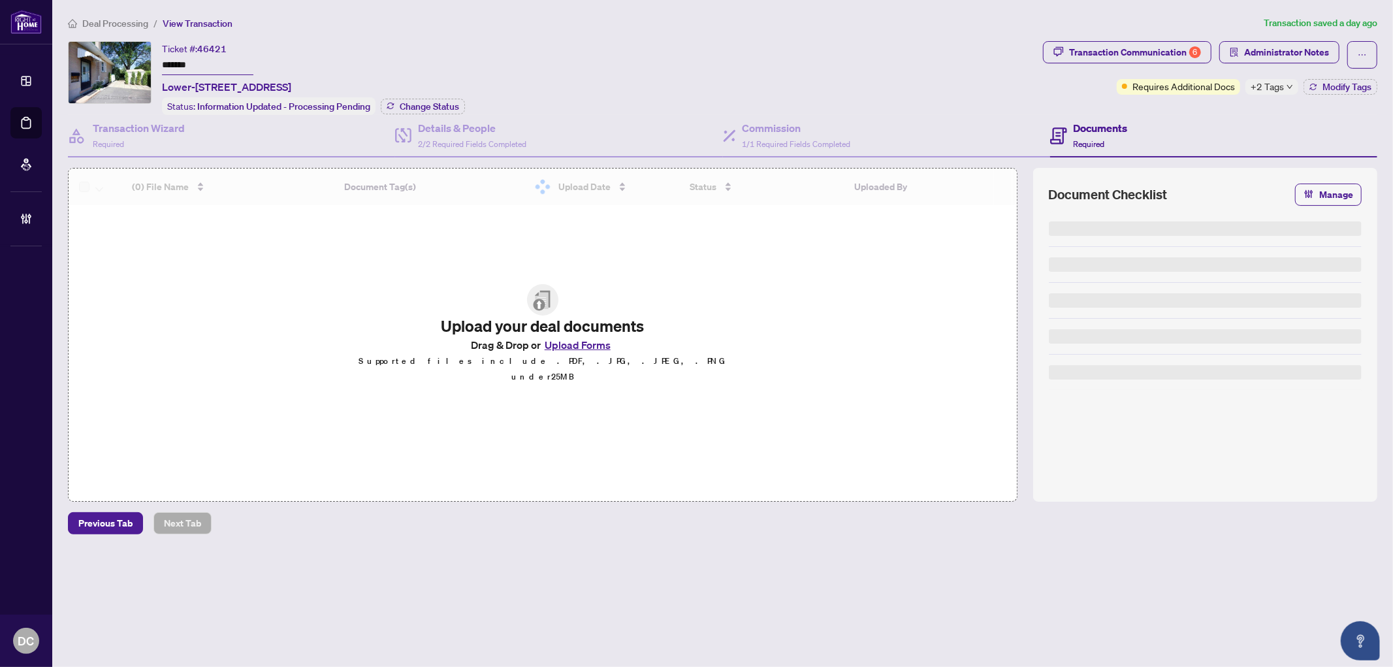
drag, startPoint x: 220, startPoint y: 65, endPoint x: 125, endPoint y: 65, distance: 95.4
click at [125, 65] on div "Ticket #: 46421 ******* Lower-[STREET_ADDRESS] Status: Information Updated - Pr…" at bounding box center [553, 78] width 970 height 74
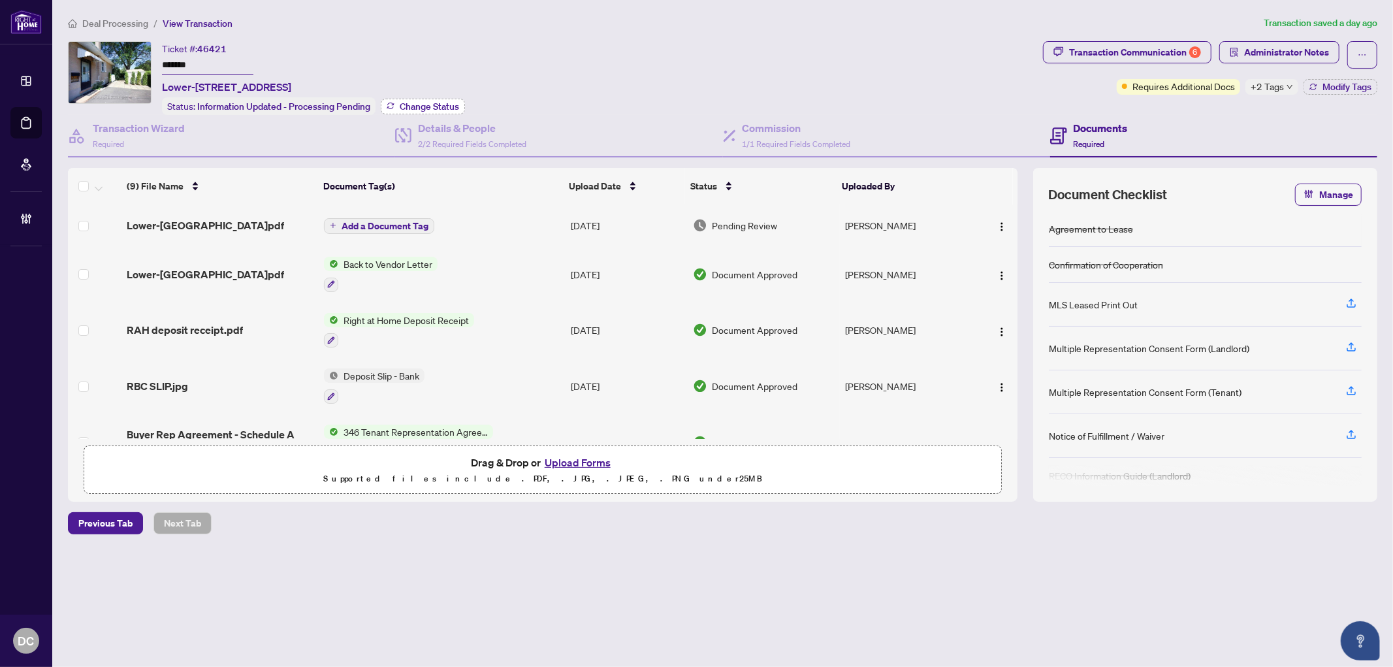
click at [395, 106] on button "Change Status" at bounding box center [423, 107] width 84 height 16
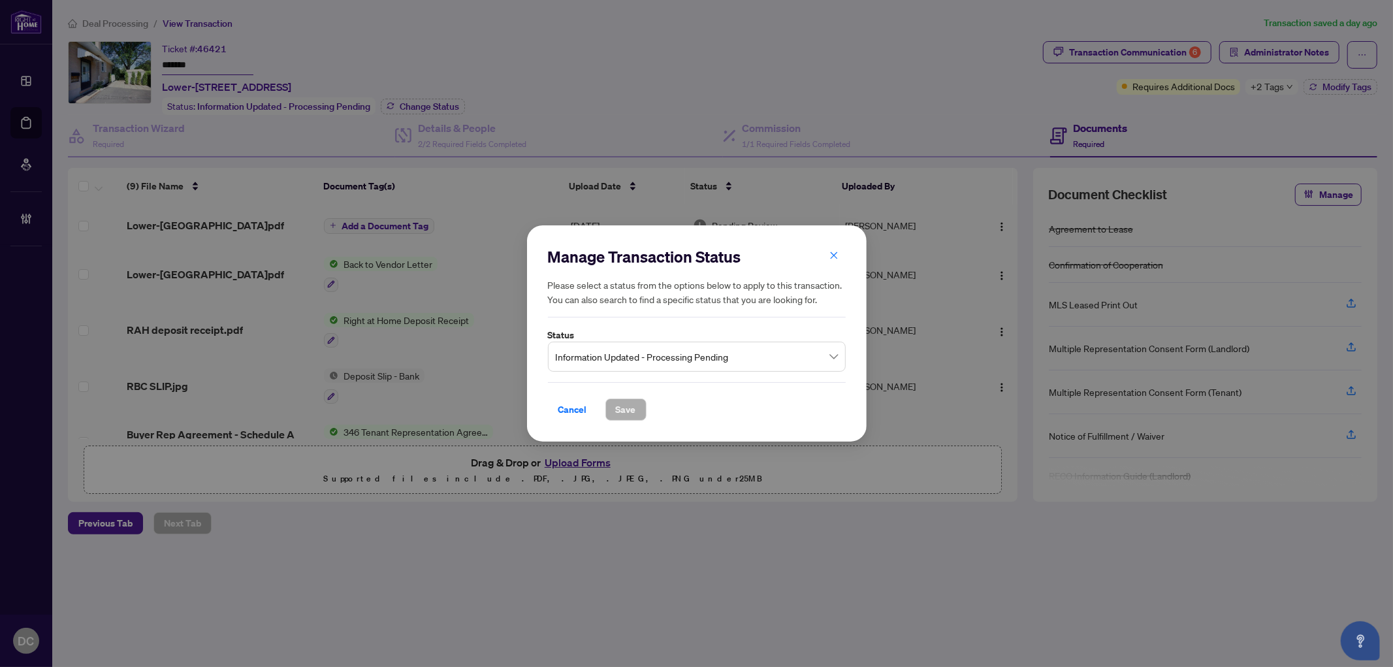
click at [679, 359] on span "Information Updated - Processing Pending" at bounding box center [697, 356] width 282 height 25
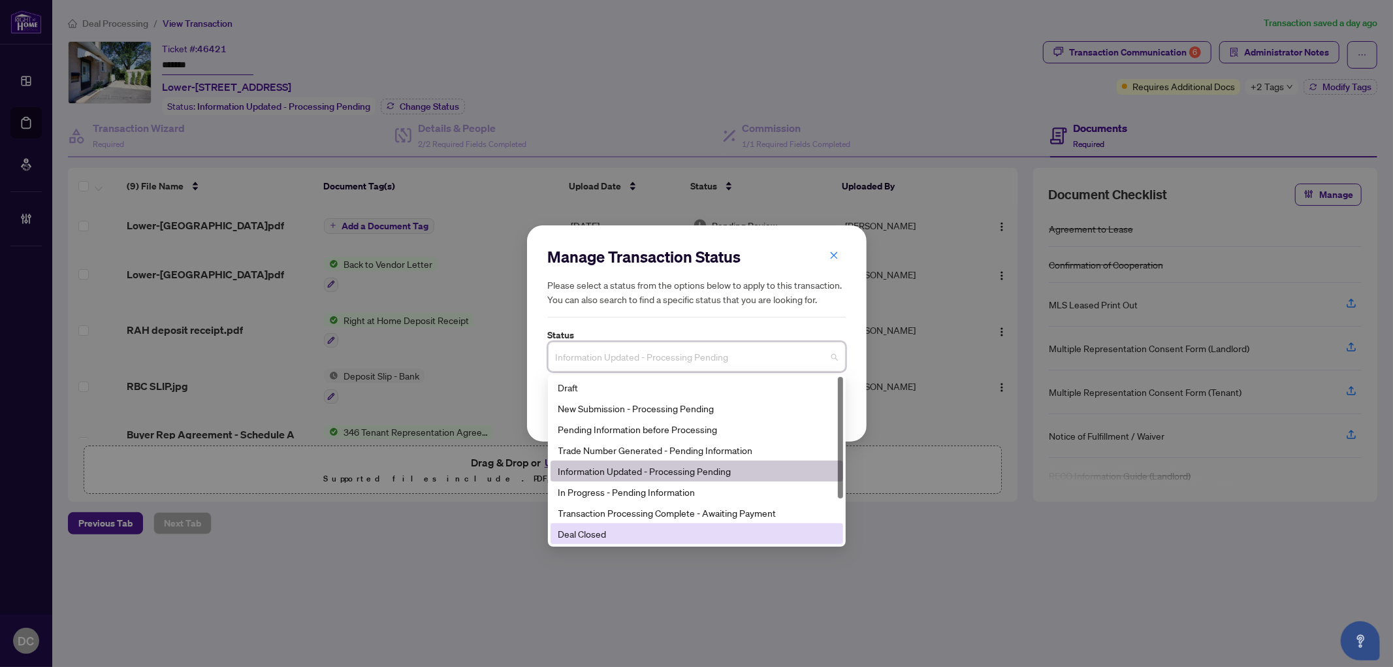
click at [601, 537] on div "Deal Closed" at bounding box center [697, 534] width 277 height 14
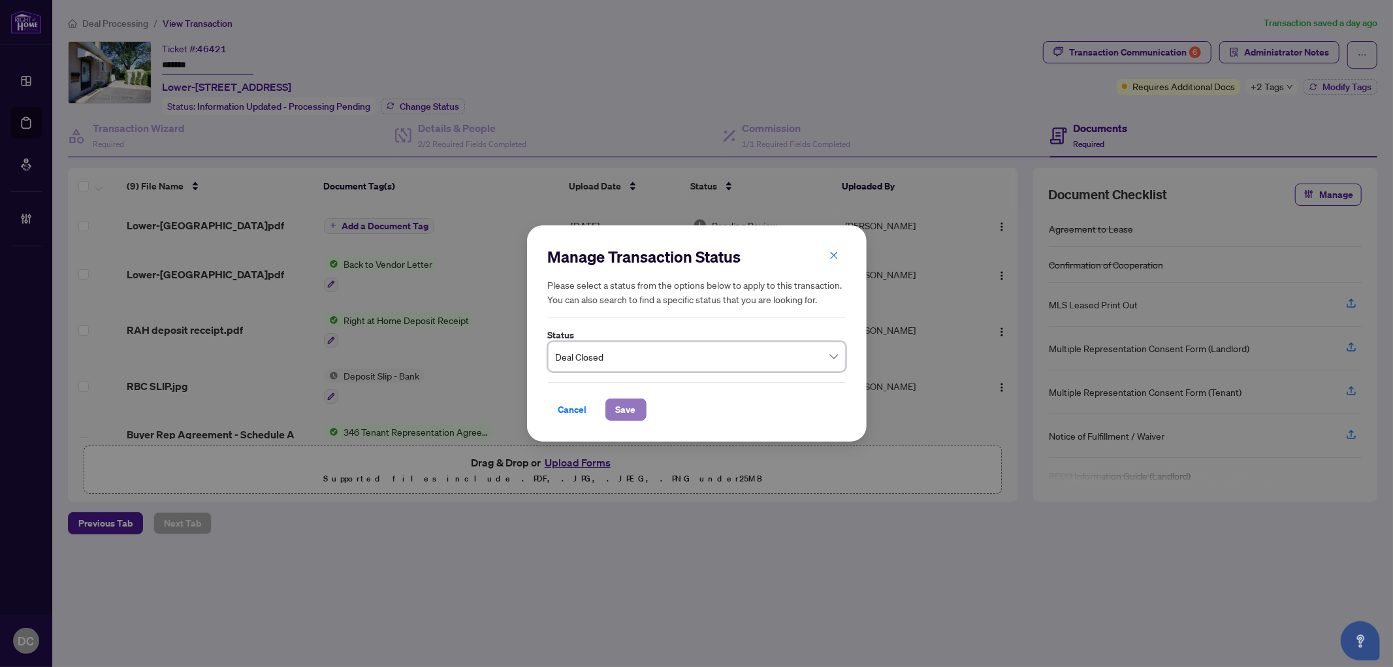
click at [617, 415] on span "Save" at bounding box center [626, 409] width 20 height 21
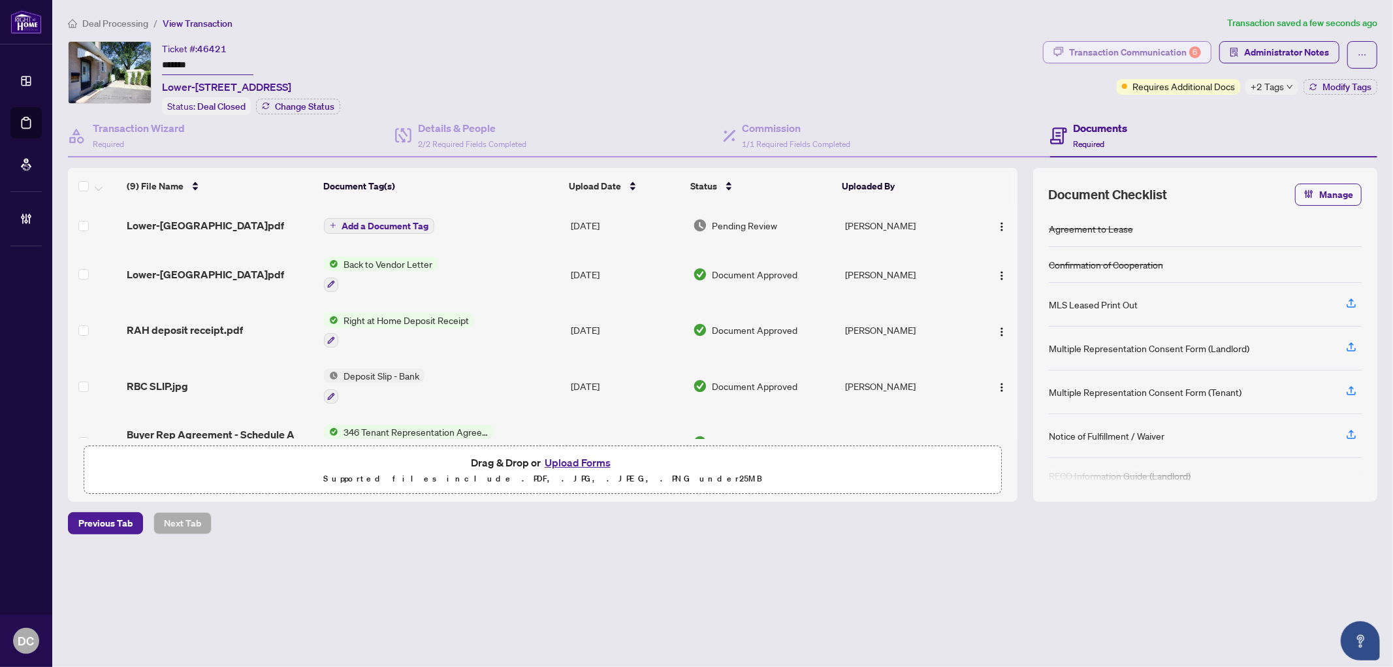
click at [1181, 56] on div "Transaction Communication 6" at bounding box center [1135, 52] width 132 height 21
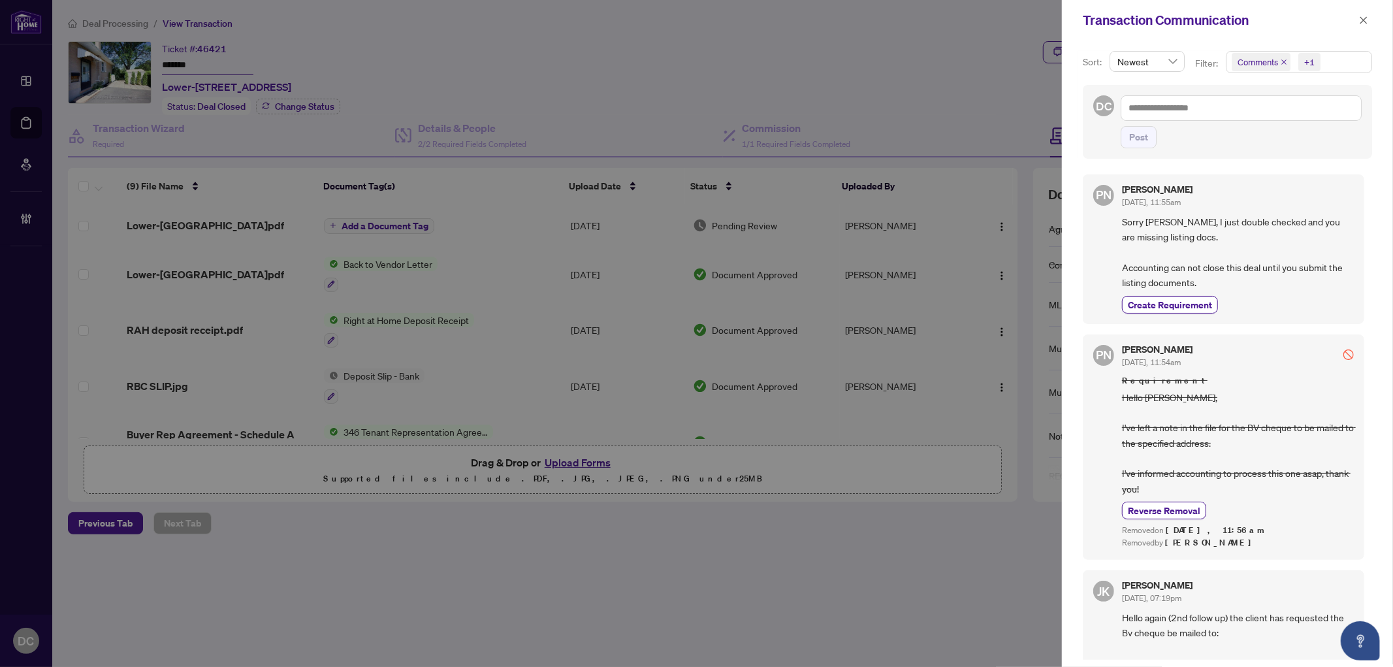
click at [1342, 67] on span "Comments +1" at bounding box center [1299, 62] width 145 height 21
click at [1287, 125] on div "Comments" at bounding box center [1298, 117] width 129 height 16
click at [1284, 133] on span "Requirements" at bounding box center [1281, 135] width 58 height 12
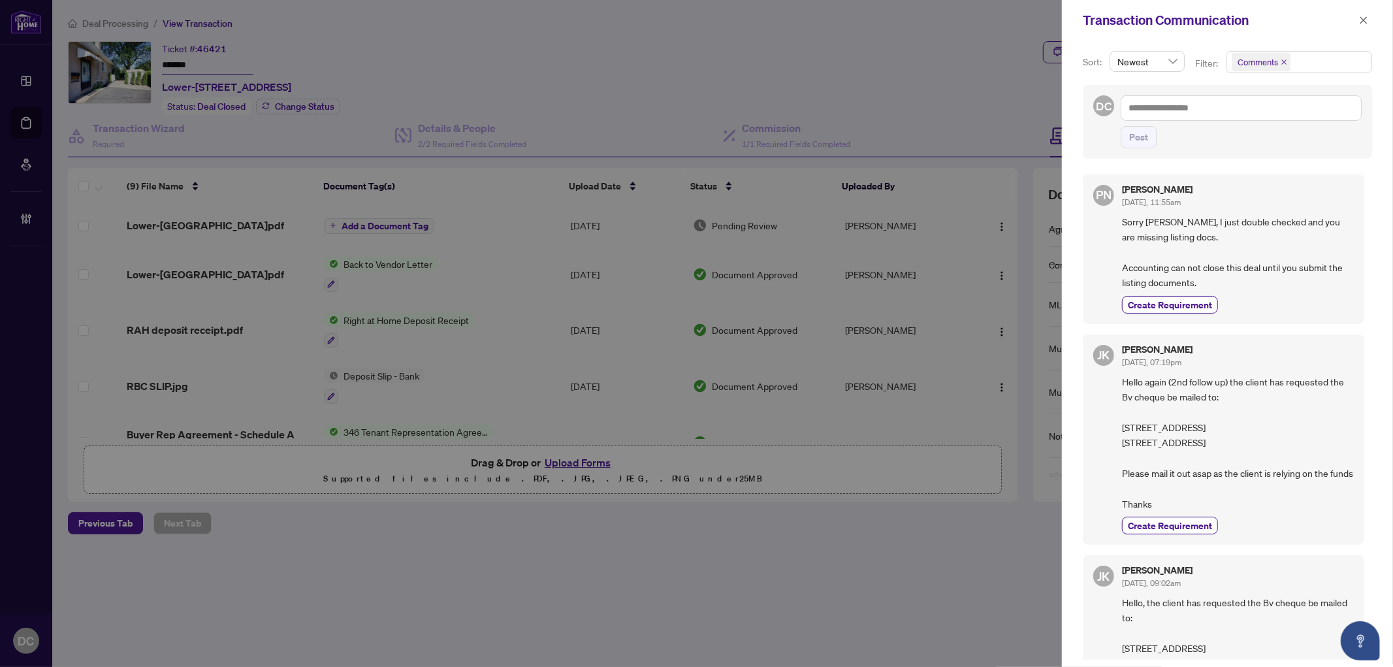
click at [1217, 427] on span "Hello again (2nd follow up) the client has requested the Bv cheque be mailed to…" at bounding box center [1238, 442] width 232 height 137
click at [1190, 439] on span "Hello again (2nd follow up) the client has requested the Bv cheque be mailed to…" at bounding box center [1238, 442] width 232 height 137
drag, startPoint x: 1174, startPoint y: 440, endPoint x: 1116, endPoint y: 423, distance: 60.4
click at [1116, 423] on div "[PERSON_NAME] [PERSON_NAME] [DATE], 07:19pm Hello again (2nd follow up) the cli…" at bounding box center [1224, 439] width 282 height 210
copy span "[STREET_ADDRESS] [GEOGRAPHIC_DATA]"
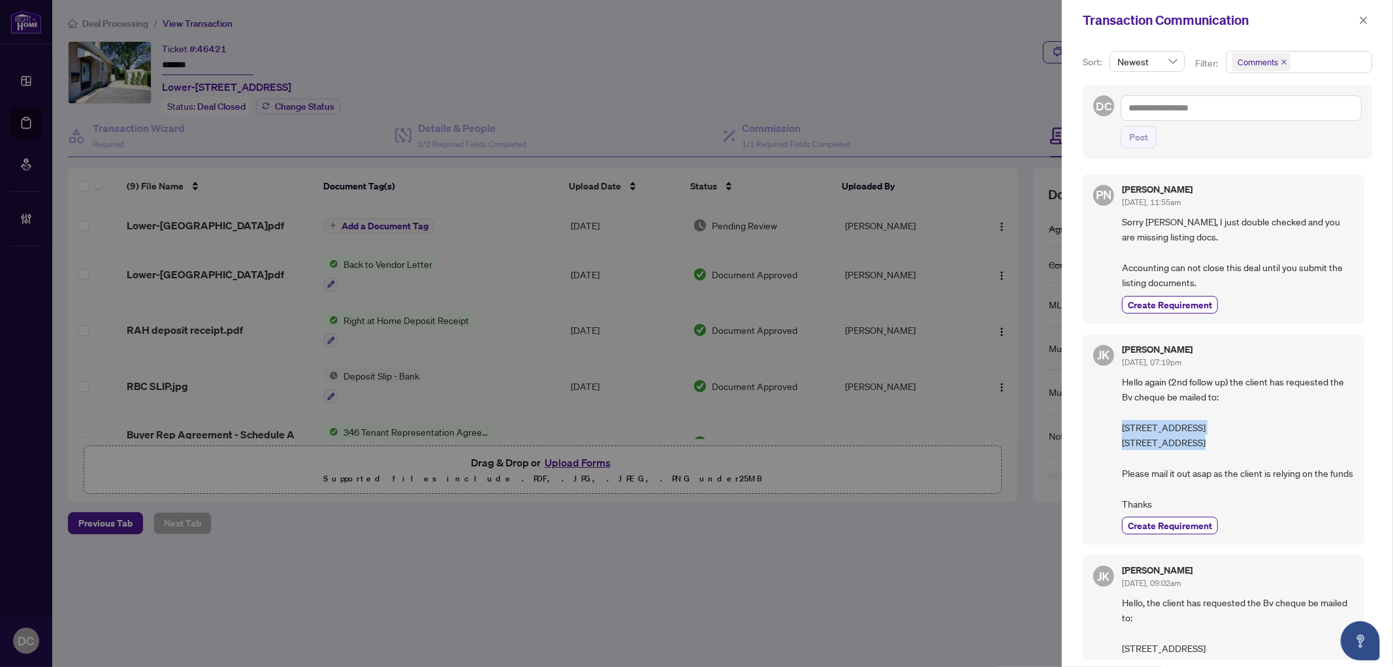
click at [1176, 440] on span "Hello again (2nd follow up) the client has requested the Bv cheque be mailed to…" at bounding box center [1238, 442] width 232 height 137
drag, startPoint x: 1176, startPoint y: 441, endPoint x: 1118, endPoint y: 442, distance: 57.5
click at [1118, 442] on div "[PERSON_NAME] [PERSON_NAME] [DATE], 07:19pm Hello again (2nd follow up) the cli…" at bounding box center [1224, 439] width 282 height 210
click at [1141, 446] on span "Hello again (2nd follow up) the client has requested the Bv cheque be mailed to…" at bounding box center [1238, 442] width 232 height 137
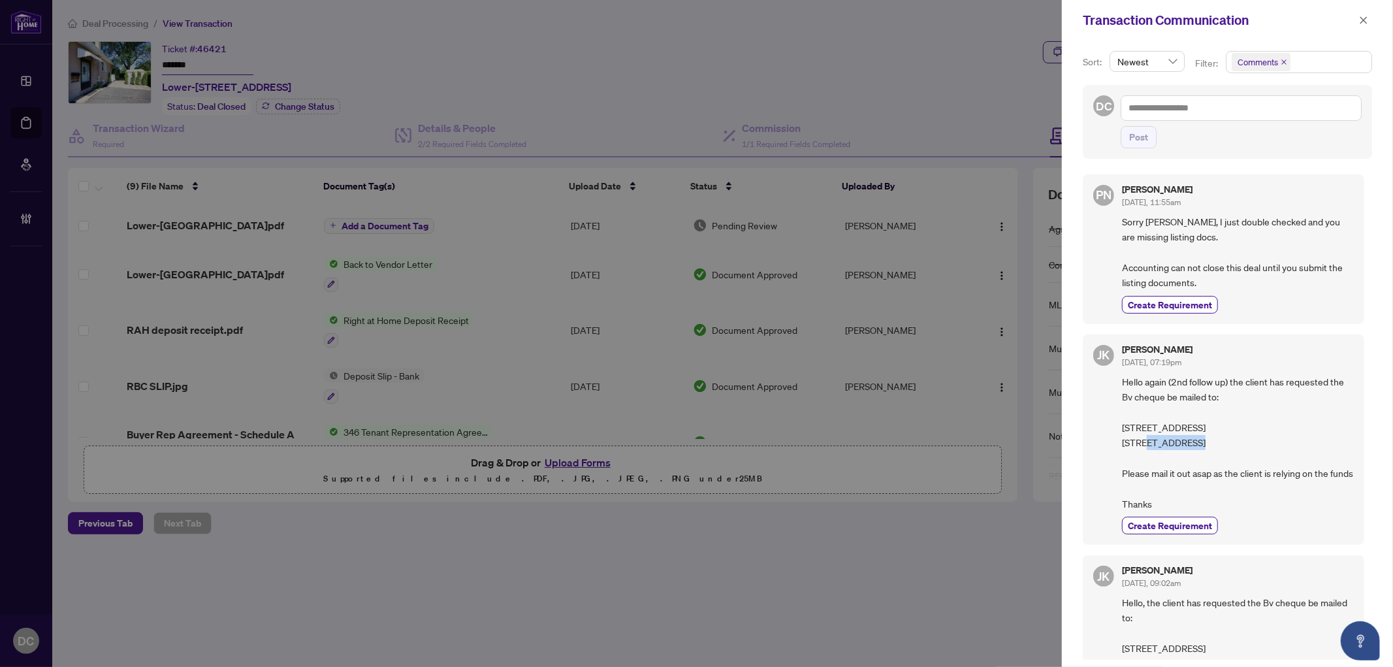
drag, startPoint x: 1177, startPoint y: 446, endPoint x: 1121, endPoint y: 445, distance: 55.5
click at [1121, 445] on div "[PERSON_NAME] [PERSON_NAME] [DATE], 07:19pm Hello again (2nd follow up) the cli…" at bounding box center [1224, 439] width 282 height 210
copy span "Scarborough"
drag, startPoint x: 1156, startPoint y: 451, endPoint x: 1163, endPoint y: 458, distance: 9.2
click at [1156, 452] on span "Hello again (2nd follow up) the client has requested the Bv cheque be mailed to…" at bounding box center [1238, 442] width 232 height 137
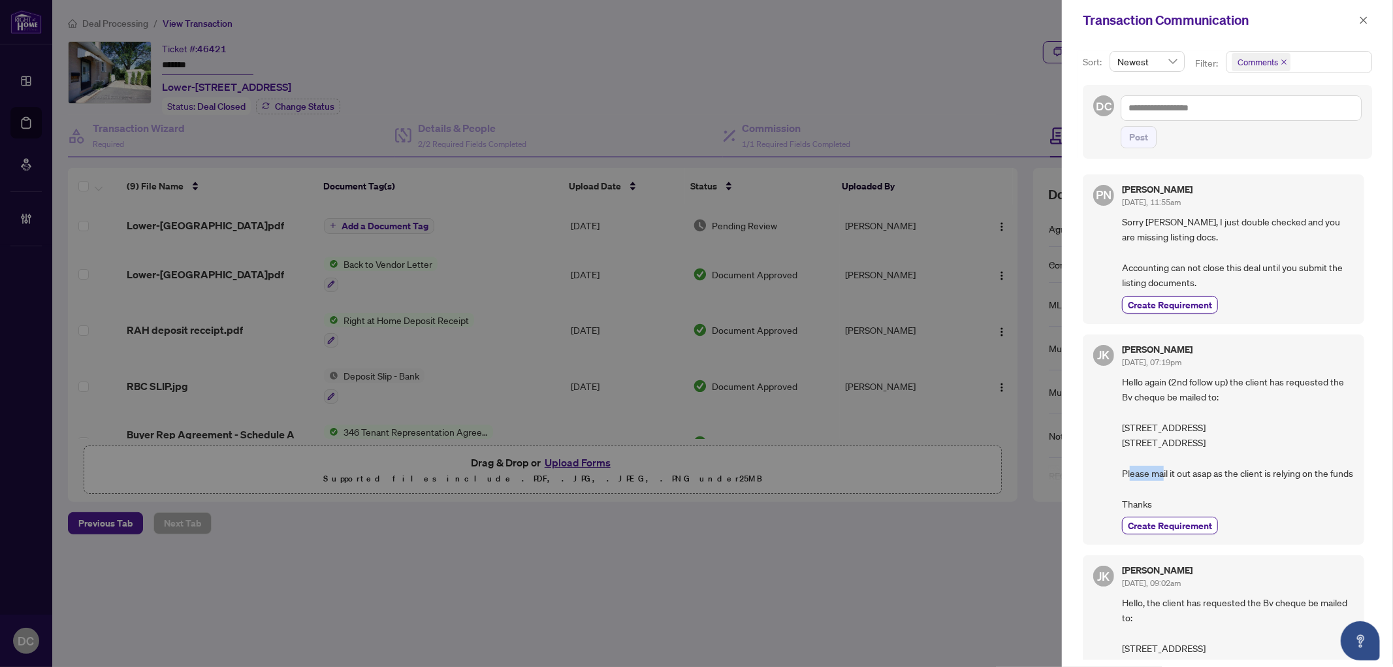
drag, startPoint x: 1170, startPoint y: 459, endPoint x: 1120, endPoint y: 460, distance: 49.7
click at [1120, 460] on div "[PERSON_NAME] [PERSON_NAME] [DATE], 07:19pm Hello again (2nd follow up) the cli…" at bounding box center [1224, 439] width 282 height 210
copy span "M1C 2A5"
click at [1288, 111] on textarea at bounding box center [1241, 107] width 241 height 25
paste textarea "**********"
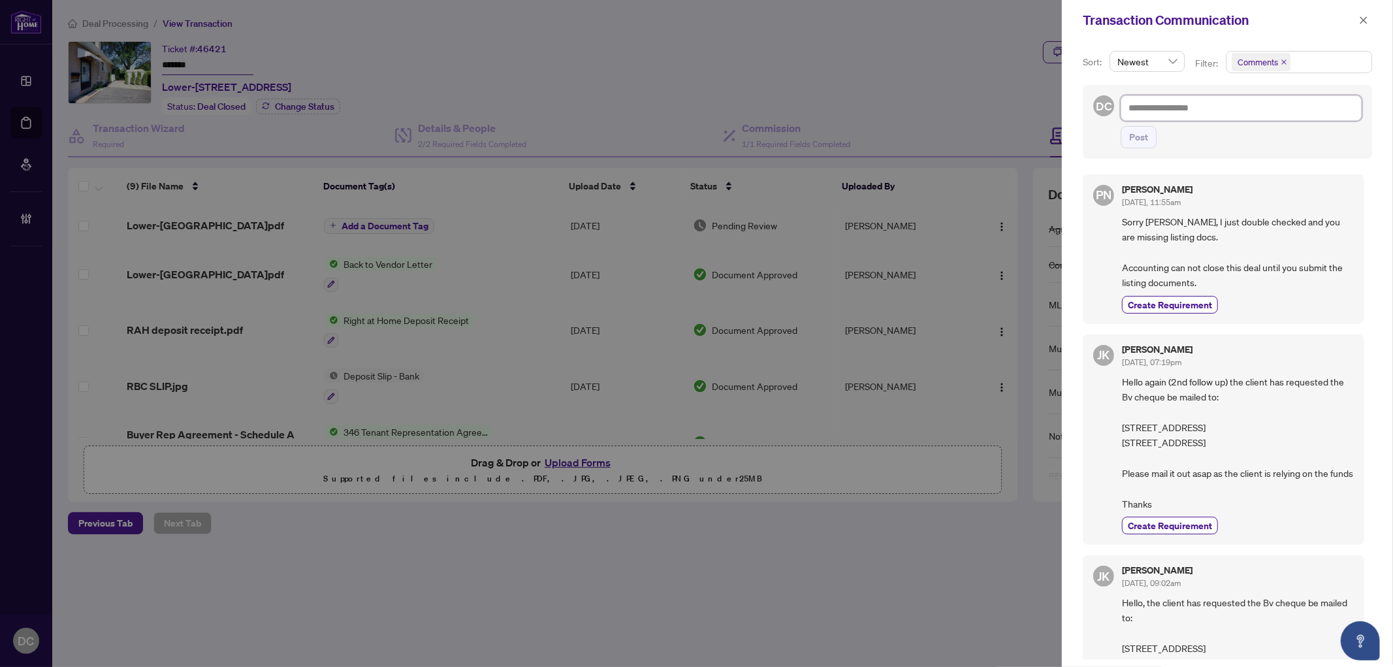
type textarea "**********"
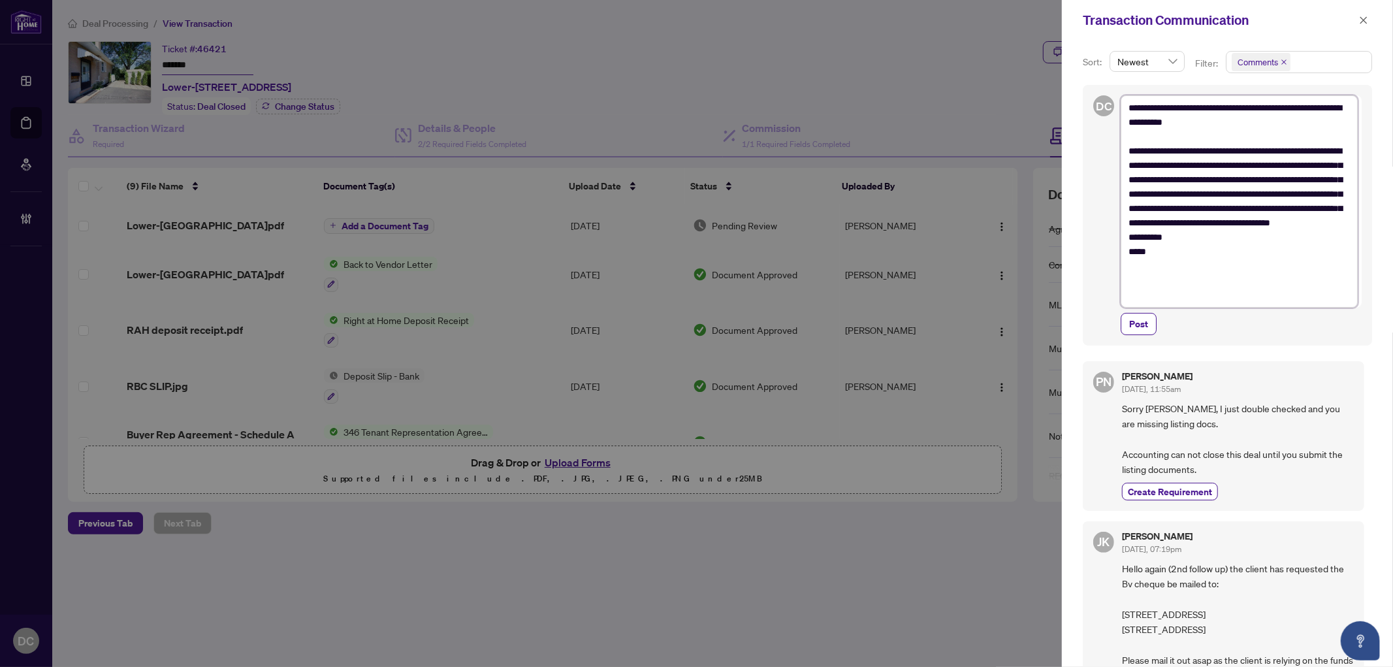
type textarea "**********"
click at [1160, 325] on div "Post" at bounding box center [1241, 324] width 241 height 22
click at [1150, 327] on button "Post" at bounding box center [1139, 324] width 36 height 22
type textarea "**********"
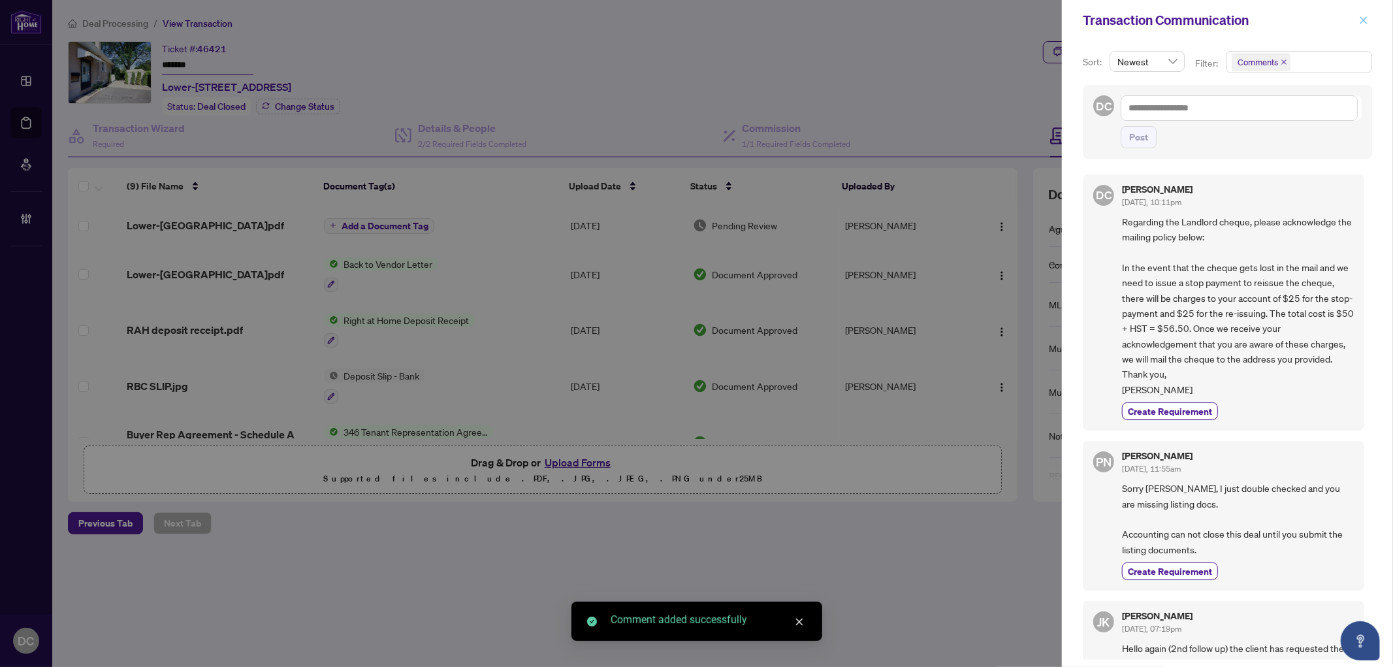
click at [1361, 20] on icon "close" at bounding box center [1363, 20] width 9 height 9
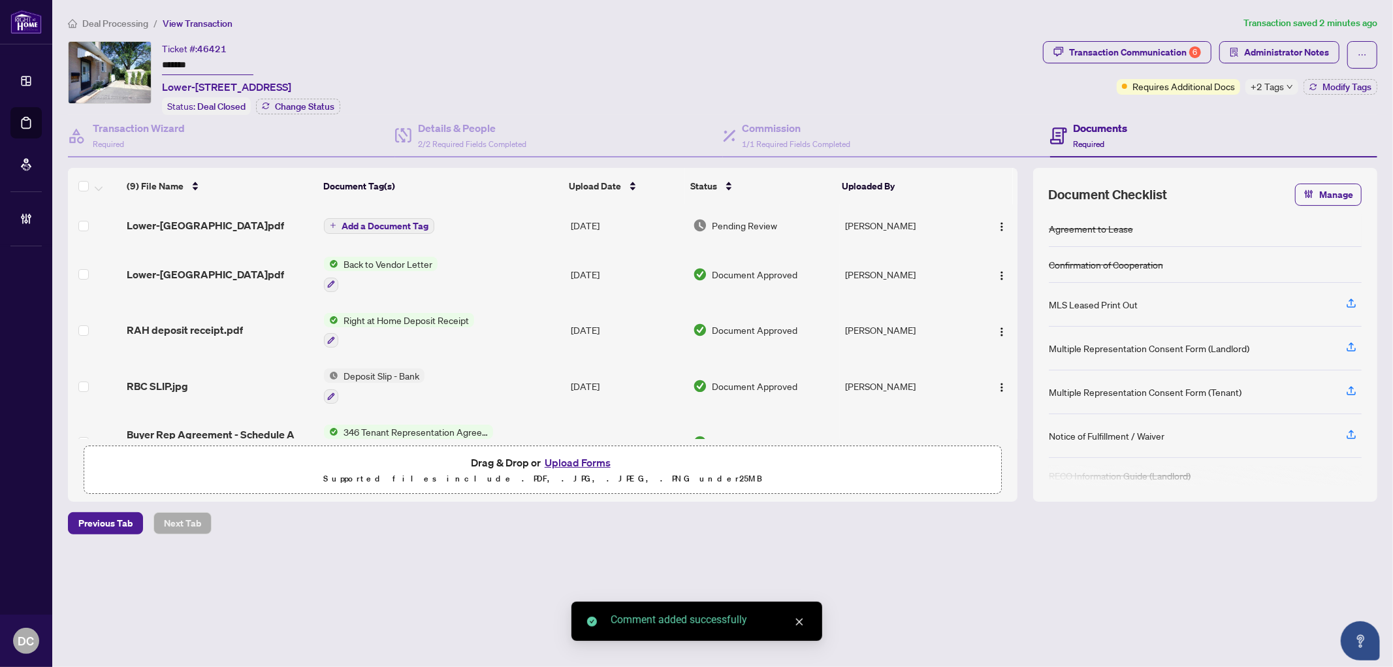
click at [1333, 86] on span "Modify Tags" at bounding box center [1347, 86] width 49 height 9
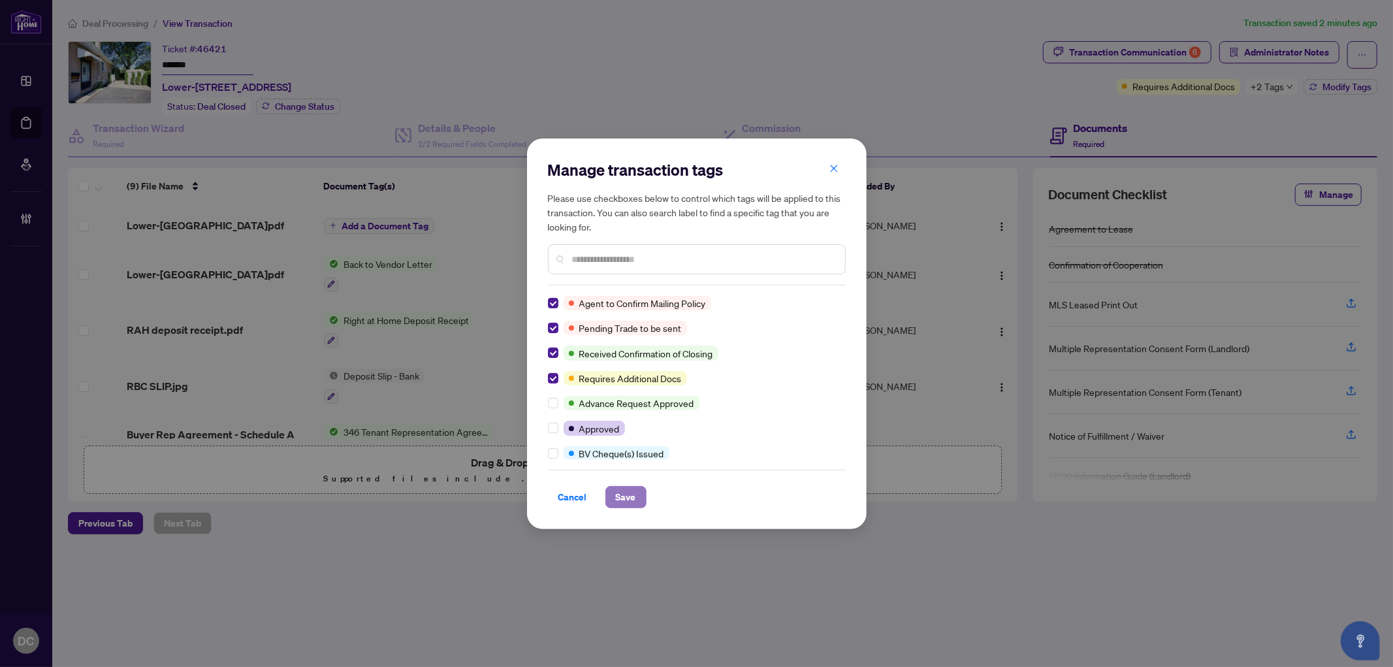
click at [636, 506] on button "Save" at bounding box center [626, 497] width 41 height 22
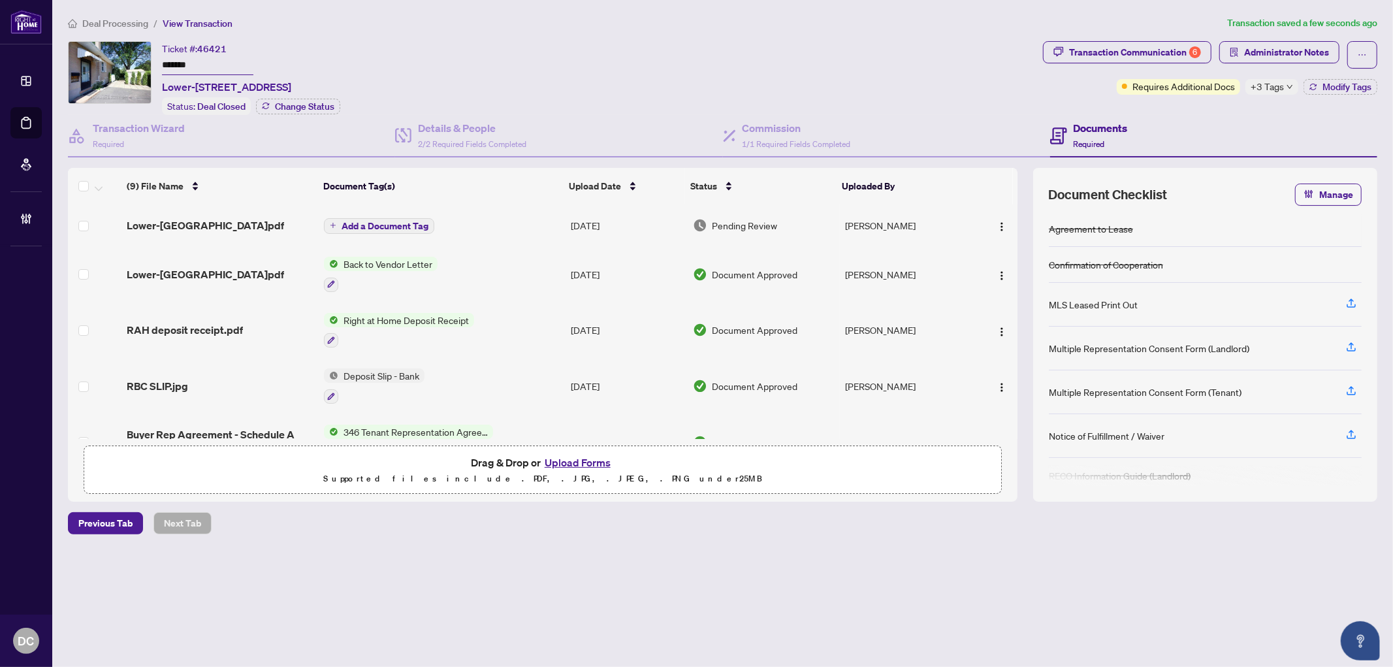
click at [1280, 87] on span "+3 Tags" at bounding box center [1267, 86] width 33 height 15
click at [1192, 124] on div "Documents Required" at bounding box center [1213, 136] width 327 height 42
click at [1001, 223] on img "button" at bounding box center [1002, 226] width 10 height 10
click at [1035, 332] on span "Document Permissions" at bounding box center [1060, 332] width 125 height 14
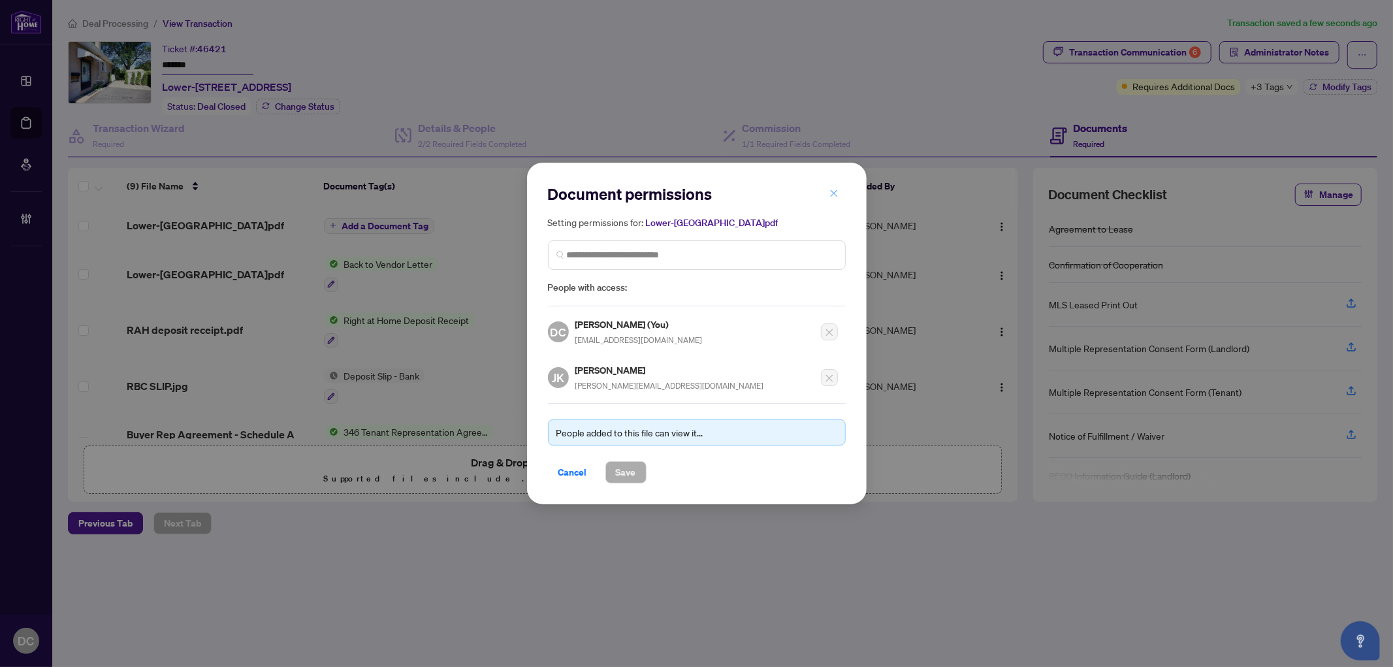
click at [835, 197] on icon "close" at bounding box center [833, 192] width 7 height 7
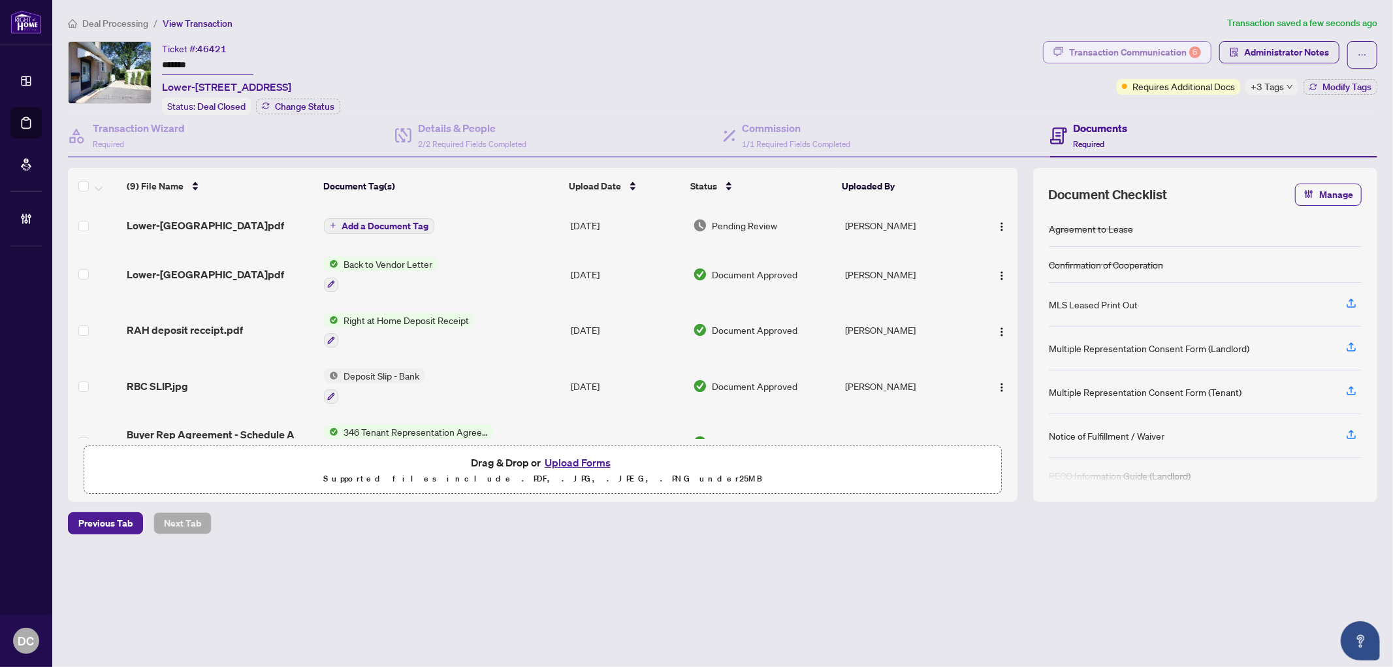
click at [1146, 54] on div "Transaction Communication 6" at bounding box center [1135, 52] width 132 height 21
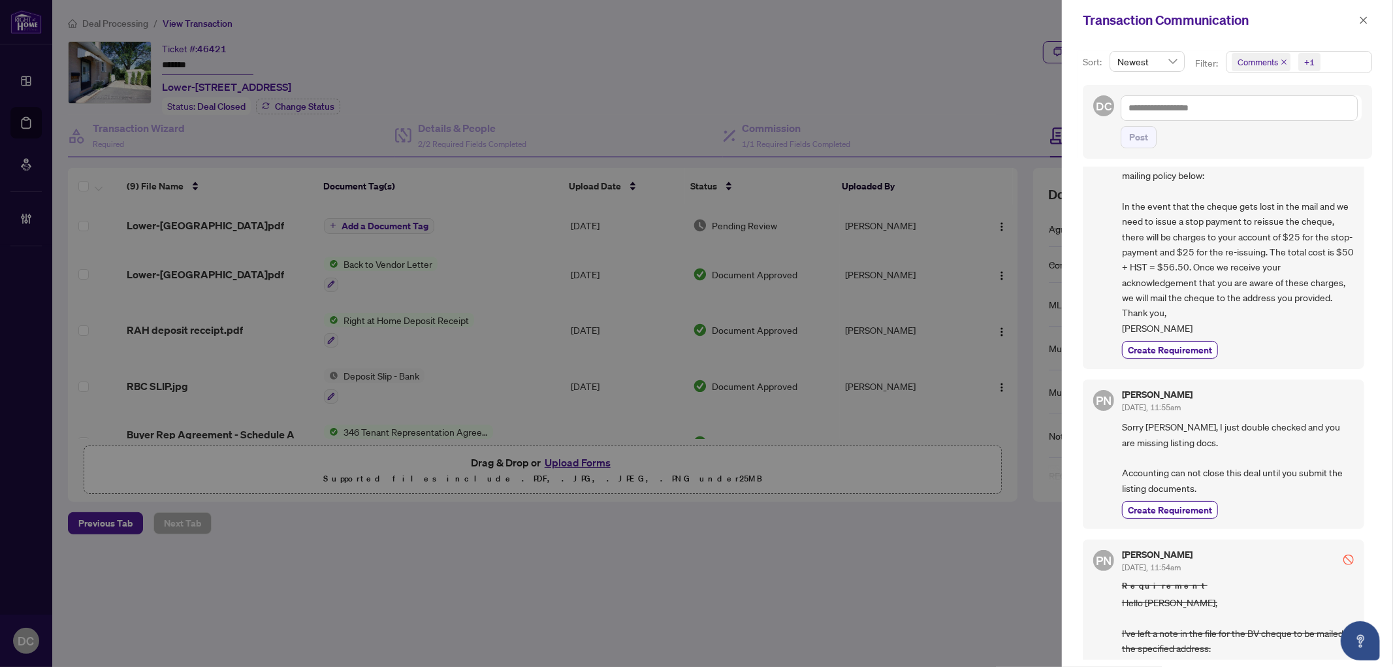
scroll to position [145, 0]
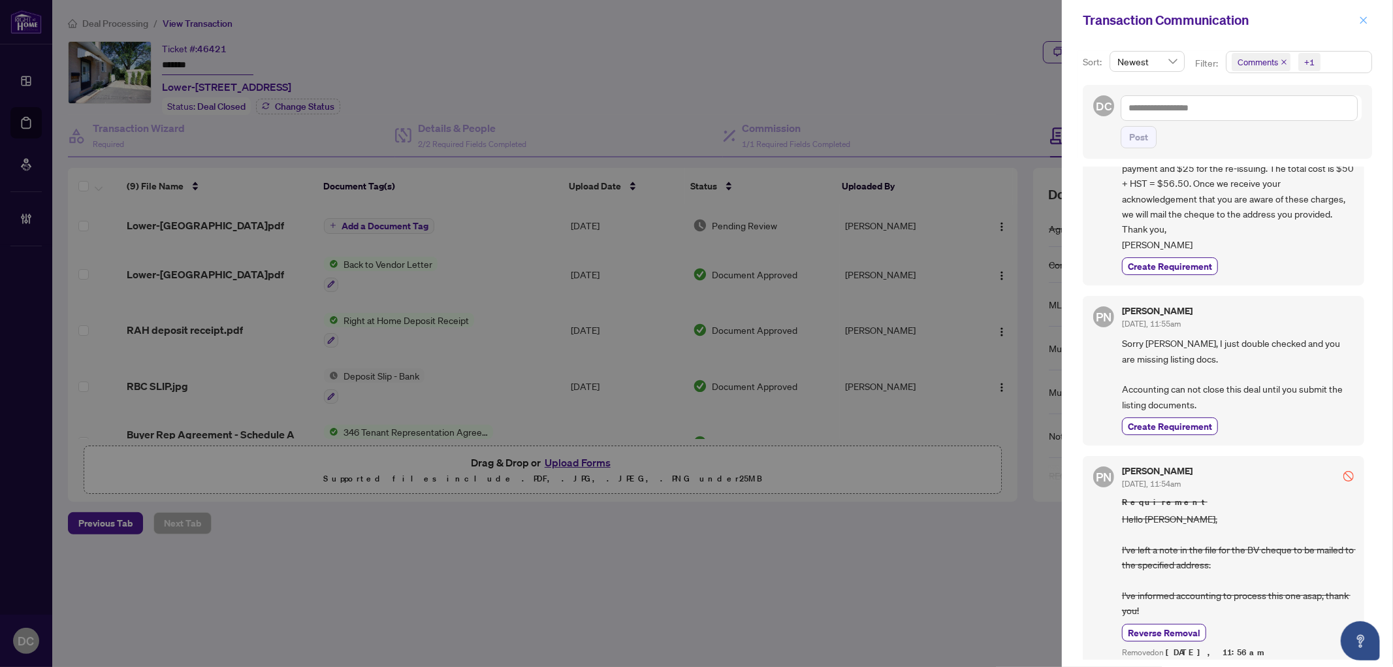
click at [1367, 23] on icon "close" at bounding box center [1364, 19] width 7 height 7
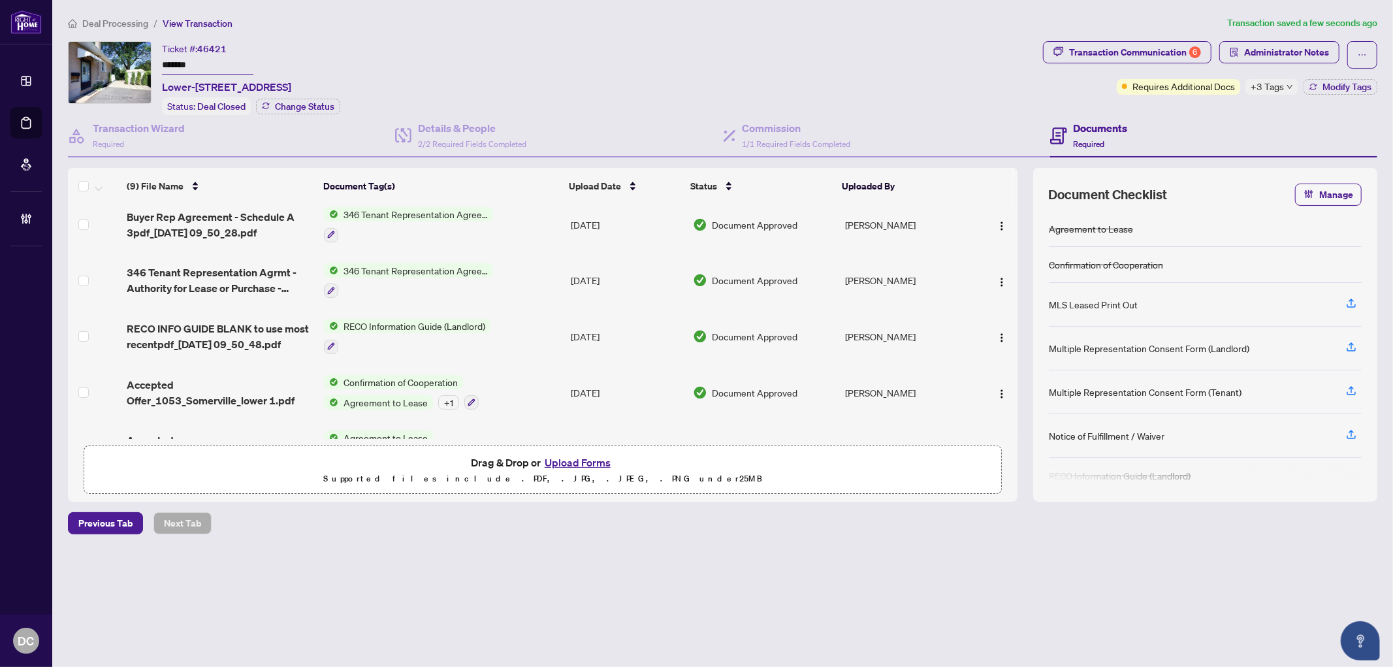
scroll to position [251, 0]
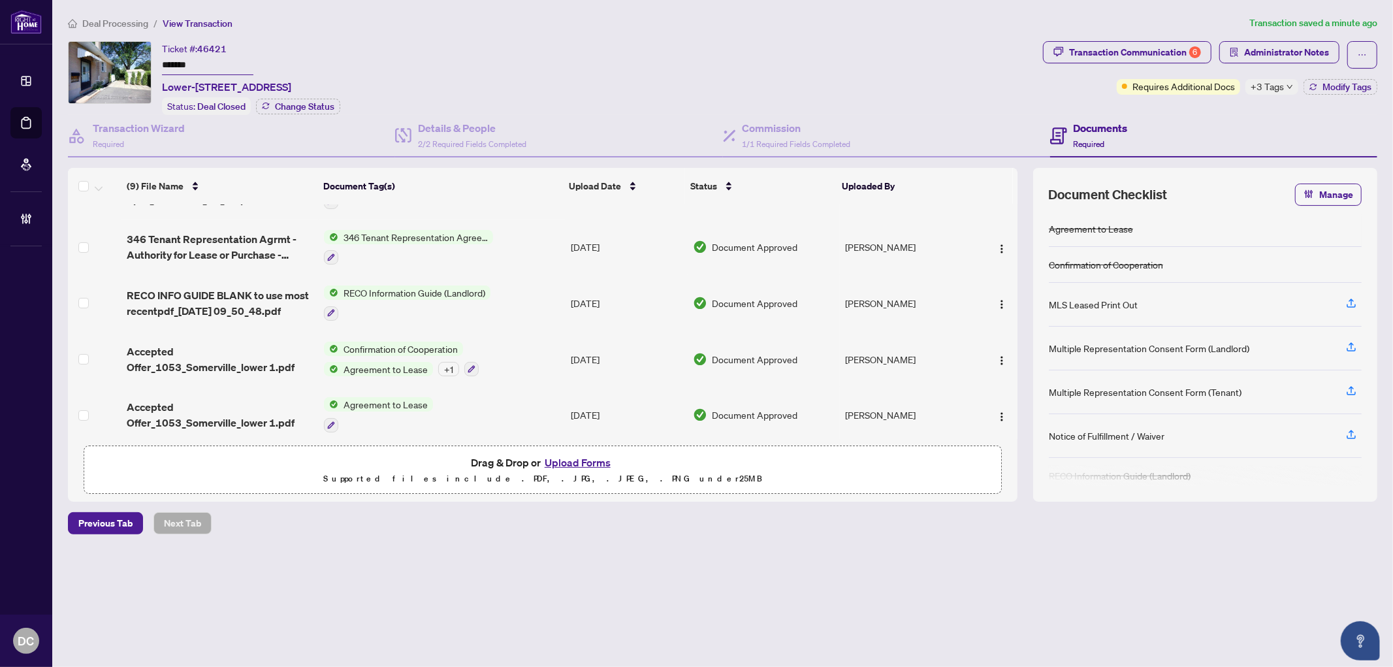
click at [1283, 84] on span "+3 Tags" at bounding box center [1267, 86] width 33 height 15
click at [1222, 105] on div "Transaction Communication 6 Administrator Notes Requires Additional Docs +3 Tag…" at bounding box center [1211, 78] width 340 height 74
drag, startPoint x: 214, startPoint y: 69, endPoint x: 134, endPoint y: 57, distance: 81.2
click at [134, 57] on div "Ticket #: 46421 ******* Lower-[STREET_ADDRESS] Status: Deal Closed Change Status" at bounding box center [553, 78] width 970 height 74
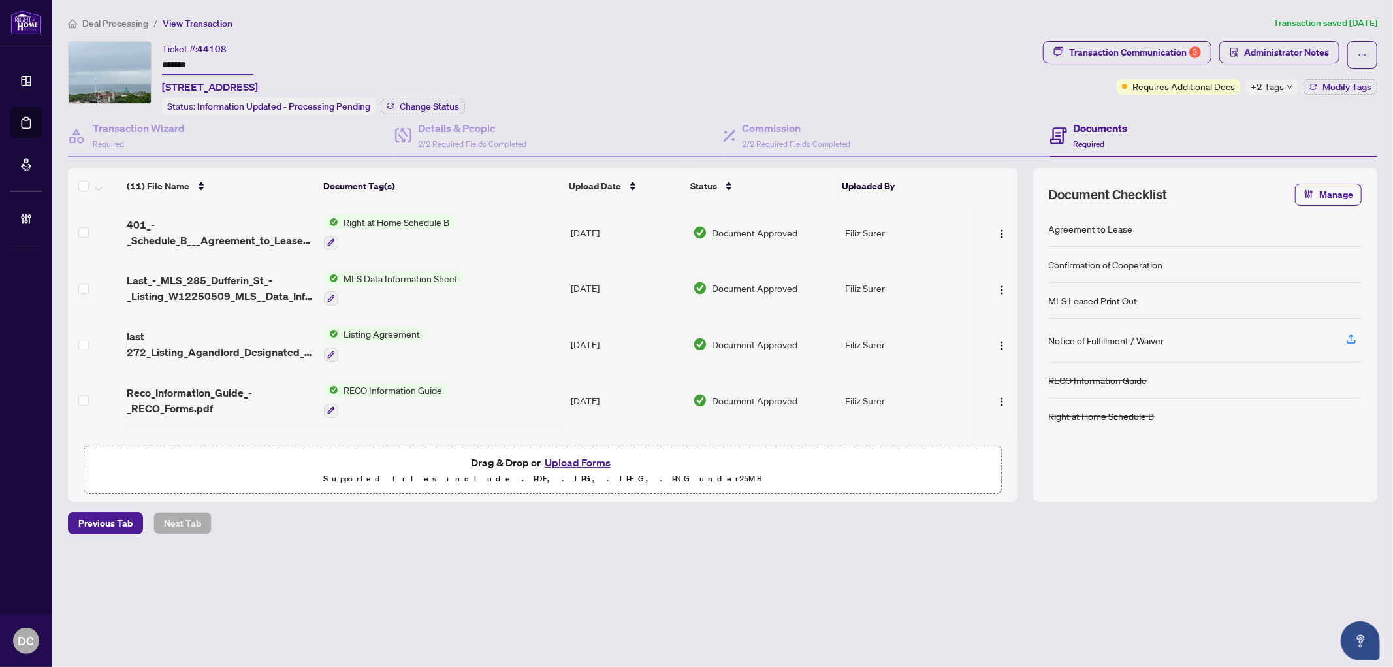
drag, startPoint x: 217, startPoint y: 61, endPoint x: 144, endPoint y: 61, distance: 72.5
click at [144, 61] on div "Ticket #: 44108 ******* [STREET_ADDRESS] Status: Information Updated - Processi…" at bounding box center [553, 78] width 970 height 74
click at [413, 102] on span "Change Status" at bounding box center [429, 106] width 59 height 9
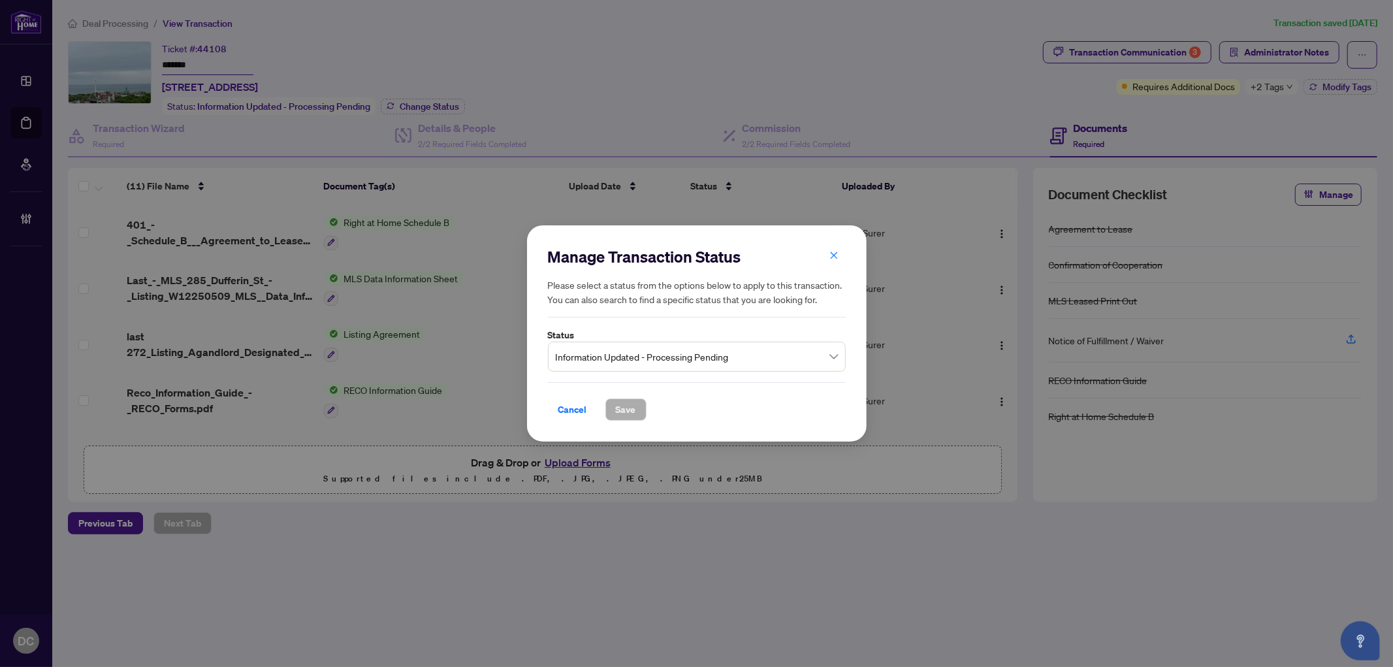
click at [602, 366] on span "Information Updated - Processing Pending" at bounding box center [697, 356] width 282 height 25
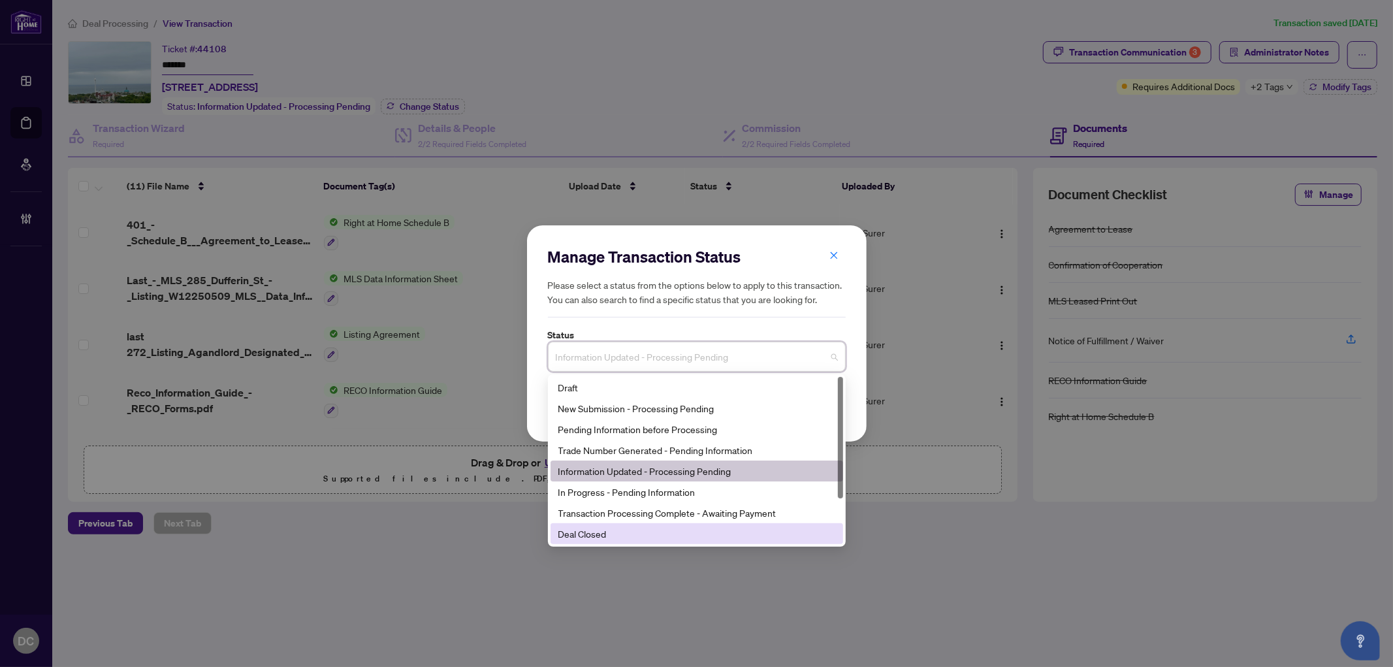
click at [627, 527] on div "Deal Closed" at bounding box center [697, 534] width 277 height 14
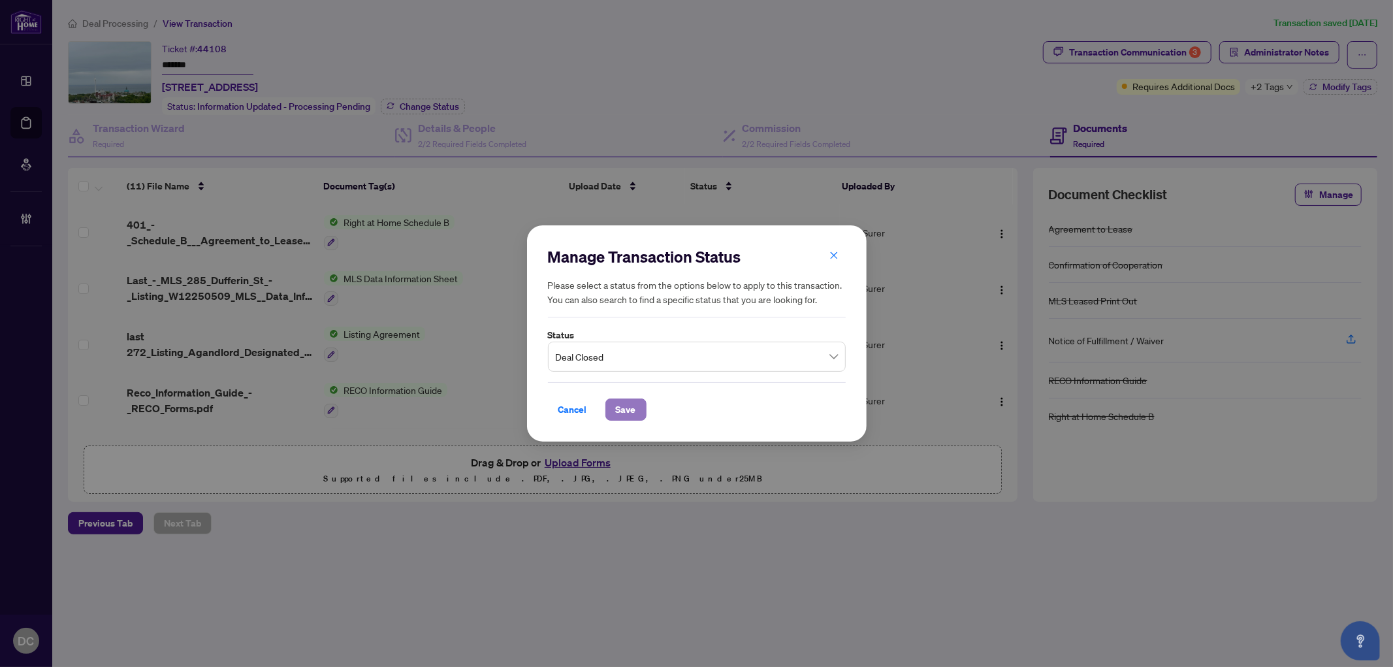
click at [635, 410] on span "Save" at bounding box center [626, 409] width 20 height 21
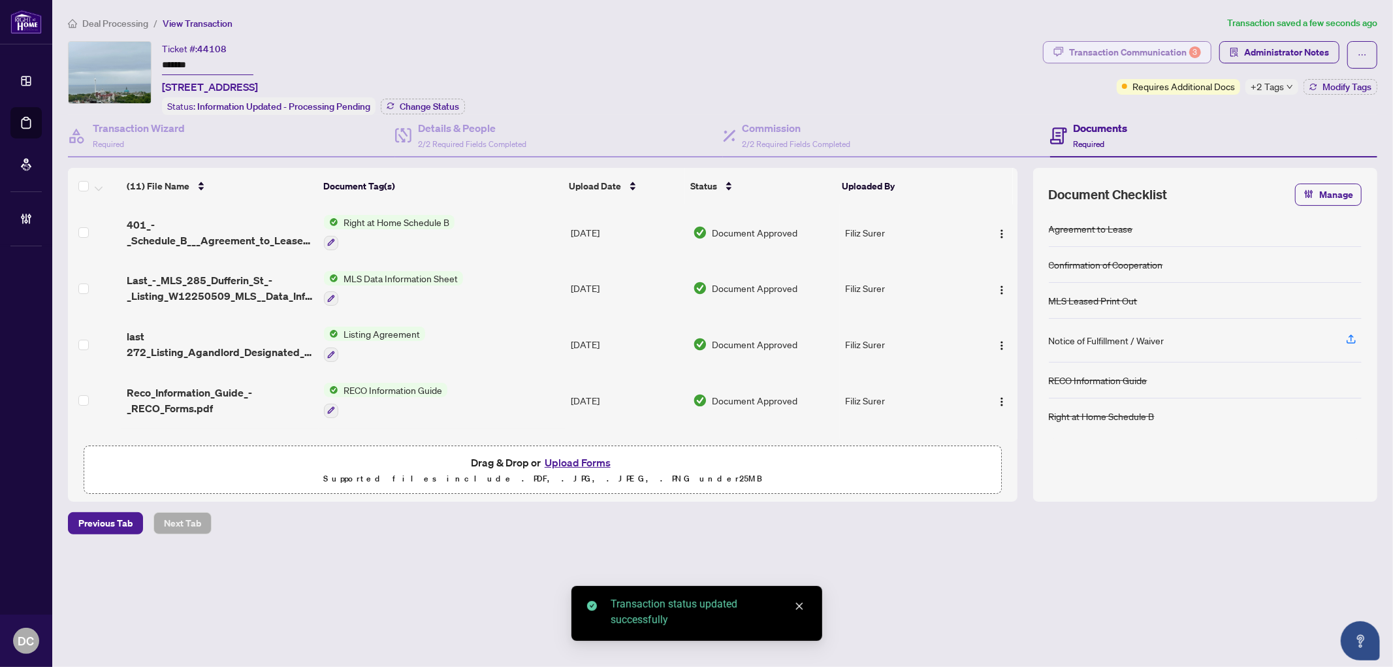
click at [1153, 55] on div "Transaction Communication 3" at bounding box center [1135, 52] width 132 height 21
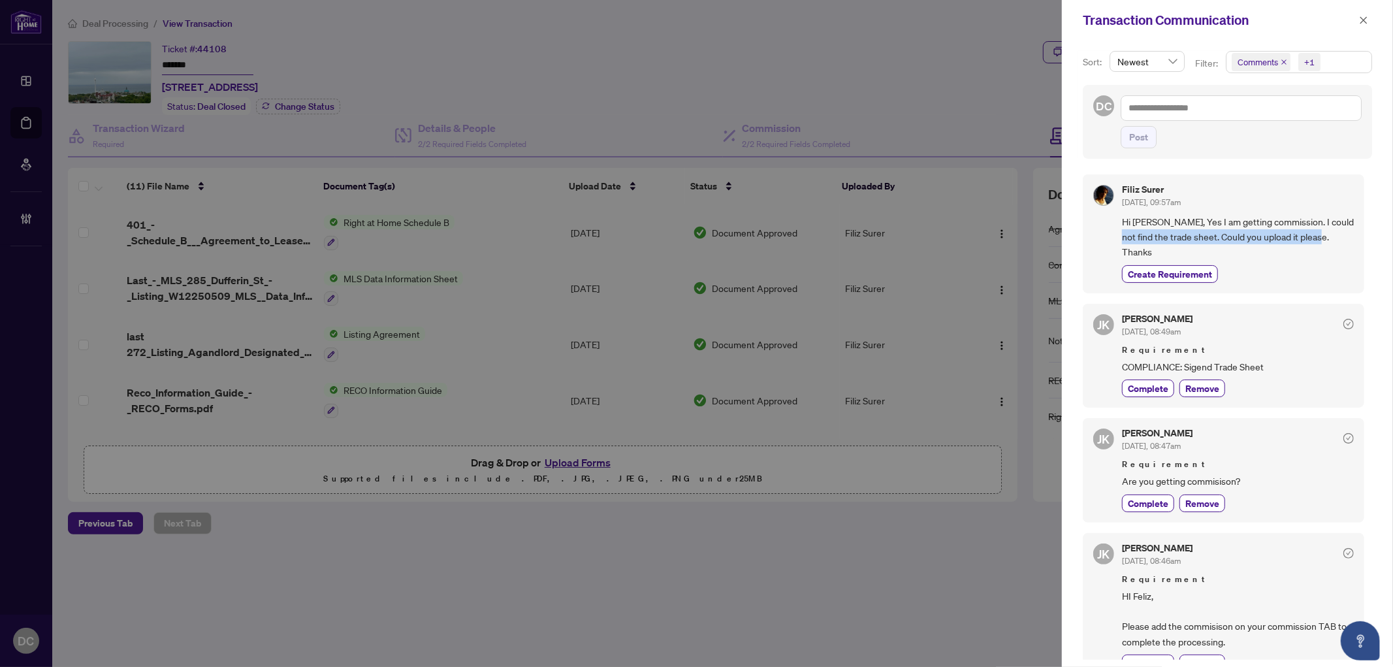
drag, startPoint x: 1334, startPoint y: 238, endPoint x: 1117, endPoint y: 238, distance: 216.9
click at [1117, 238] on div "Filiz Surer [DATE], 09:57am Hi [PERSON_NAME], Yes I am getting commission. I co…" at bounding box center [1224, 233] width 282 height 119
click at [1362, 20] on icon "close" at bounding box center [1363, 20] width 9 height 9
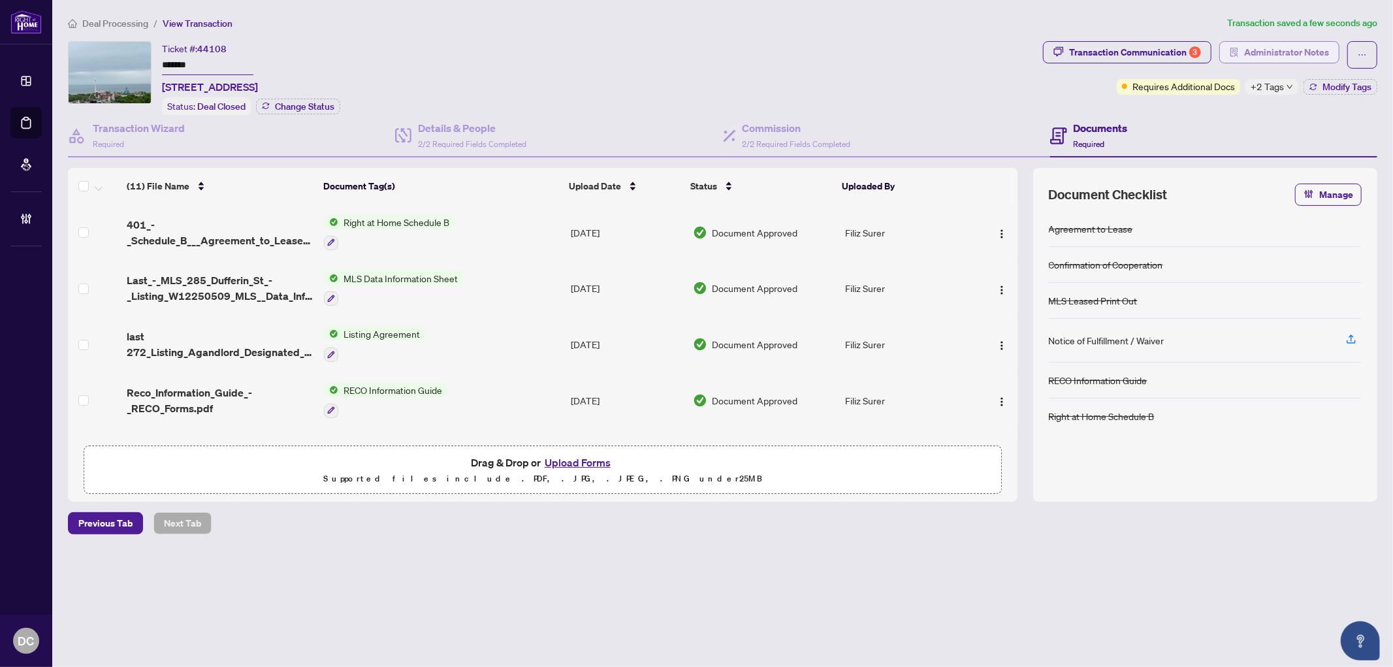
click at [1266, 57] on span "Administrator Notes" at bounding box center [1287, 52] width 85 height 21
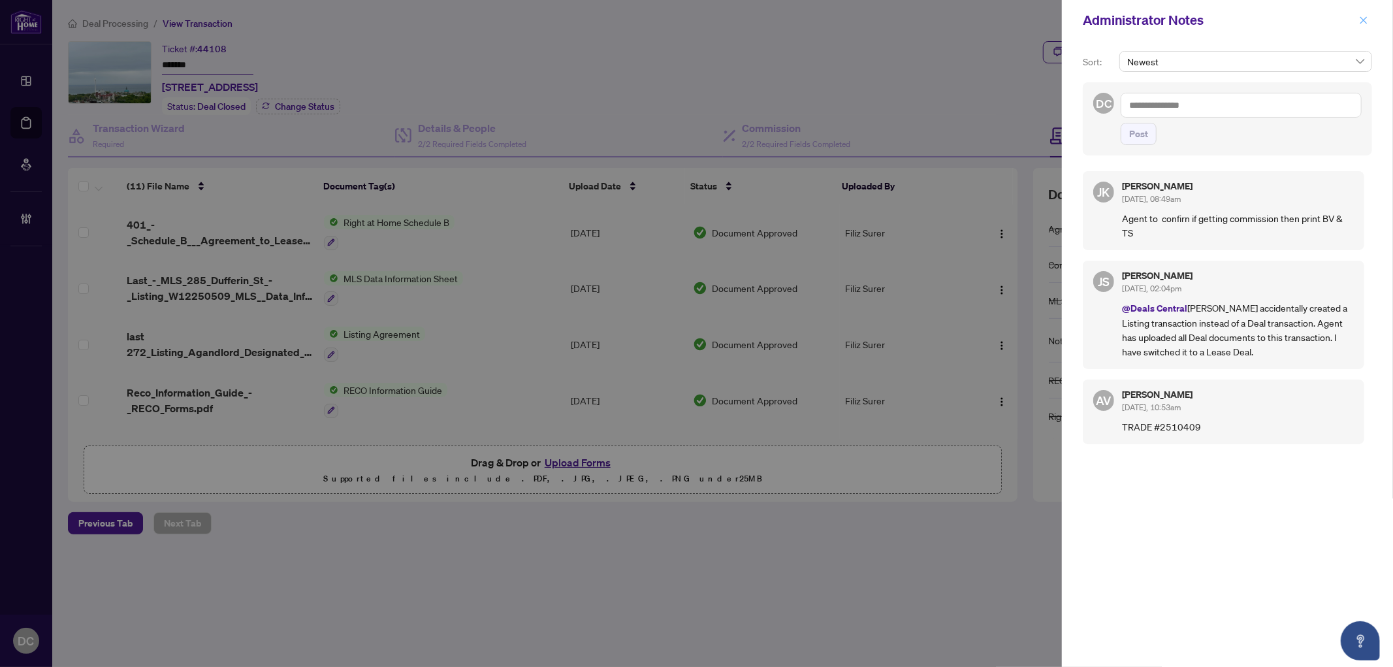
click at [1368, 18] on icon "close" at bounding box center [1363, 20] width 9 height 9
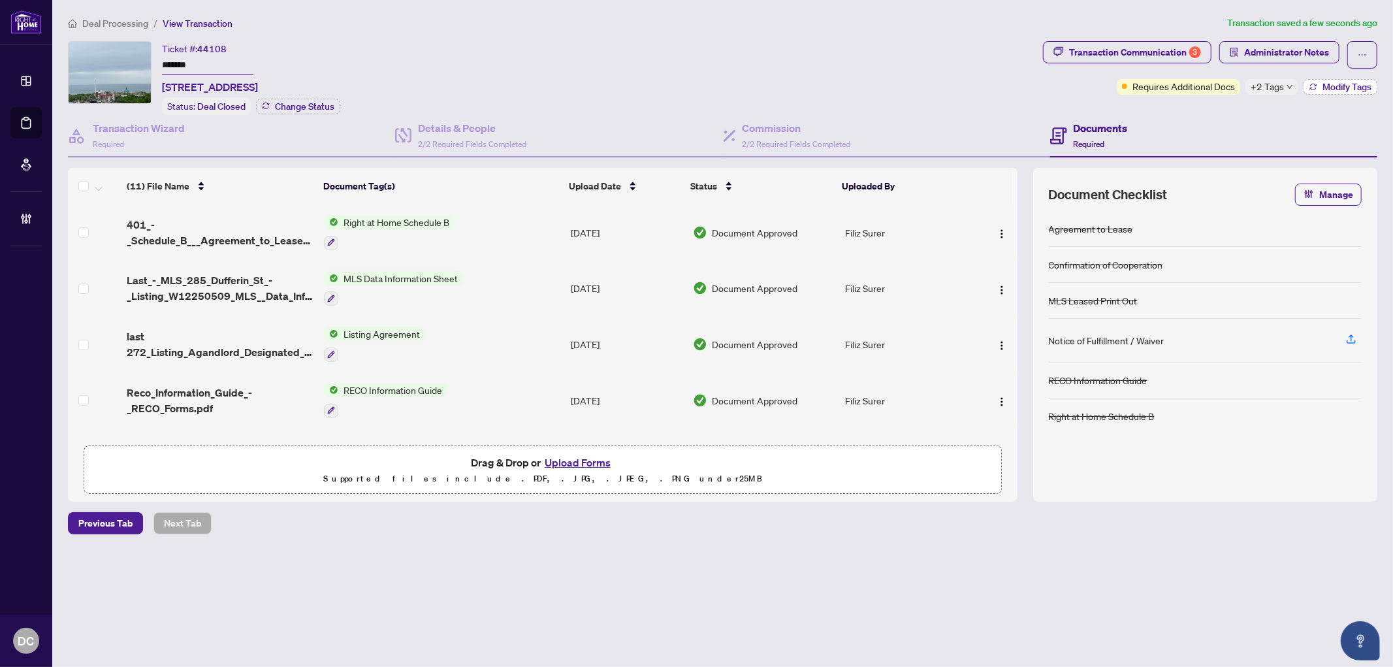
click at [1358, 88] on span "Modify Tags" at bounding box center [1347, 86] width 49 height 9
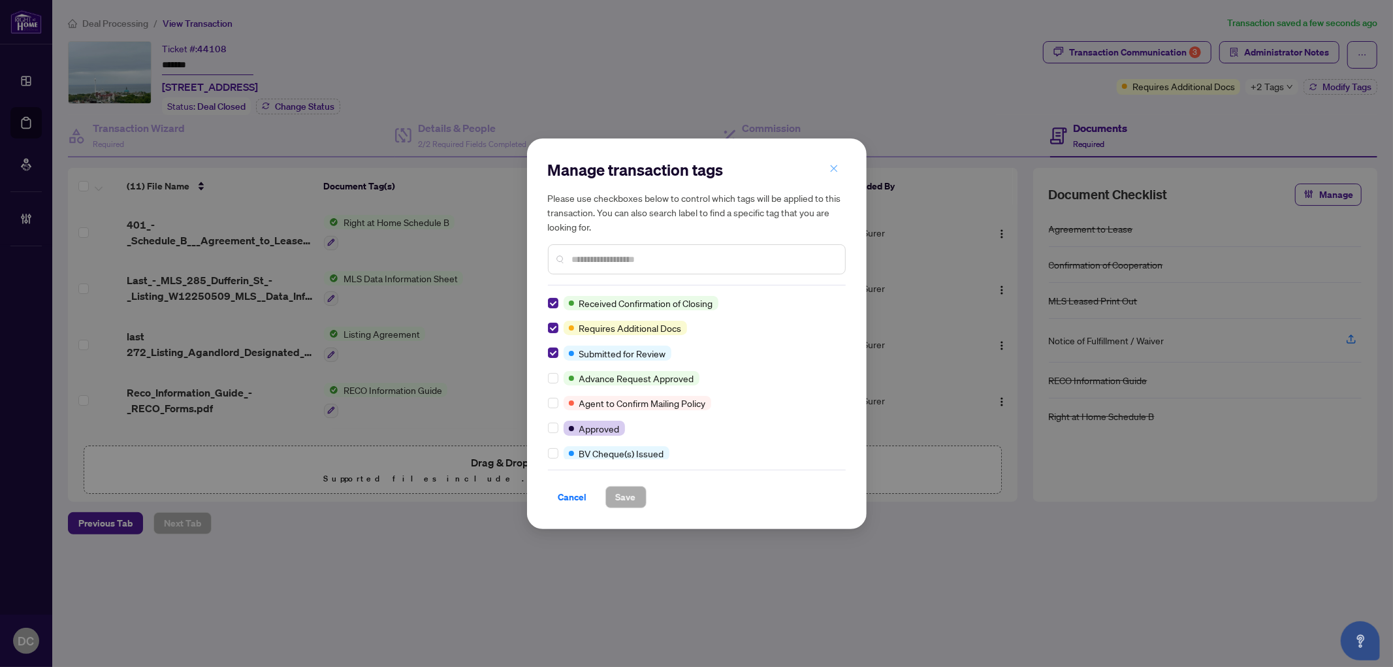
click at [834, 165] on icon "close" at bounding box center [834, 168] width 9 height 9
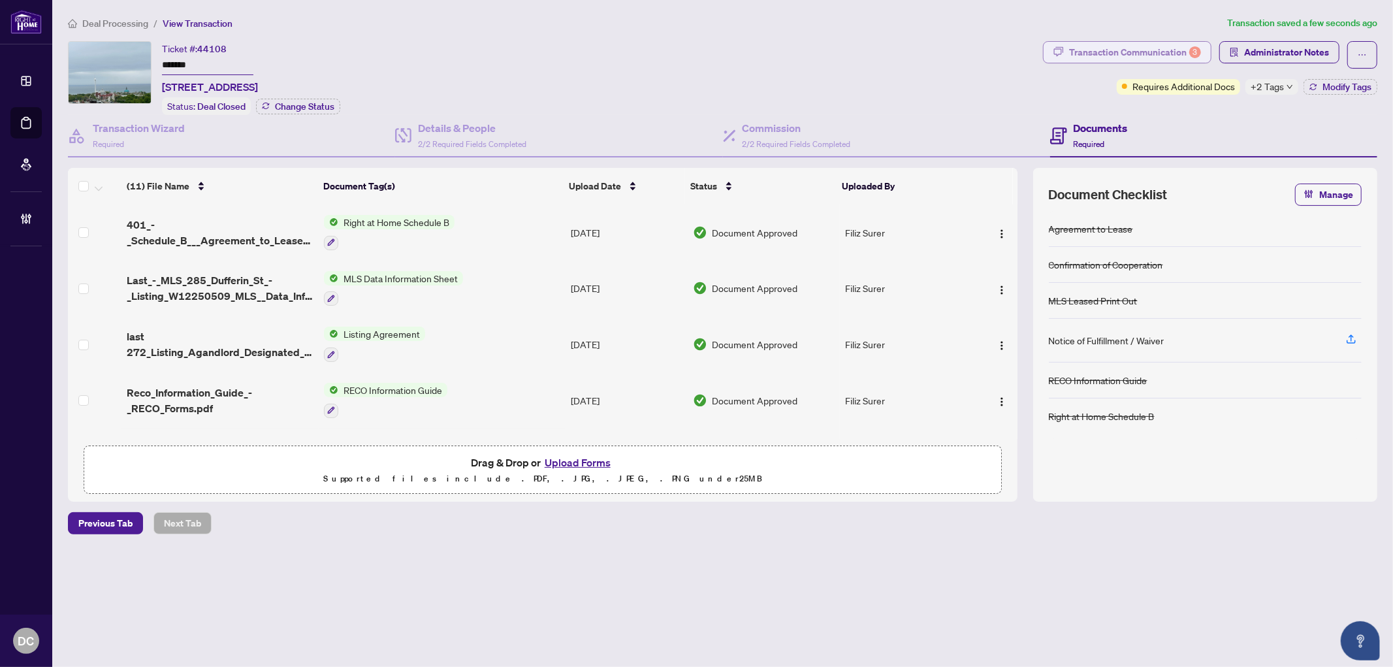
click at [1186, 56] on div "Transaction Communication 3" at bounding box center [1135, 52] width 132 height 21
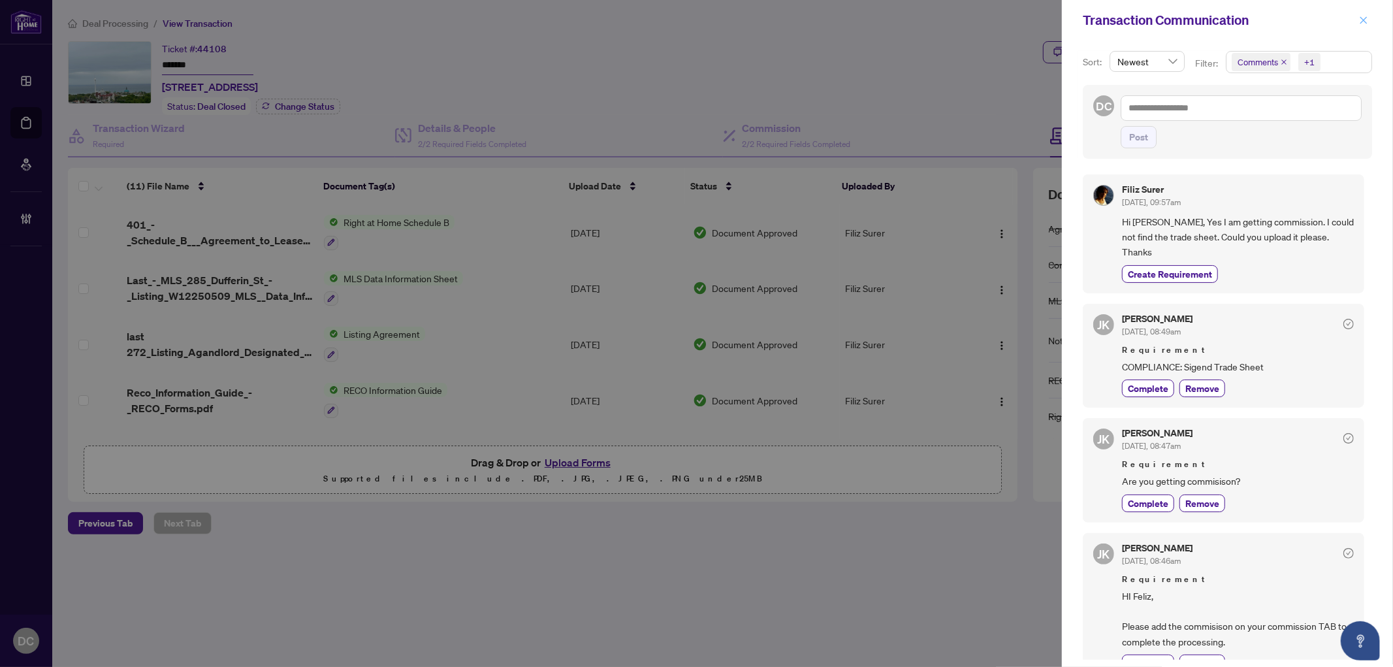
click at [1363, 22] on icon "close" at bounding box center [1363, 20] width 9 height 9
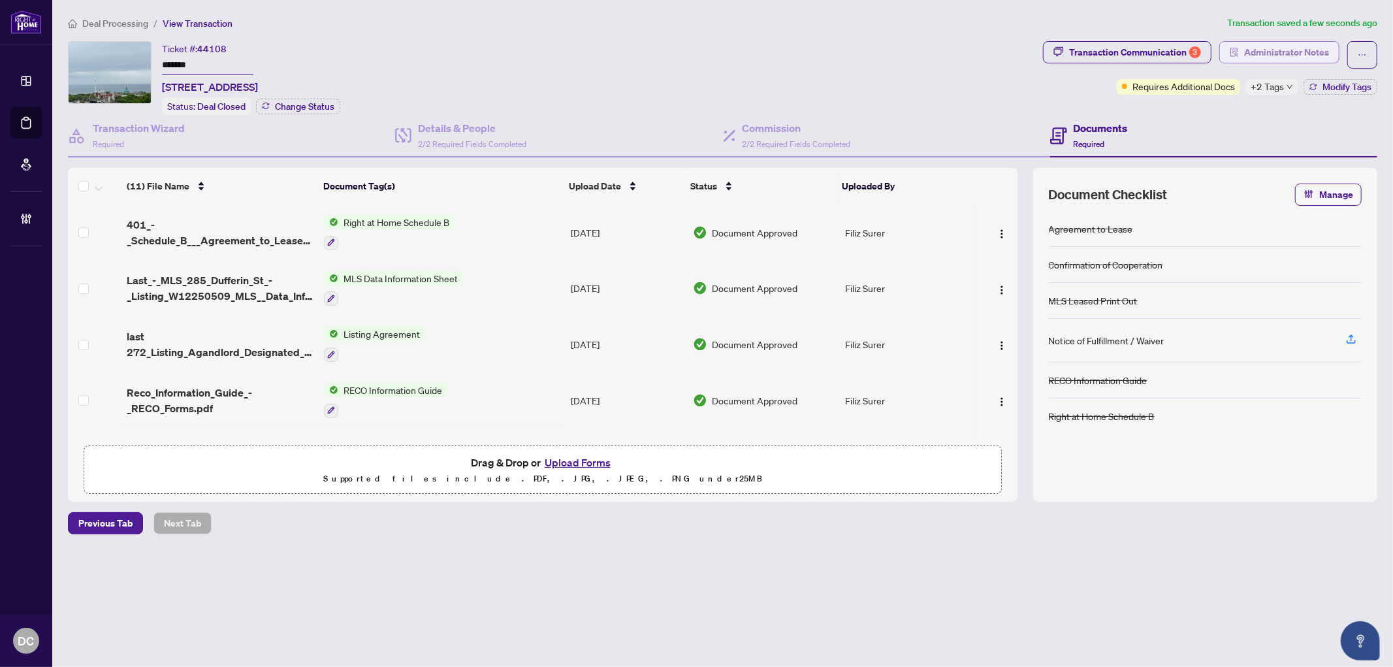
click at [1307, 56] on span "Administrator Notes" at bounding box center [1287, 52] width 85 height 21
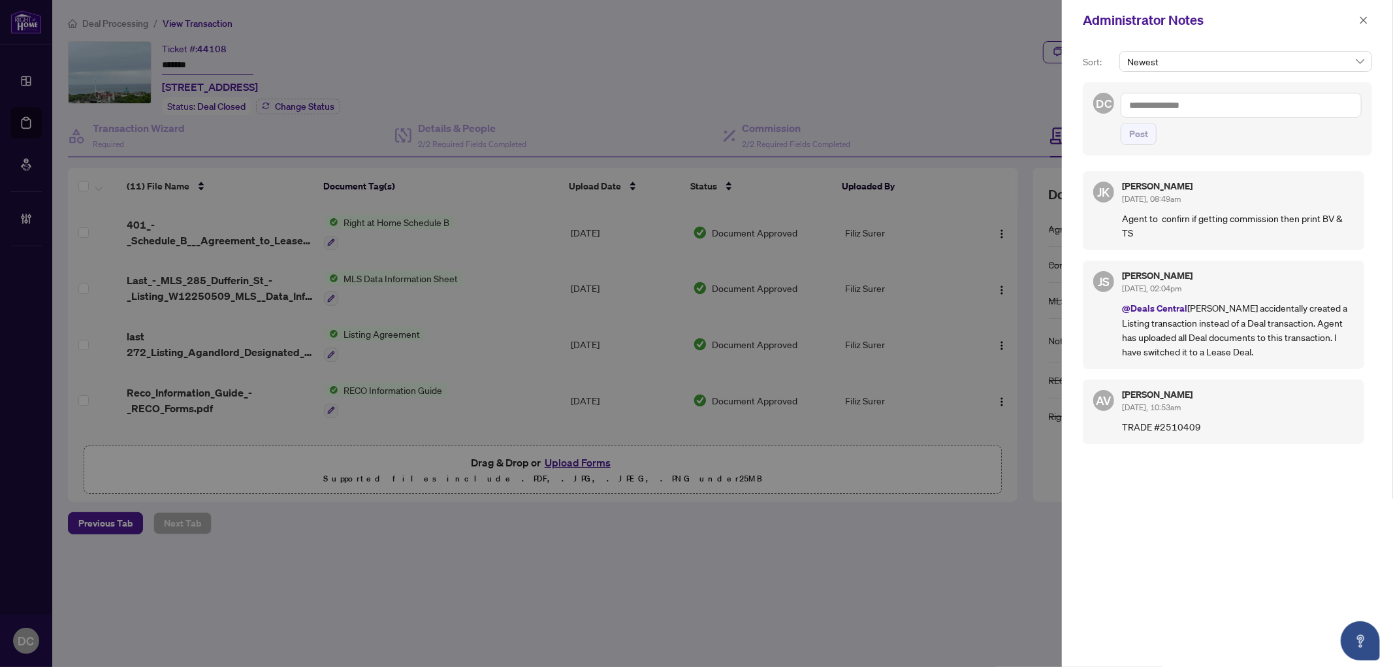
click at [1290, 93] on textarea at bounding box center [1241, 105] width 241 height 25
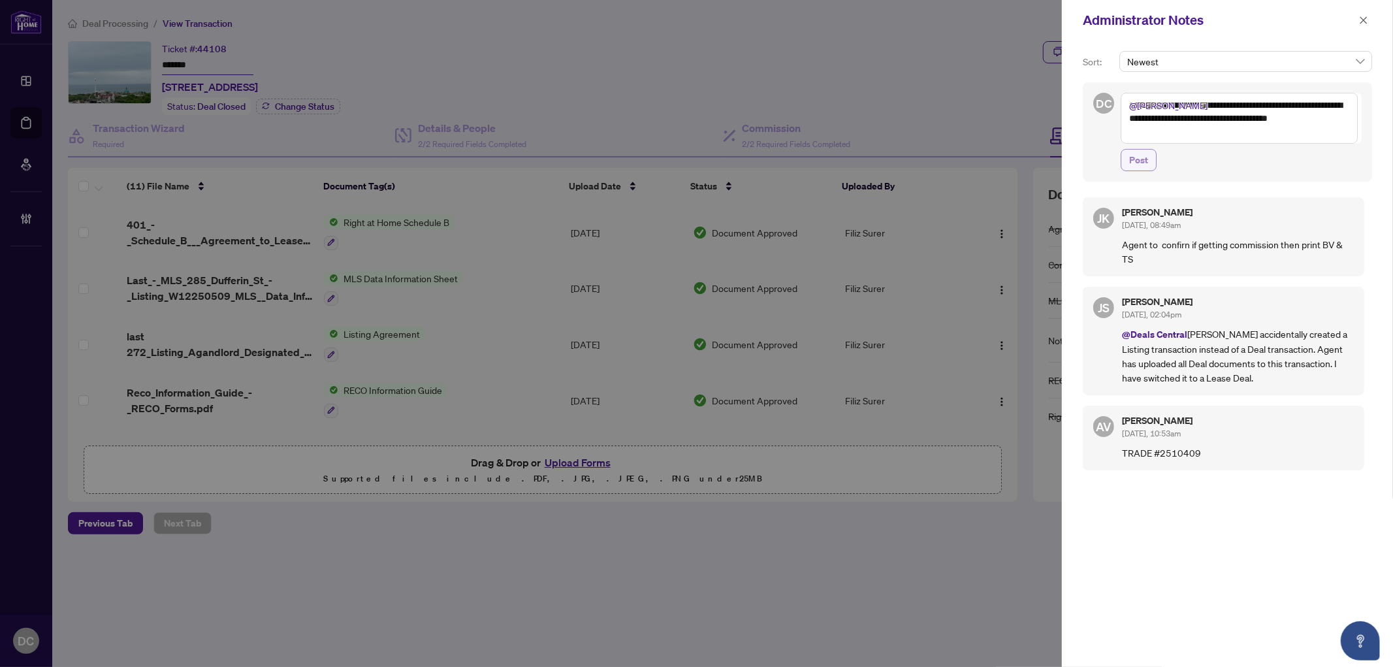
type textarea "**********"
drag, startPoint x: 1134, startPoint y: 165, endPoint x: 680, endPoint y: 135, distance: 455.0
click at [1135, 165] on span "Post" at bounding box center [1139, 160] width 19 height 21
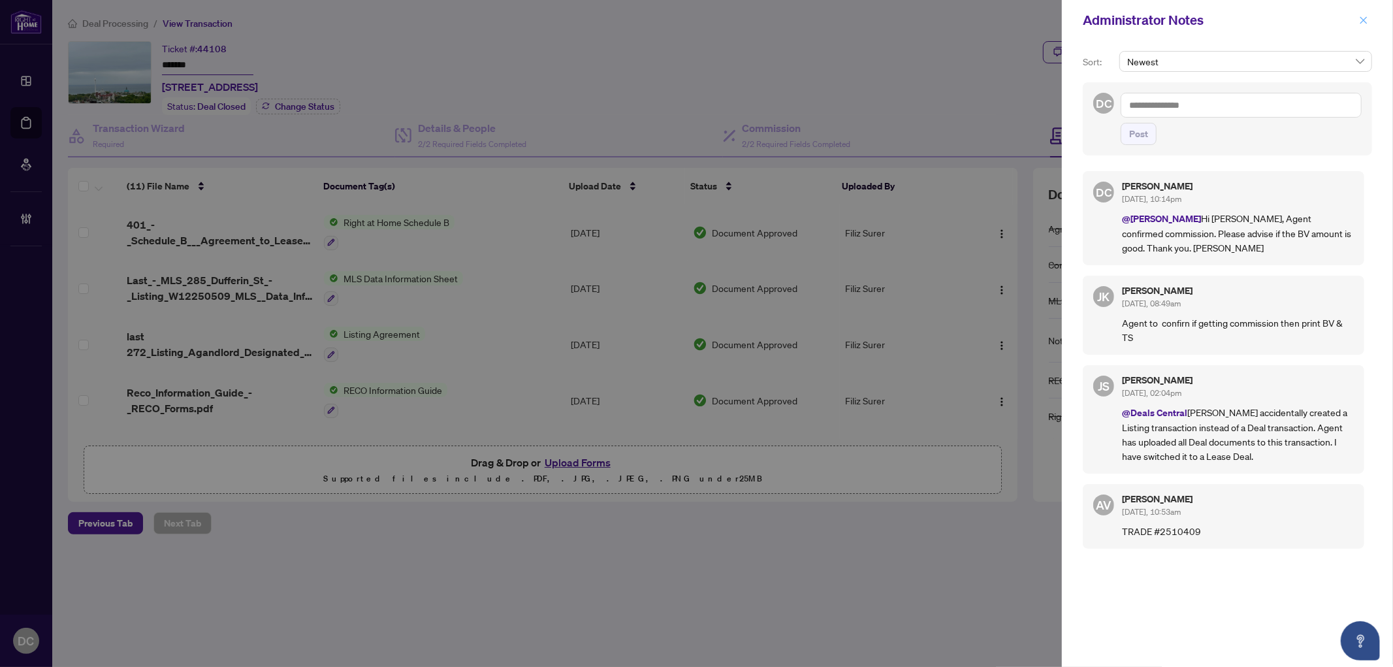
click at [1363, 20] on icon "close" at bounding box center [1364, 19] width 7 height 7
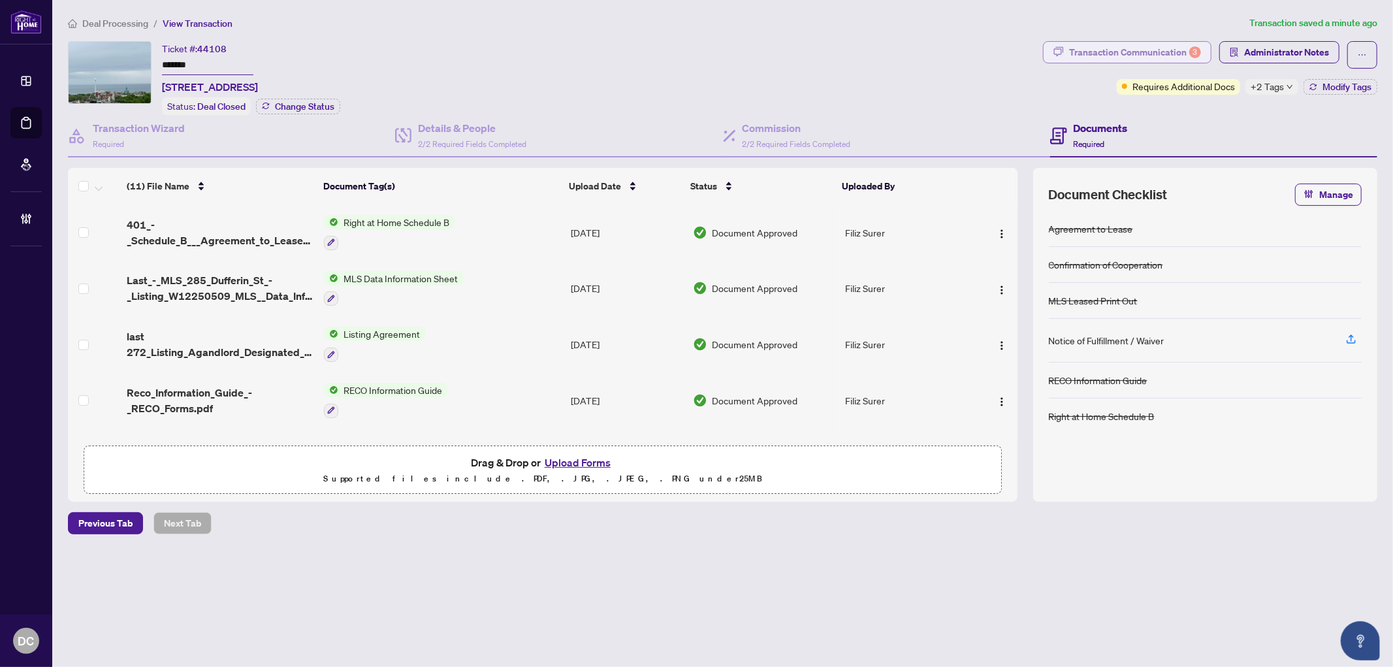
click at [1092, 41] on button "Transaction Communication 3" at bounding box center [1127, 52] width 169 height 22
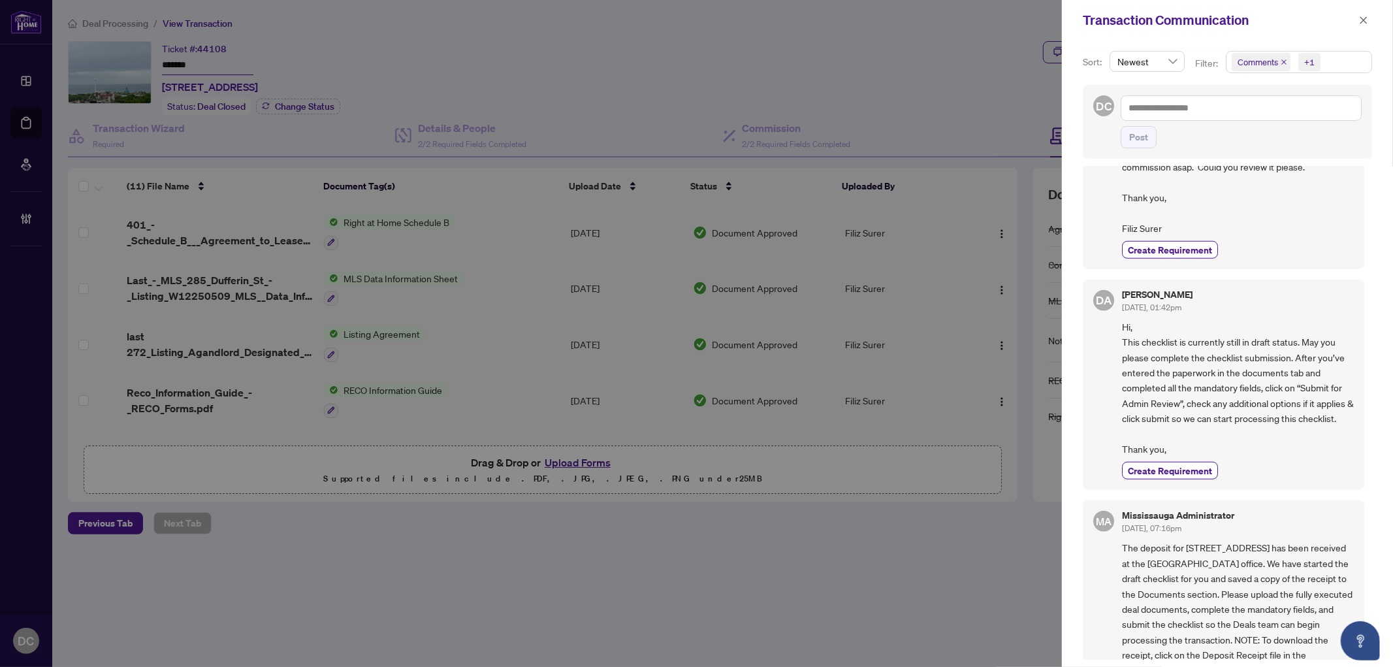
scroll to position [1092, 0]
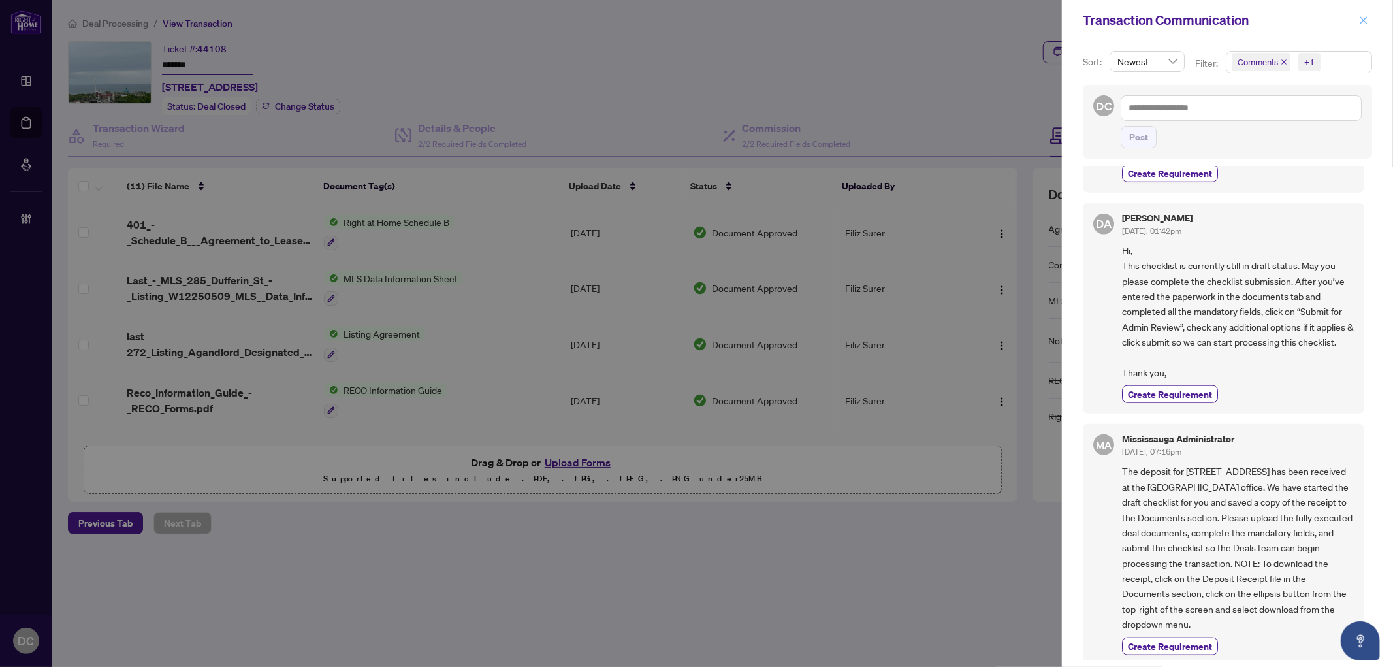
click at [1360, 26] on span "button" at bounding box center [1363, 20] width 9 height 21
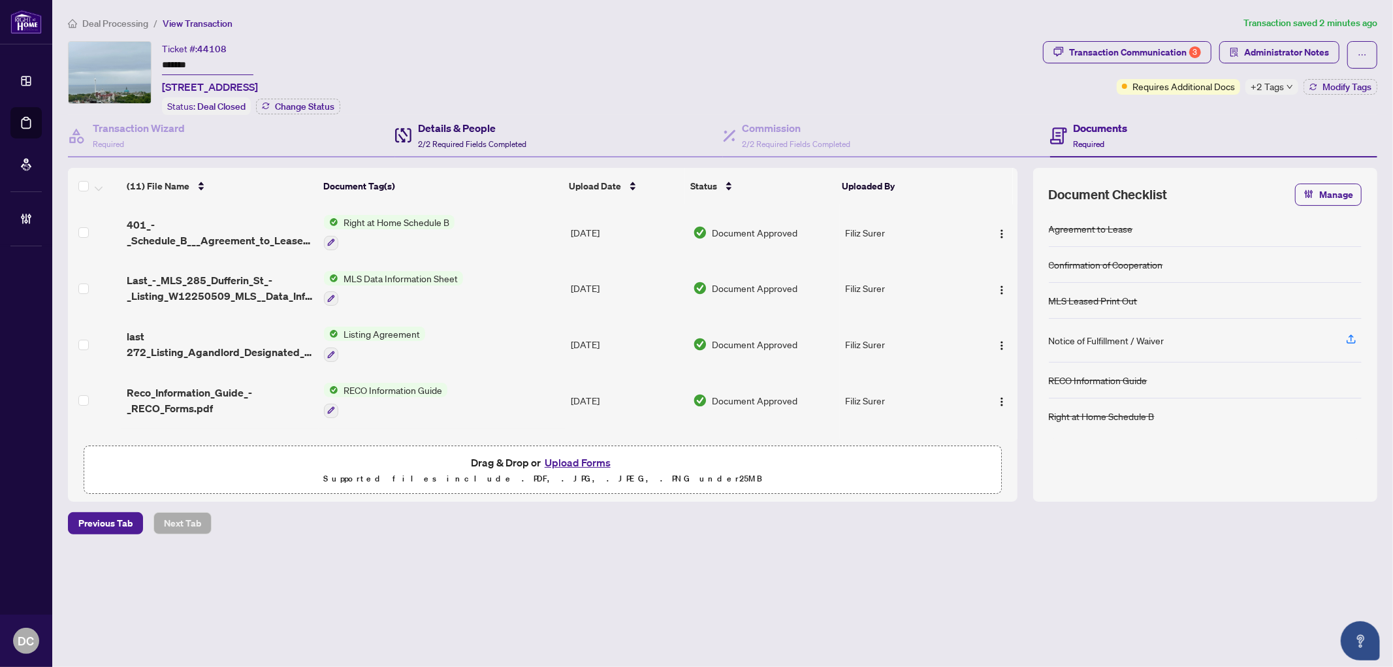
click at [459, 127] on h4 "Details & People" at bounding box center [472, 128] width 108 height 16
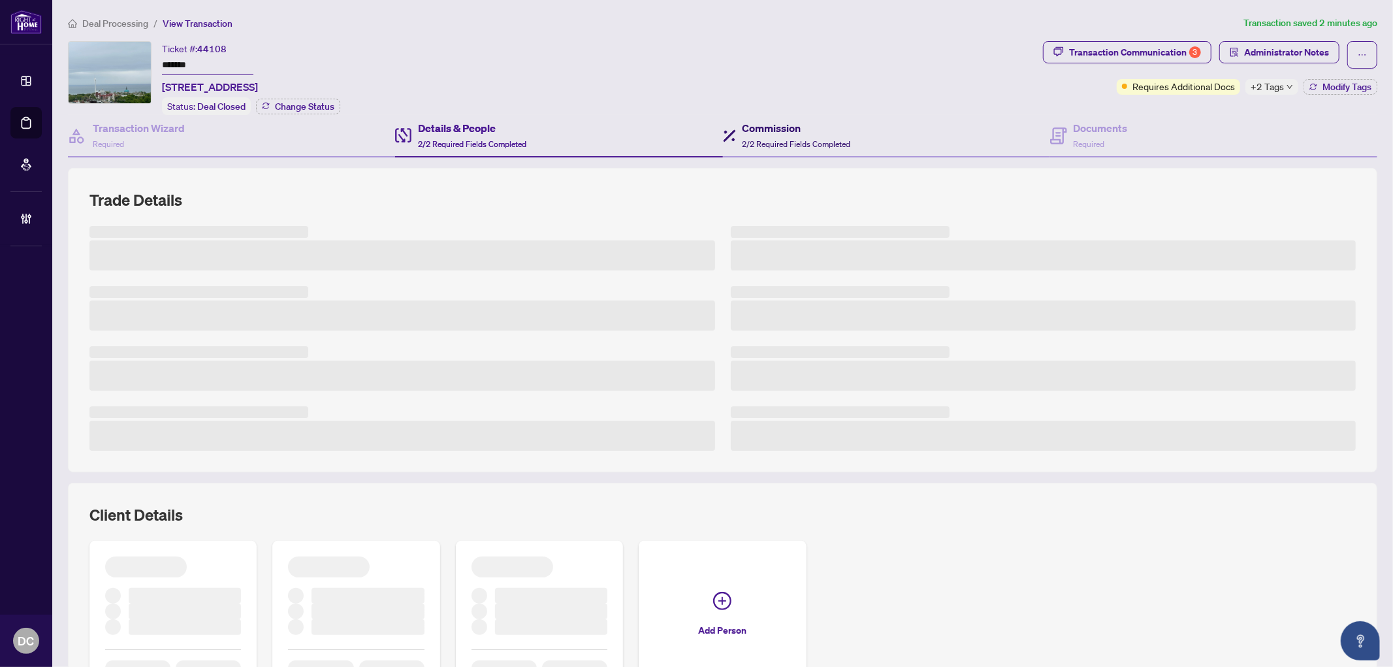
click at [785, 133] on h4 "Commission" at bounding box center [797, 128] width 108 height 16
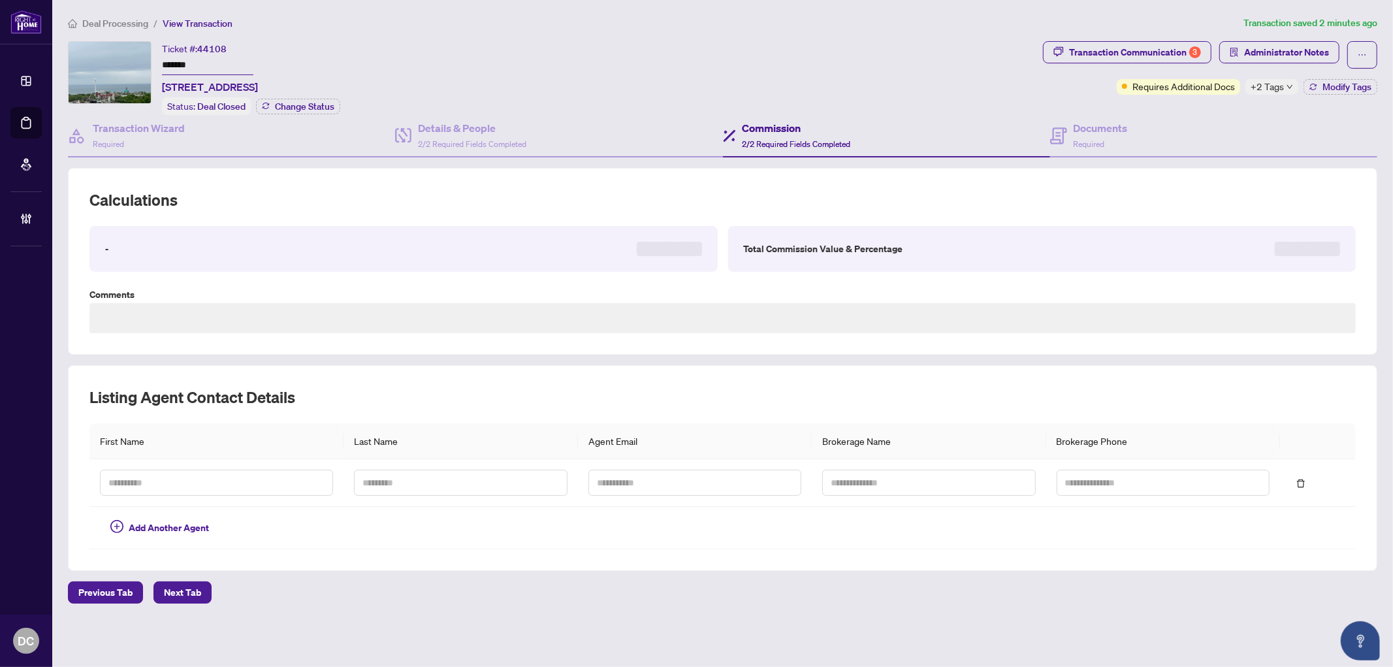
type textarea "**********"
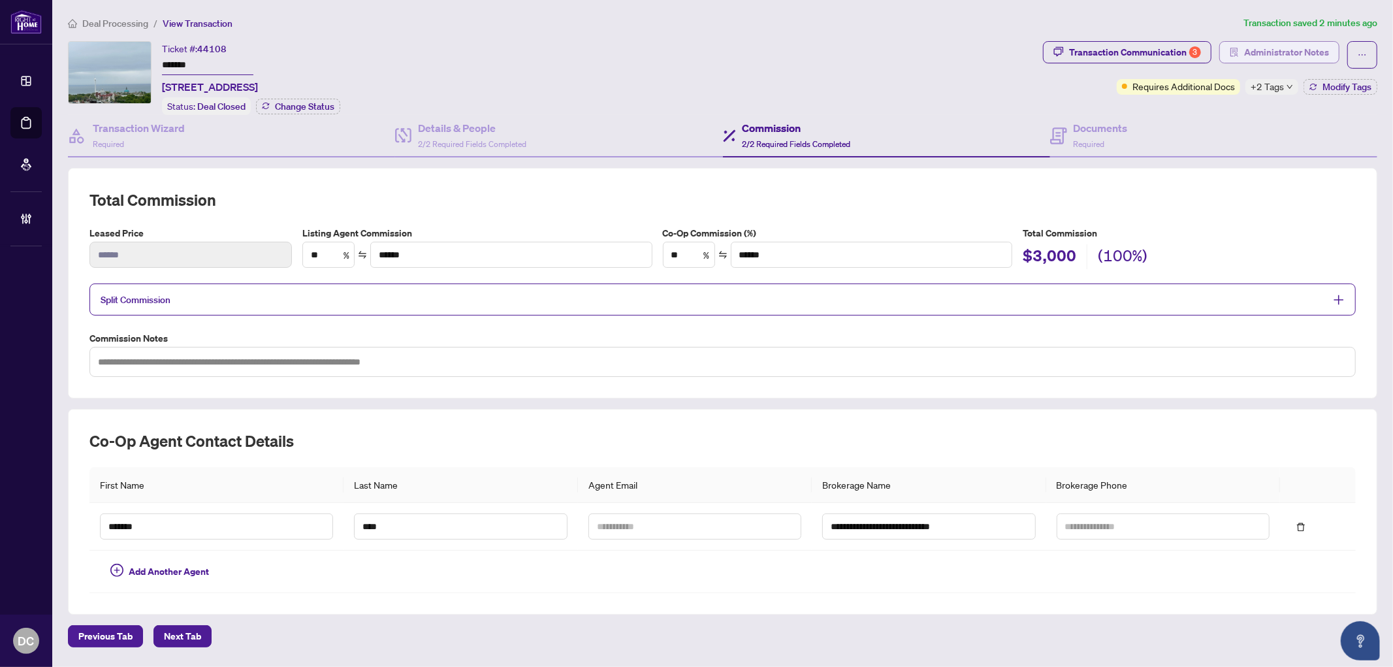
click at [1246, 56] on span "Administrator Notes" at bounding box center [1287, 52] width 85 height 21
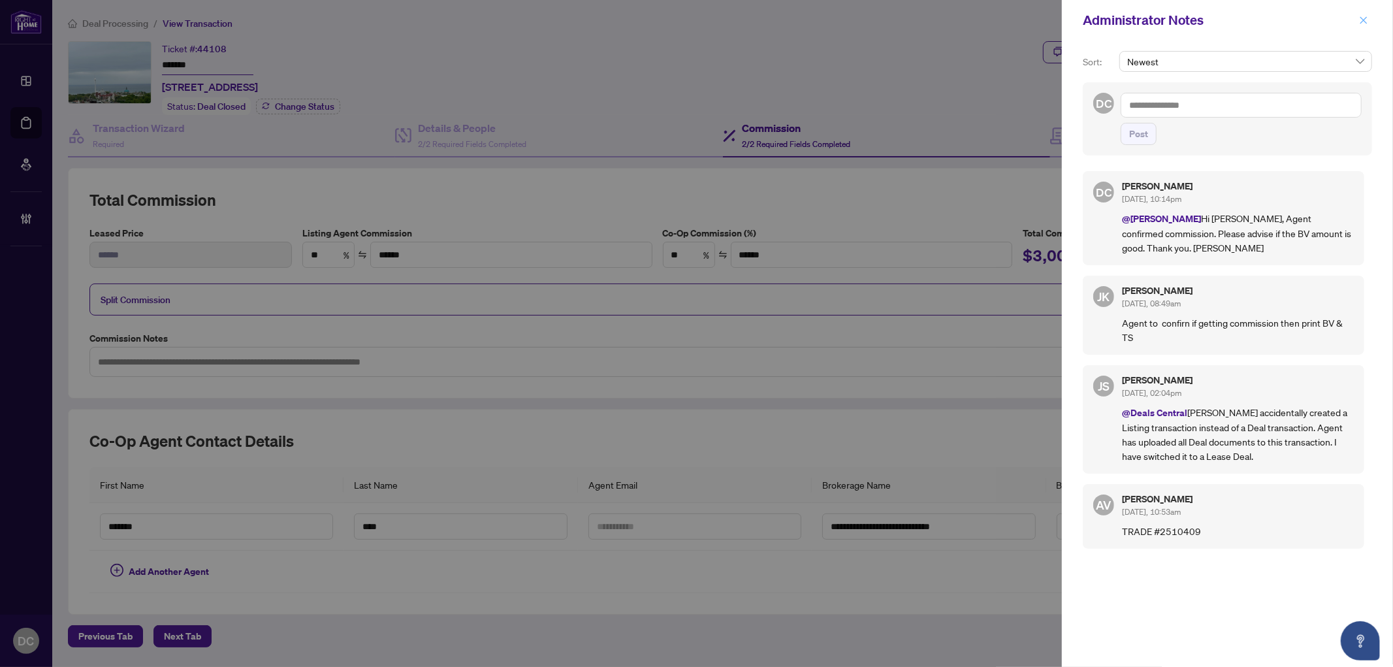
click at [1366, 23] on icon "close" at bounding box center [1363, 20] width 9 height 9
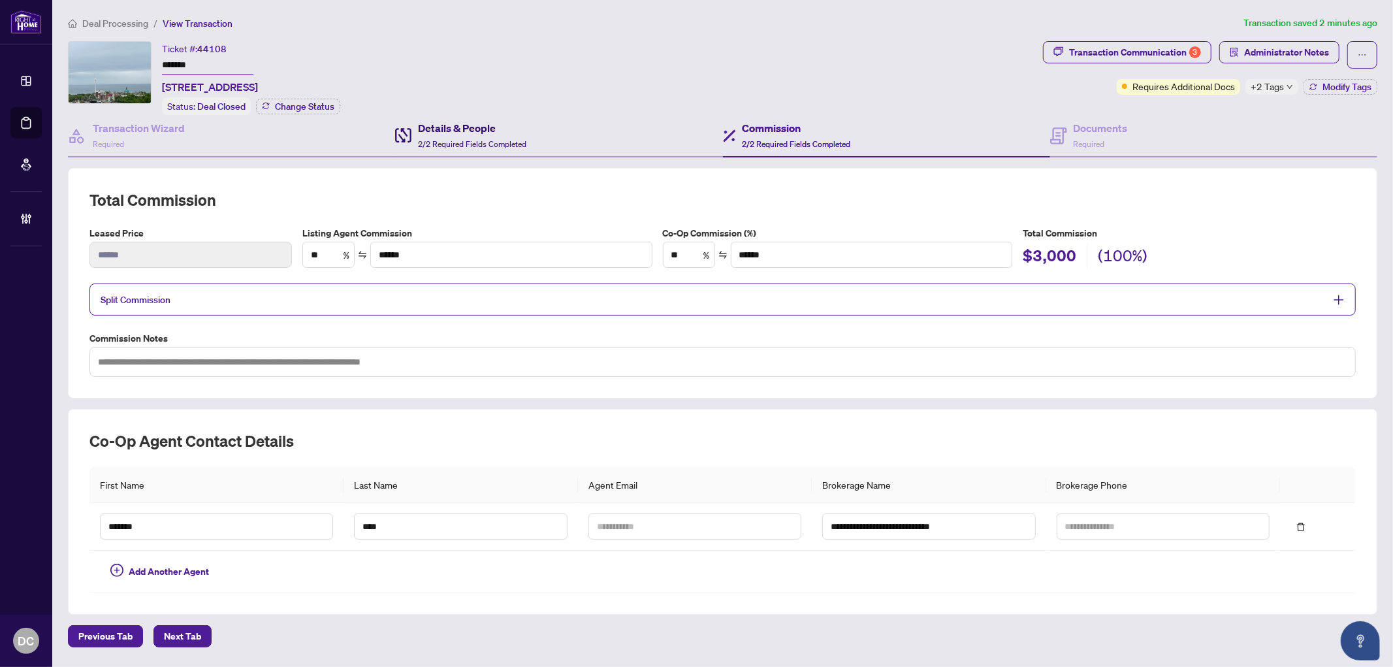
click at [480, 125] on h4 "Details & People" at bounding box center [472, 128] width 108 height 16
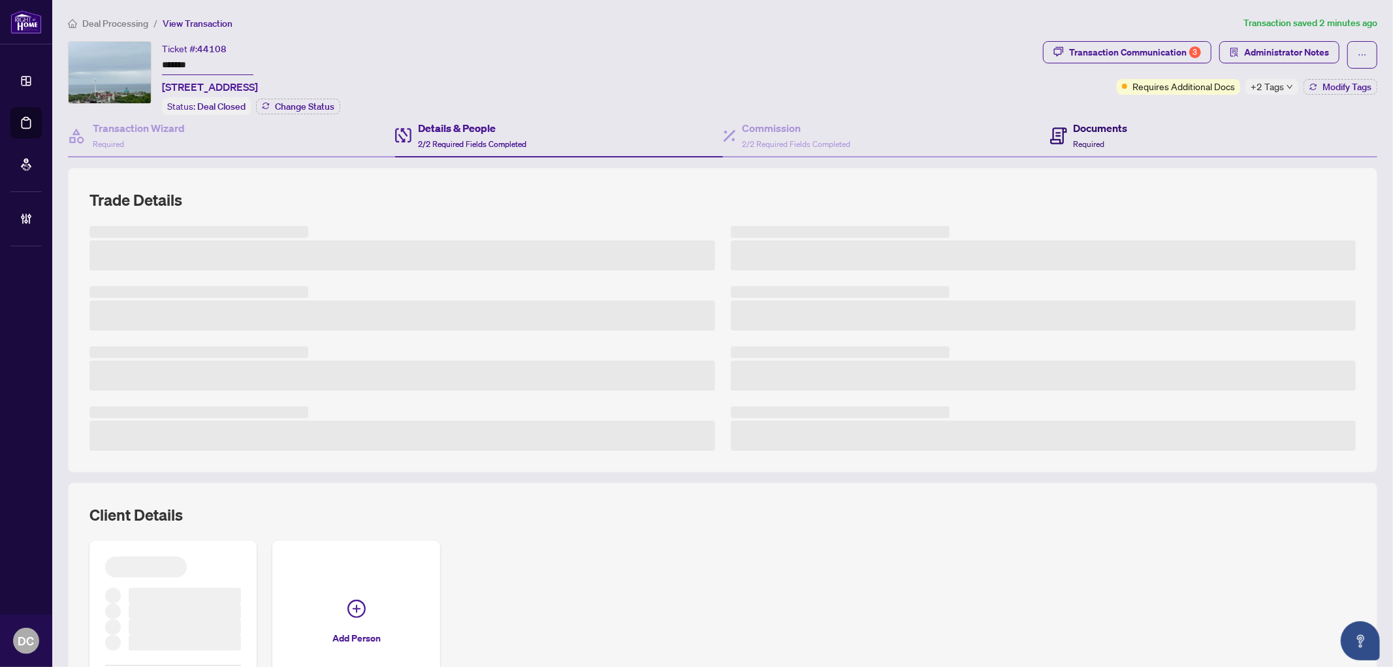
click at [1074, 133] on div "Documents Required" at bounding box center [1101, 135] width 54 height 31
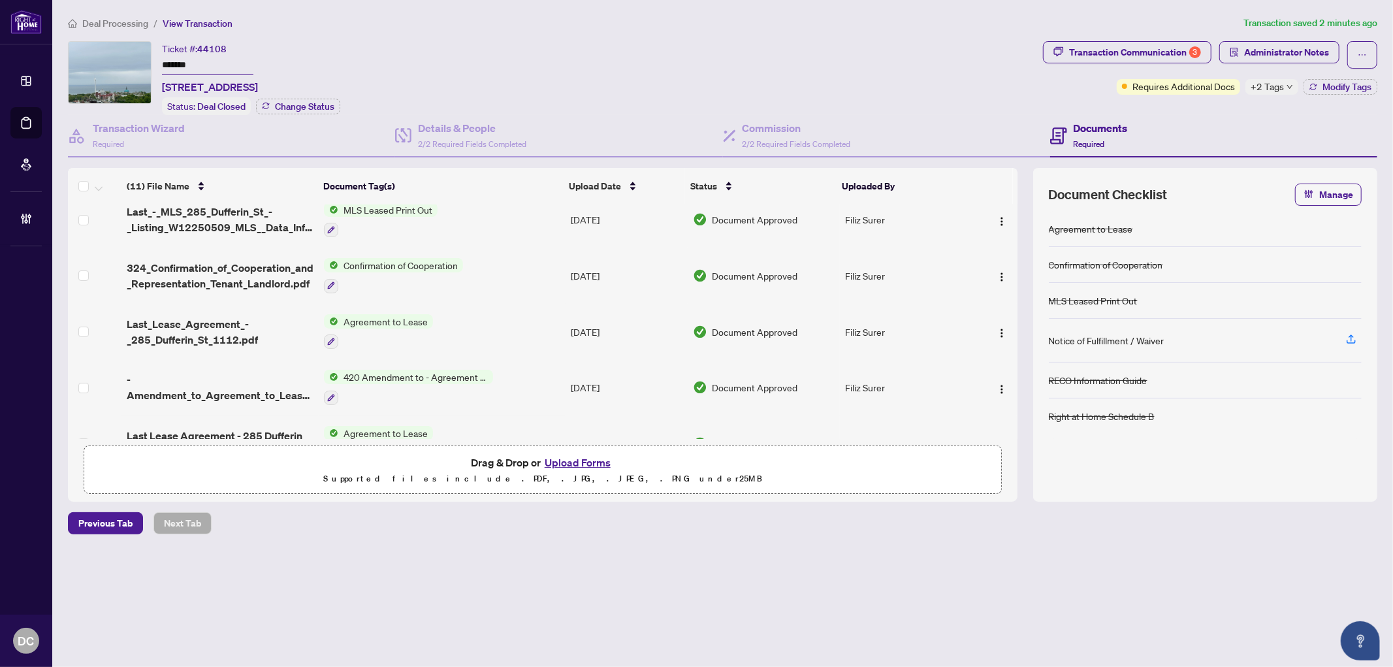
scroll to position [363, 0]
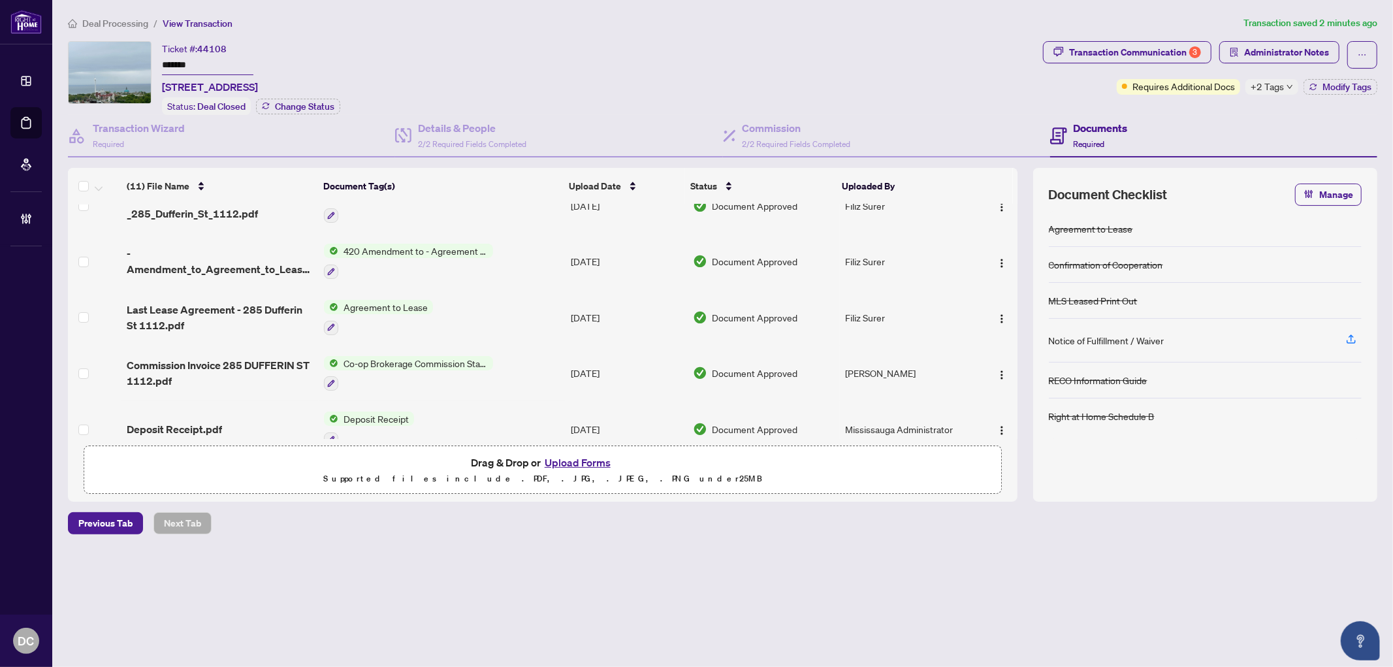
click at [502, 357] on td "Co-op Brokerage Commission Statement" at bounding box center [442, 374] width 246 height 56
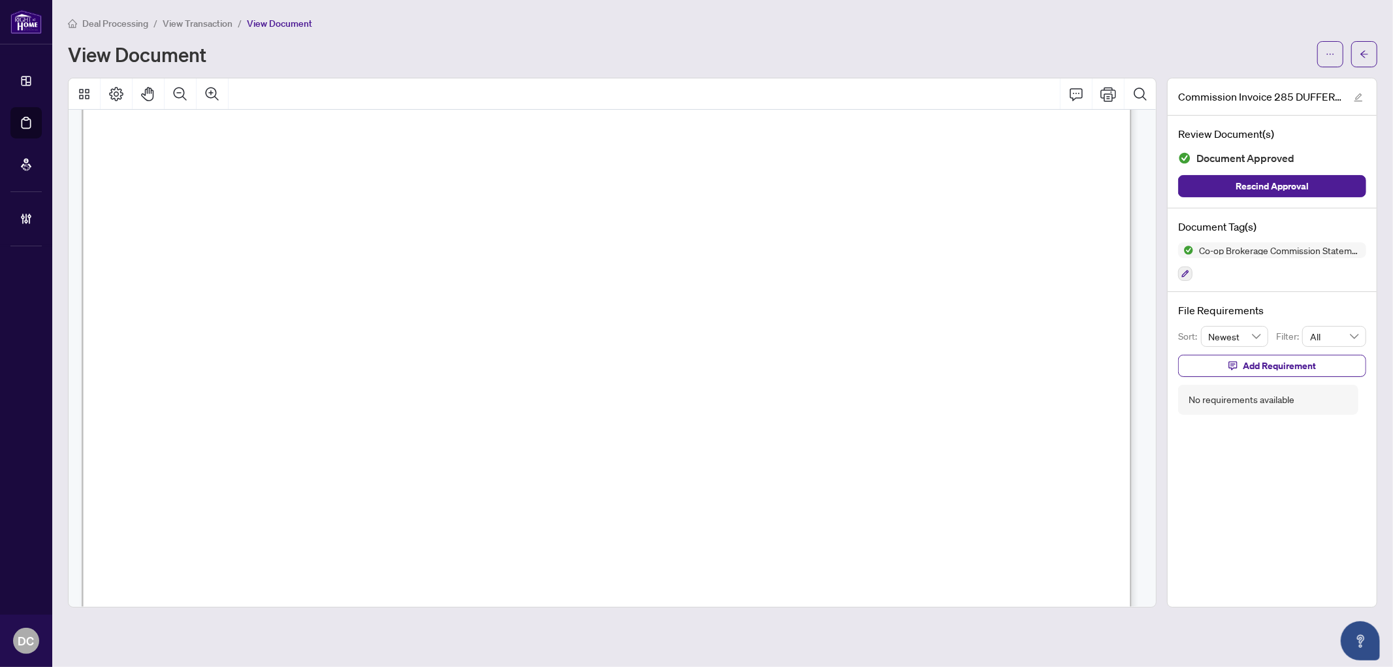
scroll to position [435, 0]
click at [1369, 61] on span "button" at bounding box center [1364, 54] width 9 height 21
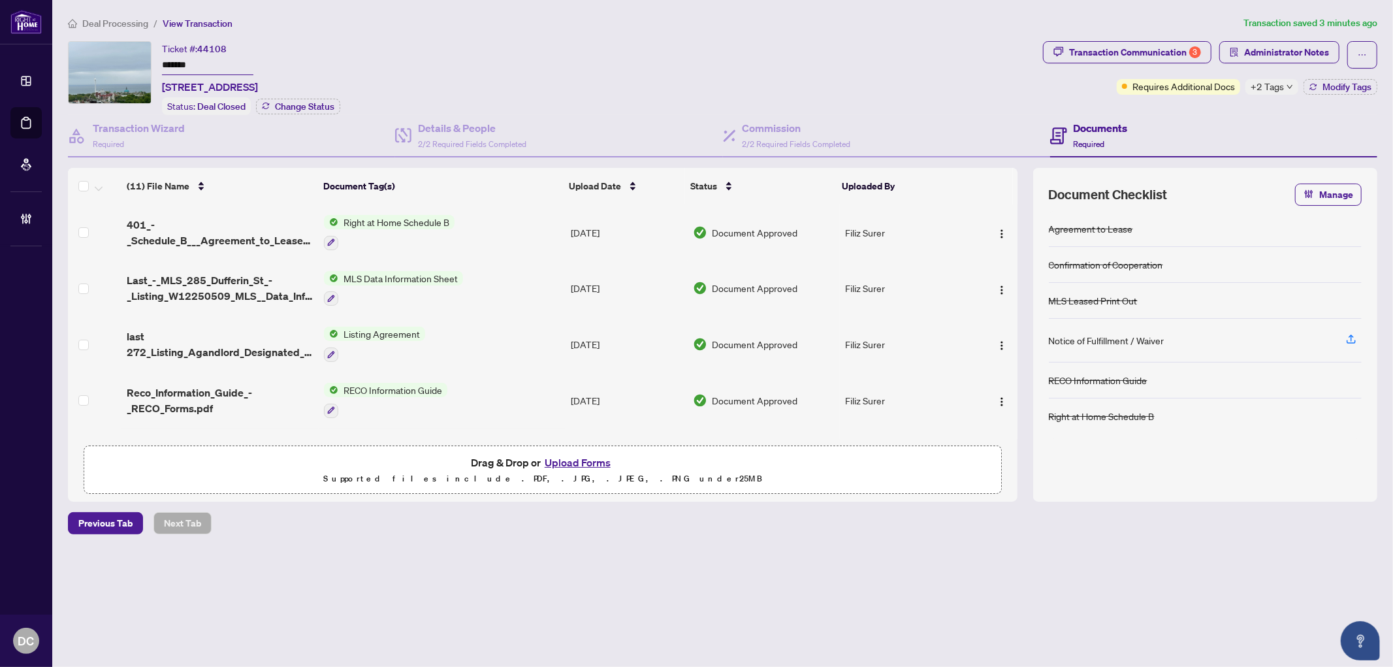
click at [1276, 39] on div "Deal Processing / View Transaction Transaction saved 3 minutes ago Ticket #: 44…" at bounding box center [723, 298] width 1320 height 564
click at [1276, 52] on span "Administrator Notes" at bounding box center [1287, 52] width 85 height 21
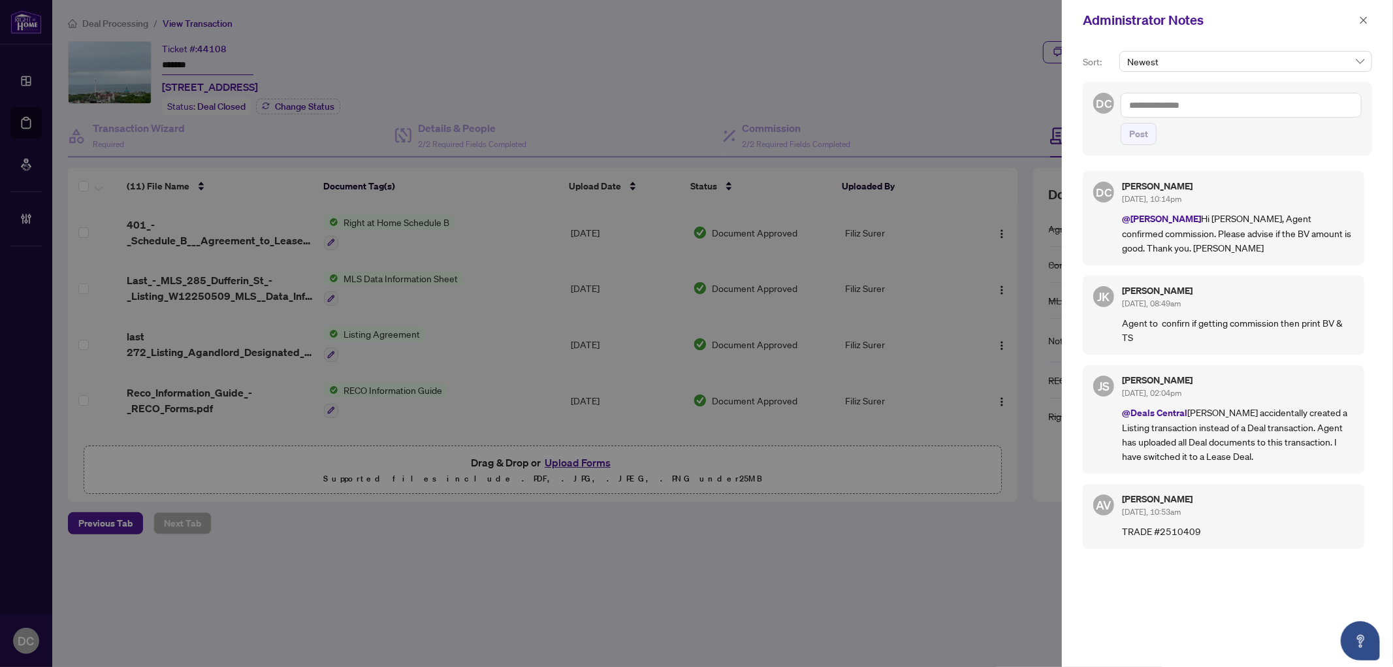
click at [1187, 106] on textarea at bounding box center [1241, 105] width 241 height 25
paste textarea "**********"
type textarea "**********"
click at [1148, 145] on button "Post" at bounding box center [1139, 134] width 36 height 22
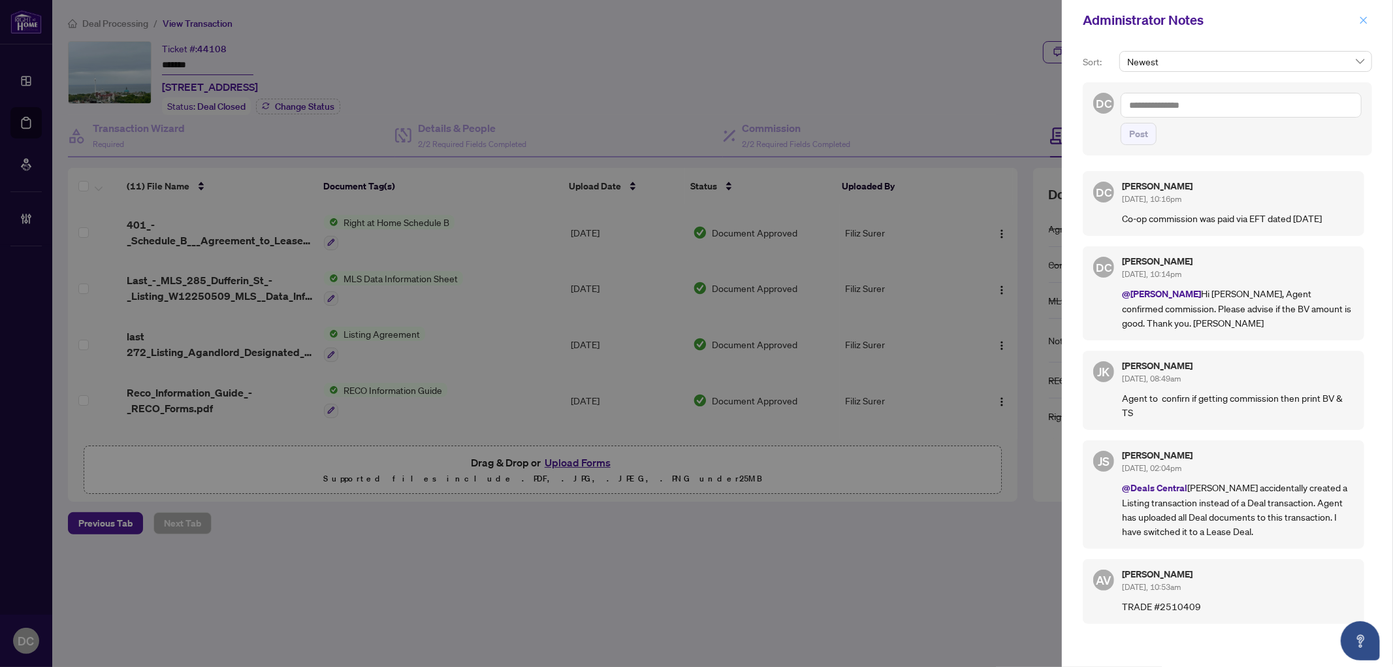
click at [1366, 23] on icon "close" at bounding box center [1363, 20] width 9 height 9
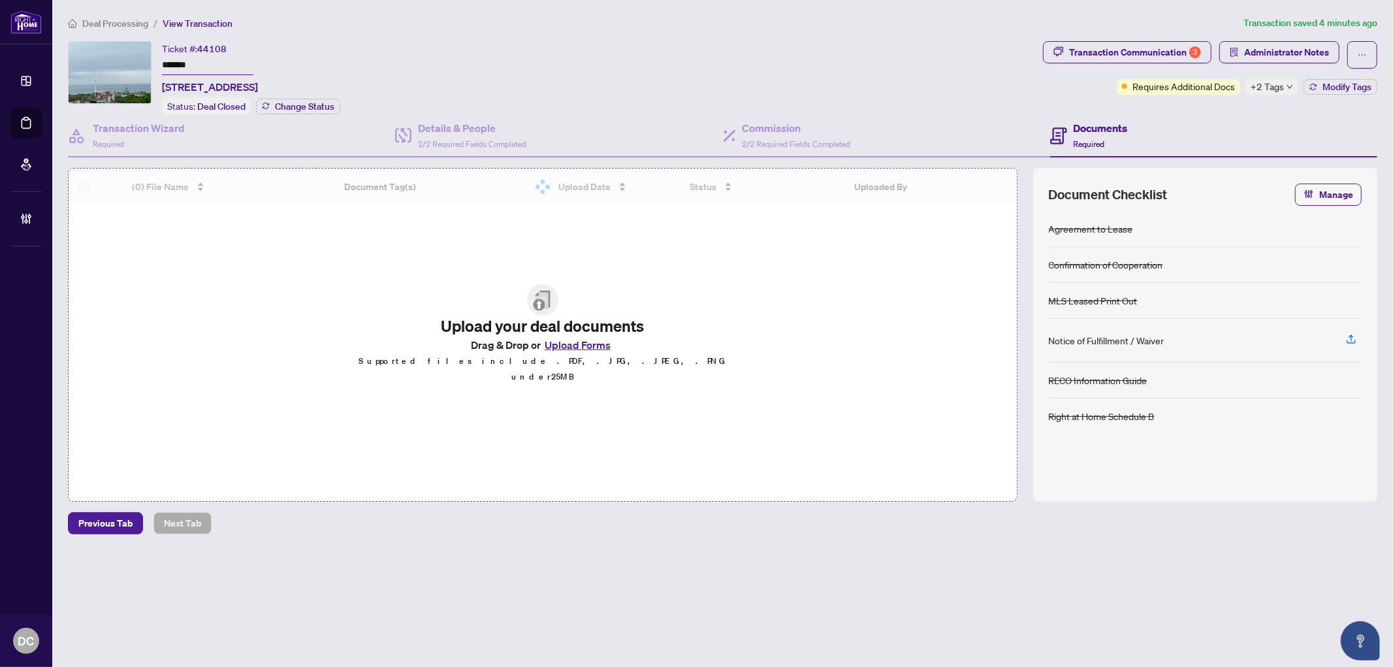
click at [1282, 88] on span "+2 Tags" at bounding box center [1267, 86] width 33 height 15
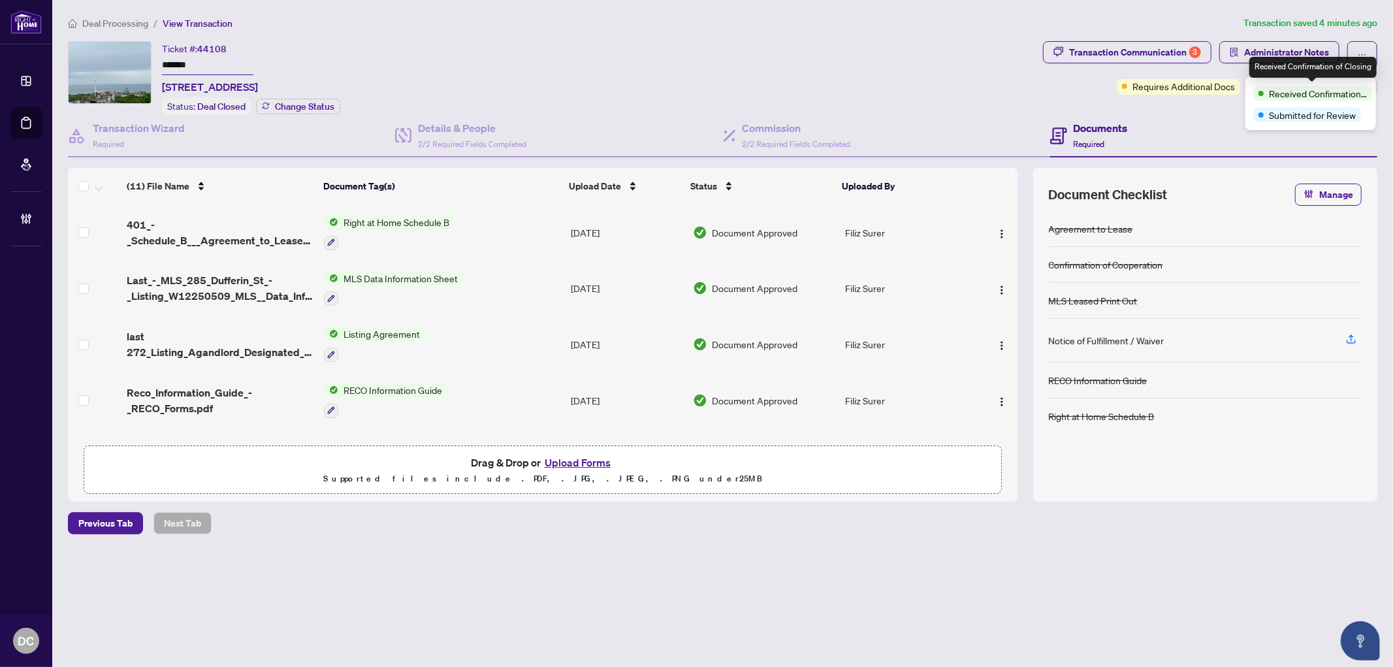
click at [1176, 119] on div "Documents Required" at bounding box center [1213, 136] width 327 height 42
click at [1393, 83] on main "Deal Processing / View Transaction Transaction saved 4 minutes ago Ticket #: 44…" at bounding box center [722, 333] width 1341 height 667
click at [1374, 81] on button "Modify Tags" at bounding box center [1341, 87] width 74 height 16
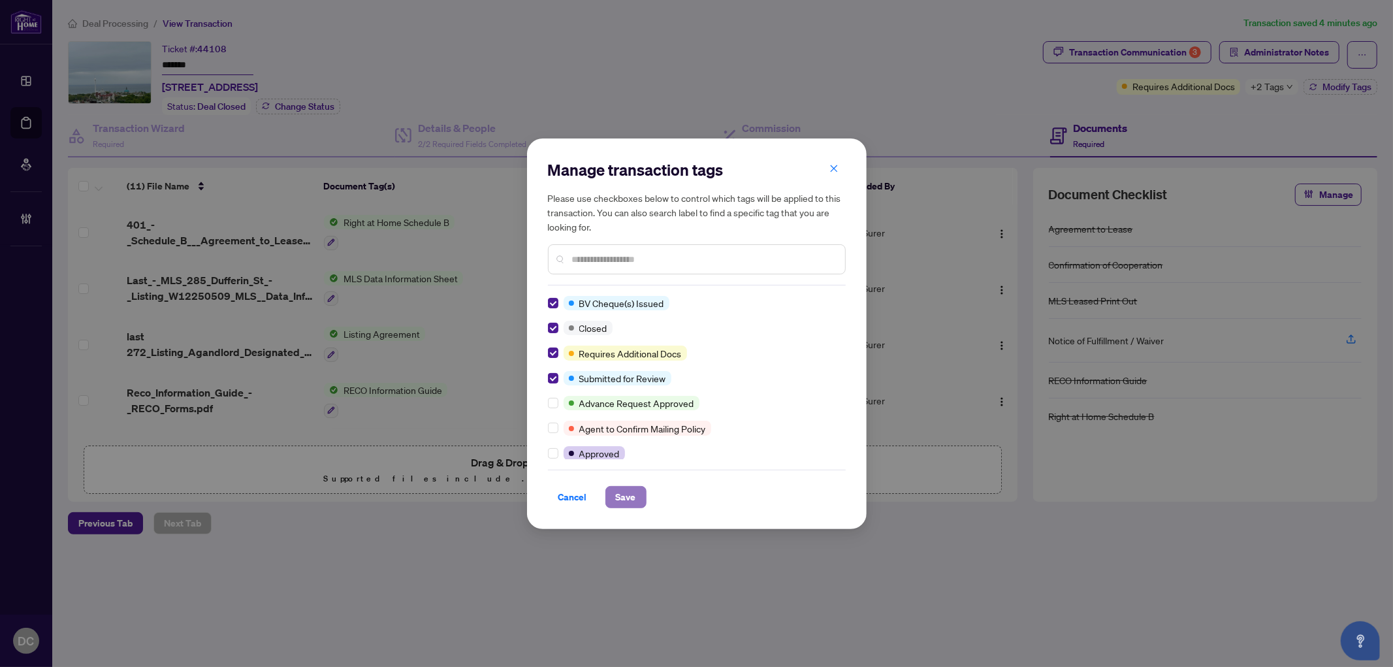
click at [628, 500] on span "Save" at bounding box center [626, 497] width 20 height 21
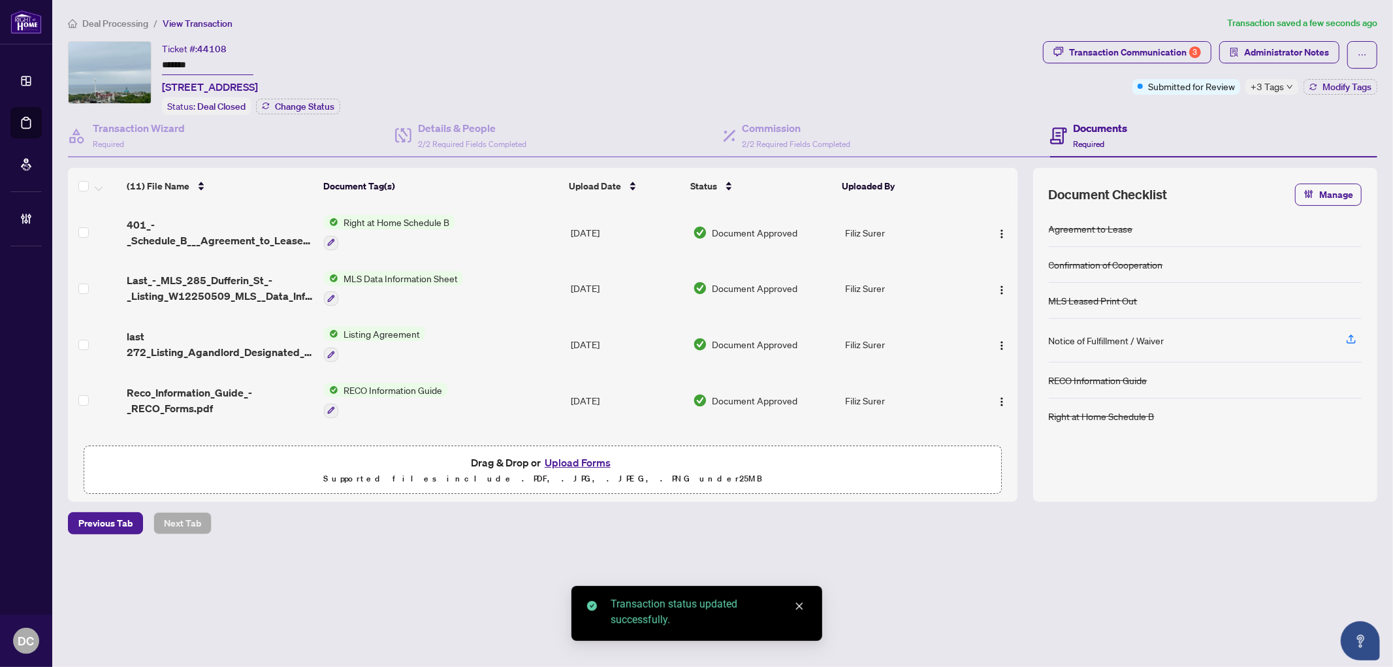
click at [131, 23] on span "Deal Processing" at bounding box center [115, 24] width 66 height 12
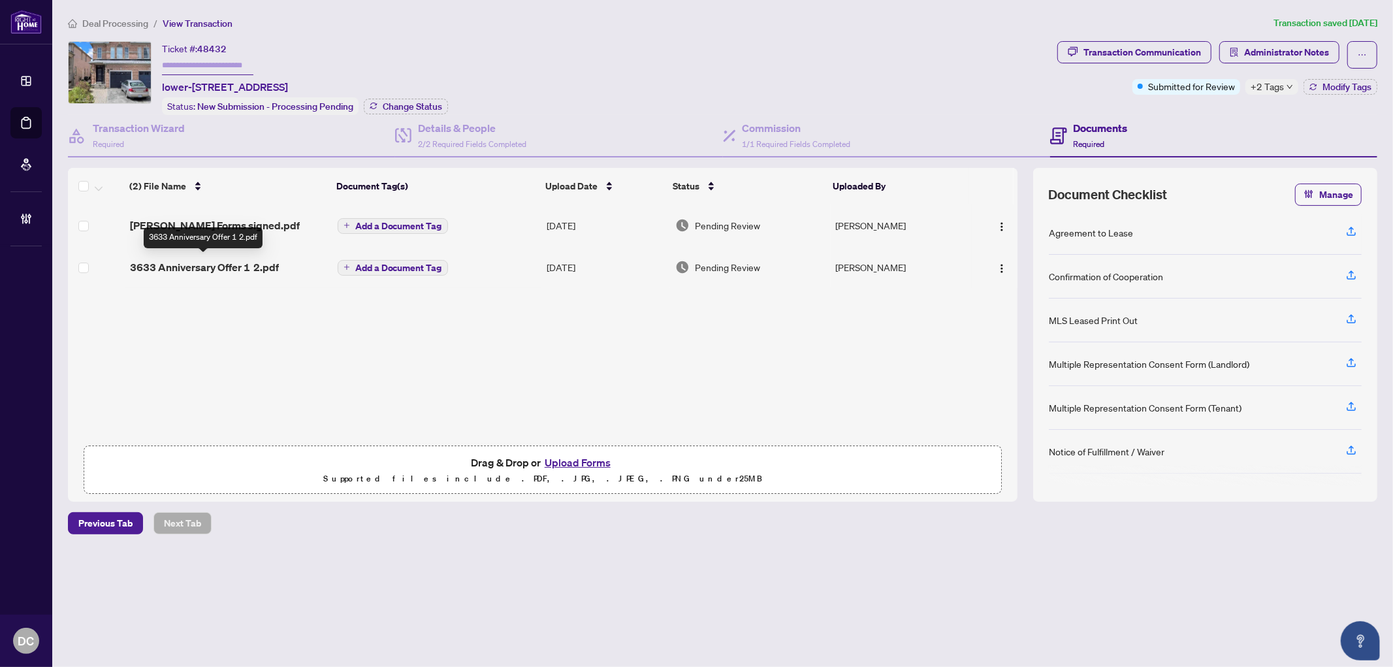
click at [245, 265] on span "3633 Anniversary Offer 1 2.pdf" at bounding box center [204, 267] width 149 height 16
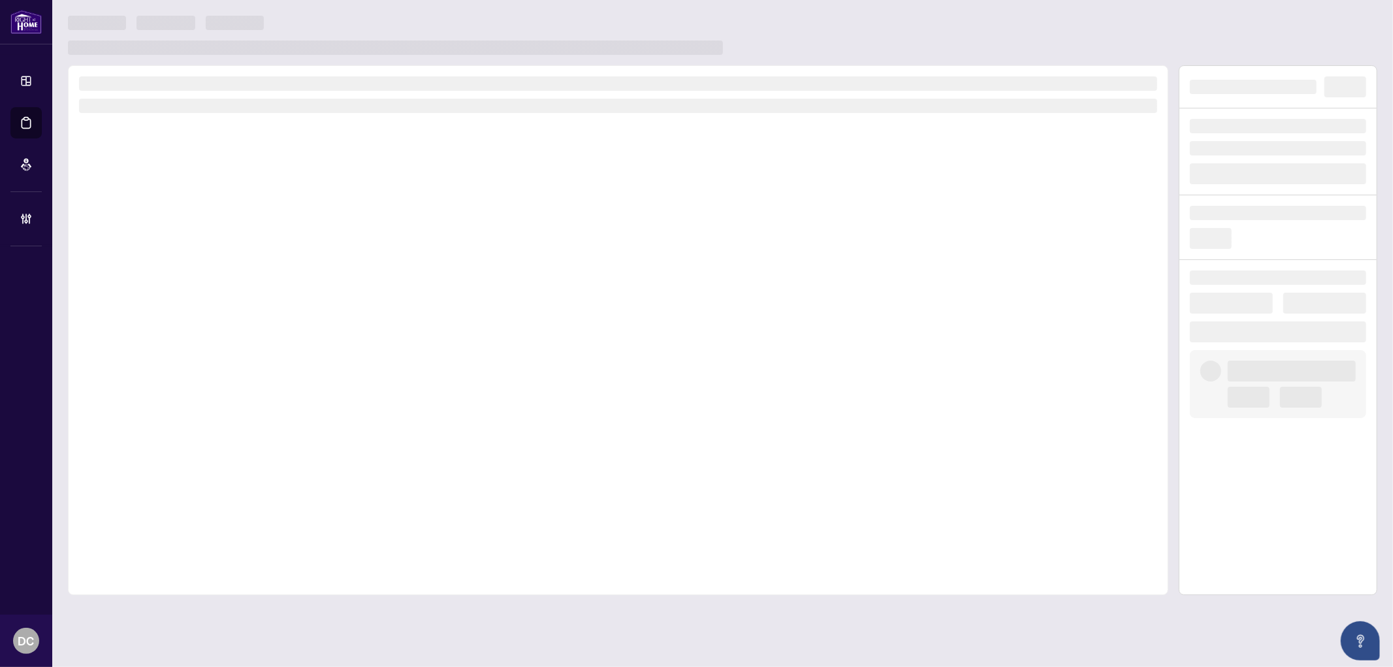
click at [245, 265] on div at bounding box center [618, 330] width 1101 height 530
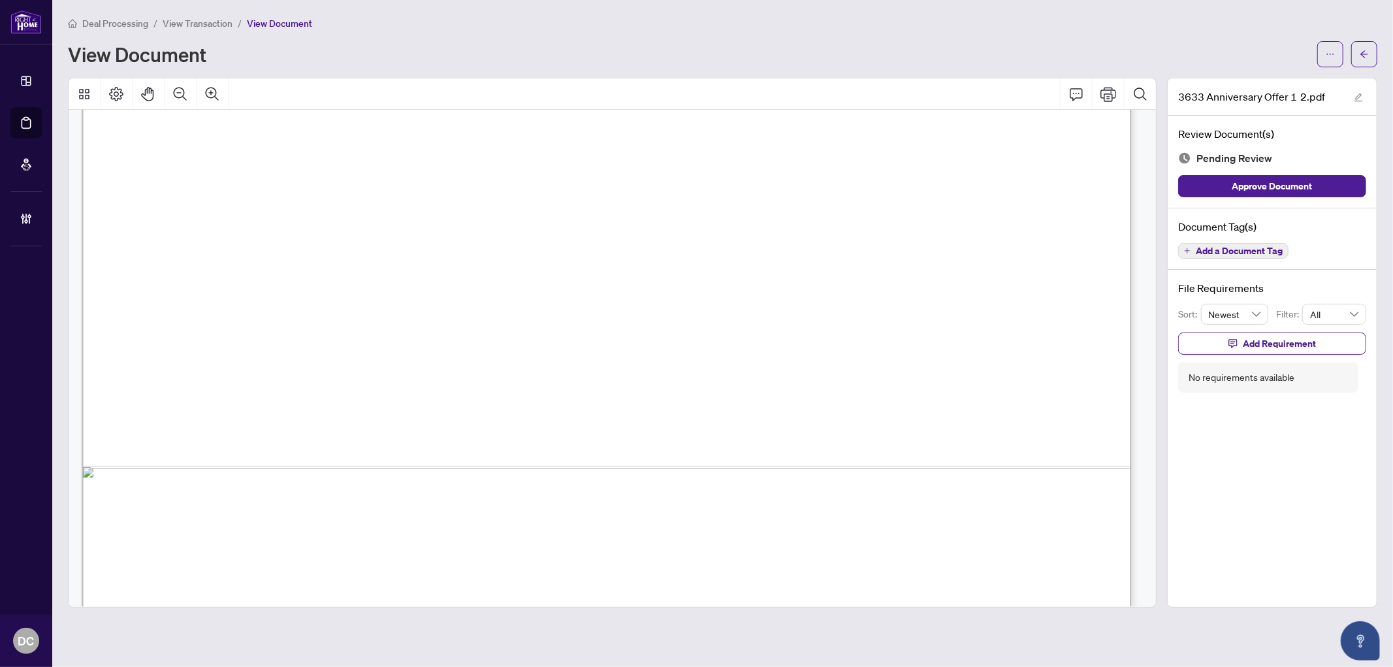
scroll to position [2177, 0]
click at [1366, 55] on icon "arrow-left" at bounding box center [1364, 54] width 9 height 9
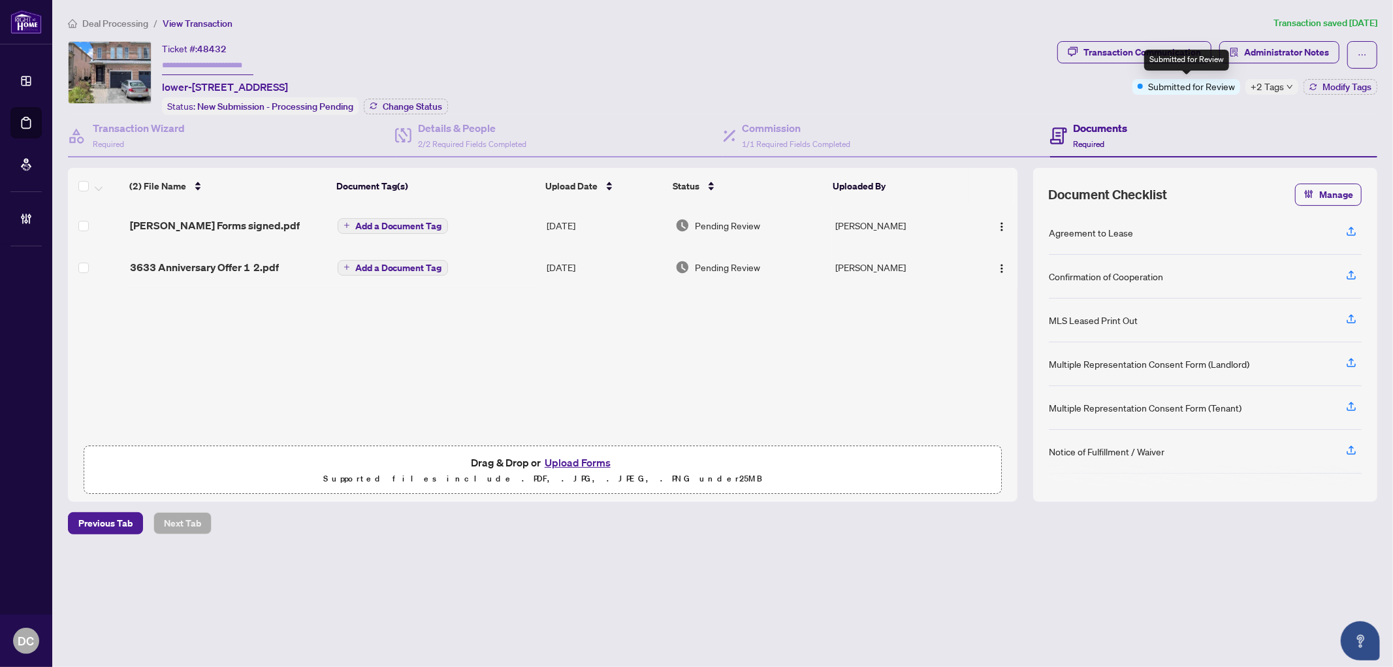
click at [1180, 57] on div "Submitted for Review" at bounding box center [1187, 60] width 85 height 21
drag, startPoint x: 1139, startPoint y: 39, endPoint x: 1134, endPoint y: 46, distance: 8.9
click at [1139, 40] on div "Deal Processing / View Transaction Transaction saved [DATE] Ticket #: 48432 low…" at bounding box center [723, 298] width 1320 height 564
click at [1133, 48] on div "Transaction Communication" at bounding box center [1143, 52] width 118 height 21
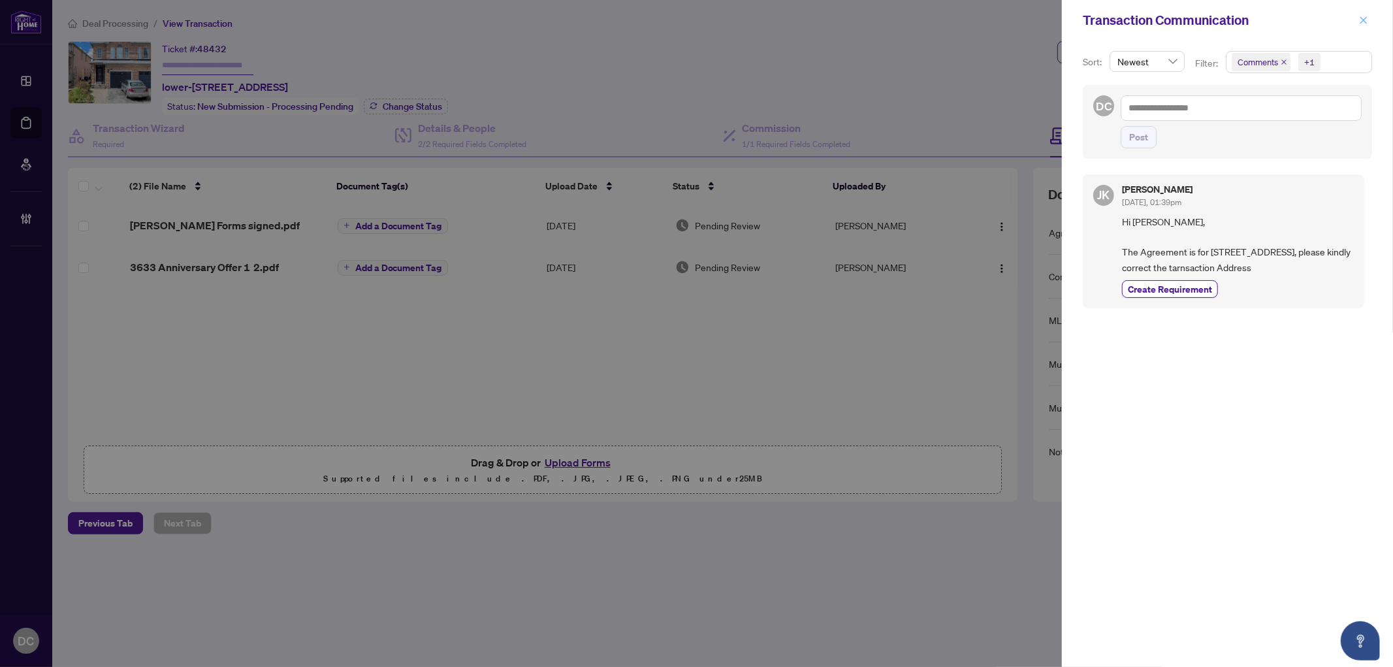
click at [1363, 24] on icon "close" at bounding box center [1363, 20] width 9 height 9
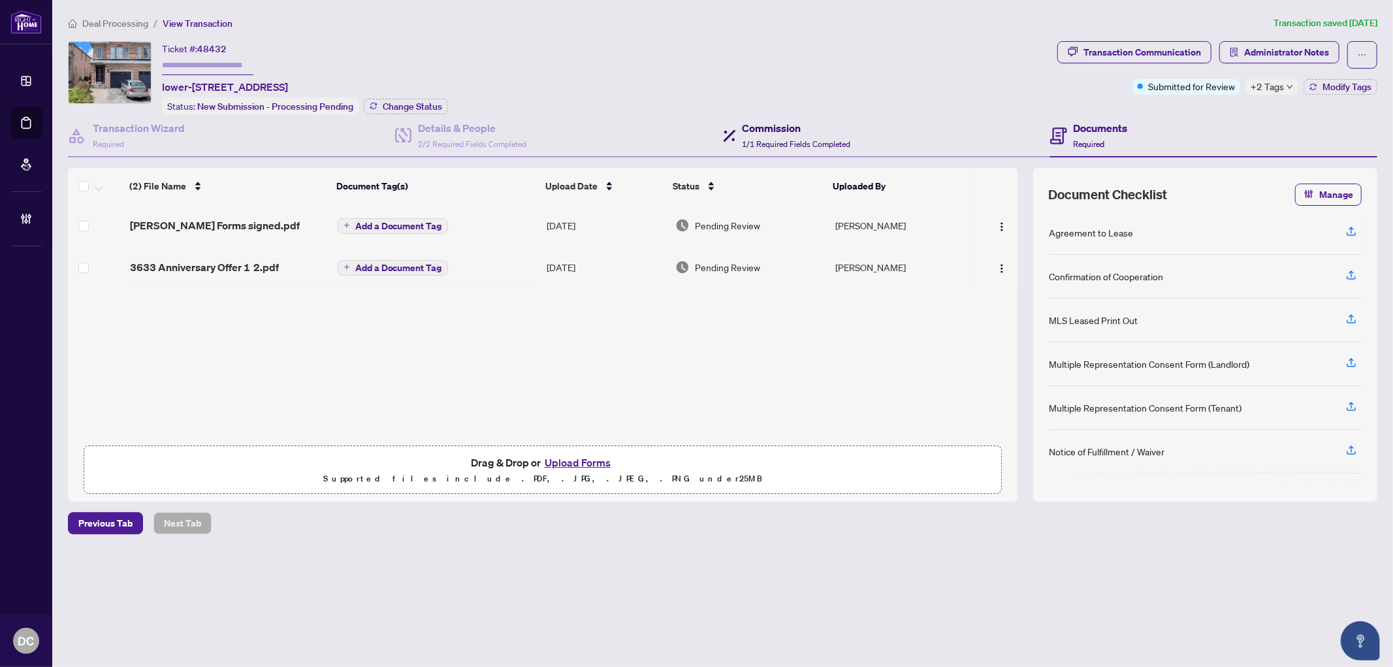
click at [791, 135] on div "Commission 1/1 Required Fields Completed" at bounding box center [797, 135] width 108 height 31
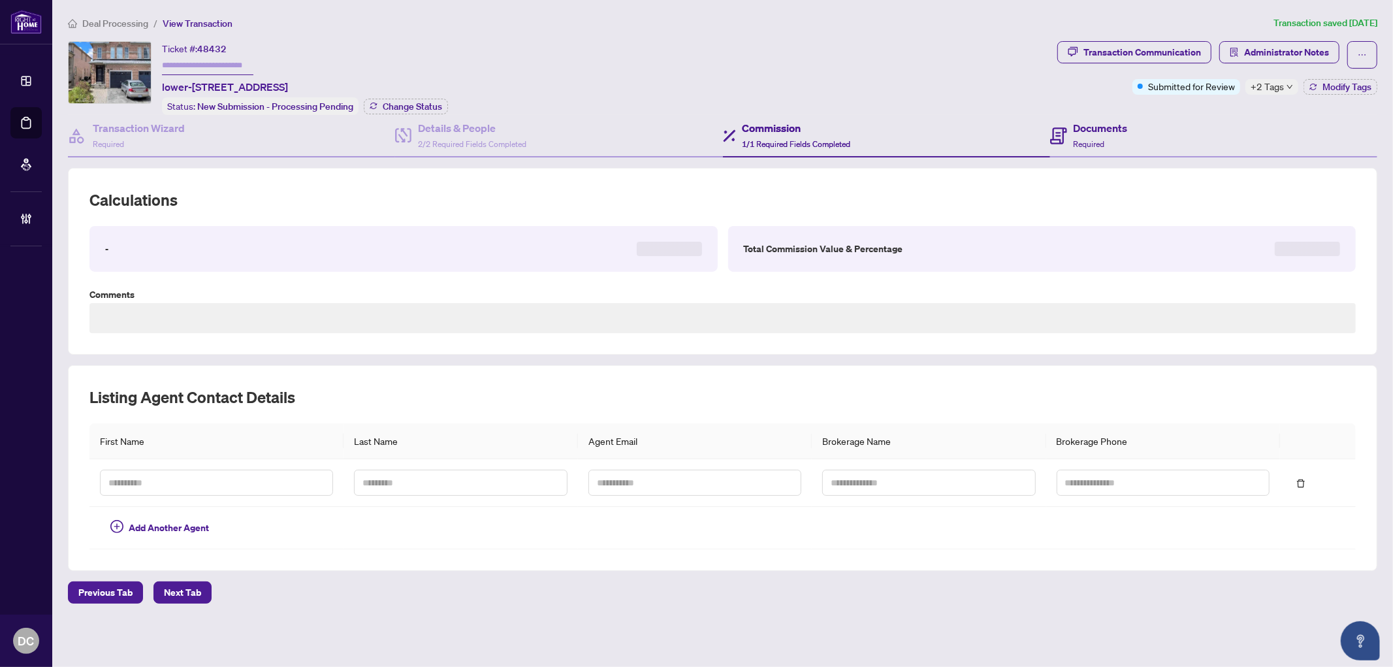
type textarea "**********"
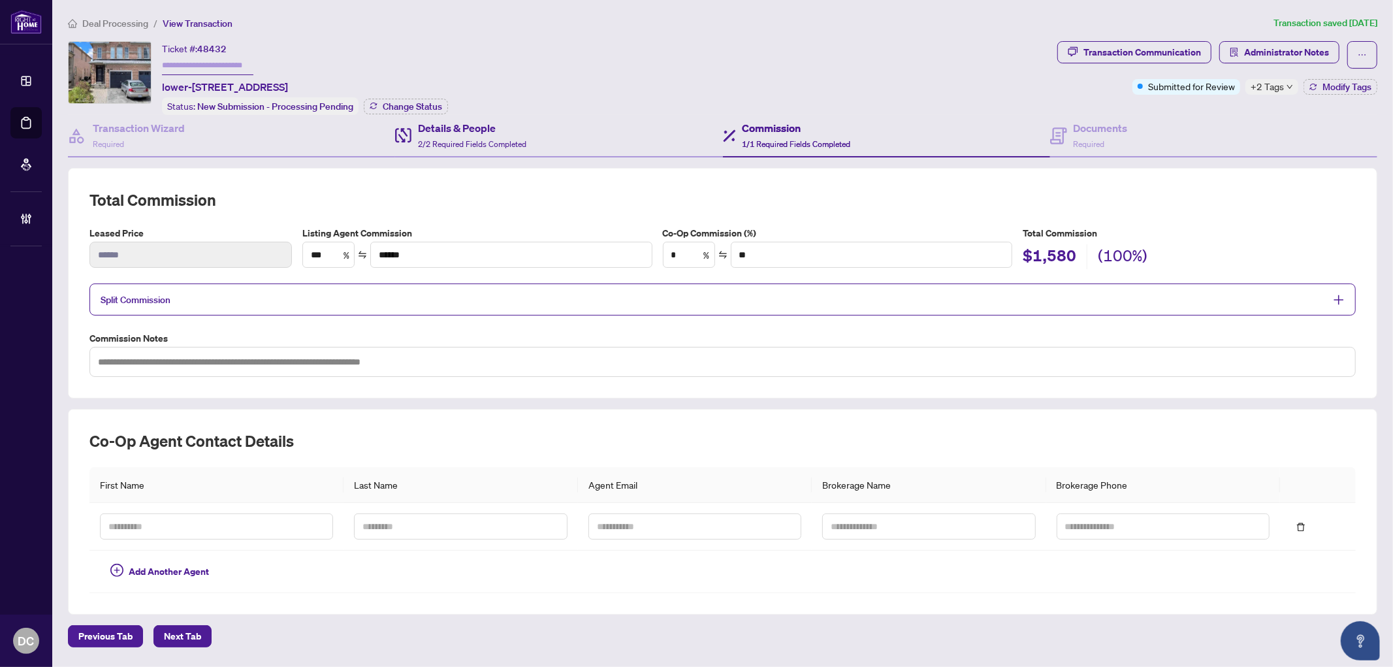
click at [528, 135] on div "Details & People 2/2 Required Fields Completed" at bounding box center [558, 136] width 327 height 42
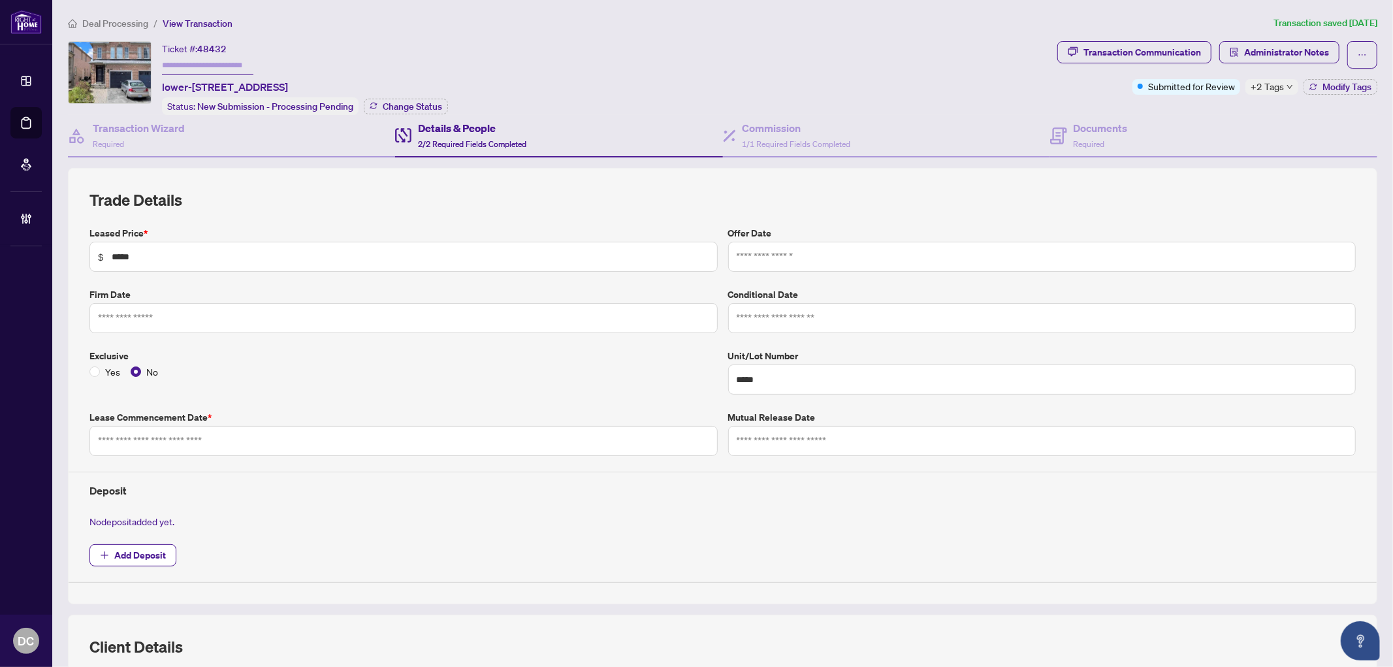
type input "**********"
click at [759, 142] on span "1/1 Required Fields Completed" at bounding box center [797, 144] width 108 height 10
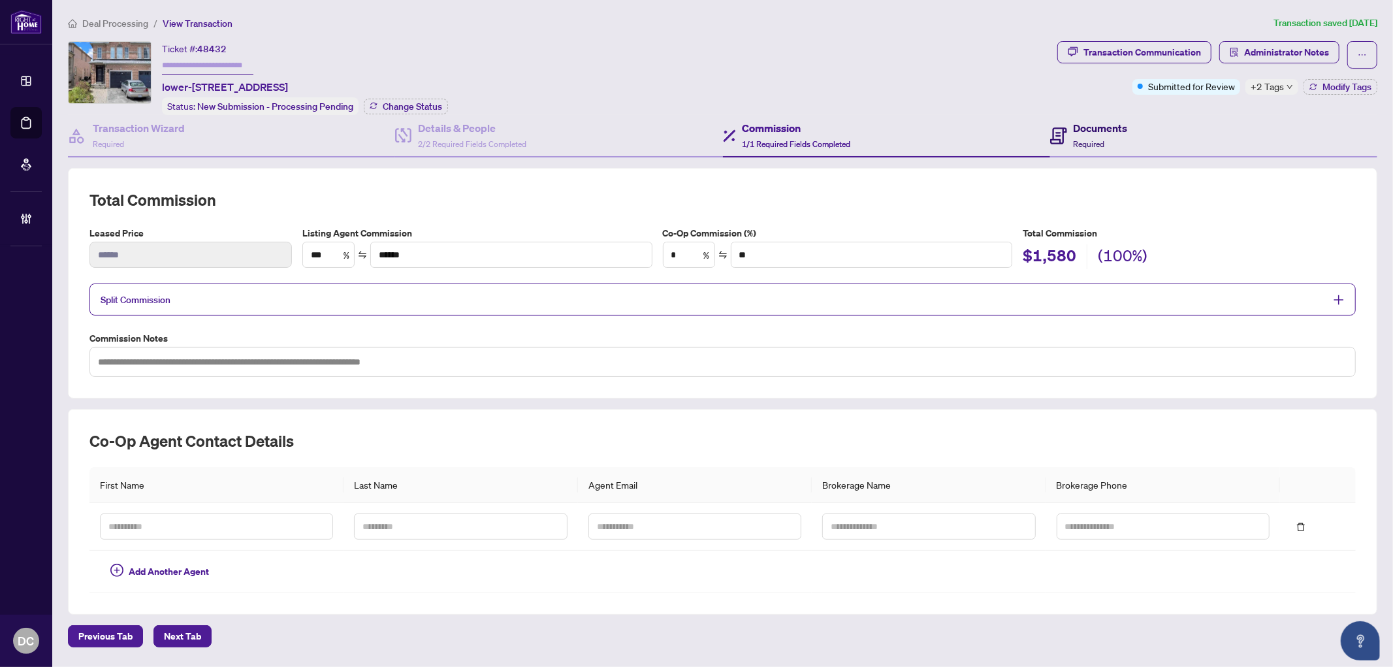
click at [1119, 138] on div "Documents Required" at bounding box center [1101, 135] width 54 height 31
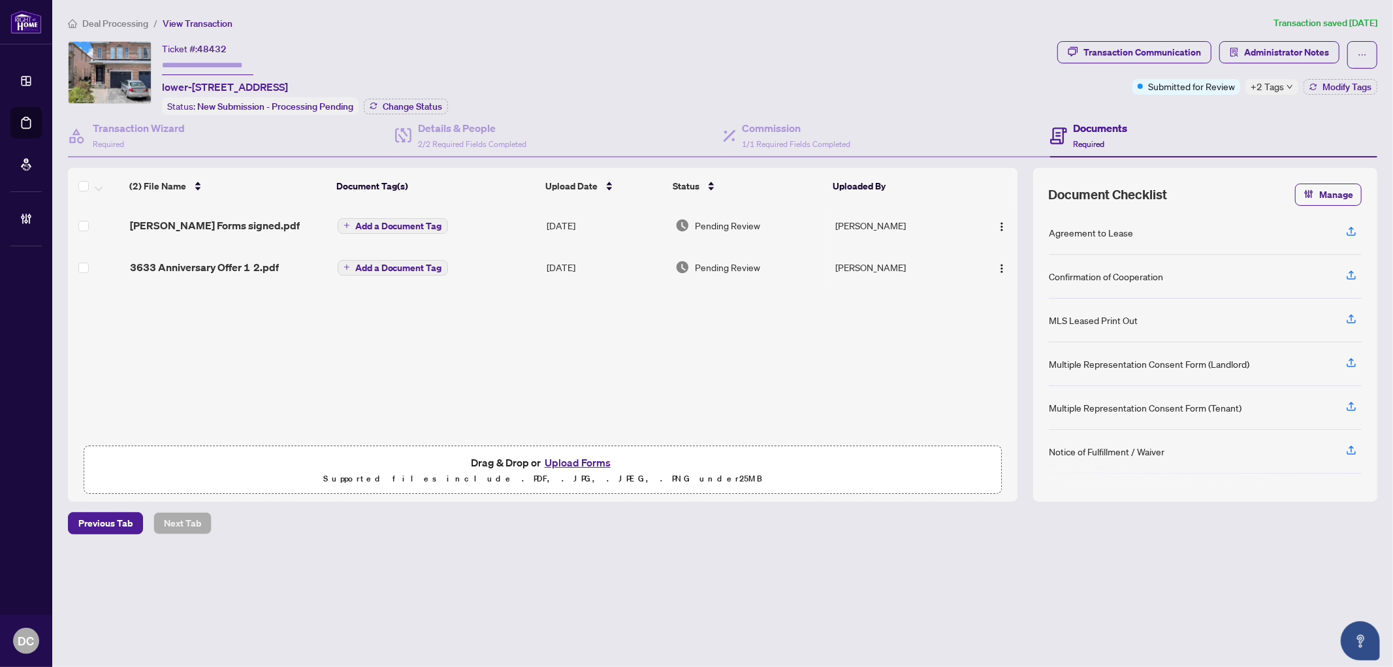
click at [1169, 39] on div "Deal Processing / View Transaction Transaction saved [DATE] Ticket #: 48432 low…" at bounding box center [723, 298] width 1320 height 564
click at [1170, 47] on div "Transaction Communication" at bounding box center [1143, 52] width 118 height 21
type textarea "**********"
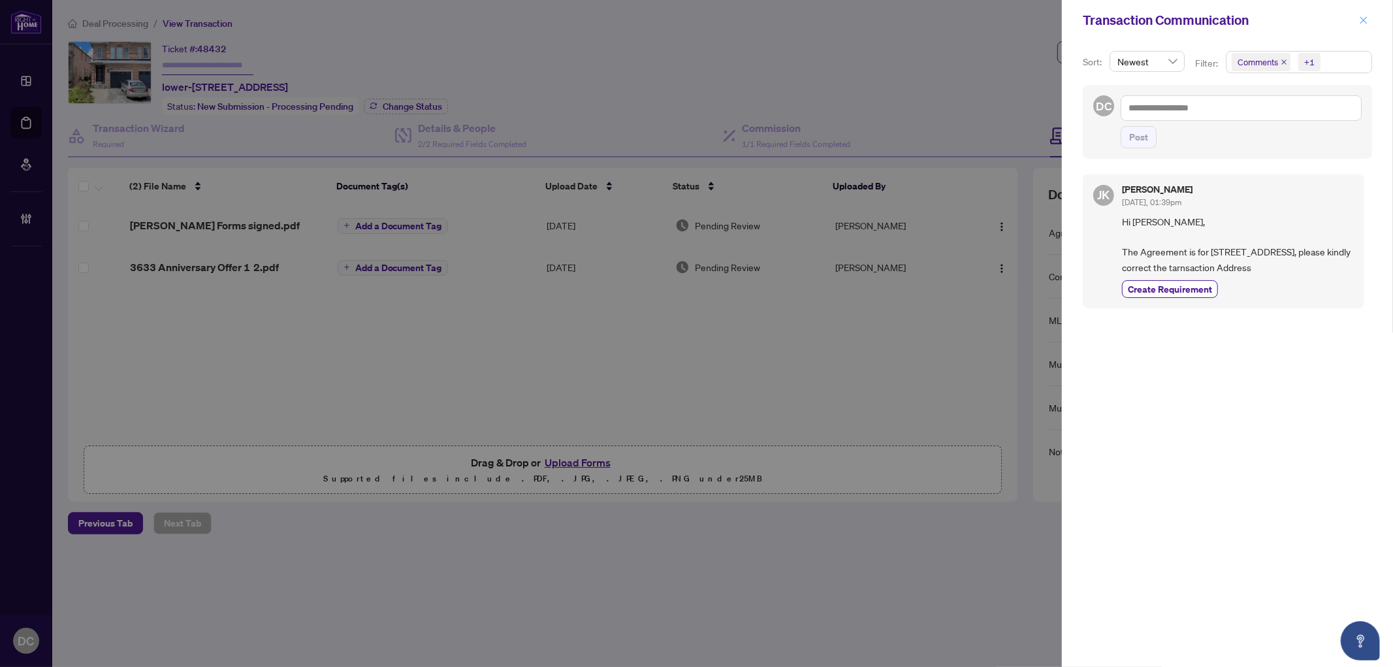
click at [1363, 14] on span "button" at bounding box center [1363, 20] width 9 height 21
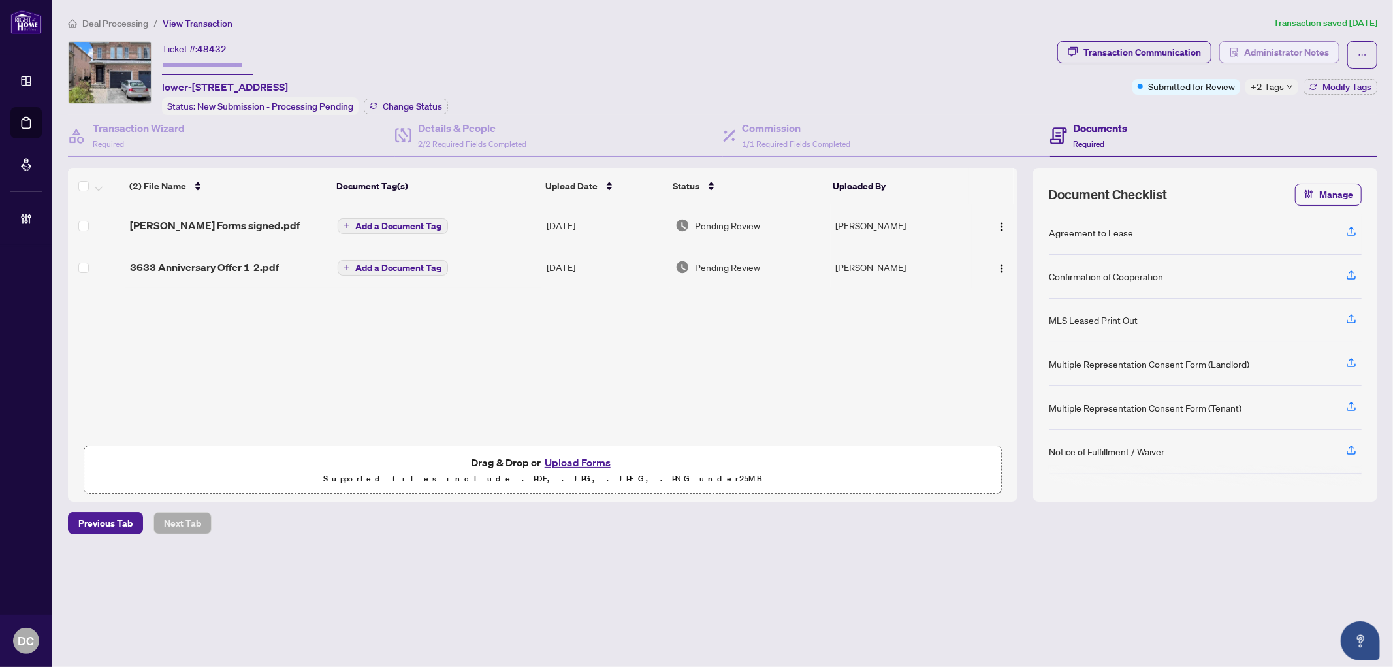
click at [1278, 54] on span "Administrator Notes" at bounding box center [1287, 52] width 85 height 21
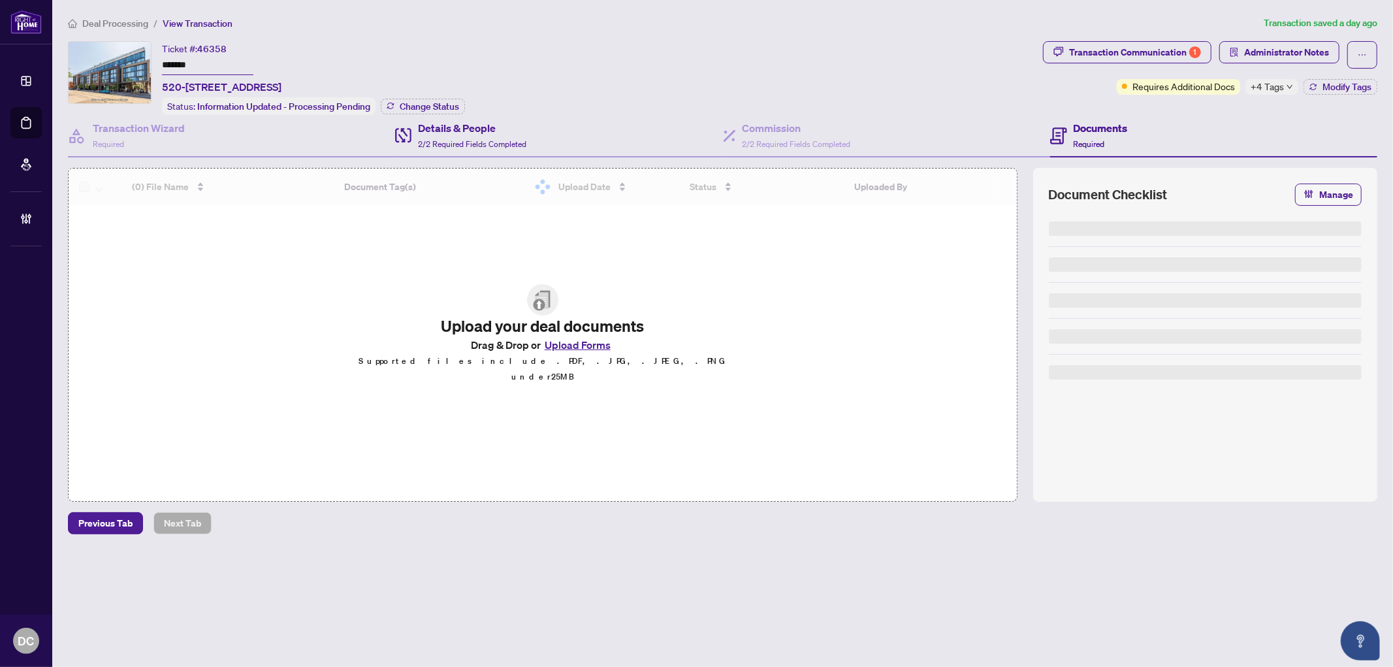
drag, startPoint x: 244, startPoint y: 57, endPoint x: 436, endPoint y: 152, distance: 214.5
click at [148, 63] on div "Ticket #: 46358 ******* [STREET_ADDRESS] Status: Information Updated - Processi…" at bounding box center [553, 78] width 970 height 74
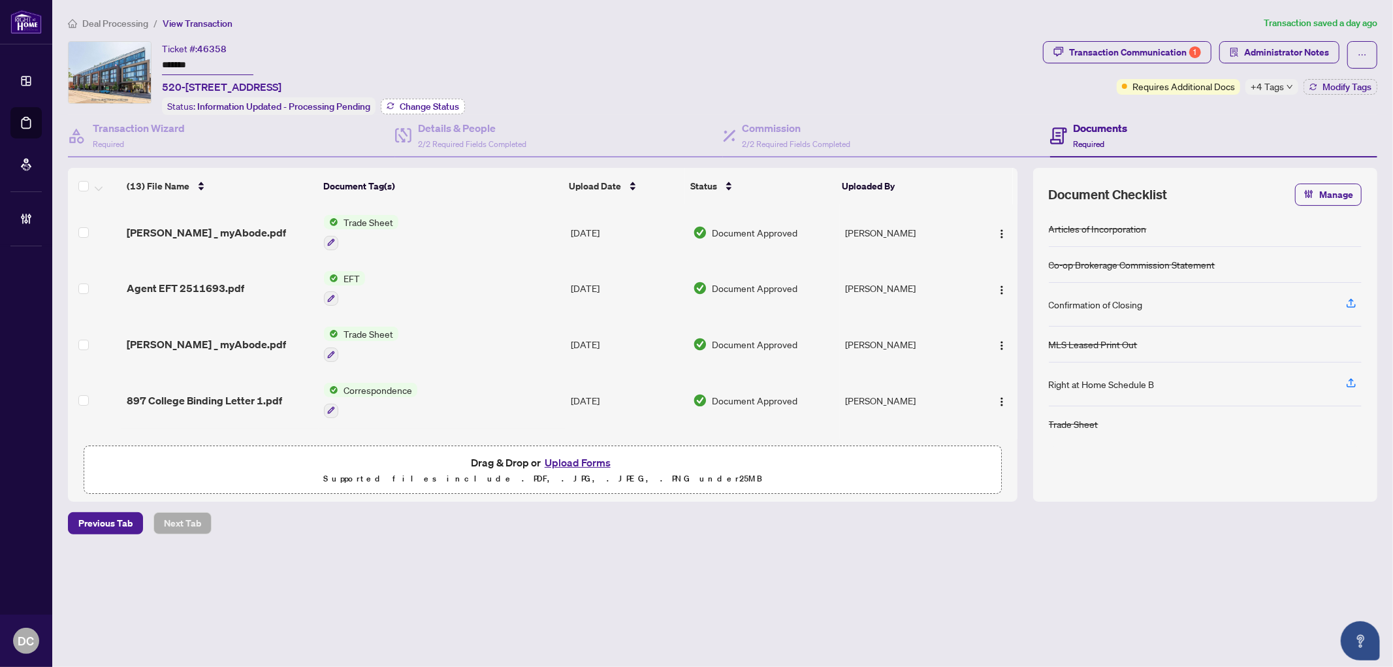
click at [446, 102] on span "Change Status" at bounding box center [429, 106] width 59 height 9
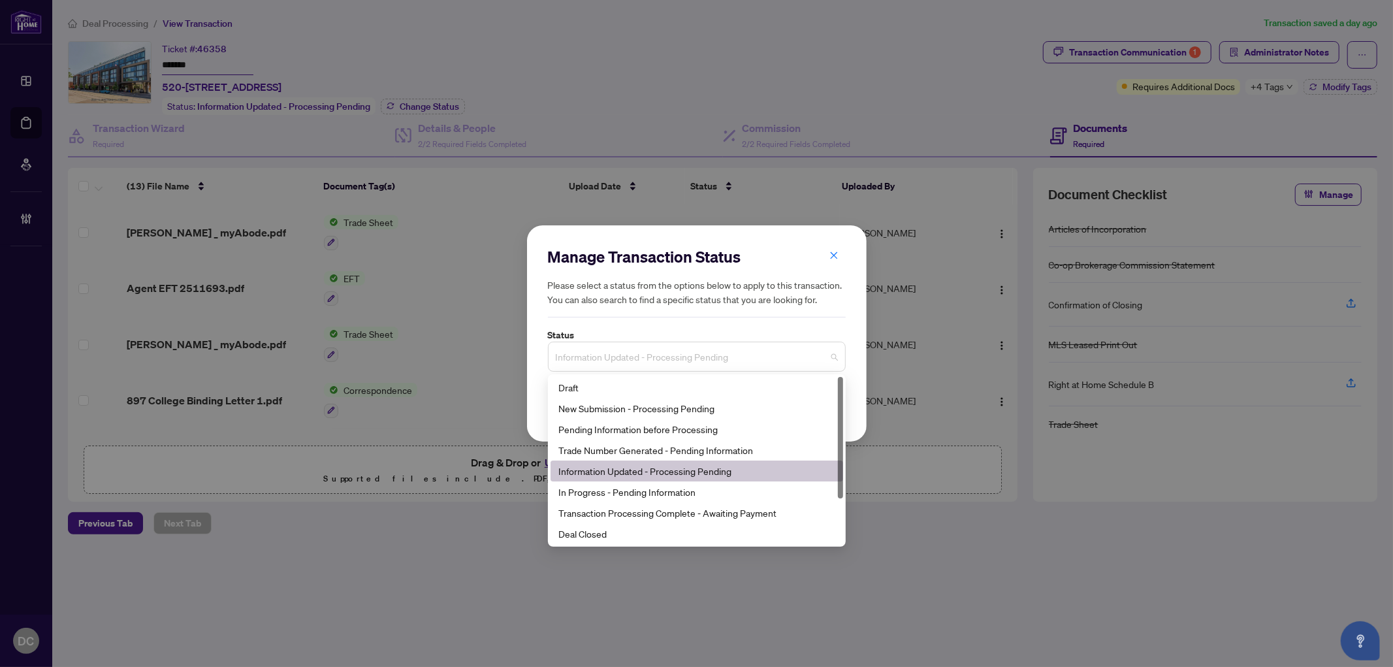
click at [700, 350] on span "Information Updated - Processing Pending" at bounding box center [697, 356] width 282 height 25
click at [624, 525] on div "Deal Closed" at bounding box center [697, 533] width 293 height 21
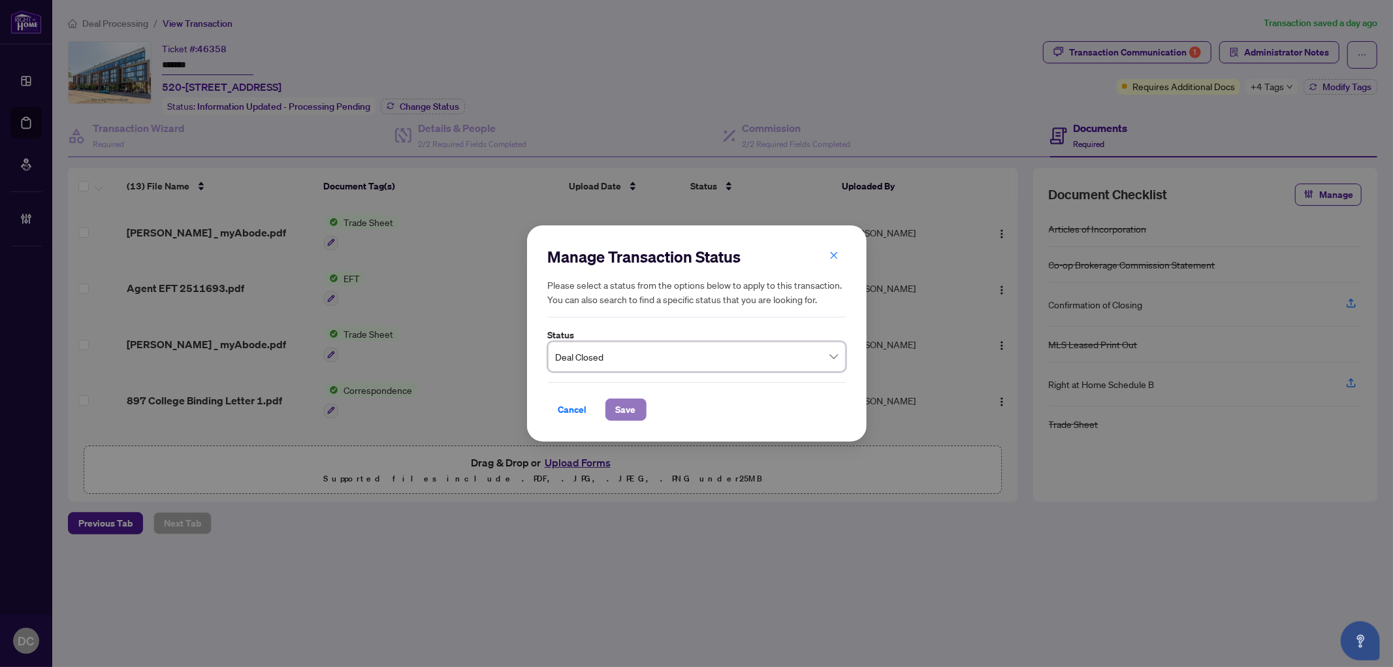
click at [635, 407] on span "Save" at bounding box center [626, 409] width 20 height 21
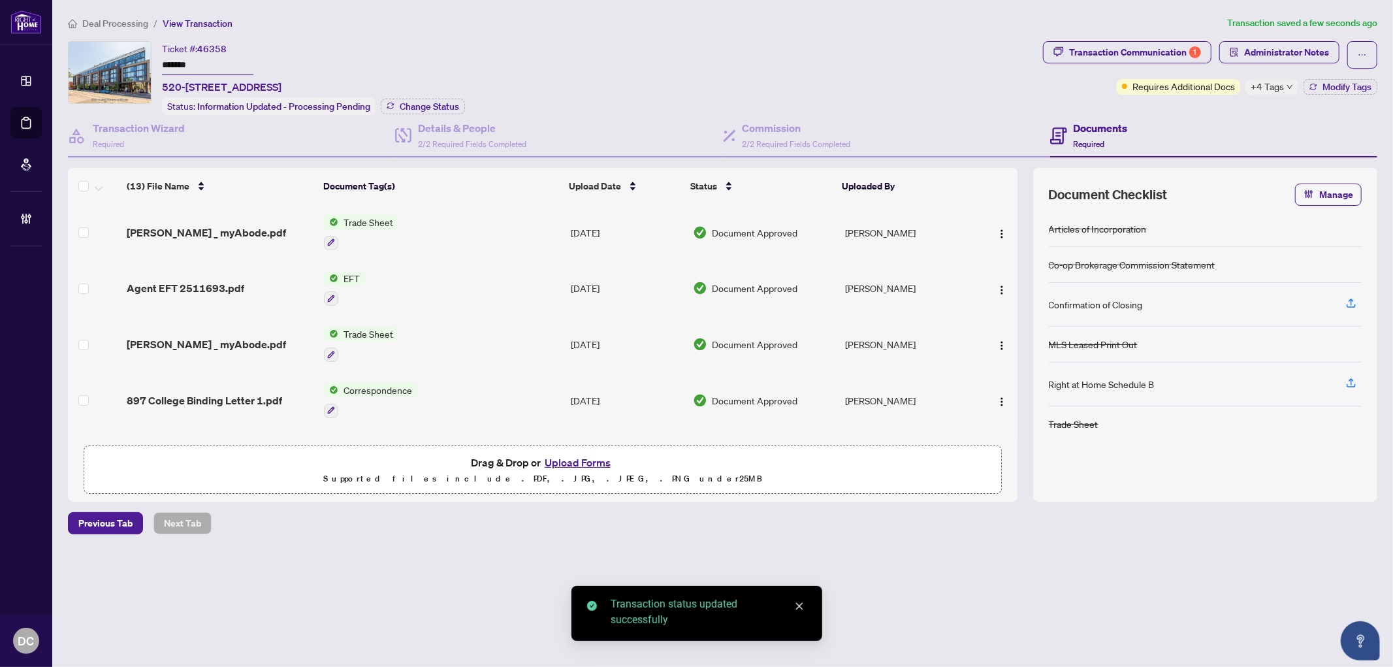
click at [1279, 83] on span "+4 Tags" at bounding box center [1267, 86] width 33 height 15
click at [1207, 105] on div "Transaction Communication 1 Administrator Notes Requires Additional Docs +4 Tag…" at bounding box center [1211, 78] width 340 height 74
click at [1320, 91] on button "Modify Tags" at bounding box center [1341, 87] width 74 height 16
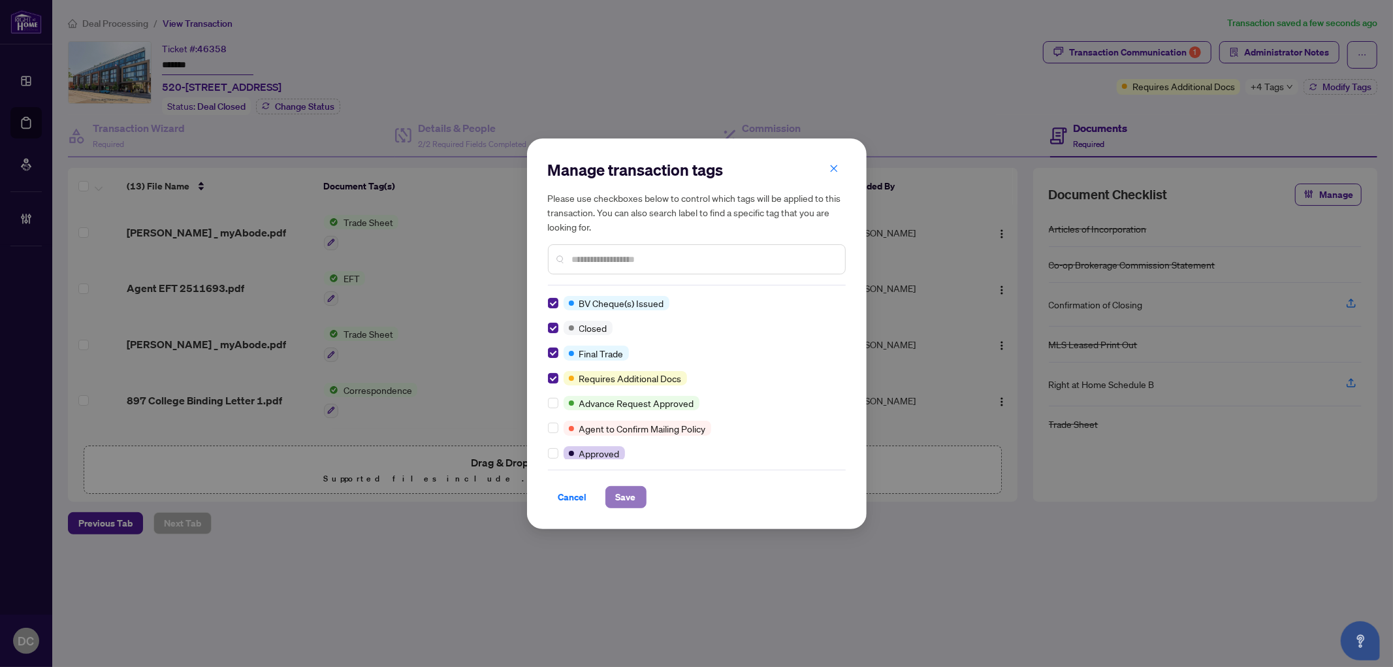
click at [630, 492] on span "Save" at bounding box center [626, 497] width 20 height 21
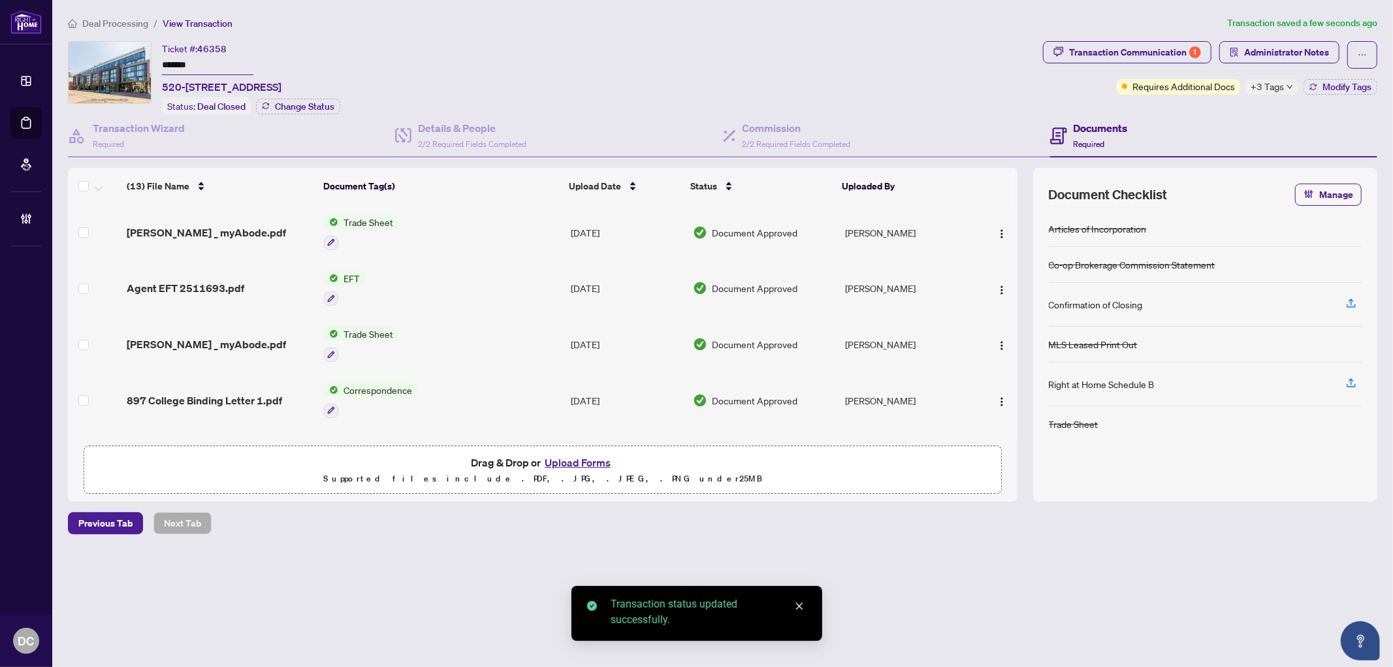
drag, startPoint x: 197, startPoint y: 65, endPoint x: 113, endPoint y: 61, distance: 84.4
click at [113, 61] on div "Ticket #: 46358 ******* 520-897 College St, Toronto, Ontario M6H 2C2, Canada St…" at bounding box center [553, 78] width 970 height 74
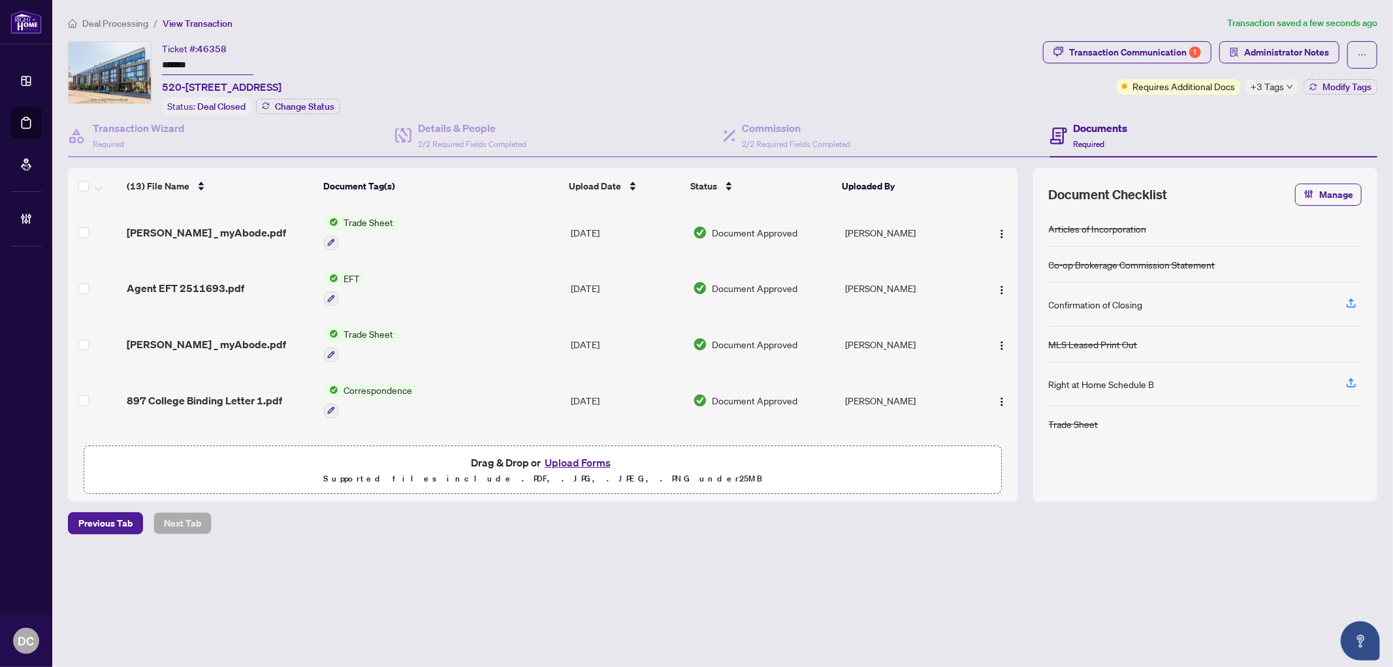
click at [95, 18] on span "Deal Processing" at bounding box center [115, 24] width 66 height 12
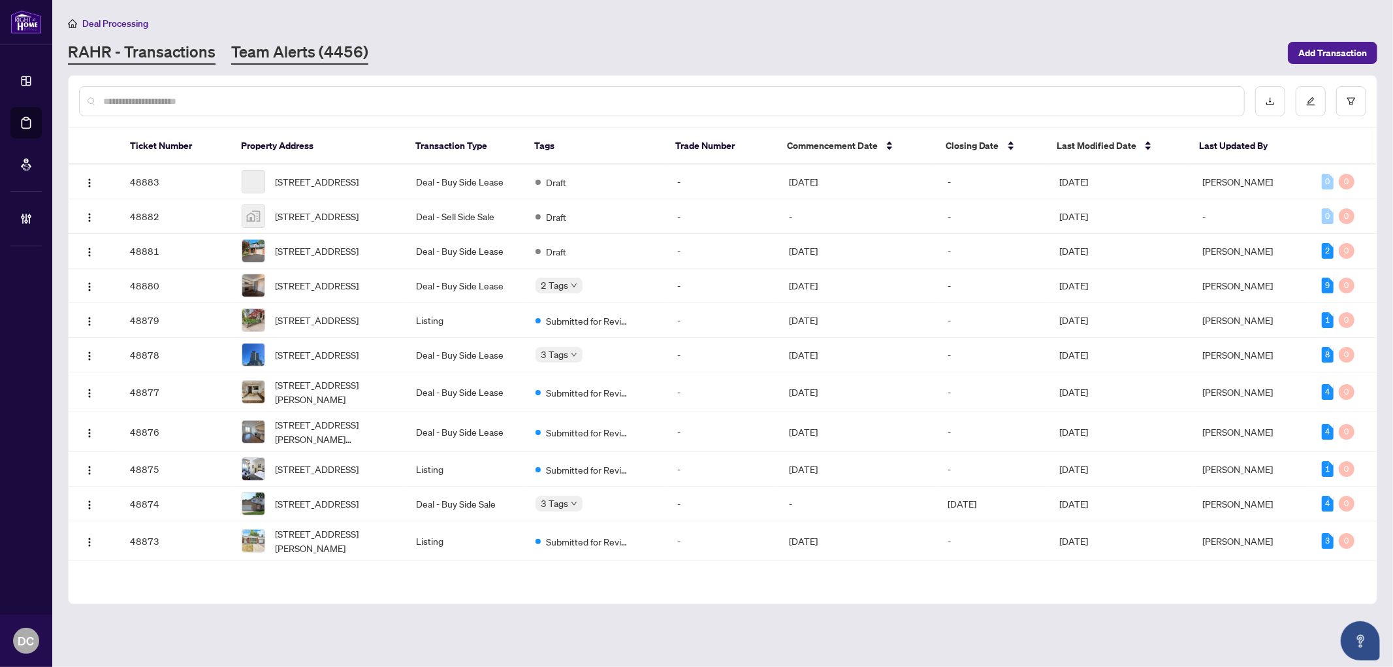
click at [301, 59] on link "Team Alerts (4456)" at bounding box center [299, 53] width 137 height 24
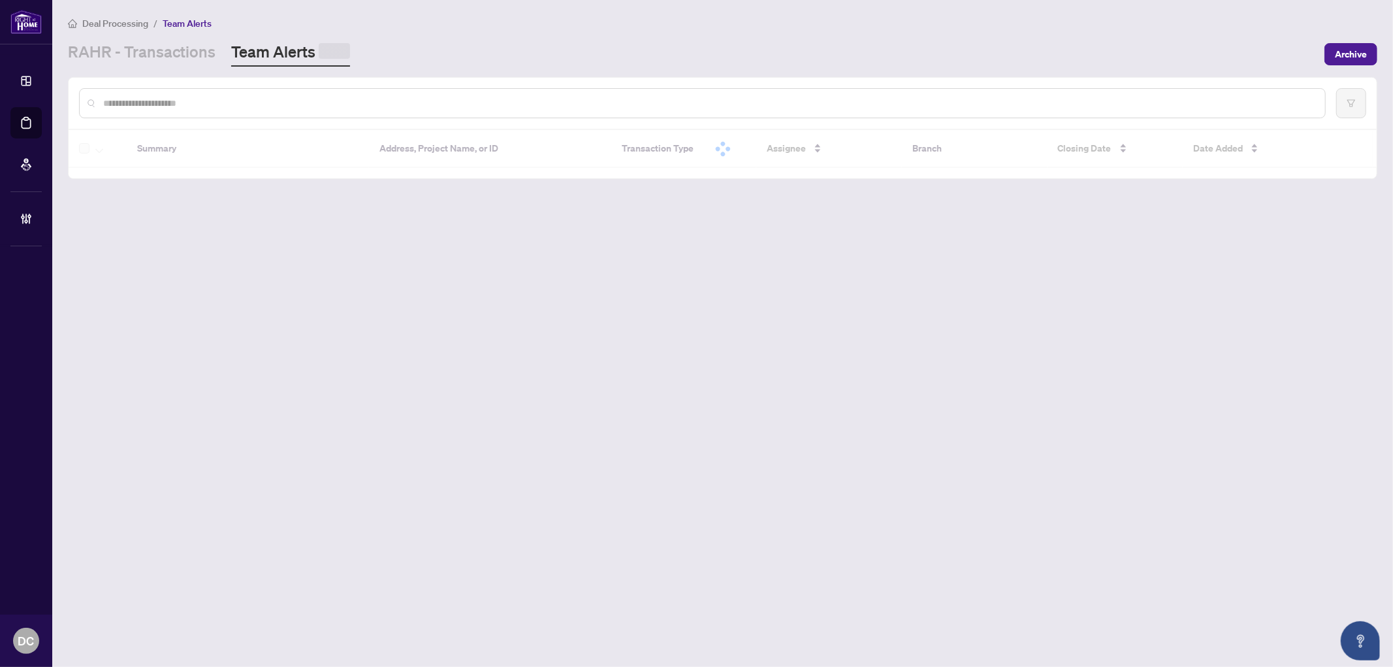
click at [344, 107] on div at bounding box center [702, 103] width 1247 height 30
paste input "*******"
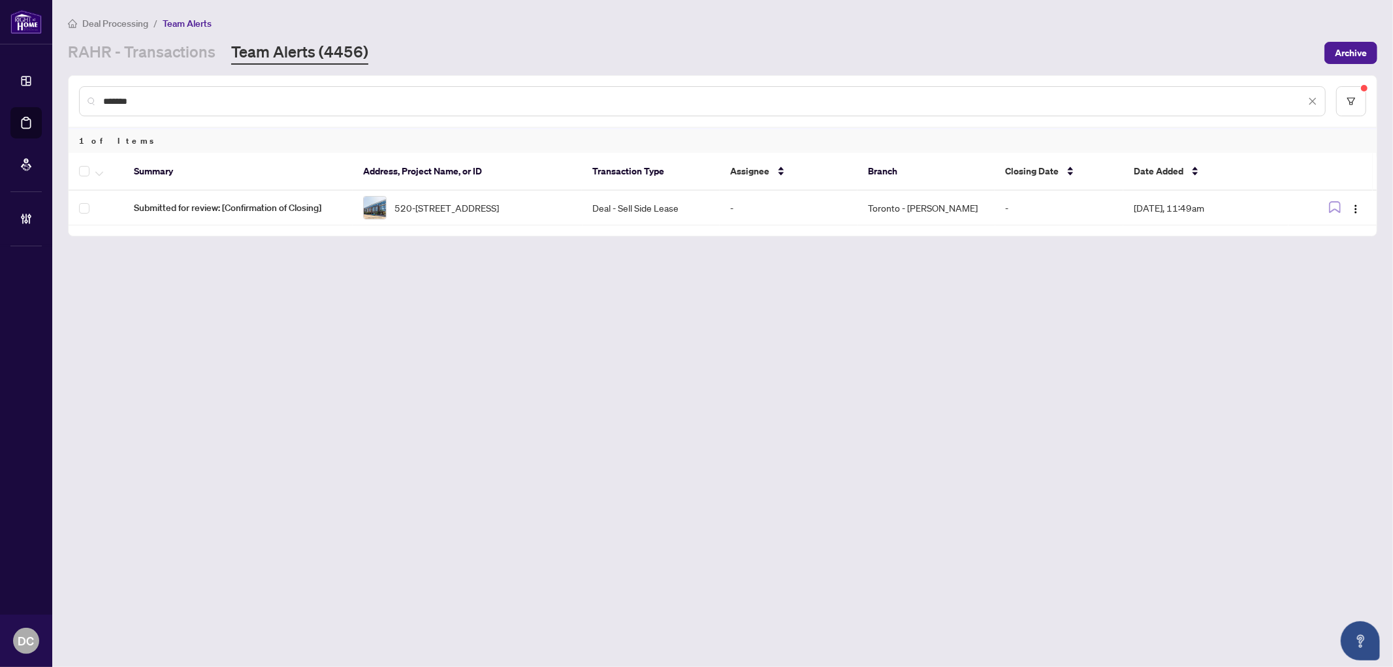
drag, startPoint x: 248, startPoint y: 94, endPoint x: 42, endPoint y: 98, distance: 205.8
click at [42, 98] on div "Dashboard Deal Processing Mortgage Referrals Brokerage Management DC Dawn Chan …" at bounding box center [696, 333] width 1393 height 667
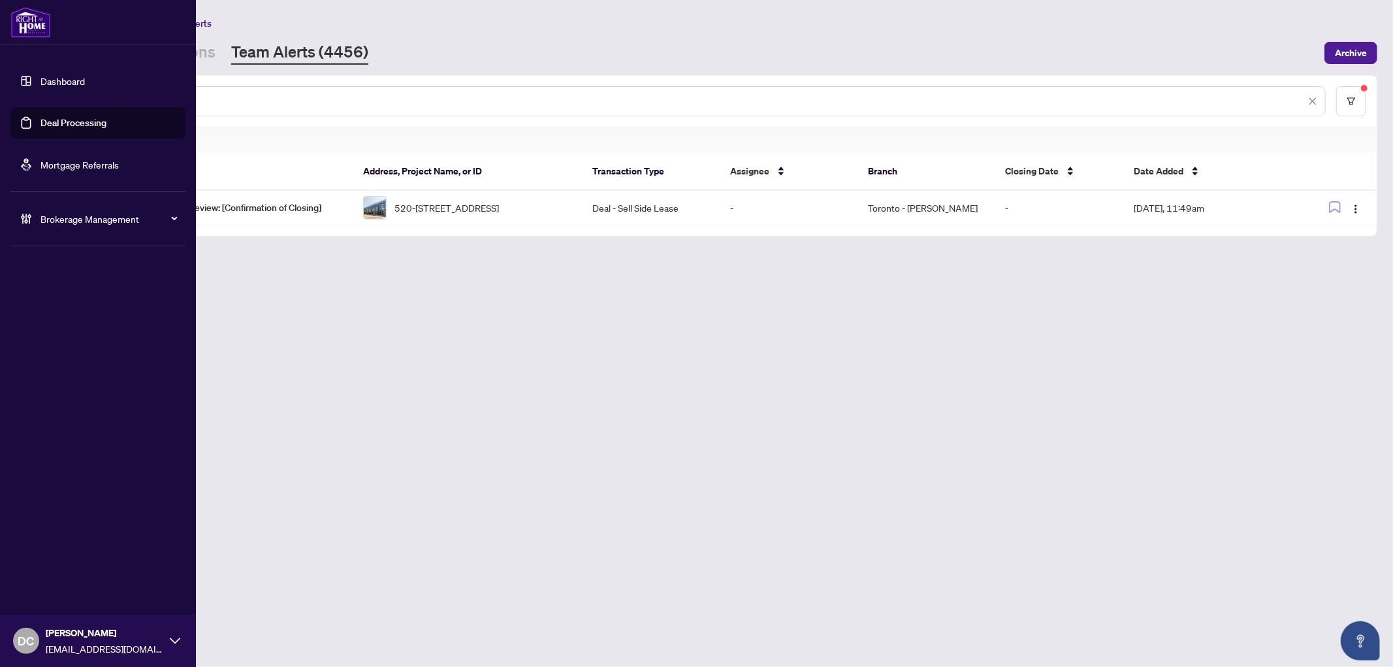
paste input "******"
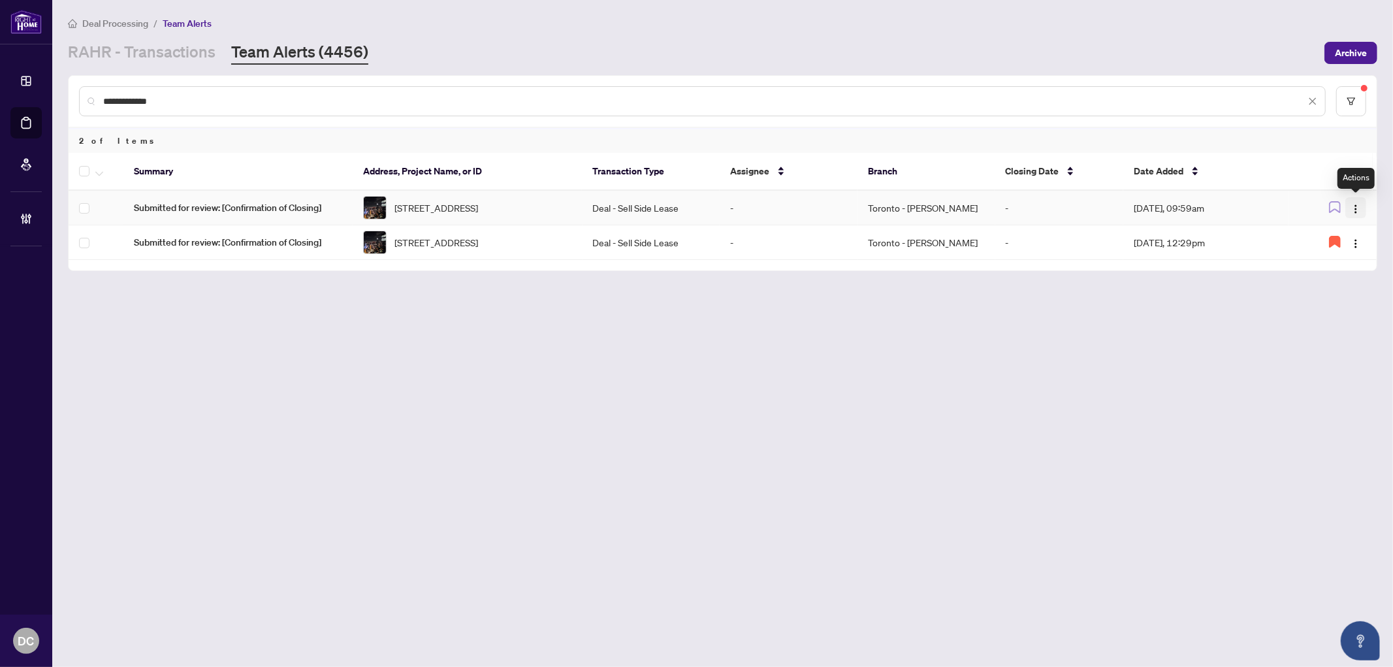
click at [1356, 205] on img "button" at bounding box center [1356, 209] width 10 height 10
click at [1336, 270] on span "Complete Item" at bounding box center [1325, 275] width 61 height 14
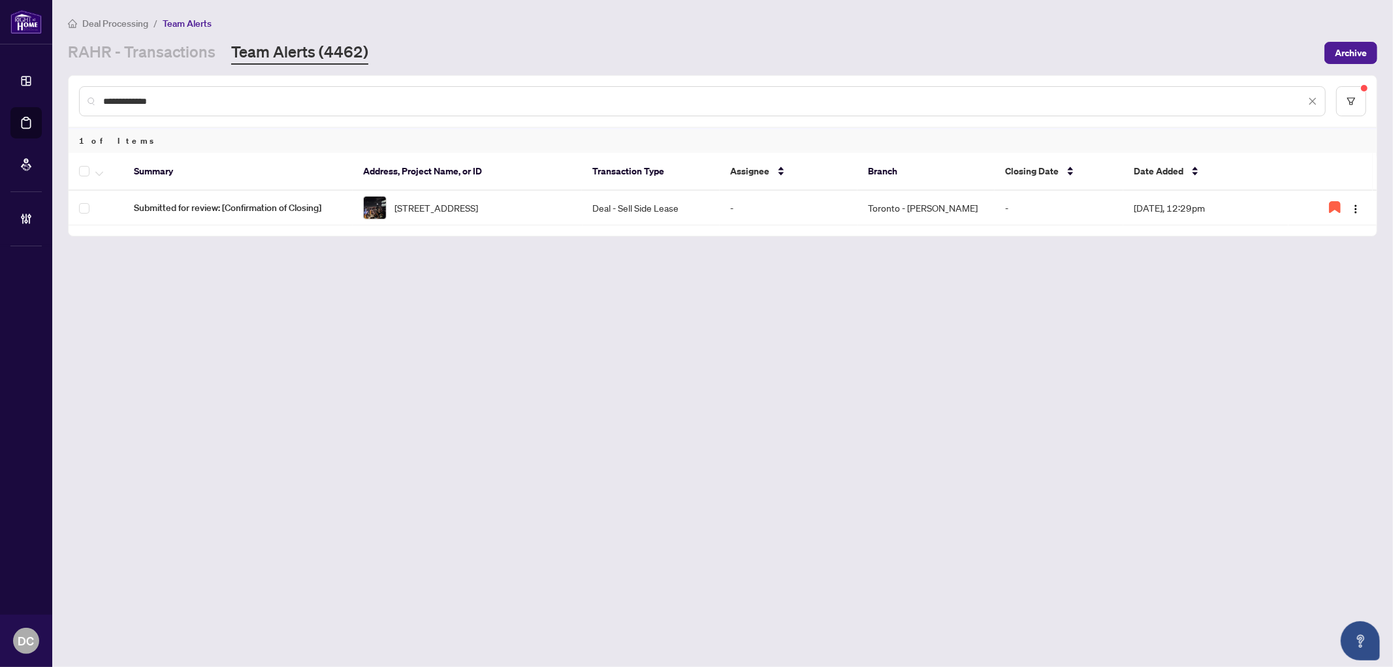
drag, startPoint x: 239, startPoint y: 102, endPoint x: 83, endPoint y: 98, distance: 156.2
click at [83, 98] on div "**********" at bounding box center [702, 101] width 1247 height 30
paste input "text"
type input "*******"
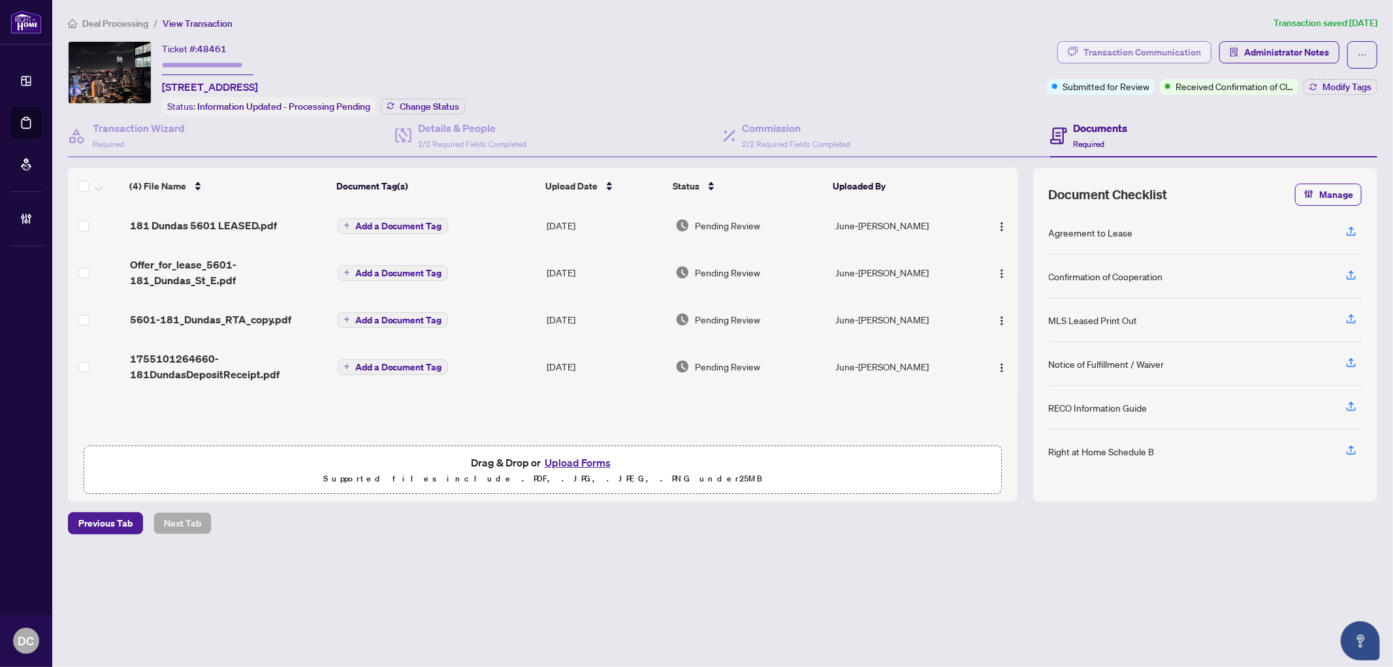
click at [1202, 53] on button "Transaction Communication" at bounding box center [1135, 52] width 154 height 22
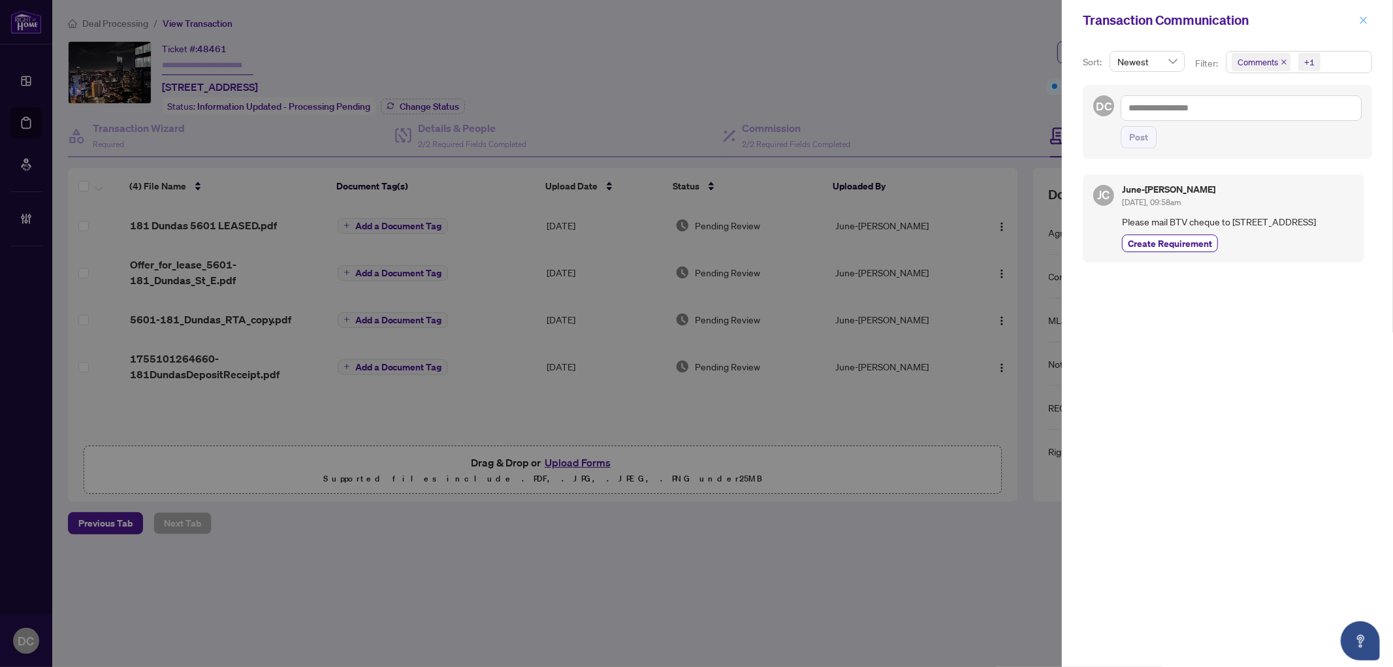
click at [1369, 20] on button "button" at bounding box center [1364, 20] width 17 height 16
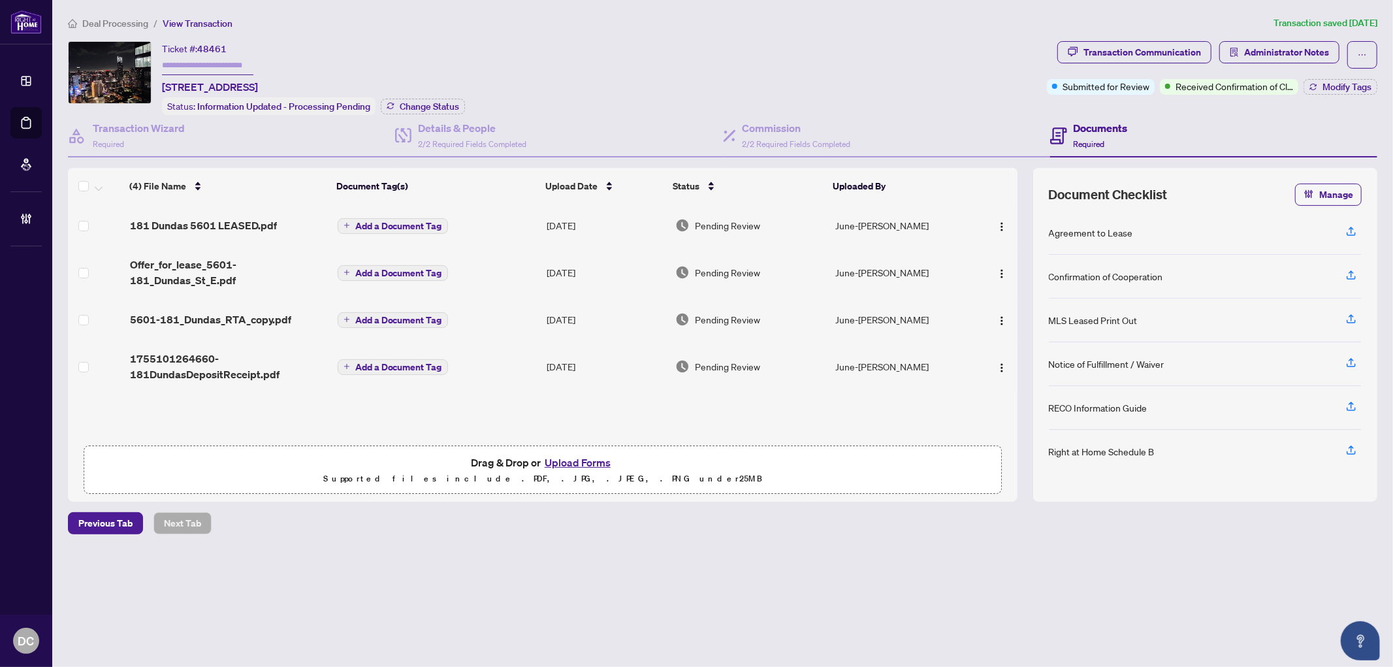
click at [501, 271] on td "Add a Document Tag" at bounding box center [438, 272] width 210 height 52
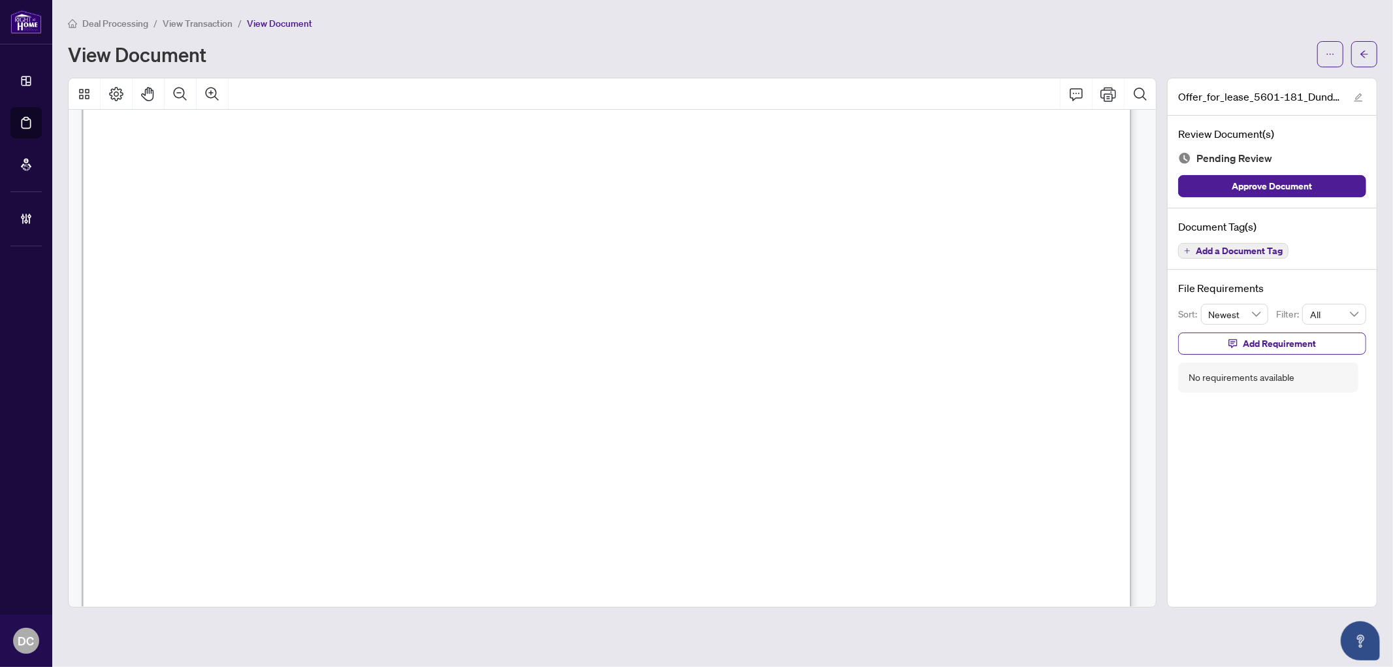
scroll to position [73, 0]
click at [1375, 50] on button "button" at bounding box center [1365, 54] width 26 height 26
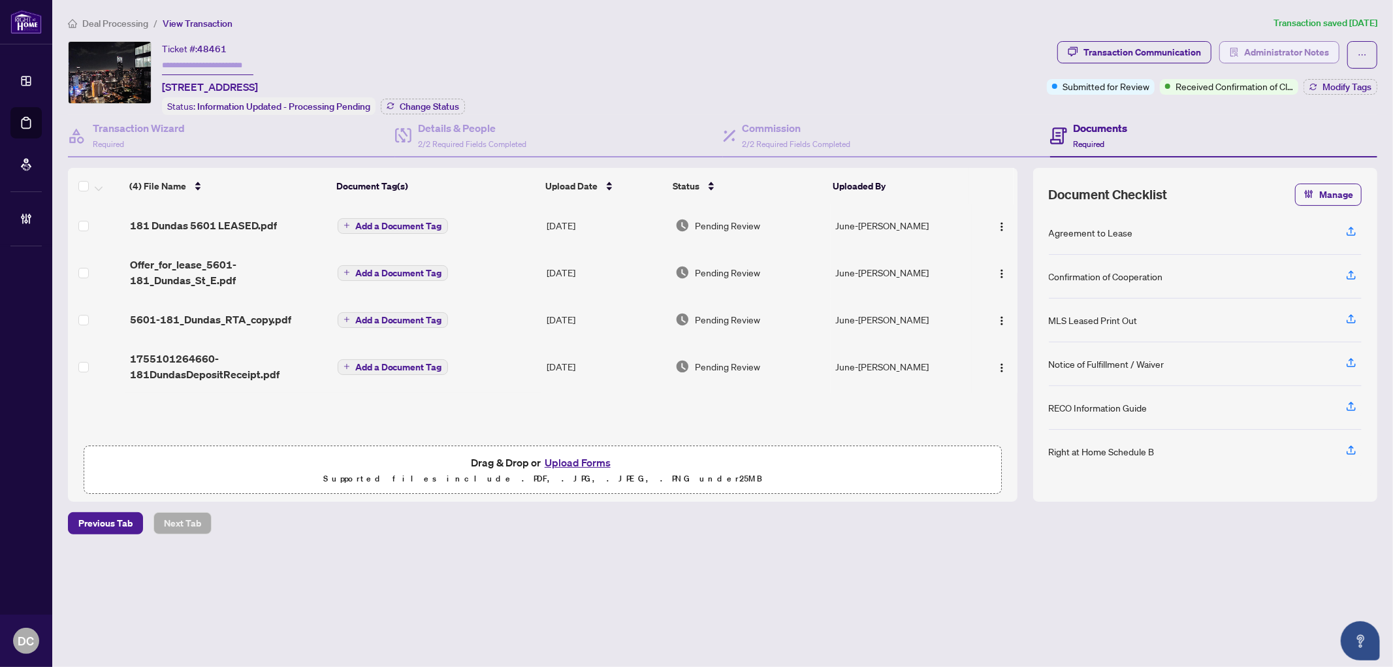
click at [1282, 59] on span "Administrator Notes" at bounding box center [1287, 52] width 85 height 21
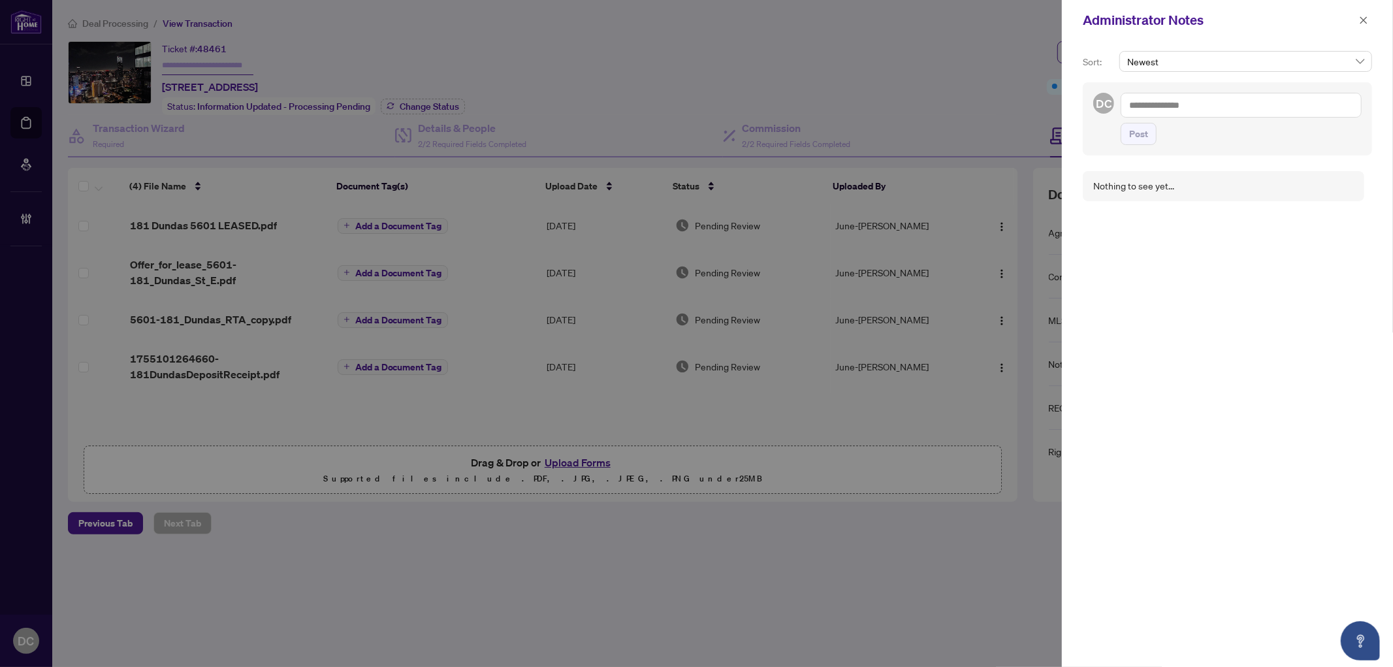
click at [1245, 100] on textarea at bounding box center [1241, 105] width 241 height 25
drag, startPoint x: 1245, startPoint y: 100, endPoint x: 1122, endPoint y: 106, distance: 123.0
click at [1122, 106] on textarea "**********" at bounding box center [1239, 118] width 237 height 51
click at [1172, 137] on textarea "**********" at bounding box center [1239, 118] width 237 height 51
paste textarea "**********"
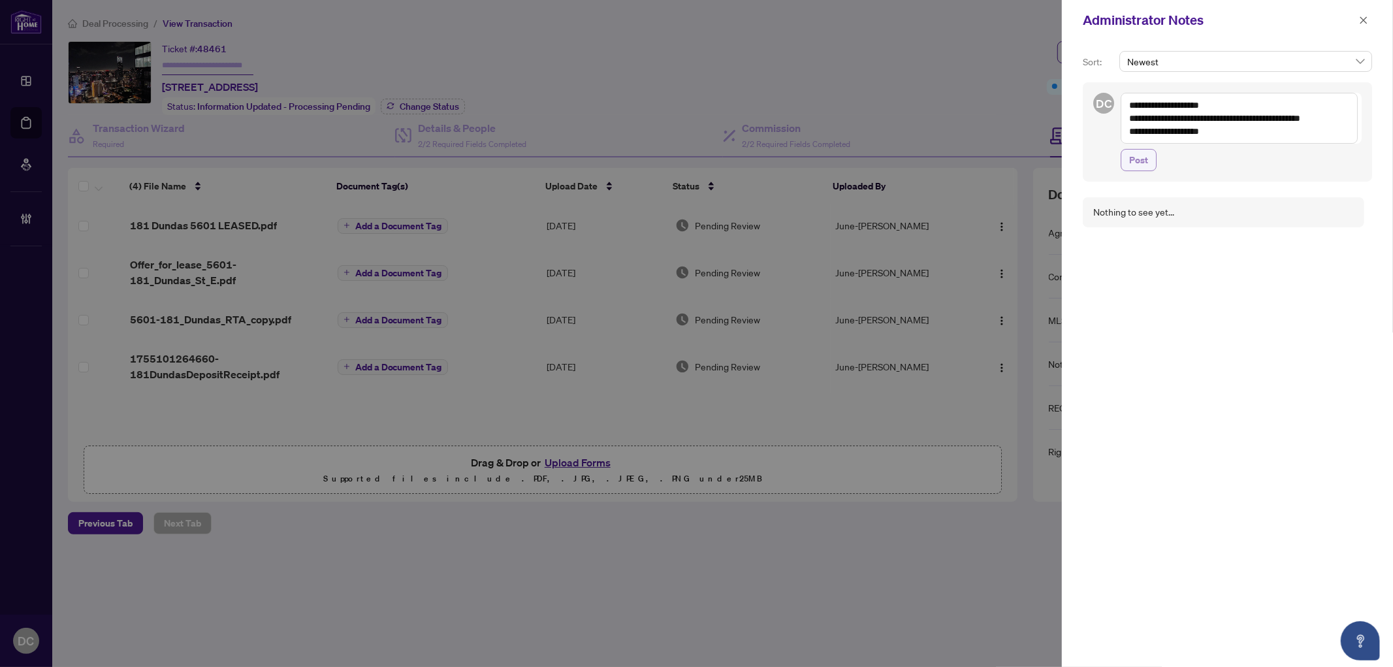
type textarea "**********"
click at [1130, 159] on span "Post" at bounding box center [1139, 160] width 19 height 21
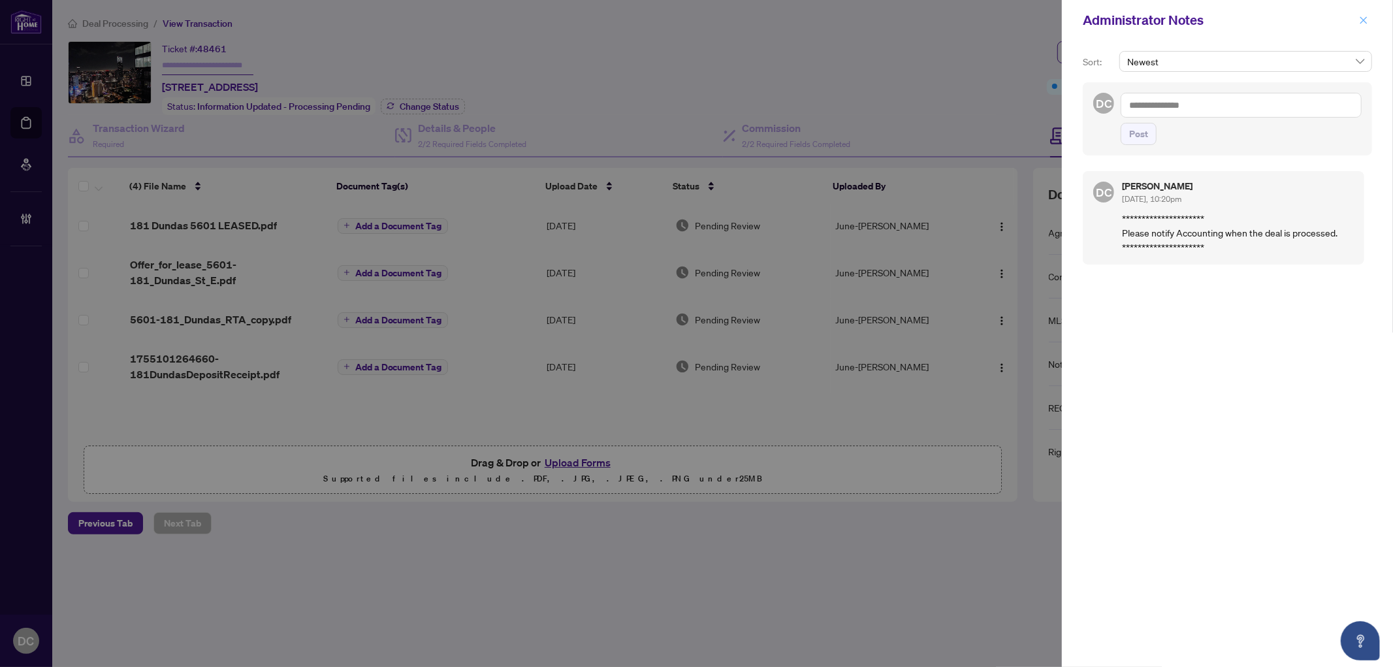
click at [1369, 21] on button "button" at bounding box center [1364, 20] width 17 height 16
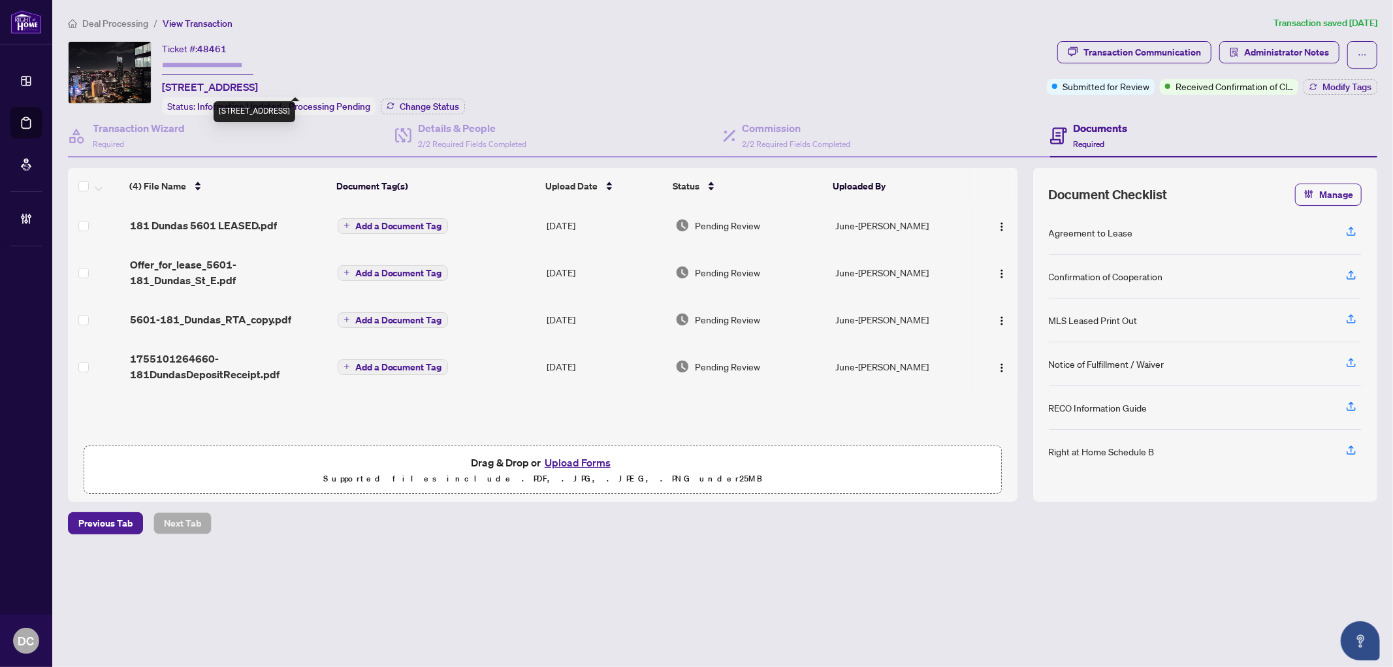
click at [191, 86] on span "[STREET_ADDRESS]" at bounding box center [210, 87] width 96 height 16
drag, startPoint x: 192, startPoint y: 86, endPoint x: 259, endPoint y: 79, distance: 67.6
click at [258, 79] on span "5601-181 Dundas St, Toronto, Ontario M5A 0N5, Canada" at bounding box center [210, 87] width 96 height 16
copy span "181 Dundas St"
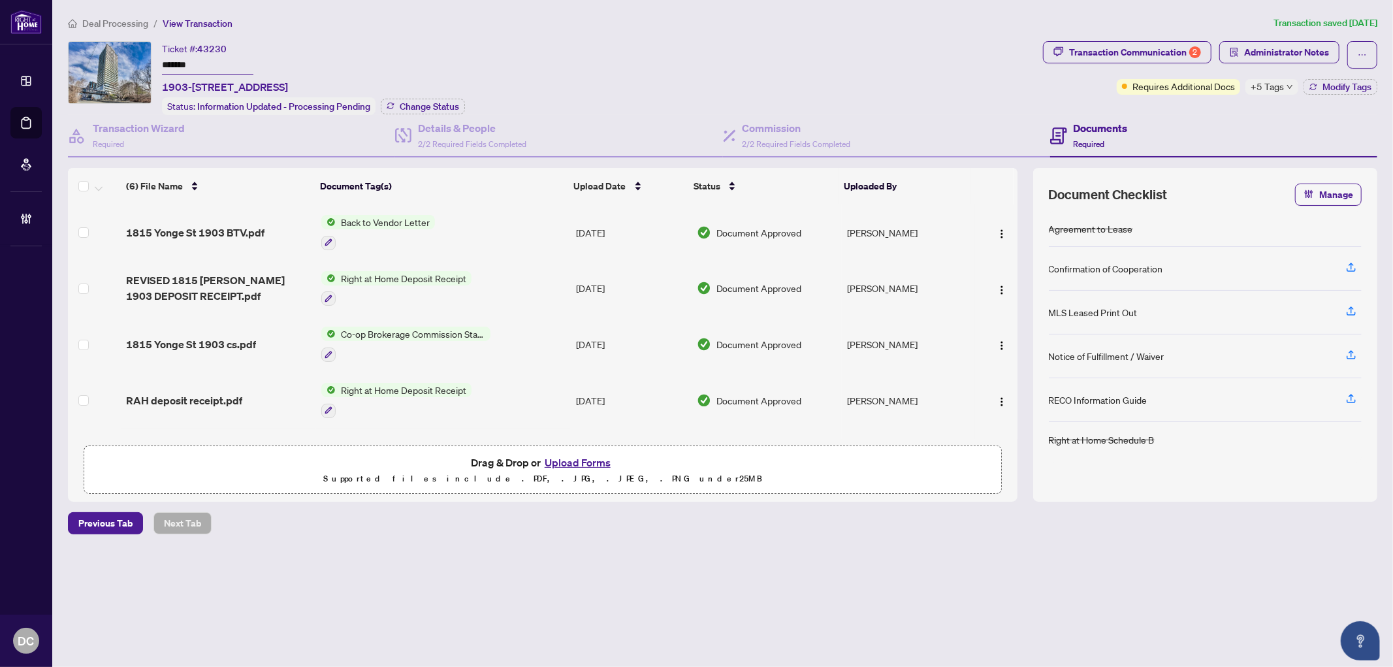
click at [133, 57] on div "Ticket #: 43230 ******* 1903-[STREET_ADDRESS] Status: Information Updated - Pro…" at bounding box center [553, 78] width 970 height 74
click at [461, 105] on button "Change Status" at bounding box center [423, 107] width 84 height 16
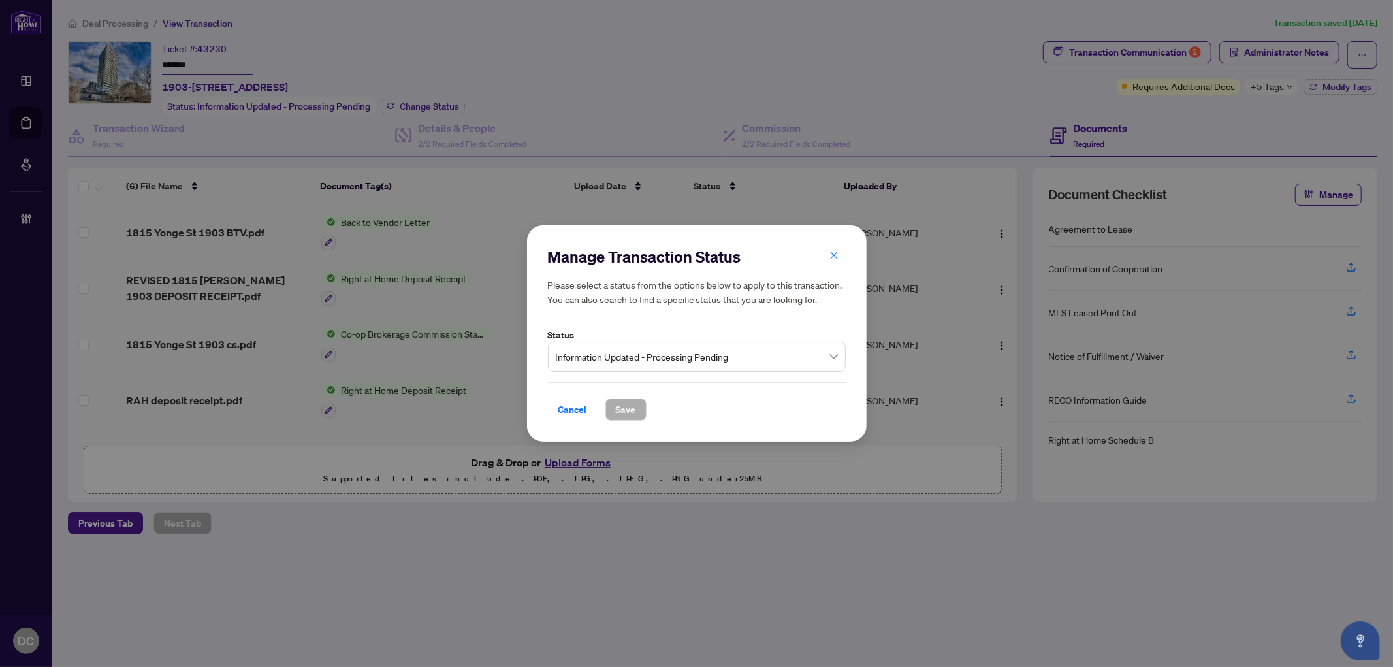
click at [723, 364] on span "Information Updated - Processing Pending" at bounding box center [697, 356] width 282 height 25
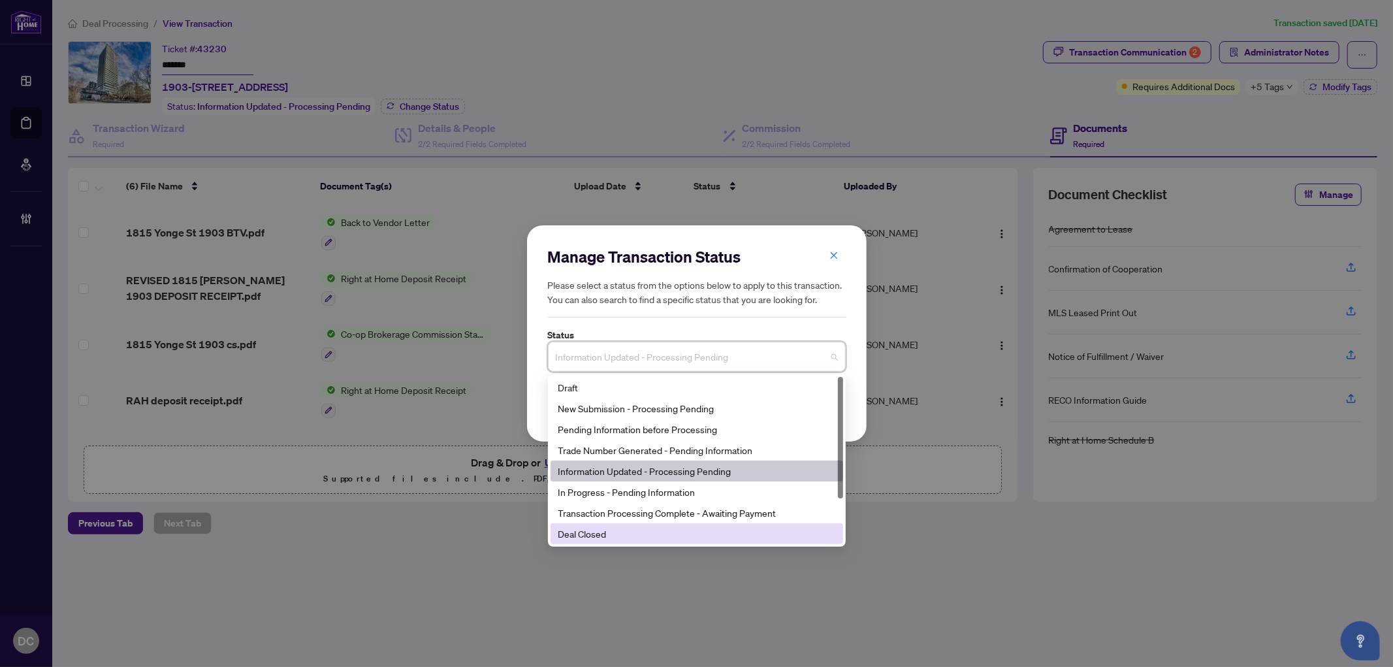
click at [630, 532] on div "Deal Closed" at bounding box center [697, 534] width 277 height 14
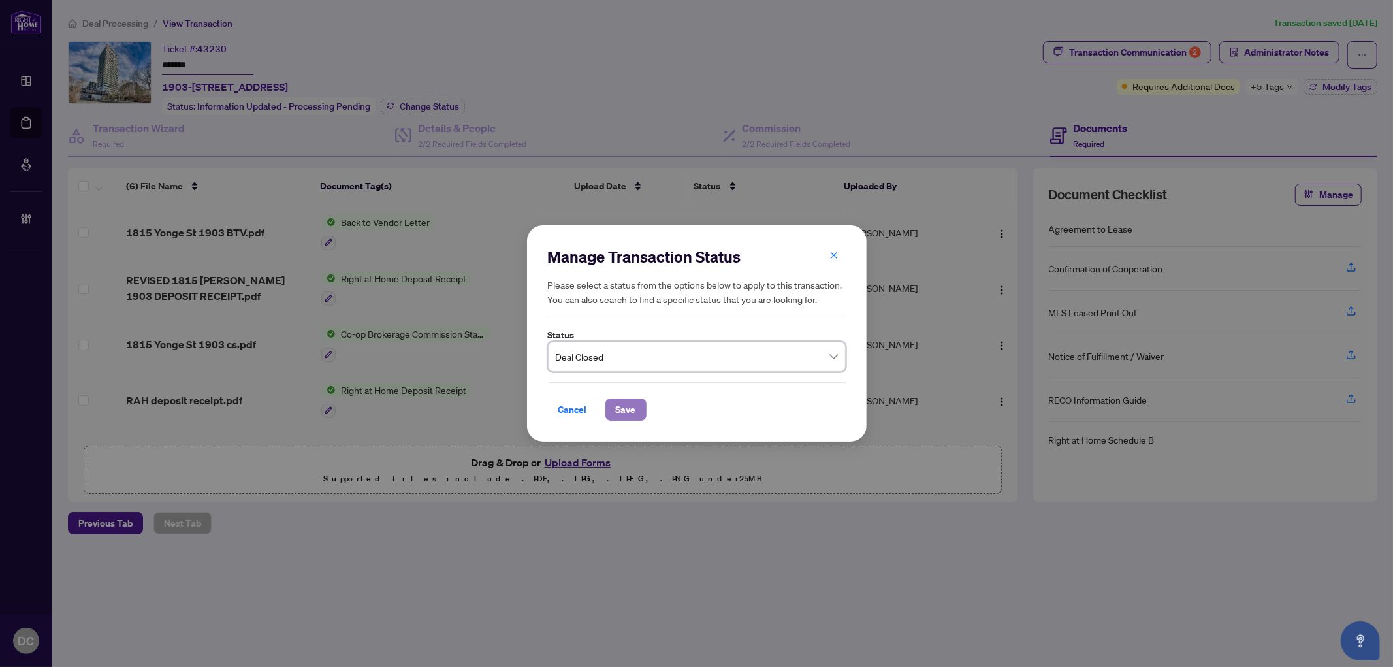
click at [627, 408] on span "Save" at bounding box center [626, 409] width 20 height 21
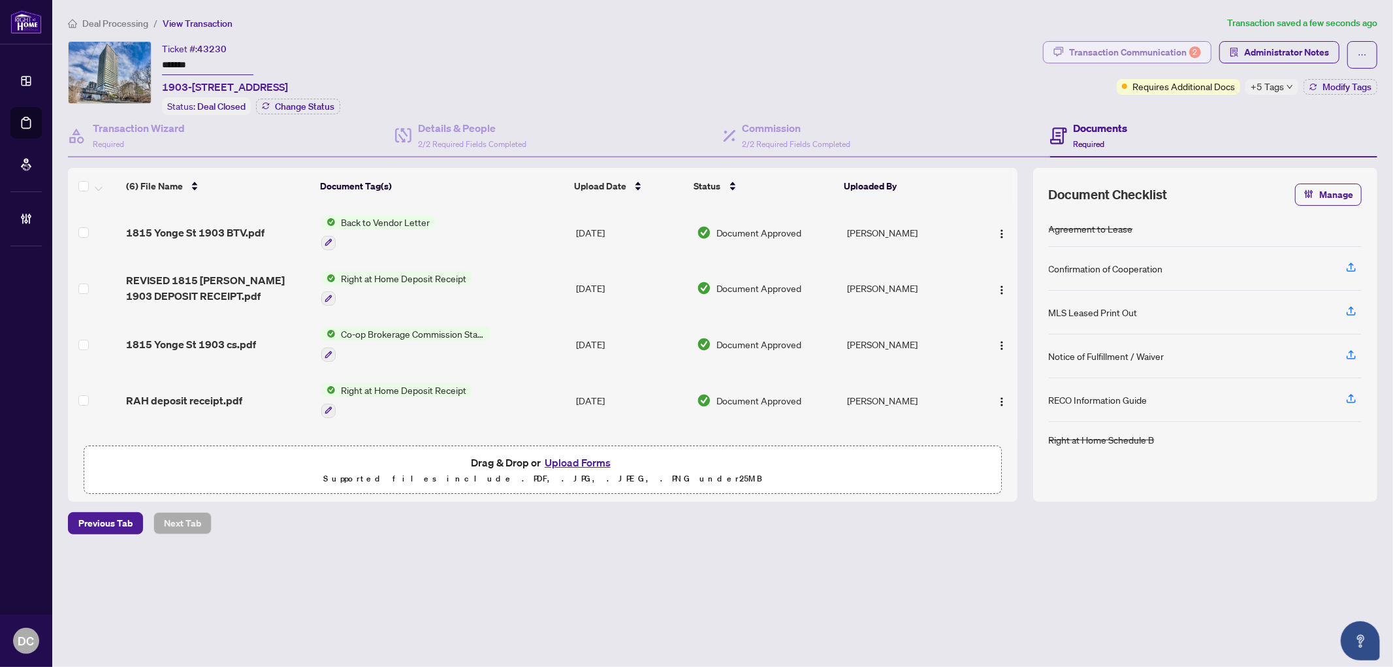
click at [1204, 54] on button "Transaction Communication 2" at bounding box center [1127, 52] width 169 height 22
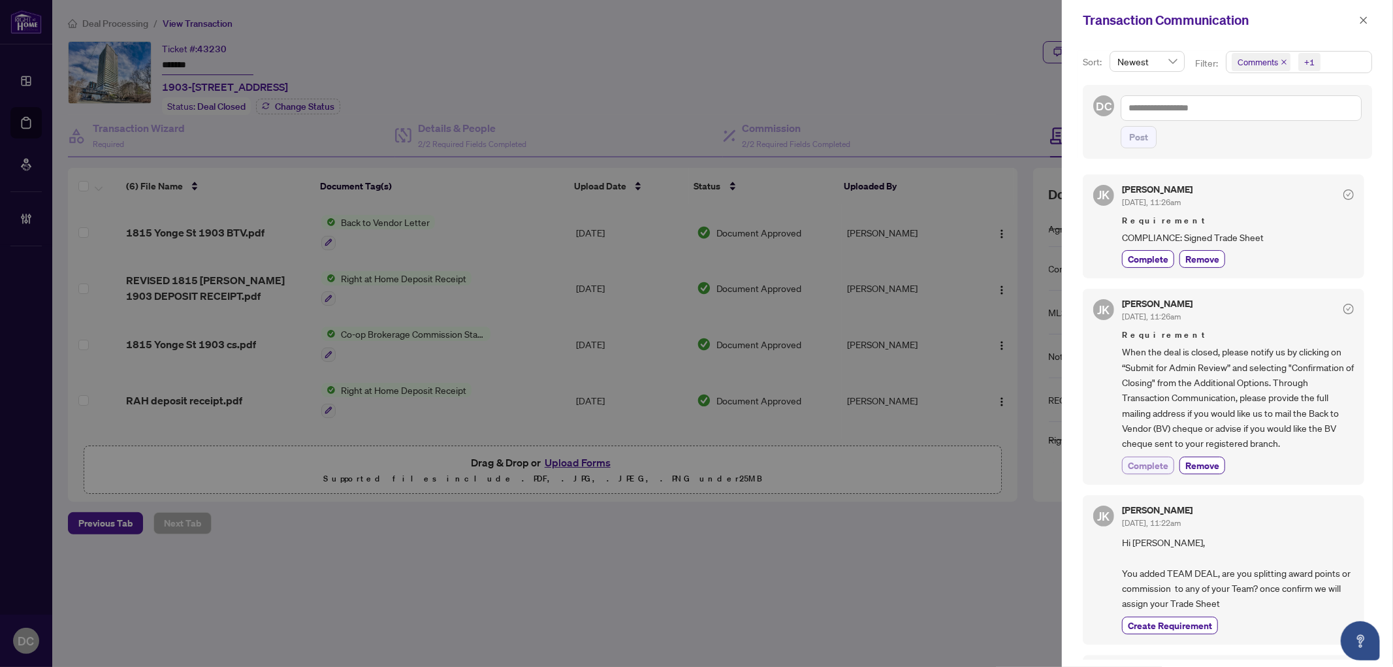
click at [1141, 466] on span "Complete" at bounding box center [1148, 466] width 41 height 14
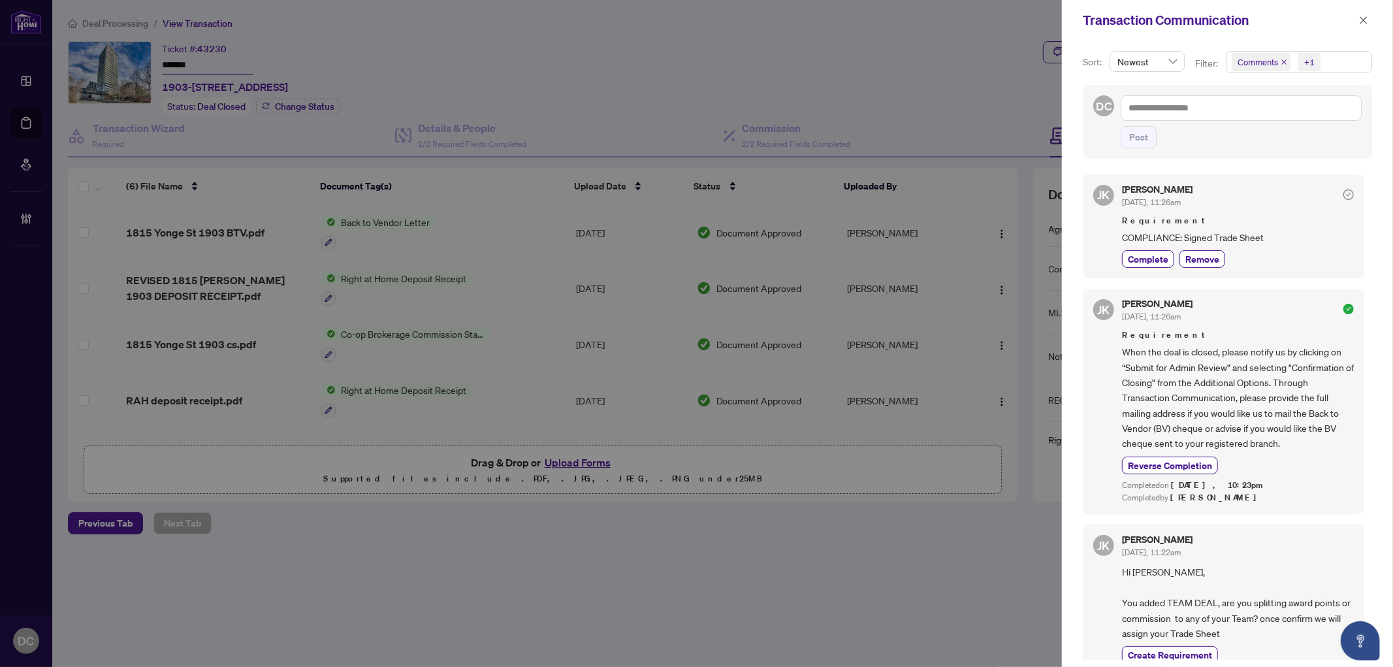
drag, startPoint x: 1367, startPoint y: 24, endPoint x: 1318, endPoint y: 24, distance: 49.0
click at [1367, 24] on icon "close" at bounding box center [1363, 20] width 9 height 9
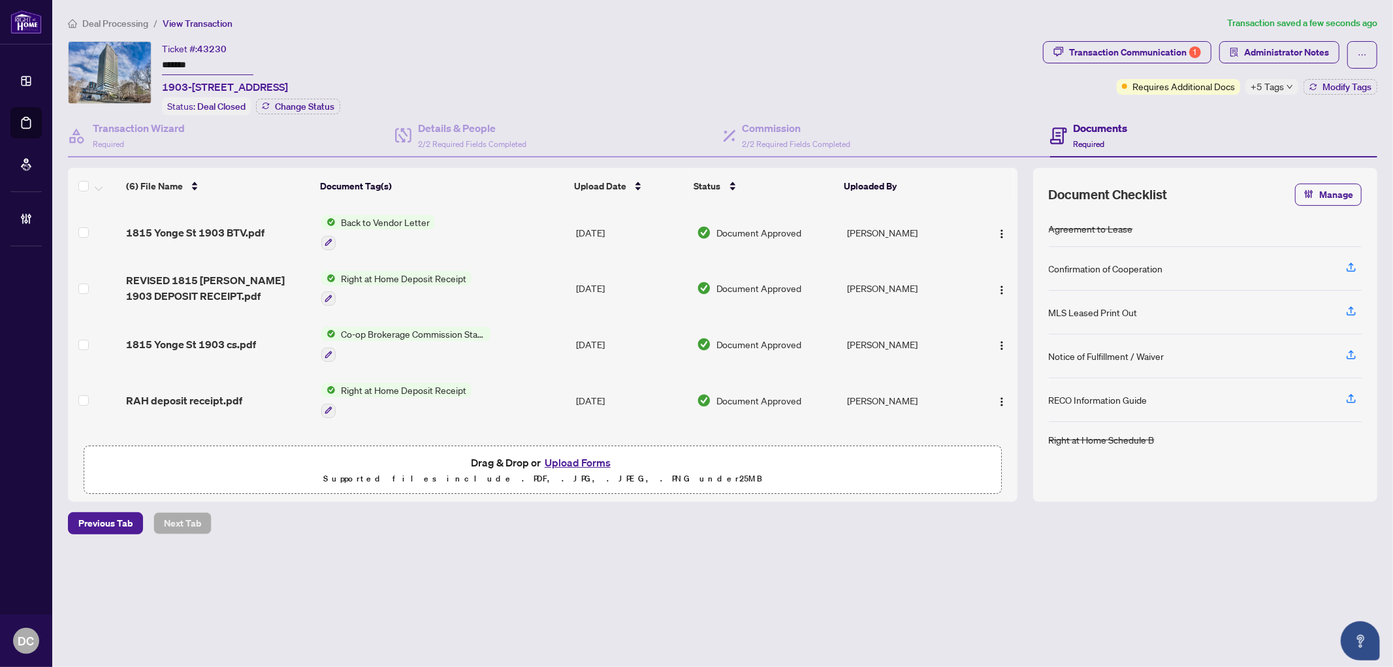
click at [523, 333] on td "Co-op Brokerage Commission Statement" at bounding box center [443, 344] width 255 height 56
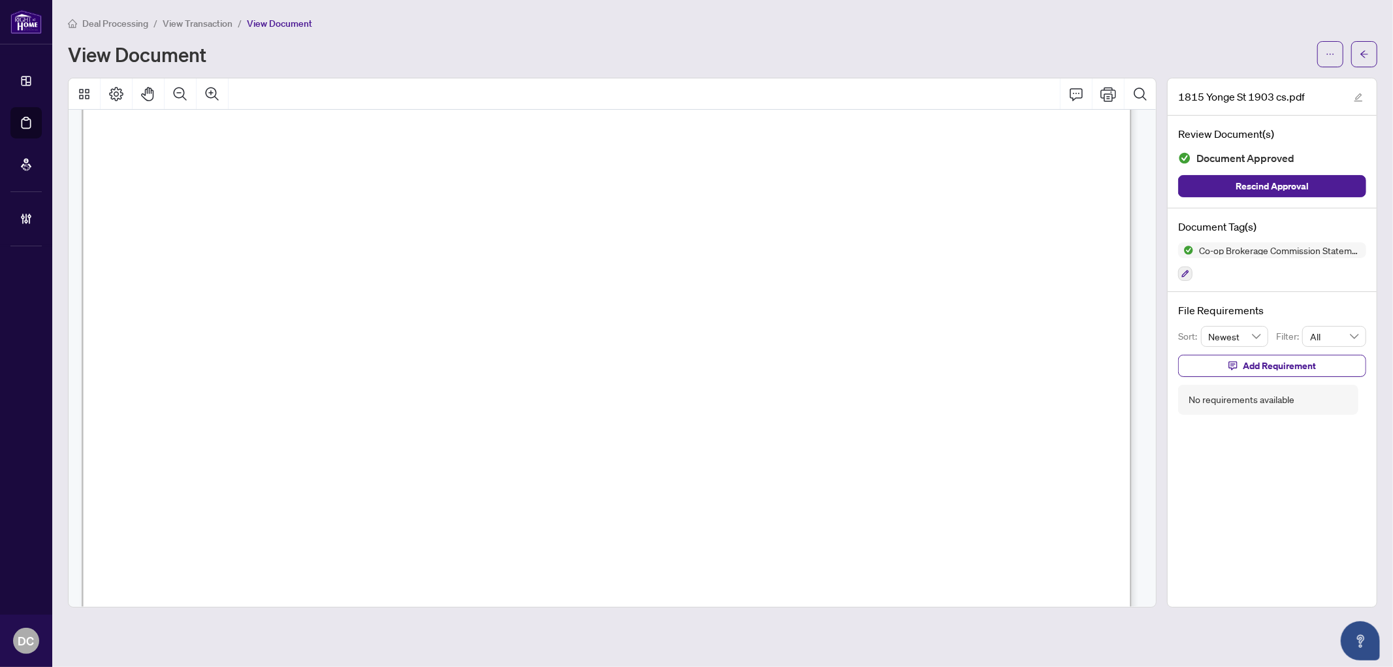
scroll to position [218, 0]
click at [1366, 59] on span "button" at bounding box center [1364, 54] width 9 height 21
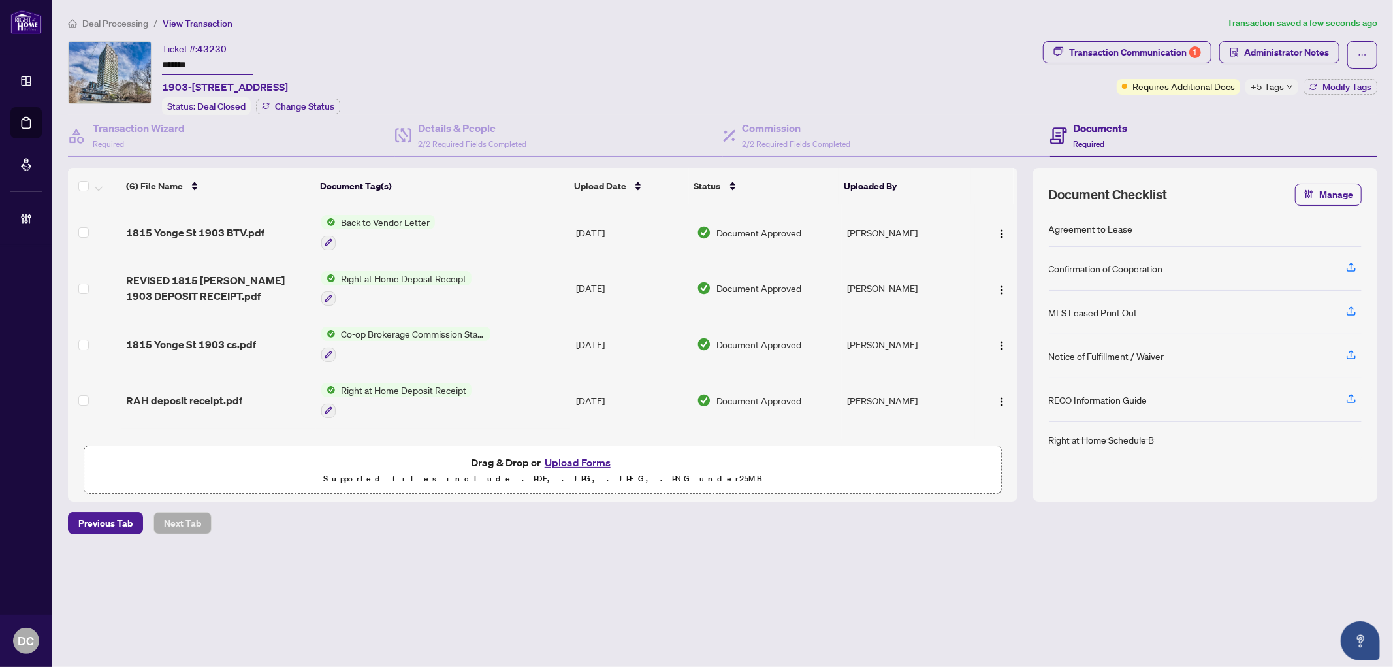
click at [1270, 91] on span "+5 Tags" at bounding box center [1267, 86] width 33 height 15
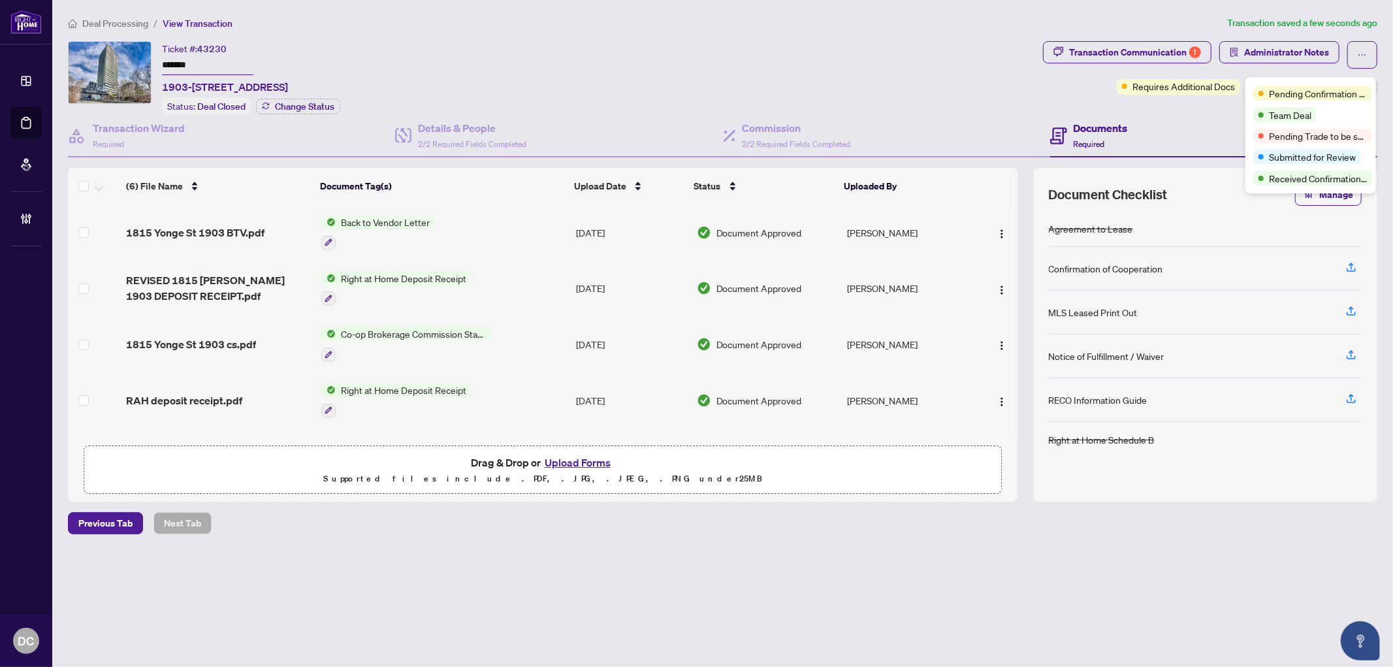
click at [1224, 111] on div "Transaction Communication 1 Administrator Notes Requires Additional Docs +5 Tag…" at bounding box center [1211, 78] width 340 height 74
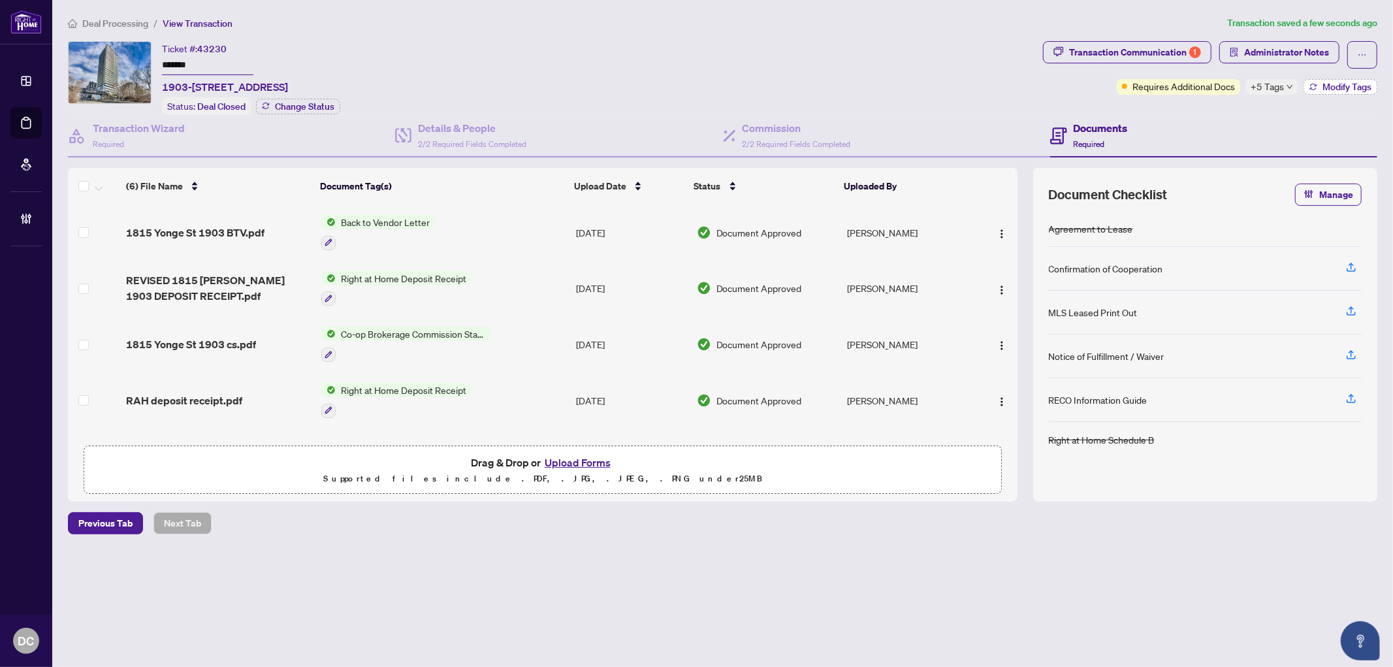
click at [1314, 84] on icon "button" at bounding box center [1313, 85] width 7 height 3
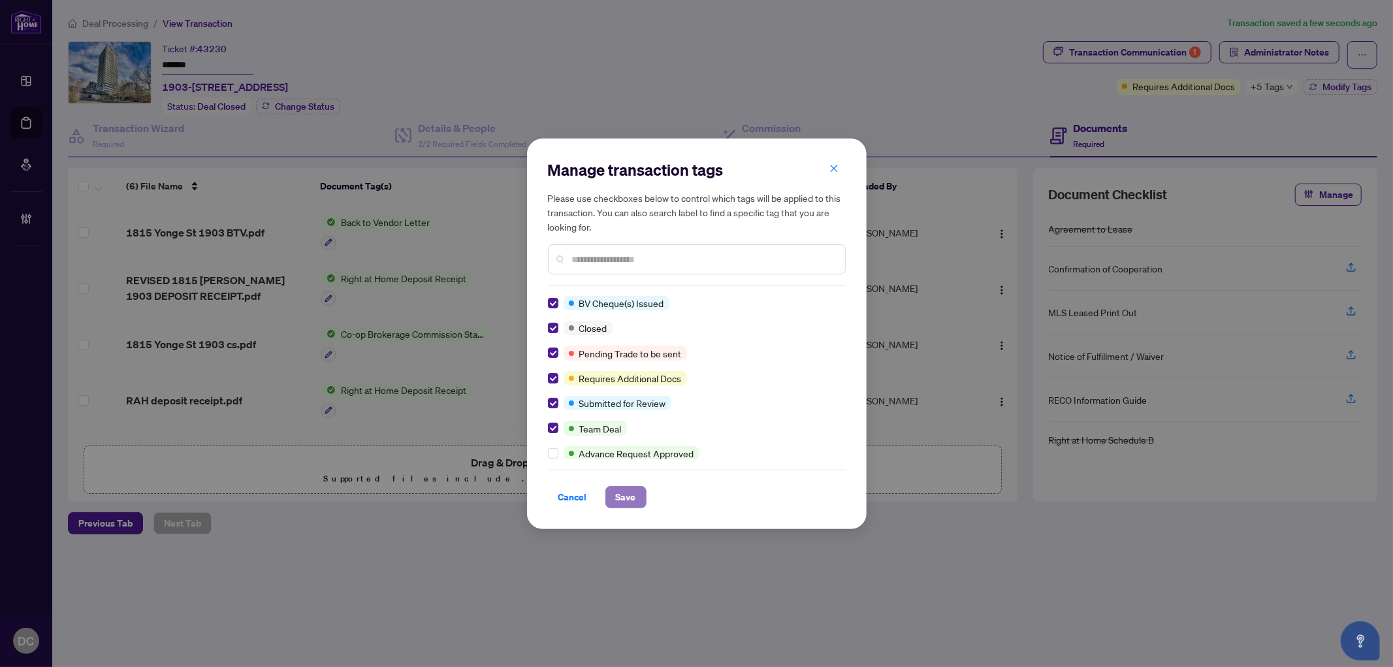
click at [626, 495] on span "Save" at bounding box center [626, 497] width 20 height 21
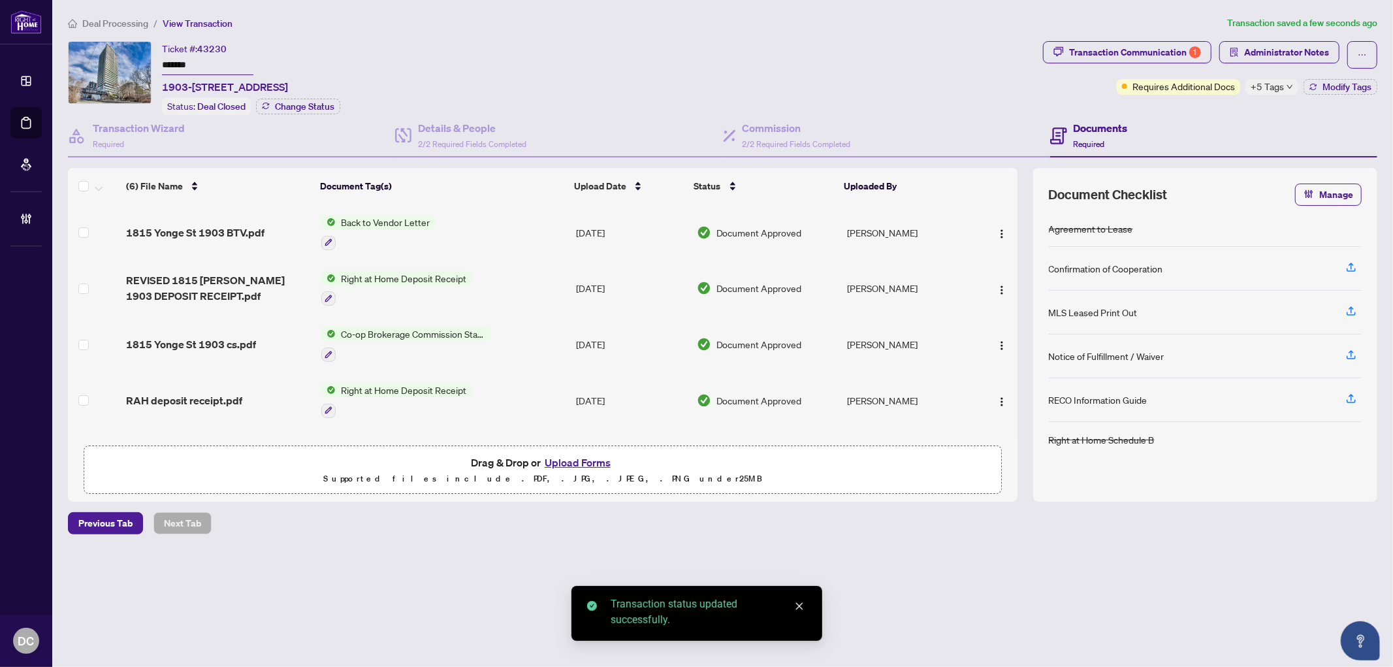
click at [1277, 47] on span "Administrator Notes" at bounding box center [1287, 52] width 85 height 21
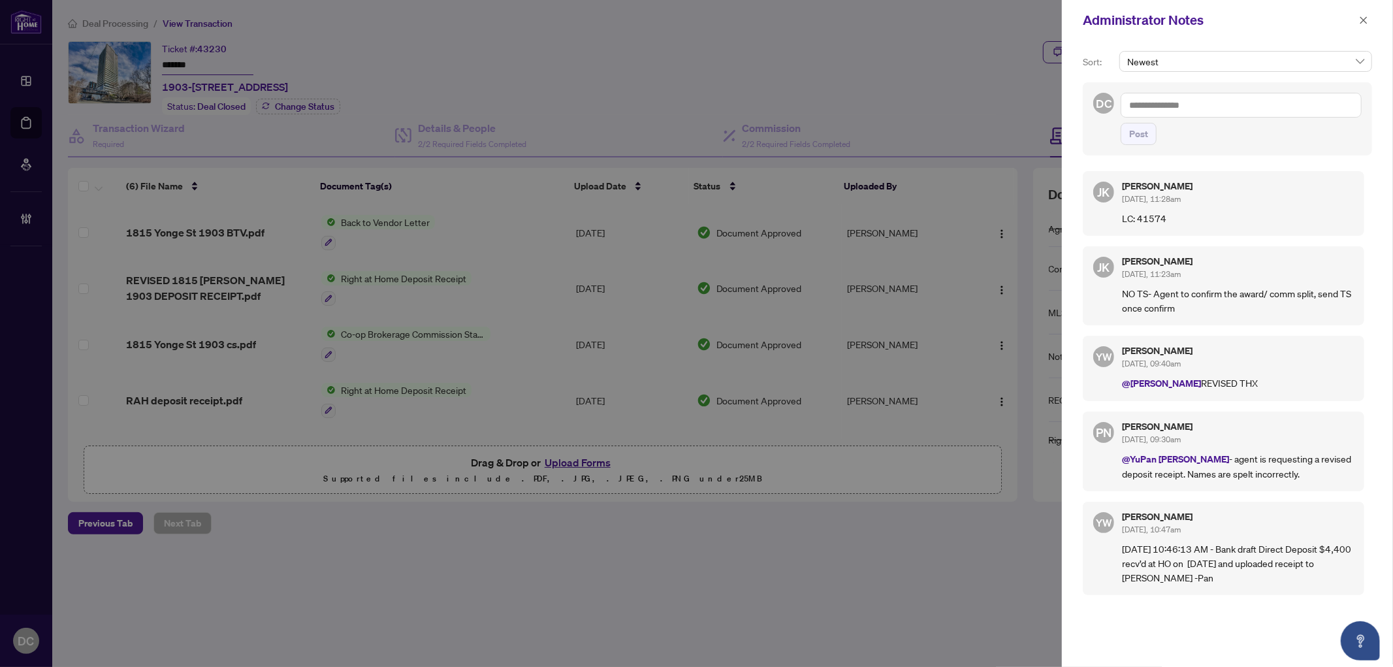
click at [1376, 18] on div "Administrator Notes" at bounding box center [1227, 20] width 331 height 41
click at [1367, 17] on icon "close" at bounding box center [1364, 19] width 7 height 7
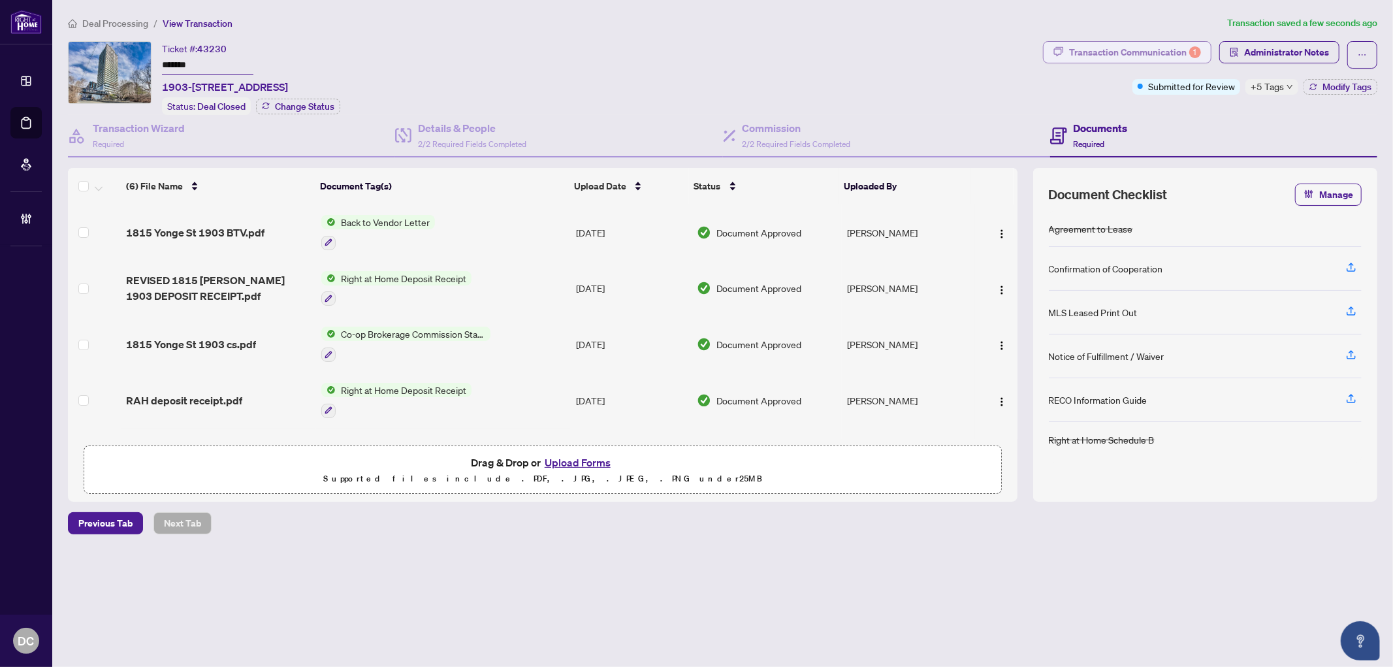
click at [1113, 56] on div "Transaction Communication 1" at bounding box center [1135, 52] width 132 height 21
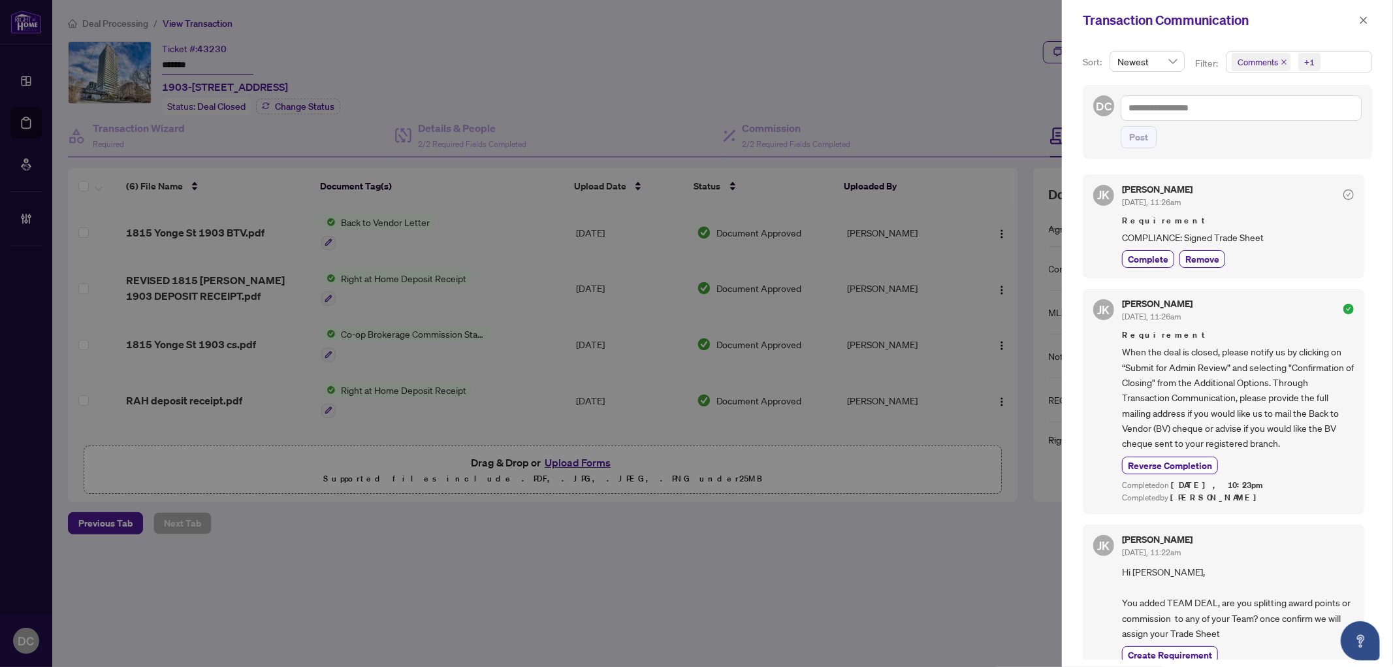
drag, startPoint x: 1365, startPoint y: 27, endPoint x: 1355, endPoint y: 27, distance: 10.5
click at [1365, 27] on span "button" at bounding box center [1363, 20] width 9 height 21
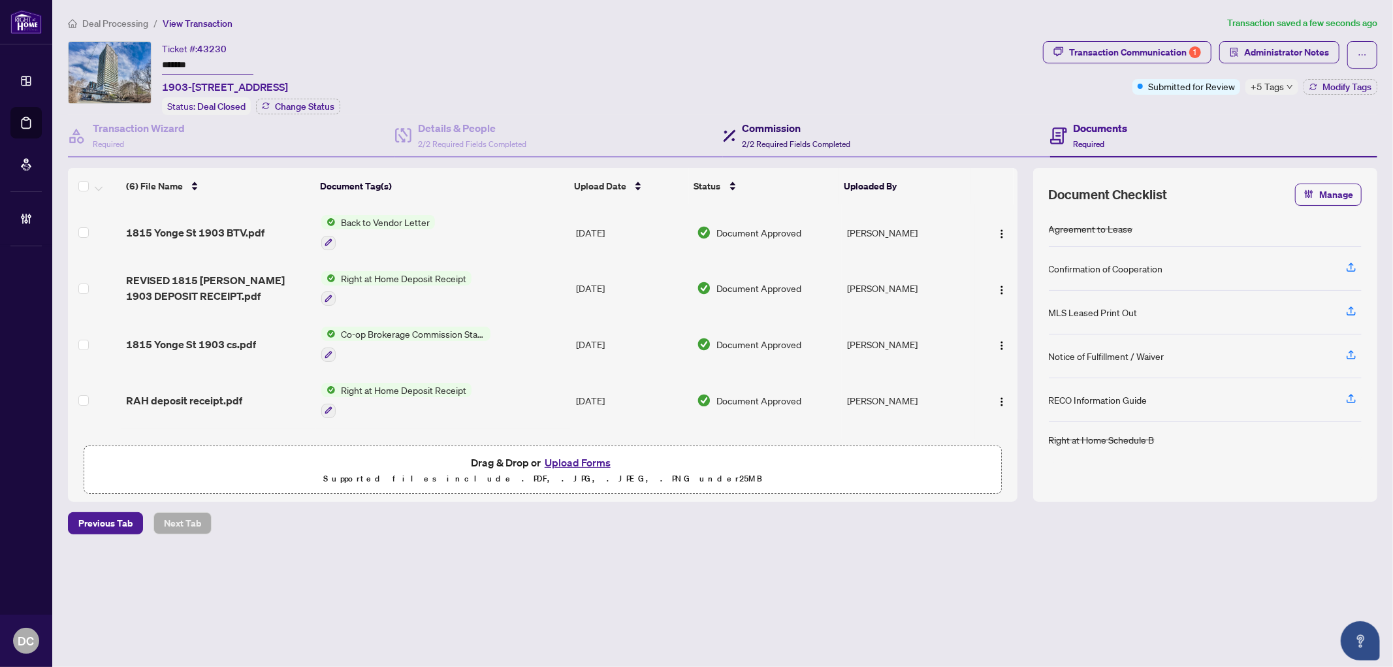
click at [743, 133] on div "Commission 2/2 Required Fields Completed" at bounding box center [797, 135] width 108 height 31
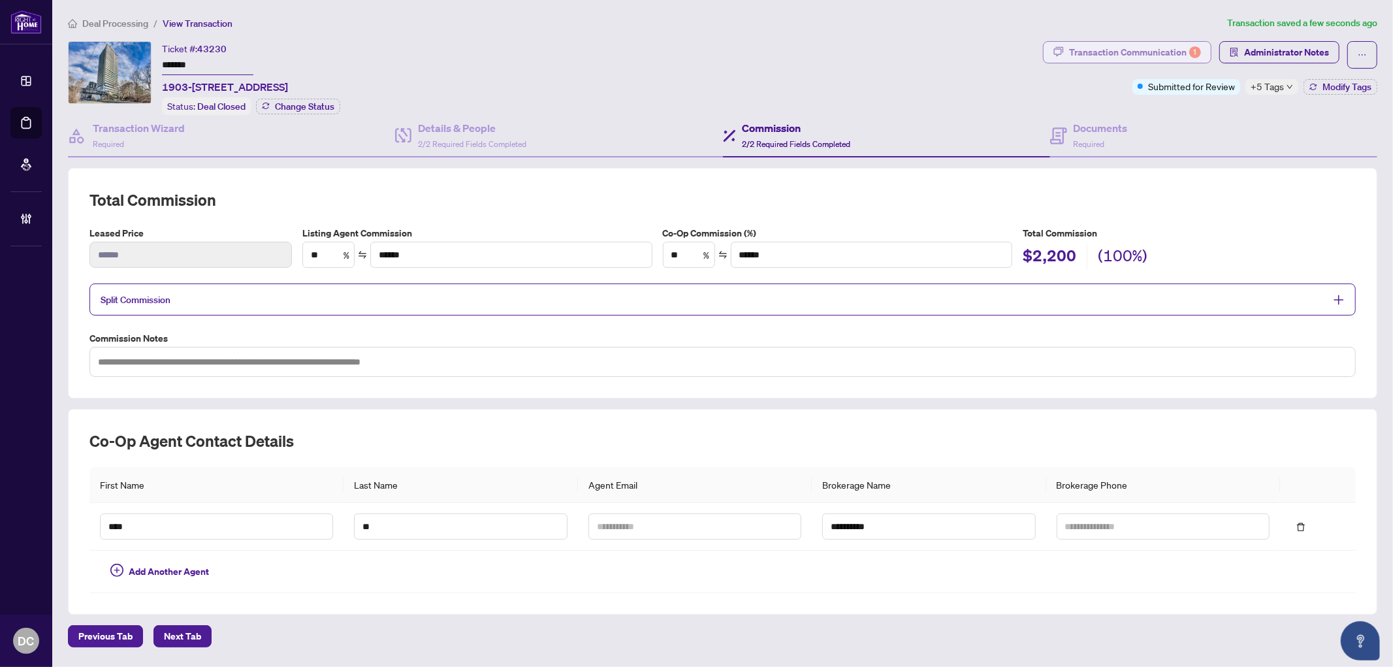
click at [1115, 46] on div "Transaction Communication 1" at bounding box center [1135, 52] width 132 height 21
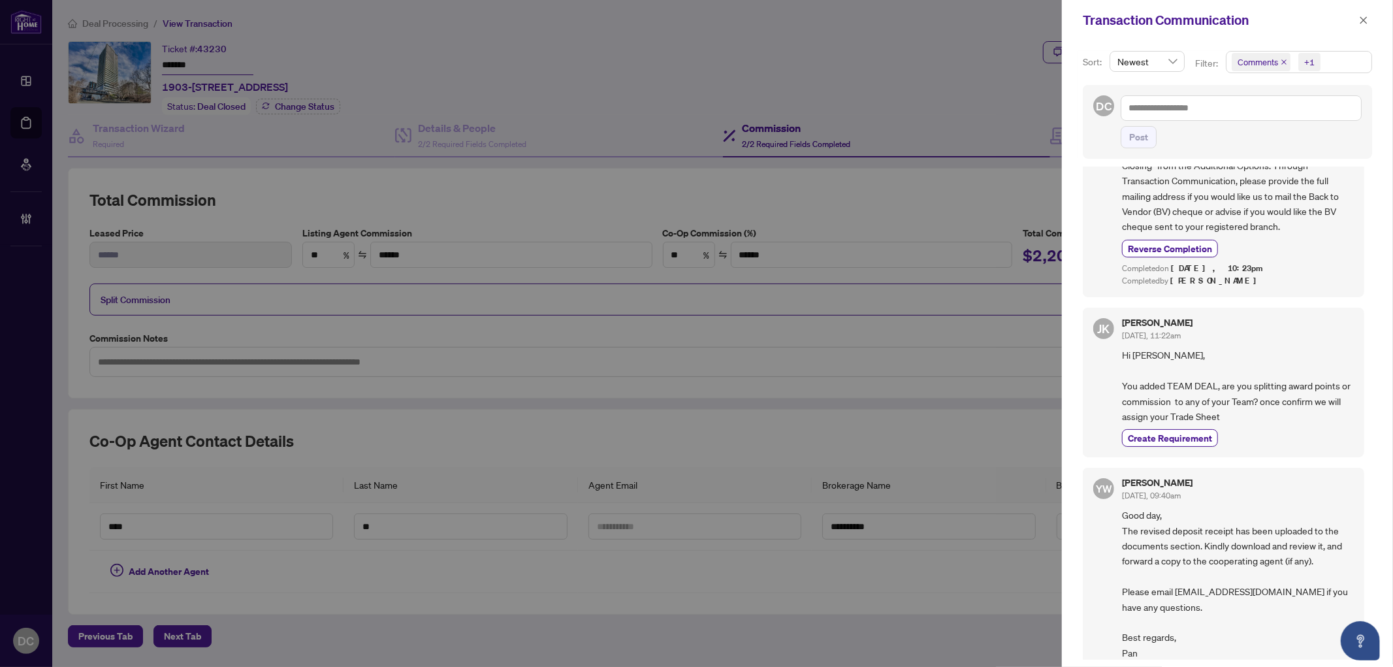
scroll to position [218, 0]
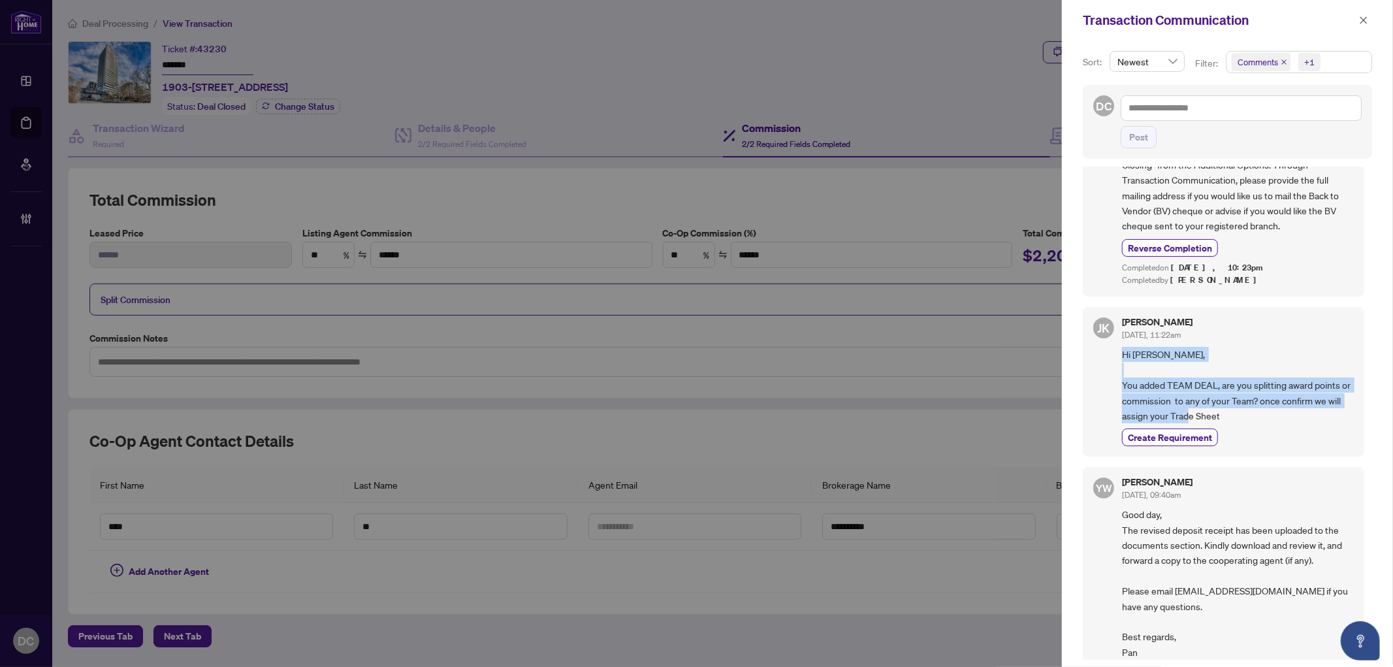
drag, startPoint x: 1257, startPoint y: 419, endPoint x: 1125, endPoint y: 354, distance: 147.2
click at [1125, 354] on span "Hi Jarrod, You added TEAM DEAL, are you splitting award points or commission to…" at bounding box center [1238, 385] width 232 height 76
copy span "Hi Jarrod, You added TEAM DEAL, are you splitting award points or commission to…"
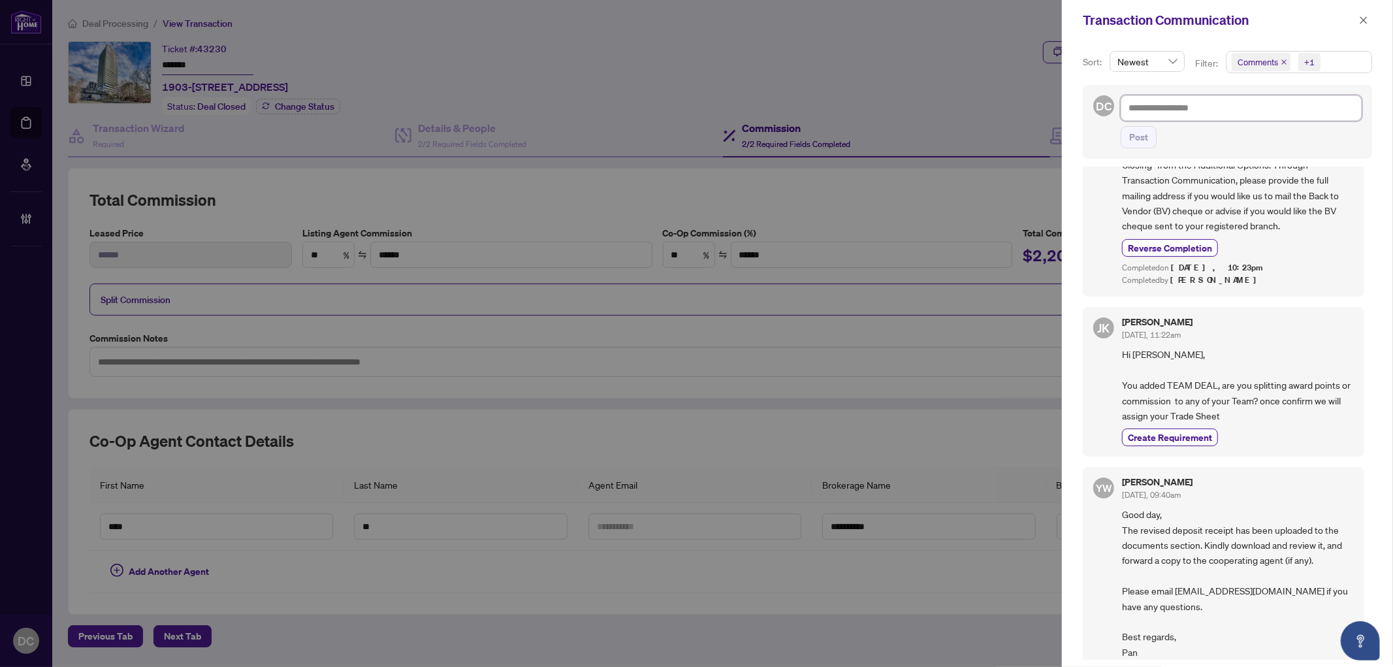
click at [1296, 114] on textarea at bounding box center [1241, 107] width 241 height 25
paste textarea "**********"
type textarea "**********"
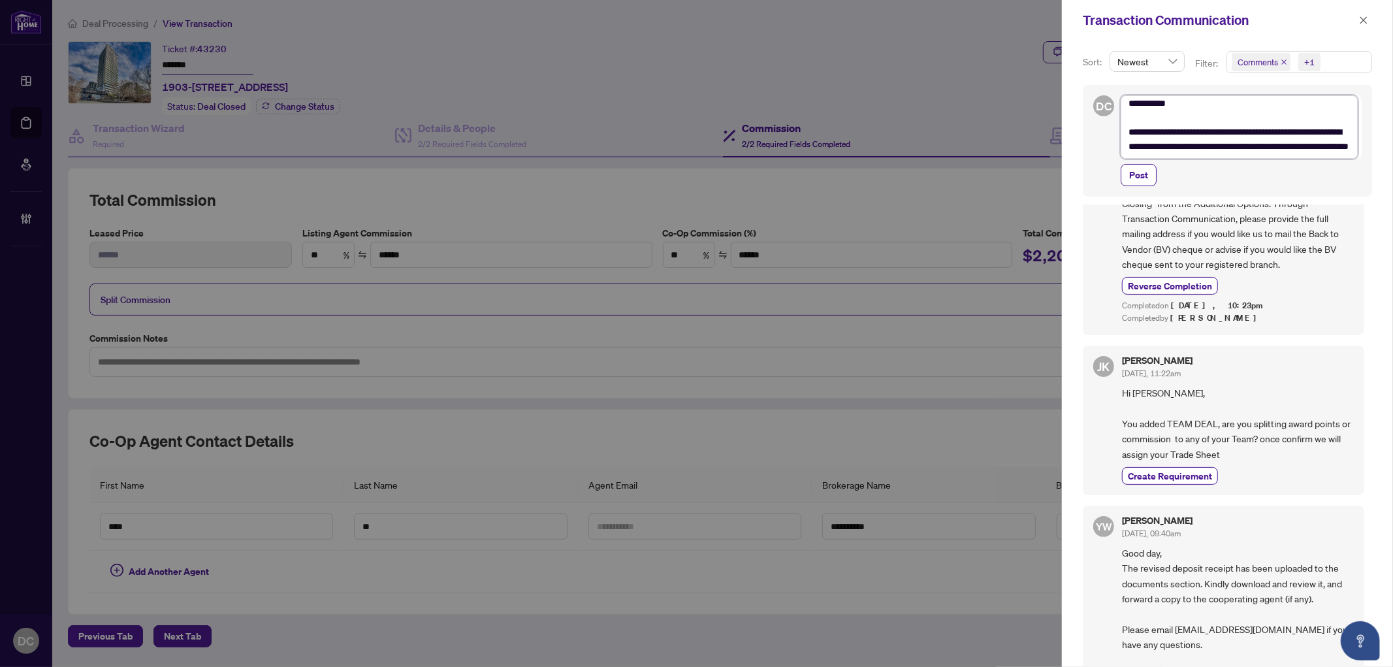
scroll to position [0, 0]
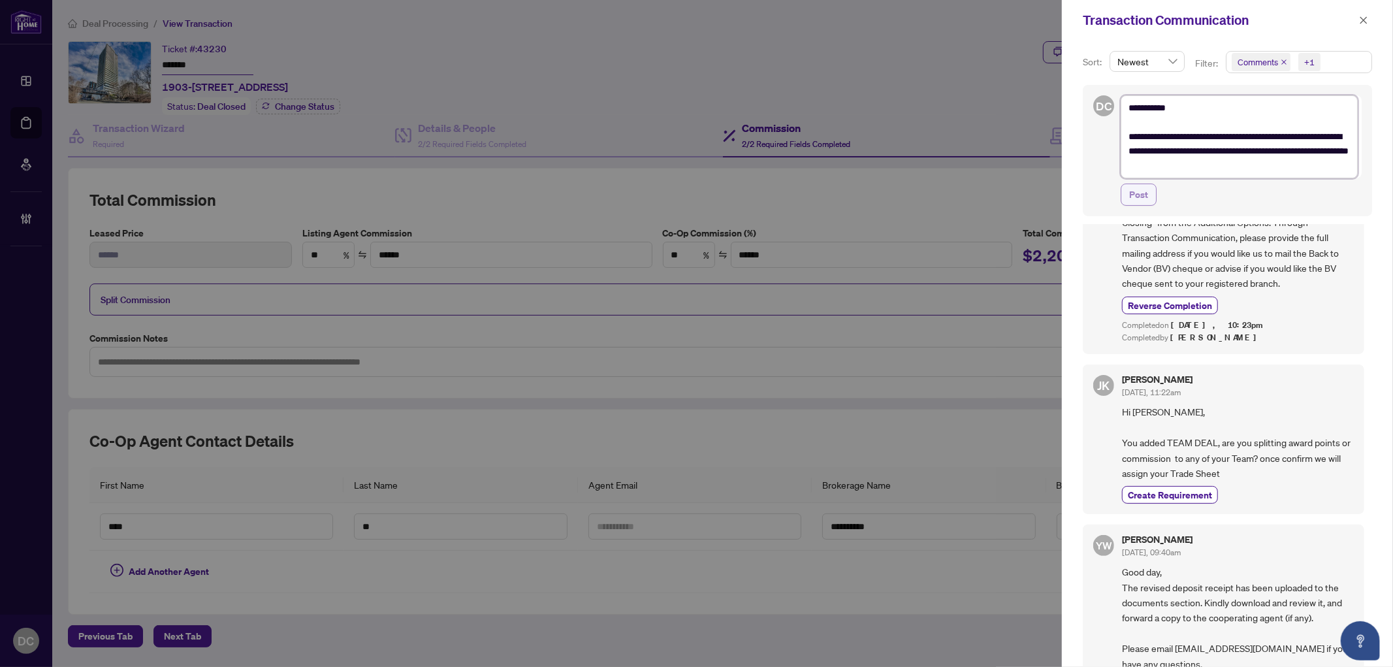
type textarea "**********"
click at [1150, 197] on button "Post" at bounding box center [1139, 195] width 36 height 22
type textarea "**********"
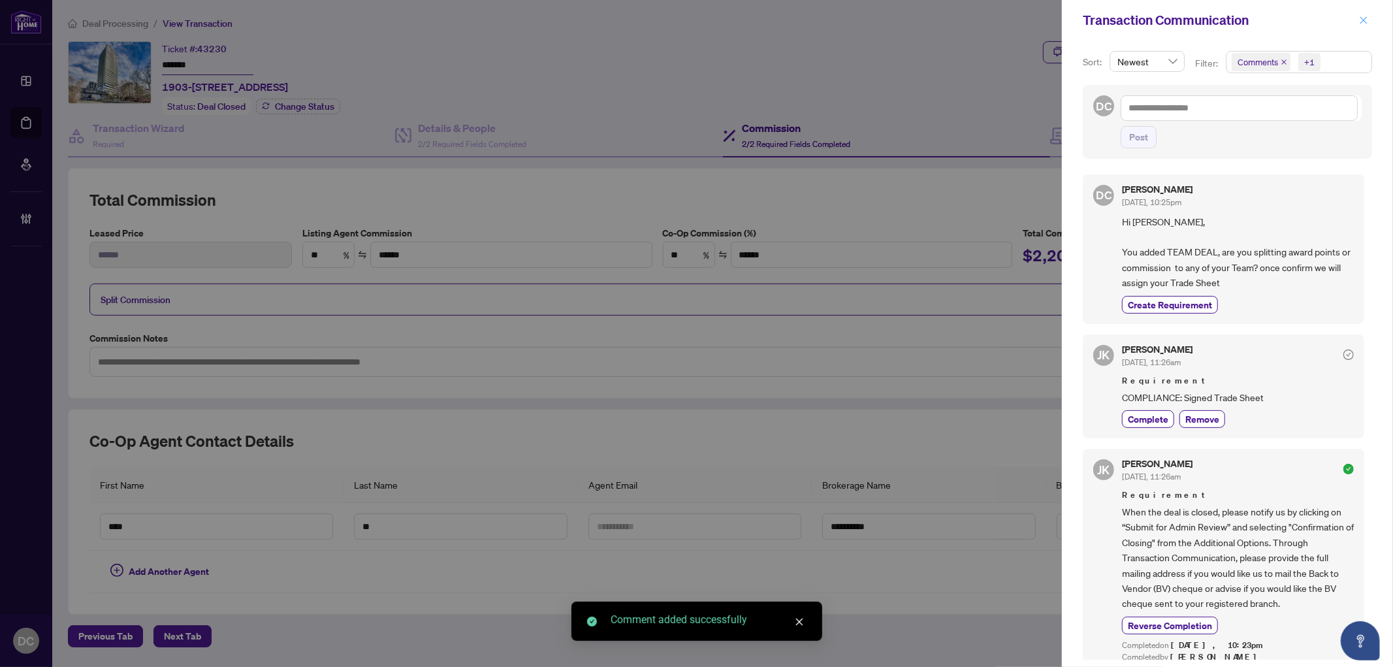
click at [1369, 24] on button "button" at bounding box center [1364, 20] width 17 height 16
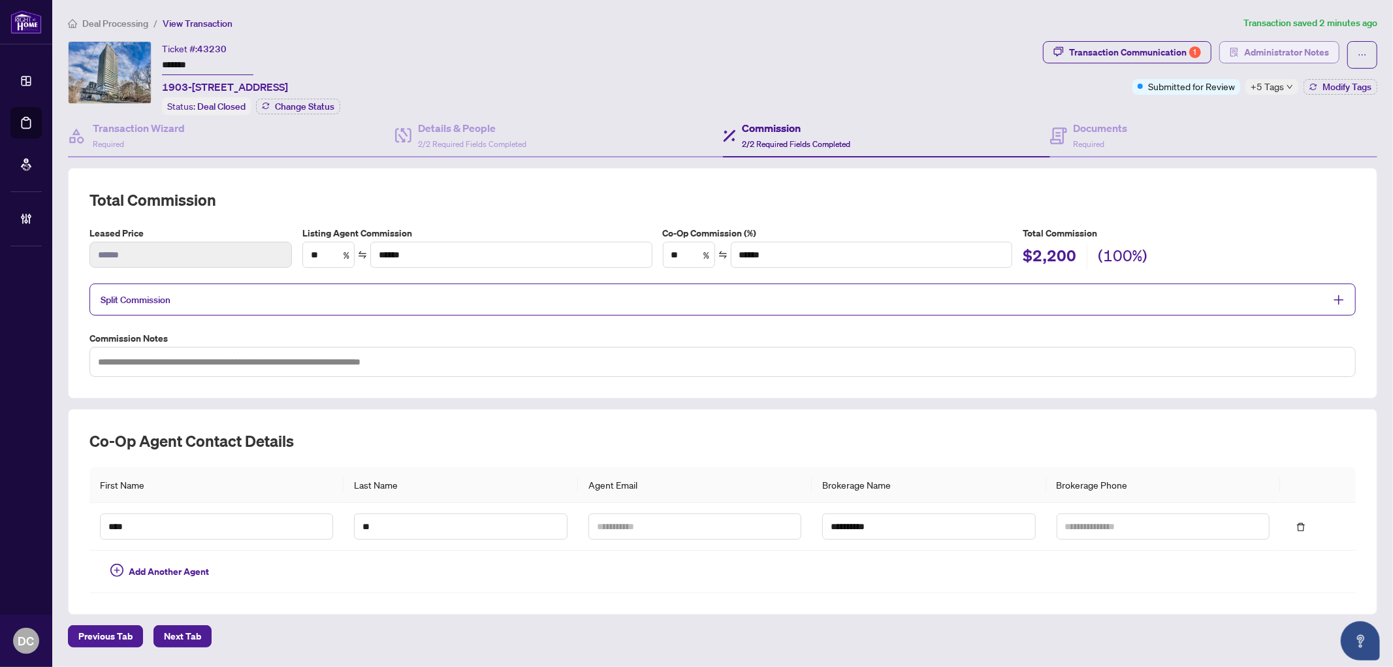
click at [1264, 56] on span "Administrator Notes" at bounding box center [1287, 52] width 85 height 21
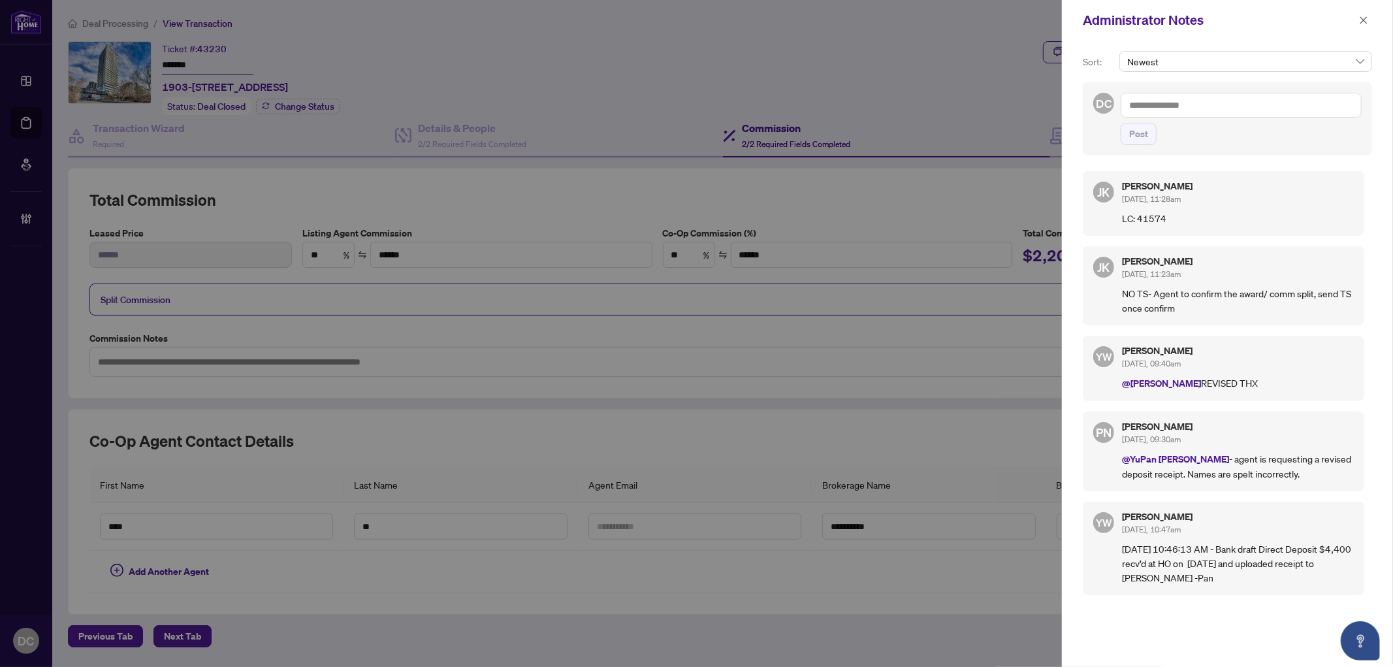
click at [1237, 103] on textarea at bounding box center [1241, 105] width 241 height 25
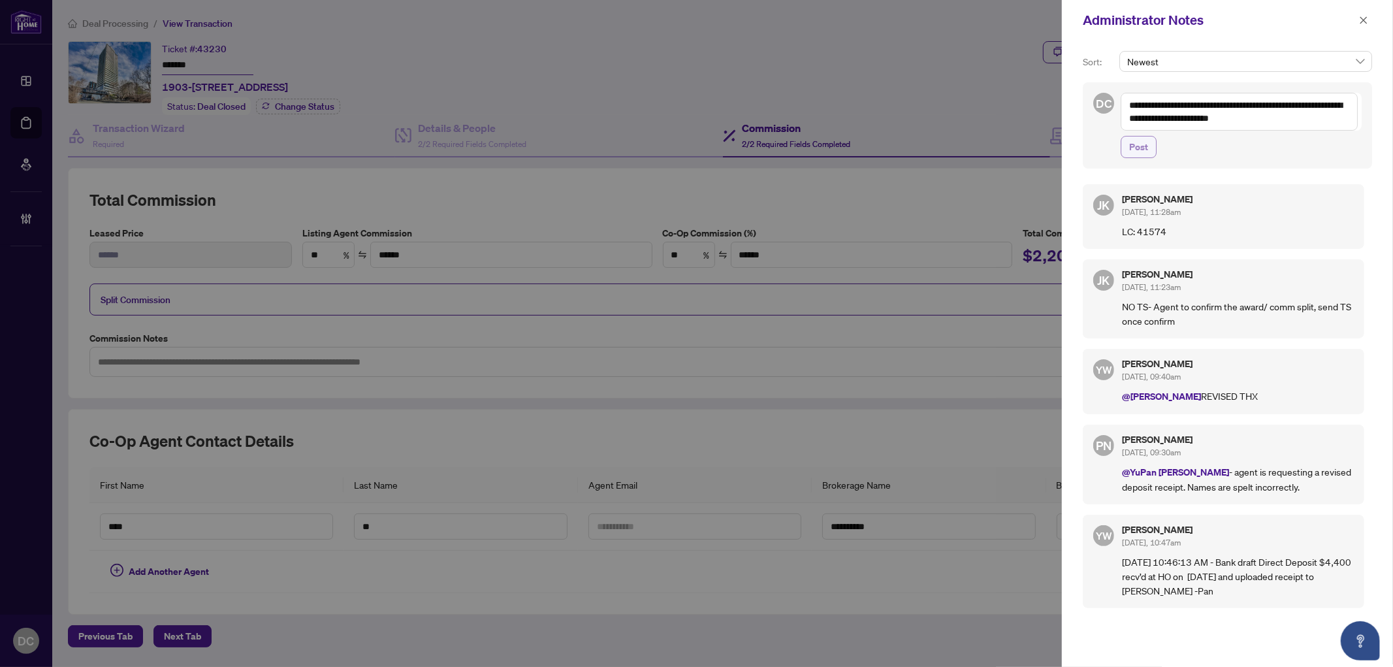
type textarea "**********"
click at [1131, 144] on span "Post" at bounding box center [1139, 147] width 19 height 21
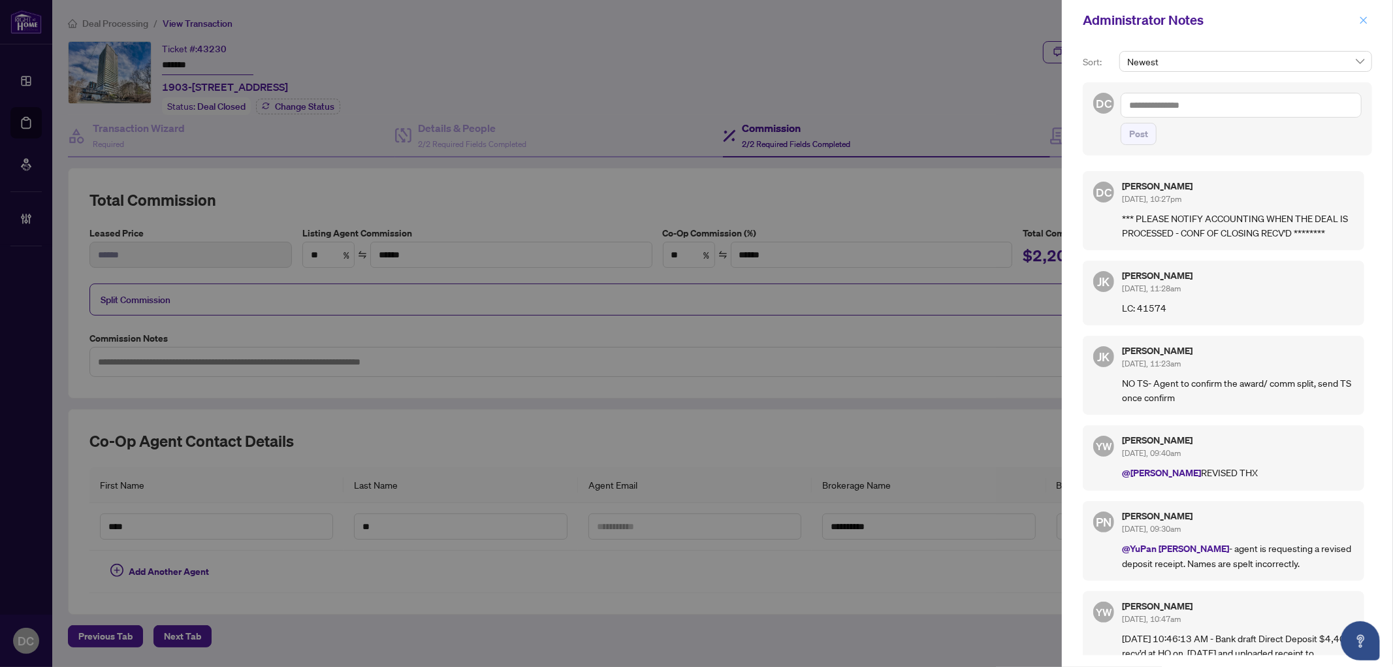
click at [1363, 24] on icon "close" at bounding box center [1363, 20] width 9 height 9
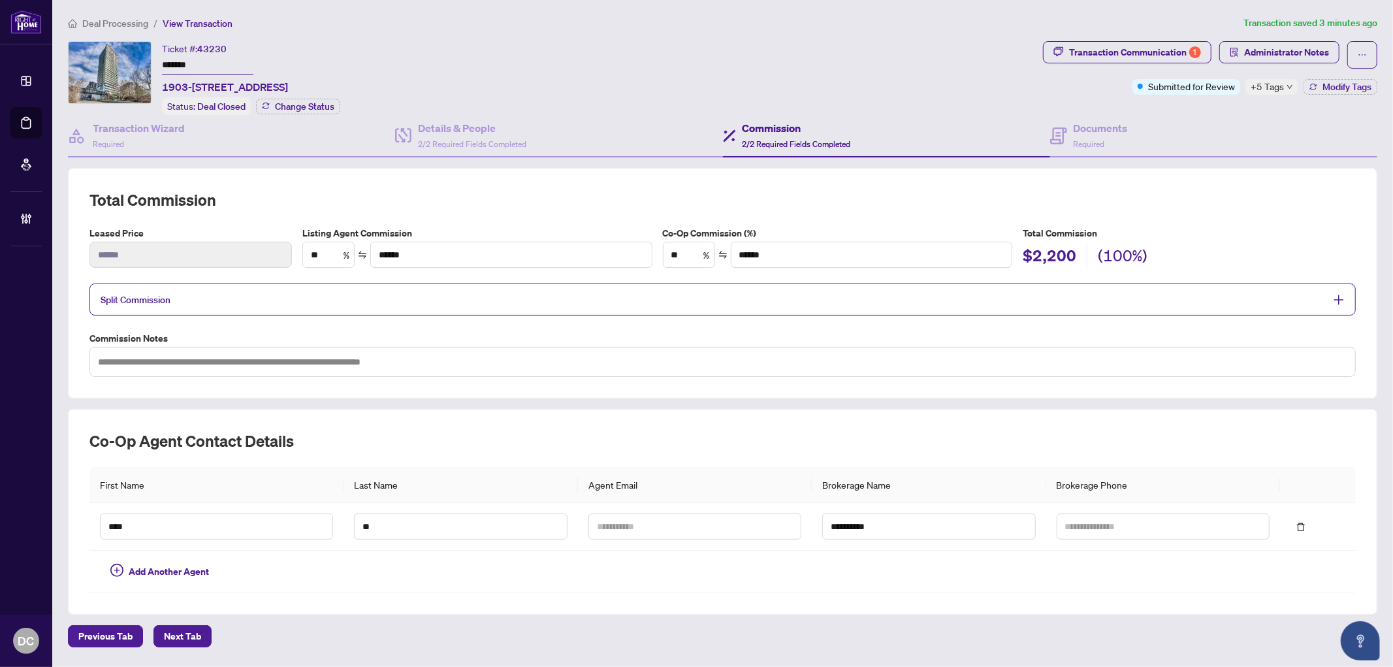
click at [798, 144] on span "2/2 Required Fields Completed" at bounding box center [797, 144] width 108 height 10
drag, startPoint x: 1106, startPoint y: 139, endPoint x: 3, endPoint y: 242, distance: 1107.5
click at [1106, 138] on div "Documents Required" at bounding box center [1101, 135] width 54 height 31
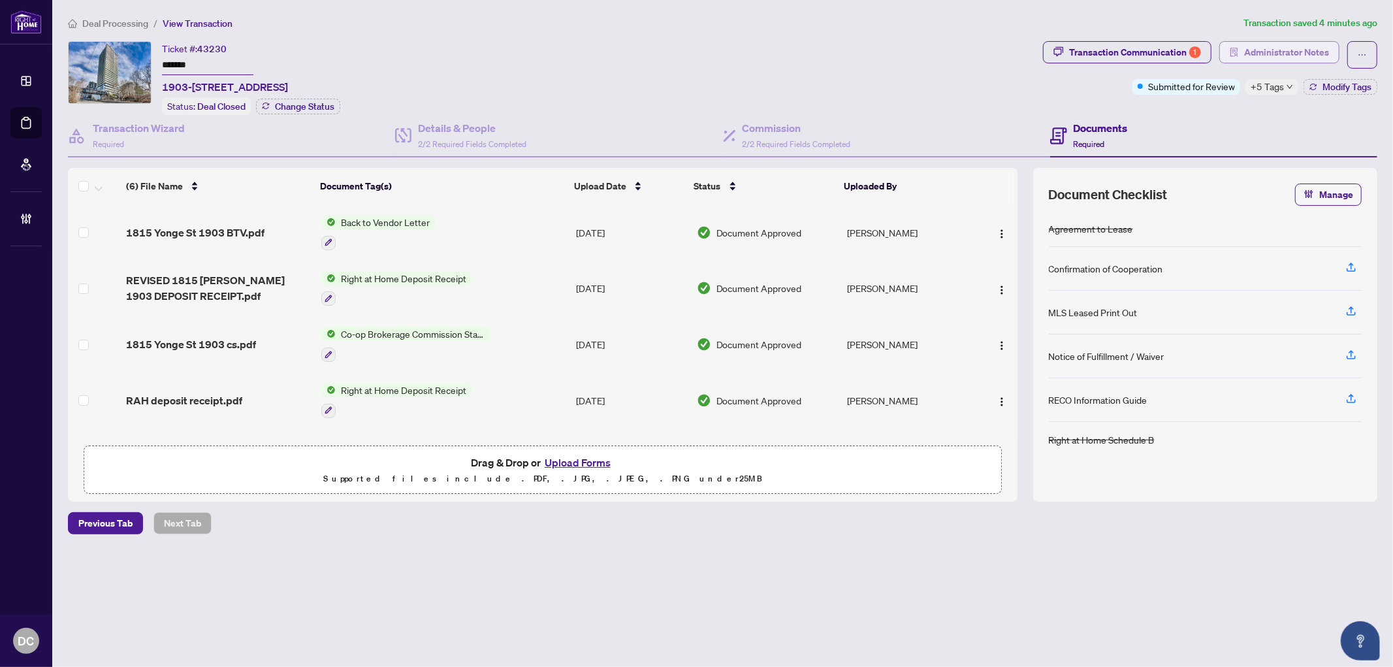
click at [1310, 57] on span "Administrator Notes" at bounding box center [1287, 52] width 85 height 21
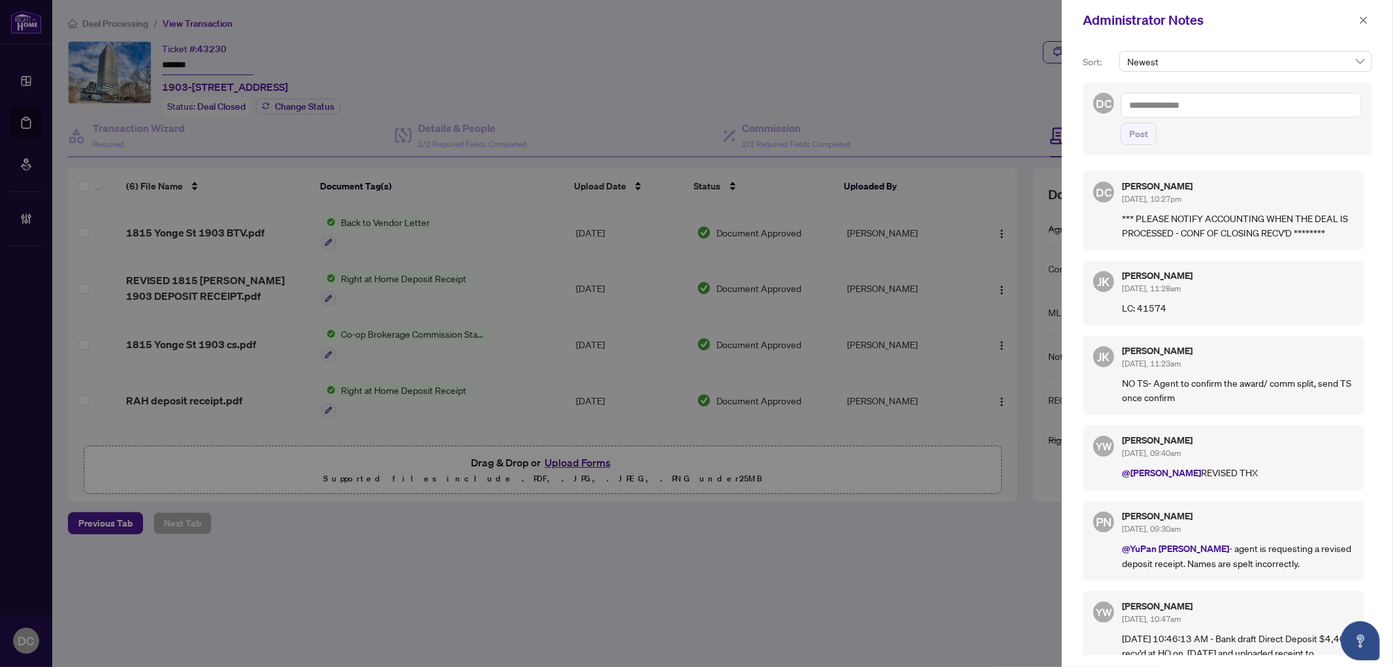
click at [1261, 111] on textarea at bounding box center [1241, 105] width 241 height 25
paste textarea "**********"
type textarea "**********"
click at [1143, 144] on span "Post" at bounding box center [1139, 133] width 19 height 21
